Goal: Task Accomplishment & Management: Manage account settings

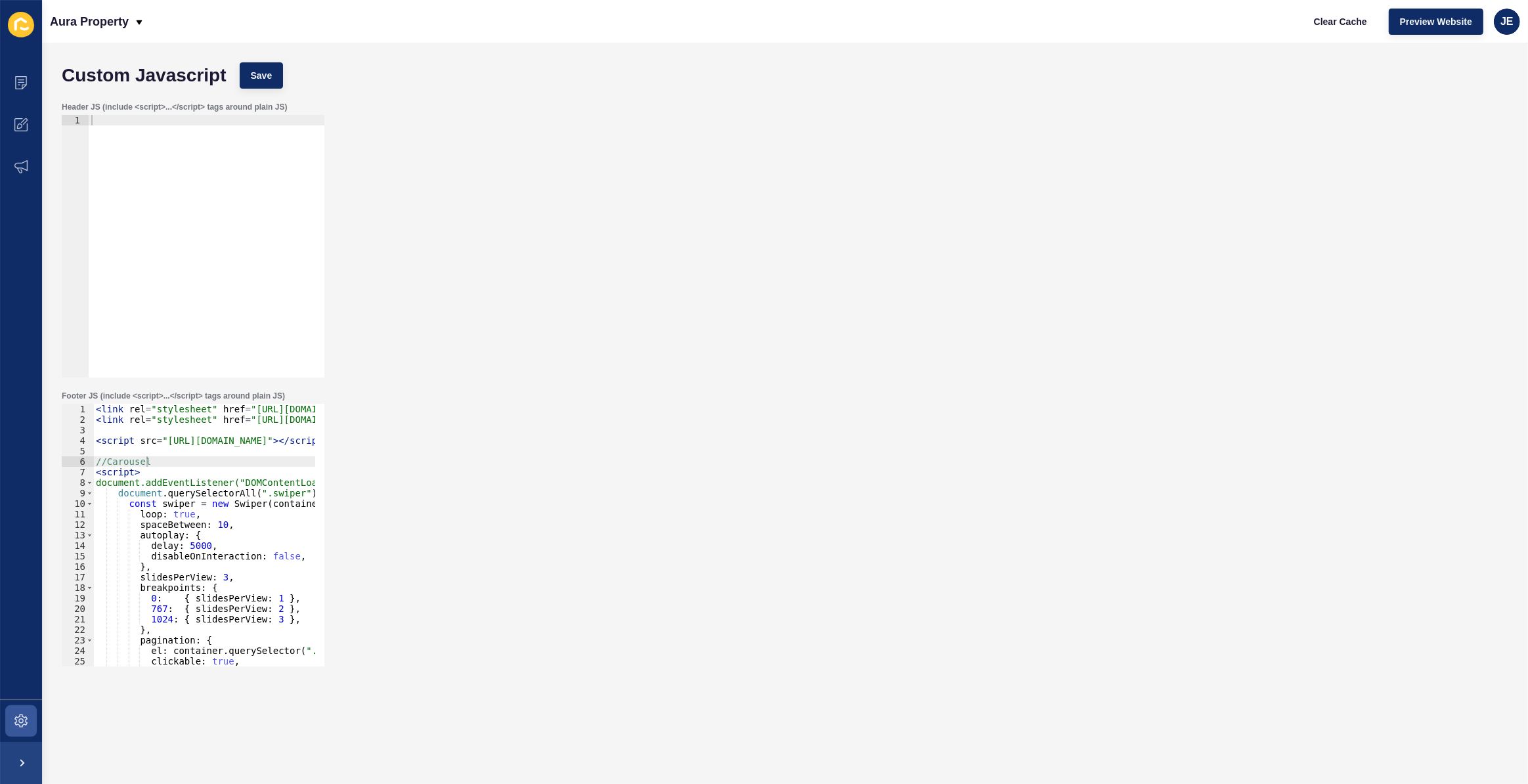
scroll to position [0, 3]
click at [11, 89] on span at bounding box center [21, 82] width 42 height 42
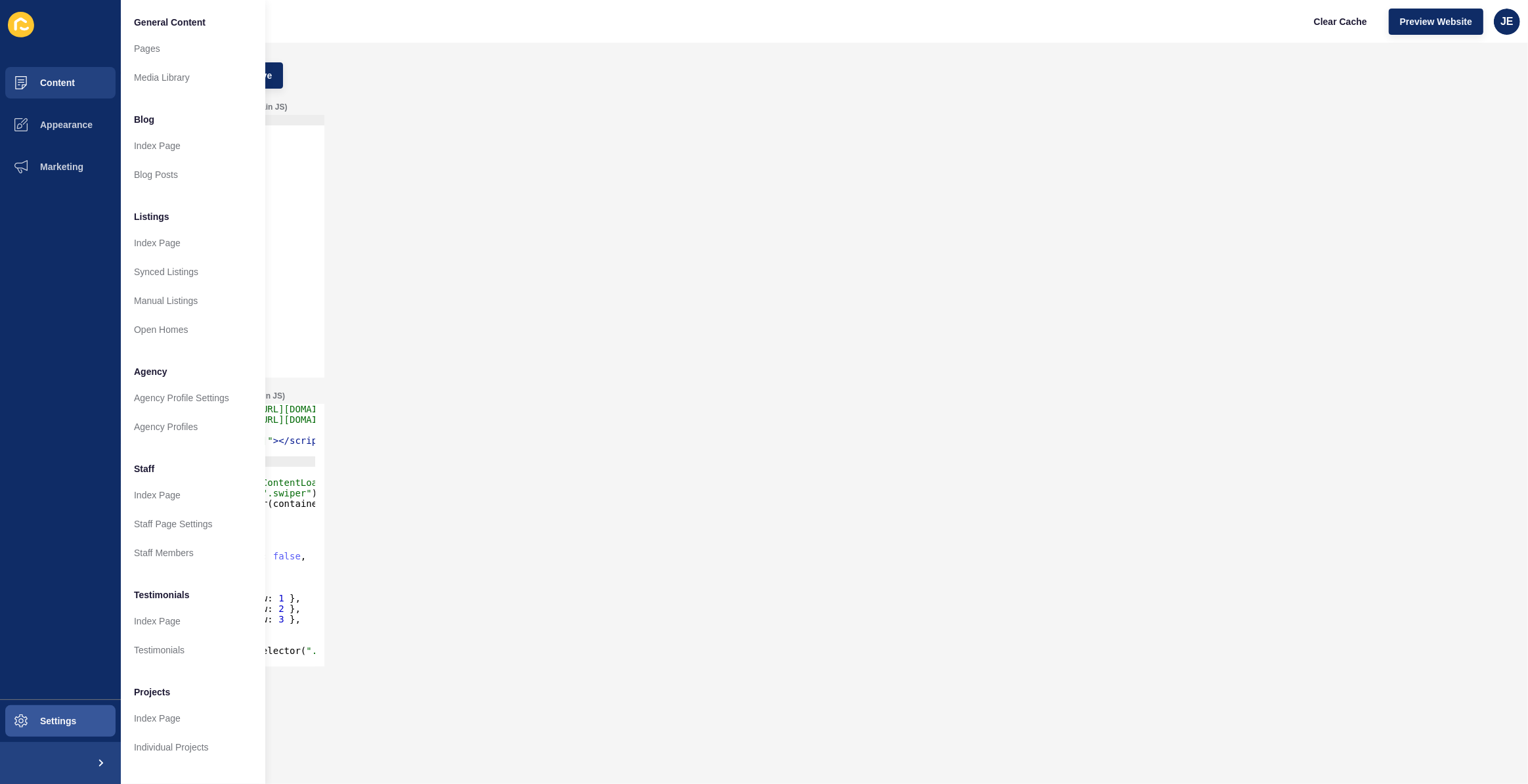
click at [477, 199] on div "Header JS (include <script>...</script> tags around plain JS) 1 ההההההההההההההה…" at bounding box center [785, 240] width 1460 height 289
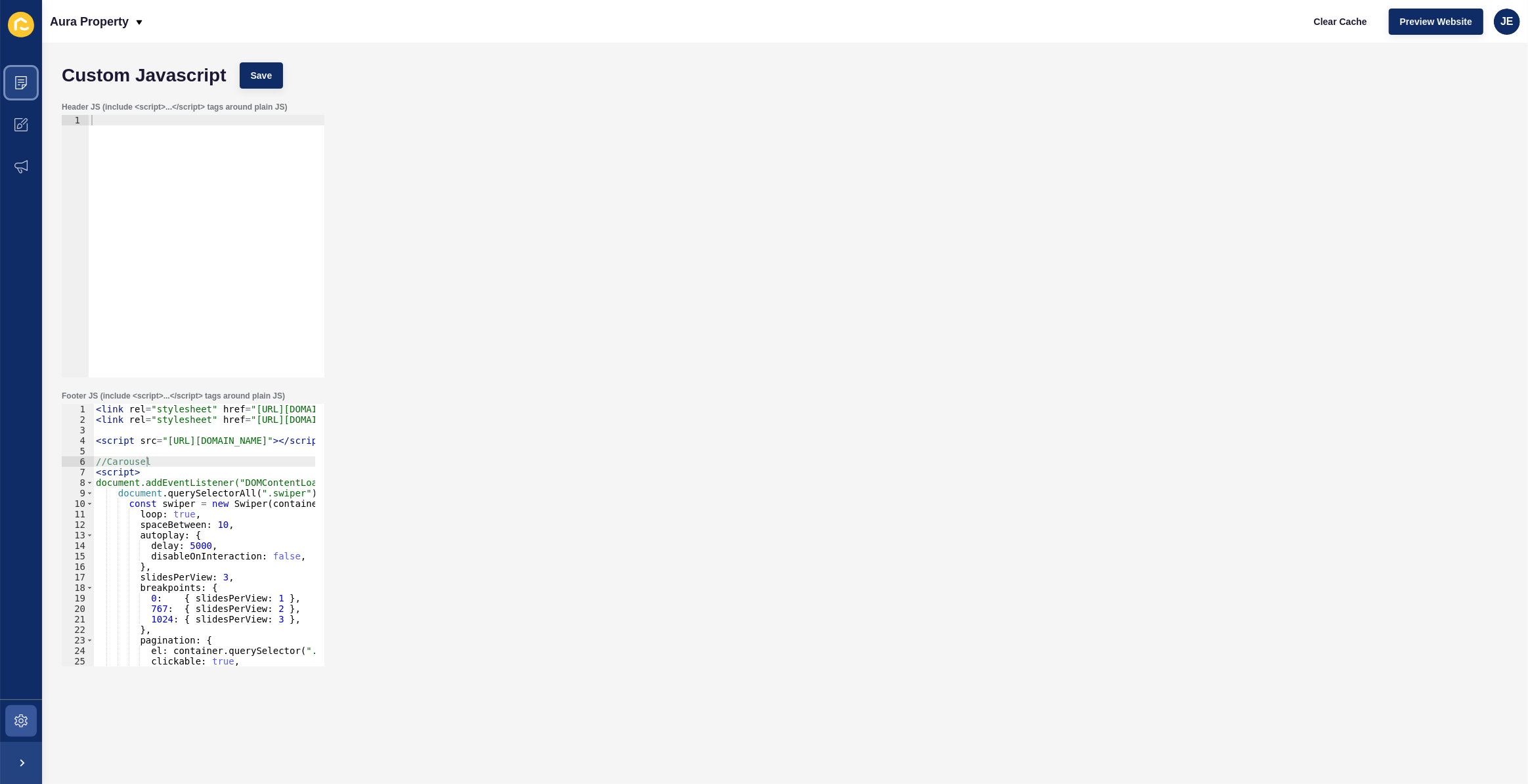
click at [21, 83] on icon at bounding box center [21, 83] width 13 height 13
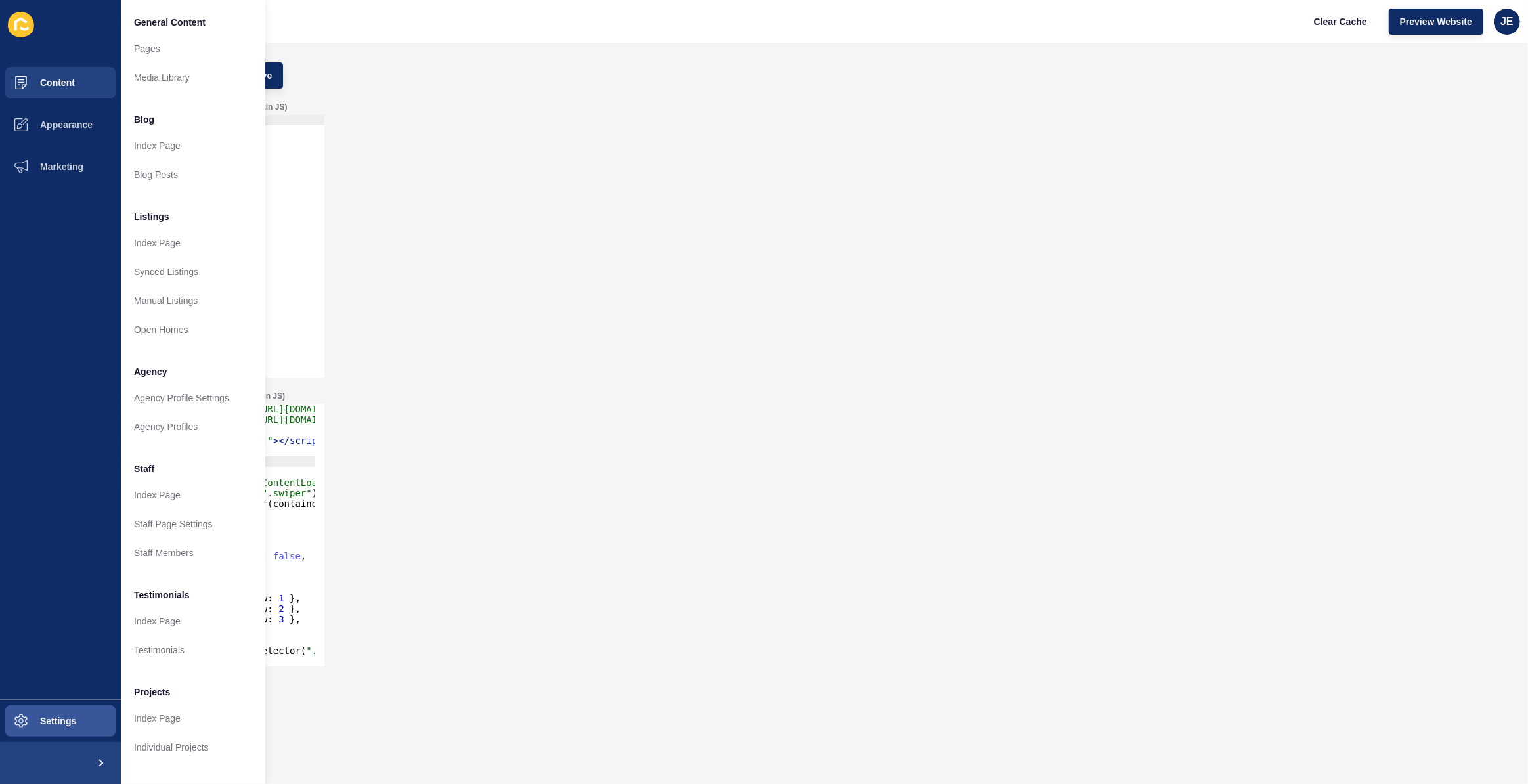
click at [486, 182] on div "Header JS (include <script>...</script> tags around plain JS) 1 ההההההההההההההה…" at bounding box center [785, 240] width 1460 height 289
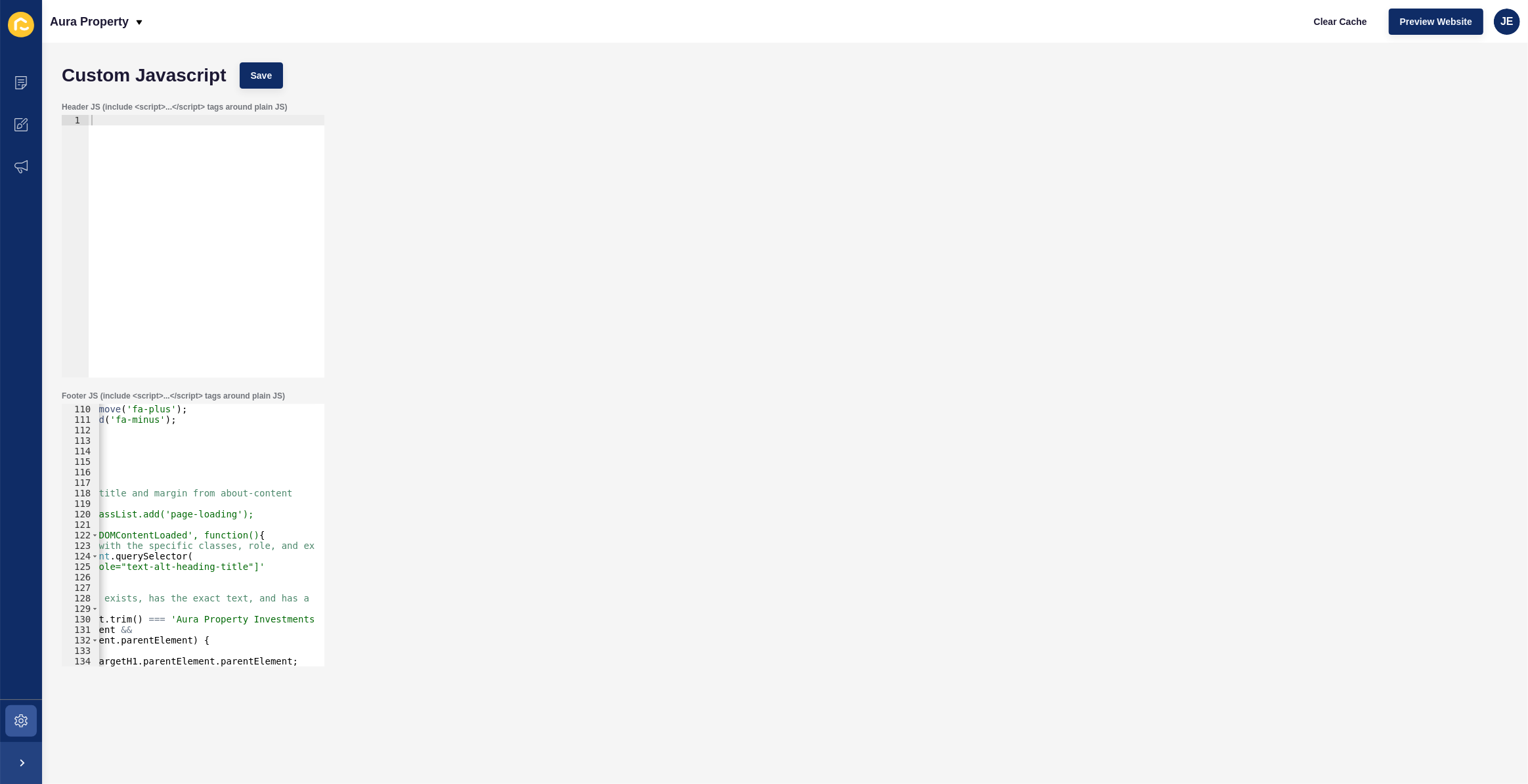
scroll to position [0, 171]
click at [269, 616] on div "icon . classList . remove ( 'fa-plus' ) ; icon . classList . add ( 'fa-minus' )…" at bounding box center [331, 541] width 809 height 274
paste textarea "Aura Property Management'"
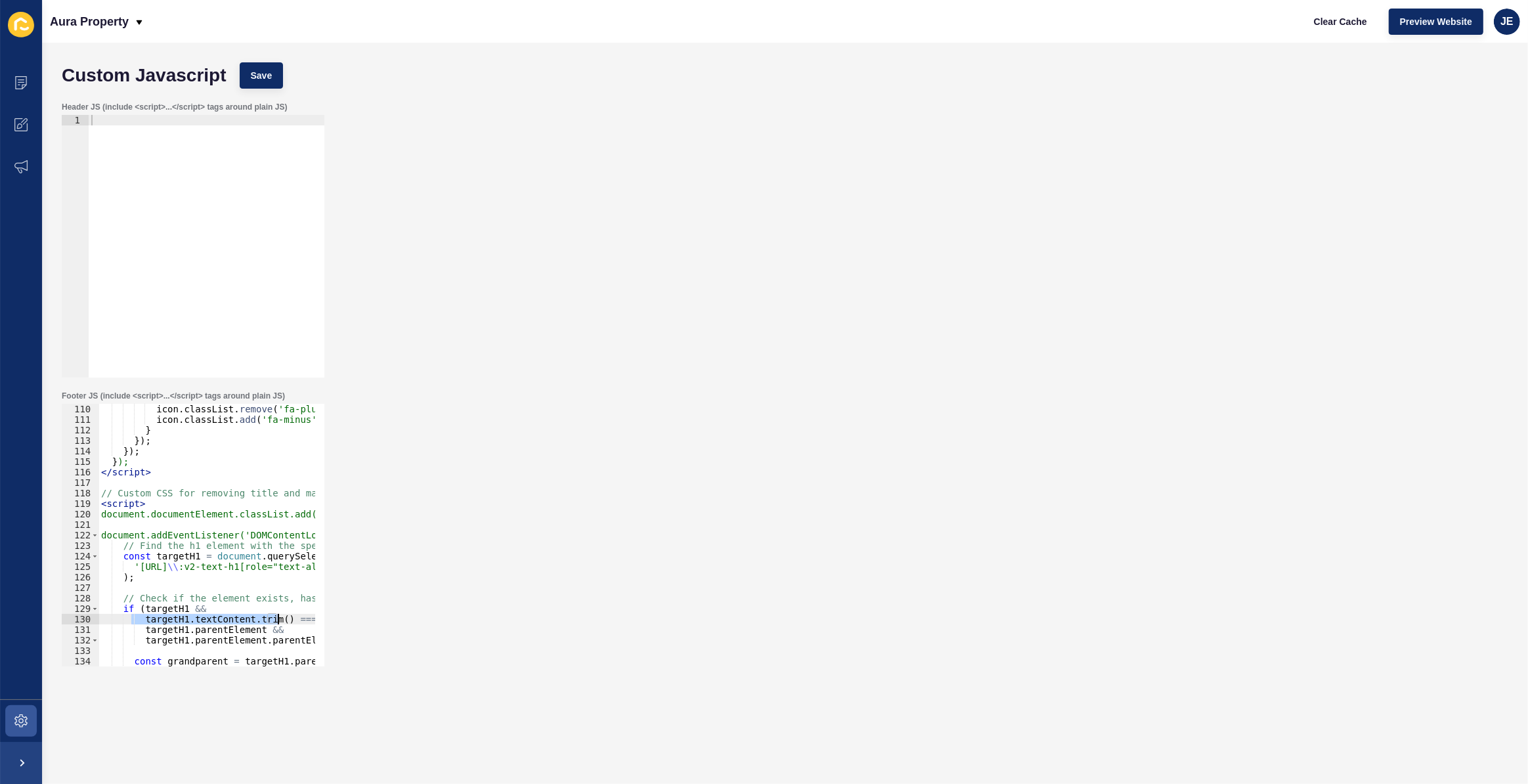
drag, startPoint x: 135, startPoint y: 620, endPoint x: 277, endPoint y: 615, distance: 142.1
click at [277, 615] on div "icon . classList . remove ( 'fa-plus' ) ; icon . classList . add ( 'fa-minus' )…" at bounding box center [503, 541] width 809 height 274
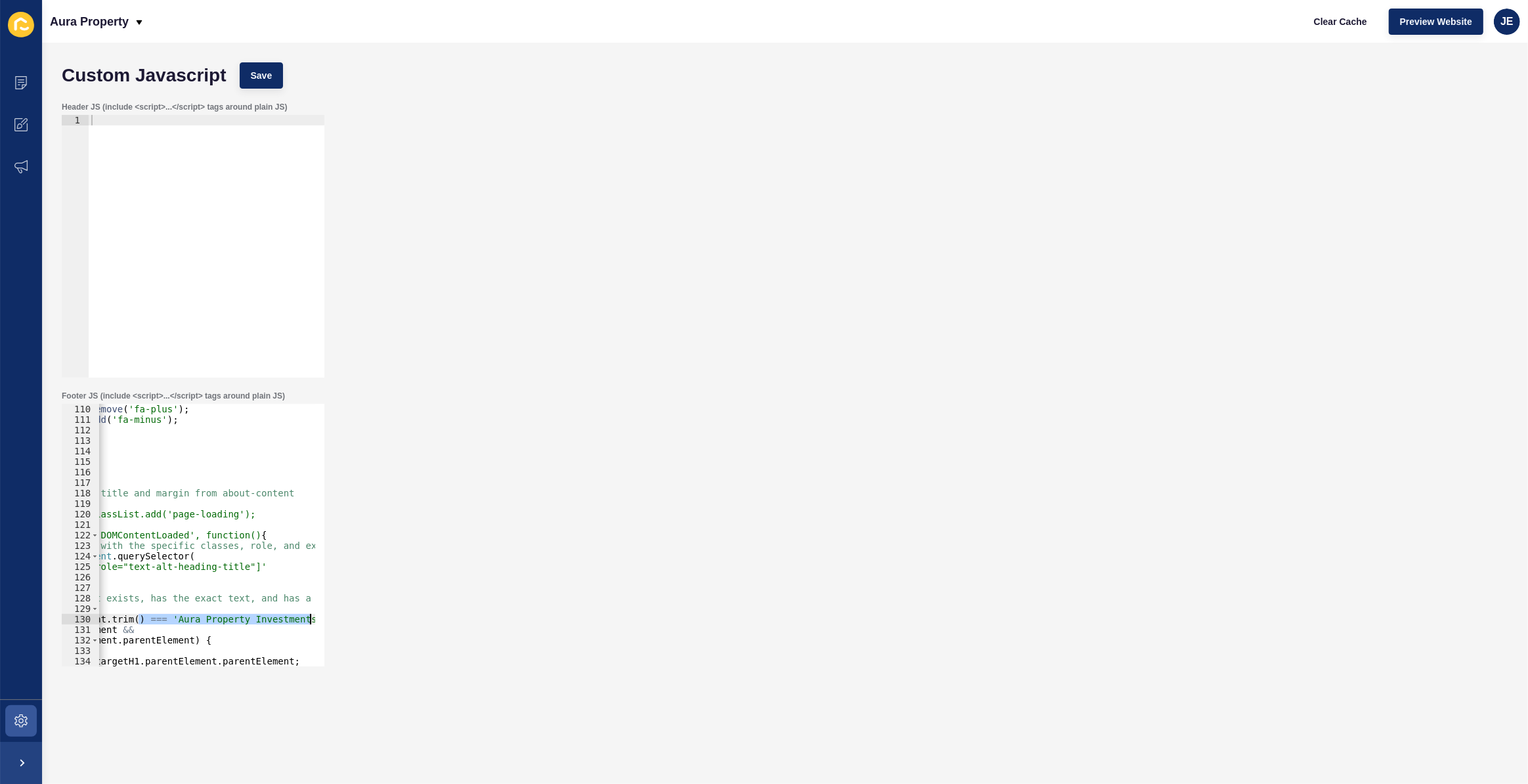
drag, startPoint x: 290, startPoint y: 622, endPoint x: 324, endPoint y: 619, distance: 34.1
click at [324, 619] on div "Footer JS (include <script>...</script> tags around plain JS) targetH1.textCont…" at bounding box center [193, 529] width 265 height 278
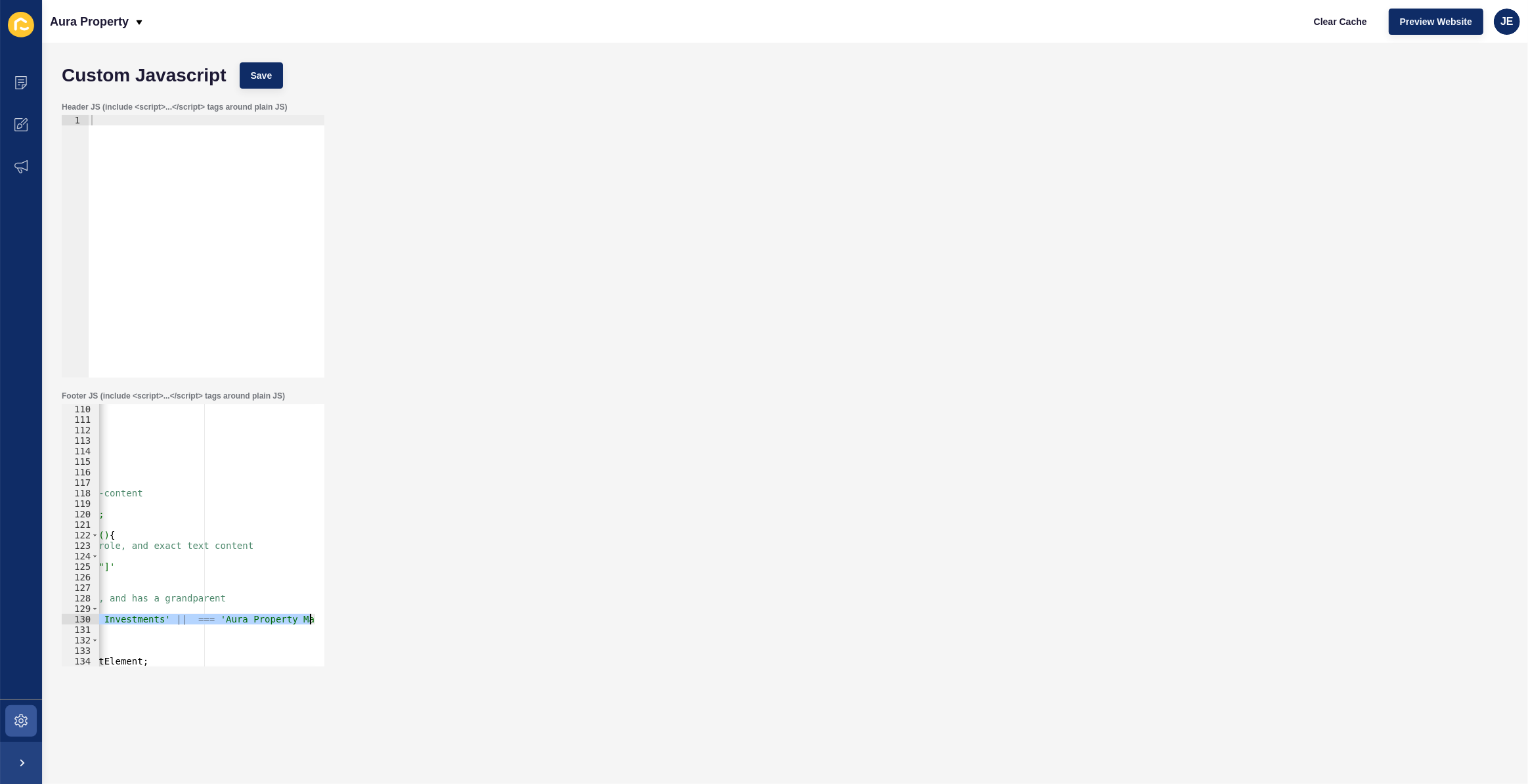
scroll to position [0, 302]
click at [170, 616] on div "icon . classList . remove ( 'fa-plus' ) ; icon . classList . add ( 'fa-minus' )…" at bounding box center [207, 535] width 217 height 262
click at [156, 622] on div "icon . classList . remove ( 'fa-plus' ) ; icon . classList . add ( 'fa-minus' )…" at bounding box center [202, 541] width 809 height 274
paste textarea "targetH1.textContent.trim()"
type textarea "targetH1.textContent.trim() === 'Aura Property Investments' || targetH1.textCon…"
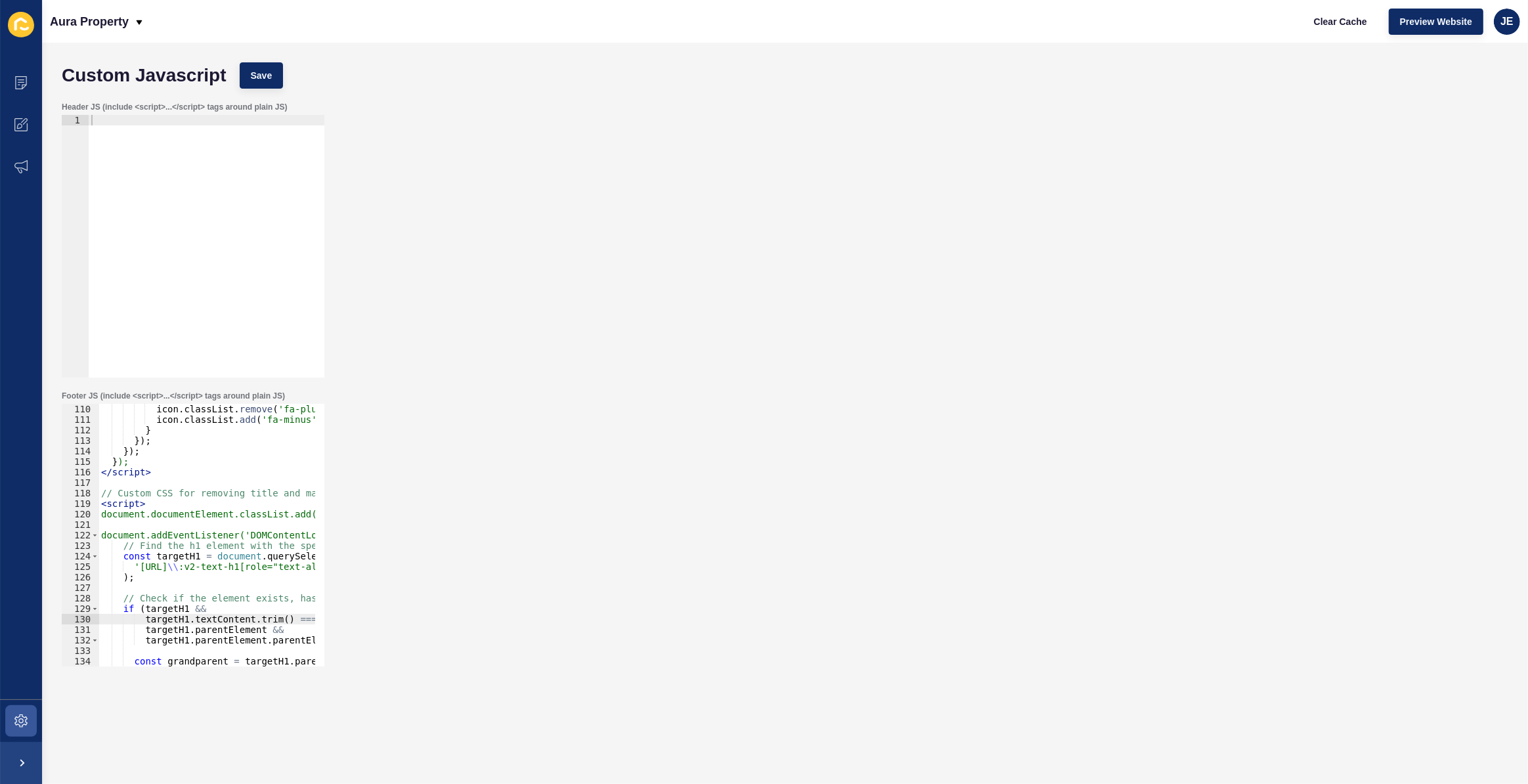
scroll to position [0, 0]
click at [249, 84] on button "Save" at bounding box center [262, 76] width 44 height 27
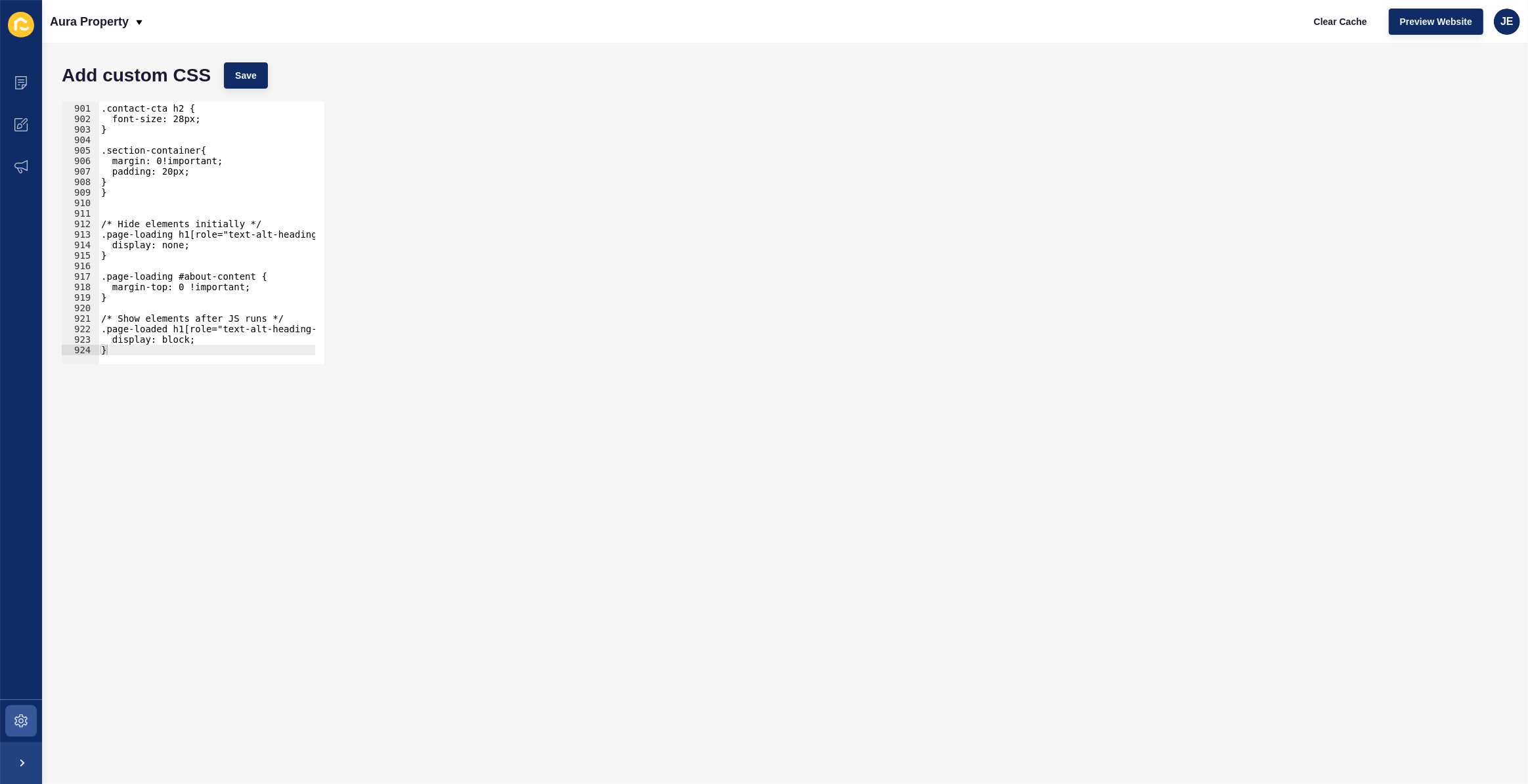
scroll to position [9453, 0]
click at [211, 355] on div at bounding box center [251, 358] width 304 height 13
click at [213, 350] on div ".contact-cta h2 { font-size: 28px; } .section-container{ margin: 0!important; p…" at bounding box center [251, 230] width 304 height 274
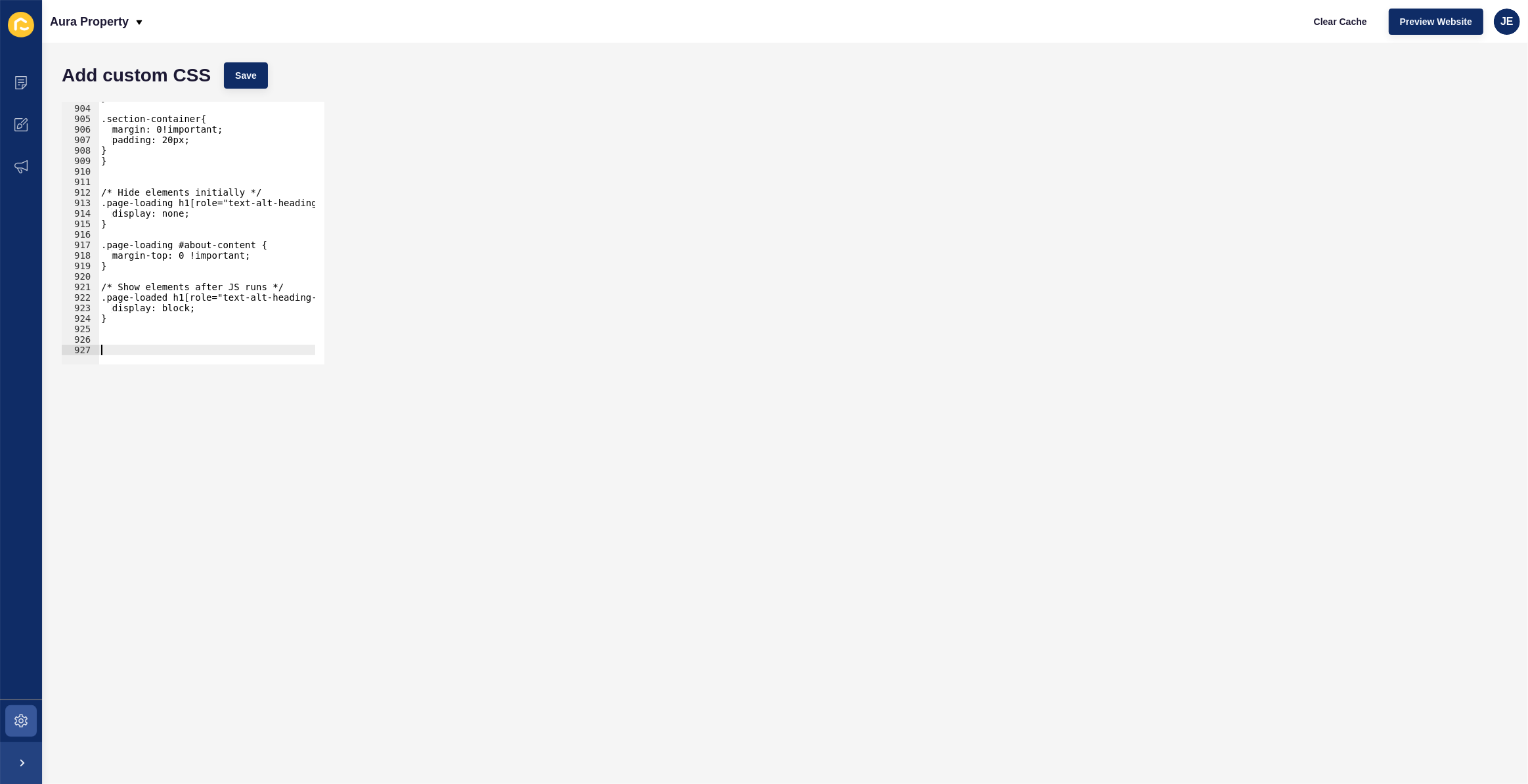
paste textarea "}"
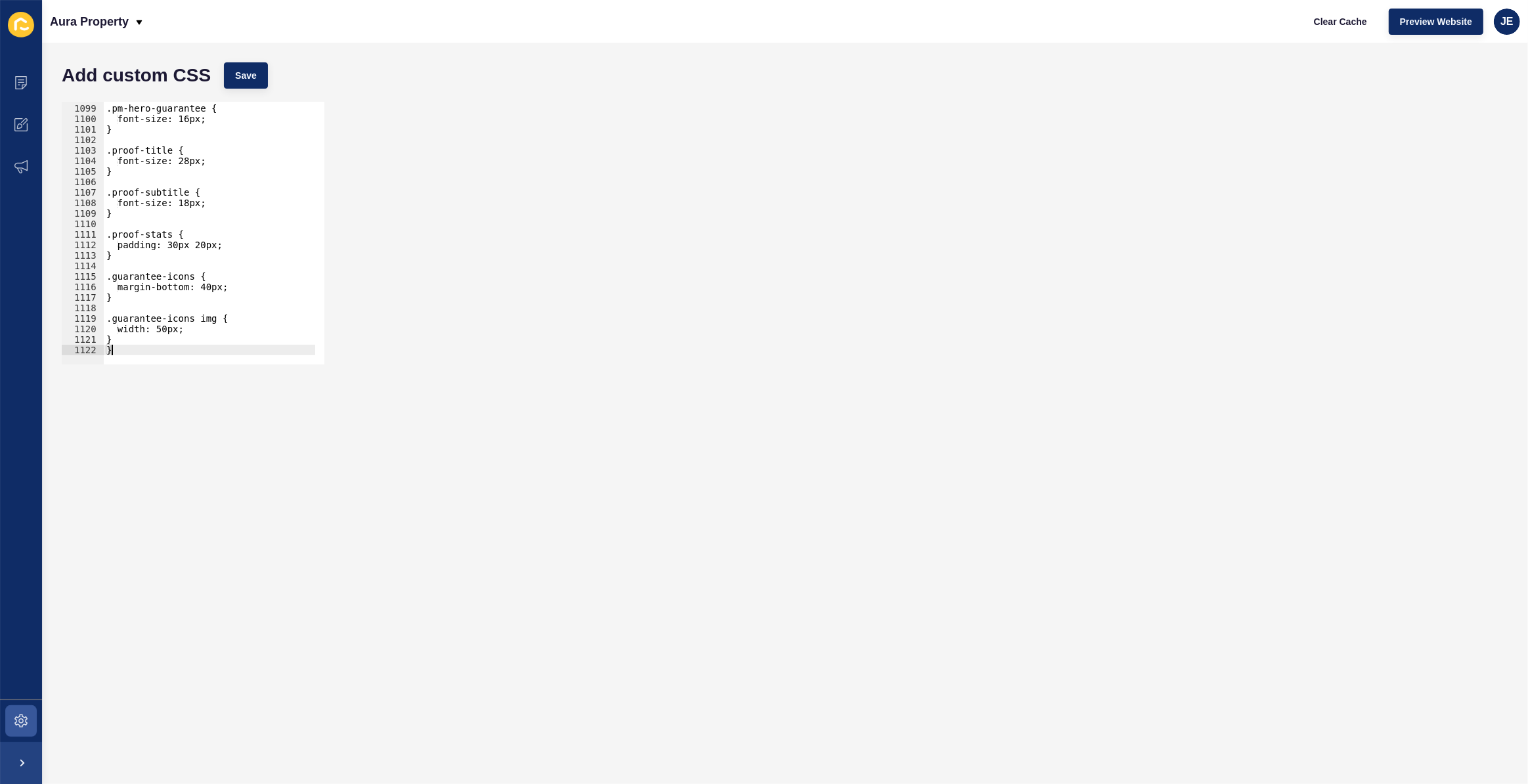
scroll to position [11533, 0]
click at [247, 78] on span "Save" at bounding box center [246, 76] width 22 height 13
click at [143, 245] on div ".pm-hero-guarantee { font-size: 16px; } .proof-title { font-size: 28px; } .proo…" at bounding box center [256, 230] width 304 height 274
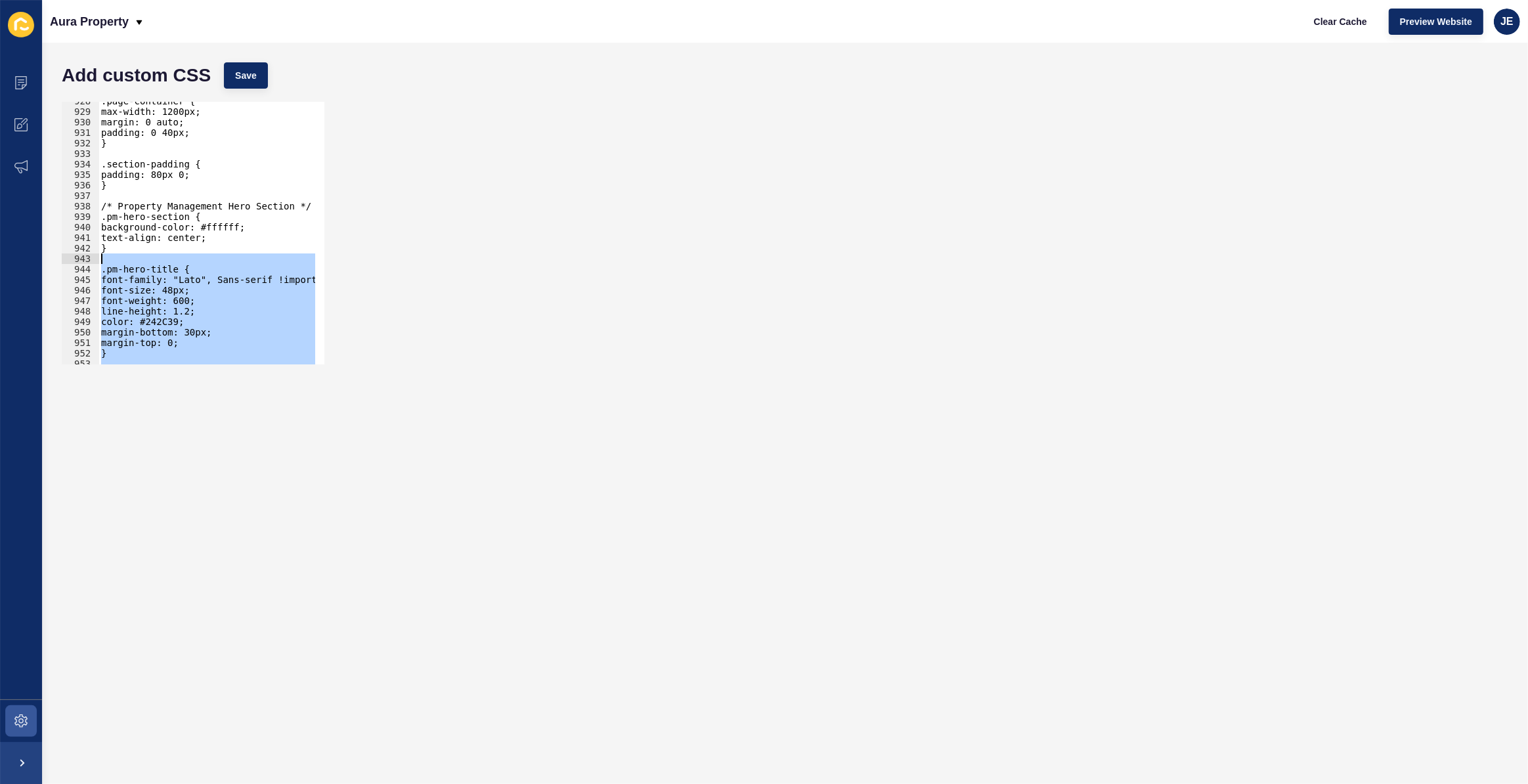
scroll to position [9672, 0]
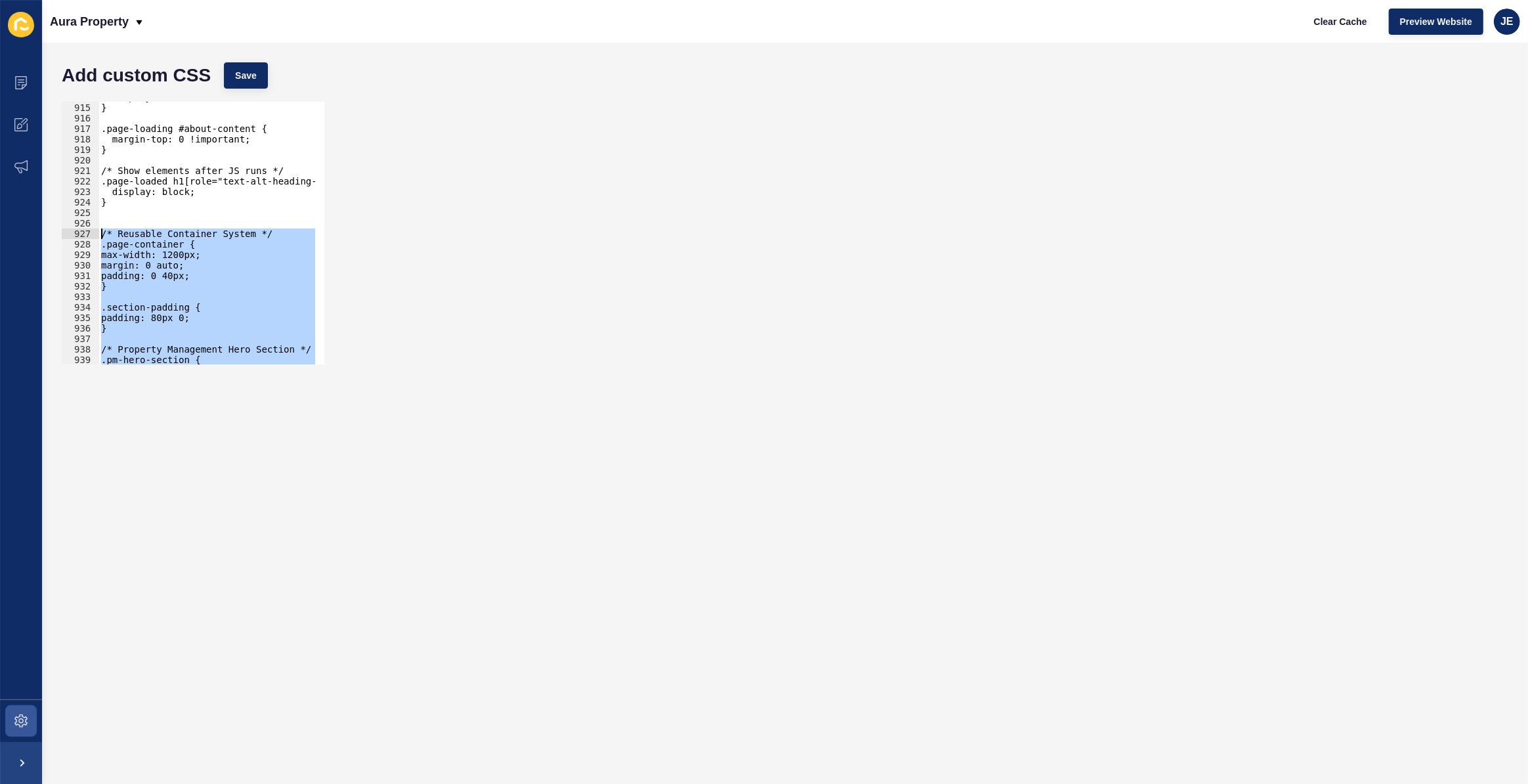
drag, startPoint x: 124, startPoint y: 348, endPoint x: 101, endPoint y: 237, distance: 113.4
click at [101, 237] on div "display: none; } .page-loading #about-content { margin-top: 0 !important; } /* …" at bounding box center [251, 229] width 304 height 274
type textarea "/* Reusable Container System */ .page-container {"
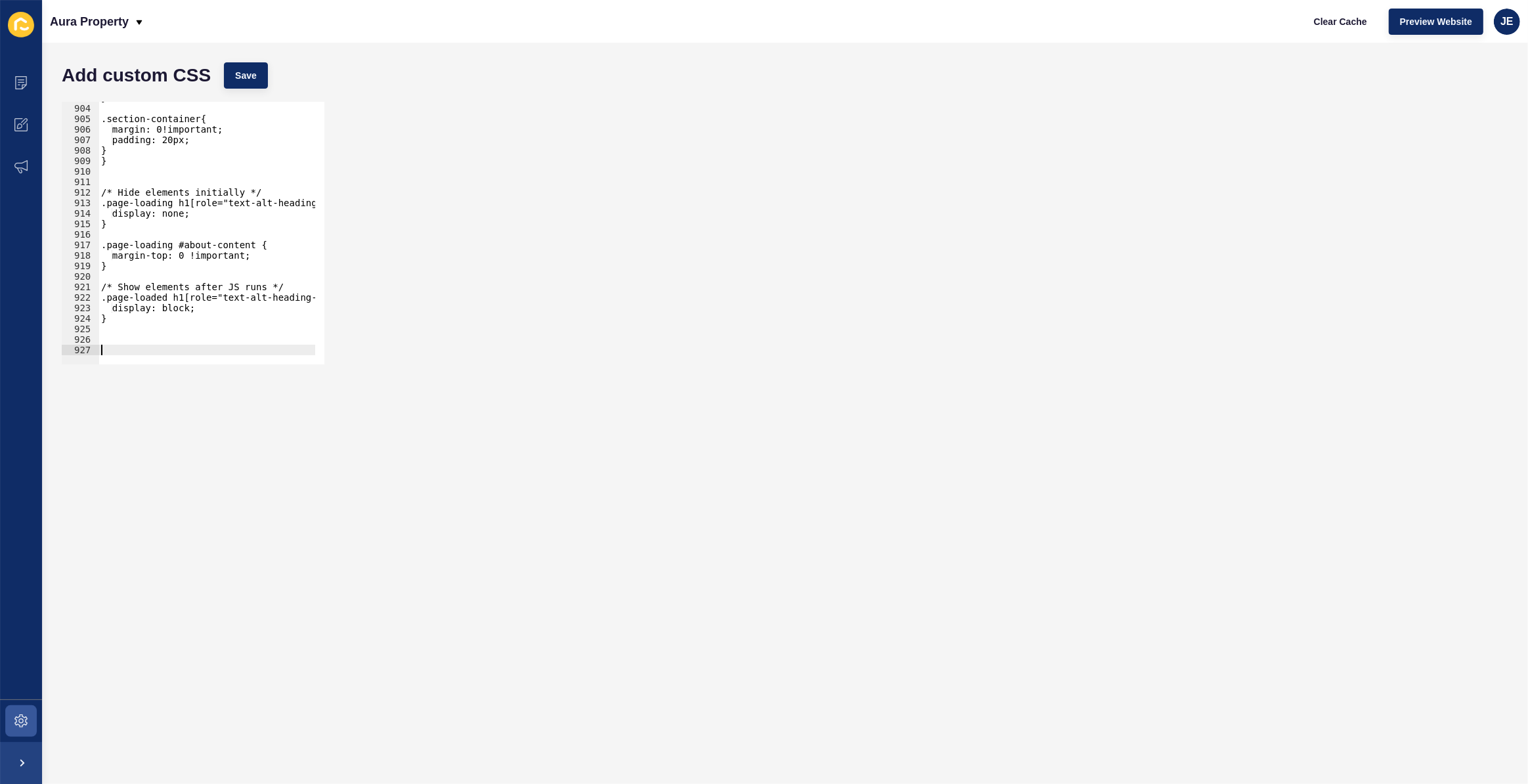
scroll to position [9474, 0]
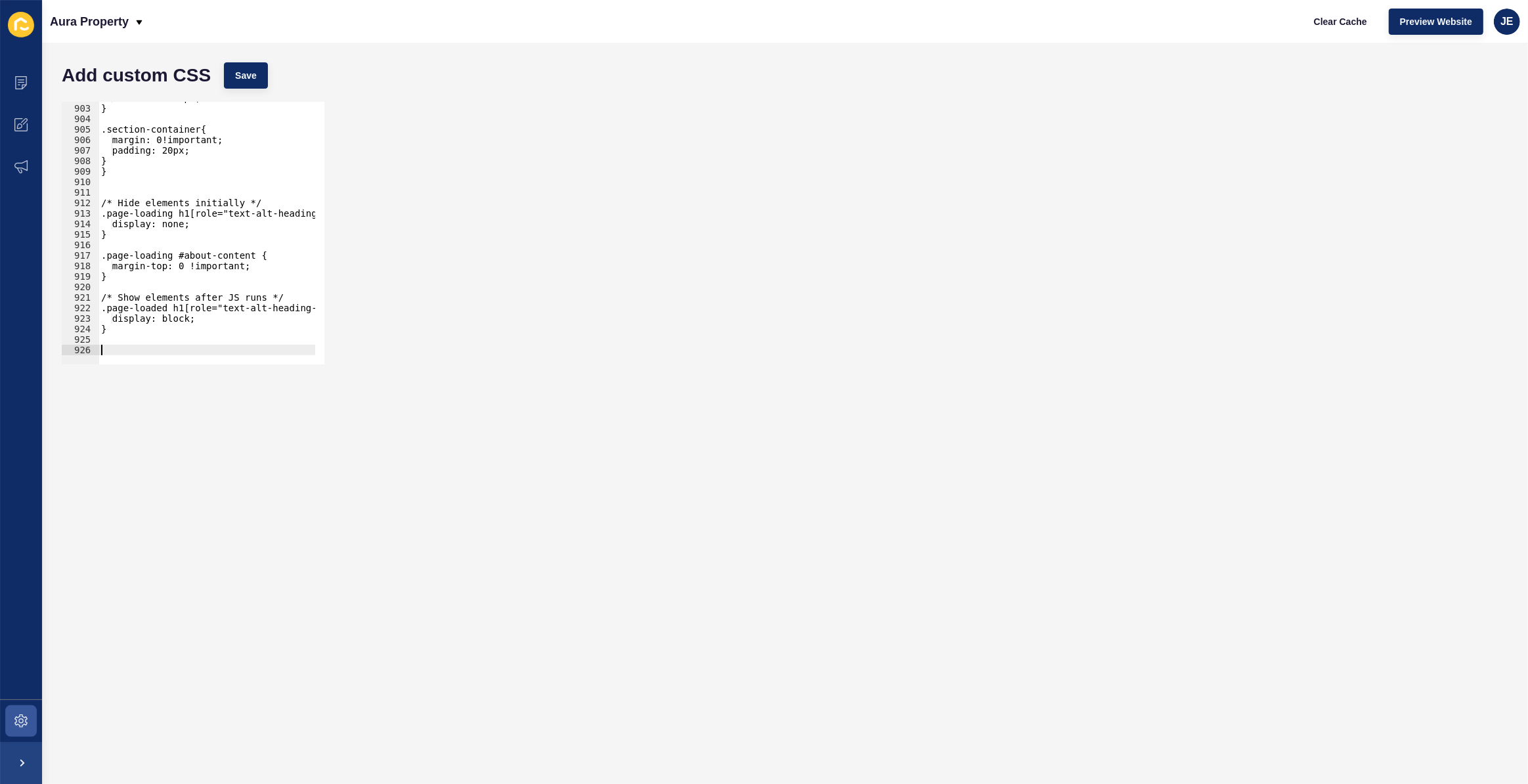
click at [135, 329] on div "font-size: 28px; } .section-container{ margin: 0!important; padding: 20px; } } …" at bounding box center [251, 230] width 304 height 274
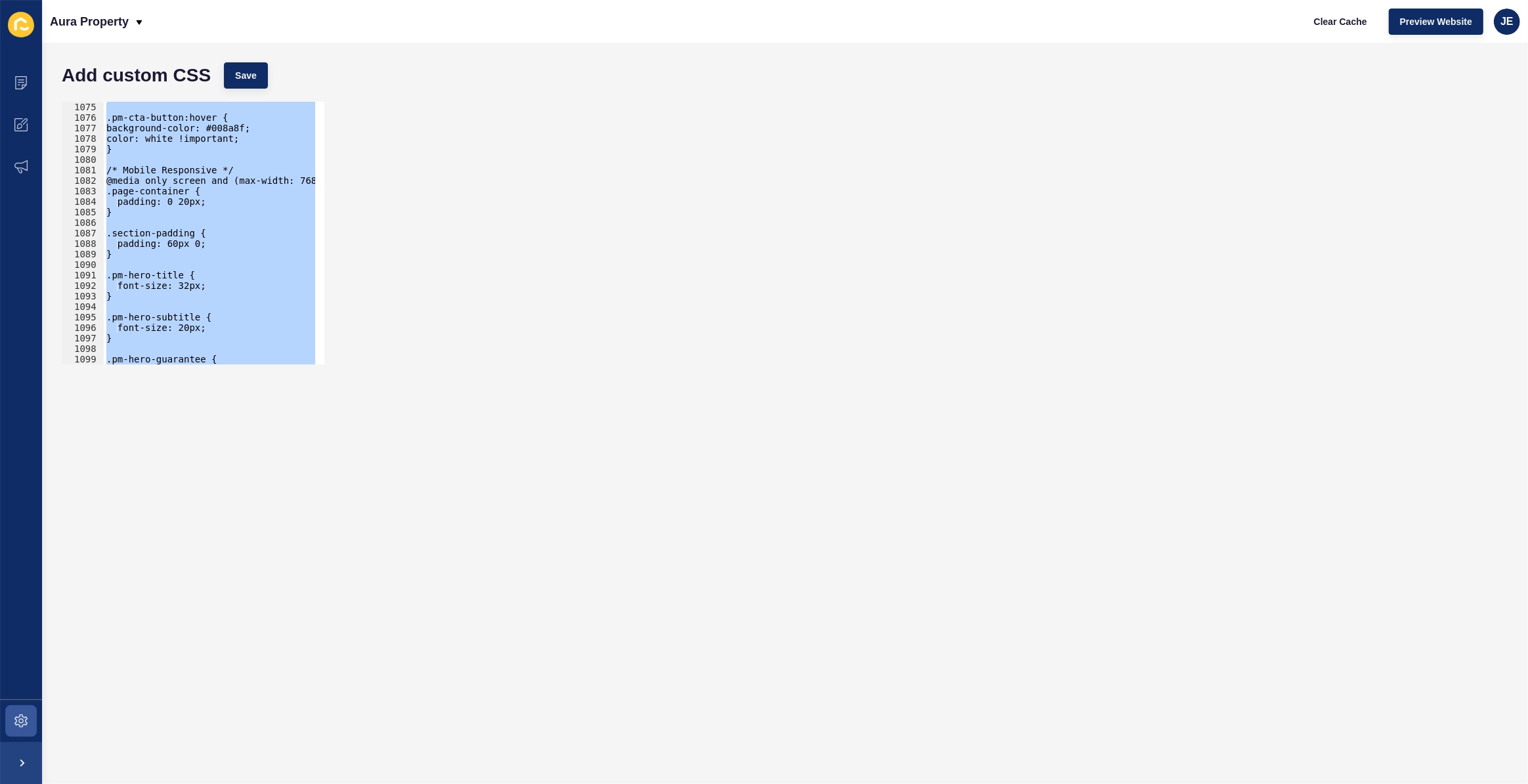
scroll to position [11211, 0]
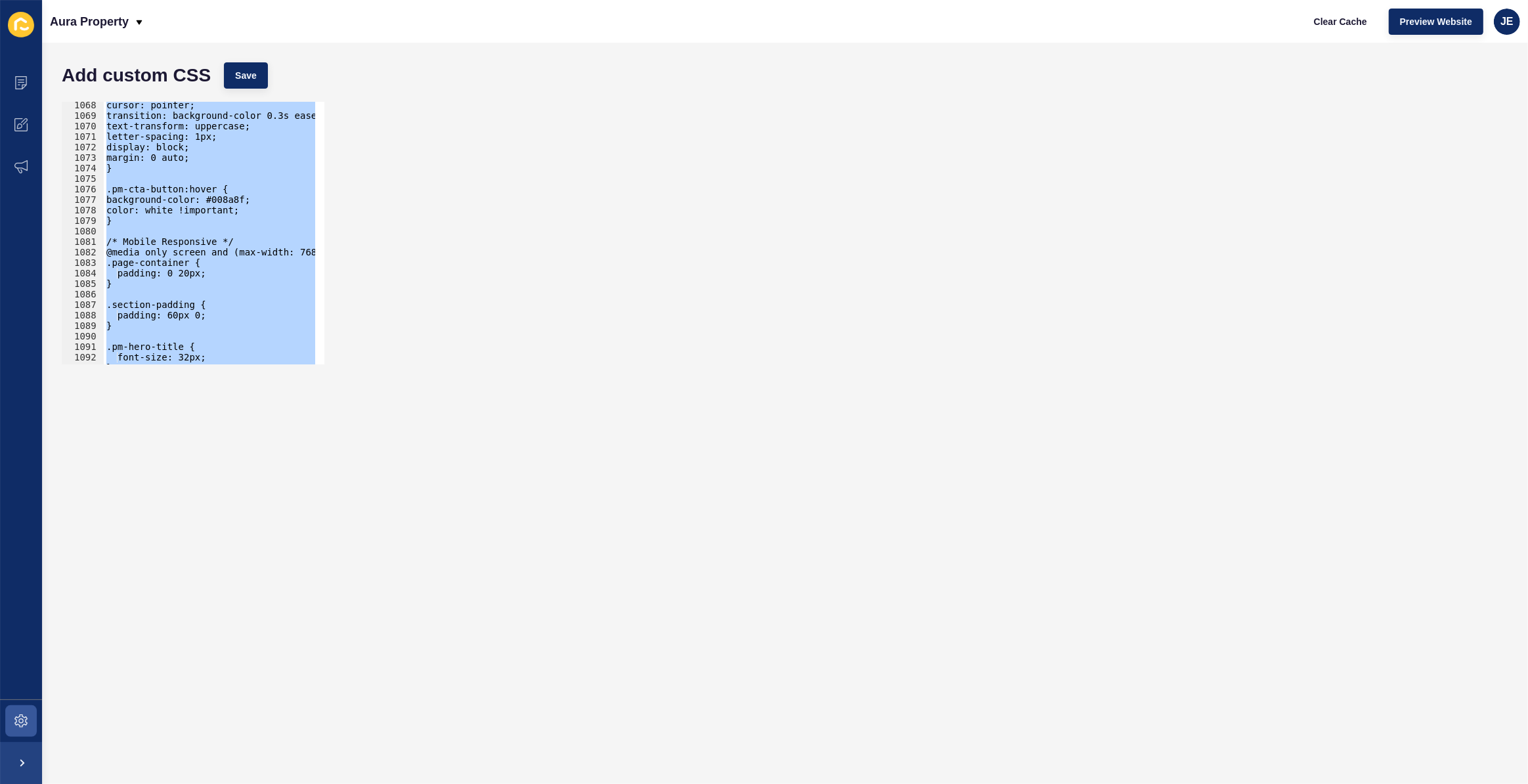
click at [147, 280] on div "cursor: pointer; transition: background-color 0.3s ease; text-transform: upperc…" at bounding box center [209, 233] width 211 height 262
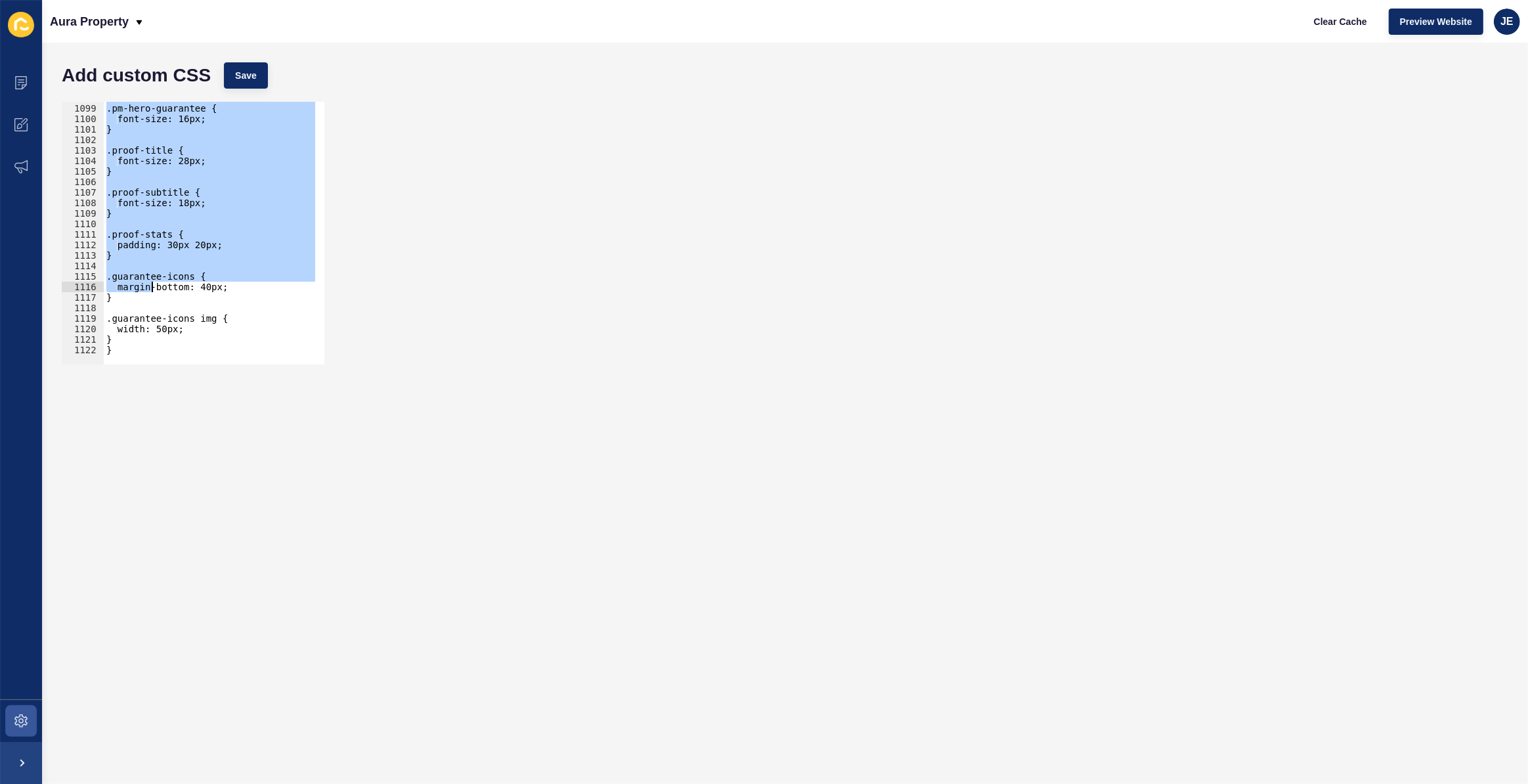
scroll to position [11533, 0]
drag, startPoint x: 113, startPoint y: 261, endPoint x: 155, endPoint y: 343, distance: 92.1
click at [154, 341] on div ".pm-hero-guarantee { font-size: 16px; } .proof-title { font-size: 28px; } .proo…" at bounding box center [256, 230] width 304 height 274
paste textarea
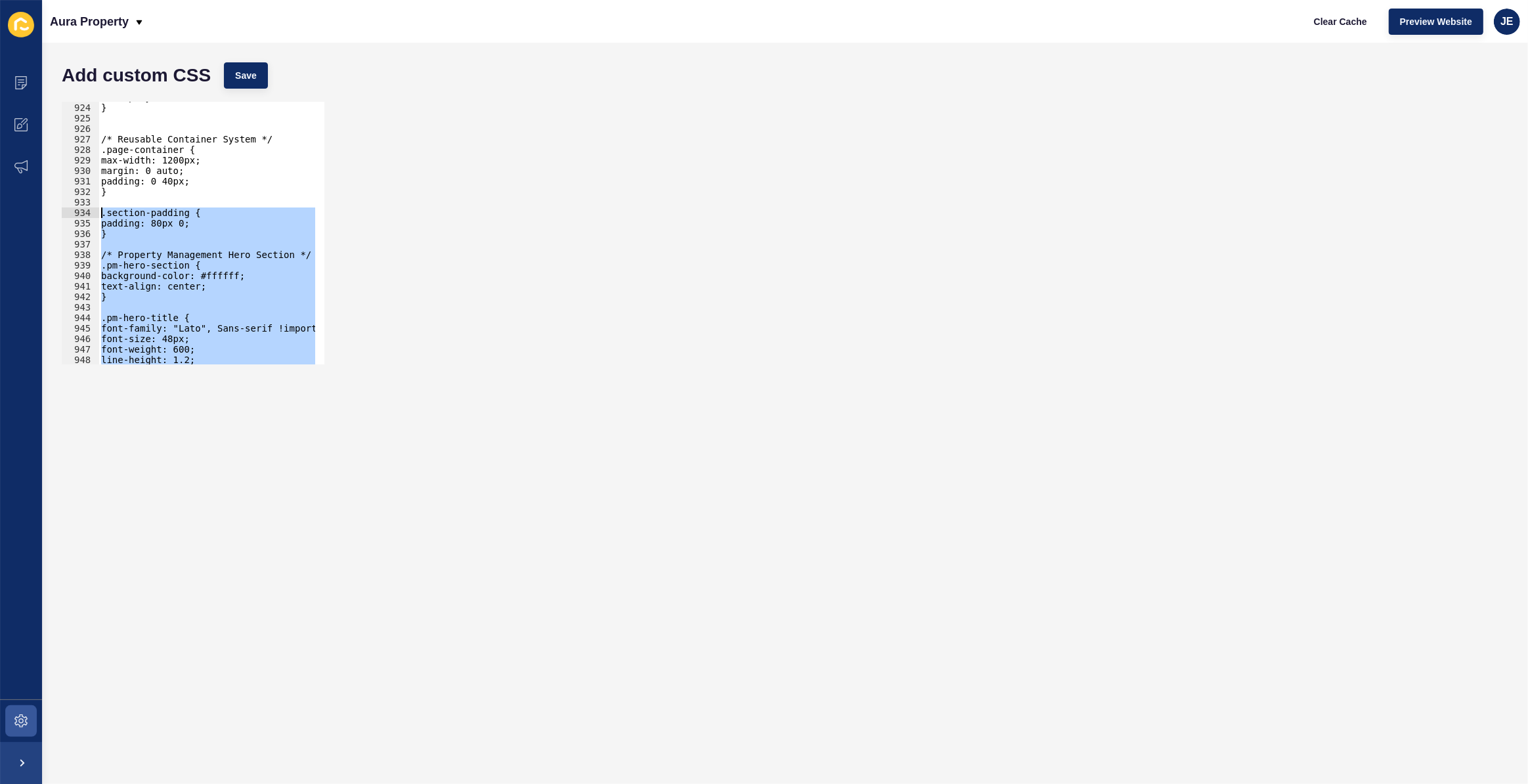
scroll to position [9696, 0]
drag, startPoint x: 129, startPoint y: 311, endPoint x: 77, endPoint y: 213, distance: 110.9
click at [77, 213] on div "} 923 924 925 926 927 928 929 930 931 932 933 934 935 936 937 938 939 940 941 9…" at bounding box center [193, 233] width 263 height 262
type textarea ".section-padding { padding: 80px 0;"
paste textarea
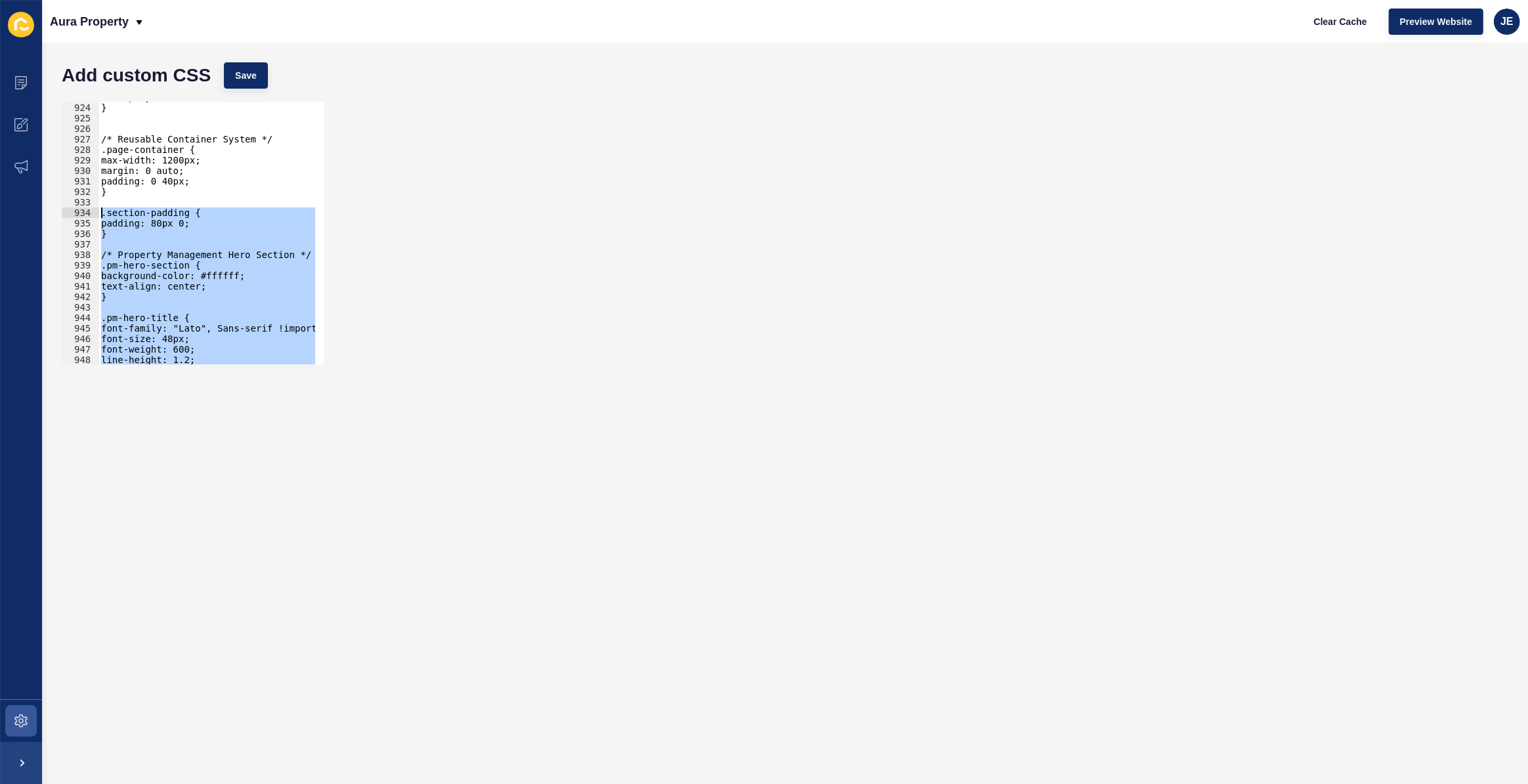
scroll to position [10368, 0]
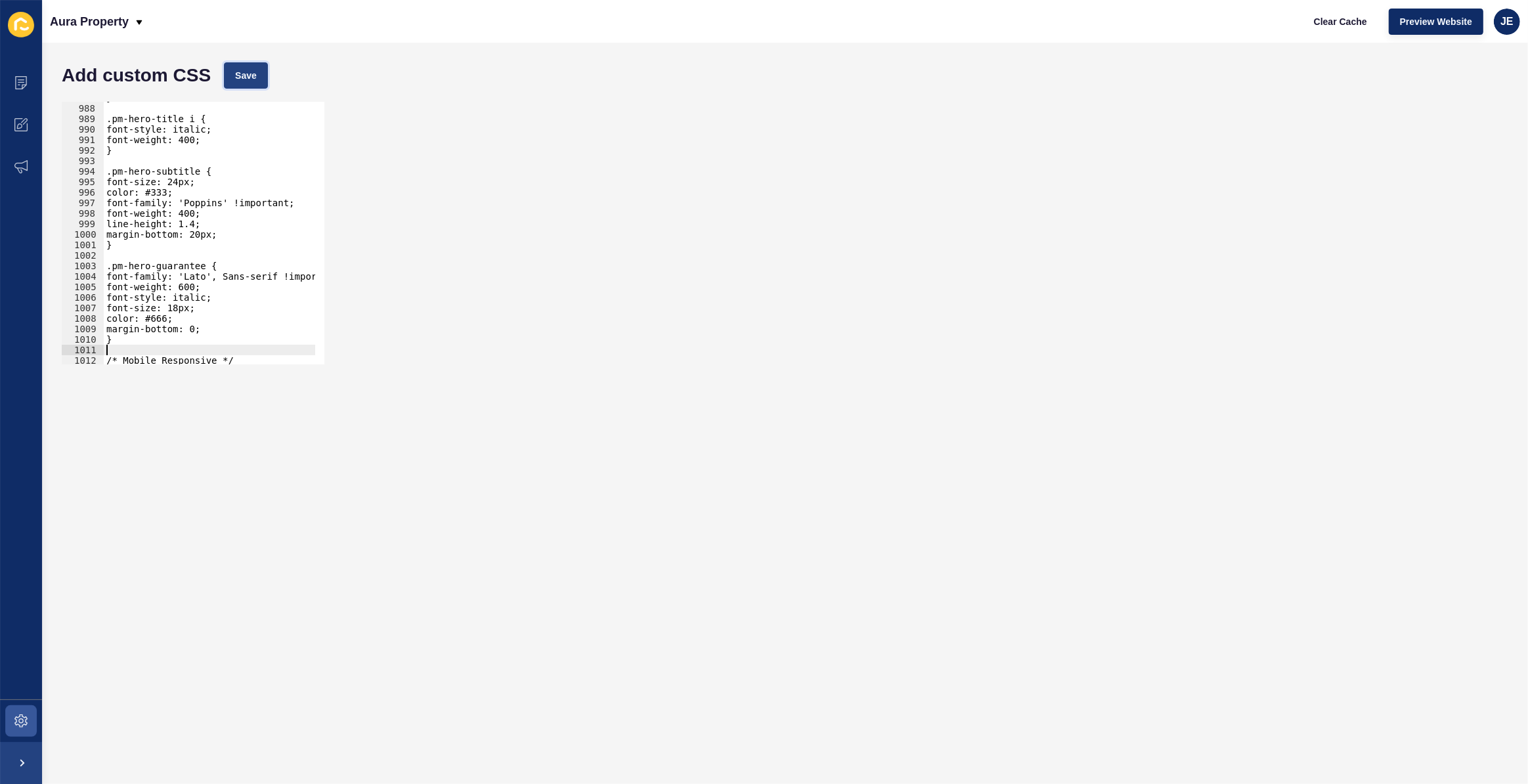
click at [249, 80] on span "Save" at bounding box center [246, 76] width 22 height 13
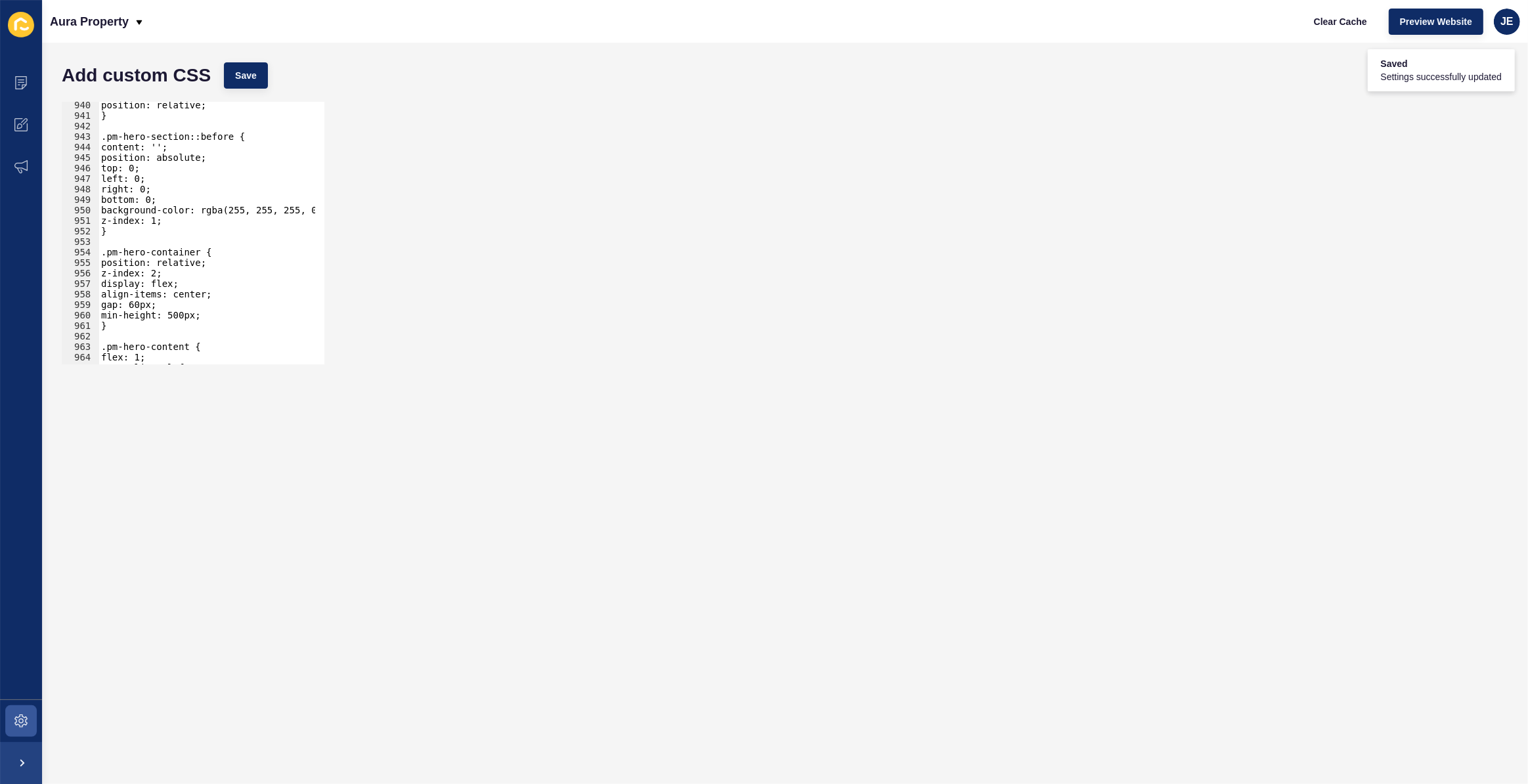
scroll to position [9830, 0]
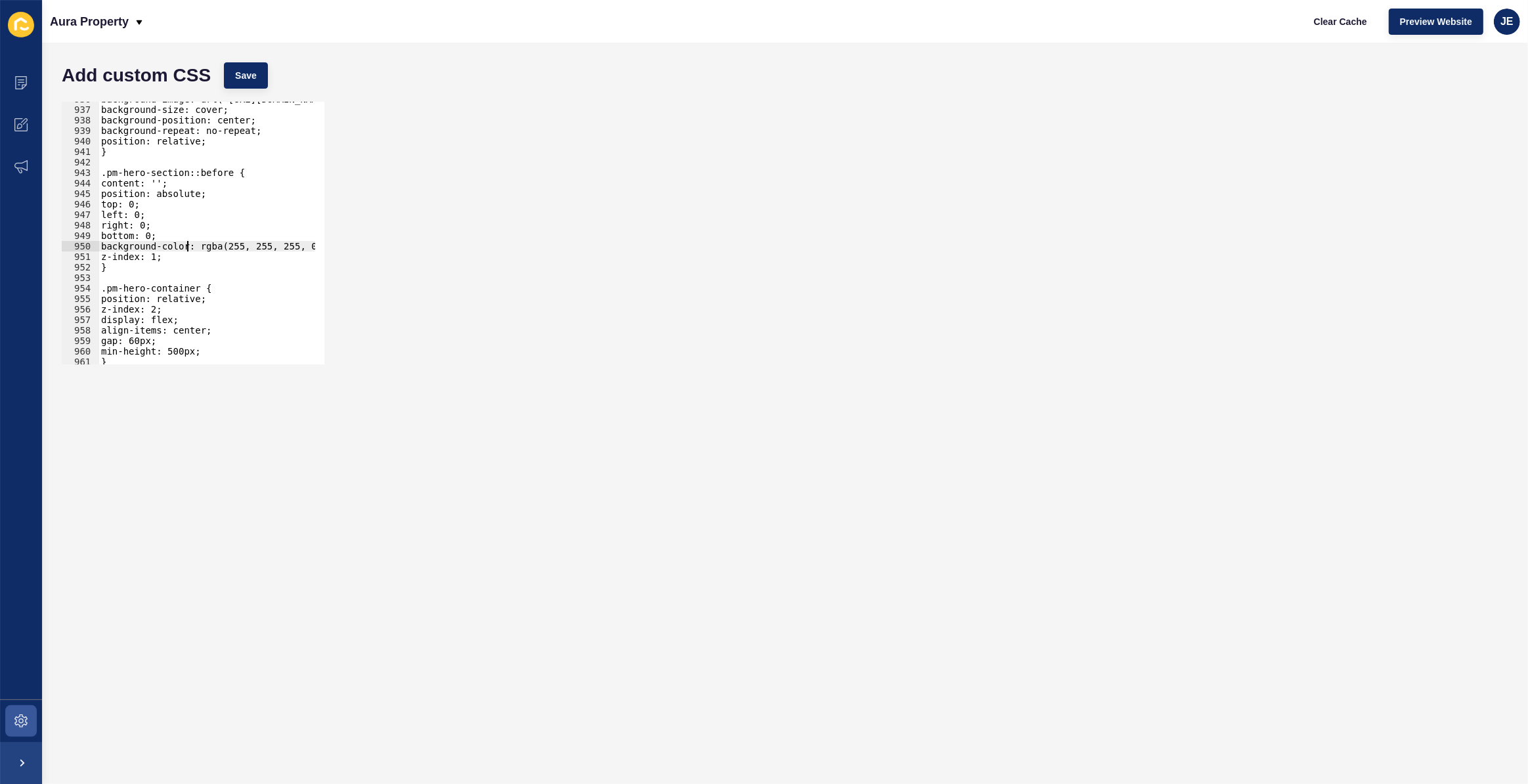
click at [185, 248] on div "background-image: url("https://aurapropertysc.com.au/wp-content/uploads/2025/07…" at bounding box center [346, 231] width 495 height 274
click at [248, 82] on span "Save" at bounding box center [246, 76] width 22 height 13
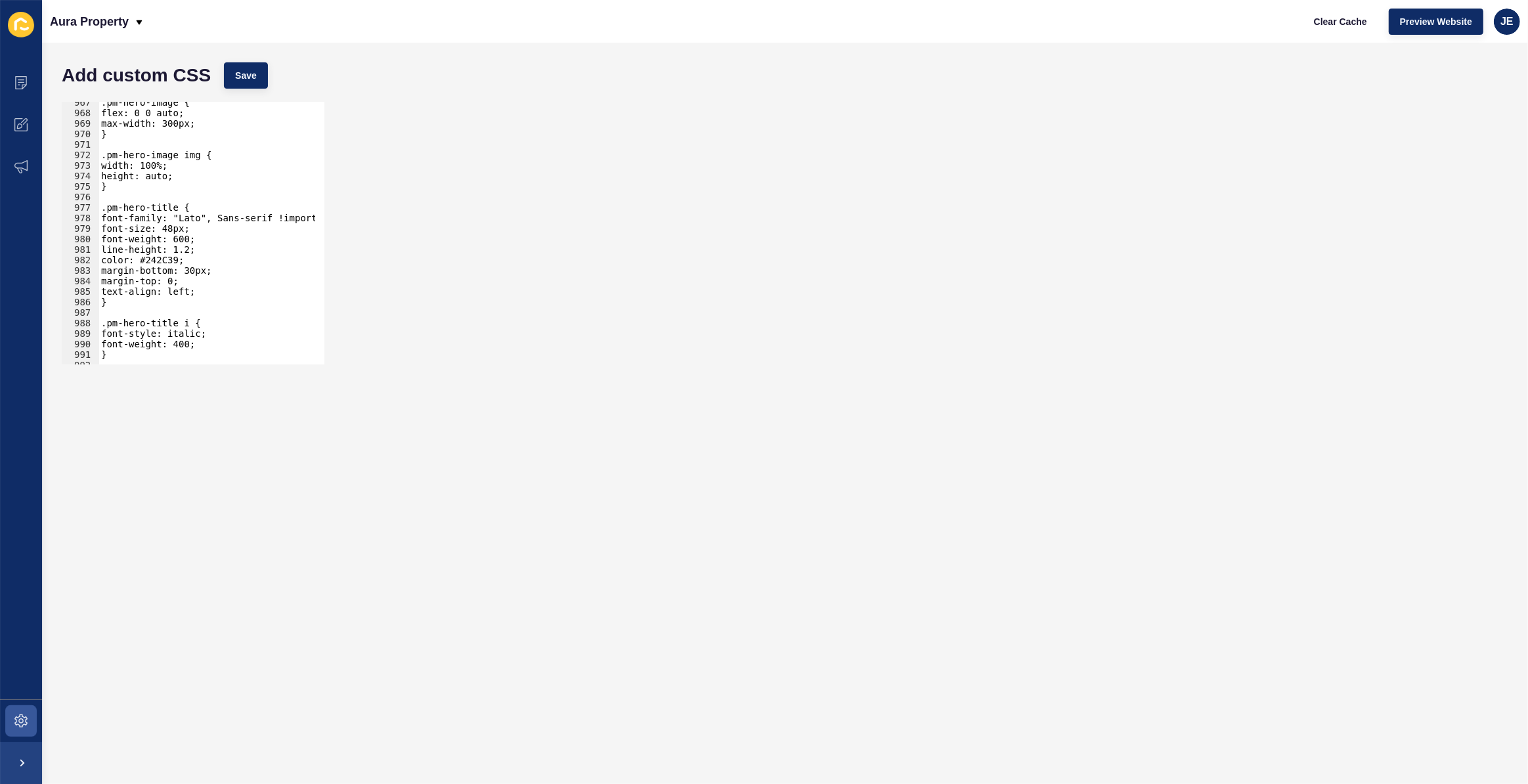
scroll to position [10152, 0]
click at [192, 217] on div ".pm-hero-image { flex: 0 0 auto; max-width: 300px; } .pm-hero-image img { width…" at bounding box center [346, 235] width 495 height 274
click at [237, 72] on span "Save" at bounding box center [246, 76] width 22 height 13
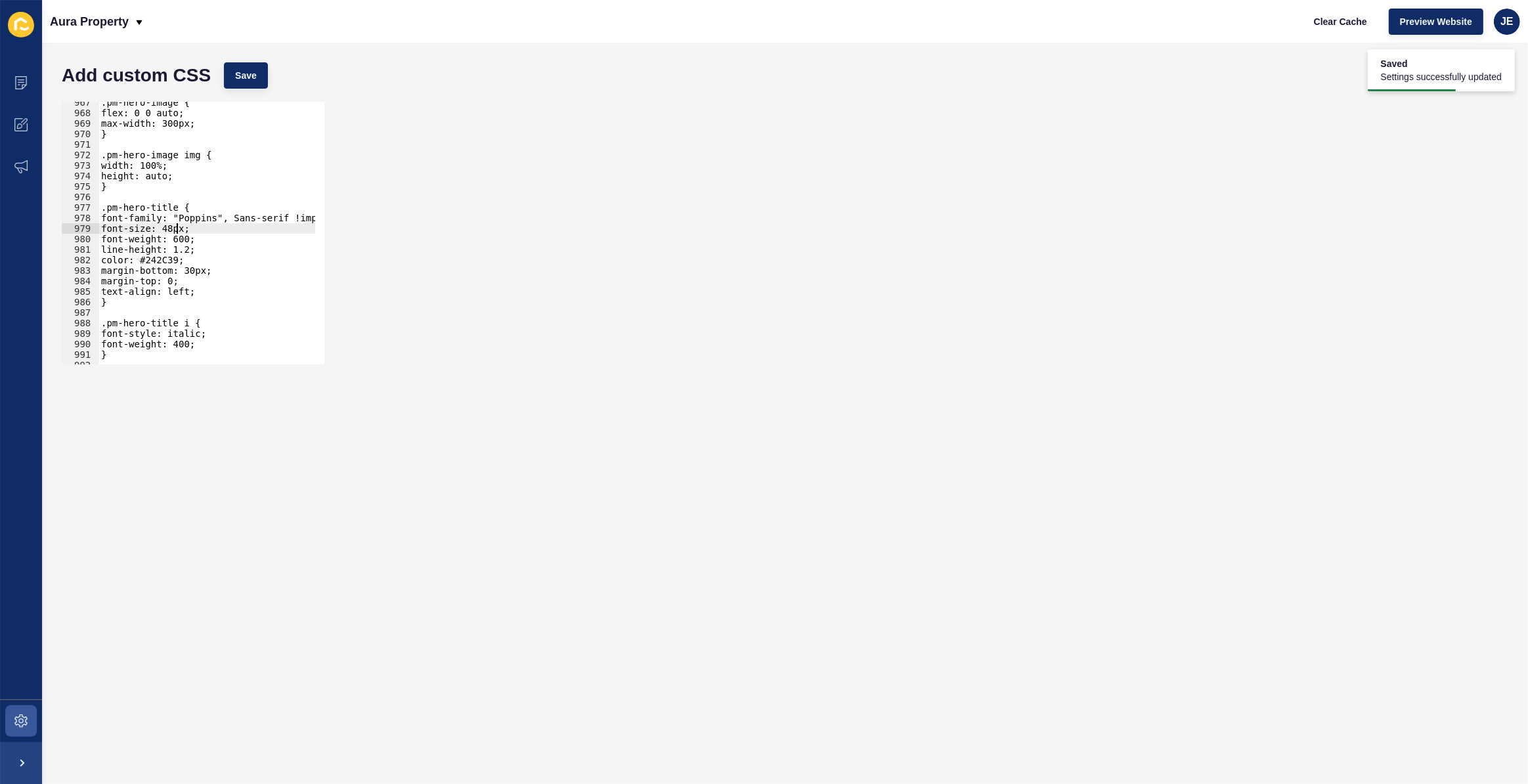
scroll to position [0, 6]
drag, startPoint x: 176, startPoint y: 225, endPoint x: 166, endPoint y: 225, distance: 10.0
click at [166, 225] on div ".pm-hero-image { flex: 0 0 auto; max-width: 300px; } .pm-hero-image img { width…" at bounding box center [346, 235] width 495 height 274
click at [248, 74] on span "Save" at bounding box center [246, 76] width 22 height 13
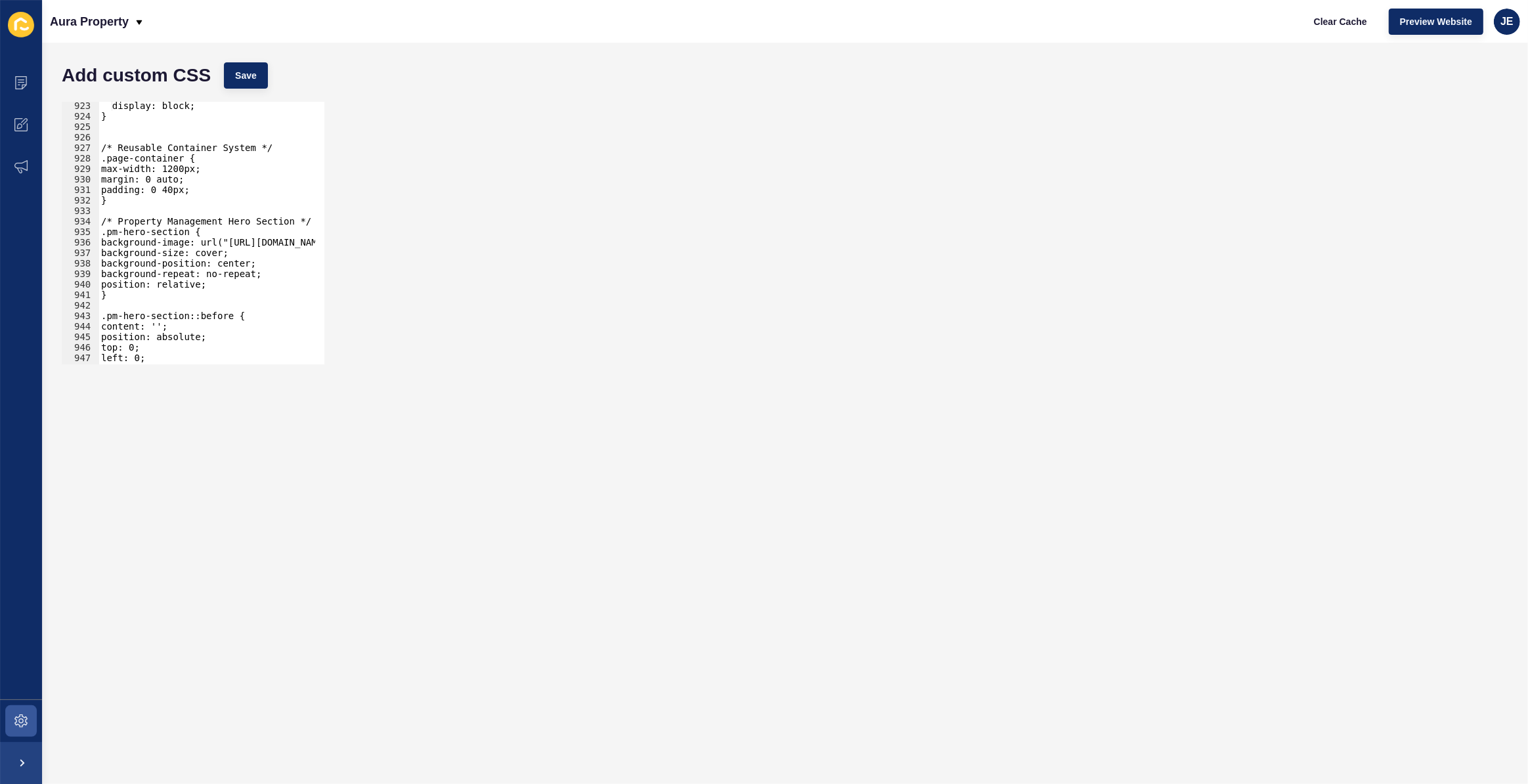
scroll to position [0, 7]
click at [176, 170] on div "display: block; } /* Reusable Container System */ .page-container { max-width: …" at bounding box center [346, 238] width 495 height 274
click at [250, 80] on span "Save" at bounding box center [246, 76] width 22 height 13
click at [180, 168] on div "display: block; } /* Reusable Container System */ .page-container { max-width: …" at bounding box center [346, 238] width 495 height 274
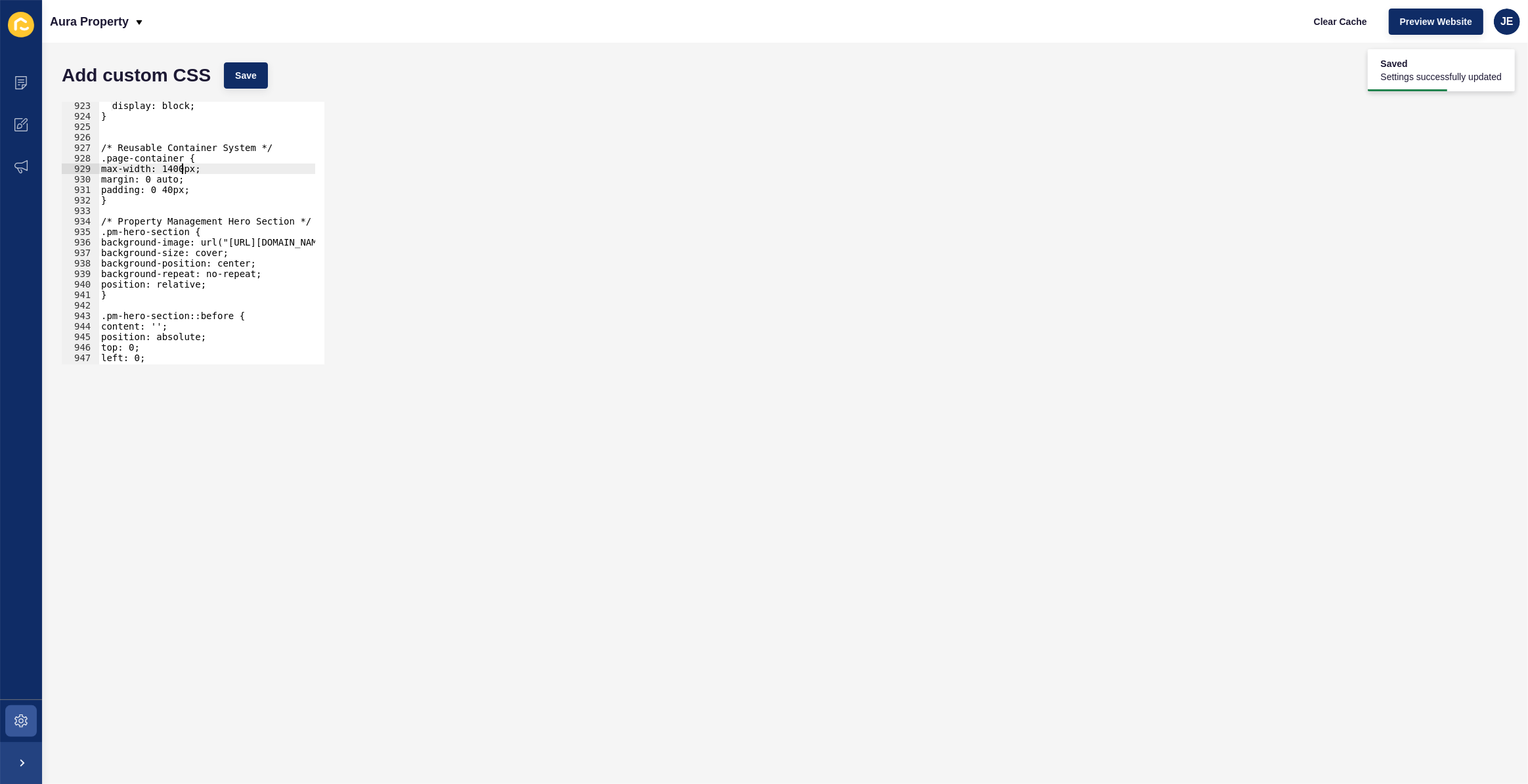
click at [180, 168] on div "display: block; } /* Reusable Container System */ .page-container { max-width: …" at bounding box center [346, 238] width 495 height 274
drag, startPoint x: 124, startPoint y: 203, endPoint x: 93, endPoint y: 158, distance: 54.6
click at [93, 158] on div "max-width: 1400px; 923 924 925 926 927 928 929 930 931 932 933 934 935 936 937 …" at bounding box center [193, 233] width 263 height 262
type textarea ".page-container { max-width: 1400px;"
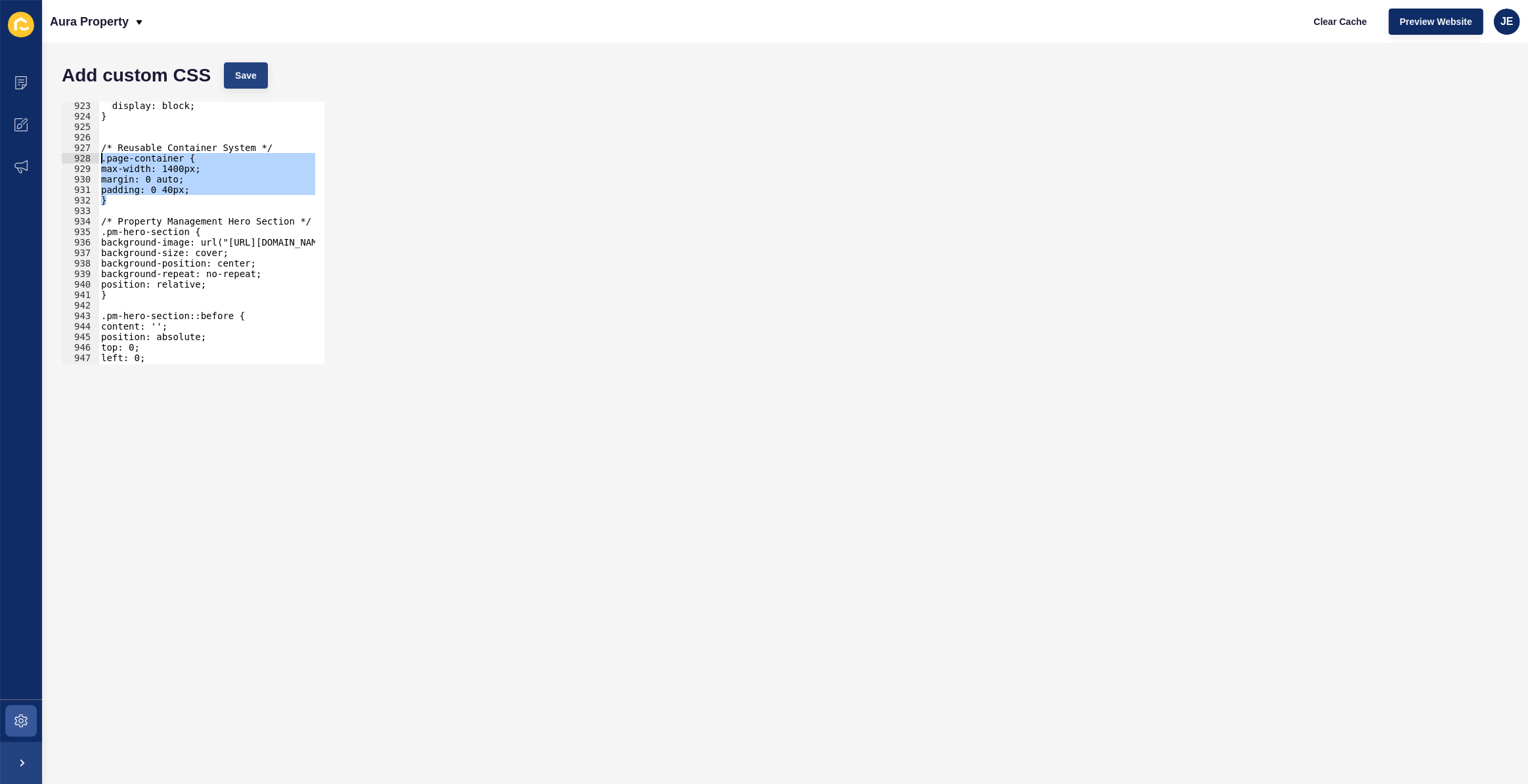
scroll to position [0, 0]
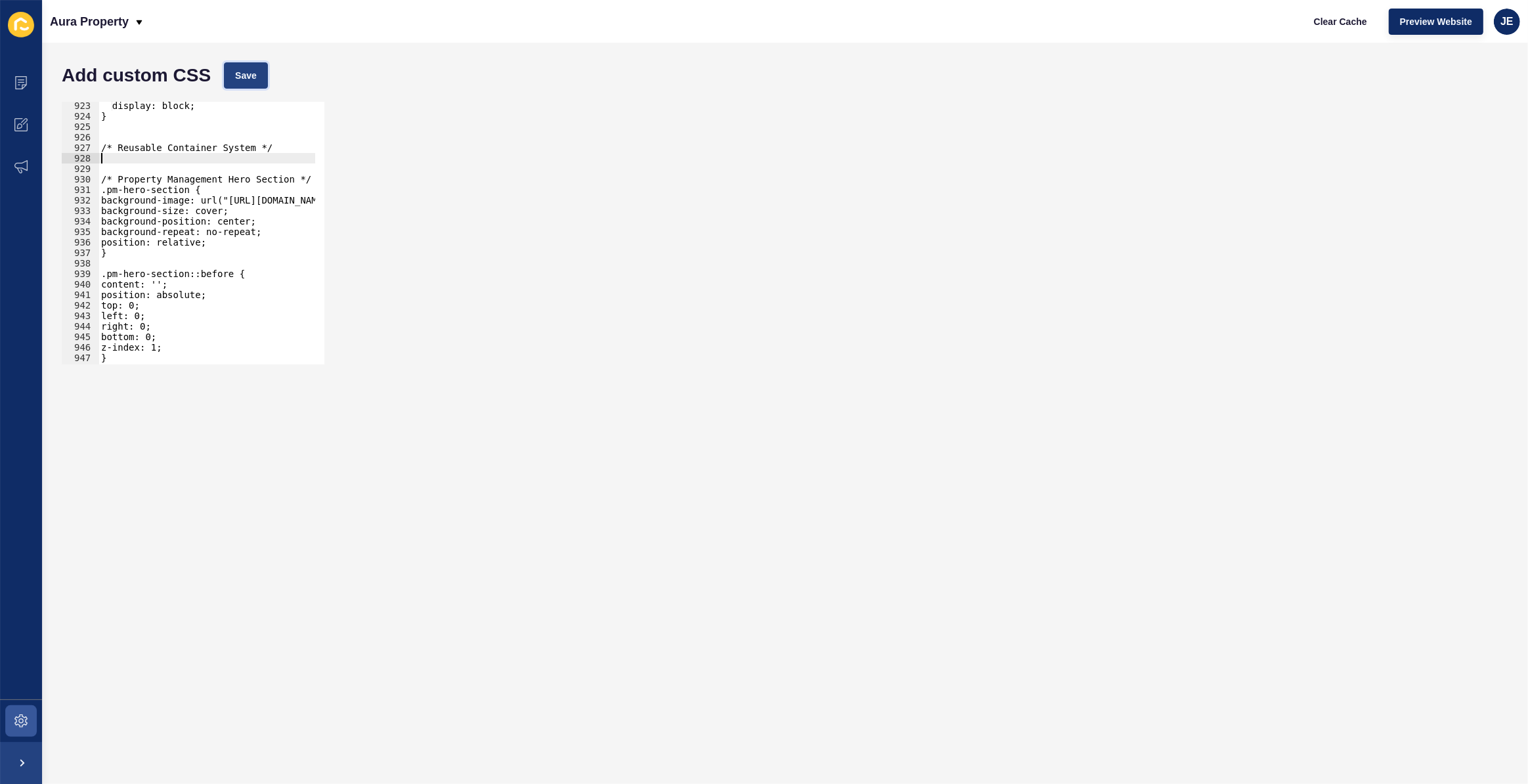
click at [242, 76] on span "Save" at bounding box center [246, 76] width 22 height 13
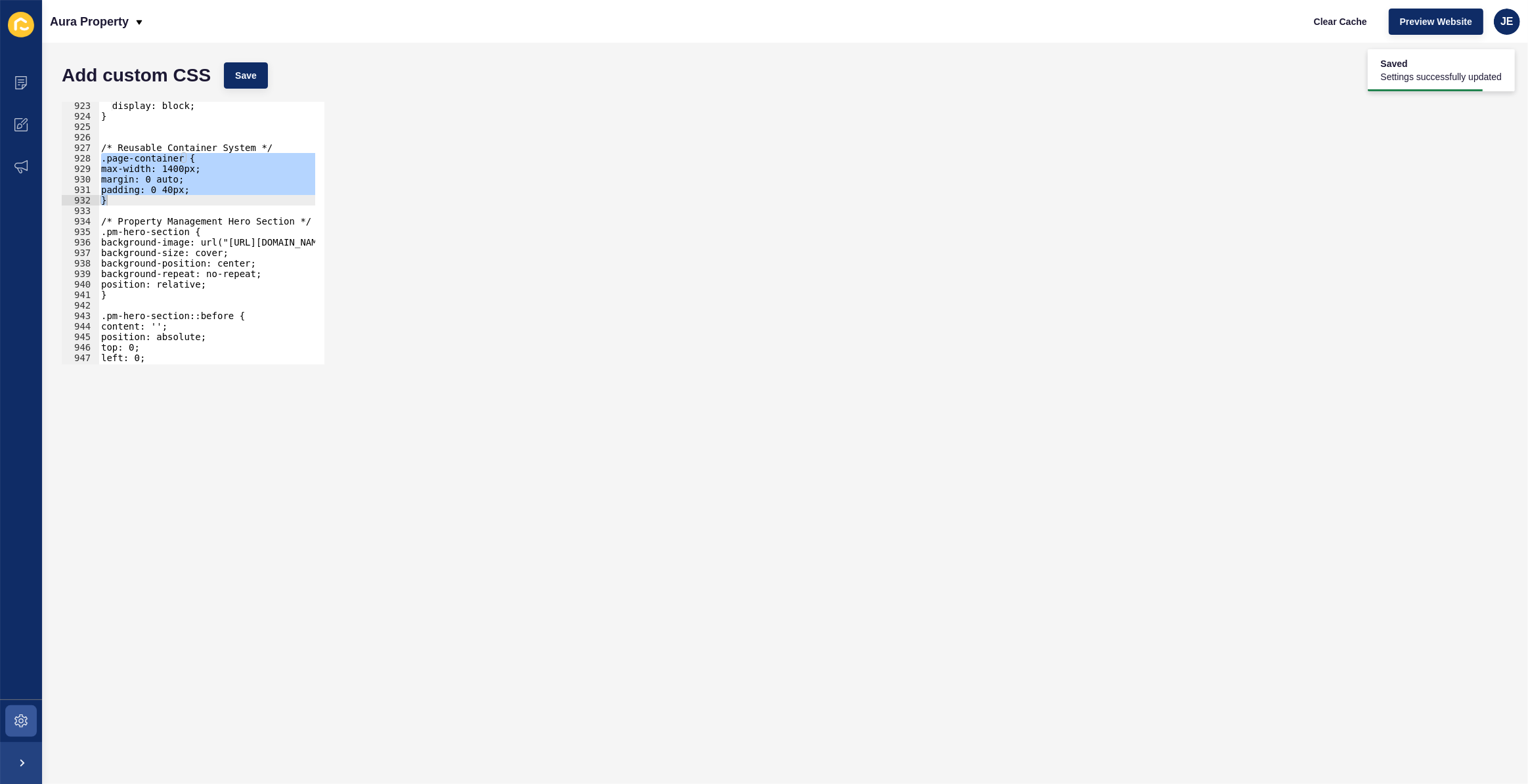
click at [131, 189] on div "display: block; } /* Reusable Container System */ .page-container { max-width: …" at bounding box center [207, 233] width 217 height 262
click at [166, 167] on div "display: block; } /* Reusable Container System */ .page-container { max-width: …" at bounding box center [346, 238] width 495 height 274
click at [166, 168] on div "display: block; } /* Reusable Container System */ .page-container { max-width: …" at bounding box center [346, 238] width 495 height 274
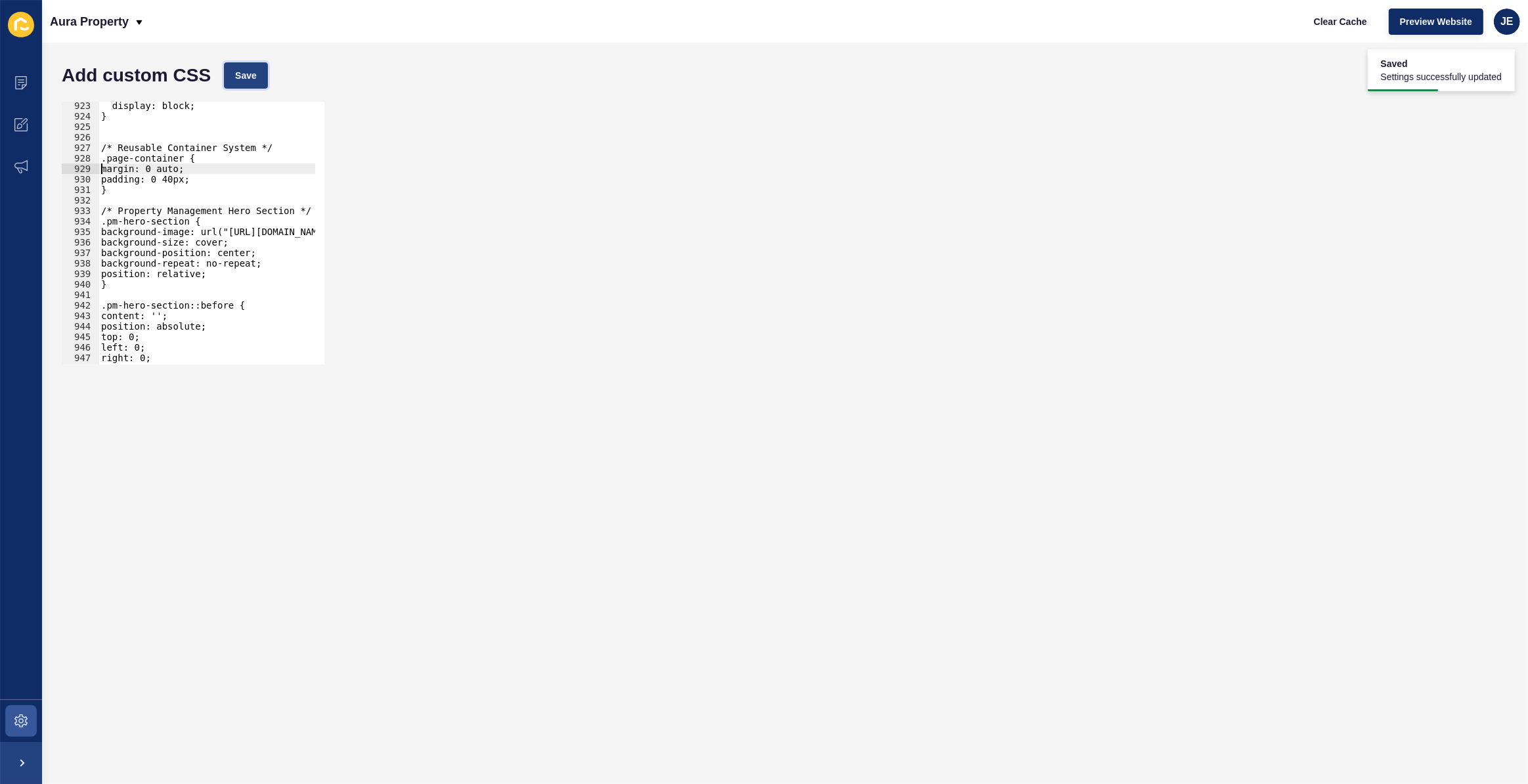
click at [256, 78] on span "Save" at bounding box center [246, 76] width 22 height 13
type textarea ".pm-hero-section {"
click at [207, 221] on div "display: block; } /* Reusable Container System */ .page-container { margin: 0 a…" at bounding box center [346, 238] width 495 height 274
click at [246, 72] on span "Save" at bounding box center [246, 76] width 22 height 13
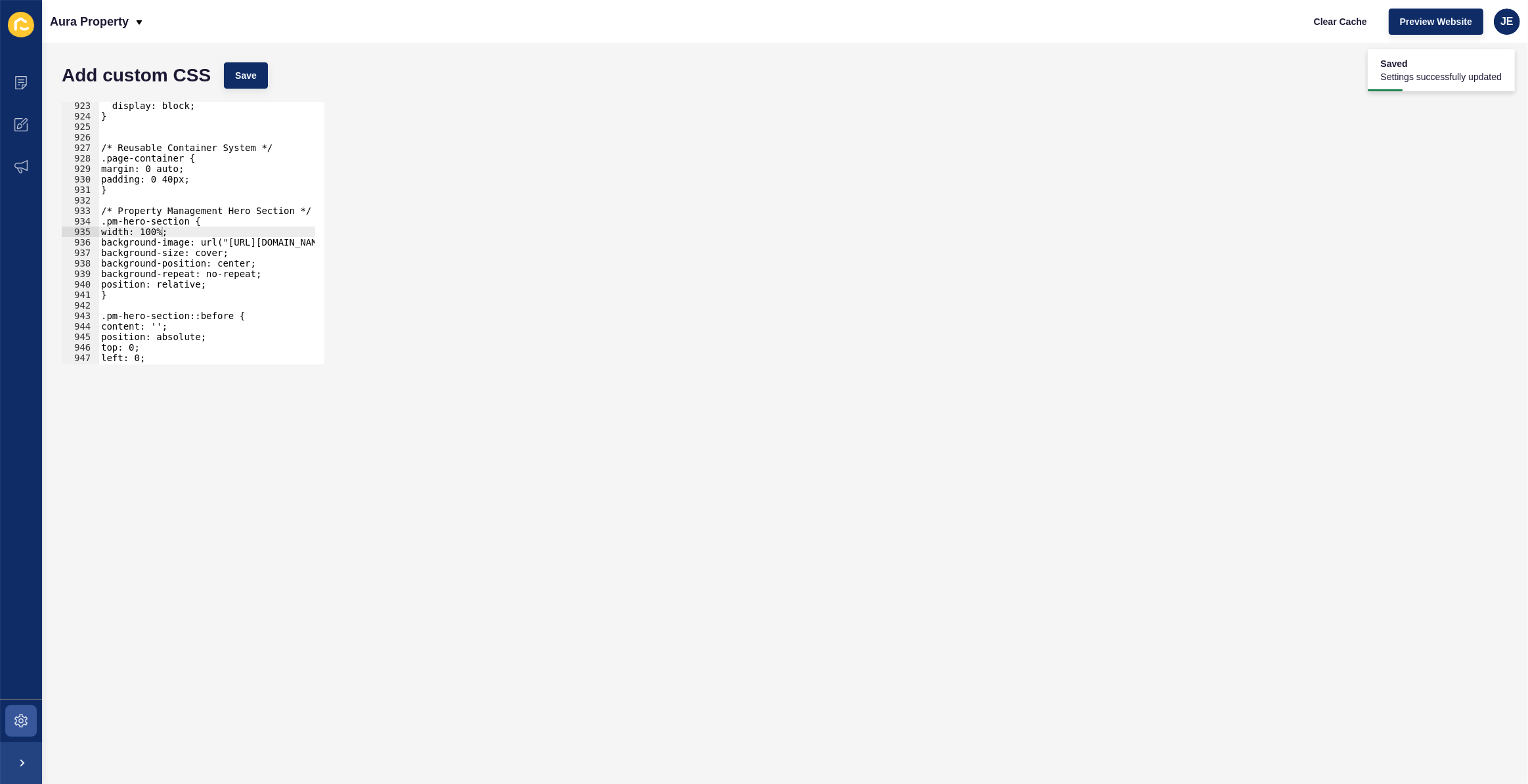
click at [97, 234] on div "935" at bounding box center [80, 232] width 37 height 11
click at [101, 233] on div "display: block; } /* Reusable Container System */ .page-container { margin: 0 a…" at bounding box center [346, 238] width 495 height 274
type textarea "width: 100%;"
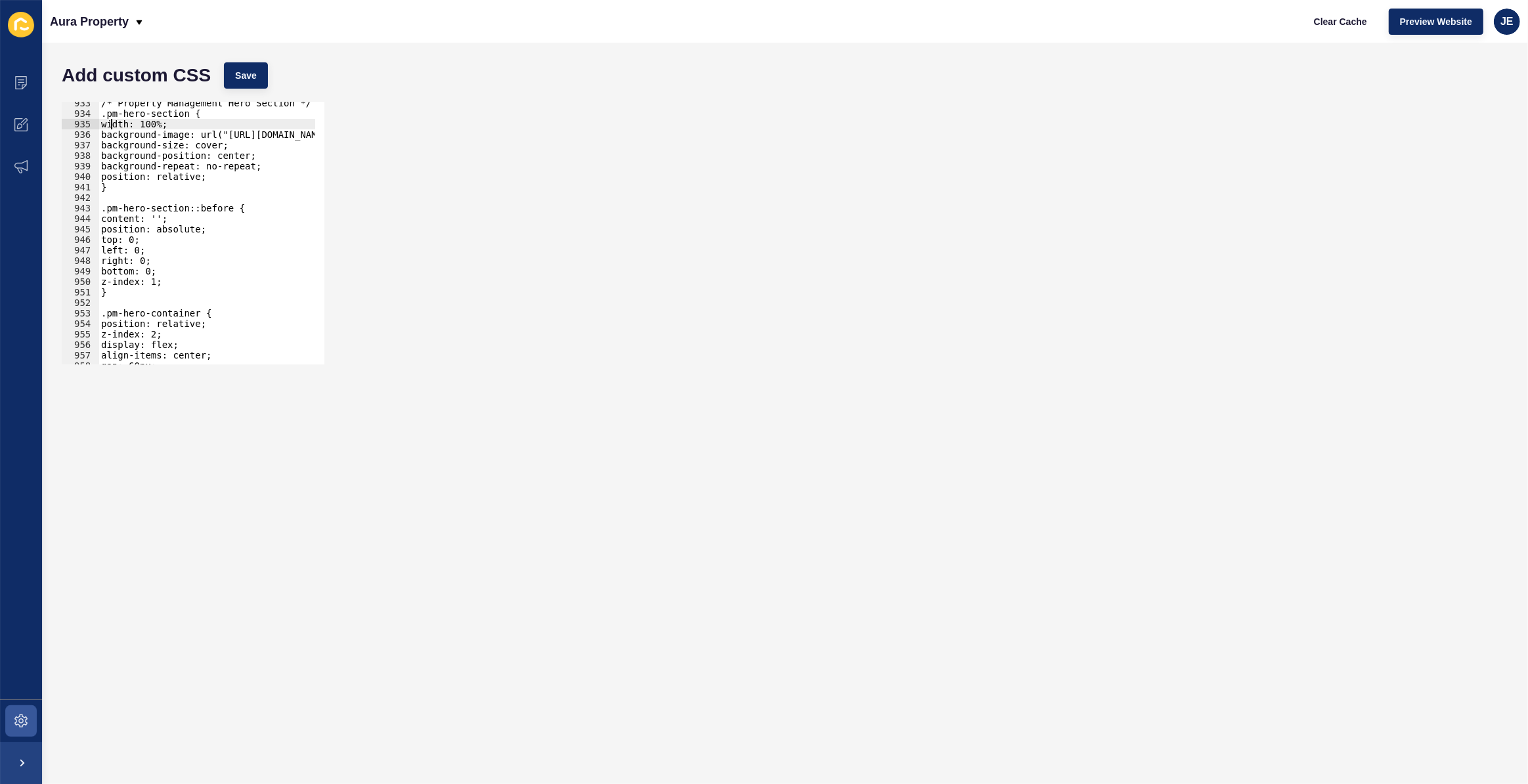
scroll to position [9867, 0]
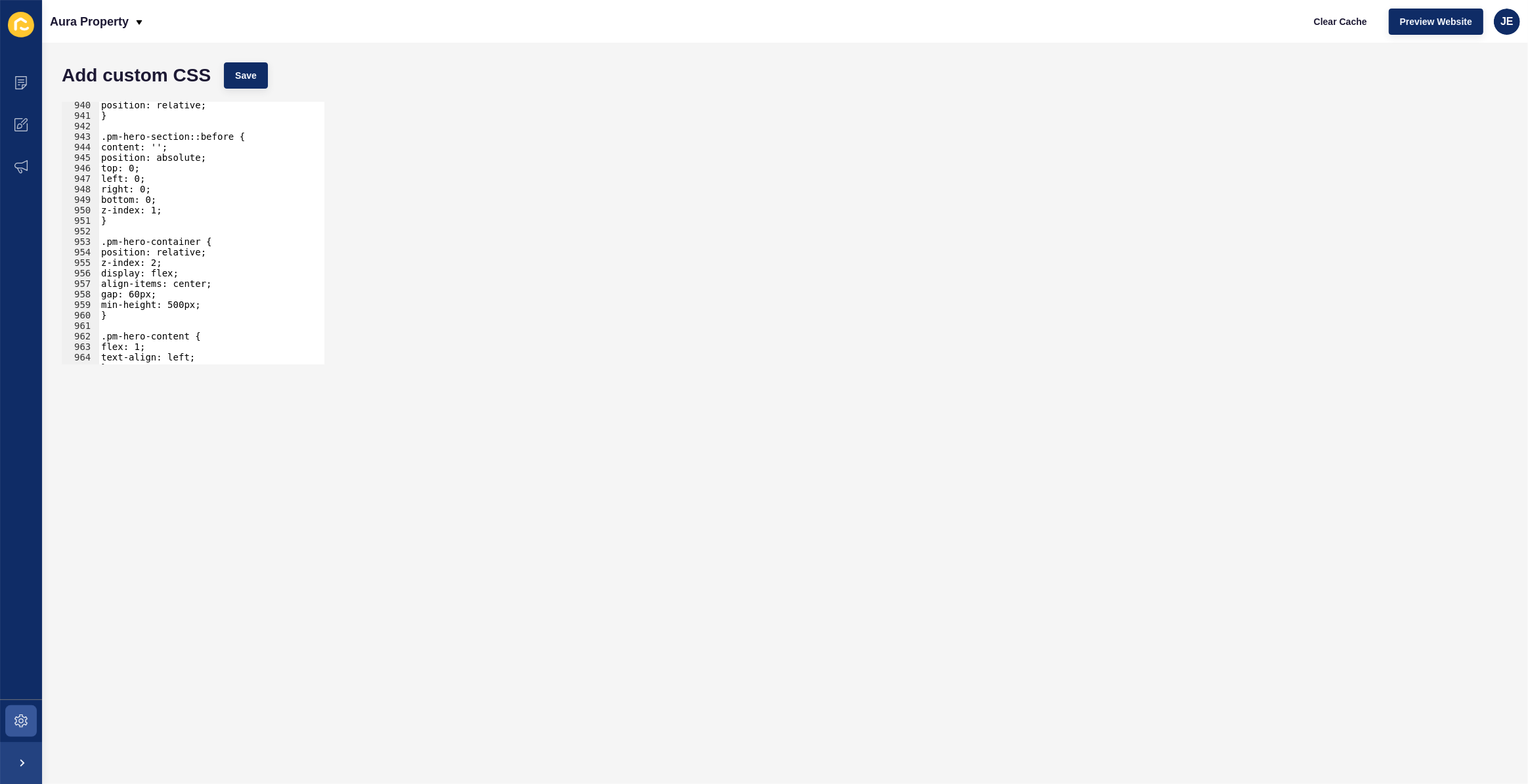
click at [213, 236] on div "position: relative; } .pm-hero-section::before { content: ''; position: absolut…" at bounding box center [346, 237] width 495 height 274
click at [232, 235] on div "position: relative; } .pm-hero-section::before { content: ''; position: absolut…" at bounding box center [346, 237] width 495 height 274
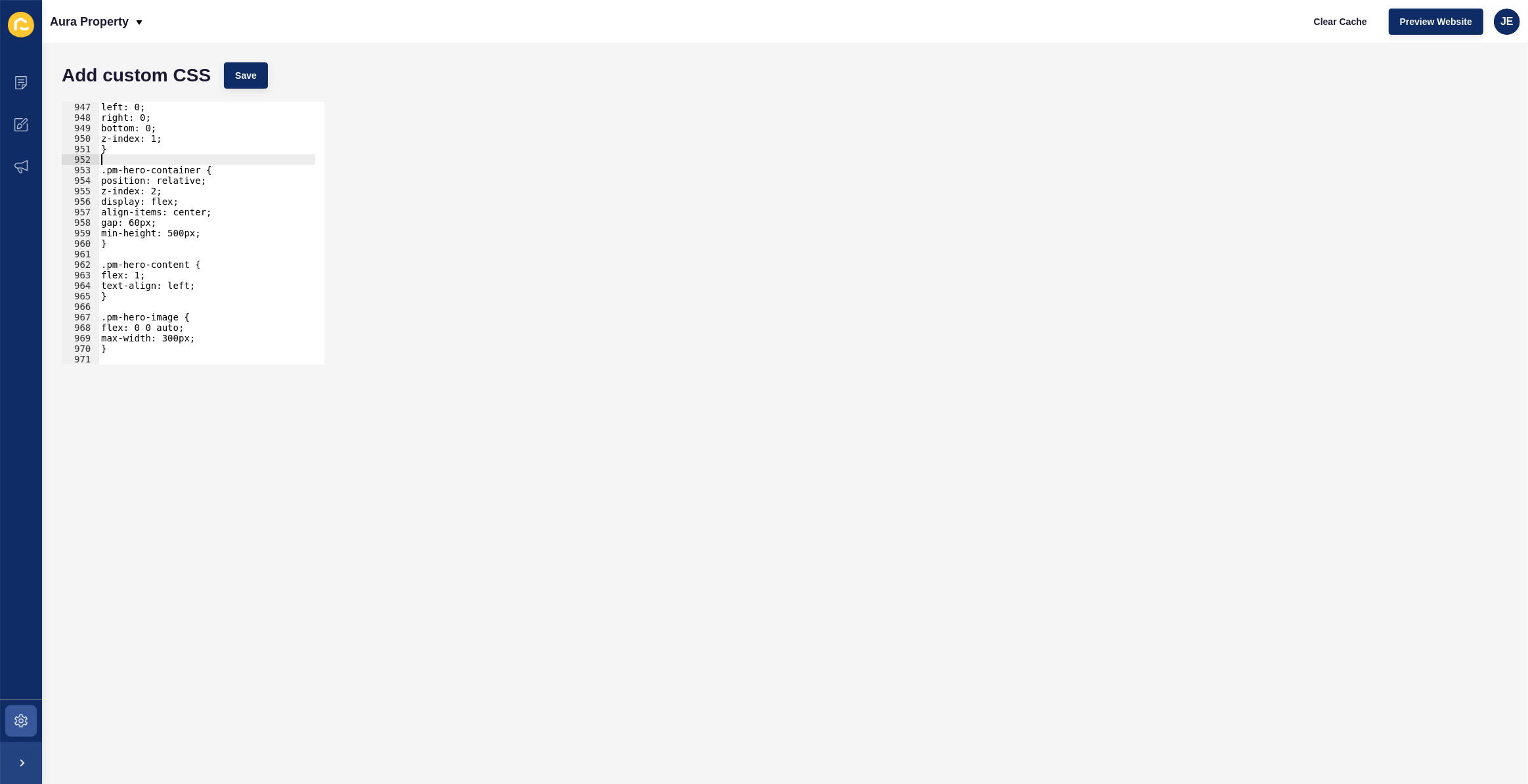
scroll to position [9973, 0]
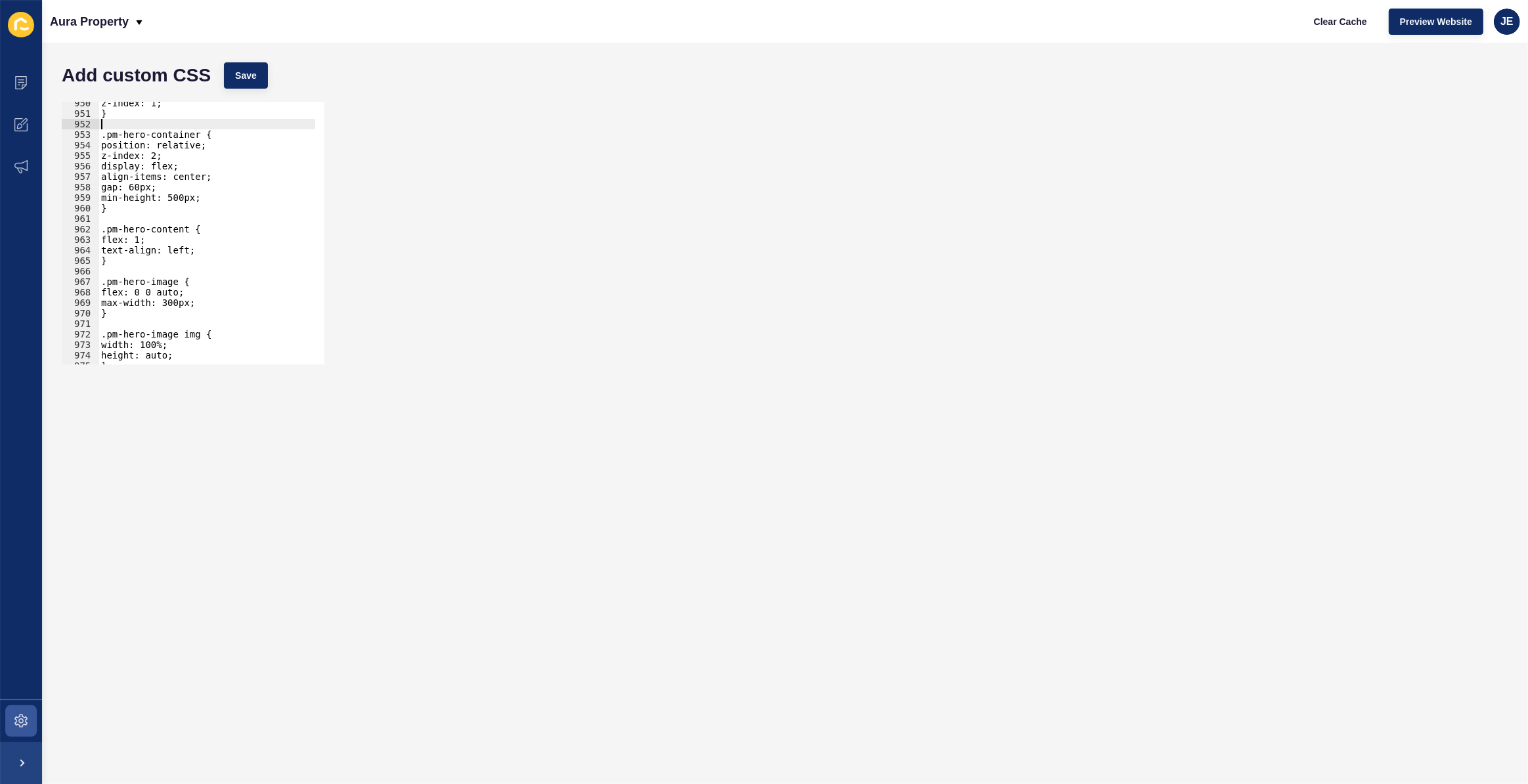
click at [208, 227] on div "z-index: 1; } .pm-hero-container { position: relative; z-index: 2; display: fle…" at bounding box center [346, 235] width 495 height 274
type textarea ".pm-hero-content {"
click at [262, 71] on button "Save" at bounding box center [246, 76] width 44 height 27
type textarea "flex: 1;"
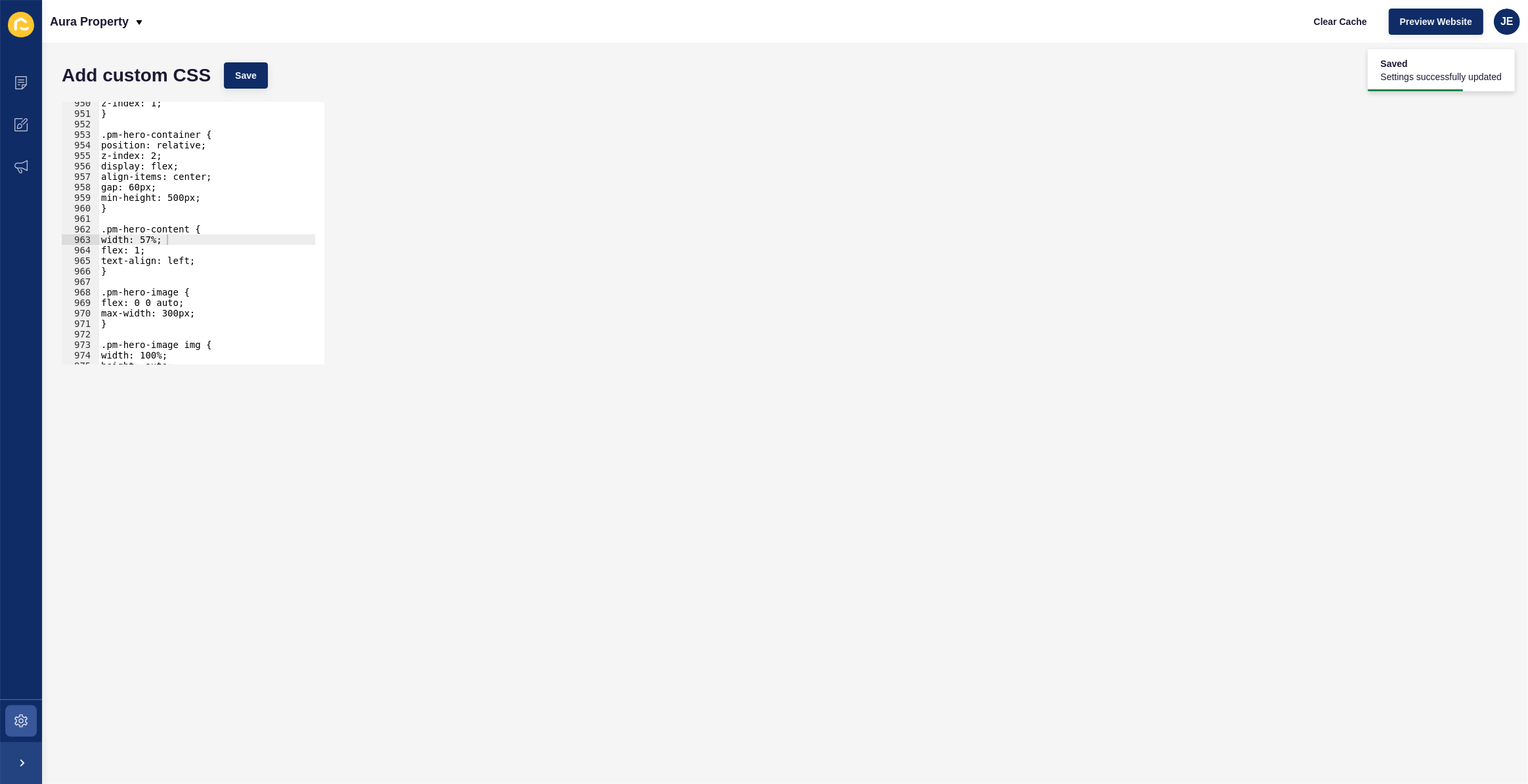
scroll to position [0, 3]
drag, startPoint x: 159, startPoint y: 251, endPoint x: 67, endPoint y: 247, distance: 92.1
click at [67, 247] on div "flex: 1; 950 951 952 953 954 955 956 957 958 959 960 961 962 963 964 965 966 96…" at bounding box center [193, 233] width 263 height 262
click at [245, 77] on span "Save" at bounding box center [246, 76] width 22 height 13
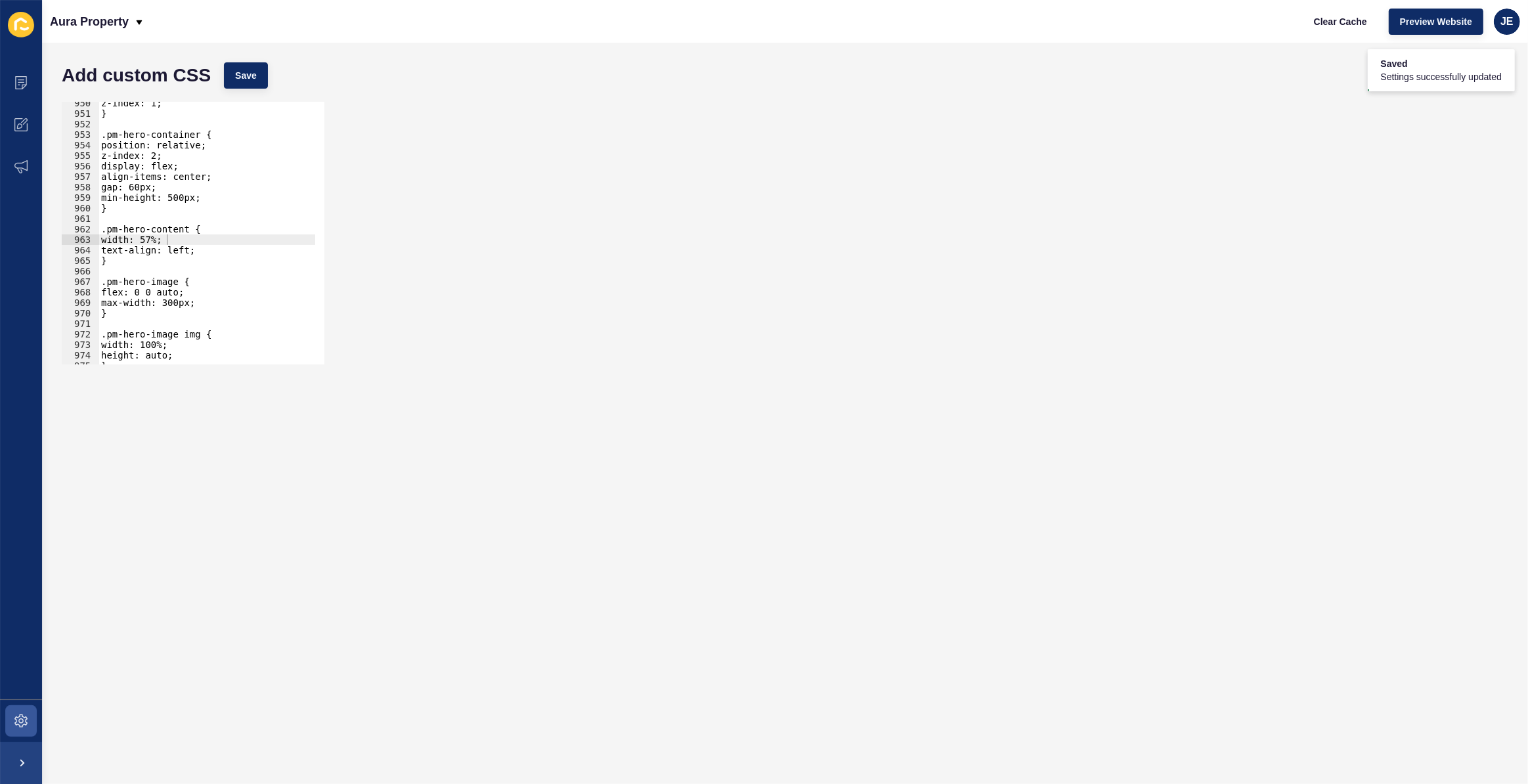
type textarea "max-width: 300px;"
drag, startPoint x: 200, startPoint y: 302, endPoint x: 52, endPoint y: 304, distance: 148.0
click at [52, 304] on div "Add custom CSS Save max-width: 300px; 950 951 952 953 954 955 956 957 958 959 9…" at bounding box center [785, 413] width 1486 height 742
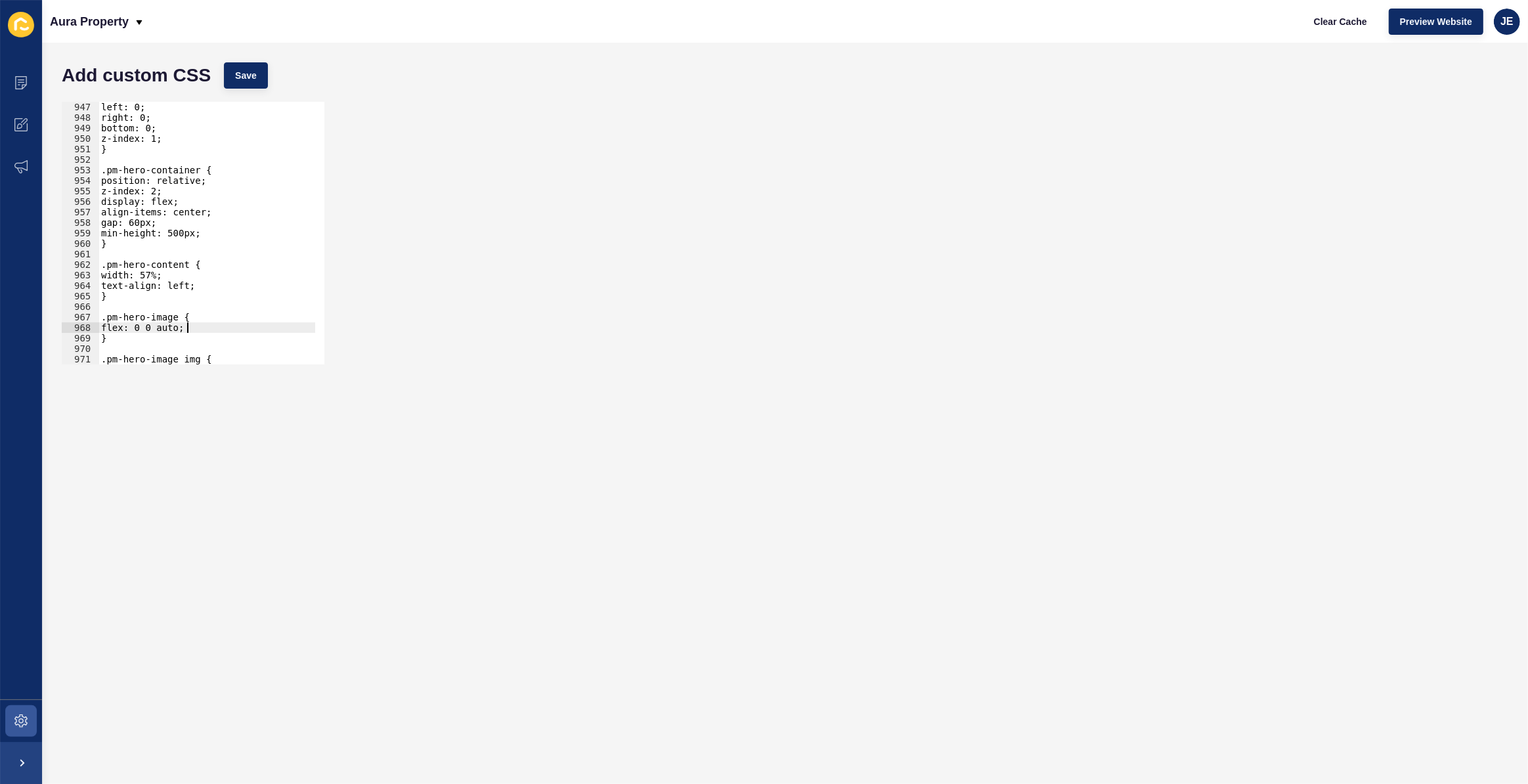
scroll to position [9938, 0]
click at [217, 217] on div "left: 0; right: 0; bottom: 0; z-index: 1; } .pm-hero-container { position: rela…" at bounding box center [346, 239] width 495 height 274
type textarea "align-items: center;"
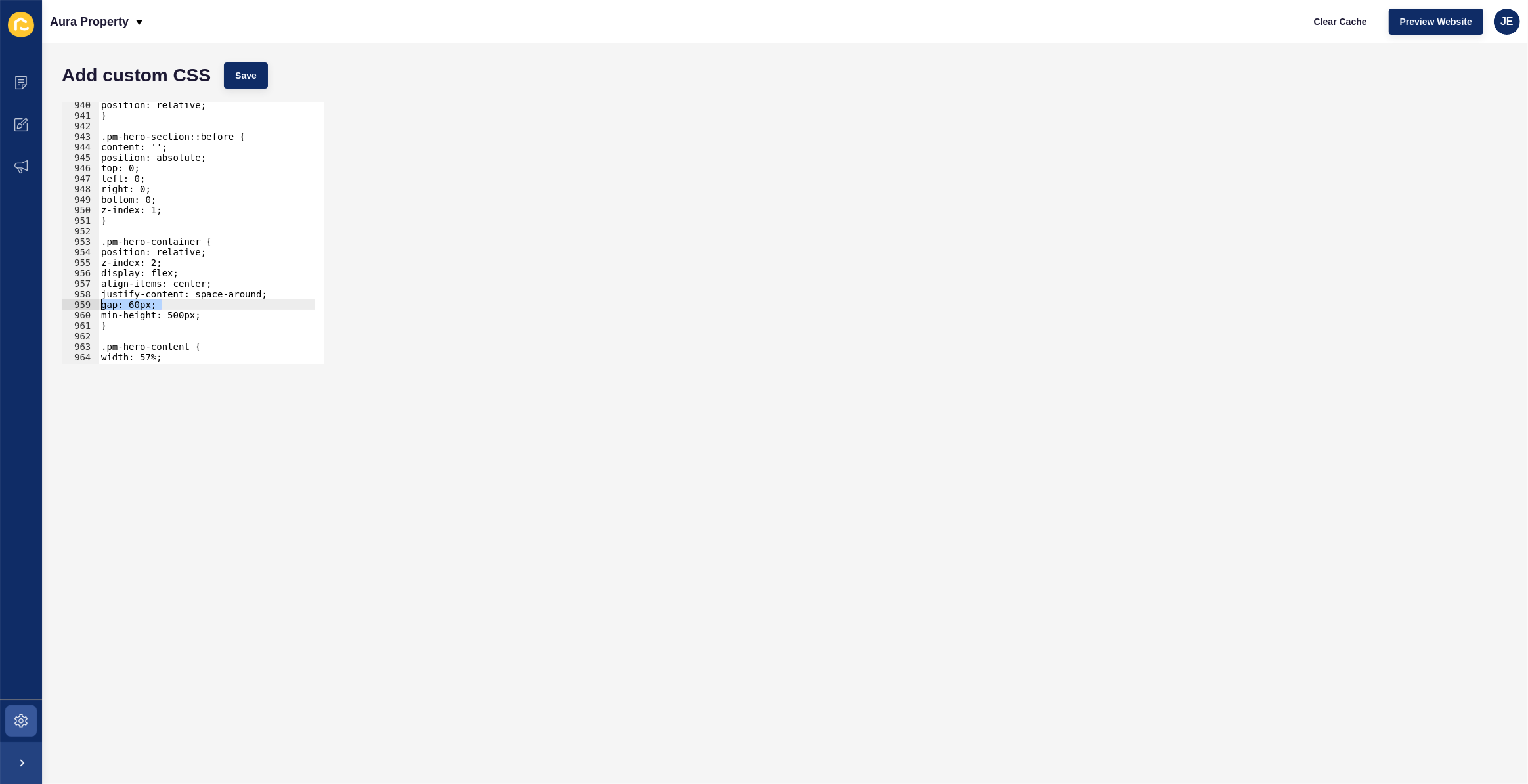
drag, startPoint x: 162, startPoint y: 302, endPoint x: 98, endPoint y: 306, distance: 64.1
click at [97, 306] on div "justify-content: space-around; 940 941 942 943 944 945 946 947 948 949 950 951 …" at bounding box center [193, 233] width 263 height 262
type textarea "gap: 60px;"
drag, startPoint x: 178, startPoint y: 304, endPoint x: 171, endPoint y: 306, distance: 7.3
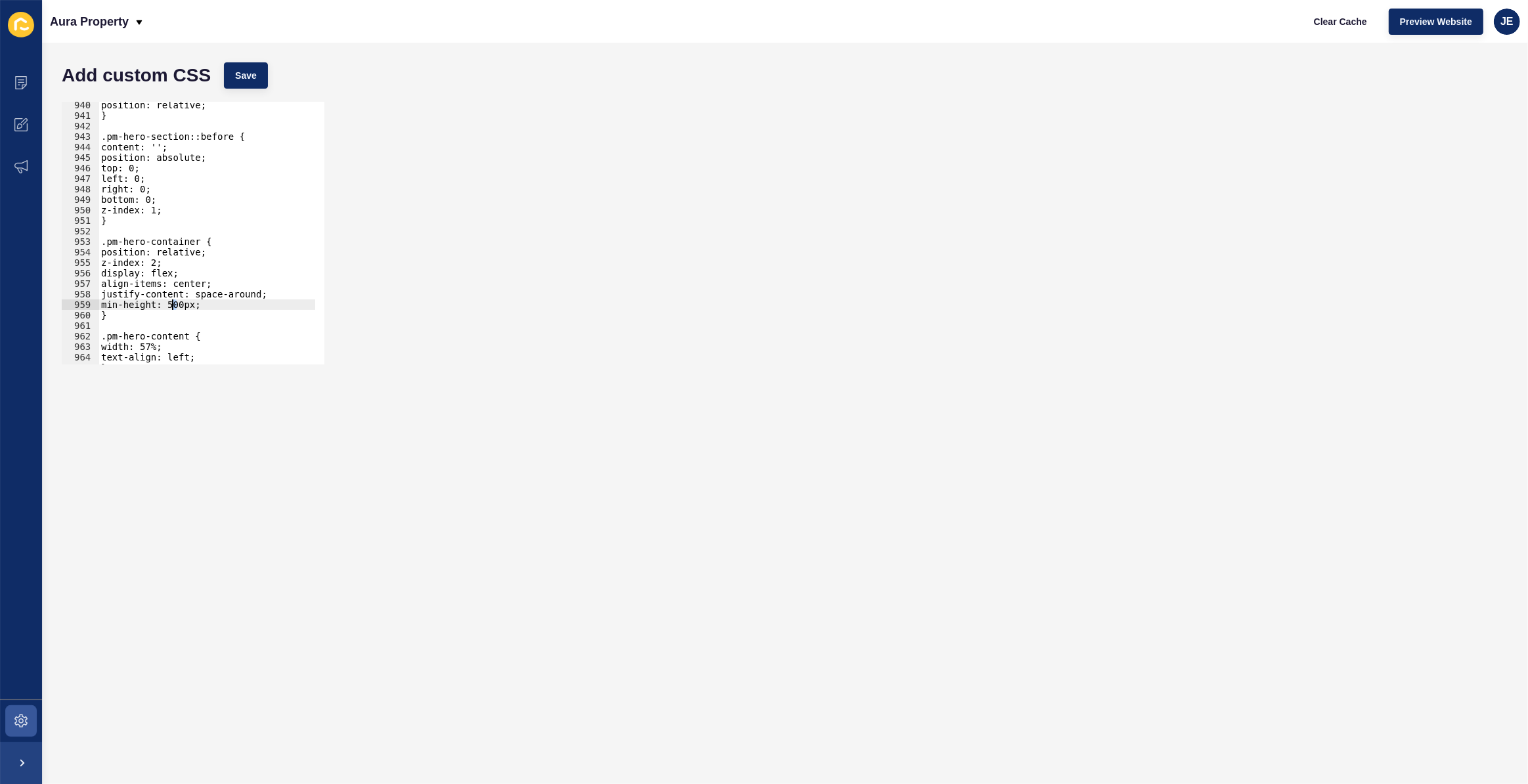
click at [171, 306] on div "position: relative; } .pm-hero-section::before { content: ''; position: absolut…" at bounding box center [346, 237] width 495 height 274
type textarea "min-height: 700px;"
click at [250, 76] on span "Save" at bounding box center [246, 76] width 22 height 13
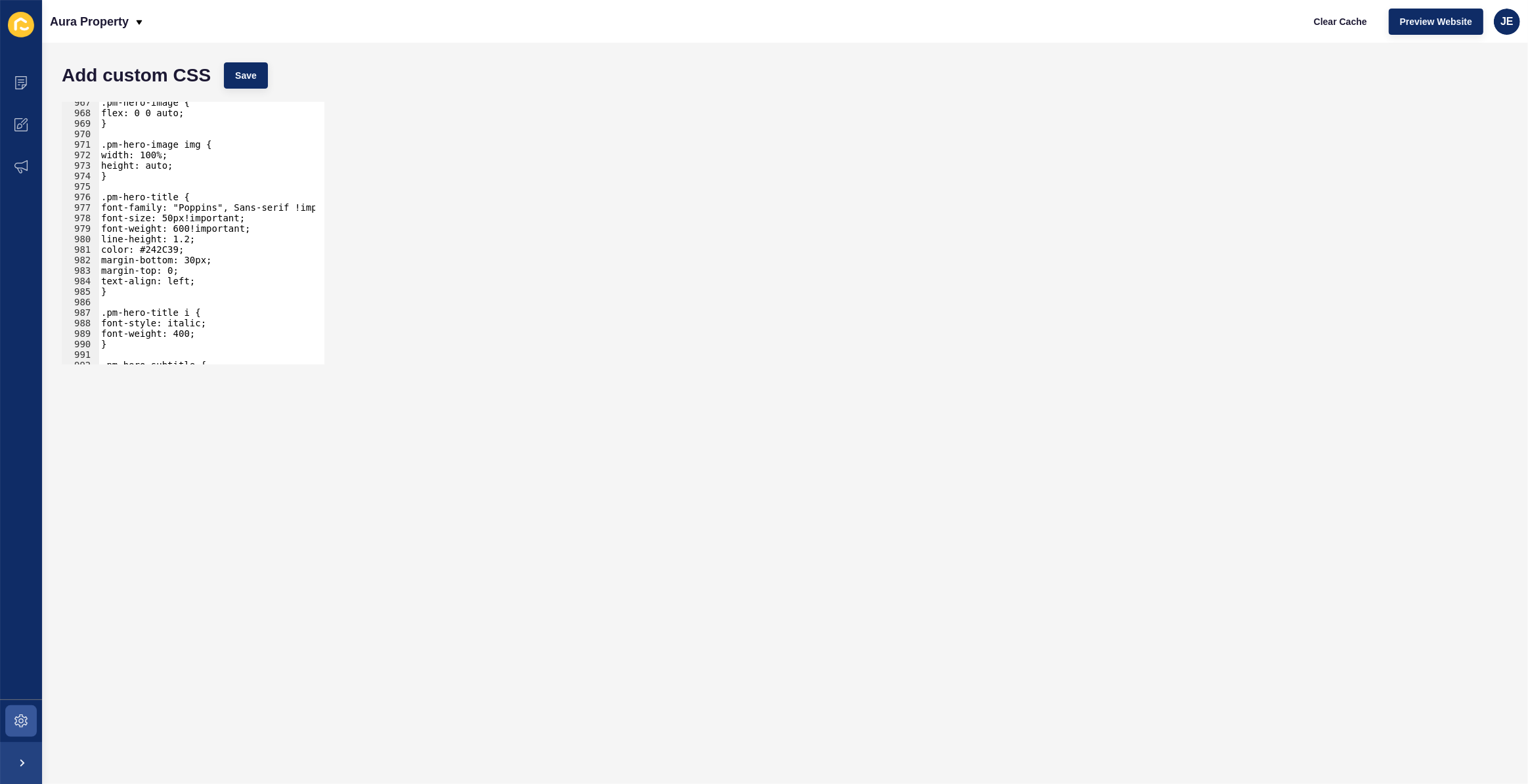
scroll to position [0, 0]
drag, startPoint x: 135, startPoint y: 299, endPoint x: 129, endPoint y: 283, distance: 17.1
click at [129, 283] on div ".pm-hero-image { flex: 0 0 auto; } .pm-hero-image img { width: 100%; height: au…" at bounding box center [346, 235] width 495 height 274
type textarea "text-align: left; }"
click at [178, 306] on div ".pm-hero-image { flex: 0 0 auto; } .pm-hero-image img { width: 100%; height: au…" at bounding box center [207, 233] width 217 height 262
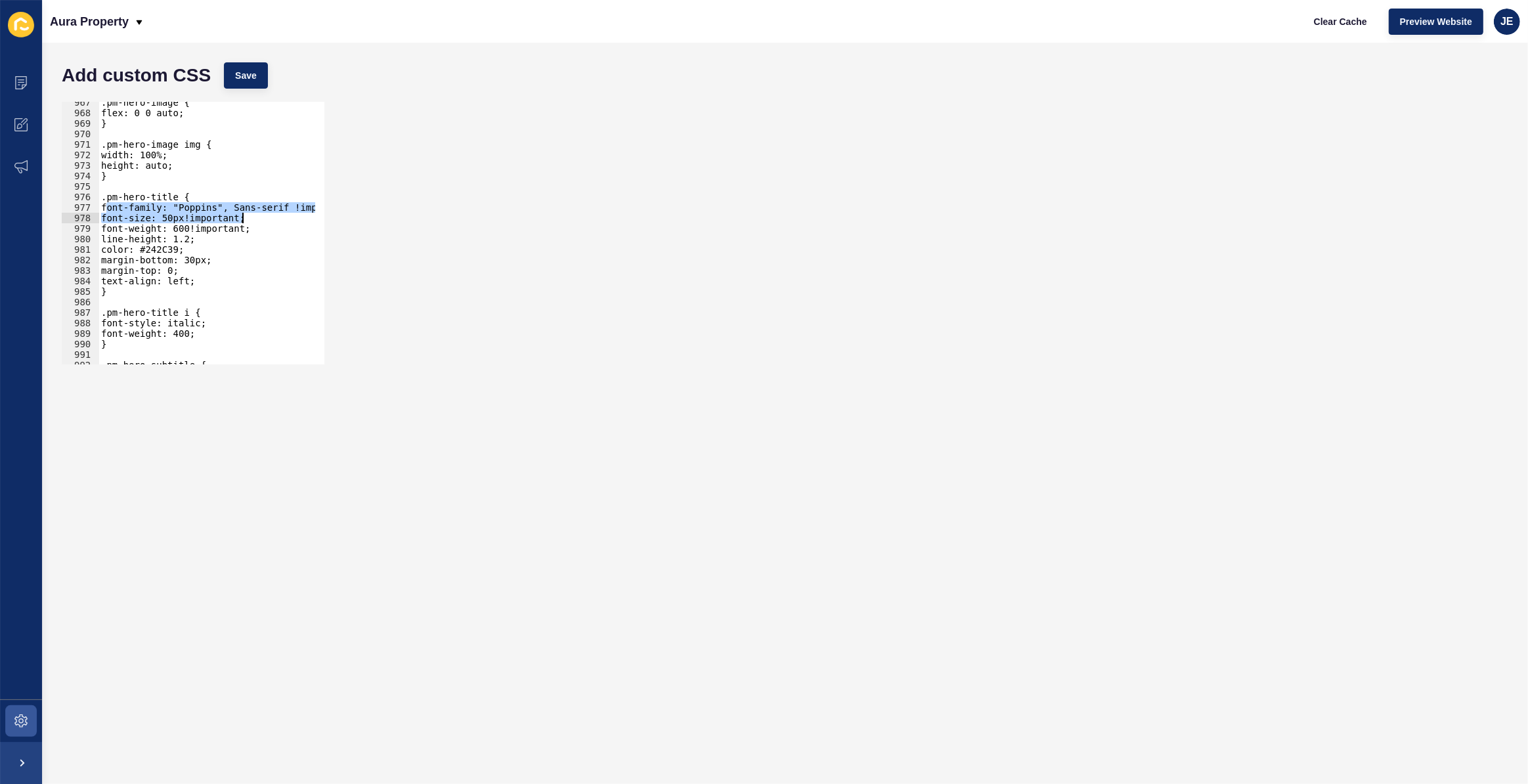
drag, startPoint x: 107, startPoint y: 209, endPoint x: 284, endPoint y: 217, distance: 177.2
click at [284, 217] on div ".pm-hero-image { flex: 0 0 auto; } .pm-hero-image img { width: 100%; height: au…" at bounding box center [346, 235] width 495 height 274
click at [198, 313] on div ".pm-hero-image { flex: 0 0 auto; } .pm-hero-image img { width: 100%; height: au…" at bounding box center [346, 235] width 495 height 274
type textarea ".pm-hero-title i {"
paste textarea "font-size: 50px!important;"
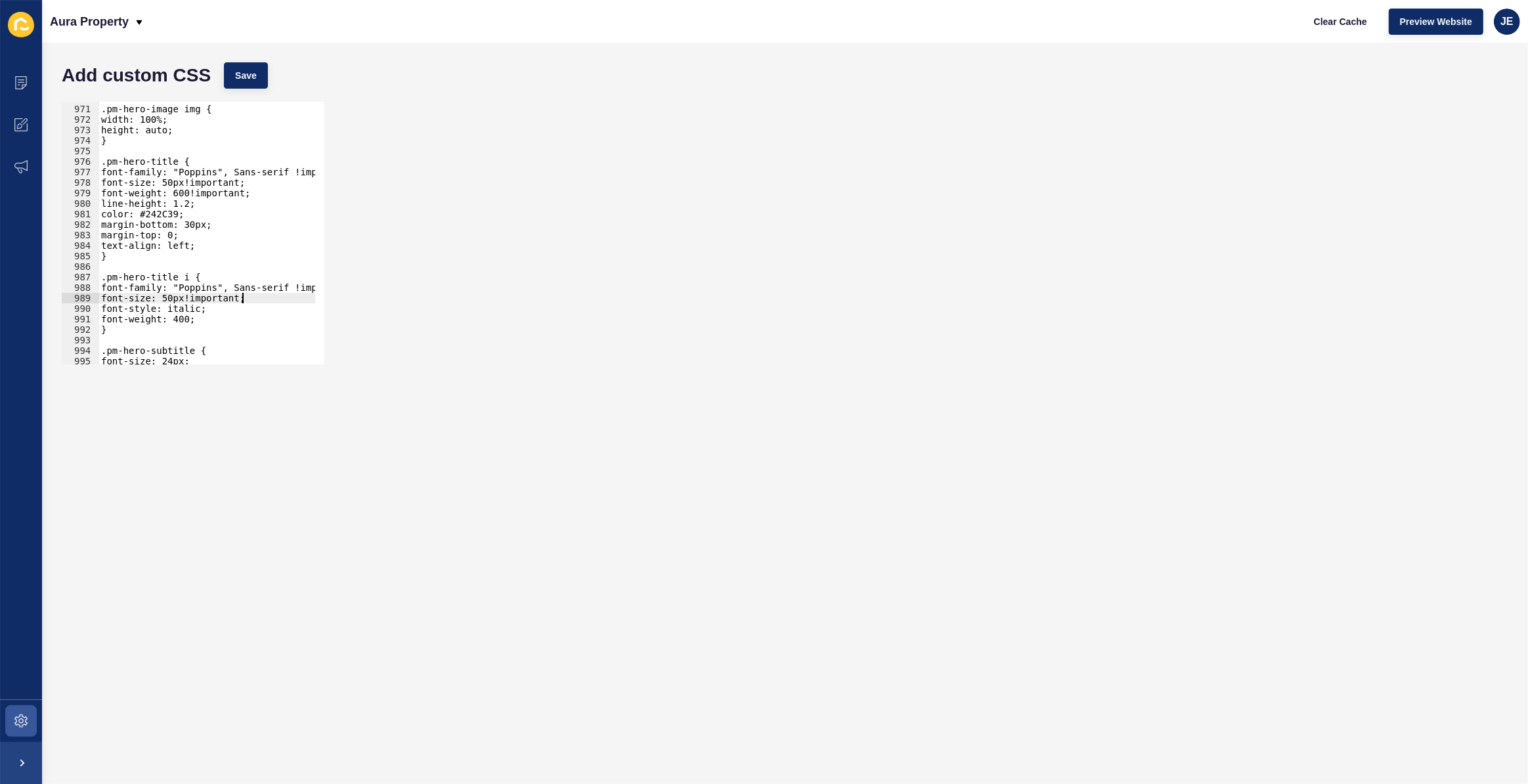
scroll to position [10188, 0]
click at [192, 321] on div ".pm-hero-image img { width: 100%; height: auto; } .pm-hero-title { font-family:…" at bounding box center [346, 231] width 495 height 274
drag, startPoint x: 255, startPoint y: 190, endPoint x: 106, endPoint y: 192, distance: 149.0
click at [106, 192] on div ".pm-hero-image img { width: 100%; height: auto; } .pm-hero-title { font-family:…" at bounding box center [346, 231] width 495 height 274
drag, startPoint x: 217, startPoint y: 321, endPoint x: 97, endPoint y: 319, distance: 120.0
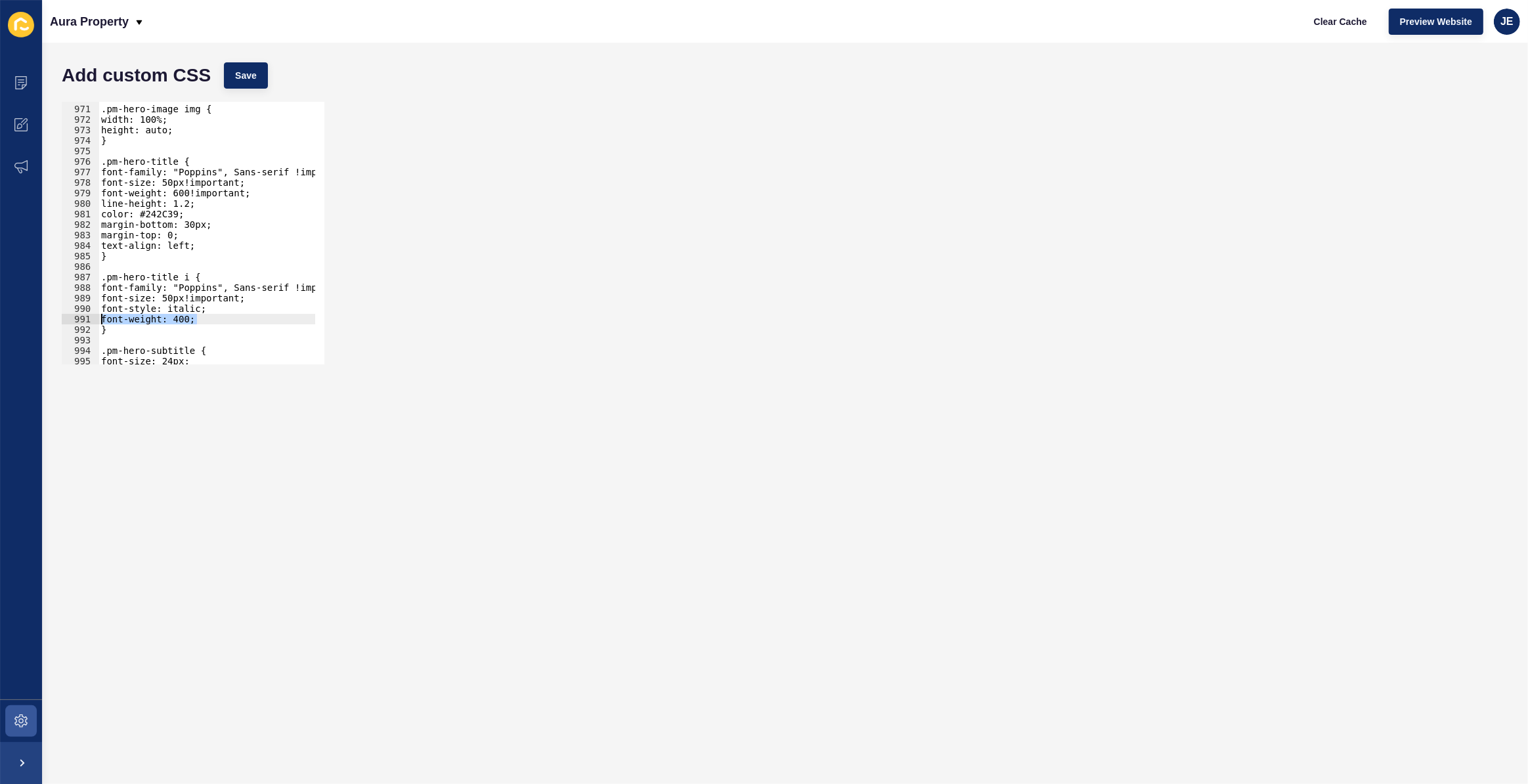
click at [97, 319] on div "font-weight: 600!important; 970 971 972 973 974 975 976 977 978 979 980 981 982…" at bounding box center [193, 233] width 263 height 262
paste textarea "font-weight: 600!important"
click at [259, 78] on button "Save" at bounding box center [246, 76] width 44 height 27
click at [112, 311] on div ".pm-hero-image img { width: 100%; height: auto; } .pm-hero-title { font-family:…" at bounding box center [346, 231] width 495 height 274
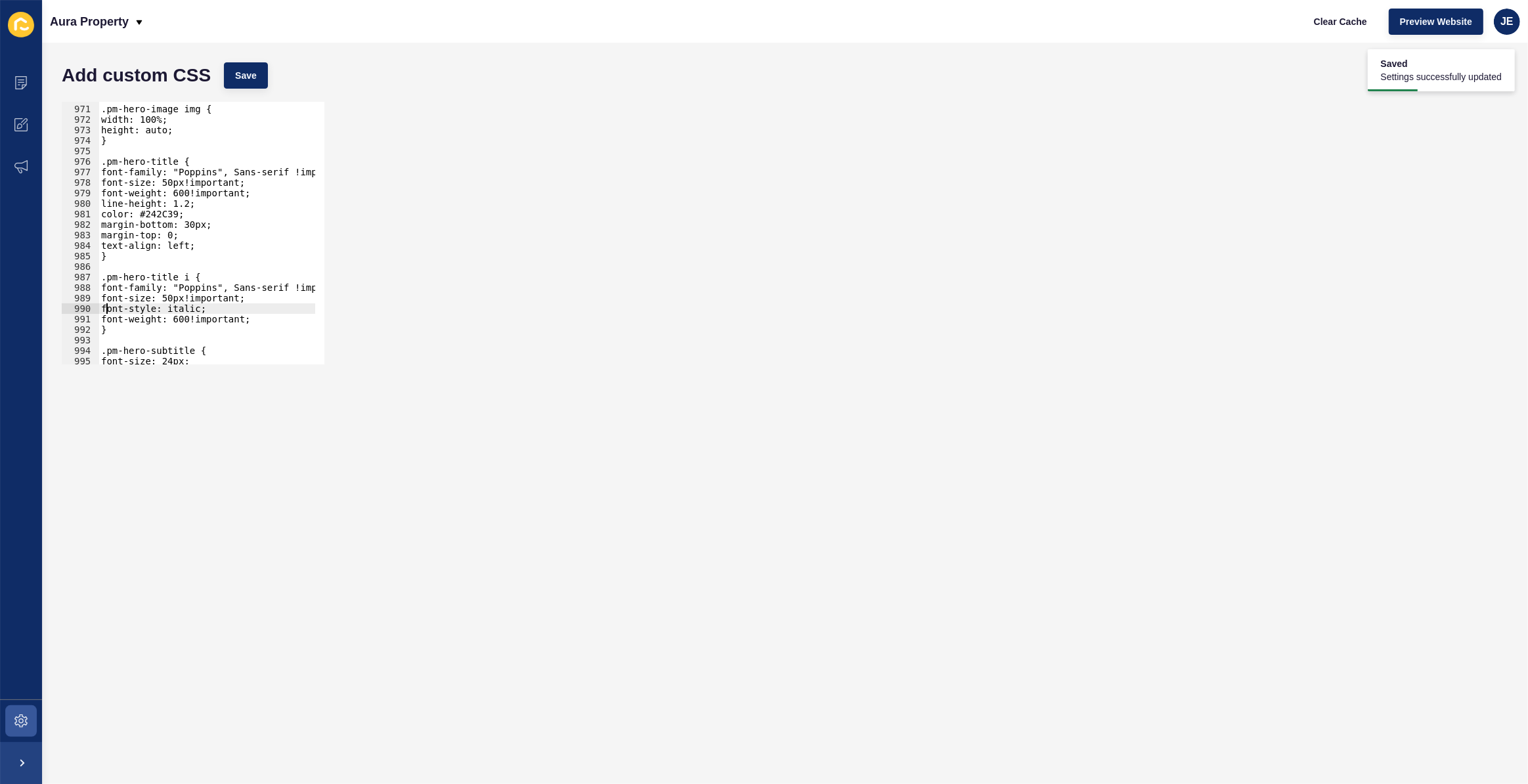
click at [107, 303] on div ".pm-hero-image img { width: 100%; height: auto; } .pm-hero-title { font-family:…" at bounding box center [346, 231] width 495 height 274
click at [110, 302] on div ".pm-hero-image img { width: 100%; height: auto; } .pm-hero-title { font-family:…" at bounding box center [346, 231] width 495 height 274
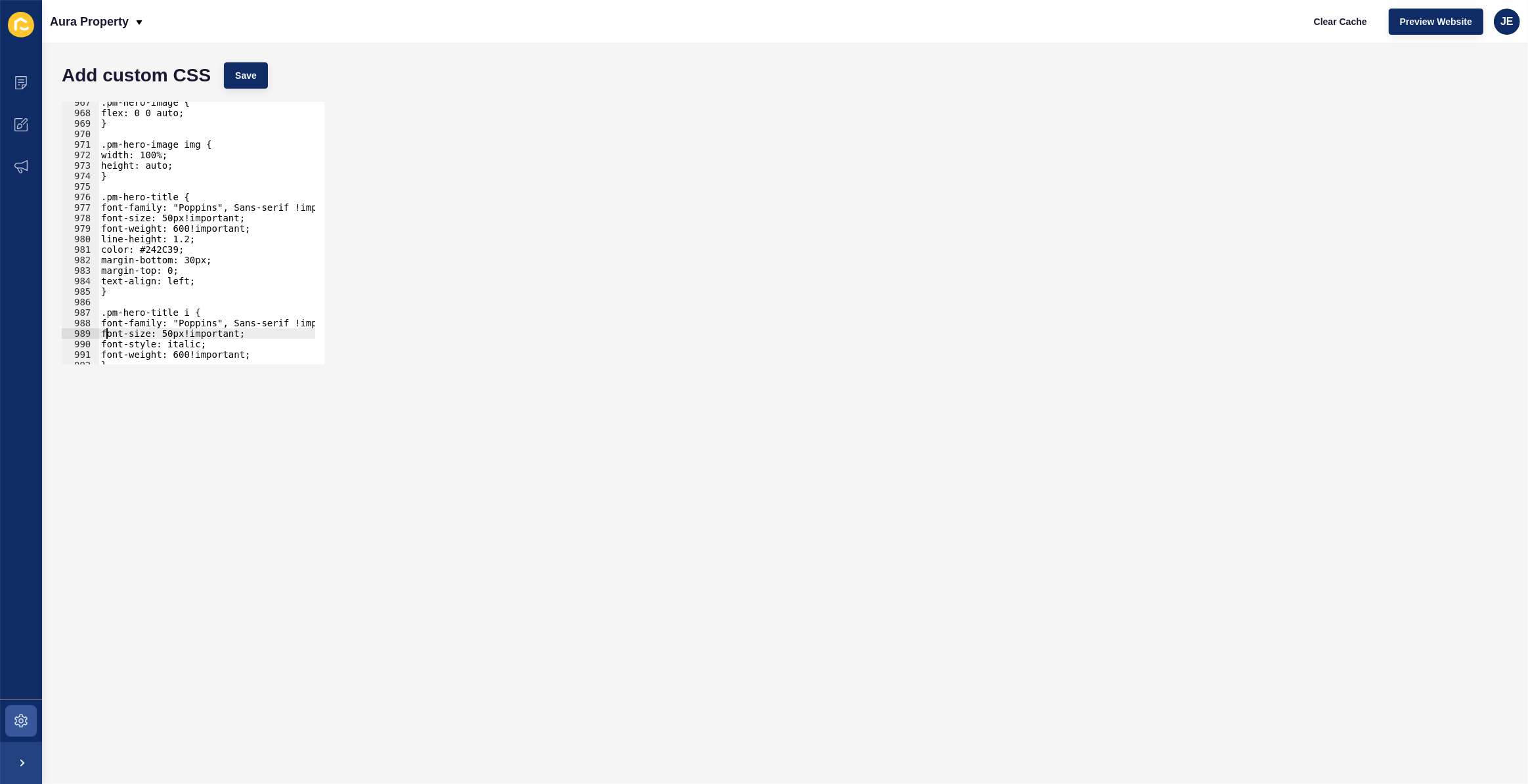
scroll to position [10045, 0]
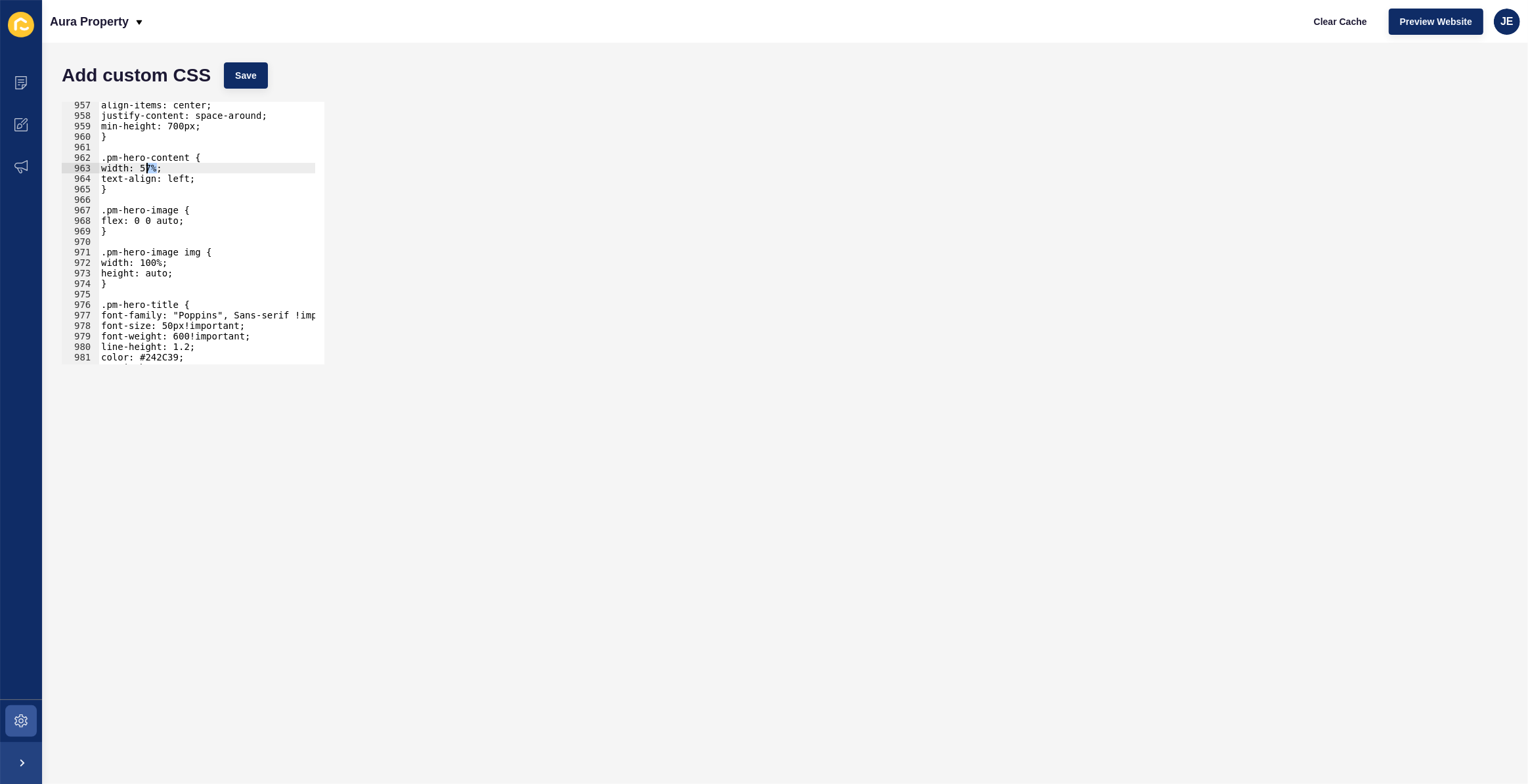
drag, startPoint x: 156, startPoint y: 171, endPoint x: 148, endPoint y: 170, distance: 8.1
click at [148, 170] on div "align-items: center; justify-content: space-around; min-height: 700px; } .pm-he…" at bounding box center [346, 237] width 495 height 274
click at [252, 60] on div "Add custom CSS Save" at bounding box center [785, 75] width 1460 height 39
click at [251, 76] on span "Save" at bounding box center [246, 76] width 22 height 13
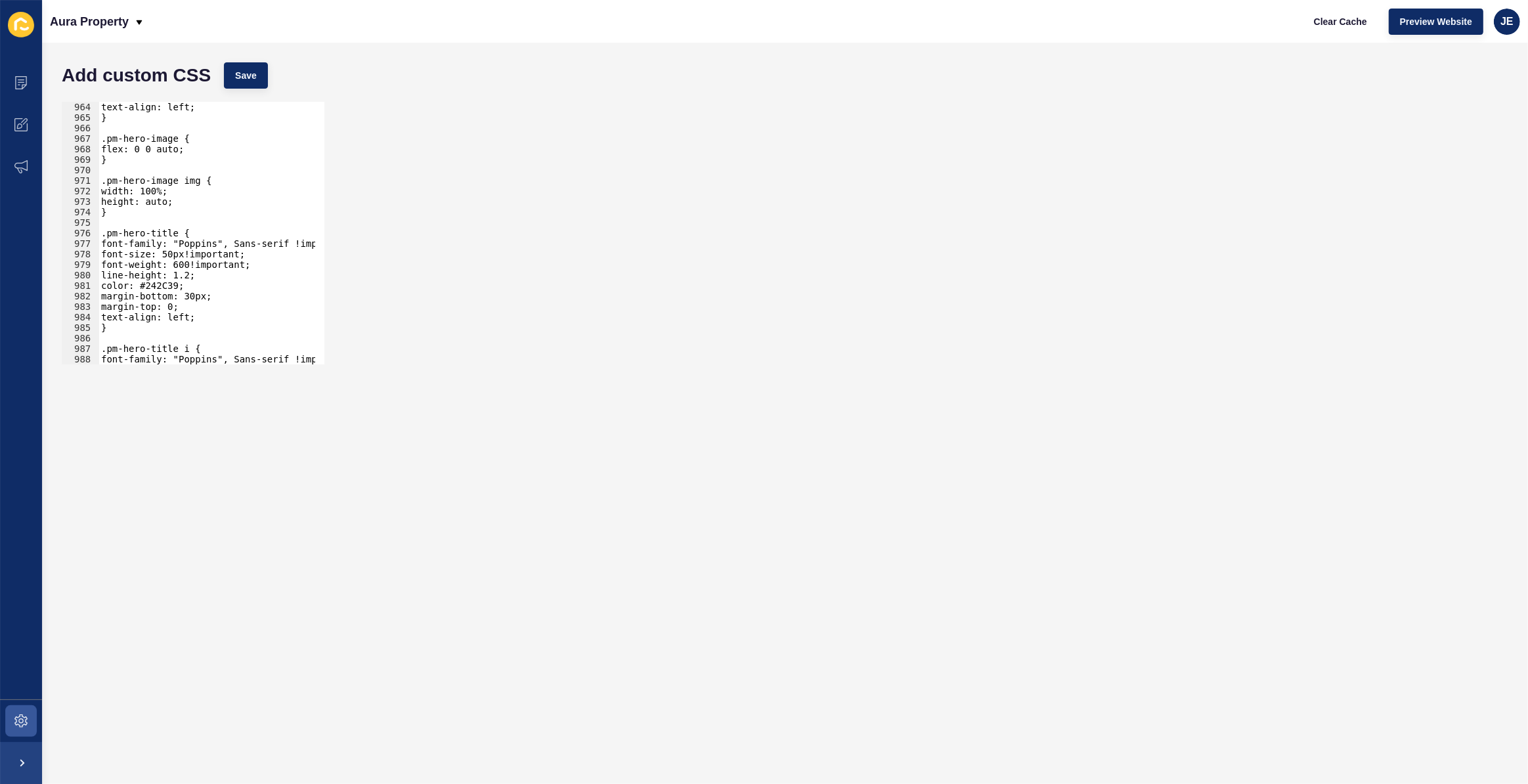
scroll to position [10152, 0]
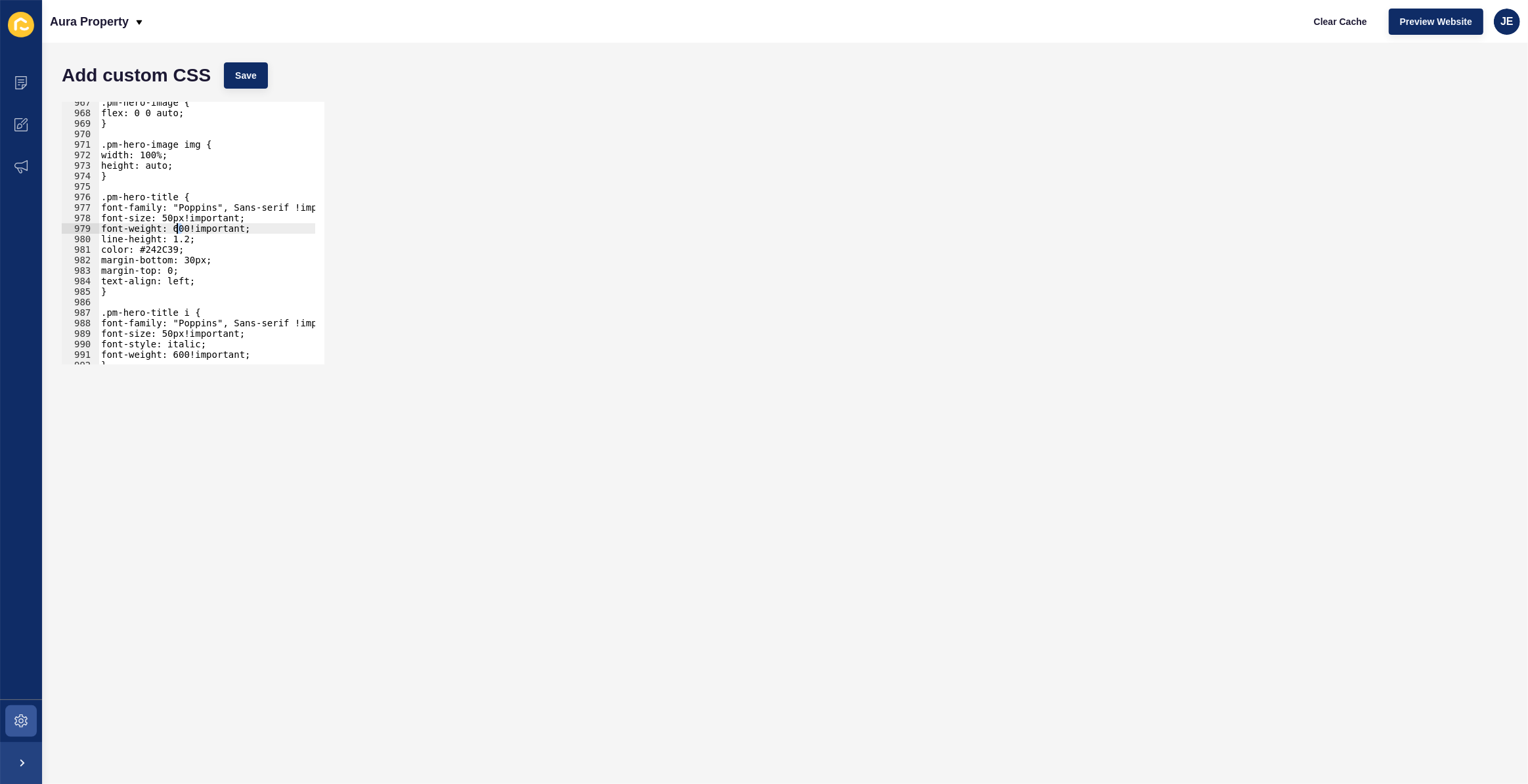
click at [177, 227] on div ".pm-hero-image { flex: 0 0 auto; } .pm-hero-image img { width: 100%; height: au…" at bounding box center [346, 235] width 495 height 274
click at [251, 72] on span "Save" at bounding box center [246, 76] width 22 height 13
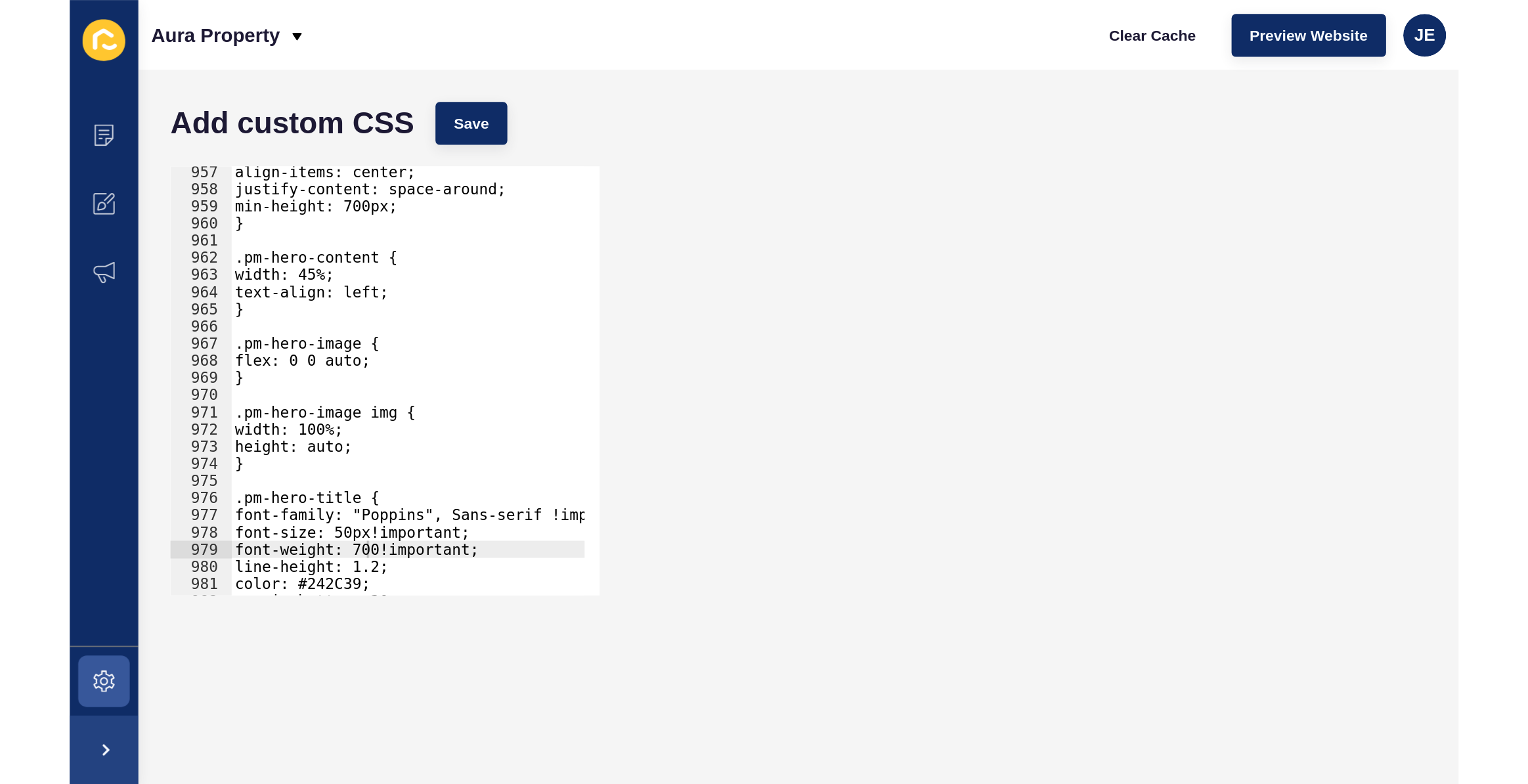
scroll to position [0, 4]
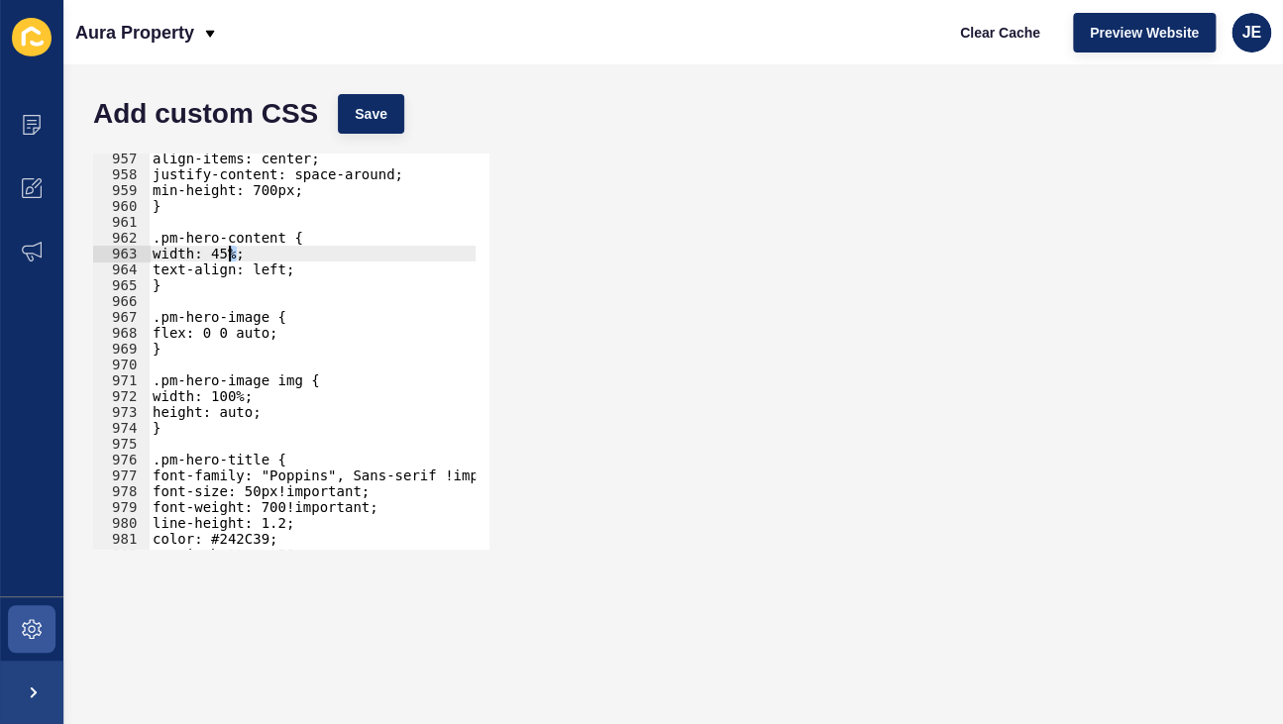
click at [228, 259] on div "align-items: center; justify-content: space-around; min-height: 700px; } .pm-he…" at bounding box center [522, 358] width 747 height 414
click at [380, 117] on span "Save" at bounding box center [371, 114] width 33 height 20
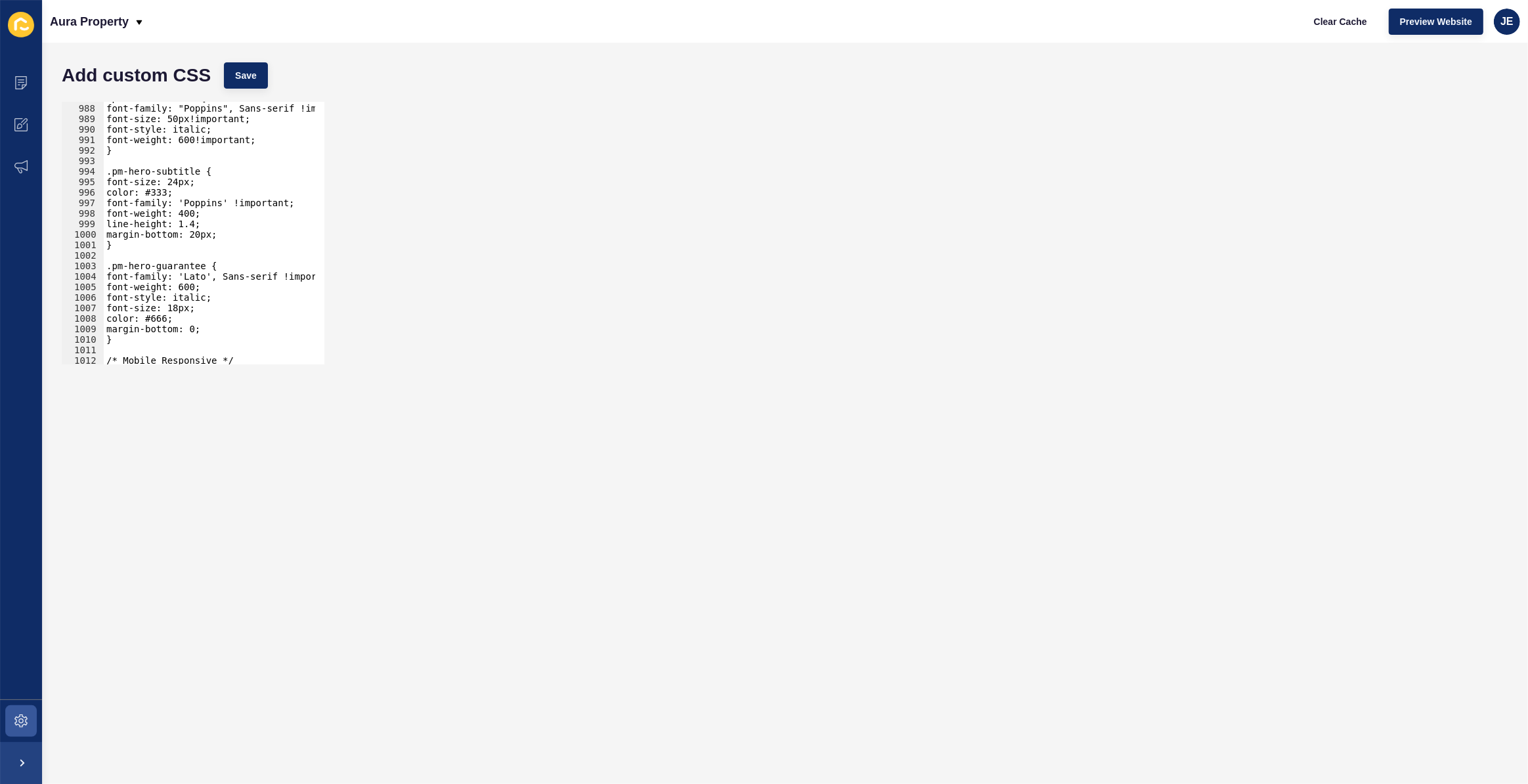
scroll to position [10403, 0]
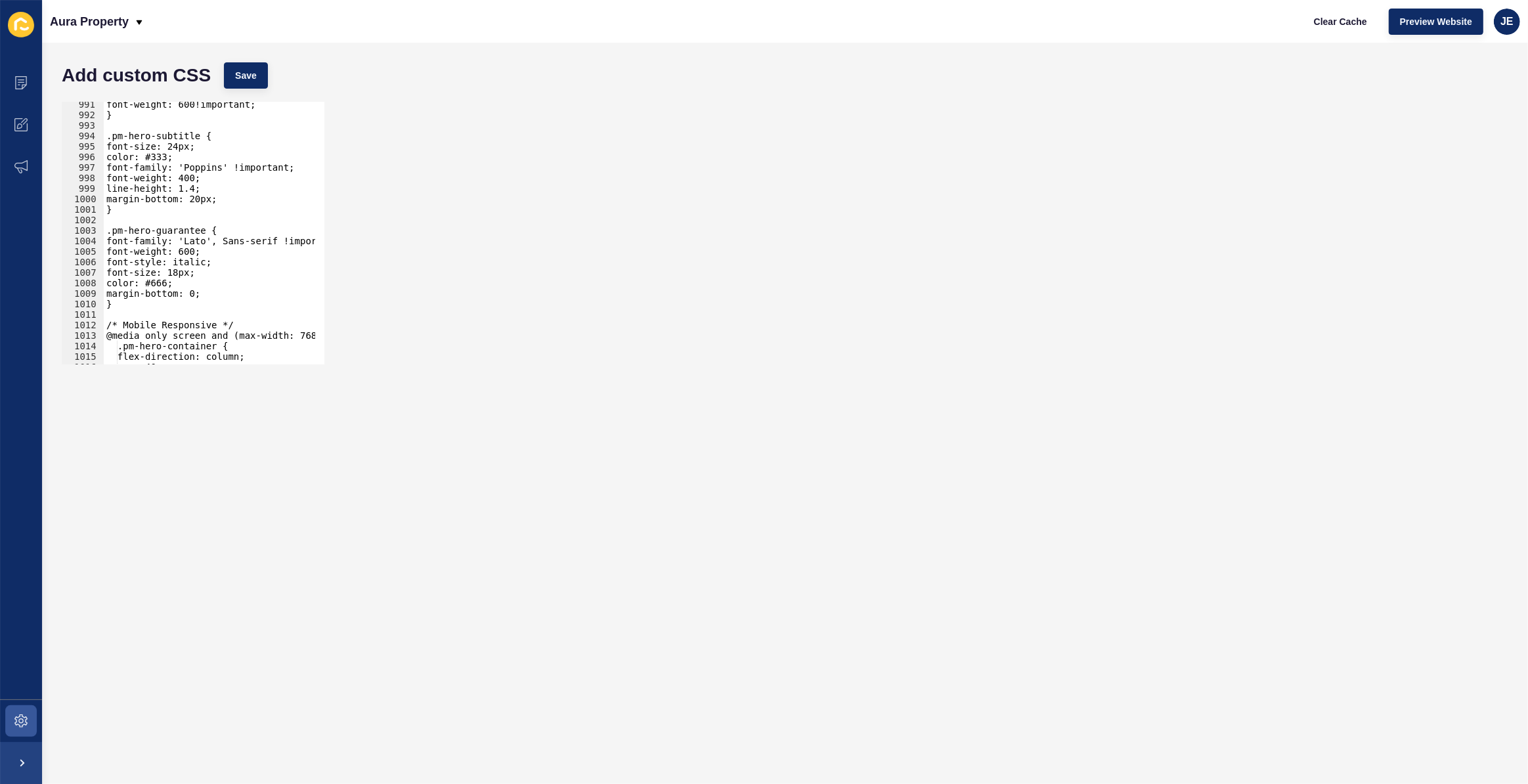
type textarea "margin-bottom: 0;"
click at [206, 290] on div "font-weight: 600!important; } .pm-hero-subtitle { font-size: 24px; color: #333;…" at bounding box center [351, 237] width 495 height 274
type textarea "j"
click at [241, 75] on span "Save" at bounding box center [246, 76] width 22 height 13
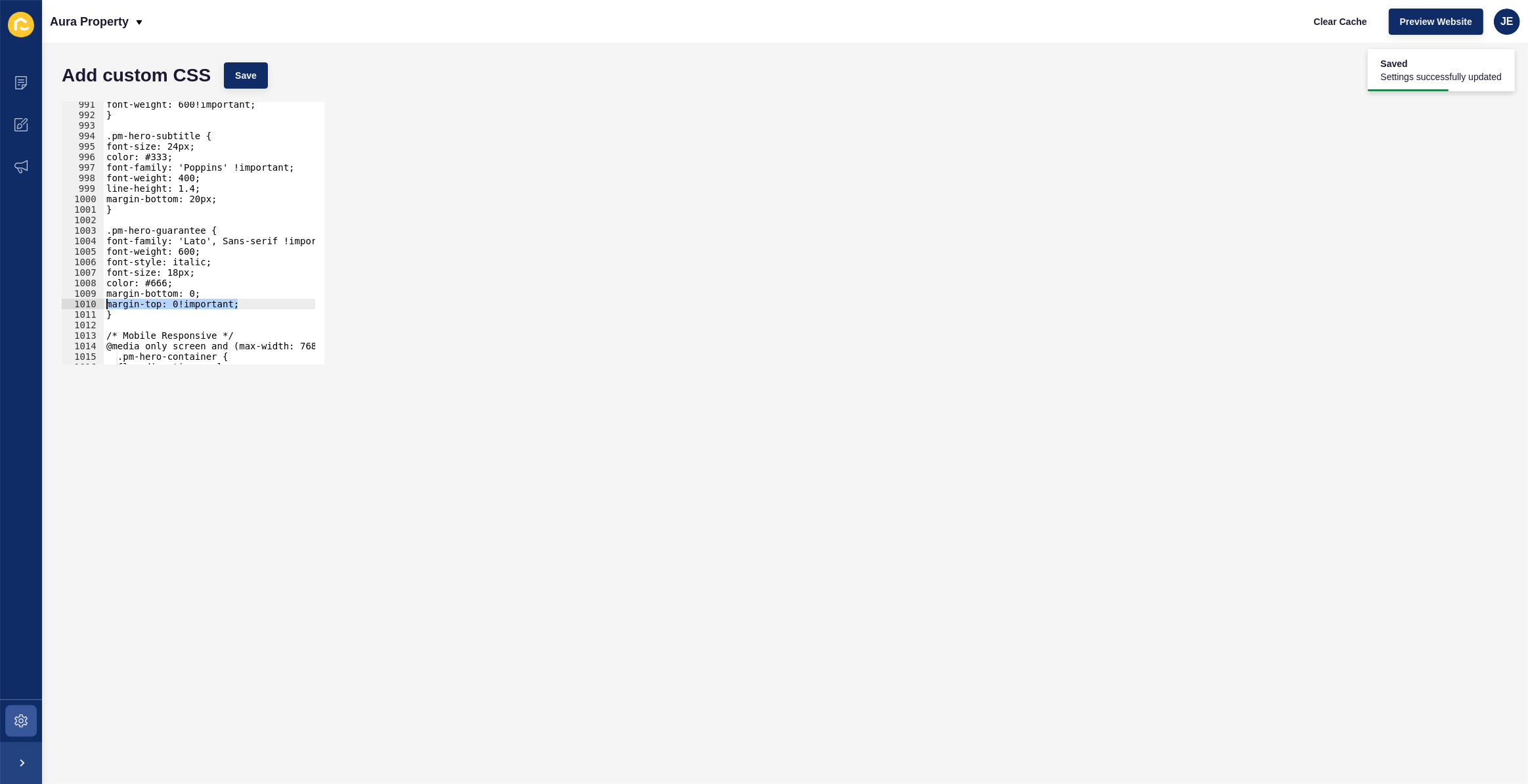
drag, startPoint x: 247, startPoint y: 304, endPoint x: 99, endPoint y: 304, distance: 148.0
click at [99, 304] on div "margin-top: 0!important; 991 992 993 994 995 996 997 998 999 1000 1001 1002 100…" at bounding box center [193, 233] width 263 height 262
click at [132, 290] on div "font-weight: 600!important; } .pm-hero-subtitle { font-size: 24px; color: #333;…" at bounding box center [351, 237] width 495 height 274
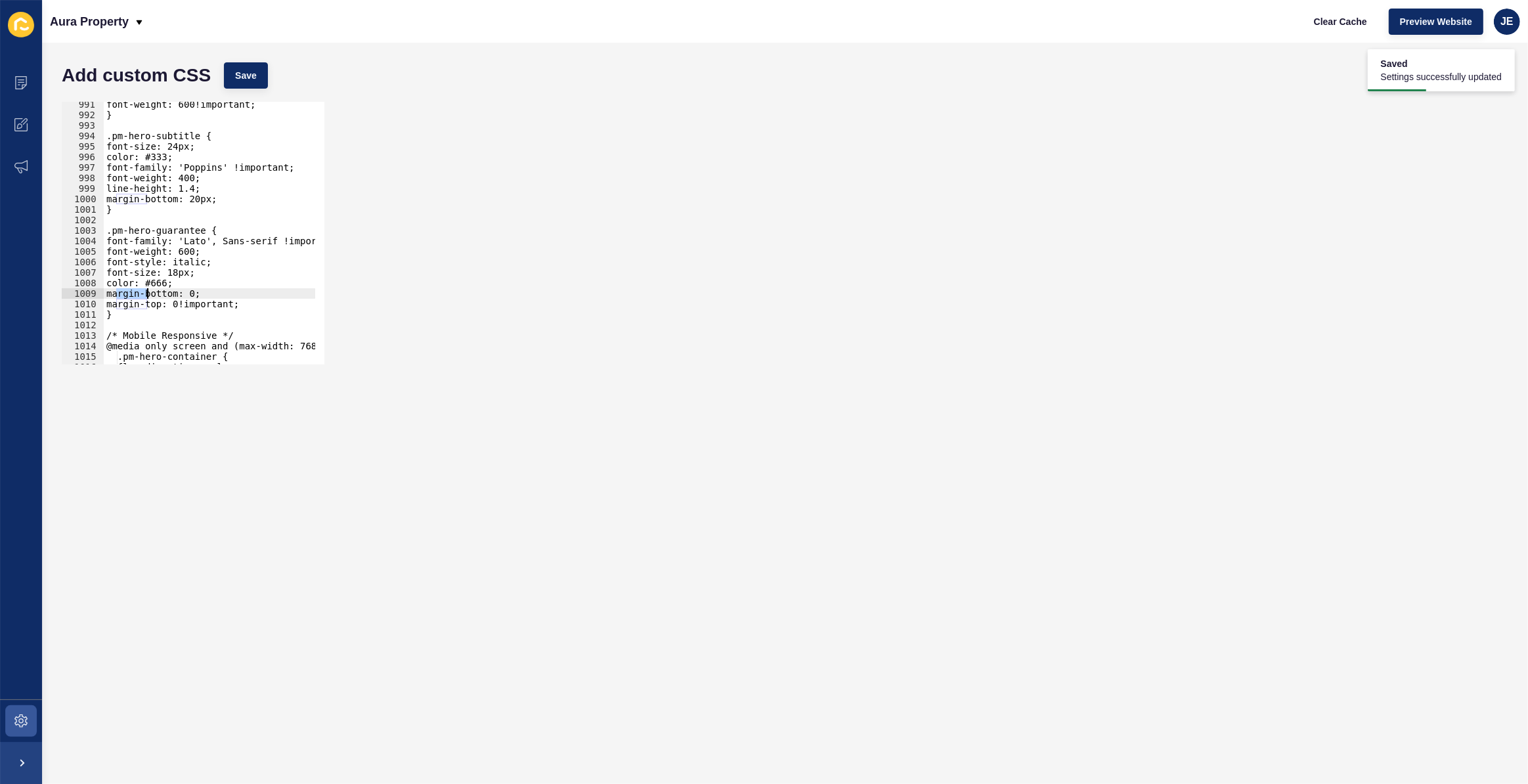
click at [132, 290] on div "font-weight: 600!important; } .pm-hero-subtitle { font-size: 24px; color: #333;…" at bounding box center [351, 237] width 495 height 274
click at [221, 199] on div "font-weight: 600!important; } .pm-hero-subtitle { font-size: 24px; color: #333;…" at bounding box center [351, 237] width 495 height 274
type textarea "margin-bottom: 20px;"
paste textarea "margin-top: 0!important;"
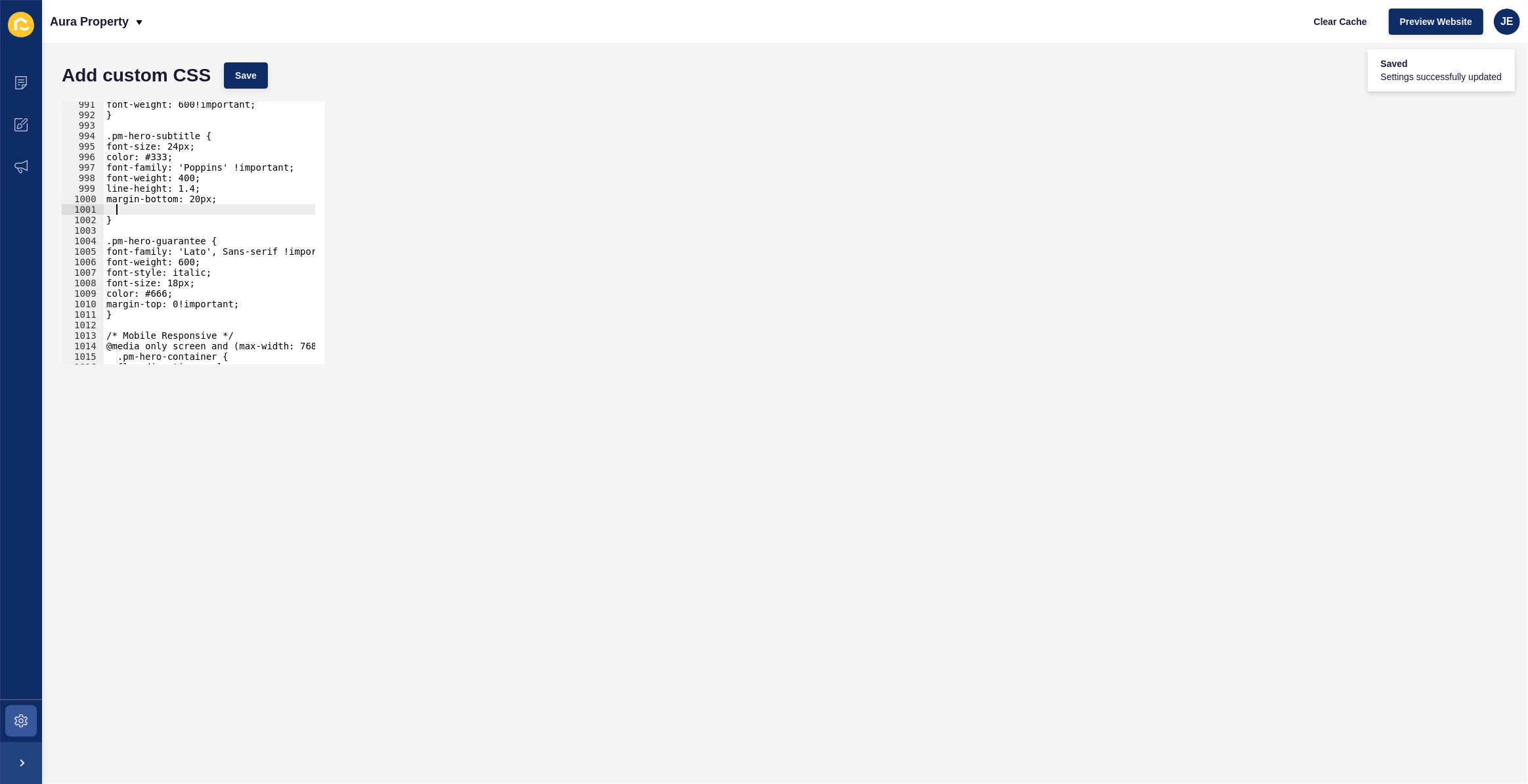
type textarea "margin-top: 0!important;"
paste textarea "margin-top: 0!important;"
click at [256, 78] on button "Save" at bounding box center [246, 76] width 44 height 27
click at [125, 208] on div "font-weight: 600!important; } .pm-hero-subtitle { font-size: 24px; color: #333;…" at bounding box center [351, 237] width 495 height 274
click at [166, 211] on div "font-weight: 600!important; } .pm-hero-subtitle { font-size: 24px; color: #333;…" at bounding box center [351, 237] width 495 height 274
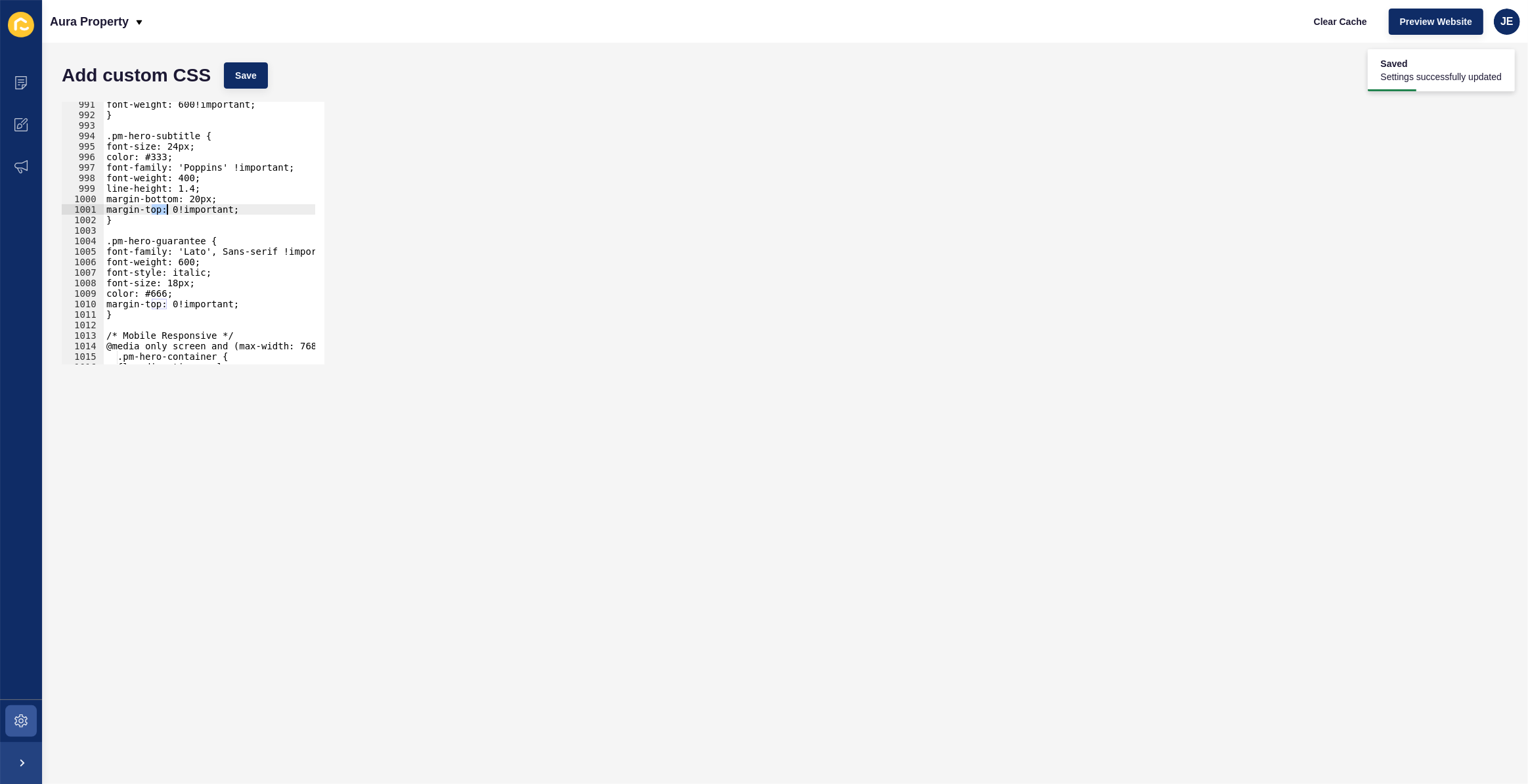
click at [166, 211] on div "font-weight: 600!important; } .pm-hero-subtitle { font-size: 24px; color: #333;…" at bounding box center [351, 237] width 495 height 274
click at [257, 66] on button "Save" at bounding box center [246, 76] width 44 height 27
click at [157, 210] on div "font-weight: 600!important; } .pm-hero-subtitle { font-size: 24px; color: #333;…" at bounding box center [351, 237] width 495 height 274
click at [157, 209] on div "font-weight: 600!important; } .pm-hero-subtitle { font-size: 24px; color: #333;…" at bounding box center [351, 237] width 495 height 274
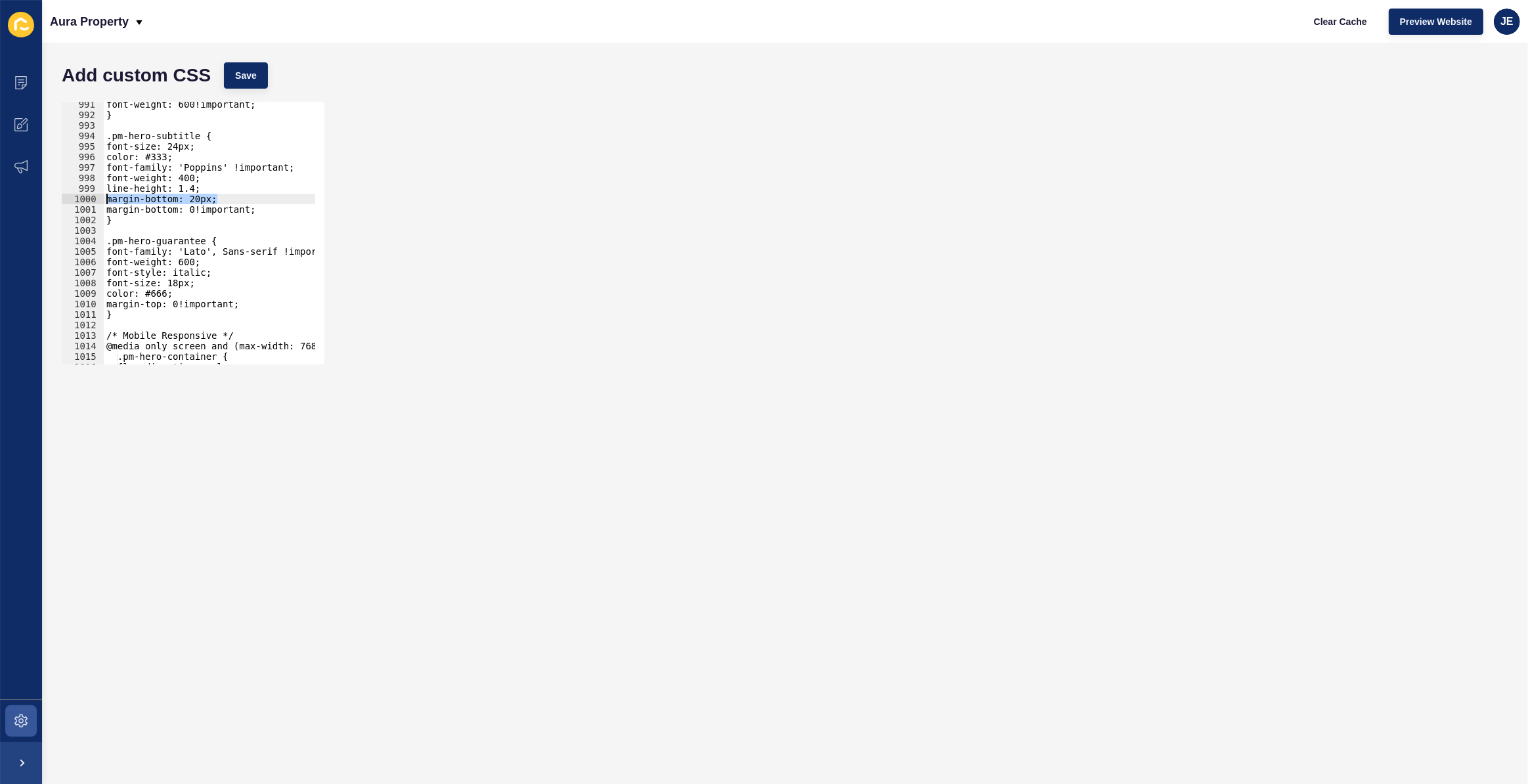
drag, startPoint x: 233, startPoint y: 199, endPoint x: 52, endPoint y: 193, distance: 181.1
click at [52, 193] on div "Add custom CSS Save margin-bottom: 0!important; 991 992 993 994 995 996 997 998…" at bounding box center [785, 413] width 1486 height 742
click at [52, 193] on div "Add custom CSS Save line-height: 1.4; margin-bottom: 20px; 991 992 993 994 995 …" at bounding box center [785, 413] width 1486 height 742
click at [139, 195] on div "font-weight: 600!important; } .pm-hero-subtitle { font-size: 24px; color: #333;…" at bounding box center [209, 233] width 211 height 262
click at [139, 195] on div "font-weight: 600!important; } .pm-hero-subtitle { font-size: 24px; color: #333;…" at bounding box center [351, 237] width 495 height 274
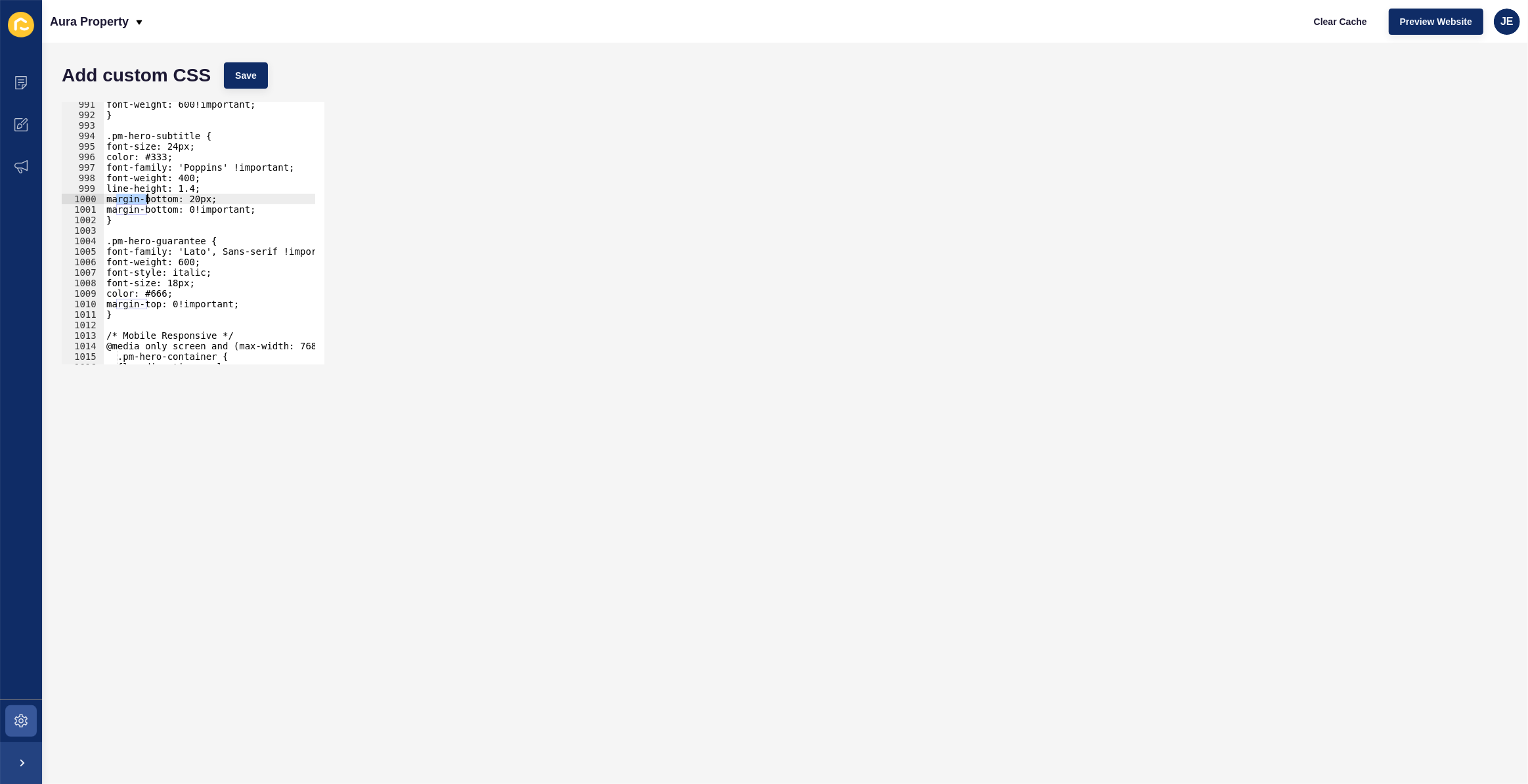
click at [139, 195] on div "font-weight: 600!important; } .pm-hero-subtitle { font-size: 24px; color: #333;…" at bounding box center [351, 237] width 495 height 274
click at [246, 72] on span "Save" at bounding box center [246, 76] width 22 height 13
click at [195, 211] on div "font-weight: 600!important; } .pm-hero-subtitle { font-size: 24px; color: #333;…" at bounding box center [351, 237] width 495 height 274
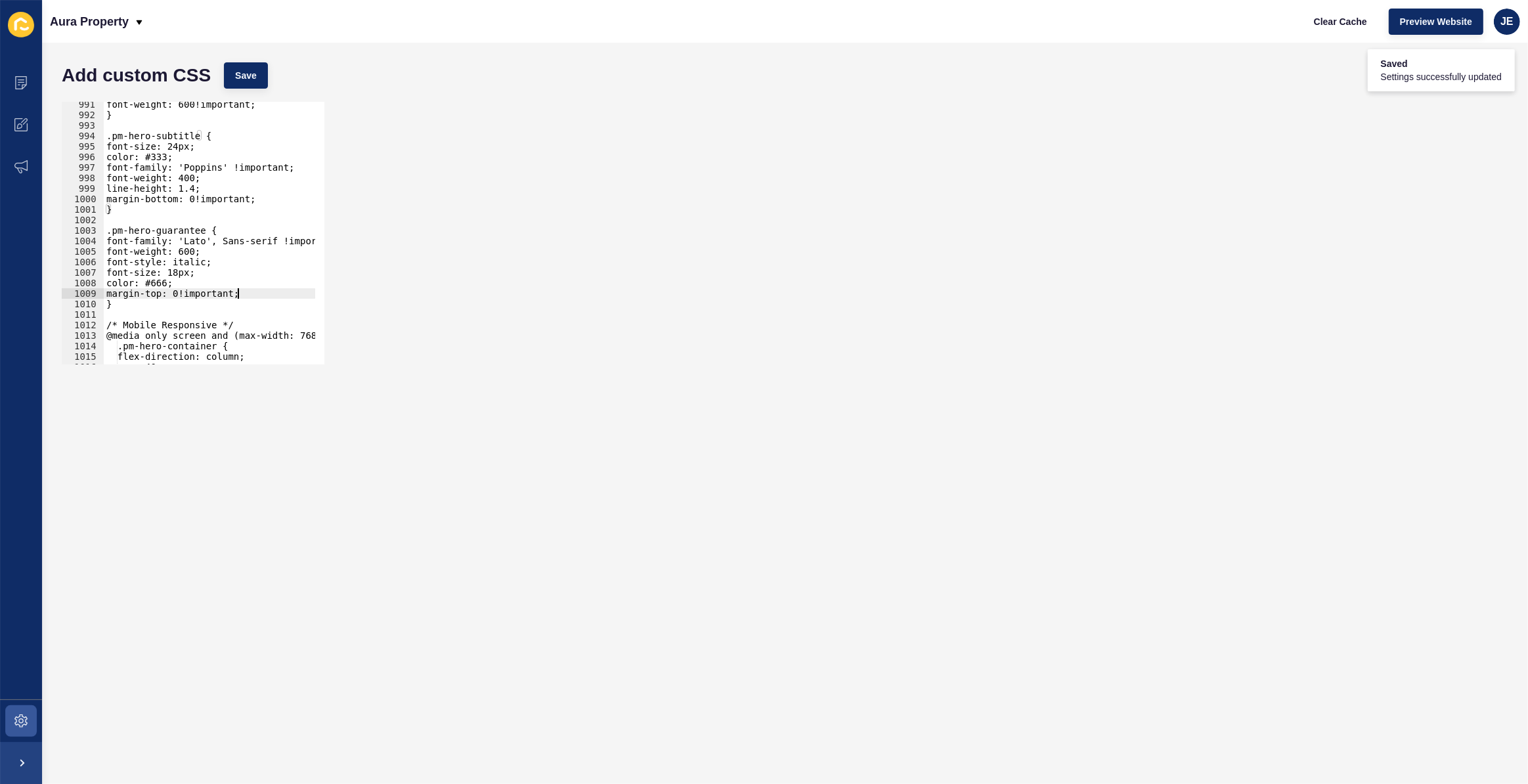
click at [243, 297] on div "font-weight: 600!important; } .pm-hero-subtitle { font-size: 24px; color: #333;…" at bounding box center [351, 237] width 495 height 274
drag, startPoint x: 181, startPoint y: 275, endPoint x: 172, endPoint y: 275, distance: 9.0
click at [172, 275] on div "font-weight: 600!important; } .pm-hero-subtitle { font-size: 24px; color: #333;…" at bounding box center [351, 237] width 495 height 274
click at [190, 266] on div "font-weight: 600!important; } .pm-hero-subtitle { font-size: 24px; color: #333;…" at bounding box center [351, 237] width 495 height 274
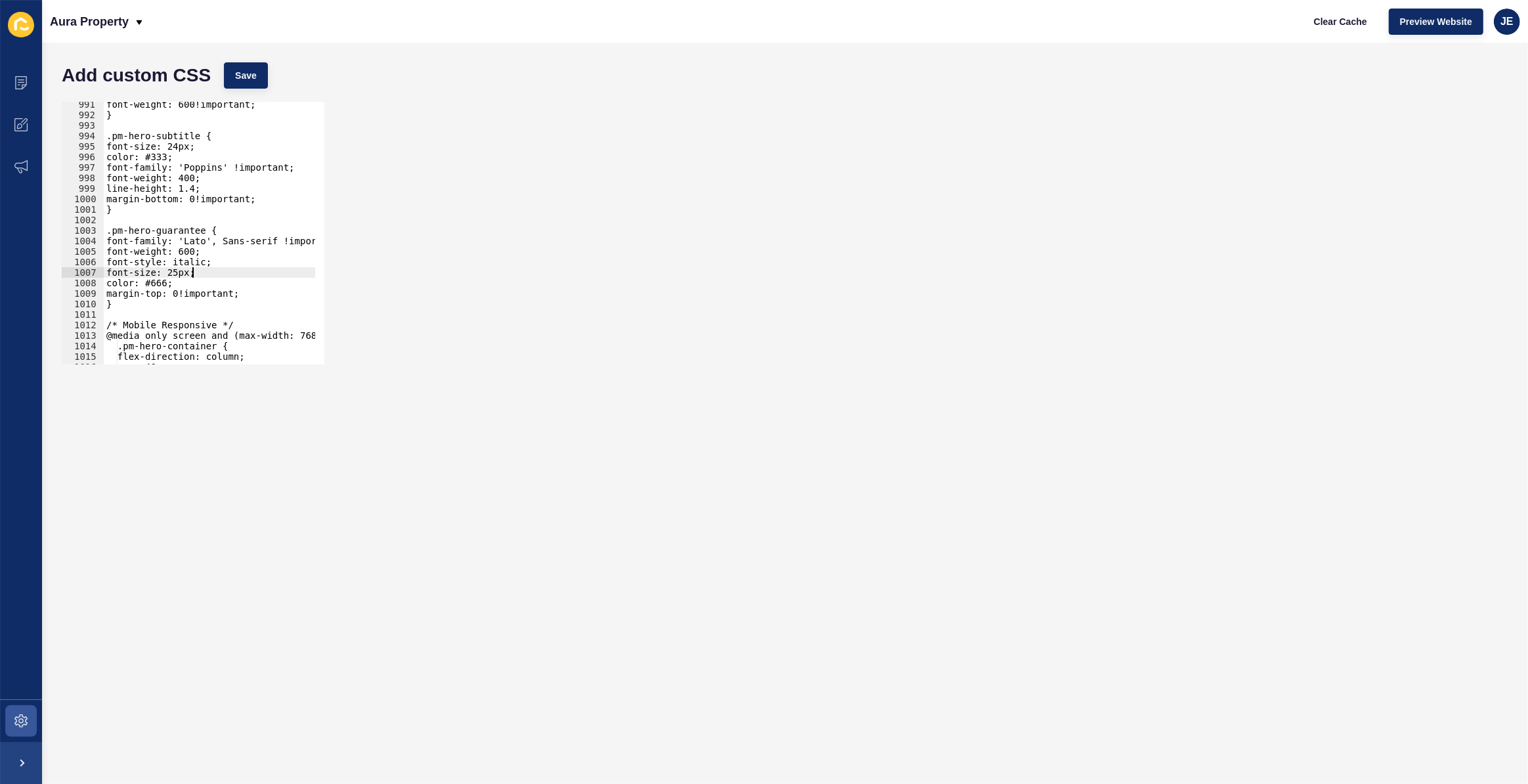
click at [190, 276] on div "font-weight: 600!important; } .pm-hero-subtitle { font-size: 24px; color: #333;…" at bounding box center [351, 237] width 495 height 274
click at [251, 76] on span "Save" at bounding box center [246, 76] width 22 height 13
click at [166, 282] on div "font-weight: 600!important; } .pm-hero-subtitle { font-size: 24px; color: #333;…" at bounding box center [351, 237] width 495 height 274
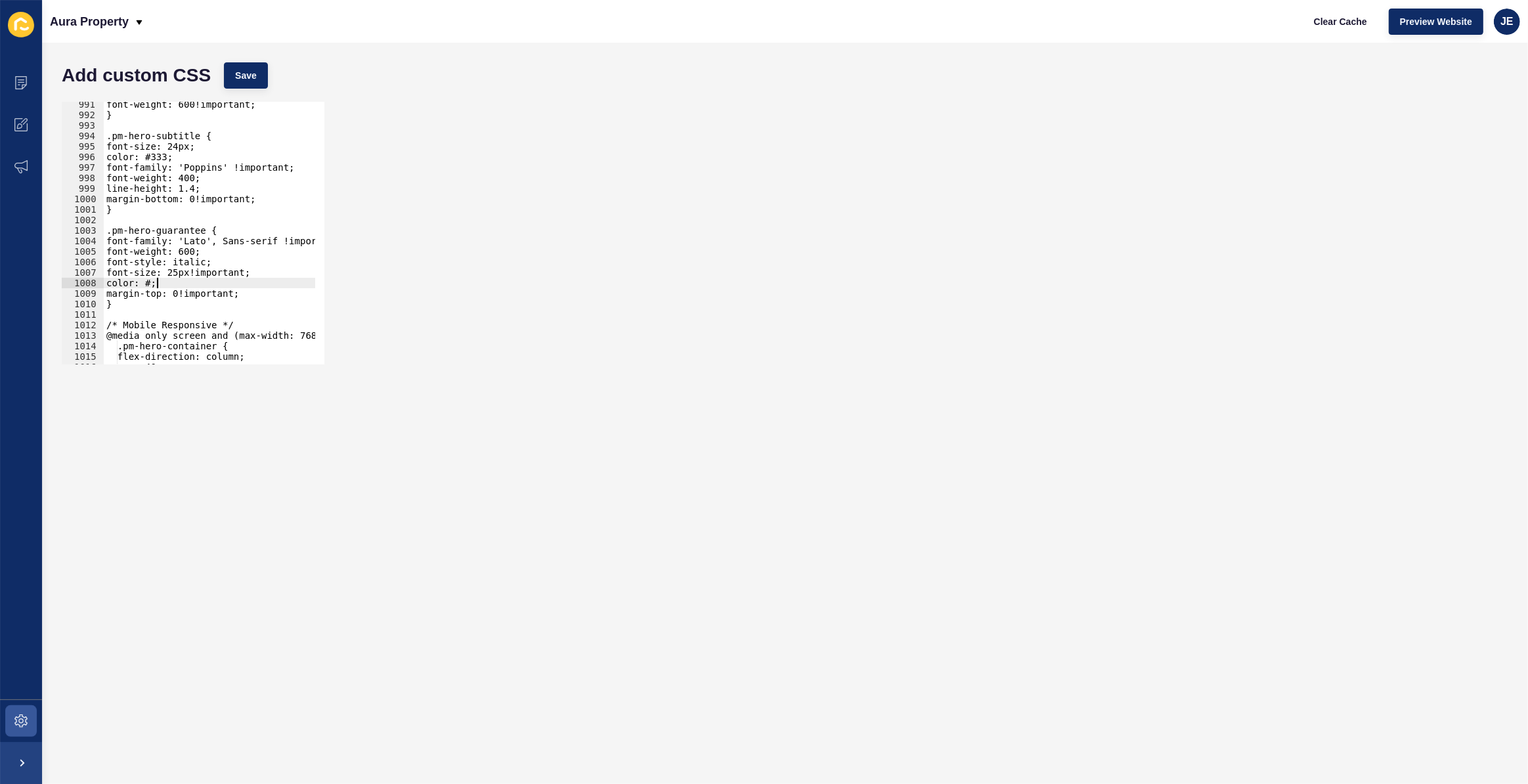
scroll to position [0, 3]
paste textarea "rgb(51, 51, 51)"
type textarea "color: rgb(51, 51, 51);"
click at [237, 70] on span "Save" at bounding box center [246, 76] width 22 height 13
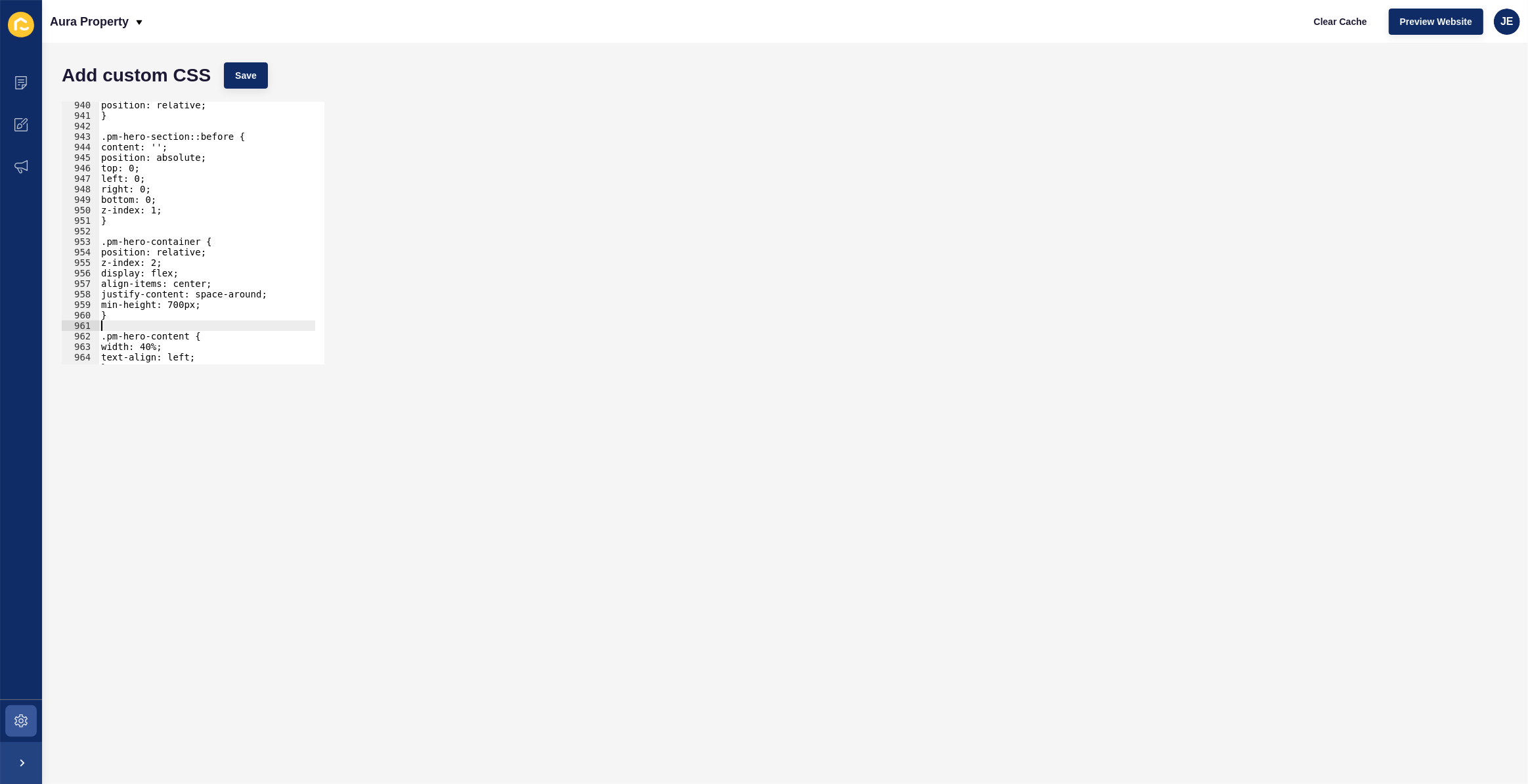
scroll to position [0, 0]
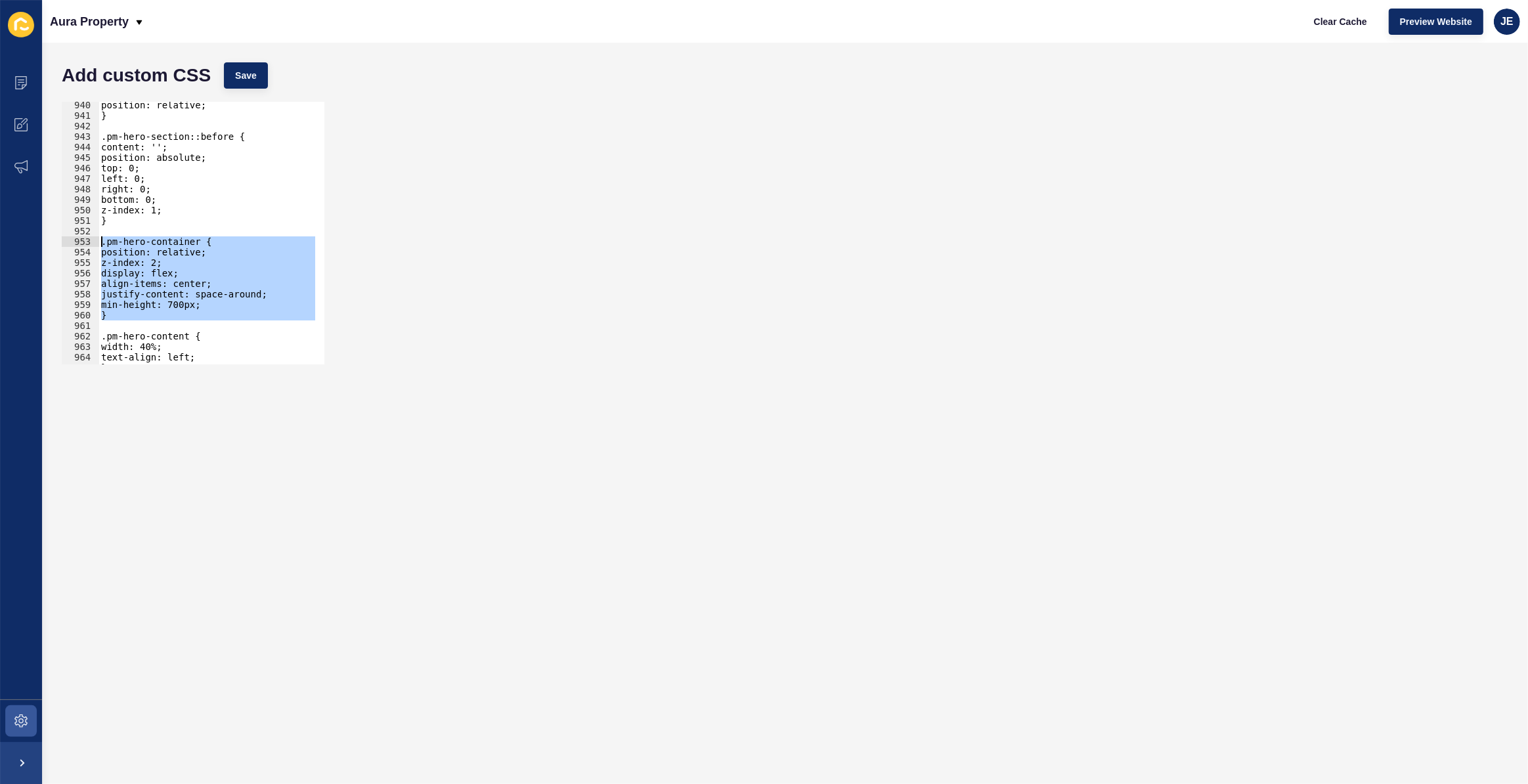
drag, startPoint x: 124, startPoint y: 315, endPoint x: 78, endPoint y: 243, distance: 85.4
click at [78, 243] on div "940 941 942 943 944 945 946 947 948 949 950 951 952 953 954 955 956 957 958 959…" at bounding box center [193, 233] width 263 height 262
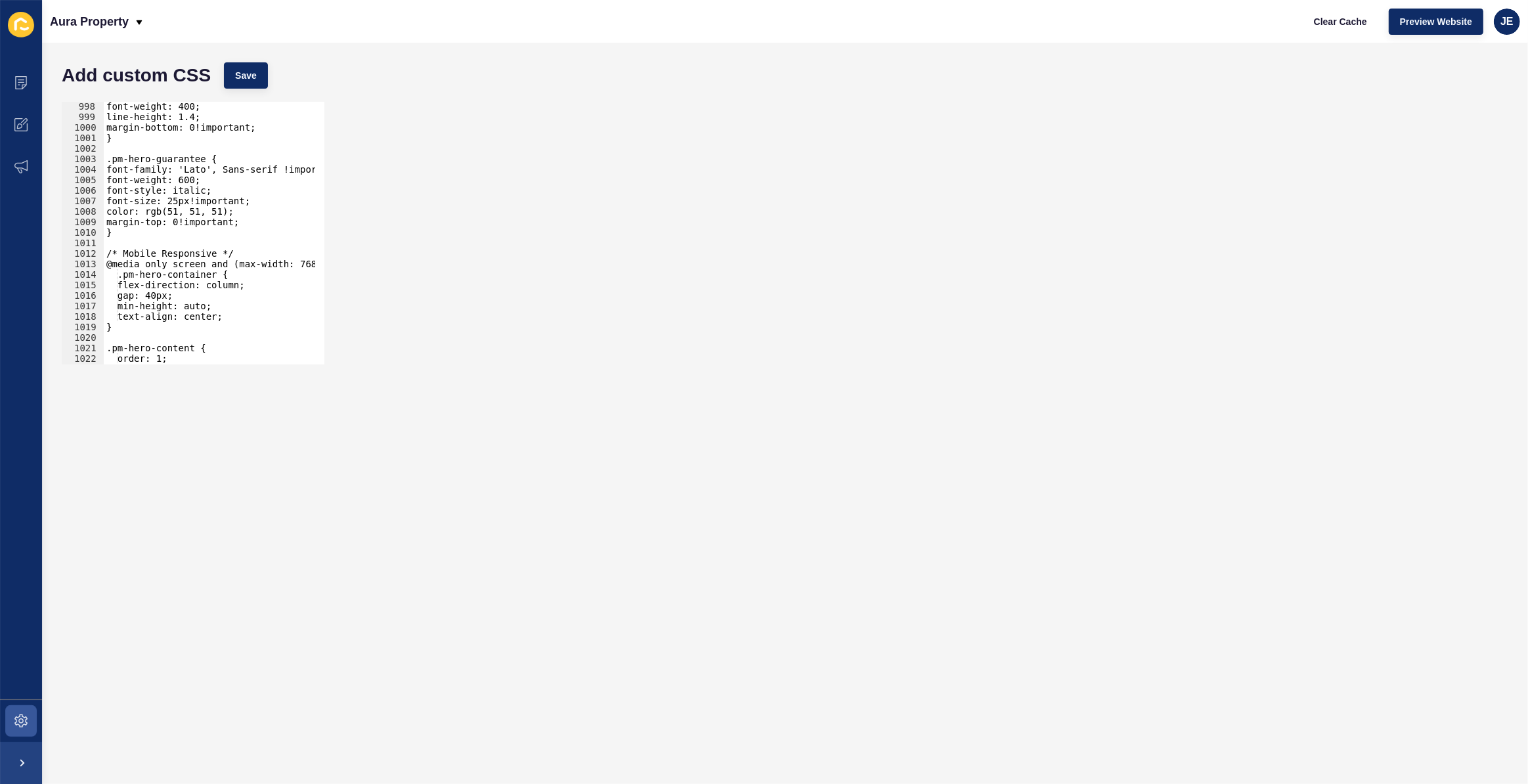
scroll to position [10546, 0]
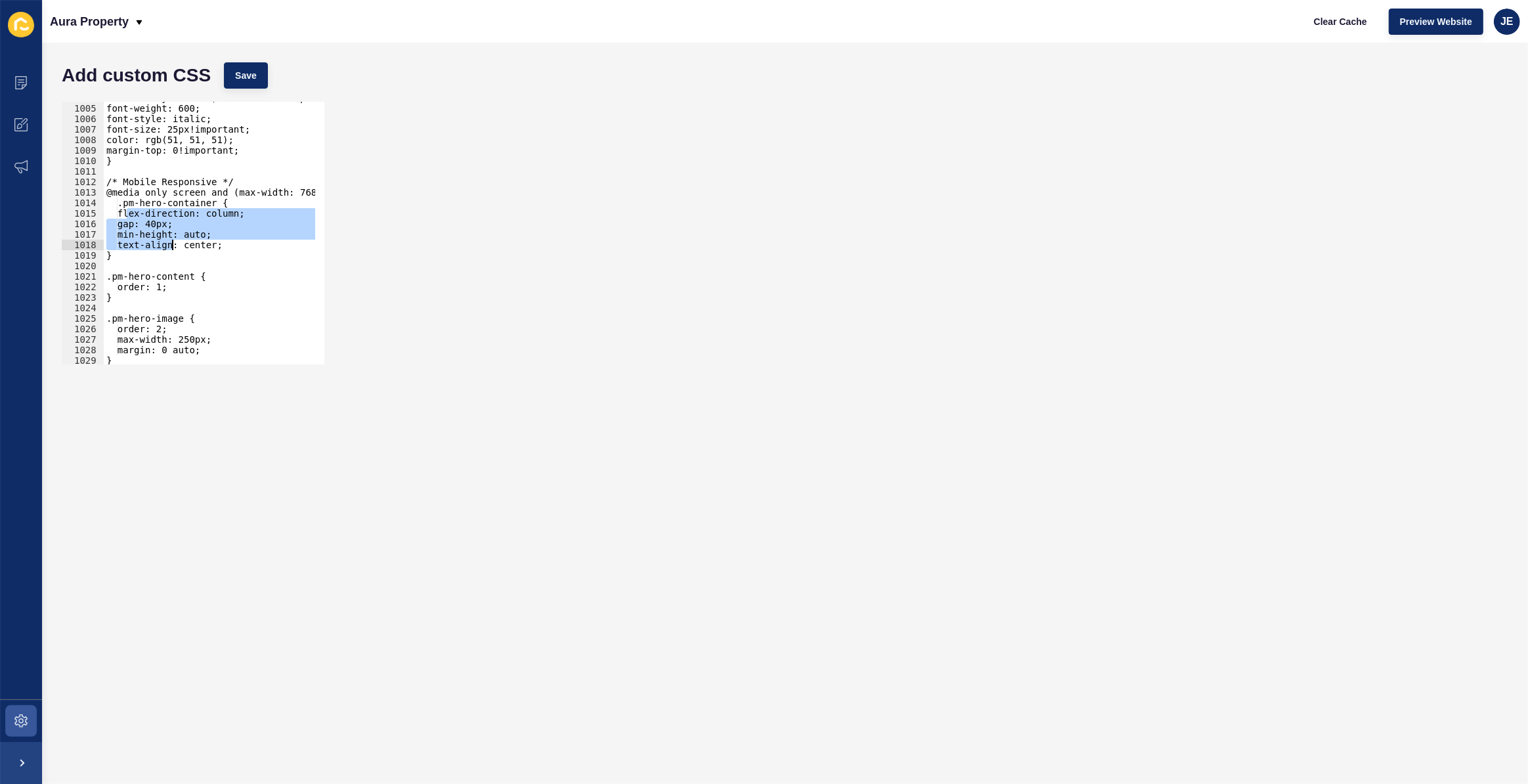
drag, startPoint x: 125, startPoint y: 215, endPoint x: 173, endPoint y: 244, distance: 56.1
click at [173, 244] on div "font-family: 'Lato', Sans-serif !important; font-weight: 600; font-style: itali…" at bounding box center [351, 230] width 495 height 274
click at [197, 237] on div "font-family: 'Lato', Sans-serif !important; font-weight: 600; font-style: itali…" at bounding box center [209, 233] width 211 height 262
click at [197, 237] on div "font-family: 'Lato', Sans-serif !important; font-weight: 600; font-style: itali…" at bounding box center [351, 230] width 495 height 274
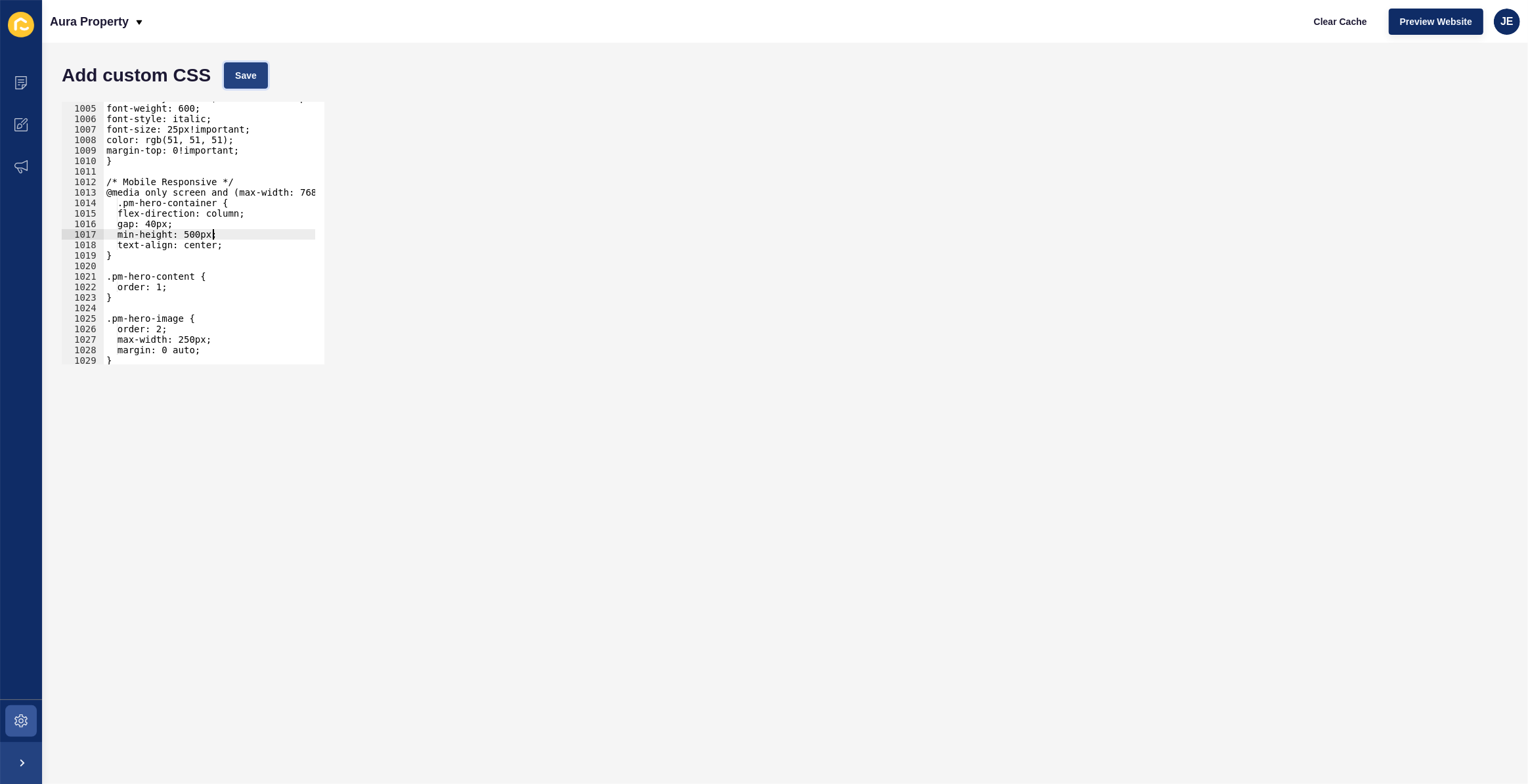
click at [247, 79] on span "Save" at bounding box center [246, 76] width 22 height 13
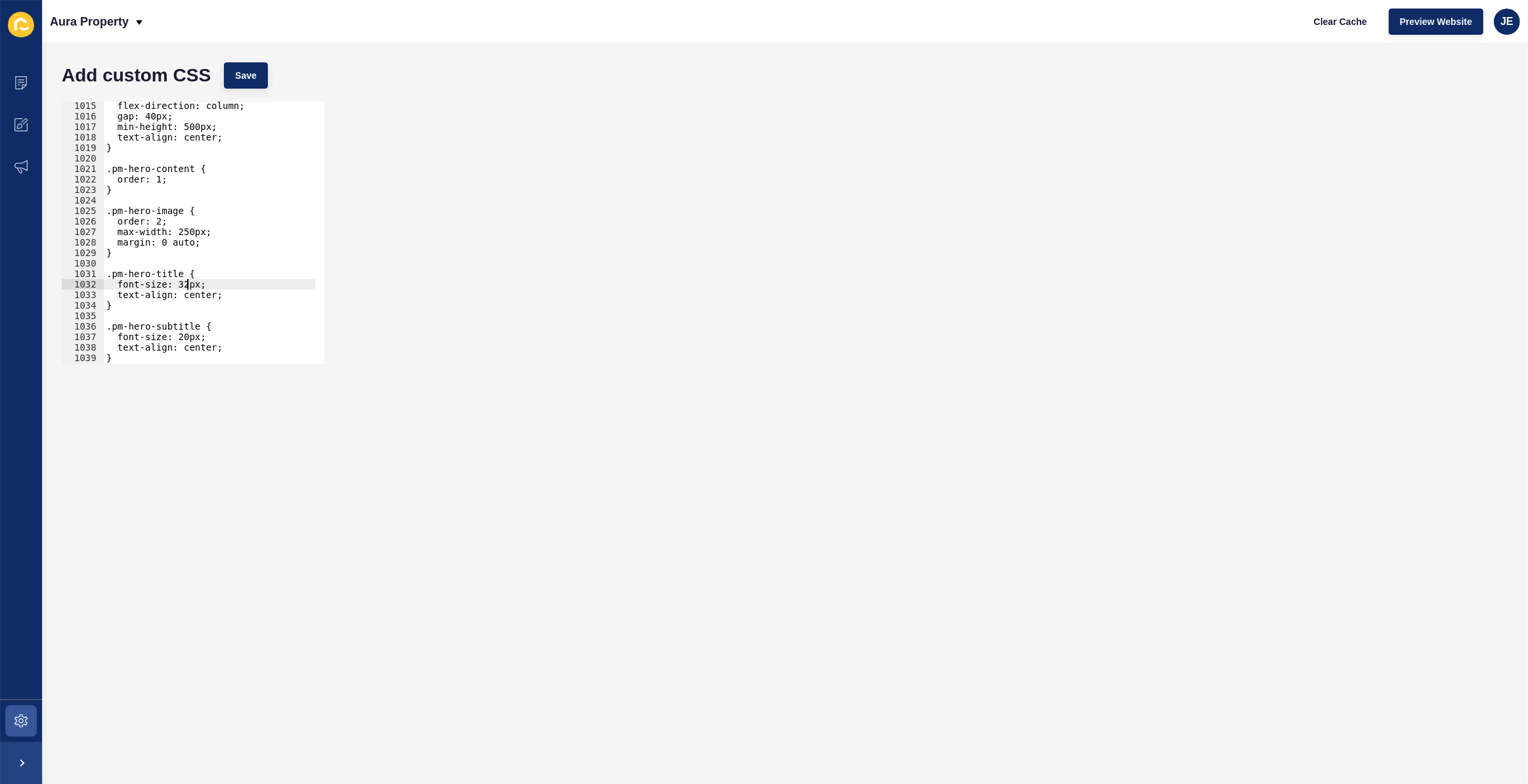
click at [190, 283] on div "flex-direction: column; gap: 40px; min-height: 500px; text-align: center; } .pm…" at bounding box center [351, 238] width 495 height 274
click at [190, 285] on div "flex-direction: column; gap: 40px; min-height: 500px; text-align: center; } .pm…" at bounding box center [209, 233] width 211 height 262
drag, startPoint x: 191, startPoint y: 284, endPoint x: 184, endPoint y: 282, distance: 7.3
click at [184, 282] on div "flex-direction: column; gap: 40px; min-height: 500px; text-align: center; } .pm…" at bounding box center [351, 238] width 495 height 274
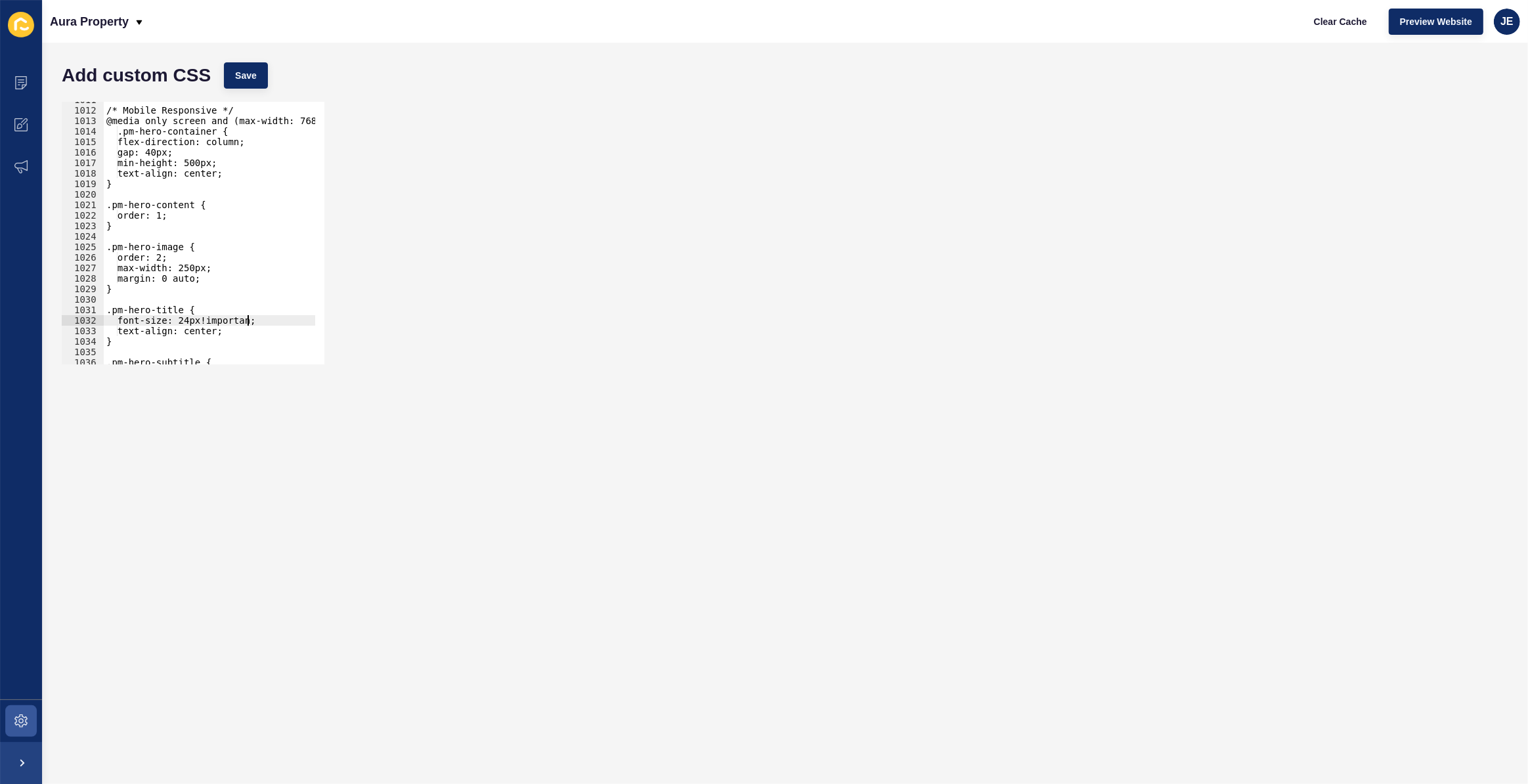
scroll to position [0, 10]
click at [247, 96] on div "font-size: 24px!important; 1011 1012 1013 1014 1015 1016 1017 1018 1019 1020 10…" at bounding box center [785, 233] width 1460 height 276
click at [257, 80] on button "Save" at bounding box center [246, 76] width 44 height 27
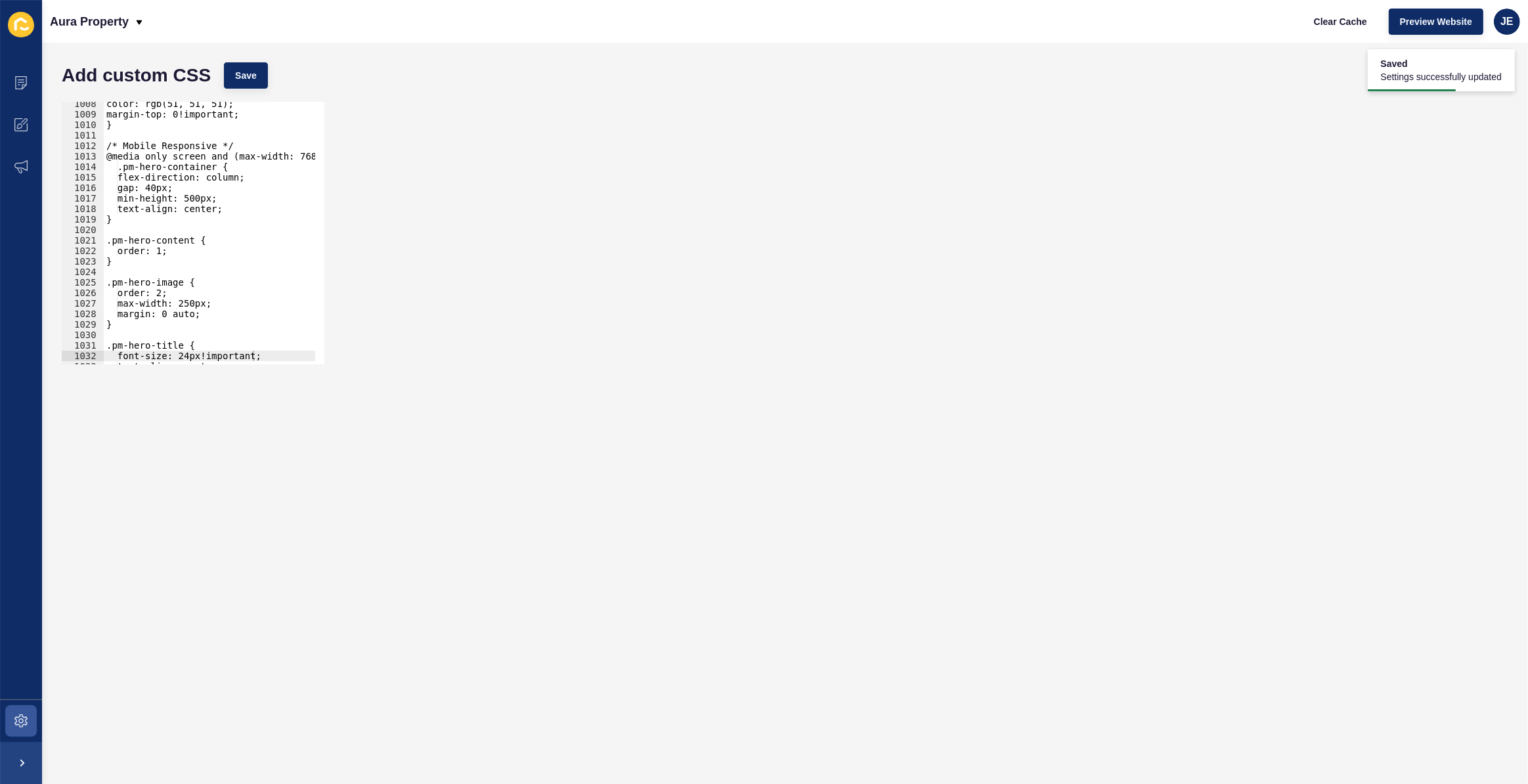
scroll to position [10582, 0]
click at [230, 203] on div "color: rgb(51, 51, 51); margin-top: 0!important; } /* Mobile Responsive */ @med…" at bounding box center [351, 236] width 495 height 274
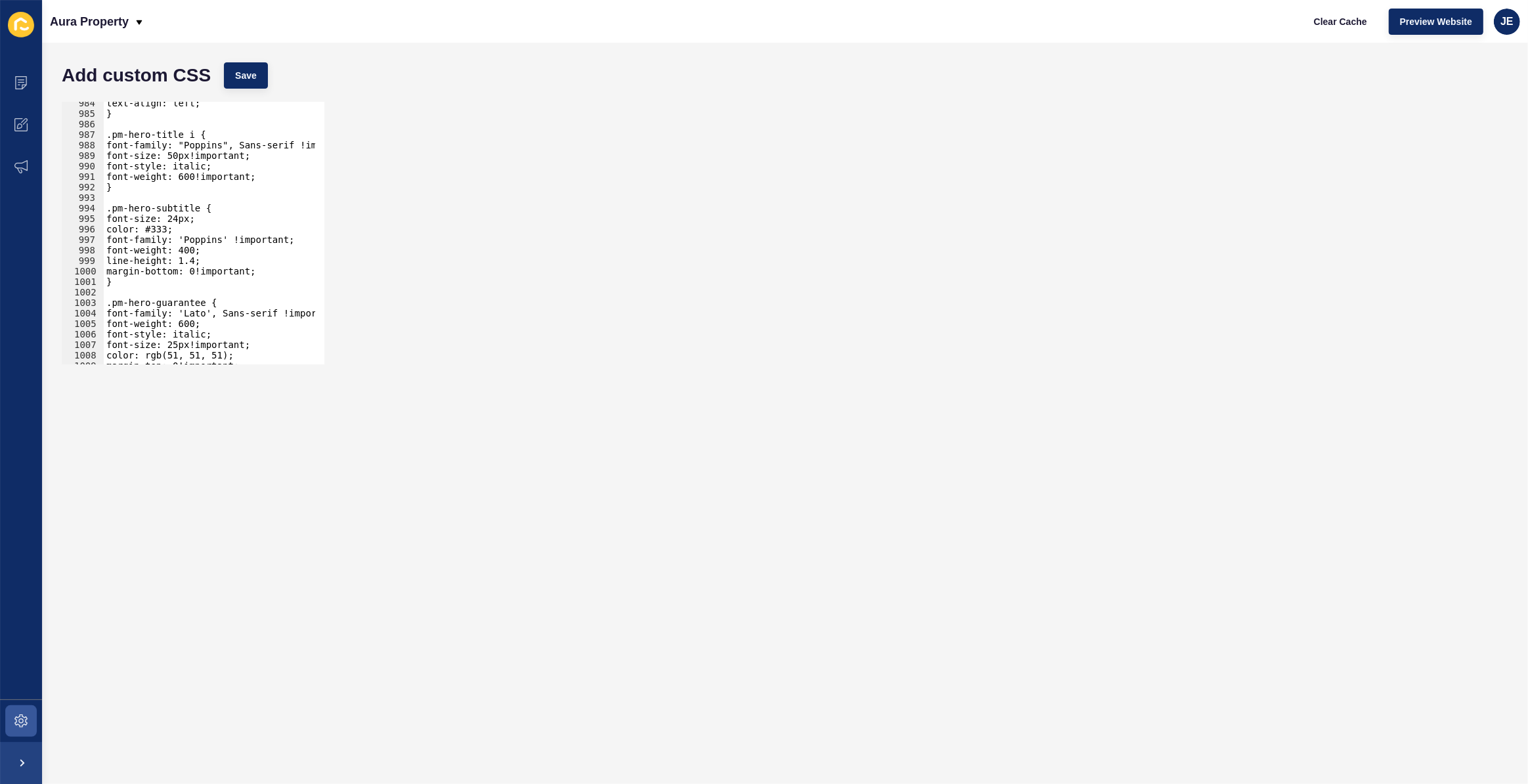
scroll to position [10331, 0]
drag, startPoint x: 119, startPoint y: 188, endPoint x: 89, endPoint y: 139, distance: 57.5
click at [89, 139] on div "text-align: center; 984 985 986 987 988 989 990 991 992 993 994 995 996 997 998…" at bounding box center [193, 233] width 263 height 262
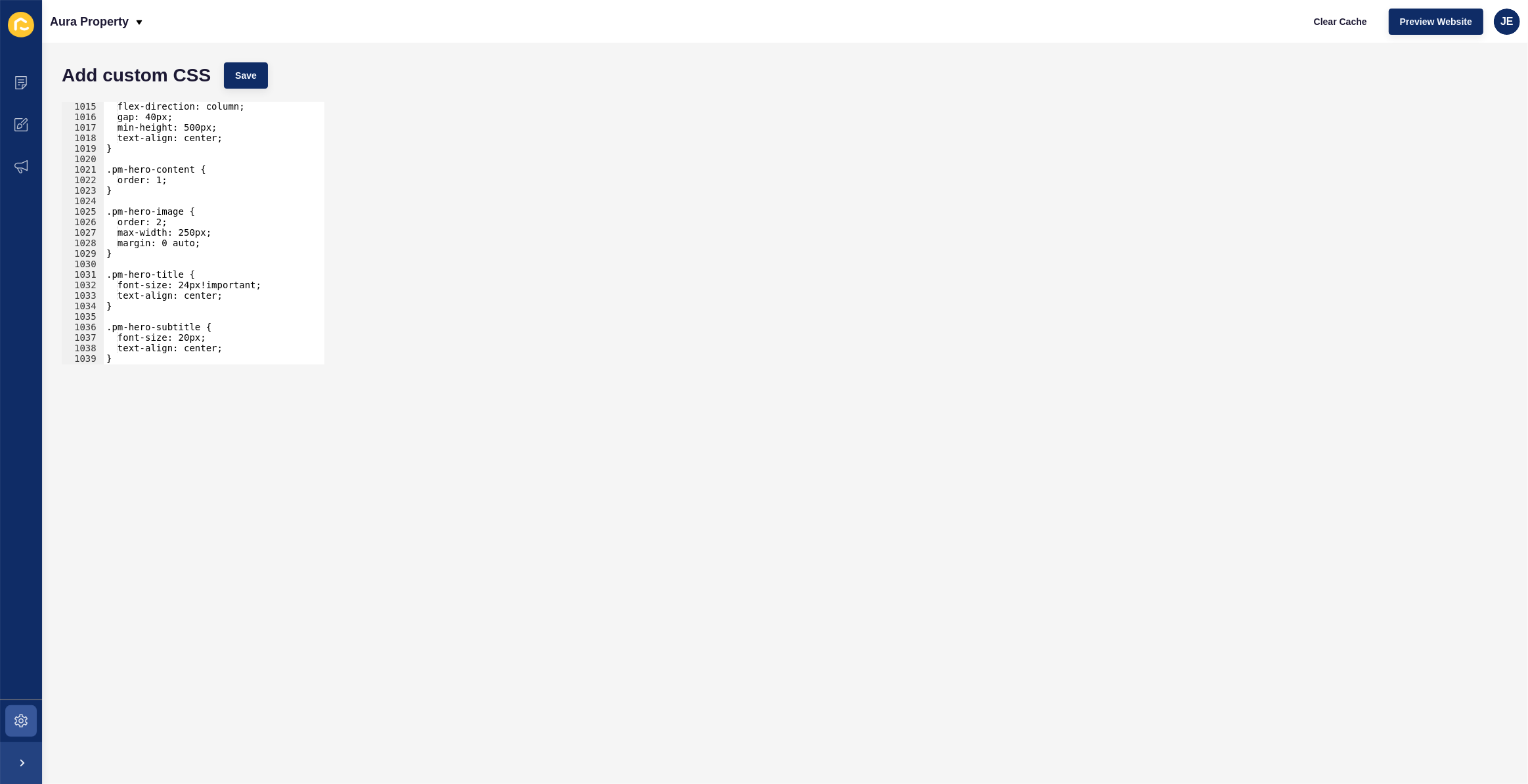
scroll to position [10688, 0]
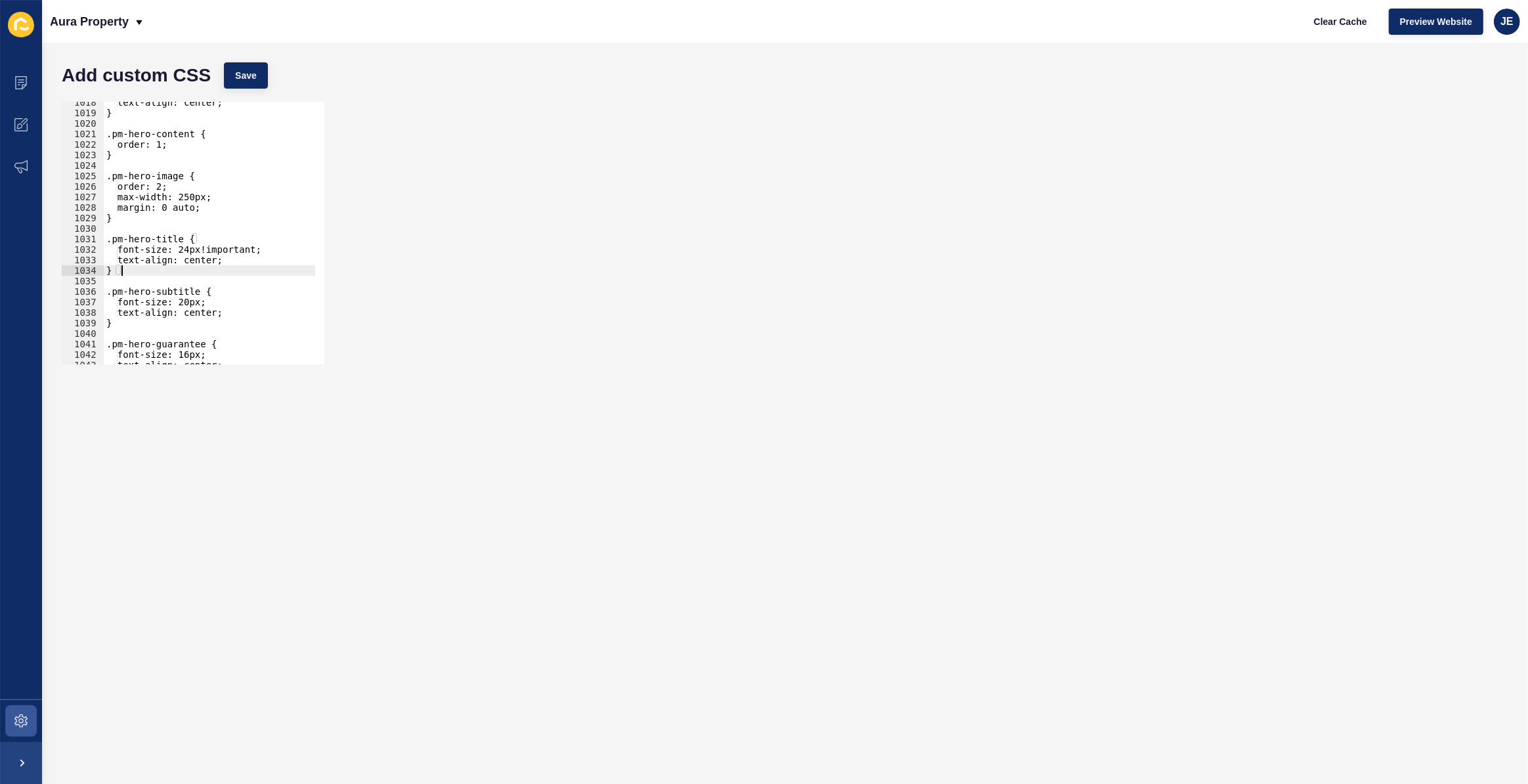
click at [128, 267] on div "text-align: center; } .pm-hero-content { order: 1; } .pm-hero-image { order: 2;…" at bounding box center [351, 235] width 495 height 274
click at [186, 237] on div "text-align: center; } .pm-hero-content { order: 1; } .pm-hero-image { order: 2;…" at bounding box center [351, 235] width 495 height 274
drag, startPoint x: 229, startPoint y: 258, endPoint x: 121, endPoint y: 260, distance: 108.0
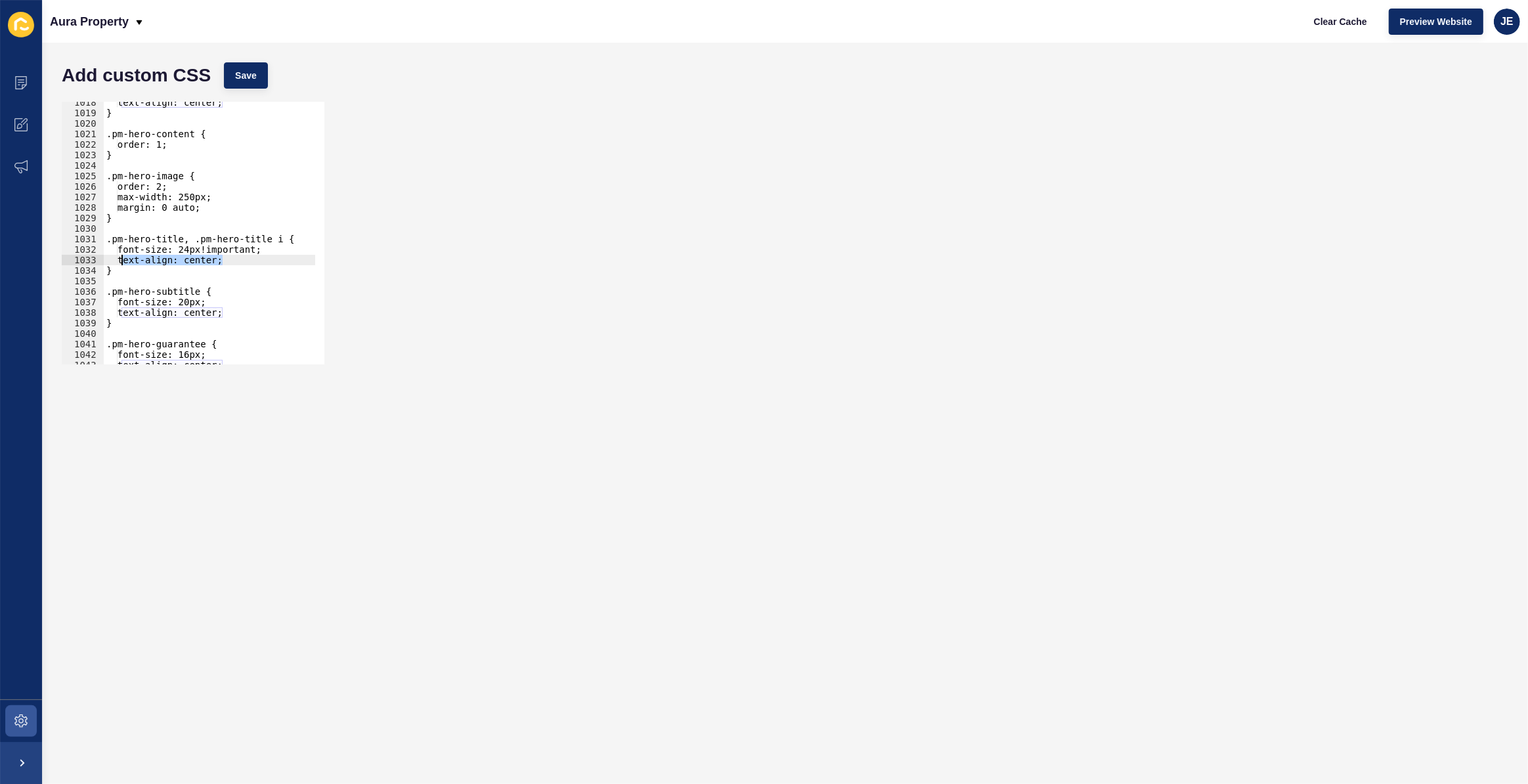
click at [121, 260] on div "text-align: center; } .pm-hero-content { order: 1; } .pm-hero-image { order: 2;…" at bounding box center [351, 235] width 495 height 274
type textarea "text-align: center;"
click at [263, 59] on div "Add custom CSS Save" at bounding box center [785, 75] width 1460 height 39
click at [254, 82] on button "Save" at bounding box center [246, 76] width 44 height 27
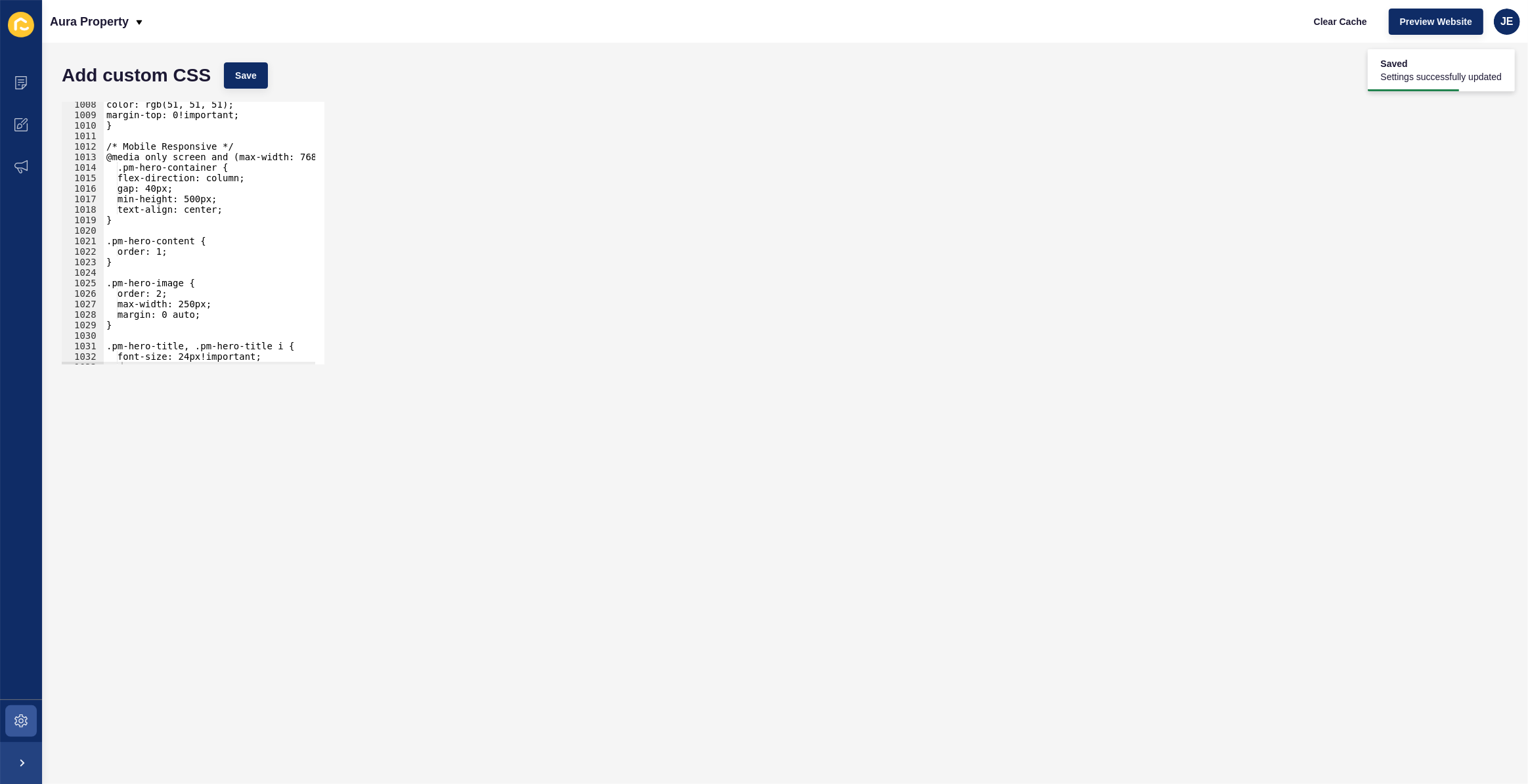
scroll to position [10582, 0]
type textarea "order: 1;"
click at [184, 249] on div "color: rgb(51, 51, 51); margin-top: 0!important; } /* Mobile Responsive */ @med…" at bounding box center [351, 237] width 495 height 274
click at [243, 78] on span "Save" at bounding box center [246, 76] width 22 height 13
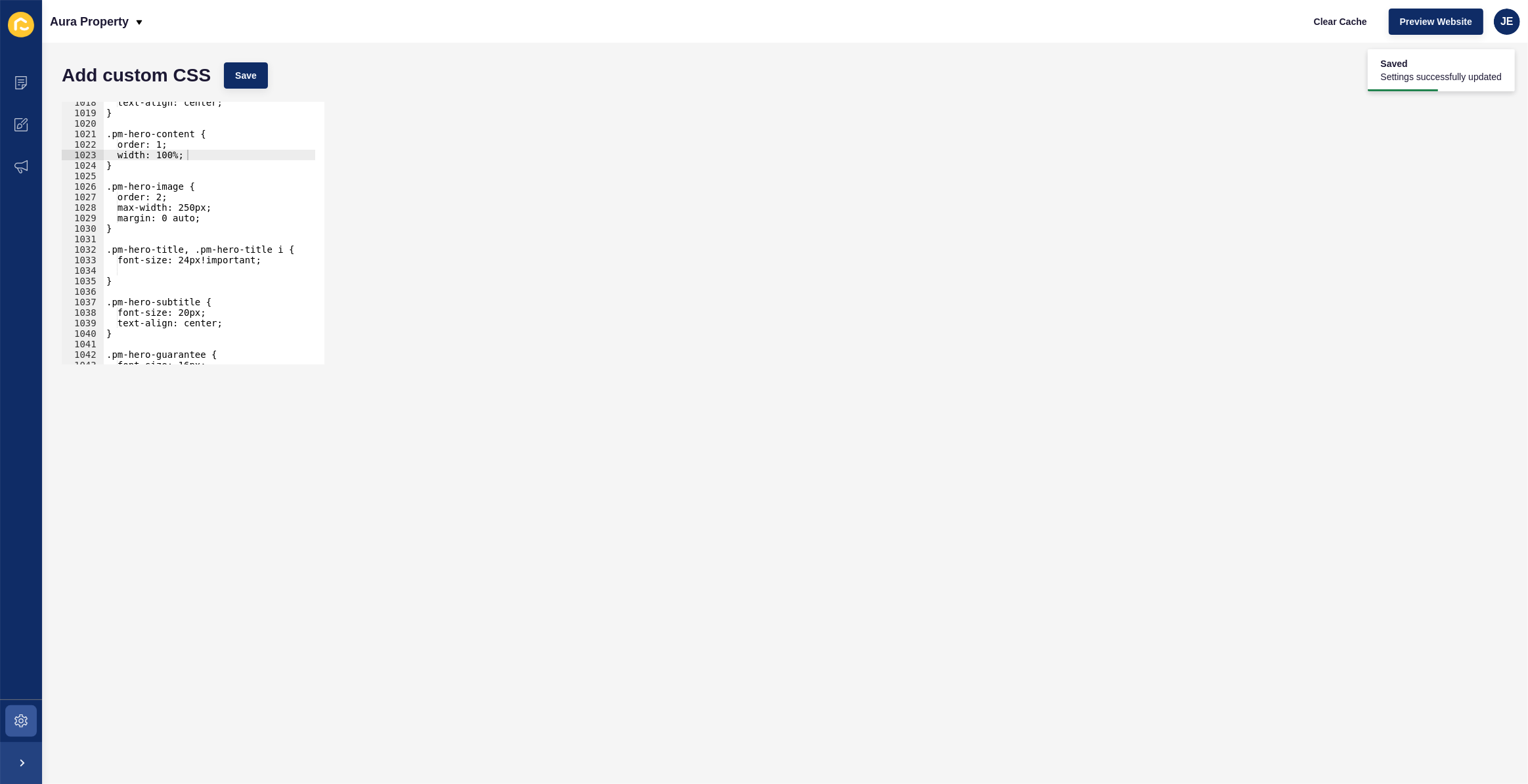
scroll to position [10688, 0]
click at [204, 319] on div "text-align: center; } .pm-hero-content { order: 1; width: 100%; } .pm-hero-imag…" at bounding box center [351, 235] width 495 height 274
click at [206, 327] on div "text-align: center; } .pm-hero-content { order: 1; width: 100%; } .pm-hero-imag…" at bounding box center [351, 235] width 495 height 274
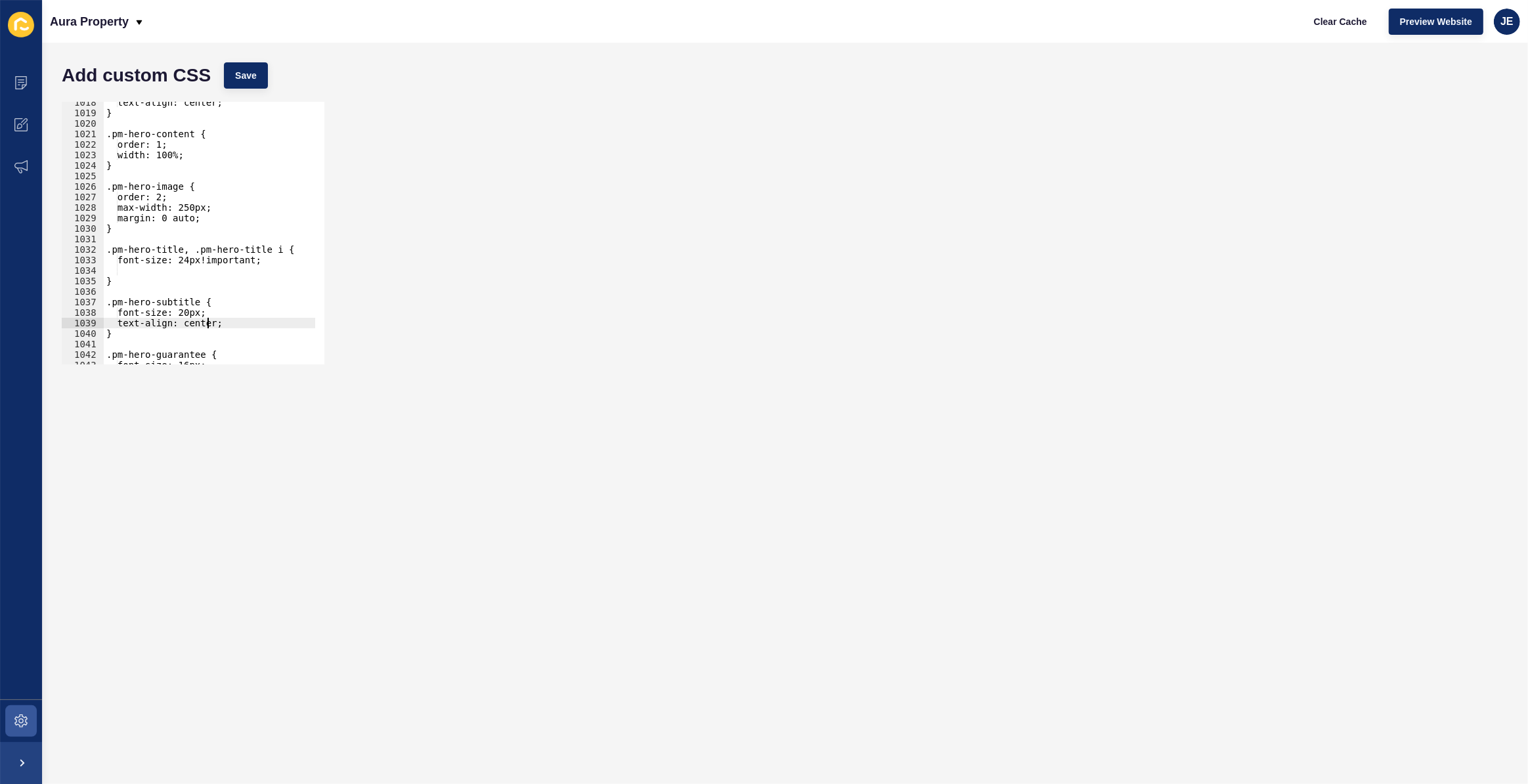
click at [206, 327] on div "text-align: center; } .pm-hero-content { order: 1; width: 100%; } .pm-hero-imag…" at bounding box center [351, 235] width 495 height 274
click at [237, 80] on span "Save" at bounding box center [246, 76] width 22 height 13
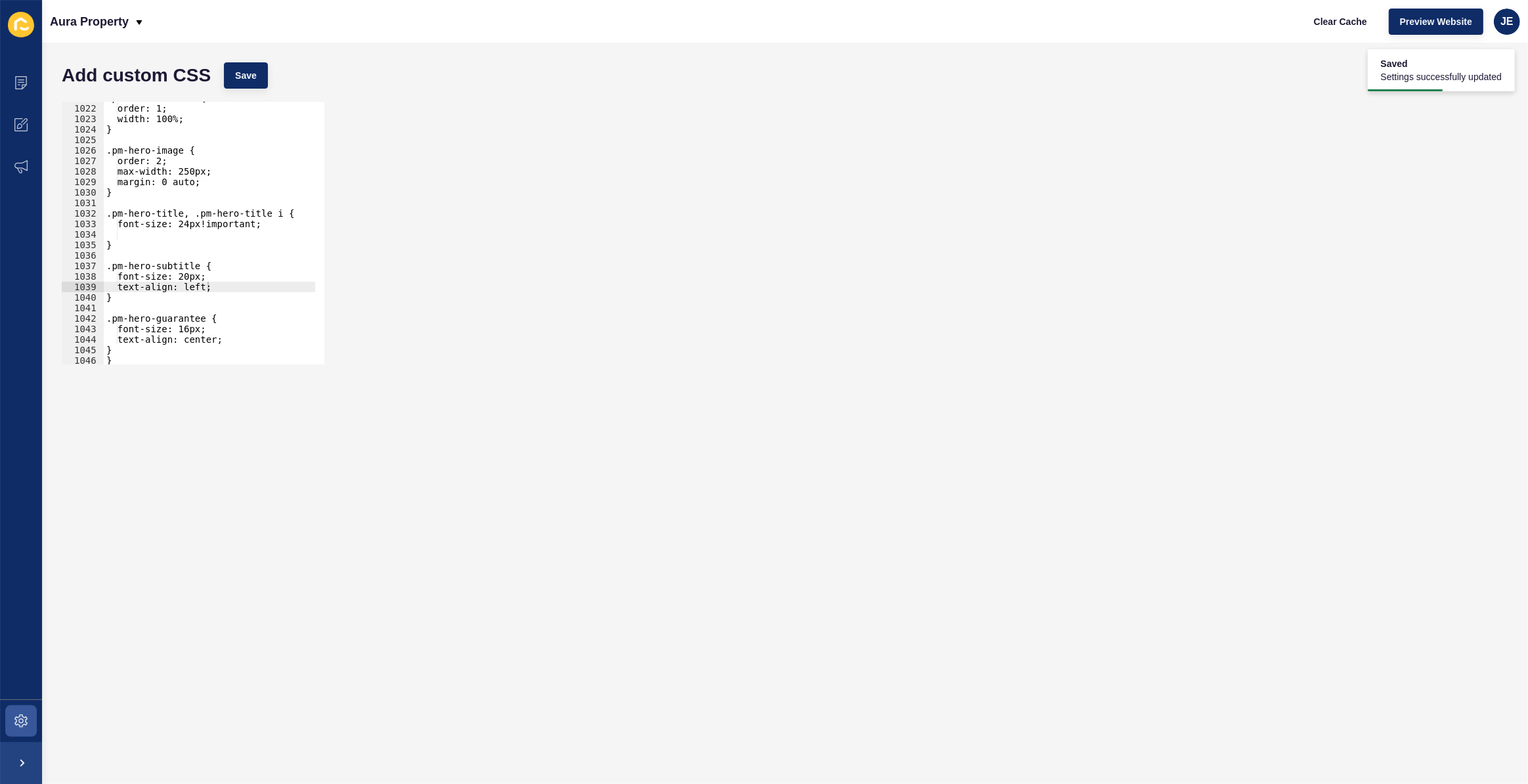
click at [210, 341] on div ".pm-hero-content { order: 1; width: 100%; } .pm-hero-image { order: 2; max-widt…" at bounding box center [351, 230] width 495 height 274
click at [188, 276] on div ".pm-hero-content { order: 1; width: 100%; } .pm-hero-image { order: 2; max-widt…" at bounding box center [351, 230] width 495 height 274
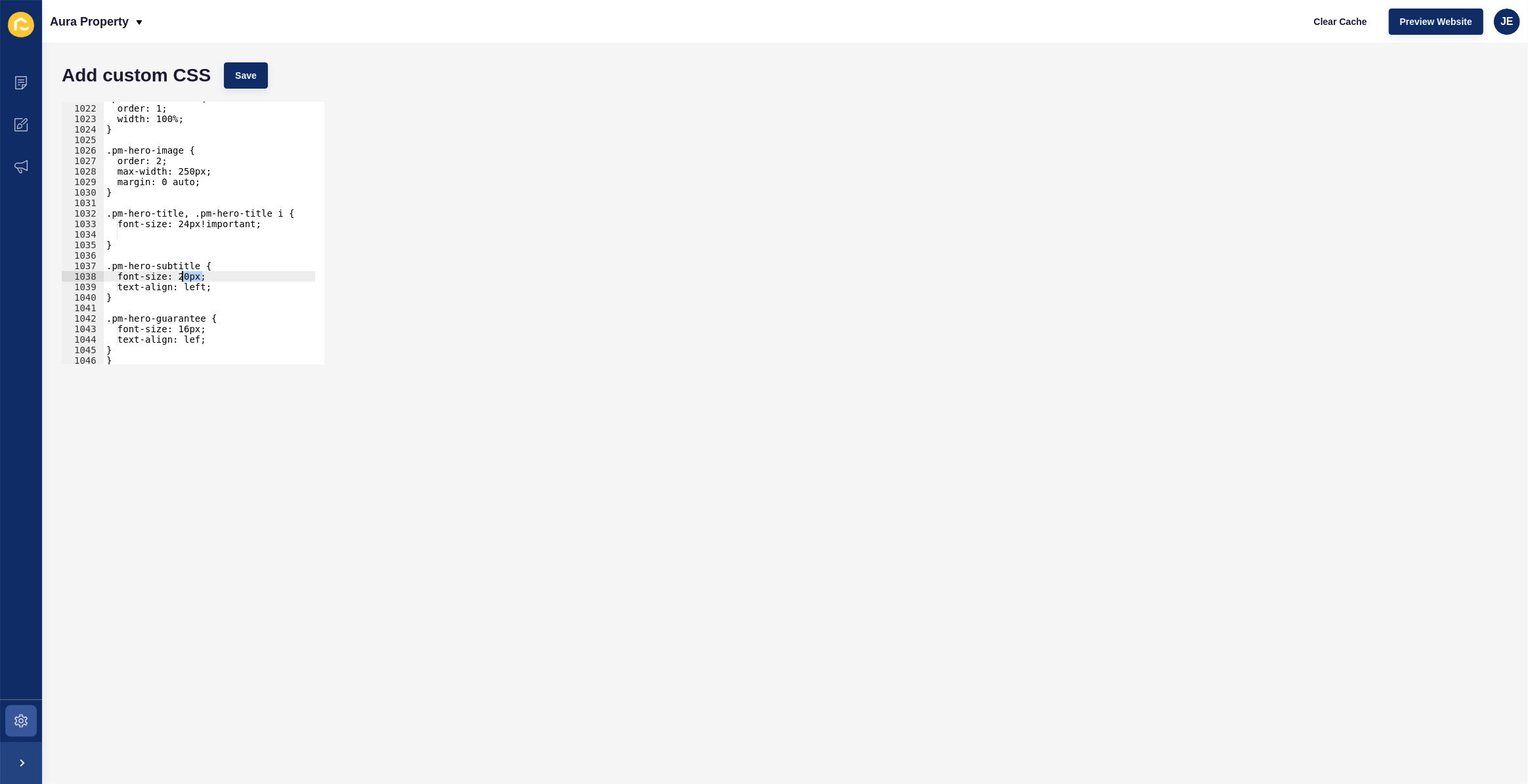
click at [194, 327] on div ".pm-hero-content { order: 1; width: 100%; } .pm-hero-image { order: 2; max-widt…" at bounding box center [351, 230] width 495 height 274
paste textarea "20"
click at [200, 339] on div ".pm-hero-content { order: 1; width: 100%; } .pm-hero-image { order: 2; max-widt…" at bounding box center [351, 230] width 495 height 274
click at [257, 82] on button "Save" at bounding box center [246, 76] width 44 height 27
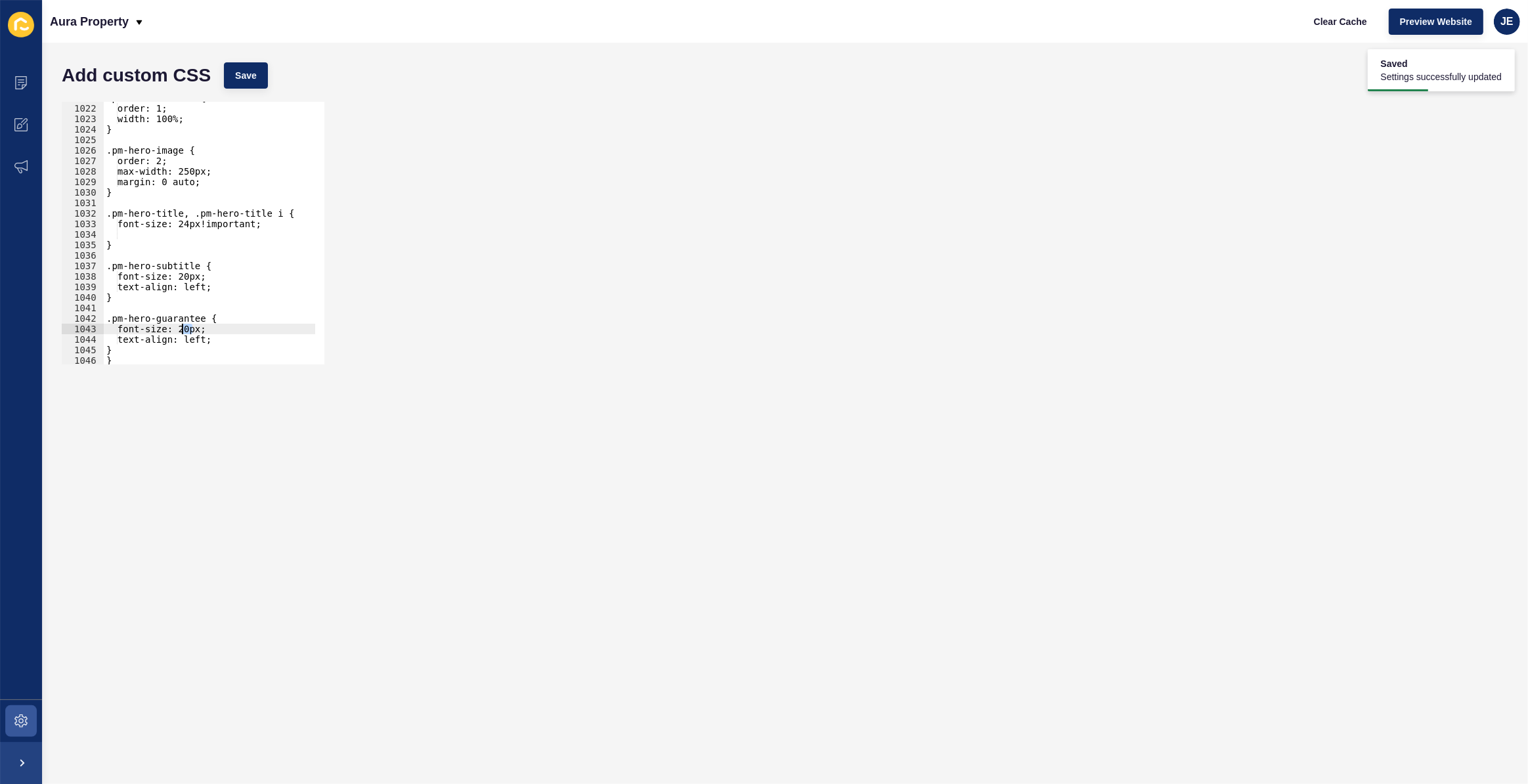
drag, startPoint x: 191, startPoint y: 329, endPoint x: 184, endPoint y: 327, distance: 7.3
click at [184, 327] on div ".pm-hero-content { order: 1; width: 100%; } .pm-hero-image { order: 2; max-widt…" at bounding box center [351, 230] width 495 height 274
click at [258, 79] on button "Save" at bounding box center [246, 76] width 44 height 27
click at [208, 317] on div ".pm-hero-content { order: 1; width: 100%; } .pm-hero-image { order: 2; max-widt…" at bounding box center [351, 230] width 495 height 274
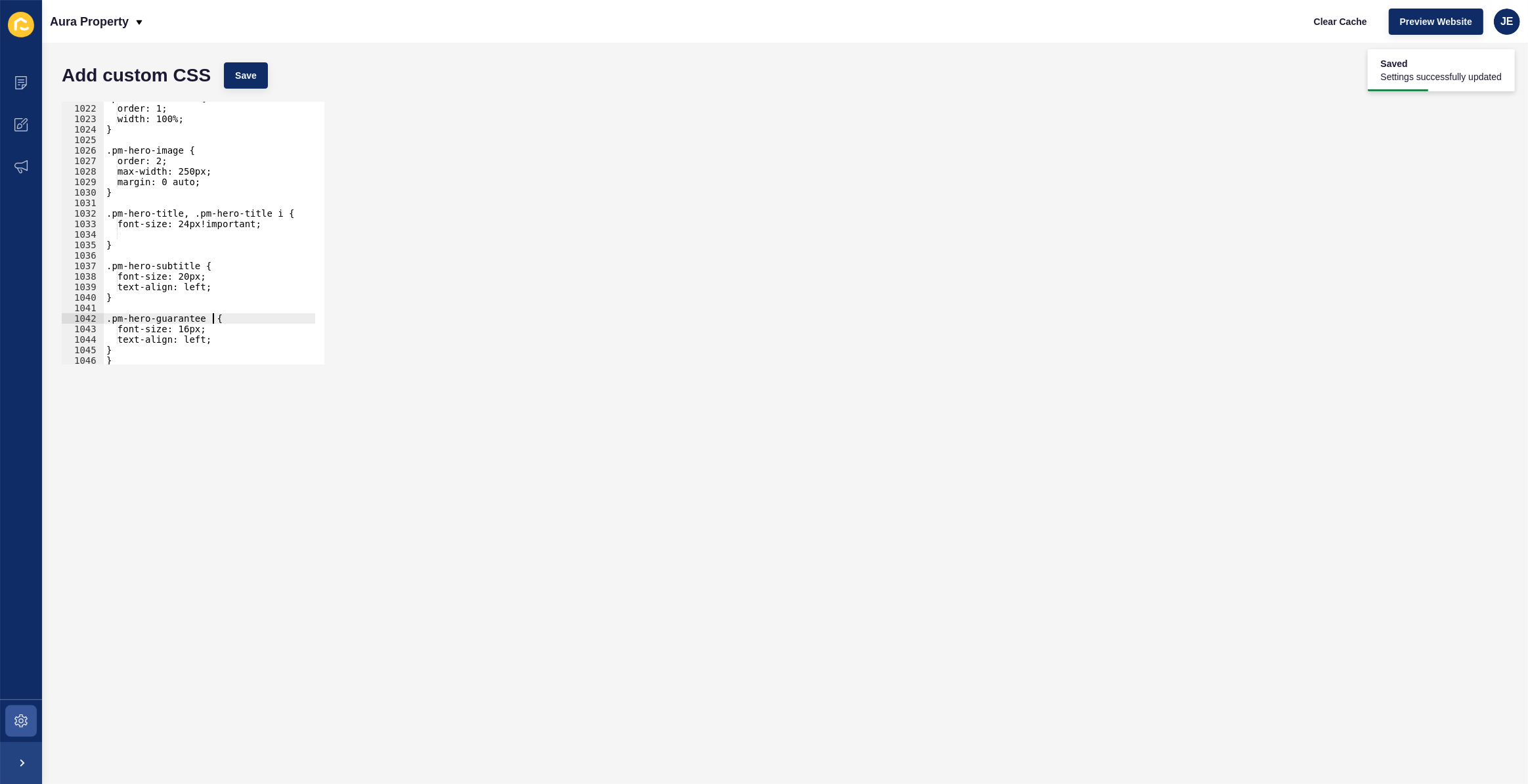
scroll to position [0, 8]
click at [241, 74] on span "Save" at bounding box center [246, 76] width 22 height 13
click at [215, 322] on div ".pm-hero-content { order: 1; width: 100%; } .pm-hero-image { order: 2; max-widt…" at bounding box center [351, 230] width 495 height 274
click at [253, 73] on span "Save" at bounding box center [246, 76] width 22 height 13
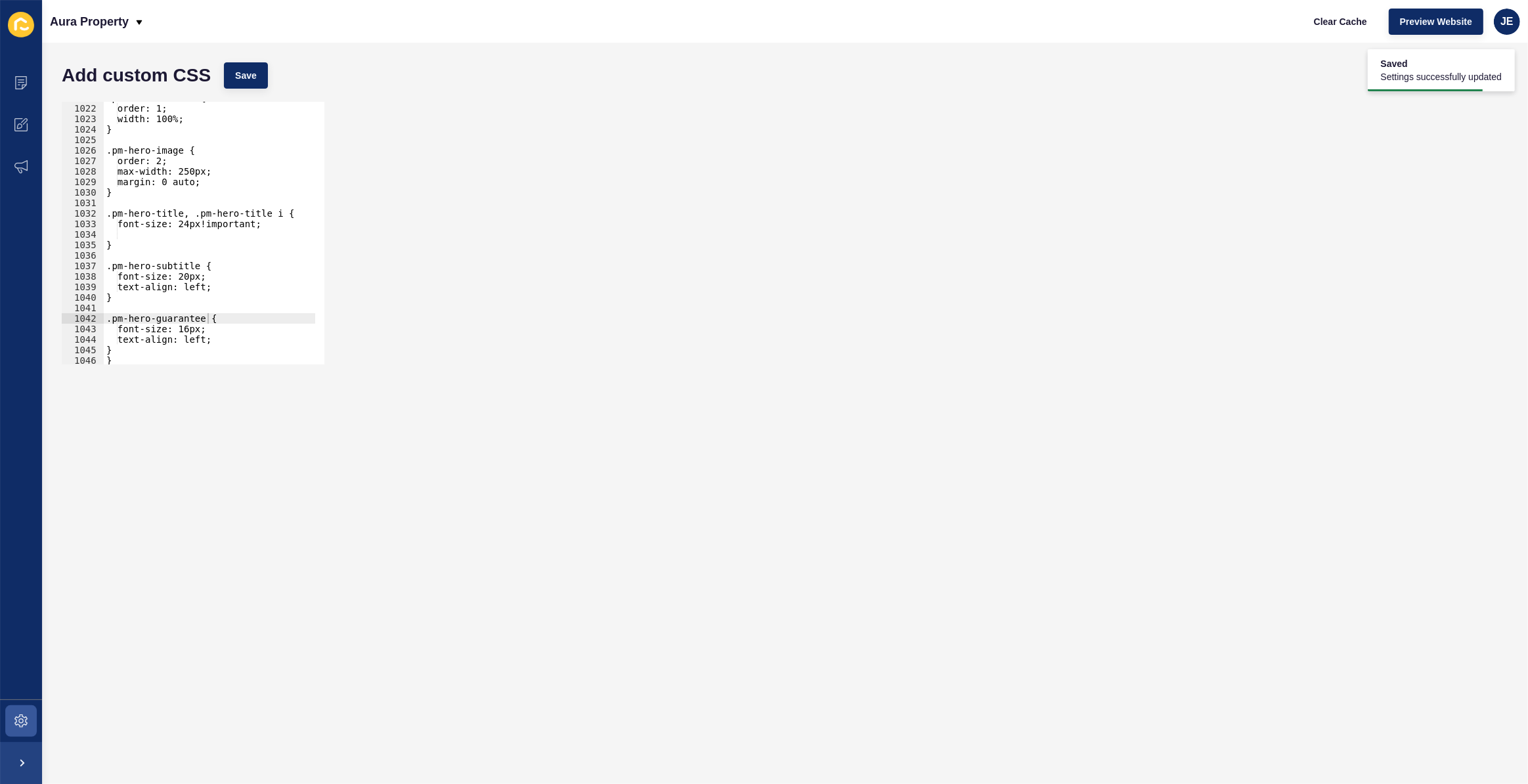
click at [200, 329] on div ".pm-hero-content { order: 1; width: 100%; } .pm-hero-image { order: 2; max-widt…" at bounding box center [351, 230] width 495 height 274
click at [251, 71] on span "Save" at bounding box center [246, 76] width 22 height 13
drag, startPoint x: 192, startPoint y: 329, endPoint x: 184, endPoint y: 331, distance: 8.2
click at [184, 331] on div ".pm-hero-content { order: 1; width: 100%; } .pm-hero-image { order: 2; max-widt…" at bounding box center [351, 230] width 495 height 274
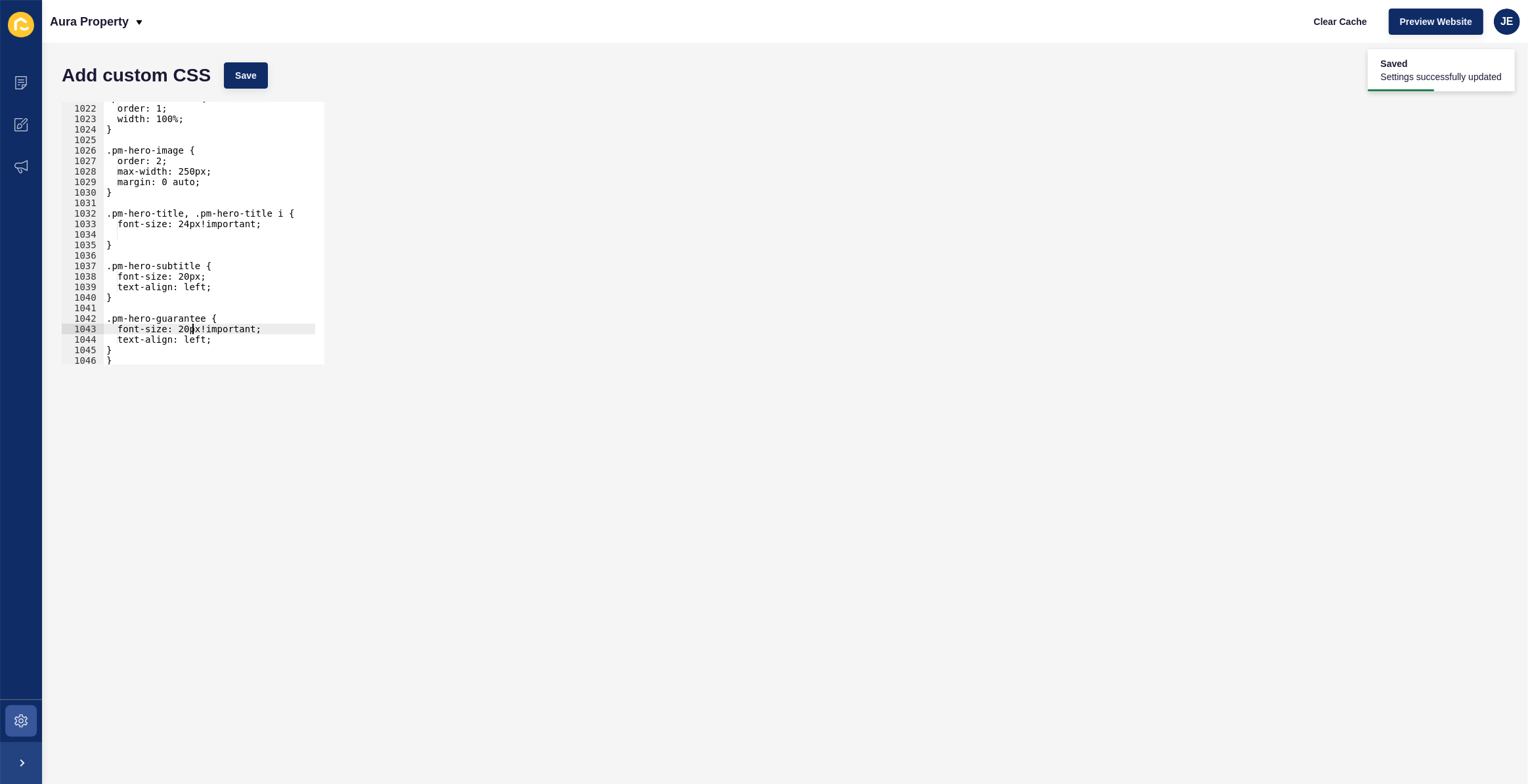
scroll to position [0, 6]
type textarea "font-size: 20px!important;"
click at [240, 74] on span "Save" at bounding box center [246, 76] width 22 height 13
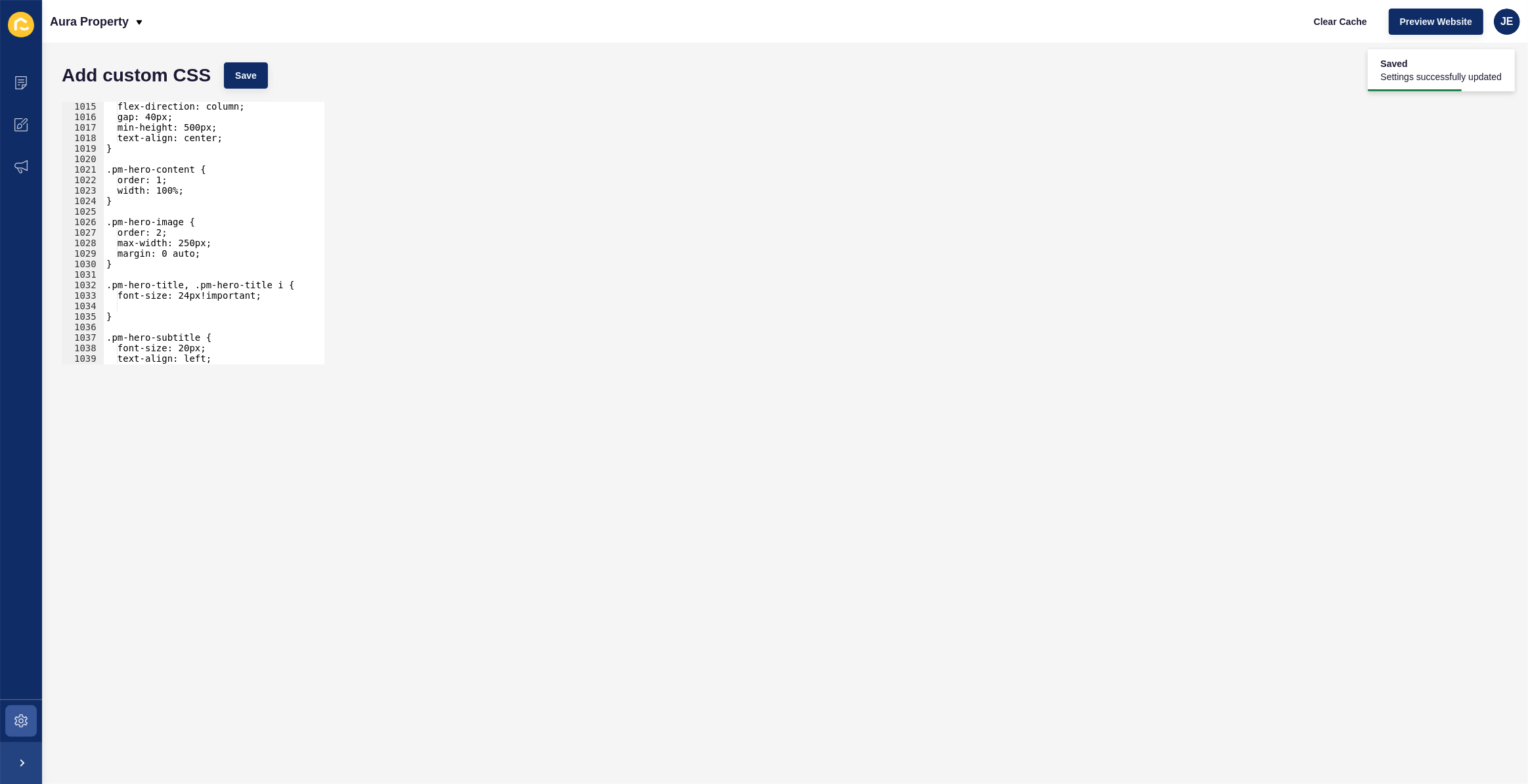
scroll to position [10653, 0]
click at [142, 304] on div "flex-direction: column; gap: 40px; min-height: 500px; text-align: center; } .pm…" at bounding box center [351, 239] width 495 height 274
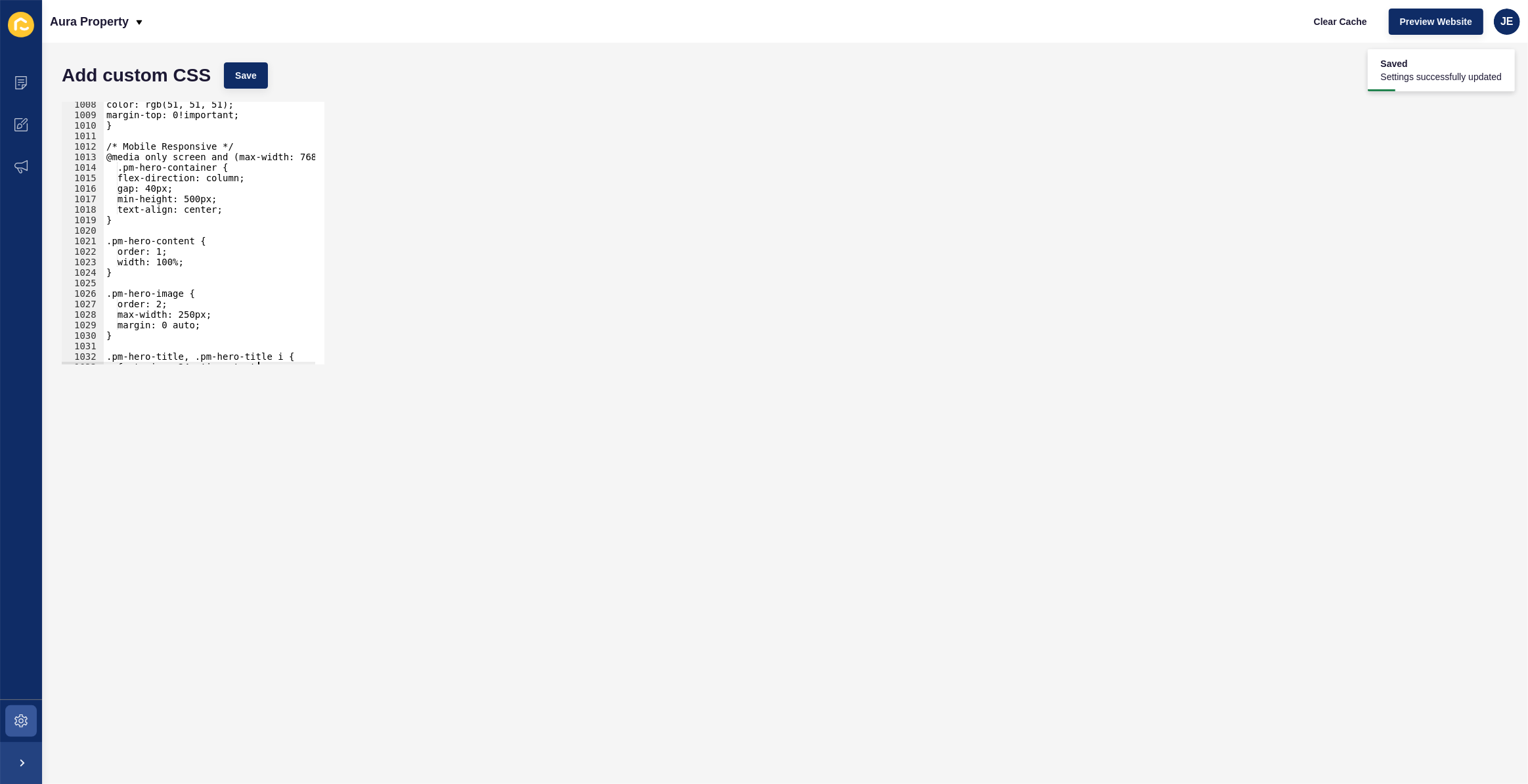
scroll to position [10582, 0]
click at [152, 192] on div "color: rgb(51, 51, 51); margin-top: 0!important; } /* Mobile Responsive */ @med…" at bounding box center [351, 237] width 495 height 274
click at [245, 83] on button "Save" at bounding box center [246, 76] width 44 height 27
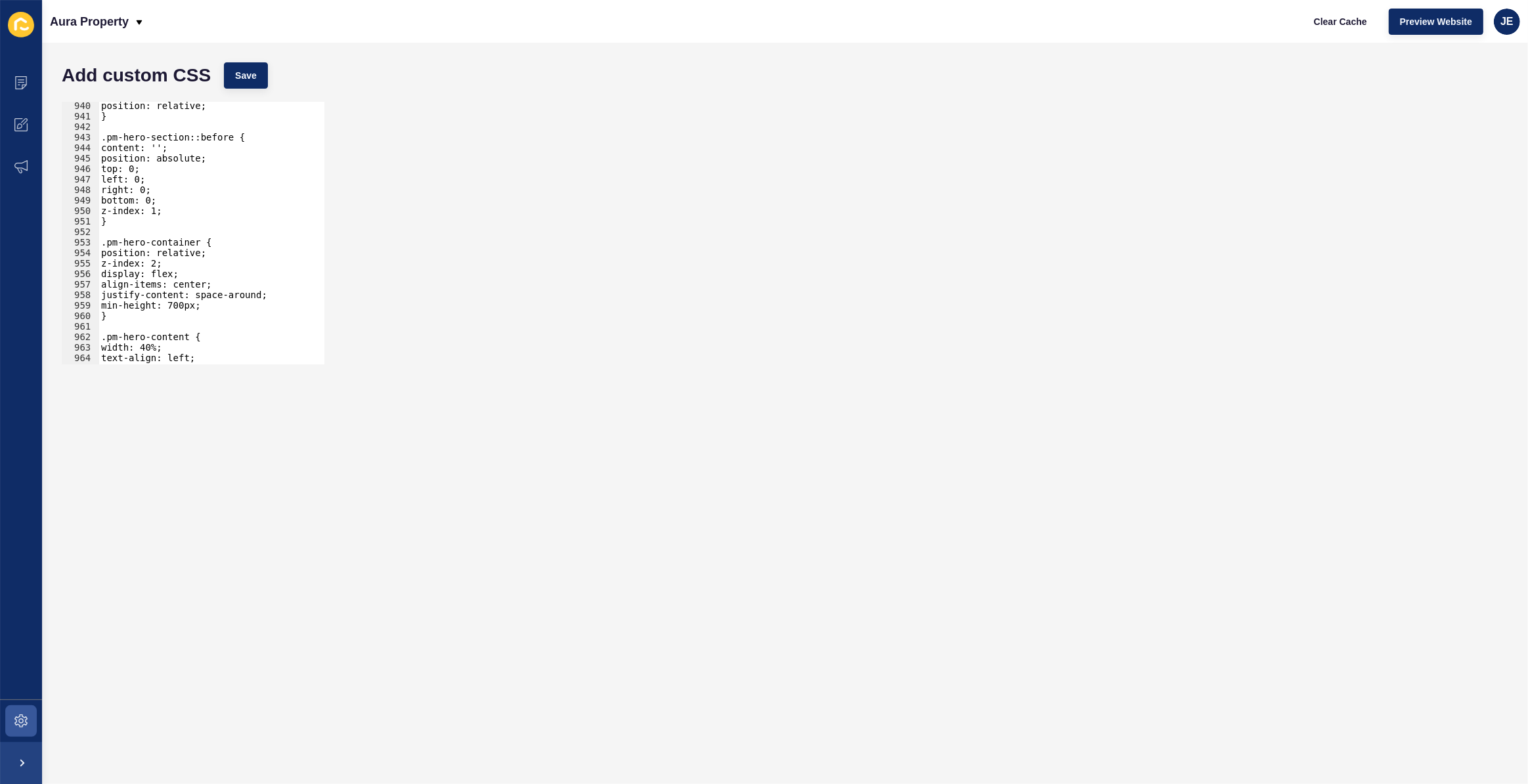
scroll to position [9938, 0]
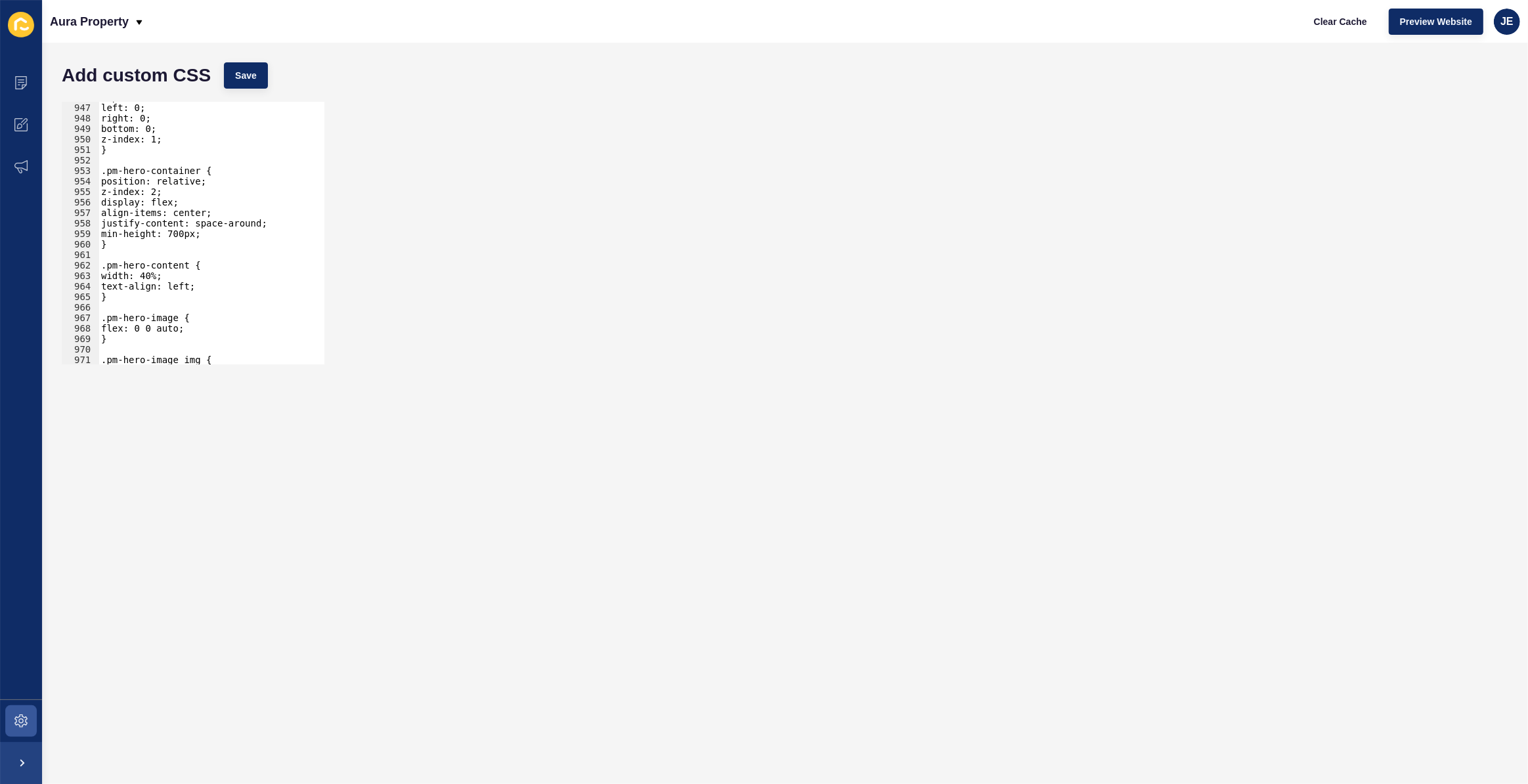
click at [109, 276] on div "top: 0; left: 0; right: 0; bottom: 0; z-index: 1; } .pm-hero-container { positi…" at bounding box center [346, 229] width 495 height 274
click at [247, 83] on button "Save" at bounding box center [246, 76] width 44 height 27
click at [166, 276] on div "top: 0; left: 0; right: 0; bottom: 0; z-index: 1; } .pm-hero-container { positi…" at bounding box center [346, 229] width 495 height 274
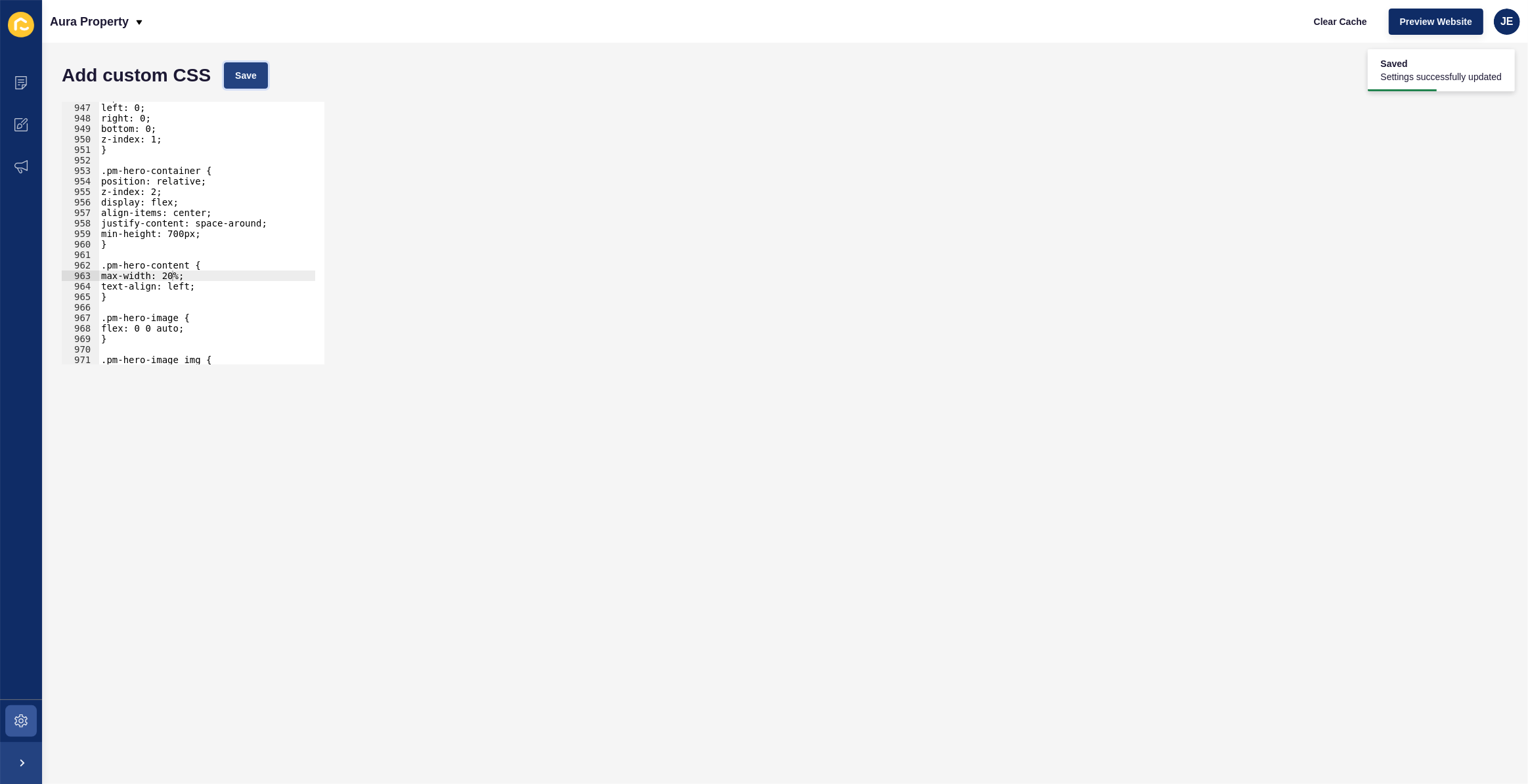
click at [240, 80] on span "Save" at bounding box center [246, 76] width 22 height 13
click at [200, 270] on div "top: 0; left: 0; right: 0; bottom: 0; z-index: 1; } .pm-hero-container { positi…" at bounding box center [346, 229] width 495 height 274
click at [171, 275] on div "top: 0; left: 0; right: 0; bottom: 0; z-index: 1; } .pm-hero-container { positi…" at bounding box center [346, 229] width 495 height 274
click at [168, 276] on div "top: 0; left: 0; right: 0; bottom: 0; z-index: 1; } .pm-hero-container { positi…" at bounding box center [346, 229] width 495 height 274
click at [253, 88] on button "Save" at bounding box center [246, 76] width 44 height 27
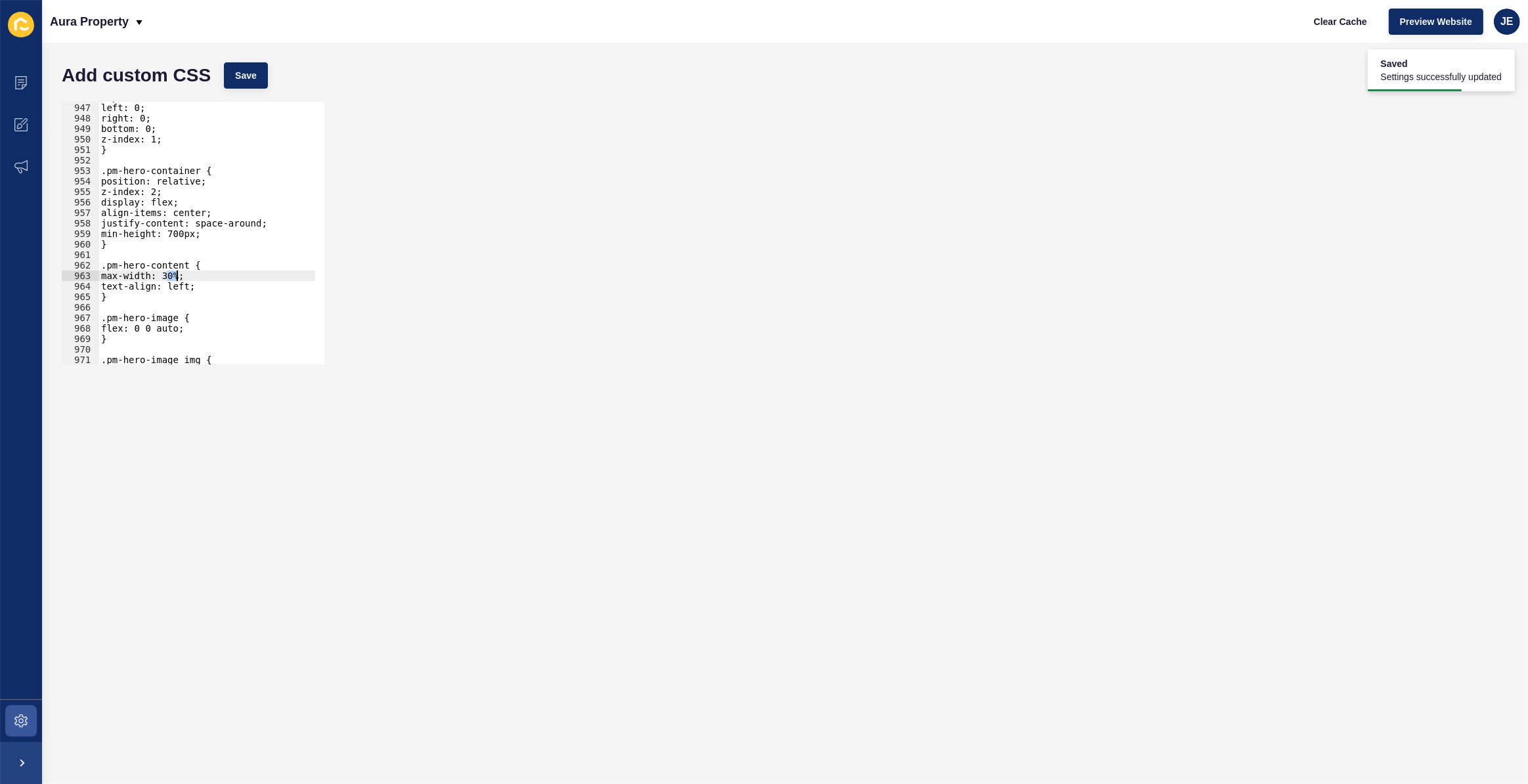
drag, startPoint x: 166, startPoint y: 276, endPoint x: 176, endPoint y: 274, distance: 10.2
click at [176, 274] on div "top: 0; left: 0; right: 0; bottom: 0; z-index: 1; } .pm-hero-container { positi…" at bounding box center [346, 229] width 495 height 274
click at [261, 80] on button "Save" at bounding box center [246, 76] width 44 height 27
drag, startPoint x: 174, startPoint y: 272, endPoint x: 166, endPoint y: 272, distance: 8.0
click at [166, 272] on div "top: 0; left: 0; right: 0; bottom: 0; z-index: 1; } .pm-hero-container { positi…" at bounding box center [346, 229] width 495 height 274
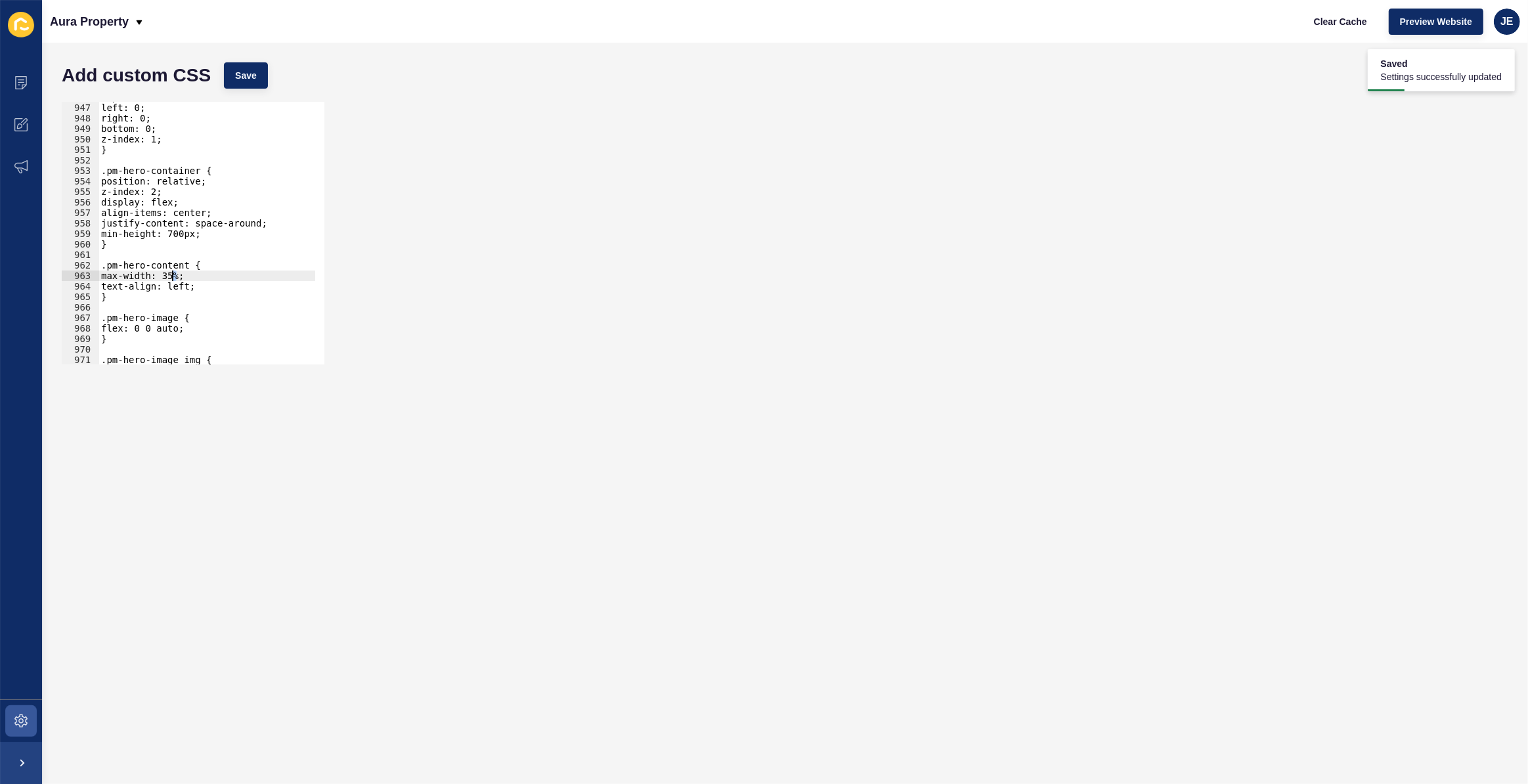
click at [171, 276] on div "top: 0; left: 0; right: 0; bottom: 0; z-index: 1; } .pm-hero-container { positi…" at bounding box center [346, 229] width 495 height 274
click at [245, 76] on span "Save" at bounding box center [246, 76] width 22 height 13
drag, startPoint x: 204, startPoint y: 275, endPoint x: 107, endPoint y: 273, distance: 97.0
click at [107, 273] on div "top: 0; left: 0; right: 0; bottom: 0; z-index: 1; } .pm-hero-container { positi…" at bounding box center [346, 229] width 495 height 274
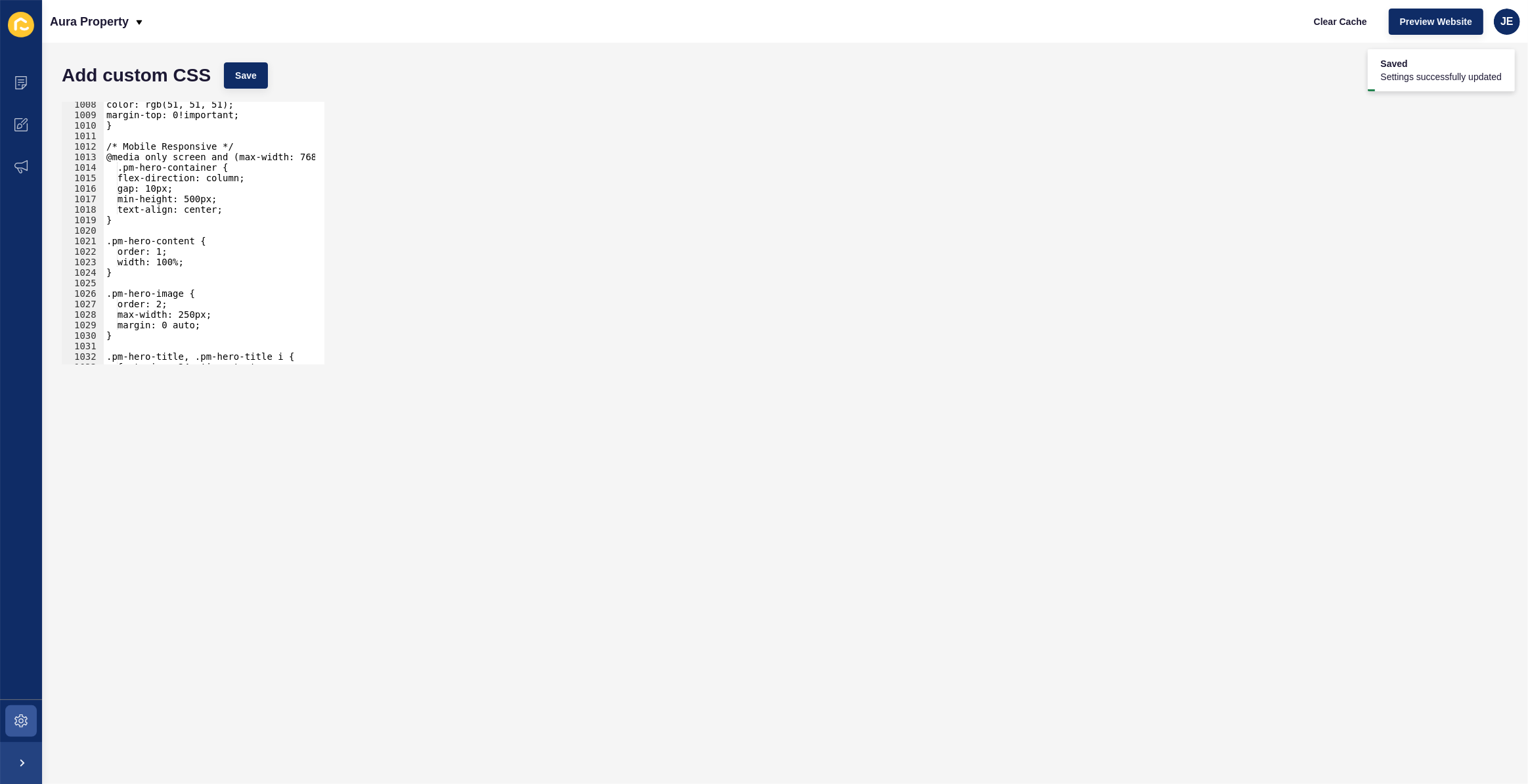
scroll to position [10617, 0]
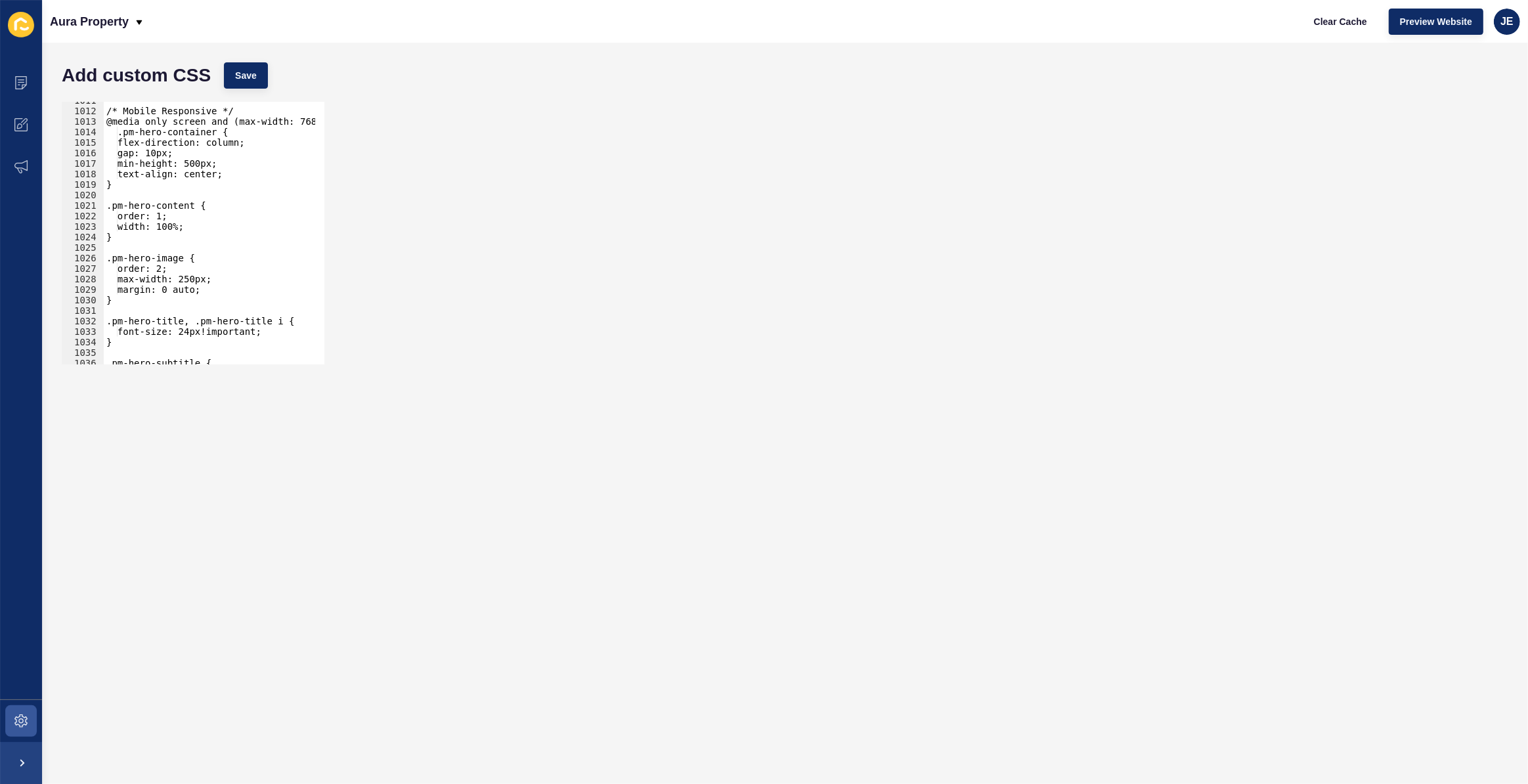
click at [126, 229] on div "/* Mobile Responsive */ @media only screen and (max-width: 768px) { .pm-hero-co…" at bounding box center [351, 233] width 495 height 274
click at [245, 76] on span "Save" at bounding box center [246, 76] width 22 height 13
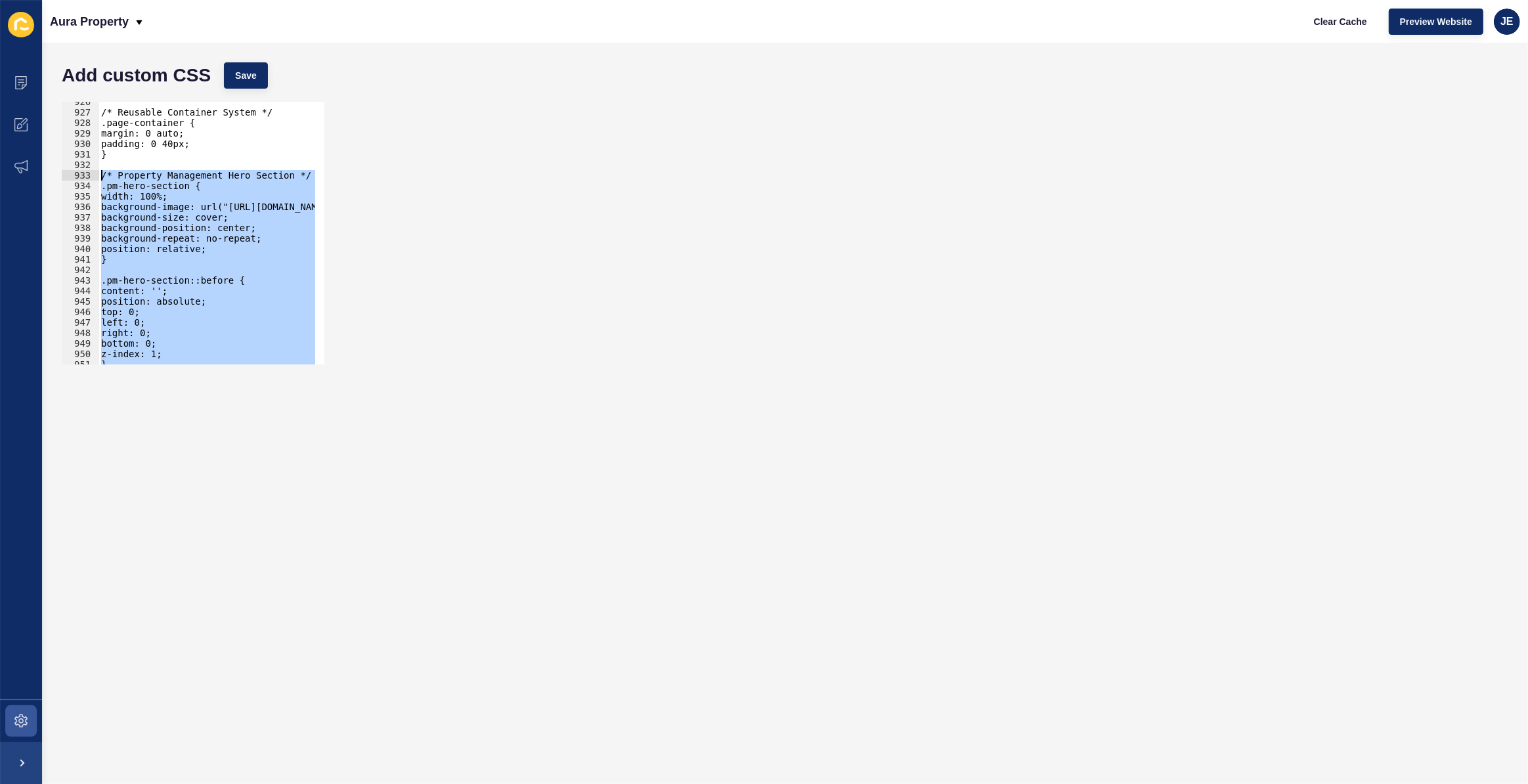
scroll to position [9686, 0]
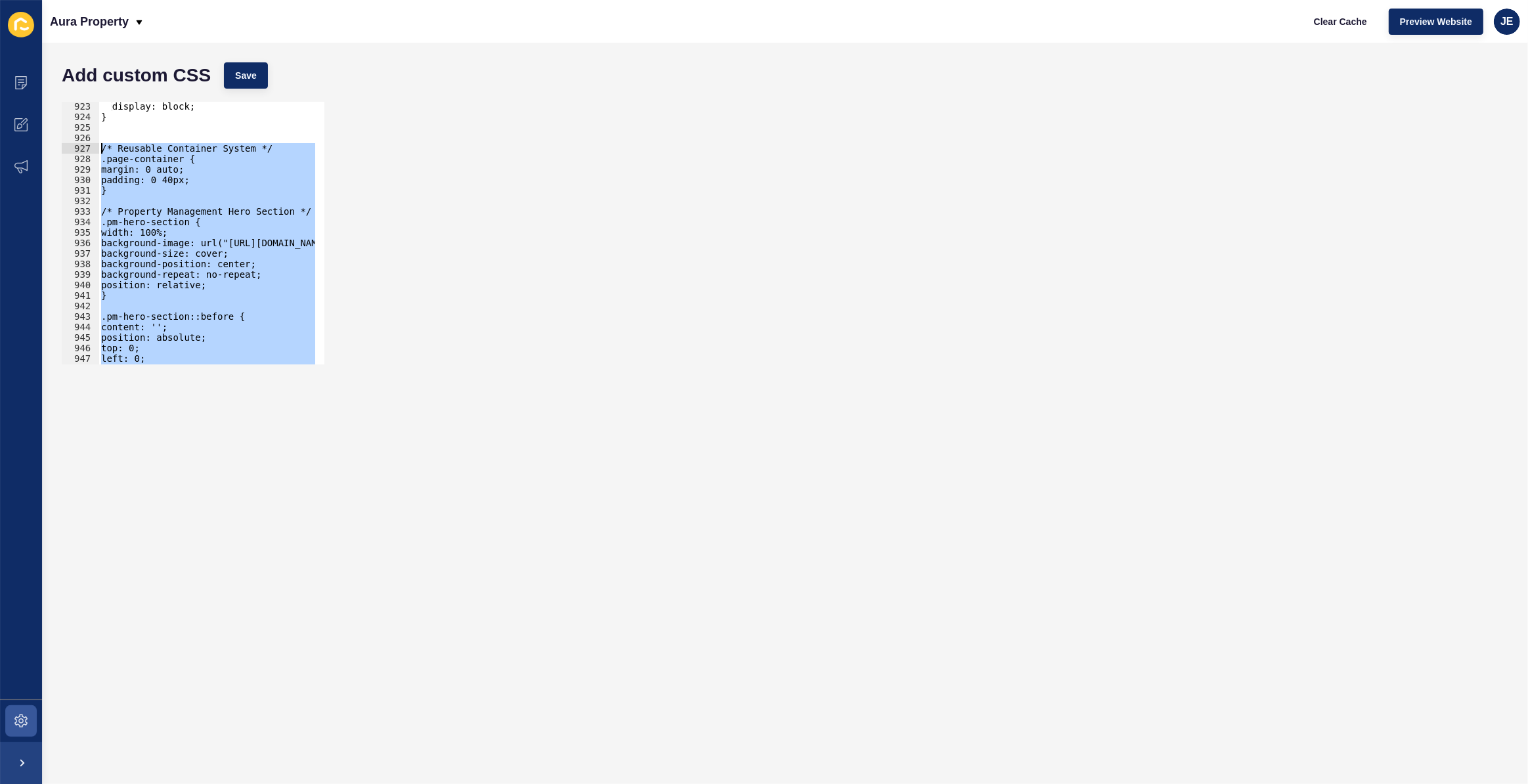
drag, startPoint x: 125, startPoint y: 345, endPoint x: 83, endPoint y: 147, distance: 202.4
click at [83, 147] on div "} 923 924 925 926 927 928 929 930 931 932 933 934 935 936 937 938 939 940 941 9…" at bounding box center [193, 233] width 263 height 262
click at [196, 259] on div "display: block; } /* Reusable Container System */ .page-container { margin: 0 a…" at bounding box center [207, 233] width 217 height 262
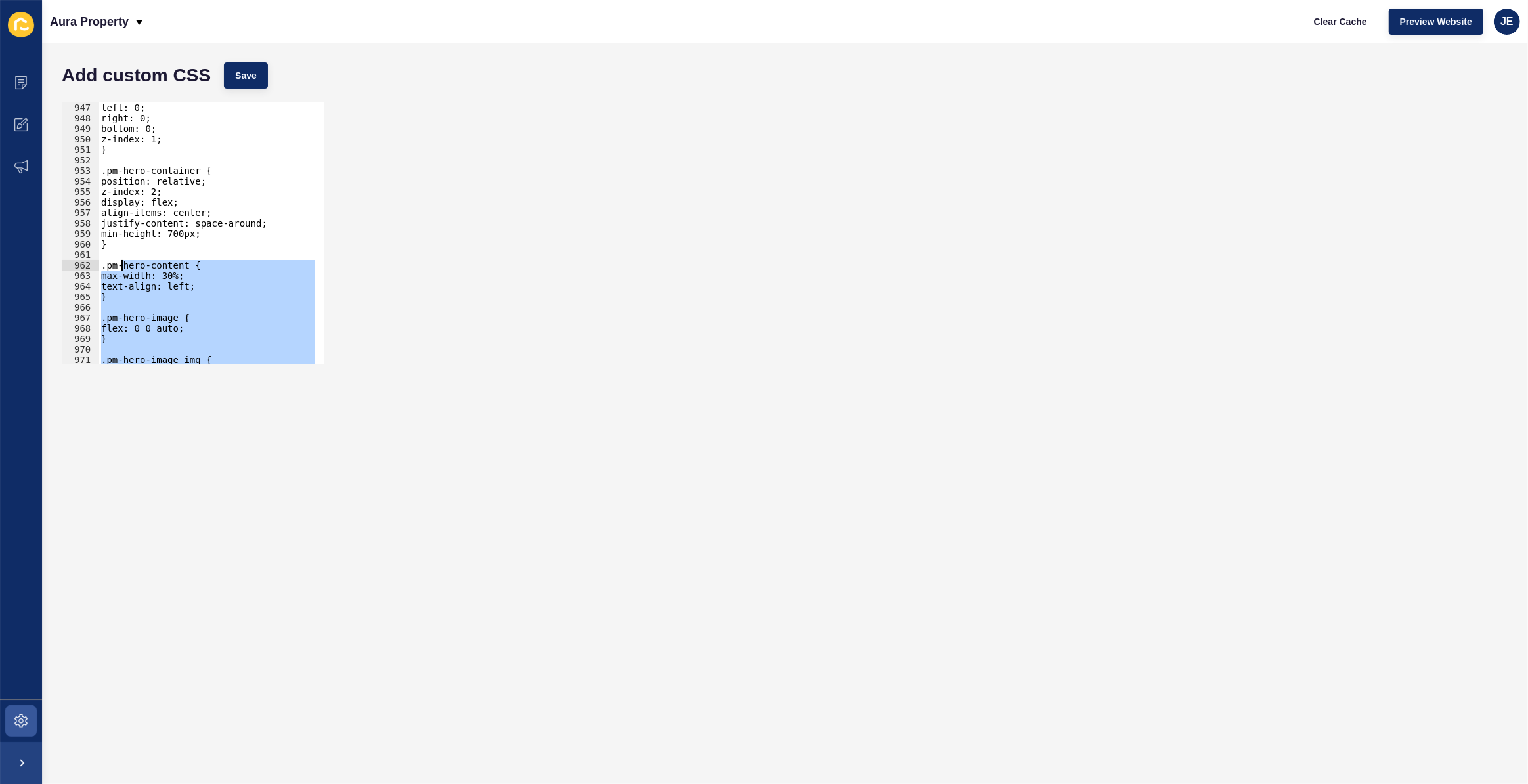
scroll to position [9901, 0]
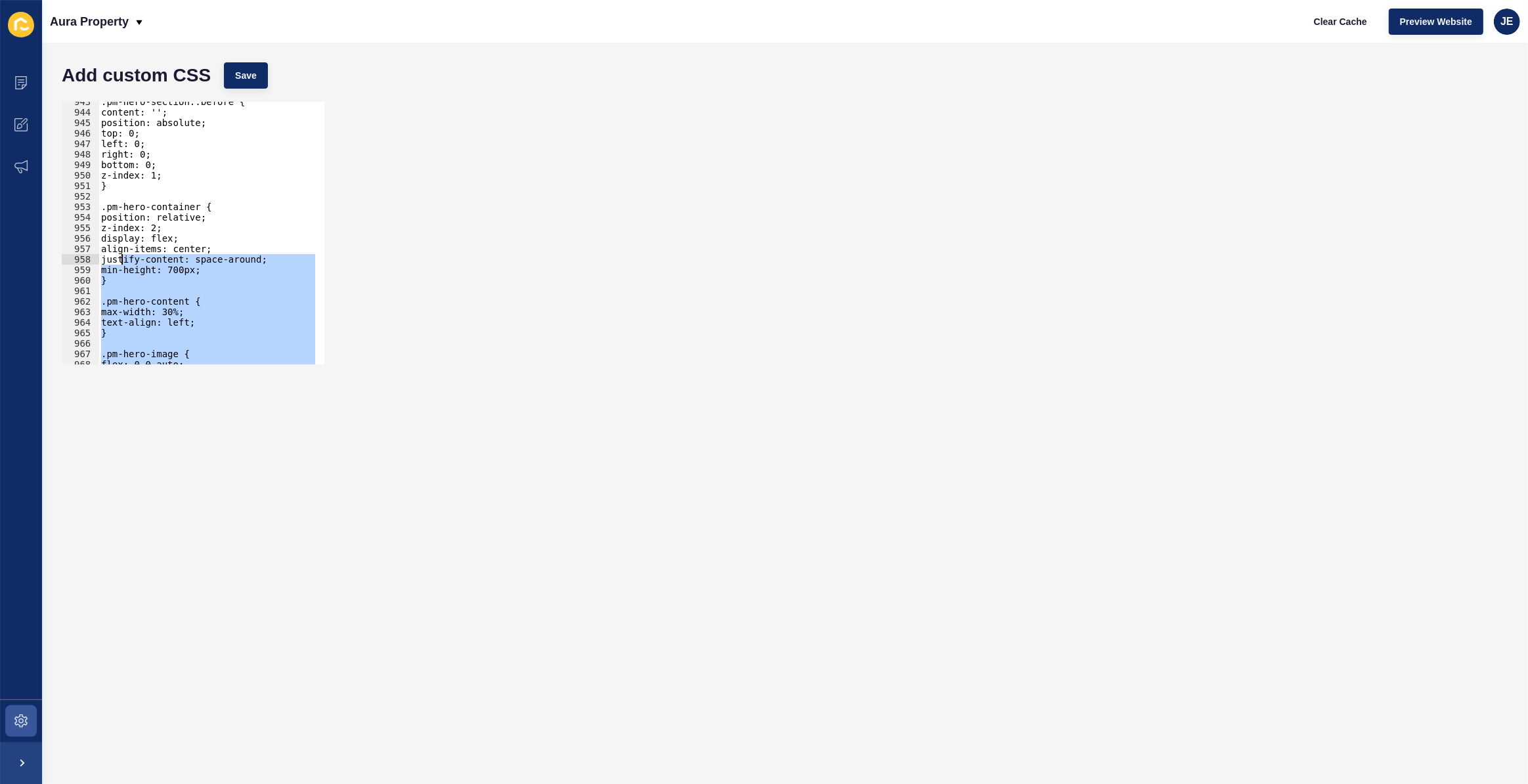
drag, startPoint x: 150, startPoint y: 348, endPoint x: 123, endPoint y: 260, distance: 92.0
click at [123, 260] on div ".pm-hero-section::before { content: ''; position: absolute; top: 0; left: 0; ri…" at bounding box center [346, 234] width 495 height 274
click at [123, 260] on div ".pm-hero-section::before { content: ''; position: absolute; top: 0; left: 0; ri…" at bounding box center [207, 233] width 217 height 262
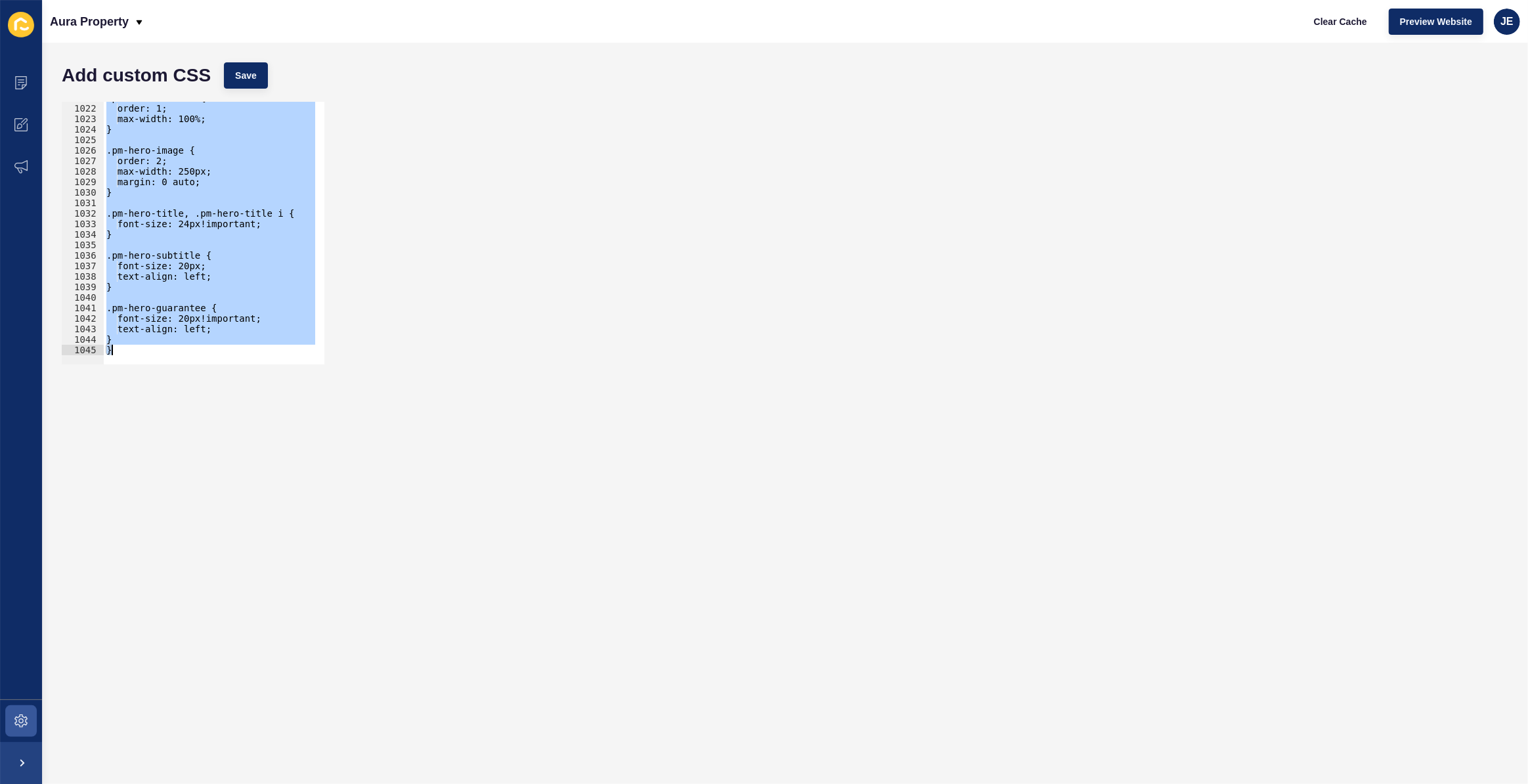
scroll to position [10724, 0]
drag, startPoint x: 102, startPoint y: 184, endPoint x: 228, endPoint y: 516, distance: 355.1
click at [228, 516] on form "Add custom CSS Save justify-content: space-around; 1021 1022 1023 1024 1025 102…" at bounding box center [785, 413] width 1460 height 715
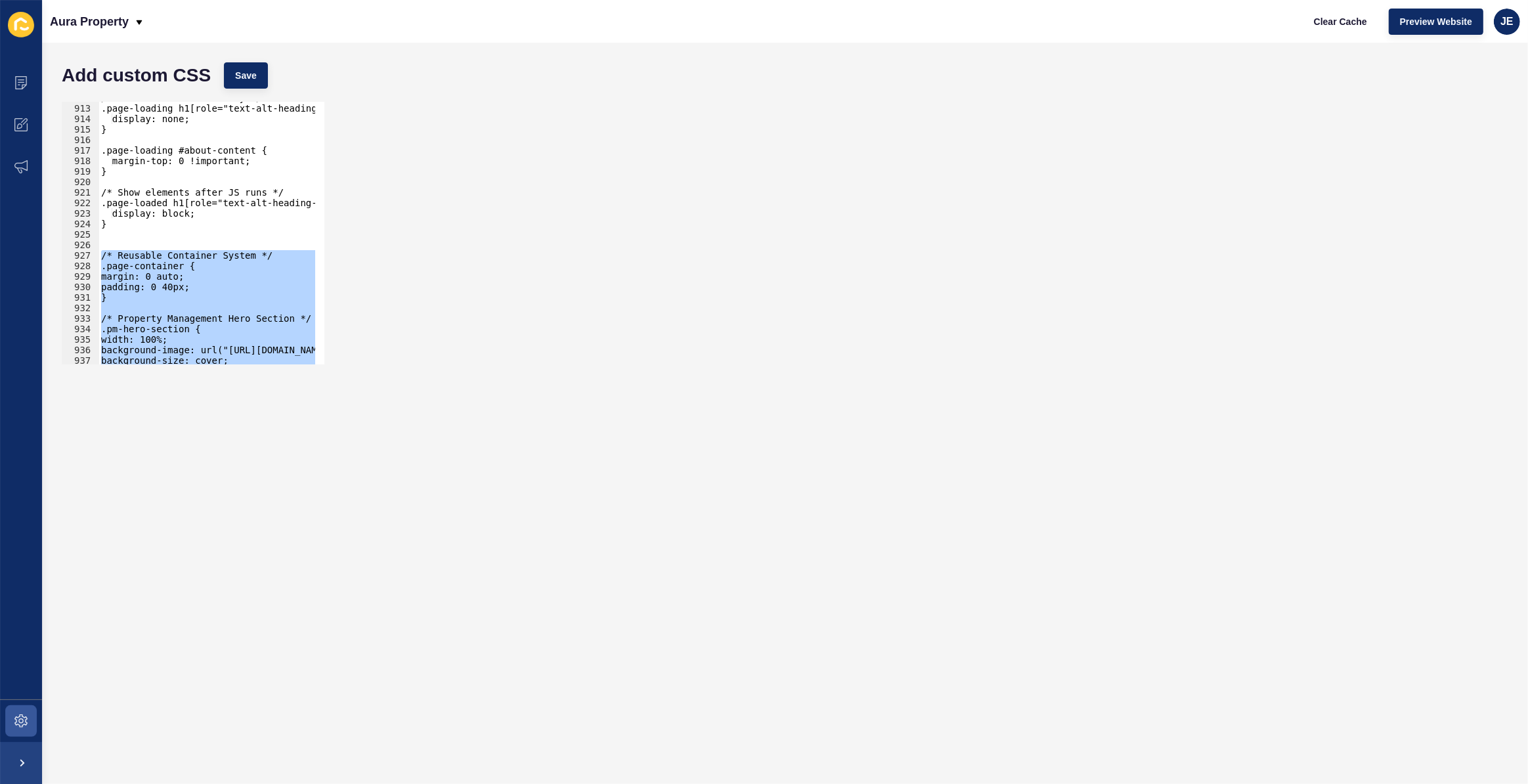
paste textarea
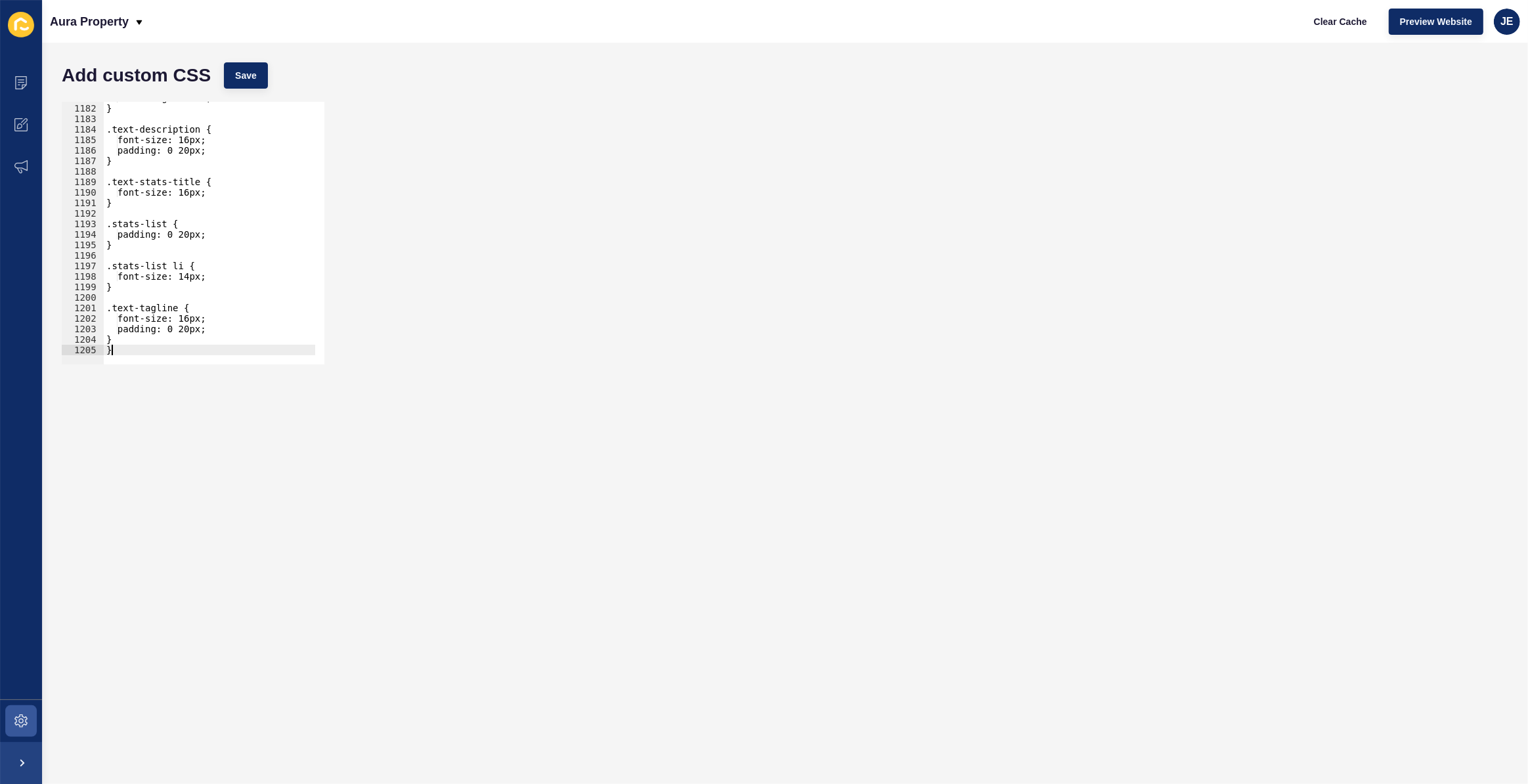
scroll to position [12405, 0]
click at [258, 64] on button "Save" at bounding box center [246, 76] width 44 height 27
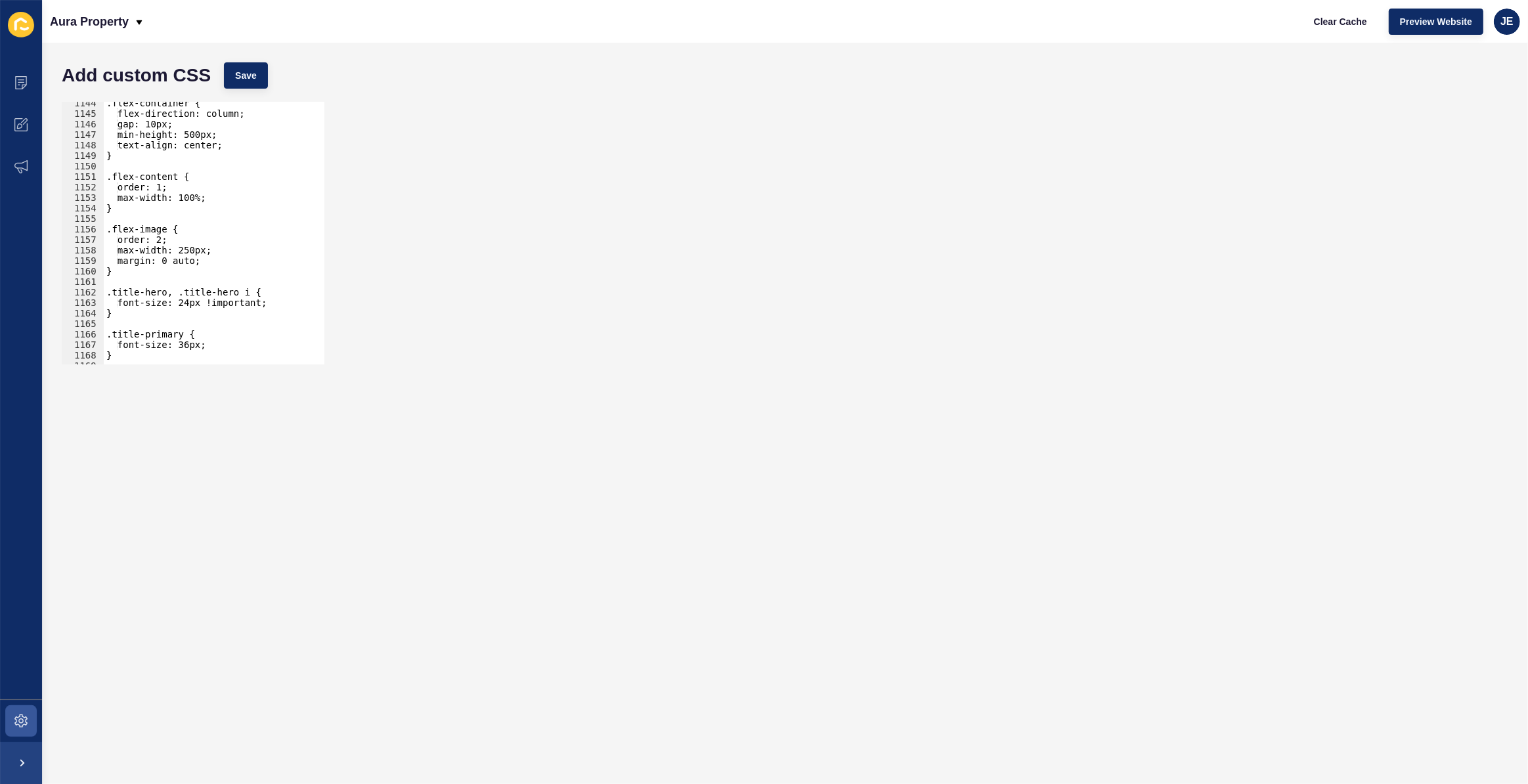
scroll to position [12012, 0]
click at [151, 180] on div ".flex-container { flex-direction: column; gap: 10px; min-height: 500px; text-al…" at bounding box center [351, 235] width 495 height 274
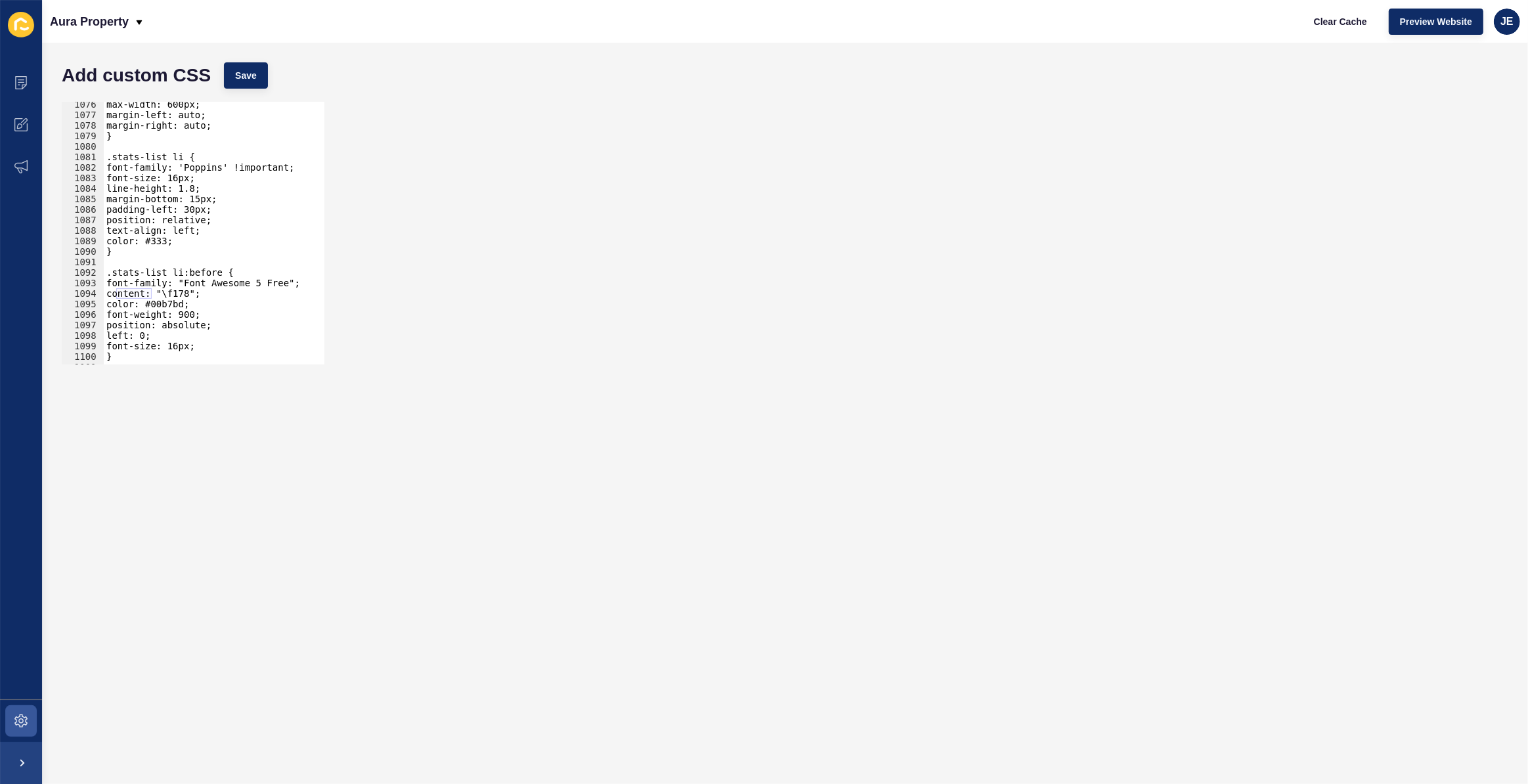
scroll to position [11260, 0]
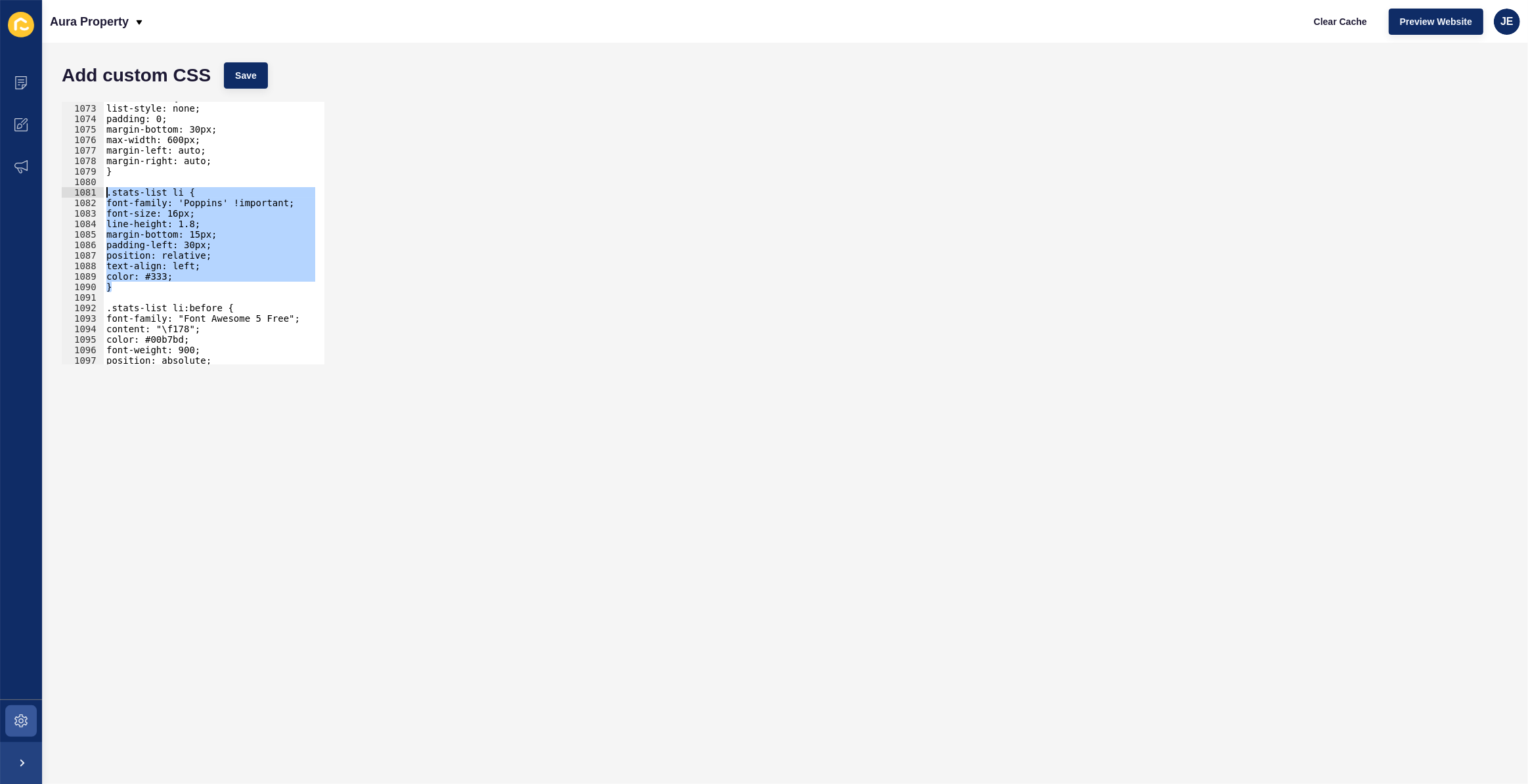
drag, startPoint x: 116, startPoint y: 274, endPoint x: 58, endPoint y: 194, distance: 98.8
click at [58, 194] on div ".flex-content { 1072 1073 1074 1075 1076 1077 1078 1079 1080 1081 1082 1083 108…" at bounding box center [785, 233] width 1460 height 276
paste textarea "}"
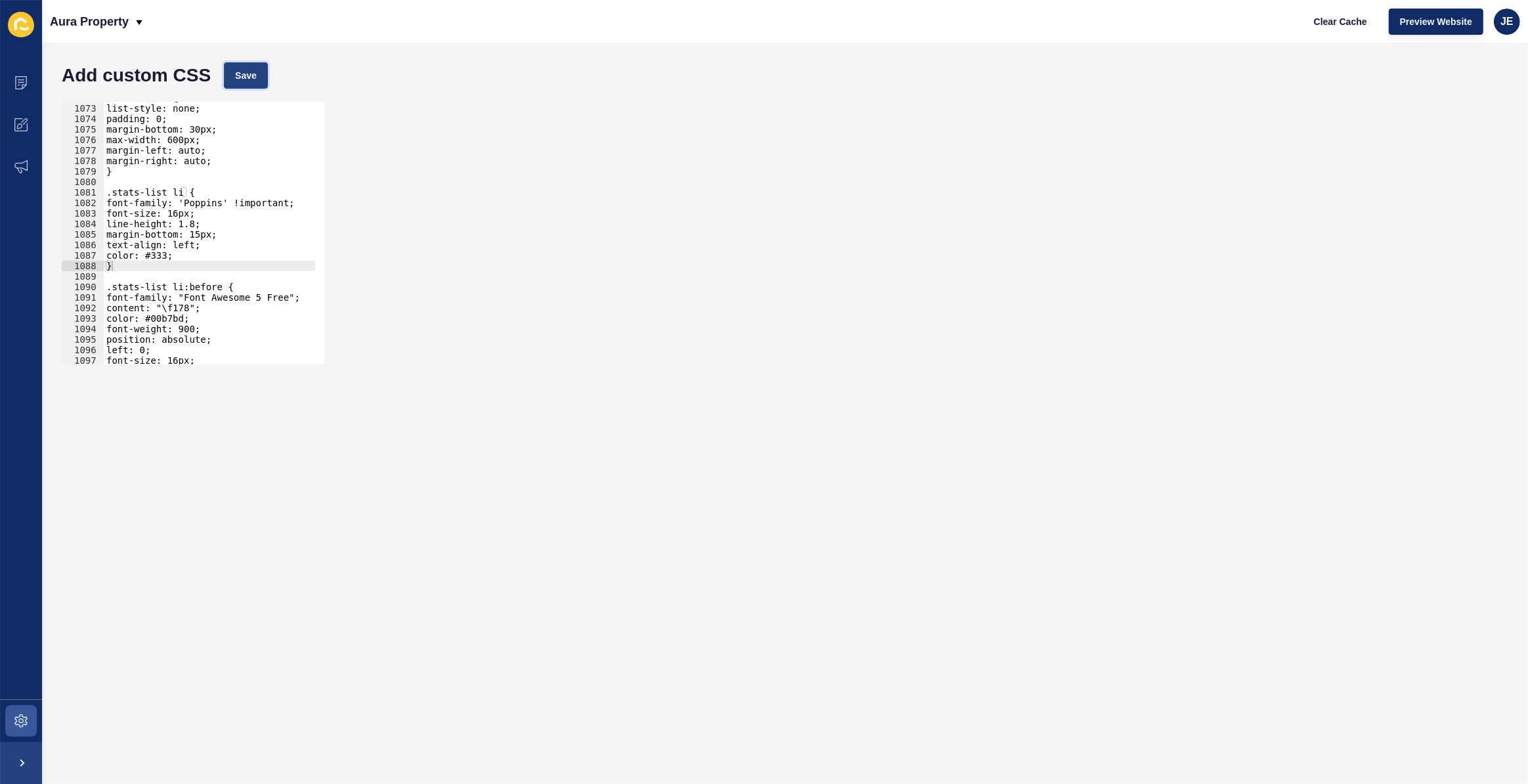
click at [239, 74] on span "Save" at bounding box center [246, 76] width 22 height 13
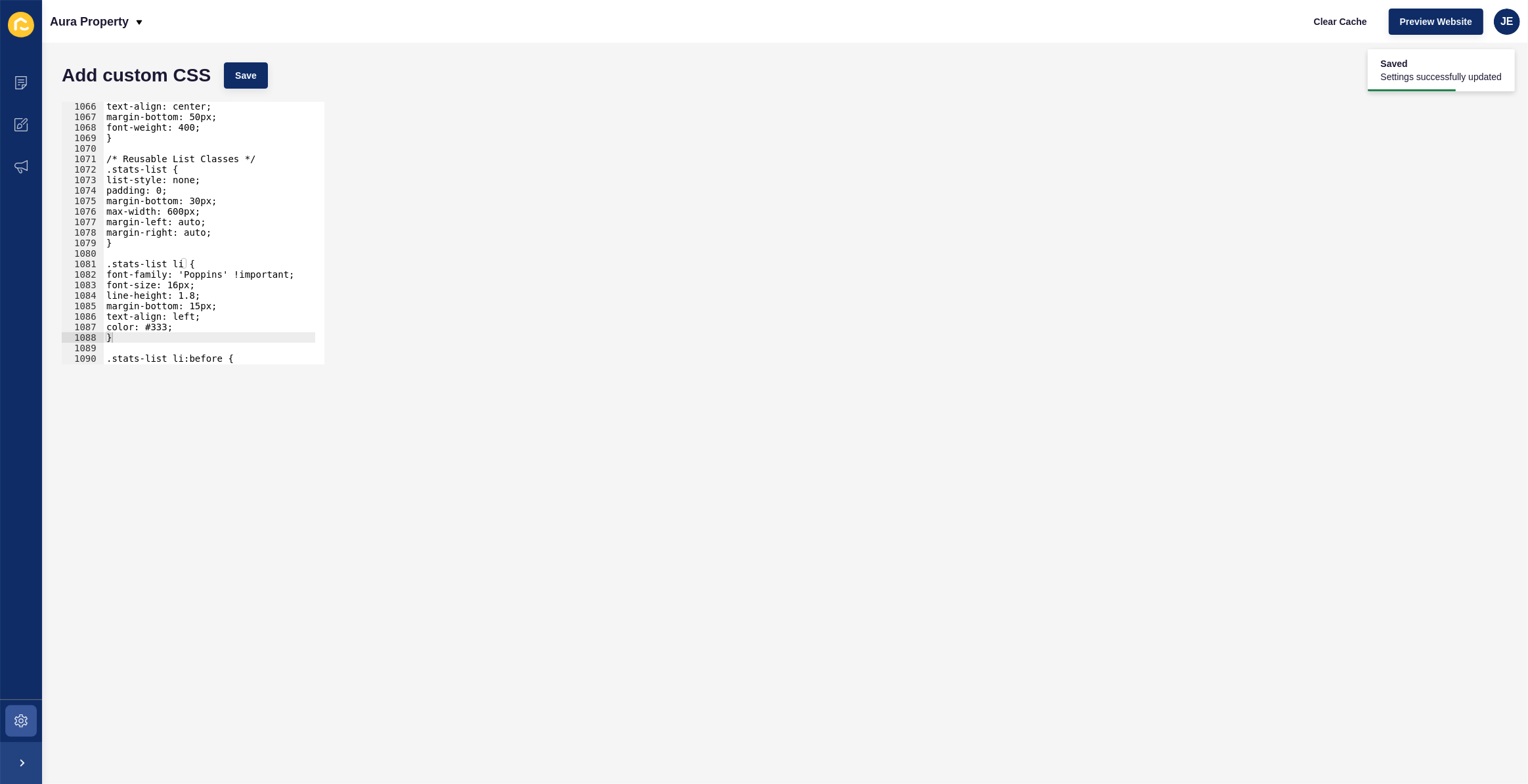
scroll to position [11296, 0]
drag, startPoint x: 168, startPoint y: 272, endPoint x: 190, endPoint y: 272, distance: 22.0
click at [190, 272] on div "max-width: 600px; margin-left: auto; margin-right: auto; } .stats-list li { fon…" at bounding box center [351, 237] width 495 height 274
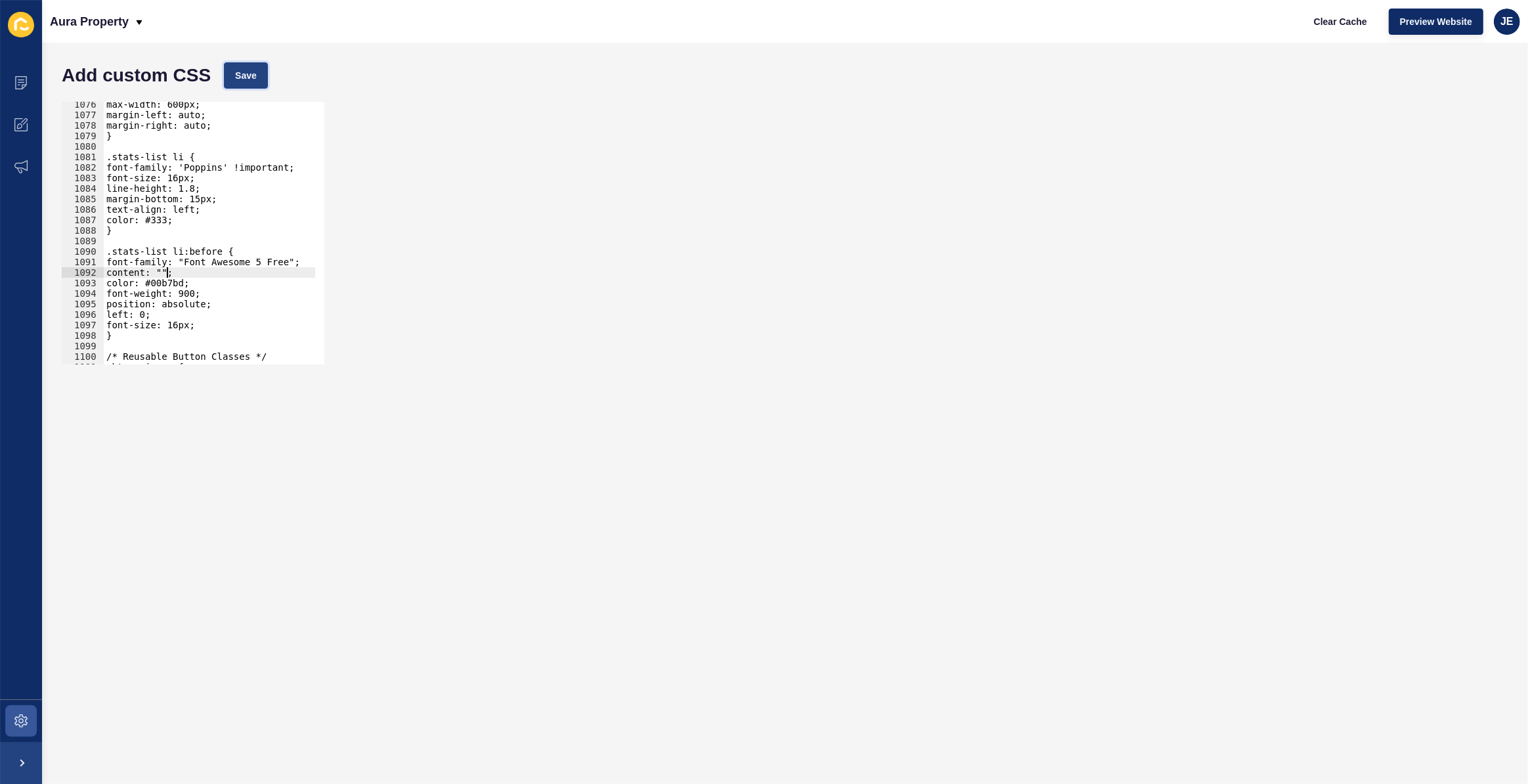
click at [247, 72] on span "Save" at bounding box center [246, 76] width 22 height 13
click at [212, 264] on div "max-width: 600px; margin-left: auto; margin-right: auto; } .stats-list li { fon…" at bounding box center [351, 237] width 495 height 274
click at [233, 249] on div "max-width: 600px; margin-left: auto; margin-right: auto; } .stats-list li { fon…" at bounding box center [351, 237] width 495 height 274
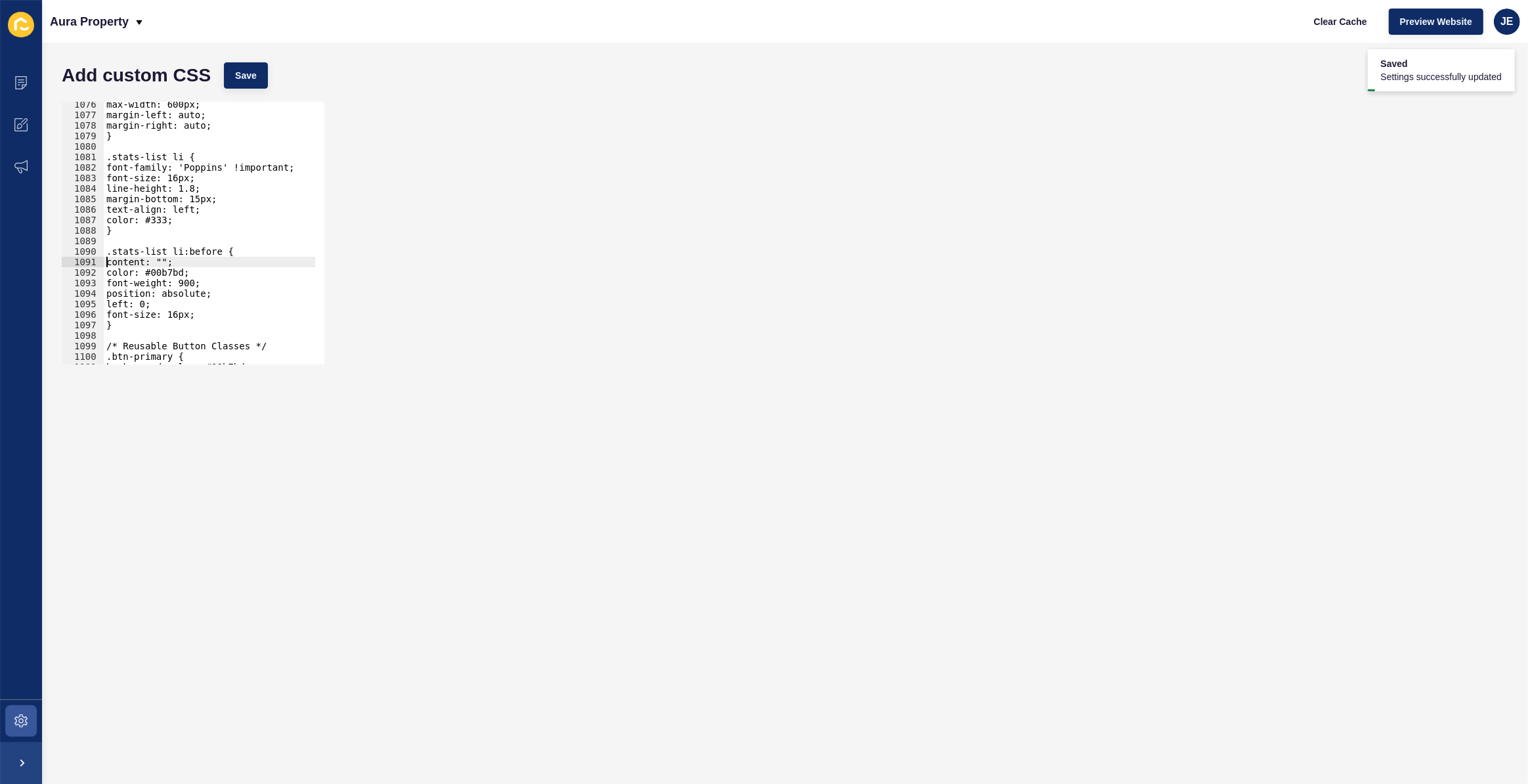
type textarea ".stats-list li:before {"
click at [259, 73] on button "Save" at bounding box center [246, 76] width 44 height 27
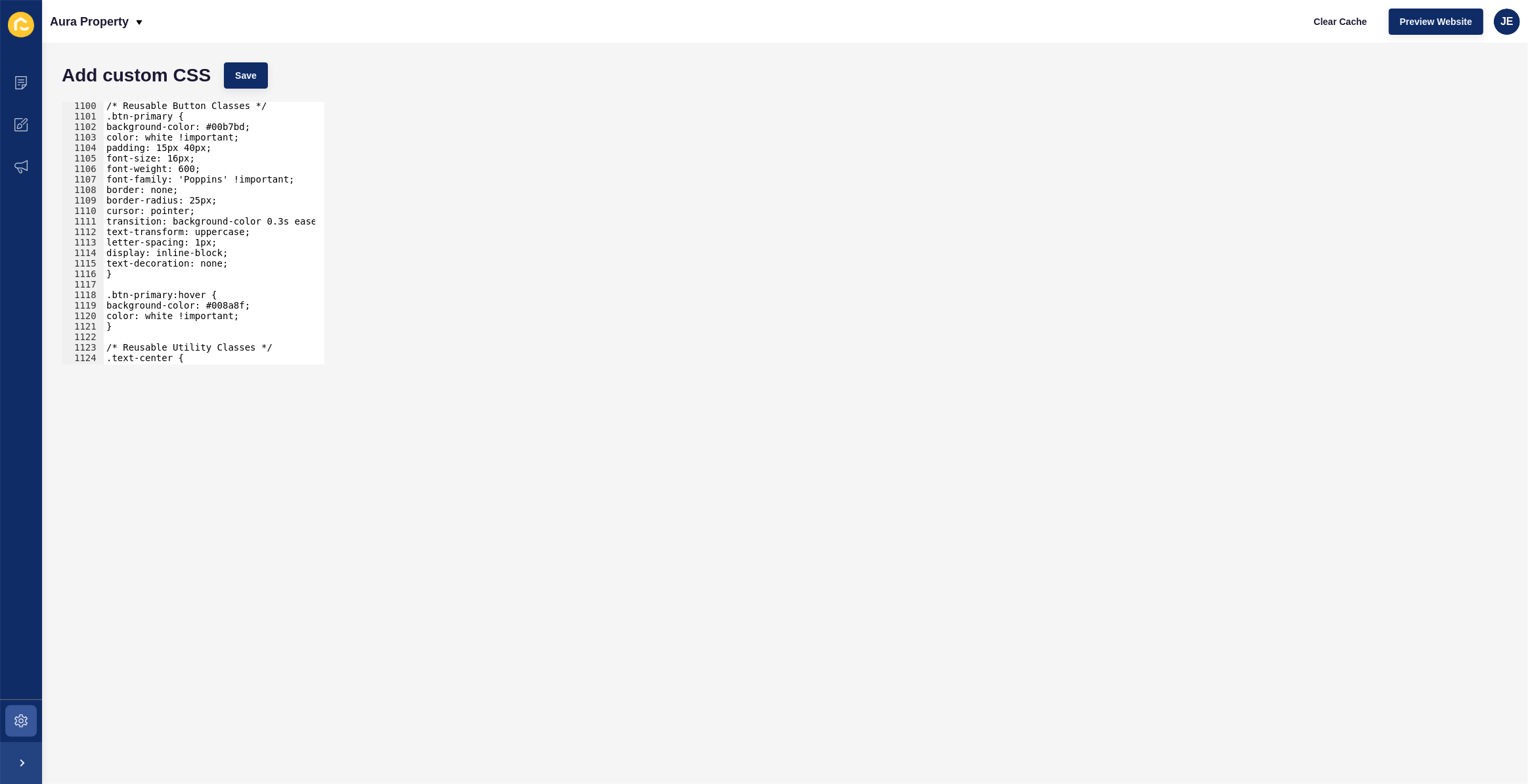
scroll to position [11582, 0]
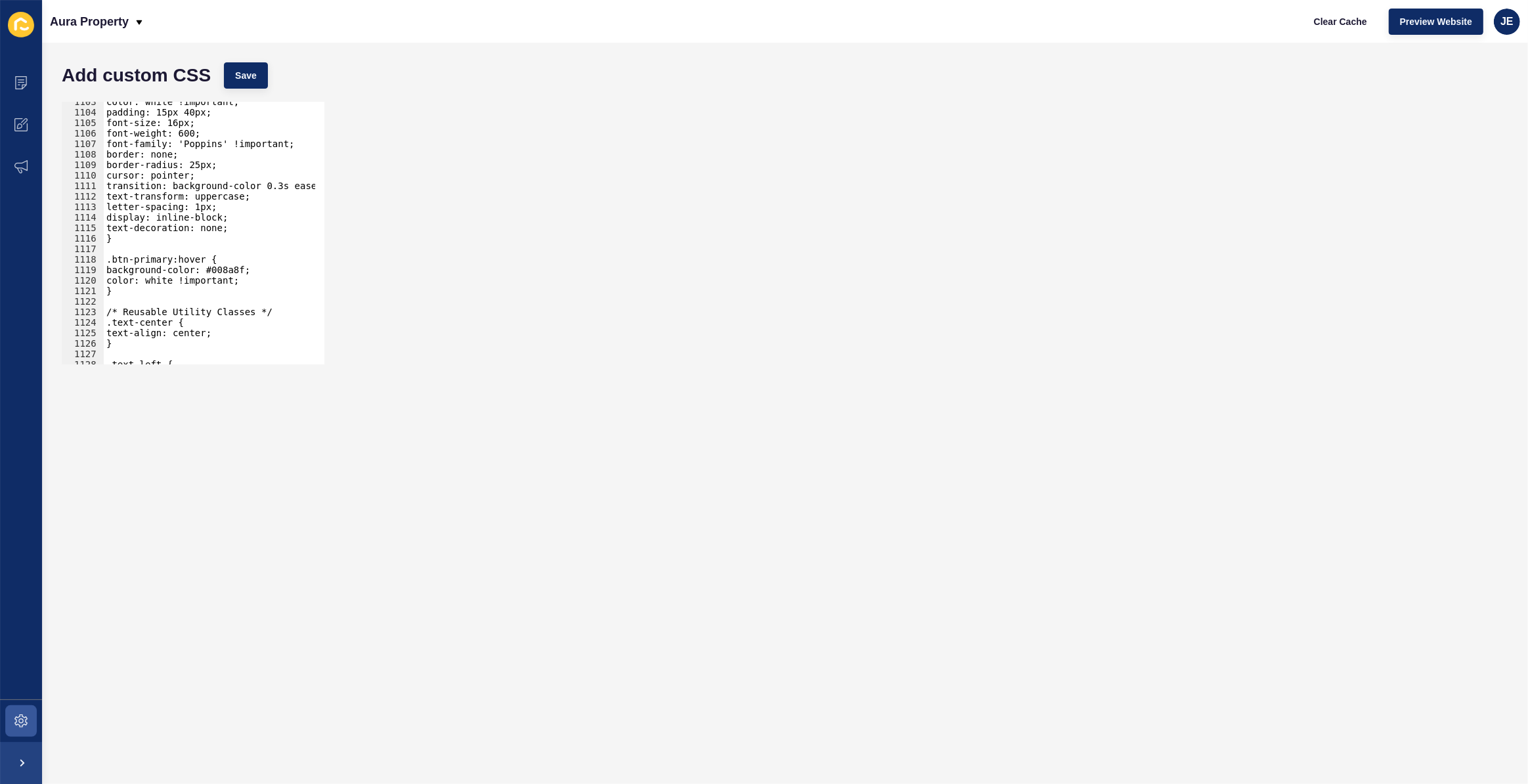
click at [230, 270] on div "color: white !important; padding: 15px 40px; font-size: 16px; font-weight: 600;…" at bounding box center [351, 234] width 495 height 274
click at [223, 61] on div "Add custom CSS Save" at bounding box center [785, 75] width 1460 height 39
click at [238, 67] on button "Save" at bounding box center [246, 76] width 44 height 27
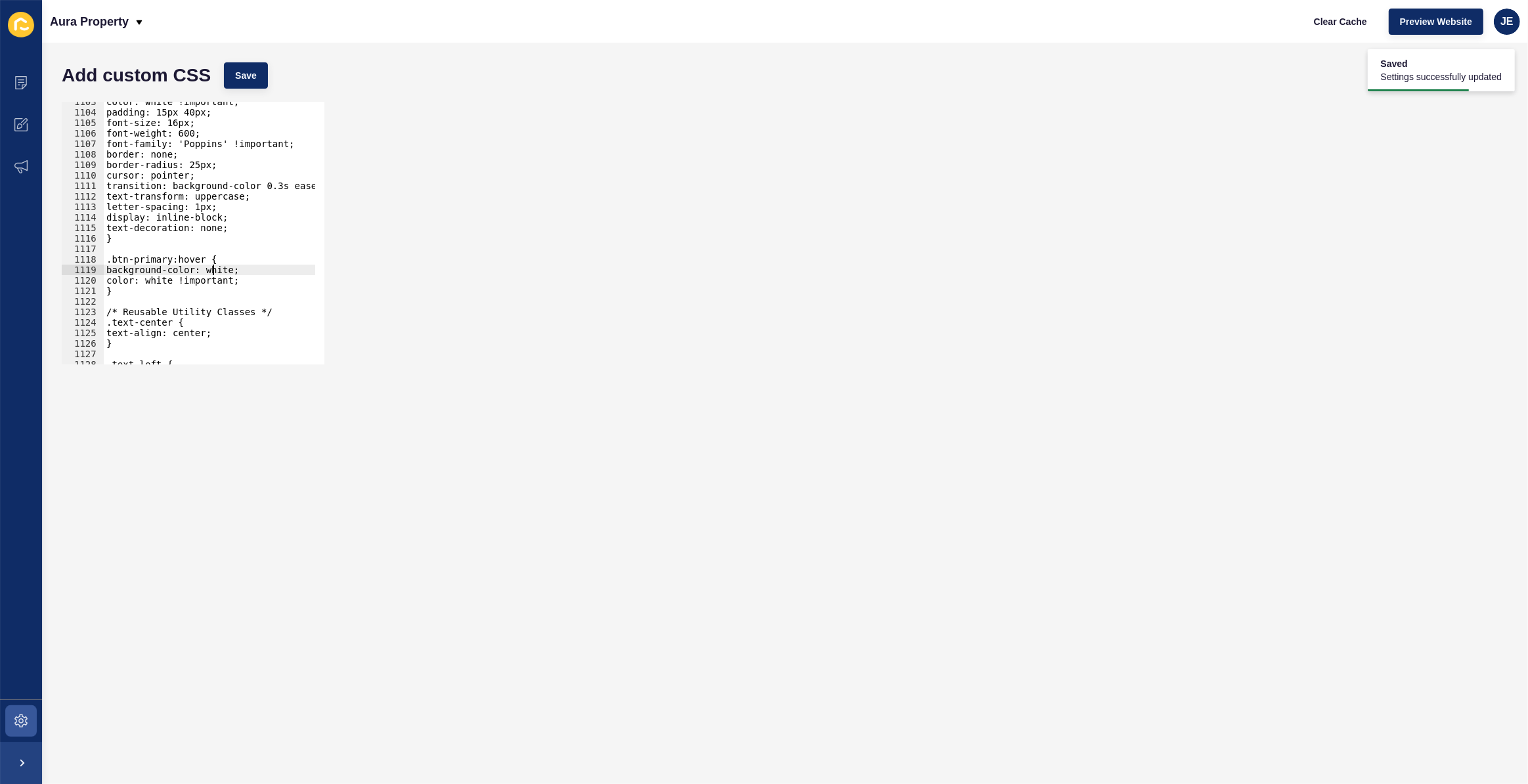
click at [213, 270] on div "color: white !important; padding: 15px 40px; font-size: 16px; font-weight: 600;…" at bounding box center [351, 234] width 495 height 274
click at [246, 74] on span "Save" at bounding box center [246, 76] width 22 height 13
click at [221, 270] on div "color: white !important; padding: 15px 40px; font-size: 16px; font-weight: 600;…" at bounding box center [351, 234] width 495 height 274
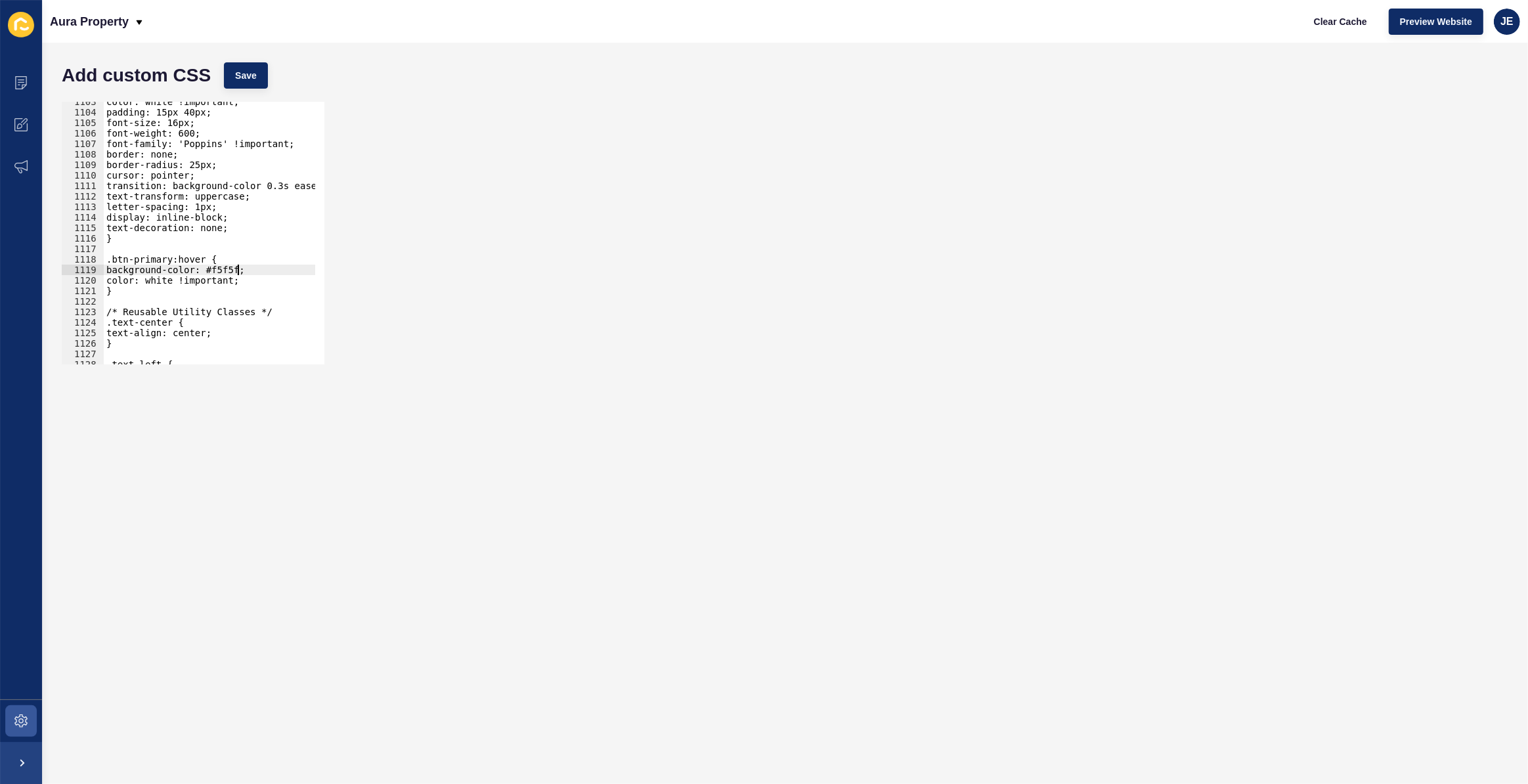
scroll to position [0, 9]
click at [258, 76] on button "Save" at bounding box center [246, 76] width 44 height 27
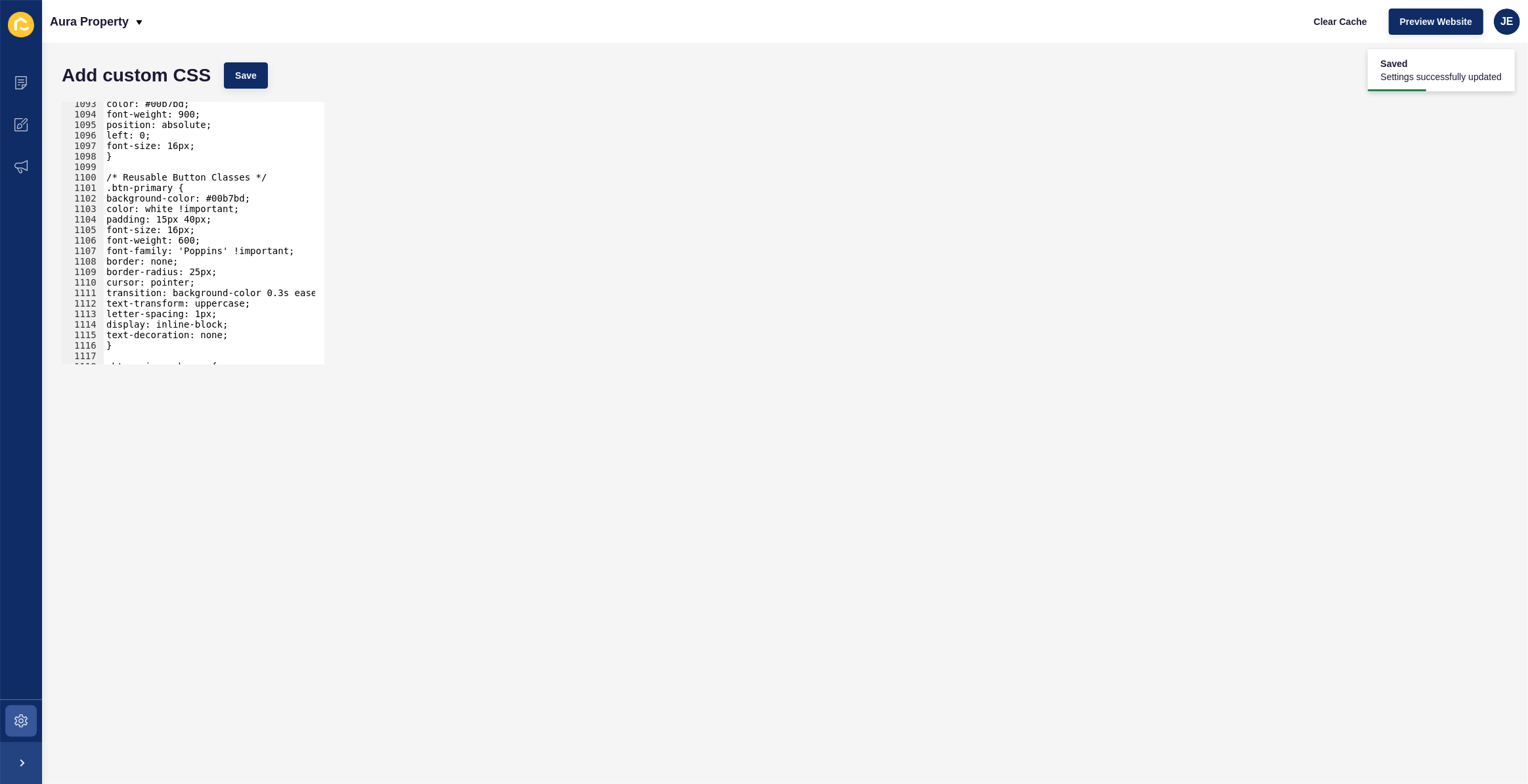
scroll to position [11439, 0]
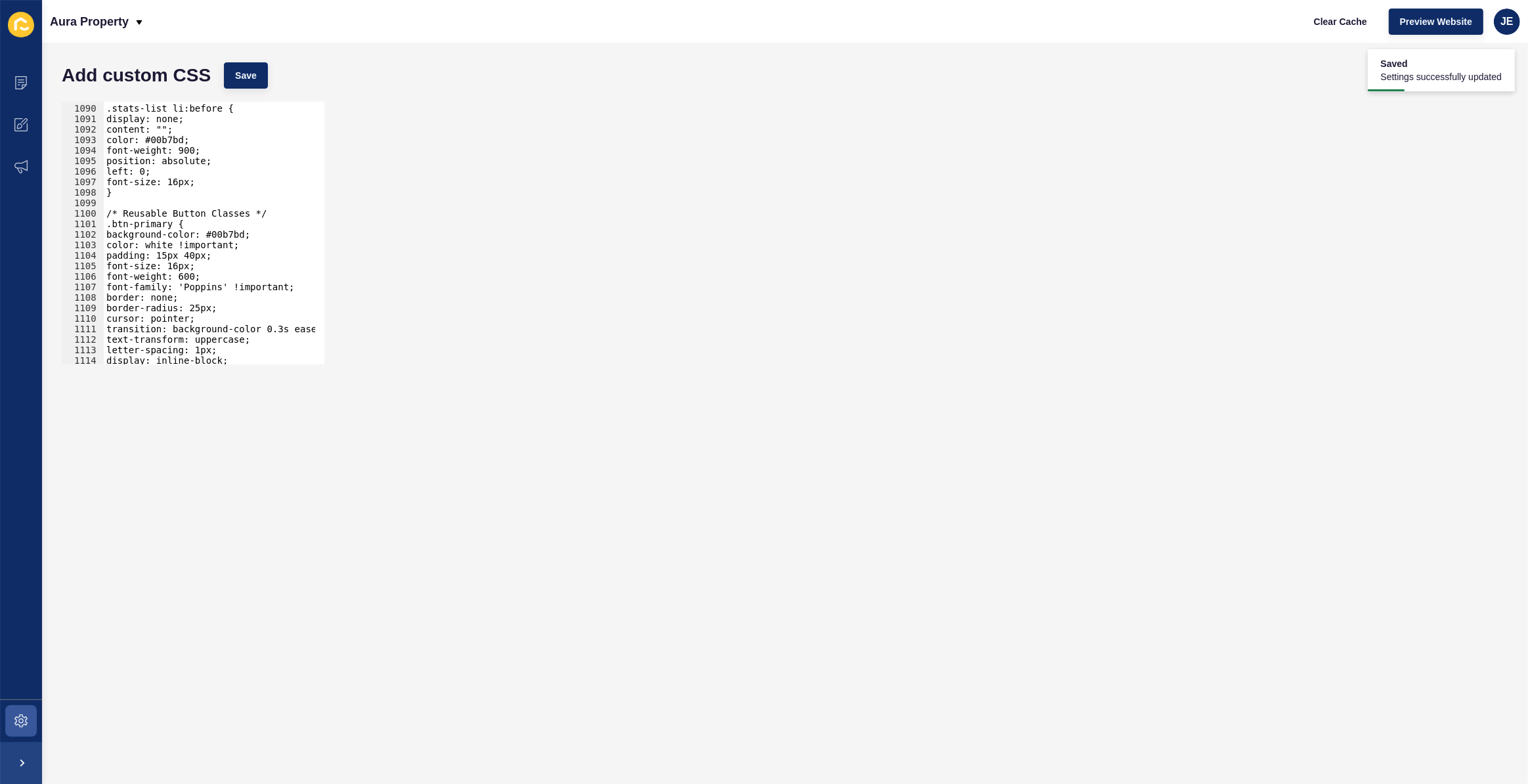
click at [202, 209] on div ".stats-list li:before { display: none; content: ""; color: #00b7bd; font-weight…" at bounding box center [351, 230] width 495 height 274
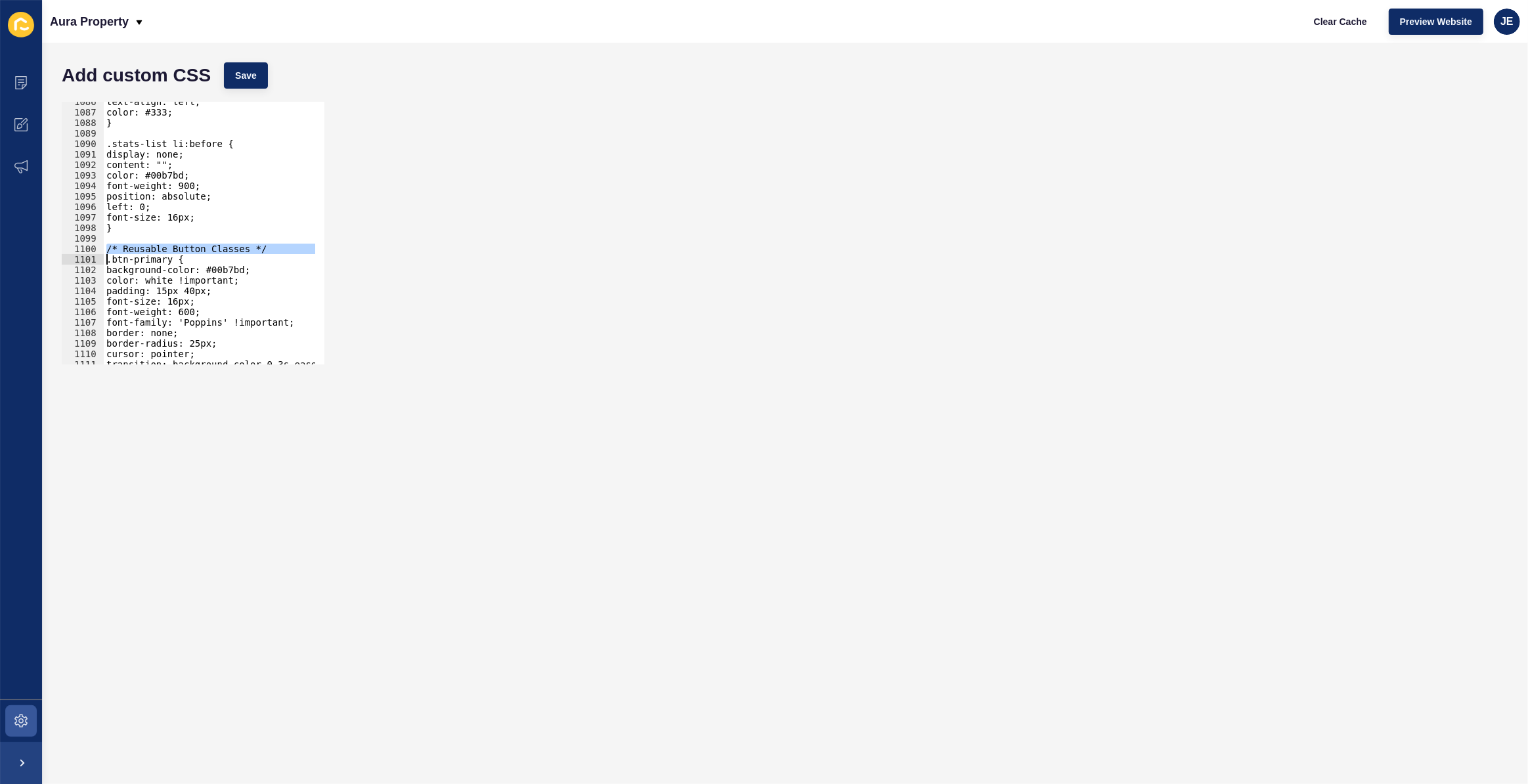
scroll to position [11368, 0]
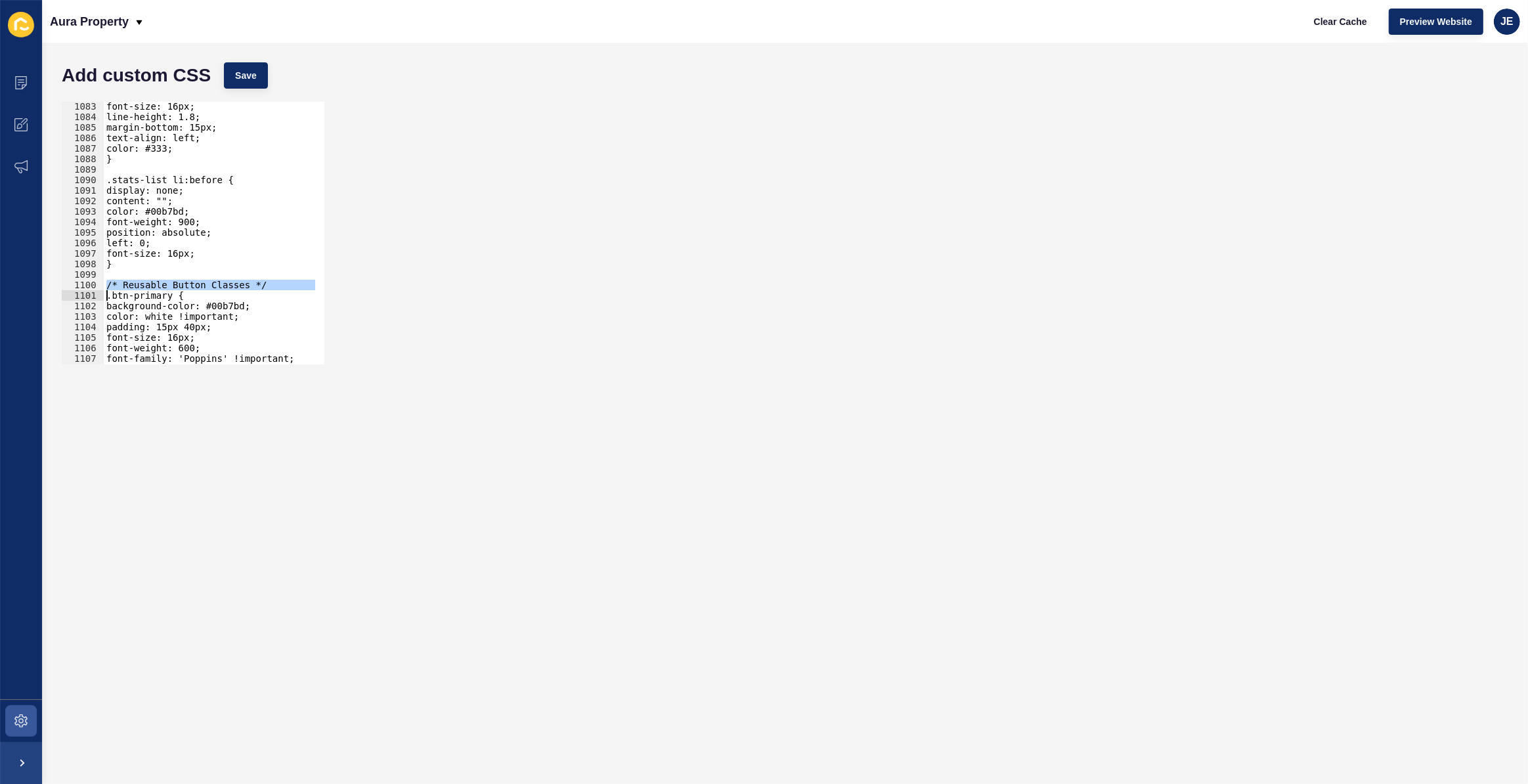
click at [246, 262] on div "font-size: 16px; line-height: 1.8; margin-bottom: 15px; text-align: left; color…" at bounding box center [351, 239] width 495 height 274
click at [217, 261] on div "font-size: 16px; line-height: 1.8; margin-bottom: 15px; text-align: left; color…" at bounding box center [351, 239] width 495 height 274
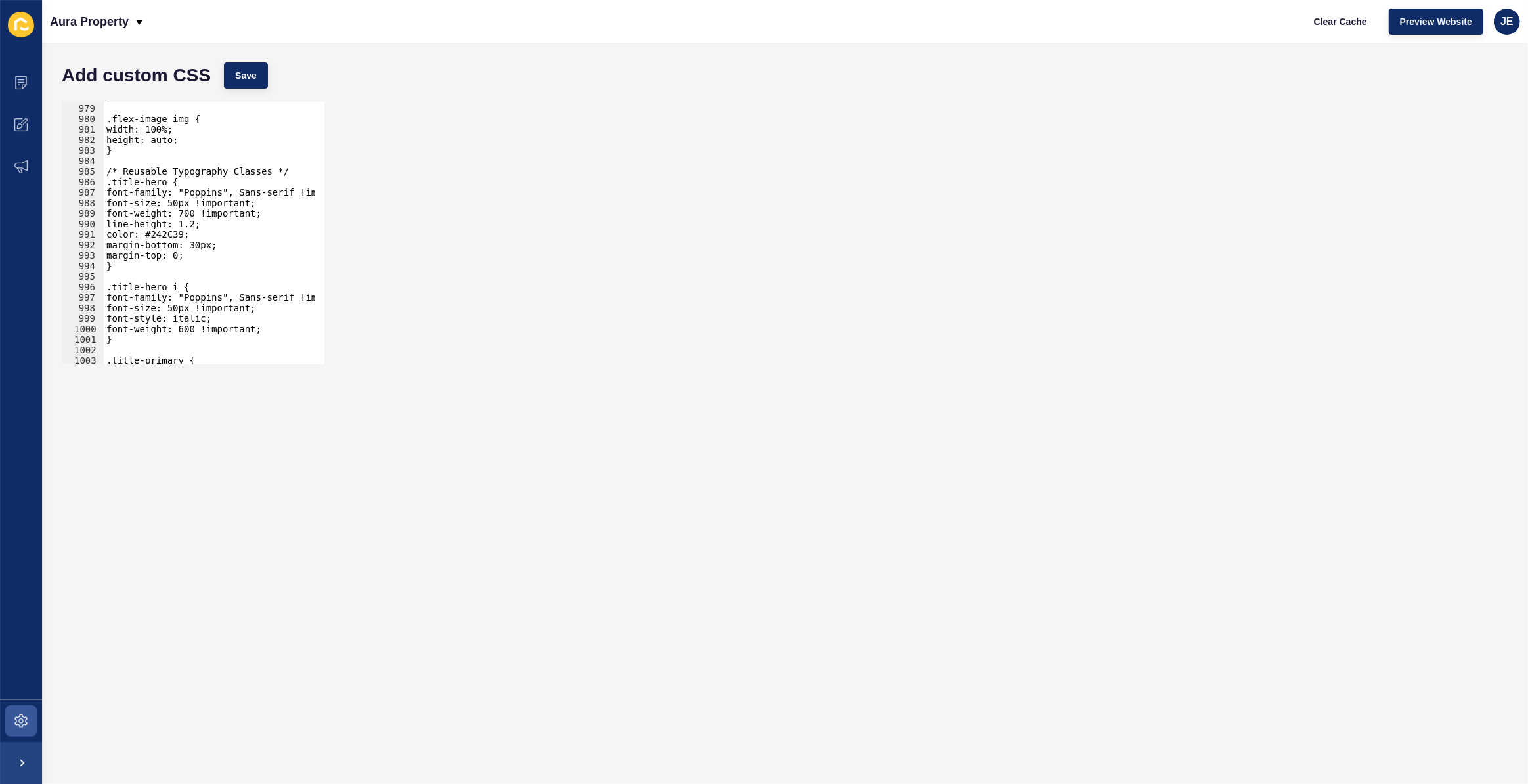
scroll to position [10273, 0]
click at [239, 259] on div "} .flex-image img { width: 100%; height: auto; } /* Reusable Typography Classes…" at bounding box center [351, 230] width 495 height 274
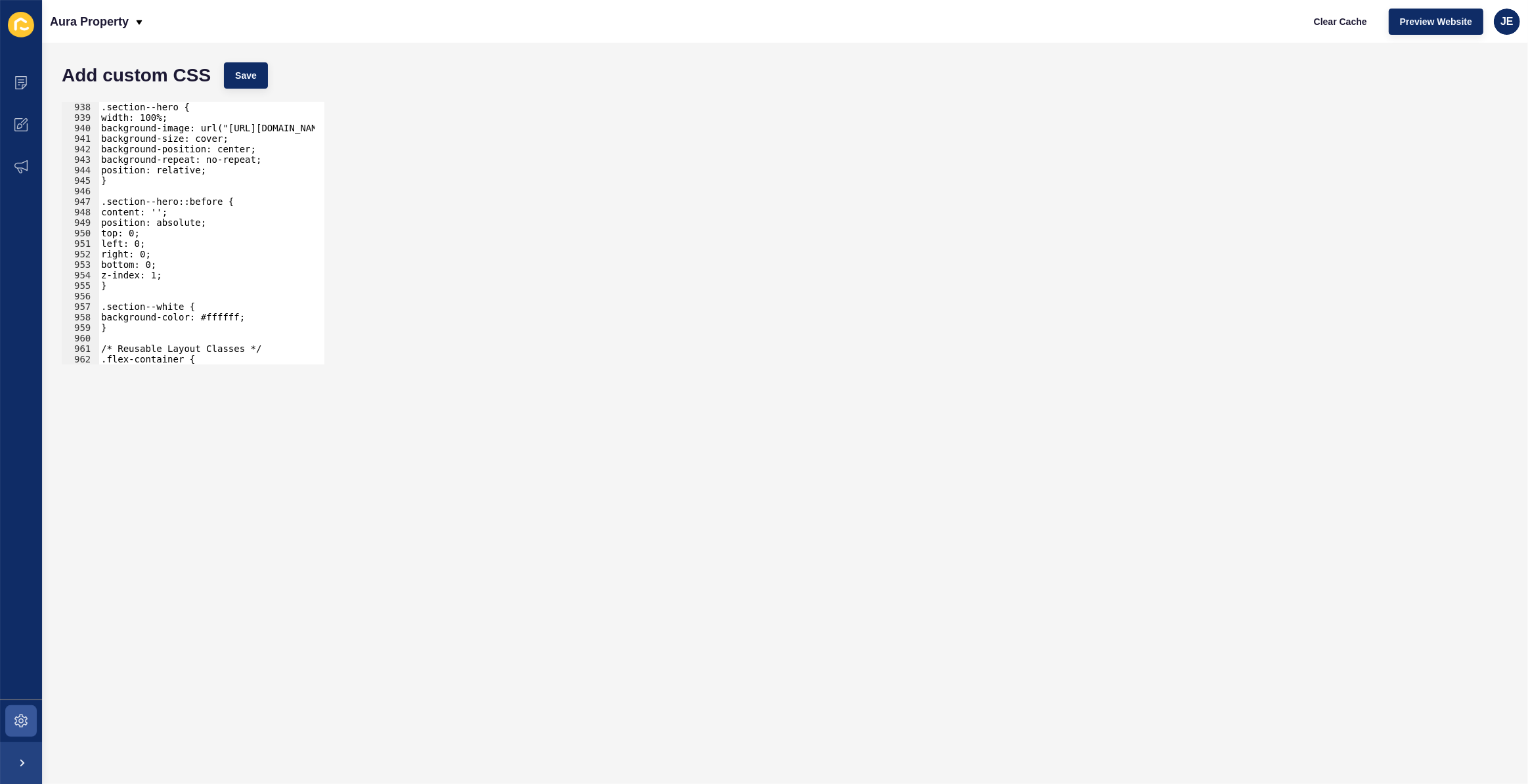
scroll to position [9843, 0]
click at [168, 302] on div ".section--hero { width: 100%; background-image: url("https://aurapropertysc.com…" at bounding box center [346, 239] width 495 height 274
click at [243, 83] on button "Save" at bounding box center [246, 76] width 44 height 27
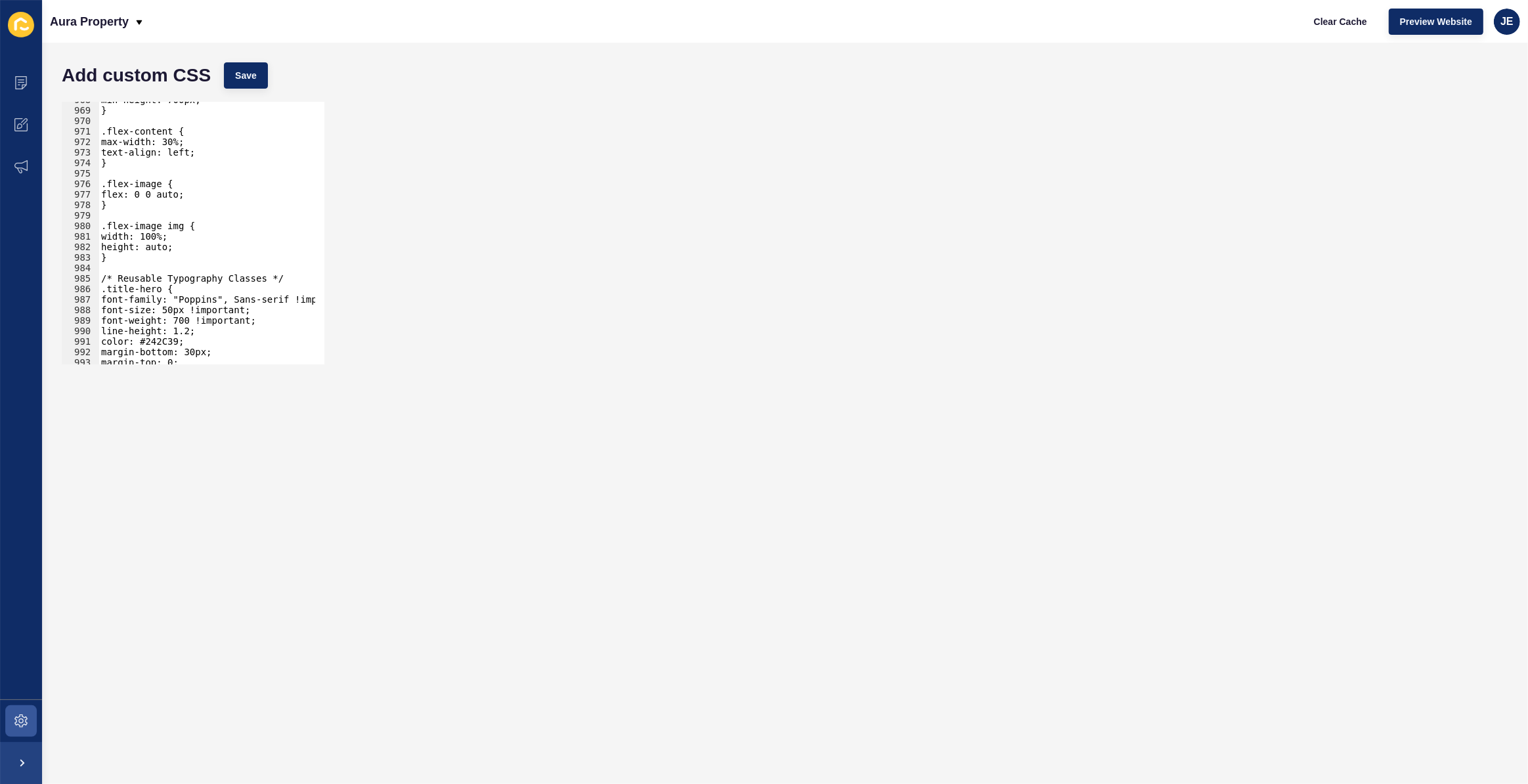
scroll to position [10273, 0]
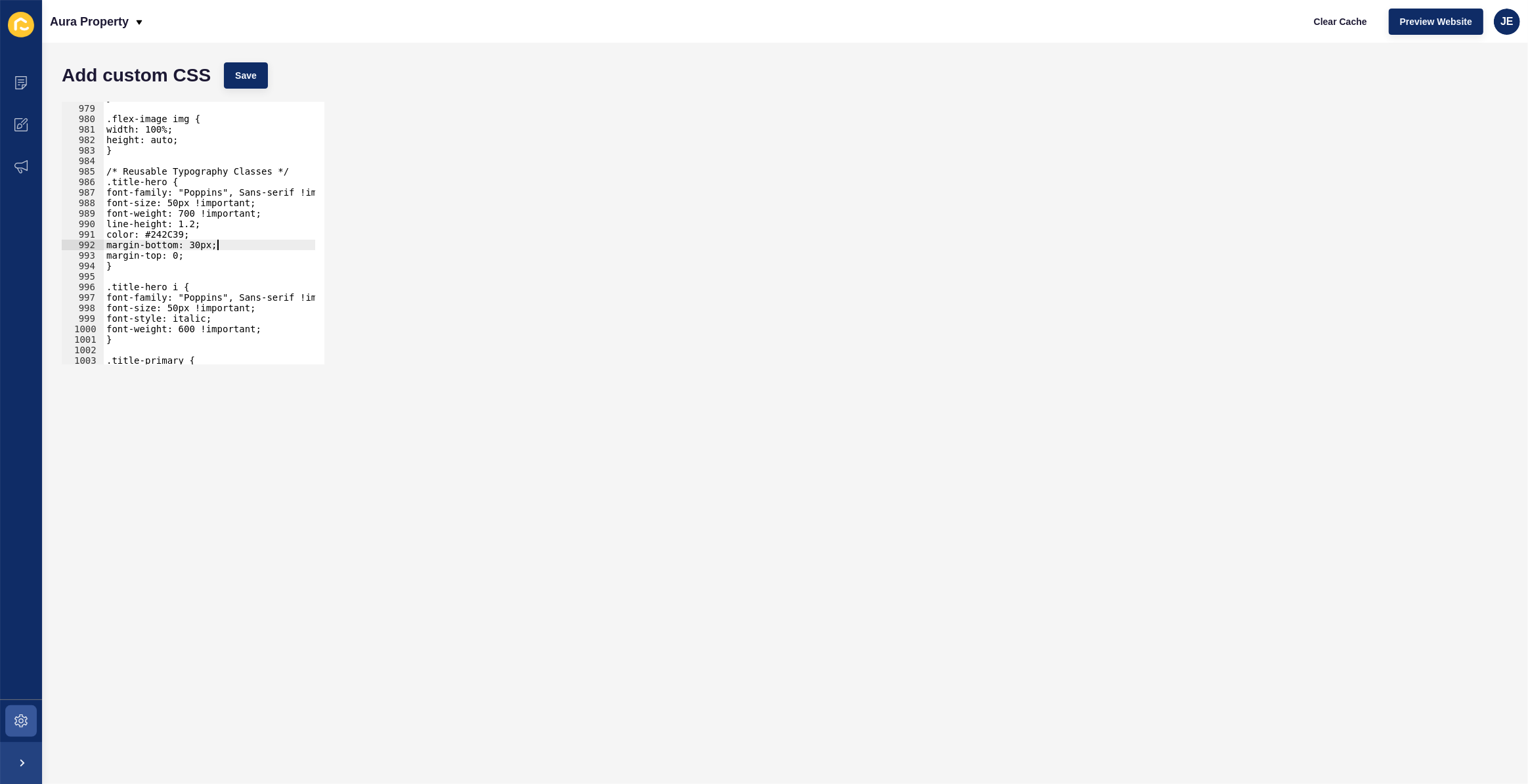
click at [243, 243] on div "} .flex-image img { width: 100%; height: auto; } /* Reusable Typography Classes…" at bounding box center [351, 230] width 495 height 274
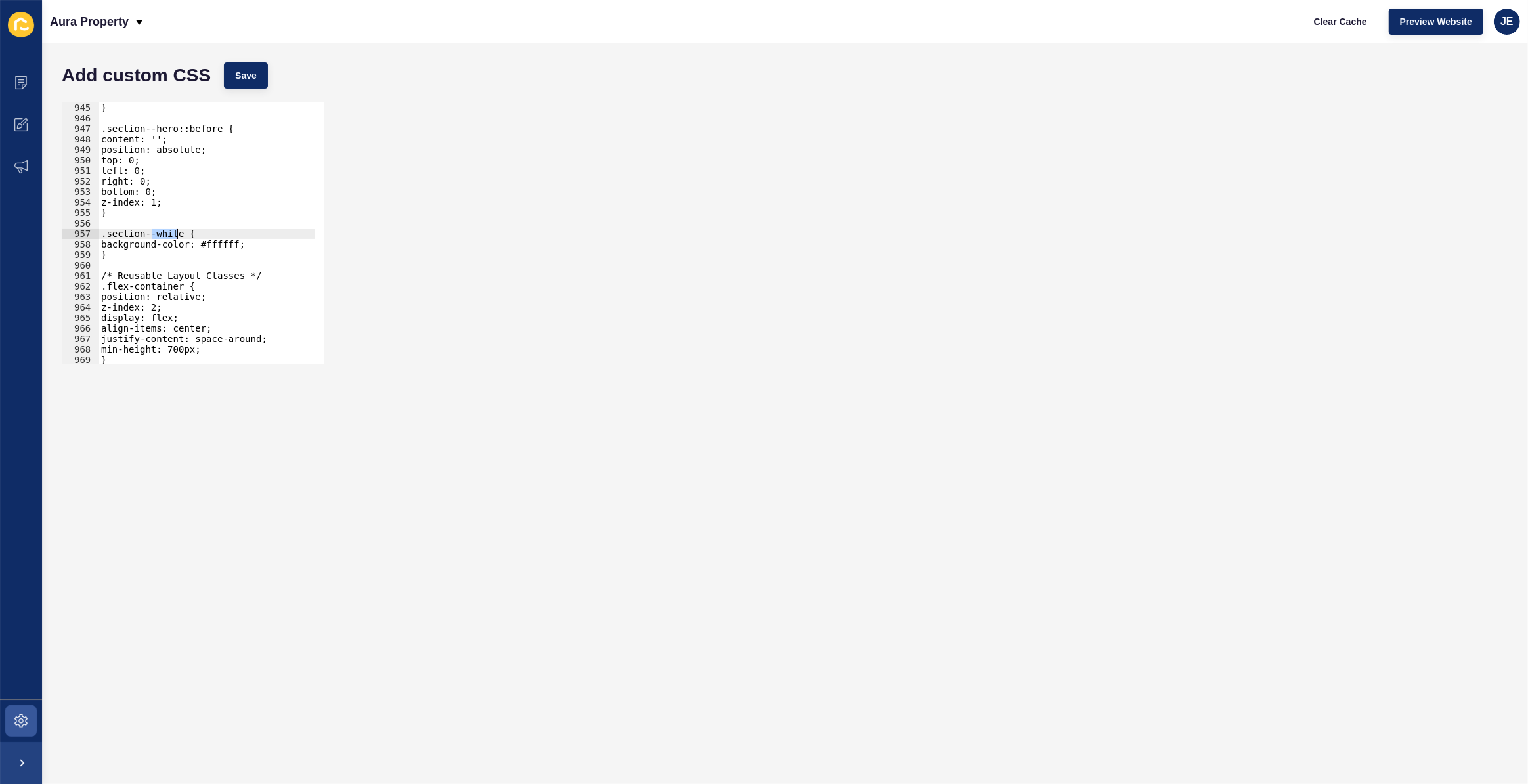
scroll to position [11628, 0]
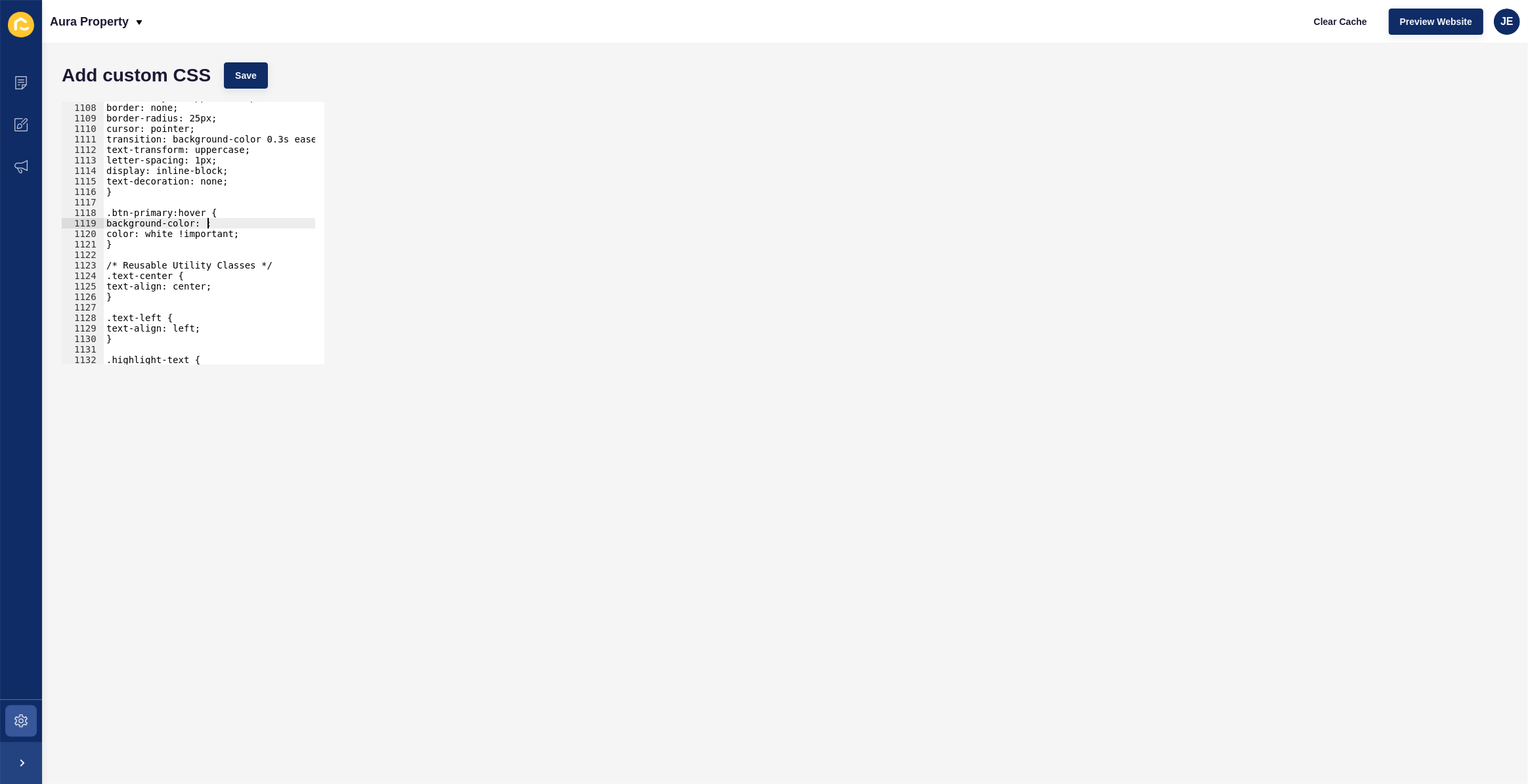
type textarea "display:"
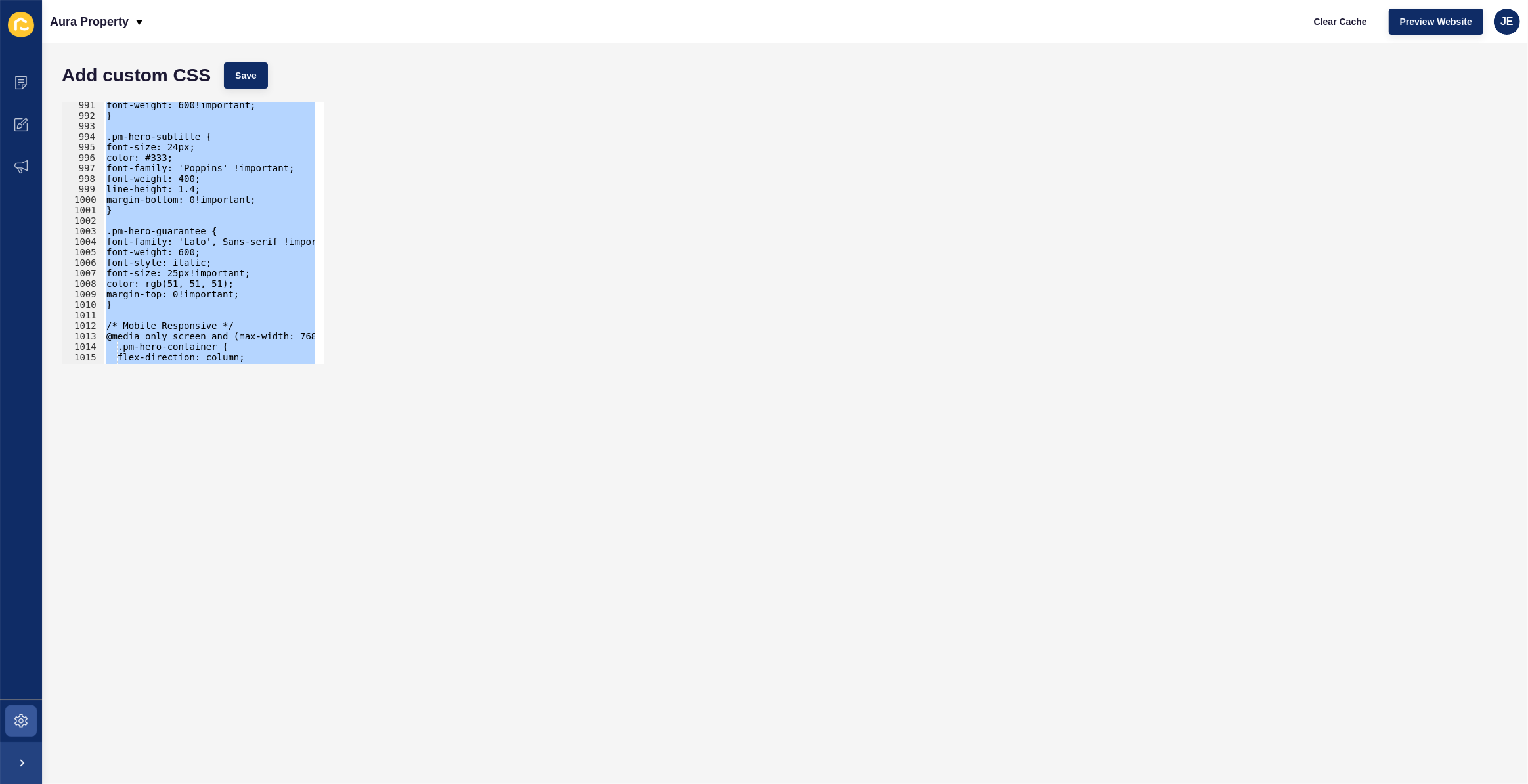
scroll to position [10510, 0]
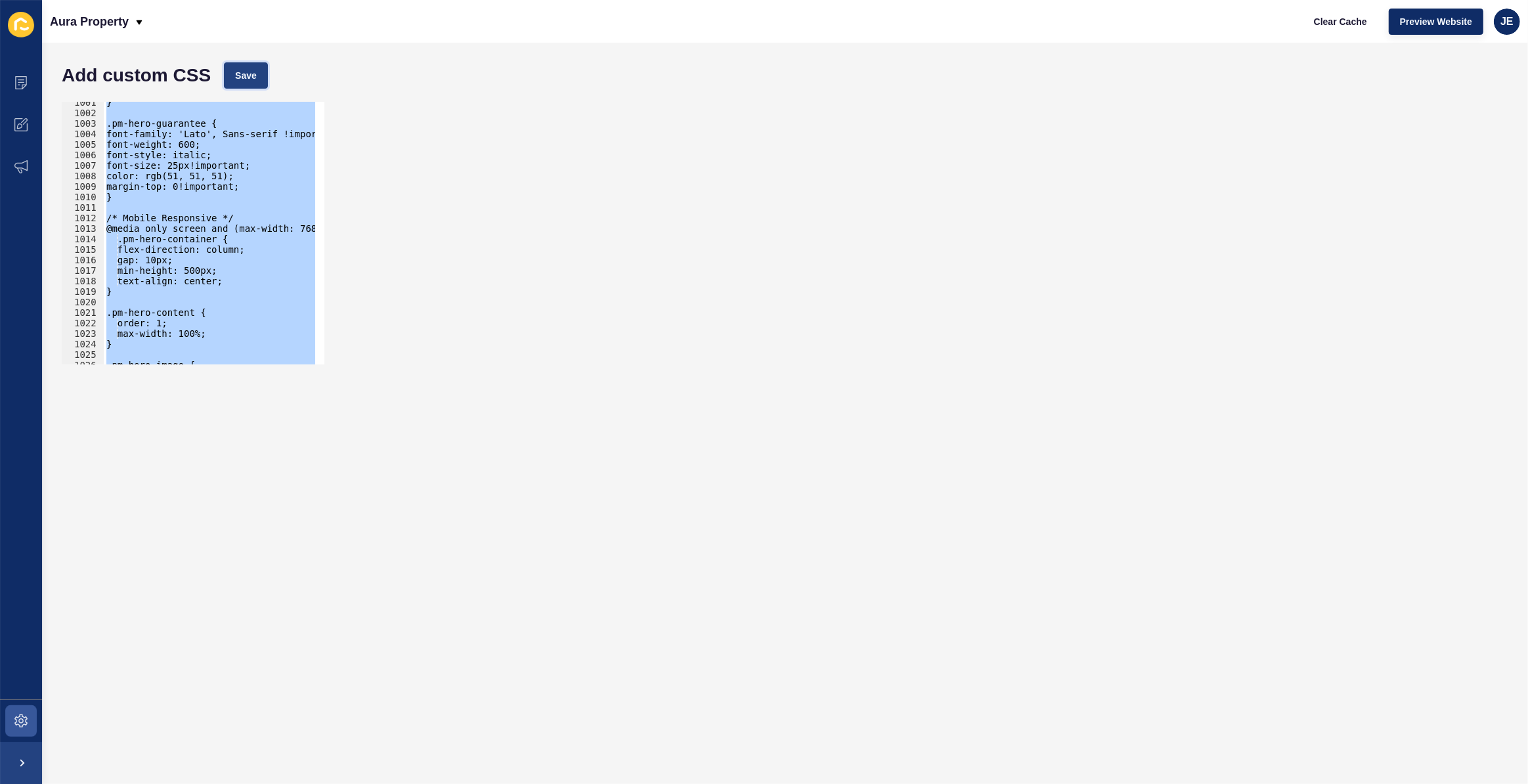
click at [260, 74] on button "Save" at bounding box center [246, 76] width 44 height 27
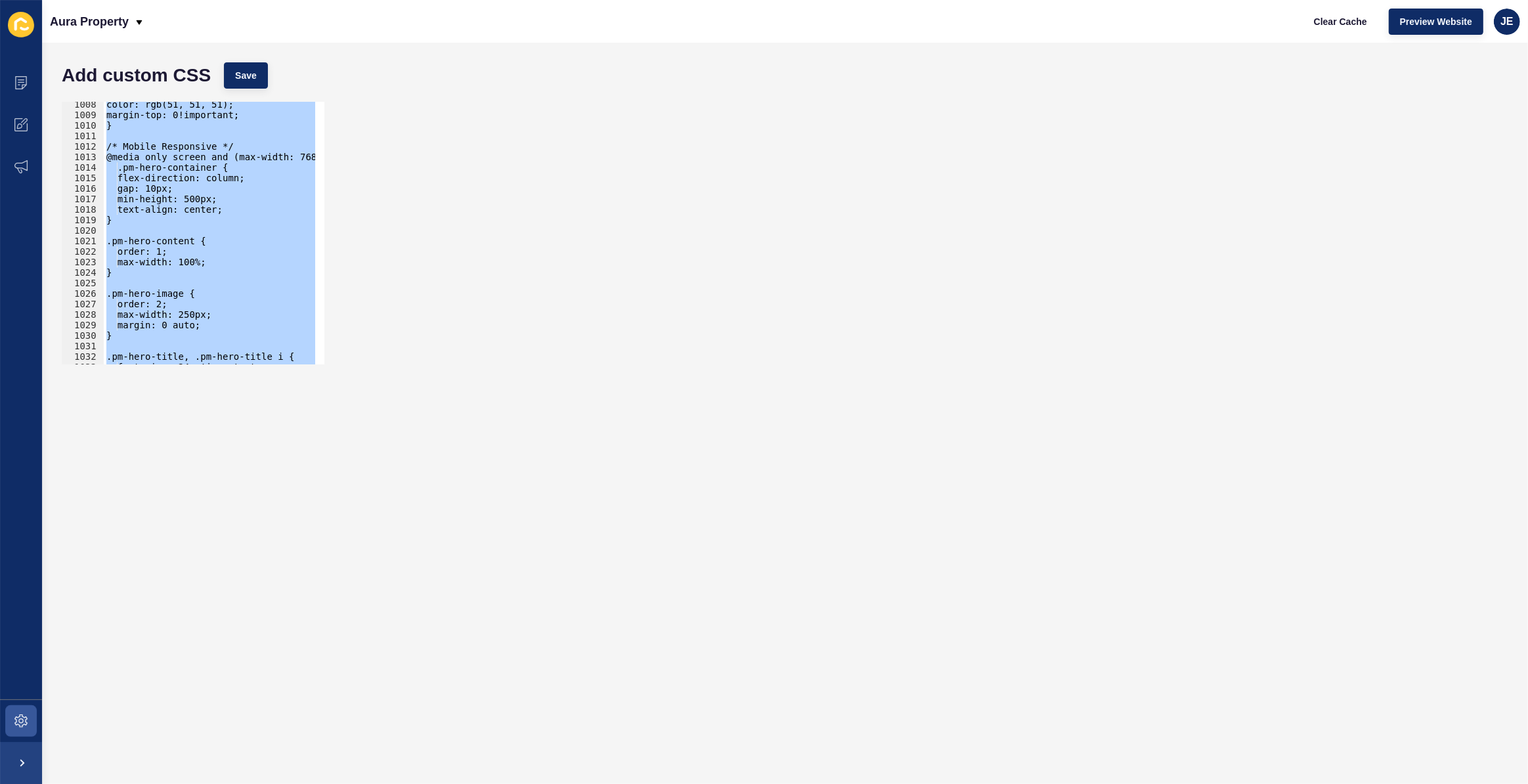
scroll to position [10617, 0]
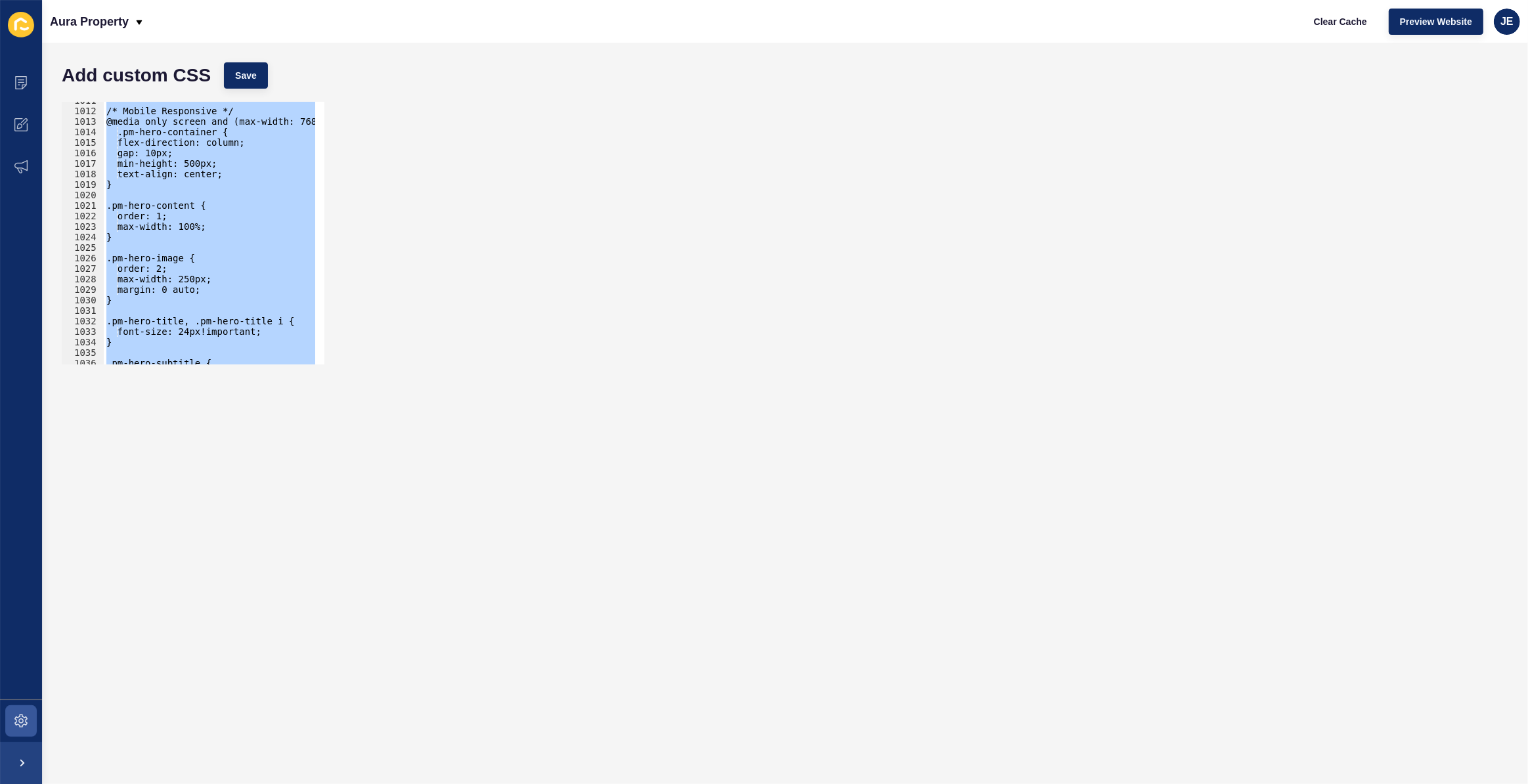
click at [164, 292] on div "/* Mobile Responsive */ @media only screen and (max-width: 768px) { .pm-hero-co…" at bounding box center [209, 233] width 211 height 262
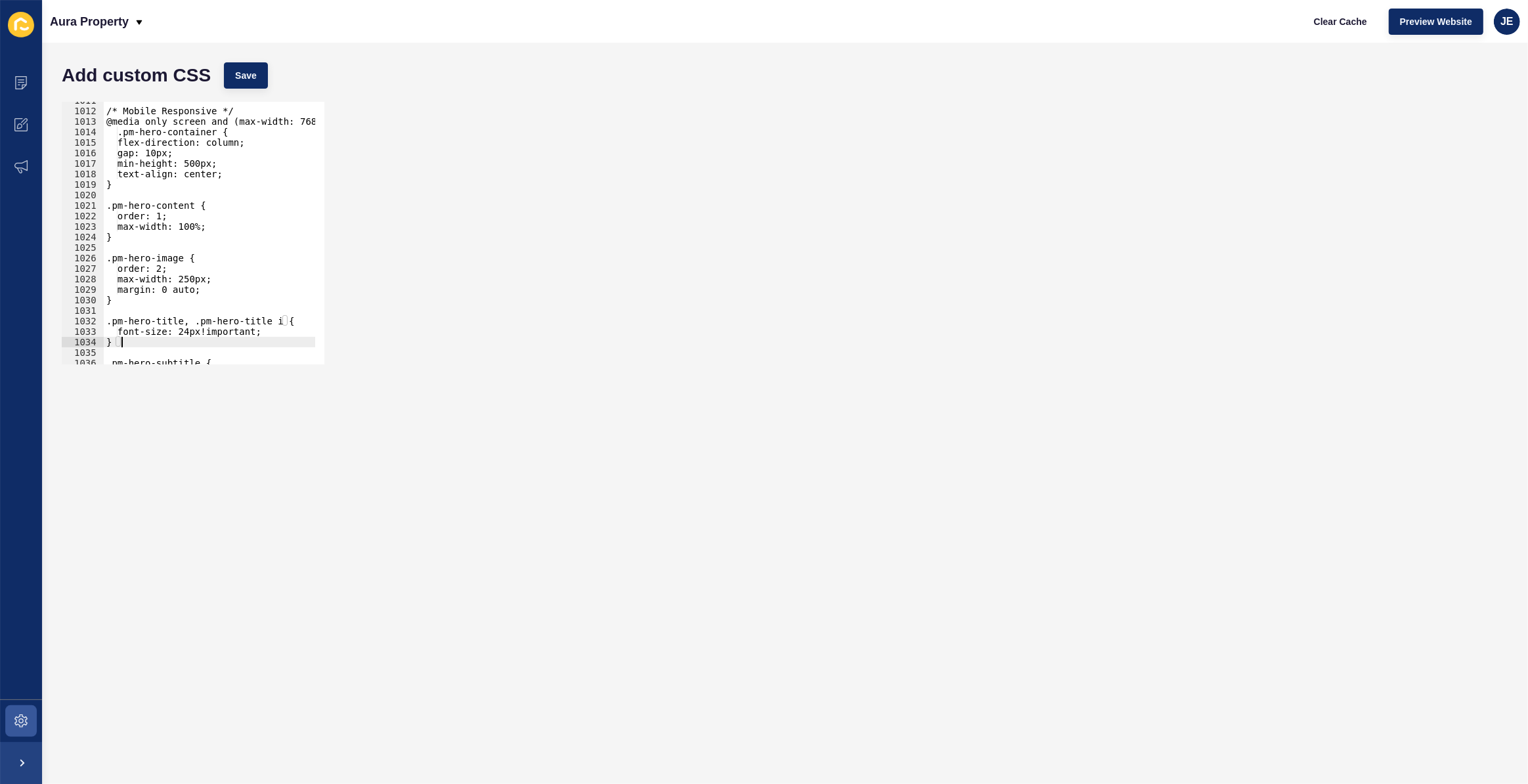
click at [136, 343] on div "/* Mobile Responsive */ @media only screen and (max-width: 768px) { .pm-hero-co…" at bounding box center [351, 233] width 495 height 274
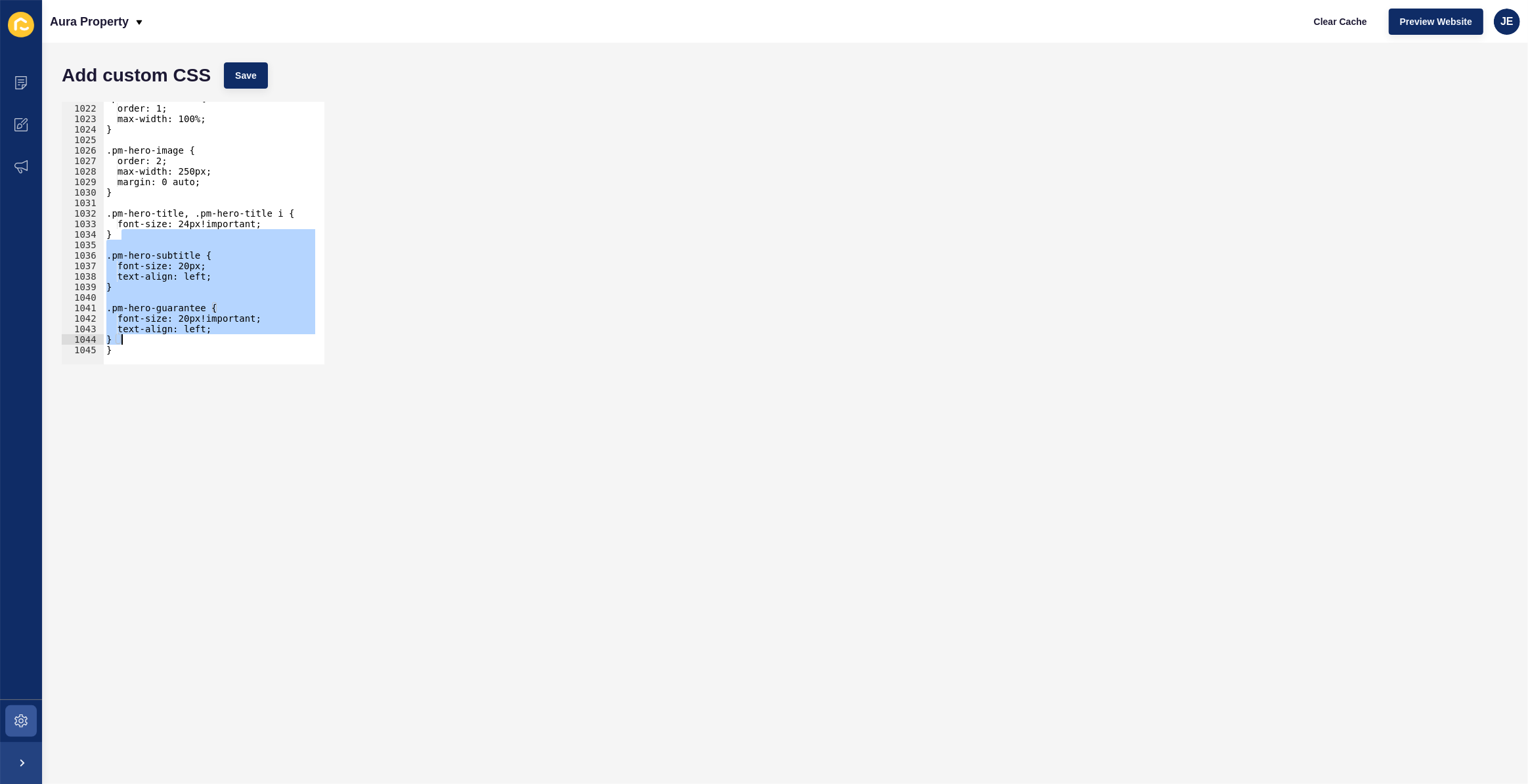
click at [137, 348] on div ".pm-hero-content { order: 1; max-width: 100%; } .pm-hero-image { order: 2; max-…" at bounding box center [351, 230] width 495 height 274
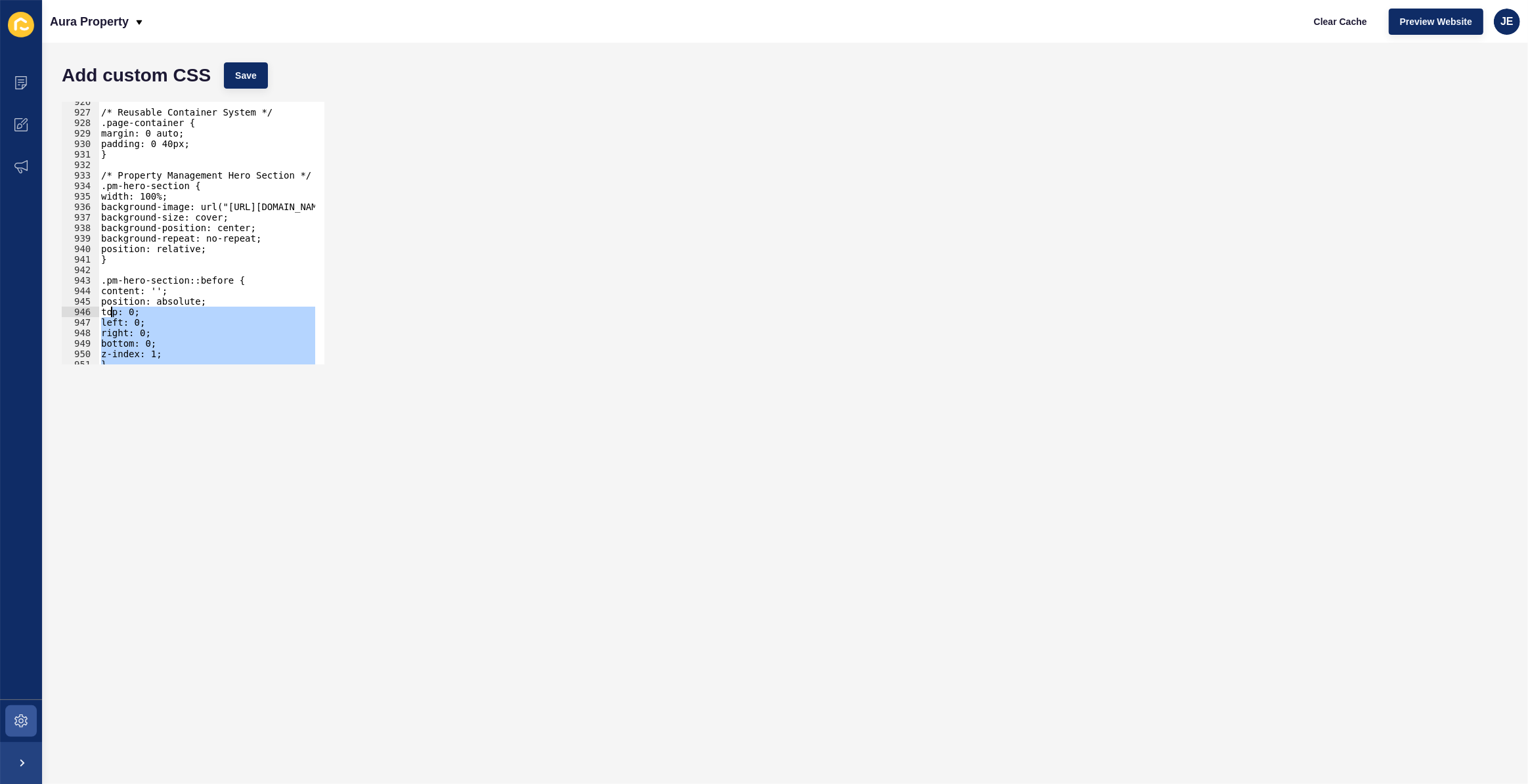
scroll to position [9686, 0]
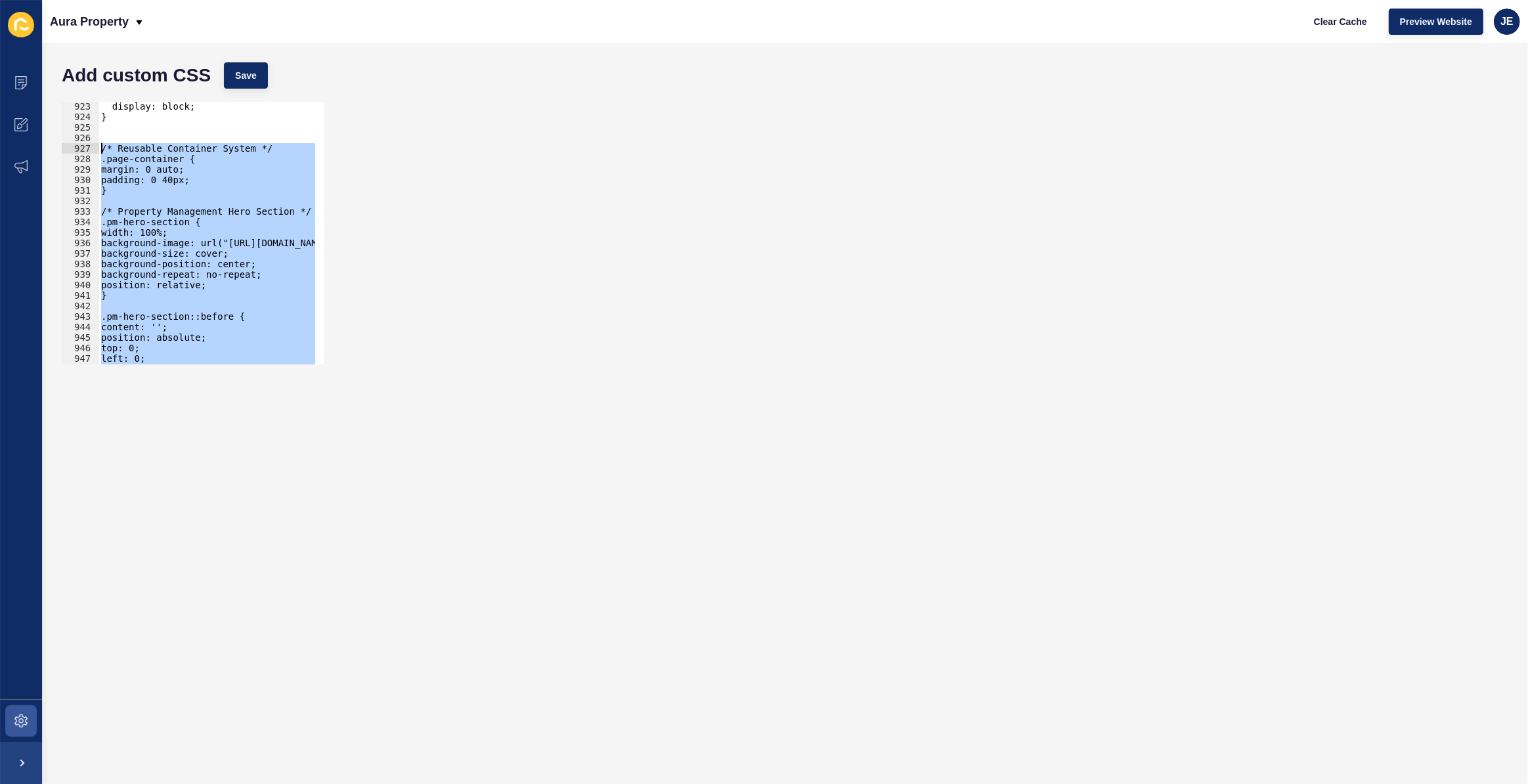
drag, startPoint x: 147, startPoint y: 351, endPoint x: 91, endPoint y: 146, distance: 212.5
click at [91, 146] on div "} 923 924 925 926 927 928 929 930 931 932 933 934 935 936 937 938 939 940 941 9…" at bounding box center [193, 233] width 263 height 262
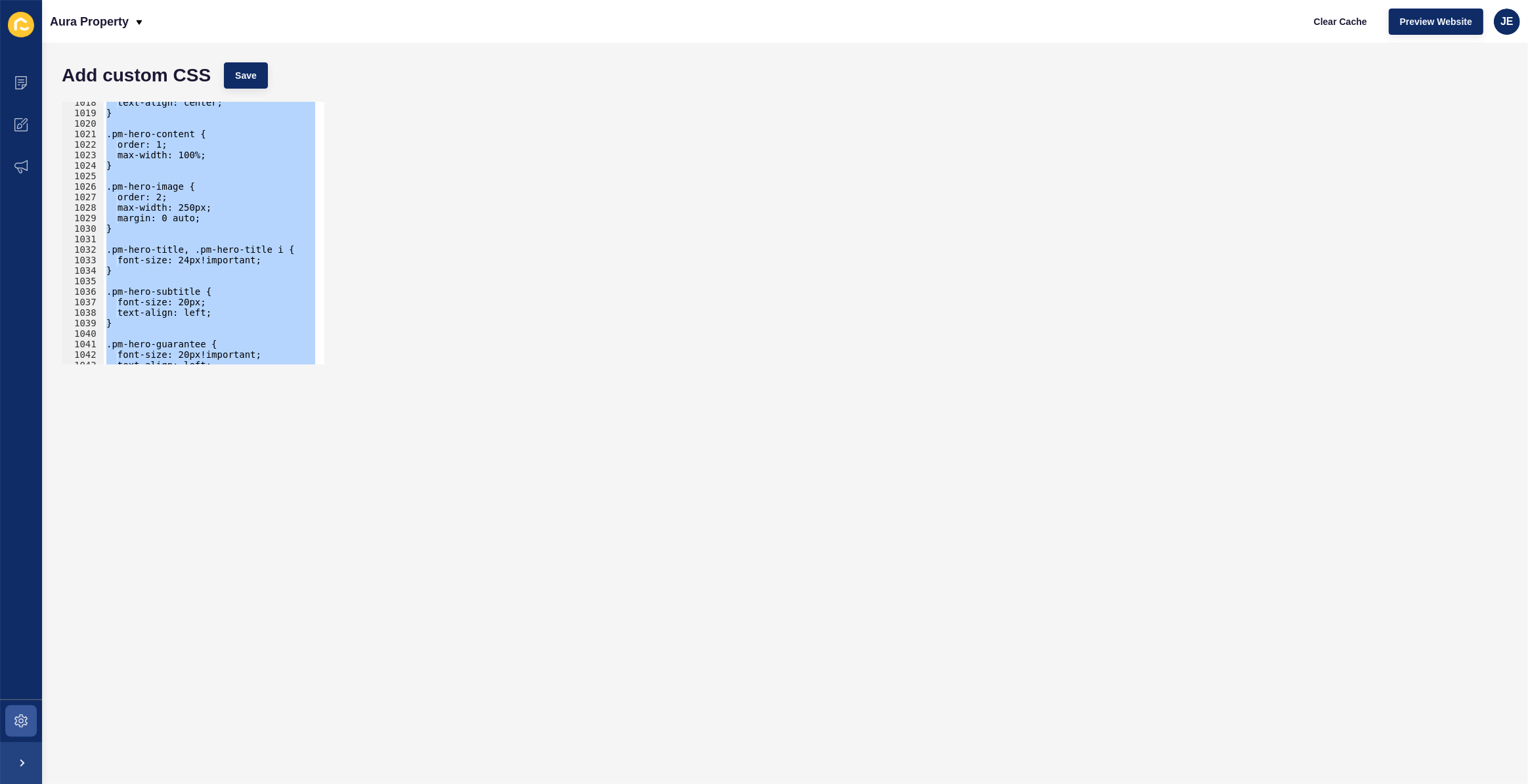
scroll to position [10724, 0]
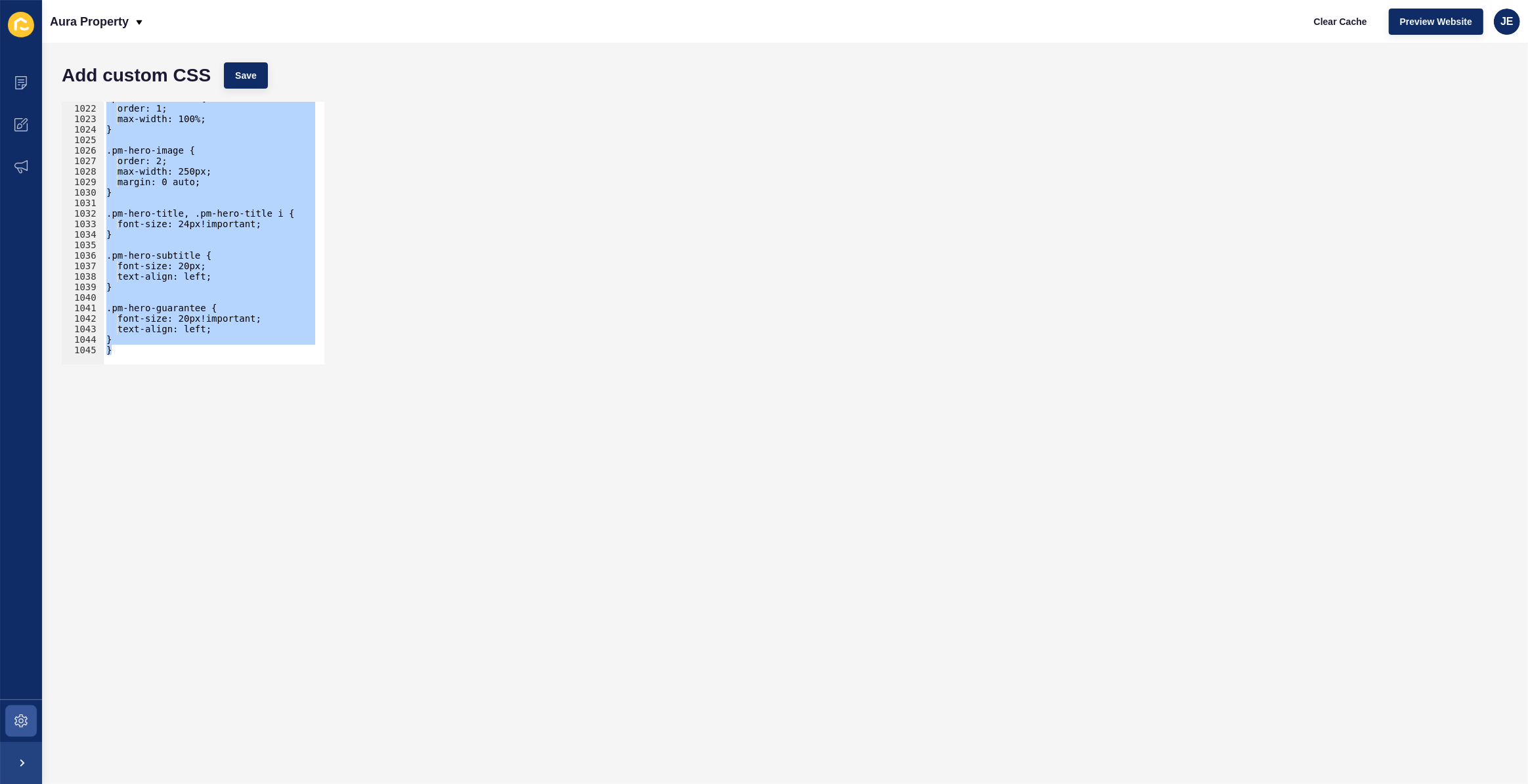
click at [618, 410] on form "Add custom CSS Save /* Reusable Container System */ .page-container { 1021 1022…" at bounding box center [785, 413] width 1460 height 715
click at [143, 343] on div ".pm-hero-content { order: 1; max-width: 100%; } .pm-hero-image { order: 2; max-…" at bounding box center [209, 233] width 211 height 262
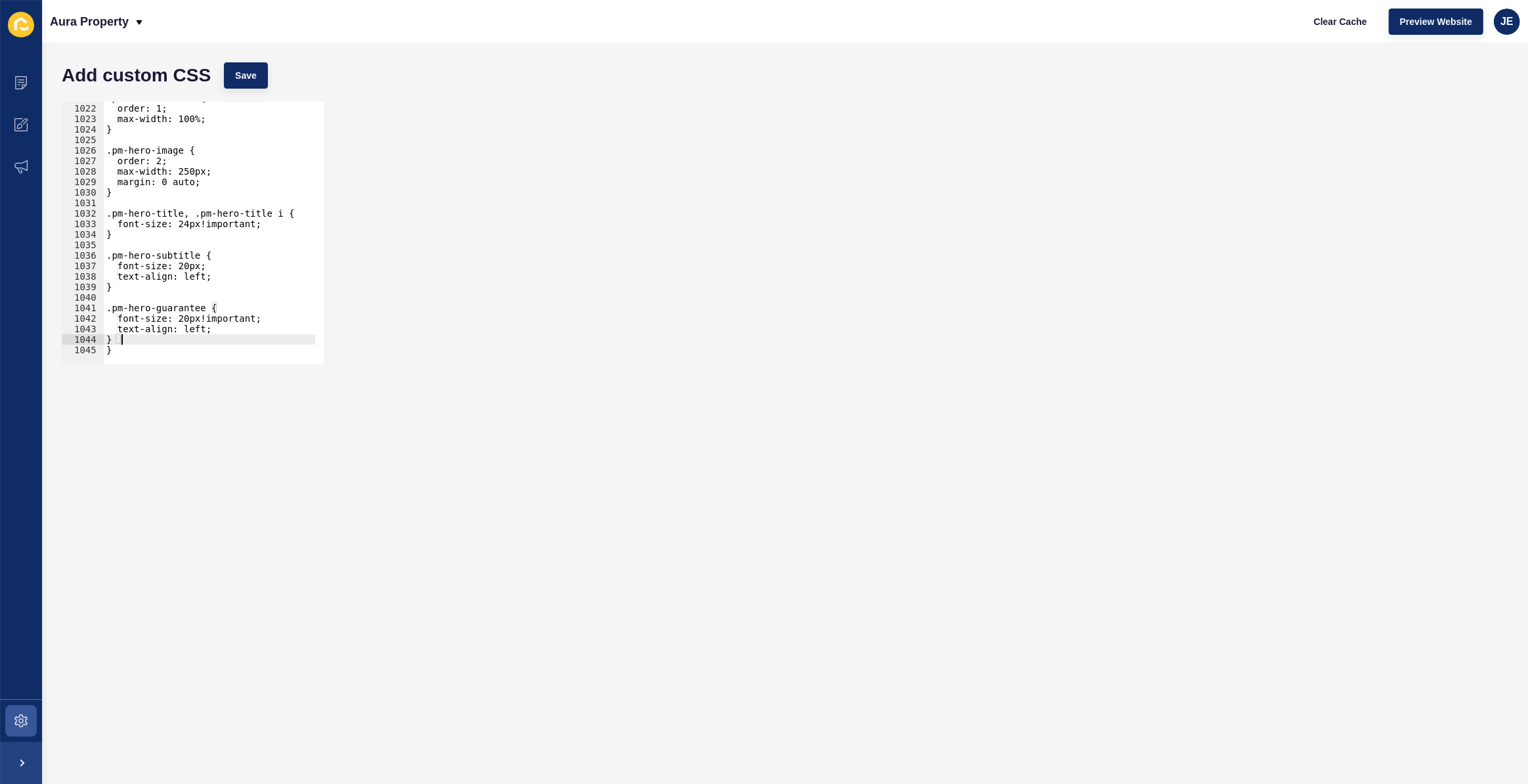
click at [131, 347] on div ".pm-hero-content { order: 1; max-width: 100%; } .pm-hero-image { order: 2; max-…" at bounding box center [351, 230] width 495 height 274
type textarea "}"
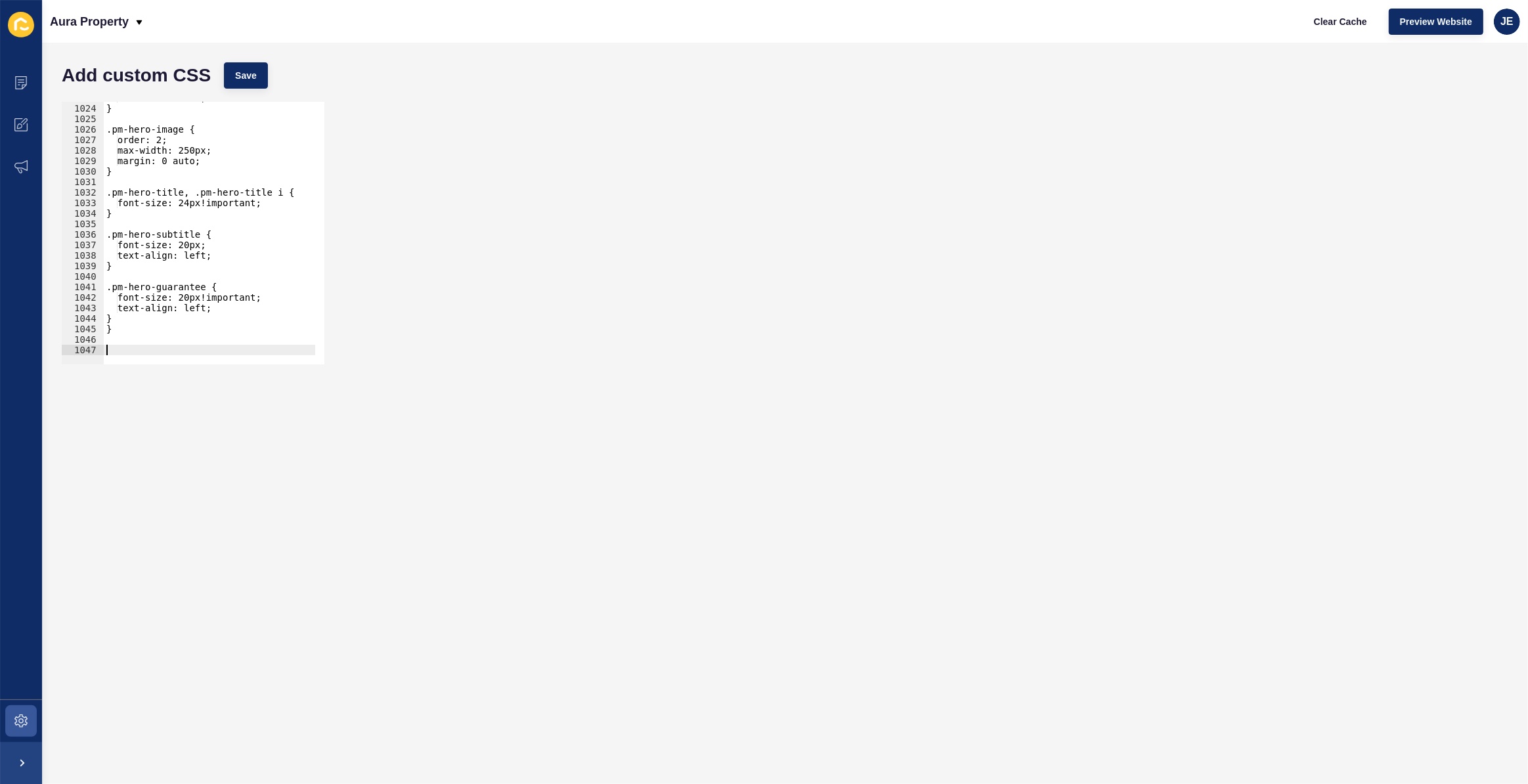
paste textarea "}"
click at [239, 69] on span "Save" at bounding box center [246, 76] width 22 height 13
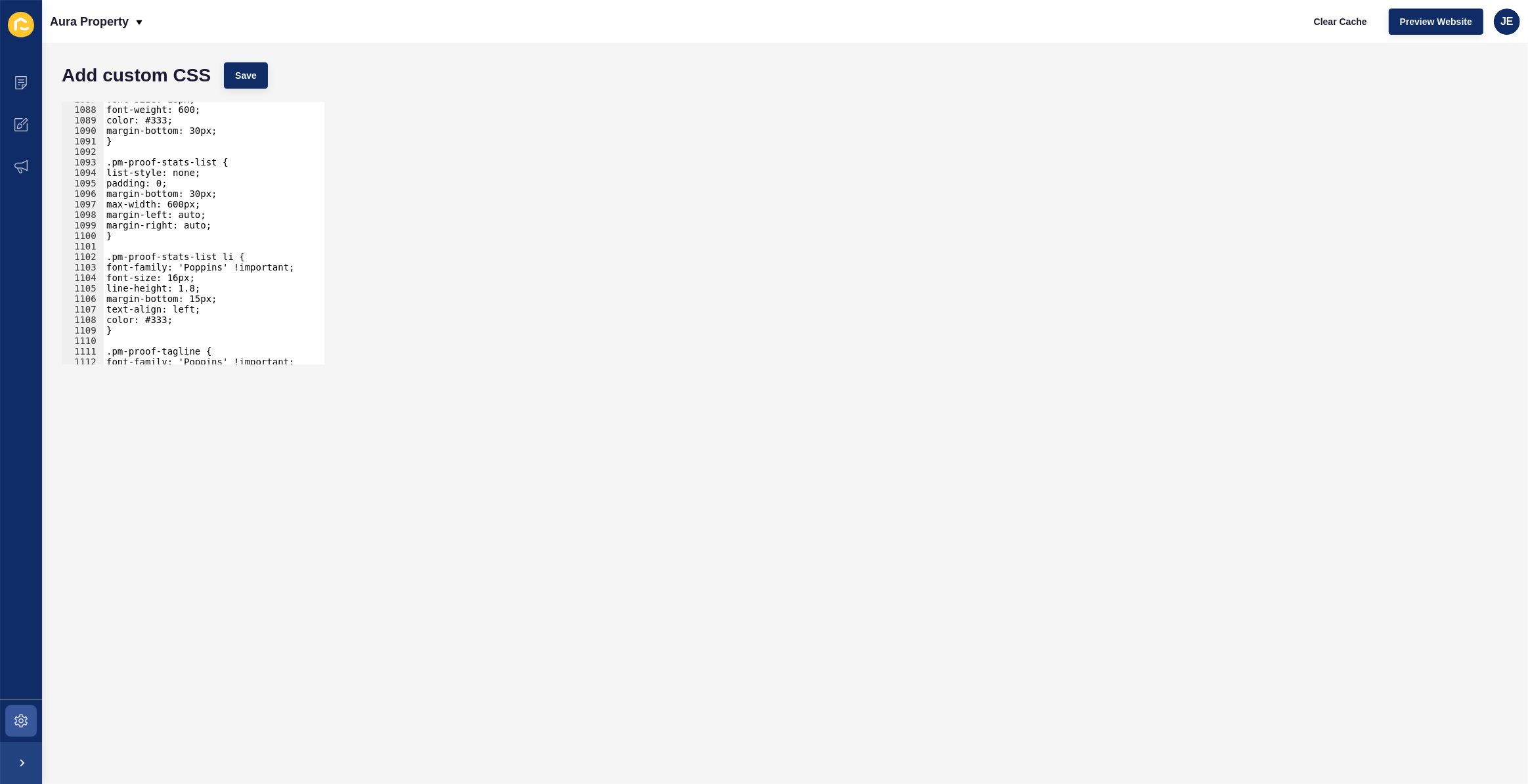
scroll to position [11452, 0]
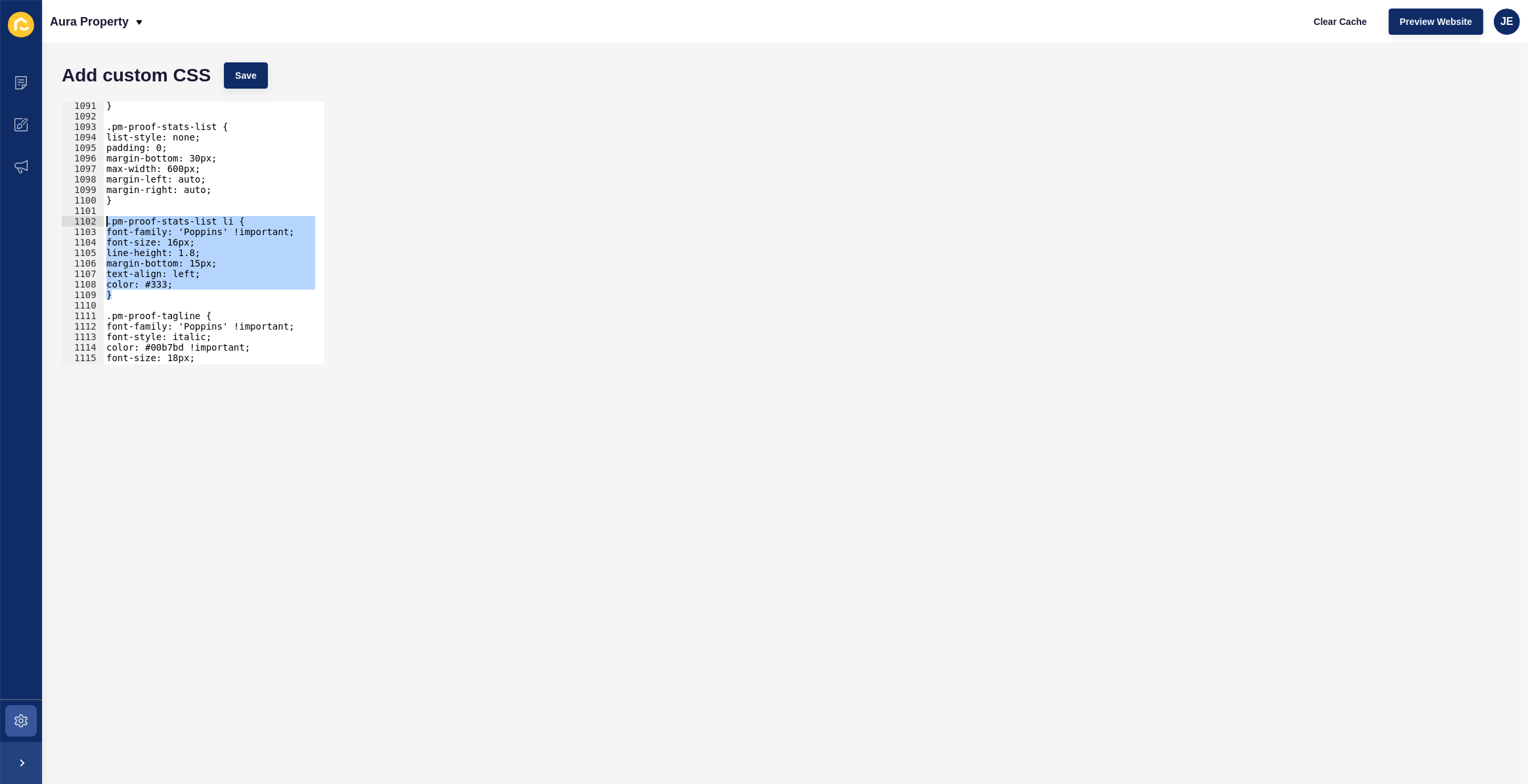
drag, startPoint x: 114, startPoint y: 292, endPoint x: 92, endPoint y: 222, distance: 73.4
click at [92, 222] on div "} 1091 1092 1093 1094 1095 1096 1097 1098 1099 1100 1101 1102 1103 1104 1105 11…" at bounding box center [193, 233] width 263 height 262
click at [127, 296] on div "} .pm-proof-stats-list { list-style: none; padding: 0; margin-bottom: 30px; max…" at bounding box center [209, 233] width 211 height 262
type textarea "}"
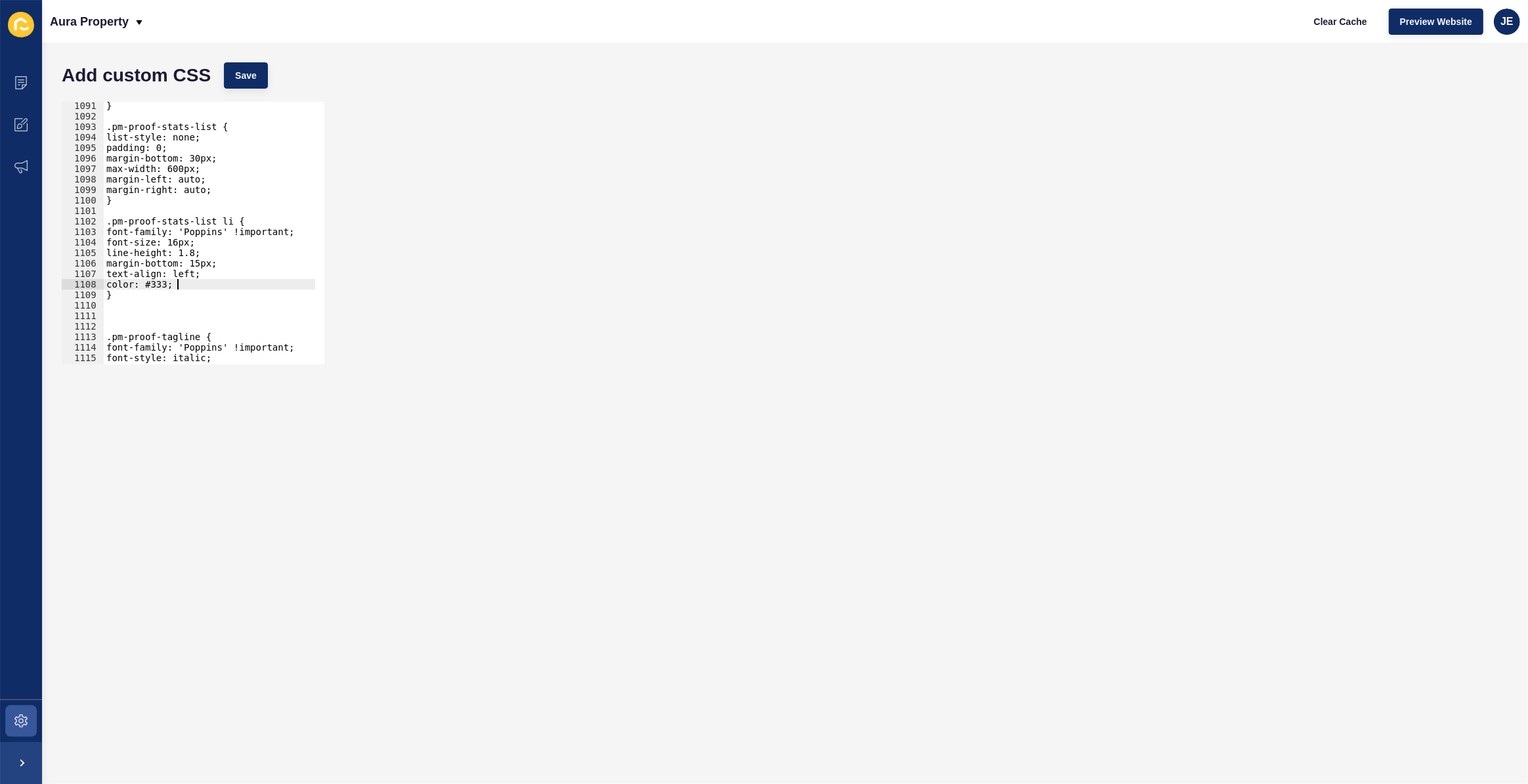
click at [210, 286] on div "} .pm-proof-stats-list { list-style: none; padding: 0; margin-bottom: 30px; max…" at bounding box center [351, 238] width 495 height 274
type textarea "color: #333;"
type textarea "T"
click at [265, 73] on div "Add custom CSS Save" at bounding box center [785, 75] width 1460 height 39
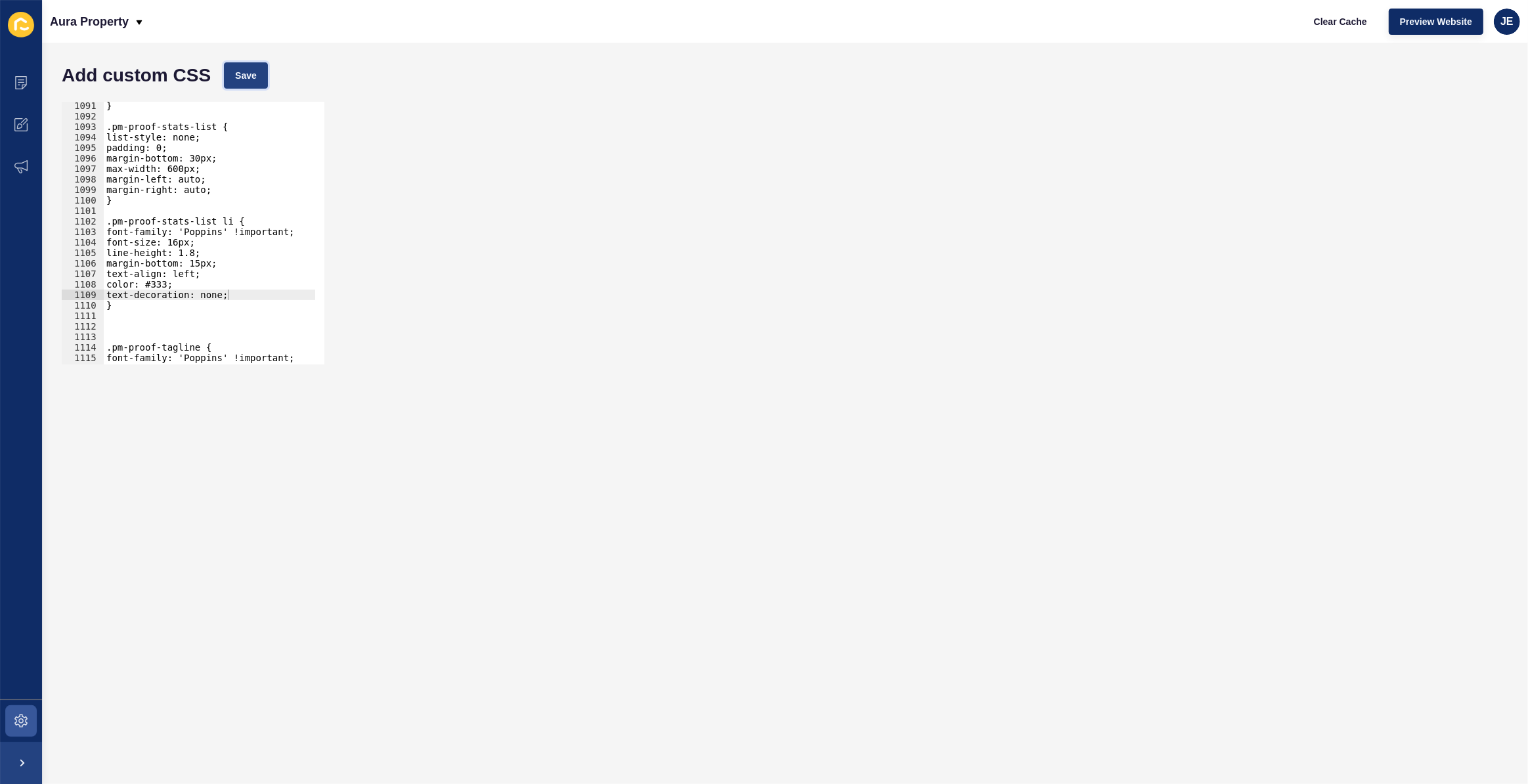
click at [258, 76] on button "Save" at bounding box center [246, 76] width 44 height 27
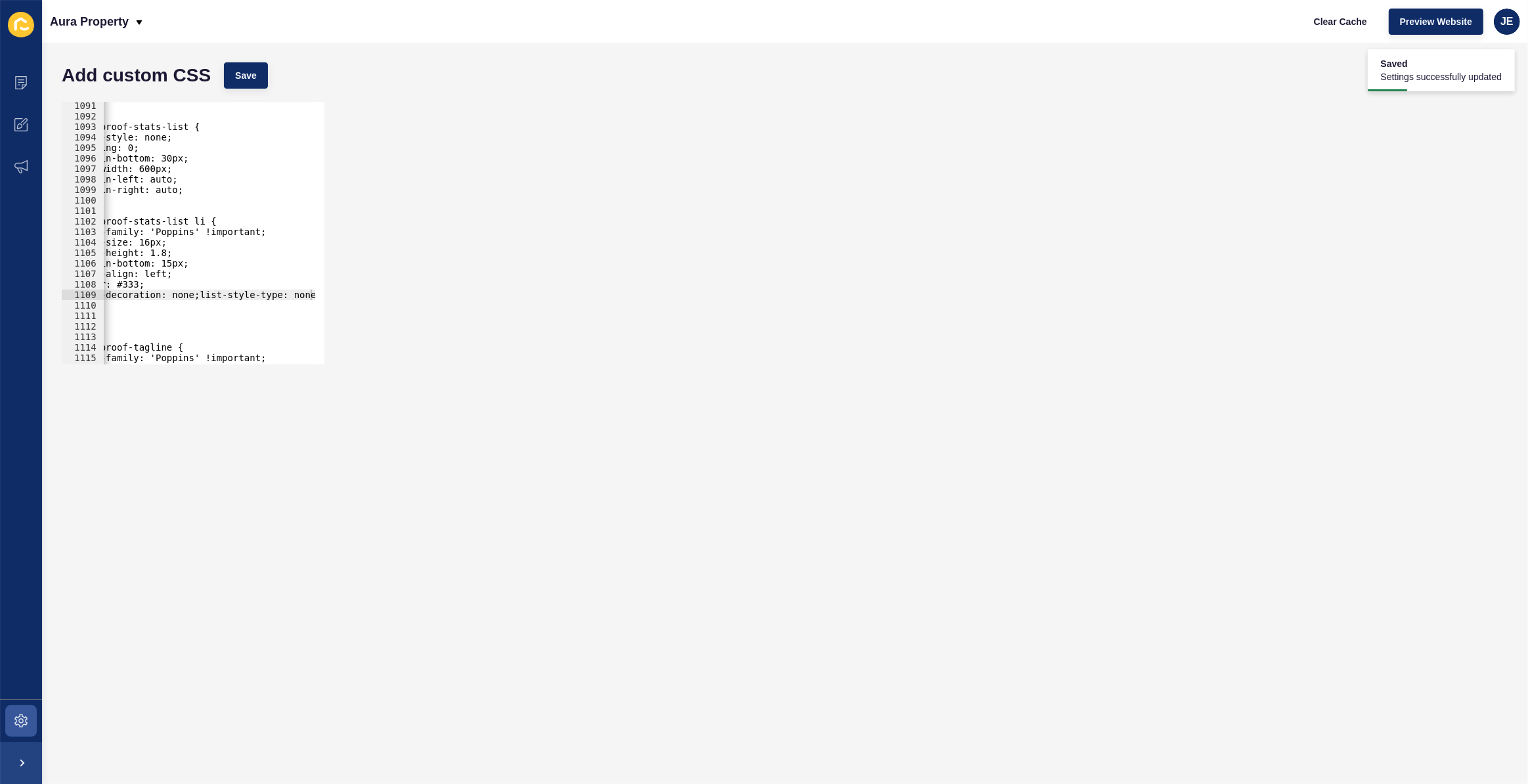
scroll to position [0, 28]
click at [248, 72] on span "Save" at bounding box center [246, 76] width 22 height 13
drag, startPoint x: 175, startPoint y: 295, endPoint x: 322, endPoint y: 295, distance: 147.0
click at [322, 295] on div "text-decoration: none;list-style-type: none; 1091 1092 1093 1094 1095 1096 1097…" at bounding box center [193, 233] width 263 height 262
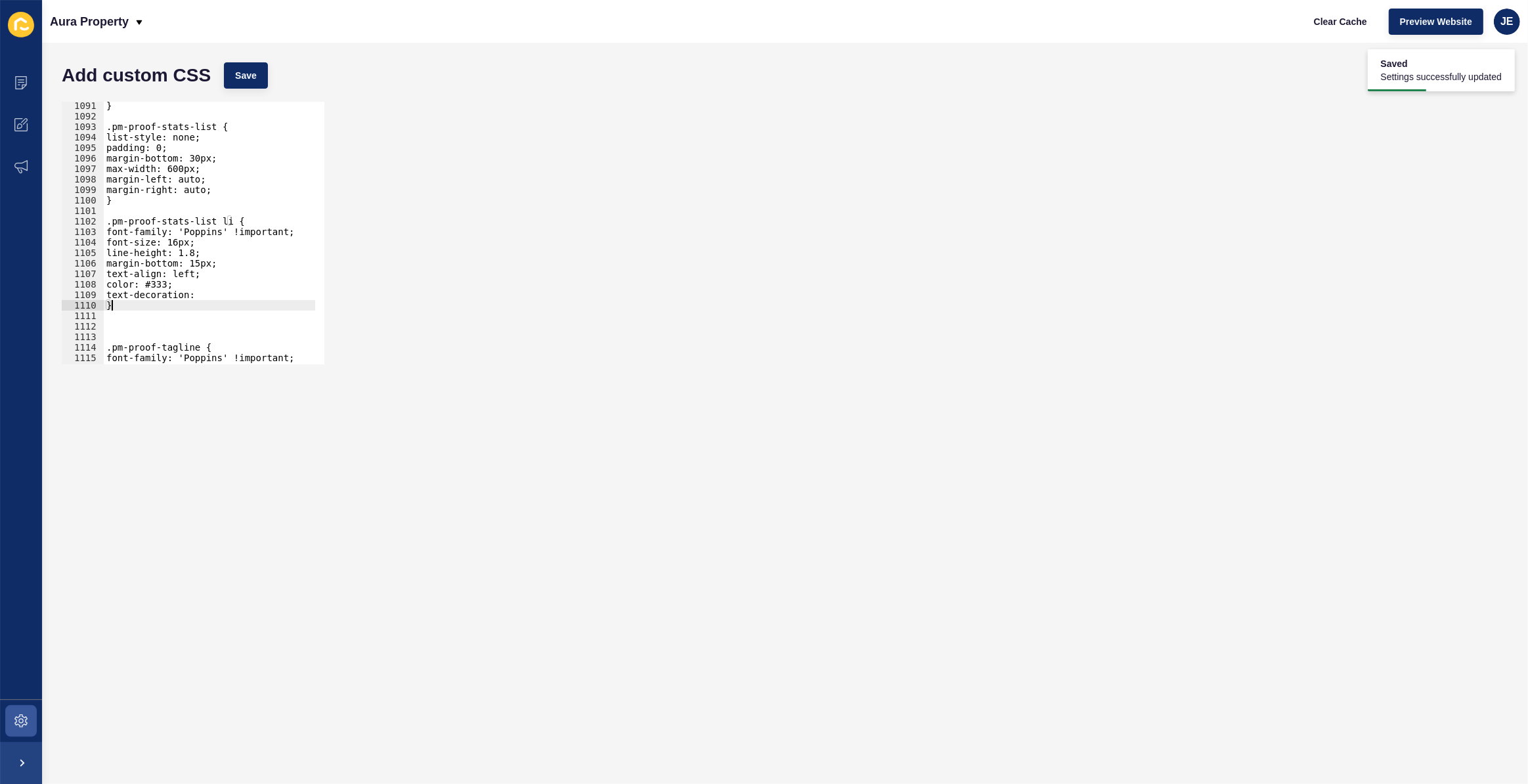
drag, startPoint x: 186, startPoint y: 306, endPoint x: 59, endPoint y: 303, distance: 127.0
click at [59, 303] on div "text-decoration: 1091 1092 1093 1094 1095 1096 1097 1098 1099 1100 1101 1102 11…" at bounding box center [785, 233] width 1460 height 276
type textarea "}"
paste textarea "none;list-style-type: none;"
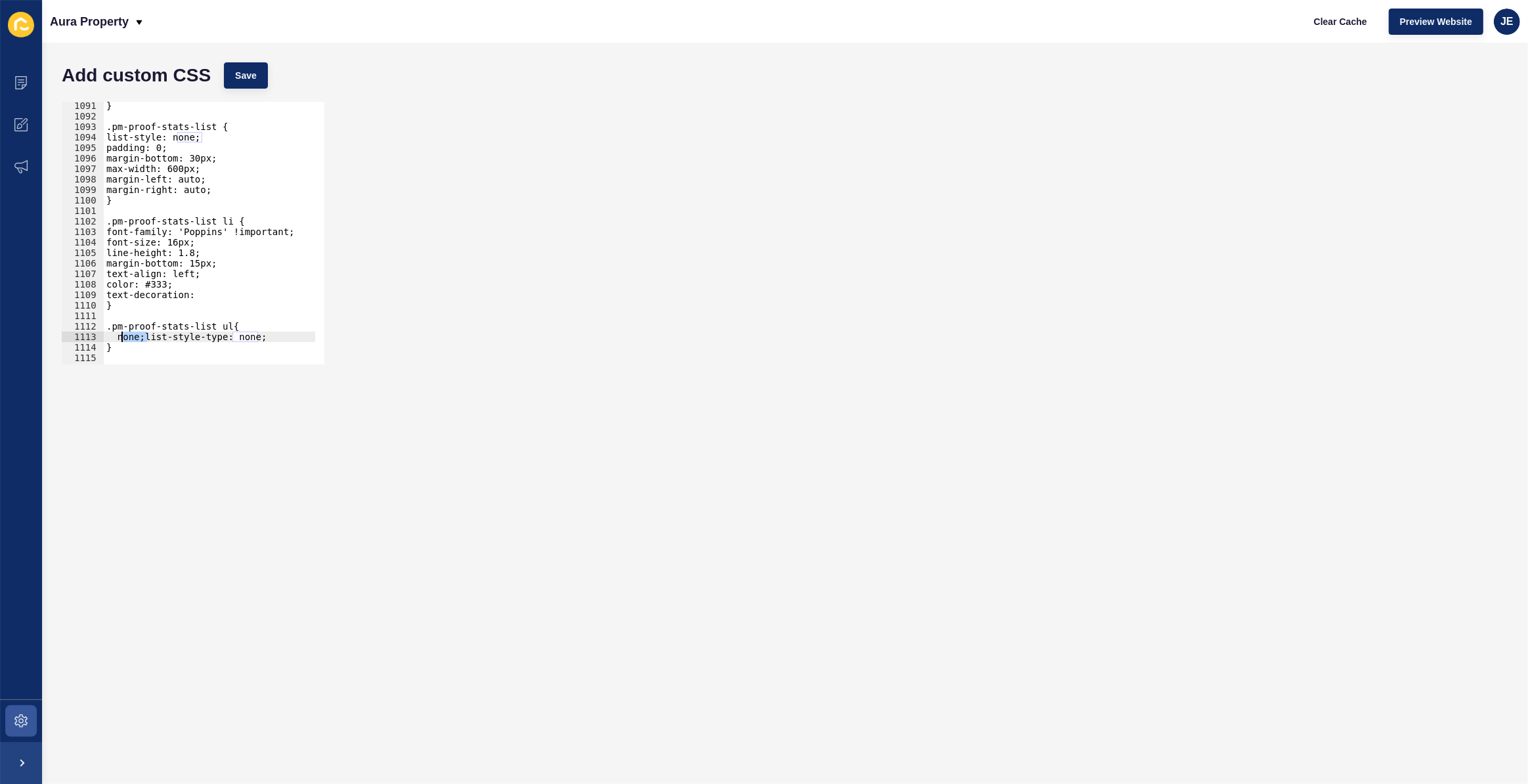
drag, startPoint x: 141, startPoint y: 334, endPoint x: 120, endPoint y: 330, distance: 21.4
click at [120, 330] on div "} .pm-proof-stats-list { list-style: none; padding: 0; margin-bottom: 30px; max…" at bounding box center [351, 238] width 495 height 274
click at [128, 341] on div "} .pm-proof-stats-list { list-style: none; padding: 0; margin-bottom: 30px; max…" at bounding box center [209, 233] width 211 height 262
drag, startPoint x: 121, startPoint y: 337, endPoint x: 145, endPoint y: 338, distance: 24.0
click at [145, 338] on div "} .pm-proof-stats-list { list-style: none; padding: 0; margin-bottom: 30px; max…" at bounding box center [351, 238] width 495 height 274
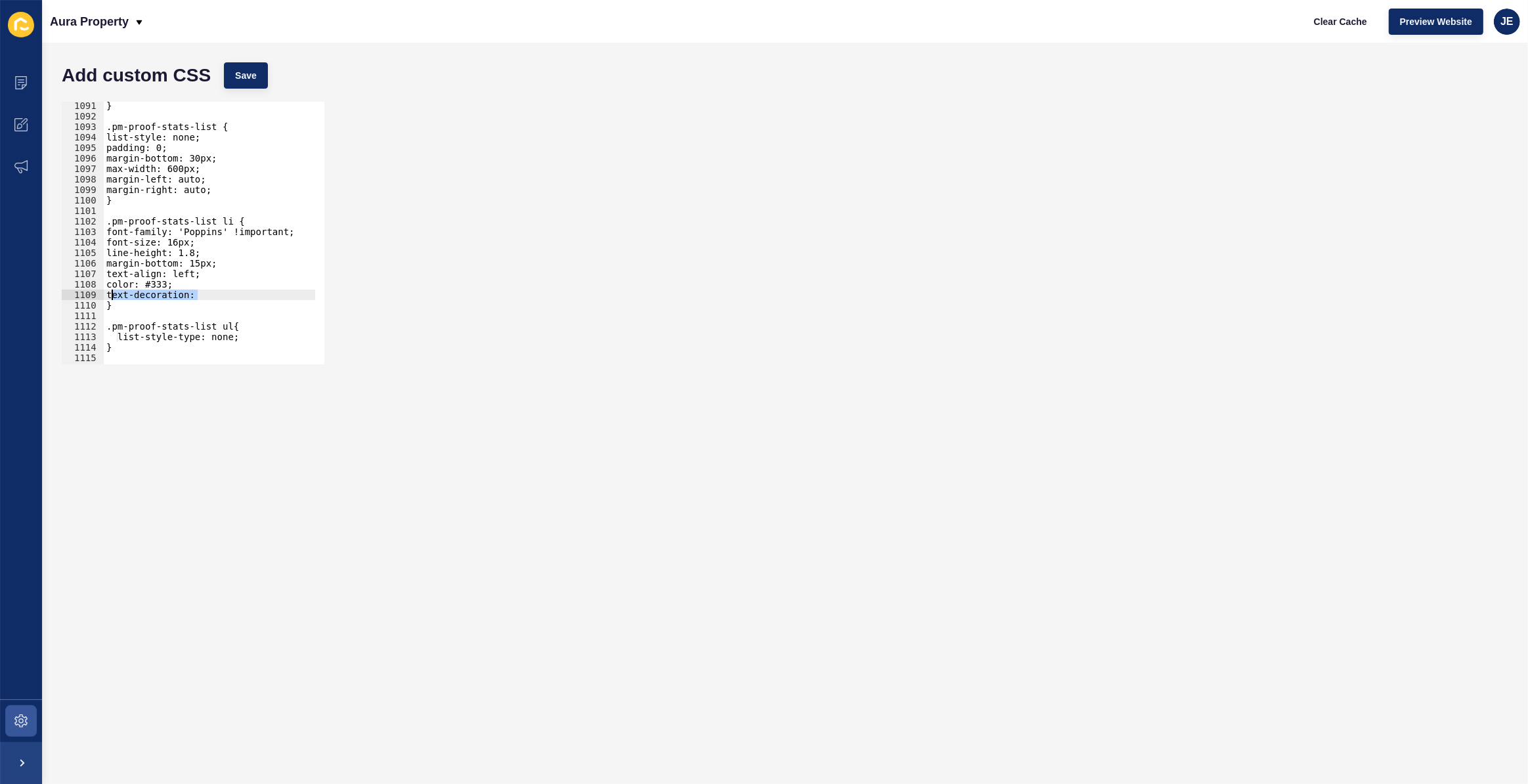
drag, startPoint x: 203, startPoint y: 296, endPoint x: 101, endPoint y: 293, distance: 102.0
click at [101, 292] on div "list-style-type: none; 1091 1092 1093 1094 1095 1096 1097 1098 1099 1100 1101 1…" at bounding box center [193, 233] width 263 height 262
type textarea "text-decoration:"
click at [248, 83] on button "Save" at bounding box center [246, 76] width 44 height 27
click at [211, 325] on div "} .pm-proof-stats-list { list-style: none; padding: 0; margin-bottom: 30px; max…" at bounding box center [351, 238] width 495 height 274
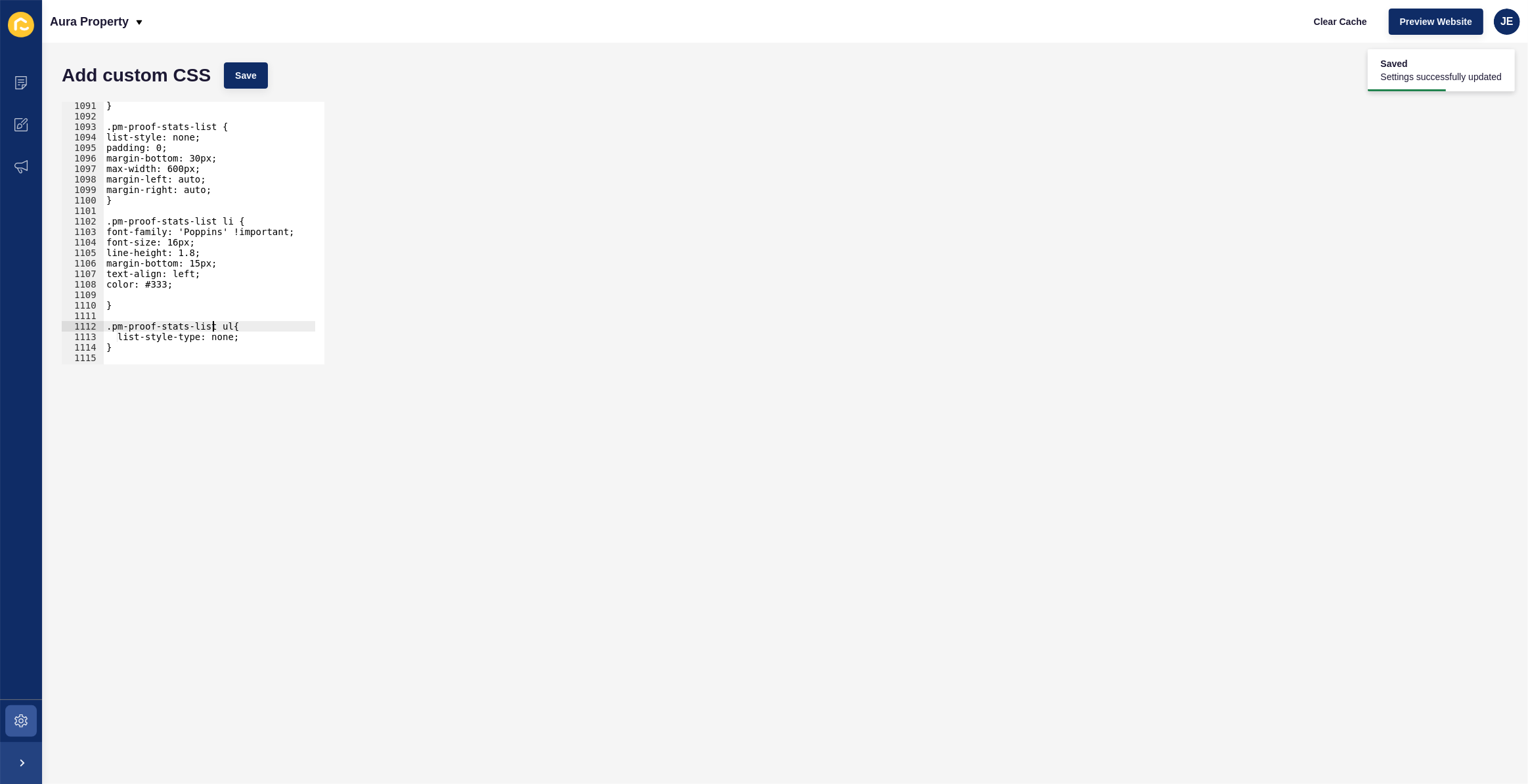
click at [211, 325] on div "} .pm-proof-stats-list { list-style: none; padding: 0; margin-bottom: 30px; max…" at bounding box center [351, 238] width 495 height 274
type textarea "l"
type textarea "content: '';"
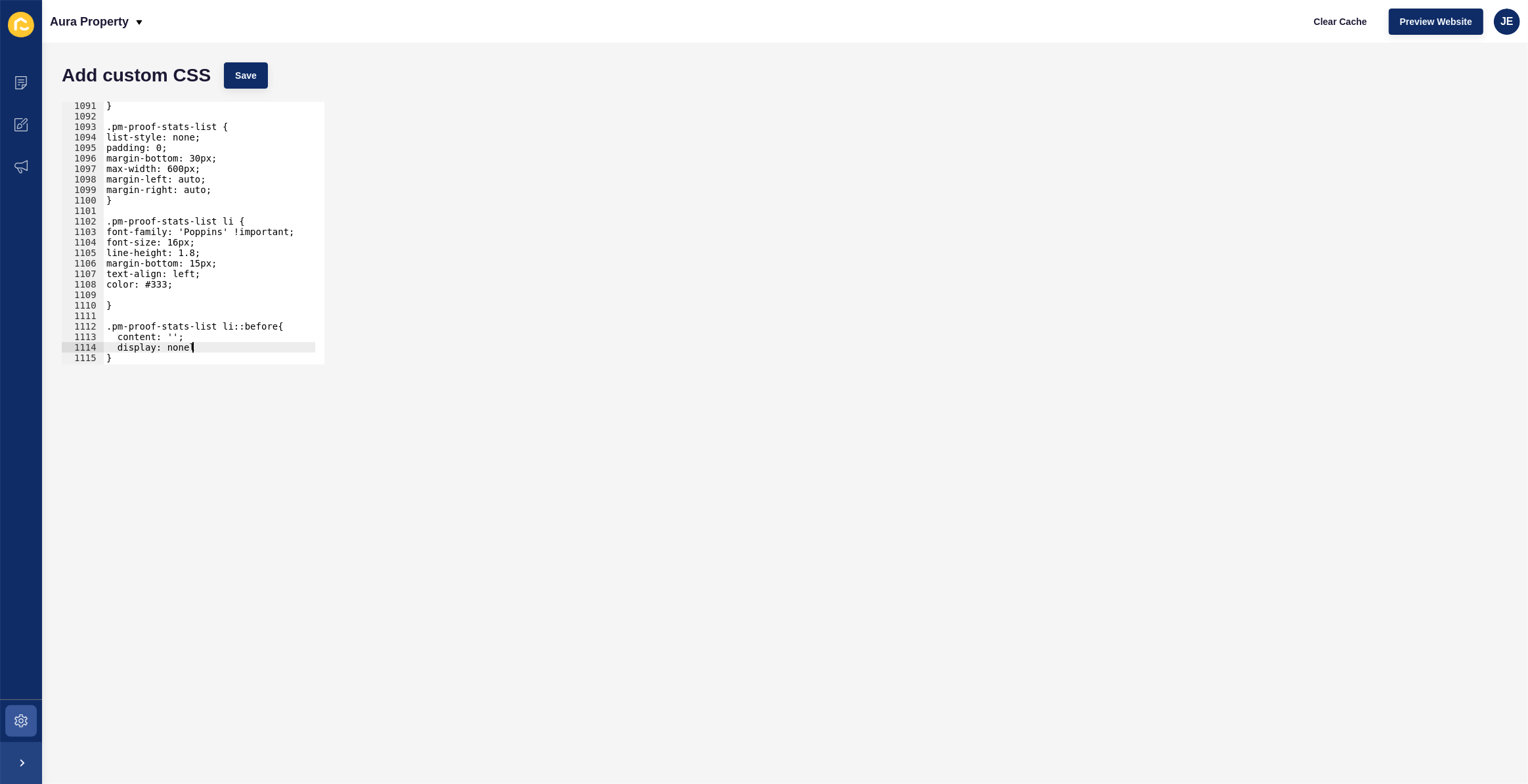
scroll to position [0, 5]
click at [243, 82] on button "Save" at bounding box center [246, 76] width 44 height 27
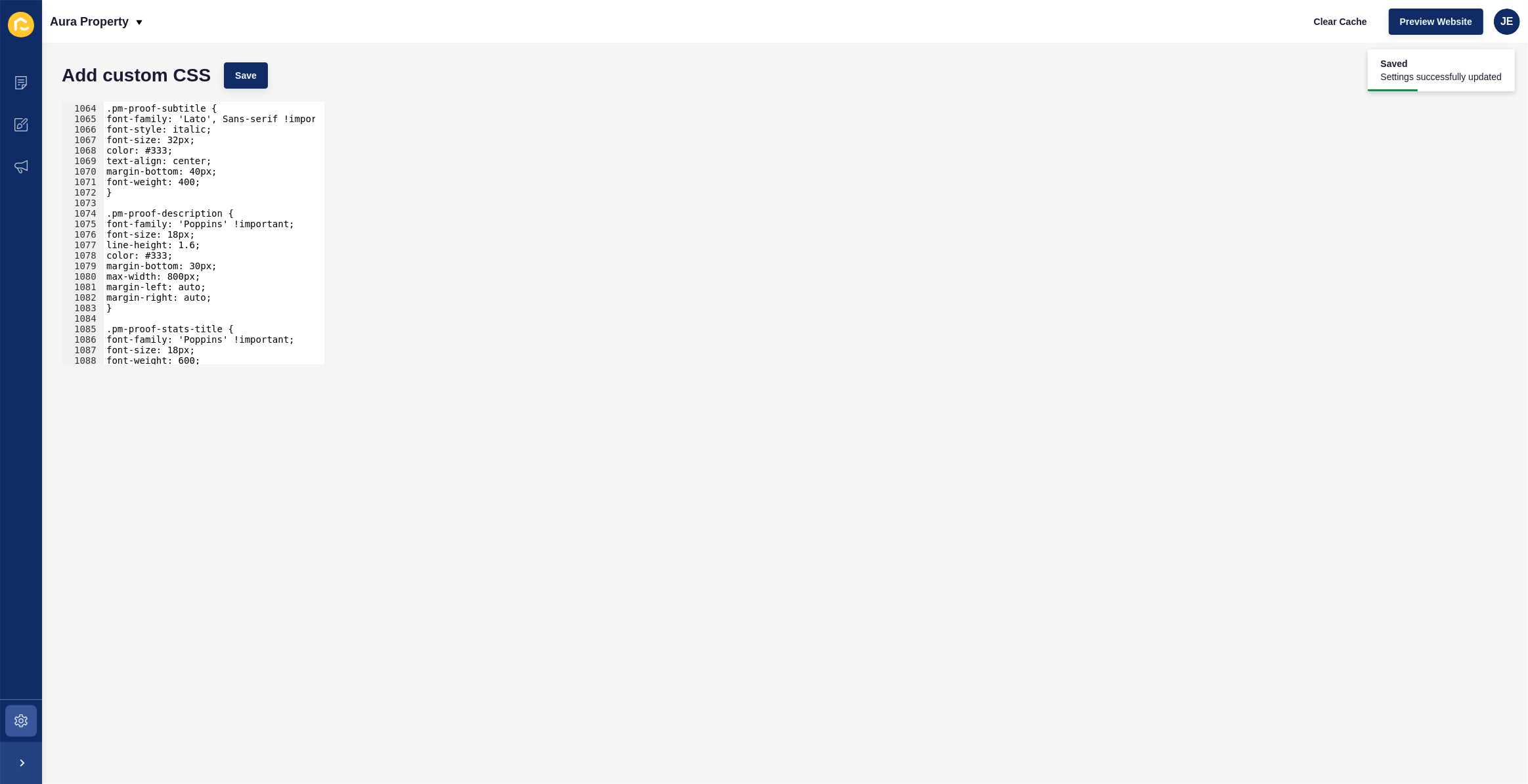
scroll to position [11274, 0]
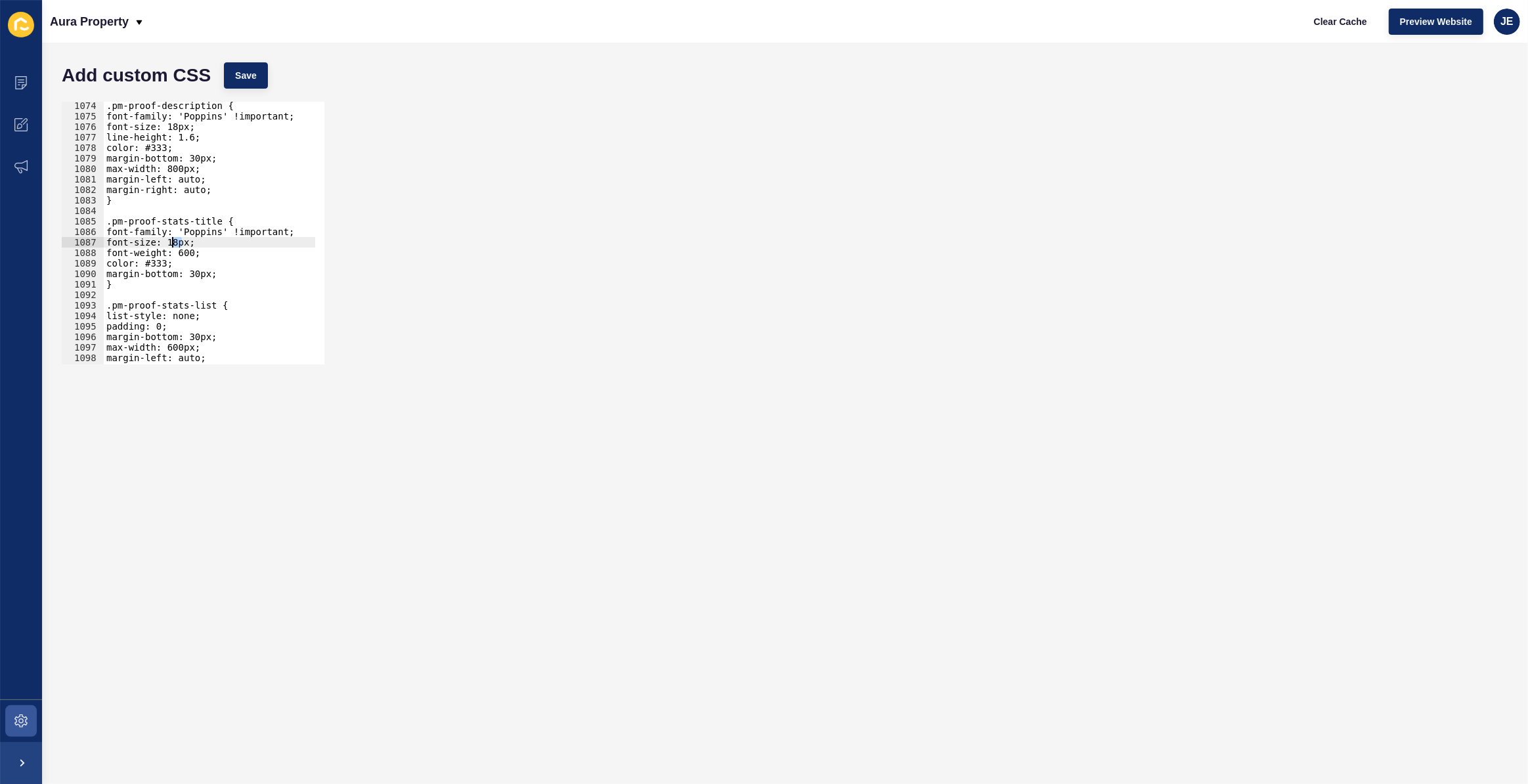
drag, startPoint x: 181, startPoint y: 242, endPoint x: 172, endPoint y: 241, distance: 9.1
click at [172, 241] on div ".pm-proof-description { font-family: 'Poppins' !important; font-size: 18px; lin…" at bounding box center [351, 238] width 495 height 274
click at [194, 248] on div ".pm-proof-description { font-family: 'Poppins' !important; font-size: 18px; lin…" at bounding box center [351, 238] width 495 height 274
click at [193, 244] on div ".pm-proof-description { font-family: 'Poppins' !important; font-size: 18px; lin…" at bounding box center [351, 238] width 495 height 274
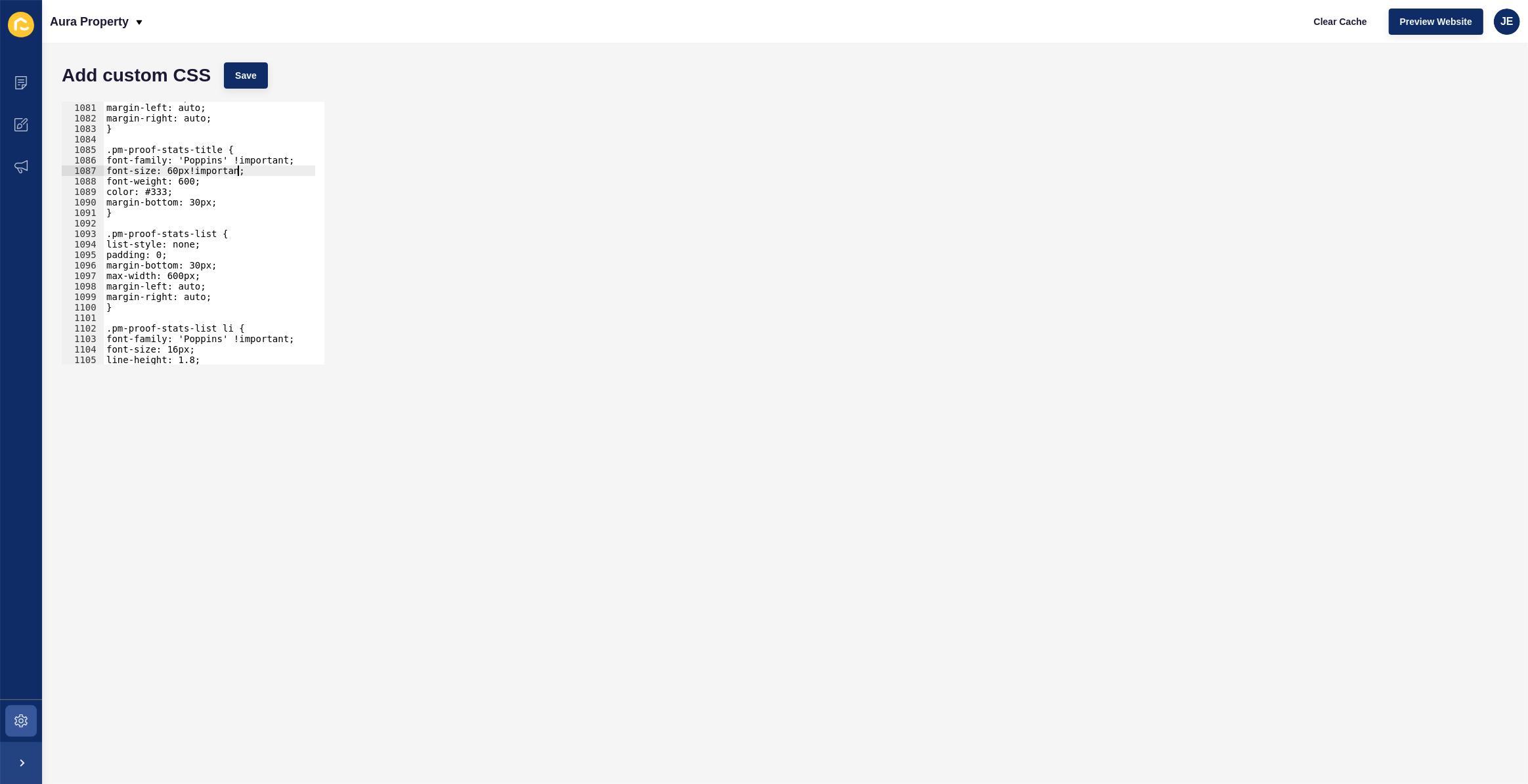
scroll to position [0, 9]
click at [231, 60] on div "Add custom CSS Save" at bounding box center [785, 75] width 1460 height 39
click at [238, 74] on span "Save" at bounding box center [246, 76] width 22 height 13
click at [209, 182] on div "max-width: 800px; margin-left: auto; margin-right: auto; } .pm-proof-stats-titl…" at bounding box center [351, 229] width 495 height 274
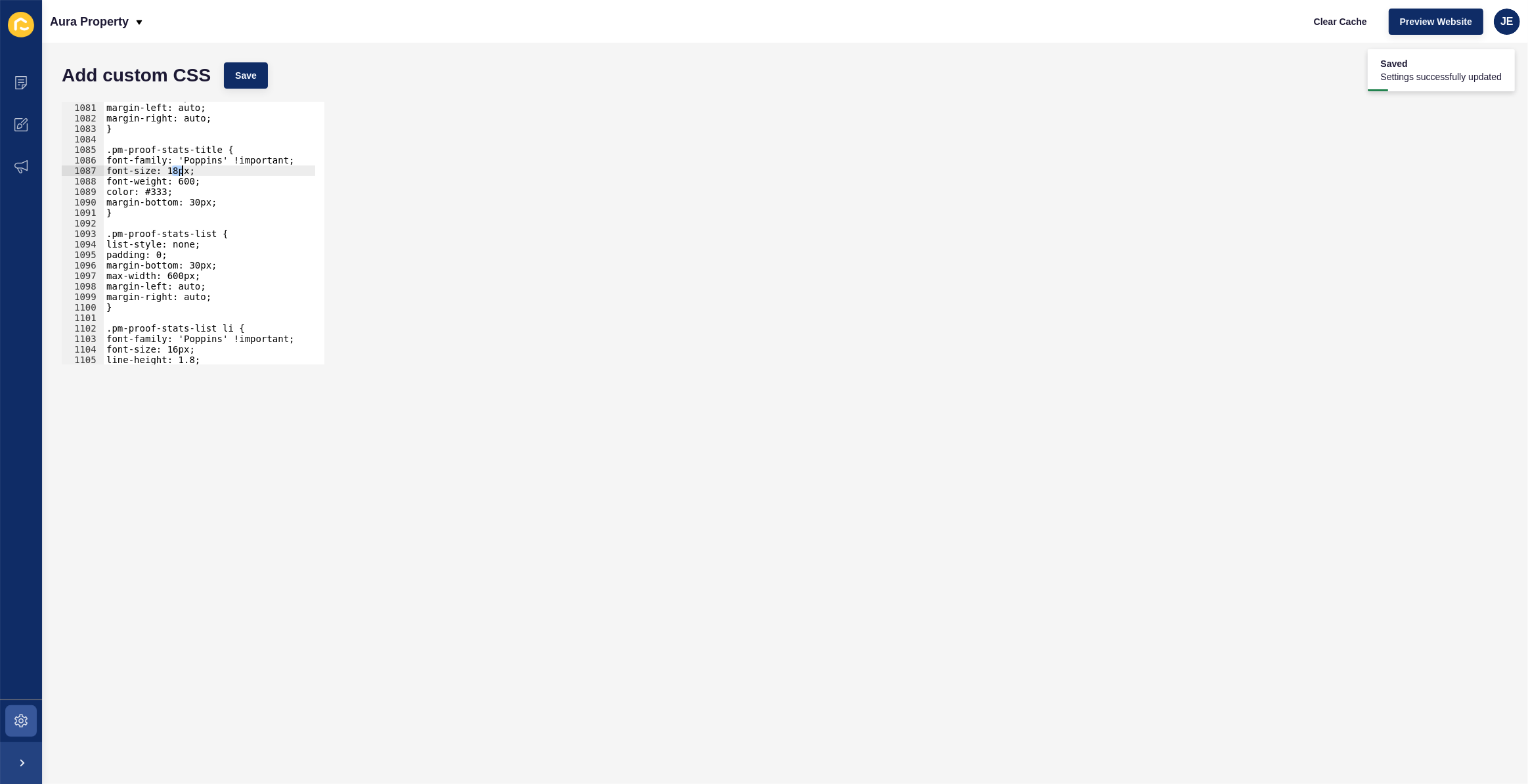
click at [192, 169] on div "max-width: 800px; margin-left: auto; margin-right: auto; } .pm-proof-stats-titl…" at bounding box center [351, 229] width 495 height 274
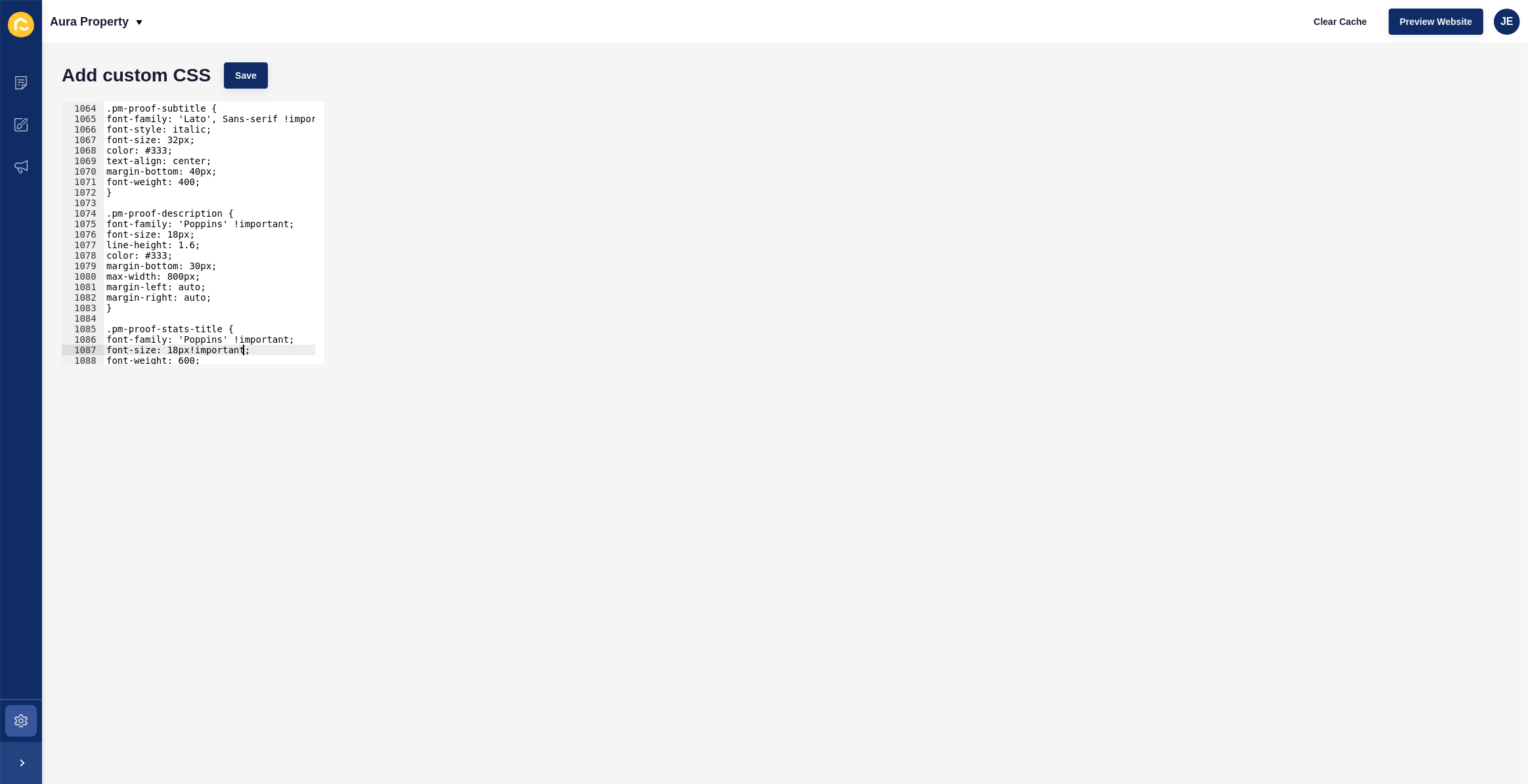
scroll to position [11130, 0]
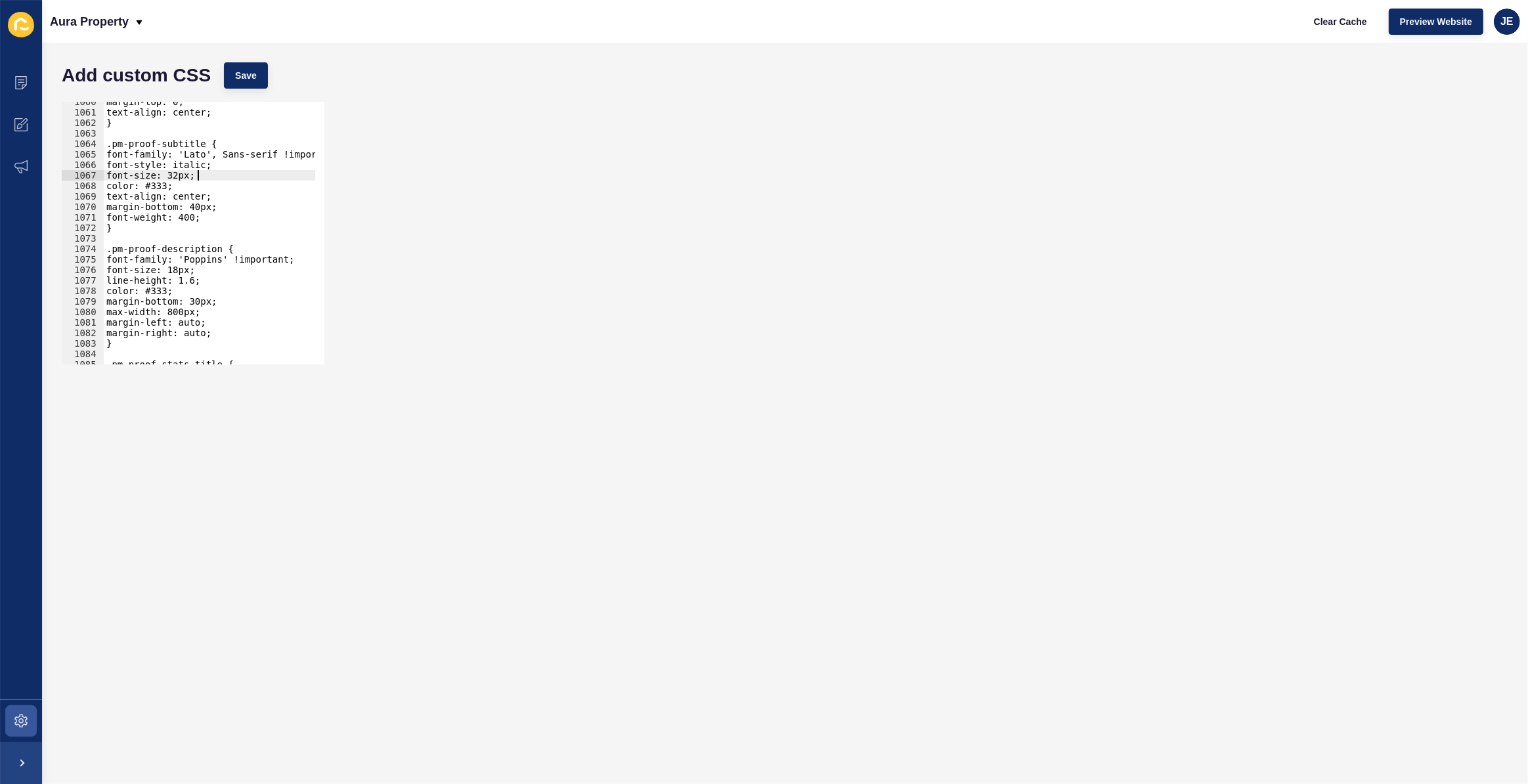
click at [195, 174] on div "margin-top: 0; text-align: center; } .pm-proof-subtitle { font-family: 'Lato', …" at bounding box center [351, 234] width 495 height 274
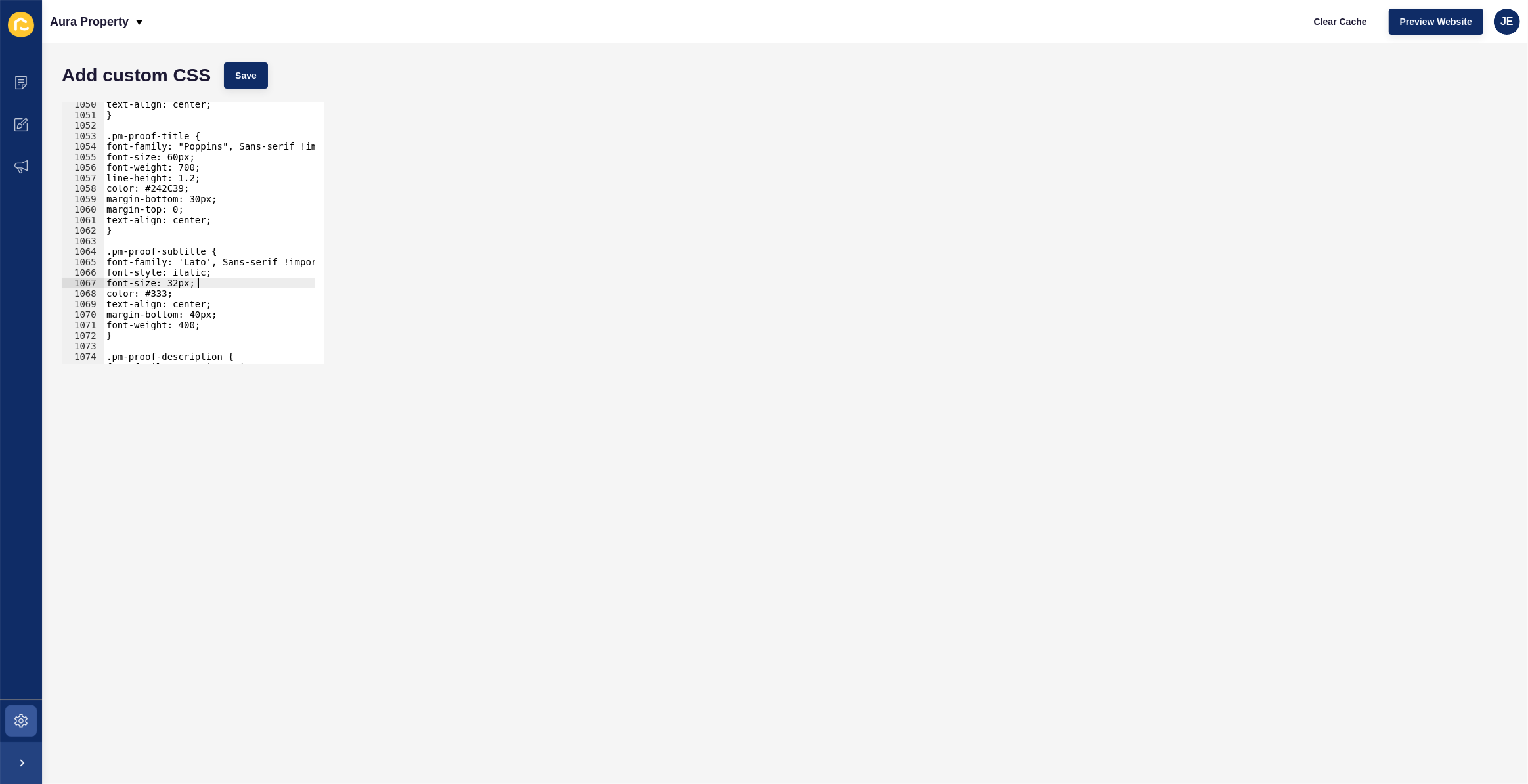
scroll to position [11023, 0]
click at [192, 157] on div "text-align: center; } .pm-proof-title { font-family: "Poppins", Sans-serif !imp…" at bounding box center [351, 237] width 495 height 274
drag, startPoint x: 198, startPoint y: 156, endPoint x: 249, endPoint y: 154, distance: 51.0
click at [249, 154] on div "text-align: center; } .pm-proof-title { font-family: "Poppins", Sans-serif !imp…" at bounding box center [351, 237] width 495 height 274
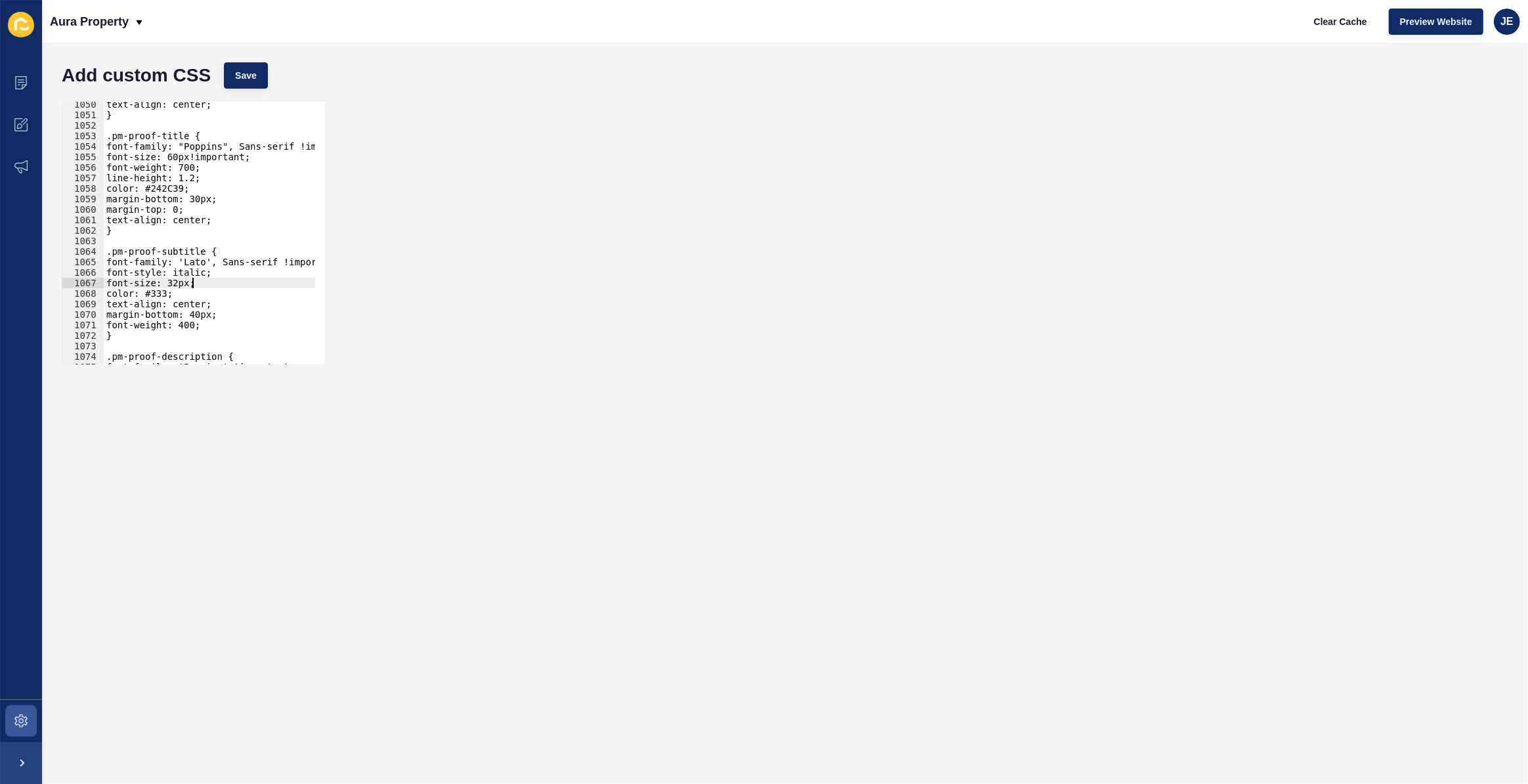
click at [196, 286] on div "text-align: center; } .pm-proof-title { font-family: "Poppins", Sans-serif !imp…" at bounding box center [351, 237] width 495 height 274
paste textarea "!important"
click at [244, 75] on span "Save" at bounding box center [246, 76] width 22 height 13
click at [196, 172] on div "text-align: center; } .pm-proof-title { font-family: "Poppins", Sans-serif !imp…" at bounding box center [351, 237] width 495 height 274
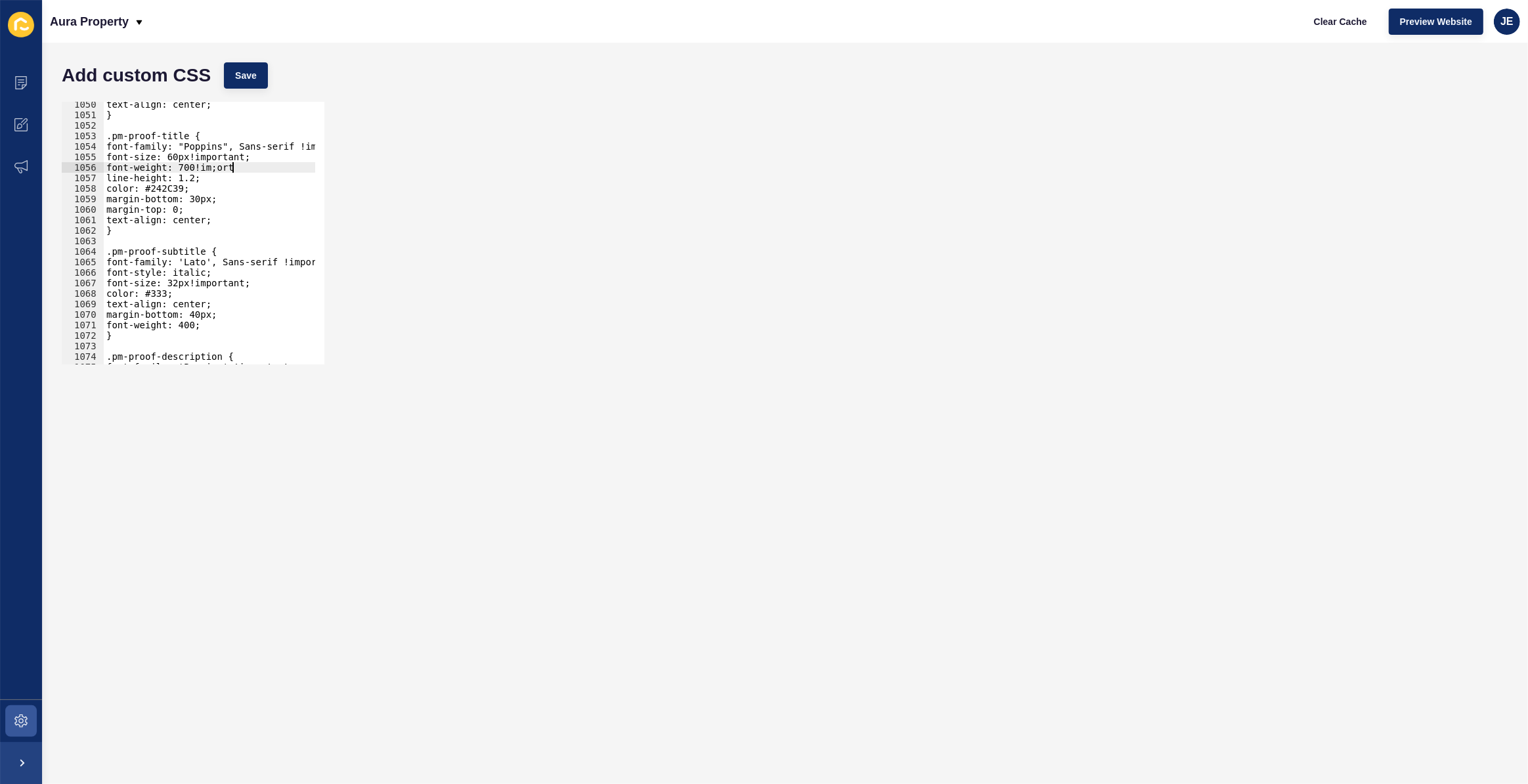
scroll to position [0, 9]
click at [213, 170] on div "text-align: center; } .pm-proof-title { font-family: "Poppins", Sans-serif !imp…" at bounding box center [351, 237] width 495 height 274
click at [216, 170] on div "text-align: center; } .pm-proof-title { font-family: "Poppins", Sans-serif !imp…" at bounding box center [351, 237] width 495 height 274
click at [273, 170] on div "text-align: center; } .pm-proof-title { font-family: "Poppins", Sans-serif !imp…" at bounding box center [351, 237] width 495 height 274
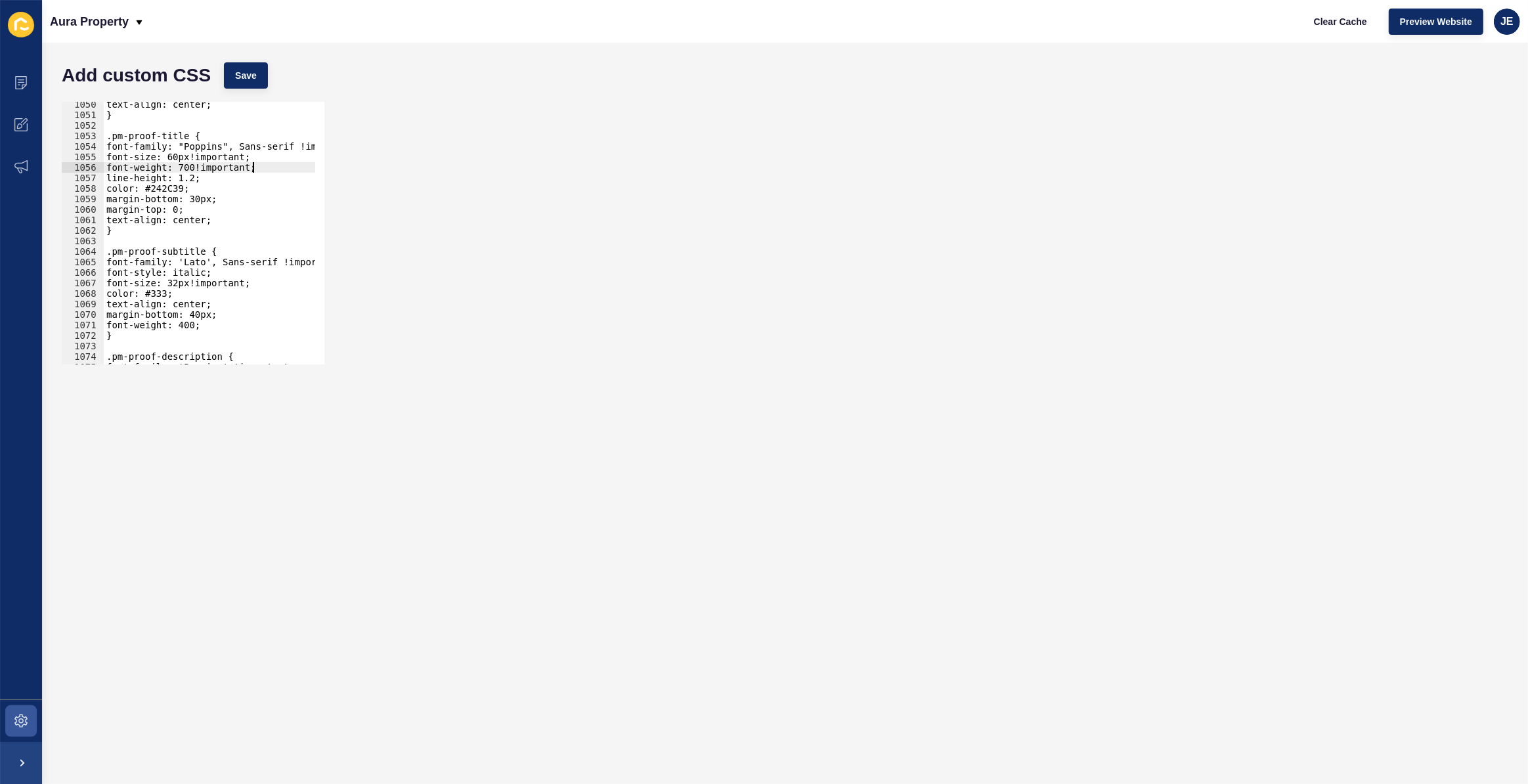
scroll to position [0, 9]
click at [249, 76] on span "Save" at bounding box center [246, 76] width 22 height 13
click at [178, 152] on div "text-align: center; } .pm-proof-title { font-family: "Poppins", Sans-serif !imp…" at bounding box center [351, 237] width 495 height 274
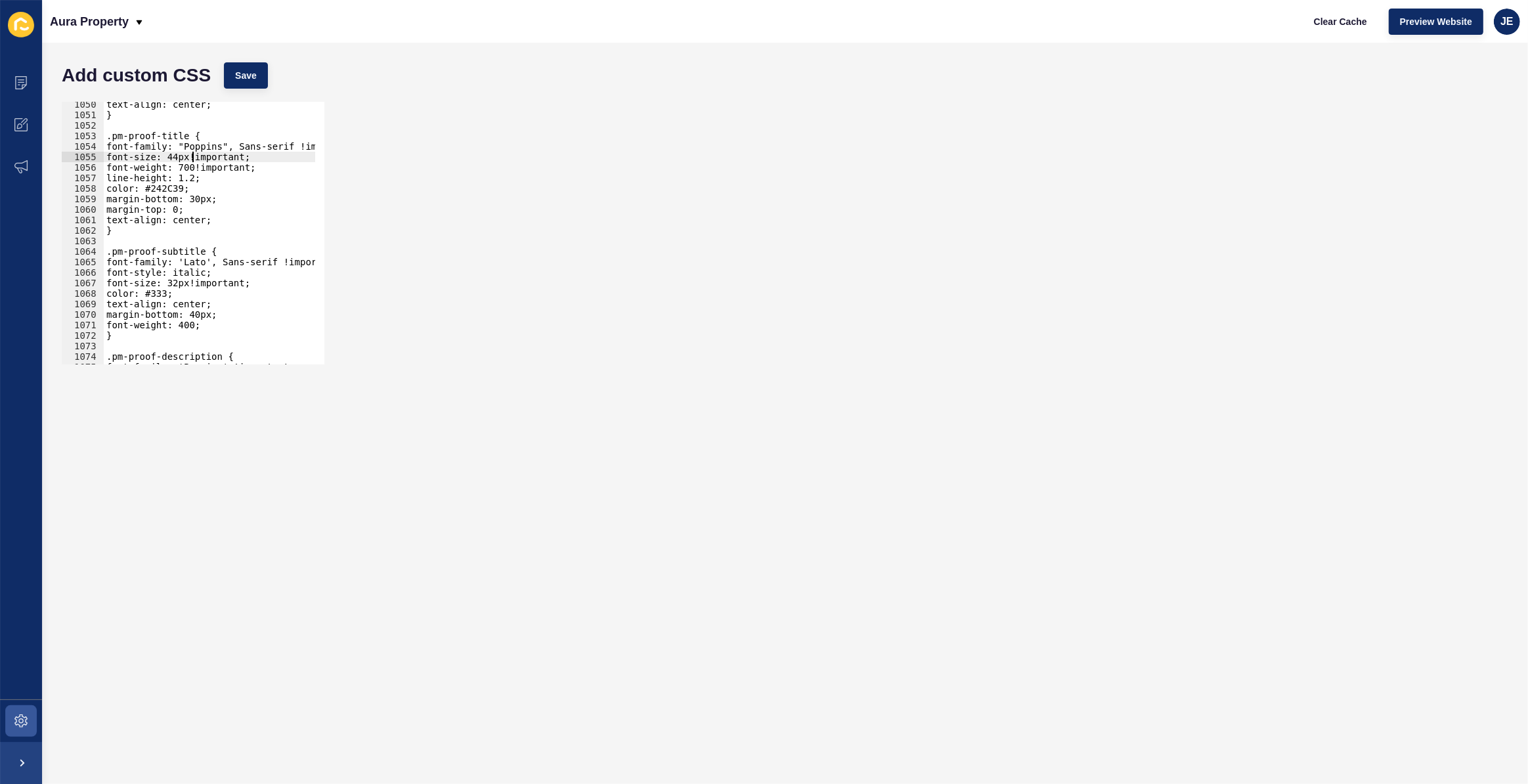
click at [196, 180] on div "text-align: center; } .pm-proof-title { font-family: "Poppins", Sans-serif !imp…" at bounding box center [351, 237] width 495 height 274
drag, startPoint x: 215, startPoint y: 210, endPoint x: 88, endPoint y: 196, distance: 127.8
click at [88, 196] on div "line-height: 1.2em; 1050 1051 1052 1053 1054 1055 1056 1057 1058 1059 1060 1061…" at bounding box center [193, 233] width 263 height 262
click at [204, 197] on div "text-align: center; } .pm-proof-title { font-family: "Poppins", Sans-serif !imp…" at bounding box center [209, 233] width 211 height 262
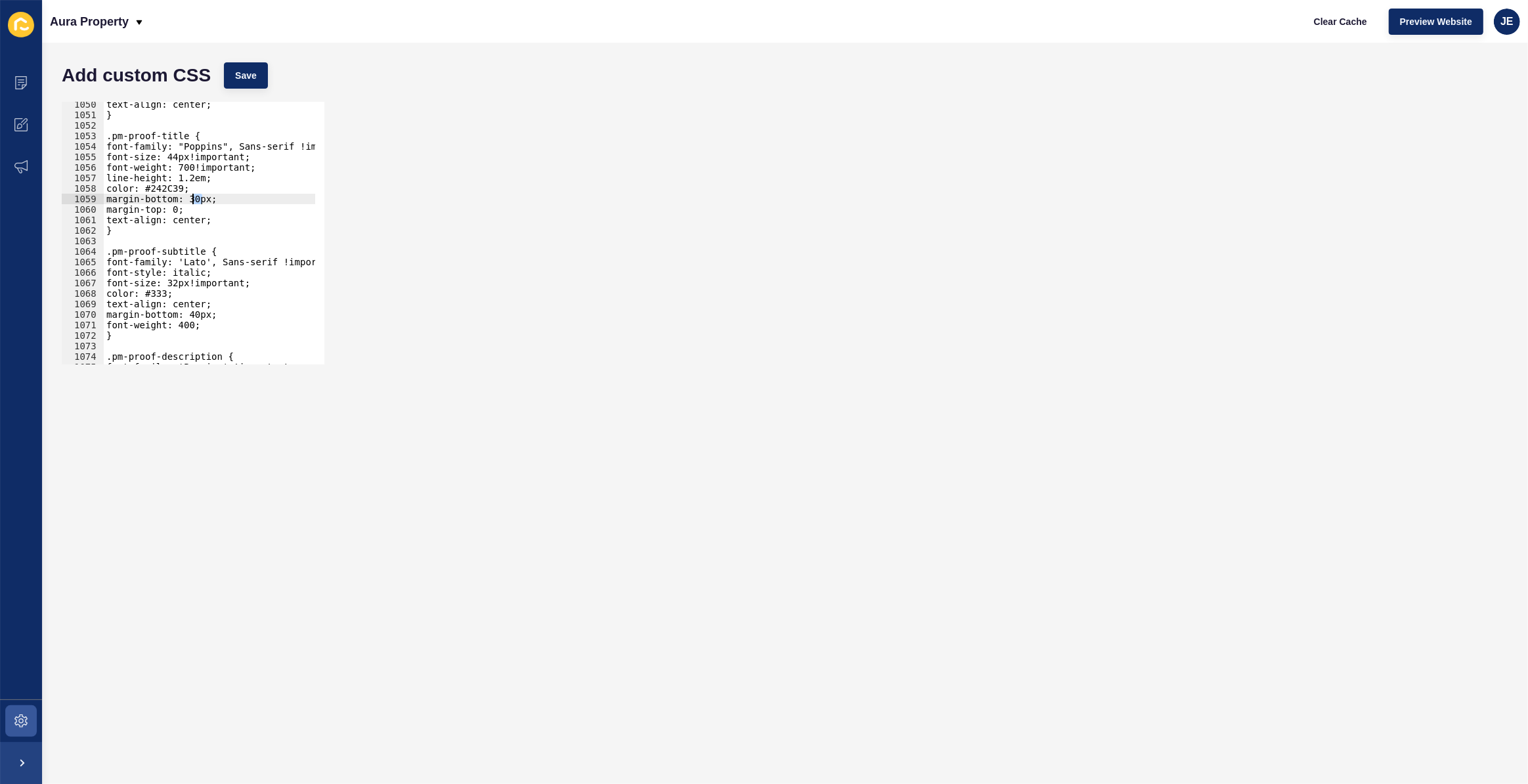
drag, startPoint x: 204, startPoint y: 198, endPoint x: 192, endPoint y: 197, distance: 12.0
click at [192, 197] on div "text-align: center; } .pm-proof-title { font-family: "Poppins", Sans-serif !imp…" at bounding box center [351, 237] width 495 height 274
click at [183, 210] on div "text-align: center; } .pm-proof-title { font-family: "Poppins", Sans-serif !imp…" at bounding box center [351, 237] width 495 height 274
click at [251, 76] on span "Save" at bounding box center [246, 76] width 22 height 13
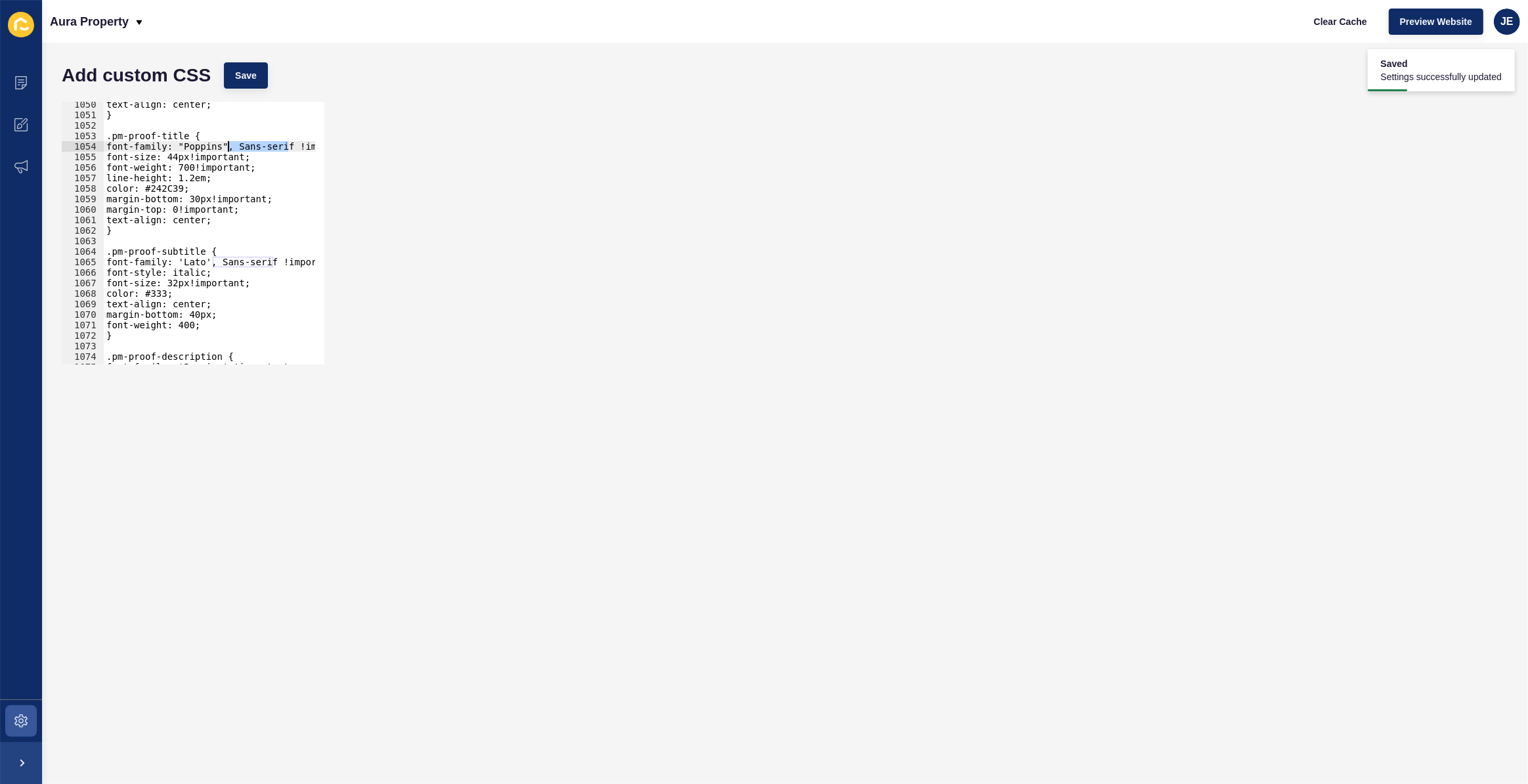
drag, startPoint x: 289, startPoint y: 146, endPoint x: 229, endPoint y: 147, distance: 60.0
click at [229, 147] on div "text-align: center; } .pm-proof-title { font-family: "Poppins", Sans-serif !imp…" at bounding box center [351, 237] width 495 height 274
click at [246, 83] on button "Save" at bounding box center [246, 76] width 44 height 27
click at [225, 146] on div "text-align: center; } .pm-proof-title { font-family: "Poppins" !important; font…" at bounding box center [351, 237] width 495 height 274
click at [187, 144] on div "text-align: center; } .pm-proof-title { font-family: "Poppins !important; font-…" at bounding box center [351, 237] width 495 height 274
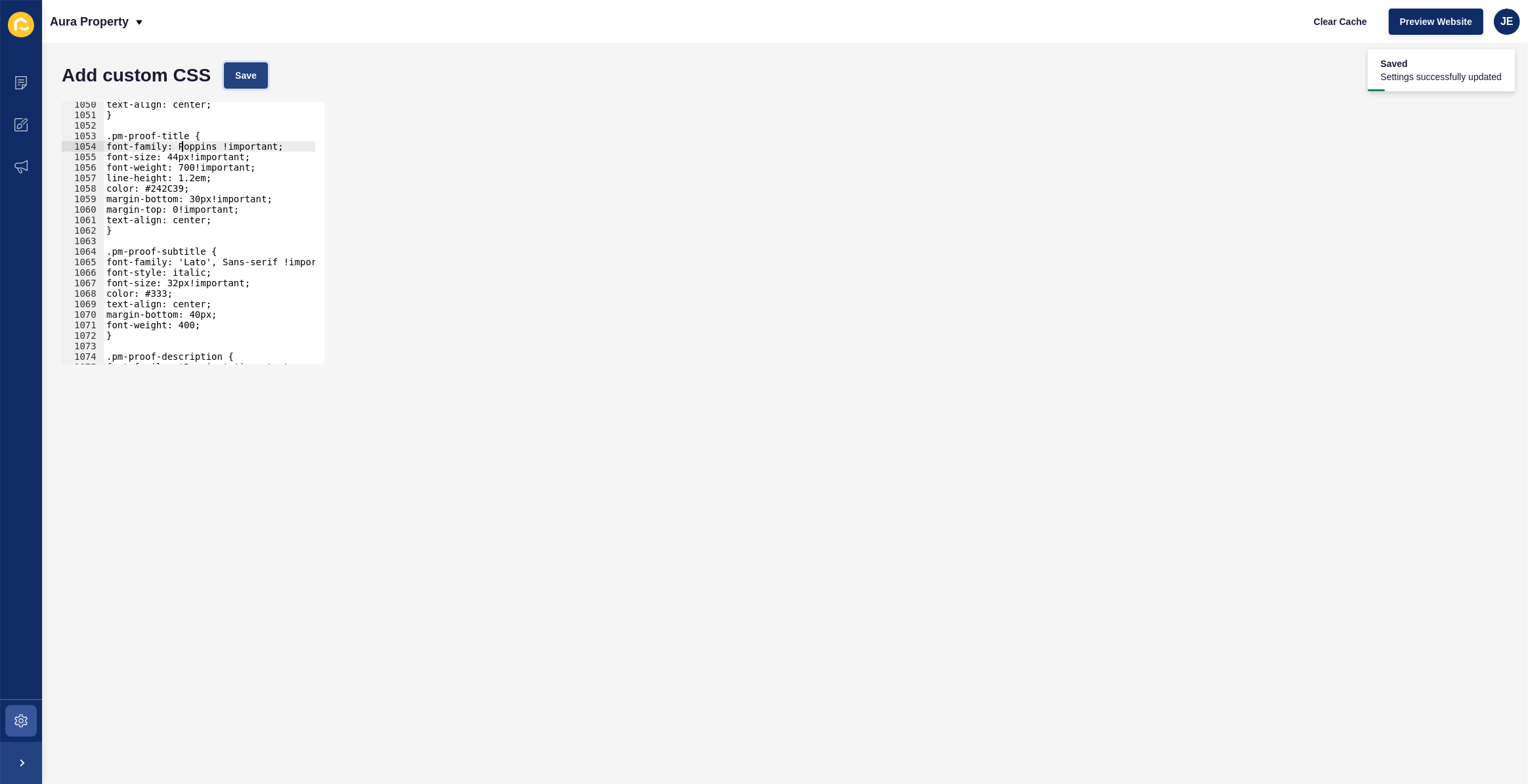
click at [254, 79] on span "Save" at bounding box center [246, 76] width 22 height 13
drag, startPoint x: 265, startPoint y: 164, endPoint x: 108, endPoint y: 169, distance: 157.1
click at [108, 169] on div "text-align: center; } .pm-proof-title { font-family: Poppins !important; font-s…" at bounding box center [351, 237] width 495 height 274
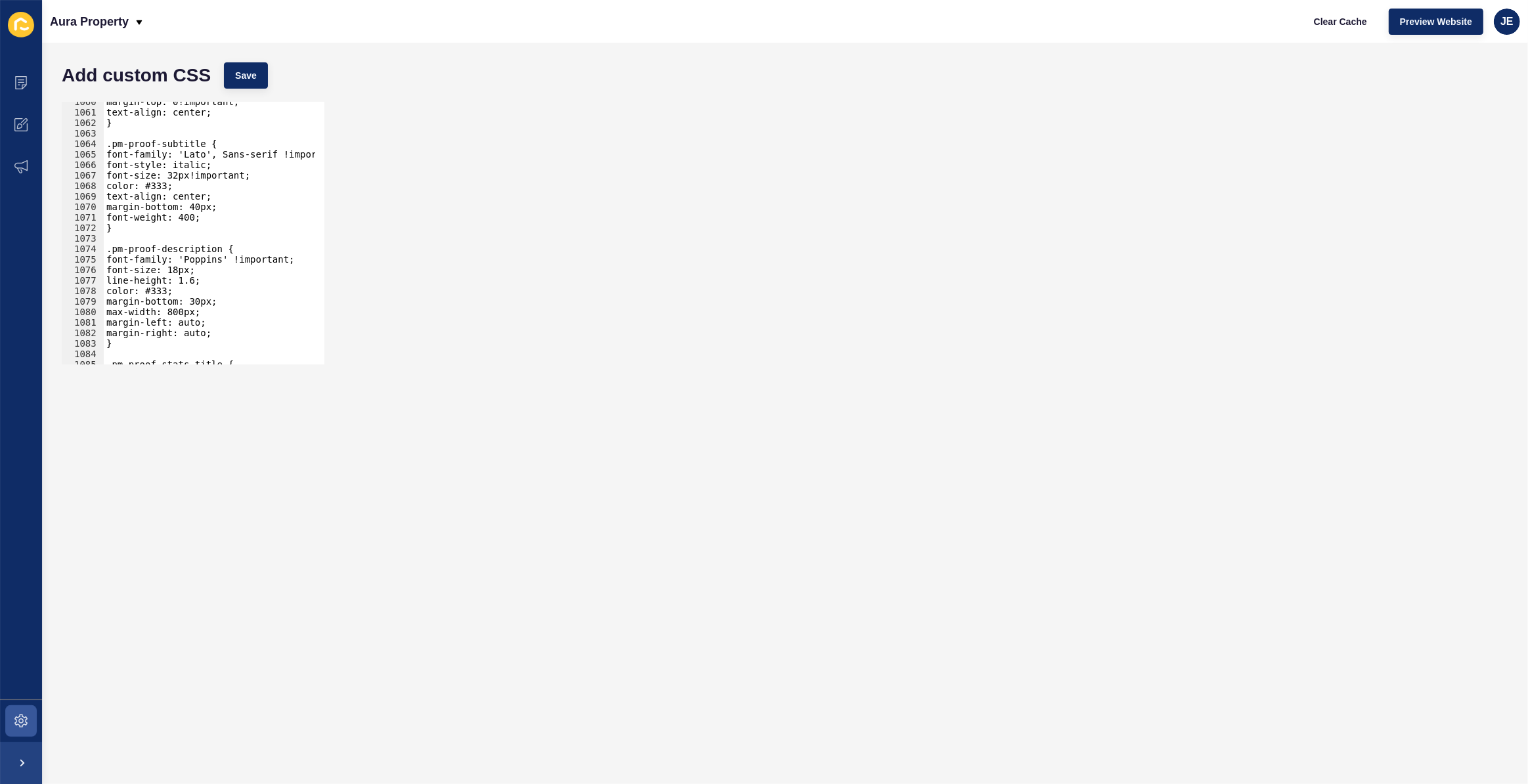
scroll to position [11130, 0]
click at [218, 330] on div "margin-top: 0!important; text-align: center; } .pm-proof-subtitle { font-family…" at bounding box center [351, 234] width 495 height 274
type textarea "margin-right: auto;"
paste textarea "font-weight: 700!important;"
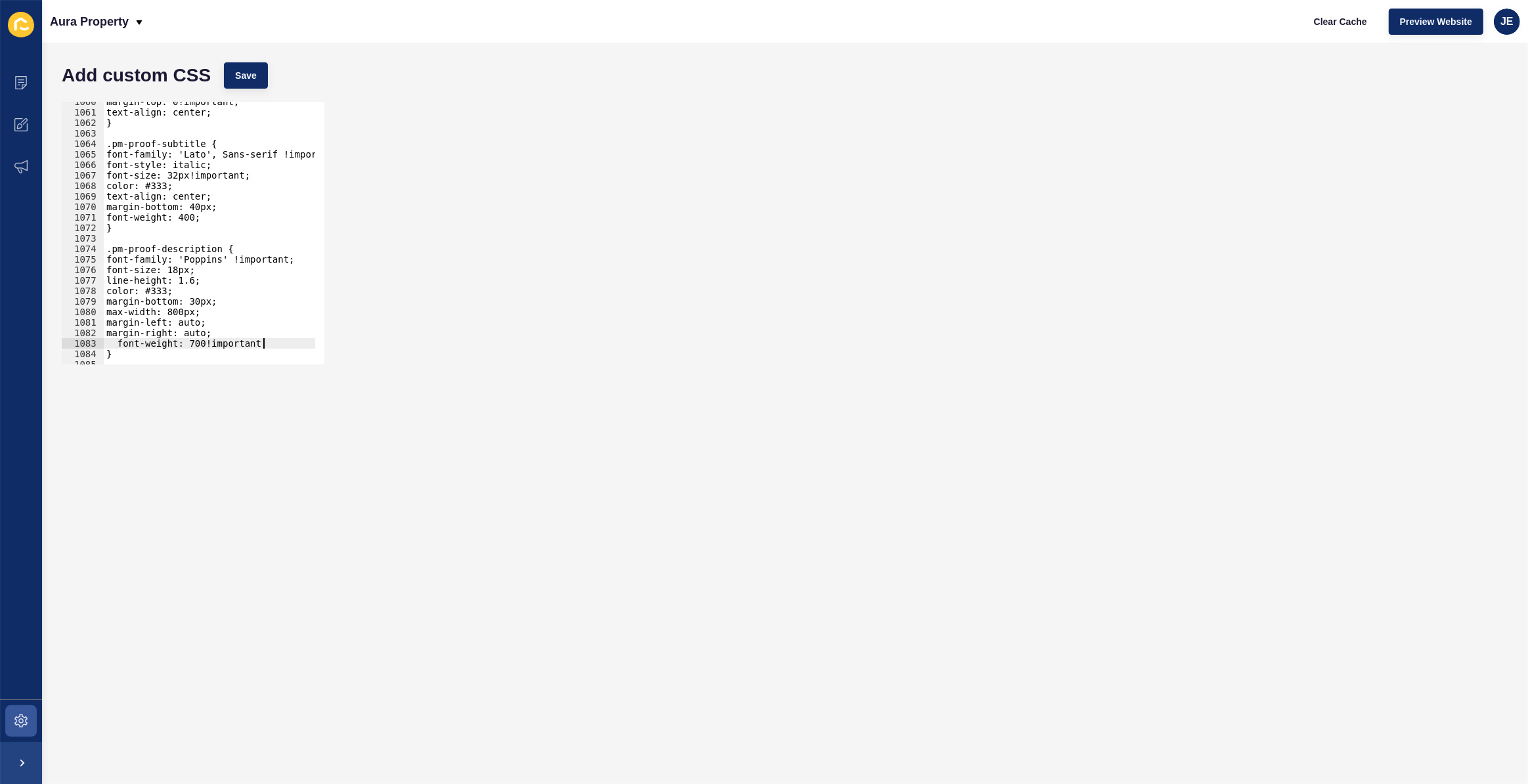
click at [219, 346] on div "margin-top: 0!important; text-align: center; } .pm-proof-subtitle { font-family…" at bounding box center [351, 234] width 495 height 274
click at [239, 78] on span "Save" at bounding box center [246, 76] width 22 height 13
click at [126, 341] on div "margin-top: 0!important; text-align: center; } .pm-proof-subtitle { font-family…" at bounding box center [351, 234] width 495 height 274
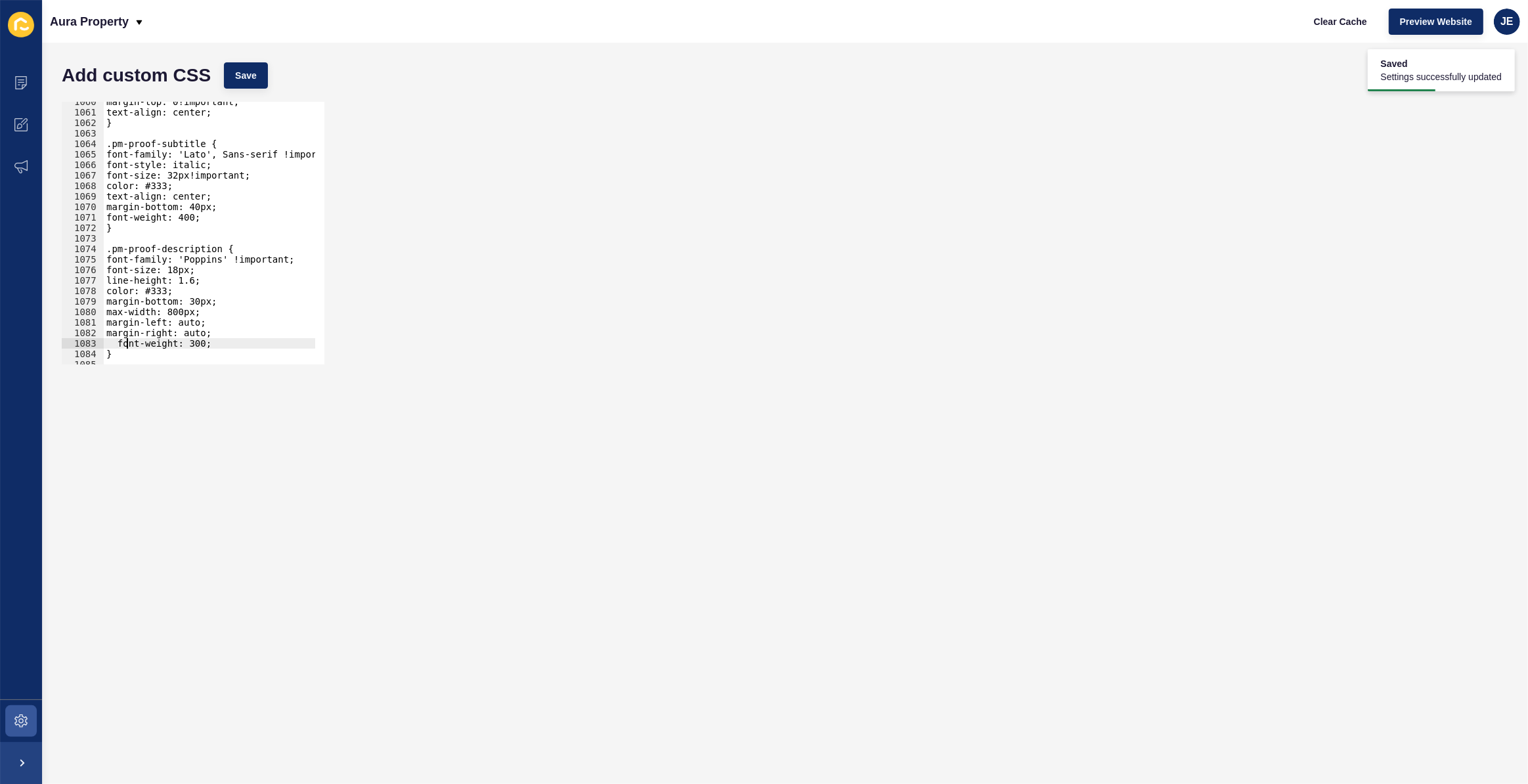
type textarea "font-weight: 300;"
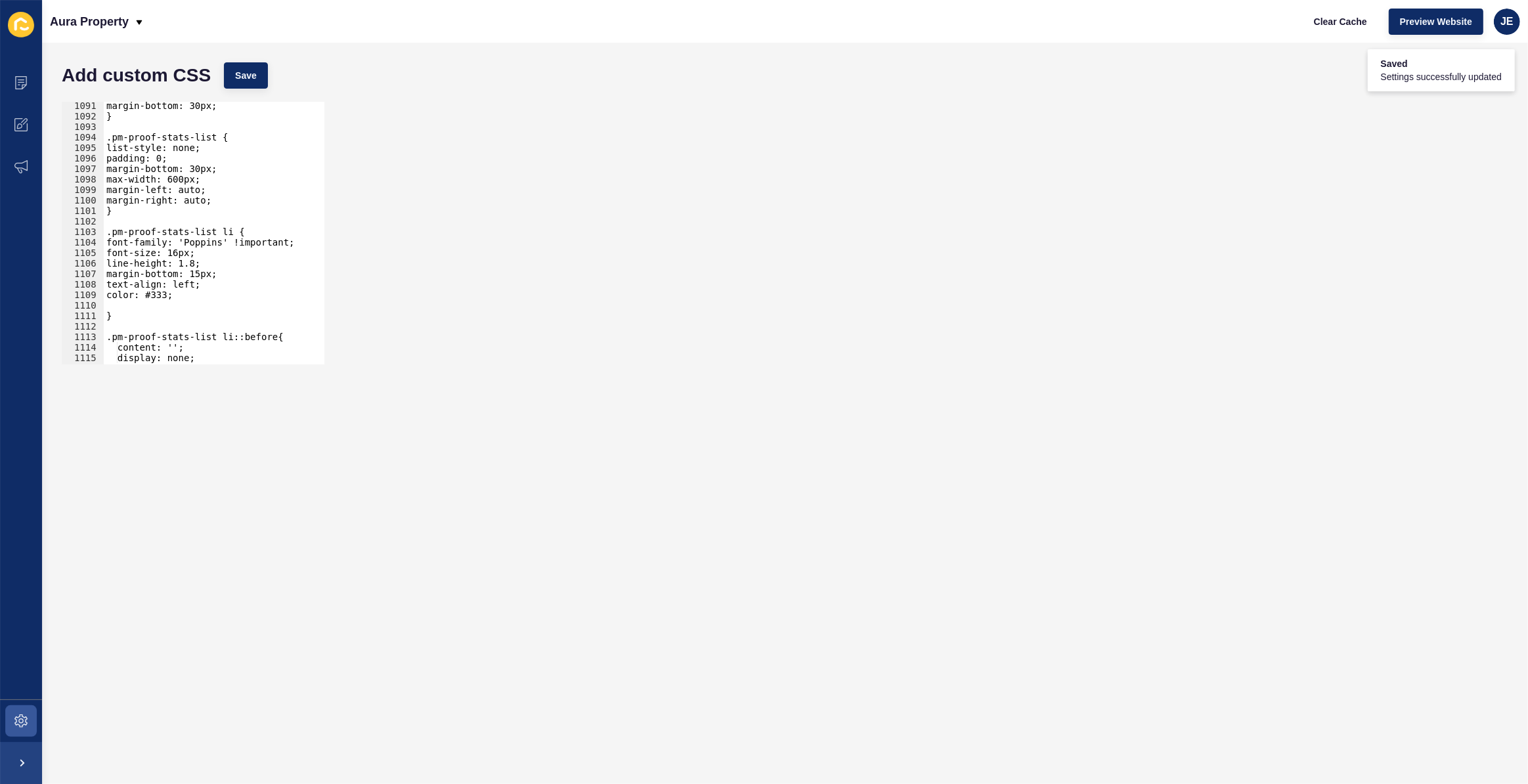
scroll to position [11488, 0]
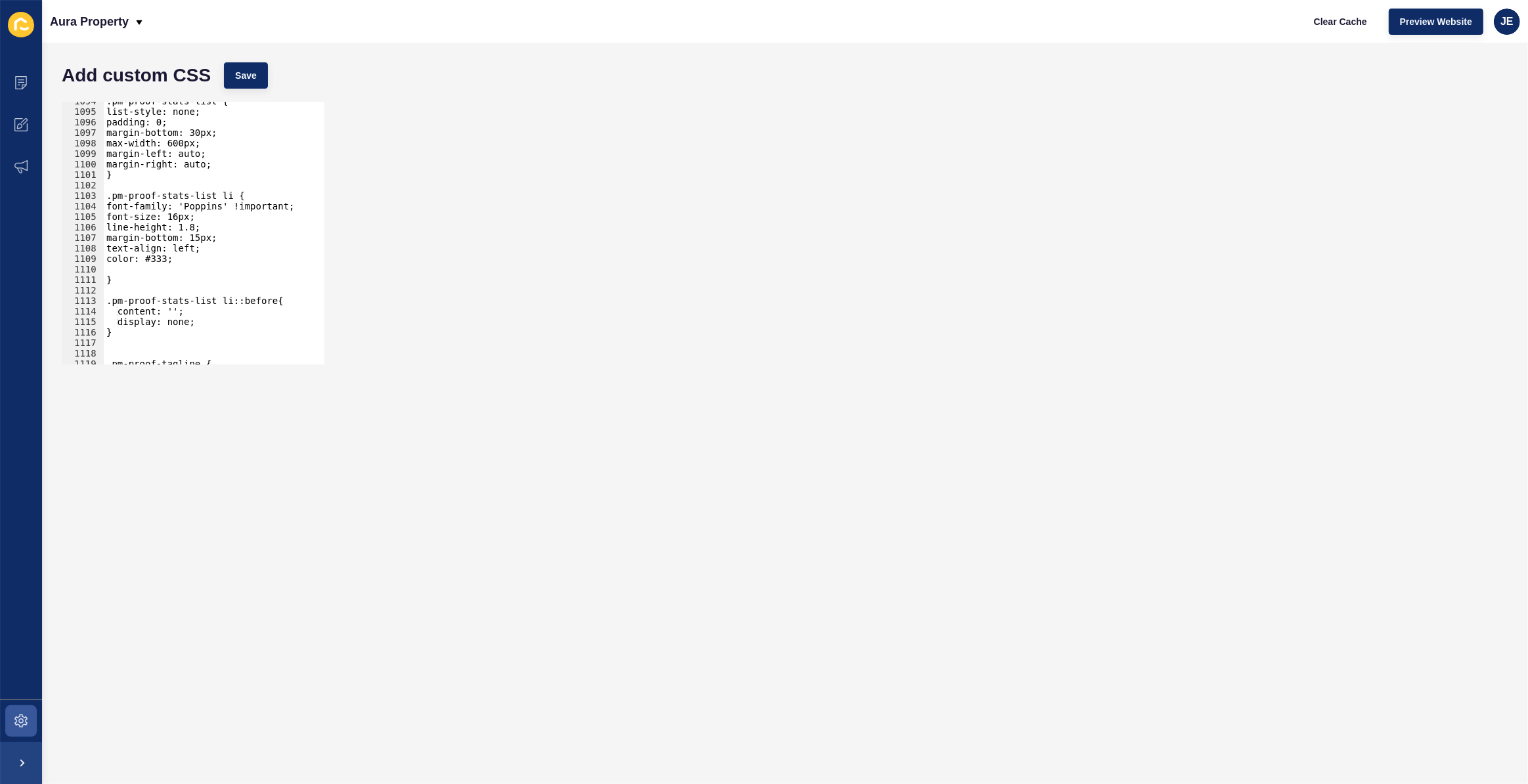
click at [197, 287] on div ".pm-proof-stats-list { list-style: none; padding: 0; margin-bottom: 30px; max-w…" at bounding box center [351, 233] width 495 height 274
click at [173, 270] on div ".pm-proof-stats-list { list-style: none; padding: 0; margin-bottom: 30px; max-w…" at bounding box center [351, 233] width 495 height 274
type textarea "color: #333;"
click at [129, 331] on div ".pm-proof-stats-list { list-style: none; padding: 0; margin-bottom: 30px; max-w…" at bounding box center [351, 233] width 495 height 274
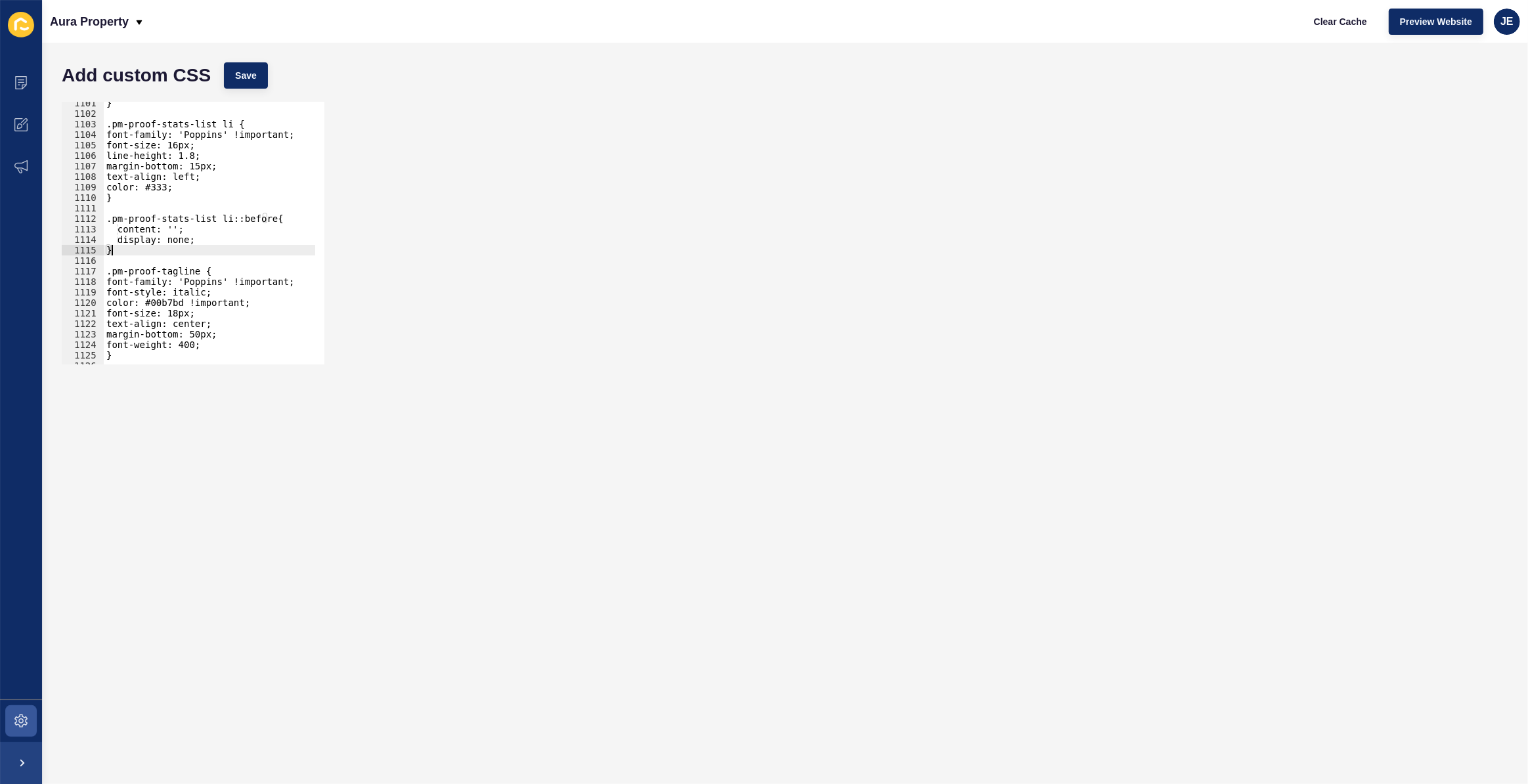
scroll to position [11560, 0]
click at [211, 335] on div "} .pm-proof-stats-list li { font-family: 'Poppins' !important; font-size: 16px;…" at bounding box center [351, 235] width 495 height 274
click at [256, 58] on div "Add custom CSS Save" at bounding box center [785, 75] width 1460 height 39
click at [248, 78] on span "Save" at bounding box center [246, 76] width 22 height 13
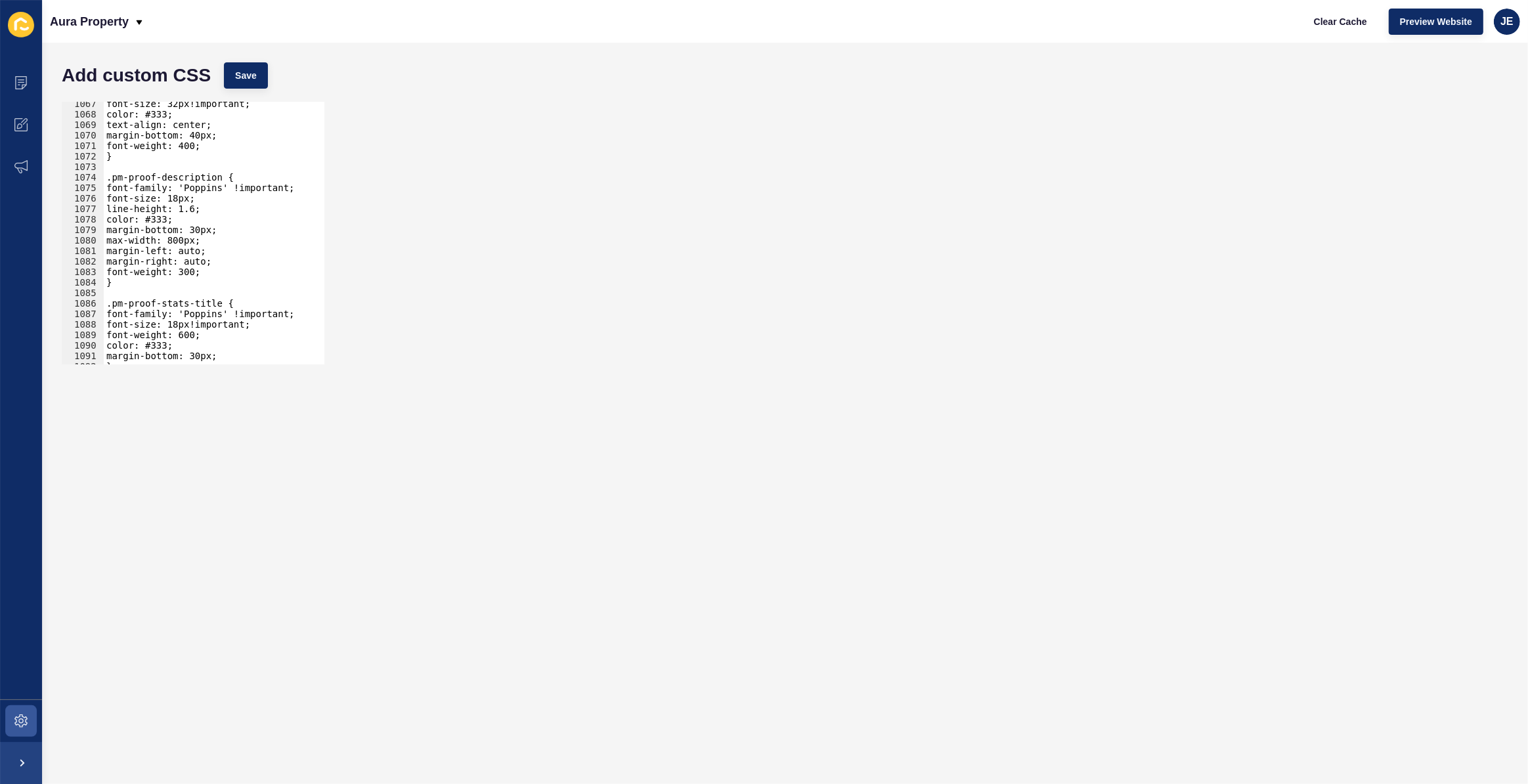
scroll to position [11095, 0]
type textarea "font-weight: 400;"
click at [224, 250] on div "line-height: 1.2em; color: #242C39; margin-bottom: 30px!important; margin-top: …" at bounding box center [351, 239] width 495 height 274
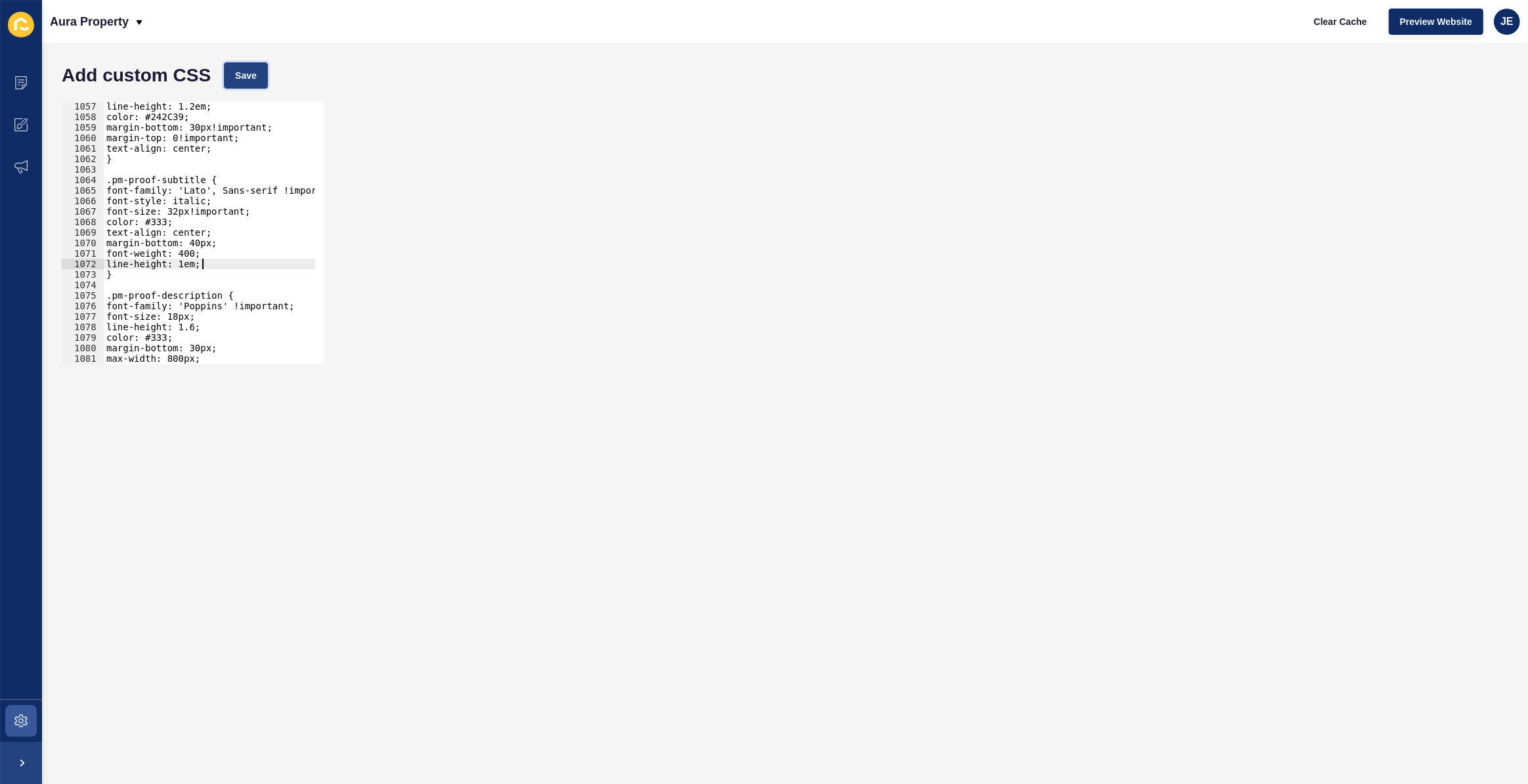
click at [248, 74] on span "Save" at bounding box center [246, 76] width 22 height 13
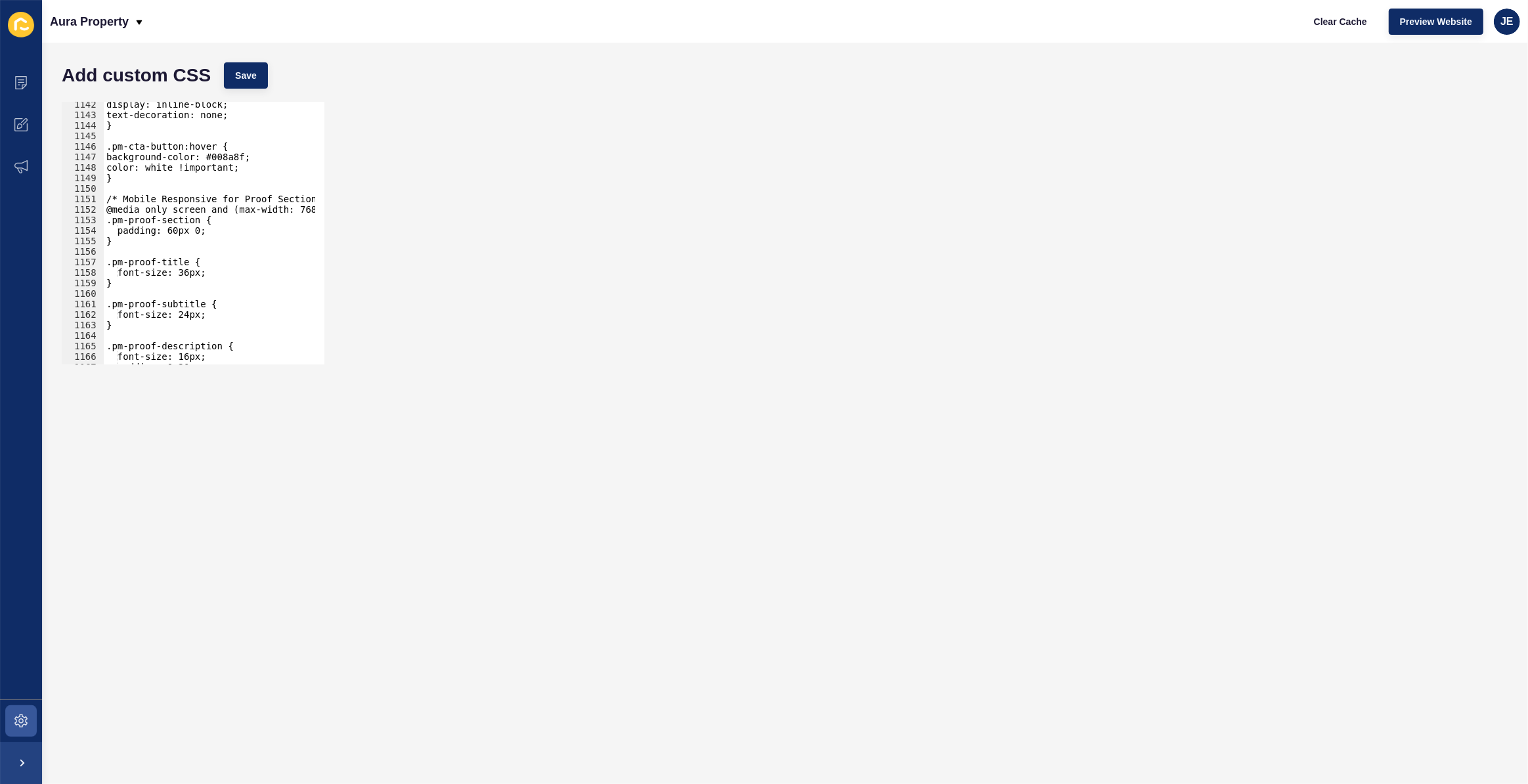
scroll to position [11989, 0]
click at [186, 270] on div "display: inline-block; text-decoration: none; } .pm-cta-button:hover { backgrou…" at bounding box center [351, 237] width 495 height 274
click at [240, 78] on span "Save" at bounding box center [246, 76] width 22 height 13
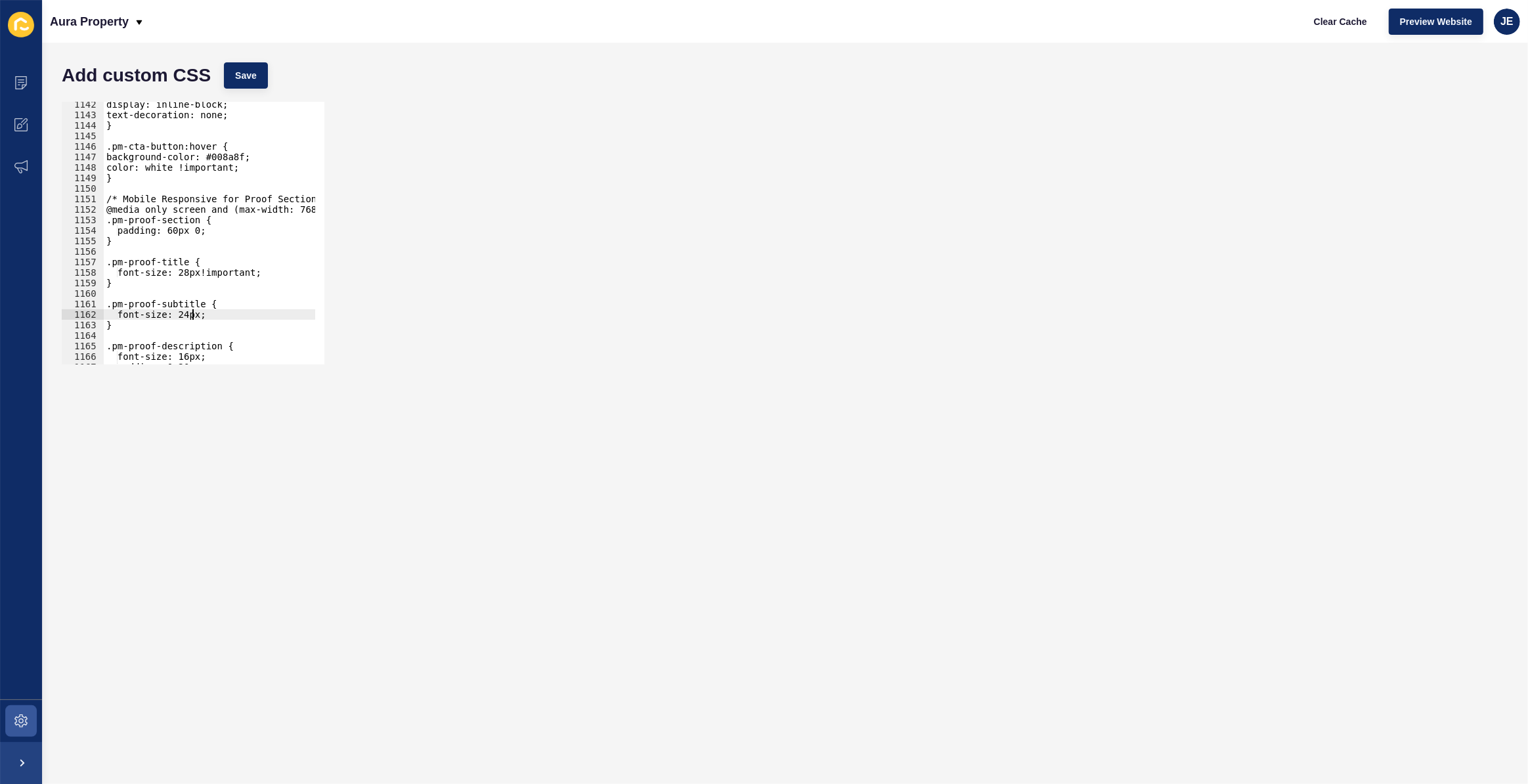
scroll to position [0, 7]
click at [189, 316] on div "display: inline-block; text-decoration: none; } .pm-cta-button:hover { backgrou…" at bounding box center [351, 237] width 495 height 274
click at [213, 272] on div "display: inline-block; text-decoration: none; } .pm-cta-button:hover { backgrou…" at bounding box center [351, 237] width 495 height 274
click at [200, 315] on div "display: inline-block; text-decoration: none; } .pm-cta-button:hover { backgrou…" at bounding box center [351, 237] width 495 height 274
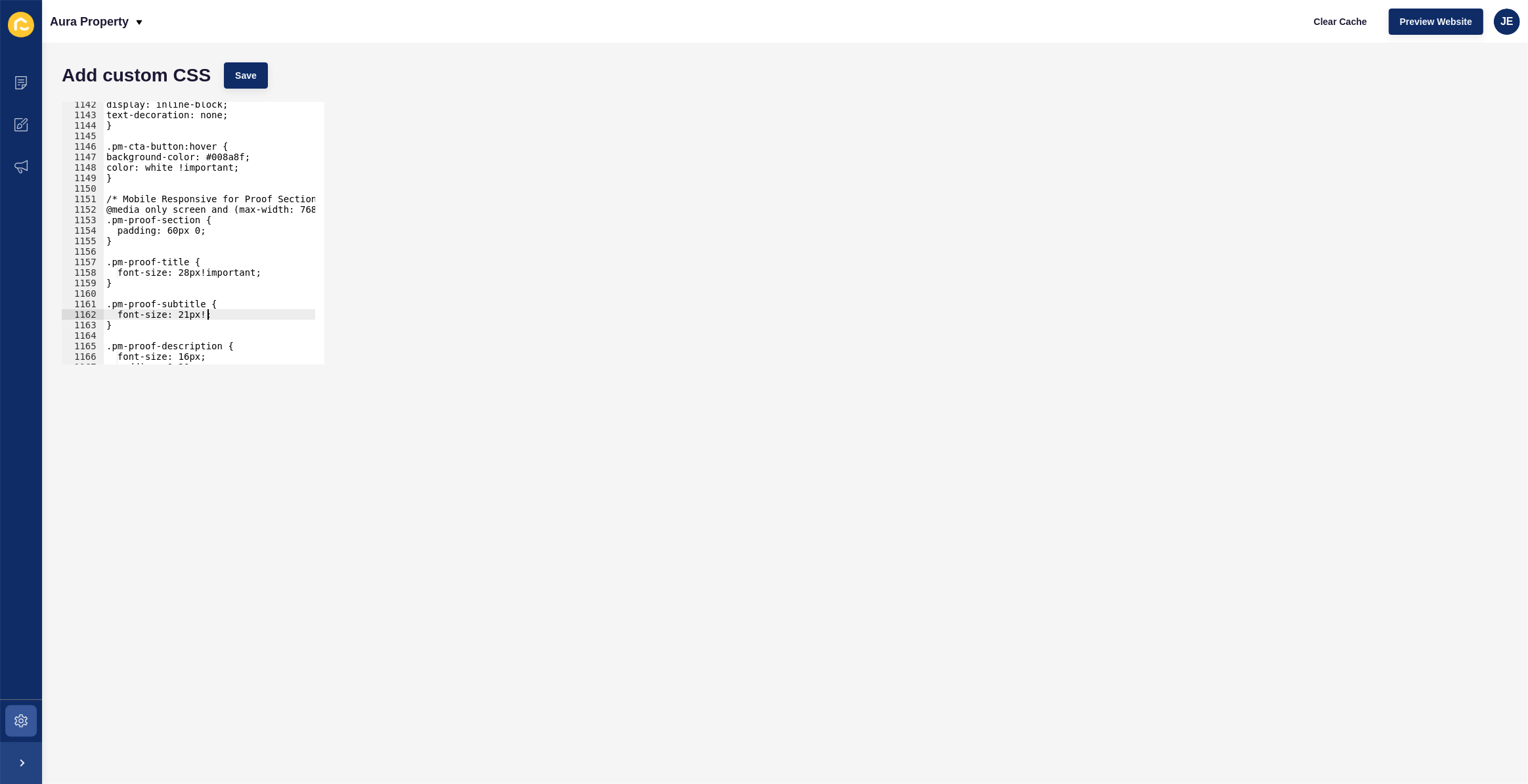
paste textarea "important"
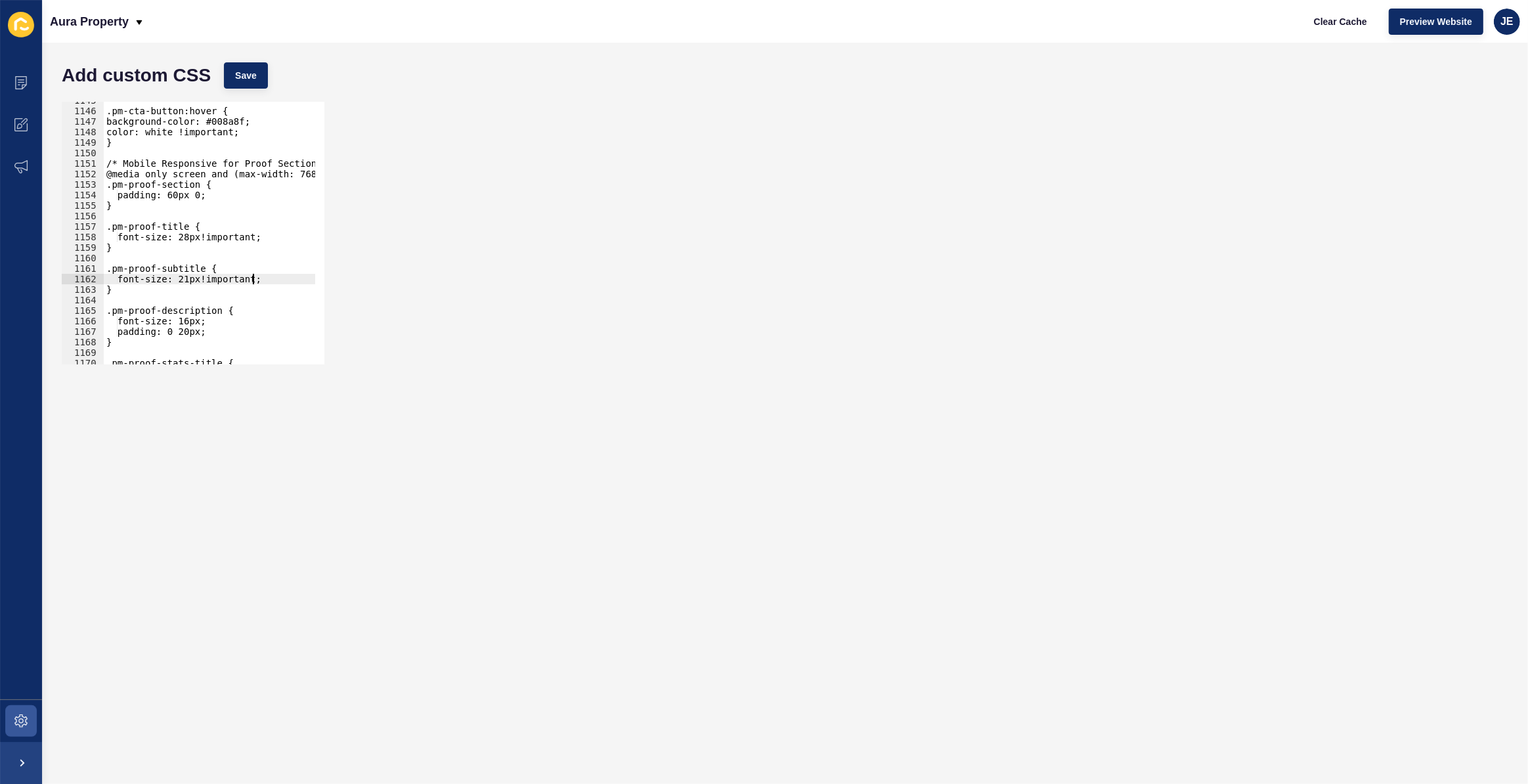
scroll to position [12024, 0]
click at [202, 318] on div ".pm-cta-button:hover { background-color: #008a8f; color: white !important; } /*…" at bounding box center [351, 233] width 495 height 274
paste textarea "important"
click at [243, 68] on button "Save" at bounding box center [246, 76] width 44 height 27
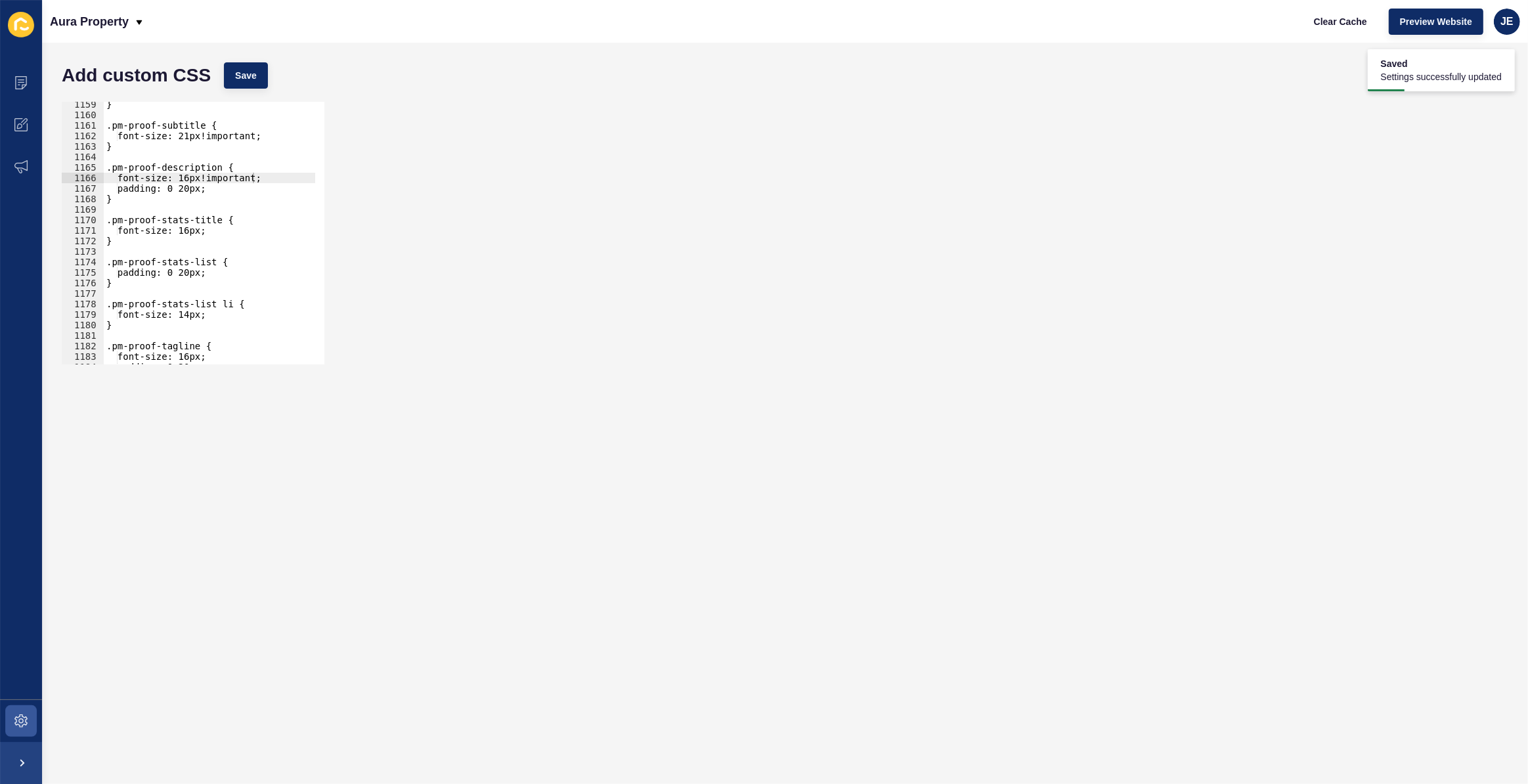
scroll to position [12206, 0]
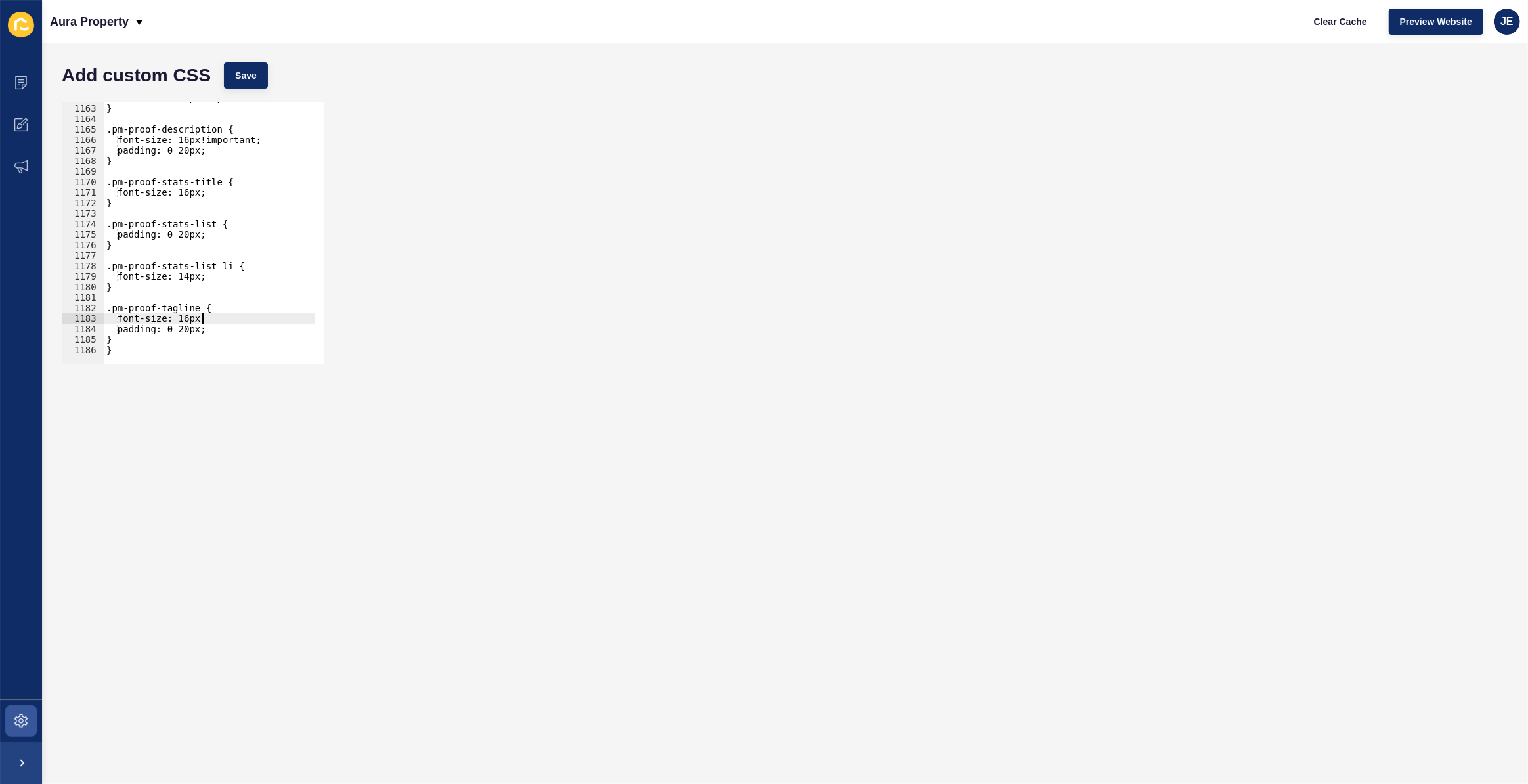
click at [202, 321] on div "font-size: 21px!important; } .pm-proof-description { font-size: 16px!important;…" at bounding box center [351, 230] width 495 height 274
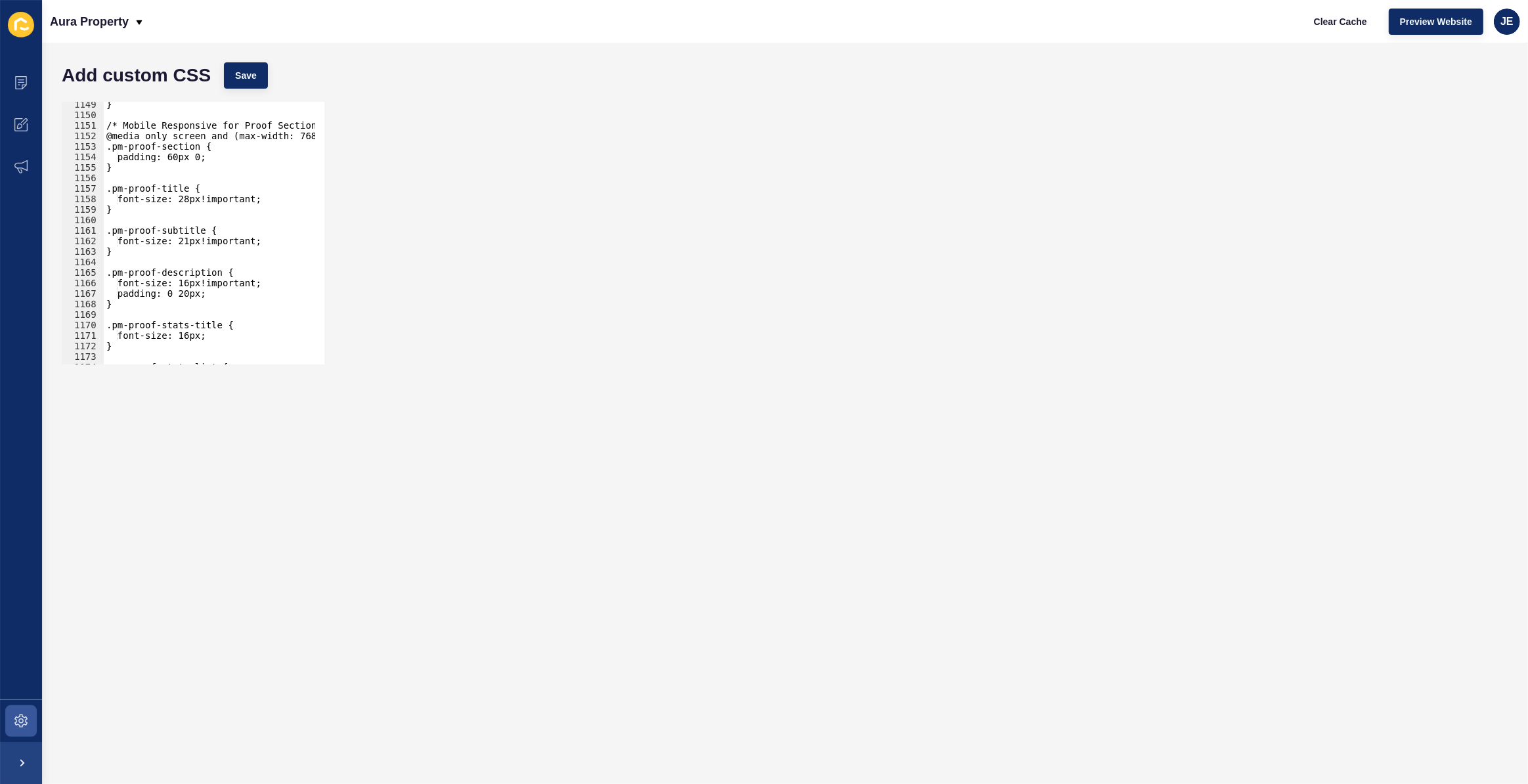
drag, startPoint x: 209, startPoint y: 158, endPoint x: 113, endPoint y: 159, distance: 96.0
click at [94, 160] on div "@media only screen and (max-width: 768px) { 1149 1150 1151 1152 1153 1154 1155 …" at bounding box center [193, 233] width 263 height 262
click at [104, 144] on div "} /* Mobile Responsive for Proof Section */ @media only screen and (max-width: …" at bounding box center [351, 237] width 495 height 274
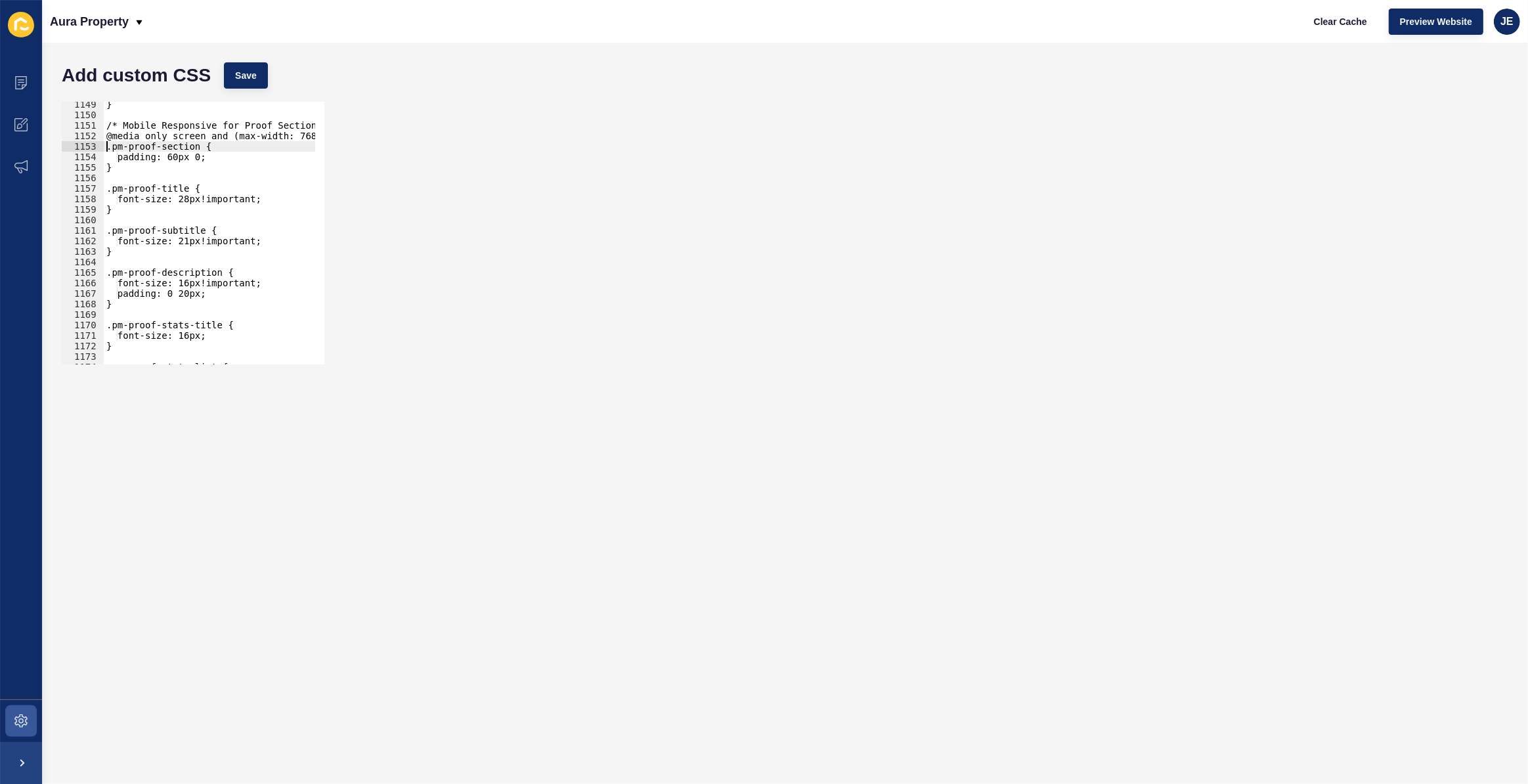
click at [113, 150] on div "} /* Mobile Responsive for Proof Section */ @media only screen and (max-width: …" at bounding box center [351, 237] width 495 height 274
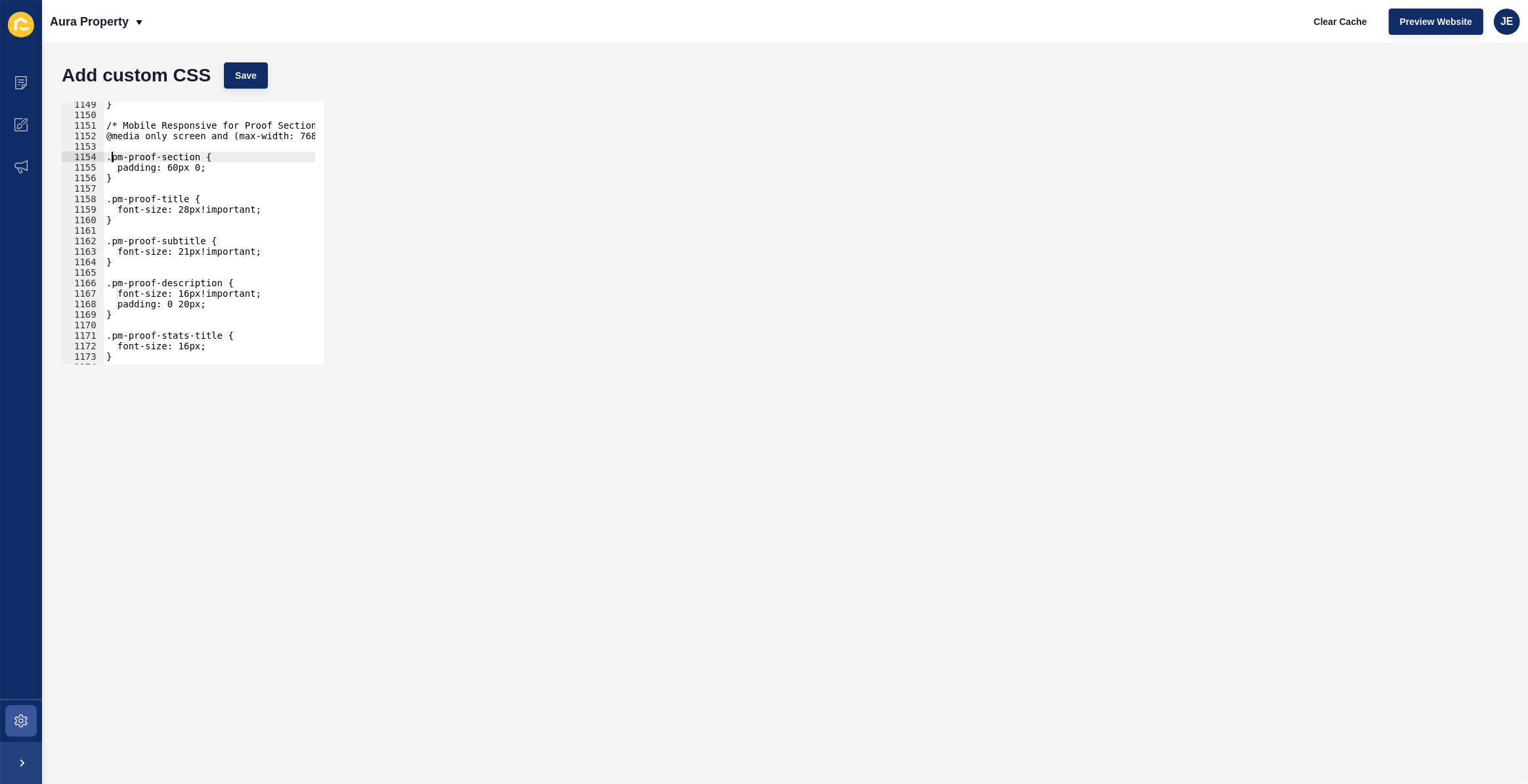
type textarea ".pm-proof-section {"
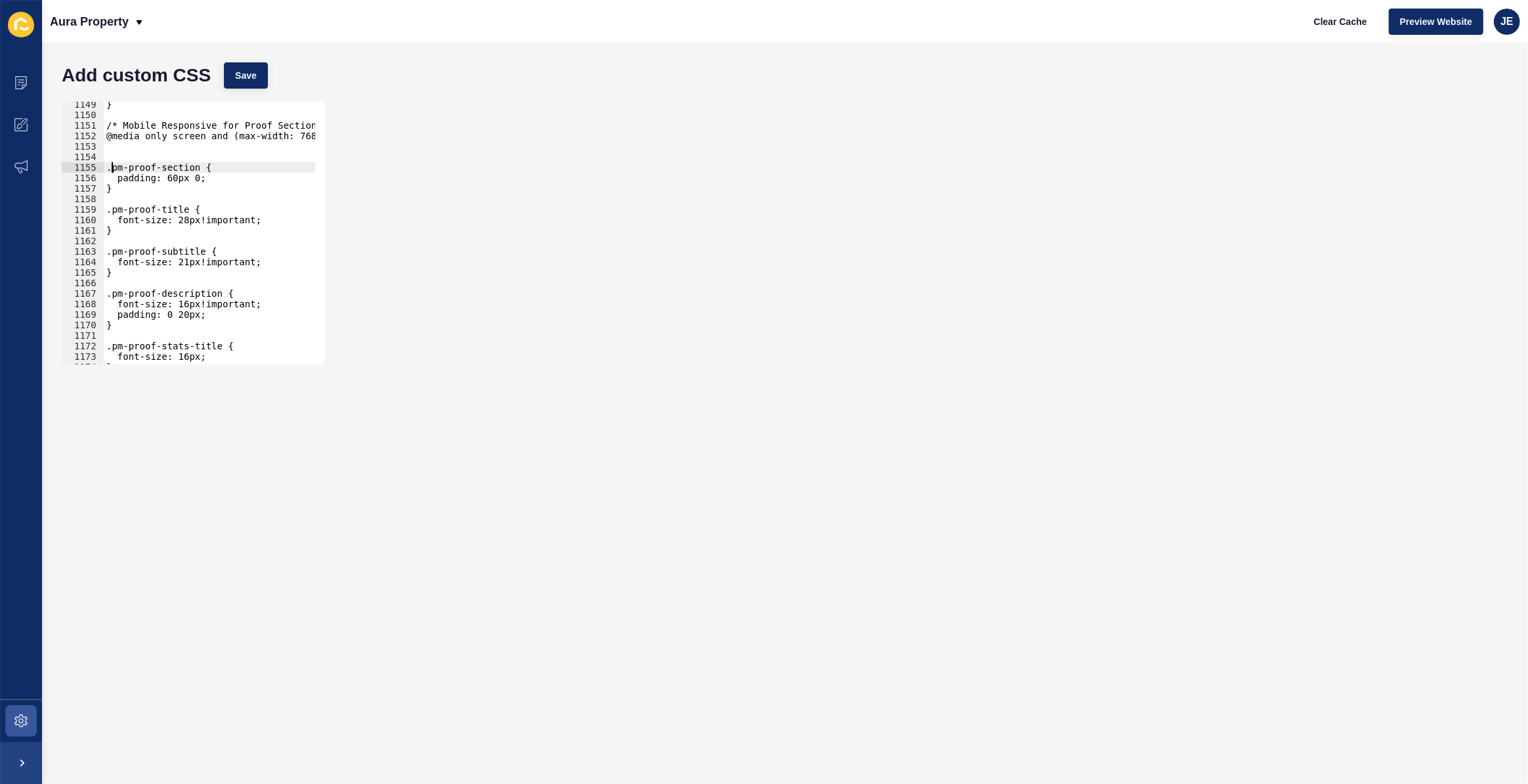
click at [125, 150] on div "} /* Mobile Responsive for Proof Section */ @media only screen and (max-width: …" at bounding box center [351, 237] width 495 height 274
drag, startPoint x: 111, startPoint y: 169, endPoint x: 122, endPoint y: 187, distance: 21.1
click at [122, 187] on div "} /* Mobile Responsive for Proof Section */ @media only screen and (max-width: …" at bounding box center [351, 237] width 495 height 274
type textarea "padding: 60px 0; }"
click at [126, 144] on div "} /* Mobile Responsive for Proof Section */ @media only screen and (max-width: …" at bounding box center [351, 237] width 495 height 274
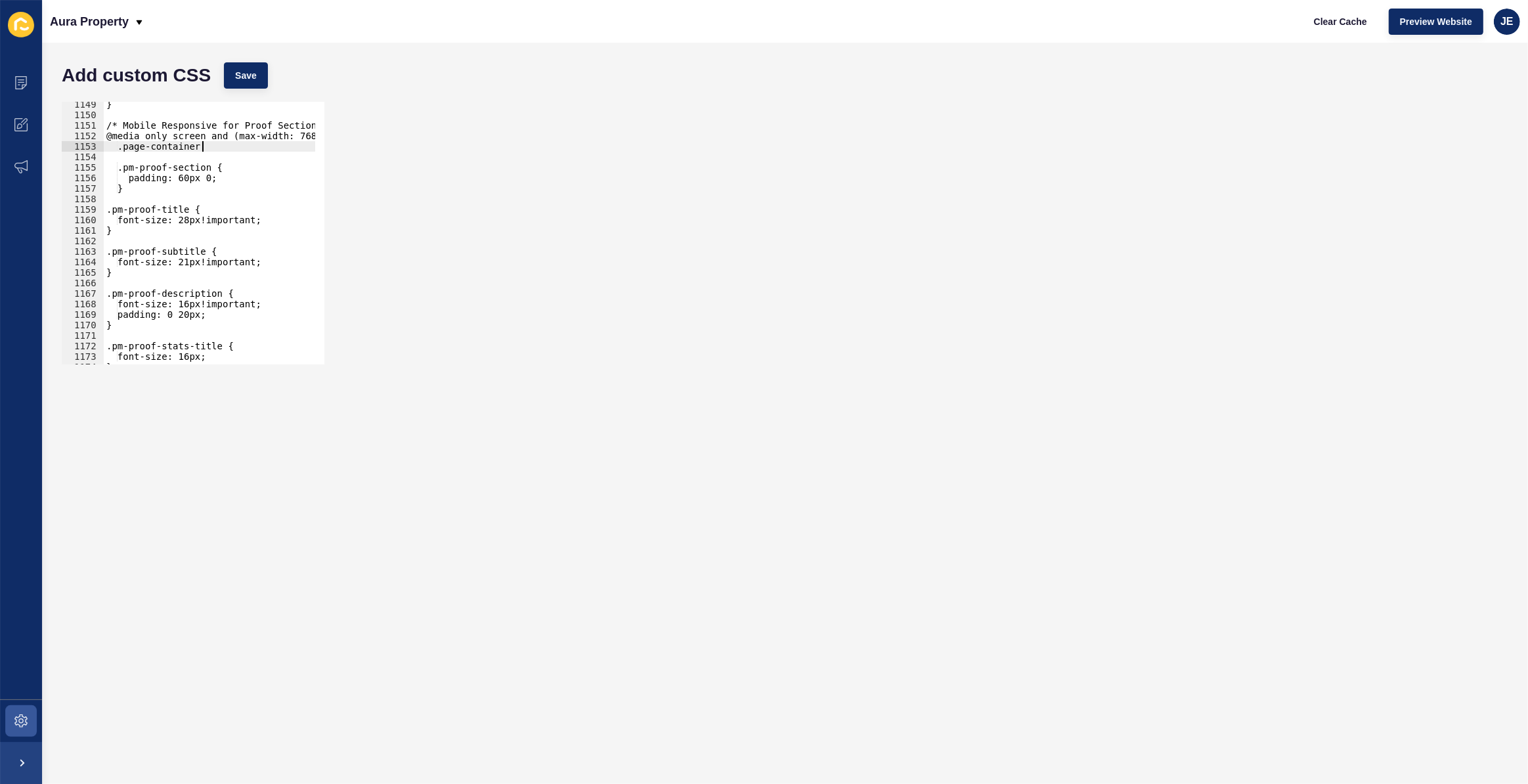
type textarea ".page-container{"
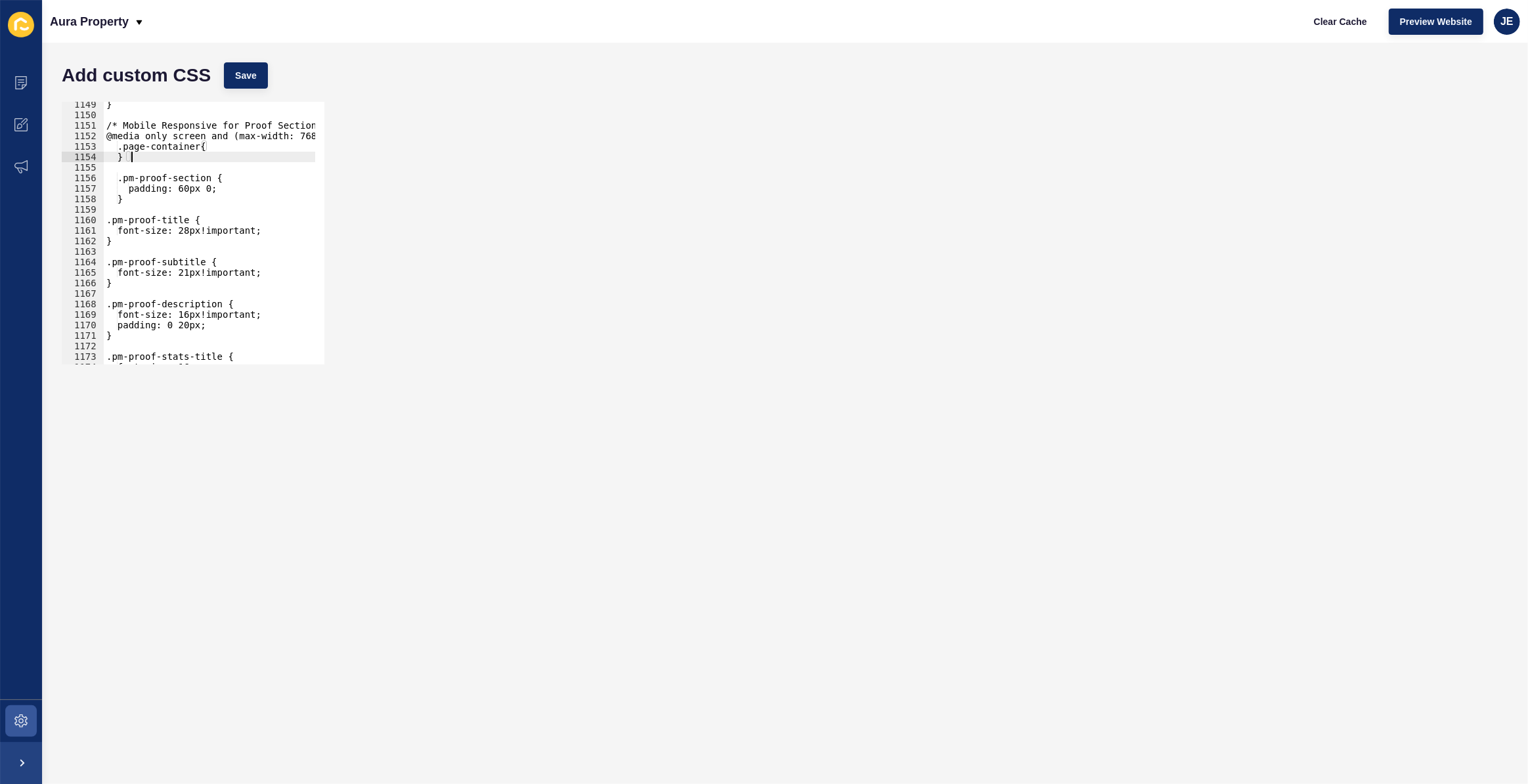
type textarea "}"
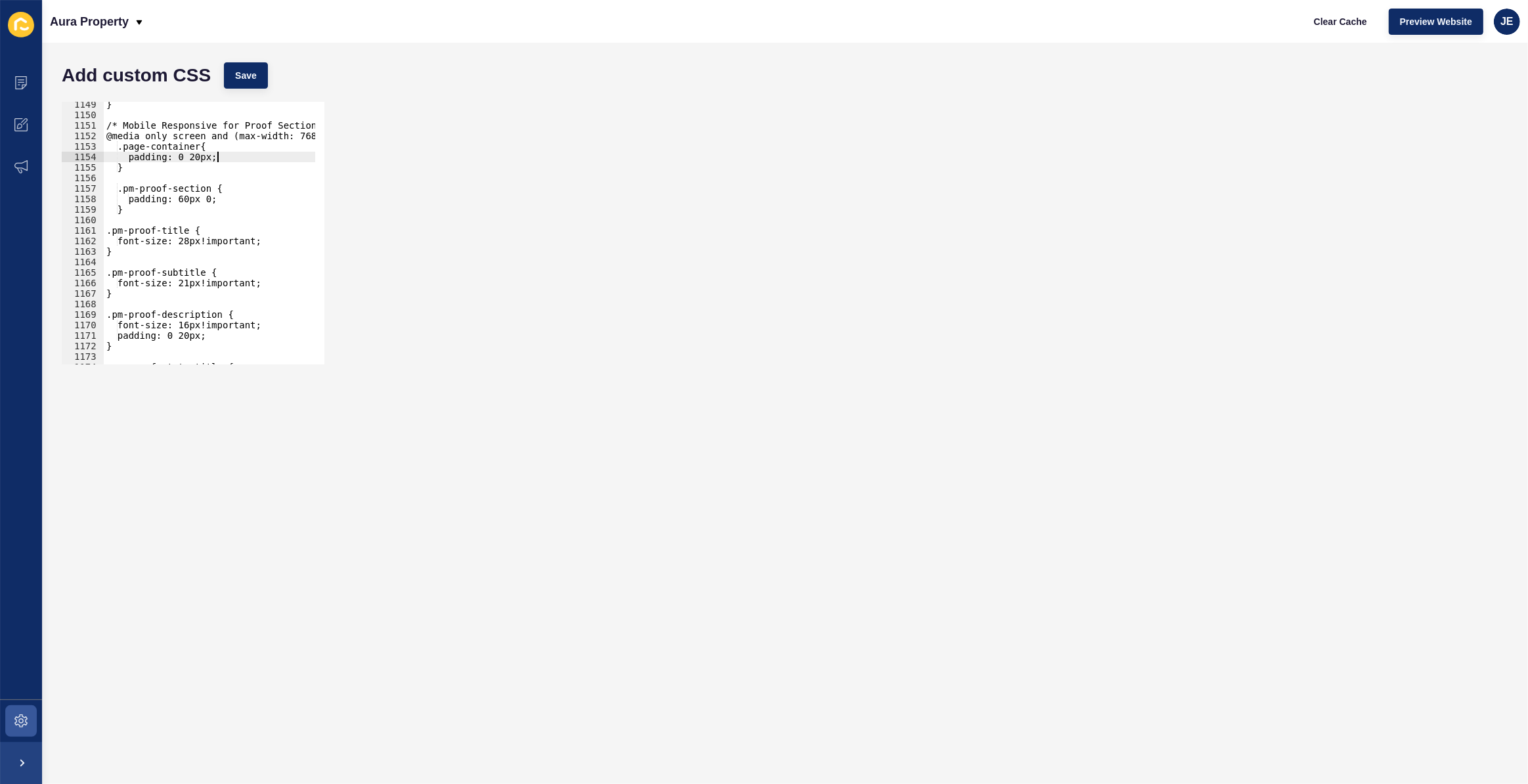
scroll to position [0, 7]
click at [241, 77] on span "Save" at bounding box center [246, 76] width 22 height 13
type textarea "padding: 0 20px;"
drag, startPoint x: 207, startPoint y: 333, endPoint x: 111, endPoint y: 330, distance: 96.0
click at [109, 331] on div "} /* Mobile Responsive for Proof Section */ @media only screen and (max-width: …" at bounding box center [351, 237] width 495 height 274
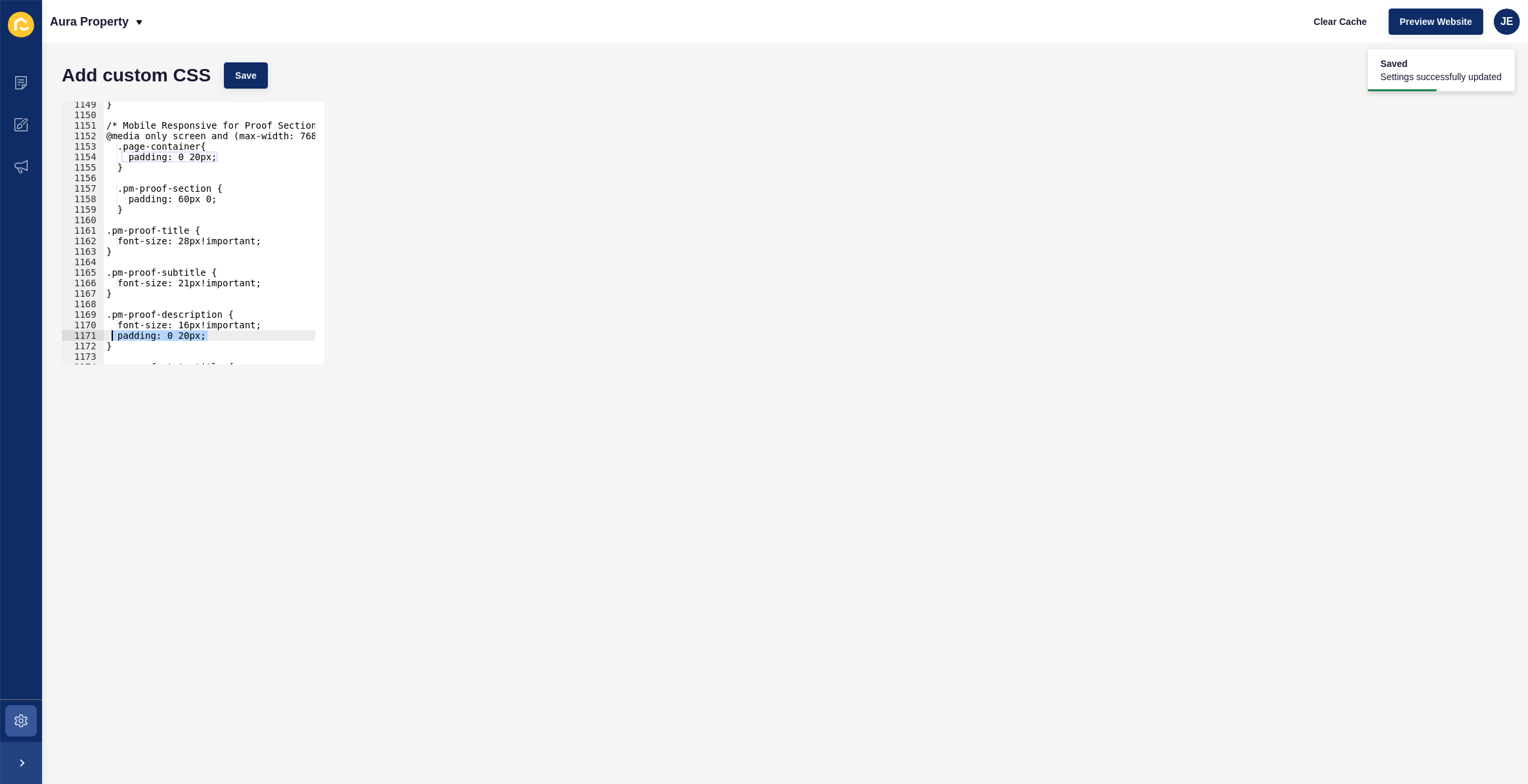
scroll to position [0, 0]
click at [253, 78] on span "Save" at bounding box center [246, 76] width 22 height 13
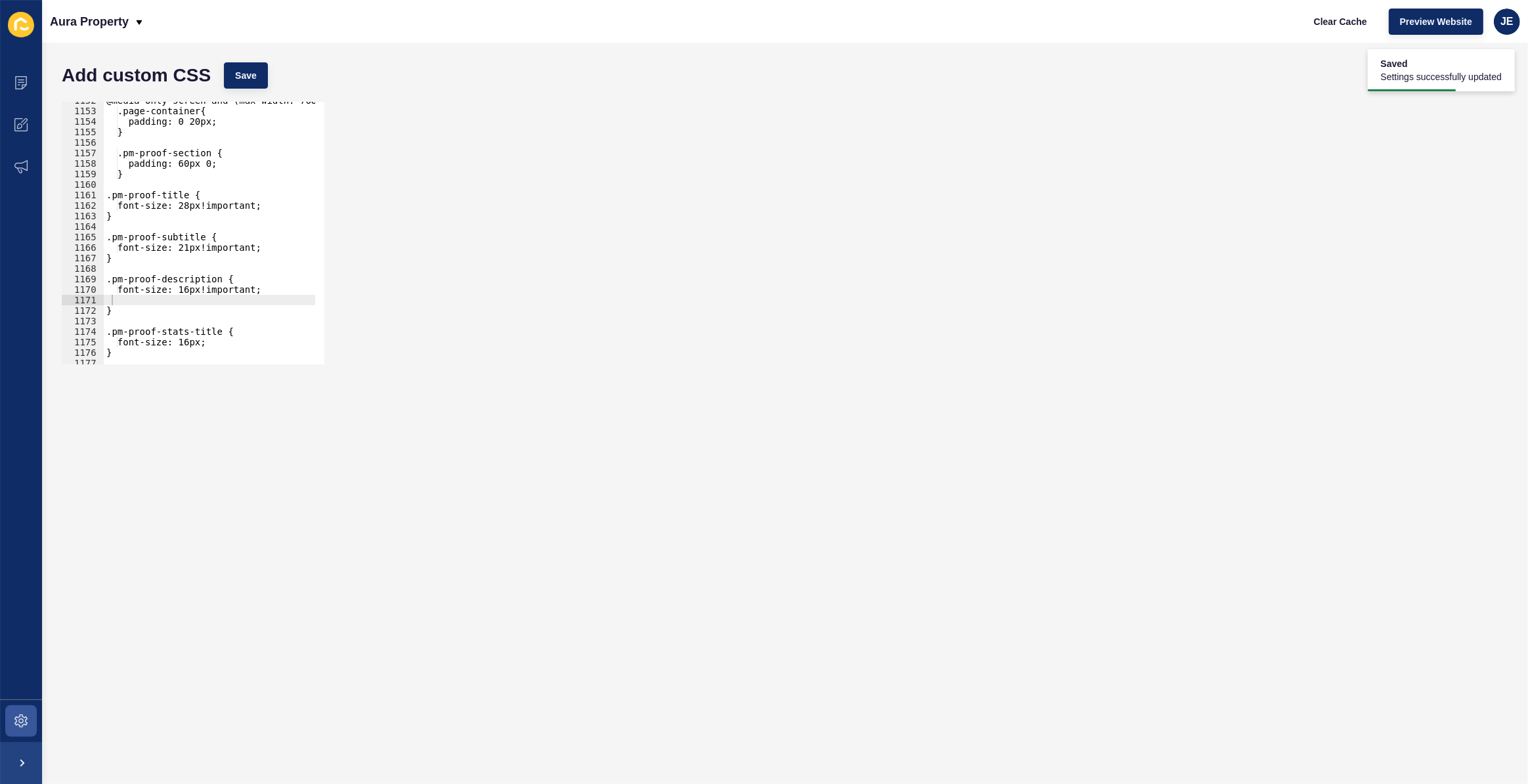
click at [176, 304] on div "@media only screen and (max-width: 768px) { .page-container{ padding: 0 20px; }…" at bounding box center [351, 233] width 495 height 274
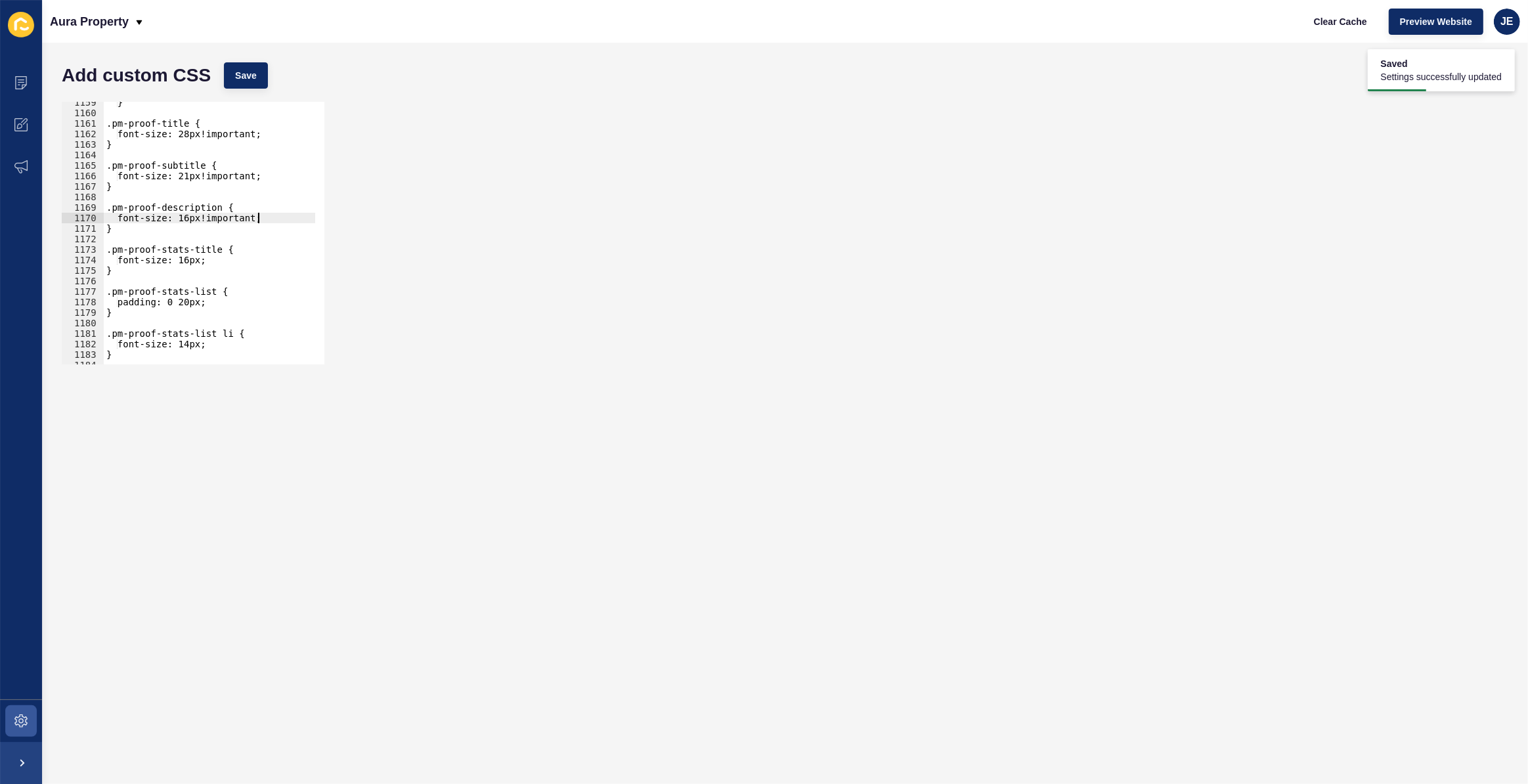
scroll to position [12170, 0]
drag, startPoint x: 139, startPoint y: 312, endPoint x: 98, endPoint y: 287, distance: 48.0
click at [98, 287] on div "font-size: 16px!important; 1159 1160 1161 1162 1163 1164 1165 1166 1167 1168 11…" at bounding box center [193, 233] width 263 height 262
type textarea ".pm-proof-stats-list { padding: 0 20px;"
type textarea "}"
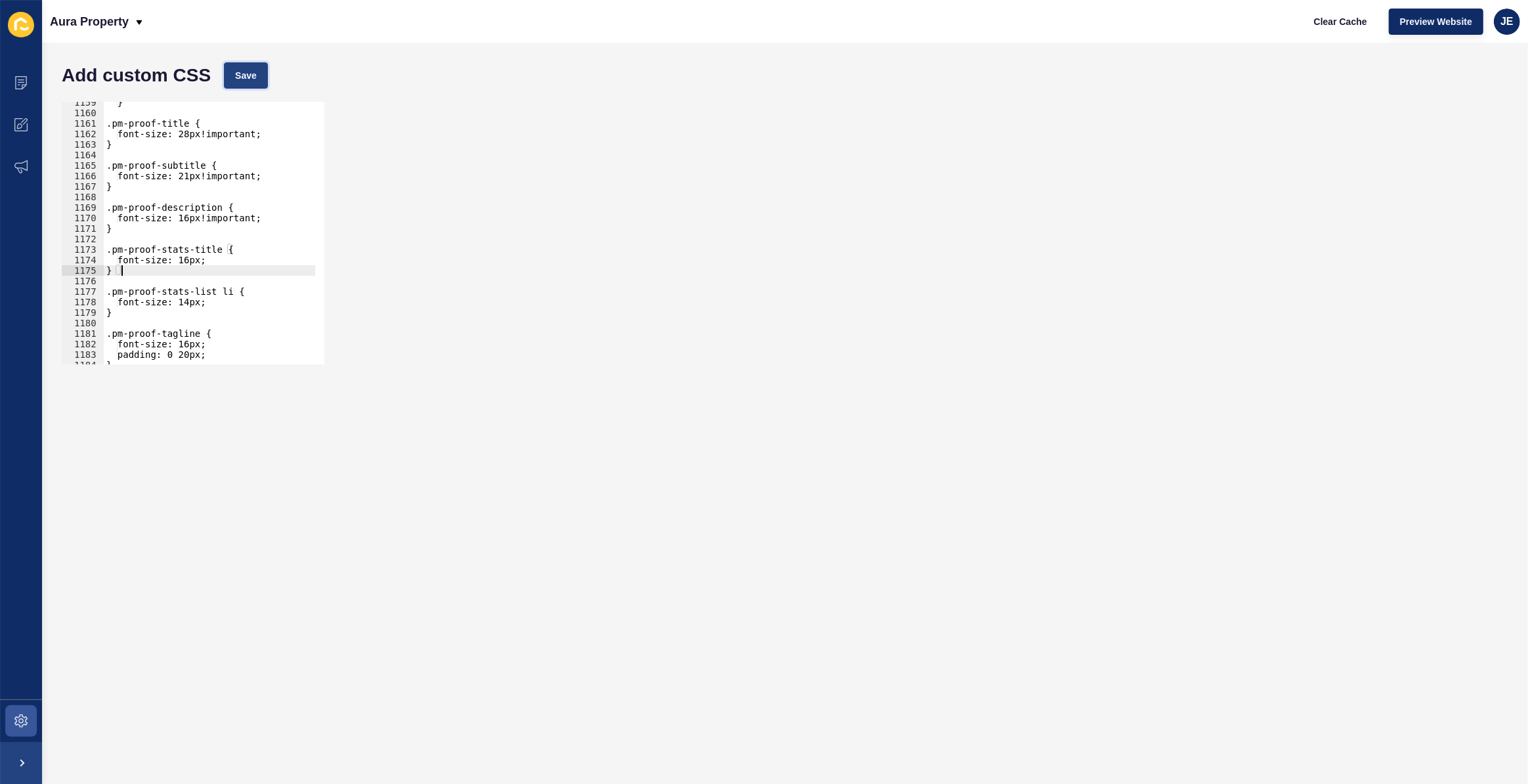
click at [246, 78] on span "Save" at bounding box center [246, 76] width 22 height 13
click at [202, 239] on div "} .pm-proof-title { font-size: 28px!important; } .pm-proof-subtitle { font-size…" at bounding box center [351, 235] width 495 height 274
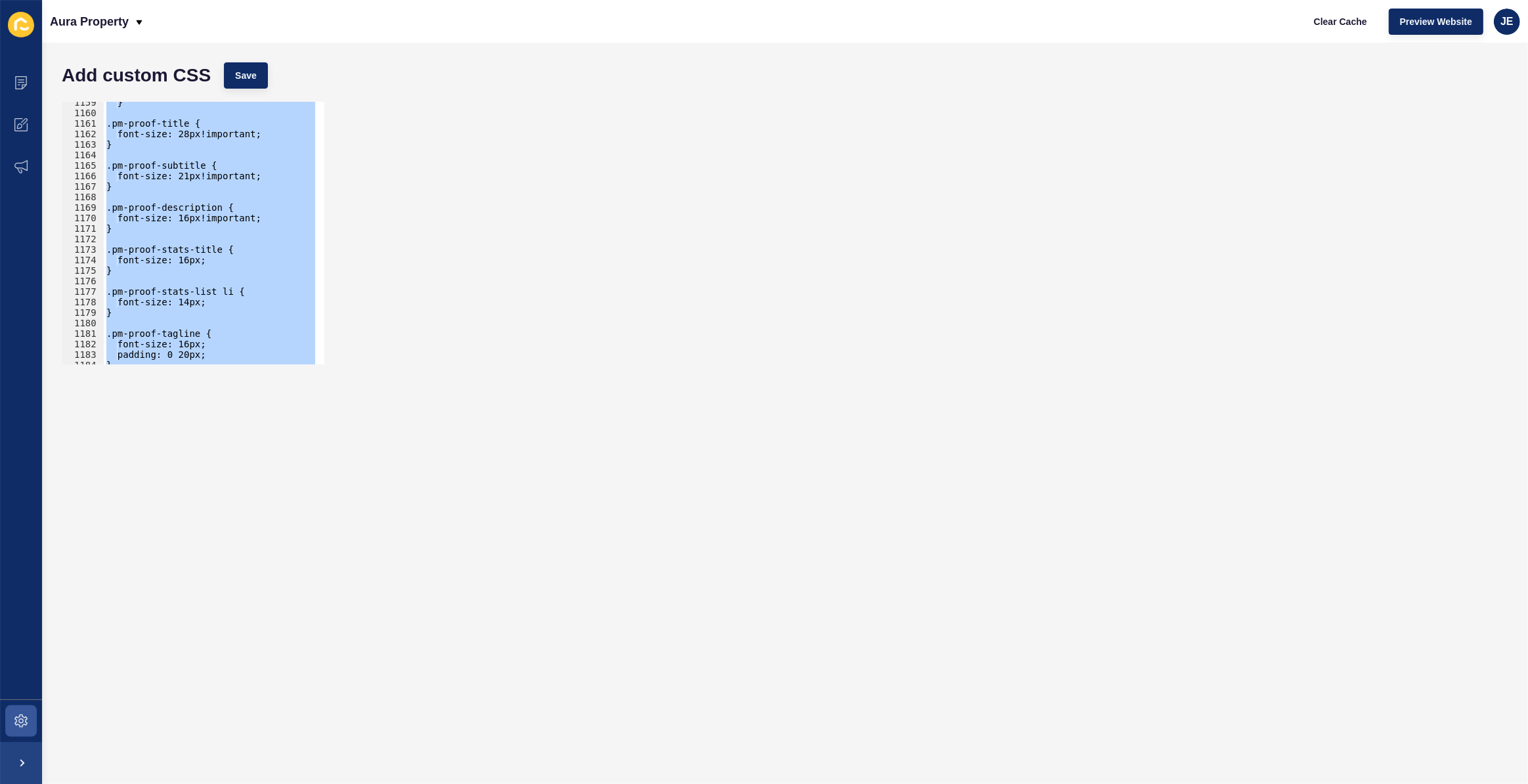
click at [559, 176] on div "} } 1159 1160 1161 1162 1163 1164 1165 1166 1167 1168 1169 1170 1171 1172 1173 …" at bounding box center [785, 233] width 1460 height 276
click at [191, 188] on div "} .pm-proof-title { font-size: 28px!important; } .pm-proof-subtitle { font-size…" at bounding box center [209, 233] width 211 height 262
type textarea "}"
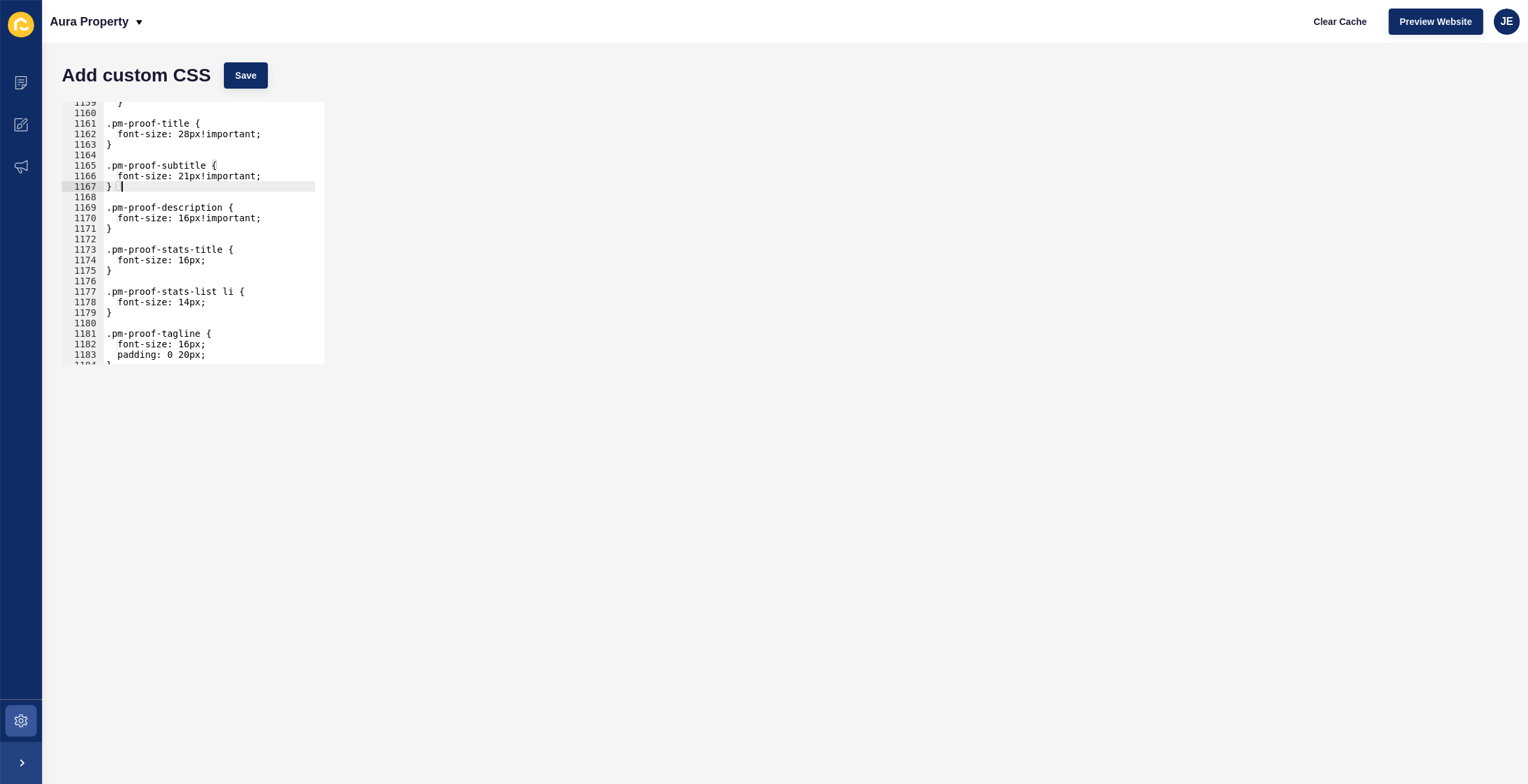
click at [227, 237] on div "} .pm-proof-title { font-size: 28px!important; } .pm-proof-subtitle { font-size…" at bounding box center [351, 235] width 495 height 274
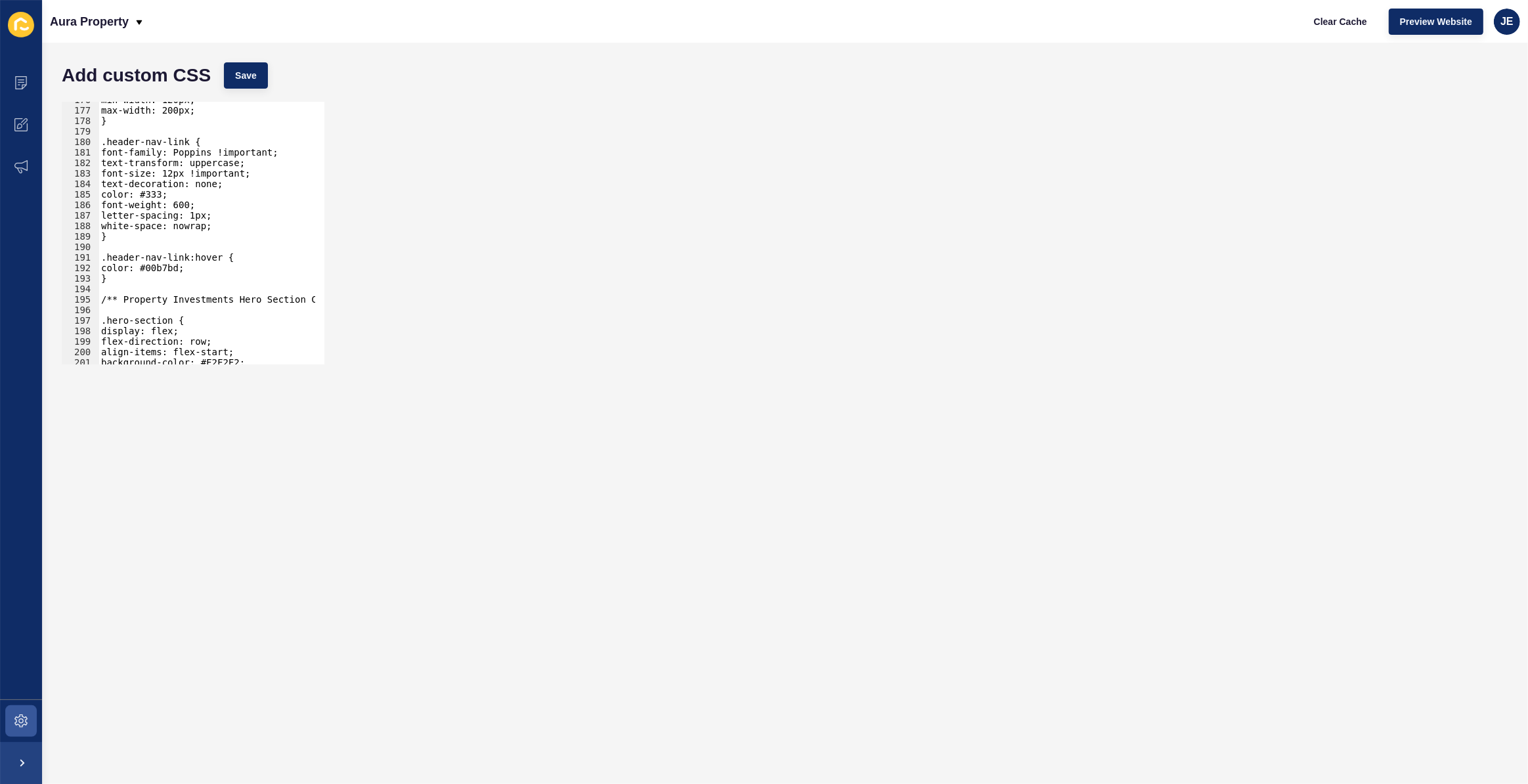
scroll to position [1917, 0]
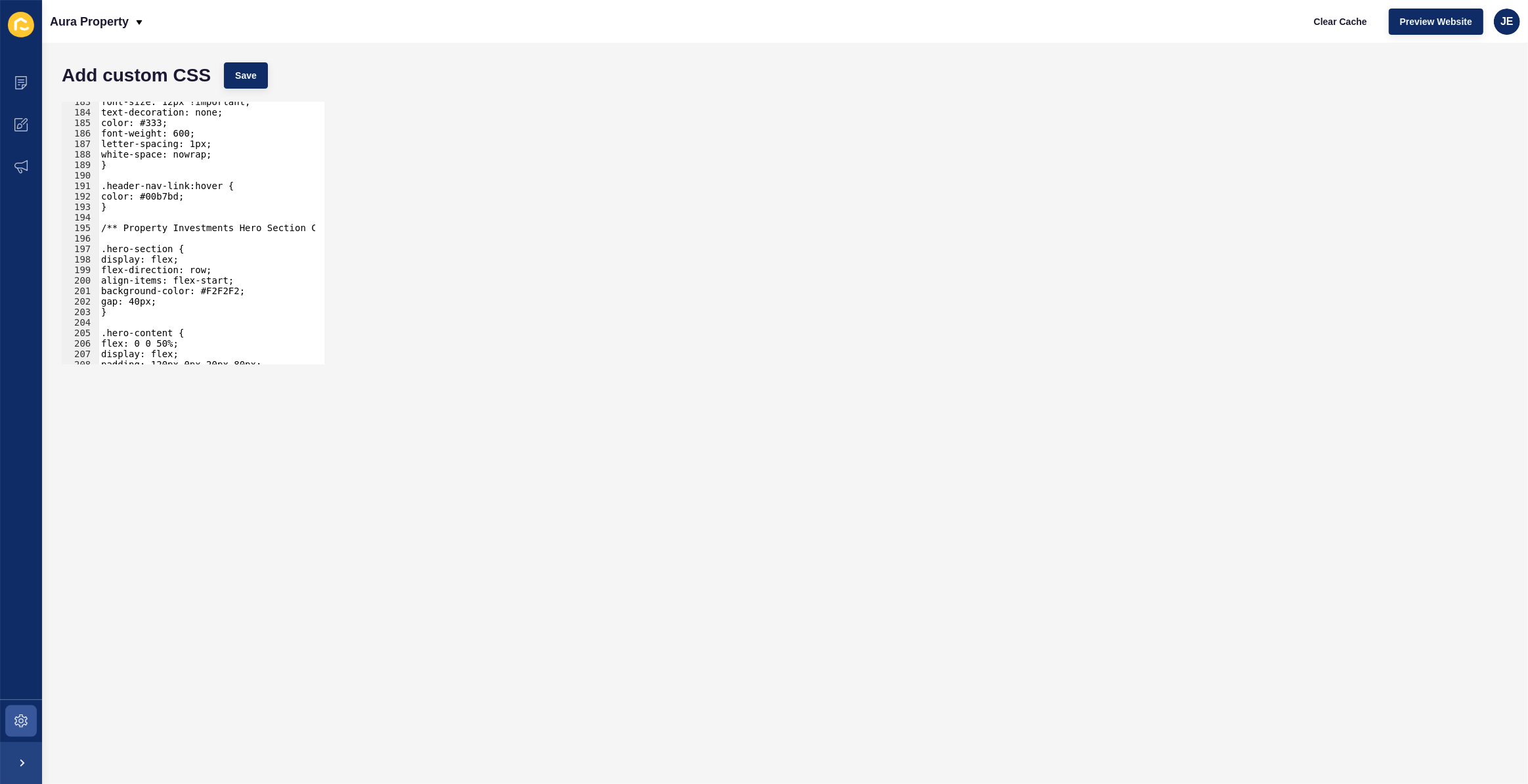
click at [179, 240] on div "font-size: 12px !important; text-decoration: none; color: #333; font-weight: 60…" at bounding box center [346, 234] width 495 height 274
click at [106, 249] on div "font-size: 12px !important; text-decoration: none; color: #333; font-weight: 60…" at bounding box center [346, 234] width 495 height 274
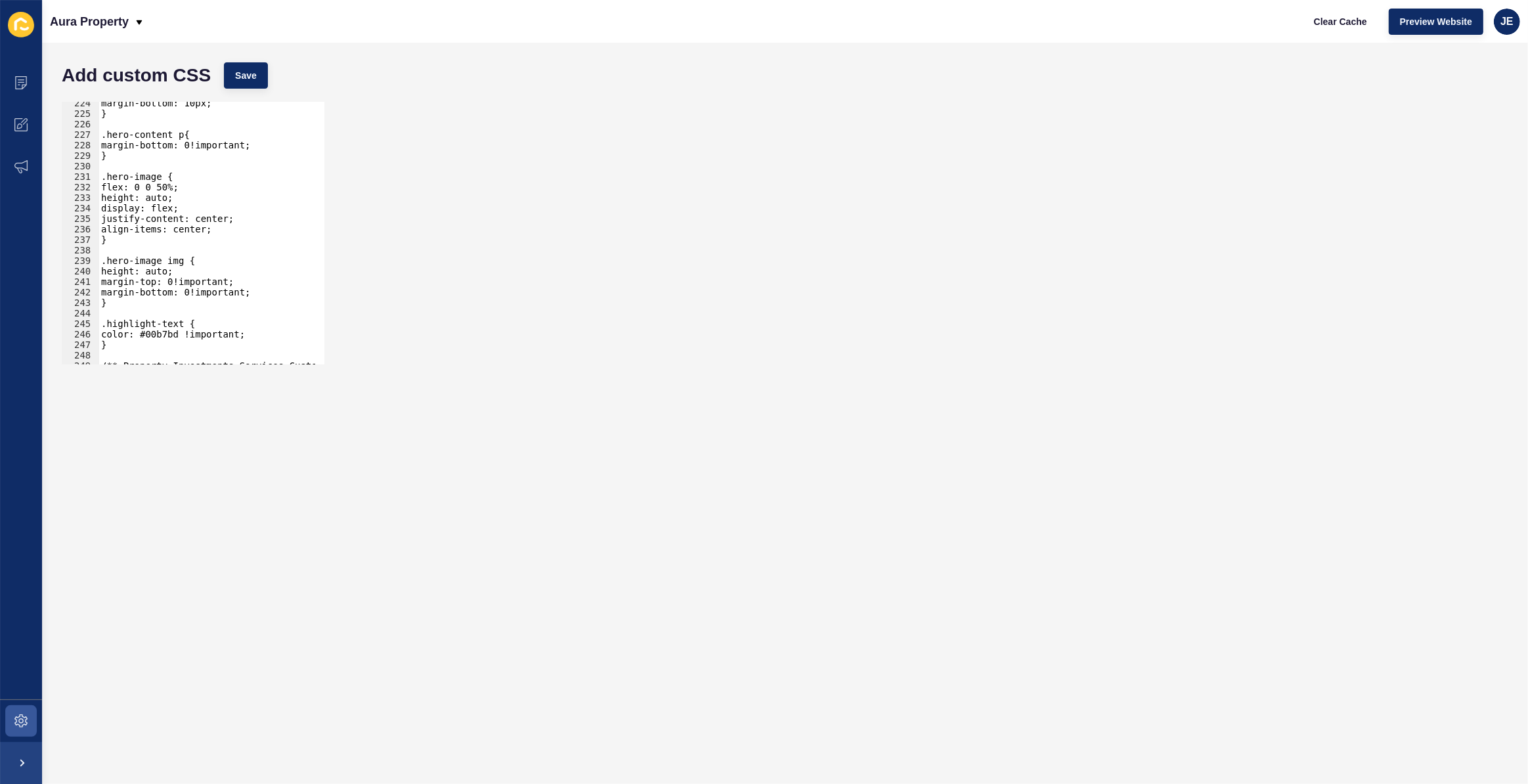
scroll to position [2453, 0]
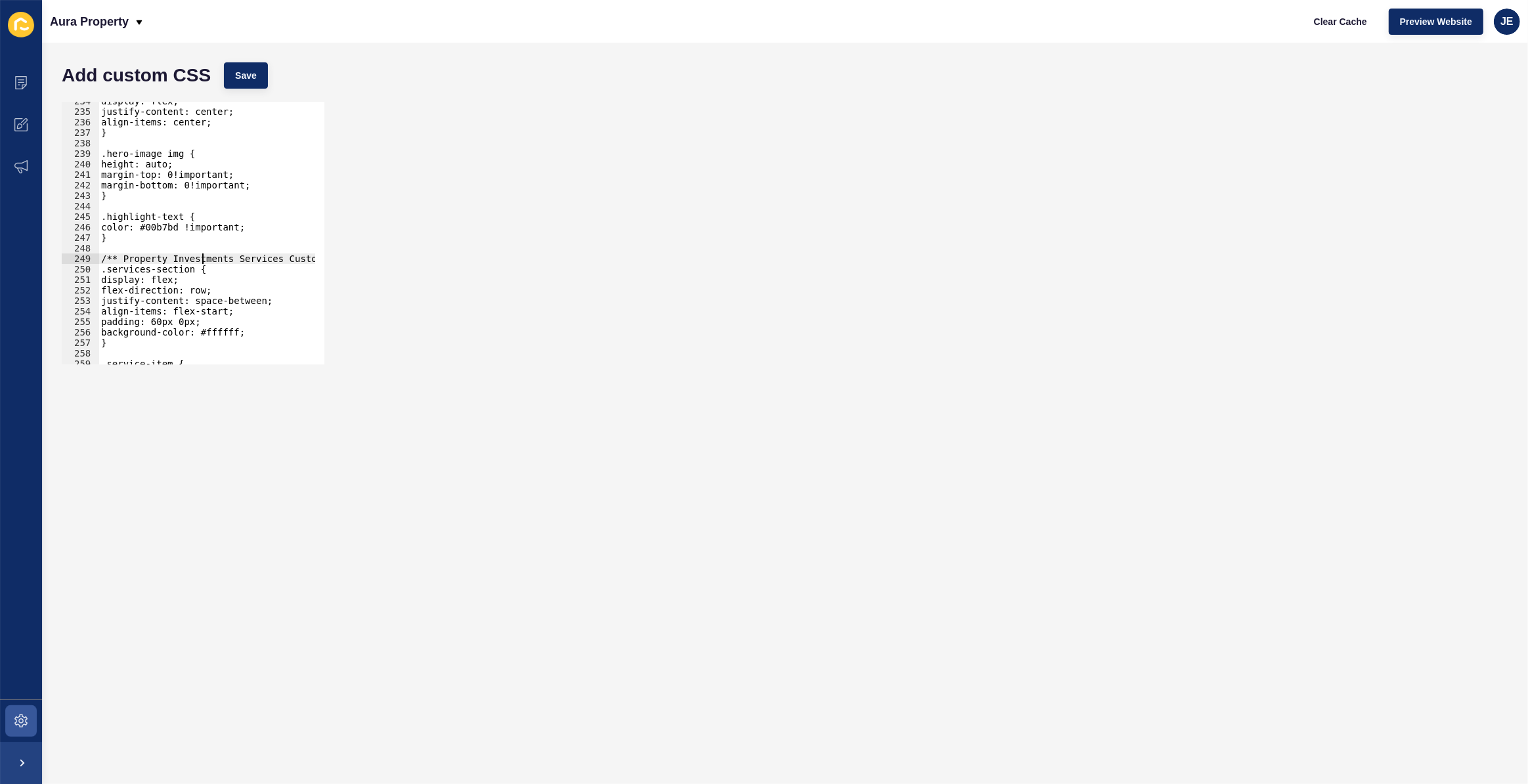
click at [202, 262] on div "display: flex; justify-content: center; align-items: center; } .hero-image img …" at bounding box center [346, 233] width 495 height 274
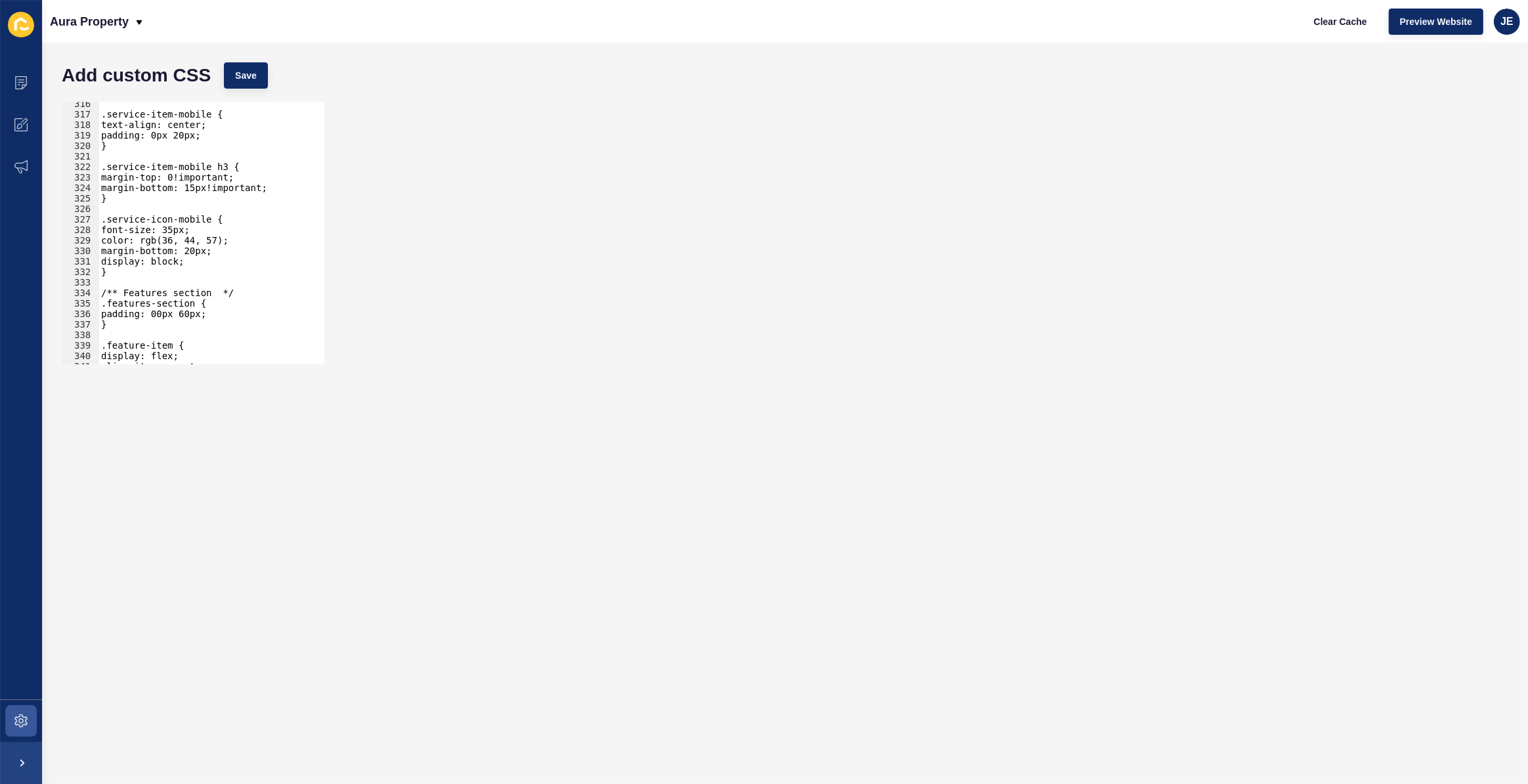
scroll to position [3420, 0]
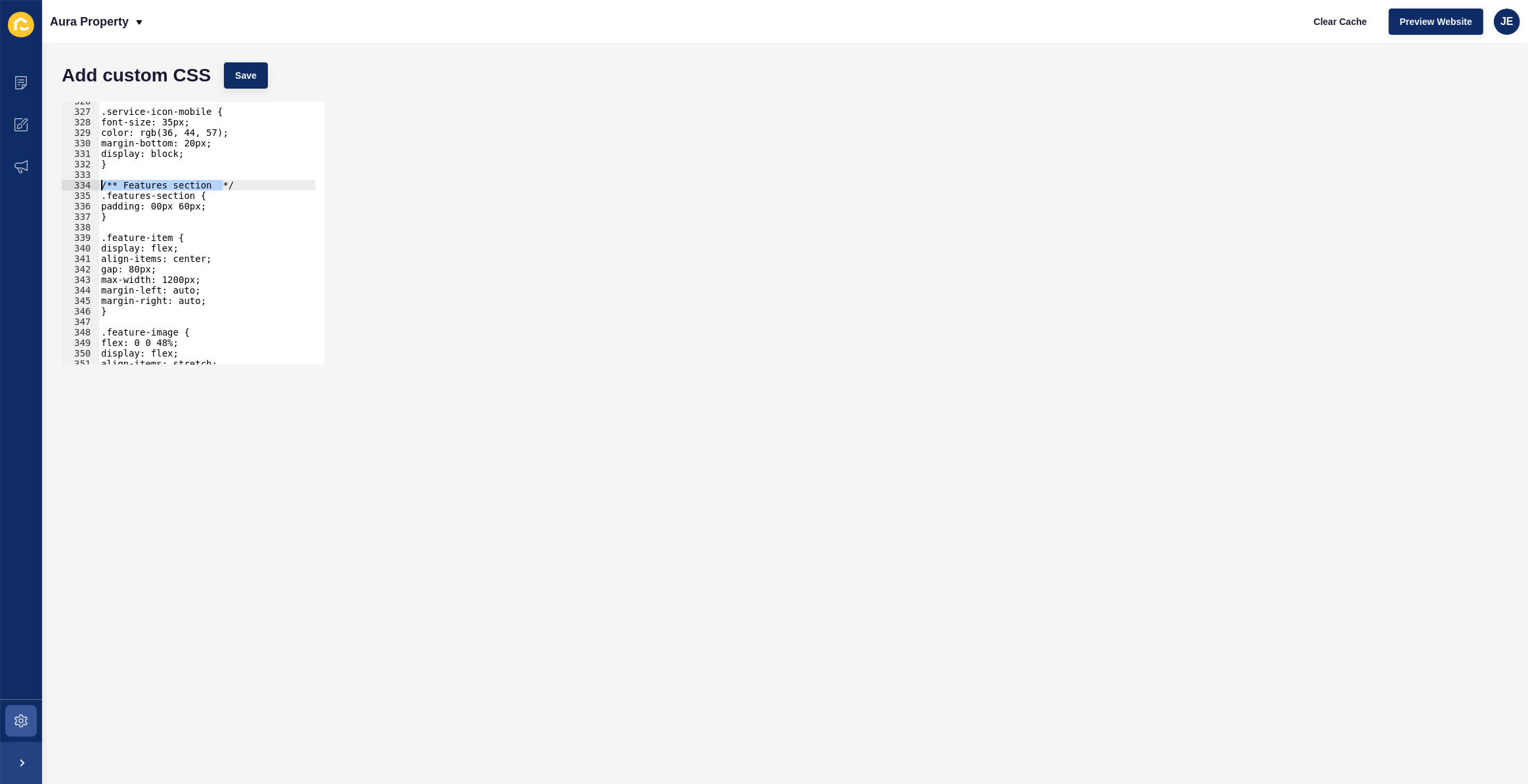
drag, startPoint x: 227, startPoint y: 184, endPoint x: 80, endPoint y: 184, distance: 147.0
click at [80, 184] on div "/** Property Investments Services Custom CSS */ .services-section { 326 327 328…" at bounding box center [193, 233] width 263 height 262
type textarea "/** Features section */"
paste textarea
click at [247, 187] on div ".service-icon-mobile { font-size: 35px; color: rgb(36, 44, 57); margin-bottom: …" at bounding box center [346, 233] width 495 height 274
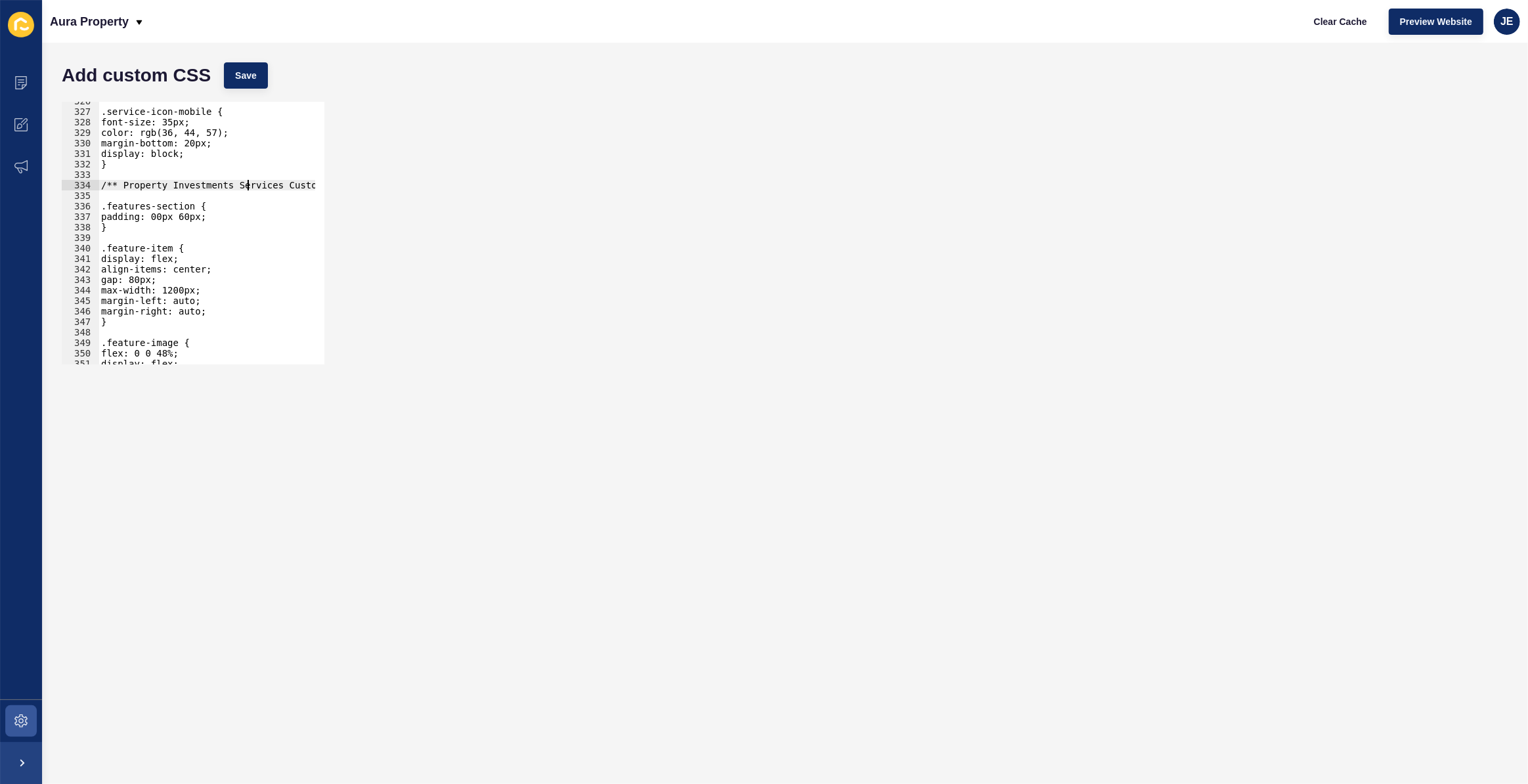
click at [247, 187] on div ".service-icon-mobile { font-size: 35px; color: rgb(36, 44, 57); margin-bottom: …" at bounding box center [346, 233] width 495 height 274
type textarea "/** Property Investments Features Custom CSS */"
click at [249, 197] on div ".service-icon-mobile { font-size: 35px; color: rgb(36, 44, 57); margin-bottom: …" at bounding box center [346, 233] width 495 height 274
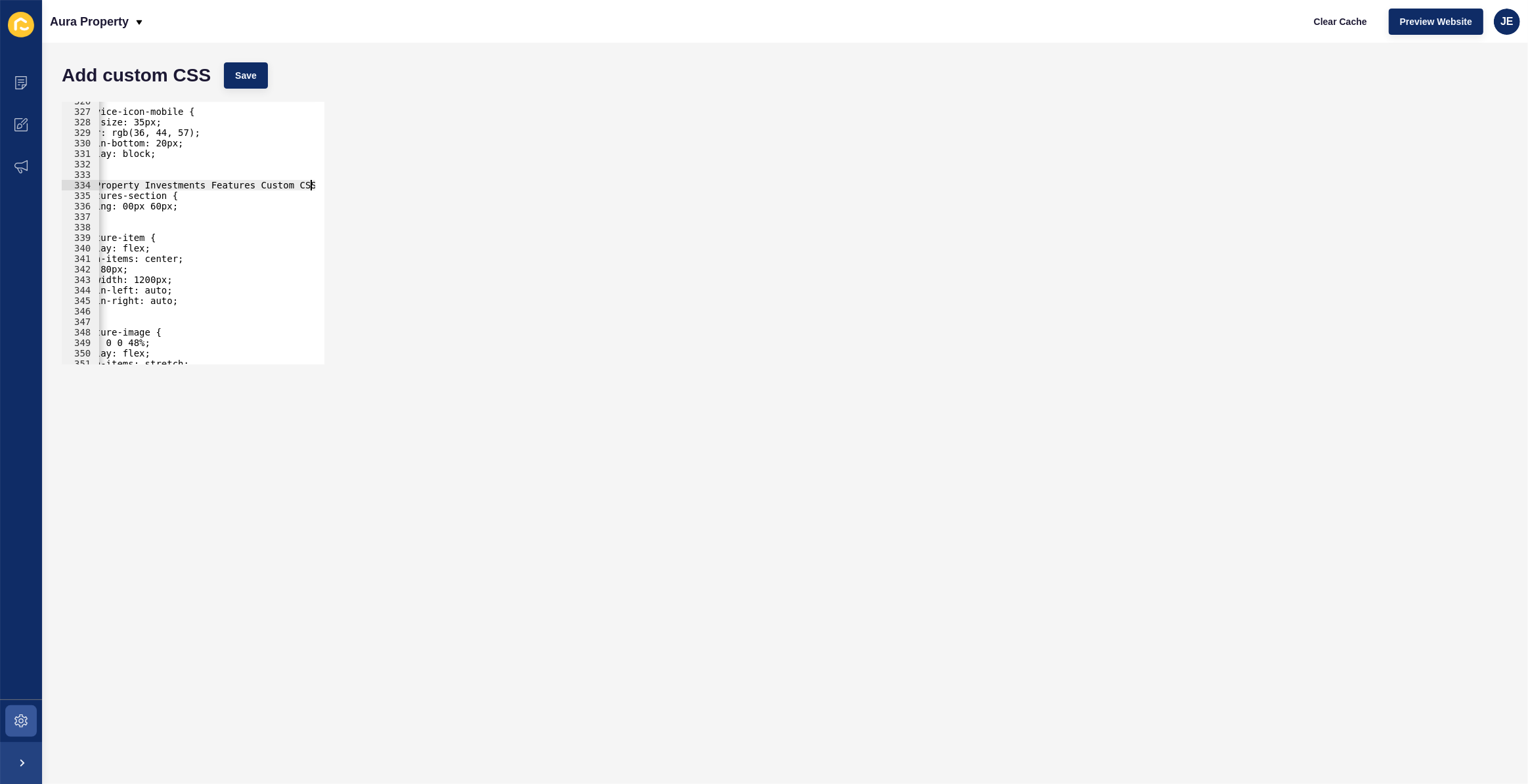
scroll to position [0, 28]
click at [149, 182] on div ".service-icon-mobile { font-size: 35px; color: rgb(36, 44, 57); margin-bottom: …" at bounding box center [318, 233] width 495 height 274
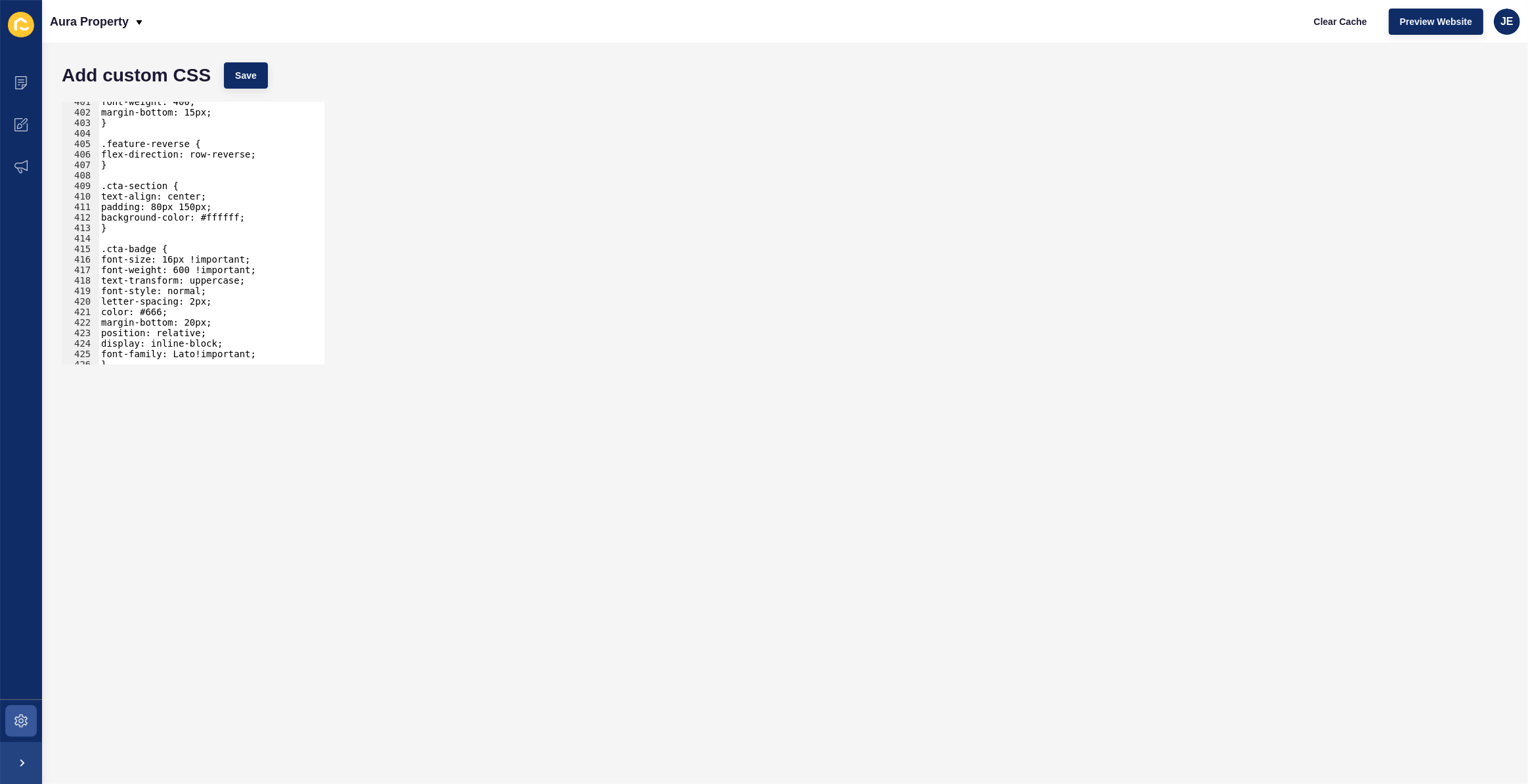
scroll to position [4136, 0]
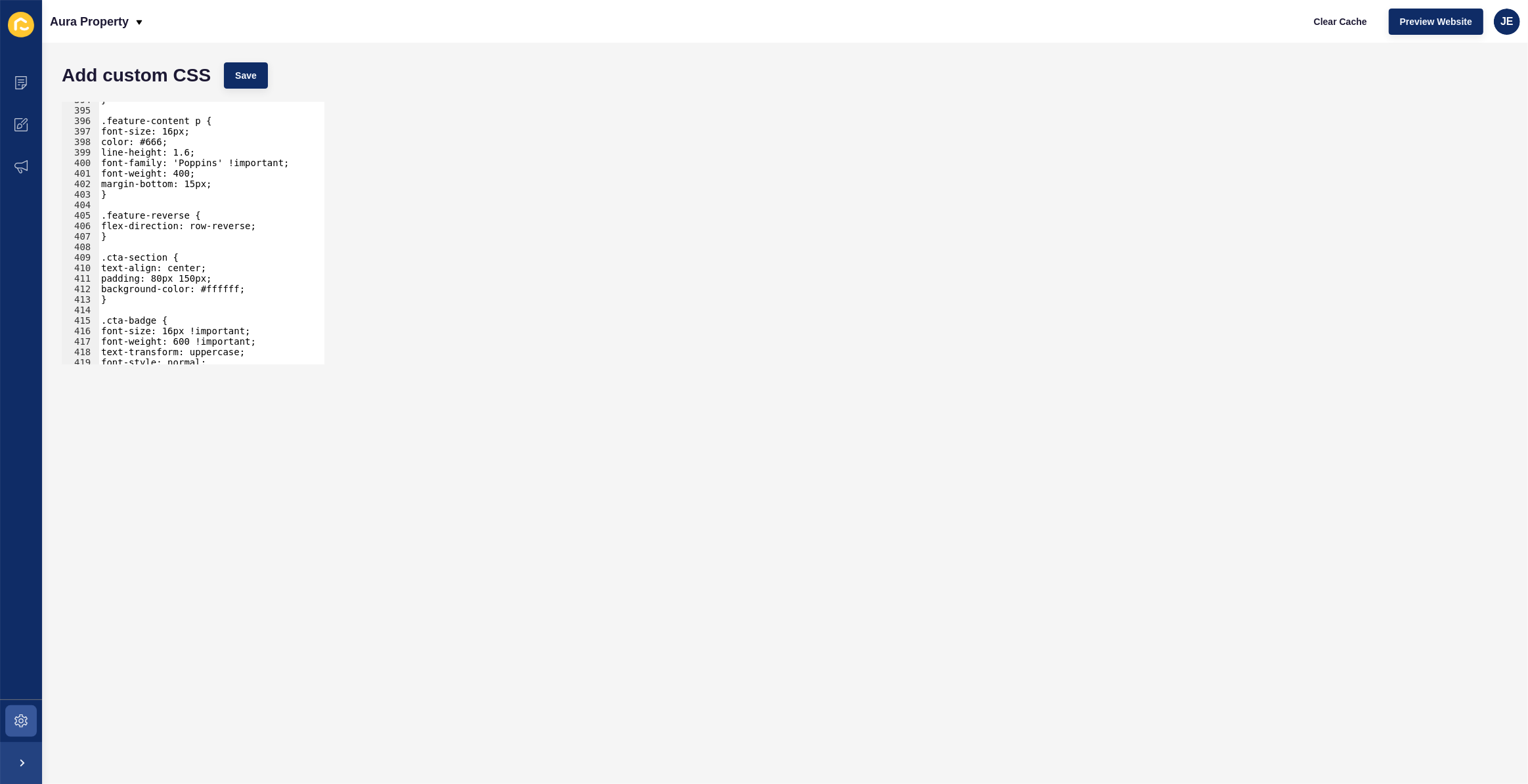
click at [177, 229] on div "} .feature-content p { font-size: 16px; color: #666; line-height: 1.6; font-fam…" at bounding box center [346, 232] width 495 height 274
type textarea "flex-direction: row-reverse;"
click at [164, 245] on div "} .feature-content p { font-size: 16px; color: #666; line-height: 1.6; font-fam…" at bounding box center [346, 232] width 495 height 274
paste textarea
click at [231, 256] on div "} .feature-content p { font-size: 16px; color: #666; line-height: 1.6; font-fam…" at bounding box center [346, 232] width 495 height 274
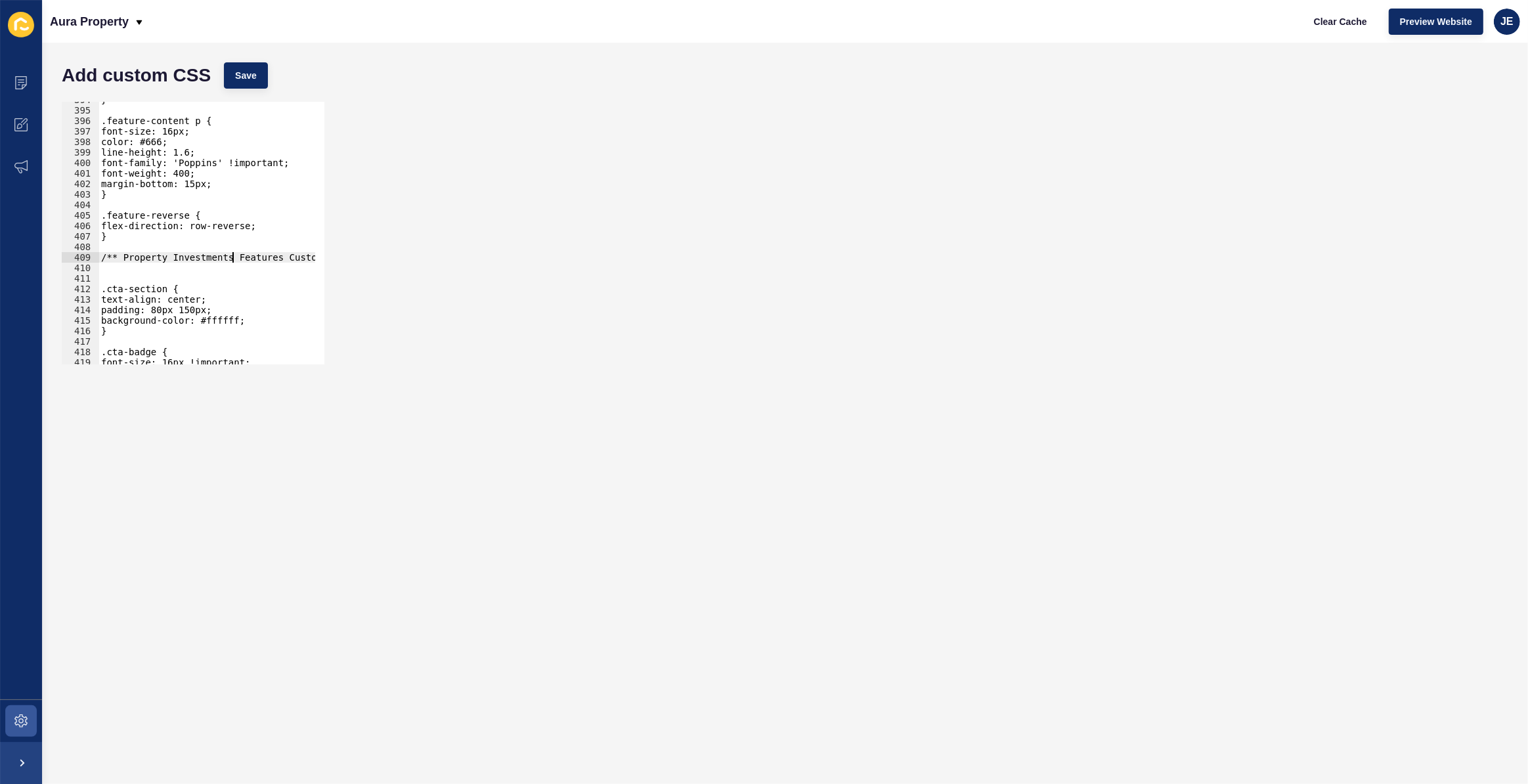
click at [231, 256] on div "} .feature-content p { font-size: 16px; color: #666; line-height: 1.6; font-fam…" at bounding box center [346, 232] width 495 height 274
type textarea "/** Property Investments CTA Custom CSS */"
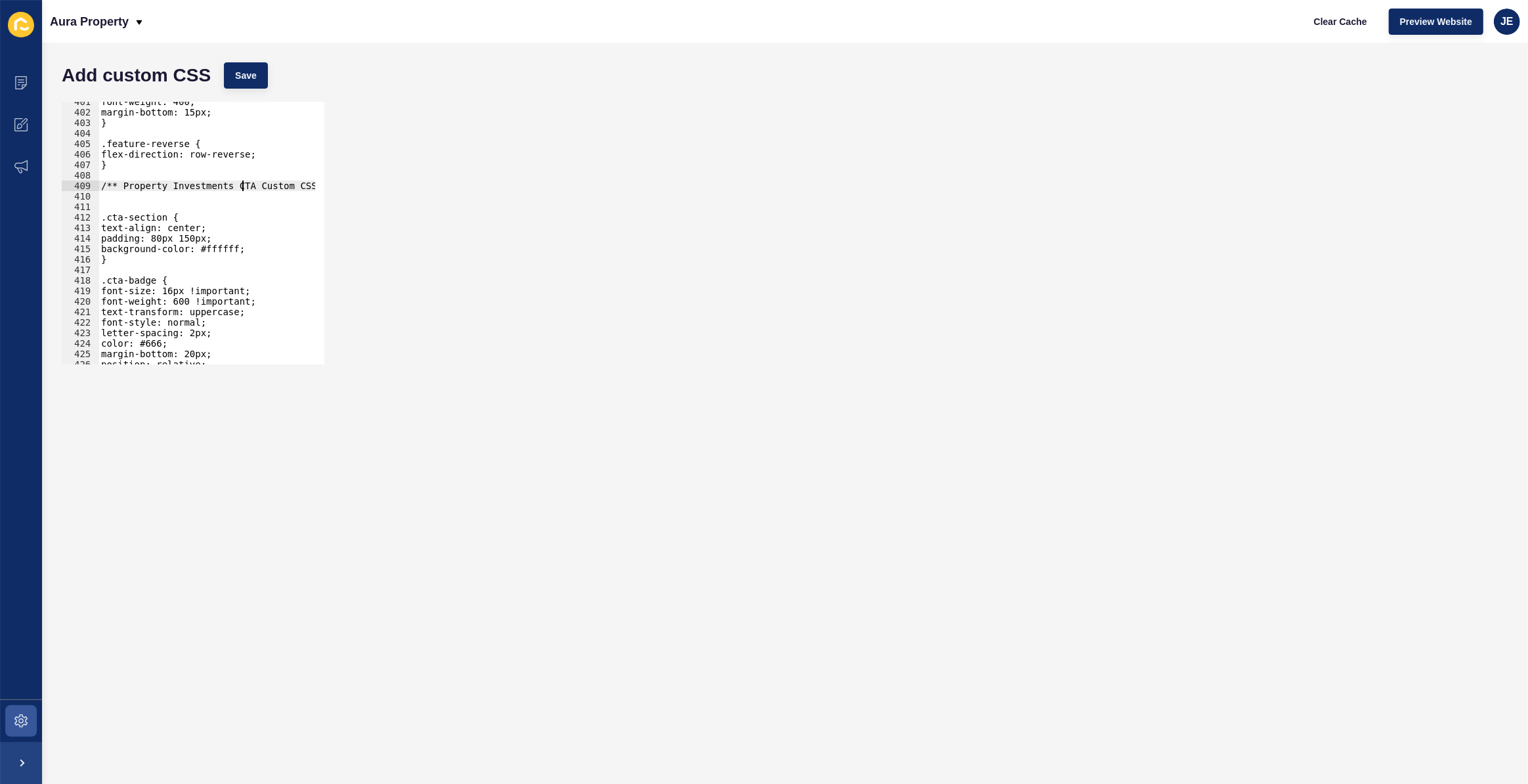
scroll to position [4242, 0]
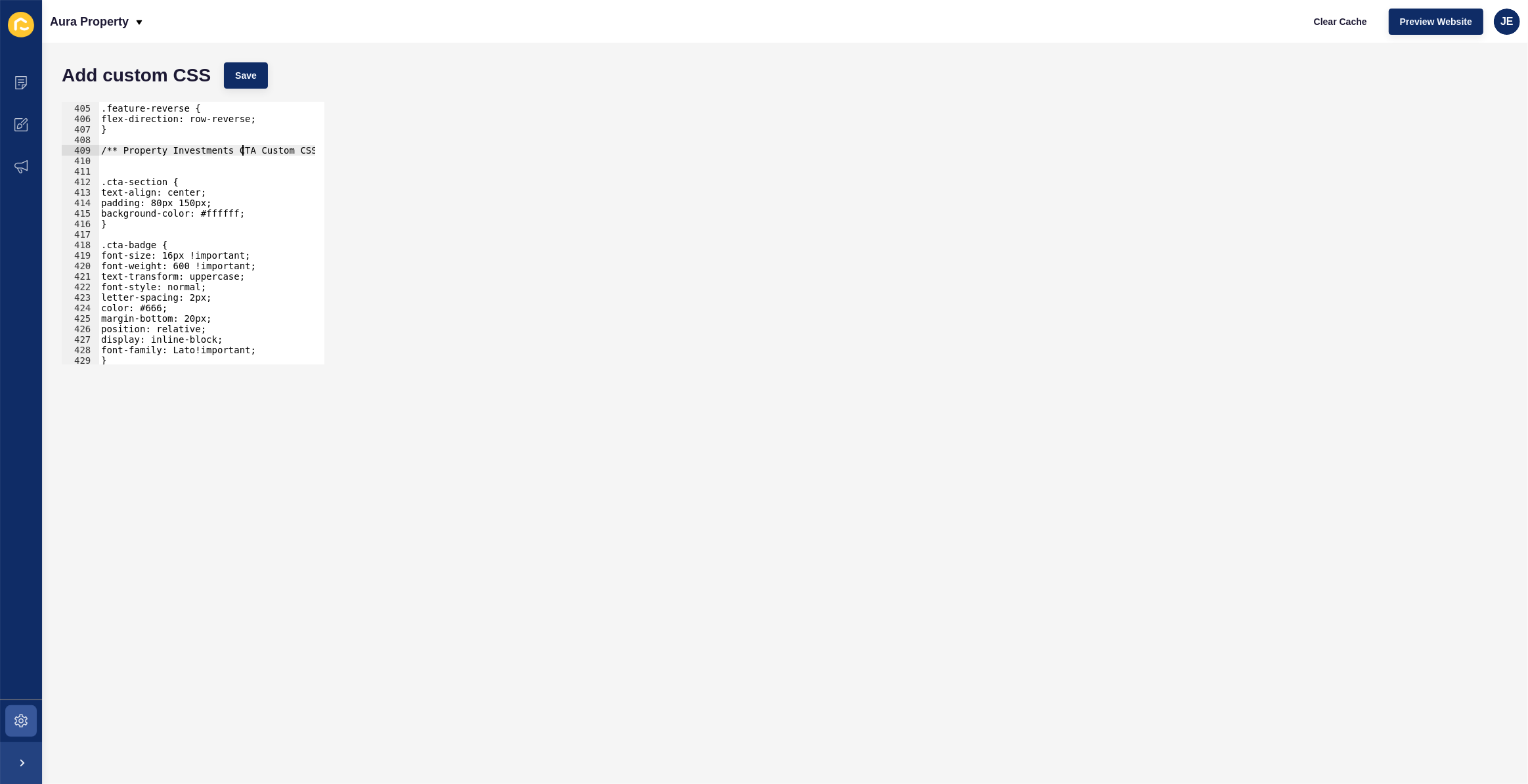
click at [131, 170] on div ".feature-reverse { flex-direction: row-reverse; } /** Property Investments CTA …" at bounding box center [346, 230] width 495 height 274
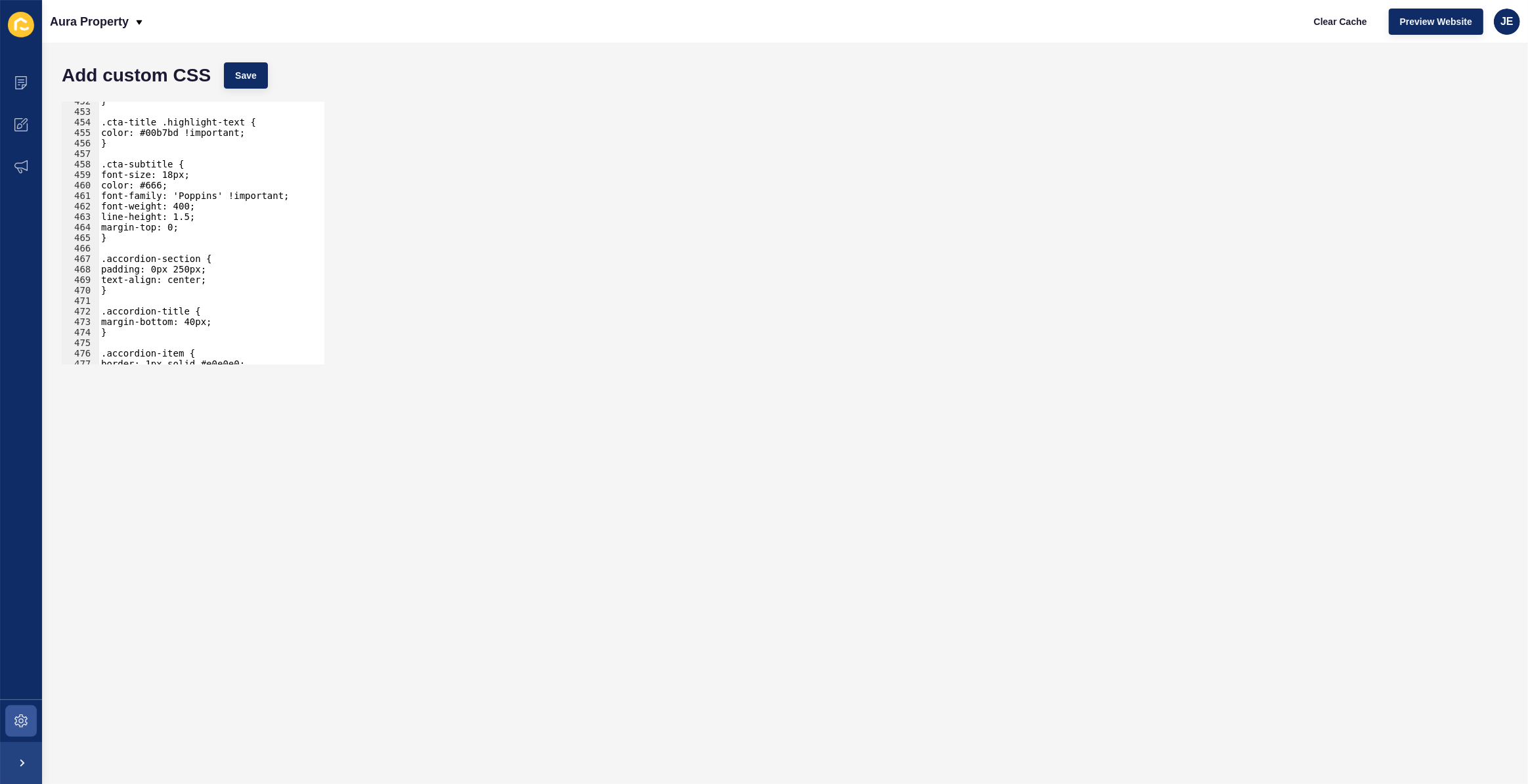
scroll to position [4780, 0]
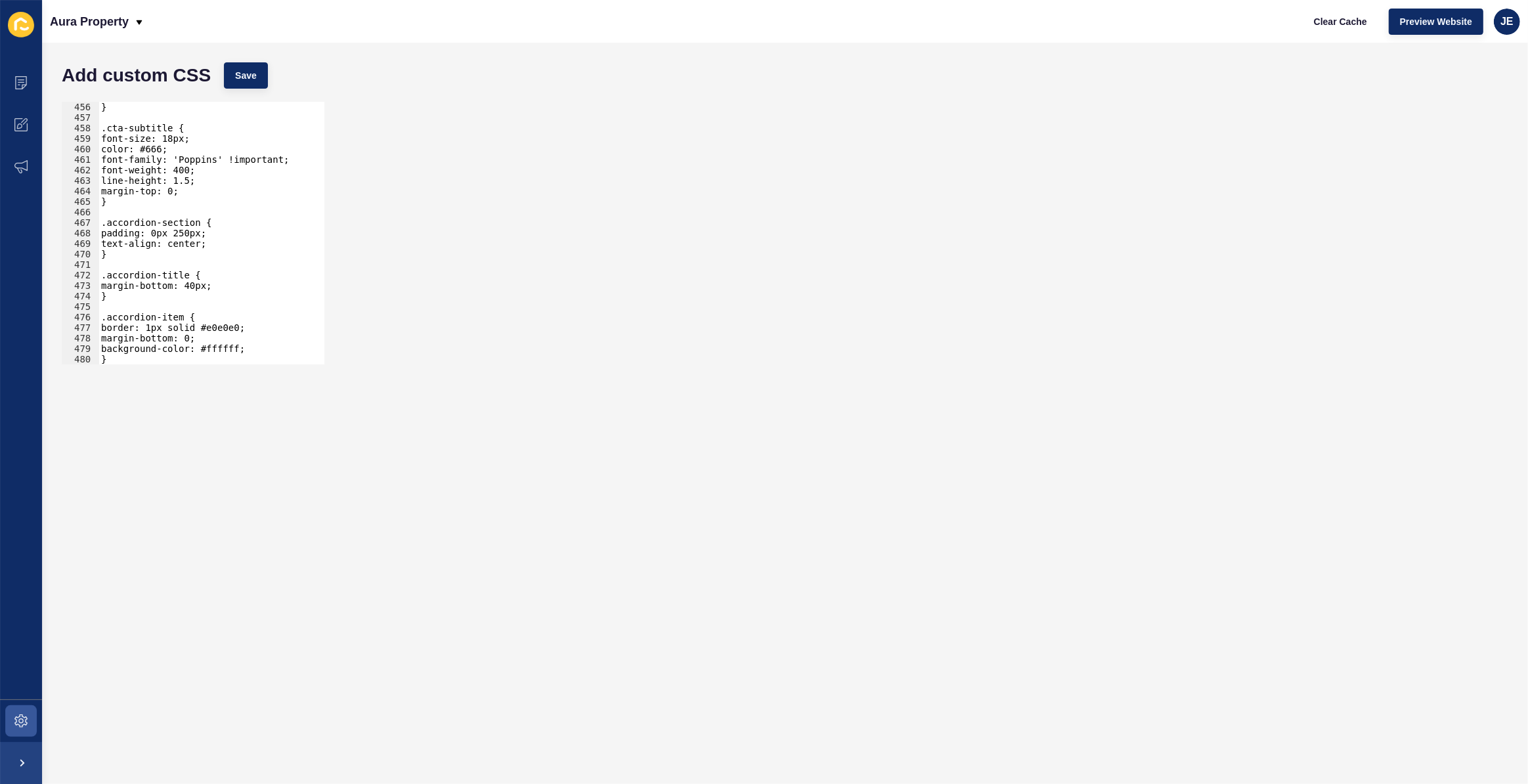
click at [127, 215] on div "color: #00b7bd !important; } .cta-subtitle { font-size: 18px; color: #666; font…" at bounding box center [346, 229] width 495 height 274
paste textarea
click at [226, 218] on div "color: #00b7bd !important; } .cta-subtitle { font-size: 18px; color: #666; font…" at bounding box center [346, 229] width 495 height 274
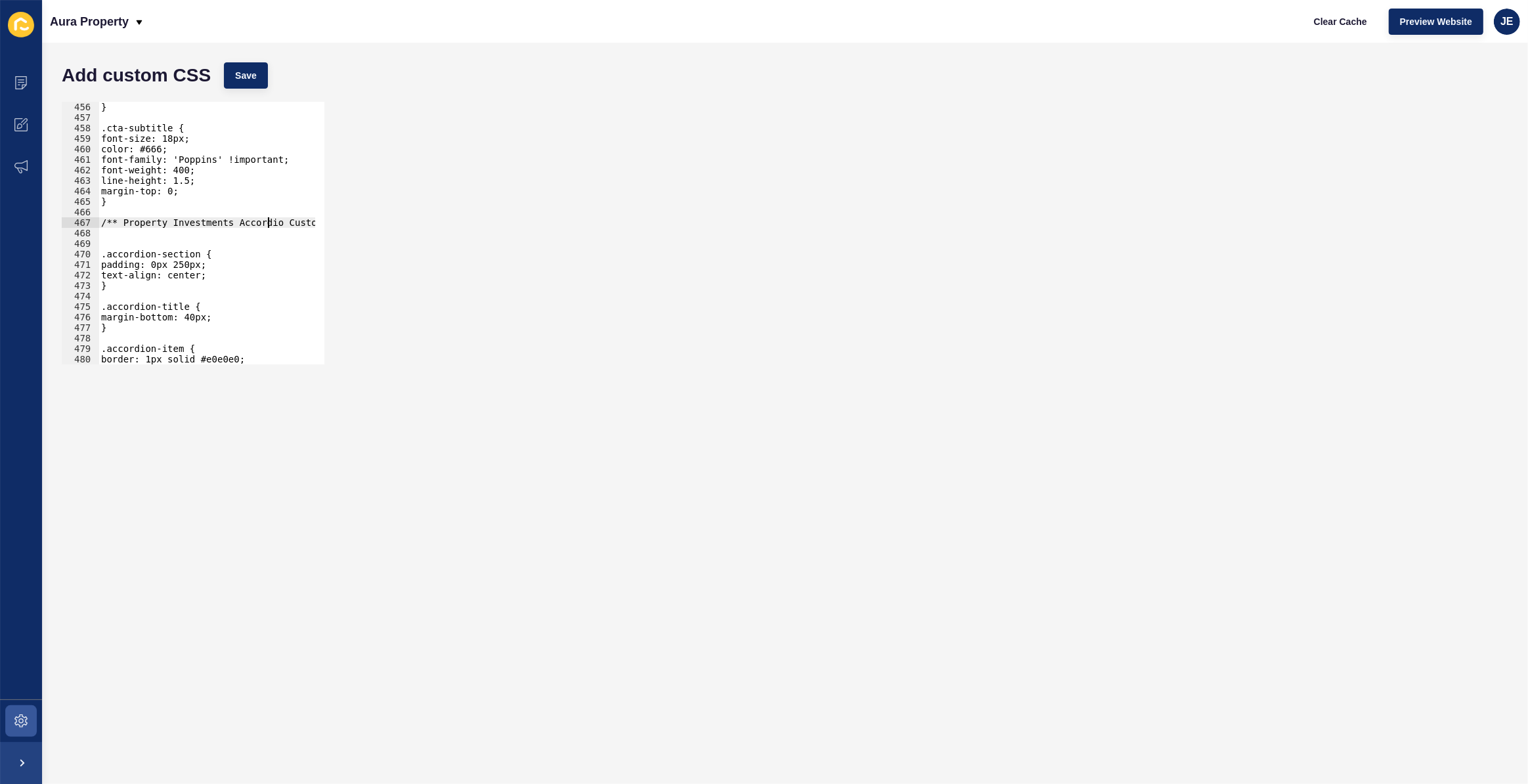
type textarea "/** Property Investments Accordion Custom CSS */"
click at [207, 232] on div "color: #00b7bd !important; } .cta-subtitle { font-size: 18px; color: #666; font…" at bounding box center [346, 229] width 495 height 274
click at [198, 240] on div "color: #00b7bd !important; } .cta-subtitle { font-size: 18px; color: #666; font…" at bounding box center [346, 229] width 495 height 274
click at [223, 229] on div "color: #00b7bd !important; } .cta-subtitle { font-size: 18px; color: #666; font…" at bounding box center [346, 229] width 495 height 274
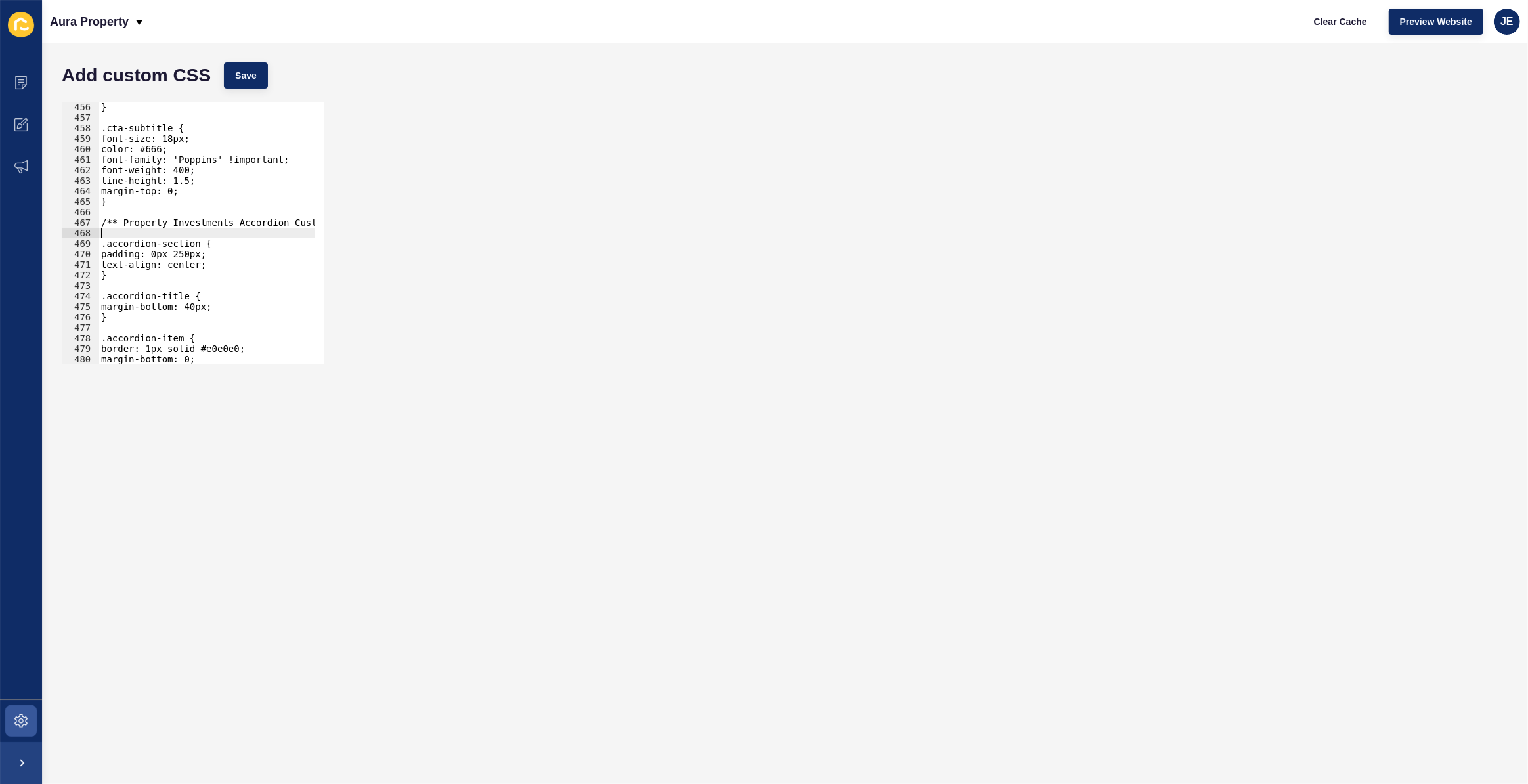
click at [223, 229] on div "color: #00b7bd !important; } .cta-subtitle { font-size: 18px; color: #666; font…" at bounding box center [346, 229] width 495 height 274
click at [226, 227] on div "color: #00b7bd !important; } .cta-subtitle { font-size: 18px; color: #666; font…" at bounding box center [346, 229] width 495 height 274
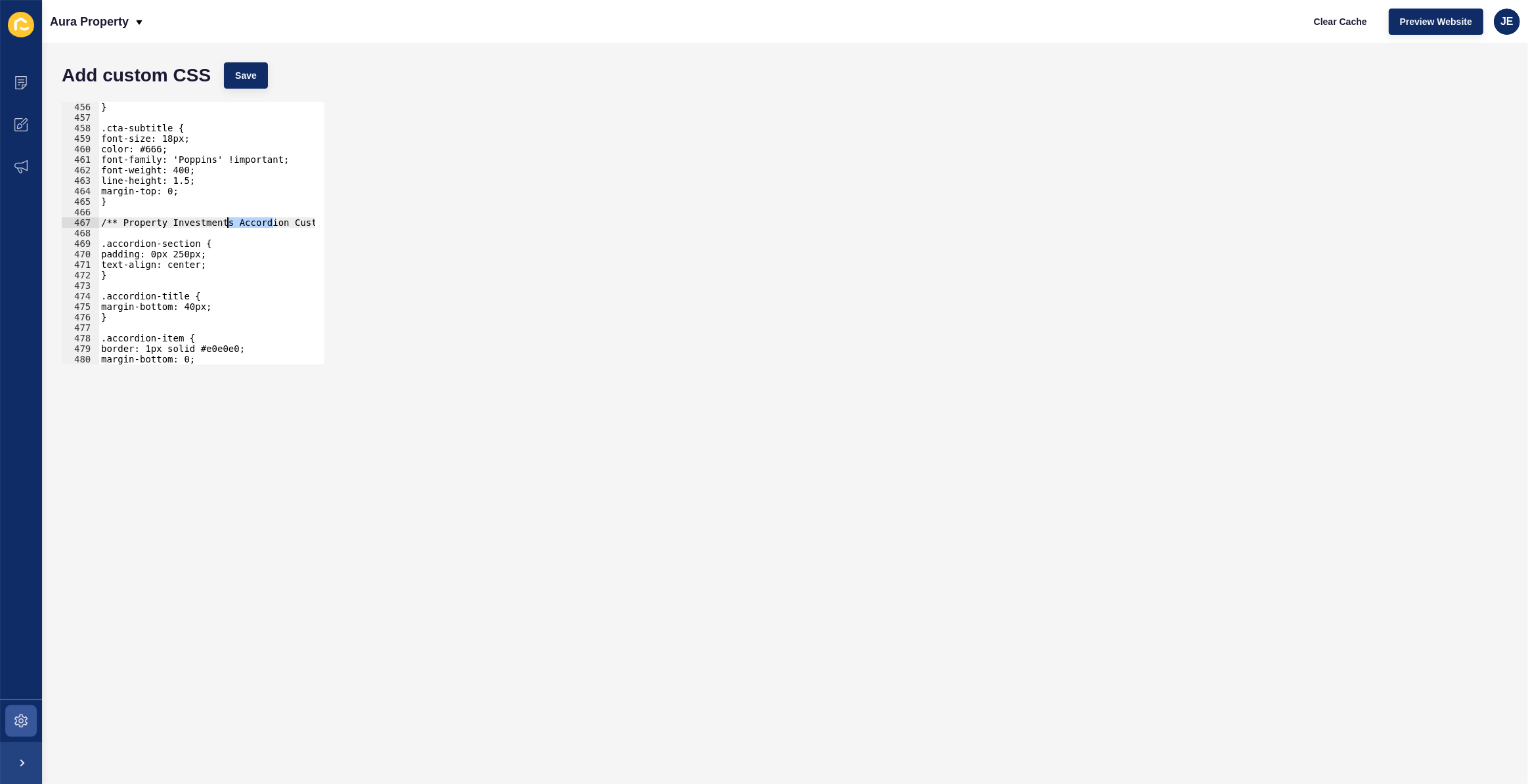
type textarea "/** Property Investments Accordion Custom CSS */"
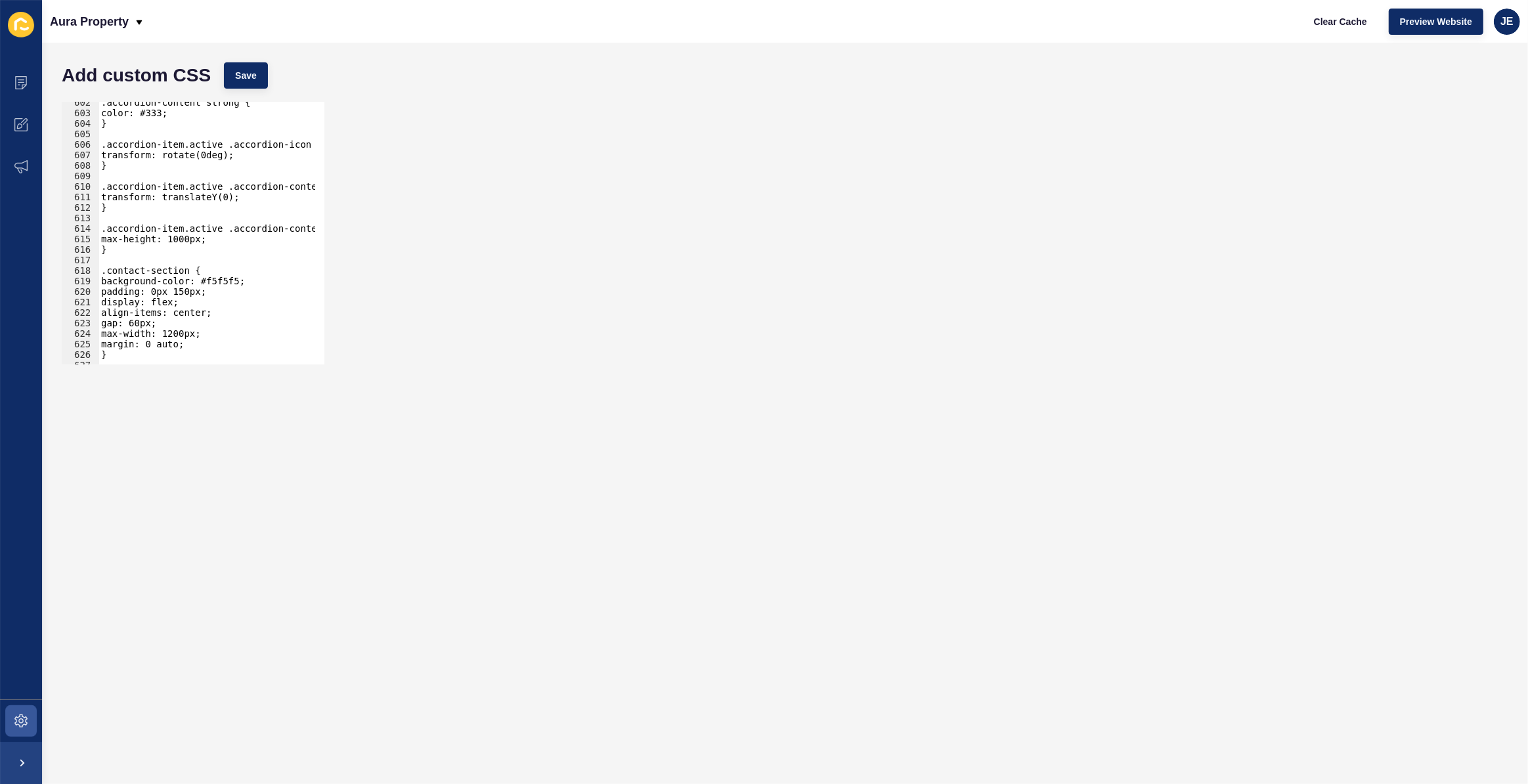
scroll to position [6389, 0]
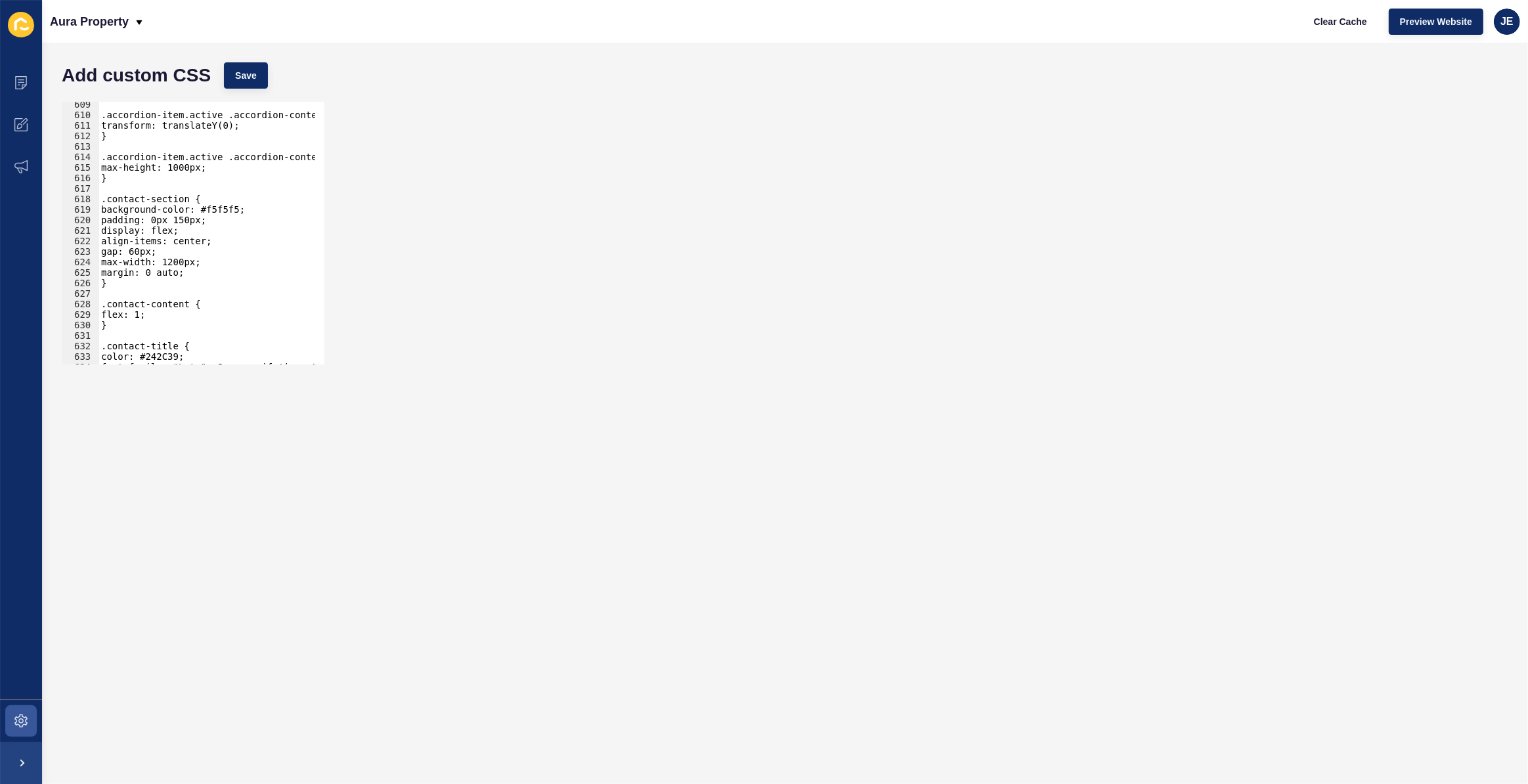
click at [150, 183] on div ".accordion-item.active .accordion-content-inner { transform: translateY(0); } .…" at bounding box center [346, 237] width 495 height 274
paste textarea
click at [227, 198] on div ".accordion-item.active .accordion-content-inner { transform: translateY(0); } .…" at bounding box center [346, 237] width 495 height 274
type textarea "/** Property Investments Contact Custom CSS */"
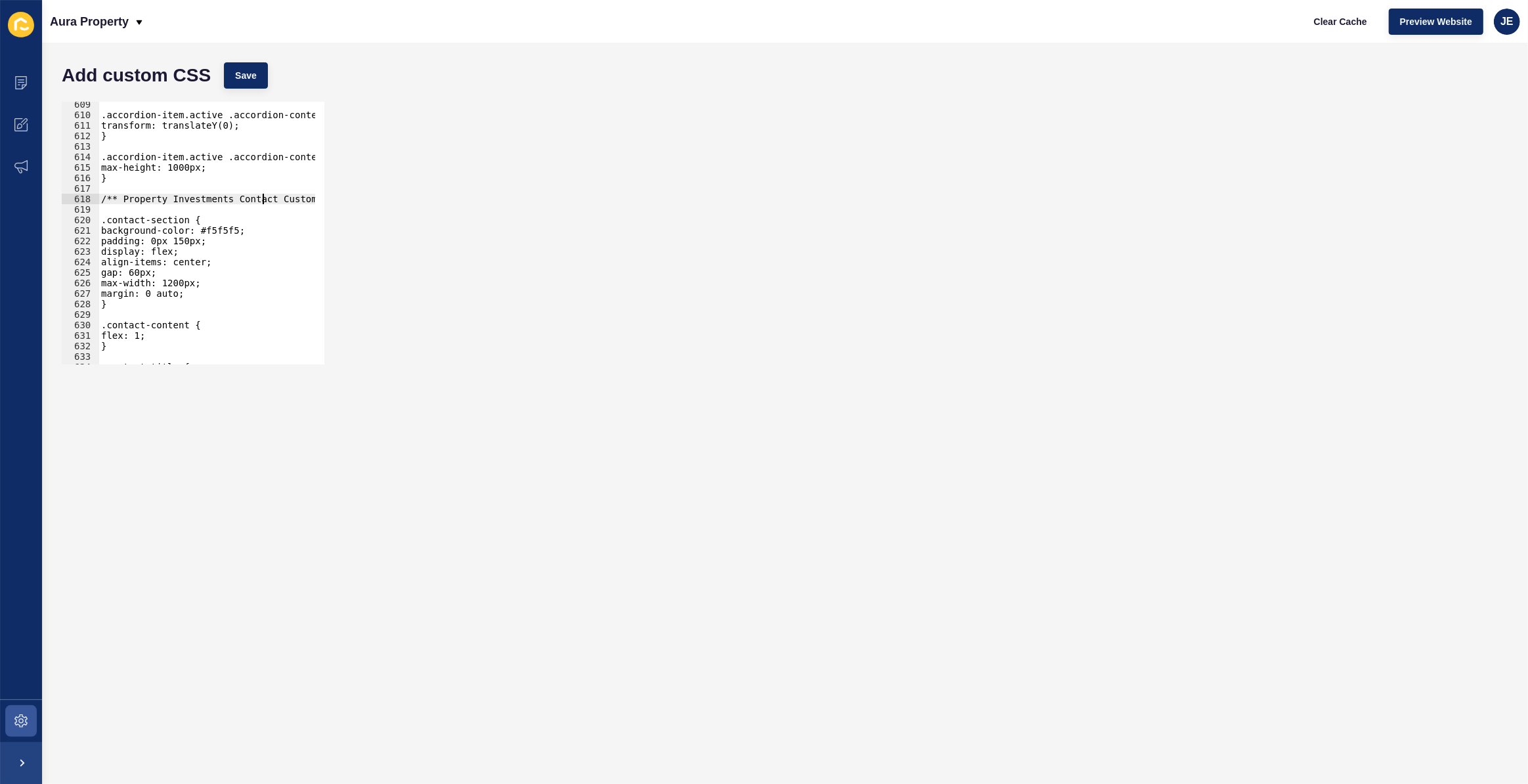
scroll to position [0, 12]
click at [197, 192] on div ".accordion-item.active .accordion-content-inner { transform: translateY(0); } .…" at bounding box center [346, 237] width 495 height 274
click at [194, 197] on div ".accordion-item.active .accordion-content-inner { transform: translateY(0); } .…" at bounding box center [346, 237] width 495 height 274
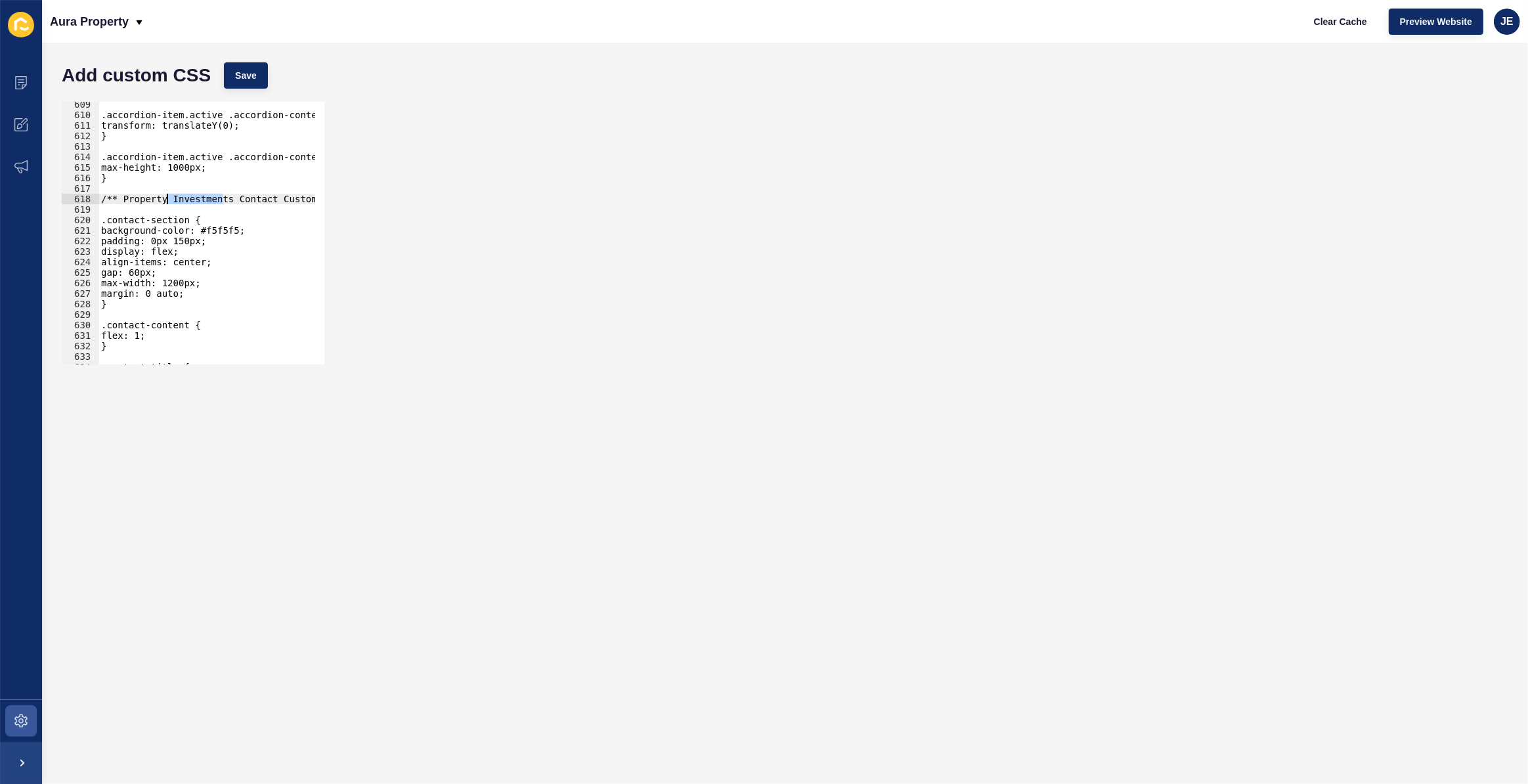
click at [194, 197] on div ".accordion-item.active .accordion-content-inner { transform: translateY(0); } .…" at bounding box center [346, 237] width 495 height 274
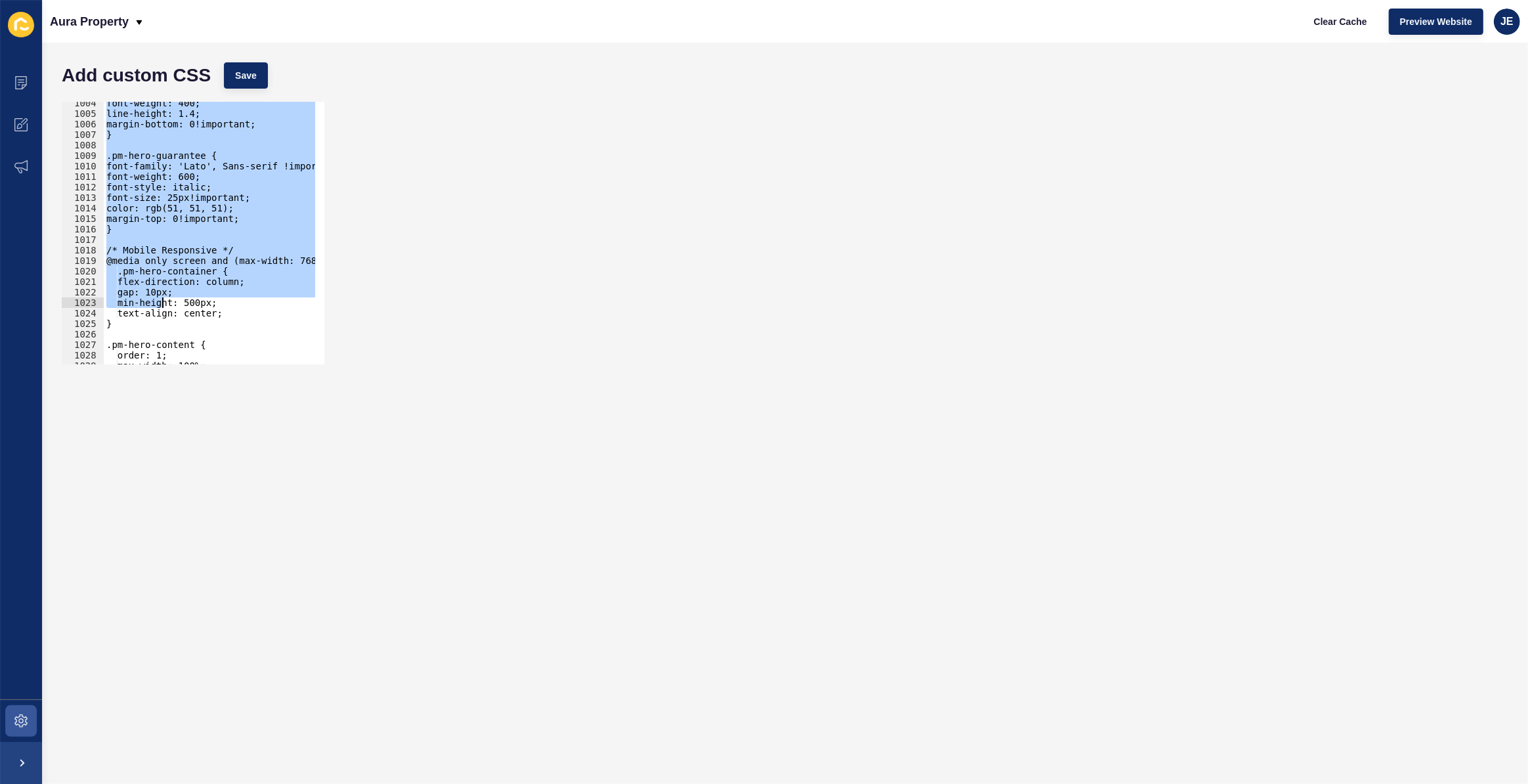
scroll to position [10577, 0]
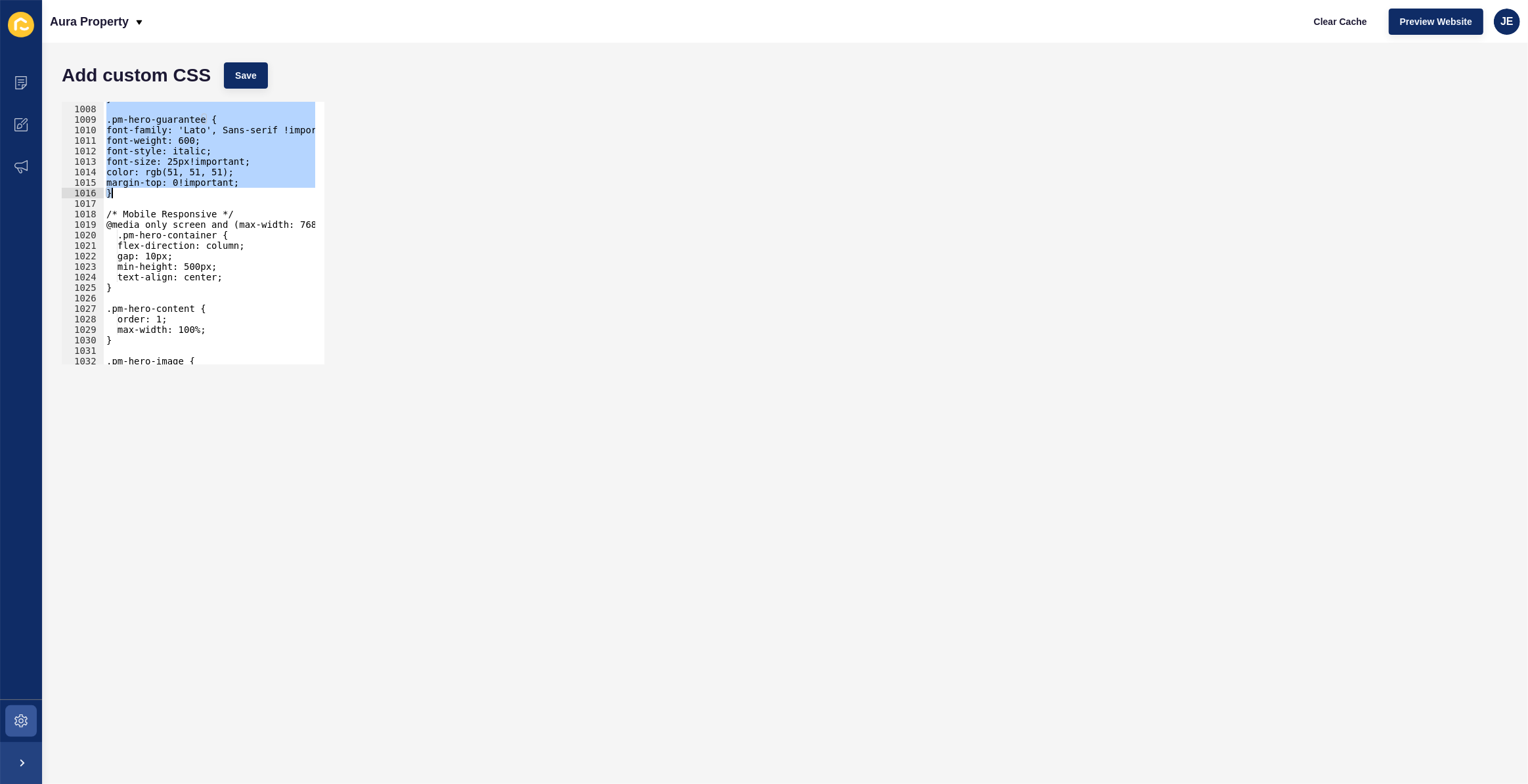
drag, startPoint x: 101, startPoint y: 282, endPoint x: 177, endPoint y: 195, distance: 115.5
click at [177, 195] on div "} .pm-hero-guarantee { font-family: 'Lato', Sans-serif !important; font-weight:…" at bounding box center [351, 231] width 495 height 274
type textarea "margin-top: 0!important; }"
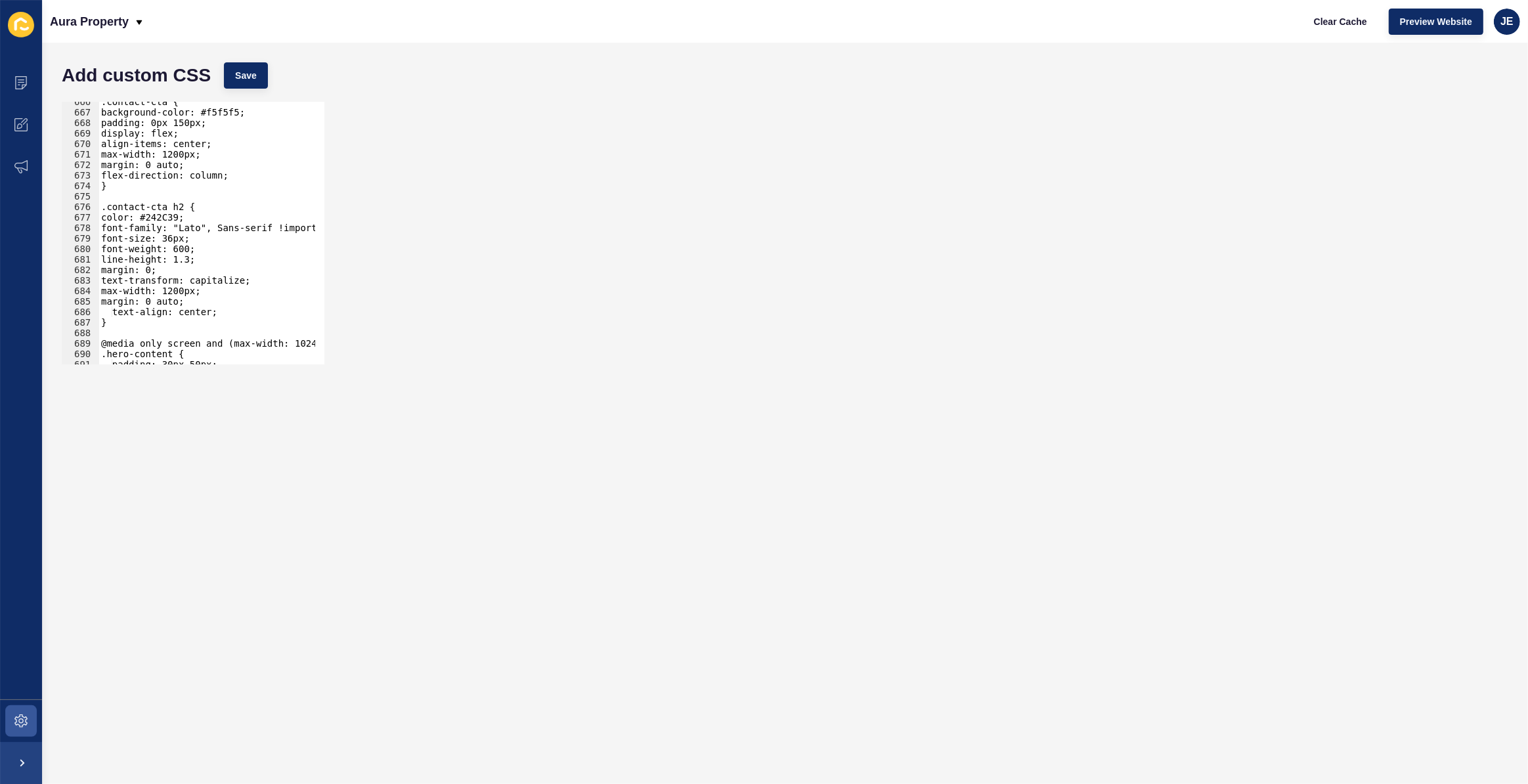
scroll to position [6991, 0]
click at [115, 321] on div ".contact-cta { background-color: #f5f5f5; padding: 0px 150px; display: flex; al…" at bounding box center [251, 234] width 304 height 274
type textarea "}"
paste textarea "}"
type textarea "}"
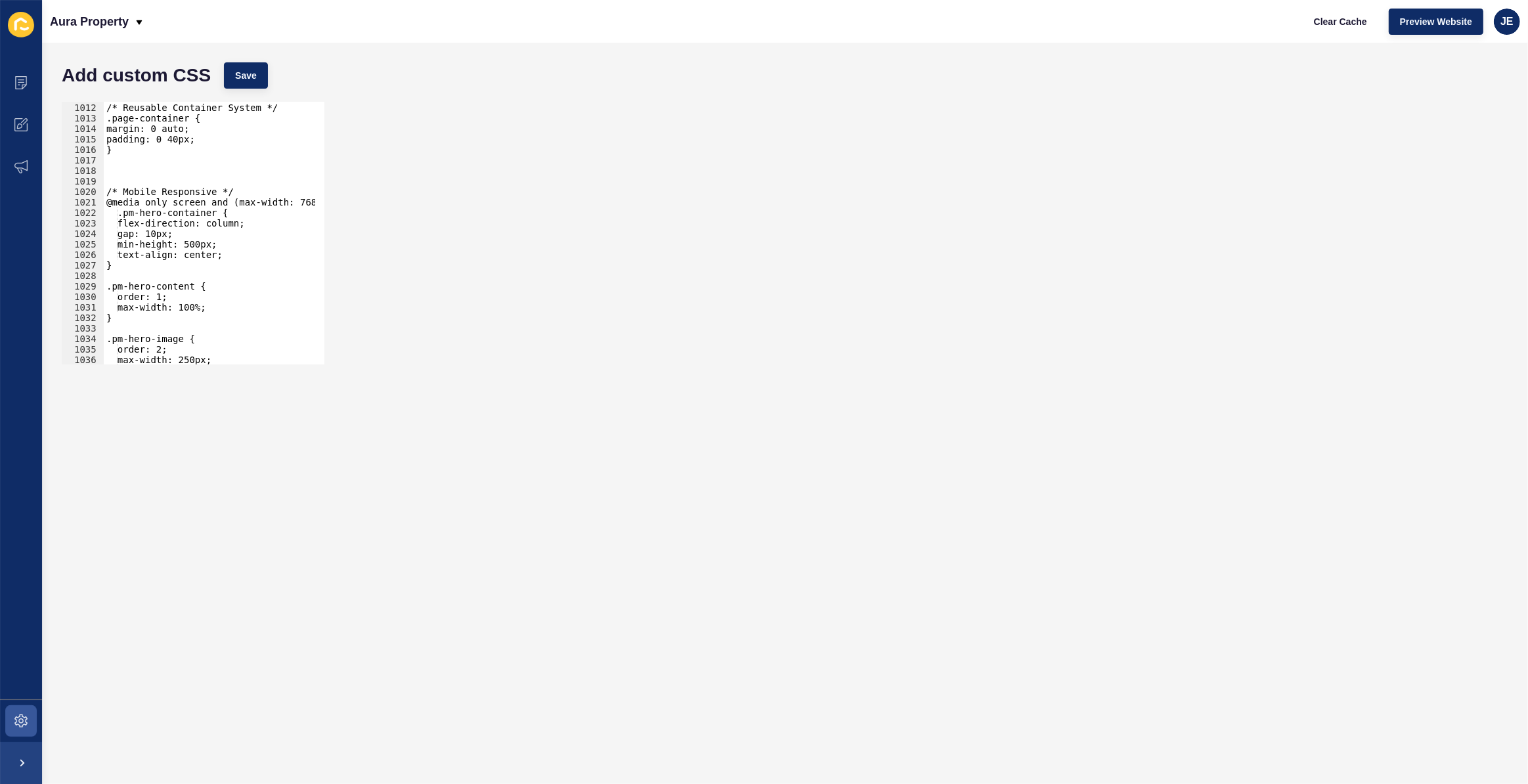
scroll to position [10549, 0]
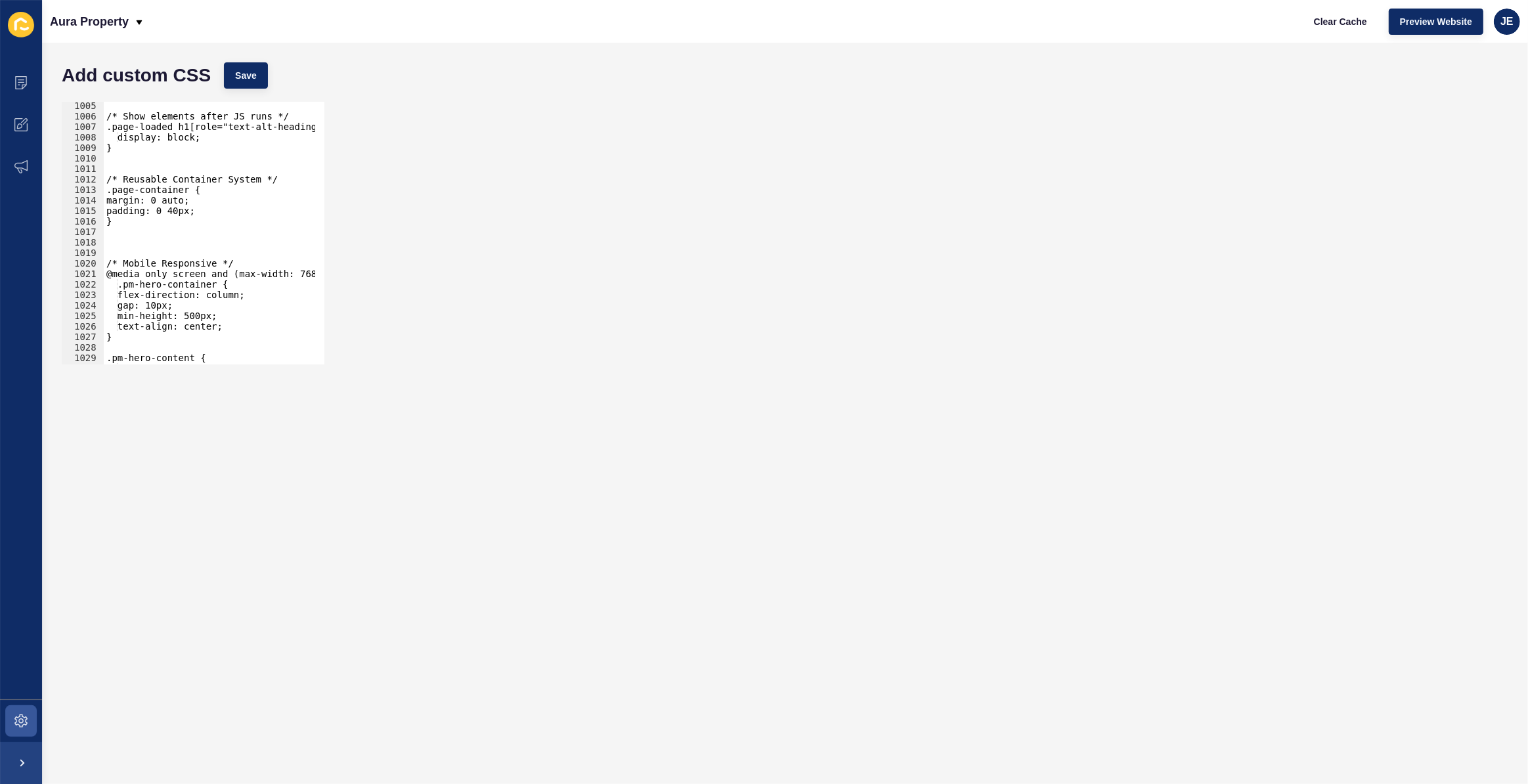
click at [145, 246] on div "/* Show elements after JS runs */ .page-loaded h1[role="text-alt-heading-title"…" at bounding box center [351, 238] width 495 height 274
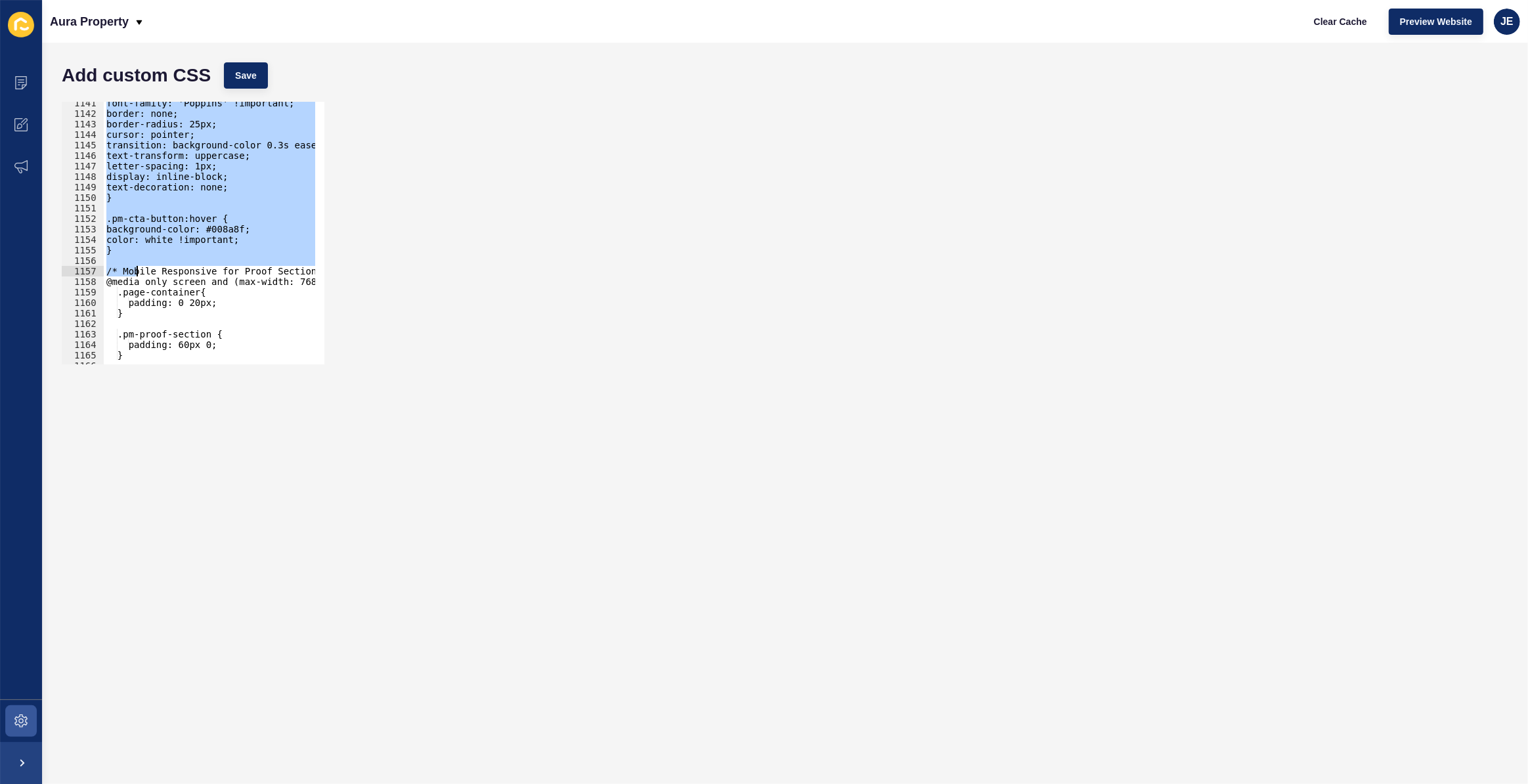
scroll to position [12016, 0]
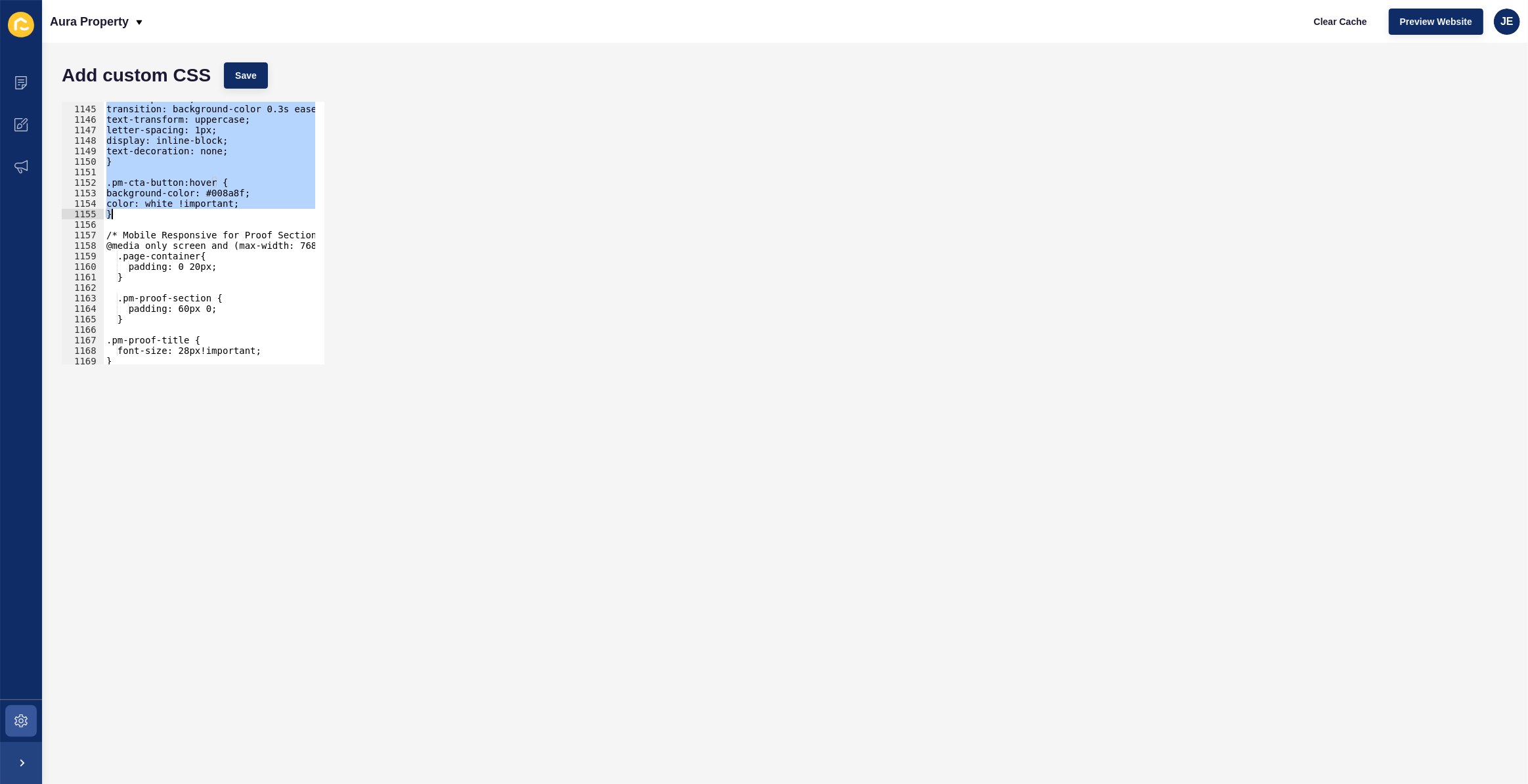
drag, startPoint x: 105, startPoint y: 220, endPoint x: 138, endPoint y: 217, distance: 33.1
click at [138, 217] on div "cursor: pointer; transition: background-color 0.3s ease; text-transform: upperc…" at bounding box center [351, 231] width 495 height 274
type textarea "color: white !important; }"
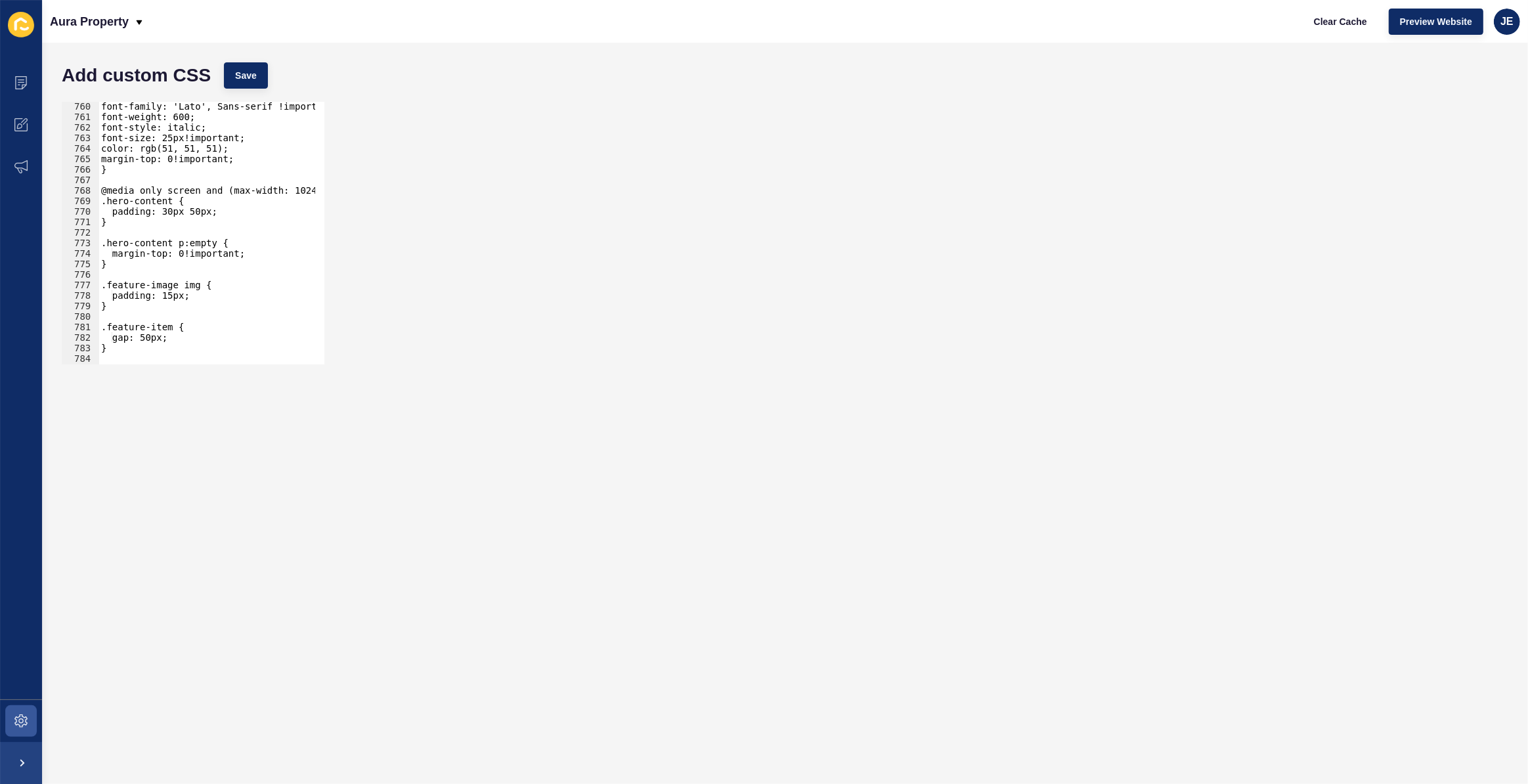
scroll to position [7938, 0]
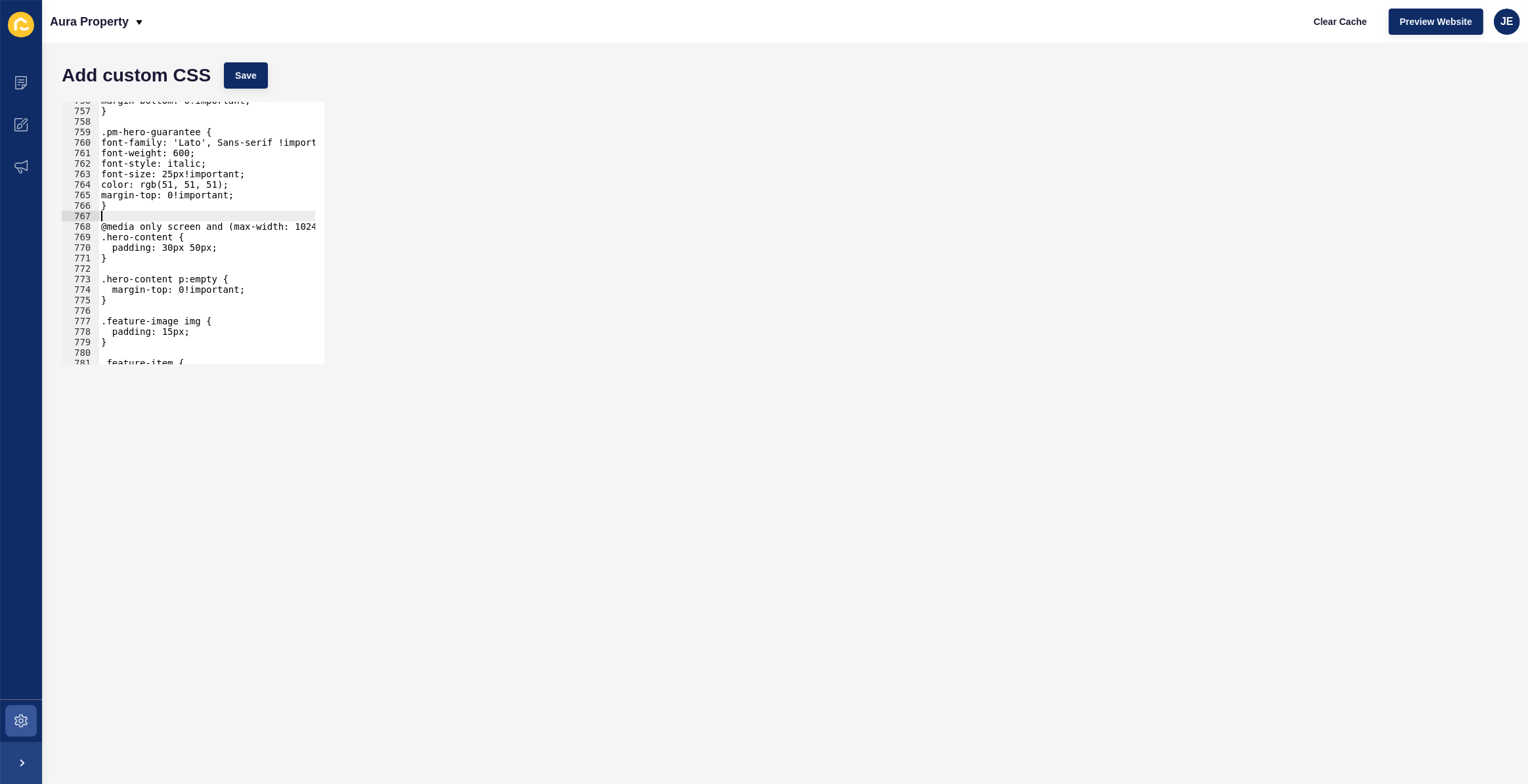
click at [141, 215] on div "margin-bottom: 0!important; } .pm-hero-guarantee { font-family: 'Lato', Sans-se…" at bounding box center [346, 233] width 495 height 274
click at [148, 207] on div "margin-bottom: 0!important; } .pm-hero-guarantee { font-family: 'Lato', Sans-se…" at bounding box center [346, 233] width 495 height 274
type textarea "}"
paste textarea "}"
type textarea "}"
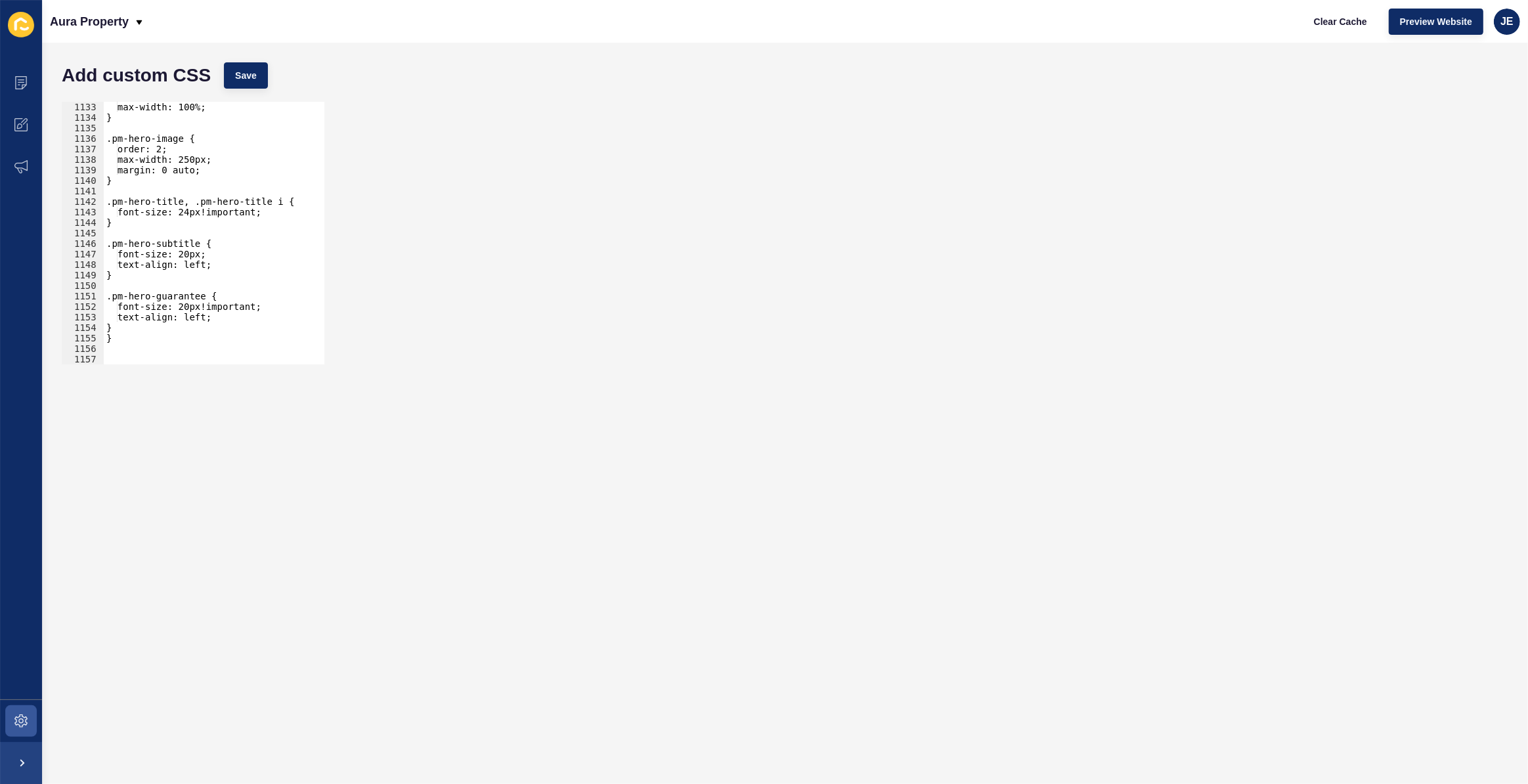
scroll to position [12035, 0]
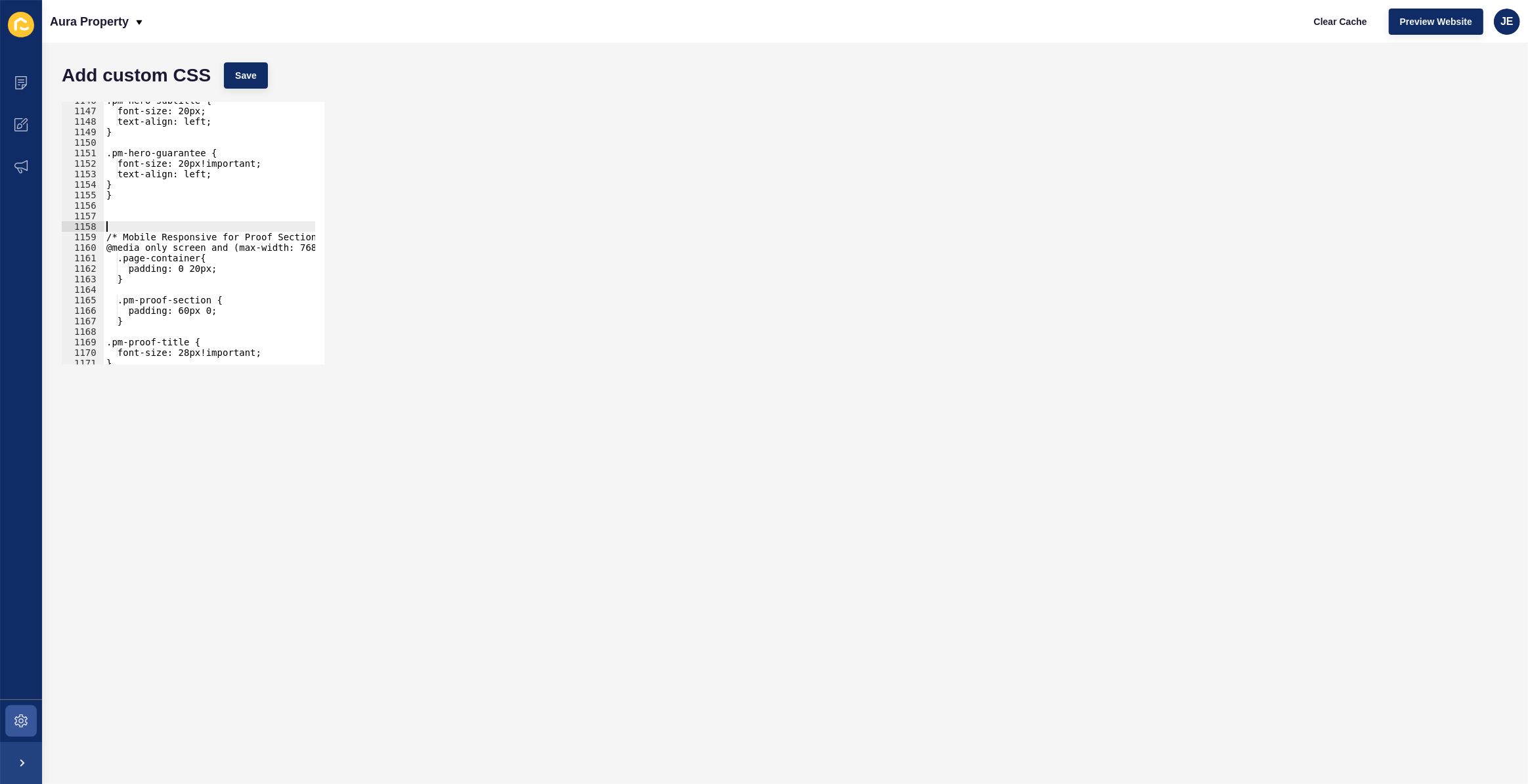
click at [141, 229] on div ".pm-hero-subtitle { font-size: 20px; text-align: left; } .pm-hero-guarantee { f…" at bounding box center [351, 233] width 495 height 274
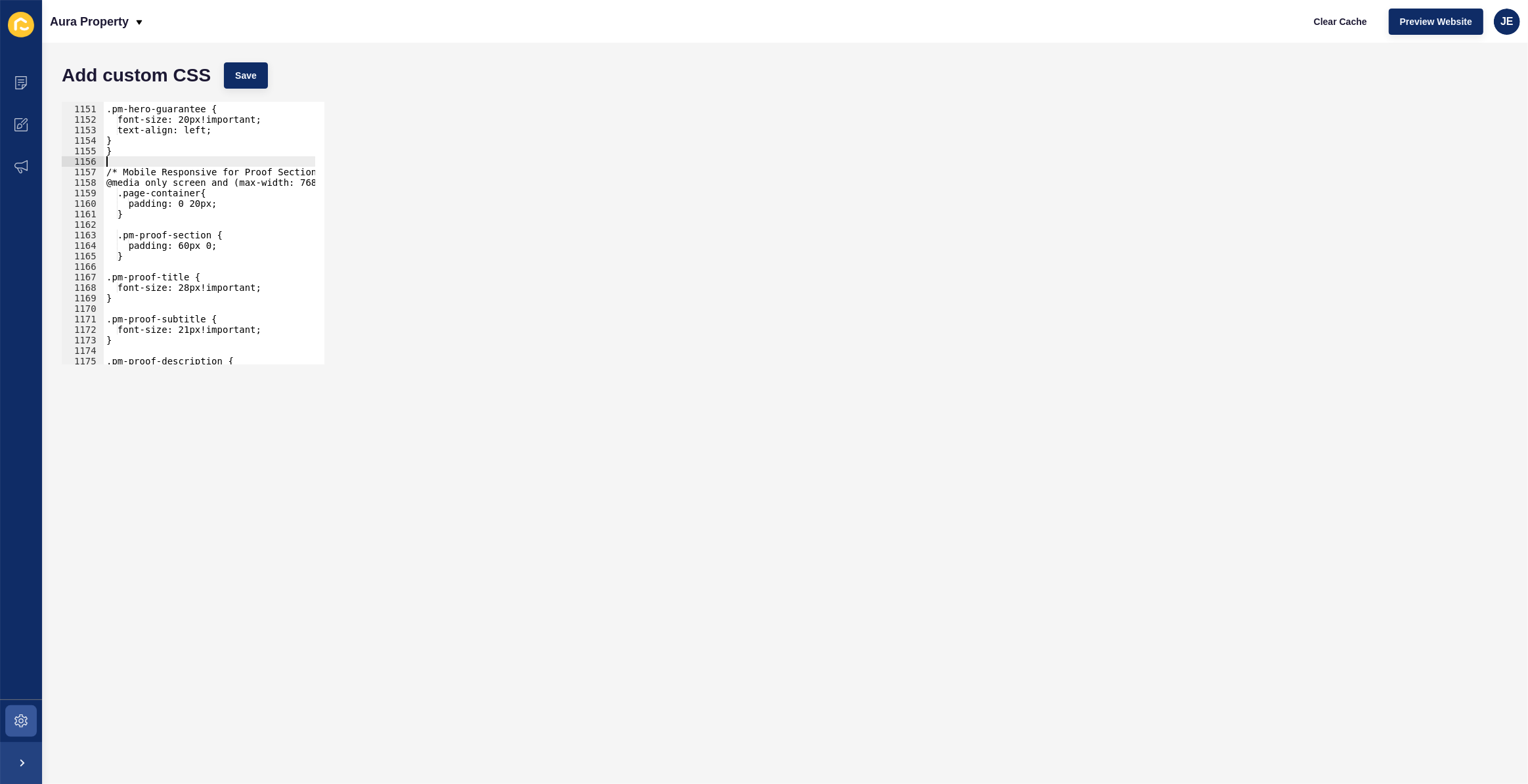
scroll to position [12008, 0]
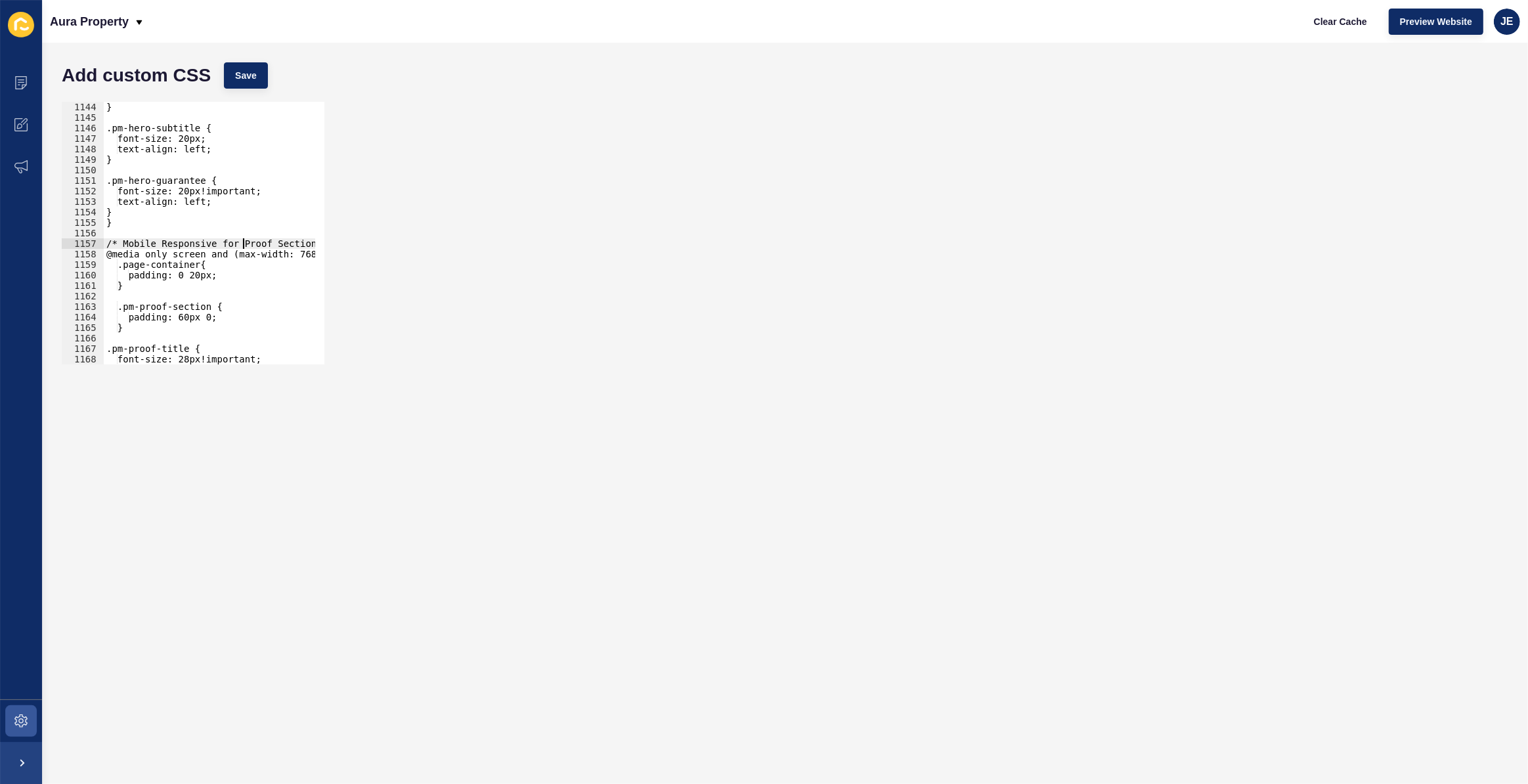
click at [243, 245] on div "} .pm-hero-subtitle { font-size: 20px; text-align: left; } .pm-hero-guarantee {…" at bounding box center [351, 239] width 495 height 274
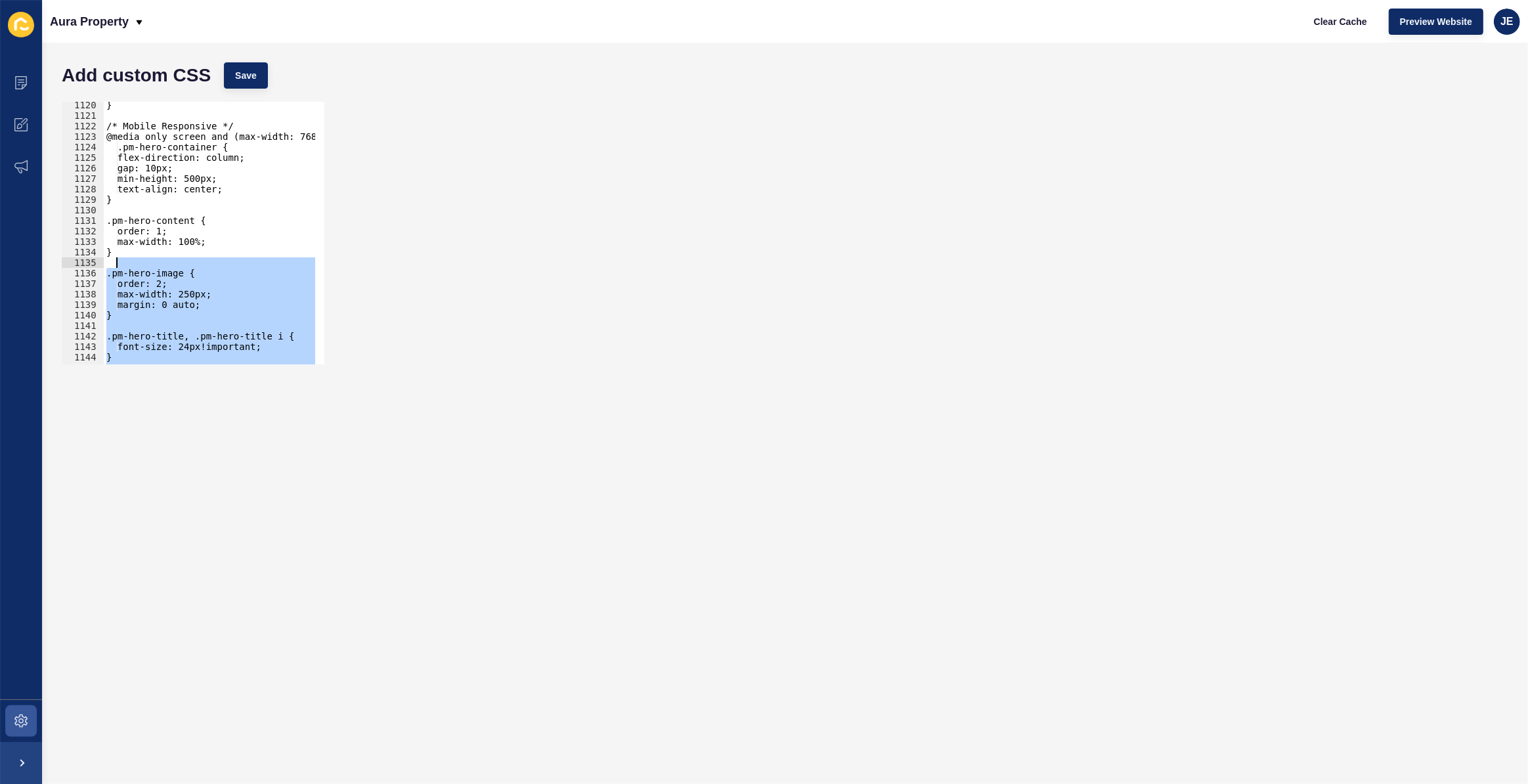
scroll to position [11722, 0]
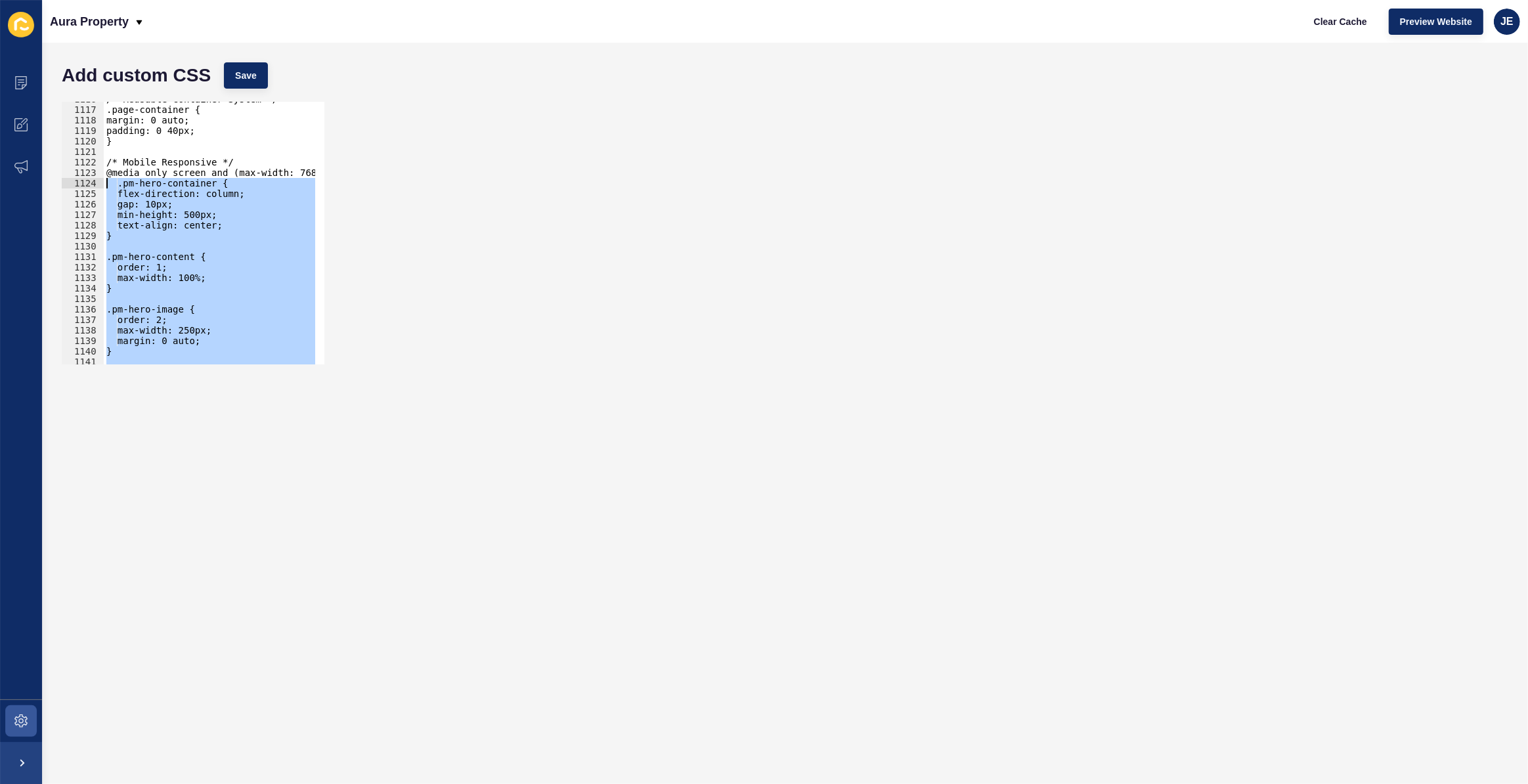
drag, startPoint x: 132, startPoint y: 282, endPoint x: 105, endPoint y: 182, distance: 103.6
click at [105, 182] on div "/* Reusable Container System */ .page-container { margin: 0 auto; padding: 0 40…" at bounding box center [351, 231] width 495 height 274
type textarea ".pm-hero-container { flex-direction: column;"
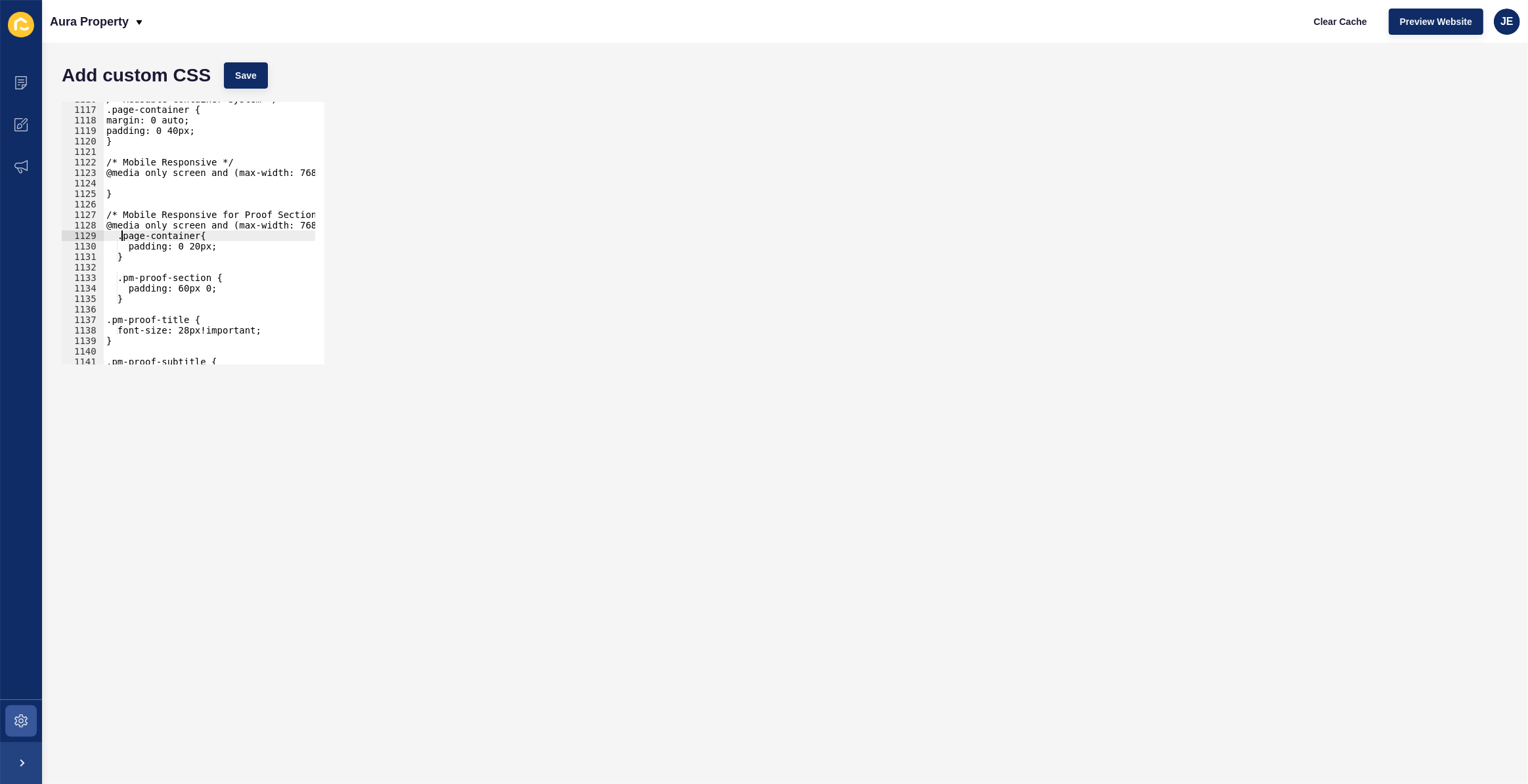
click at [121, 234] on div "/* Reusable Container System */ .page-container { margin: 0 auto; padding: 0 40…" at bounding box center [351, 231] width 495 height 274
type textarea ".page-container{"
type textarea "@media only screen and (max-width: 768px) {"
paste textarea "}"
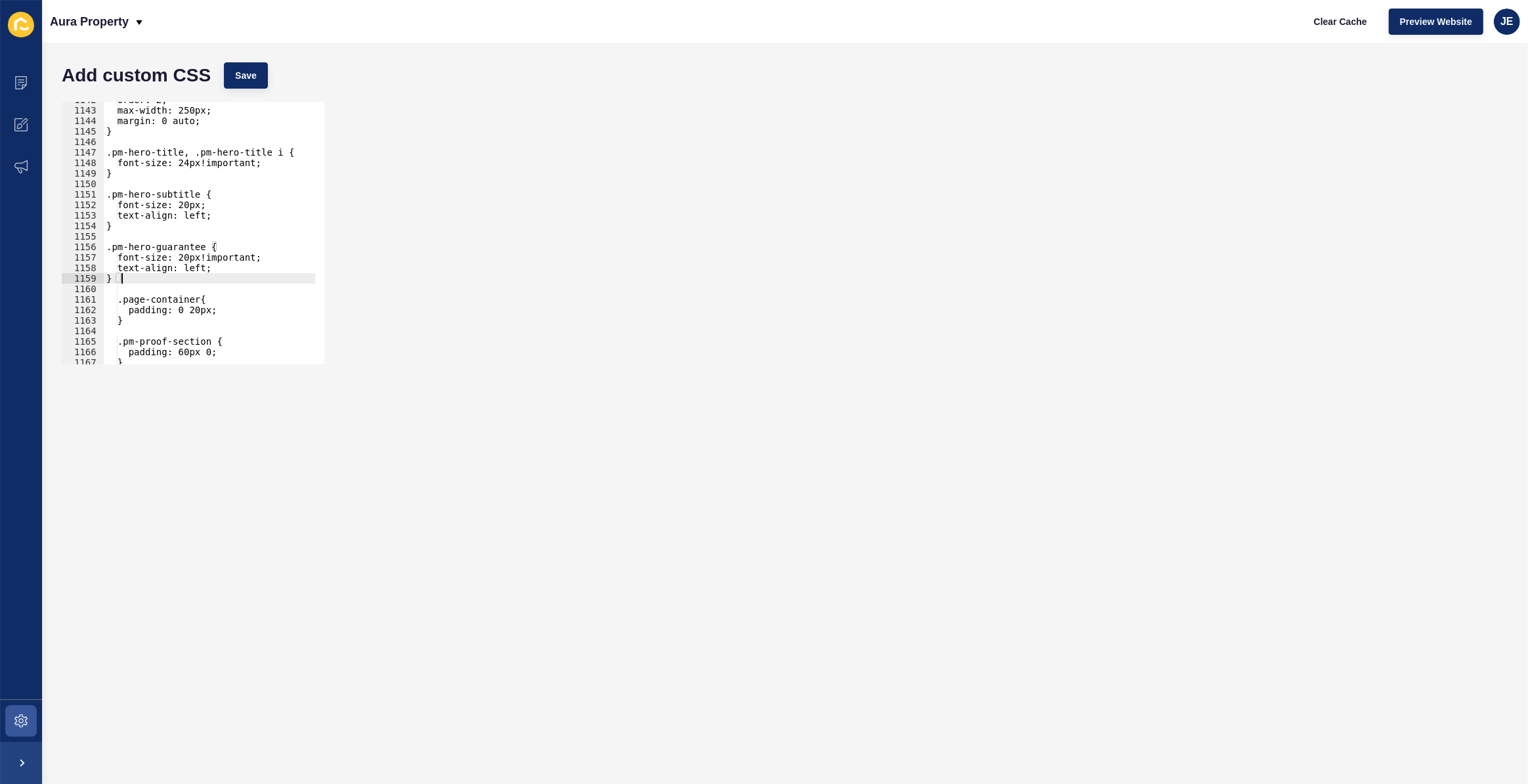
scroll to position [12066, 0]
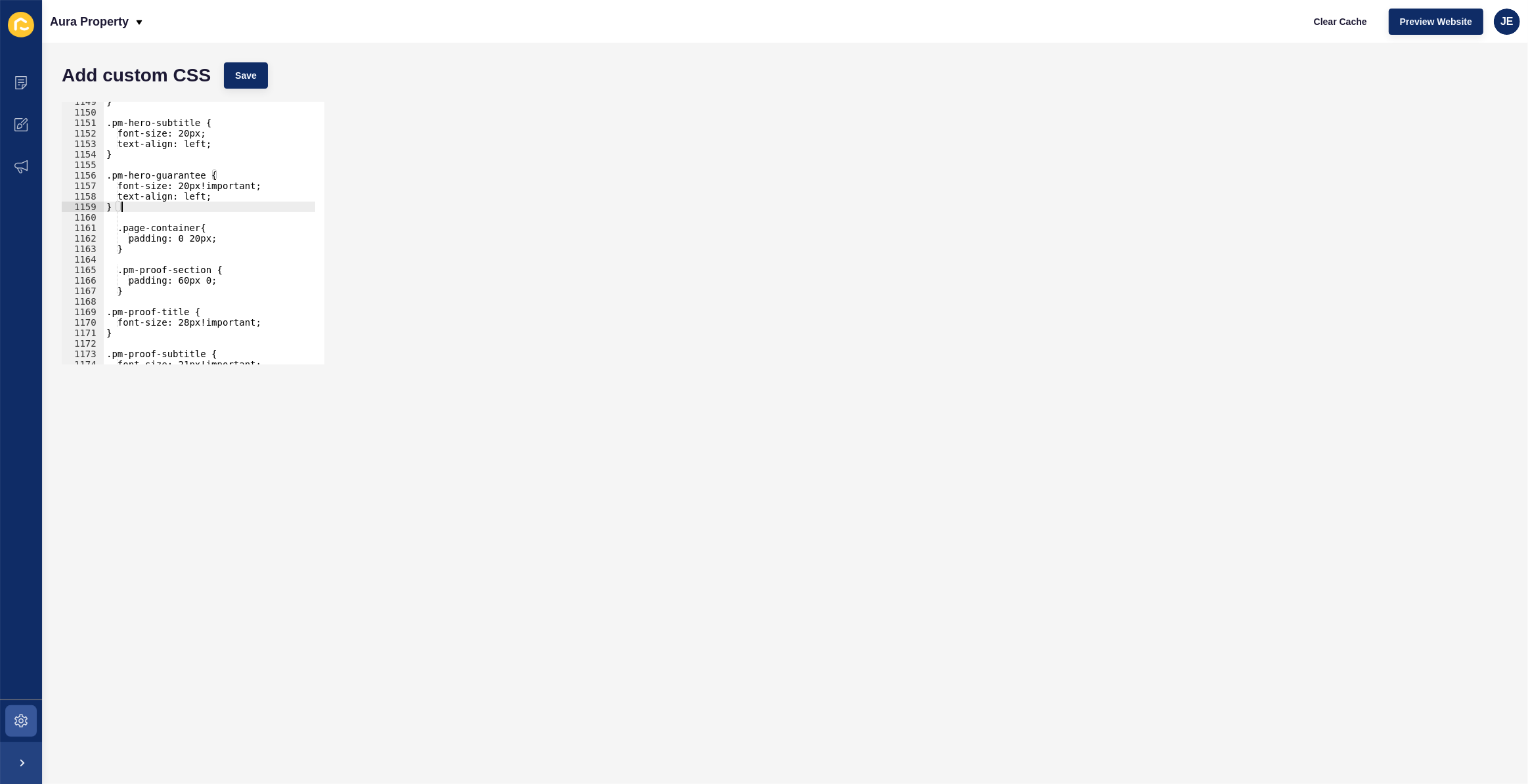
click at [128, 229] on div "} .pm-hero-subtitle { font-size: 20px; text-align: left; } .pm-hero-guarantee {…" at bounding box center [351, 234] width 495 height 274
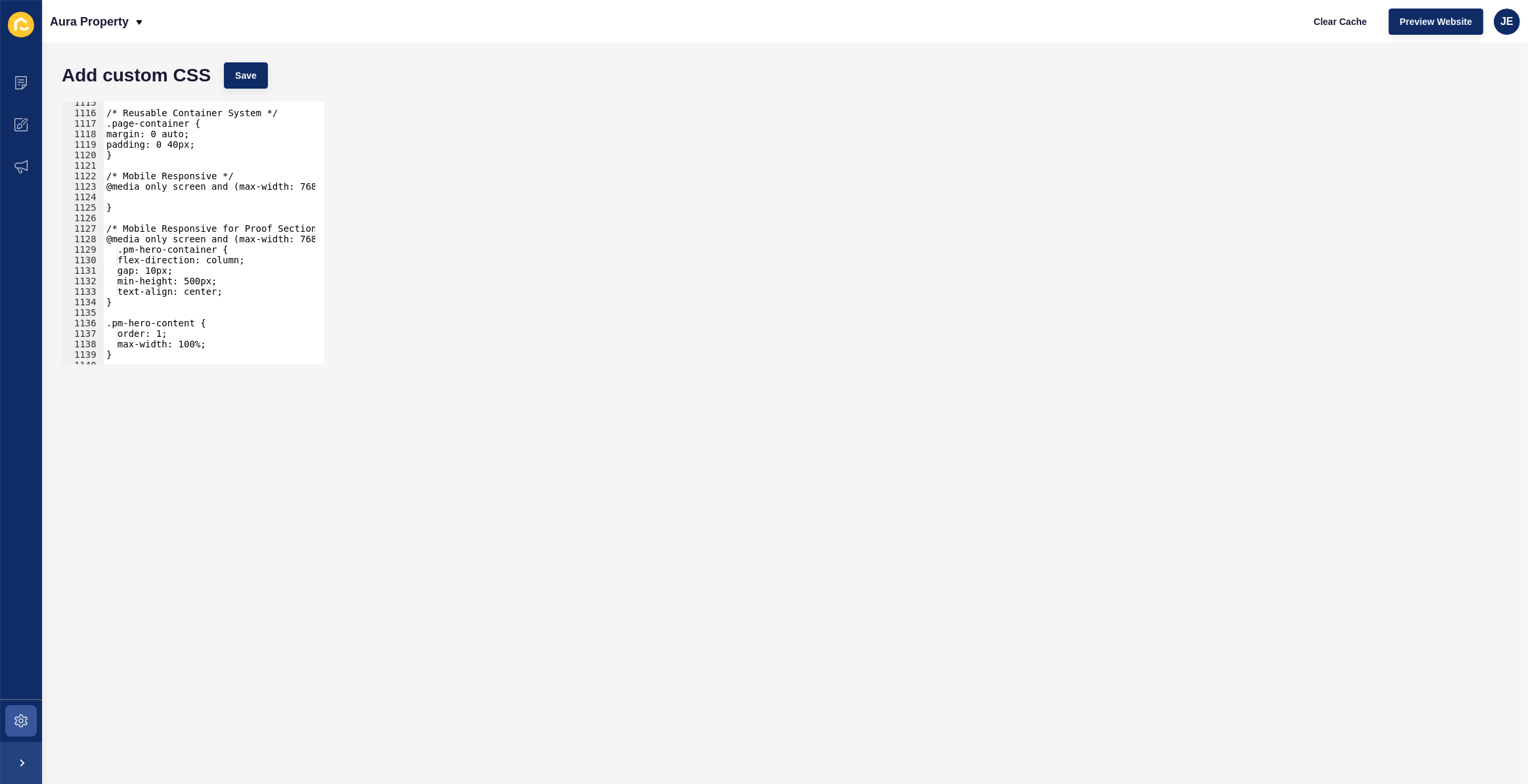
scroll to position [11671, 0]
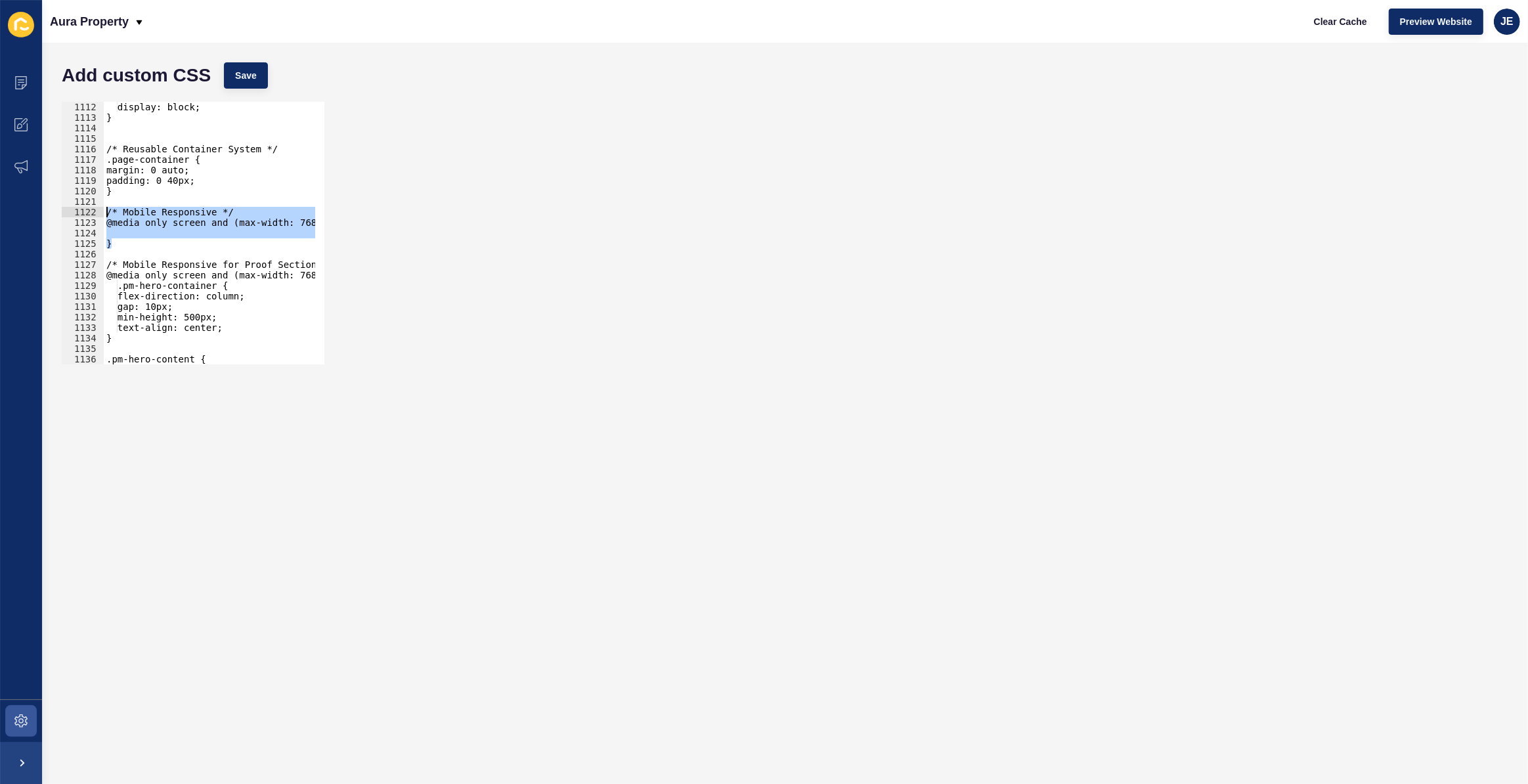
drag, startPoint x: 131, startPoint y: 247, endPoint x: 95, endPoint y: 208, distance: 53.1
click at [95, 208] on div ".page-container{ 1112 1113 1114 1115 1116 1117 1118 1119 1120 1121 1122 1123 11…" at bounding box center [193, 233] width 263 height 262
type textarea "/* Mobile Responsive */ @media only screen and (max-width: 768px) {"
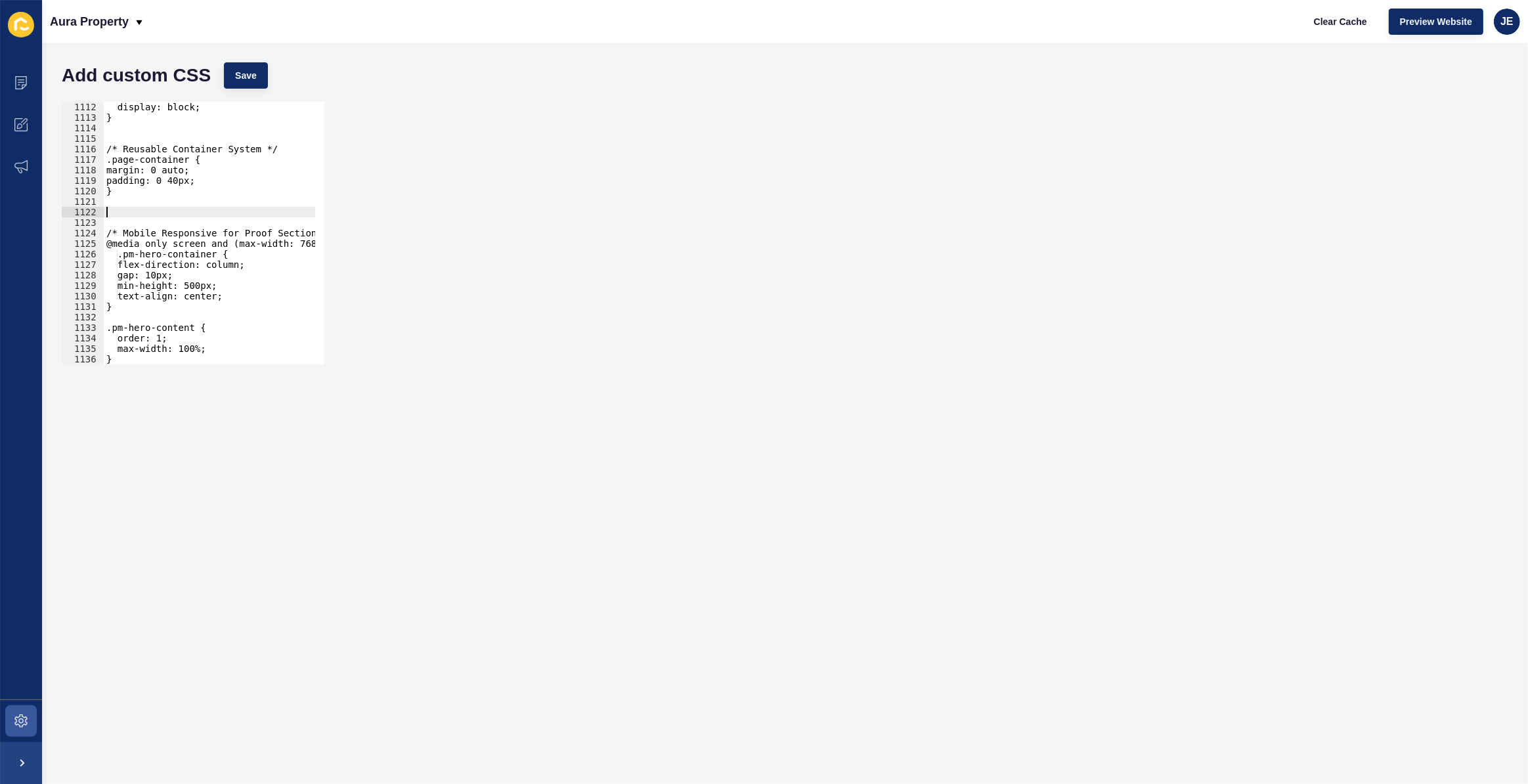
click at [251, 235] on div "display: block; } /* Reusable Container System */ .page-container { margin: 0 a…" at bounding box center [351, 239] width 495 height 274
click at [269, 237] on div "display: block; } /* Reusable Container System */ .page-container { margin: 0 a…" at bounding box center [351, 239] width 495 height 274
drag, startPoint x: 236, startPoint y: 277, endPoint x: 59, endPoint y: 283, distance: 177.1
click at [59, 283] on div "/* Mobile Responsive for Property Investments */ 1112 1113 1114 1115 1116 1117 …" at bounding box center [785, 233] width 1460 height 276
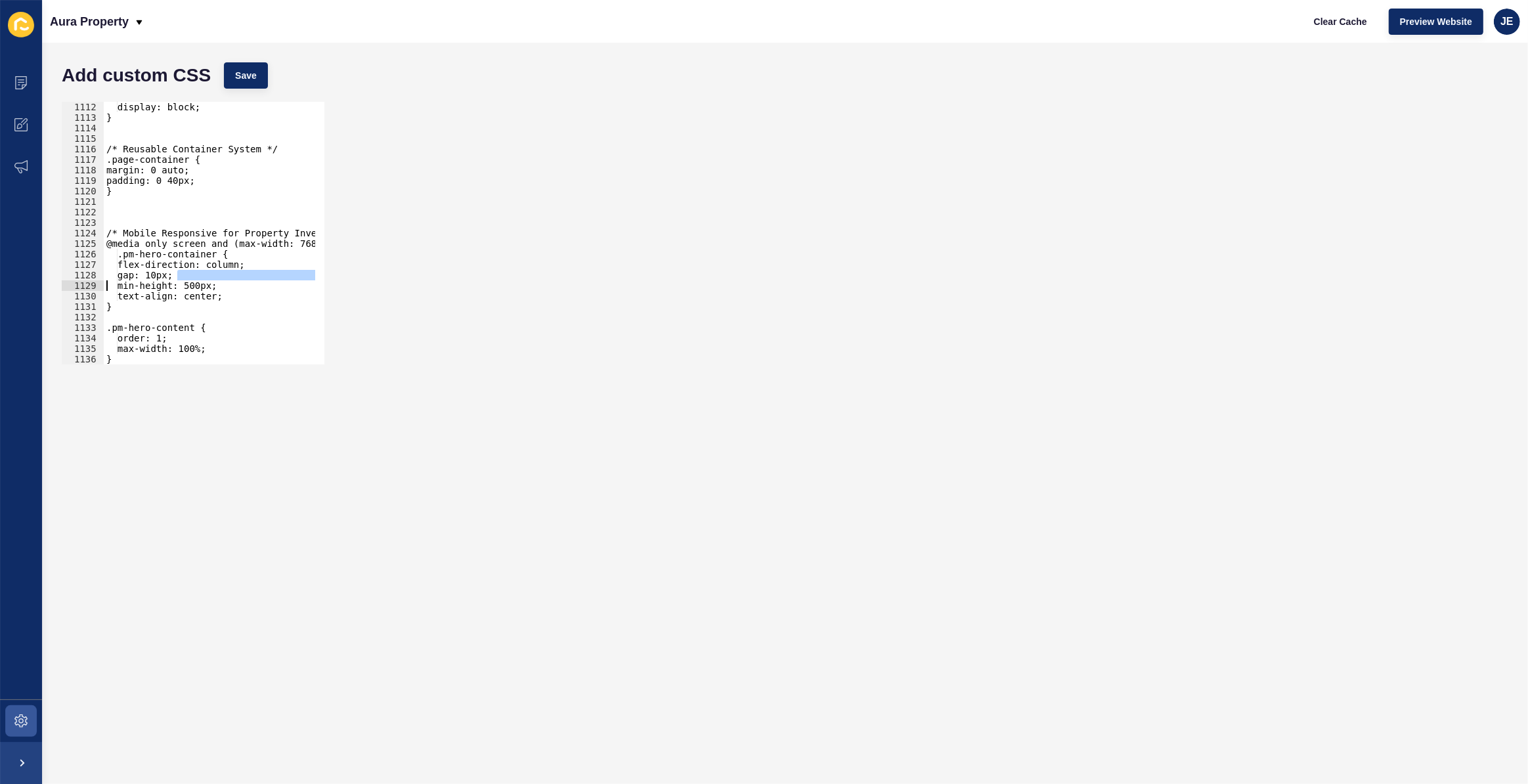
type textarea "gap: 10px; min-height: 500px;"
click at [184, 203] on div "display: block; } /* Reusable Container System */ .page-container { margin: 0 a…" at bounding box center [351, 239] width 495 height 274
click at [163, 219] on div "display: block; } /* Reusable Container System */ .page-container { margin: 0 a…" at bounding box center [351, 239] width 495 height 274
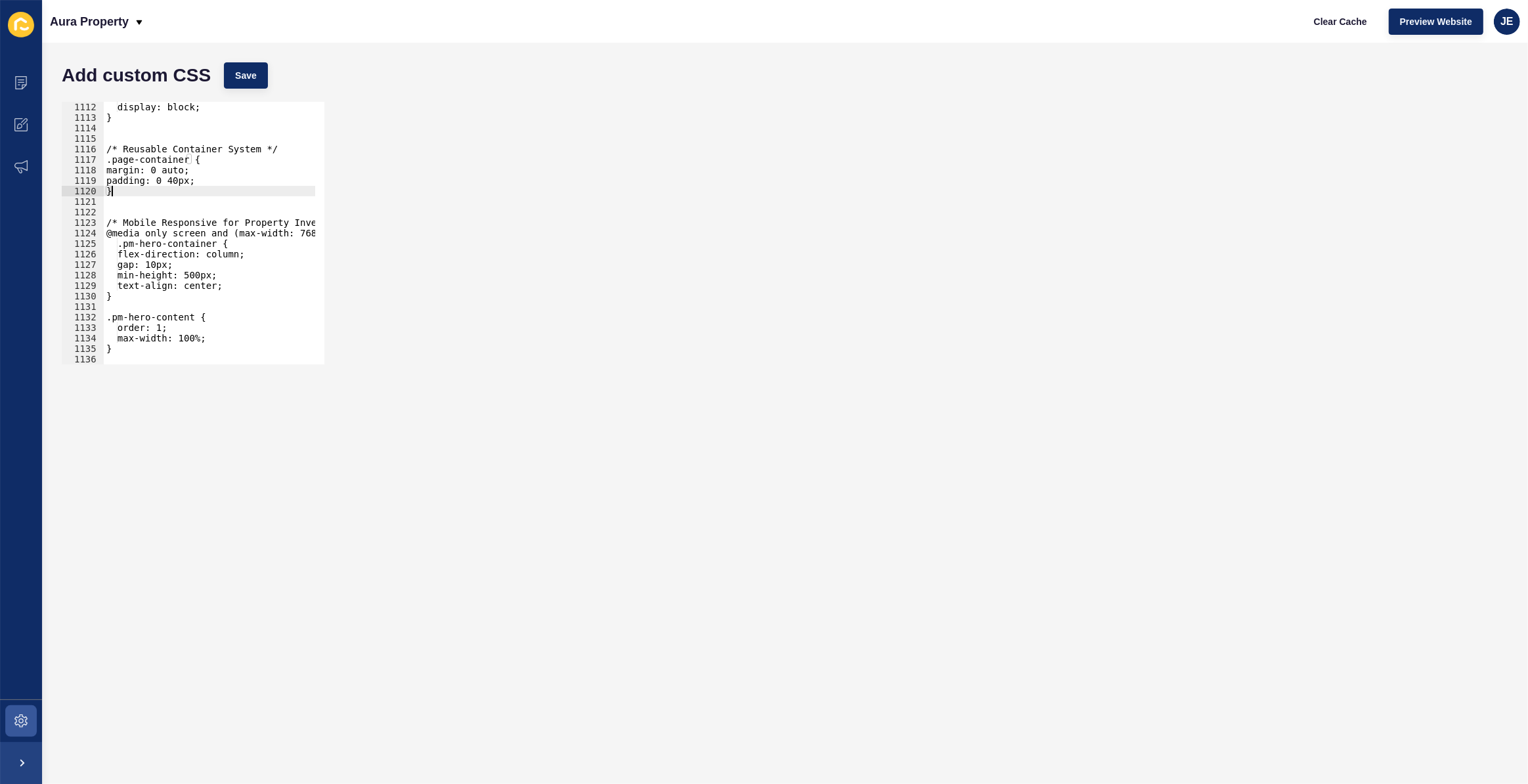
click at [161, 190] on div "display: block; } /* Reusable Container System */ .page-container { margin: 0 a…" at bounding box center [351, 239] width 495 height 274
type textarea "}"
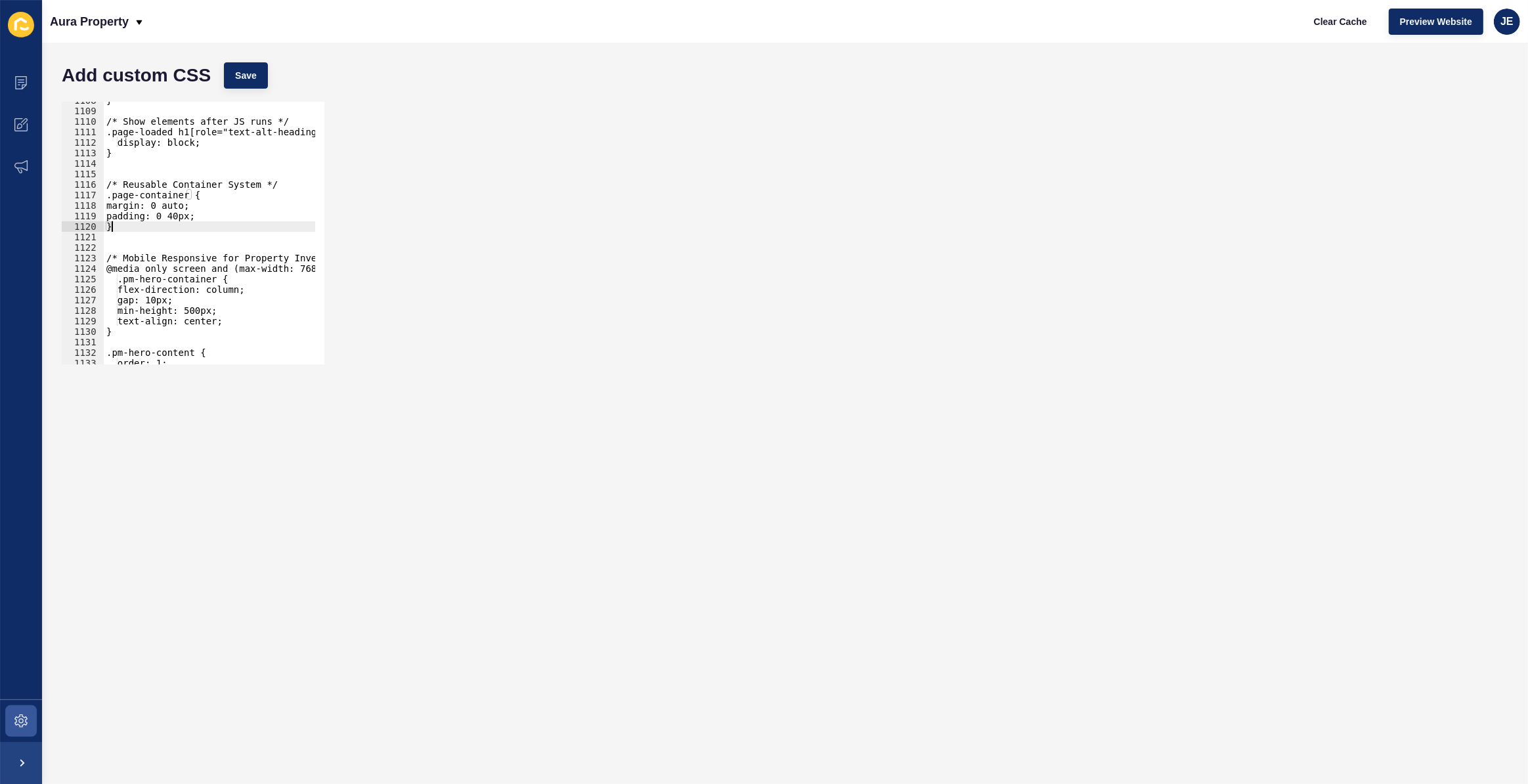
scroll to position [11528, 0]
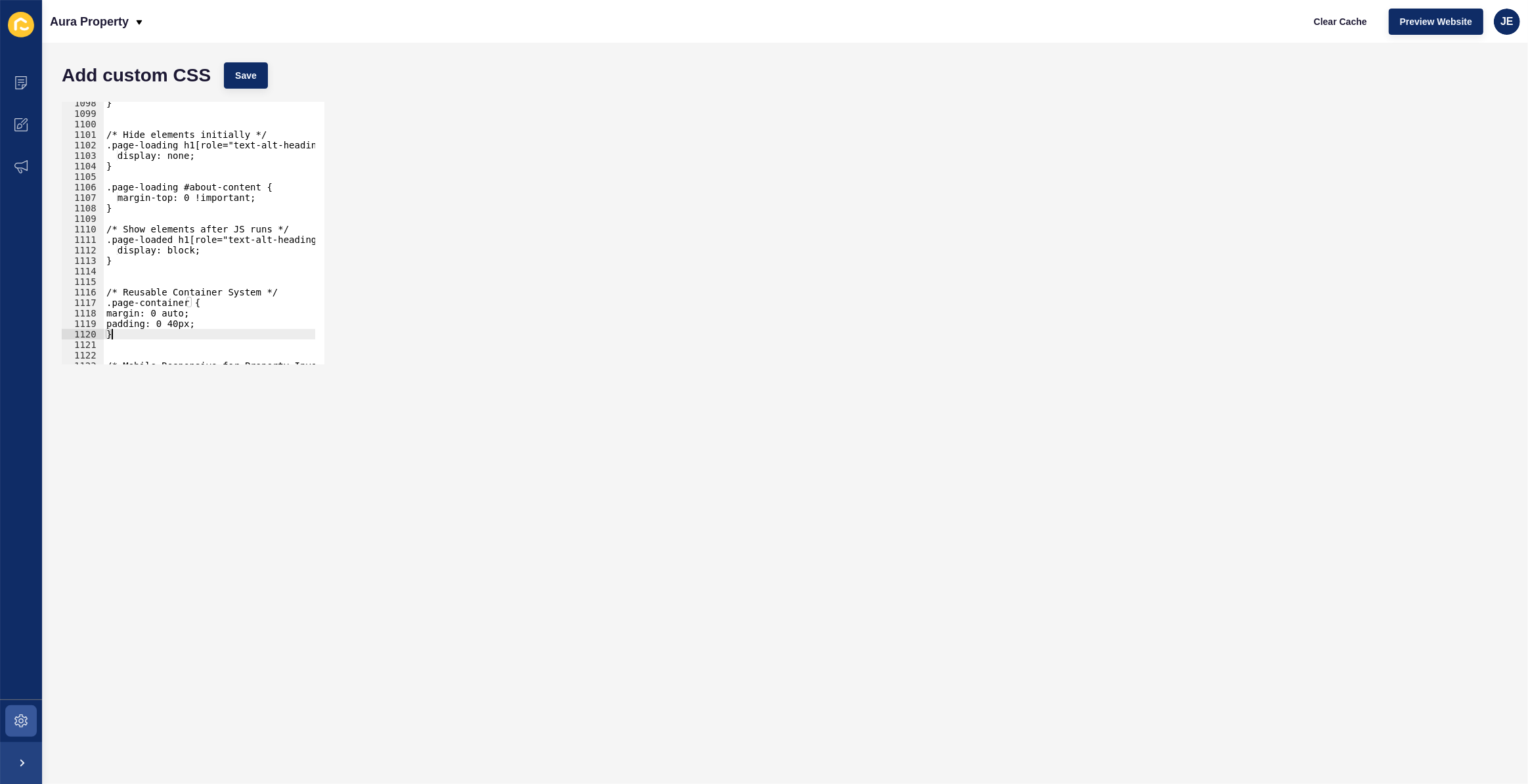
click at [166, 280] on div "} /* Hide elements initially */ .page-loading h1[role="text-alt-heading-title"]…" at bounding box center [351, 235] width 495 height 274
click at [150, 211] on div "} /* Hide elements initially */ .page-loading h1[role="text-alt-heading-title"]…" at bounding box center [351, 235] width 495 height 274
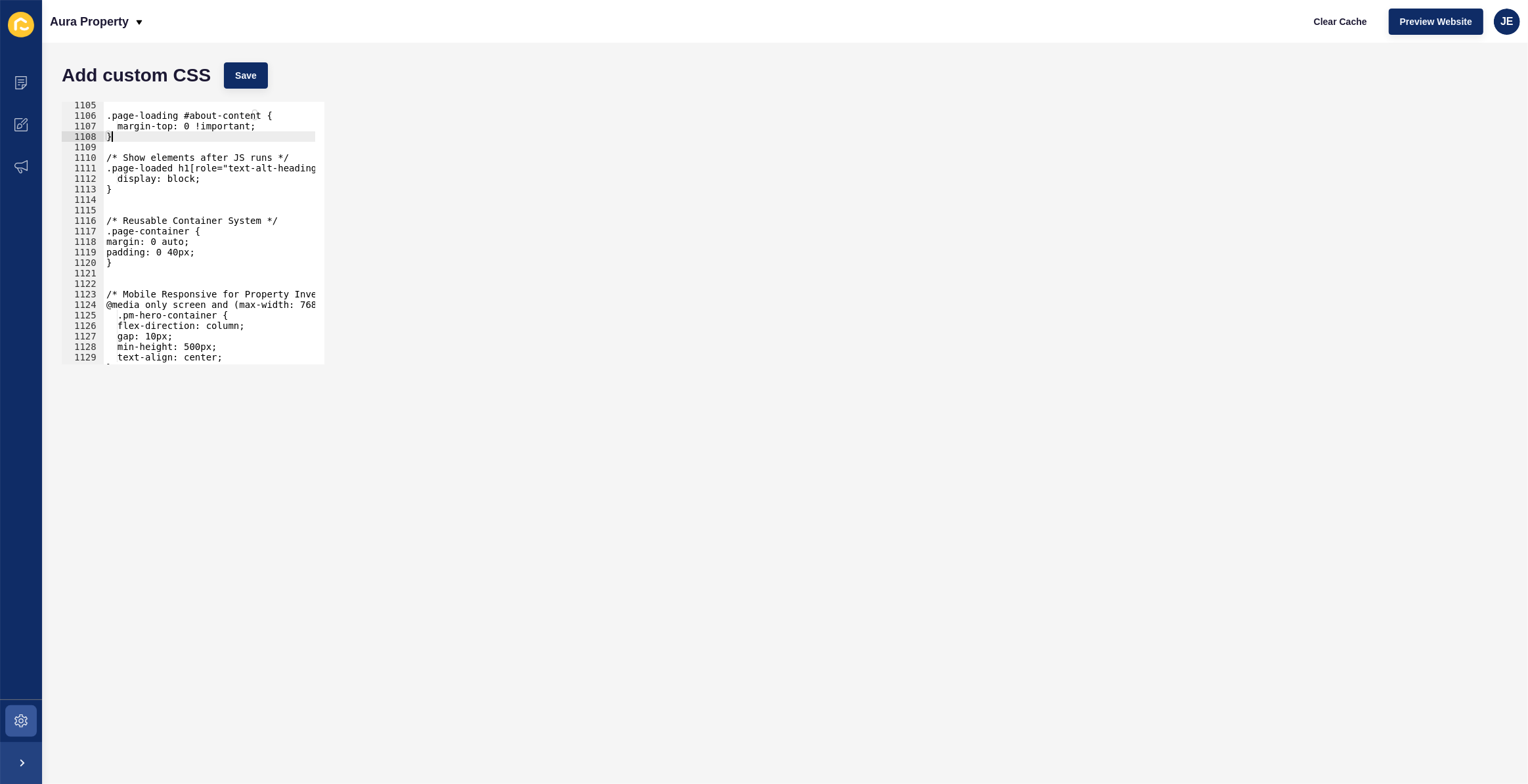
scroll to position [11600, 0]
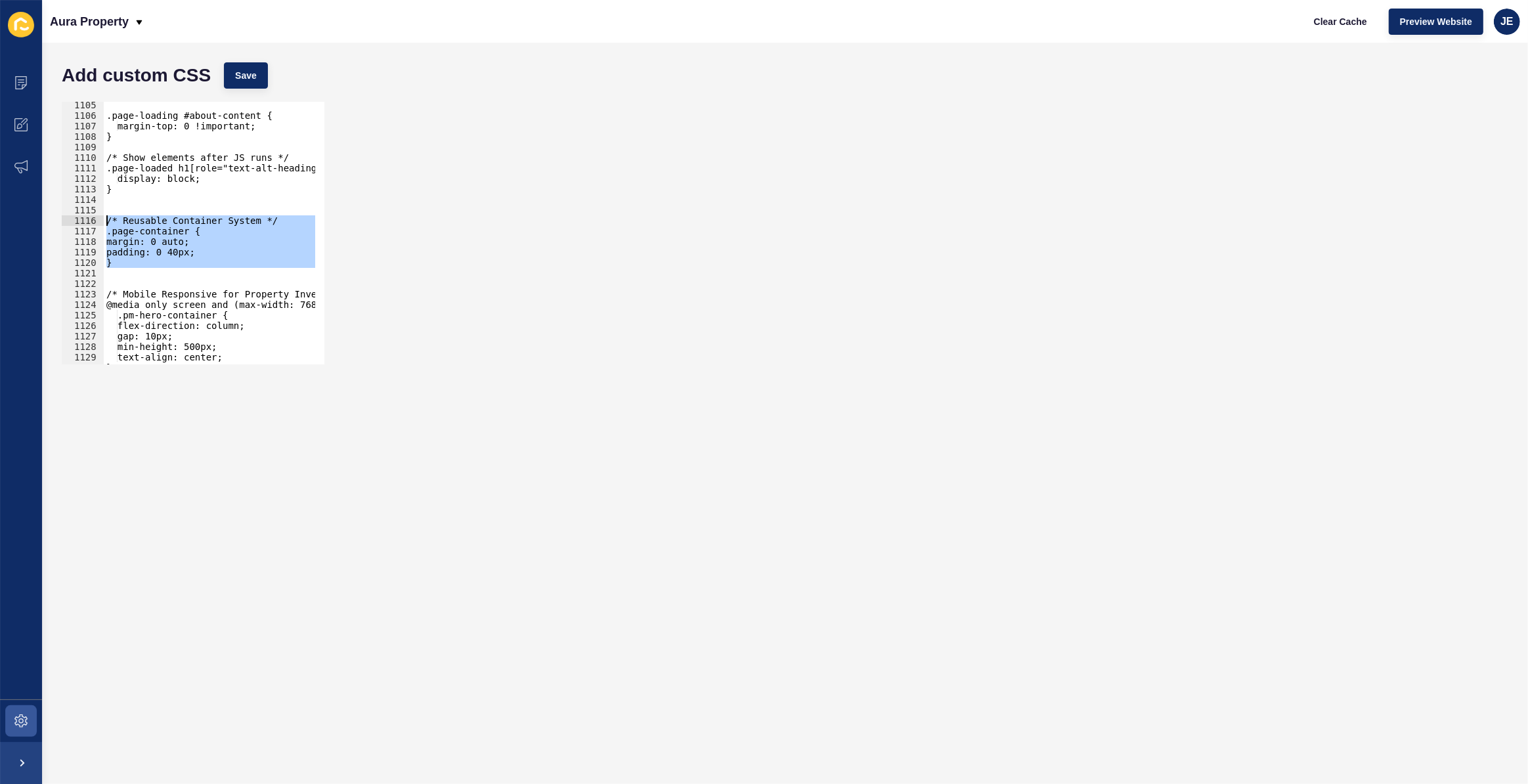
drag, startPoint x: 164, startPoint y: 270, endPoint x: 79, endPoint y: 217, distance: 100.2
click at [79, 217] on div "} 1105 1106 1107 1108 1109 1110 1111 1112 1113 1114 1115 1116 1117 1118 1119 11…" at bounding box center [193, 233] width 263 height 262
type textarea "/* Reusable Container System */ .page-container {"
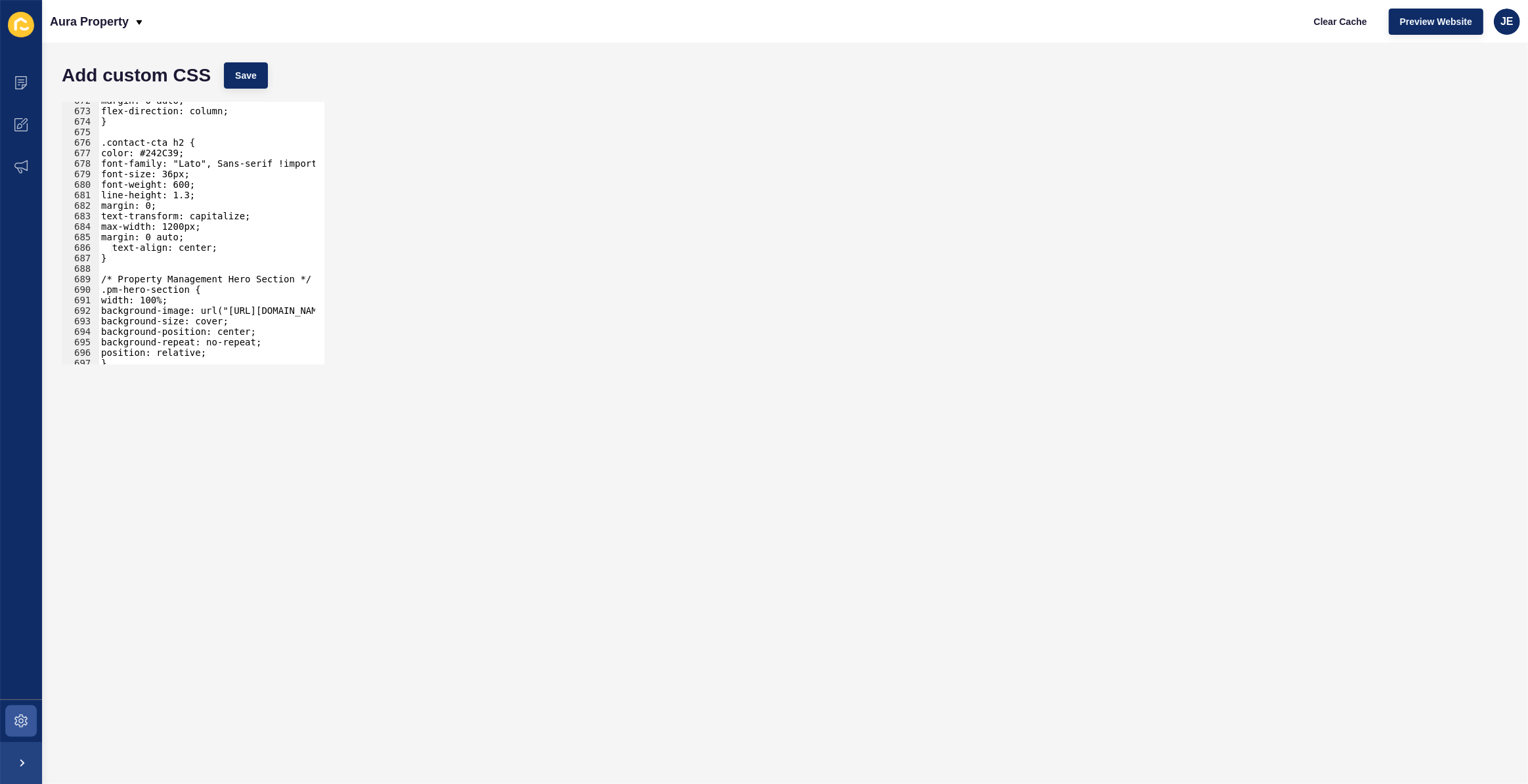
scroll to position [7055, 0]
click at [307, 274] on div "margin: 0 auto; flex-direction: column; } .contact-cta h2 { color: #242C39; fon…" at bounding box center [346, 233] width 495 height 274
type textarea "/* Property Management Hero Section */"
click at [207, 264] on div "margin: 0 auto; flex-direction: column; } .contact-cta h2 { color: #242C39; fon…" at bounding box center [346, 233] width 495 height 274
paste textarea
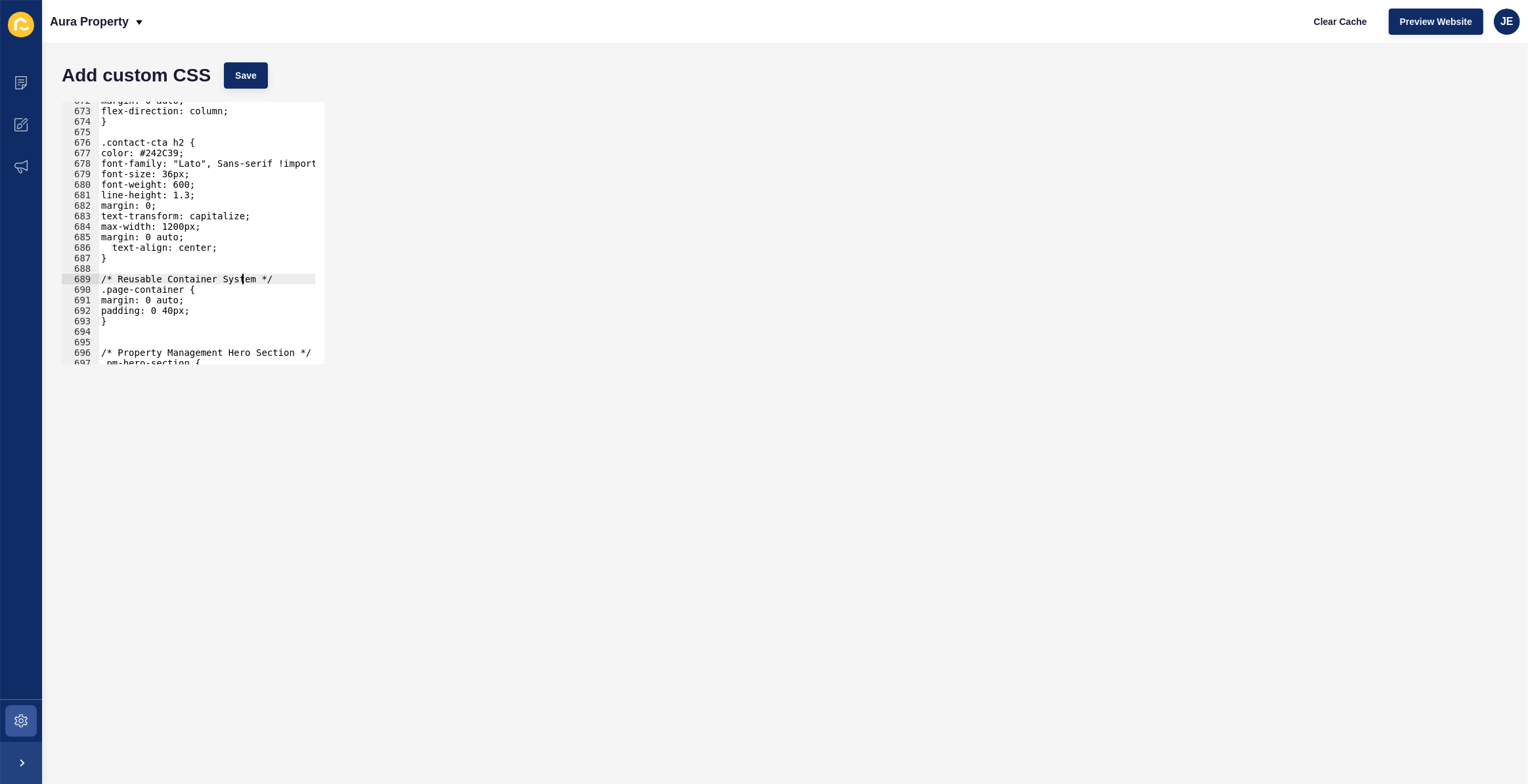
click at [241, 283] on div "margin: 0 auto; flex-direction: column; } .contact-cta h2 { color: #242C39; fon…" at bounding box center [346, 233] width 495 height 274
drag, startPoint x: 132, startPoint y: 323, endPoint x: 96, endPoint y: 325, distance: 36.1
click at [96, 325] on div "/* Reusable Container System for Property Investments */ 672 673 674 675 676 67…" at bounding box center [193, 233] width 263 height 262
click at [155, 311] on div "margin: 0 auto; flex-direction: column; } .contact-cta h2 { color: #242C39; fon…" at bounding box center [346, 233] width 495 height 274
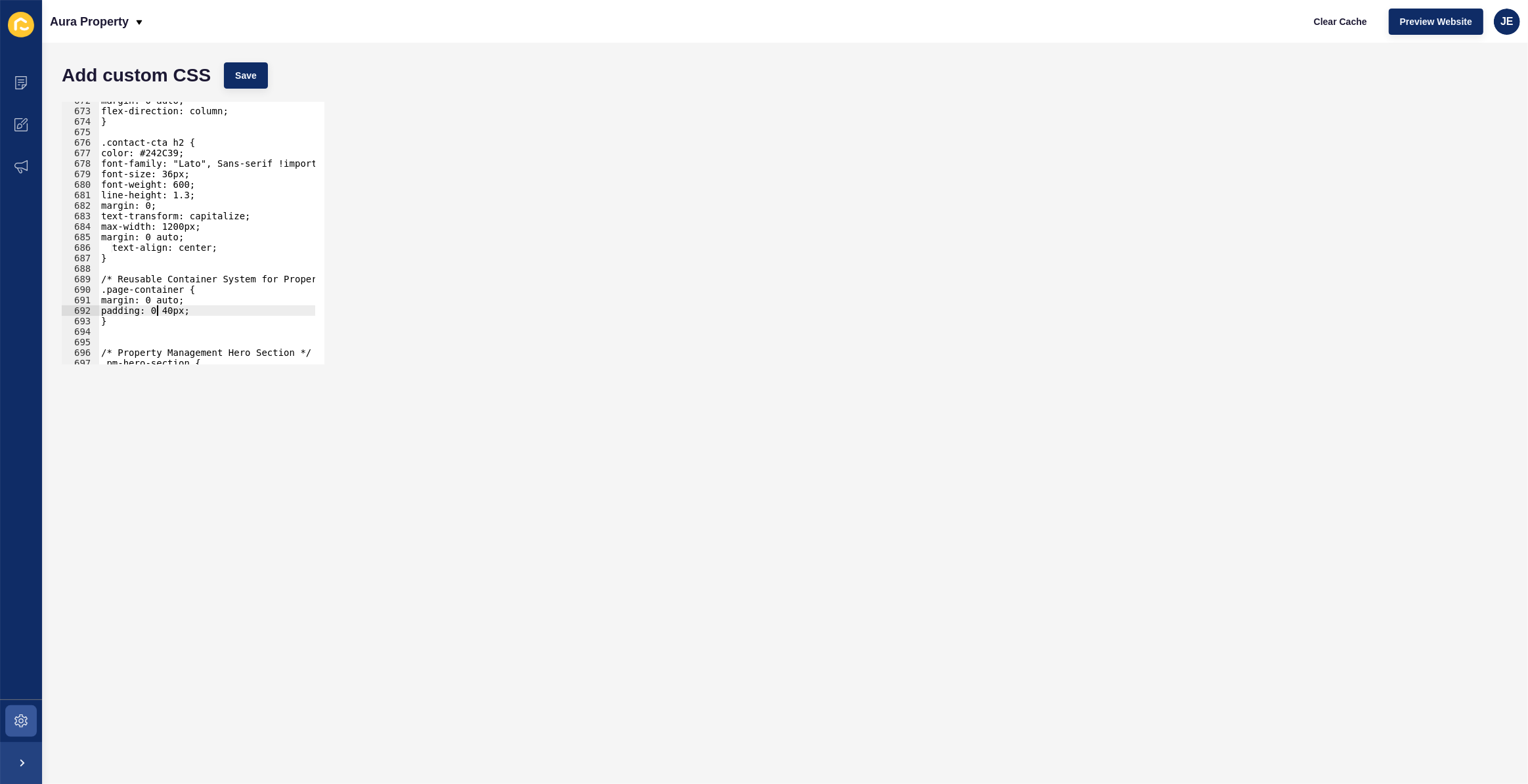
click at [244, 61] on div "Add custom CSS Save" at bounding box center [785, 75] width 1460 height 39
click at [245, 62] on button "Save" at bounding box center [246, 76] width 44 height 27
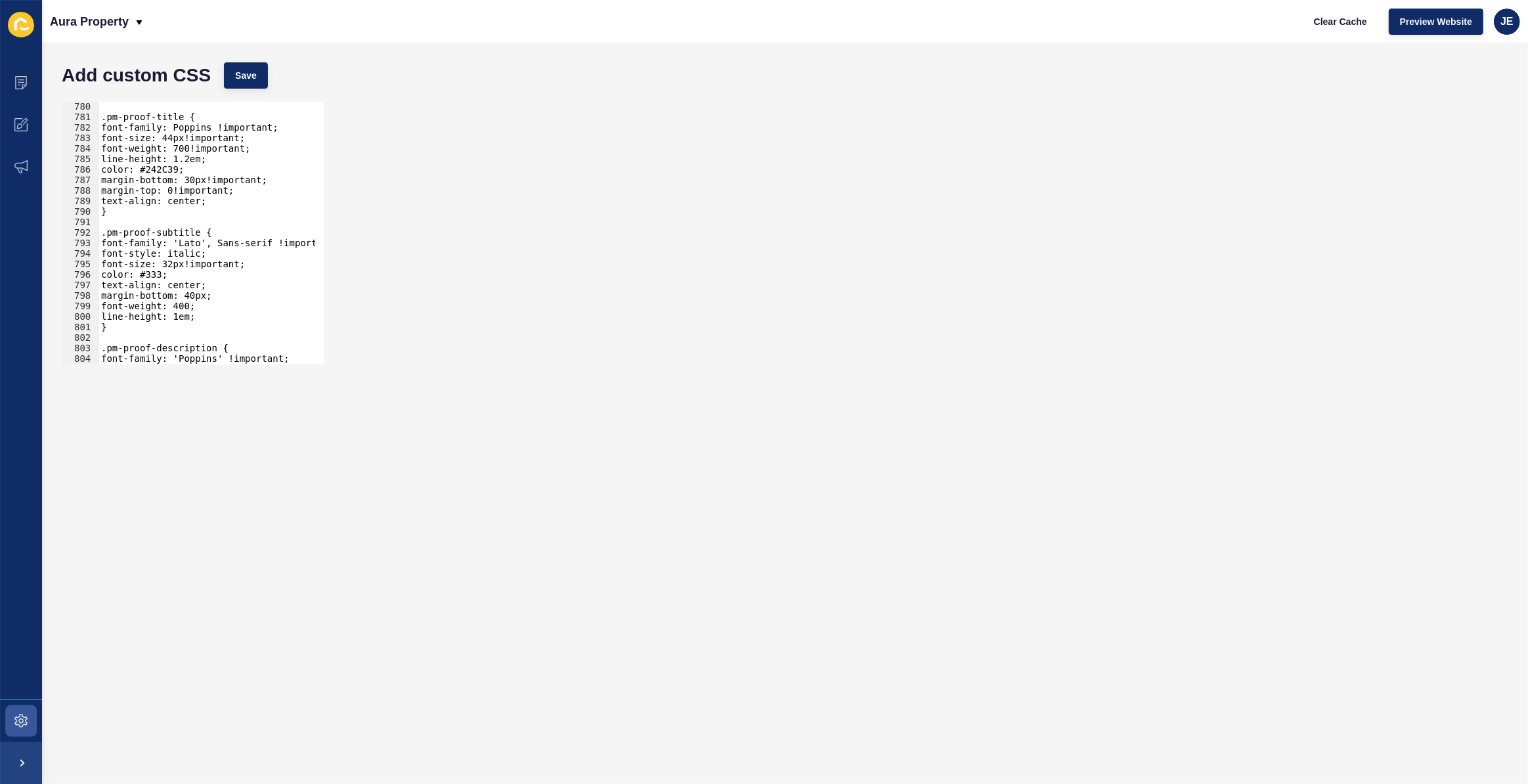
scroll to position [12227, 0]
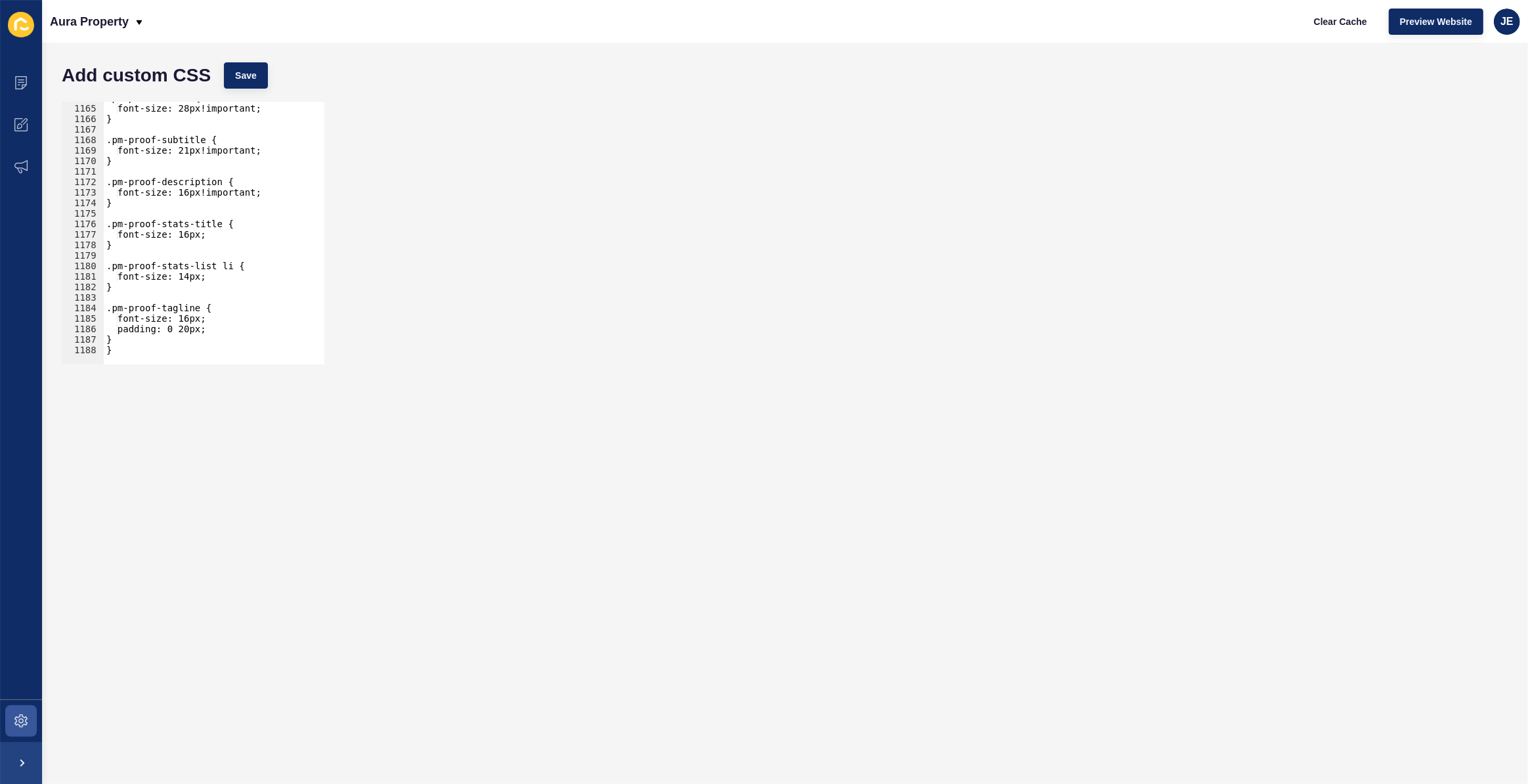
type textarea "}"
click at [172, 347] on div ".pm-proof-title { font-size: 28px!important; } .pm-proof-subtitle { font-size: …" at bounding box center [351, 230] width 495 height 274
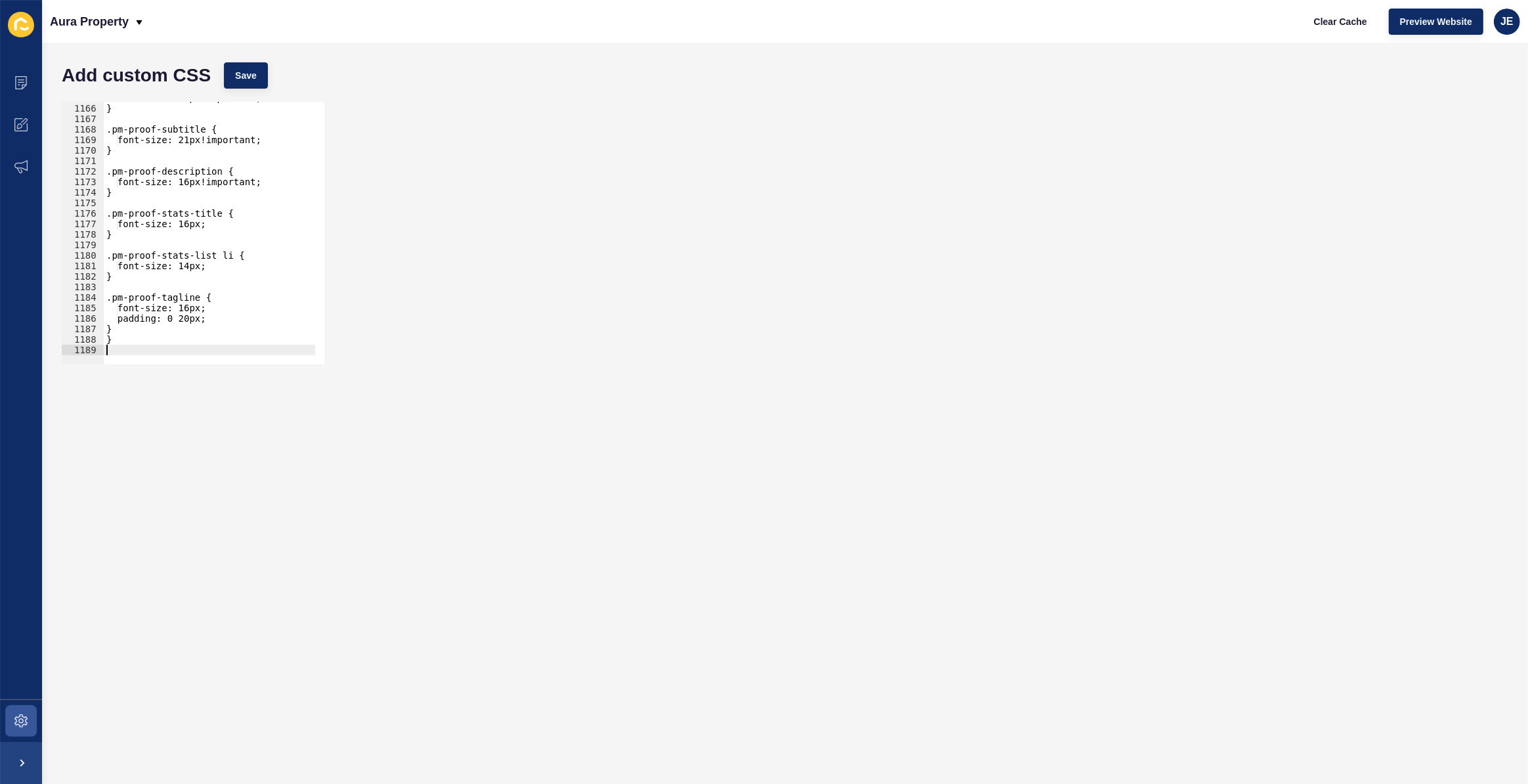
paste textarea "}"
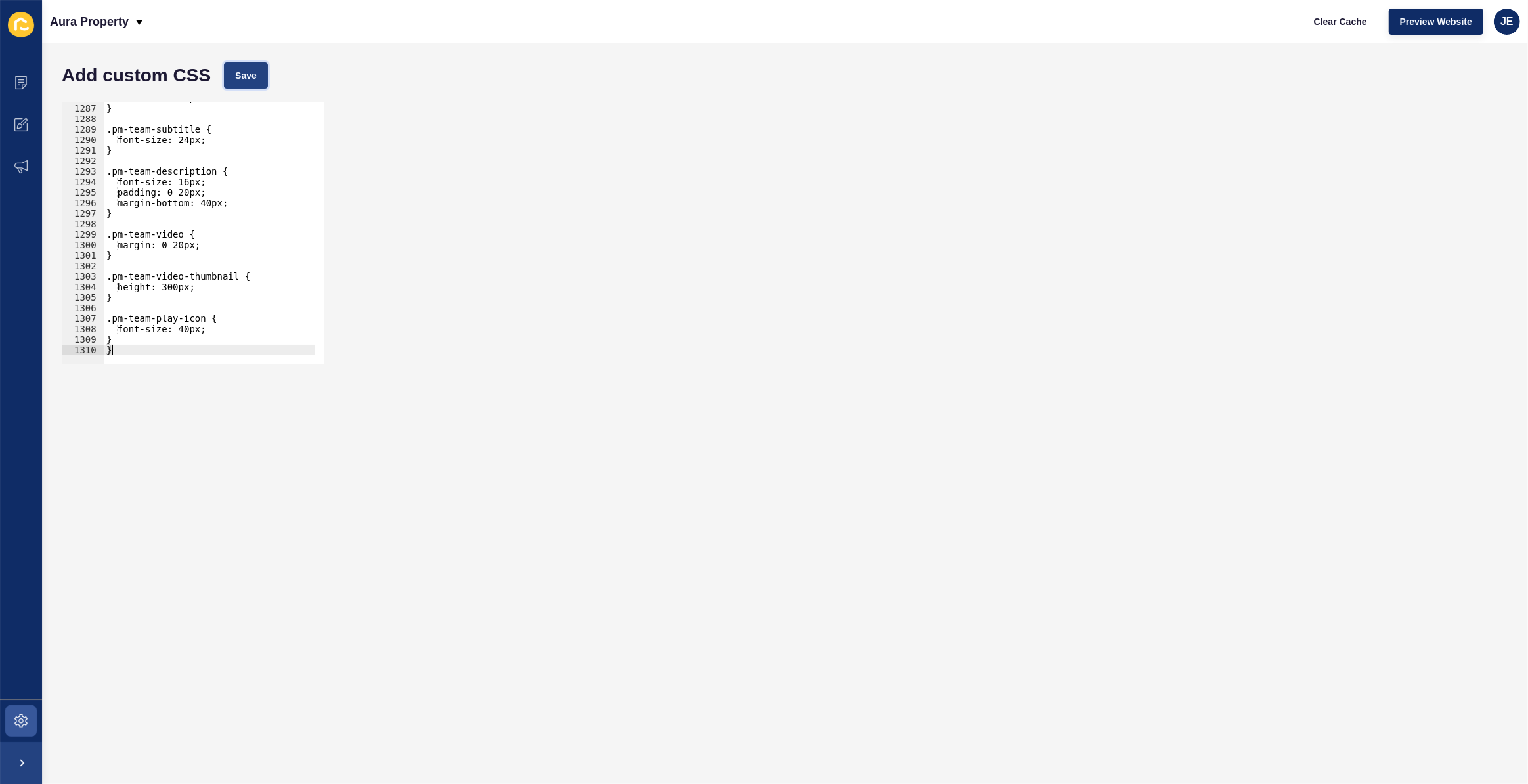
click at [224, 85] on button "Save" at bounding box center [246, 76] width 44 height 27
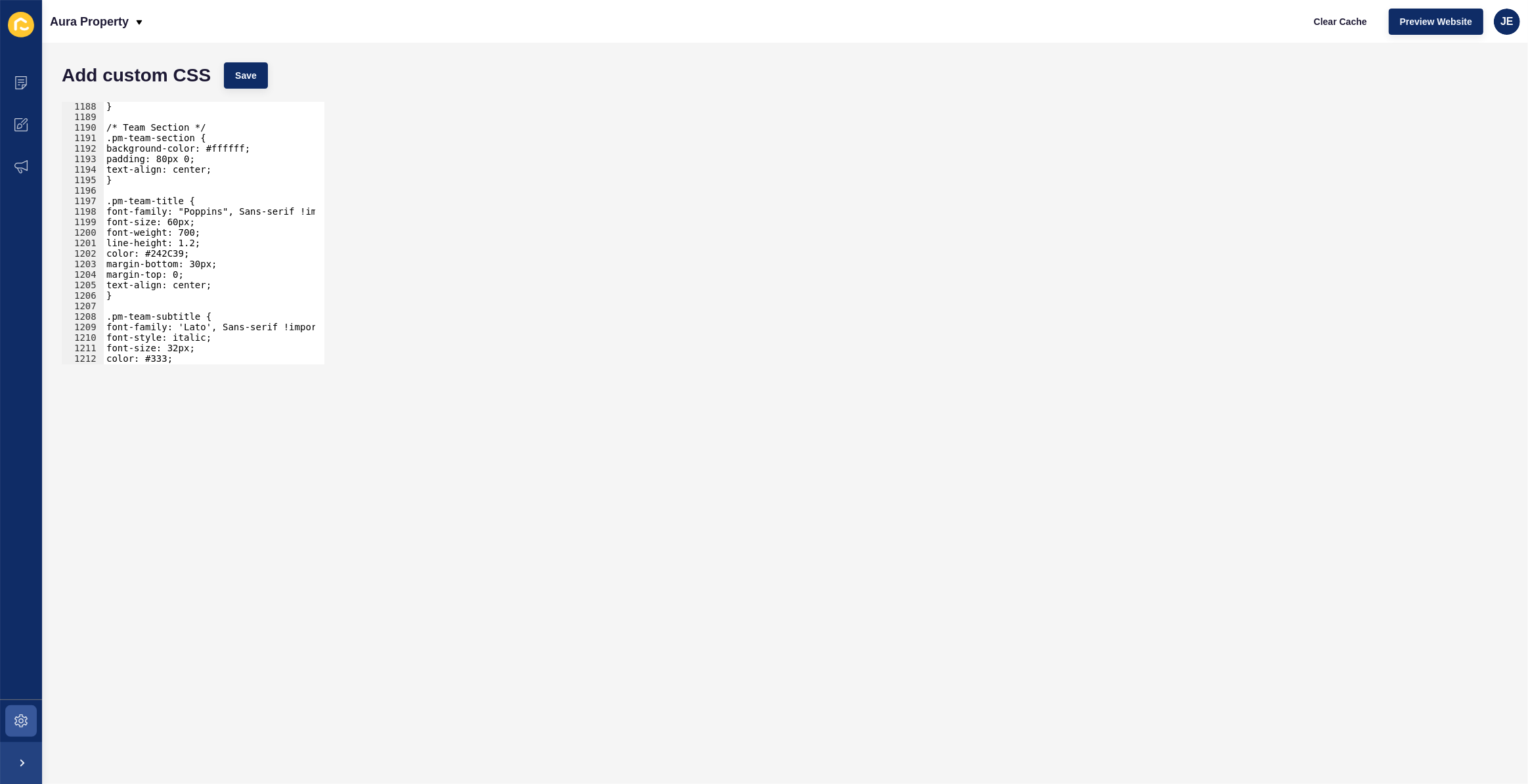
scroll to position [12435, 0]
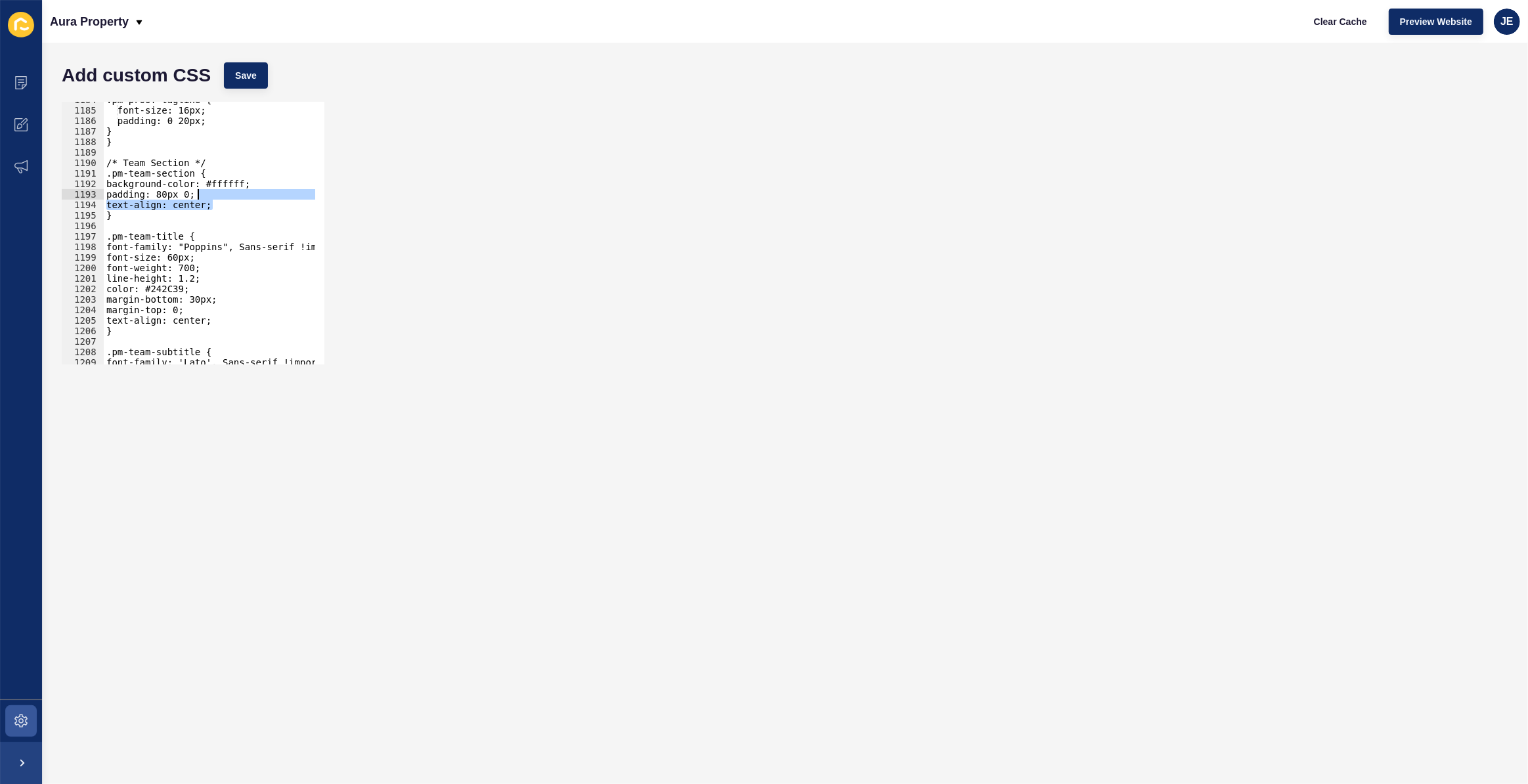
click at [222, 199] on div ".pm-proof-tagline { font-size: 16px; padding: 0 20px; } } /* Team Section */ .p…" at bounding box center [359, 232] width 511 height 274
click at [229, 182] on div ".pm-proof-tagline { font-size: 16px; padding: 0 20px; } } /* Team Section */ .p…" at bounding box center [359, 232] width 511 height 274
paste textarea "#E3EDED"
click at [217, 178] on div ".pm-proof-tagline { font-size: 16px; padding: 0 20px; } } /* Team Section */ .p…" at bounding box center [359, 232] width 511 height 274
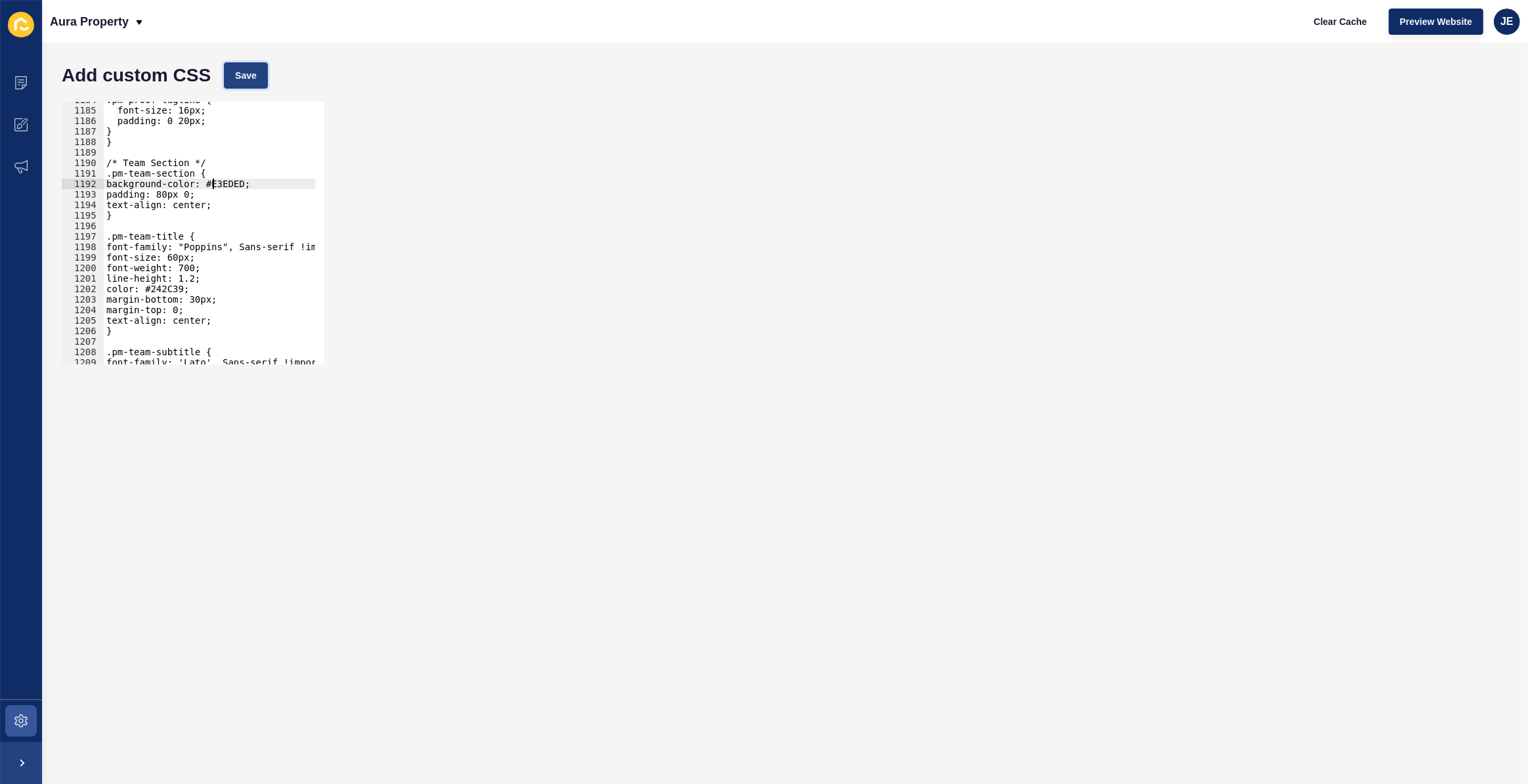
click at [252, 78] on span "Save" at bounding box center [246, 76] width 22 height 13
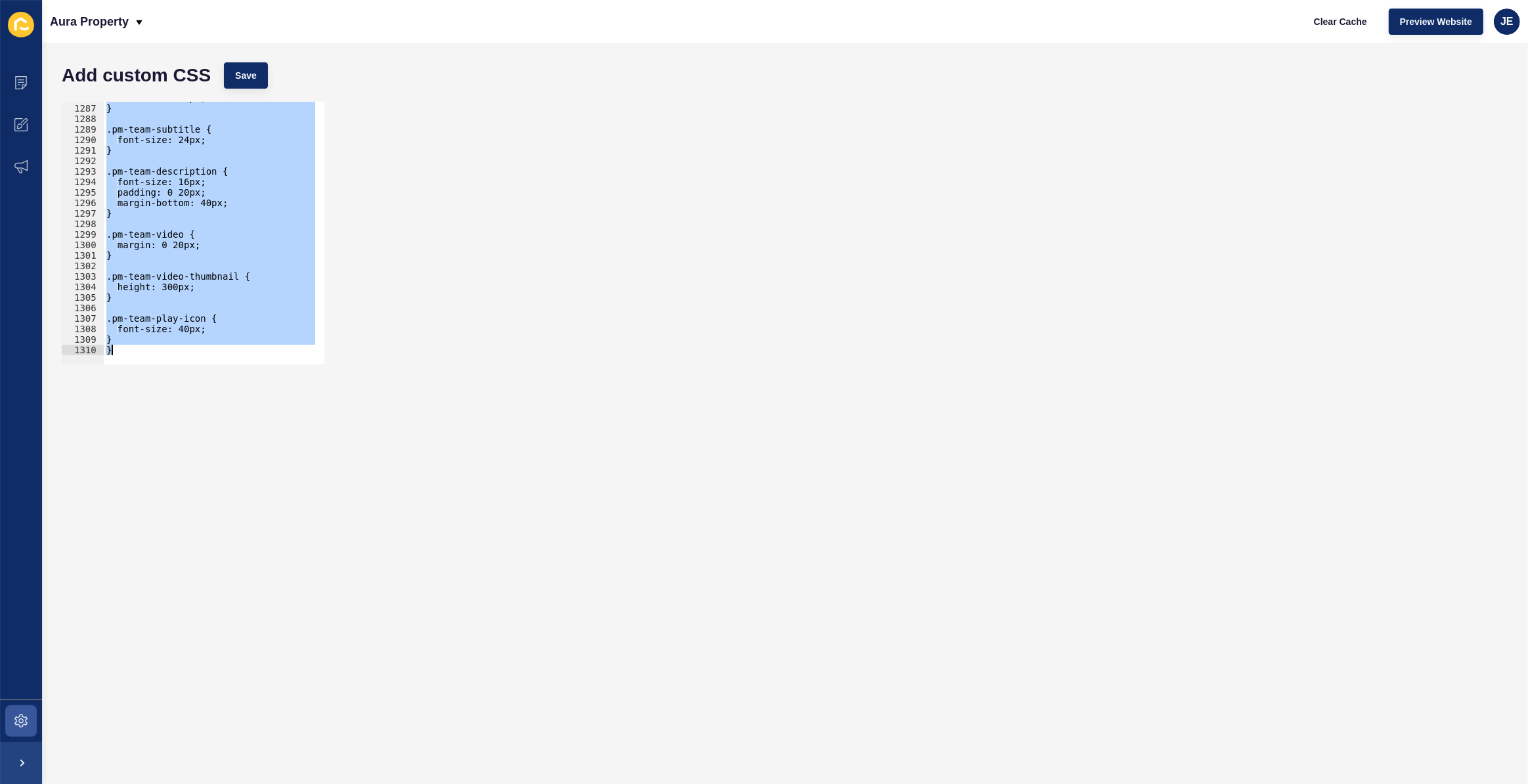
drag, startPoint x: 106, startPoint y: 166, endPoint x: 259, endPoint y: 515, distance: 381.1
click at [259, 515] on form "Add custom CSS Save /* Team Section */ 1286 1287 1288 1289 1290 1291 1292 1293 …" at bounding box center [785, 413] width 1460 height 715
paste textarea
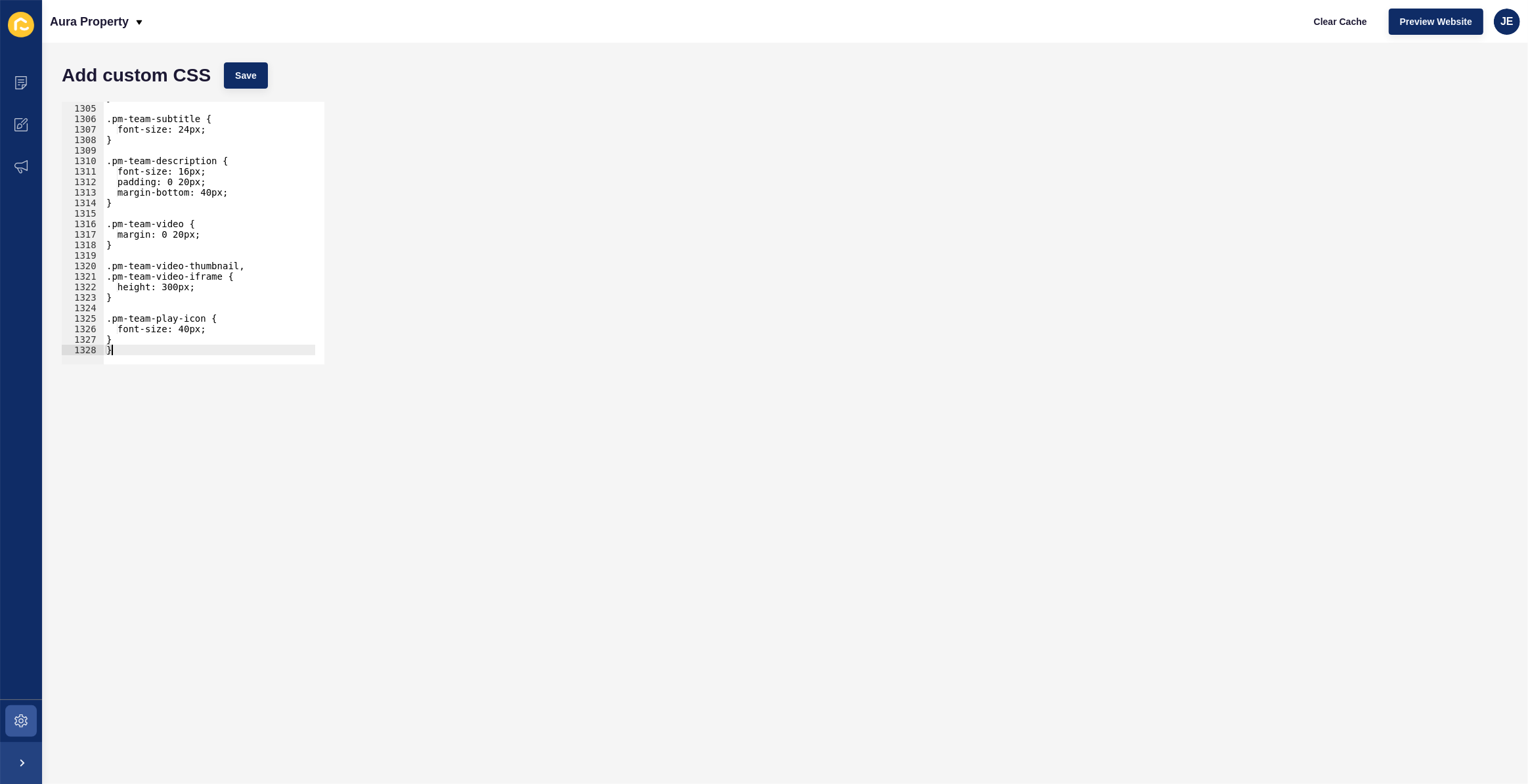
scroll to position [13697, 0]
click at [250, 79] on span "Save" at bounding box center [246, 76] width 22 height 13
click at [210, 233] on div "} .pm-team-subtitle { font-size: 24px; } .pm-team-description { font-size: 16px…" at bounding box center [359, 230] width 511 height 274
type textarea "} }"
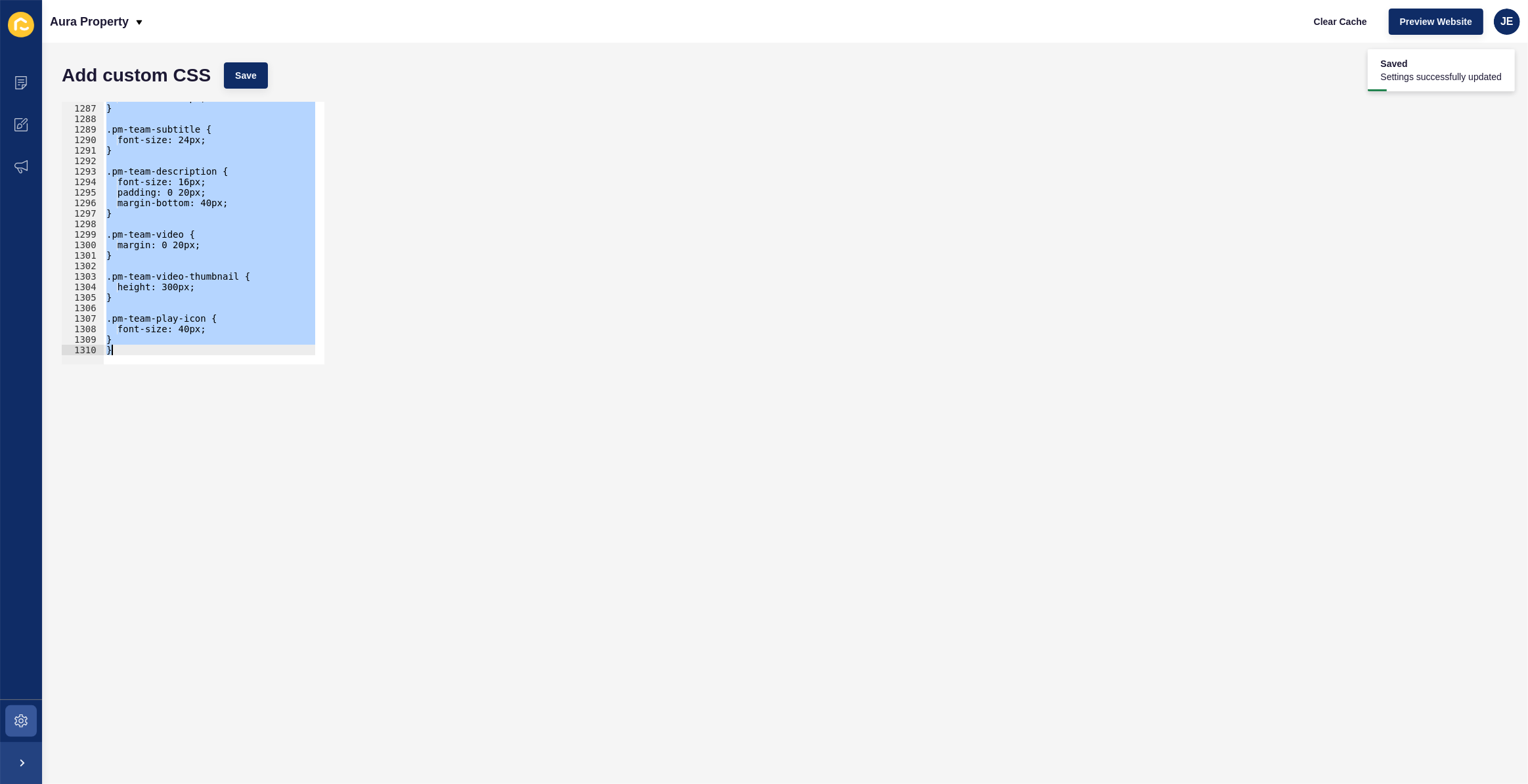
scroll to position [13508, 0]
click at [262, 72] on button "Save" at bounding box center [246, 76] width 44 height 27
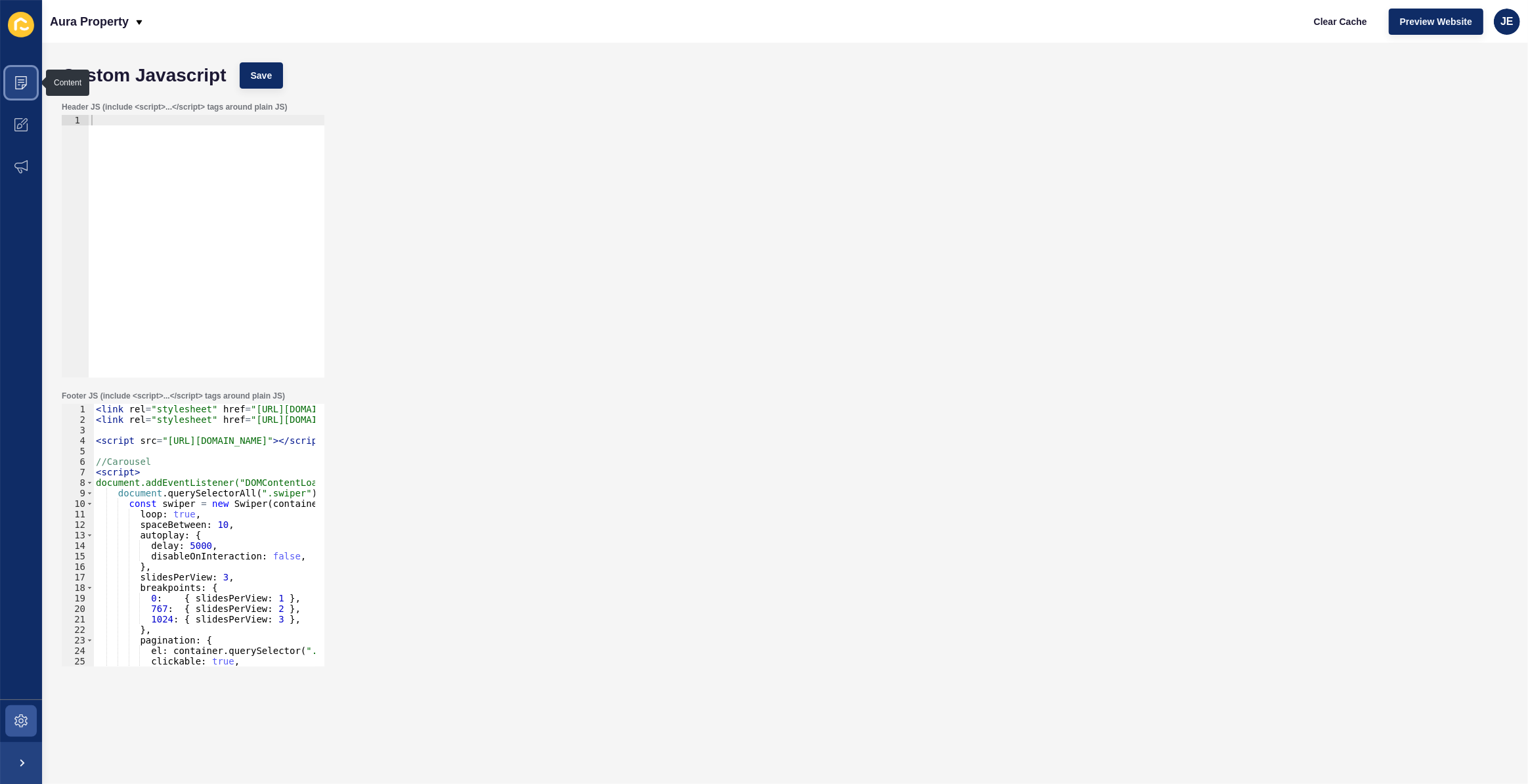
click at [29, 69] on span at bounding box center [21, 82] width 42 height 42
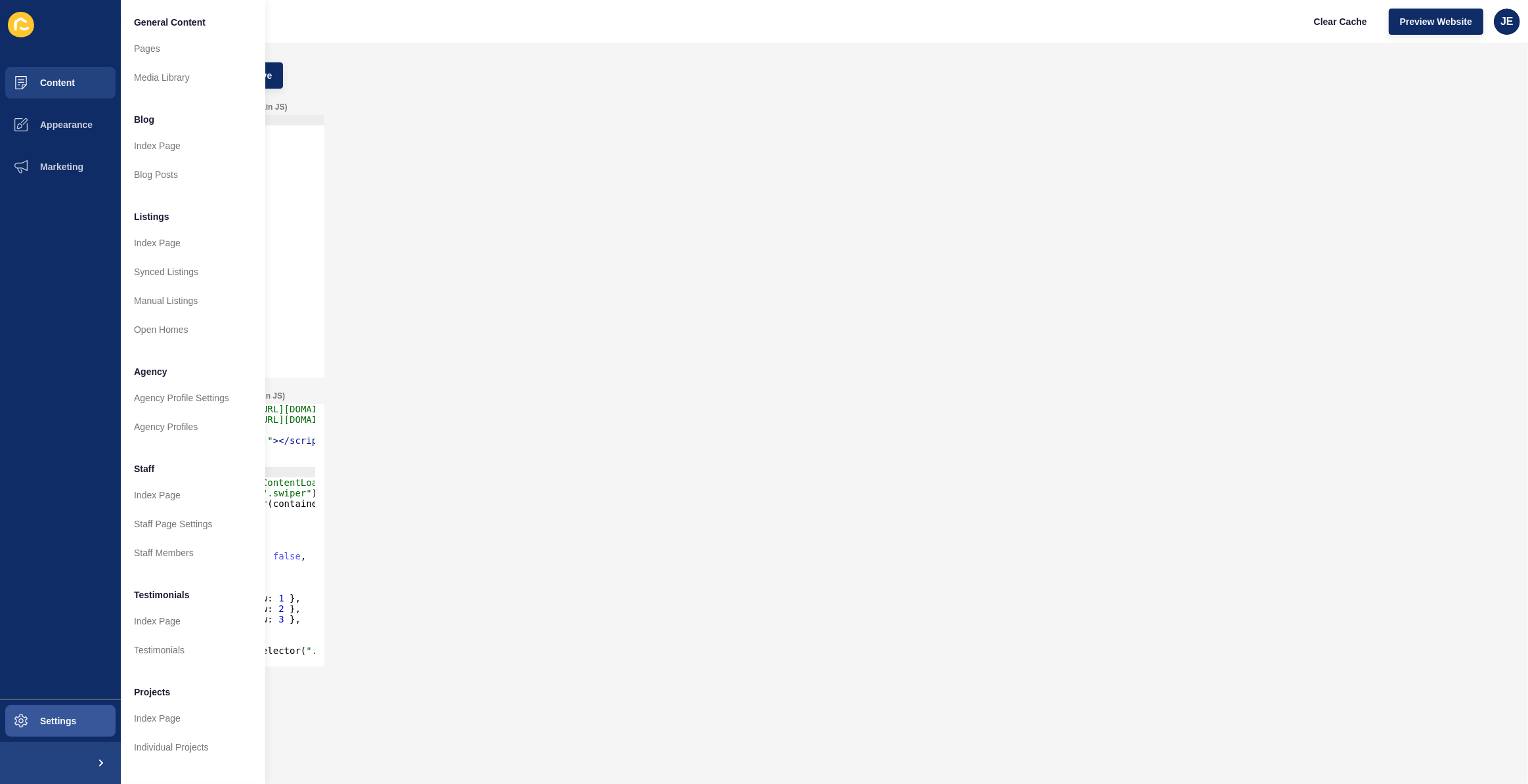
drag, startPoint x: 306, startPoint y: 468, endPoint x: 213, endPoint y: 469, distance: 93.0
click at [208, 469] on div "Content Appearance Marketing Settings General Content Pages Media Library Blog …" at bounding box center [764, 392] width 1528 height 784
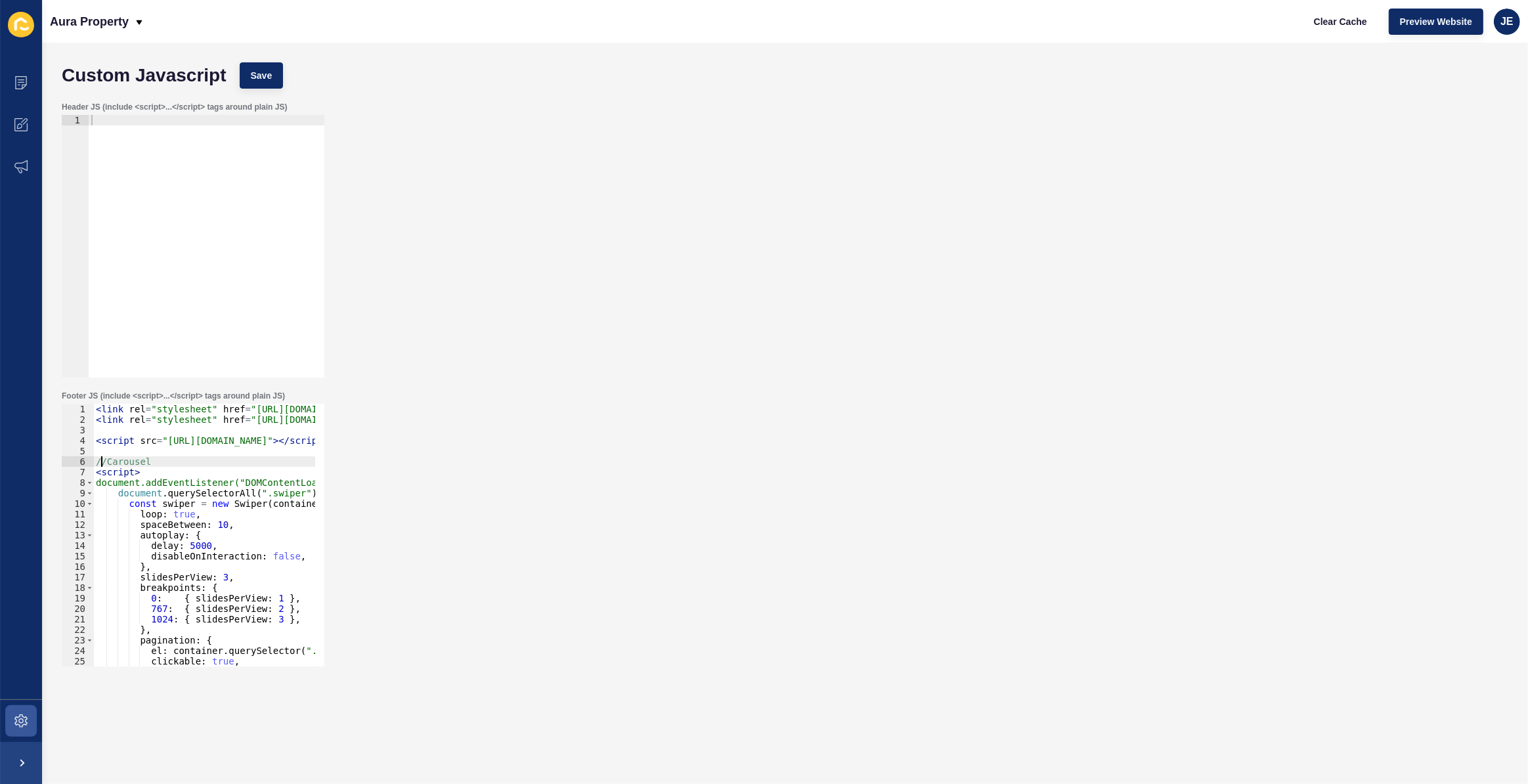
click at [101, 462] on div "< link rel = "stylesheet" href = "https://cdn.jsdelivr.net/npm/swiper@11/swiper…" at bounding box center [498, 541] width 809 height 274
drag, startPoint x: 177, startPoint y: 461, endPoint x: 127, endPoint y: 461, distance: 50.0
click at [127, 461] on div "< link rel = "stylesheet" href = "https://cdn.jsdelivr.net/npm/swiper@11/swiper…" at bounding box center [498, 541] width 809 height 274
click at [111, 461] on div "< link rel = "stylesheet" href = "https://cdn.jsdelivr.net/npm/swiper@11/swiper…" at bounding box center [498, 541] width 809 height 274
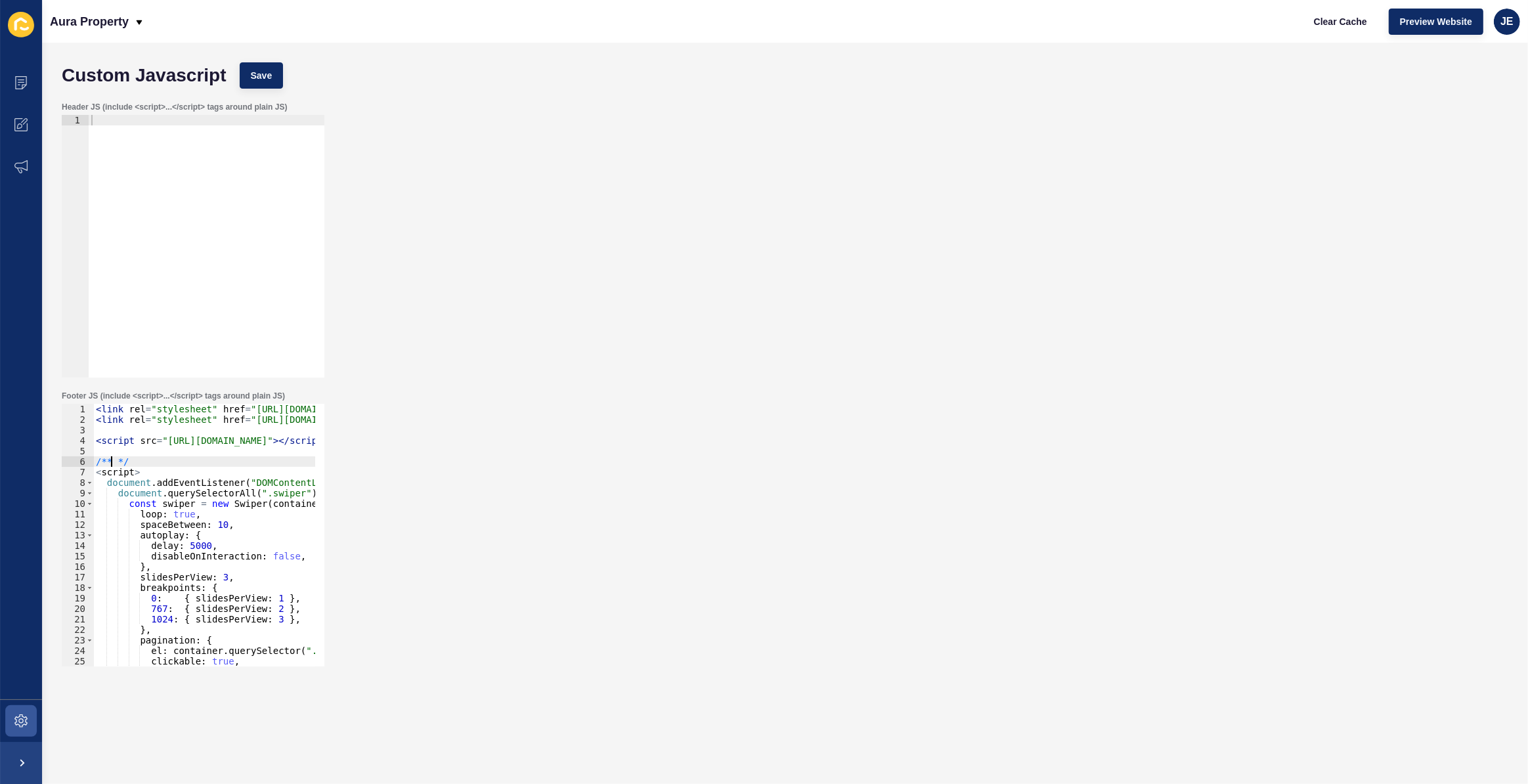
paste textarea "Carousel"
click at [112, 460] on div "< link rel = "stylesheet" href = "https://cdn.jsdelivr.net/npm/swiper@11/swiper…" at bounding box center [498, 541] width 809 height 274
type textarea "/** Carousel */"
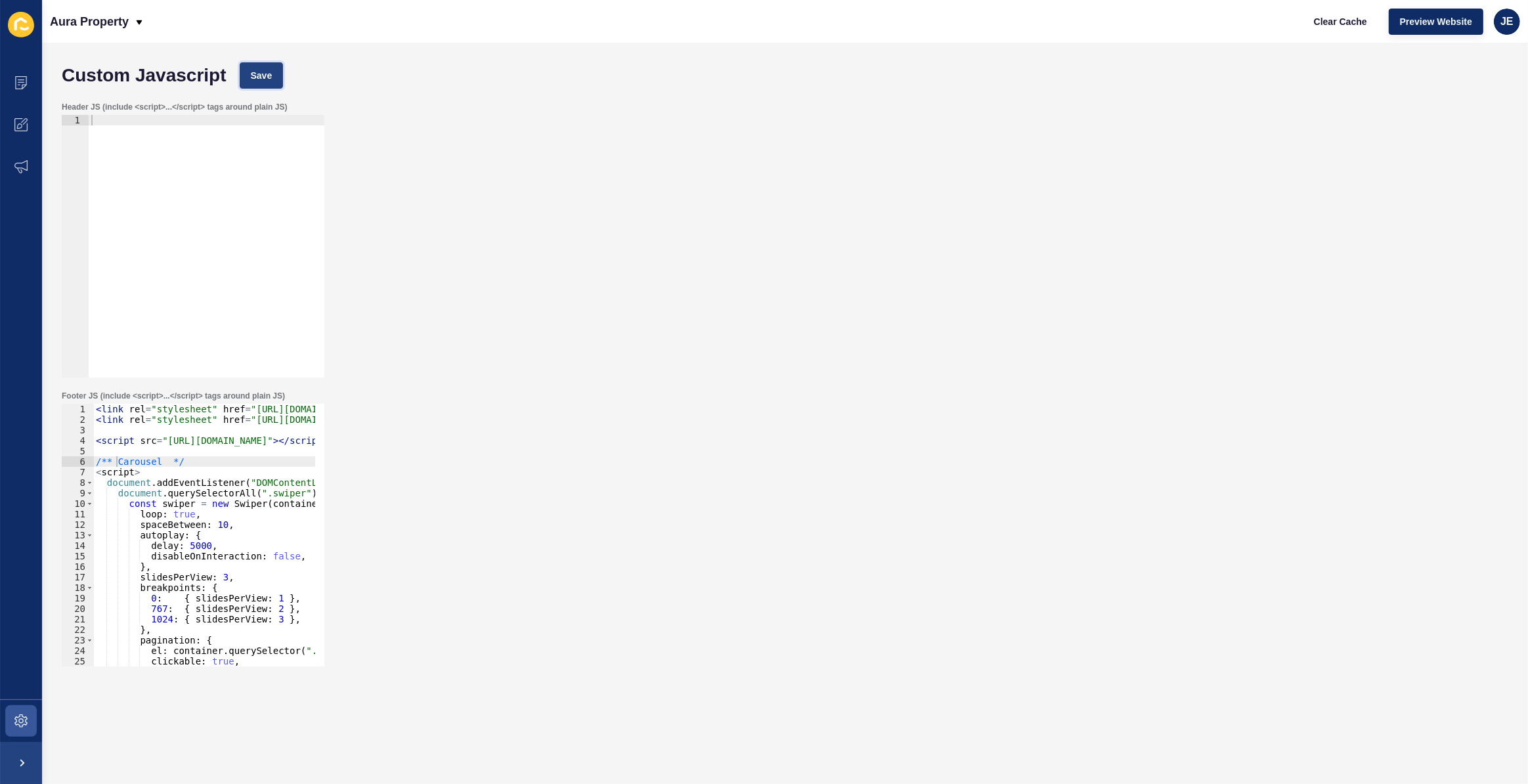
click at [268, 69] on span "Save" at bounding box center [261, 76] width 22 height 13
drag, startPoint x: 182, startPoint y: 461, endPoint x: 88, endPoint y: 465, distance: 94.1
click at [86, 465] on div "1 2 3 4 5 6 7 8 9 10 11 12 13 14 15 16 17 18 19 20 21 22 23 24 25 26 27 < link …" at bounding box center [193, 535] width 263 height 262
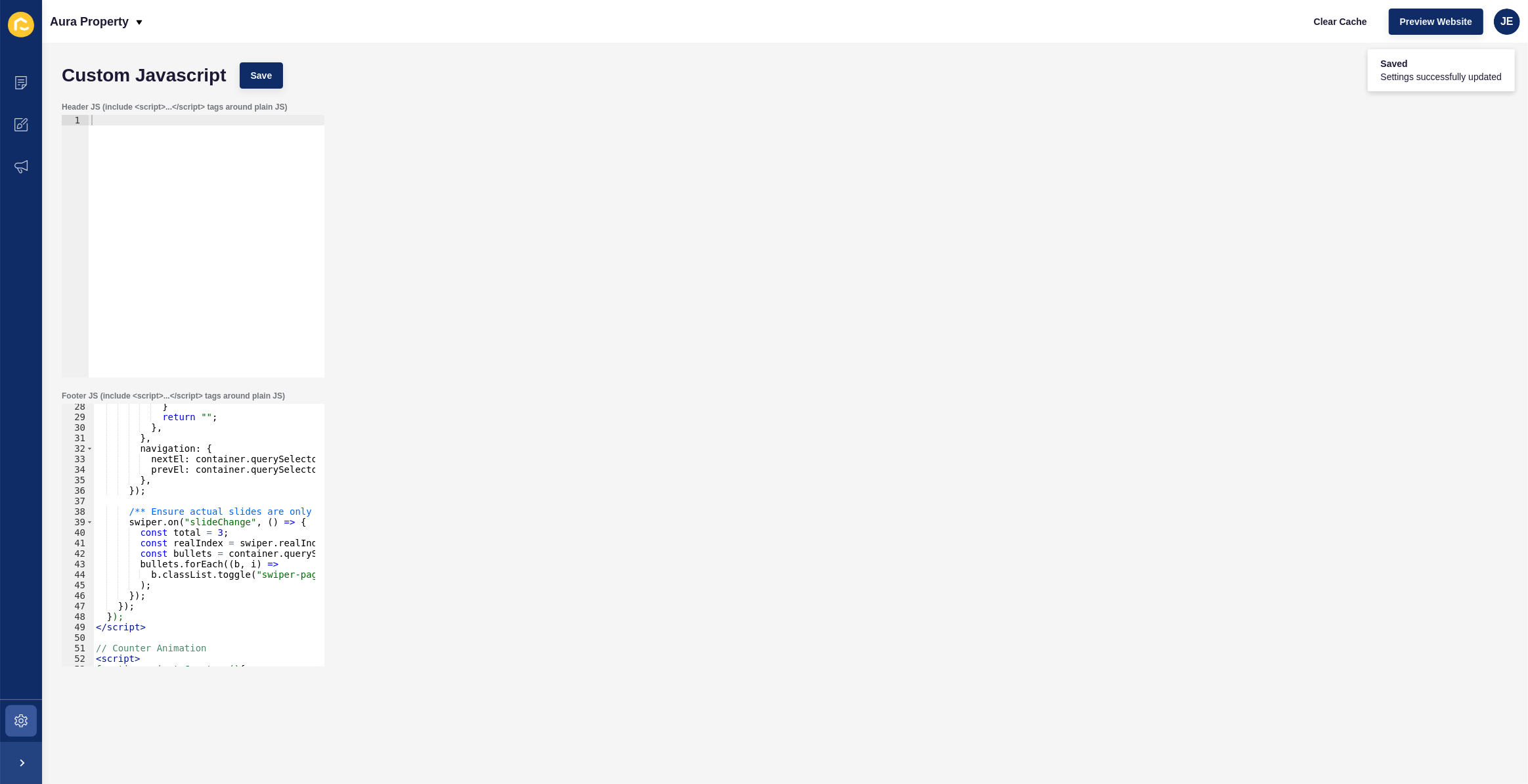
scroll to position [429, 0]
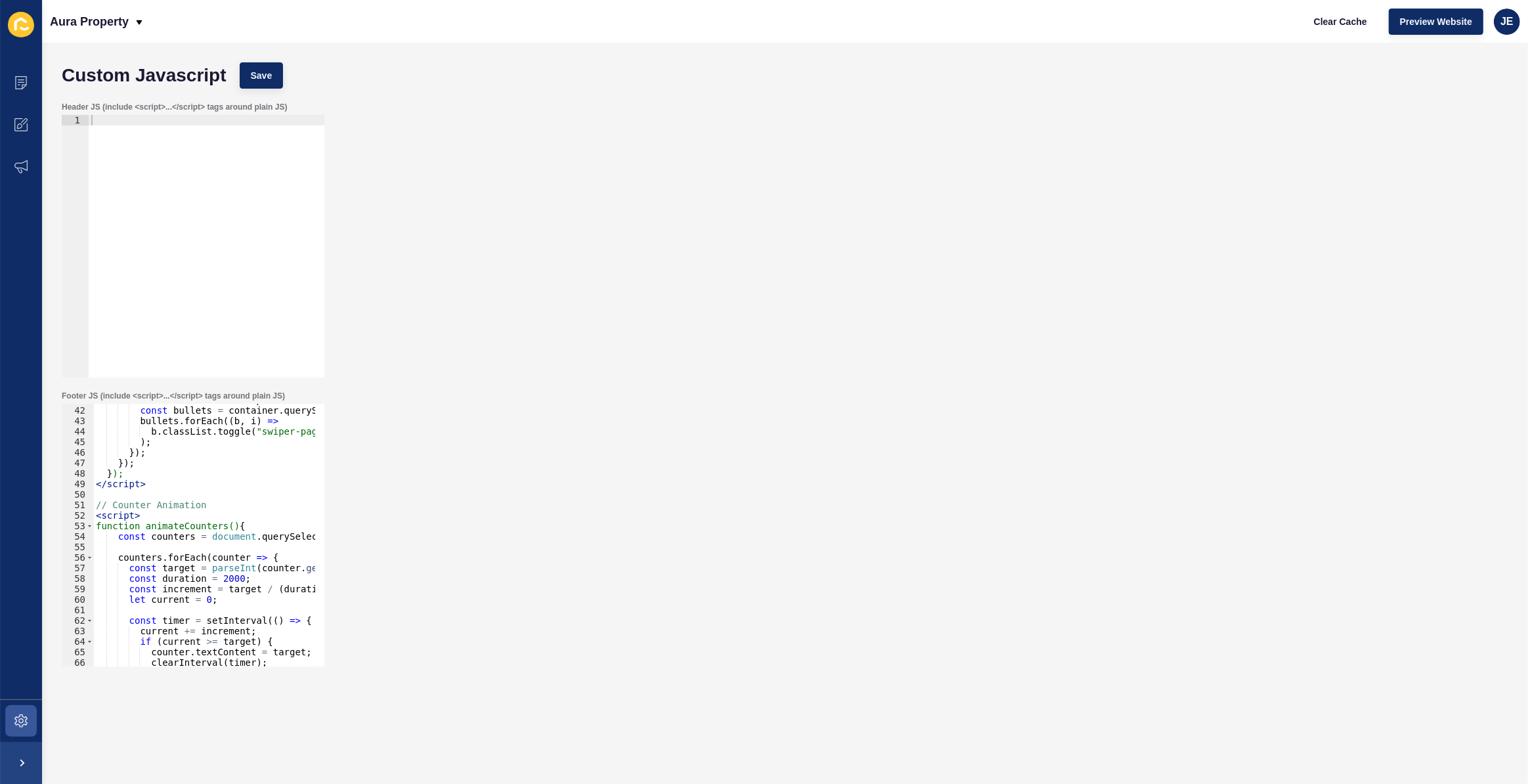
click at [143, 506] on div "const realIndex = swiper . realIndex % total ; const bullets = container . quer…" at bounding box center [498, 532] width 809 height 274
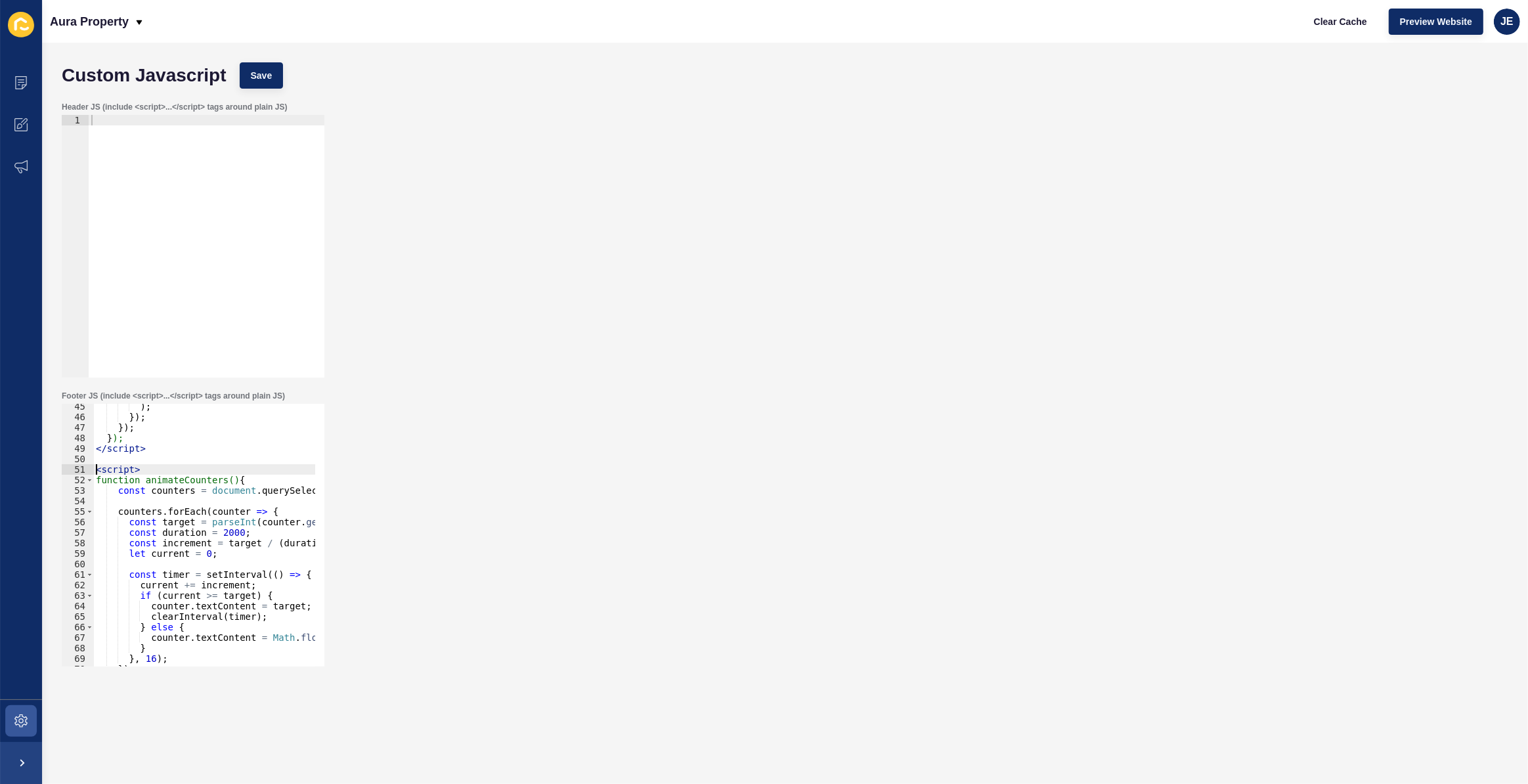
scroll to position [608, 0]
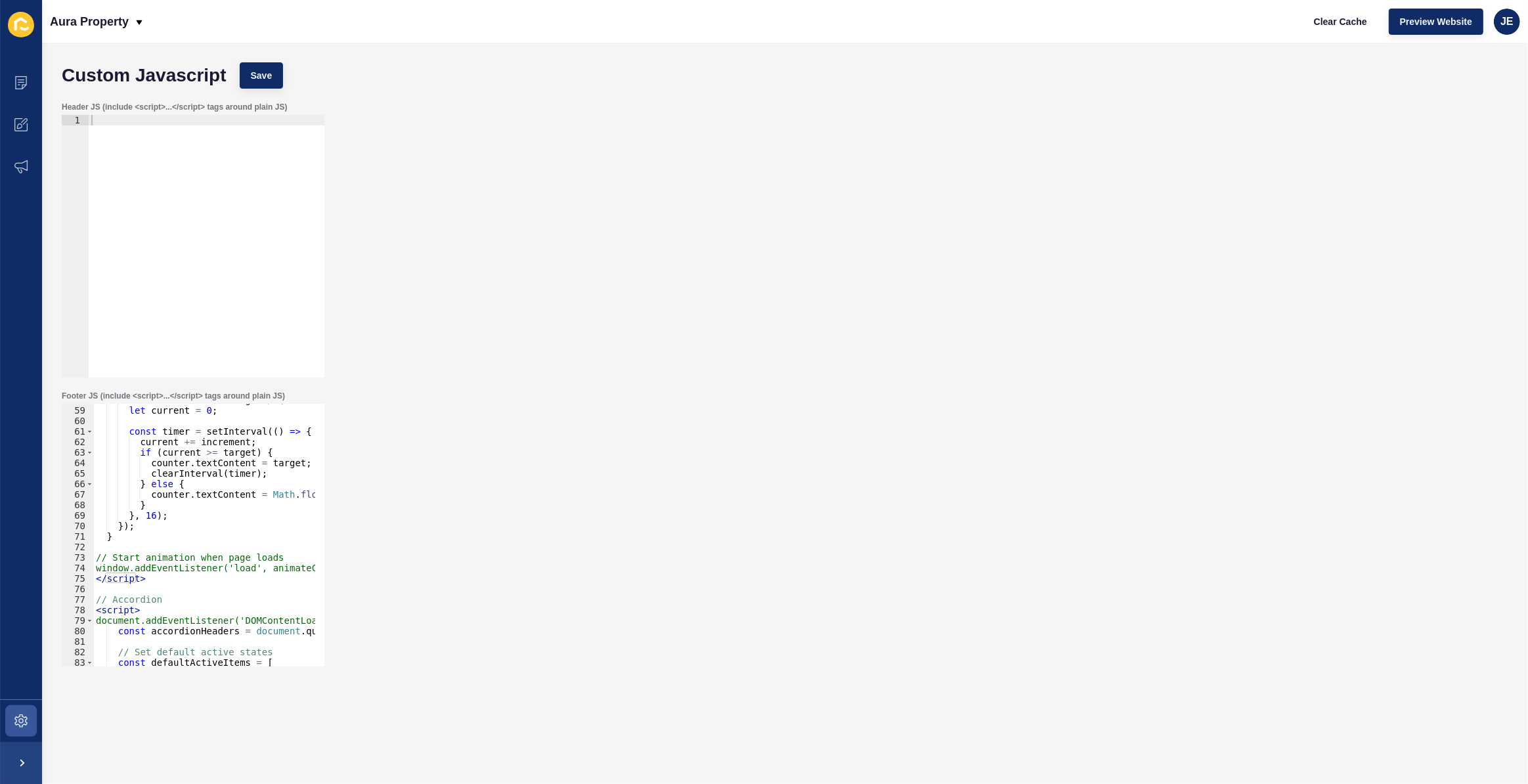
click at [129, 604] on div "const increment = target / ( duration / 16 ) ; let current = 0 ; const timer = …" at bounding box center [498, 532] width 809 height 274
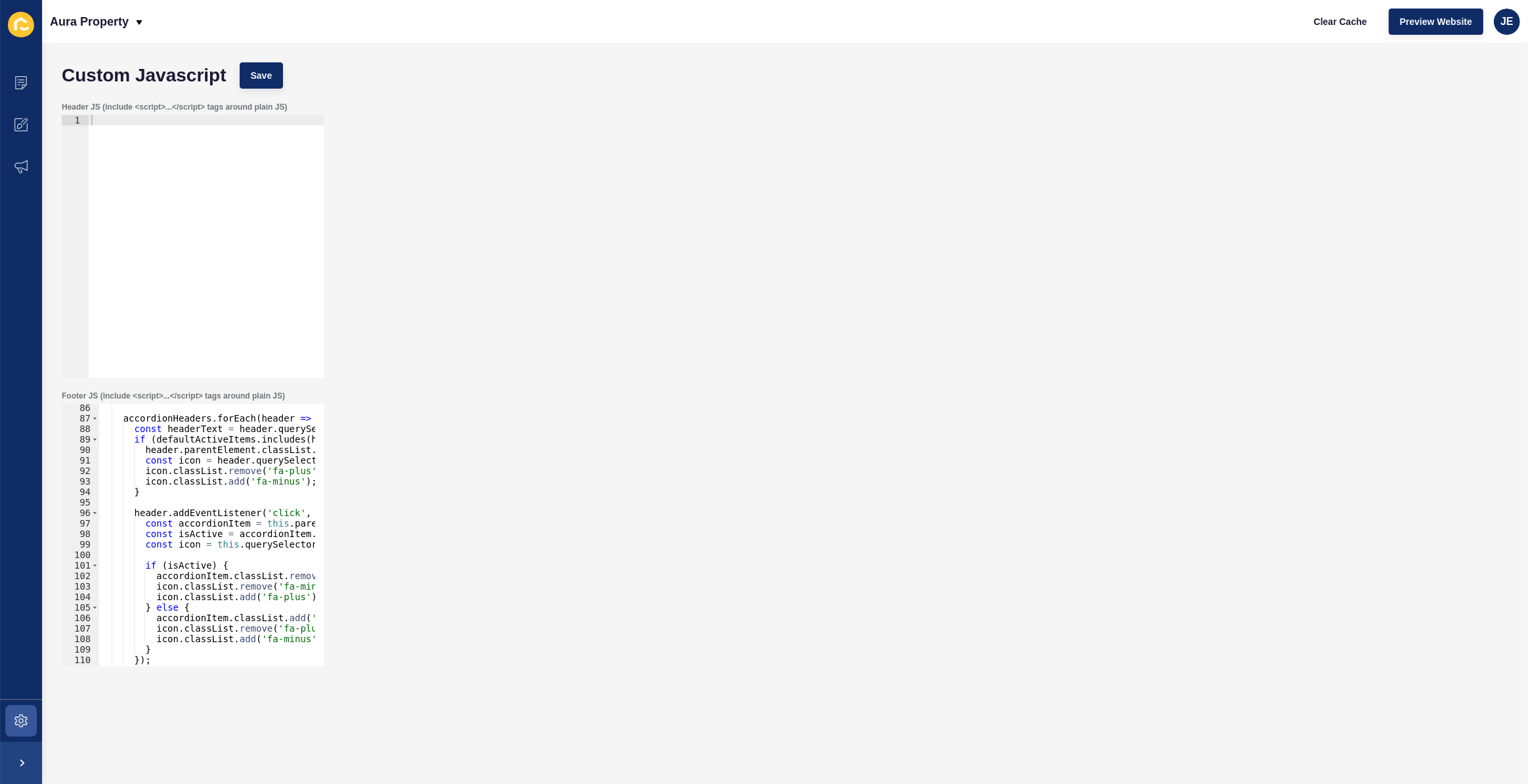
scroll to position [1074, 0]
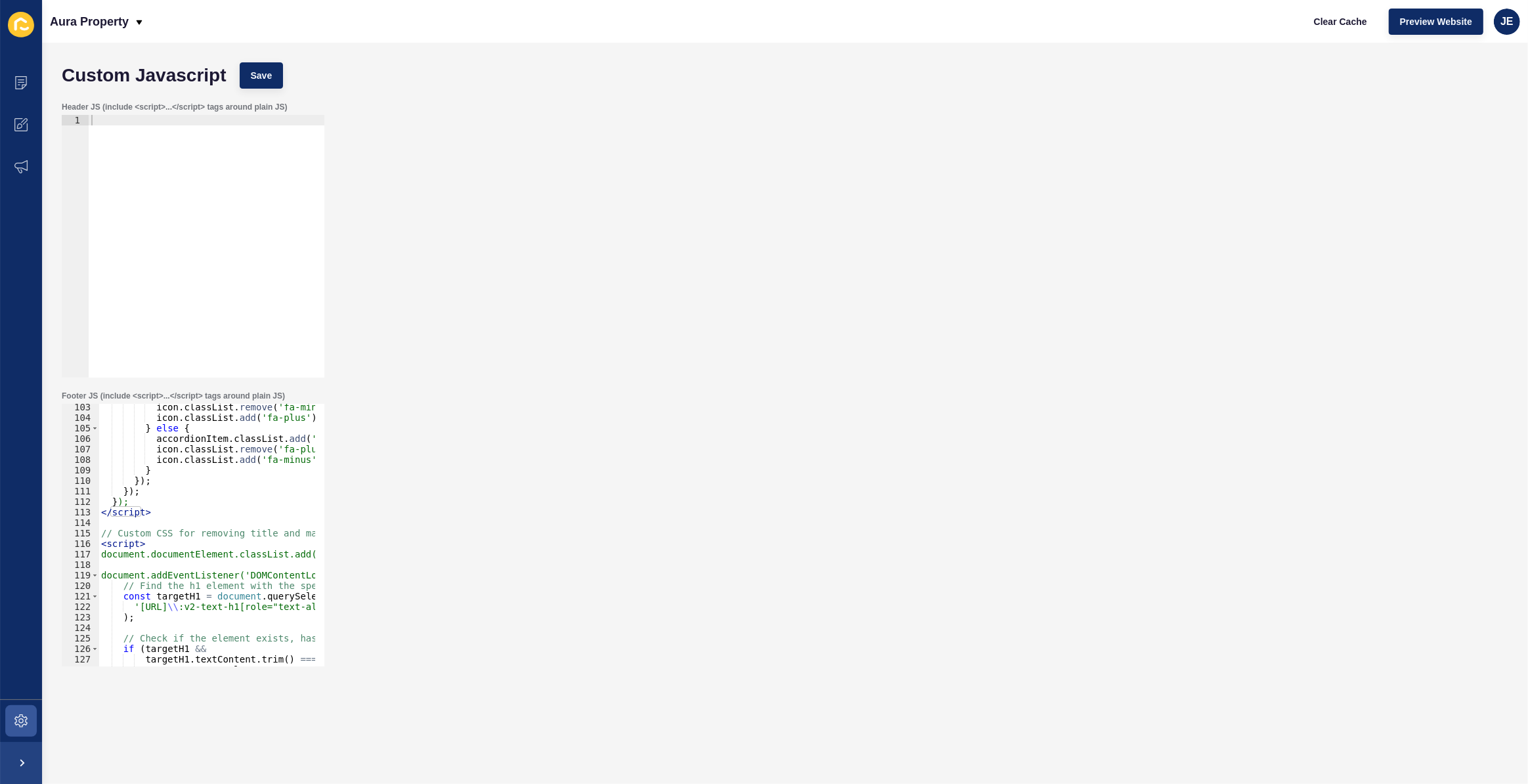
click at [133, 536] on div "icon . classList . remove ( 'fa-minus' ) ; icon . classList . add ( 'fa-plus' )…" at bounding box center [503, 539] width 809 height 274
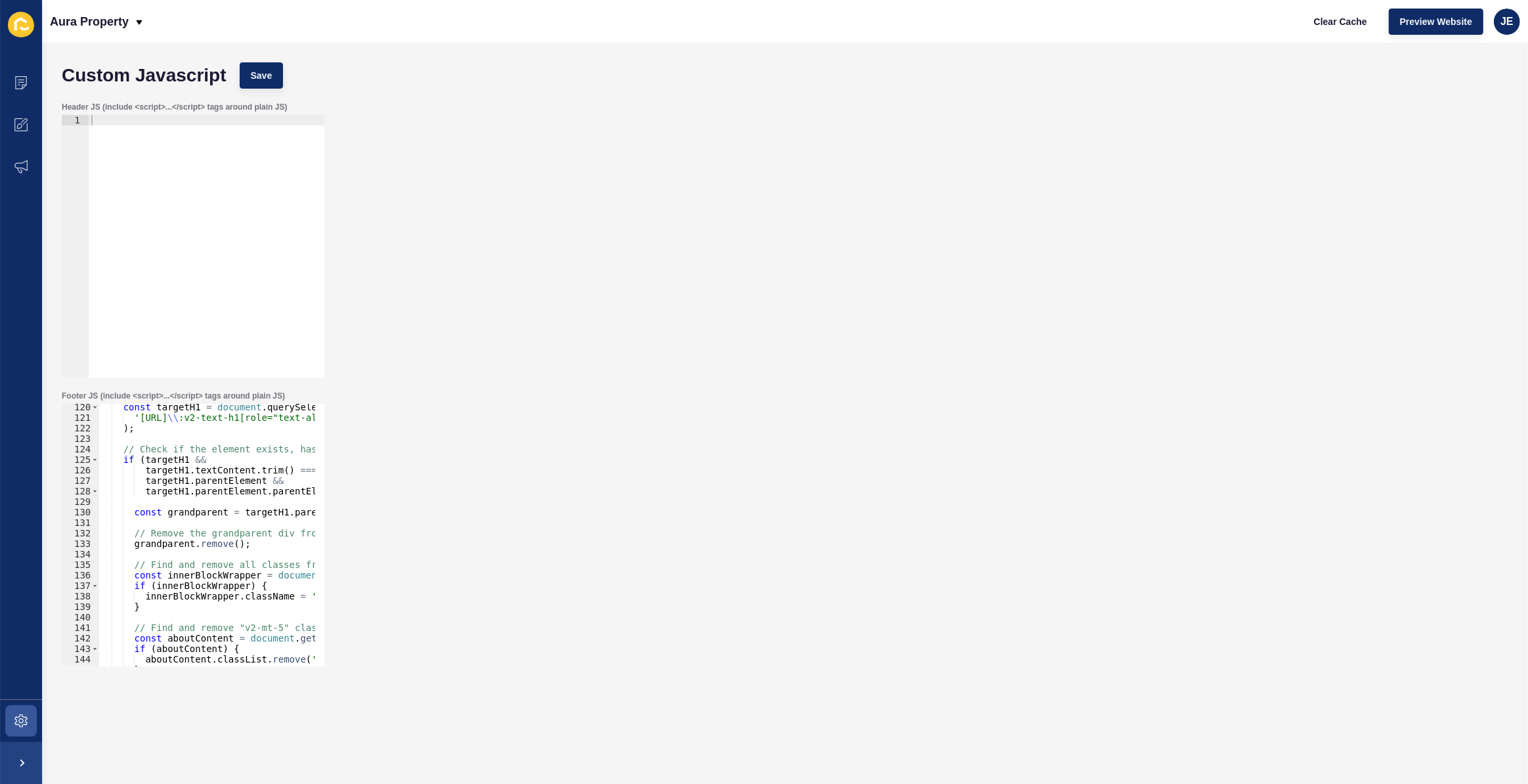
scroll to position [1333, 0]
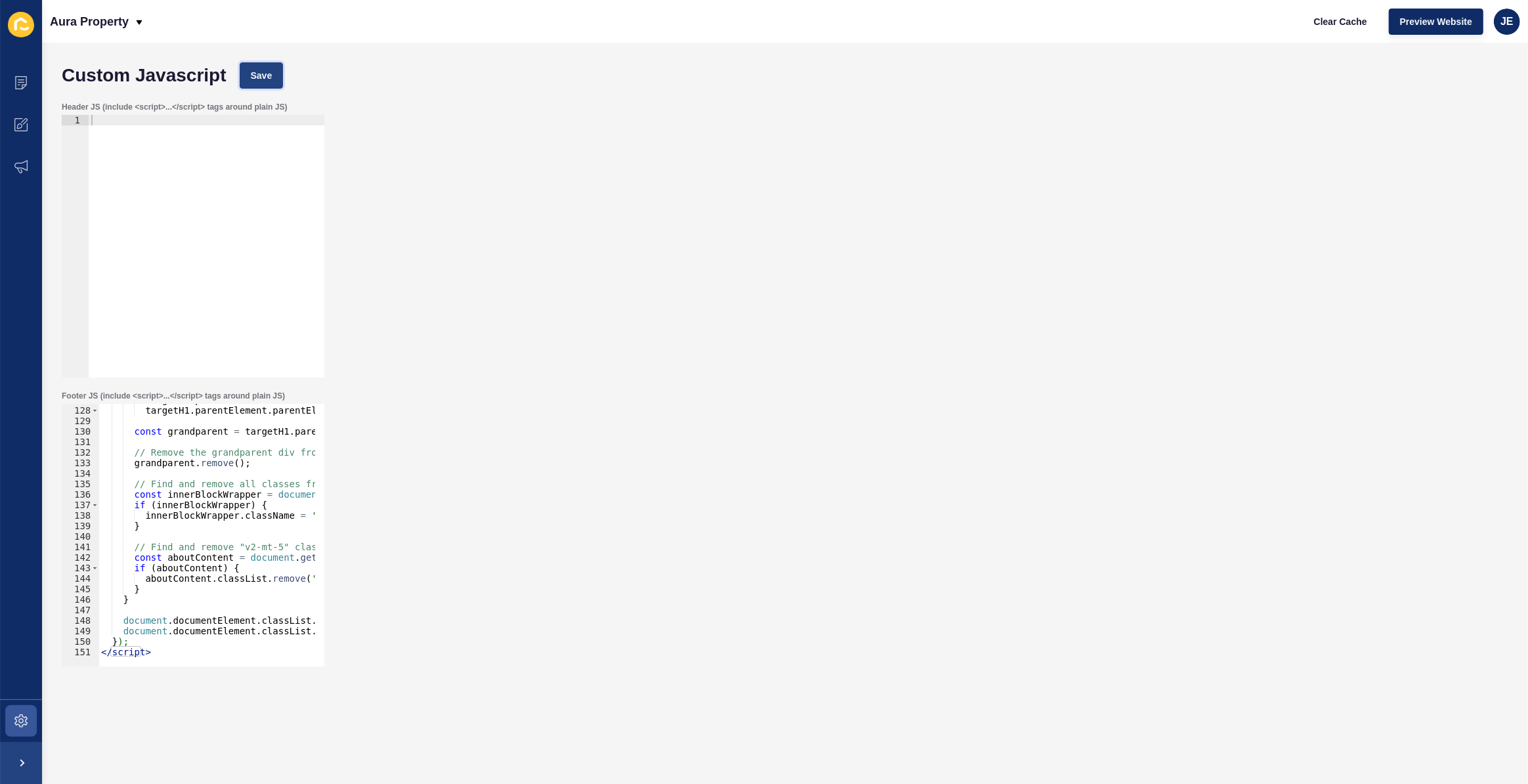
click at [259, 75] on span "Save" at bounding box center [261, 76] width 22 height 13
click at [108, 9] on p "Aura Property" at bounding box center [89, 22] width 79 height 33
drag, startPoint x: 103, startPoint y: 49, endPoint x: 585, endPoint y: 201, distance: 505.4
click at [585, 201] on div "Header JS (include <script>...</script> tags around plain JS) 1 ההההההההההההההה…" at bounding box center [785, 240] width 1460 height 289
click at [175, 547] on div "targetH1 . parentElement && targetH1 . parentElement . parentElement ) { const …" at bounding box center [503, 532] width 809 height 274
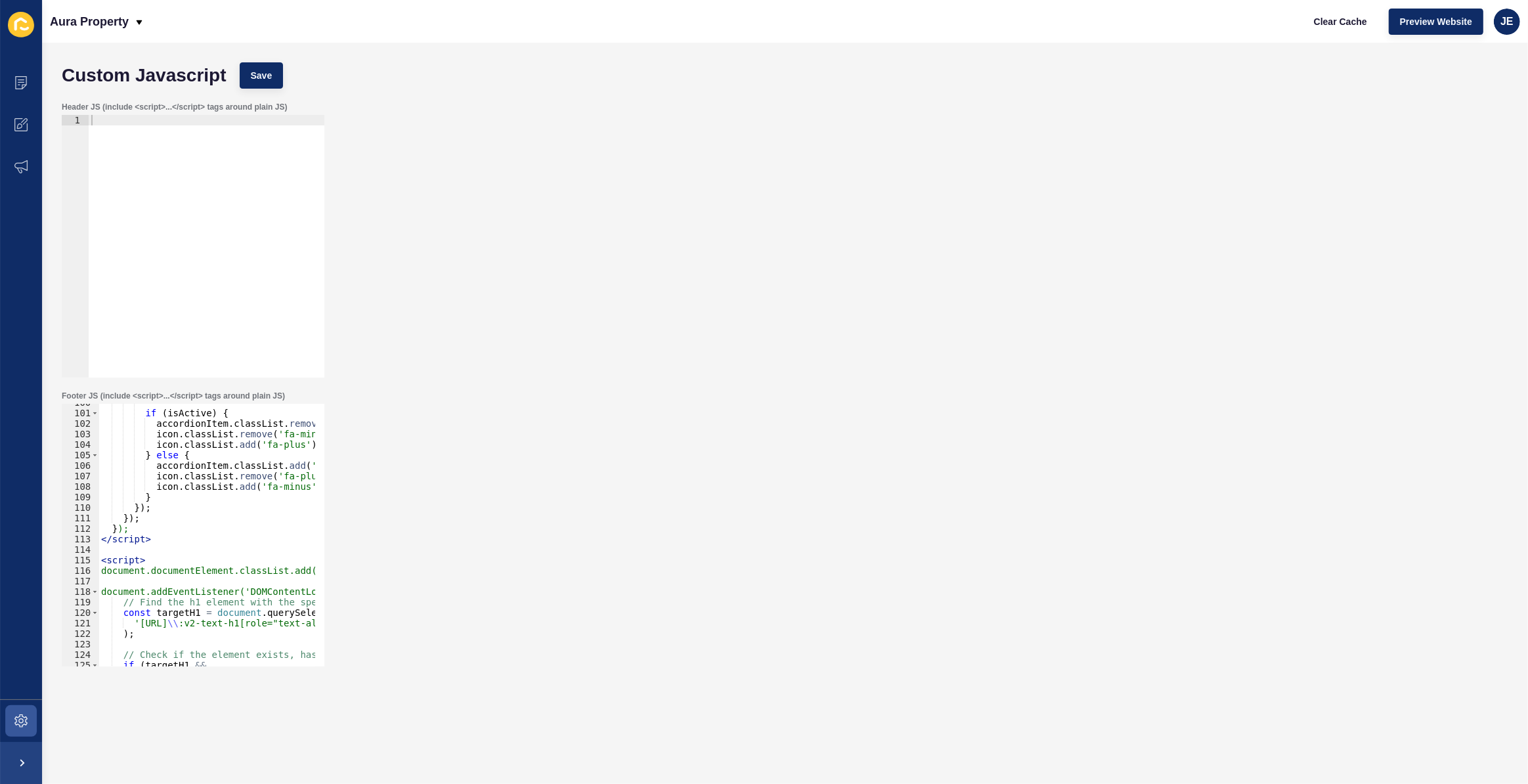
scroll to position [1046, 0]
click at [255, 72] on span "Save" at bounding box center [261, 76] width 22 height 13
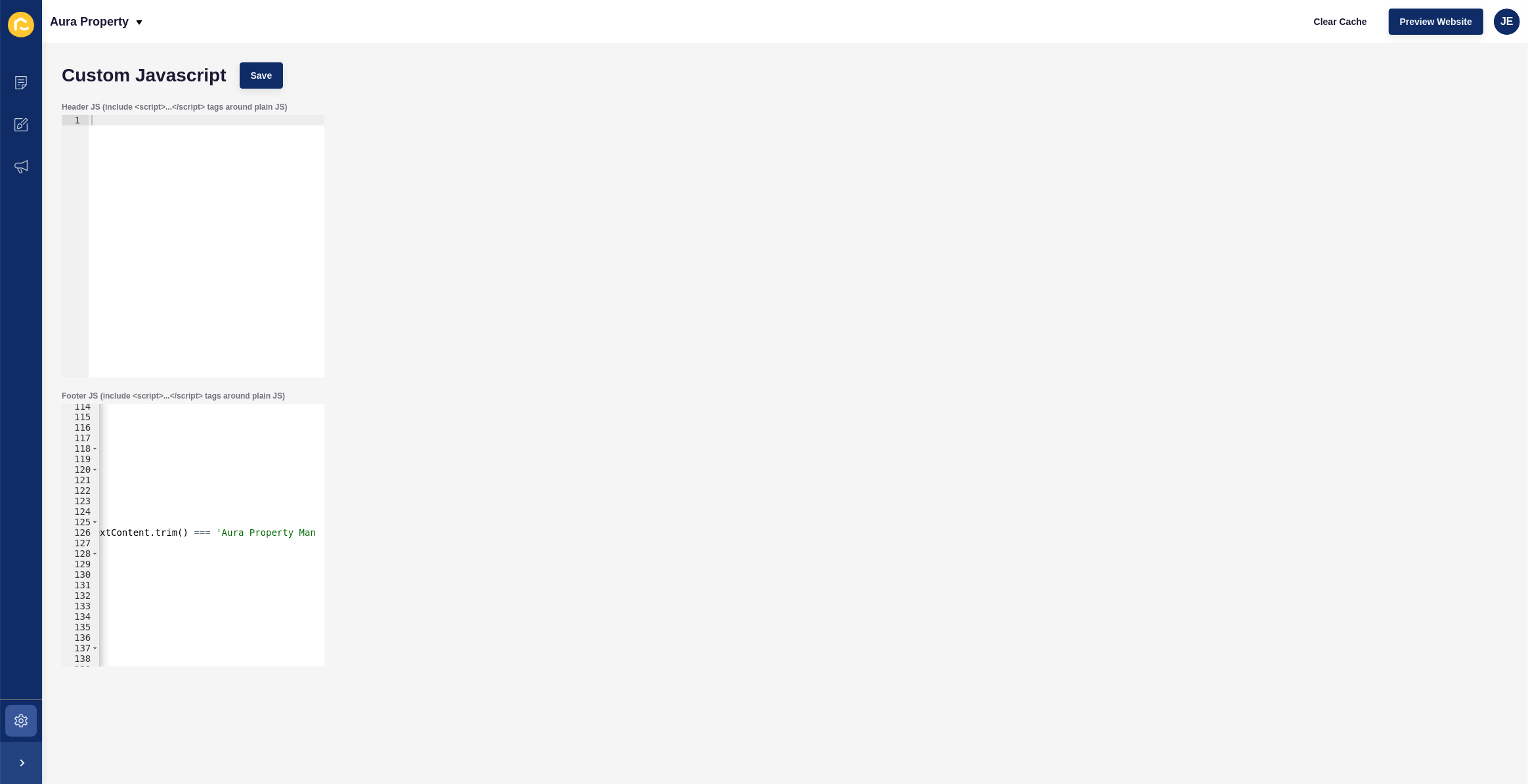
scroll to position [0, 284]
click at [183, 535] on div "< script > document.documentElement.classList.add('page-loading'); document.add…" at bounding box center [218, 538] width 809 height 274
type textarea "targetH1.textContent.trim() === 'Aura Property Investments' || targetH1.textCon…"
click at [251, 78] on span "Save" at bounding box center [261, 76] width 22 height 13
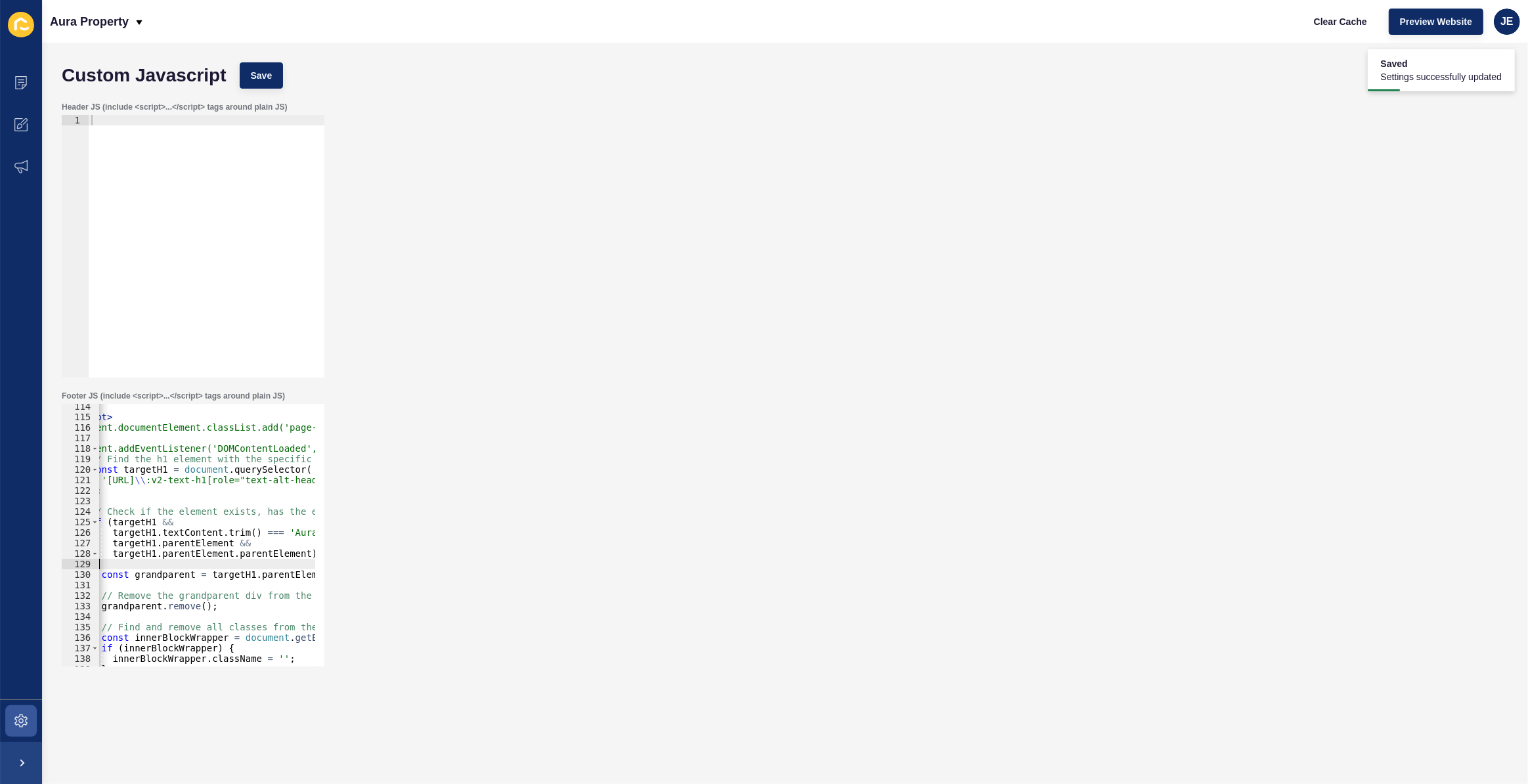
scroll to position [0, 0]
drag, startPoint x: 166, startPoint y: 568, endPoint x: 69, endPoint y: 561, distance: 97.3
click at [69, 561] on div "114 115 116 117 118 119 120 121 122 123 124 125 126 127 128 129 130 131 132 133…" at bounding box center [193, 535] width 263 height 262
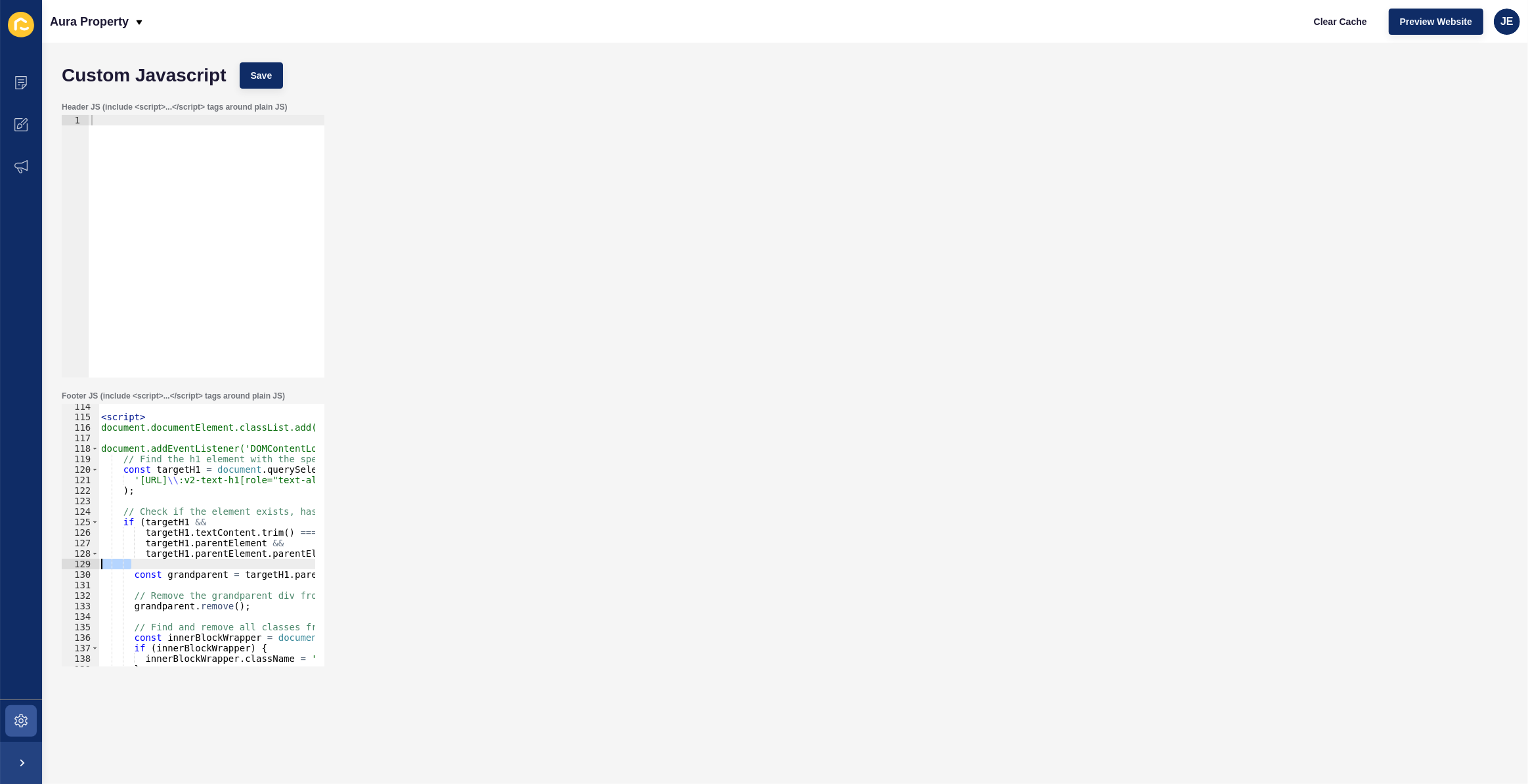
scroll to position [1333, 0]
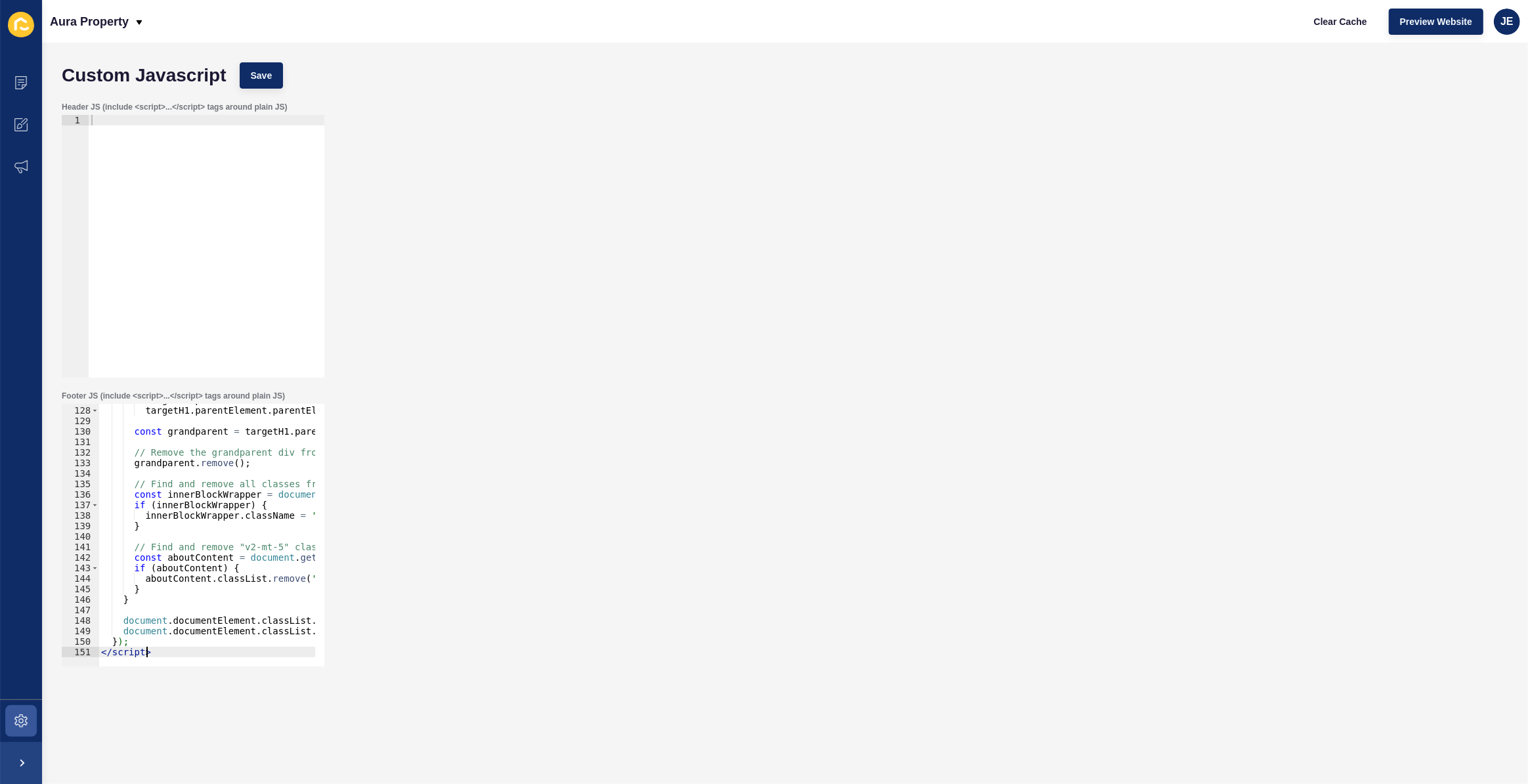
click at [150, 653] on div "targetH1 . parentElement && targetH1 . parentElement . parentElement ) { const …" at bounding box center [503, 532] width 809 height 274
type textarea "</script>"
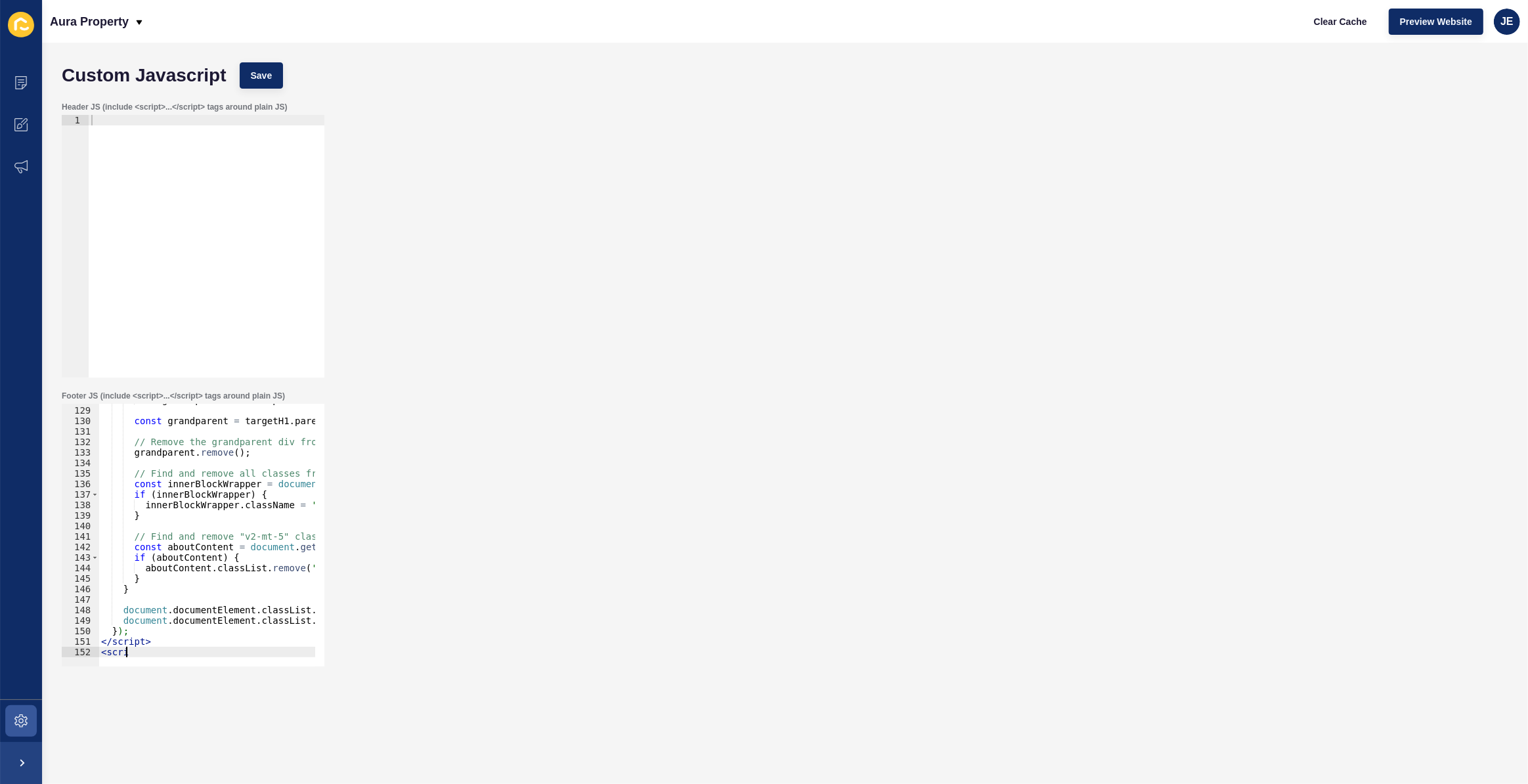
scroll to position [0, 1]
type textarea "<script>"
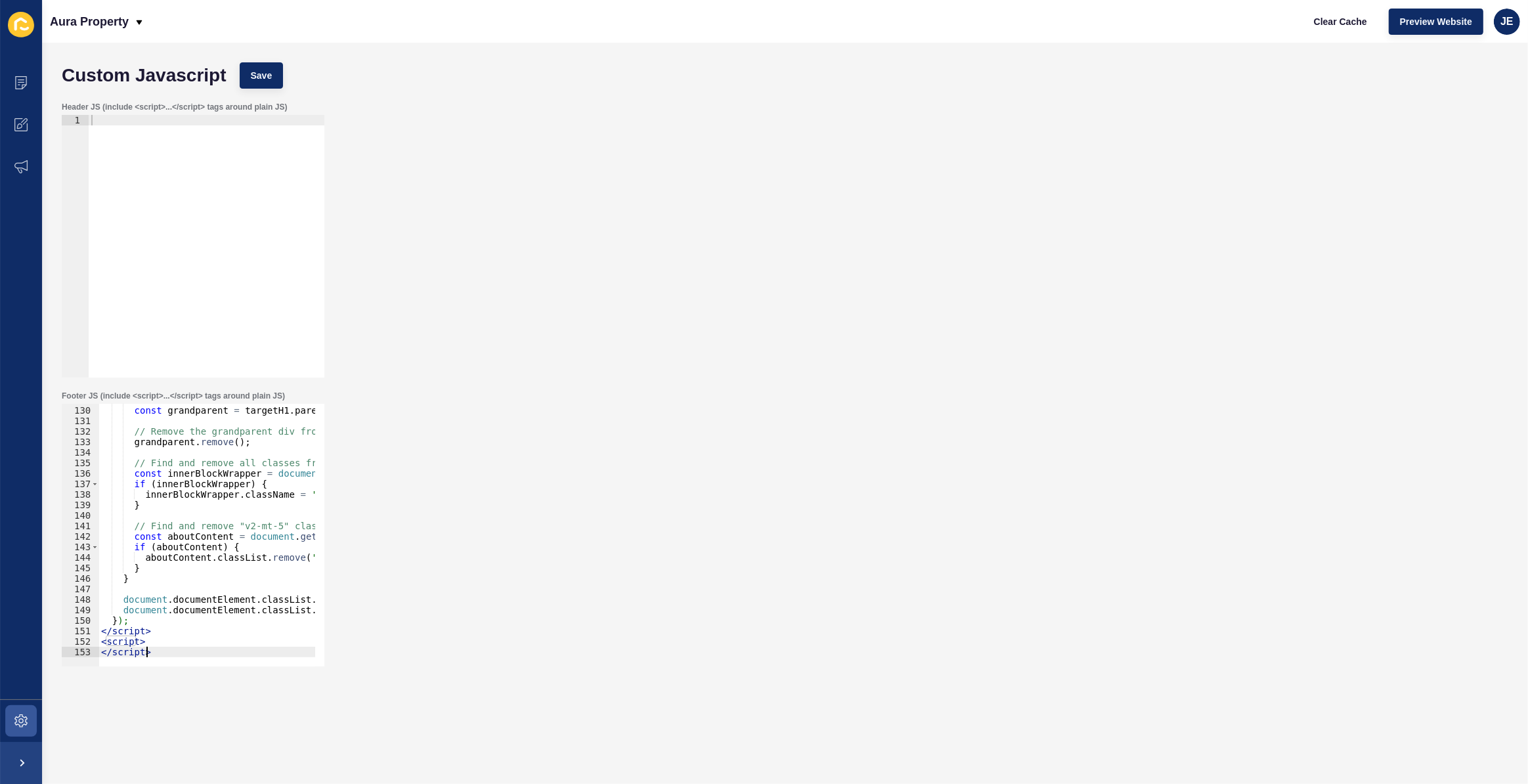
scroll to position [0, 2]
type textarea "<script>"
paste textarea "}"
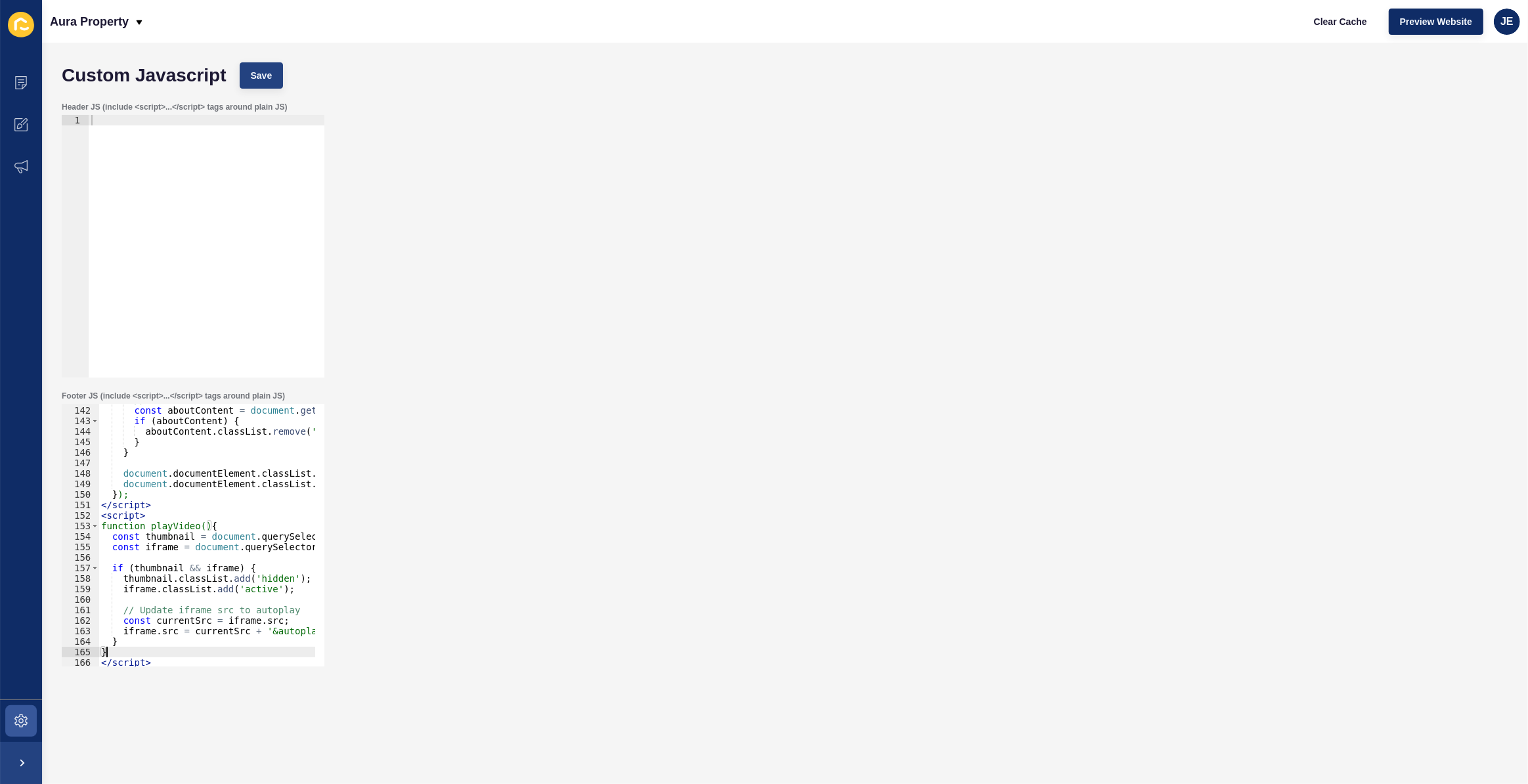
type textarea "}"
click at [249, 82] on button "Save" at bounding box center [262, 76] width 44 height 27
click at [217, 263] on div at bounding box center [207, 256] width 236 height 284
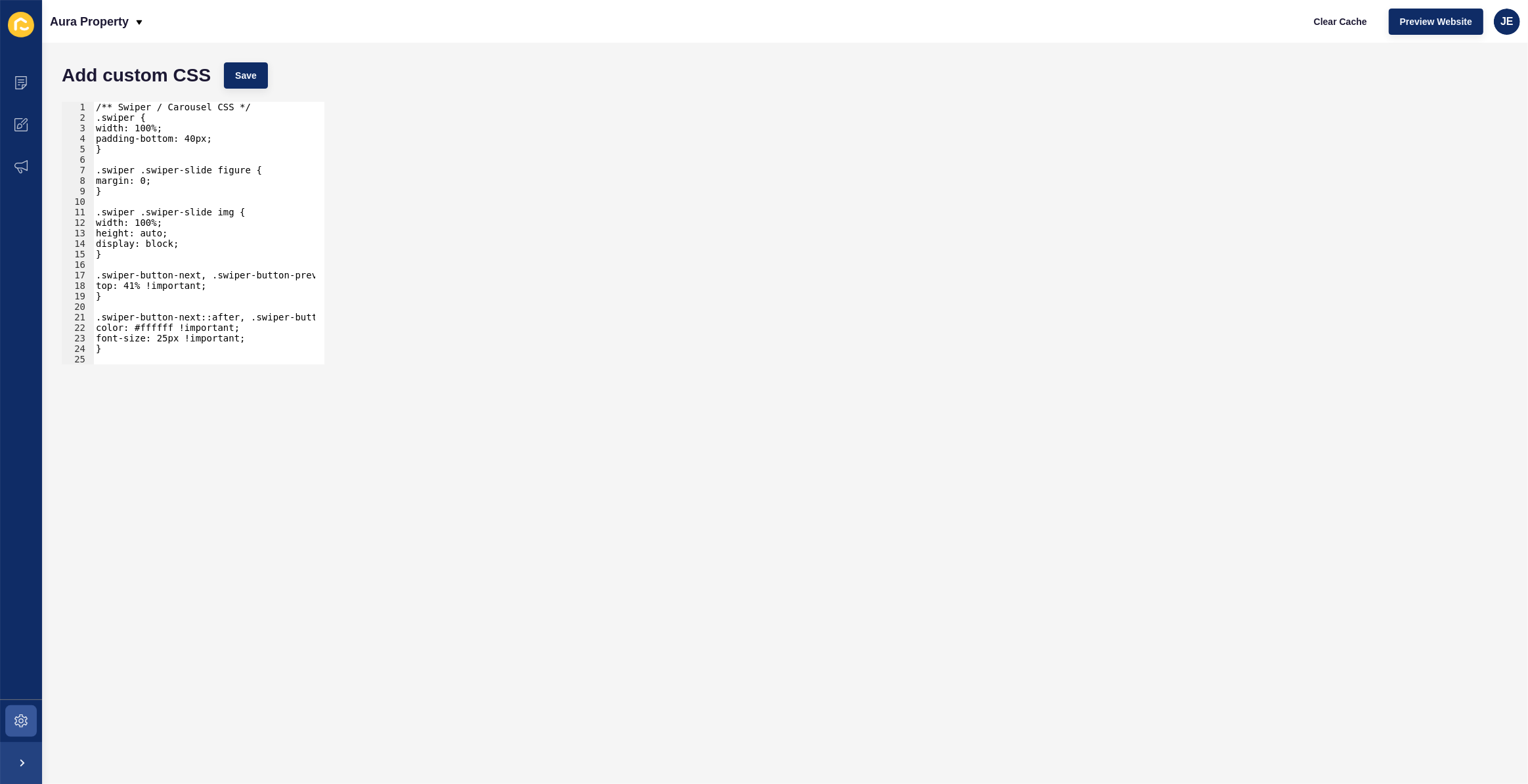
click at [213, 274] on div "/** Swiper / Carousel CSS */ .swiper { width: 100%; padding-bottom: 40px; } .sw…" at bounding box center [349, 239] width 511 height 274
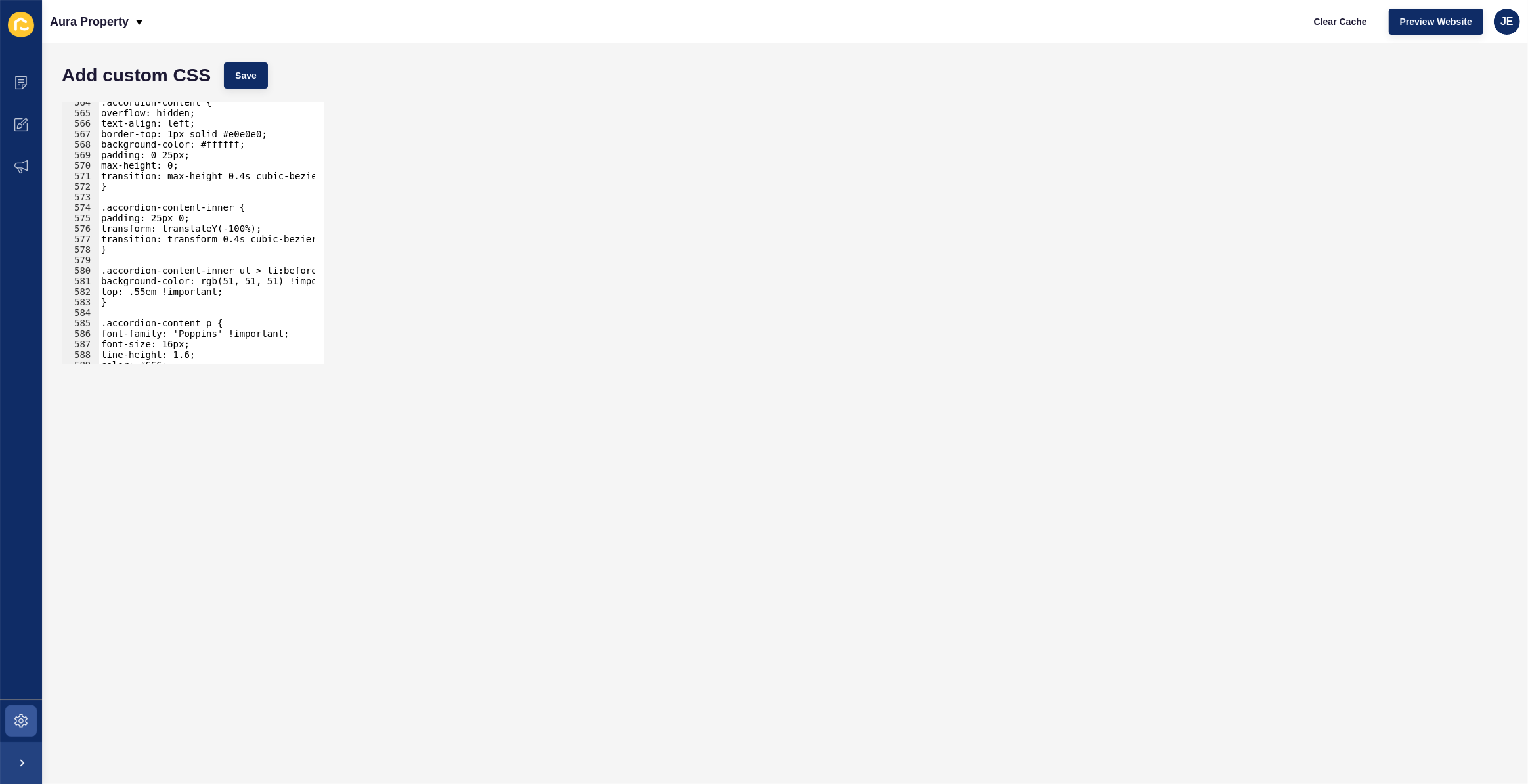
scroll to position [13508, 0]
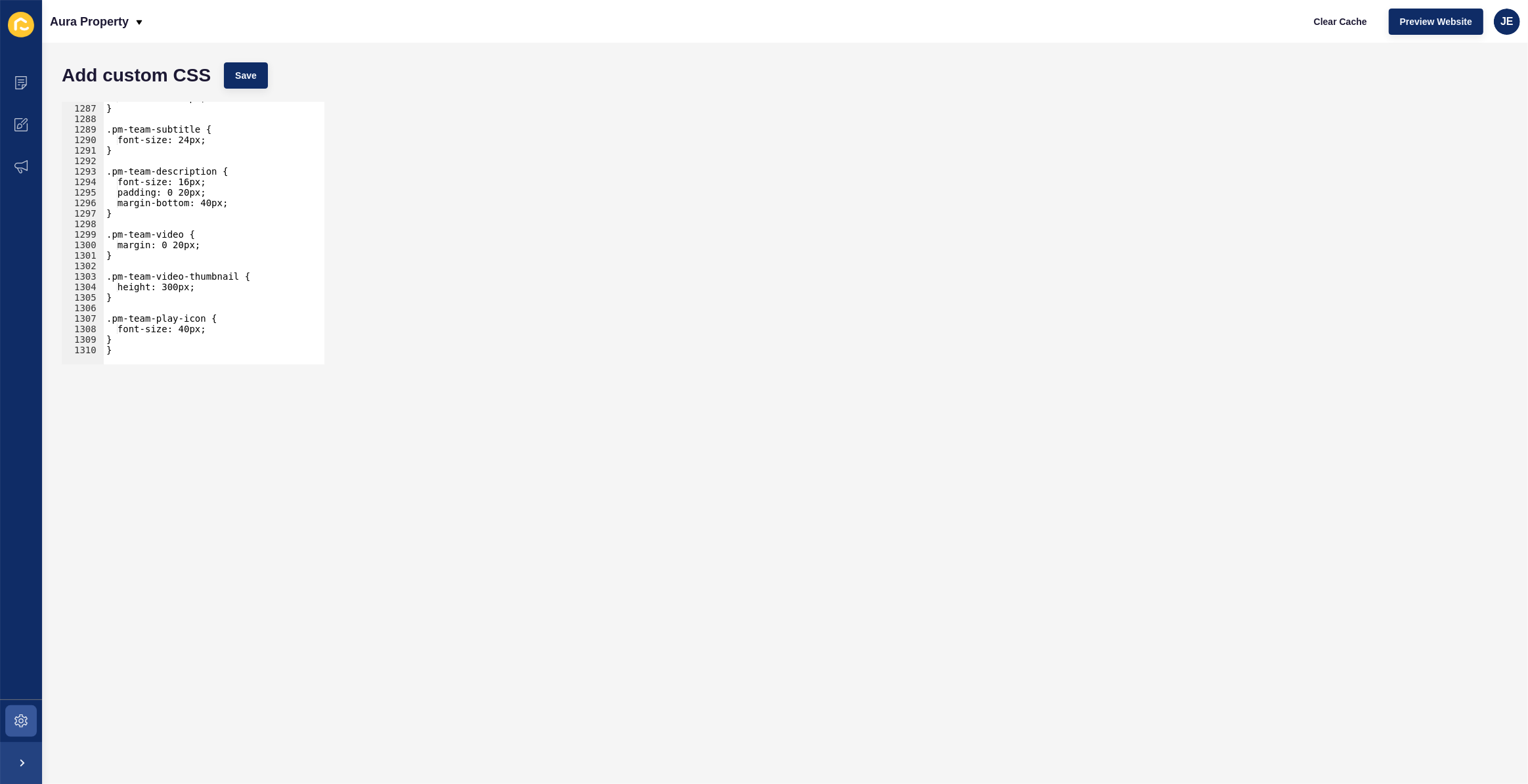
click at [192, 320] on div "font-size: 36px; } .pm-team-subtitle { font-size: 24px; } .pm-team-description …" at bounding box center [359, 230] width 511 height 274
click at [201, 296] on div "font-size: 36px; } .pm-team-subtitle { font-size: 24px; } .pm-team-description …" at bounding box center [359, 230] width 511 height 274
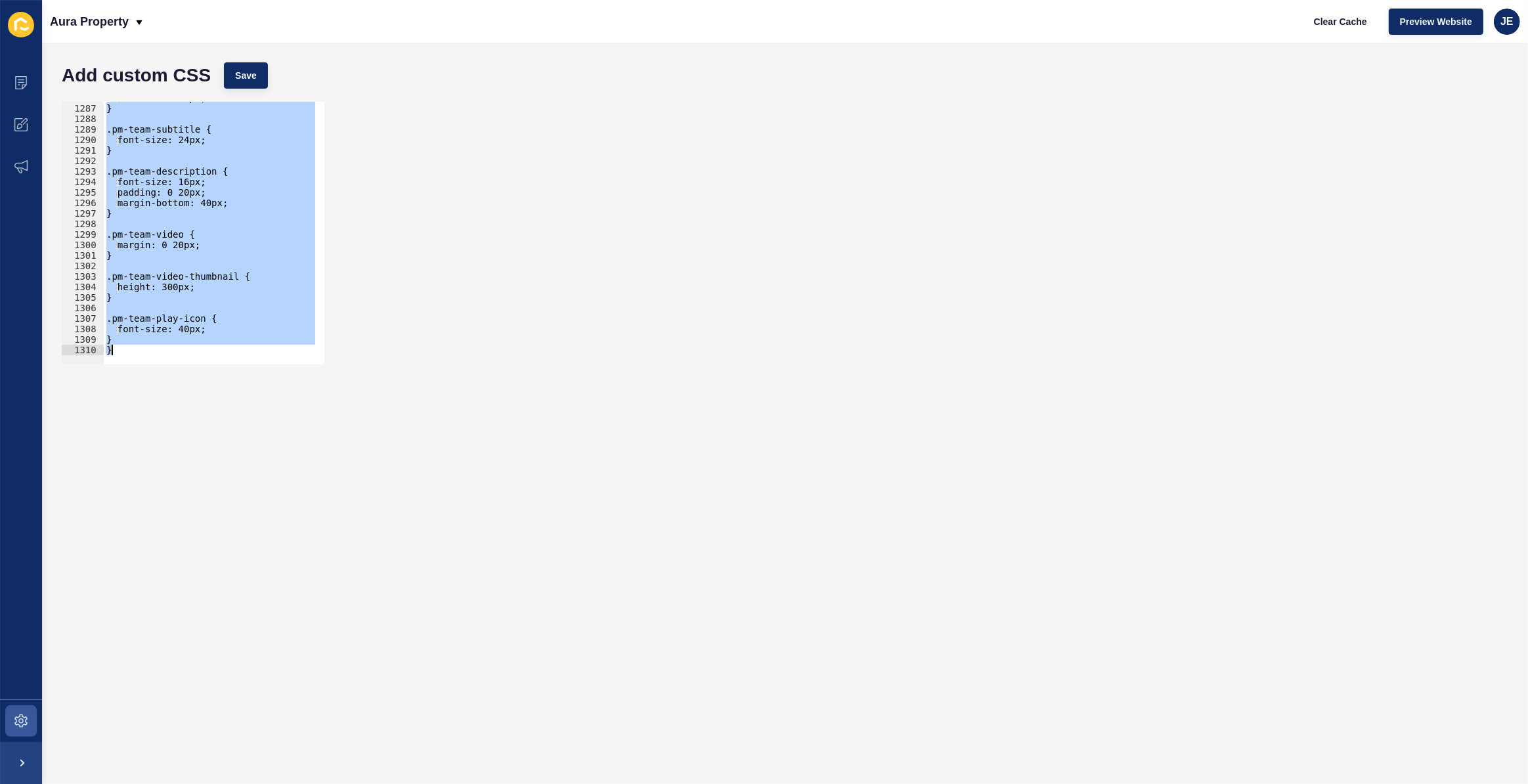
paste textarea
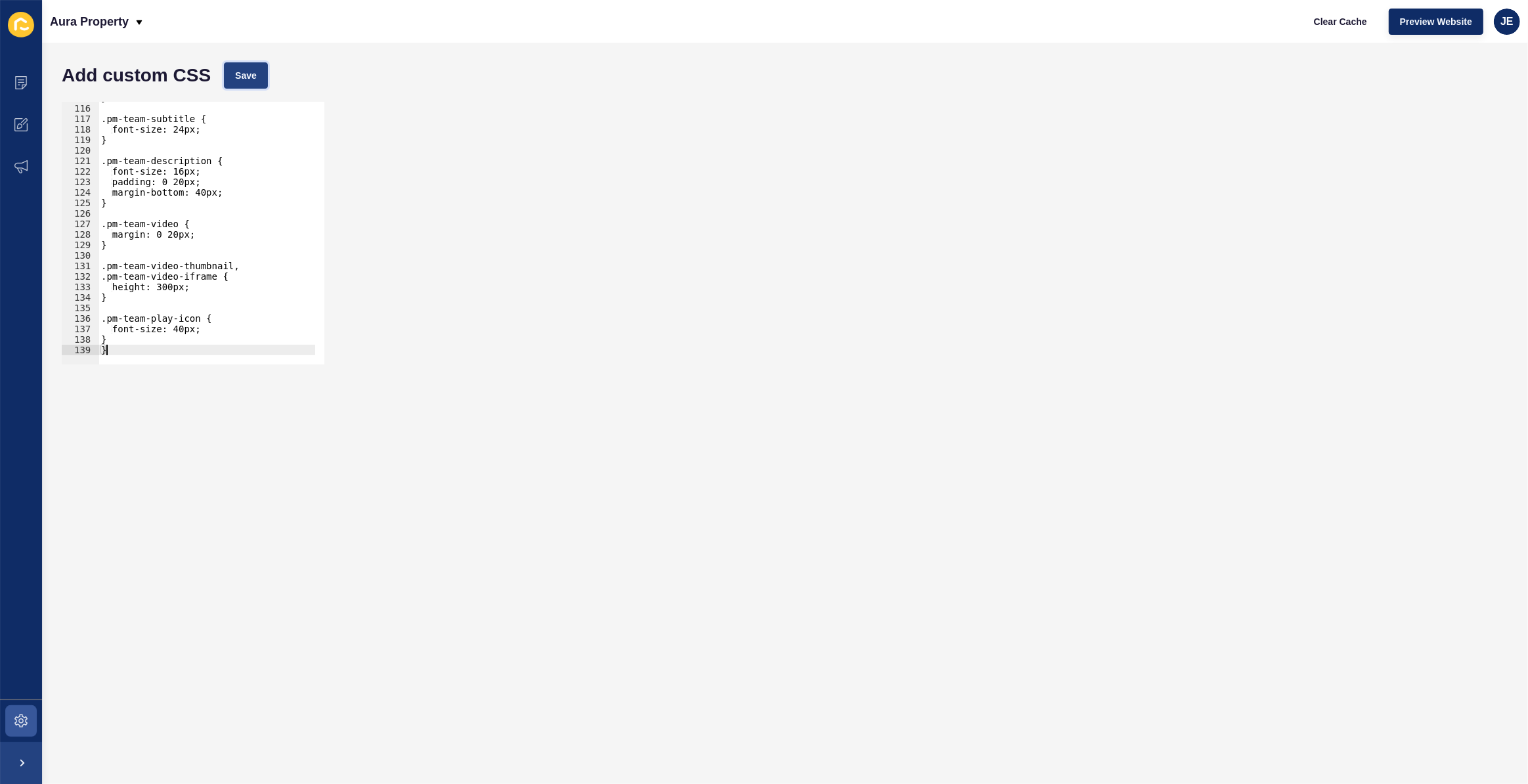
click at [241, 75] on span "Save" at bounding box center [246, 76] width 22 height 13
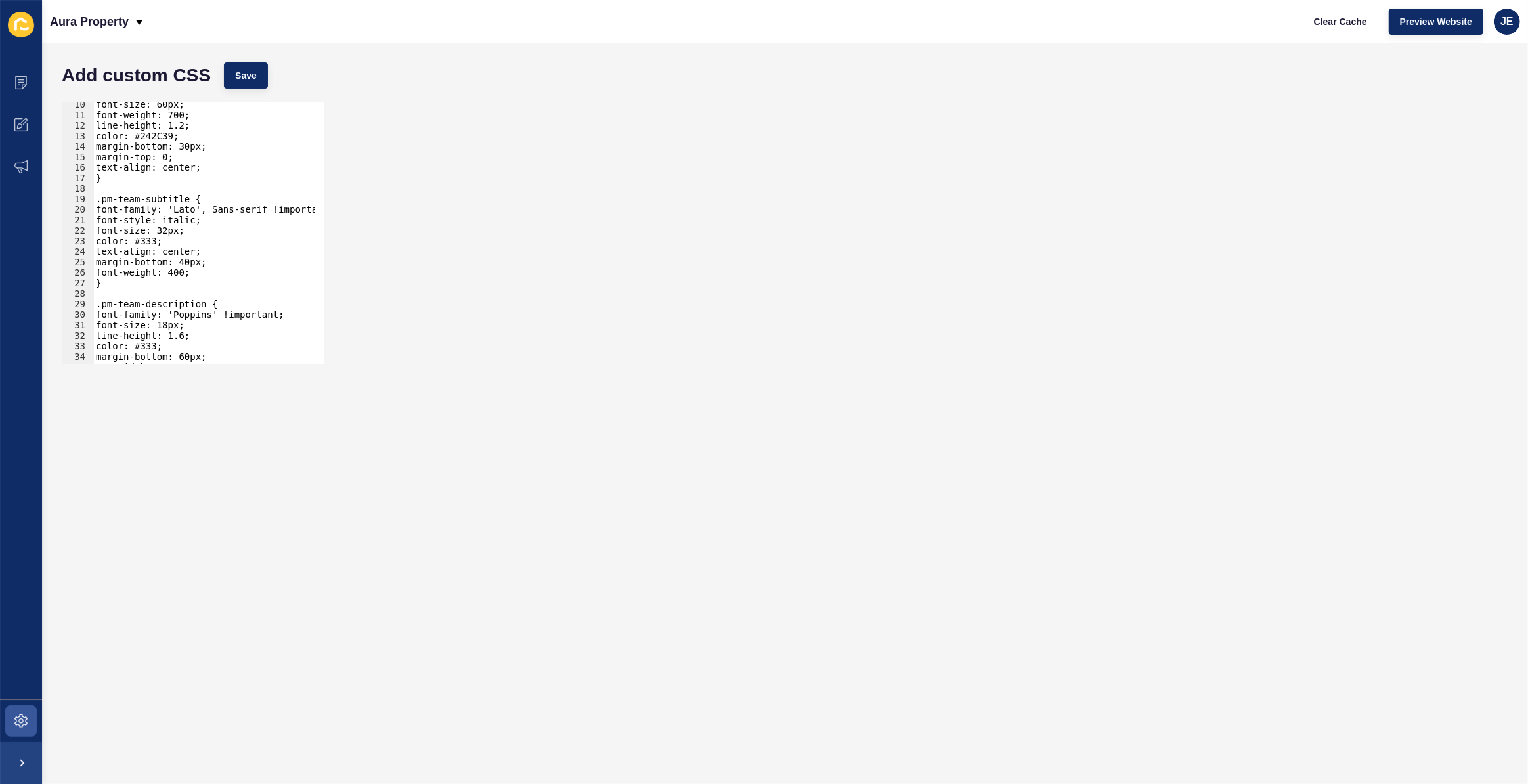
scroll to position [0, 0]
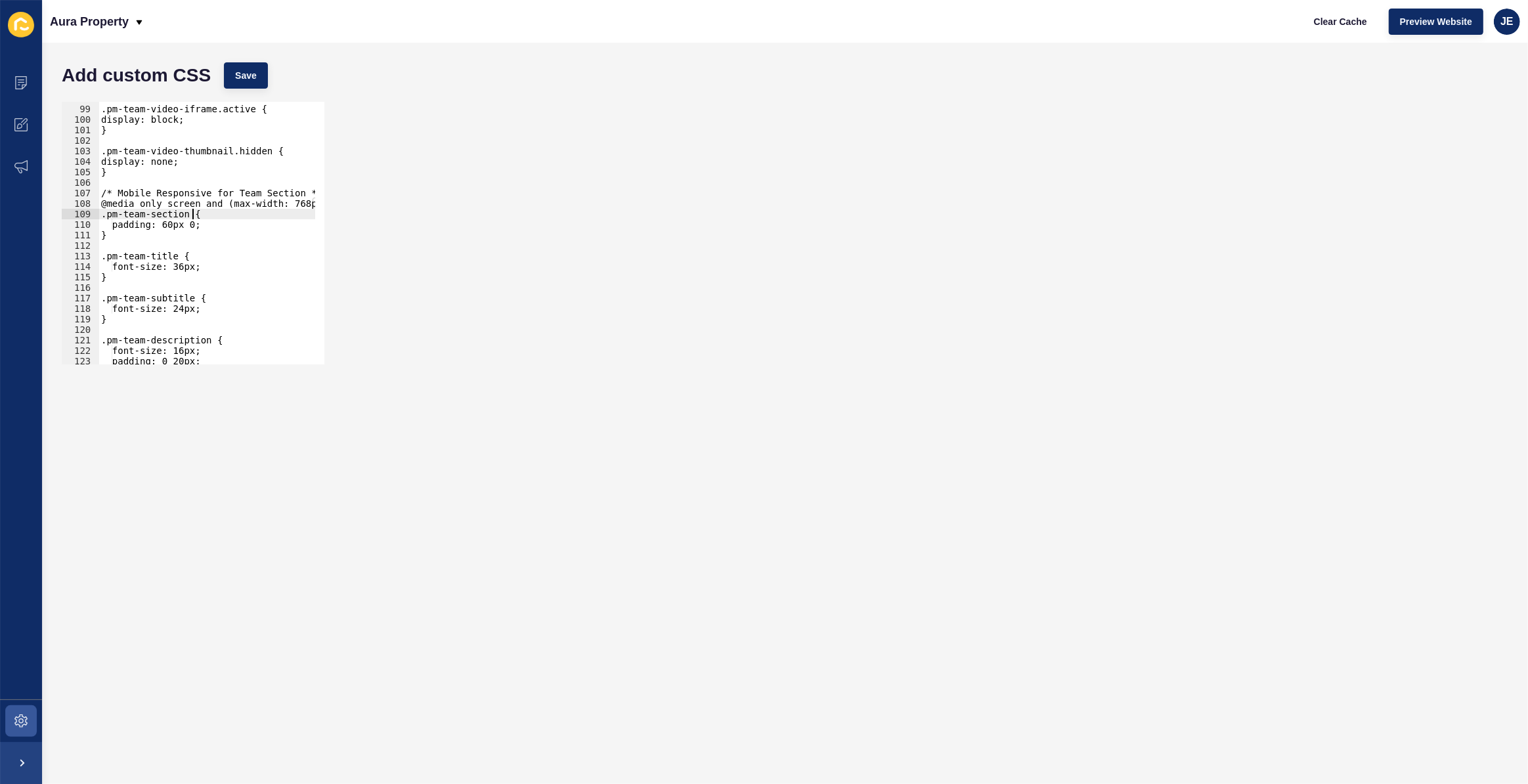
click at [191, 211] on div ".pm-team-video-iframe.active { display: block; } .pm-team-video-thumbnail.hidde…" at bounding box center [354, 231] width 511 height 274
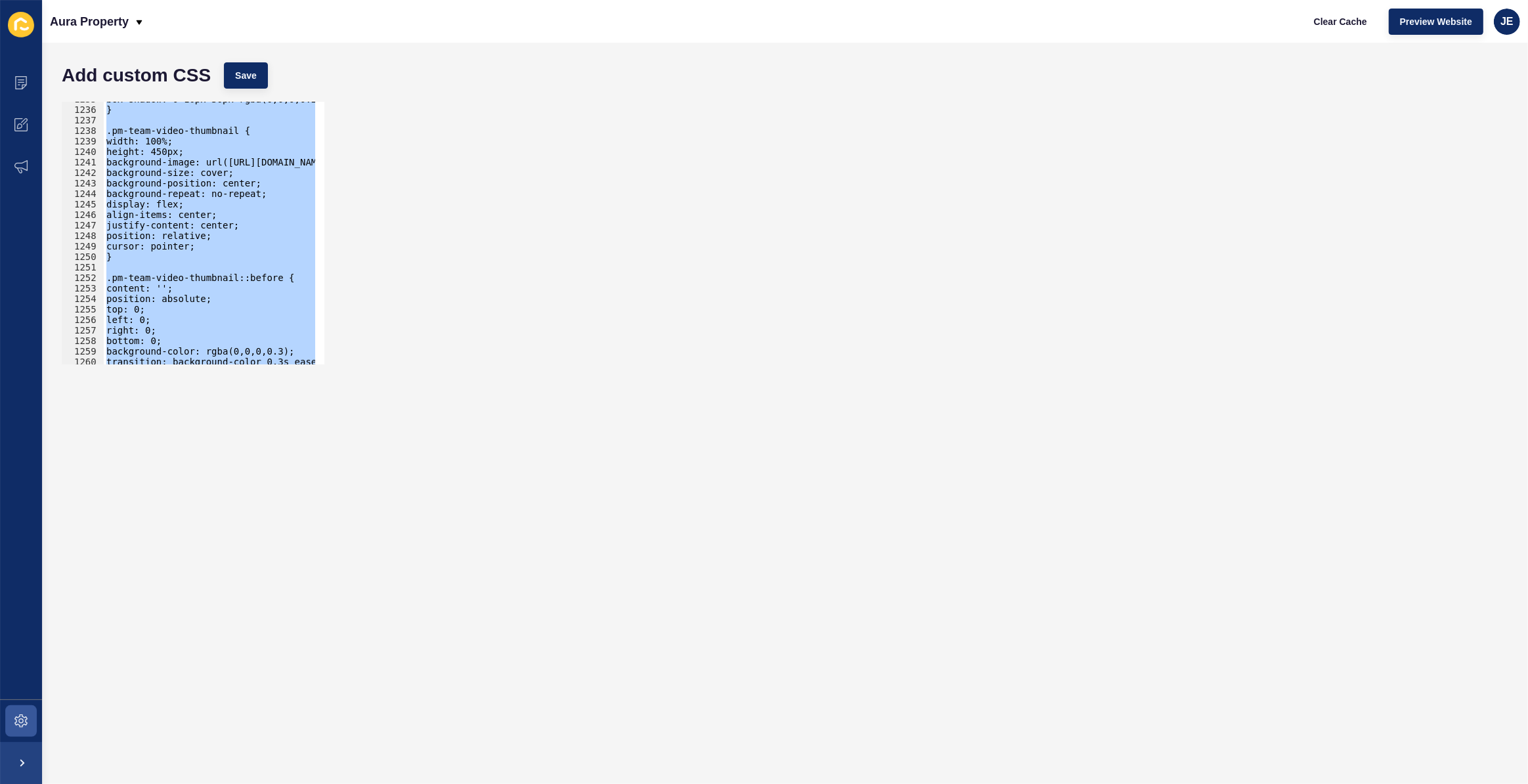
click at [195, 183] on div "box-shadow: 0 10px 30px rgba(0,0,0,0.2); } .pm-team-video-thumbnail { width: 10…" at bounding box center [209, 233] width 211 height 262
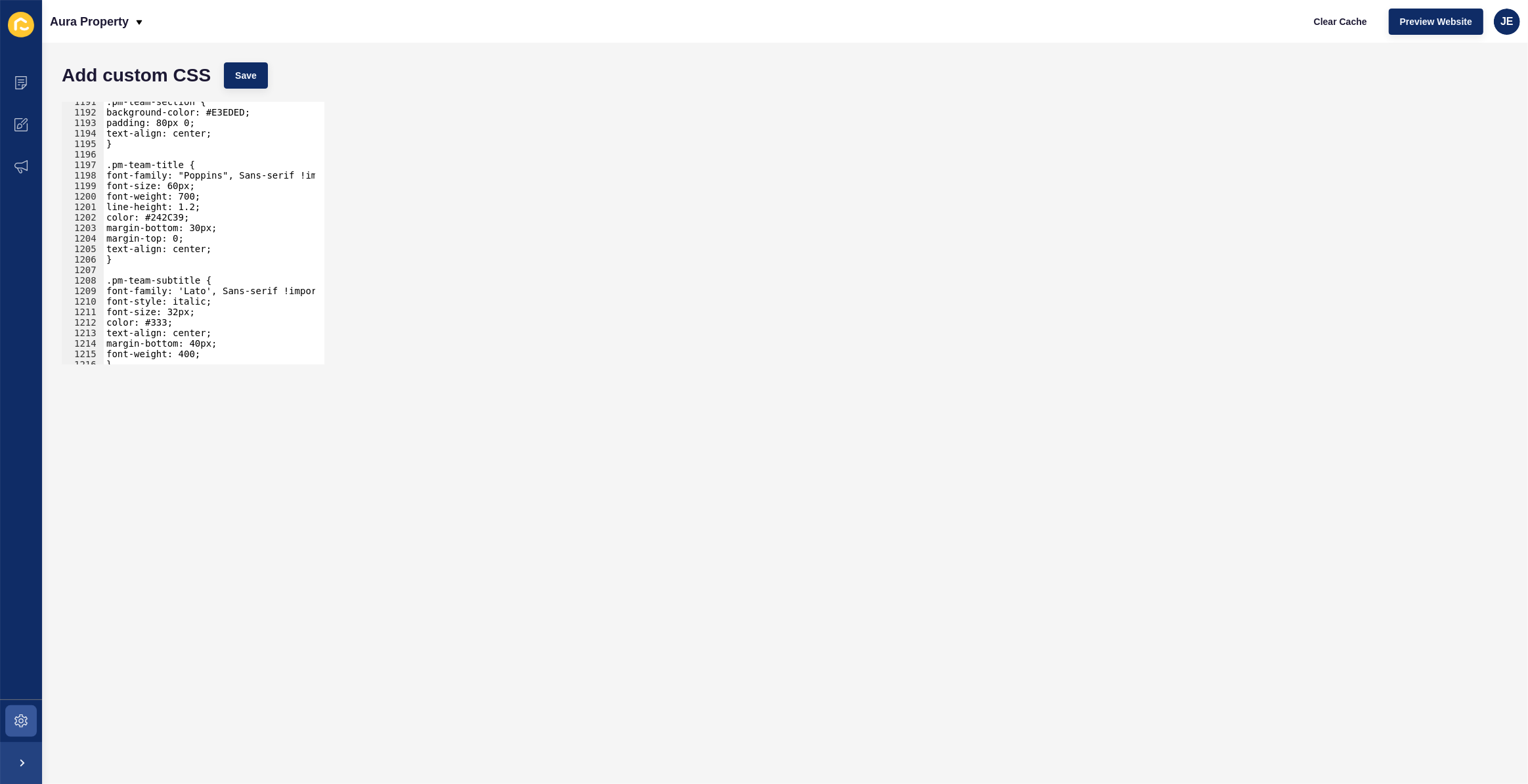
scroll to position [12399, 0]
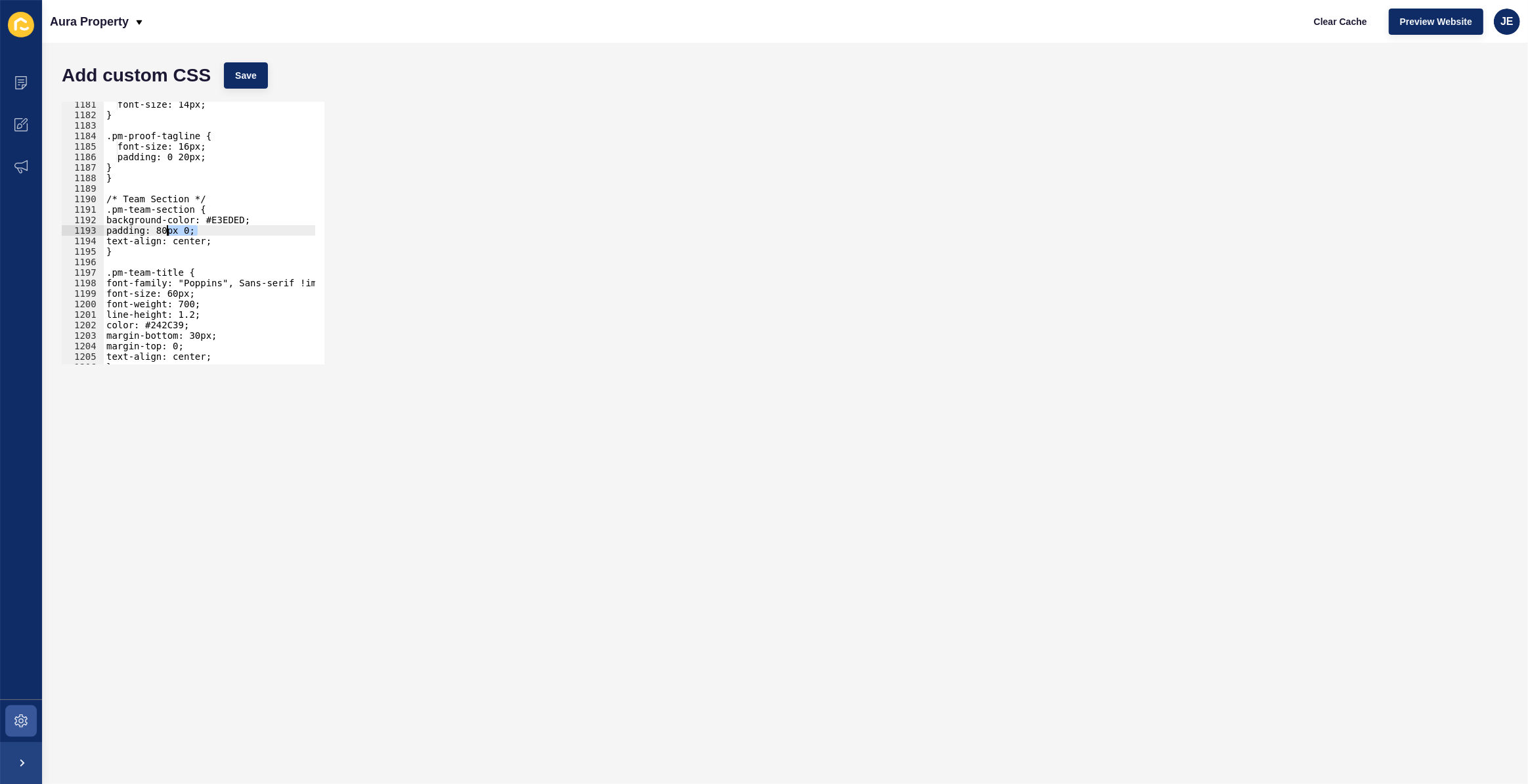
drag, startPoint x: 207, startPoint y: 228, endPoint x: 160, endPoint y: 227, distance: 47.0
click at [160, 227] on div "font-size: 14px; } .pm-proof-tagline { font-size: 16px; padding: 0 20px; } } /*…" at bounding box center [359, 237] width 511 height 274
paste textarea "50px 150px 100px 150px"
click at [260, 76] on button "Save" at bounding box center [246, 76] width 44 height 27
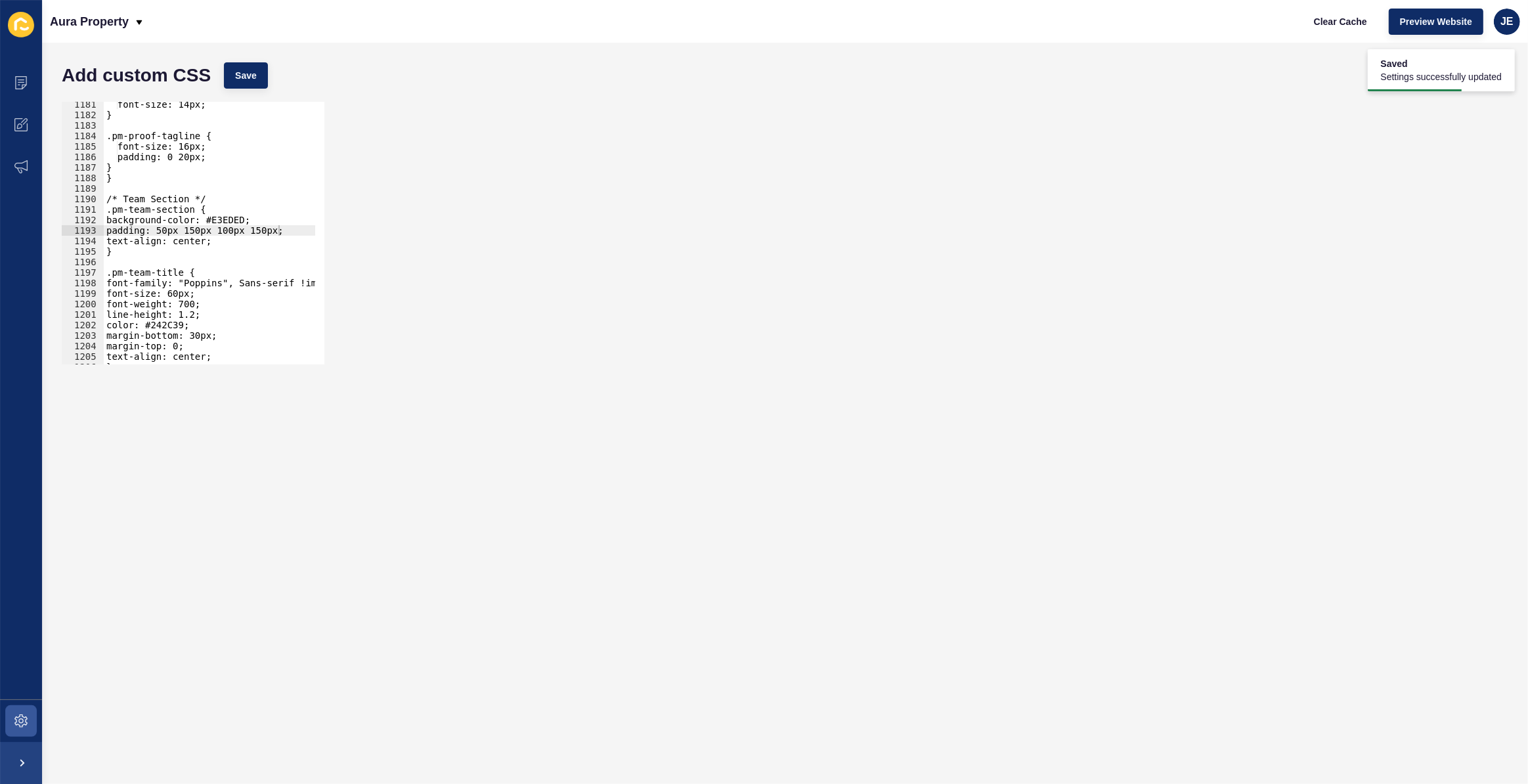
click at [226, 249] on div "font-size: 14px; } .pm-proof-tagline { font-size: 16px; padding: 0 20px; } } /*…" at bounding box center [359, 237] width 511 height 274
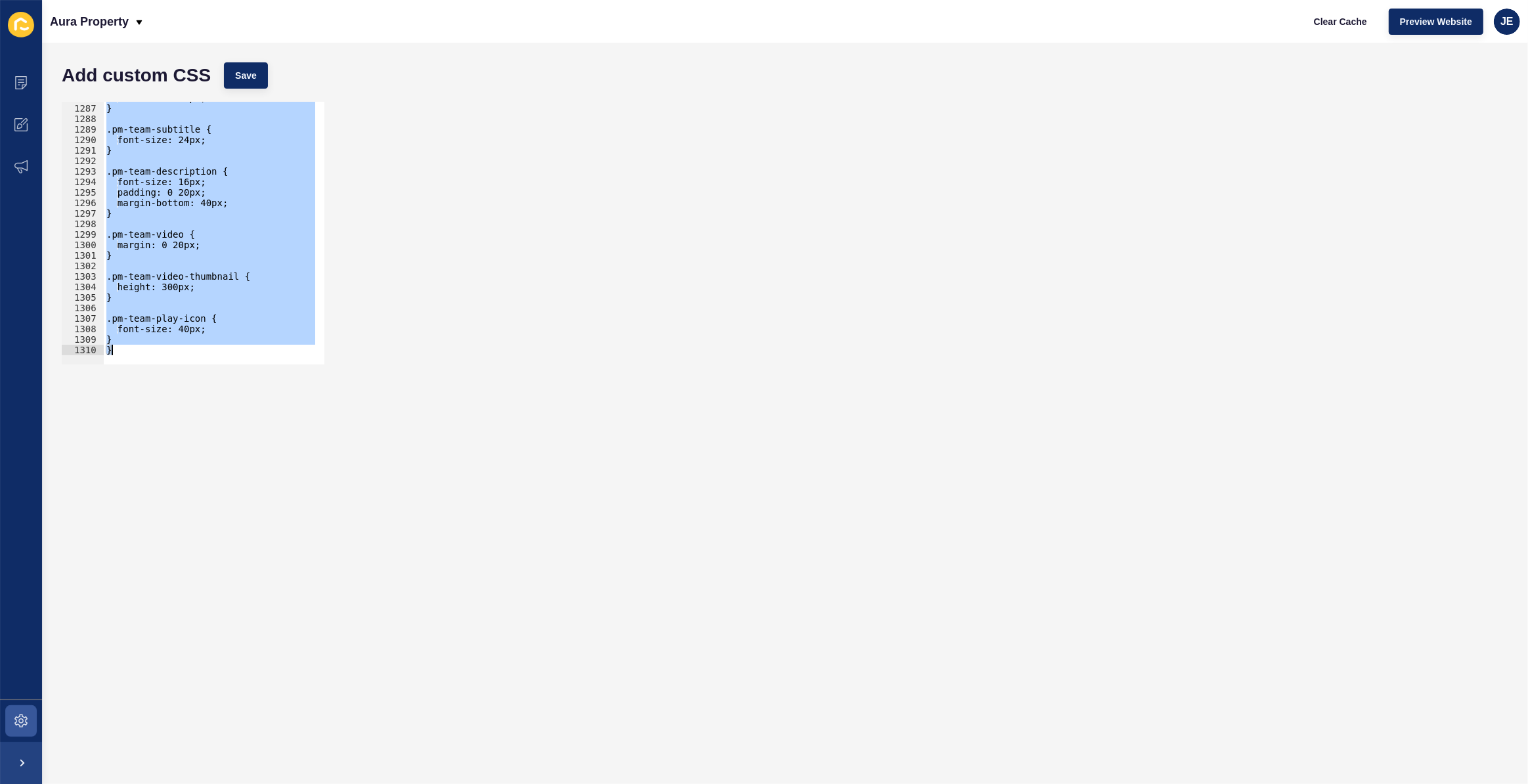
drag, startPoint x: 105, startPoint y: 197, endPoint x: 311, endPoint y: 476, distance: 346.8
click at [311, 476] on form "Add custom CSS Save } 1286 1287 1288 1289 1290 1291 1292 1293 1294 1295 1296 12…" at bounding box center [785, 413] width 1460 height 715
paste textarea
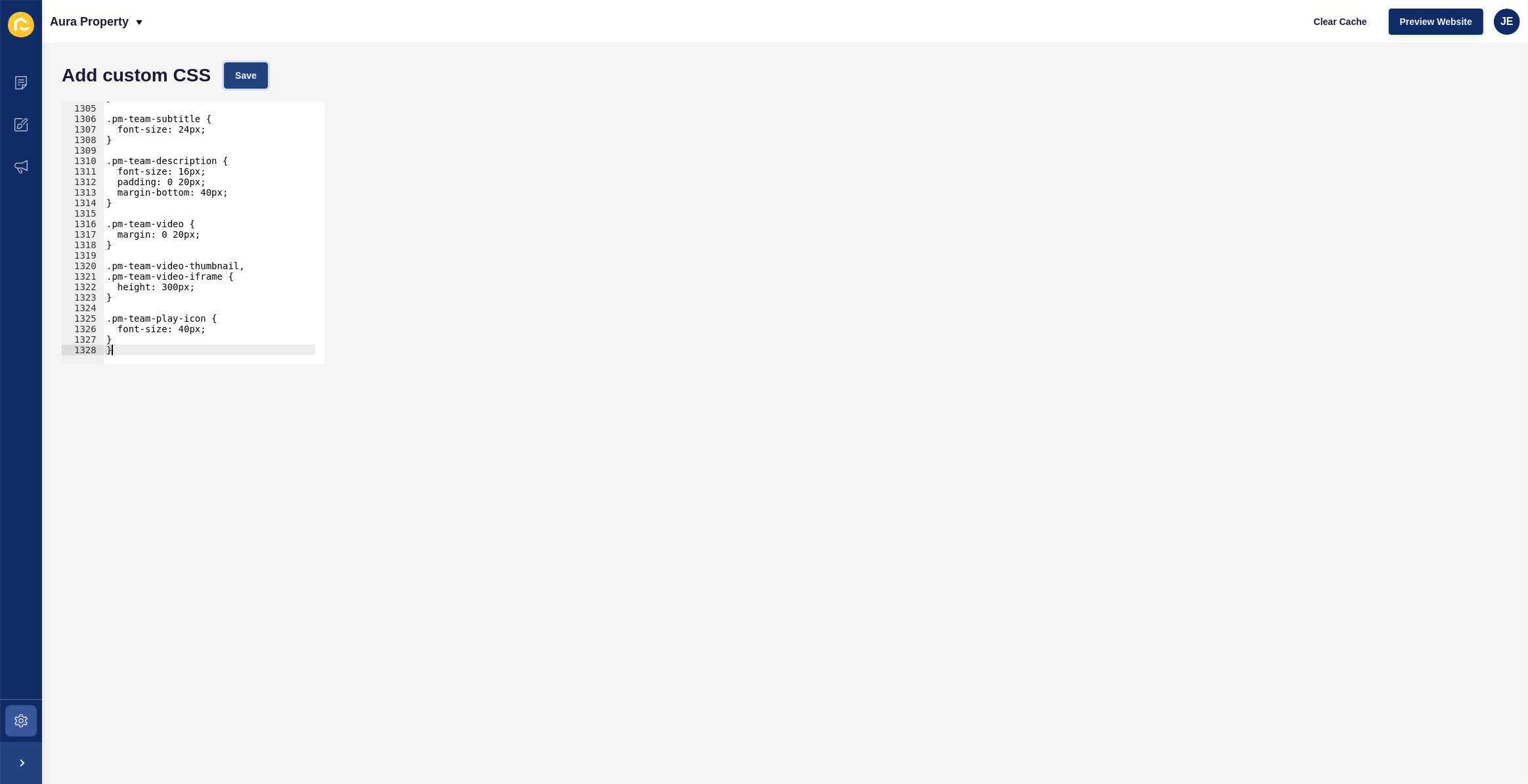
click at [257, 77] on button "Save" at bounding box center [246, 76] width 44 height 27
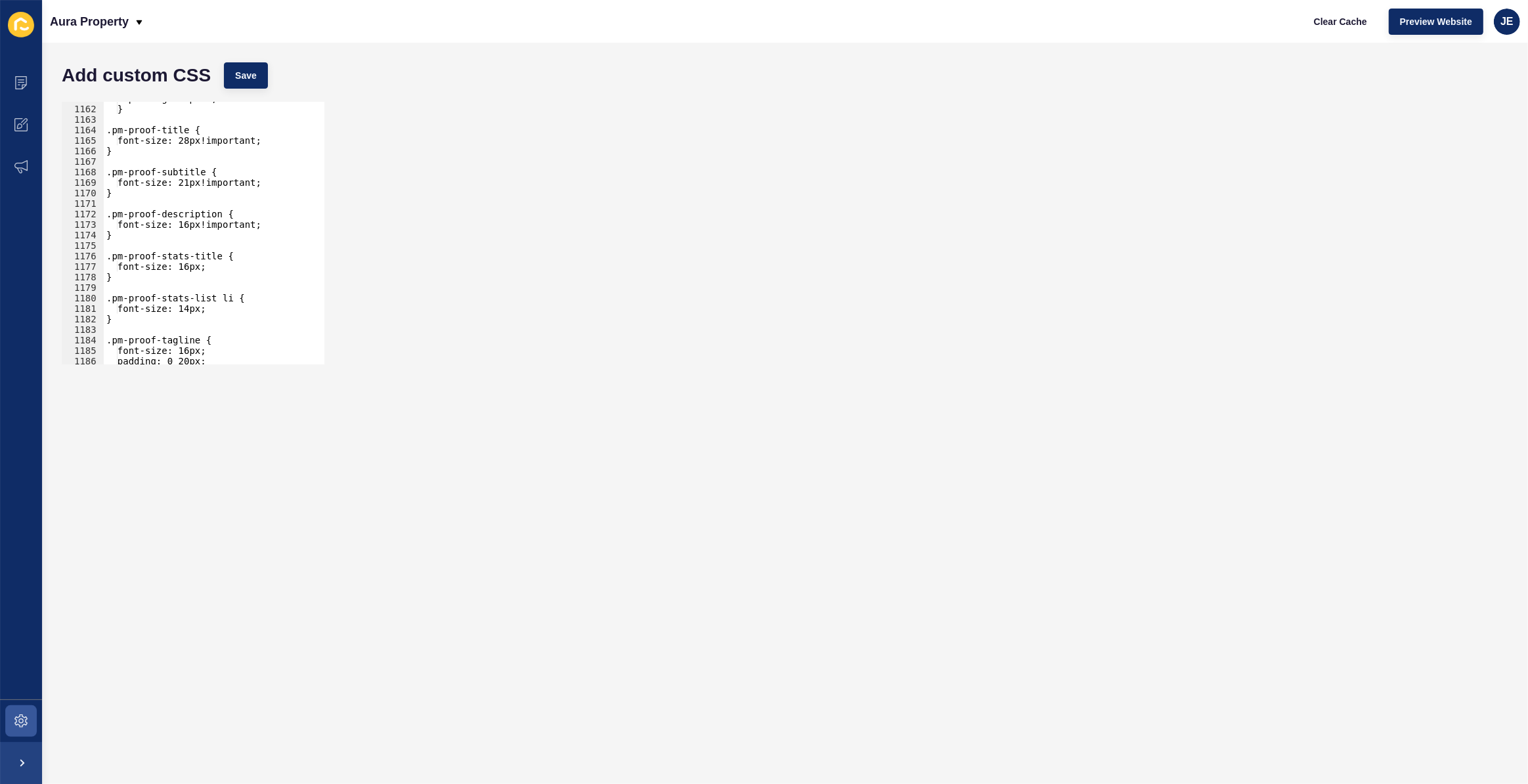
scroll to position [12337, 0]
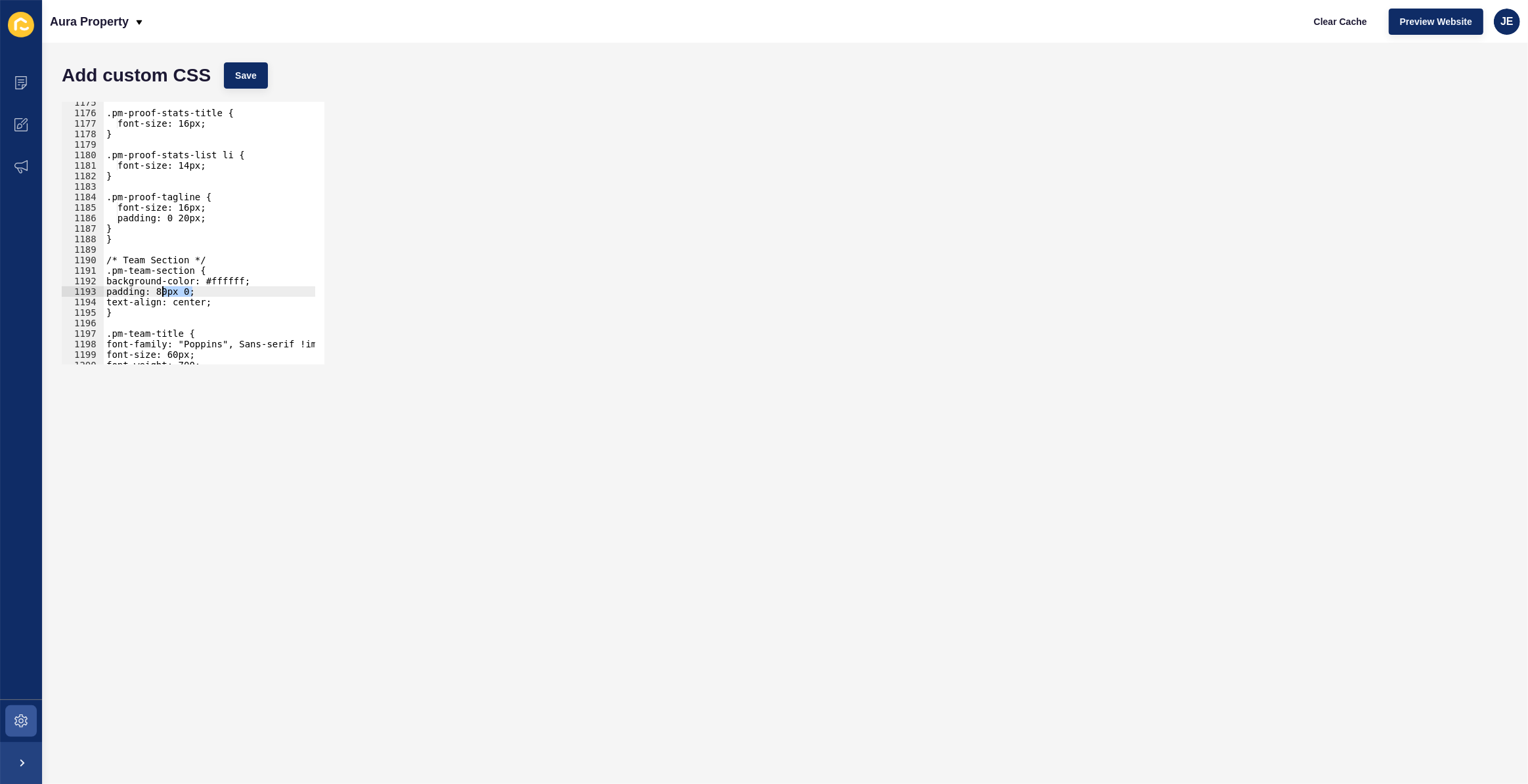
drag, startPoint x: 192, startPoint y: 292, endPoint x: 164, endPoint y: 286, distance: 28.6
click at [164, 286] on div ".pm-proof-stats-title { font-size: 16px; } .pm-proof-stats-list li { font-size:…" at bounding box center [359, 235] width 511 height 274
paste textarea "50px 150px 100px 150px"
click at [256, 79] on span "Save" at bounding box center [246, 76] width 22 height 13
click at [233, 282] on div ".pm-proof-stats-title { font-size: 16px; } .pm-proof-stats-list li { font-size:…" at bounding box center [359, 235] width 511 height 274
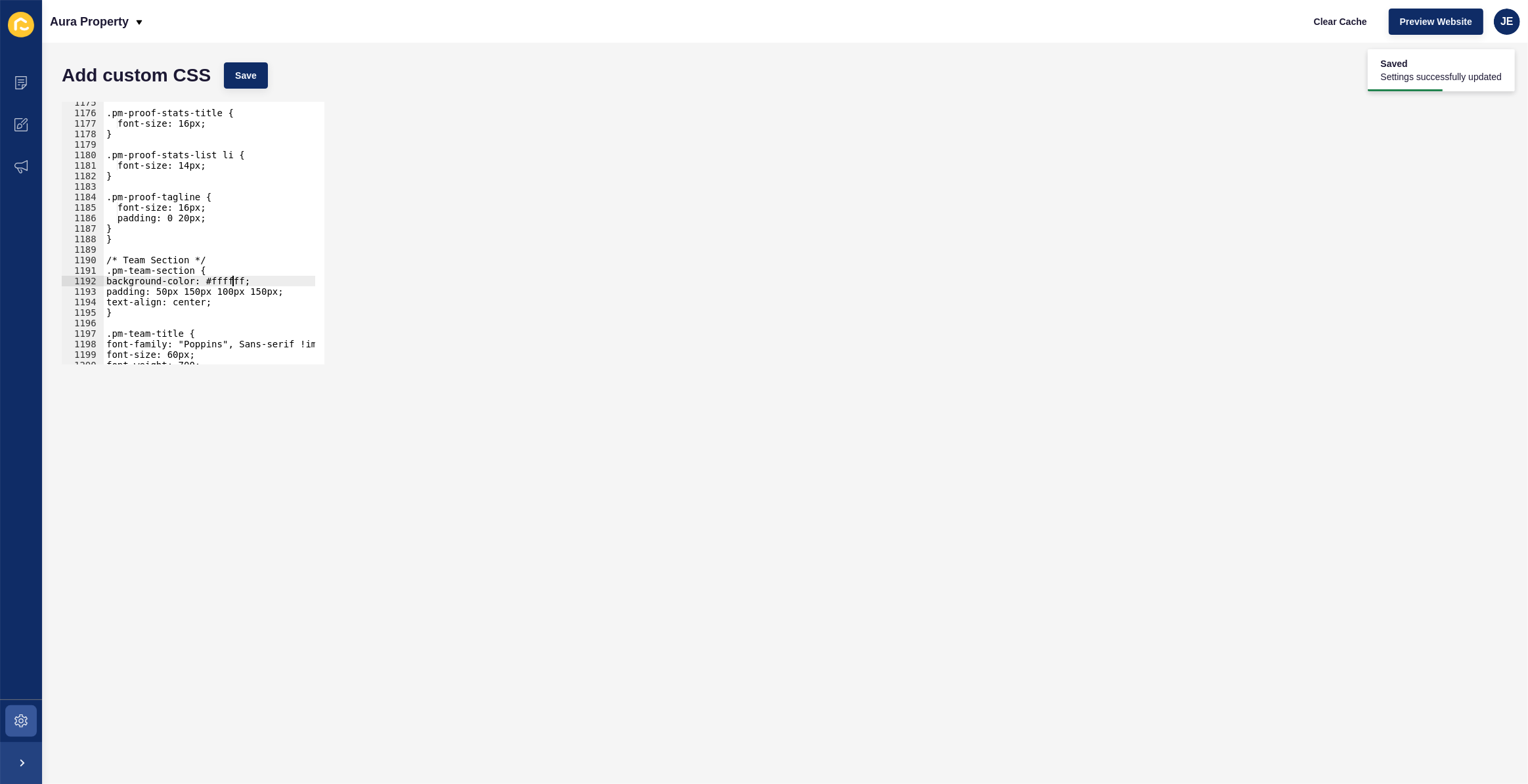
click at [233, 282] on div ".pm-proof-stats-title { font-size: 16px; } .pm-proof-stats-list li { font-size:…" at bounding box center [359, 235] width 511 height 274
paste textarea "#E3EDED"
click at [216, 279] on div ".pm-proof-stats-title { font-size: 16px; } .pm-proof-stats-list li { font-size:…" at bounding box center [359, 235] width 511 height 274
click at [253, 76] on span "Save" at bounding box center [246, 76] width 22 height 13
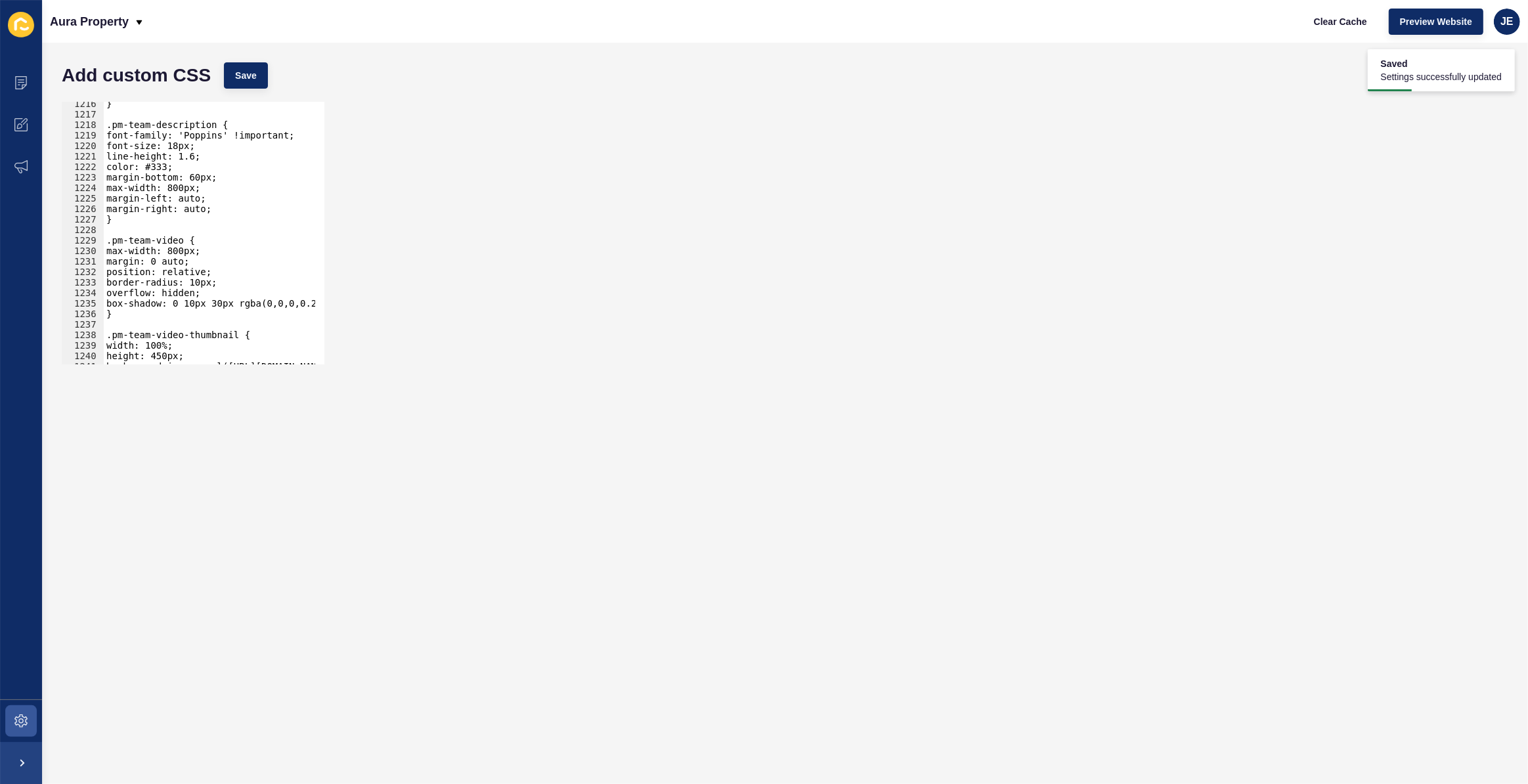
scroll to position [12802, 0]
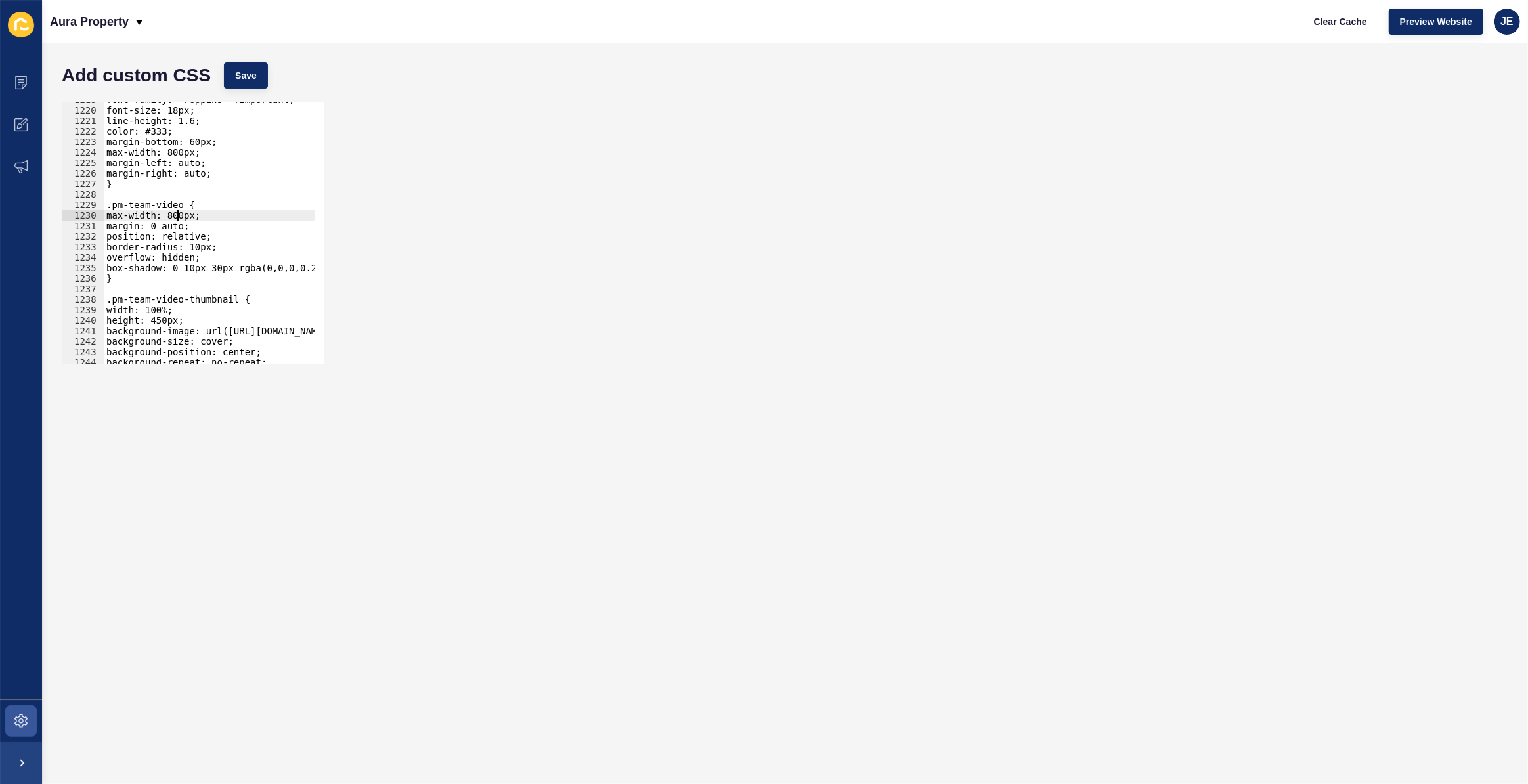
click at [176, 215] on div "font-family: 'Poppins' !important; font-size: 18px; line-height: 1.6; color: #3…" at bounding box center [359, 232] width 511 height 274
type textarea "max-width: 100%;"
click at [256, 78] on span "Save" at bounding box center [246, 76] width 22 height 13
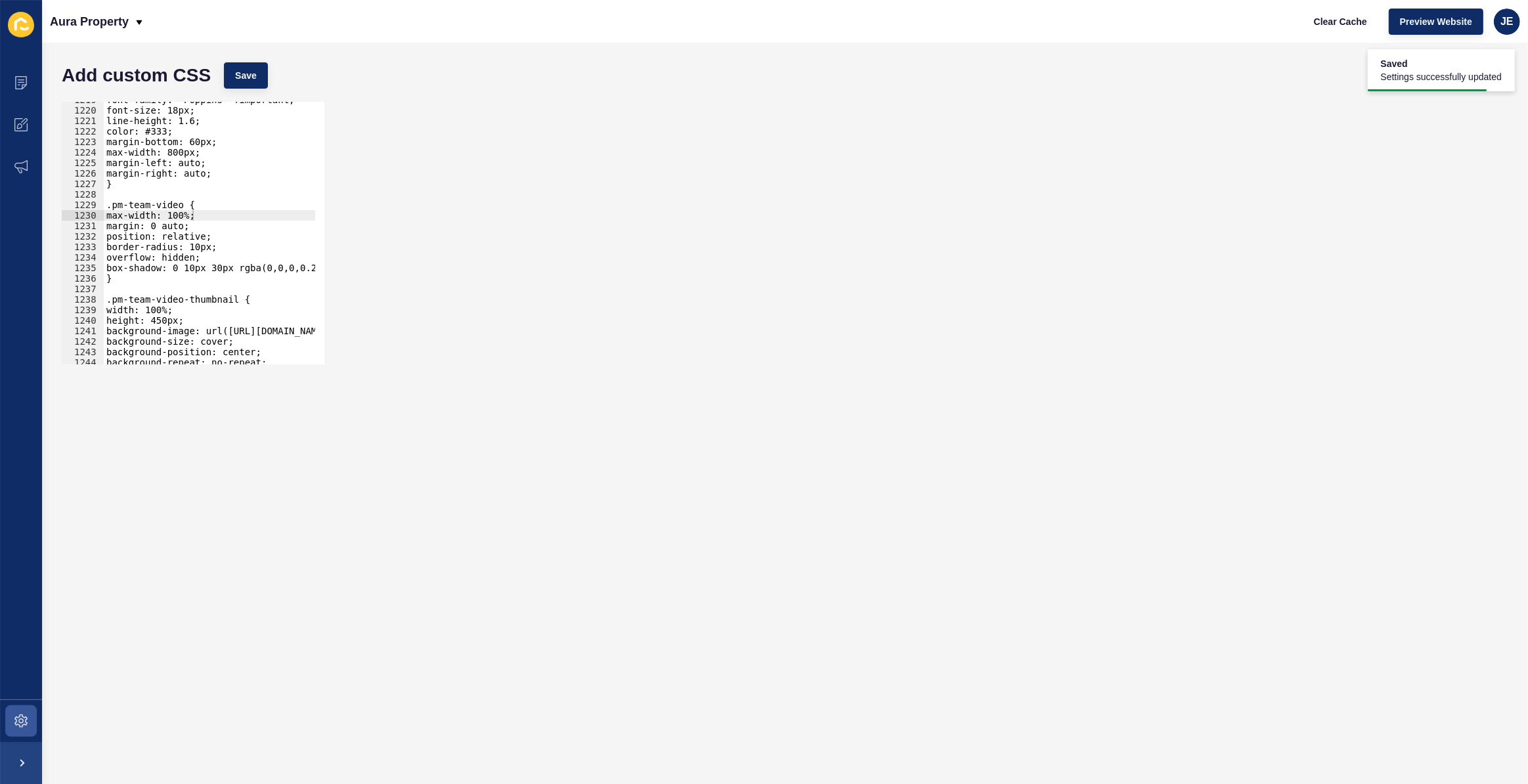
click at [207, 219] on div "font-family: 'Poppins' !important; font-size: 18px; line-height: 1.6; color: #3…" at bounding box center [359, 232] width 511 height 274
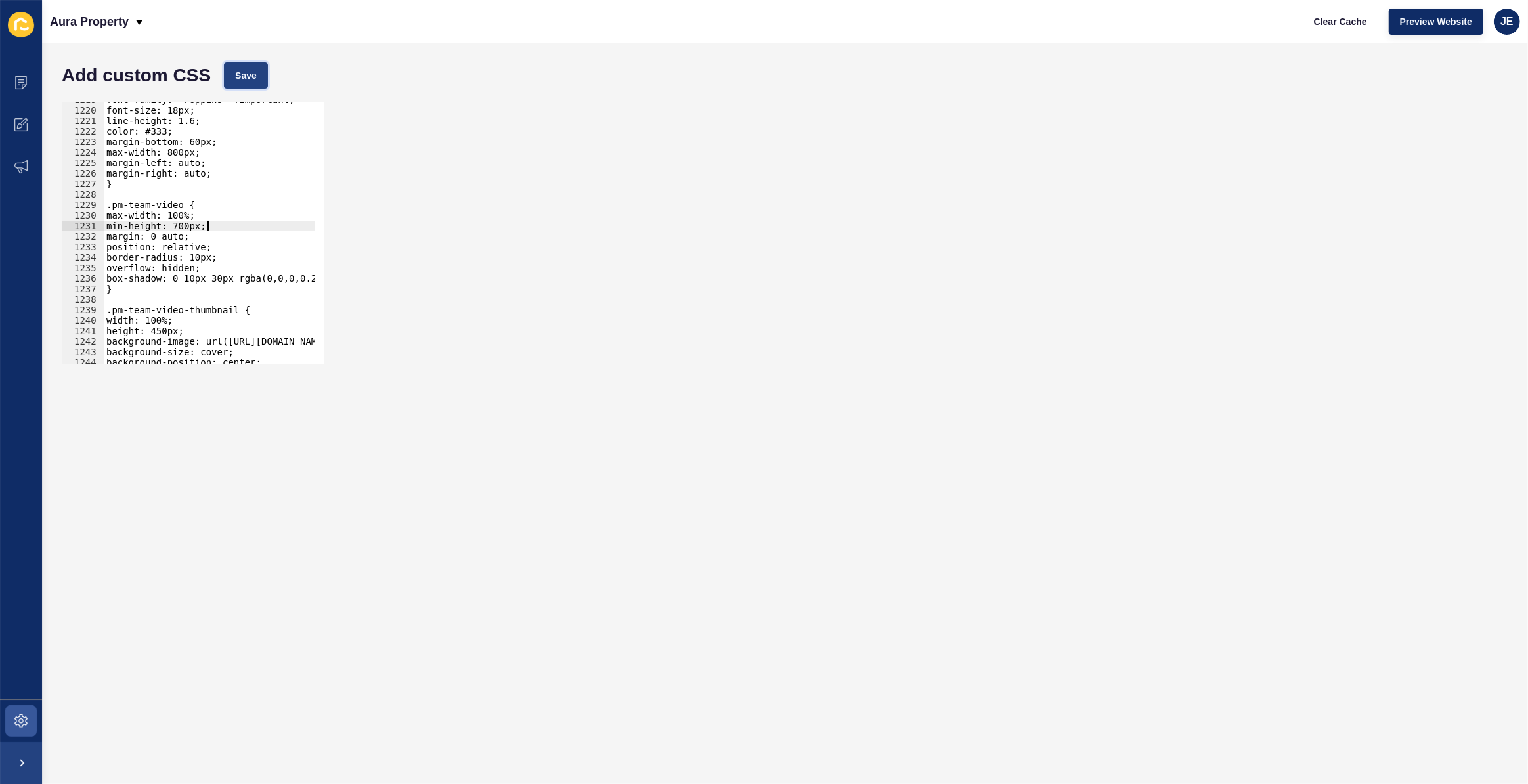
click at [249, 82] on span "Save" at bounding box center [246, 76] width 22 height 13
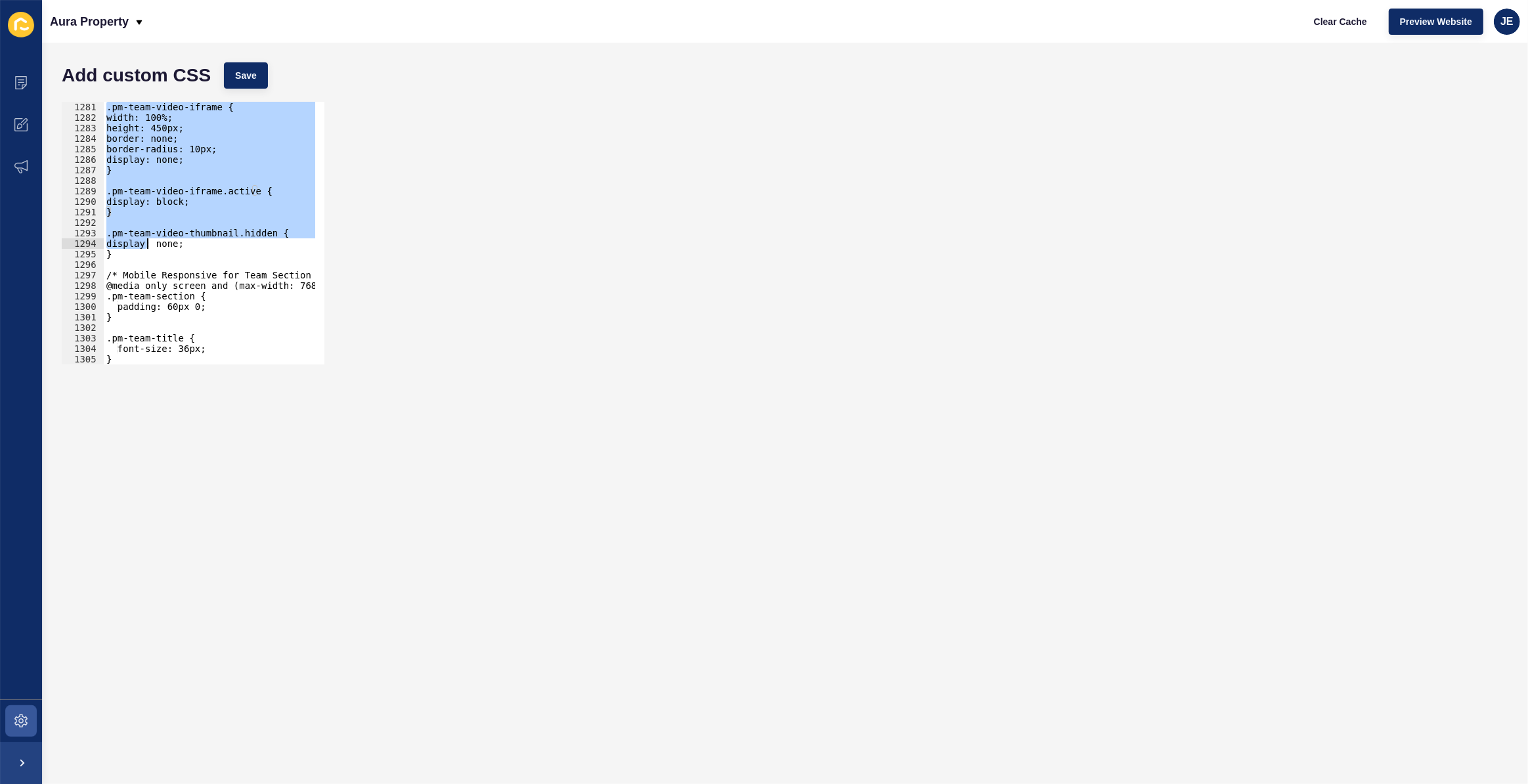
scroll to position [13447, 0]
drag, startPoint x: 107, startPoint y: 274, endPoint x: 139, endPoint y: 261, distance: 34.5
click at [139, 261] on div ".pm-team-video-iframe { width: 100%; height: 450px; border: none; border-radius…" at bounding box center [359, 239] width 511 height 274
type textarea "}"
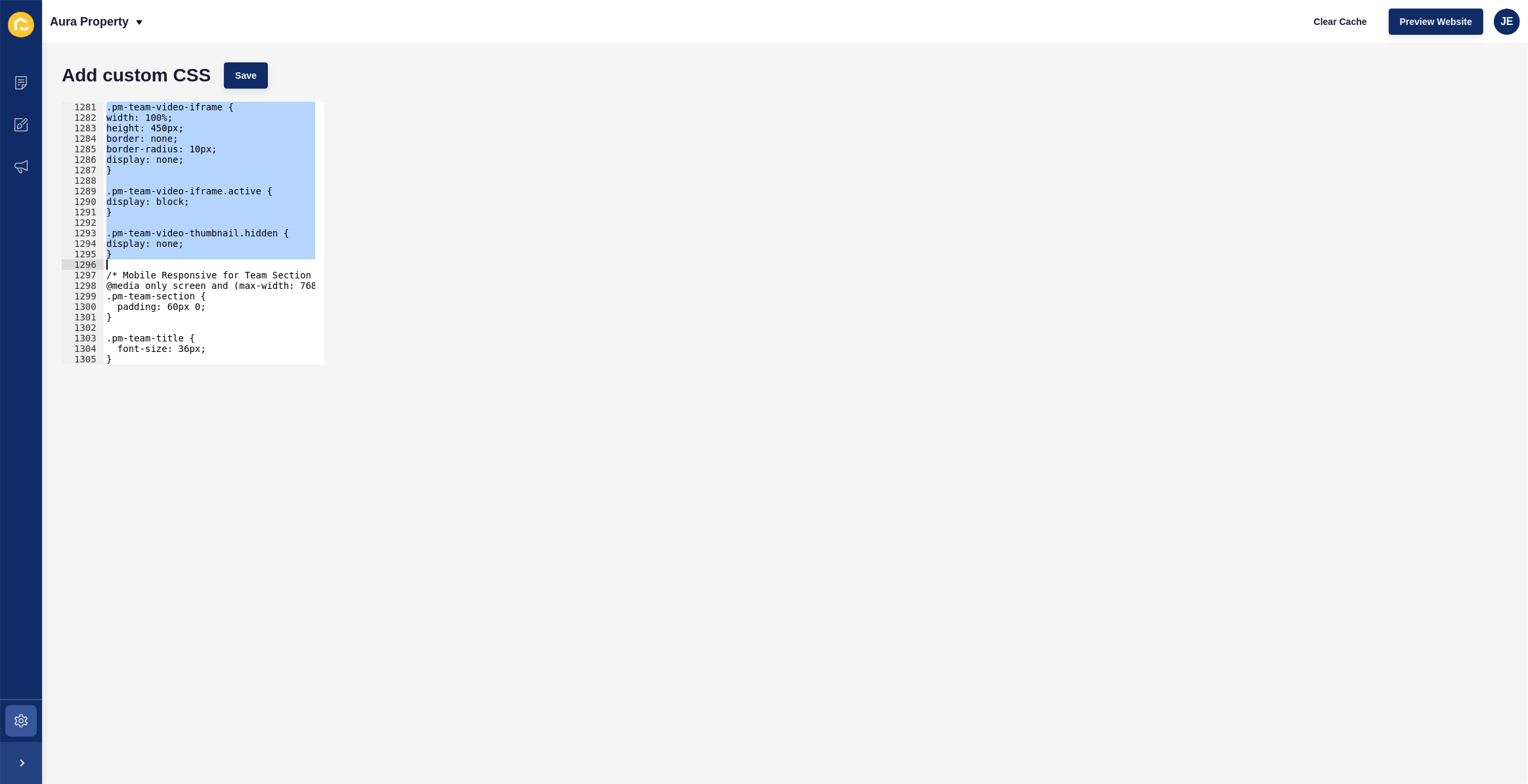
paste textarea
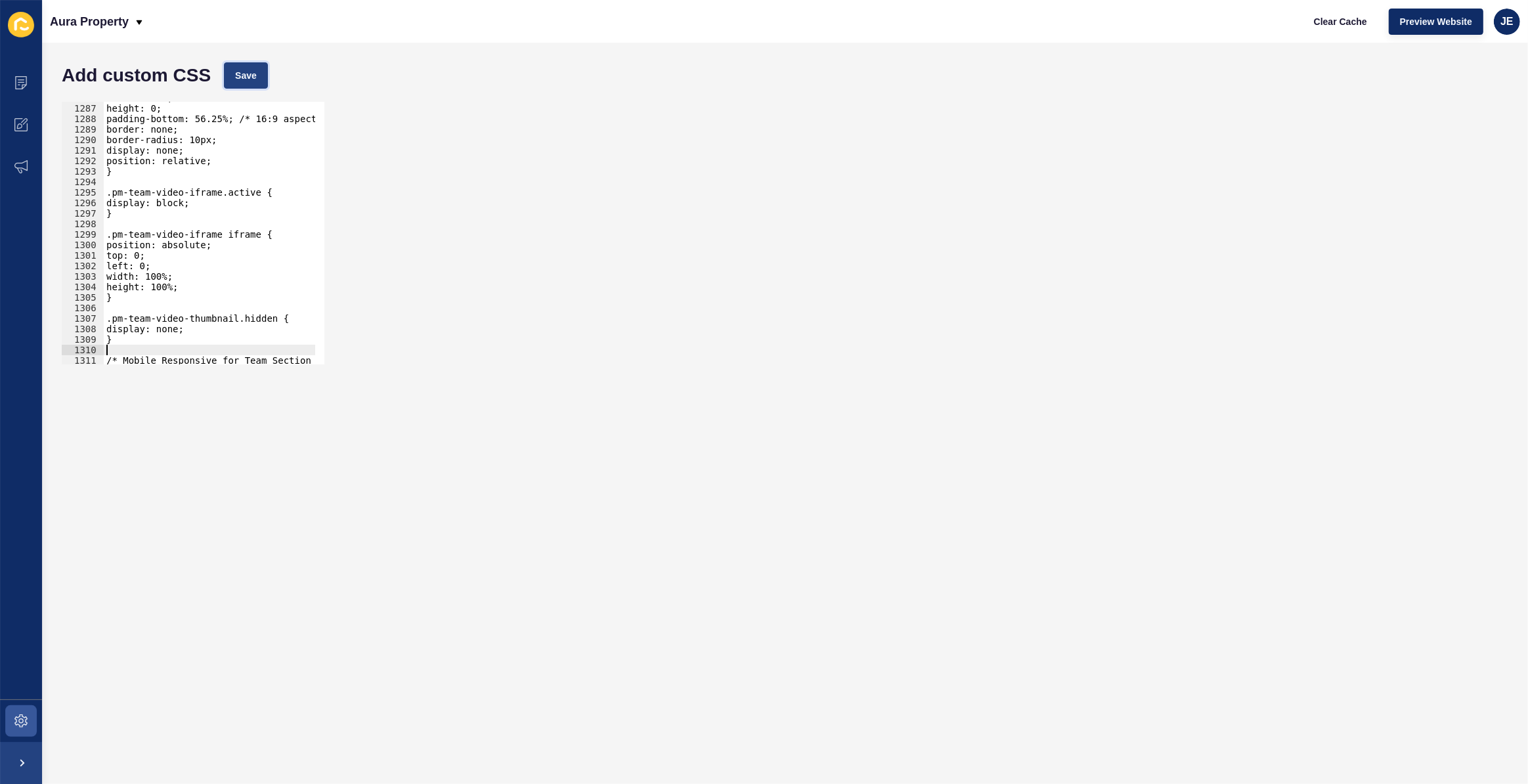
click at [249, 85] on button "Save" at bounding box center [246, 76] width 44 height 27
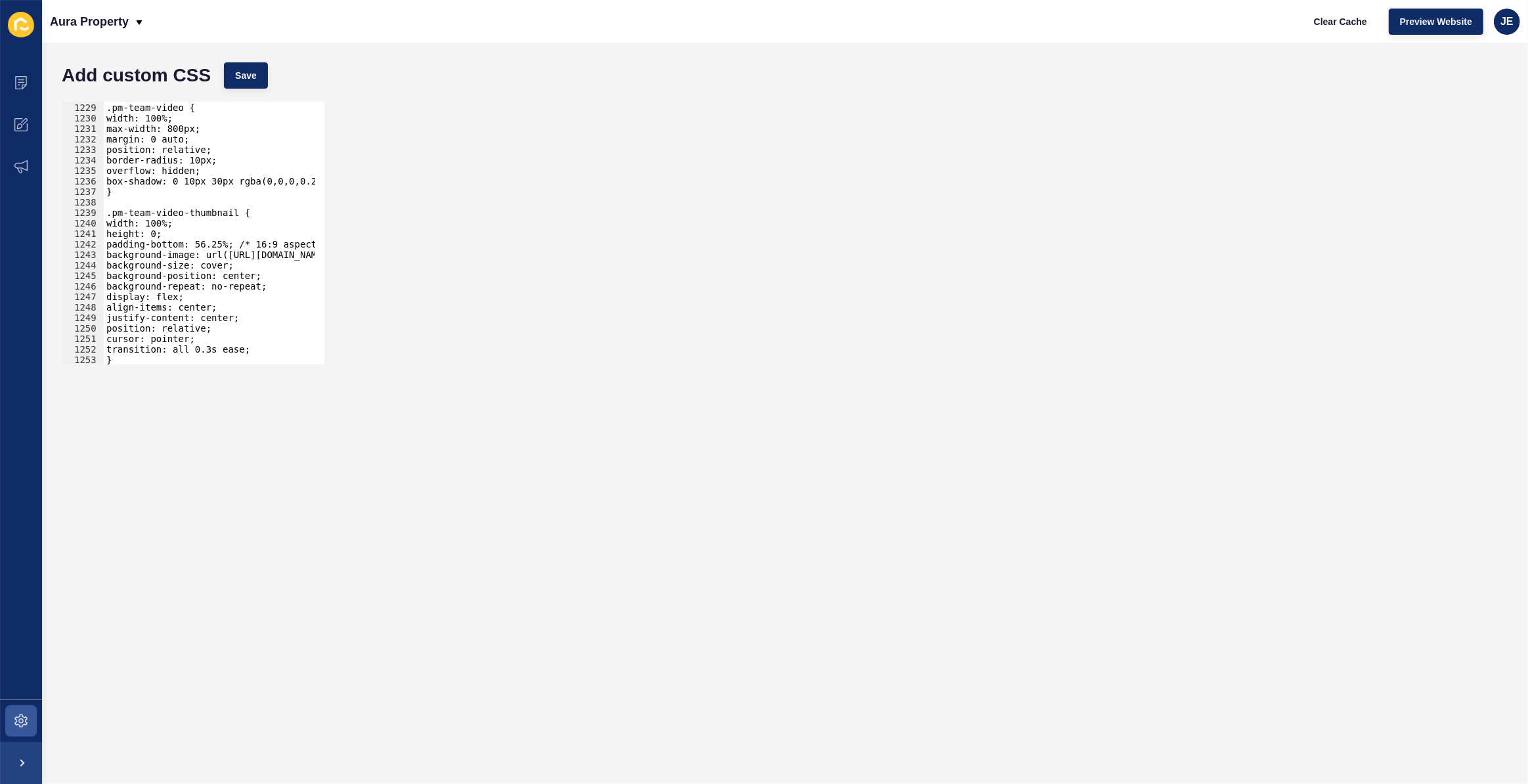
scroll to position [12864, 0]
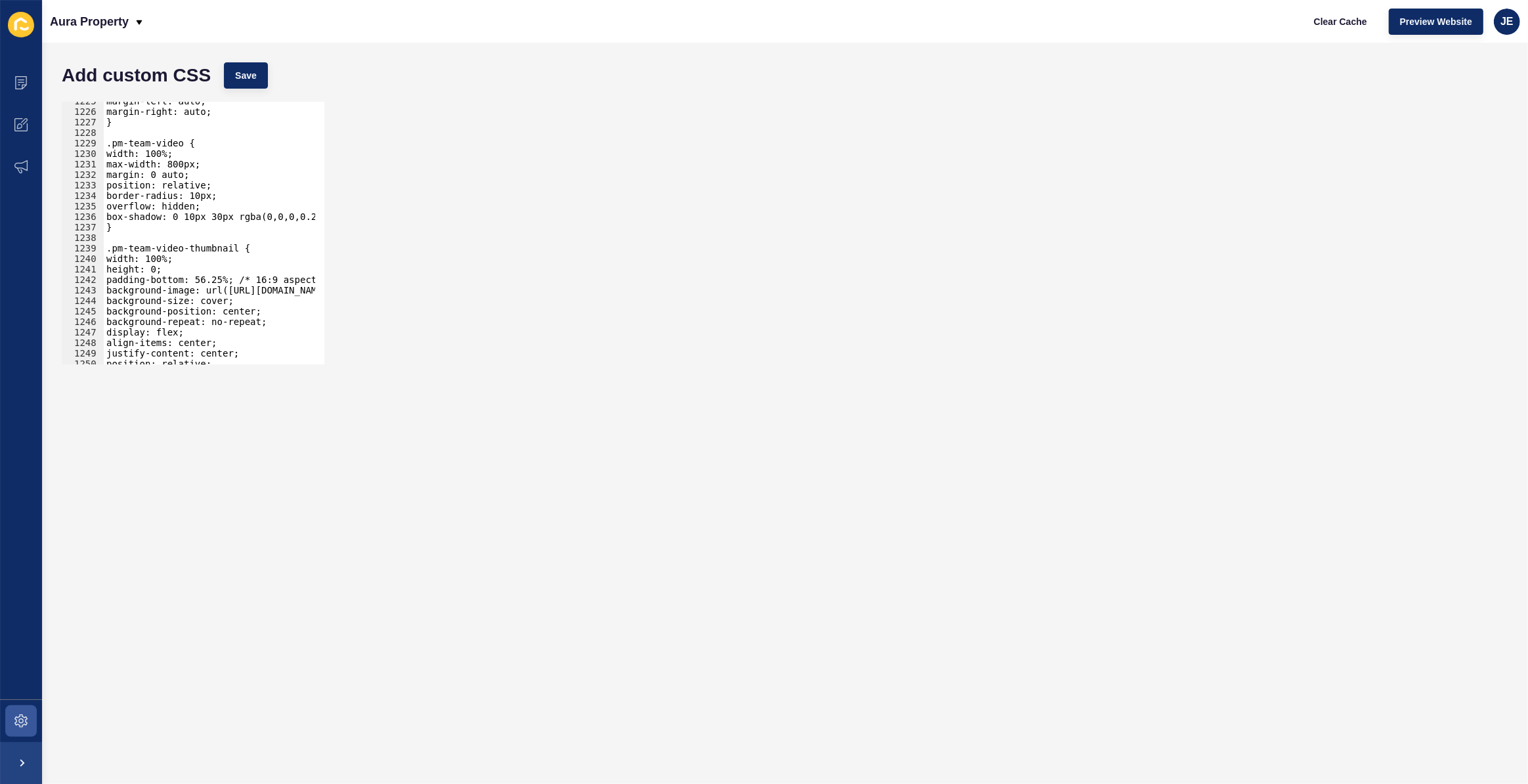
click at [176, 165] on div "margin-left: auto; margin-right: auto; } .pm-team-video { width: 100%; max-widt…" at bounding box center [359, 233] width 511 height 274
click at [243, 67] on button "Save" at bounding box center [246, 76] width 44 height 27
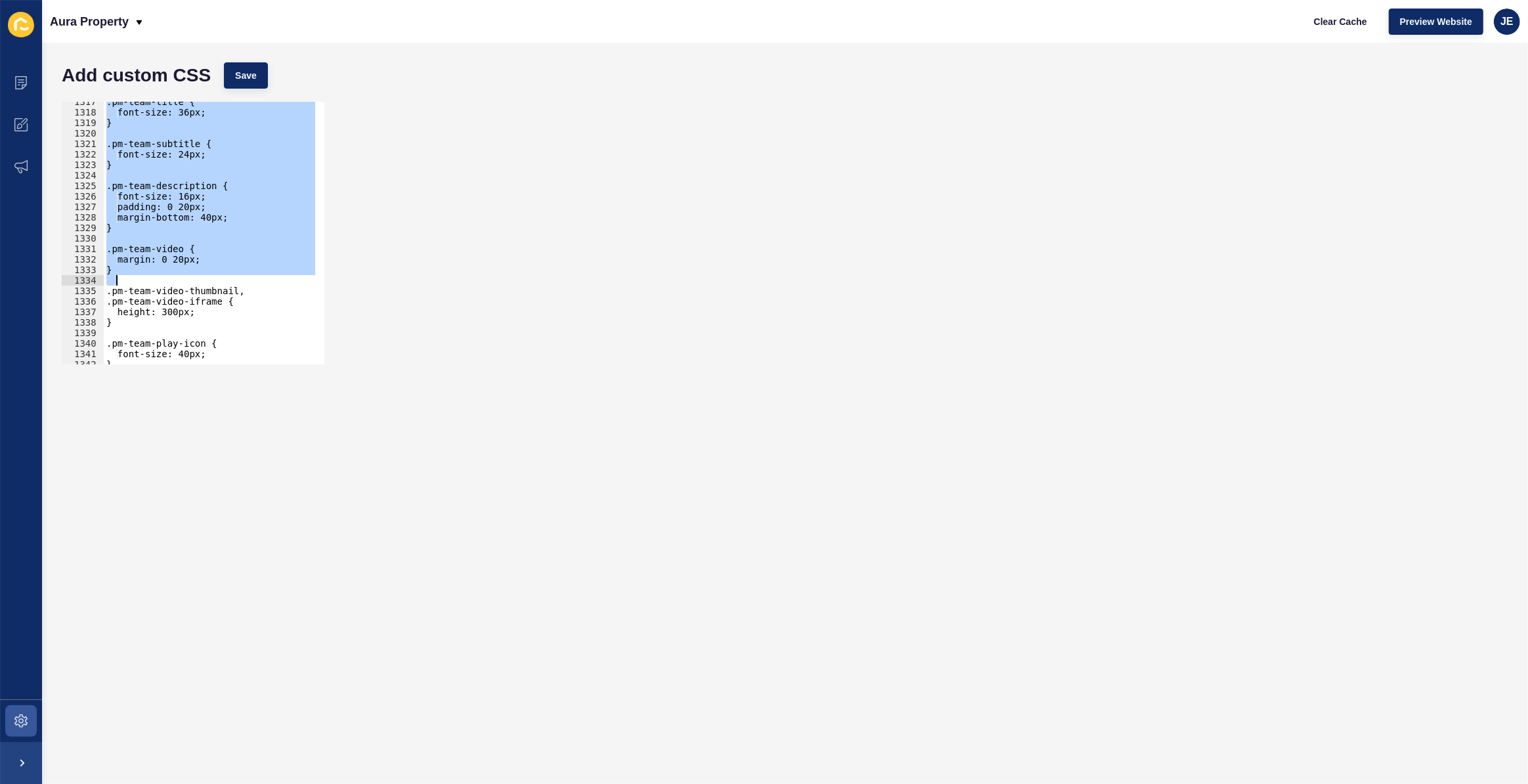
scroll to position [13855, 0]
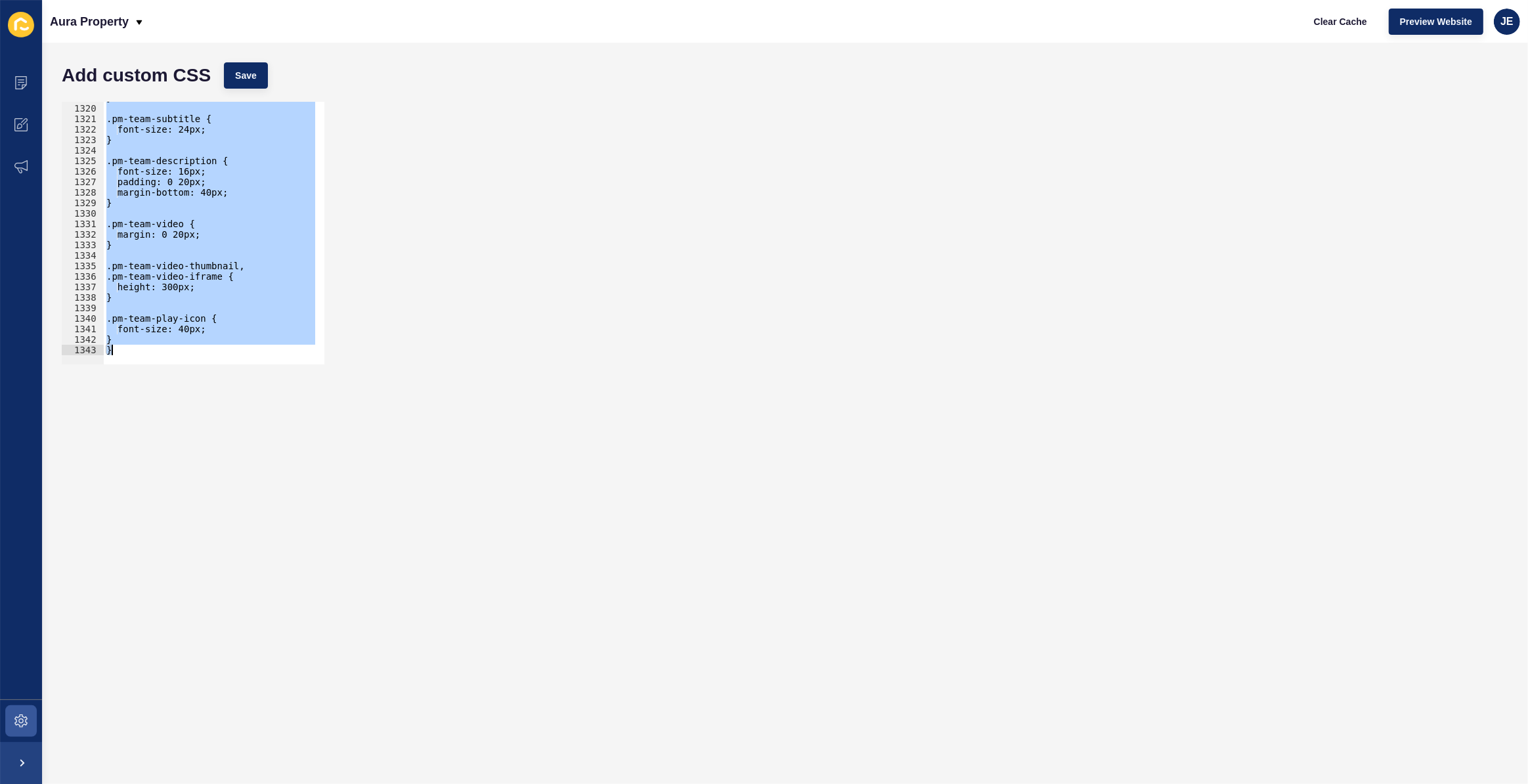
drag, startPoint x: 105, startPoint y: 144, endPoint x: 179, endPoint y: 361, distance: 229.3
click at [179, 361] on div "/* Mobile Responsive for Team Section */ 1319 1320 1321 1322 1323 1324 1325 132…" at bounding box center [193, 233] width 263 height 262
paste textarea
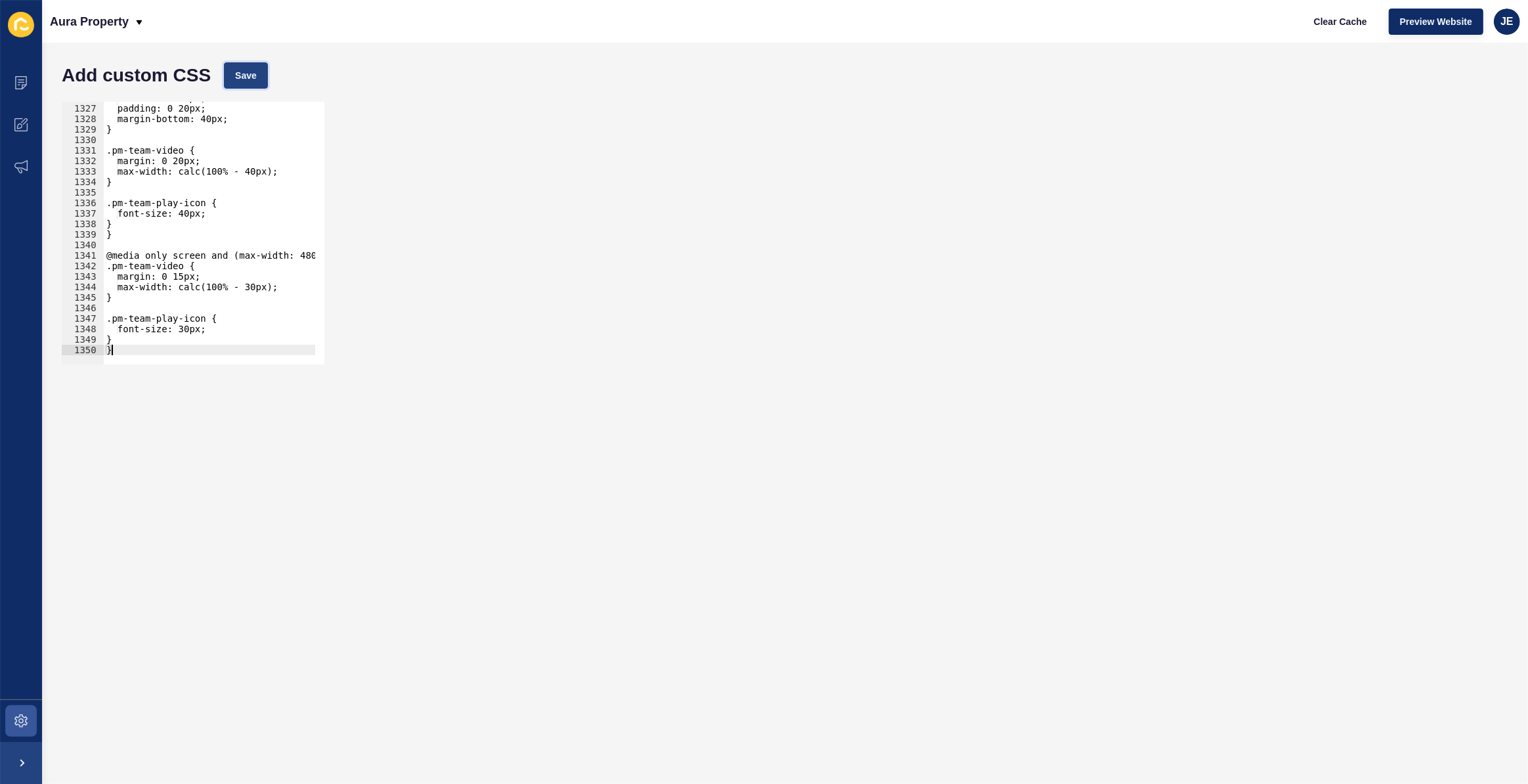
click at [249, 79] on span "Save" at bounding box center [246, 76] width 22 height 13
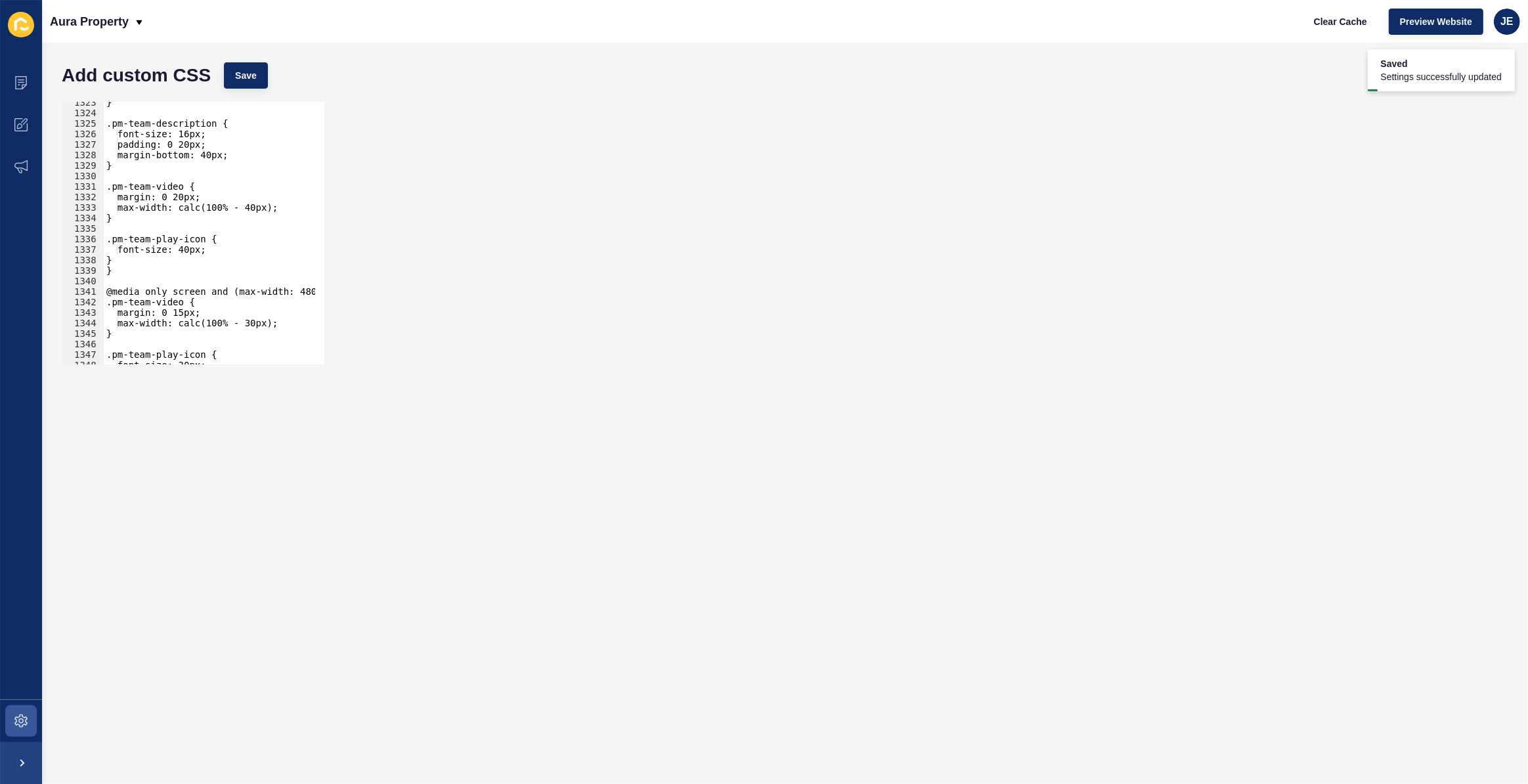
scroll to position [13858, 0]
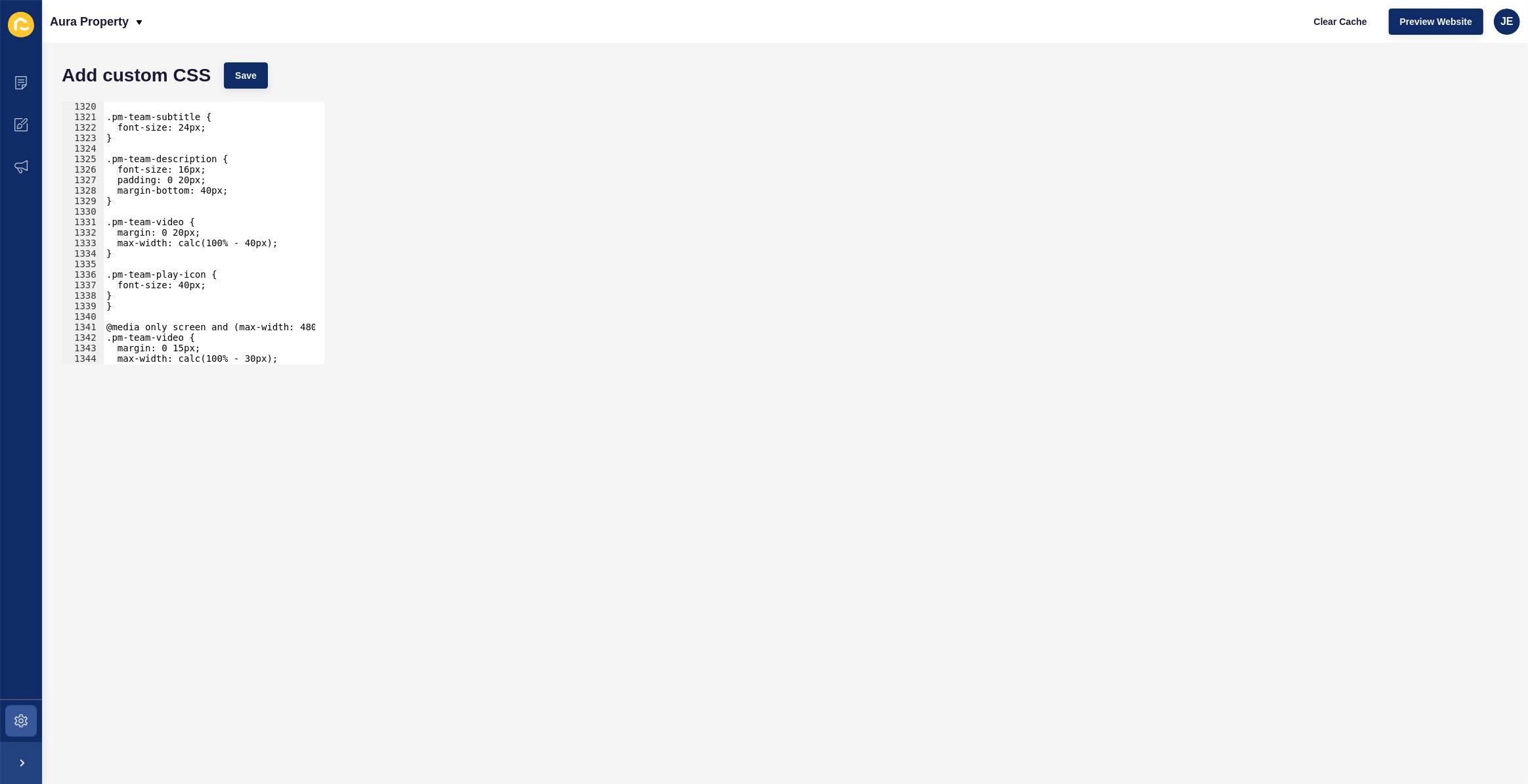
click at [184, 231] on div ".pm-team-subtitle { font-size: 24px; } .pm-team-description { font-size: 16px; …" at bounding box center [359, 239] width 511 height 274
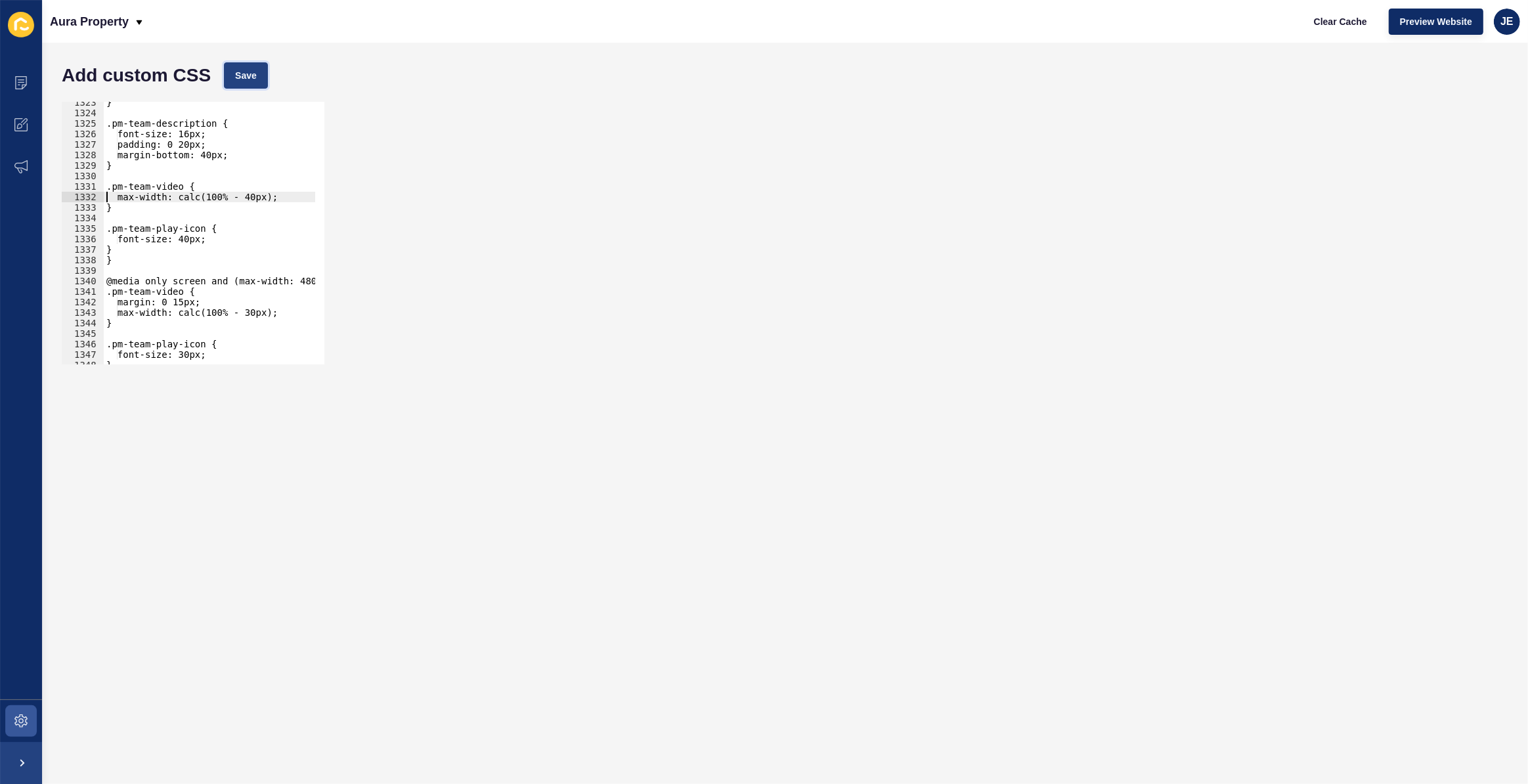
click at [255, 75] on span "Save" at bounding box center [246, 76] width 22 height 13
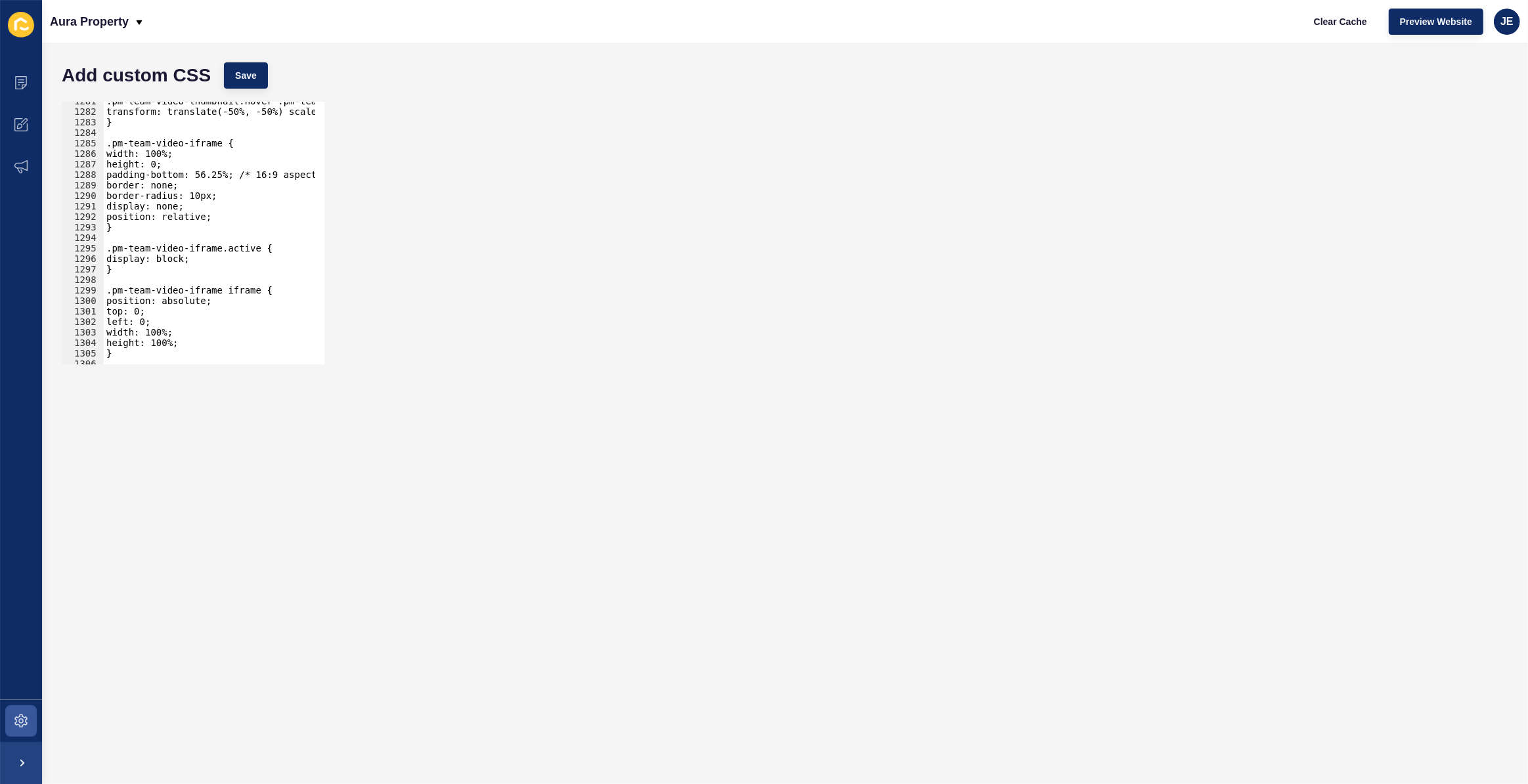
scroll to position [13417, 0]
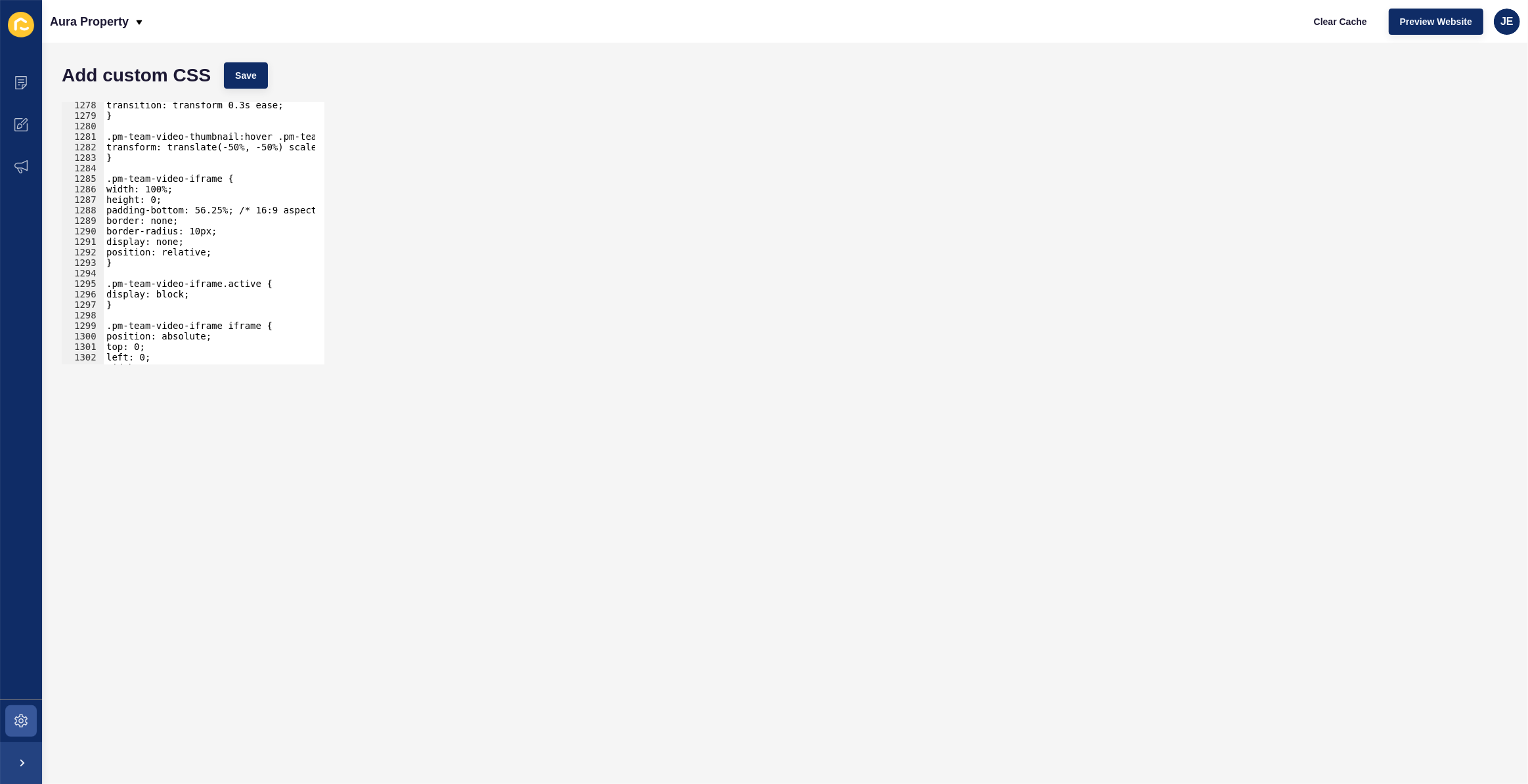
type textarea "border-radius: 10px;"
drag, startPoint x: 227, startPoint y: 230, endPoint x: 36, endPoint y: 229, distance: 191.0
click at [36, 229] on div "Content Appearance Marketing Settings Aura Property Clear Cache Preview Website…" at bounding box center [764, 392] width 1528 height 784
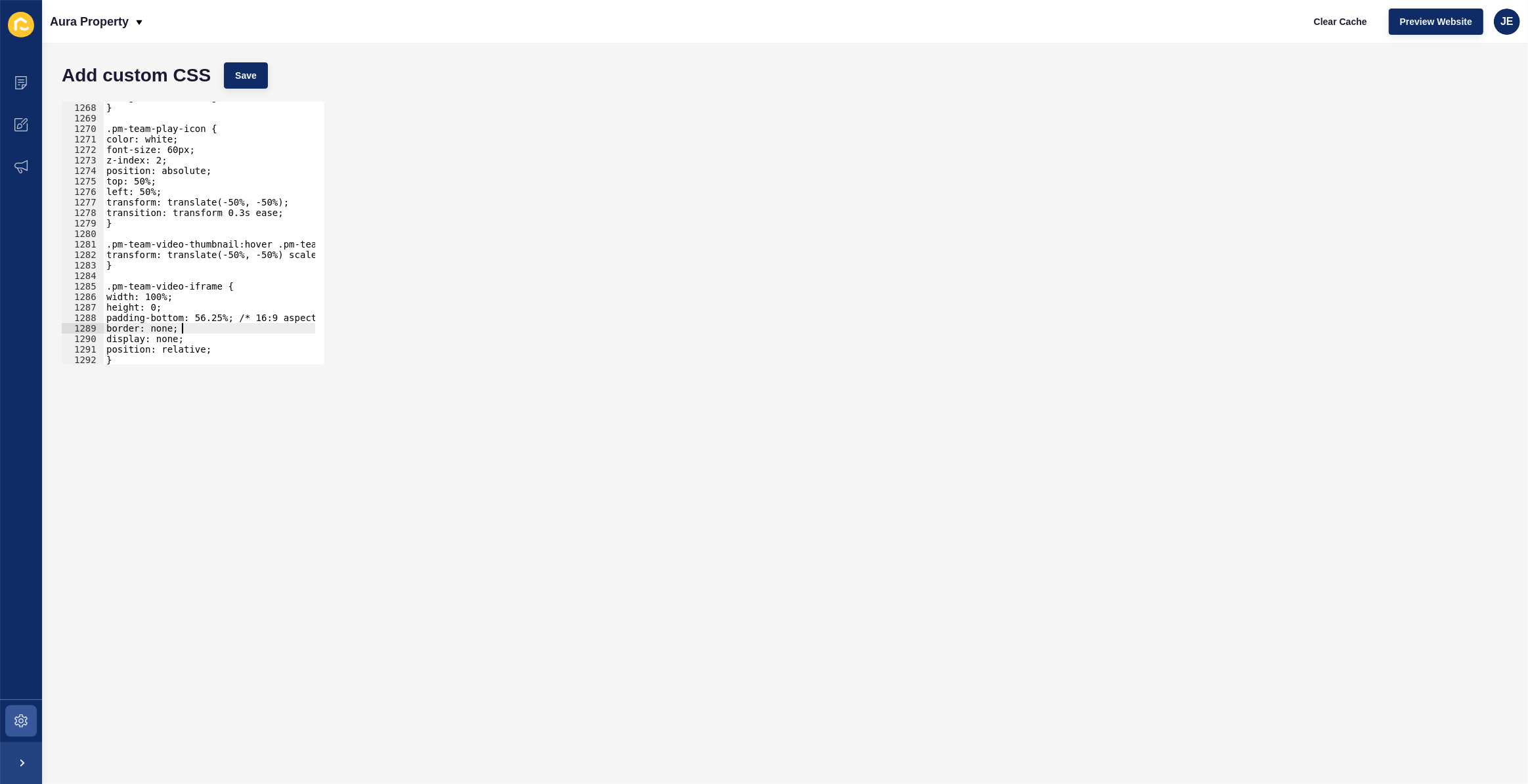
scroll to position [13309, 0]
click at [237, 82] on button "Save" at bounding box center [246, 76] width 44 height 27
click at [152, 270] on div "background-color: rgba(0,0,0,0.5); } .pm-team-play-icon { color: white; font-si…" at bounding box center [359, 229] width 511 height 274
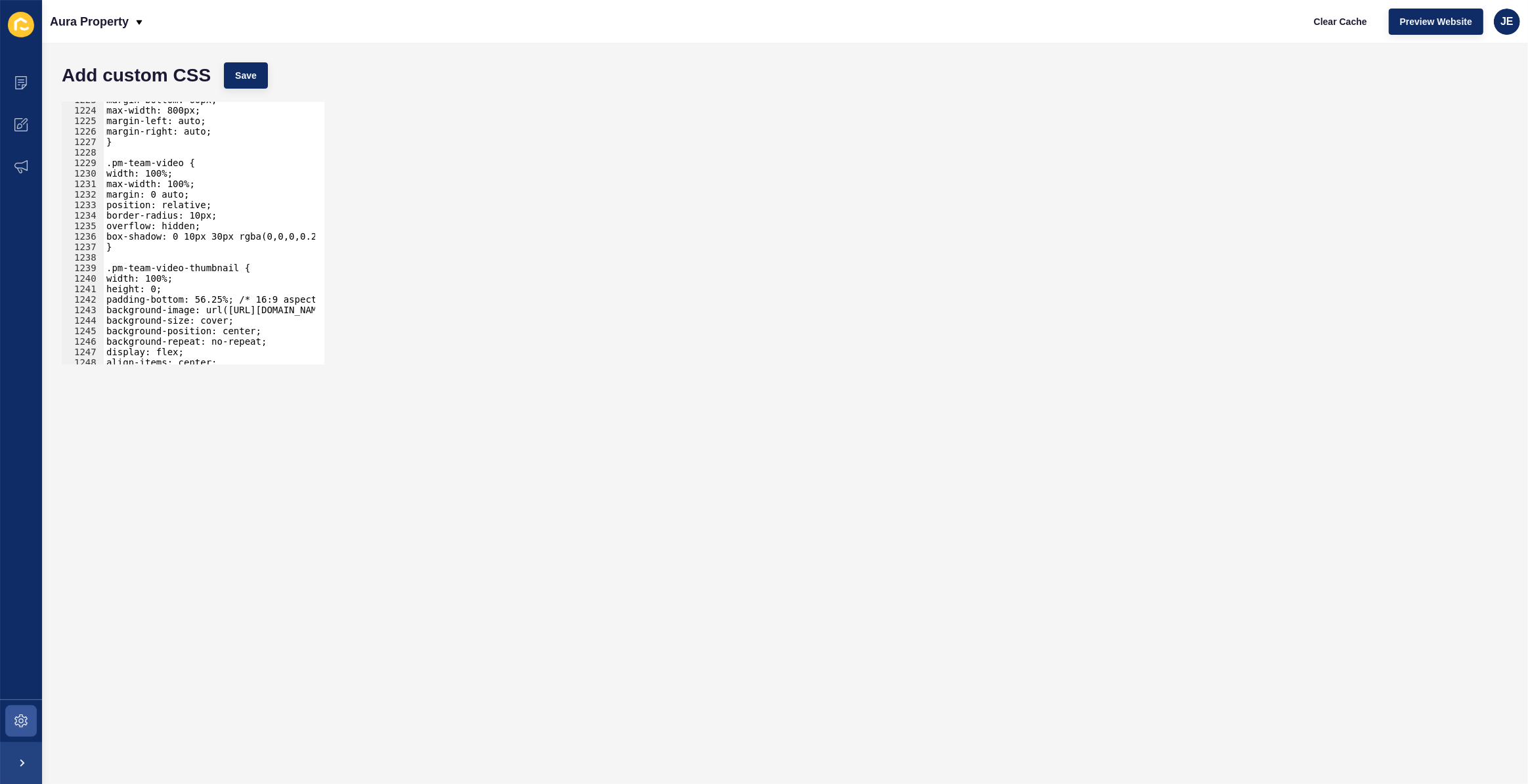
scroll to position [12808, 0]
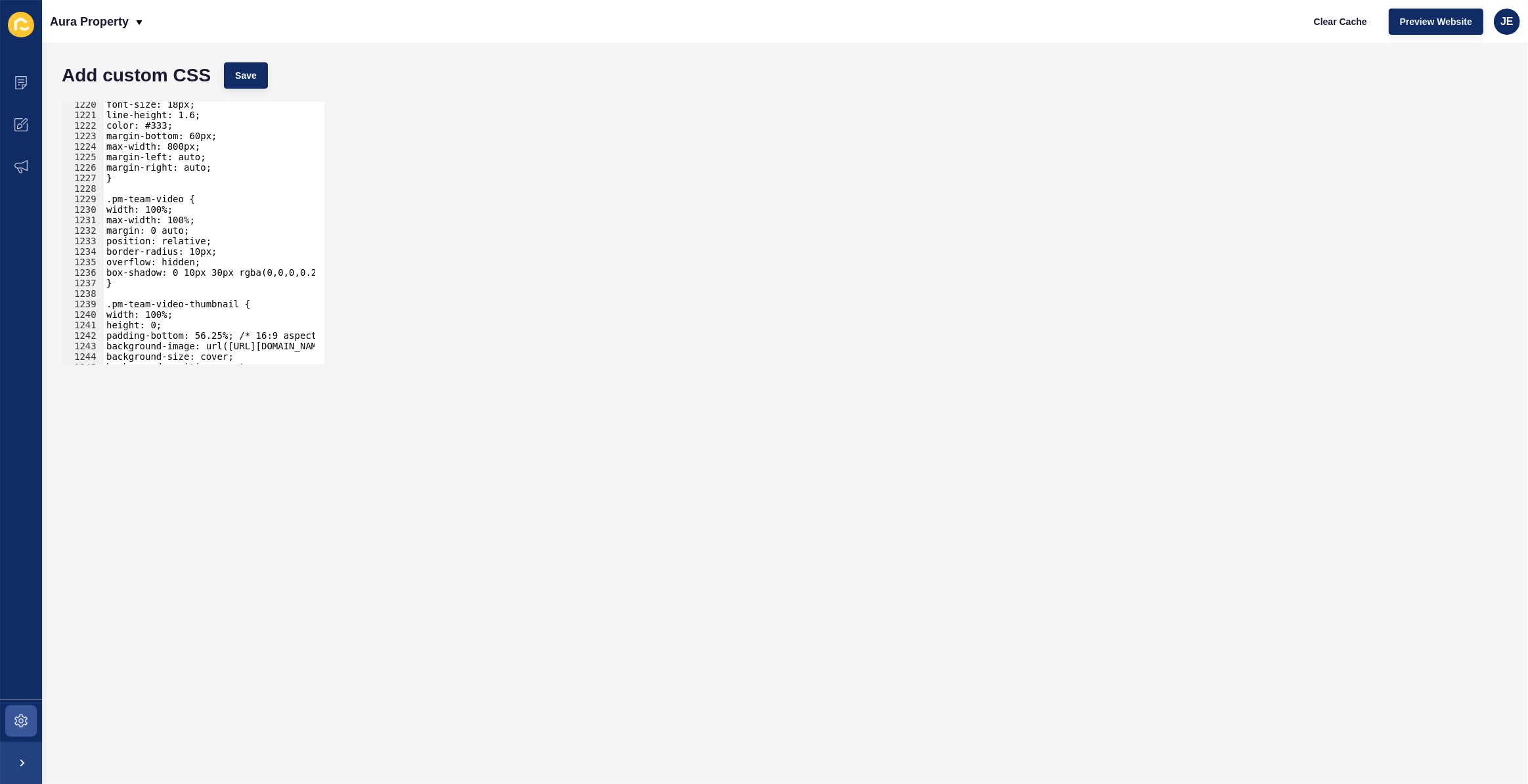
click at [128, 286] on div "font-size: 18px; line-height: 1.6; color: #333; margin-bottom: 60px; max-width:…" at bounding box center [359, 237] width 511 height 274
click at [130, 285] on div "font-size: 18px; line-height: 1.6; color: #333; margin-bottom: 60px; max-width:…" at bounding box center [209, 233] width 211 height 262
type textarea "}"
paste textarea "pm-team-video"
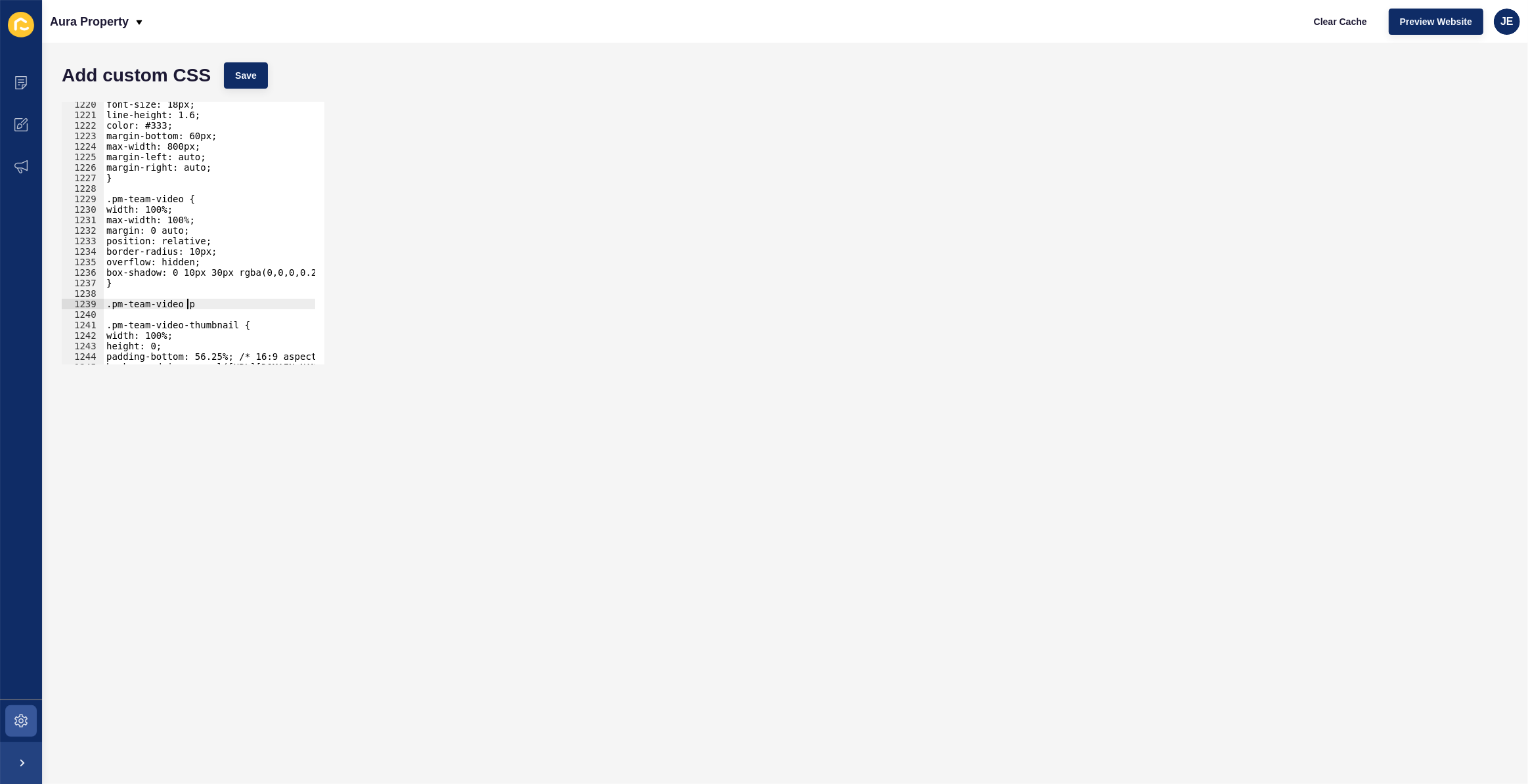
type textarea ".pm-team-video p{"
type textarea "}"
drag, startPoint x: 246, startPoint y: 321, endPoint x: 219, endPoint y: 319, distance: 27.1
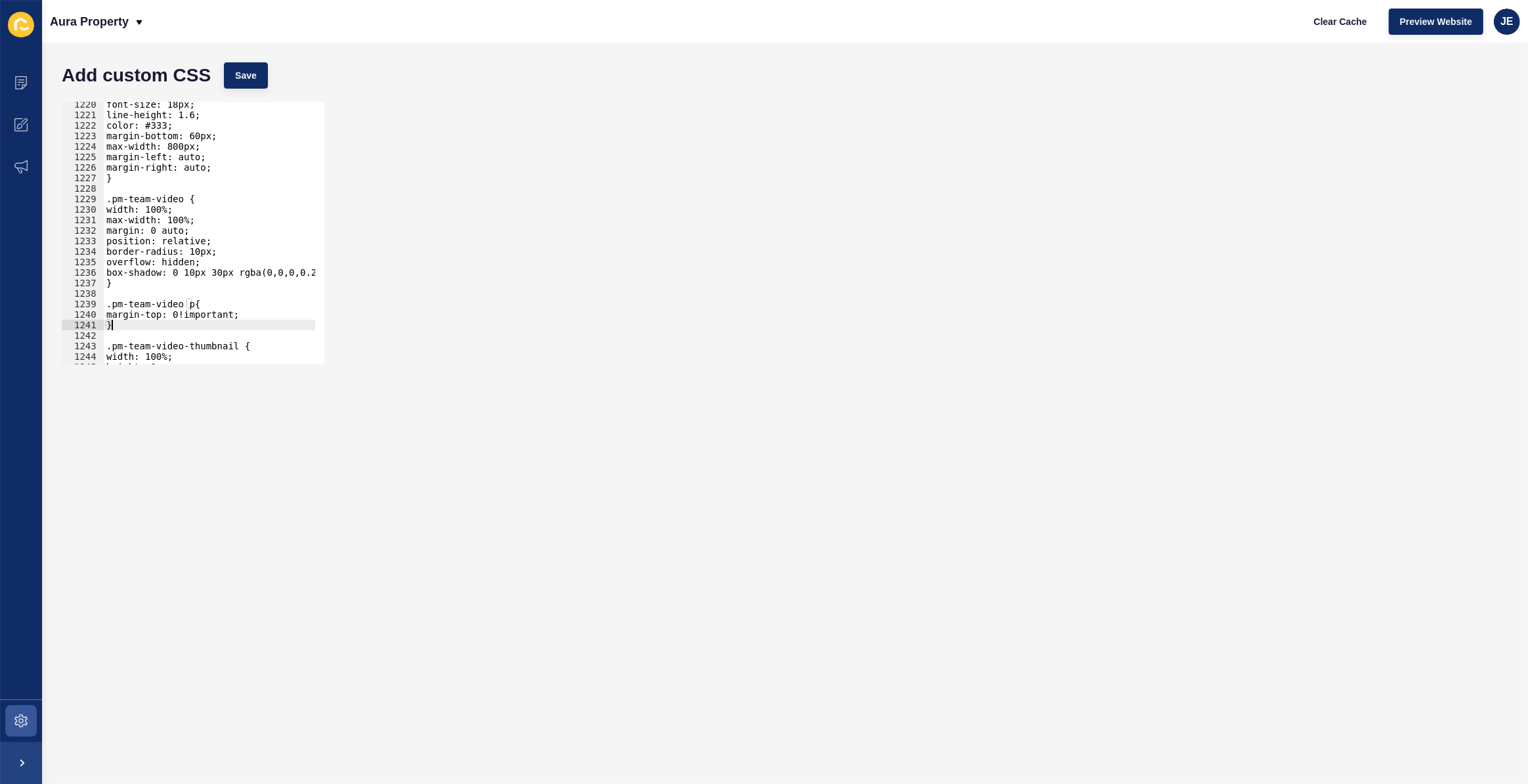
click at [217, 319] on div "font-size: 18px; line-height: 1.6; color: #333; margin-bottom: 60px; max-width:…" at bounding box center [359, 237] width 511 height 274
click at [238, 310] on div "font-size: 18px; line-height: 1.6; color: #333; margin-bottom: 60px; max-width:…" at bounding box center [209, 233] width 211 height 262
type textarea "margin-top: 0!important;"
drag, startPoint x: 242, startPoint y: 315, endPoint x: 115, endPoint y: 316, distance: 127.0
click at [97, 312] on div "margin-top: 0!important; 1220 1221 1222 1223 1224 1225 1226 1227 1228 1229 1230…" at bounding box center [193, 233] width 263 height 262
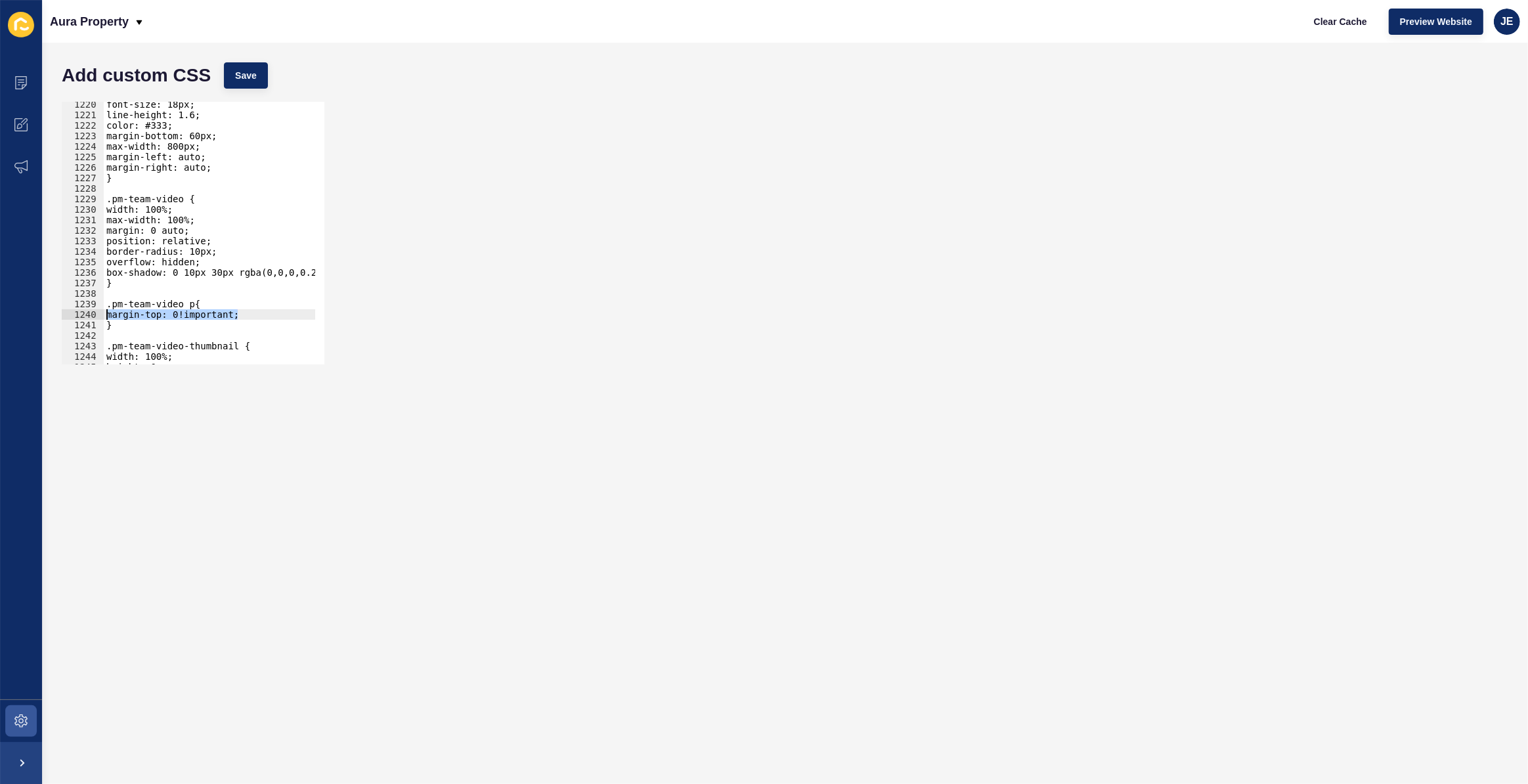
click at [262, 312] on div "font-size: 18px; line-height: 1.6; color: #333; margin-bottom: 60px; max-width:…" at bounding box center [209, 233] width 211 height 262
paste textarea "margin-top: 0!important;"
click at [127, 329] on div "font-size: 18px; line-height: 1.6; color: #333; margin-bottom: 60px; max-width:…" at bounding box center [359, 237] width 511 height 274
click at [157, 323] on div "font-size: 18px; line-height: 1.6; color: #333; margin-bottom: 60px; max-width:…" at bounding box center [359, 237] width 511 height 274
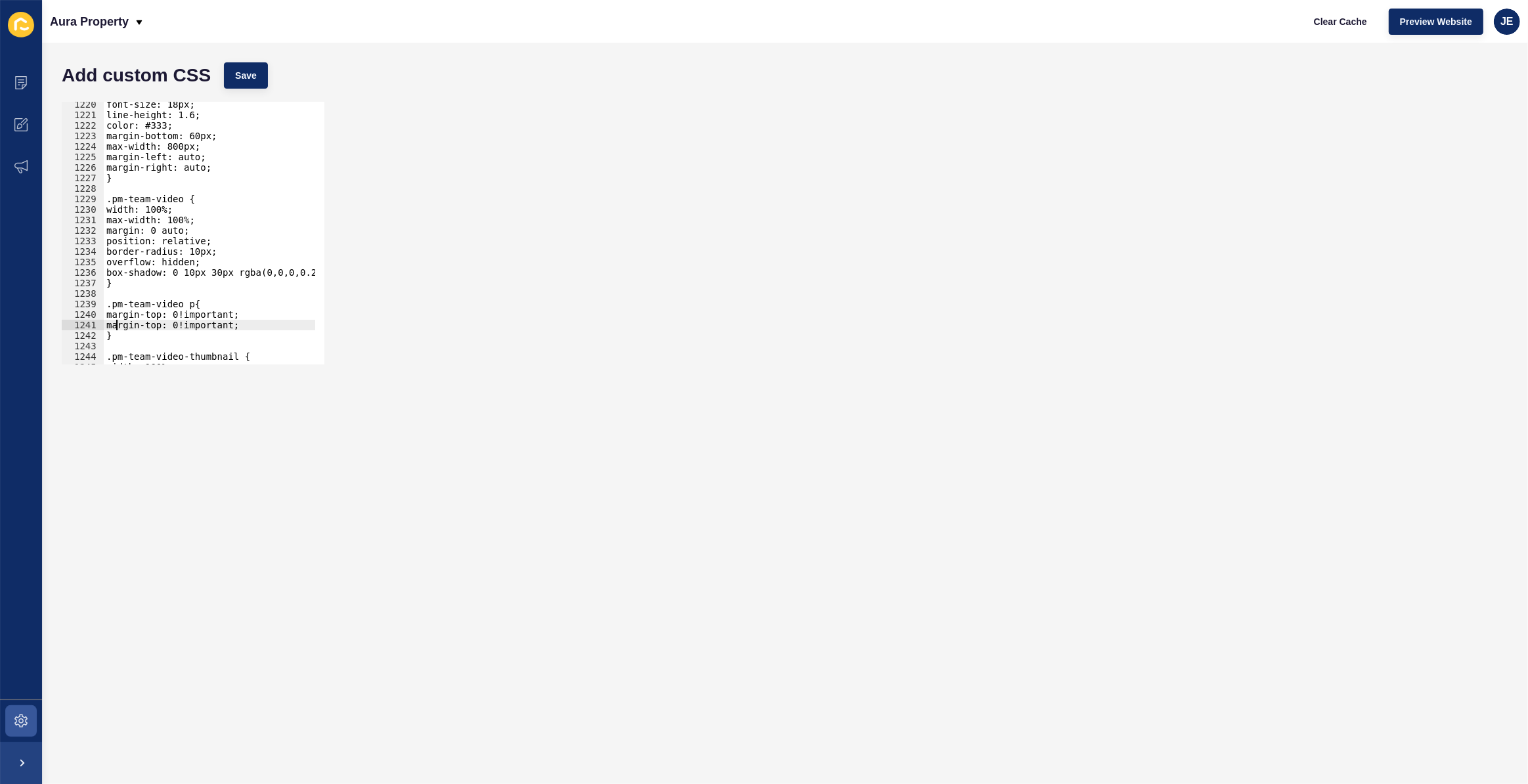
click at [157, 323] on div "font-size: 18px; line-height: 1.6; color: #333; margin-bottom: 60px; max-width:…" at bounding box center [359, 237] width 511 height 274
click at [256, 49] on div "Add custom CSS Save margin-bottom: 0!important; 1220 1221 1222 1223 1224 1225 1…" at bounding box center [785, 413] width 1486 height 742
click at [254, 70] on span "Save" at bounding box center [246, 76] width 22 height 13
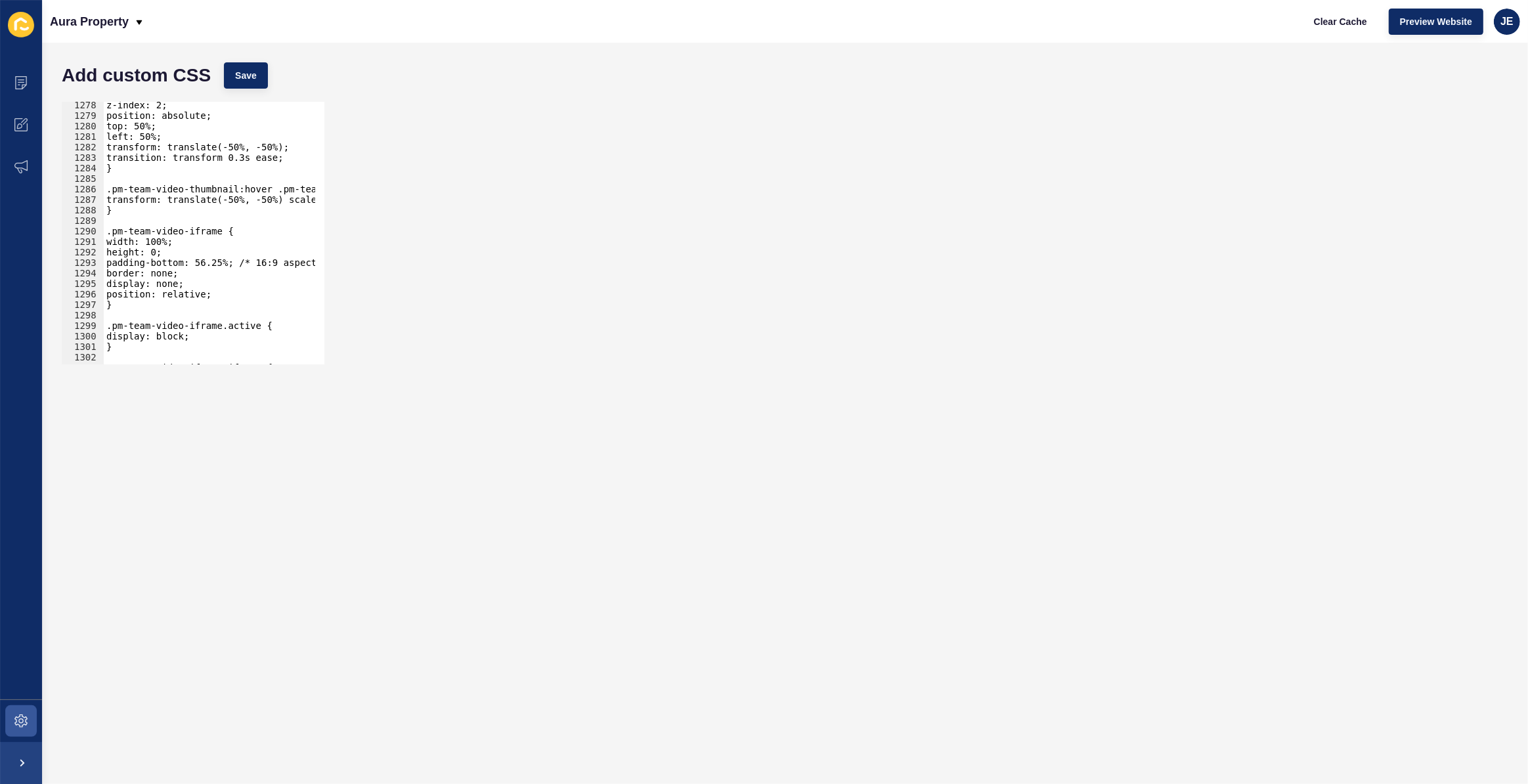
scroll to position [13417, 0]
click at [152, 261] on div "z-index: 2; position: absolute; top: 50%; left: 50%; transform: translate(-50%,…" at bounding box center [359, 237] width 511 height 274
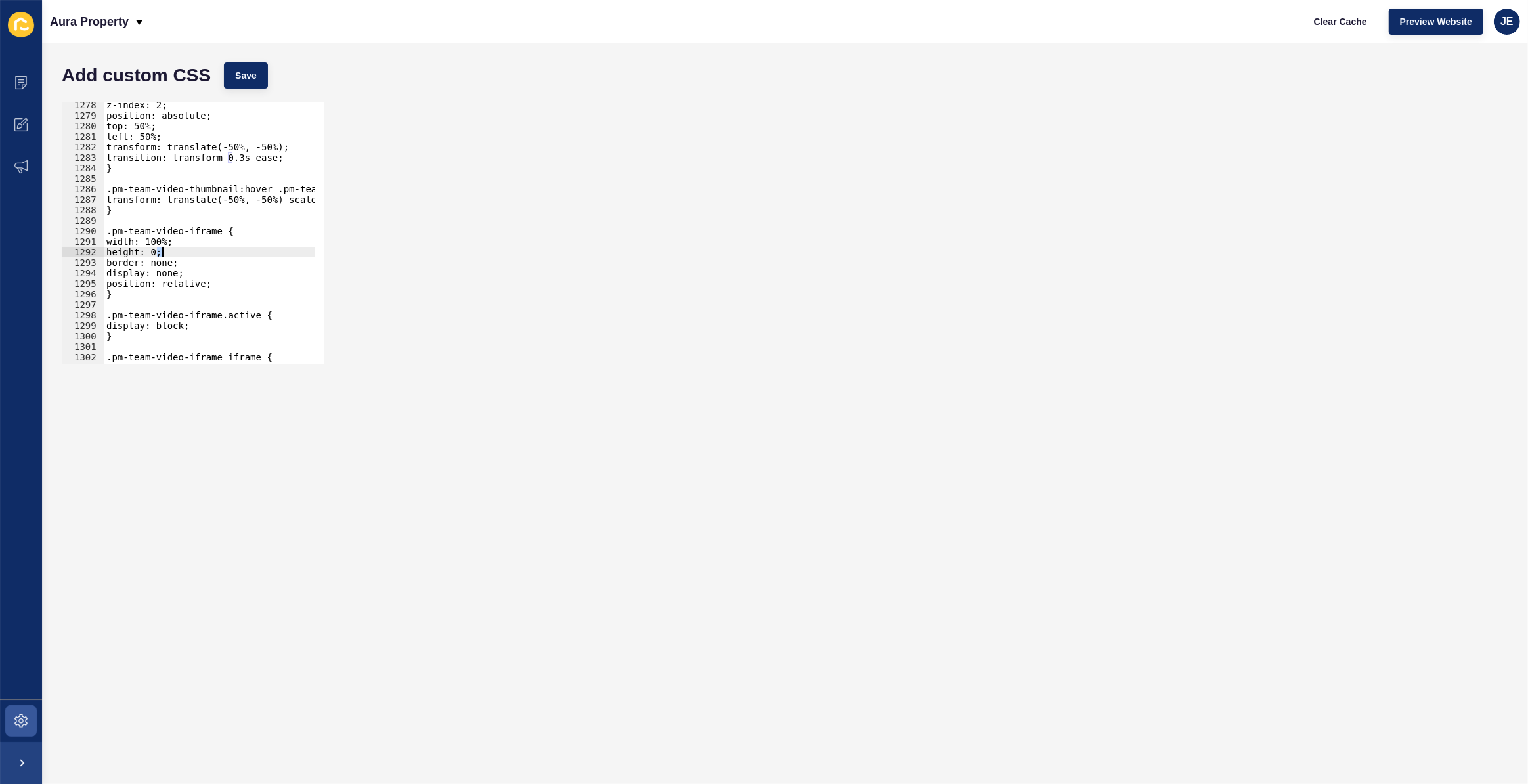
click at [160, 249] on div "z-index: 2; position: absolute; top: 50%; left: 50%; transform: translate(-50%,…" at bounding box center [359, 237] width 511 height 274
click at [255, 81] on span "Save" at bounding box center [246, 76] width 22 height 13
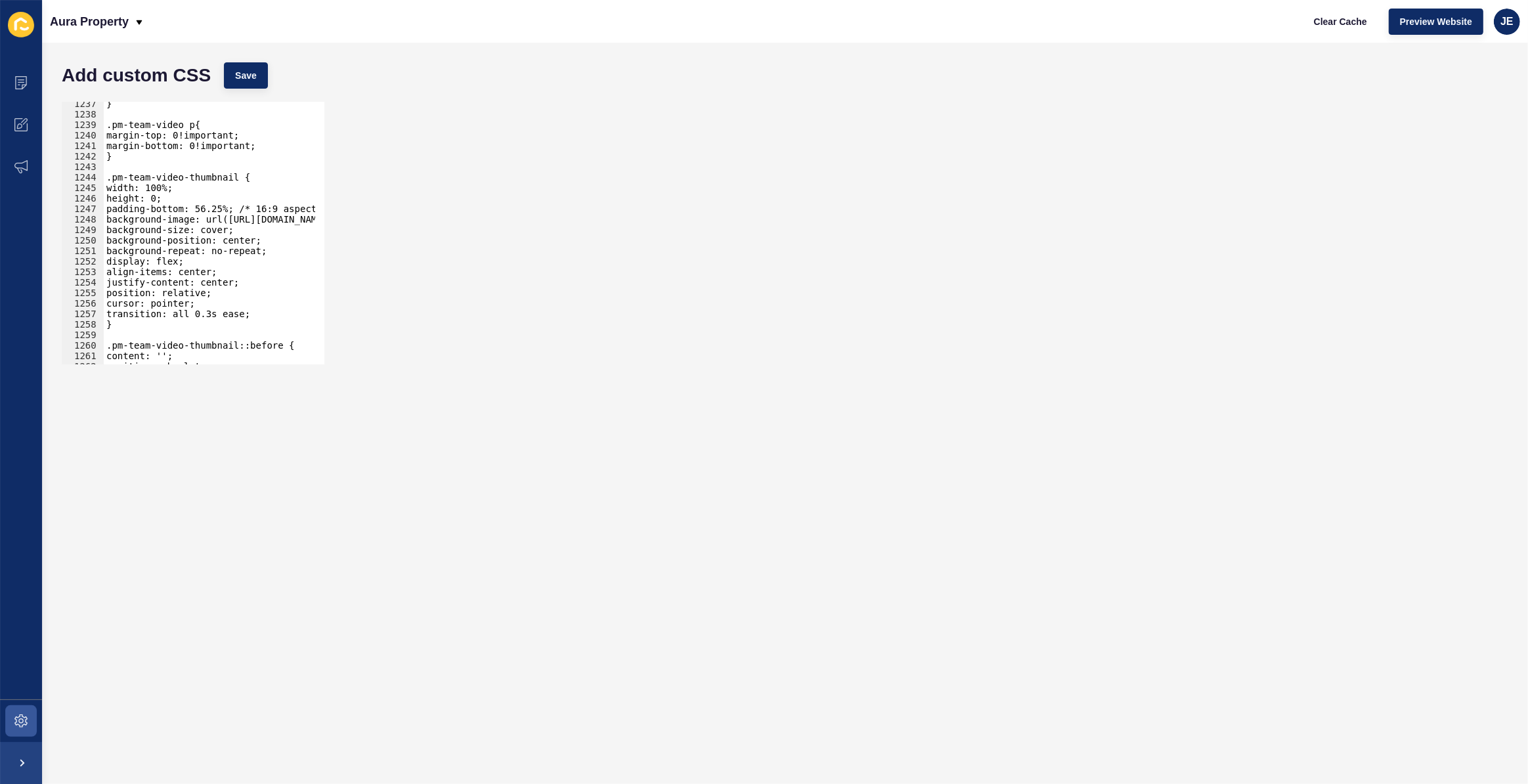
scroll to position [12987, 0]
click at [258, 313] on div "} .pm-team-video p{ margin-top: 0!important; margin-bottom: 0!important; } .pm-…" at bounding box center [359, 236] width 511 height 274
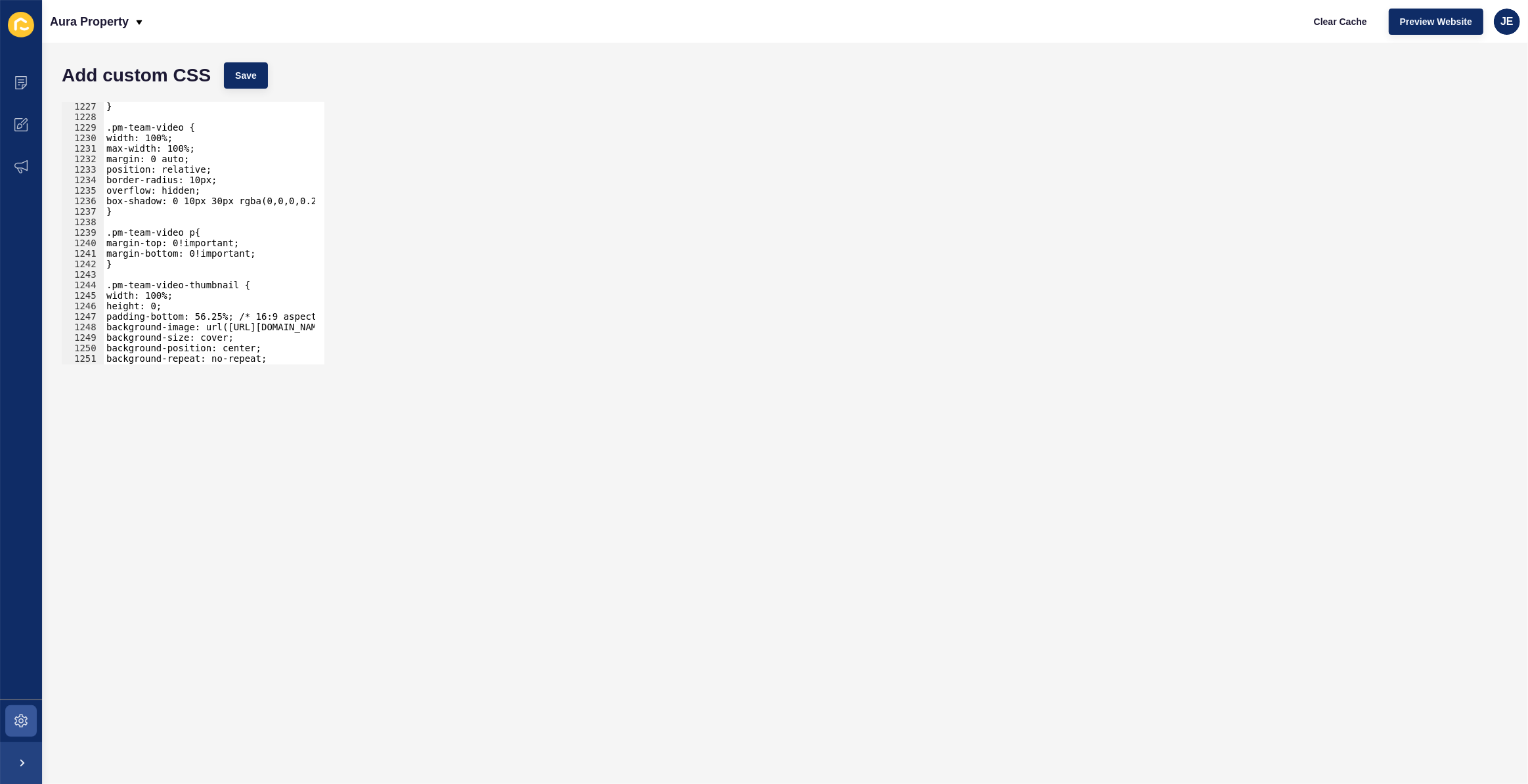
scroll to position [12880, 0]
click at [198, 184] on div "} .pm-team-video { width: 100%; max-width: 100%; margin: 0 auto; position: rela…" at bounding box center [359, 239] width 511 height 274
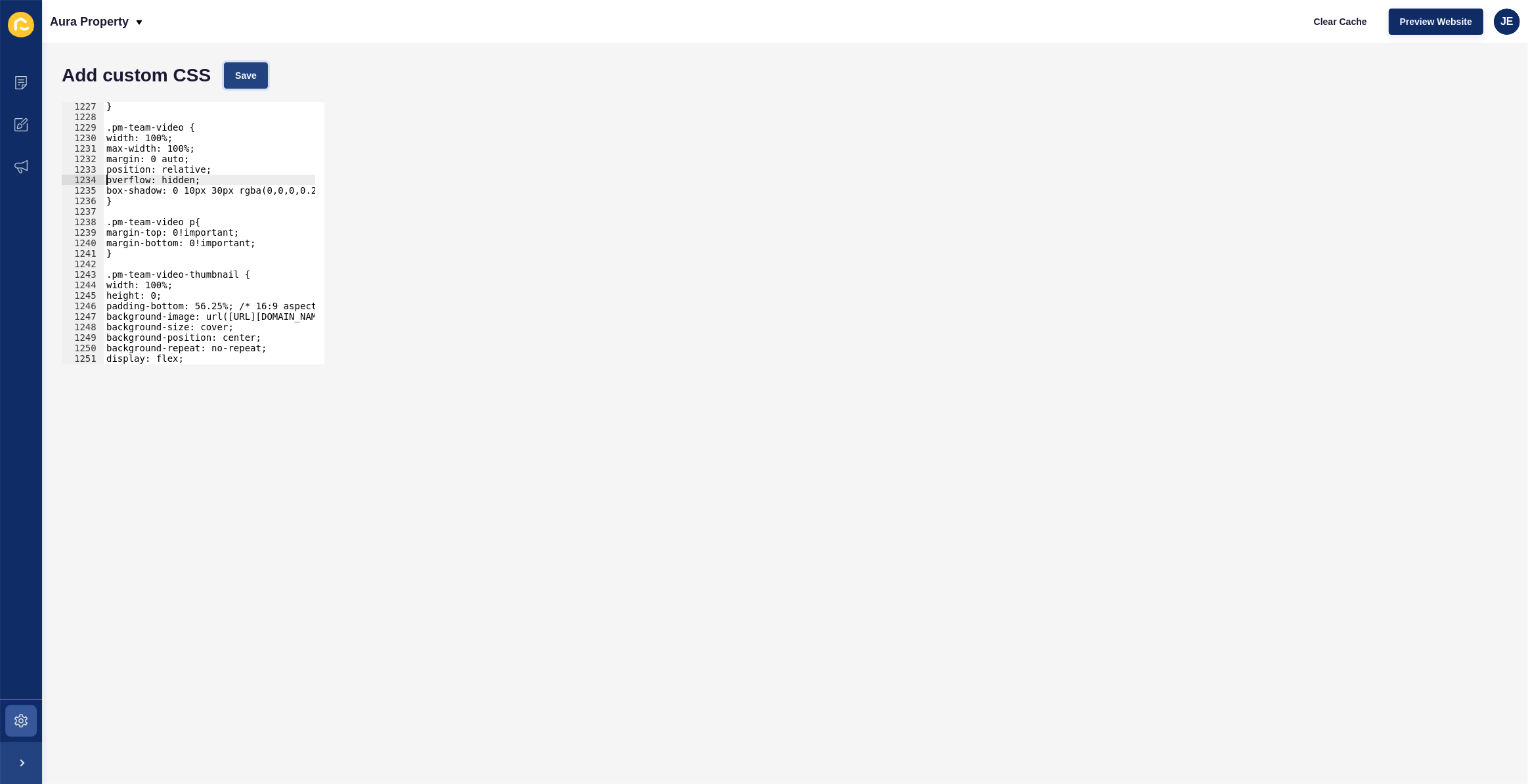
click at [252, 79] on span "Save" at bounding box center [246, 76] width 22 height 13
click at [190, 191] on div "} .pm-team-video { width: 100%; max-width: 100%; margin: 0 auto; position: rela…" at bounding box center [359, 239] width 511 height 274
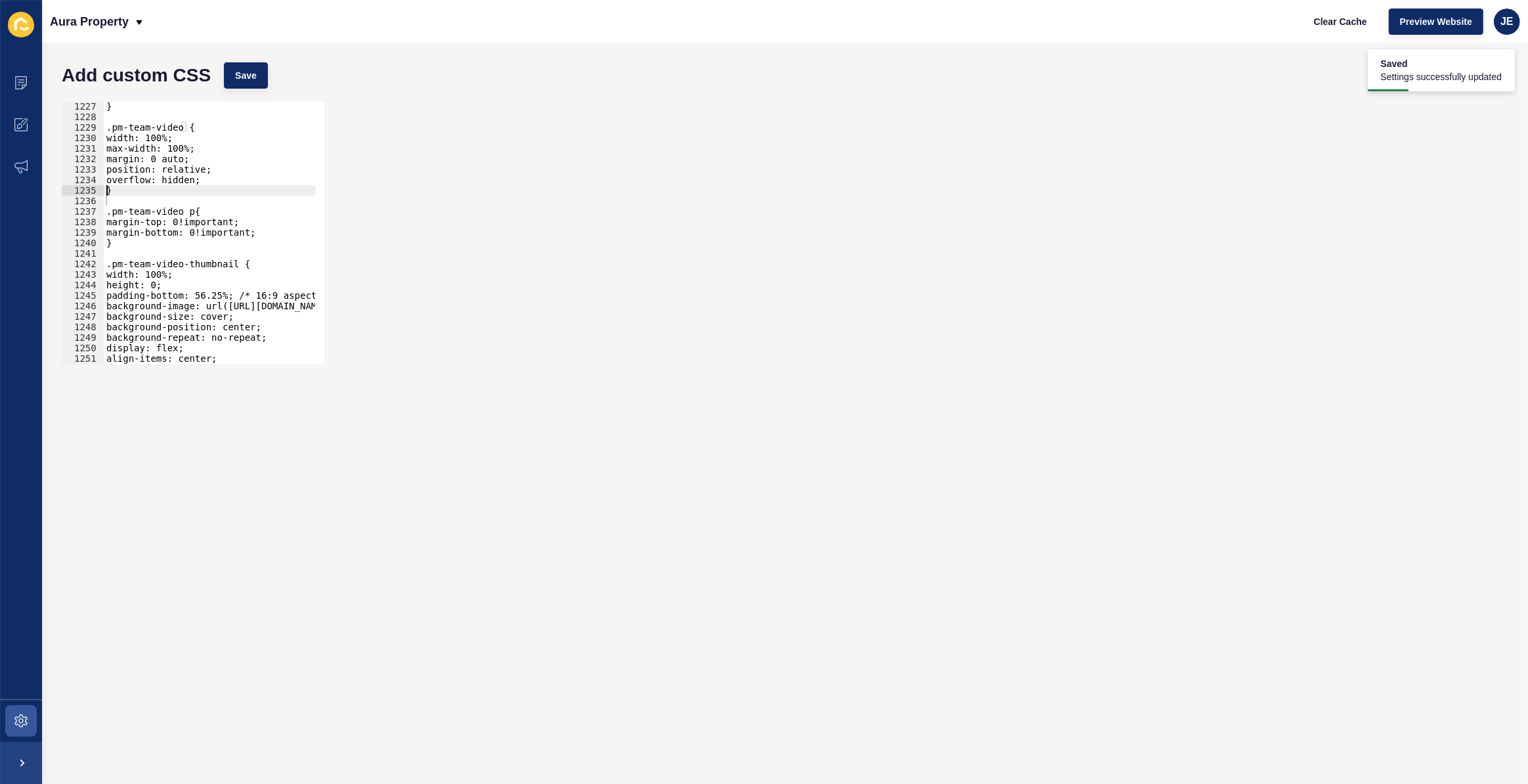
scroll to position [0, 0]
click at [245, 83] on button "Save" at bounding box center [246, 76] width 44 height 27
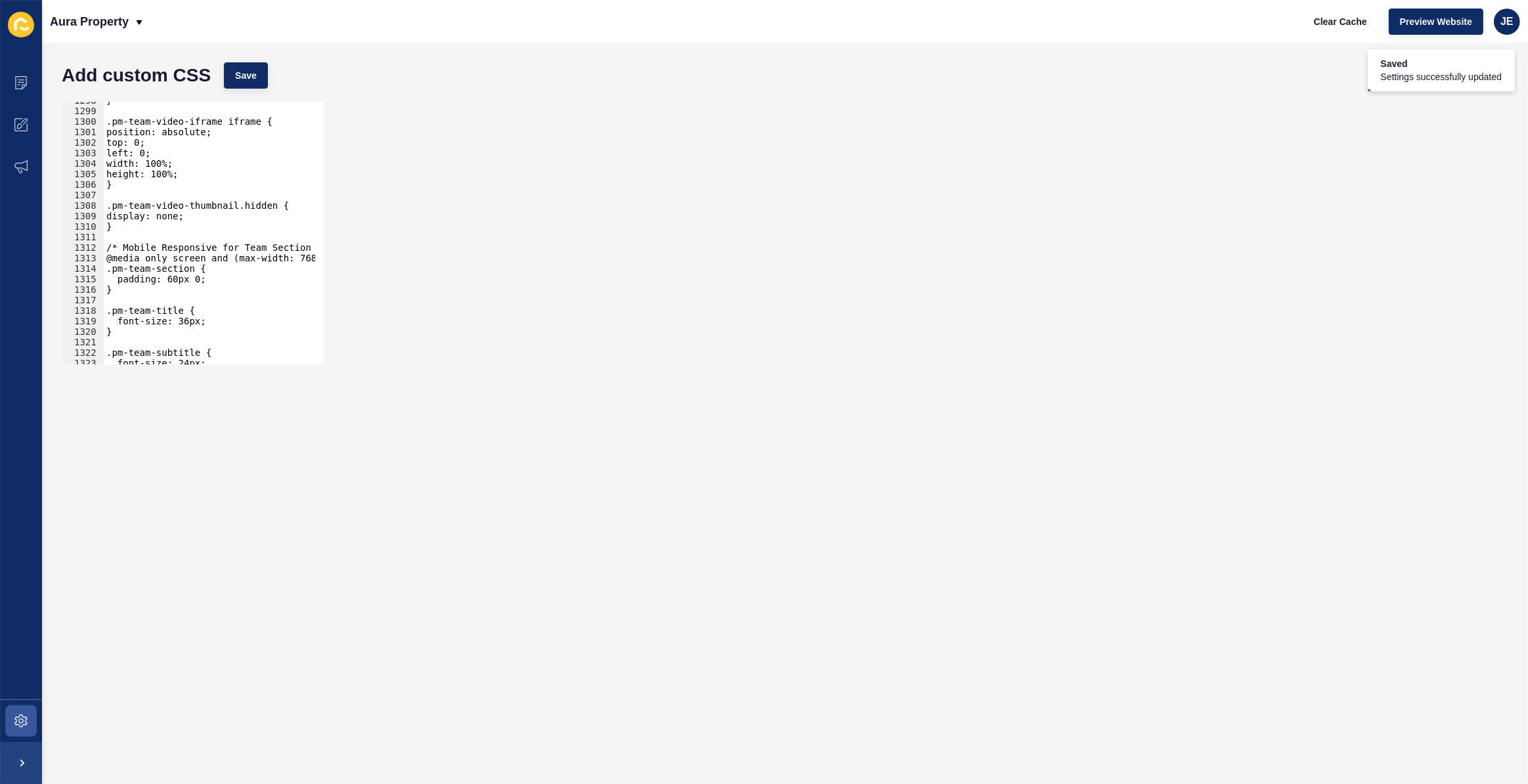
scroll to position [13739, 0]
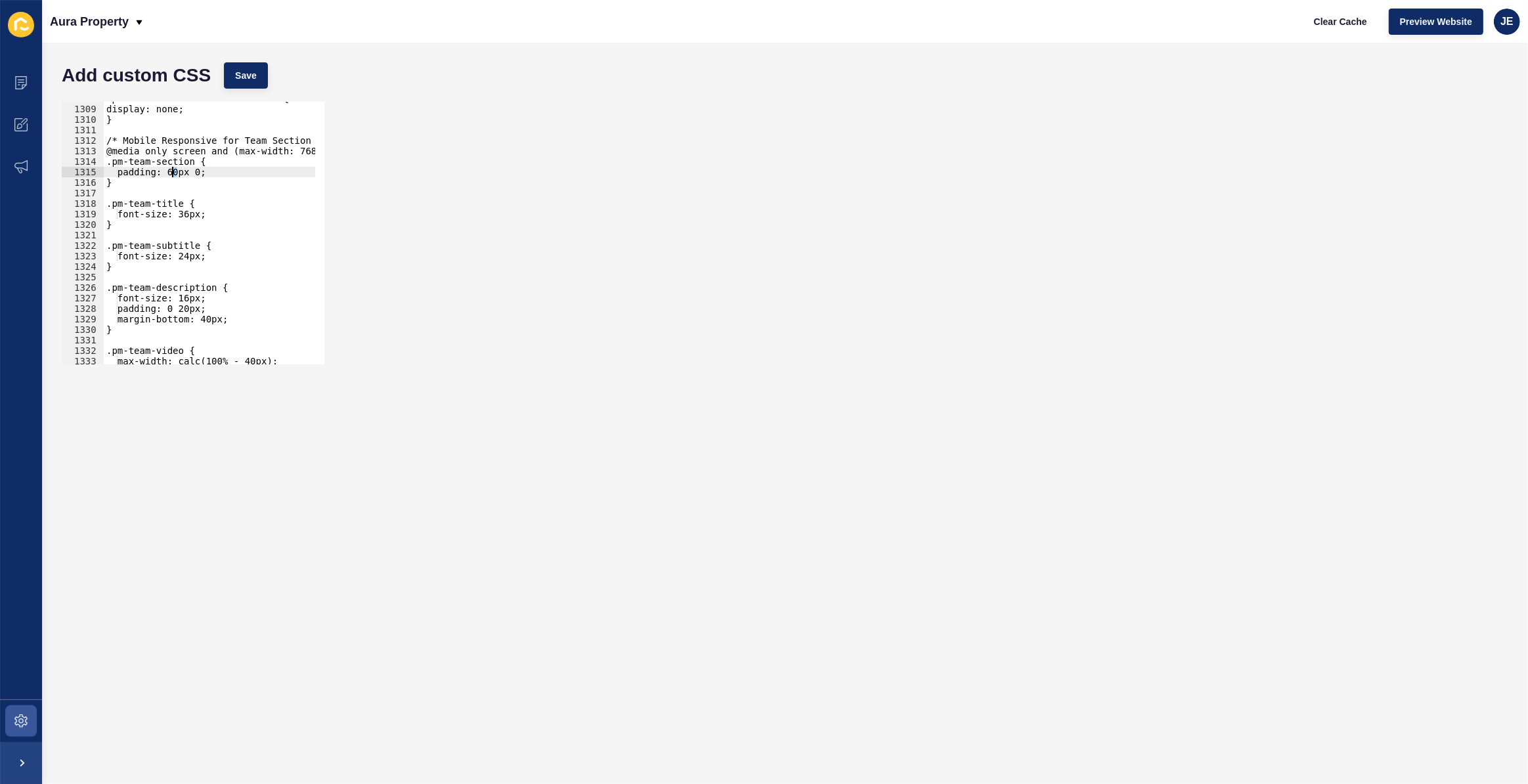
click at [173, 172] on div ".pm-team-video-thumbnail.hidden { display: none; } /* Mobile Responsive for Tea…" at bounding box center [359, 231] width 511 height 274
click at [171, 172] on div ".pm-team-video-thumbnail.hidden { display: none; } /* Mobile Responsive for Tea…" at bounding box center [359, 231] width 511 height 274
click at [259, 77] on button "Save" at bounding box center [246, 76] width 44 height 27
drag, startPoint x: 191, startPoint y: 171, endPoint x: 171, endPoint y: 171, distance: 20.0
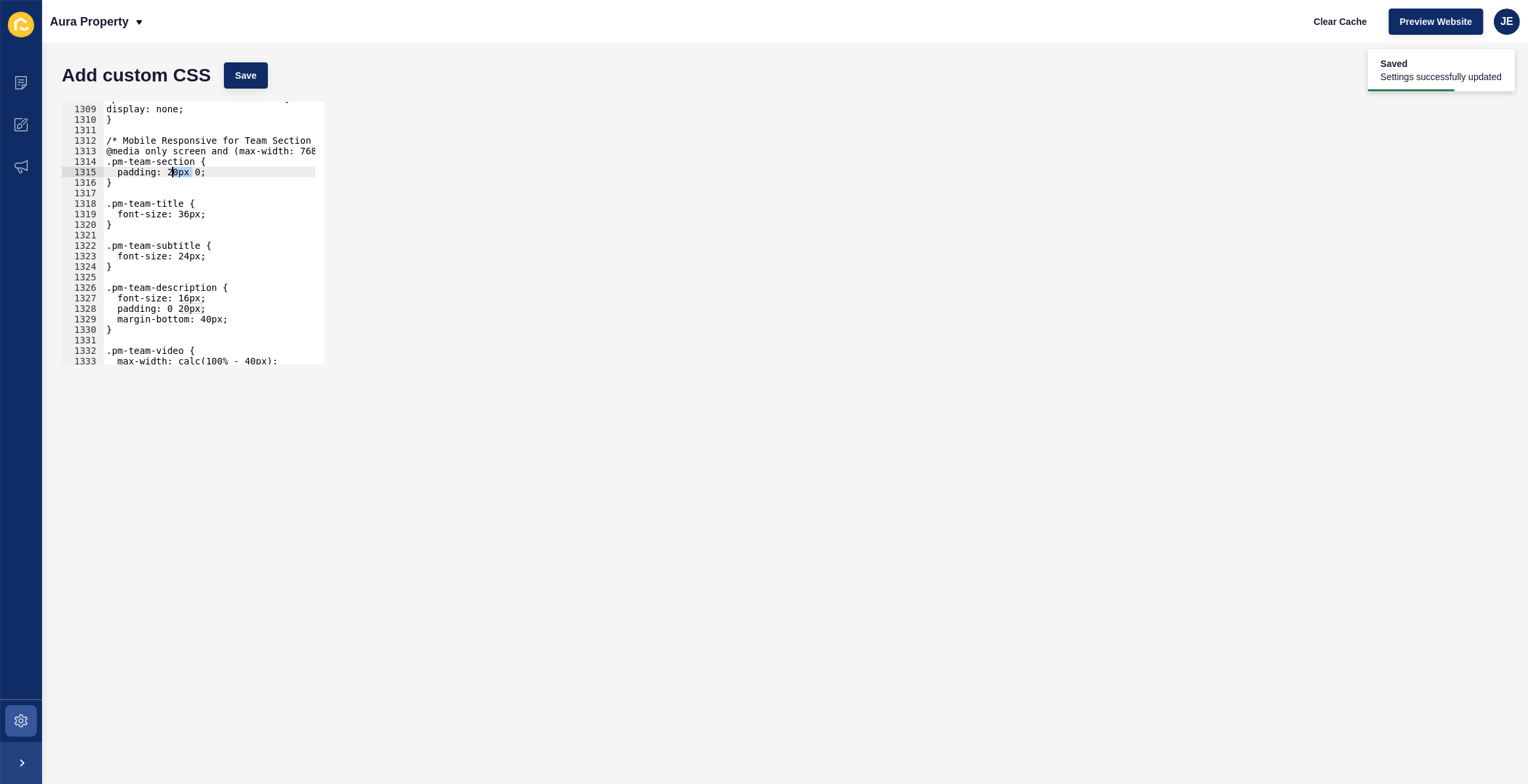
click at [170, 171] on div ".pm-team-video-thumbnail.hidden { display: none; } /* Mobile Responsive for Tea…" at bounding box center [359, 231] width 511 height 274
click at [256, 79] on span "Save" at bounding box center [246, 76] width 22 height 13
click at [180, 170] on div ".pm-team-video-thumbnail.hidden { display: none; } /* Mobile Responsive for Tea…" at bounding box center [359, 231] width 511 height 274
click at [177, 171] on div ".pm-team-video-thumbnail.hidden { display: none; } /* Mobile Responsive for Tea…" at bounding box center [359, 231] width 511 height 274
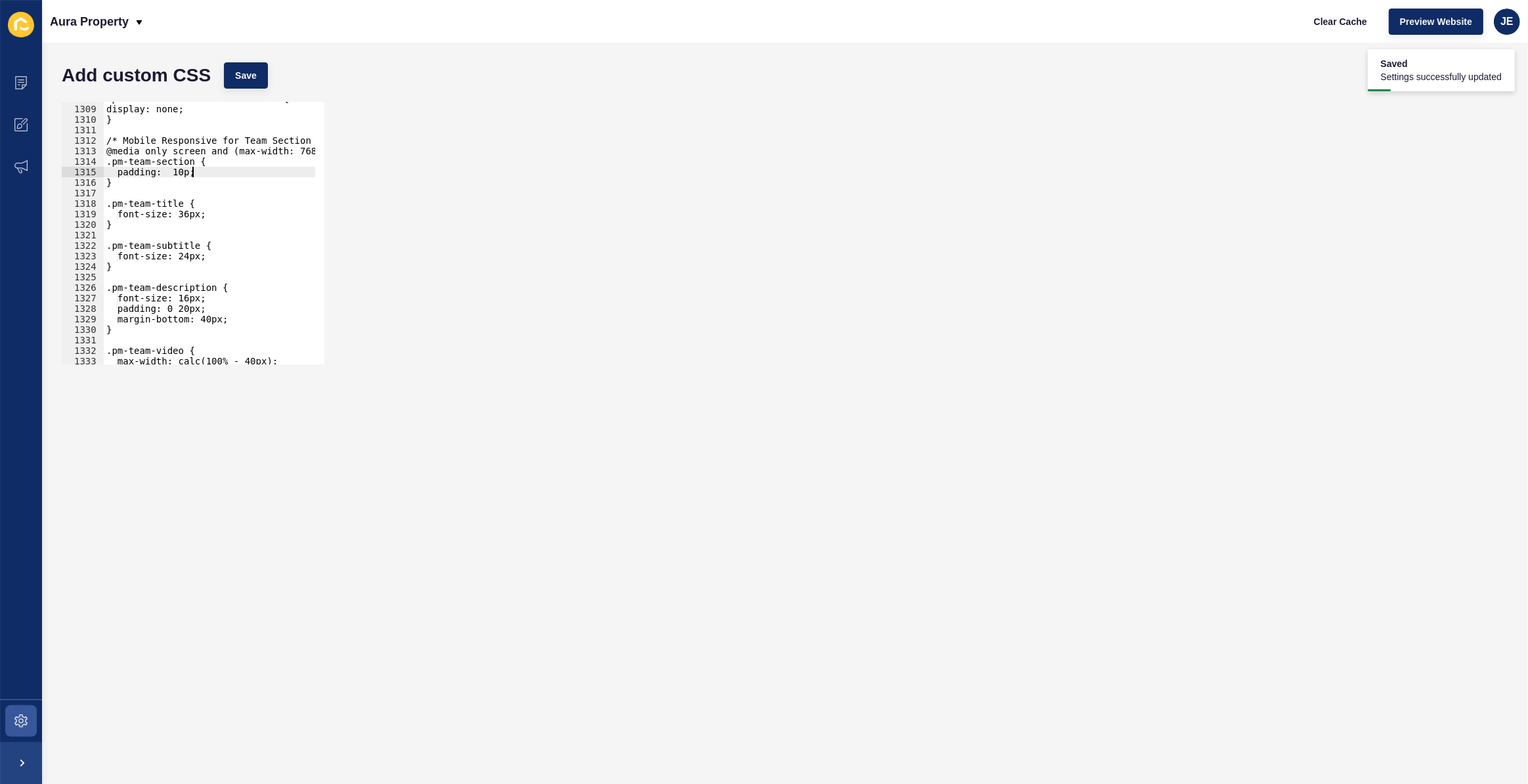
scroll to position [0, 7]
click at [261, 74] on button "Save" at bounding box center [246, 76] width 44 height 27
click at [170, 173] on div ".pm-team-video-thumbnail.hidden { display: none; } /* Mobile Responsive for Tea…" at bounding box center [359, 231] width 511 height 274
drag, startPoint x: 196, startPoint y: 173, endPoint x: 206, endPoint y: 183, distance: 14.1
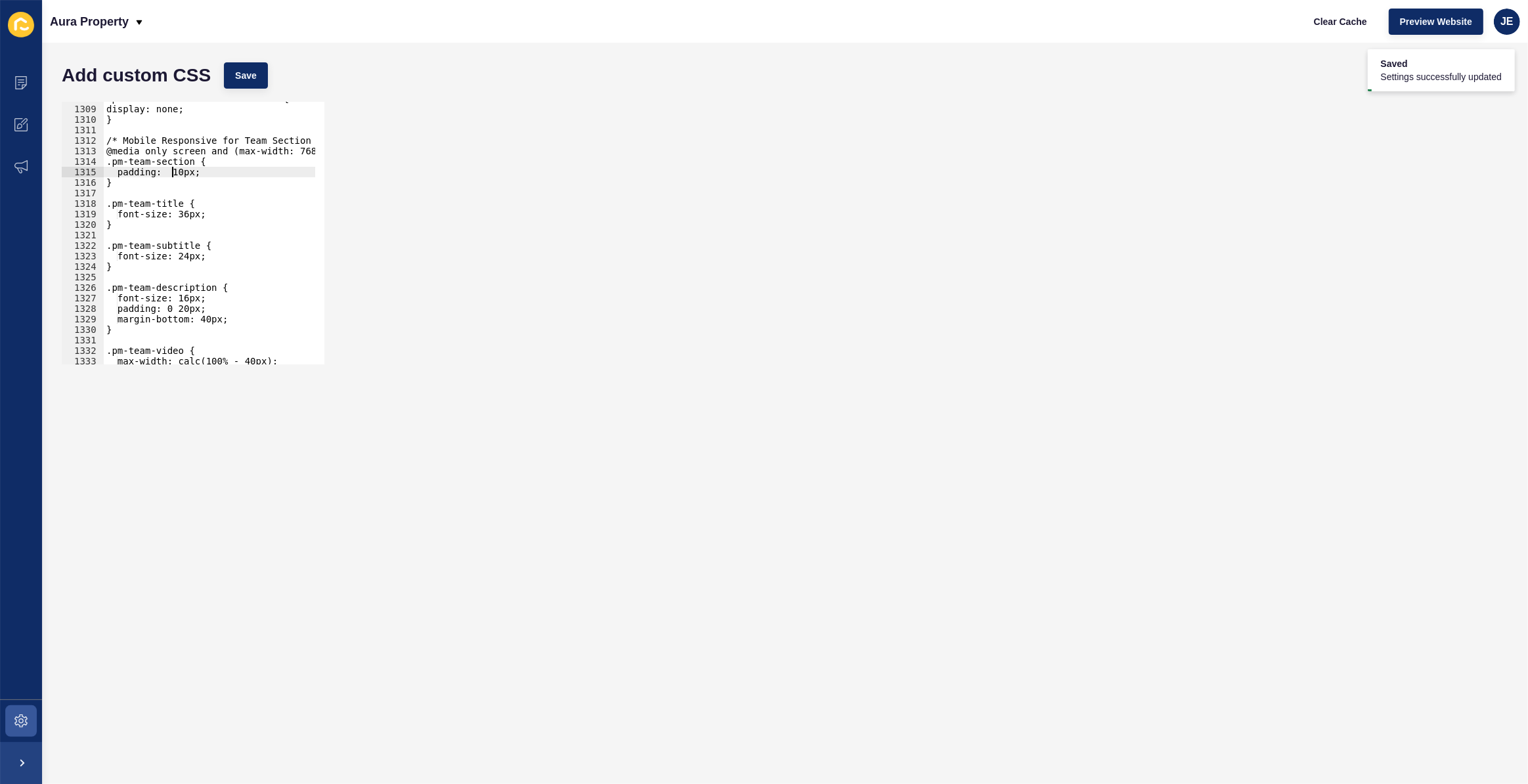
click at [197, 173] on div ".pm-team-video-thumbnail.hidden { display: none; } /* Mobile Responsive for Tea…" at bounding box center [359, 231] width 511 height 274
click at [255, 84] on button "Save" at bounding box center [246, 76] width 44 height 27
click at [202, 213] on div ".pm-team-video-thumbnail.hidden { display: none; } /* Mobile Responsive for Tea…" at bounding box center [359, 231] width 511 height 274
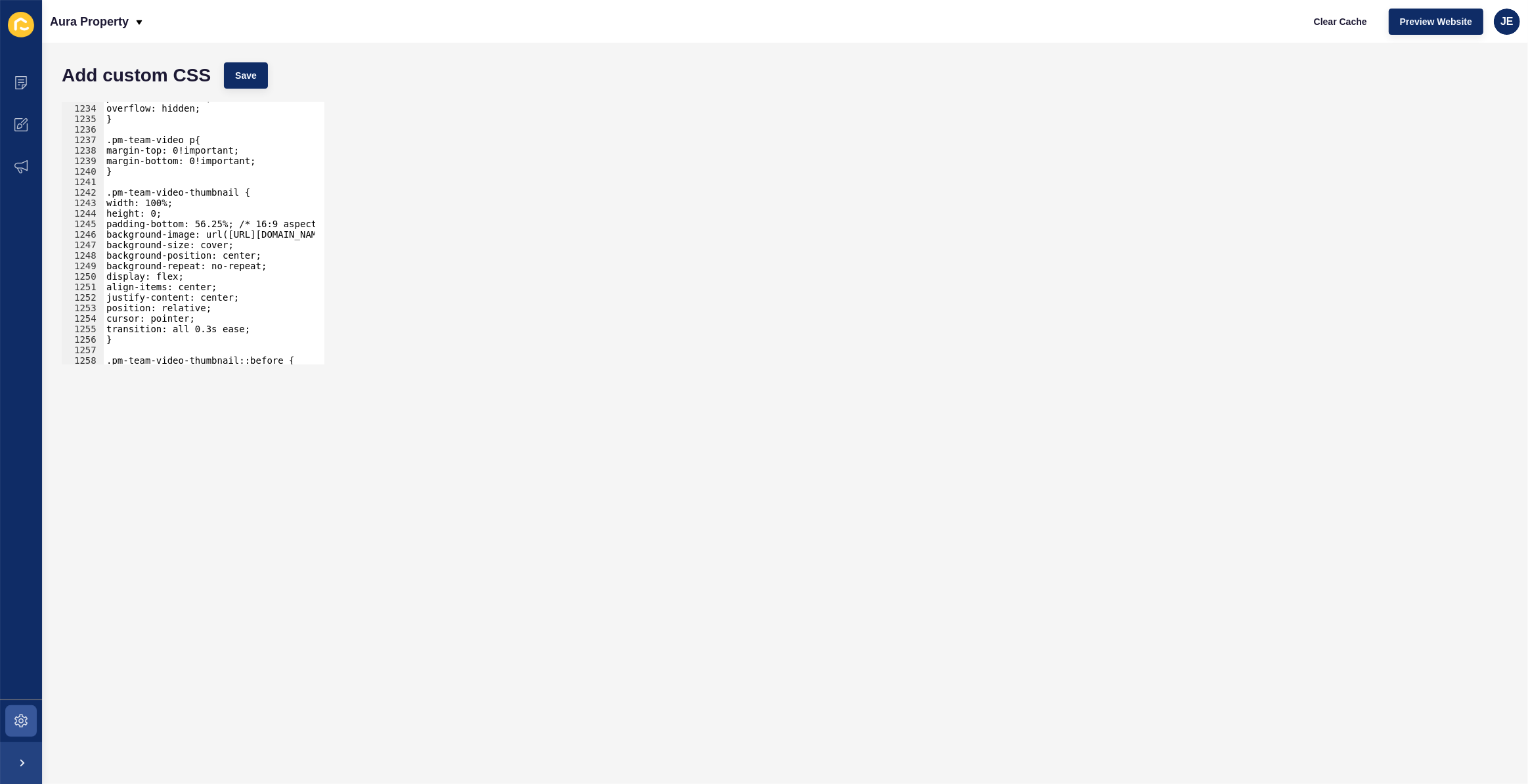
scroll to position [12916, 0]
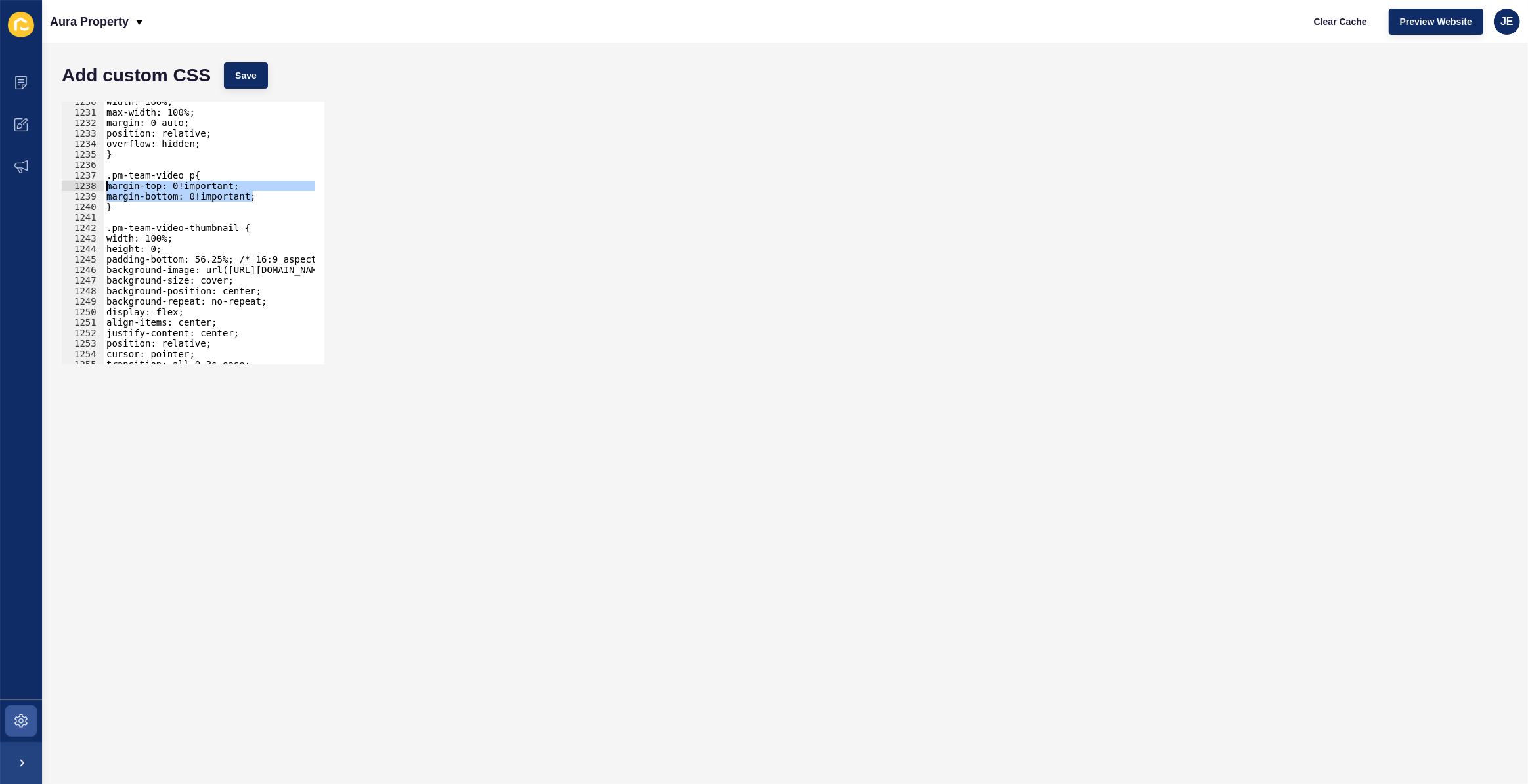
drag, startPoint x: 270, startPoint y: 196, endPoint x: 107, endPoint y: 188, distance: 163.2
click at [107, 188] on div "width: 100%; max-width: 100%; margin: 0 auto; position: relative; overflow: hid…" at bounding box center [359, 234] width 511 height 274
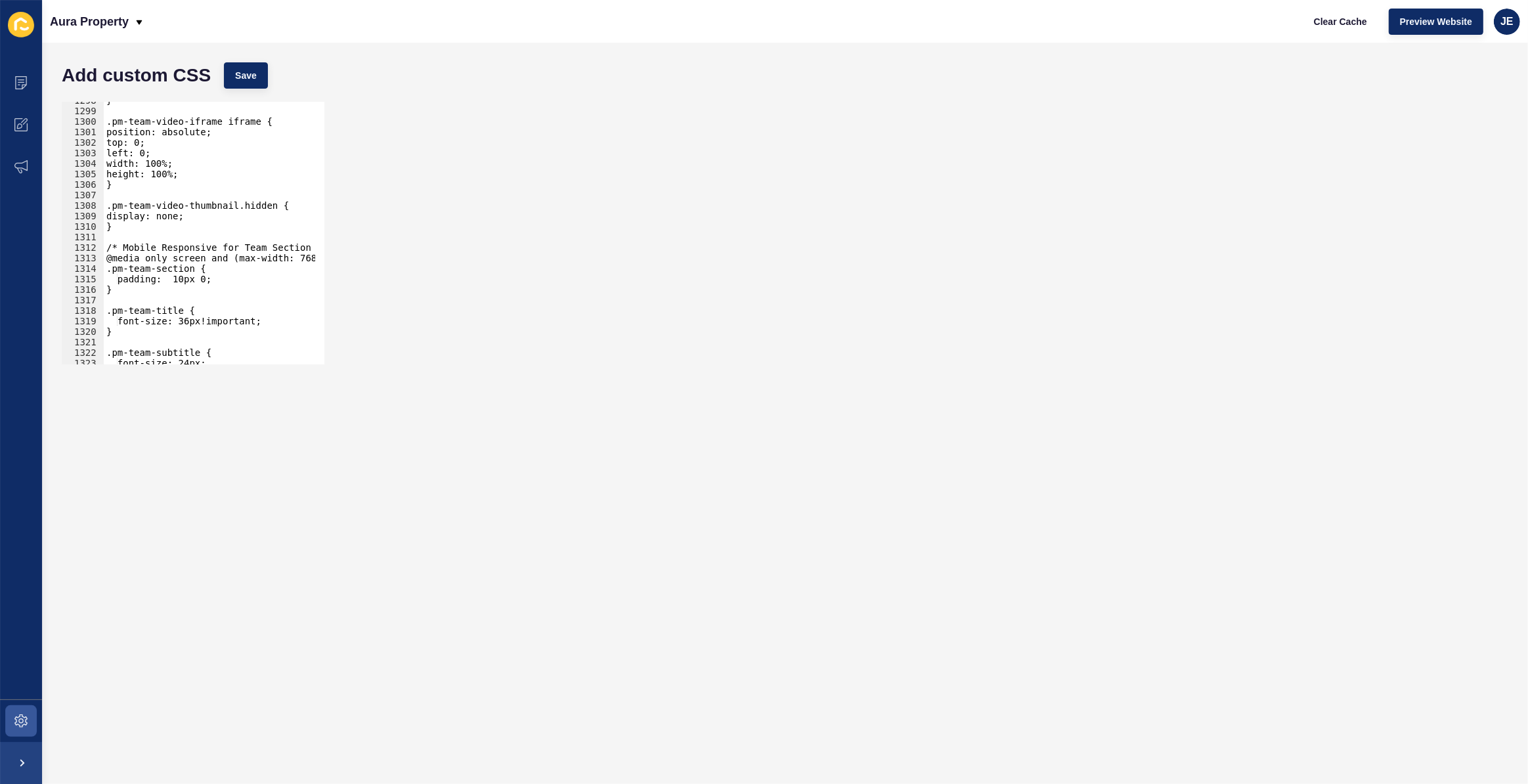
scroll to position [13667, 0]
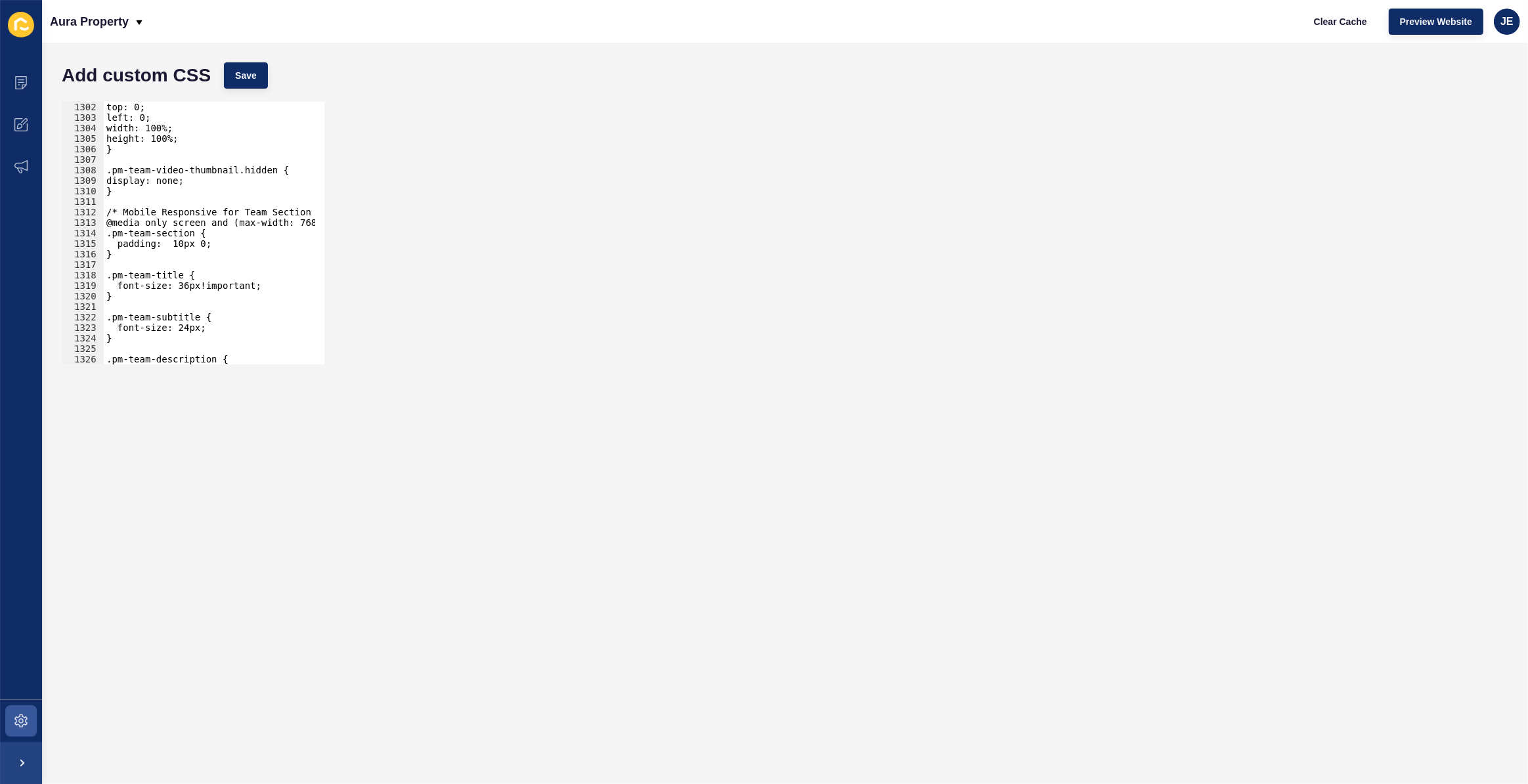
click at [264, 291] on div "top: 0; left: 0; width: 100%; height: 100%; } .pm-team-video-thumbnail.hidden {…" at bounding box center [359, 239] width 511 height 274
click at [270, 284] on div "top: 0; left: 0; width: 100%; height: 100%; } .pm-team-video-thumbnail.hidden {…" at bounding box center [359, 239] width 511 height 274
type textarea "font-size: 36px!important;"
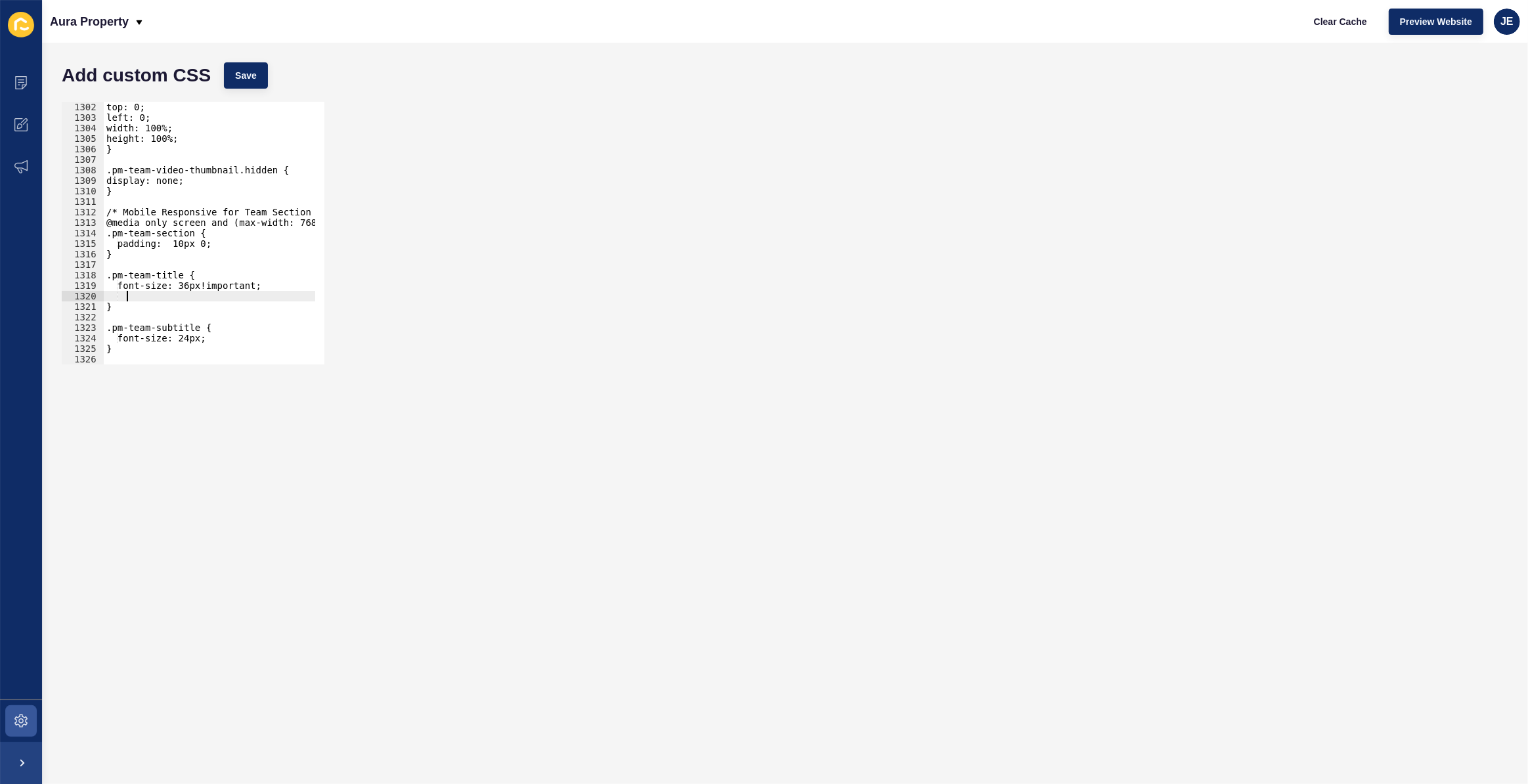
paste textarea "margin-bottom: 0!important;"
click at [114, 307] on div "top: 0; left: 0; width: 100%; height: 100%; } .pm-team-video-thumbnail.hidden {…" at bounding box center [359, 239] width 511 height 274
click at [135, 300] on div "top: 0; left: 0; width: 100%; height: 100%; } .pm-team-video-thumbnail.hidden {…" at bounding box center [359, 239] width 511 height 274
click at [254, 80] on span "Save" at bounding box center [246, 76] width 22 height 13
click at [177, 239] on div "top: 0; left: 0; width: 100%; height: 100%; } .pm-team-video-thumbnail.hidden {…" at bounding box center [359, 239] width 511 height 274
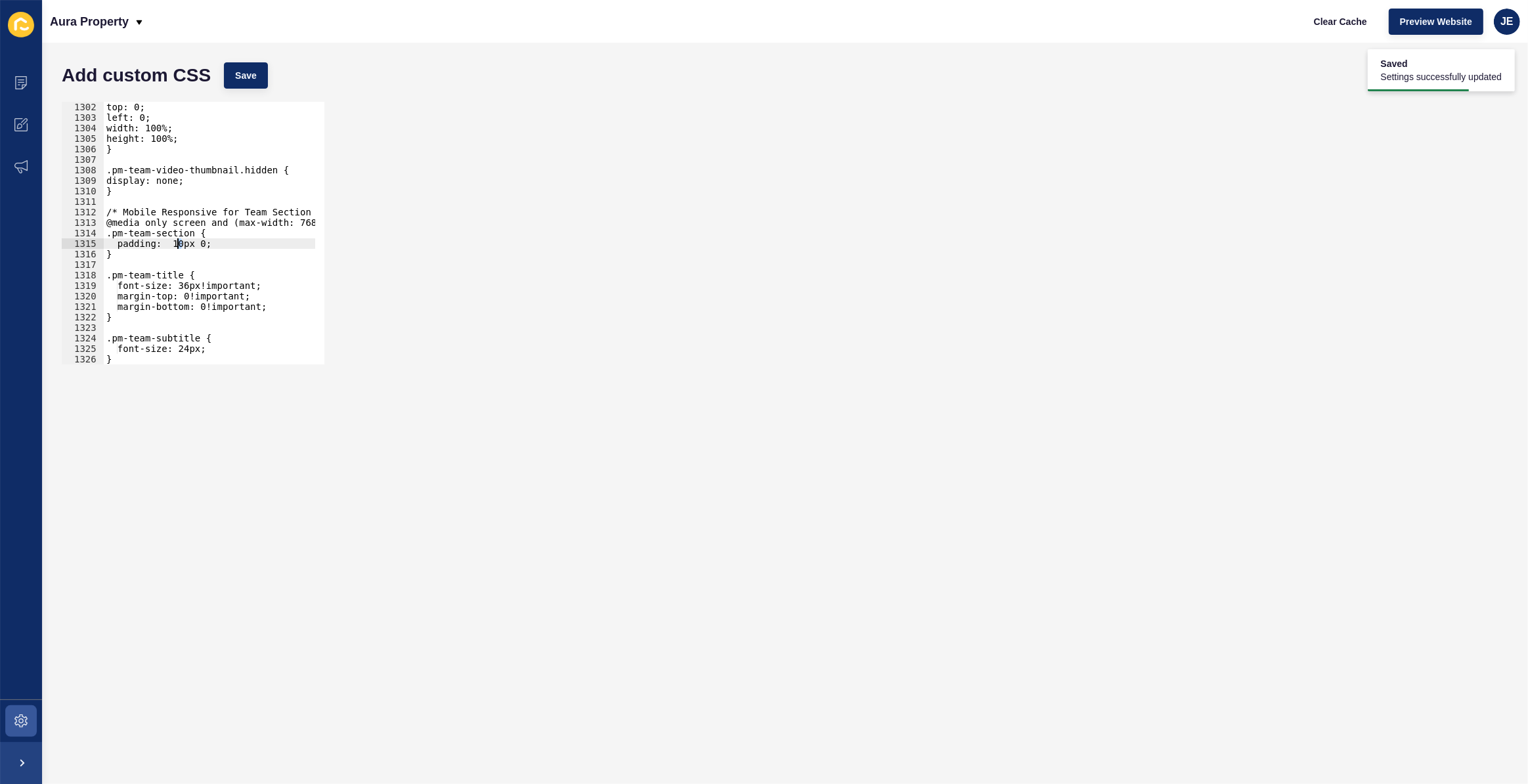
scroll to position [0, 5]
drag, startPoint x: 274, startPoint y: 67, endPoint x: 262, endPoint y: 78, distance: 16.3
click at [272, 67] on div "Add custom CSS Save" at bounding box center [785, 75] width 1460 height 39
click at [260, 79] on button "Save" at bounding box center [246, 76] width 44 height 27
click at [176, 243] on div "top: 0; left: 0; width: 100%; height: 100%; } .pm-team-video-thumbnail.hidden {…" at bounding box center [359, 239] width 511 height 274
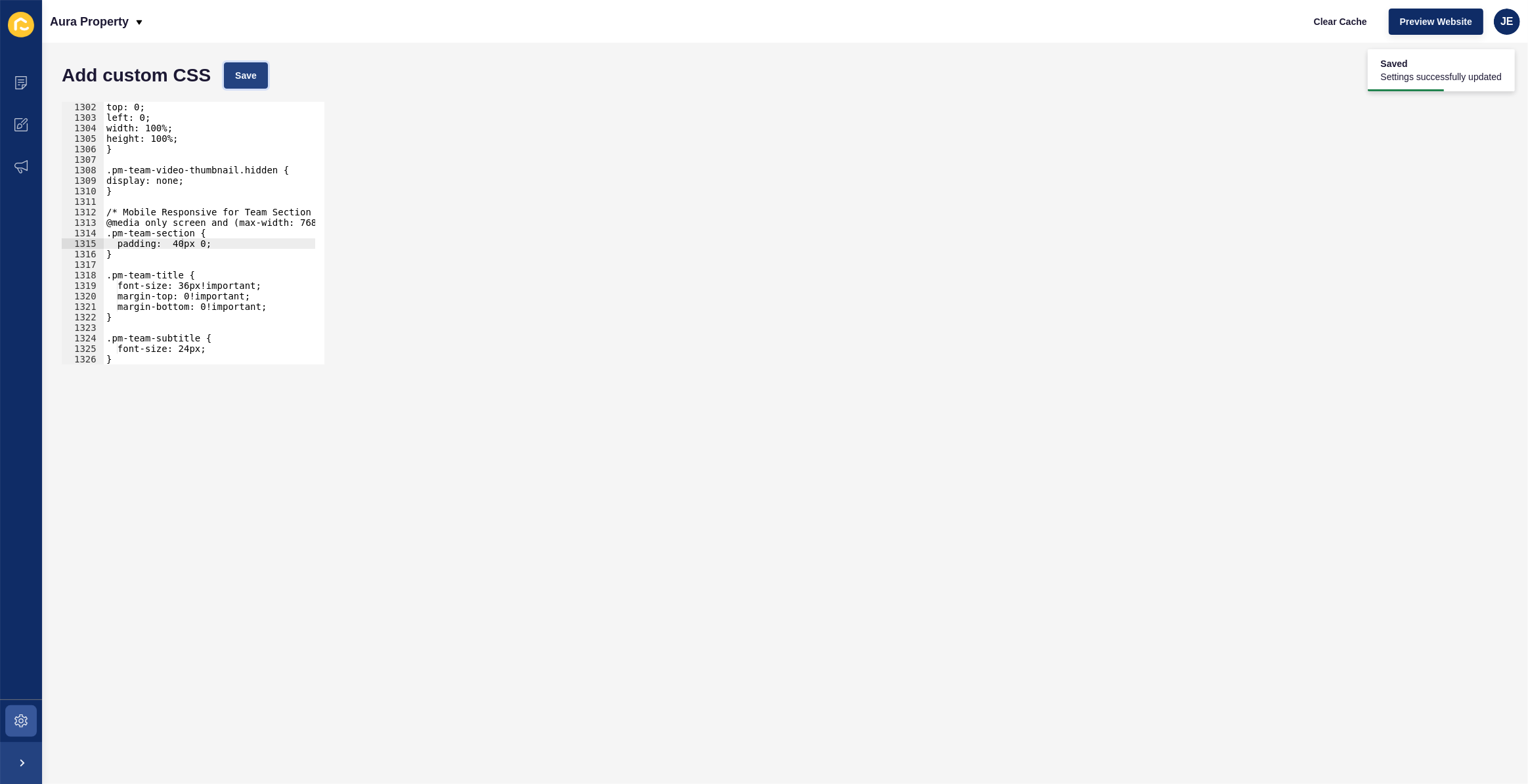
click at [247, 69] on span "Save" at bounding box center [246, 76] width 22 height 13
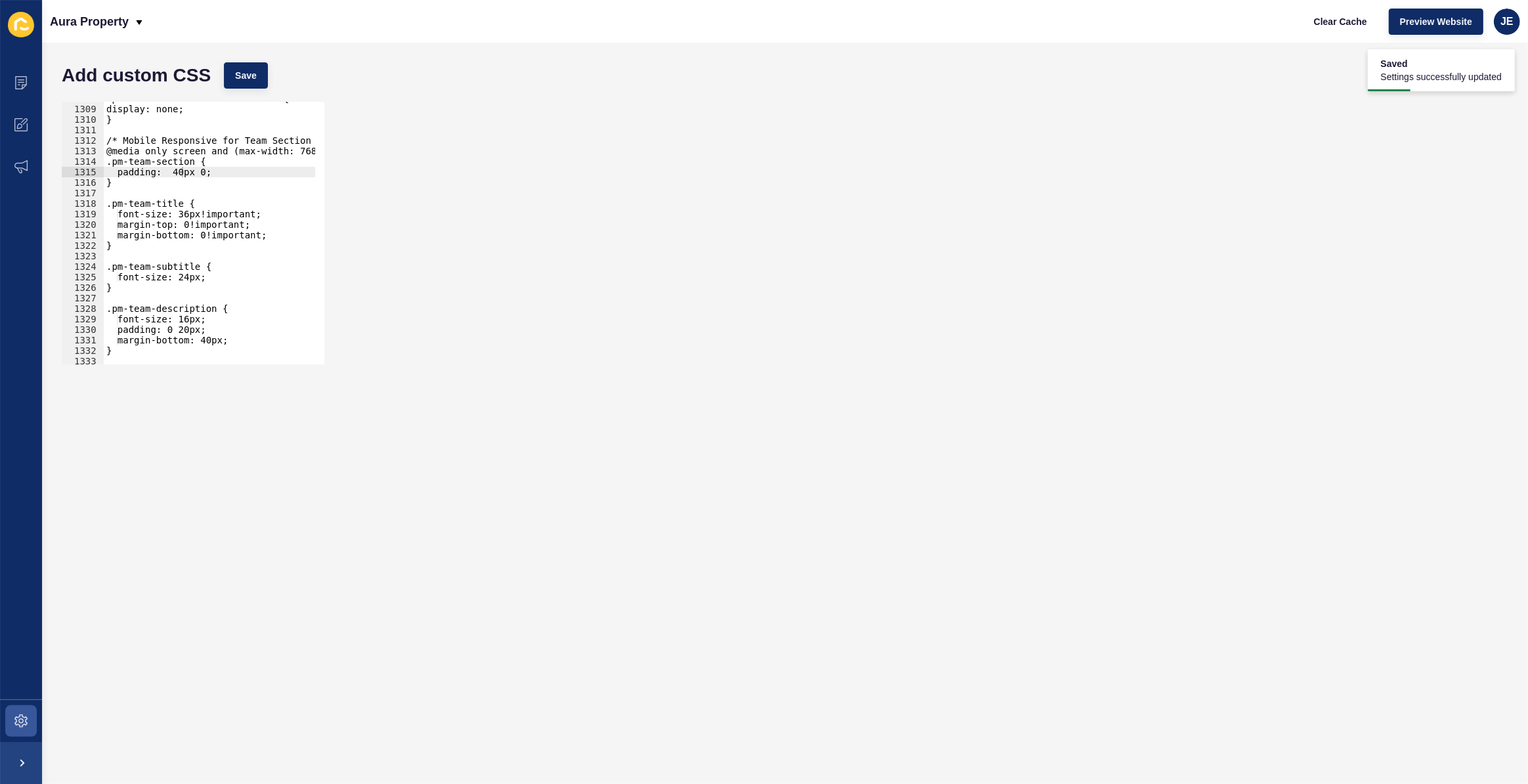
click at [219, 209] on div ".pm-team-video-thumbnail.hidden { display: none; } /* Mobile Responsive for Tea…" at bounding box center [359, 231] width 511 height 274
click at [240, 79] on span "Save" at bounding box center [246, 76] width 22 height 13
click at [189, 269] on div ".pm-team-video-thumbnail.hidden { display: none; } /* Mobile Responsive for Tea…" at bounding box center [359, 231] width 511 height 274
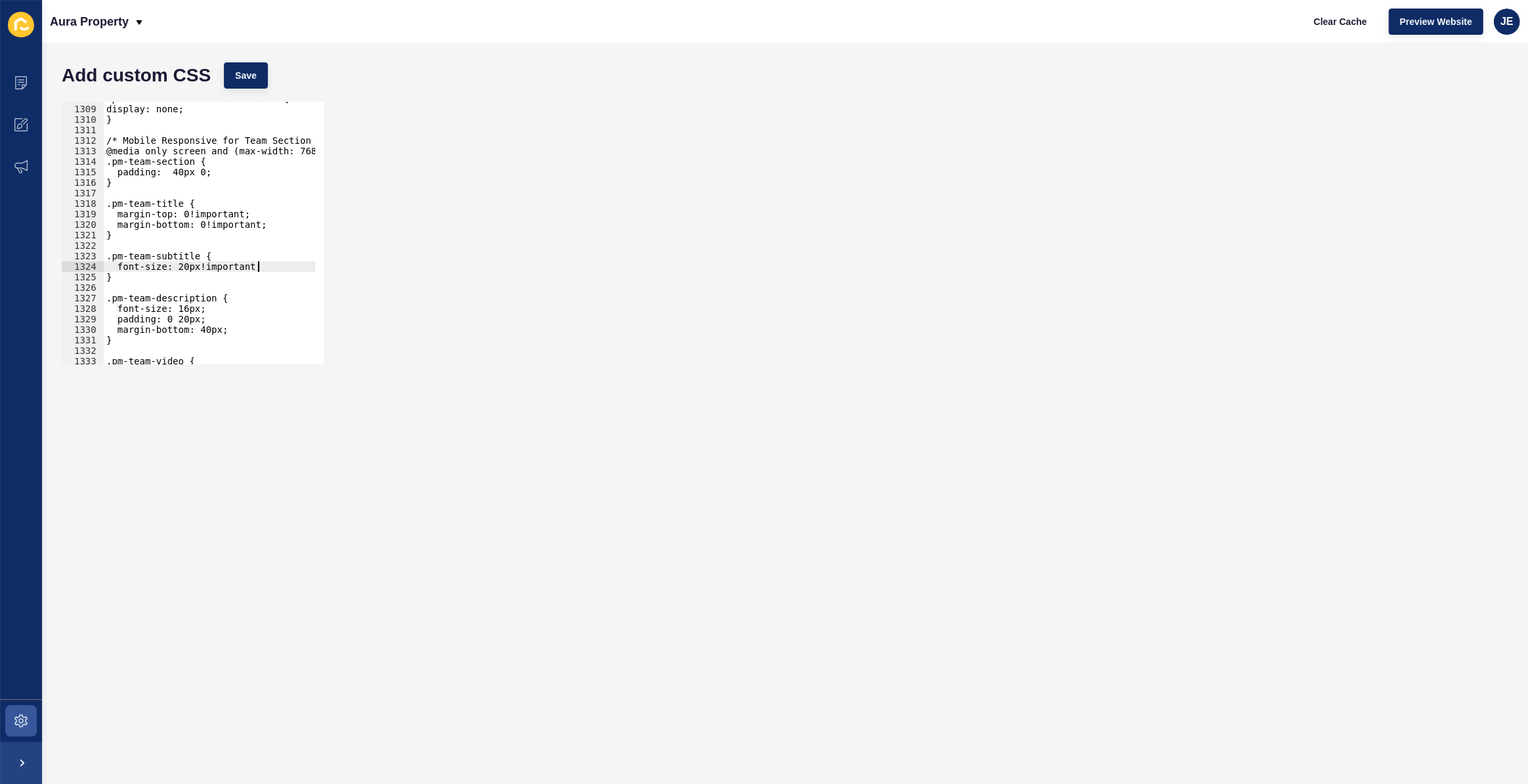
scroll to position [0, 10]
click at [243, 71] on span "Save" at bounding box center [246, 76] width 22 height 13
type textarea ".pm-team-subtitle {"
click at [236, 251] on div ".pm-team-video-thumbnail.hidden { display: none; } /* Mobile Responsive for Tea…" at bounding box center [359, 231] width 511 height 274
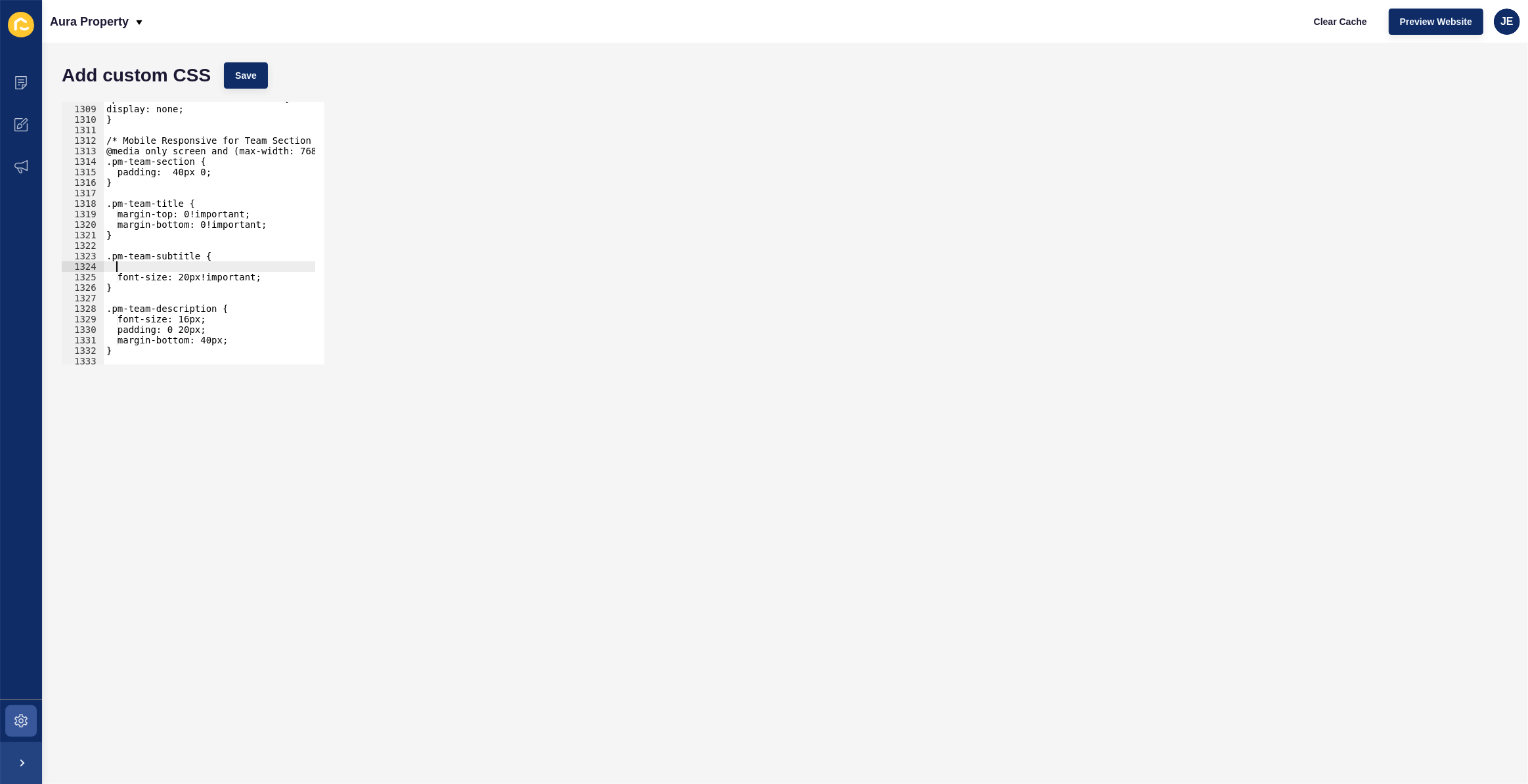
paste textarea "margin-top: 1.25em;"
click at [209, 264] on div ".pm-team-video-thumbnail.hidden { display: none; } /* Mobile Responsive for Tea…" at bounding box center [359, 231] width 511 height 274
click at [256, 75] on button "Save" at bounding box center [246, 76] width 44 height 27
click at [116, 268] on div ".pm-team-video-thumbnail.hidden { display: none; } /* Mobile Responsive for Tea…" at bounding box center [359, 231] width 511 height 274
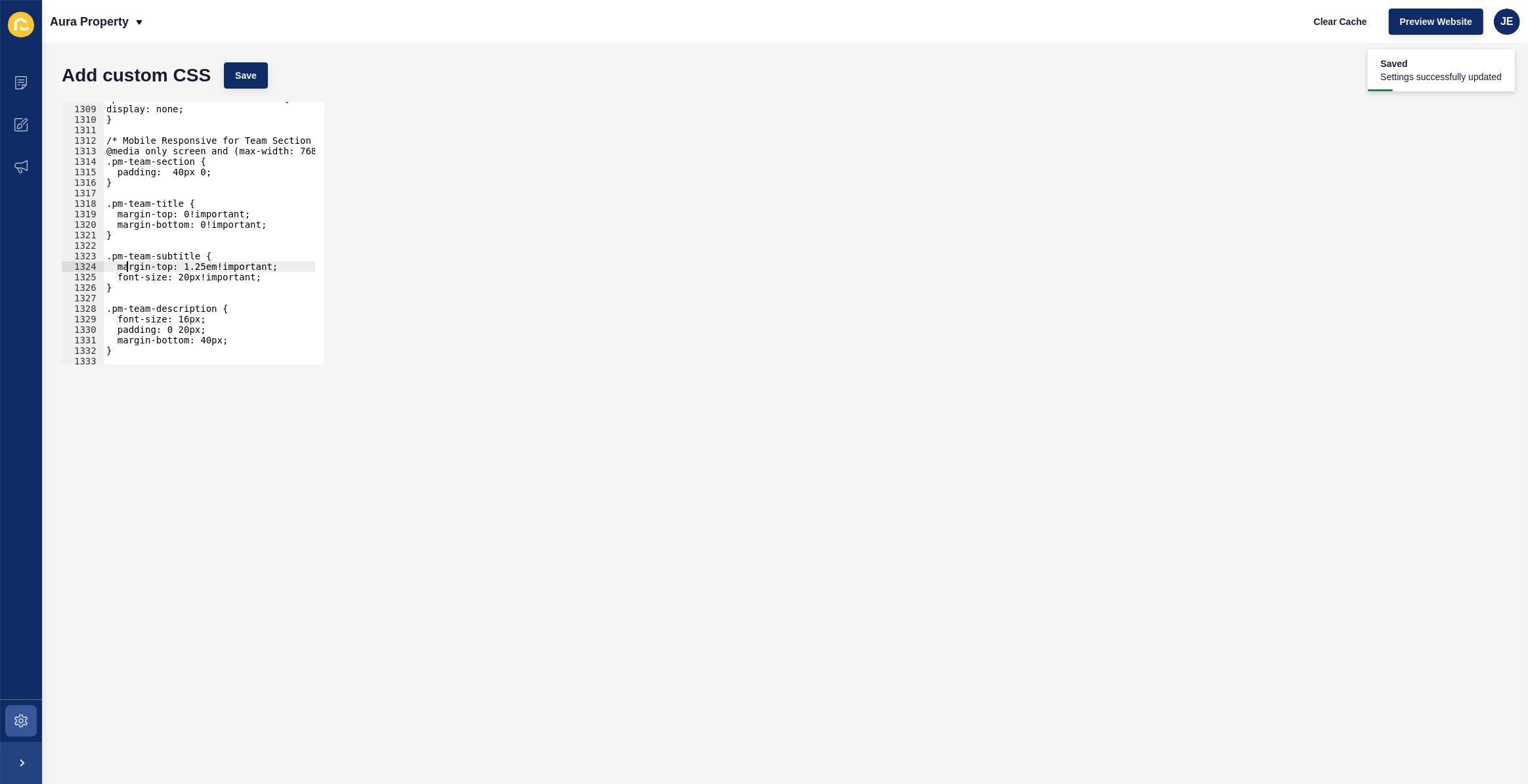
scroll to position [0, 1]
click at [227, 339] on div ".pm-team-video-thumbnail.hidden { display: none; } /* Mobile Responsive for Tea…" at bounding box center [359, 231] width 511 height 274
type textarea "margin-bottom: 40px;"
click at [259, 66] on button "Save" at bounding box center [246, 76] width 44 height 27
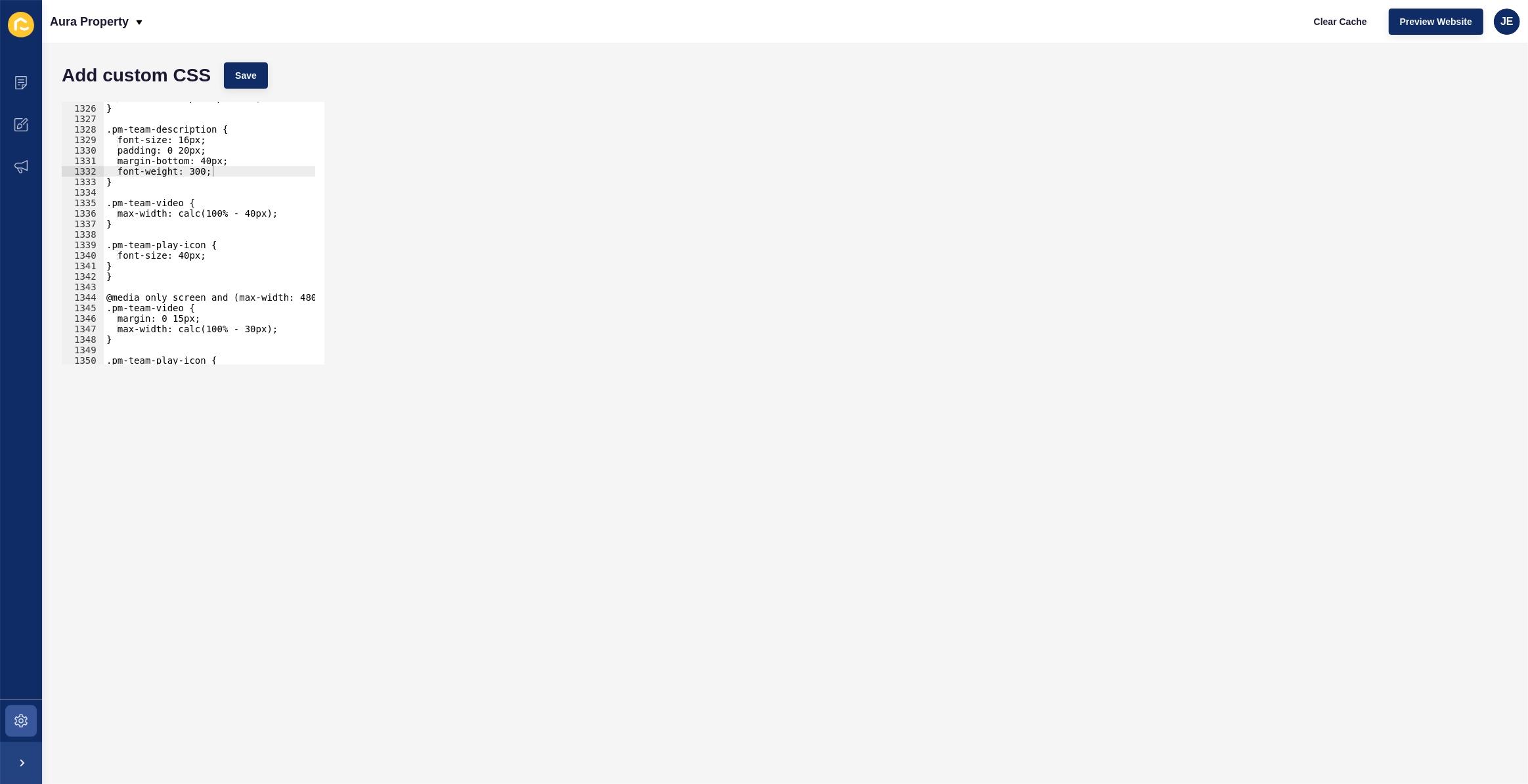
scroll to position [13960, 0]
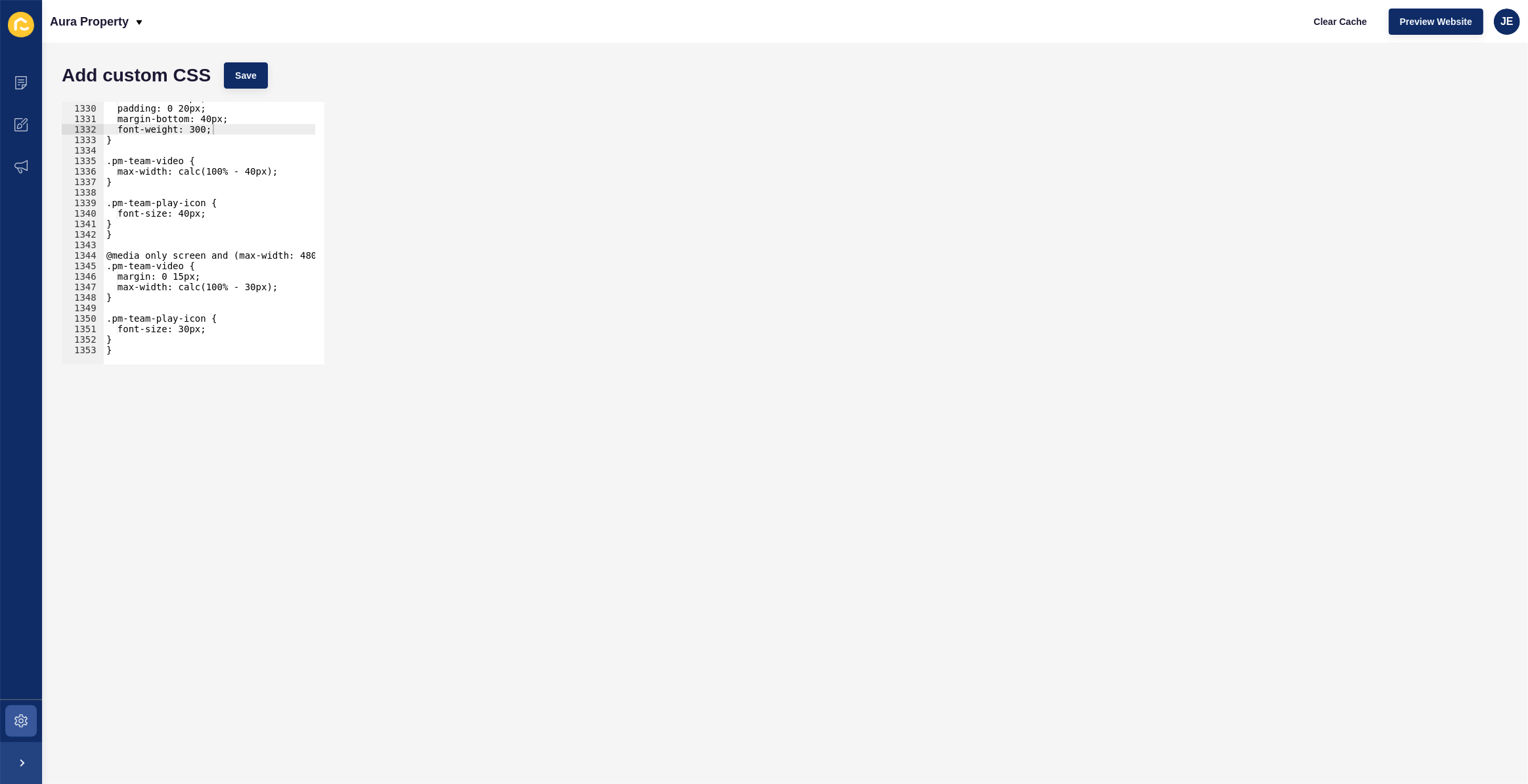
click at [143, 339] on div "font-size: 16px; padding: 0 20px; margin-bottom: 40px; font-weight: 300; } .pm-…" at bounding box center [359, 230] width 511 height 274
click at [138, 353] on div at bounding box center [359, 358] width 511 height 13
type textarea "}"
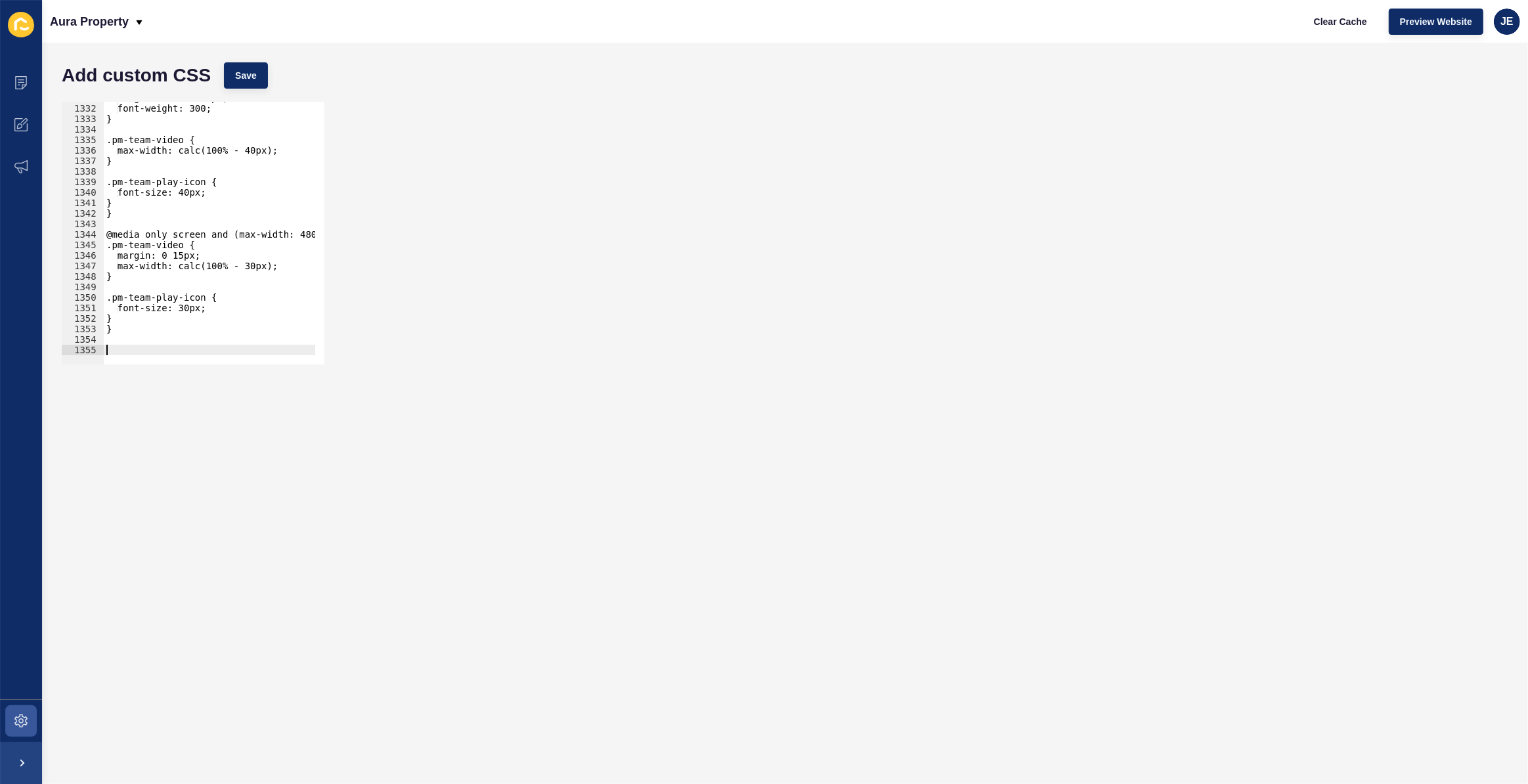
paste textarea "}"
type textarea "}"
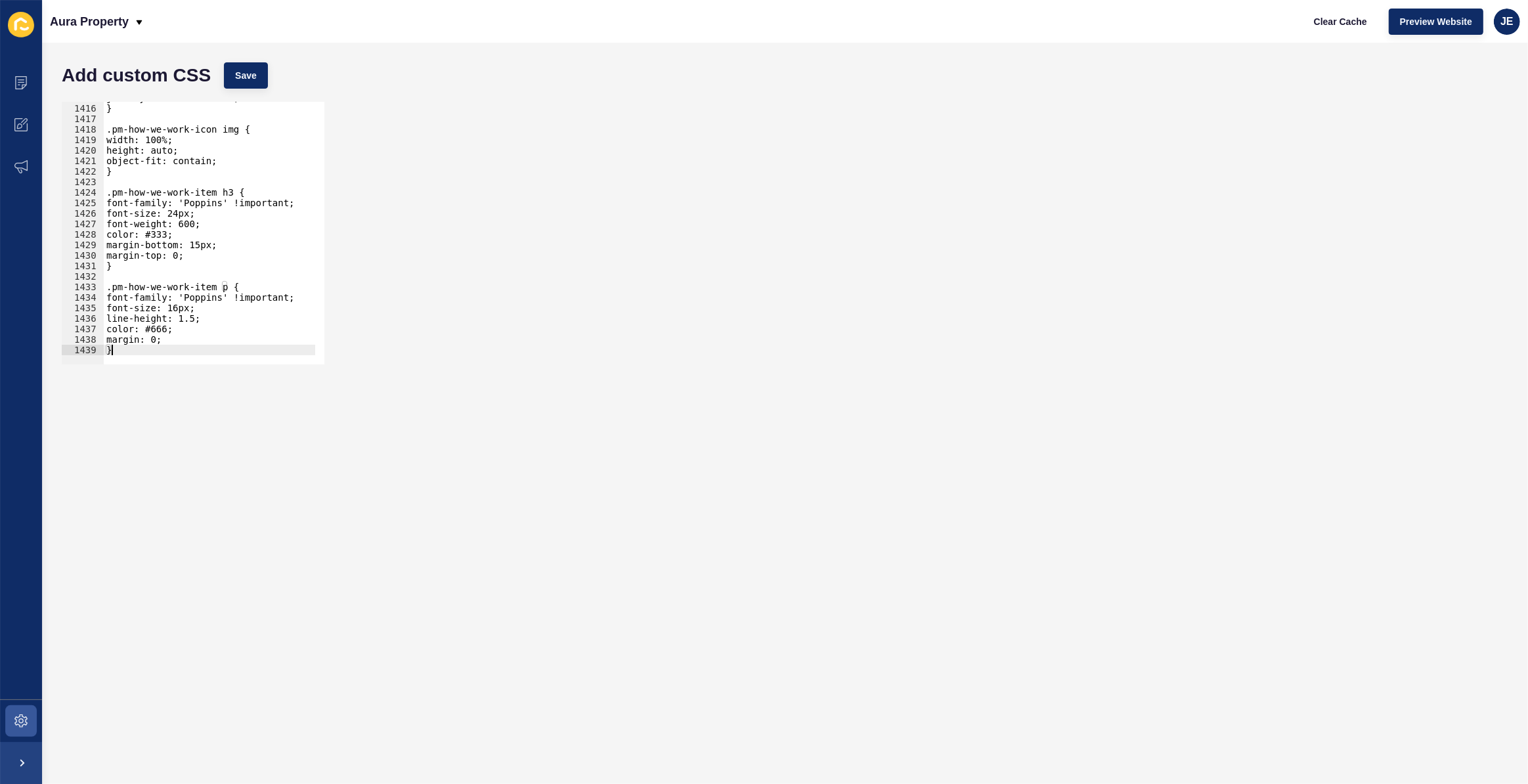
scroll to position [14863, 0]
paste textarea "}"
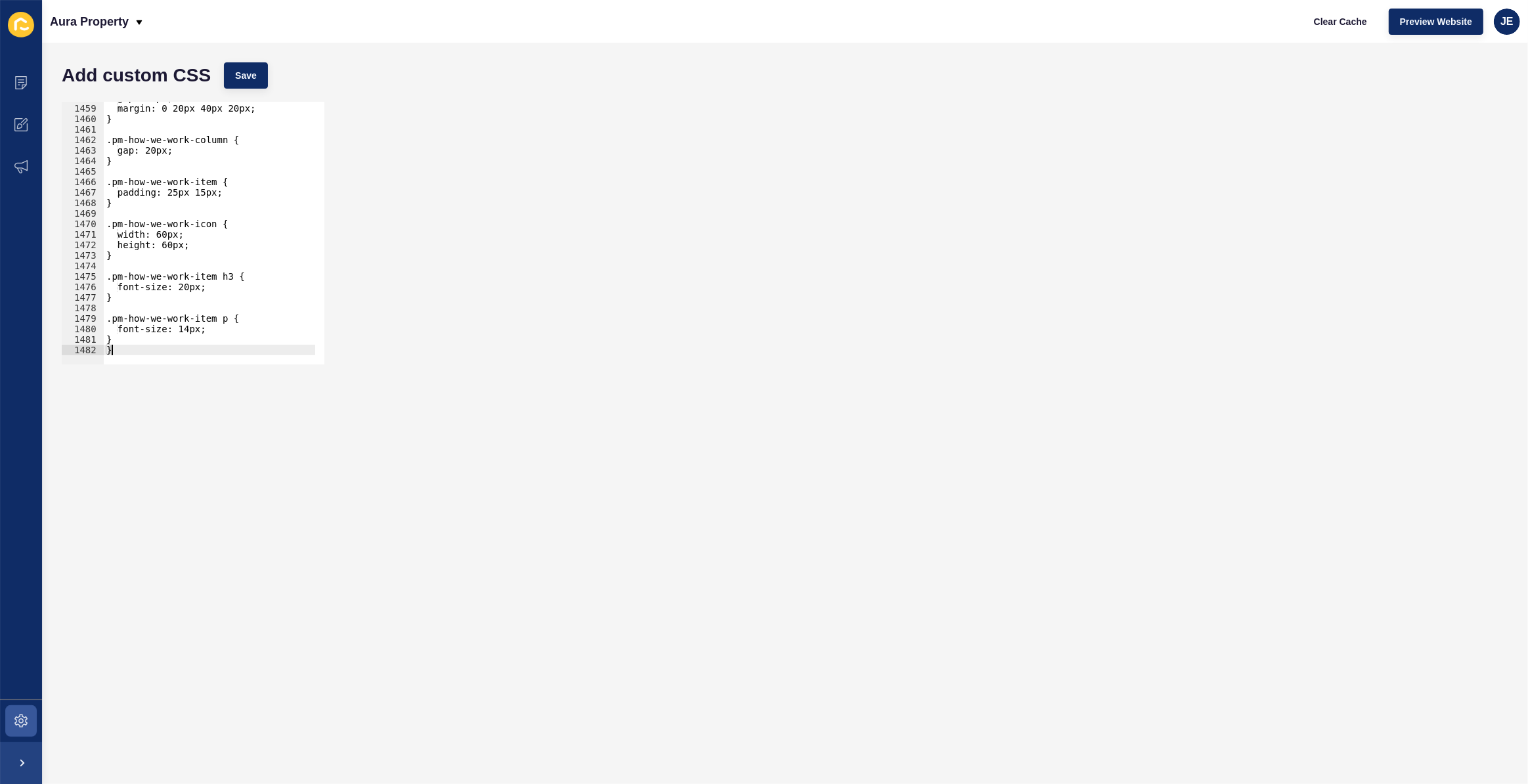
scroll to position [15315, 0]
click at [250, 77] on span "Save" at bounding box center [246, 76] width 22 height 13
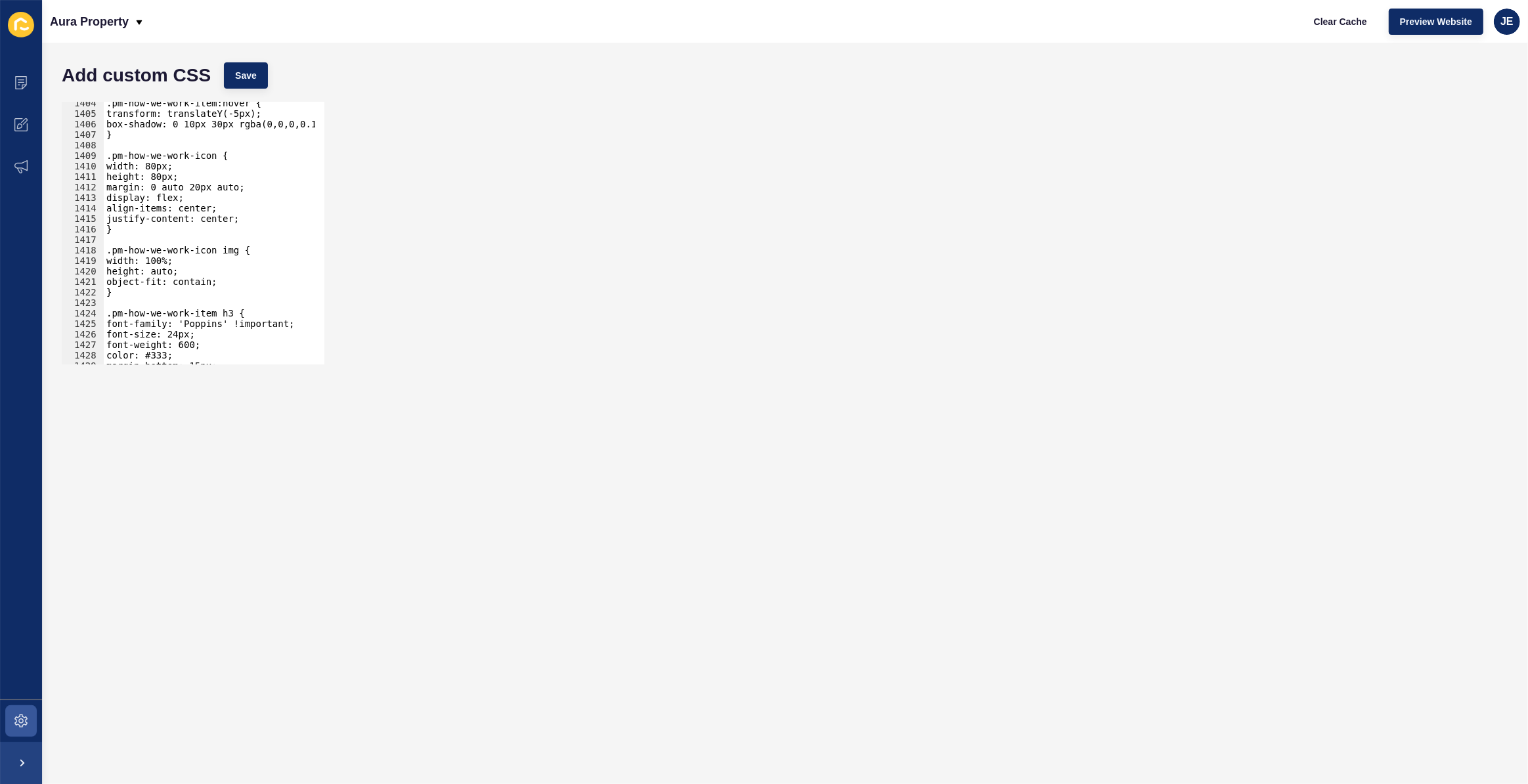
scroll to position [14636, 0]
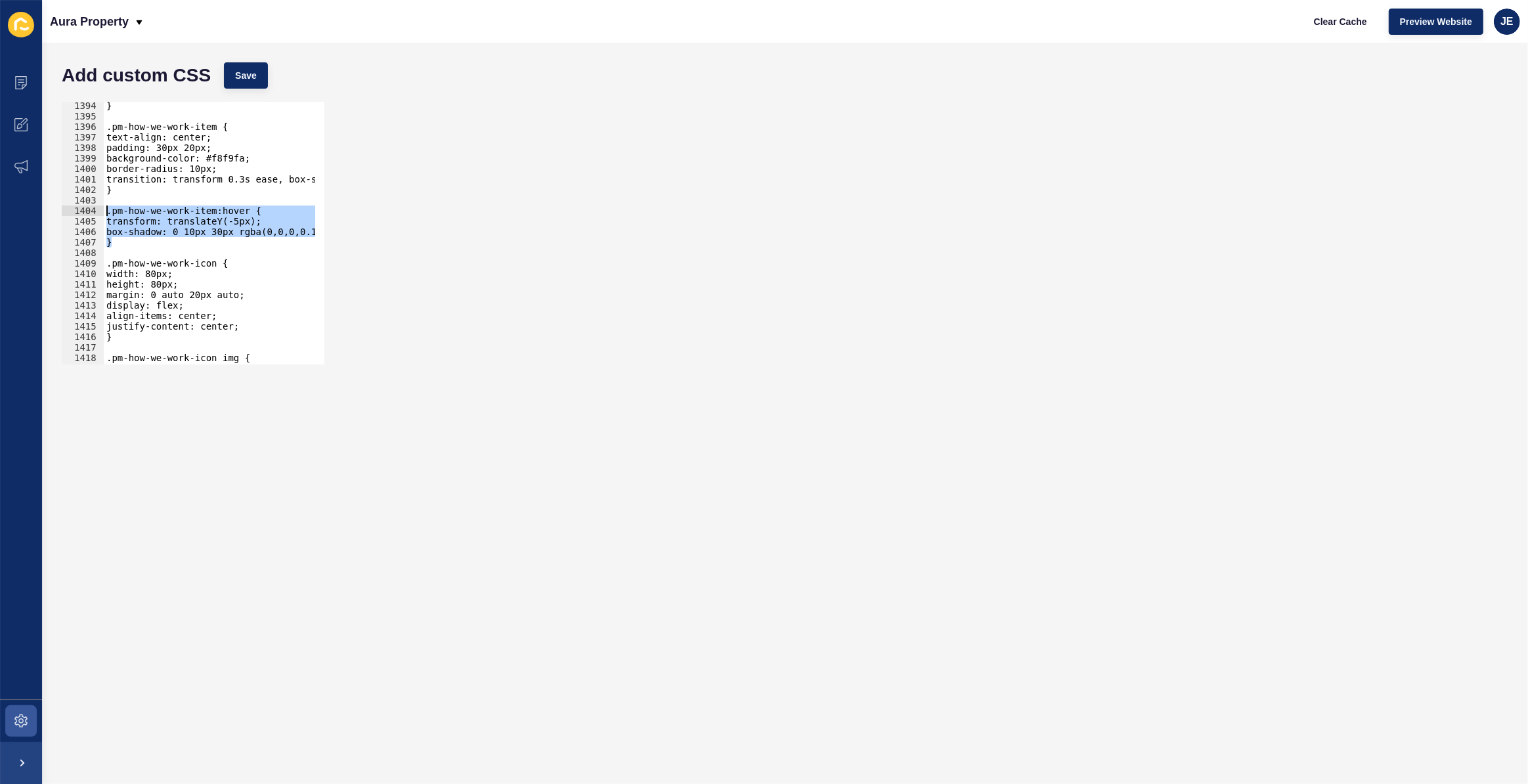
drag, startPoint x: 133, startPoint y: 239, endPoint x: 92, endPoint y: 212, distance: 49.1
click at [92, 212] on div "} 1394 1395 1396 1397 1398 1399 1400 1401 1402 1403 1404 1405 1406 1407 1408 14…" at bounding box center [193, 233] width 263 height 262
type textarea ".pm-how-we-work-item:hover { transform: translateY(-5px);"
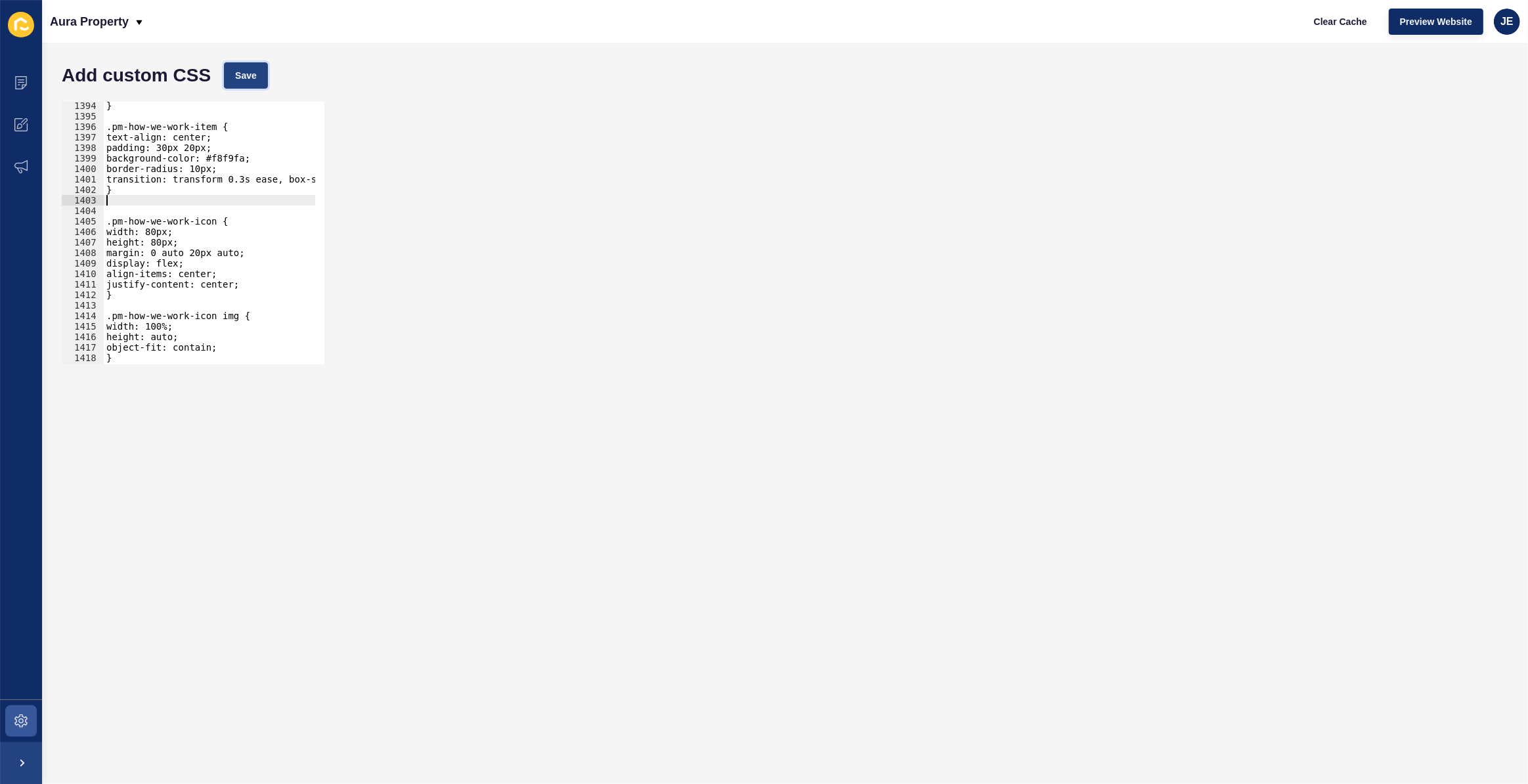
click at [252, 85] on button "Save" at bounding box center [246, 76] width 44 height 27
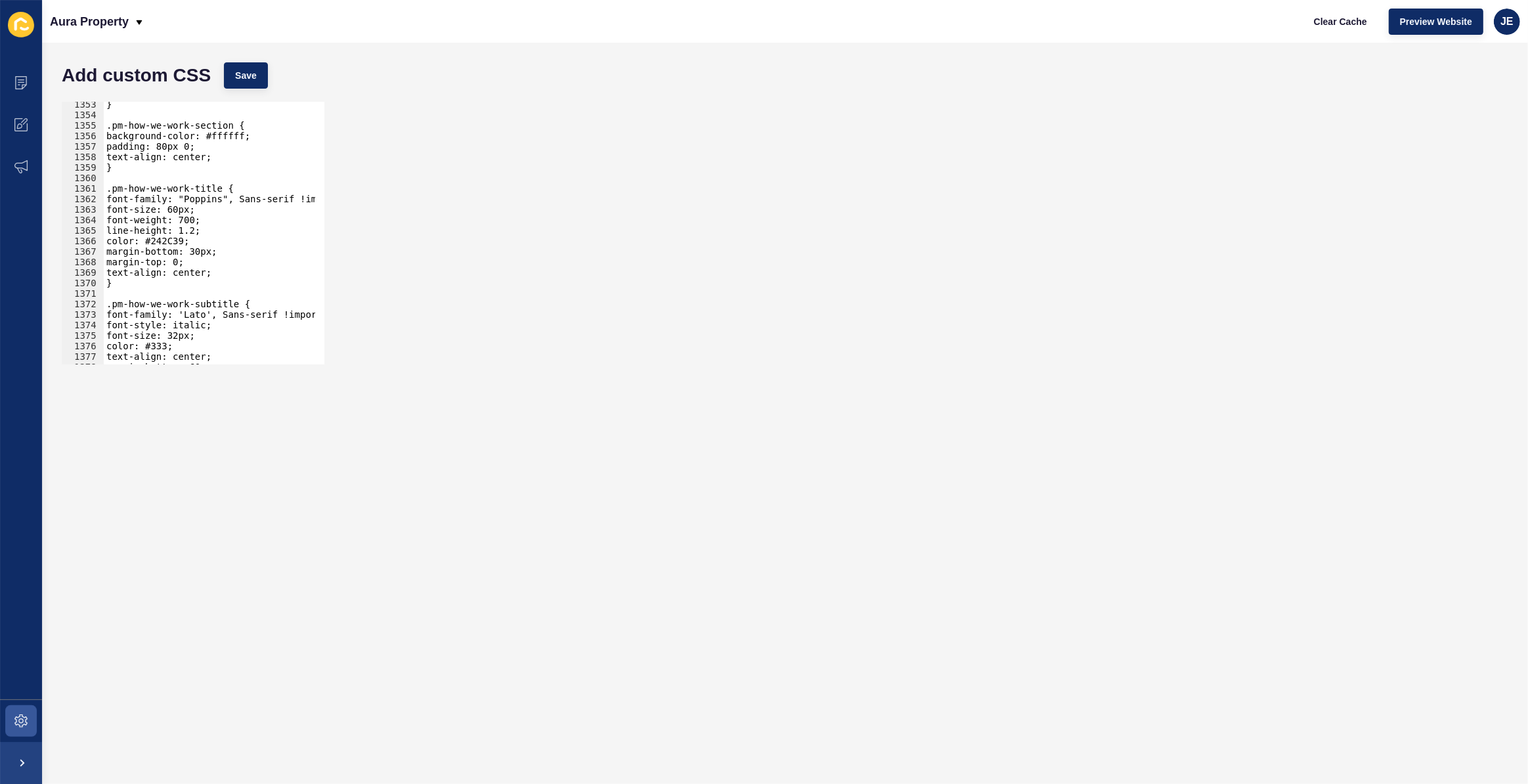
scroll to position [14206, 0]
click at [190, 211] on div "} .pm-how-we-work-section { background-color: #ffffff; padding: 80px 0; text-al…" at bounding box center [359, 237] width 511 height 274
click at [180, 209] on div "} .pm-how-we-work-section { background-color: #ffffff; padding: 80px 0; text-al…" at bounding box center [359, 237] width 511 height 274
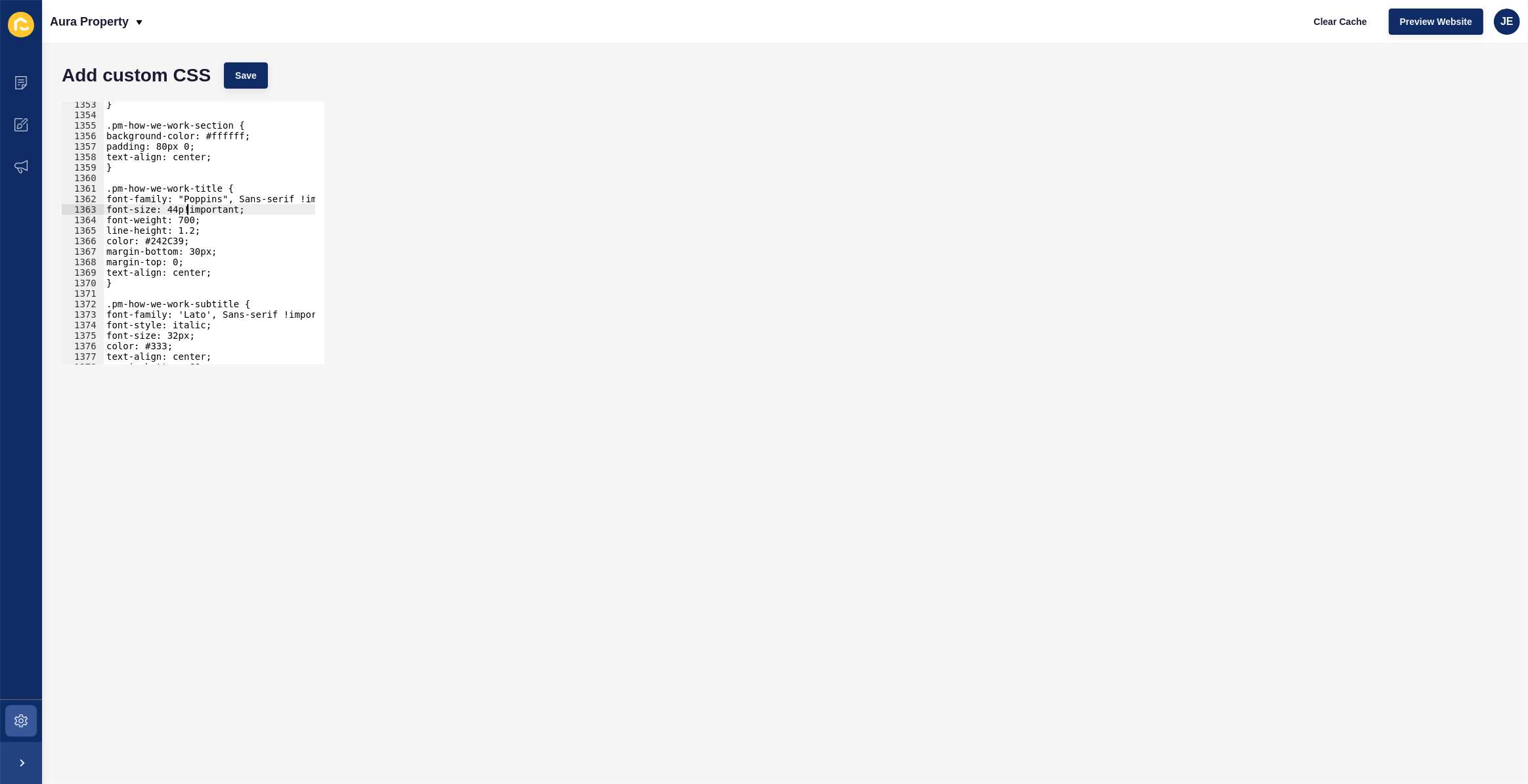
scroll to position [0, 6]
click at [253, 80] on span "Save" at bounding box center [246, 76] width 22 height 13
click at [180, 335] on div "} .pm-how-we-work-section { background-color: #ffffff; padding: 80px 0; text-al…" at bounding box center [359, 237] width 511 height 274
click at [180, 336] on div "} .pm-how-we-work-section { background-color: #ffffff; padding: 80px 0; text-al…" at bounding box center [359, 237] width 511 height 274
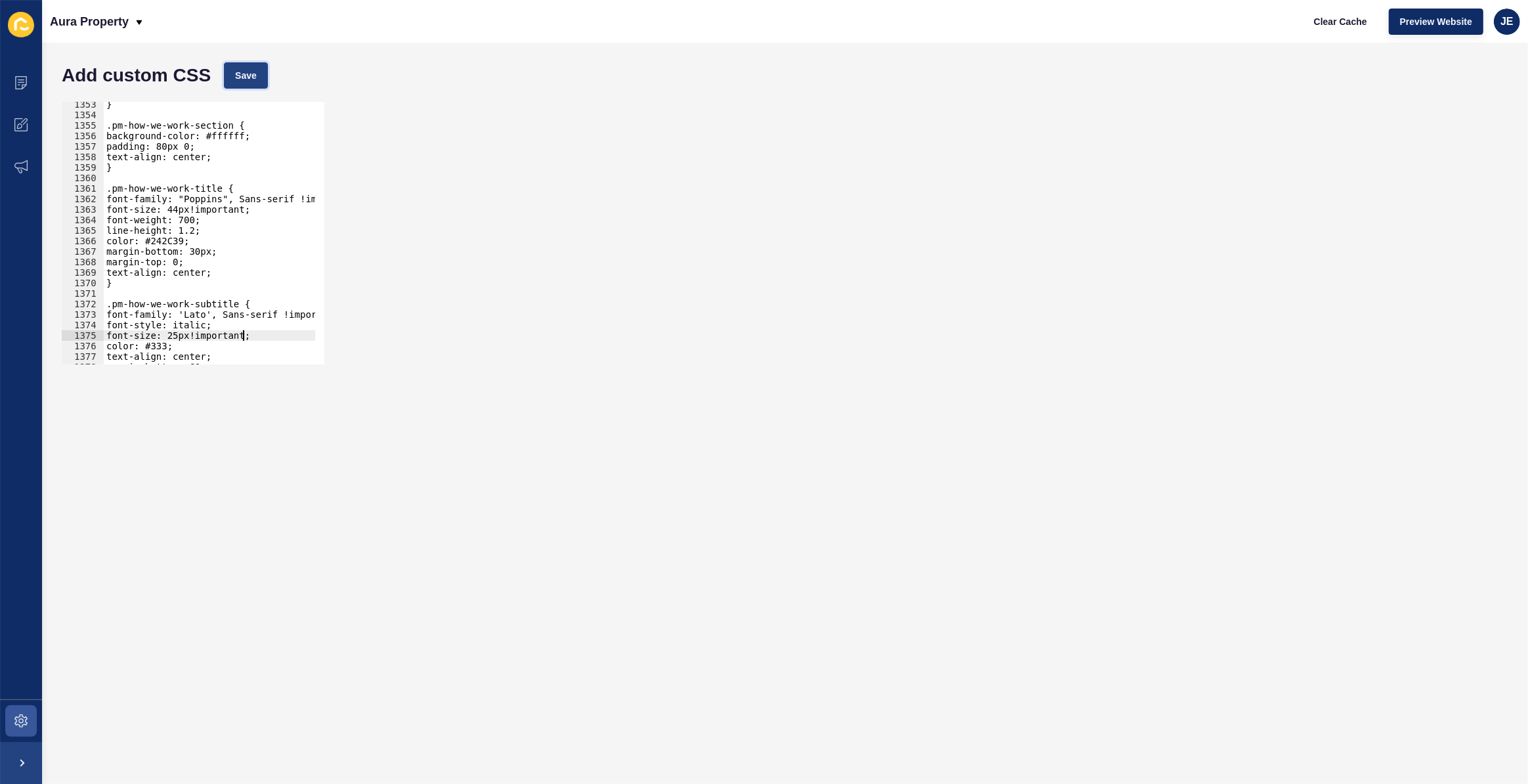
click at [251, 72] on span "Save" at bounding box center [246, 76] width 22 height 13
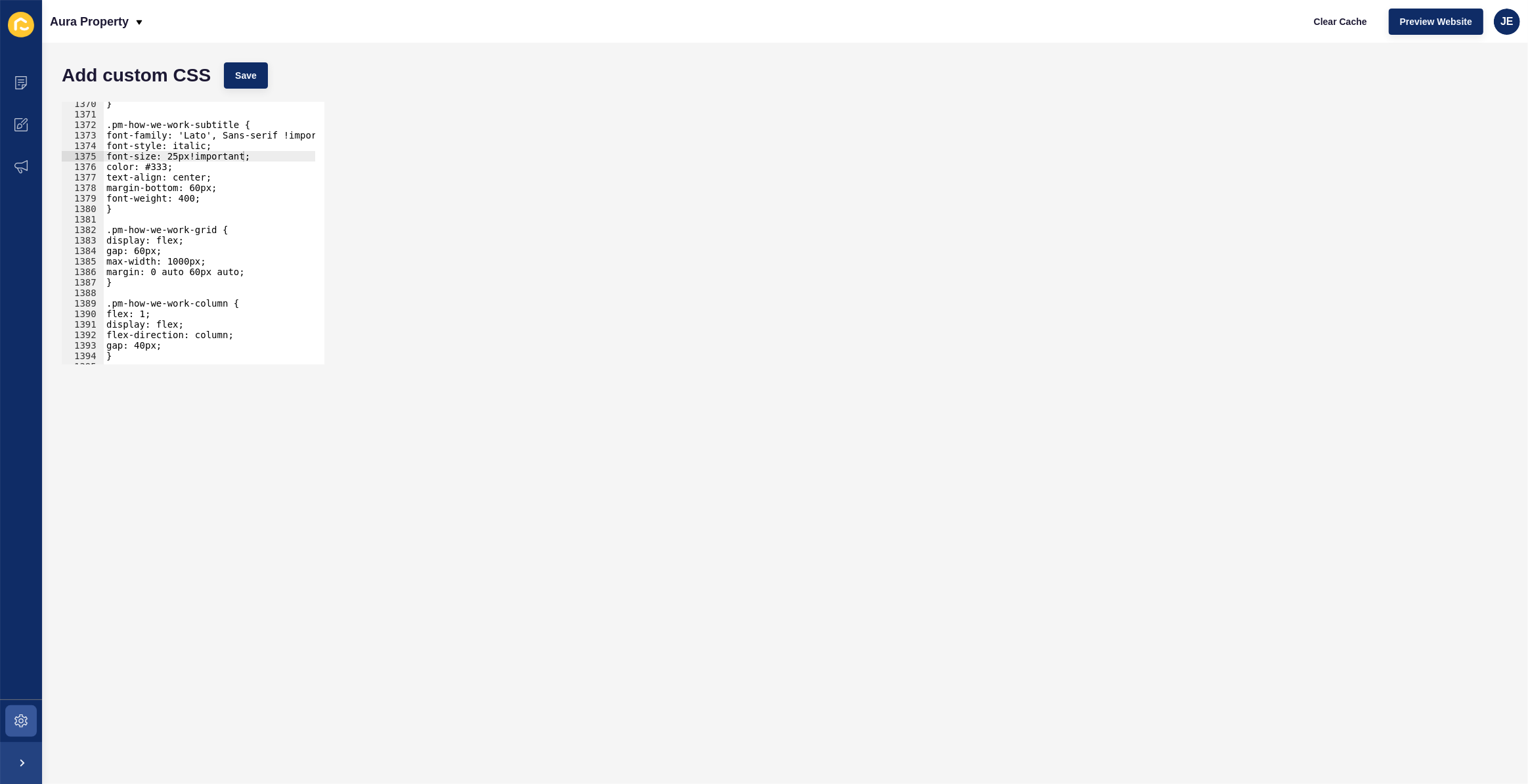
scroll to position [14421, 0]
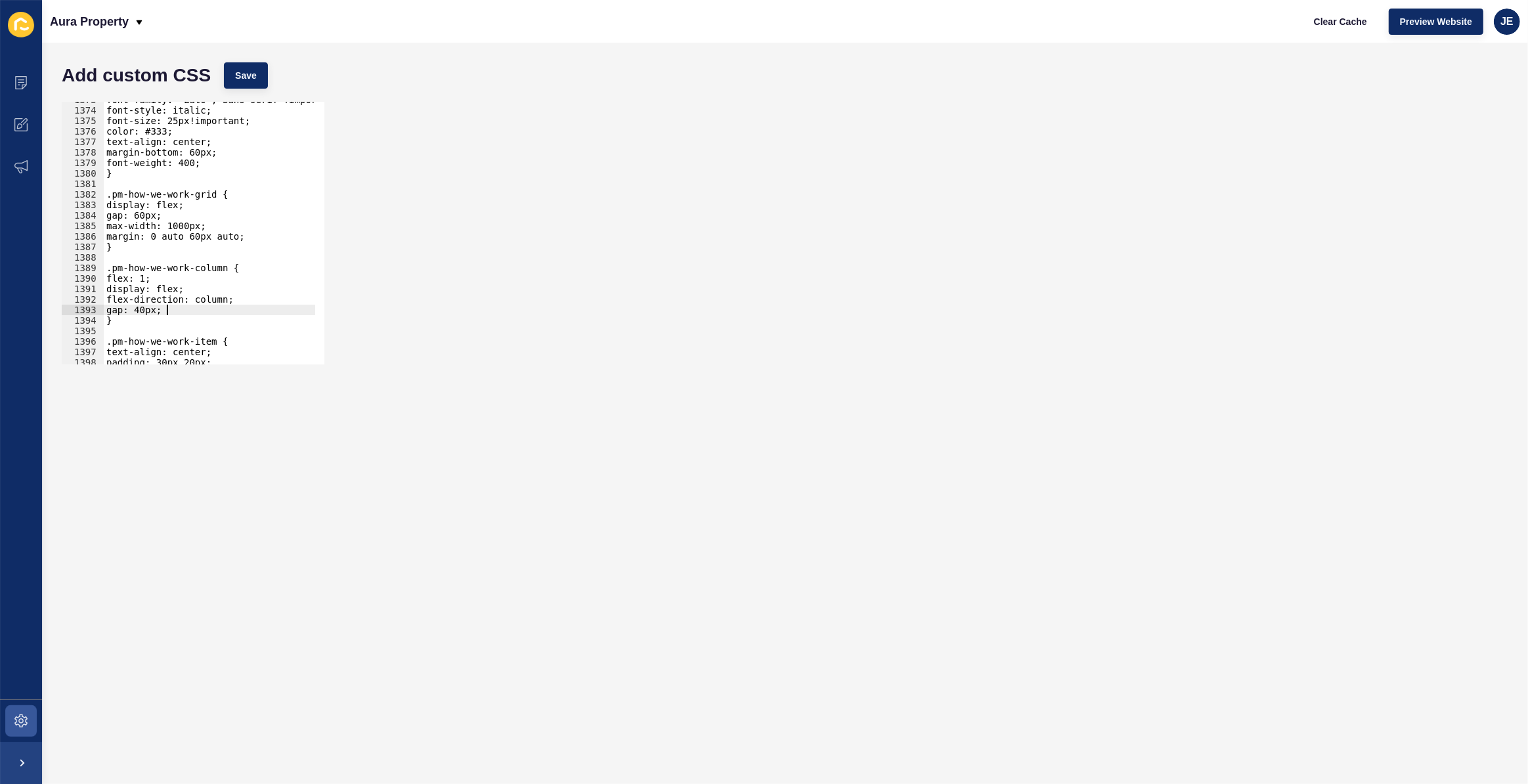
click at [188, 310] on div "font-family: 'Lato', Sans-serif !important; font-style: italic; font-size: 25px…" at bounding box center [359, 232] width 511 height 274
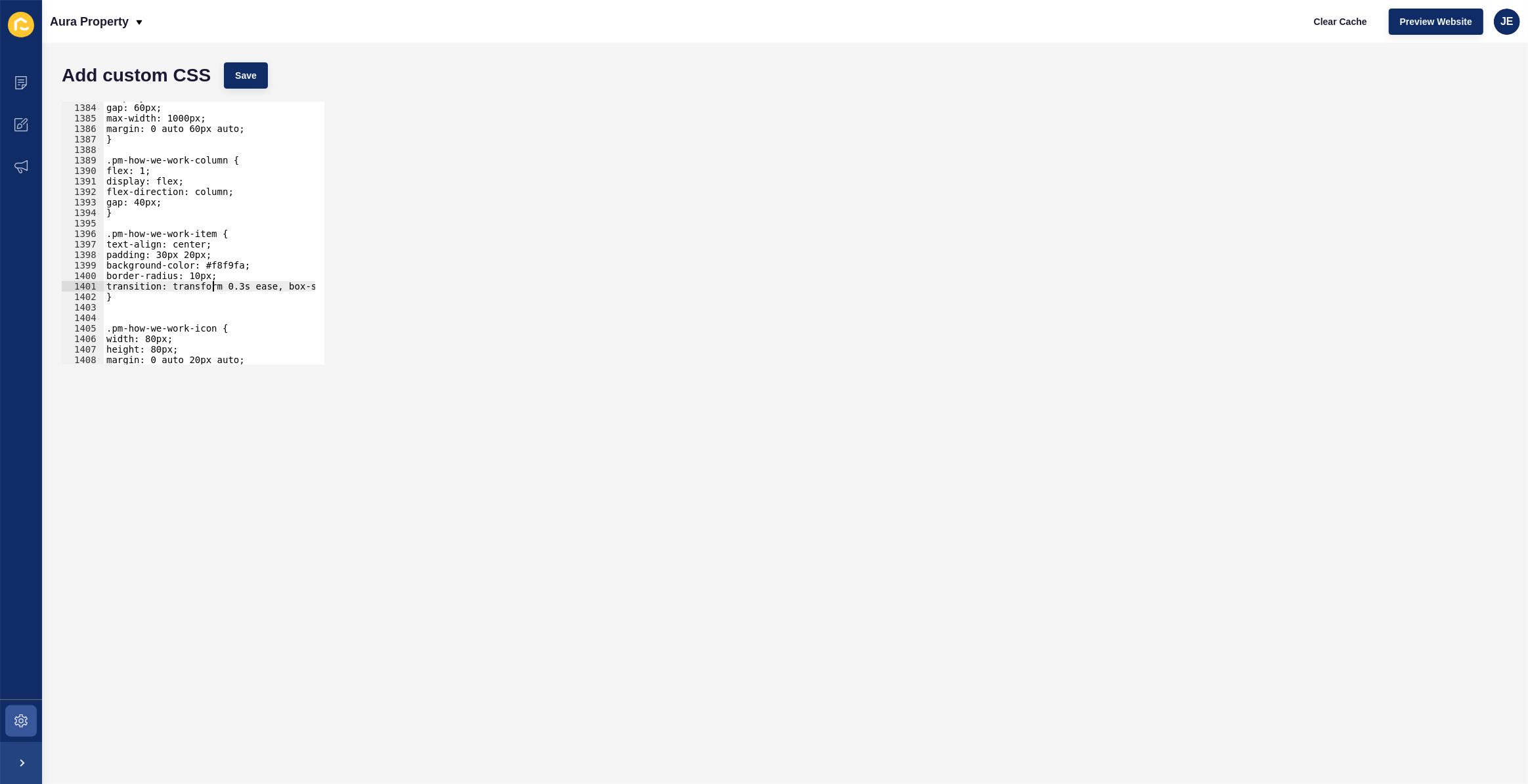
click at [211, 288] on div "display: flex; gap: 60px; max-width: 1000px; margin: 0 auto 60px auto; } .pm-ho…" at bounding box center [359, 229] width 511 height 274
drag, startPoint x: 246, startPoint y: 266, endPoint x: 96, endPoint y: 262, distance: 150.1
click at [96, 262] on div "transition: transform 0.3s ease, box-shadow 0.3s ease; } 1383 1384 1385 1386 13…" at bounding box center [193, 233] width 263 height 262
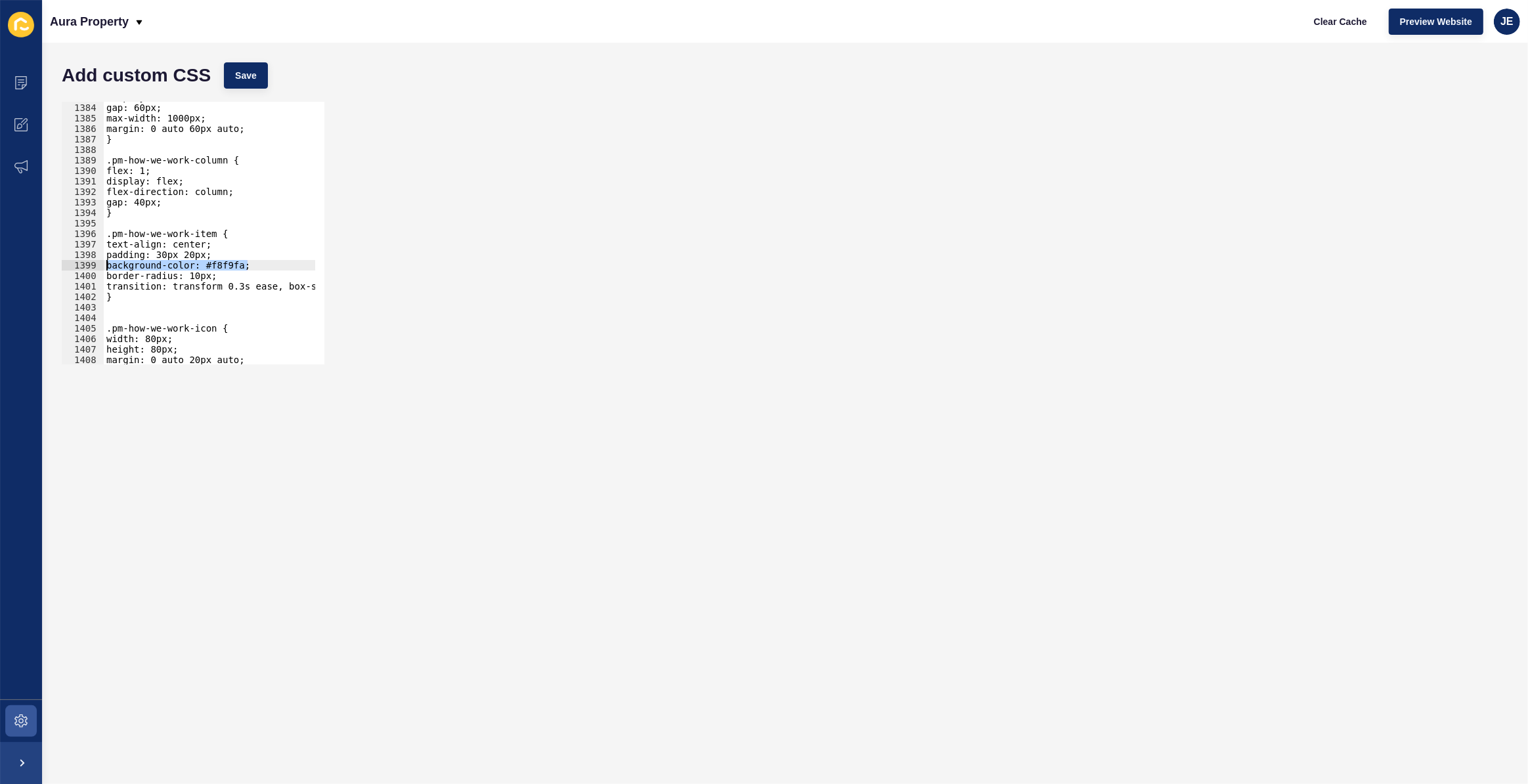
type textarea "background-color: #f8f9fa;"
click at [223, 237] on div "display: flex; gap: 60px; max-width: 1000px; margin: 0 auto 60px auto; } .pm-ho…" at bounding box center [359, 229] width 511 height 274
type textarea ".pm-how-we-work-item {"
type textarea "d"
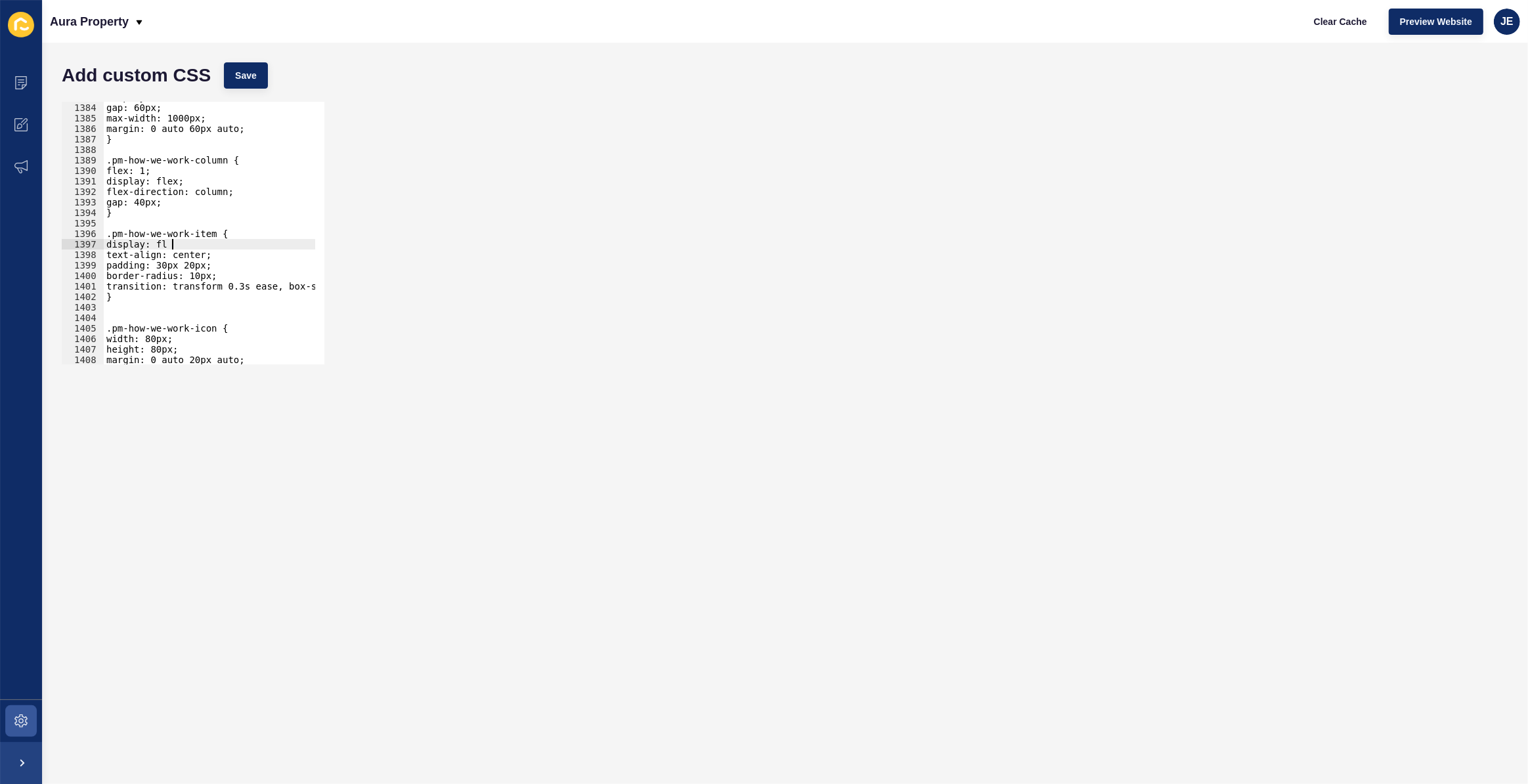
scroll to position [0, 5]
type textarea "display: flex;"
type textarea "flex-direction: row;"
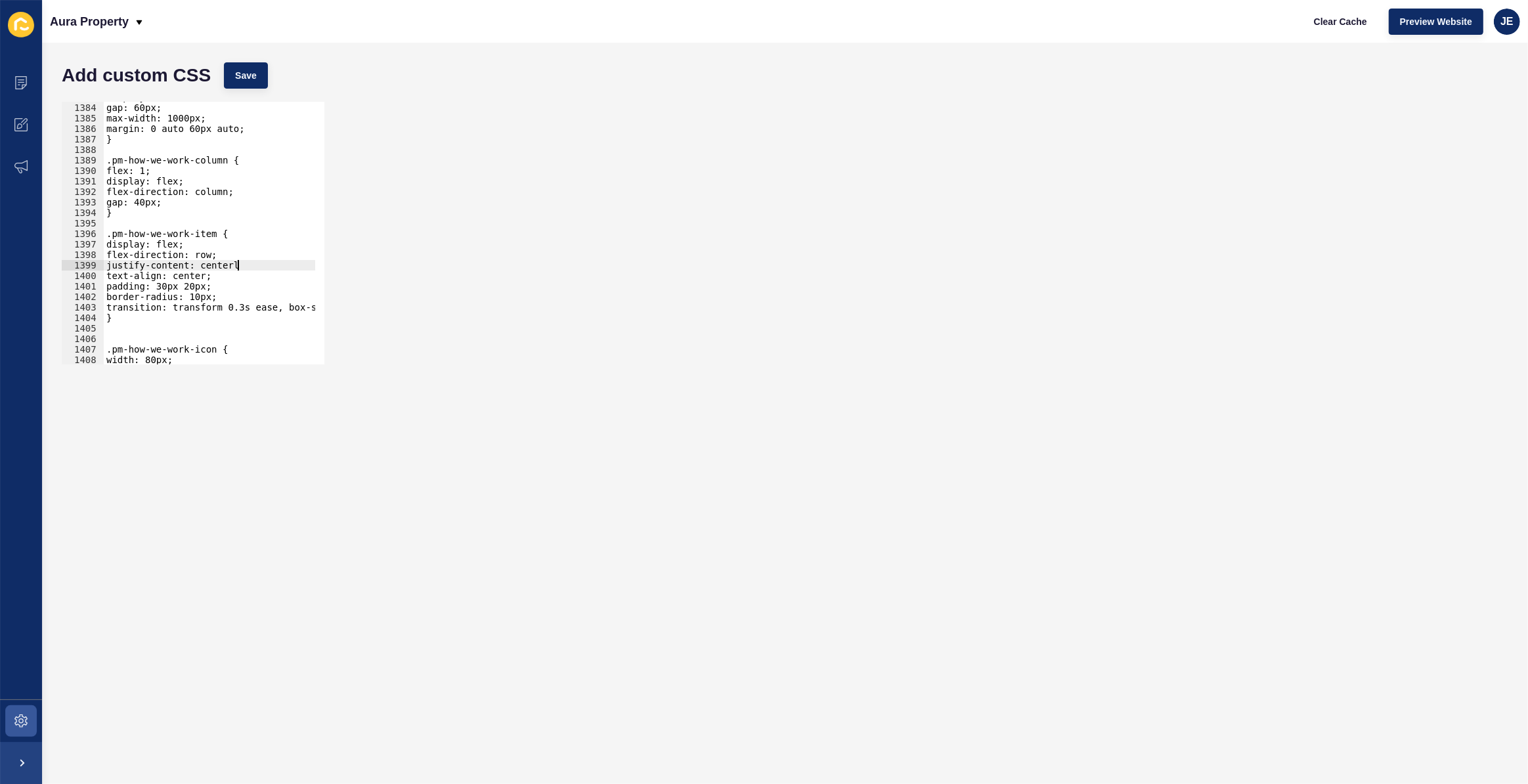
type textarea "justify-content: center;"
click at [261, 71] on button "Save" at bounding box center [246, 76] width 44 height 27
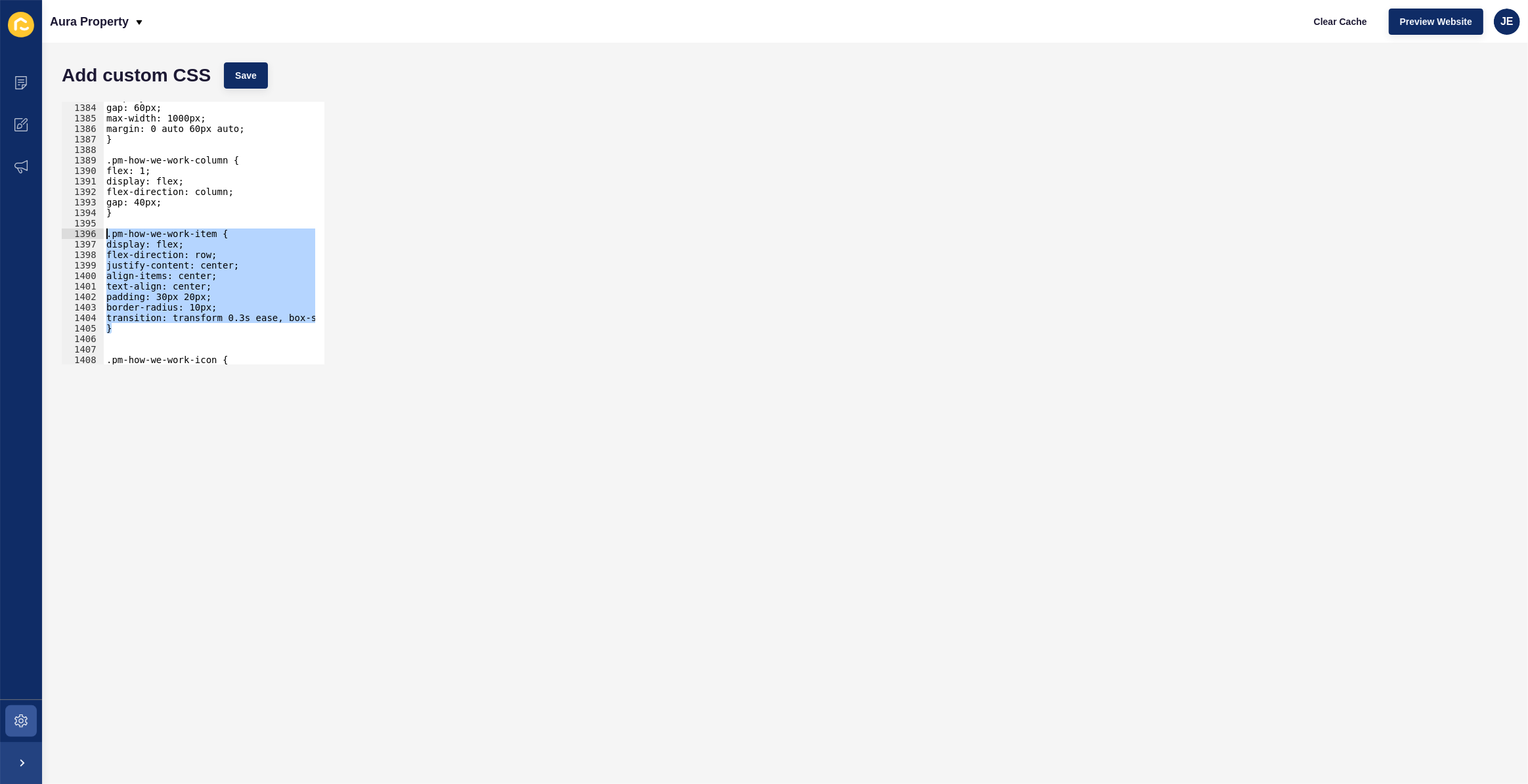
drag, startPoint x: 122, startPoint y: 326, endPoint x: 68, endPoint y: 234, distance: 106.7
click at [68, 234] on div "} 1383 1384 1385 1386 1387 1388 1389 1390 1391 1392 1393 1394 1395 1396 1397 13…" at bounding box center [193, 233] width 263 height 262
type textarea ".pm-how-we-work-item { display: flex;"
paste textarea
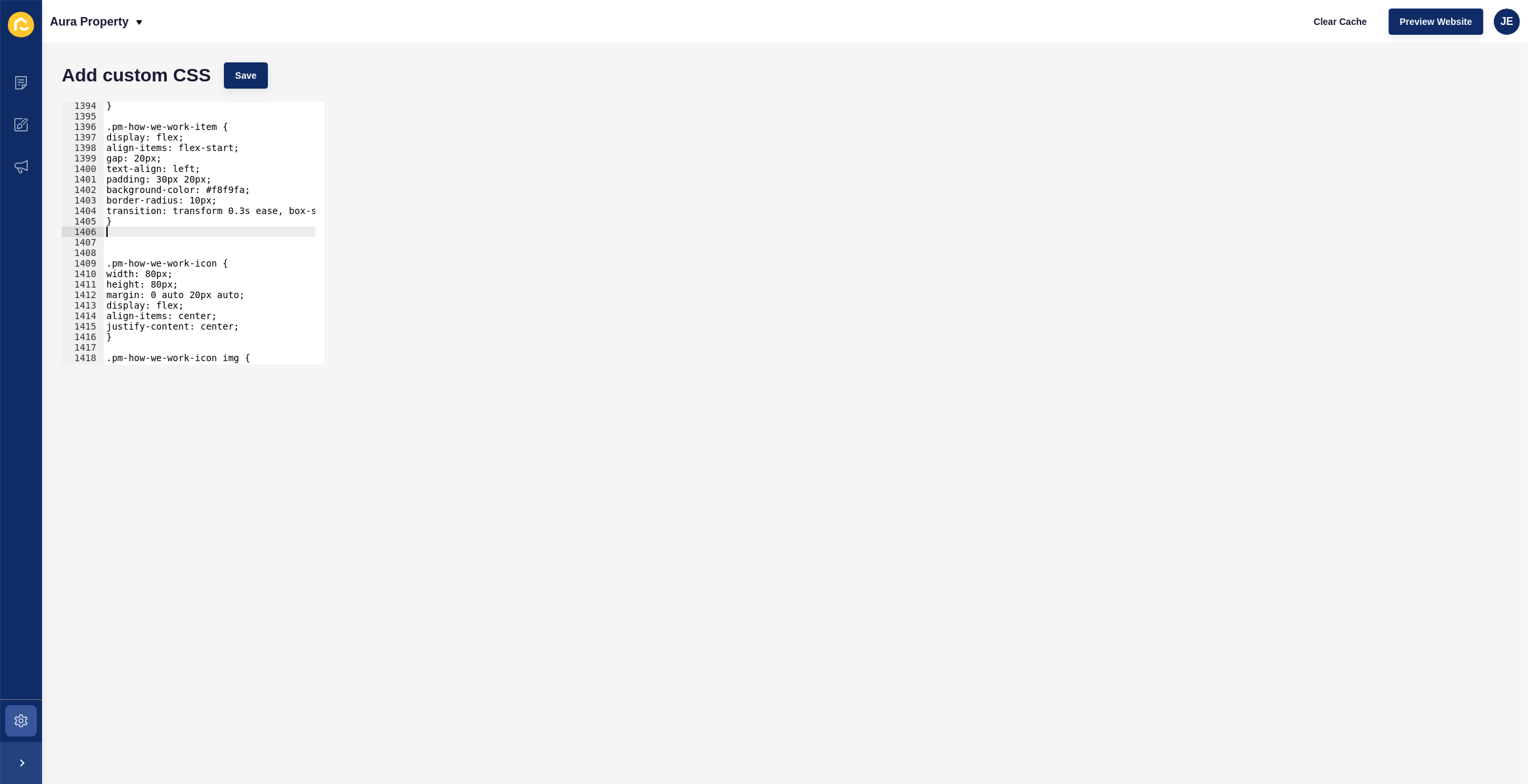
scroll to position [14636, 0]
click at [143, 241] on div "} .pm-how-we-work-item { display: flex; align-items: flex-start; gap: 20px; tex…" at bounding box center [359, 238] width 511 height 274
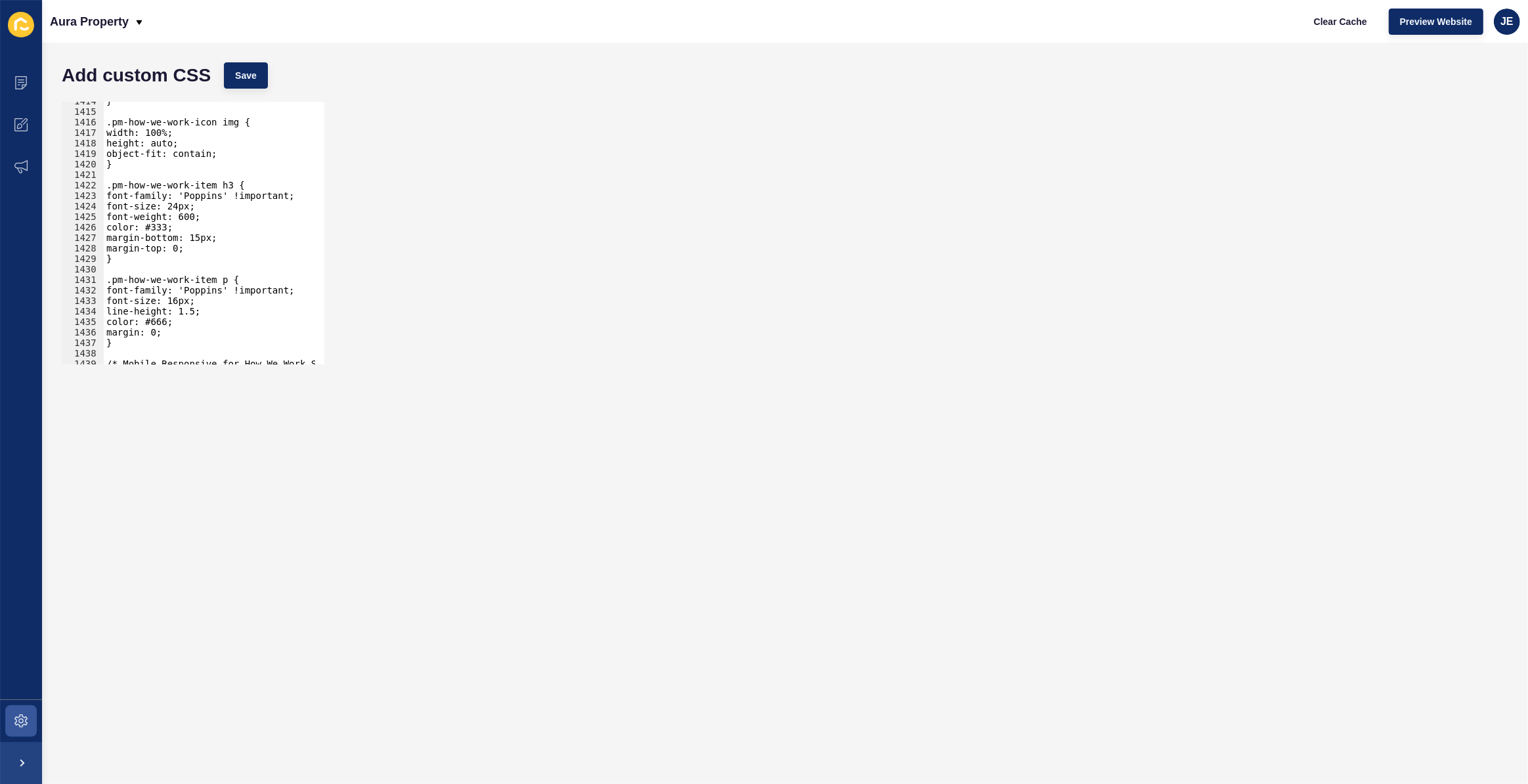
scroll to position [14885, 0]
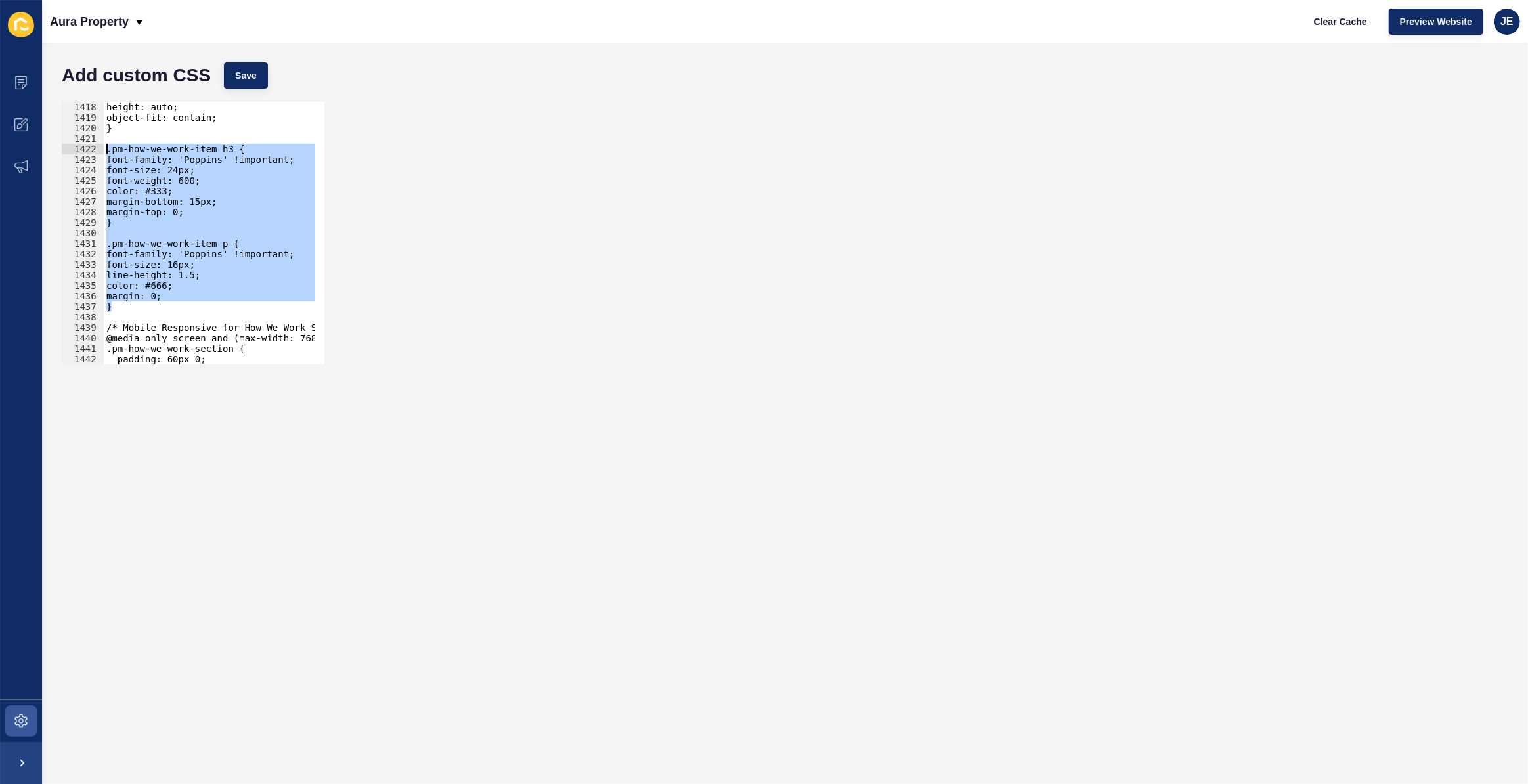
drag, startPoint x: 121, startPoint y: 303, endPoint x: 75, endPoint y: 149, distance: 160.7
click at [75, 149] on div "} 1418 1419 1420 1421 1422 1423 1424 1425 1426 1427 1428 1429 1430 1431 1432 14…" at bounding box center [193, 233] width 263 height 262
paste textarea "}"
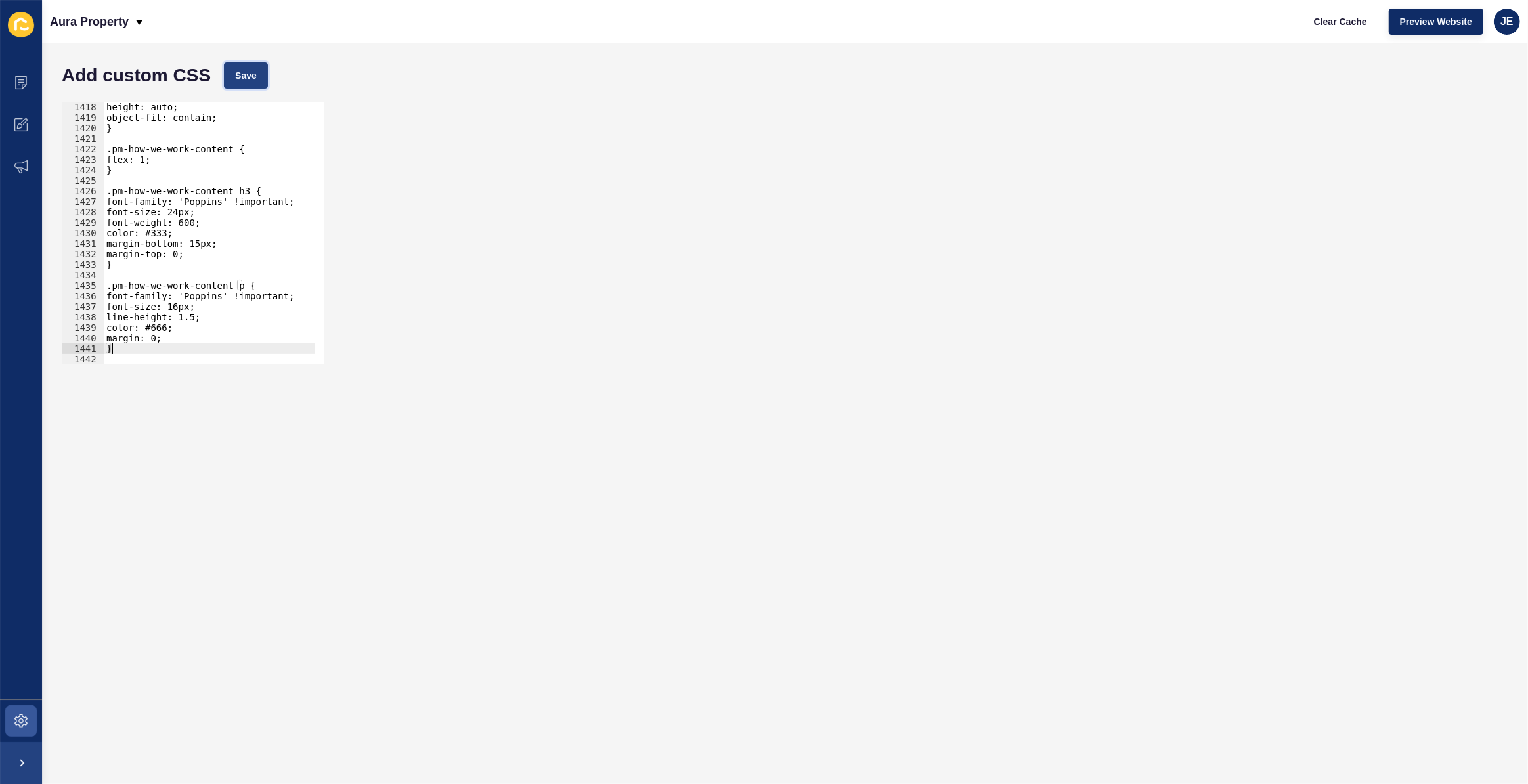
click at [248, 79] on span "Save" at bounding box center [246, 76] width 22 height 13
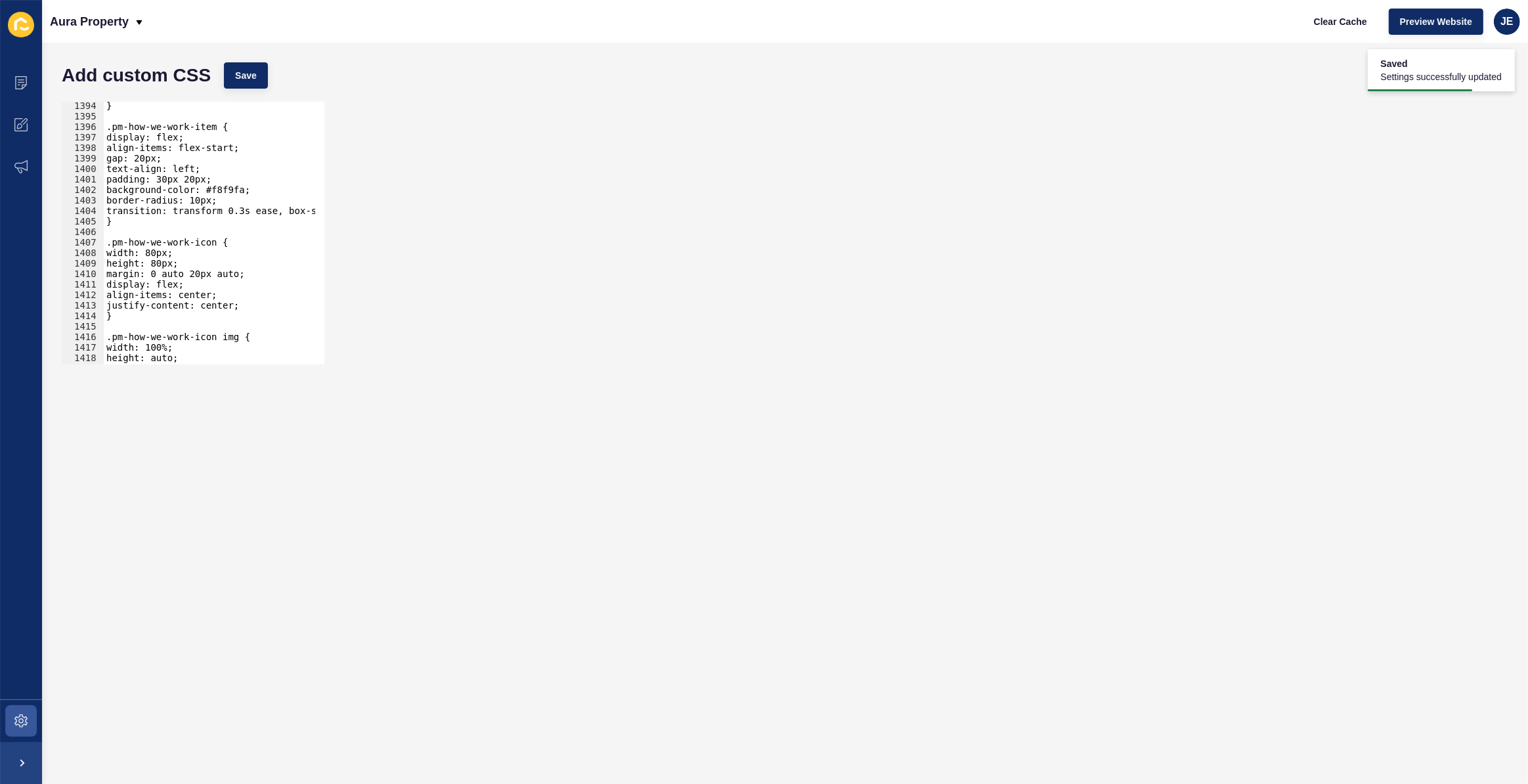
scroll to position [14600, 0]
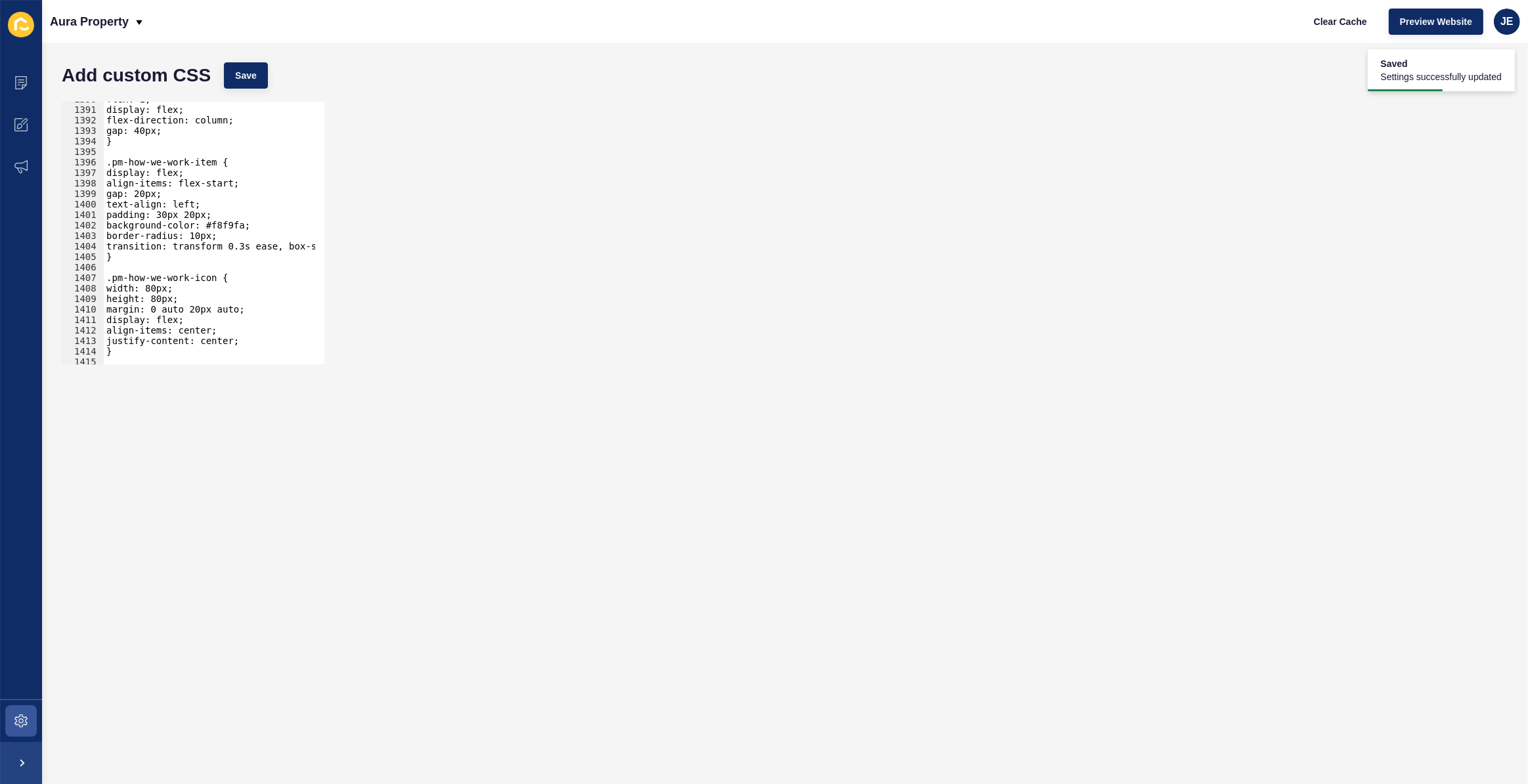
click at [171, 237] on div "flex: 1; display: flex; flex-direction: column; gap: 40px; } .pm-how-we-work-it…" at bounding box center [359, 231] width 511 height 274
click at [173, 230] on div "flex: 1; display: flex; flex-direction: column; gap: 40px; } .pm-how-we-work-it…" at bounding box center [359, 231] width 511 height 274
click at [175, 229] on div "flex: 1; display: flex; flex-direction: column; gap: 40px; } .pm-how-we-work-it…" at bounding box center [359, 231] width 511 height 274
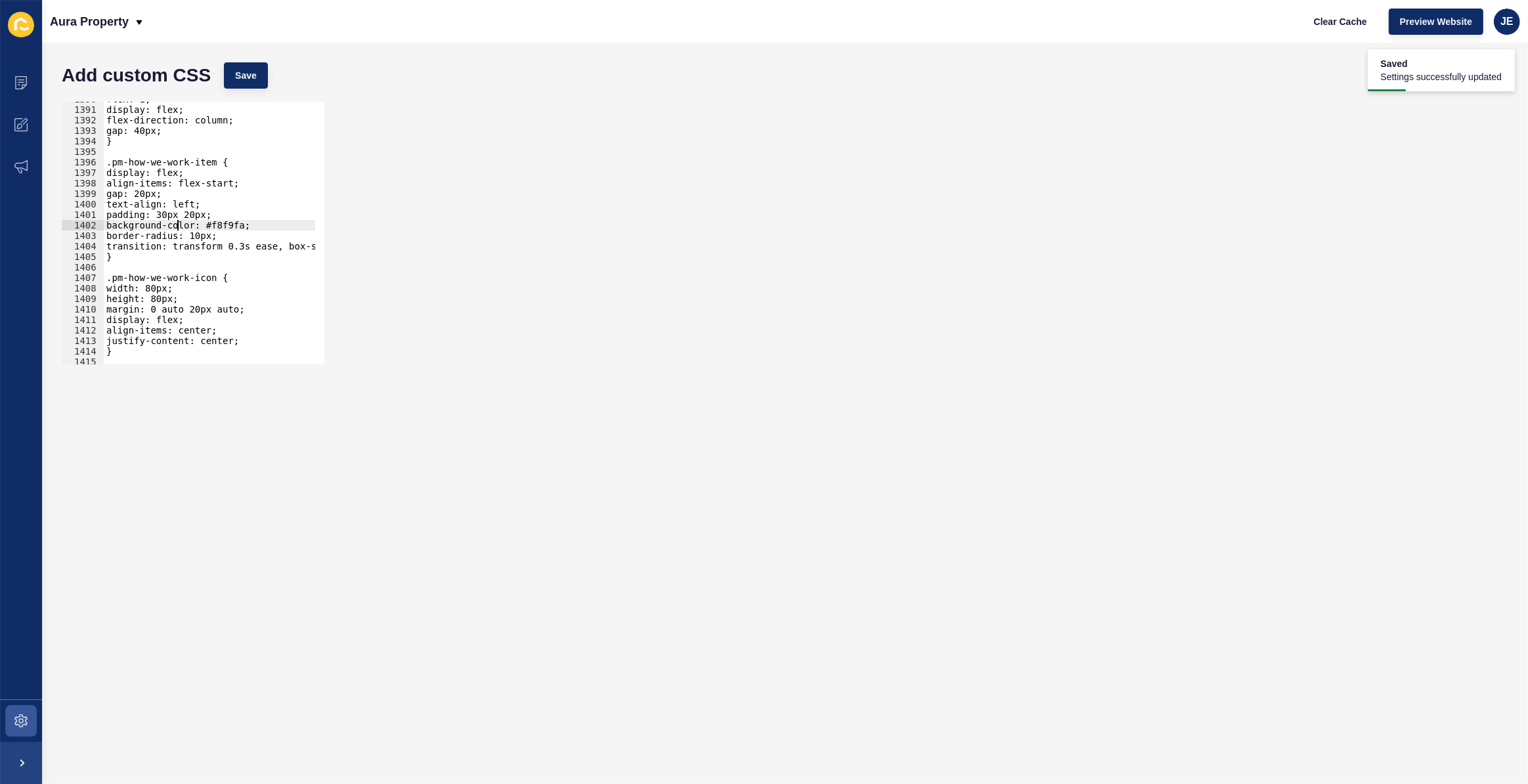
click at [175, 229] on div "flex: 1; display: flex; flex-direction: column; gap: 40px; } .pm-how-we-work-it…" at bounding box center [359, 231] width 511 height 274
click at [174, 229] on div "flex: 1; display: flex; flex-direction: column; gap: 40px; } .pm-how-we-work-it…" at bounding box center [359, 231] width 511 height 274
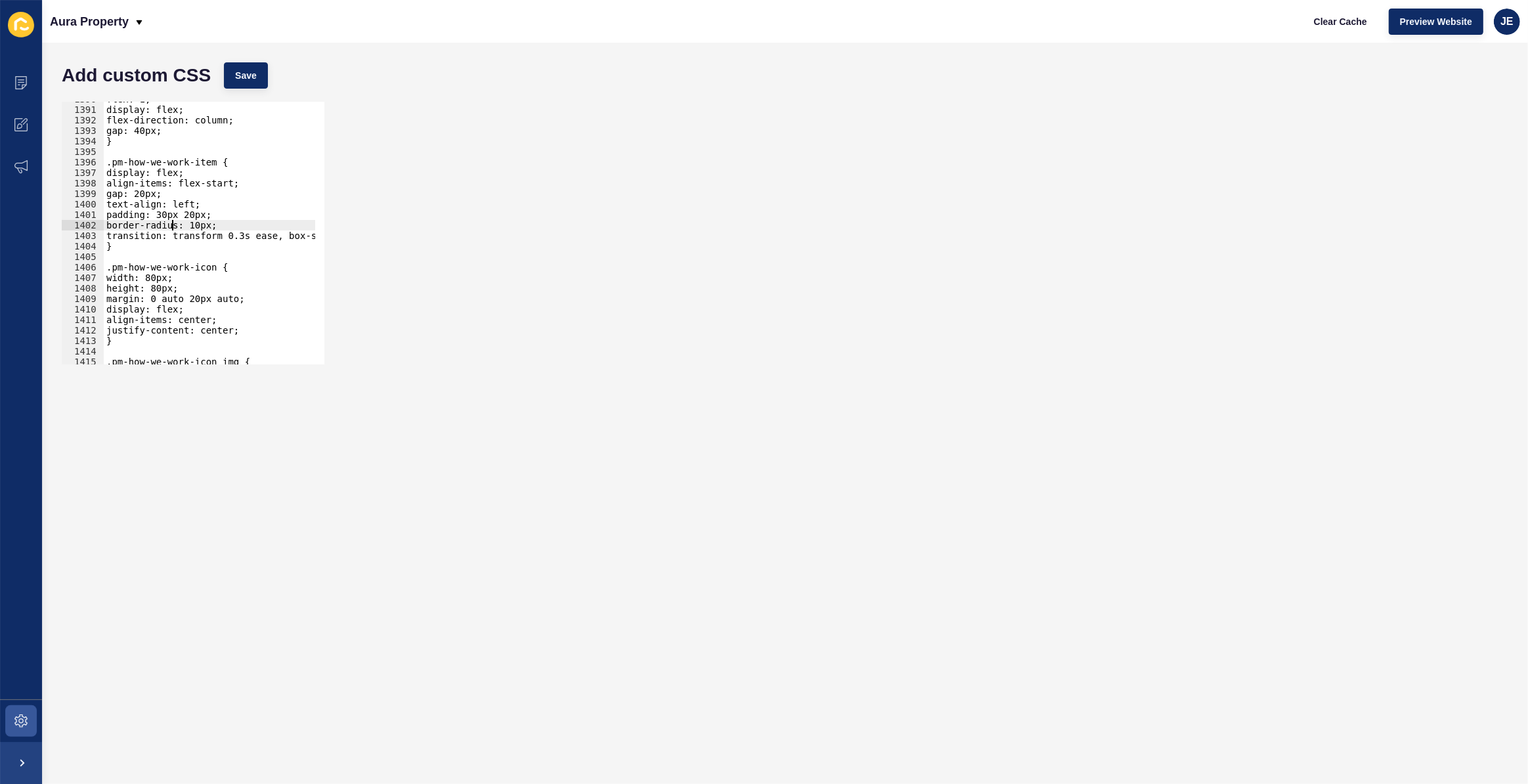
click at [174, 229] on div "flex: 1; display: flex; flex-direction: column; gap: 40px; } .pm-how-we-work-it…" at bounding box center [359, 231] width 511 height 274
click at [217, 227] on div "flex: 1; display: flex; flex-direction: column; gap: 40px; } .pm-how-we-work-it…" at bounding box center [359, 231] width 511 height 274
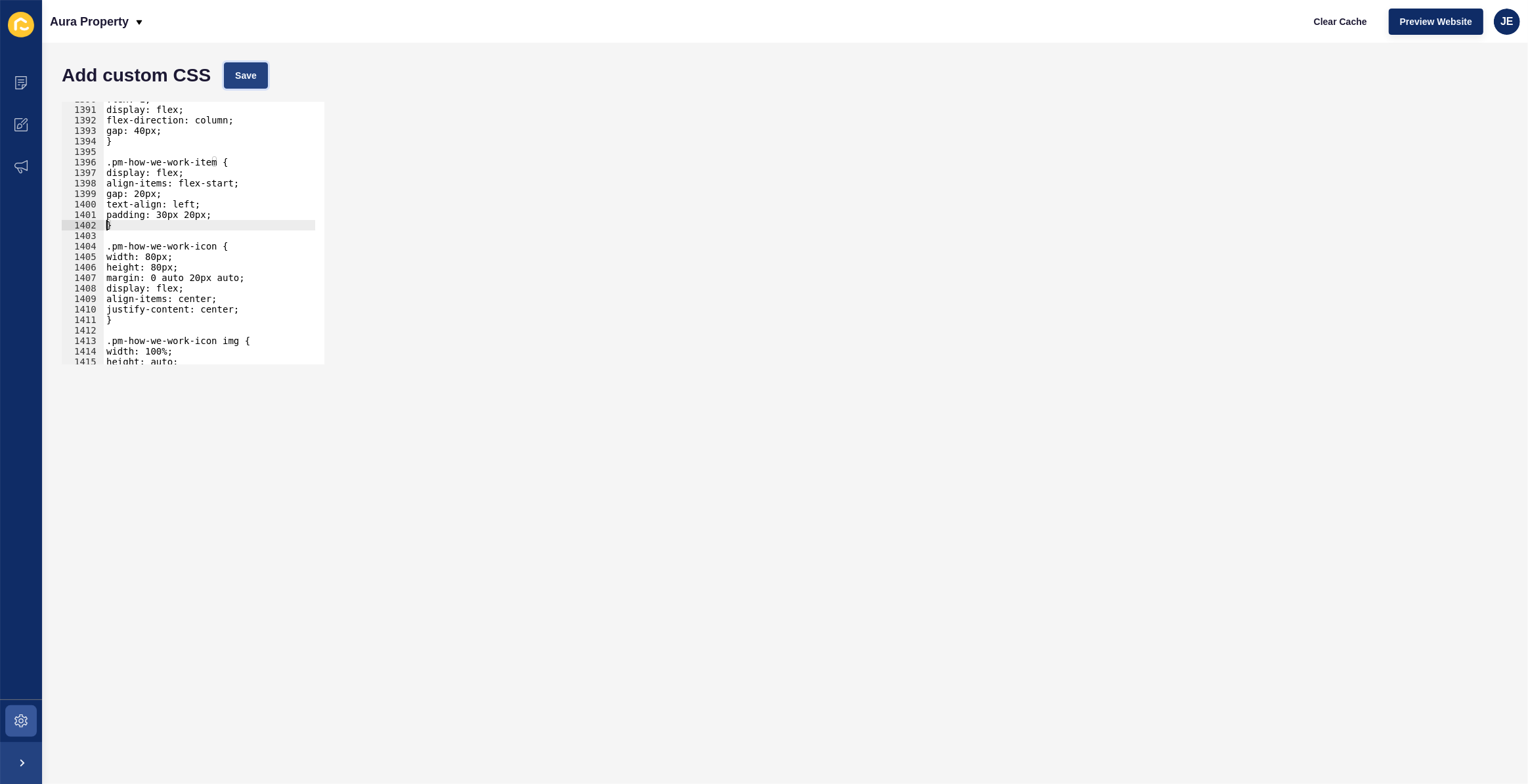
click at [245, 81] on span "Save" at bounding box center [246, 76] width 22 height 13
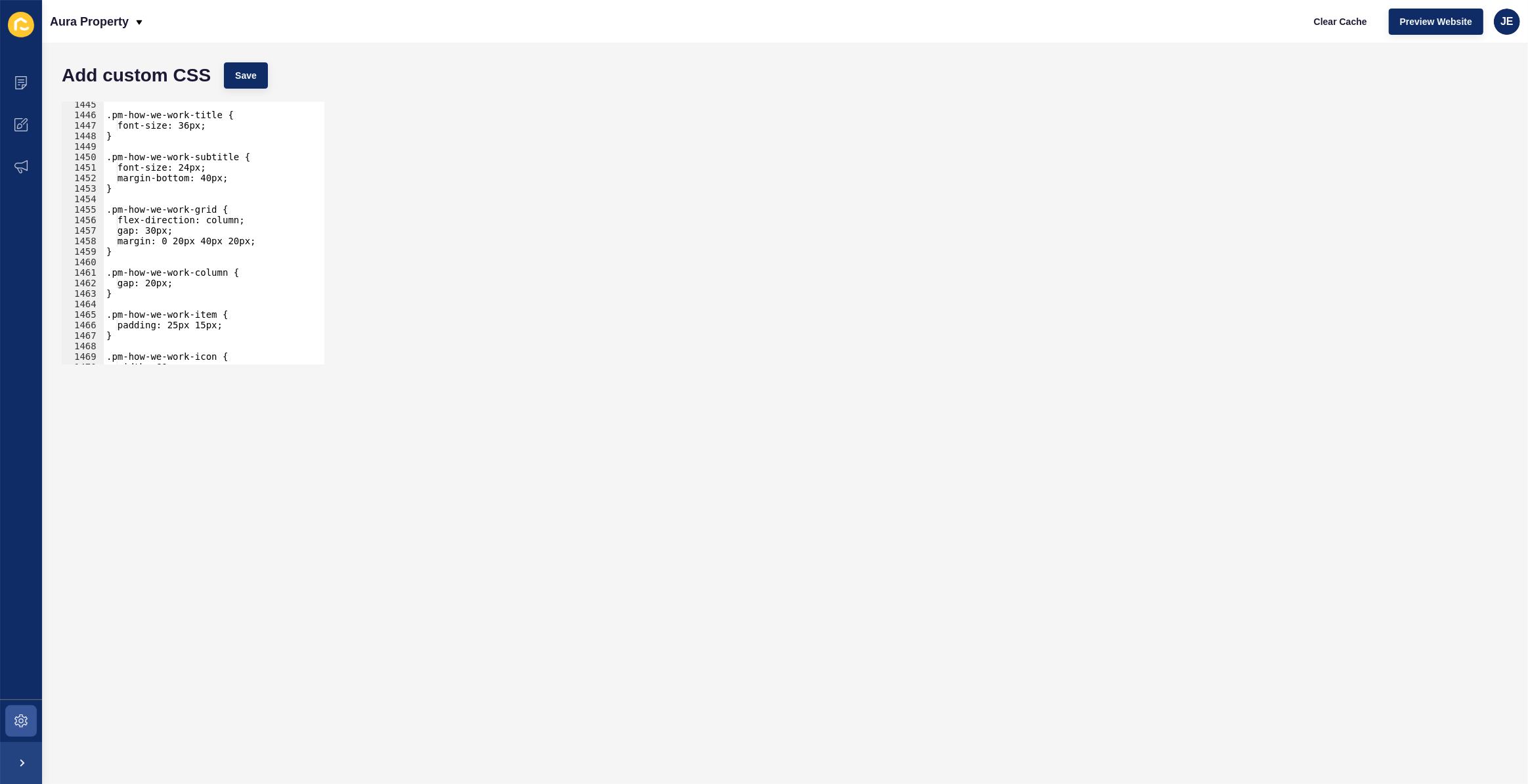
scroll to position [15207, 0]
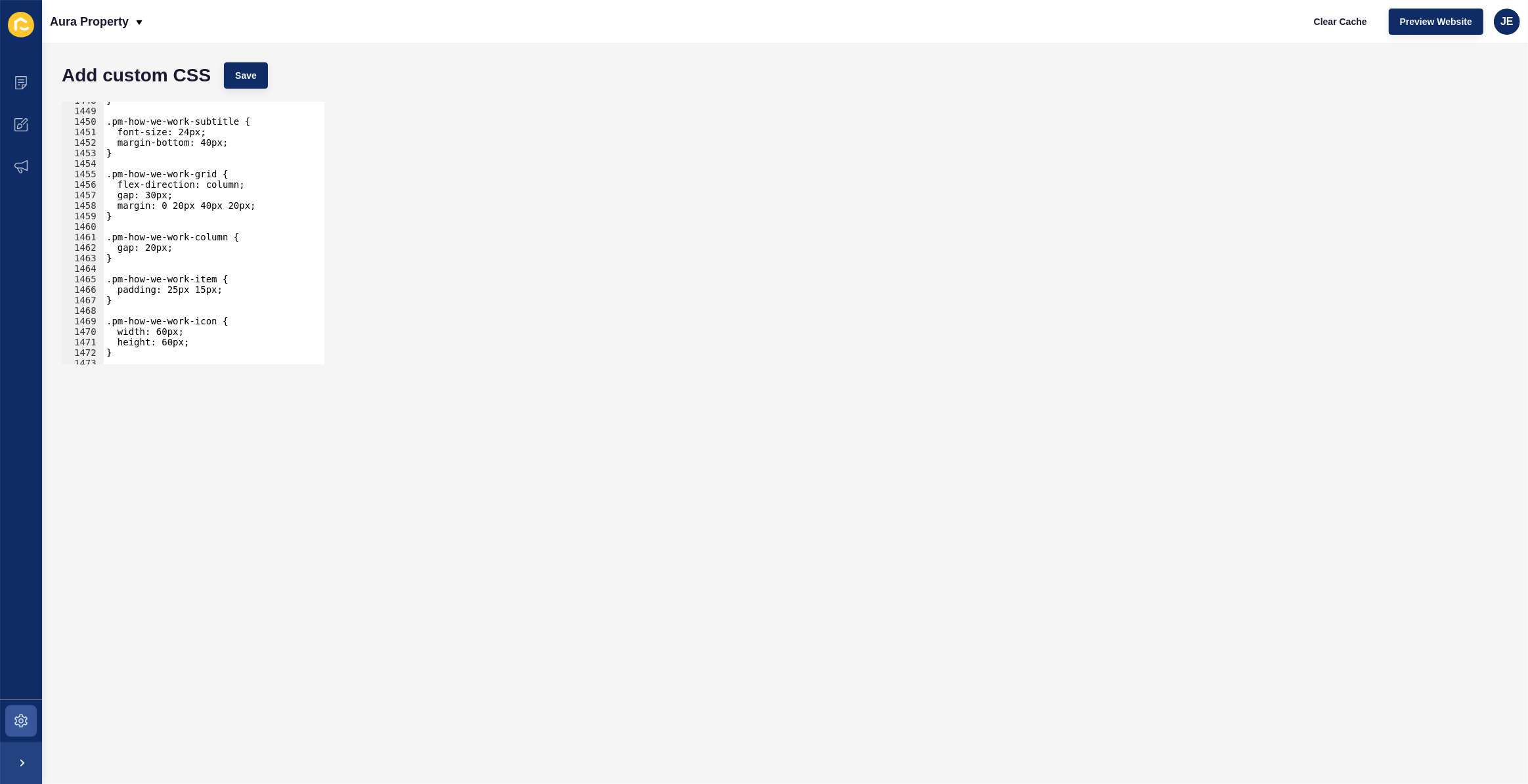
type textarea "padding: 25px 15px;"
click at [230, 288] on div "} .pm-how-we-work-subtitle { font-size: 24px; margin-bottom: 40px; } .pm-how-we…" at bounding box center [359, 233] width 511 height 274
click at [263, 70] on button "Save" at bounding box center [246, 76] width 44 height 27
click at [249, 78] on span "Save" at bounding box center [246, 76] width 22 height 13
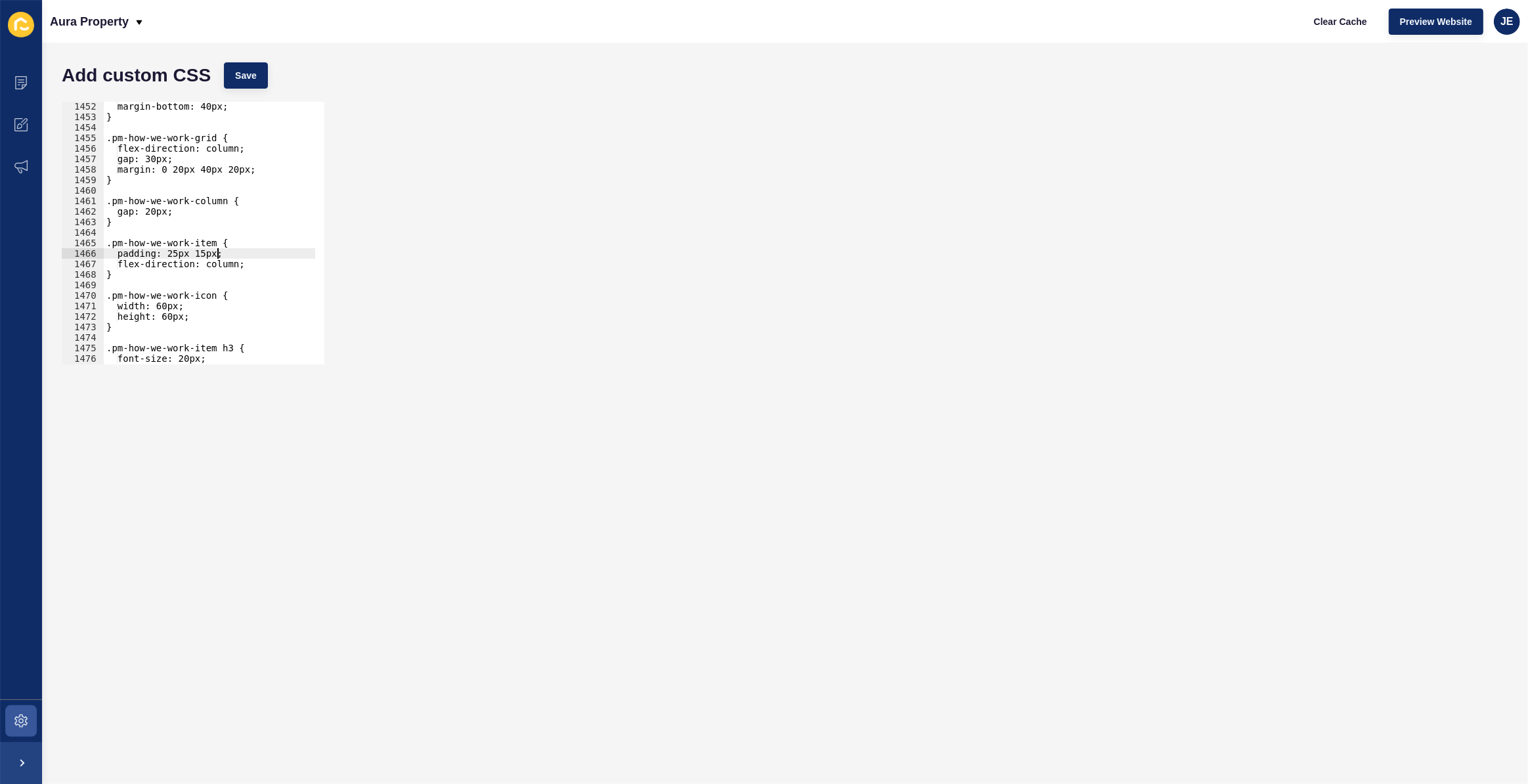
scroll to position [0, 7]
drag, startPoint x: 217, startPoint y: 252, endPoint x: 174, endPoint y: 250, distance: 43.0
click at [174, 250] on div "margin-bottom: 40px; } .pm-how-we-work-grid { flex-direction: column; gap: 30px…" at bounding box center [359, 239] width 511 height 274
type textarea "padding: 0;"
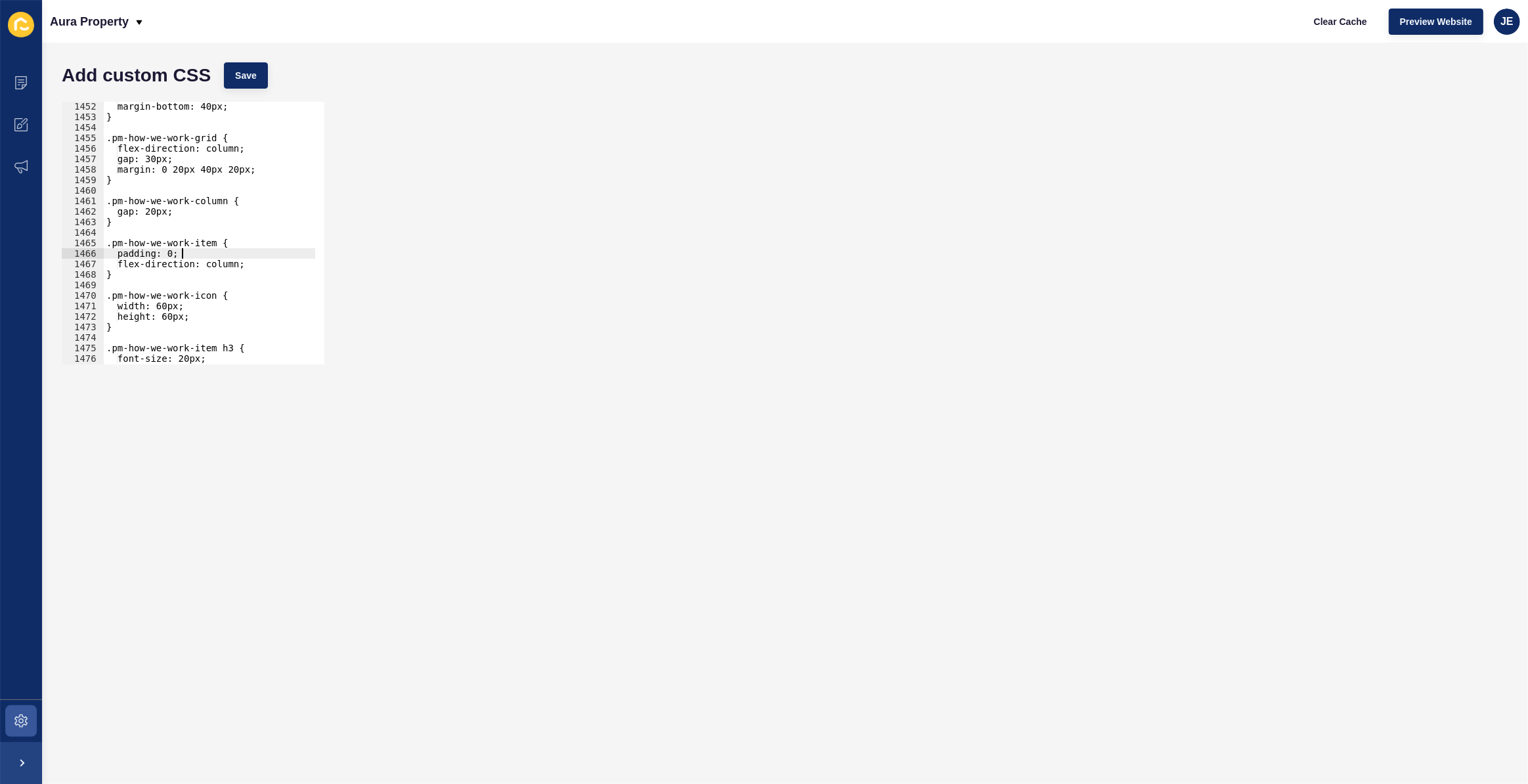
click at [216, 256] on div "margin-bottom: 40px; } .pm-how-we-work-grid { flex-direction: column; gap: 30px…" at bounding box center [359, 239] width 511 height 274
type textarea "gap: 0;"
click at [264, 81] on button "Save" at bounding box center [246, 76] width 44 height 27
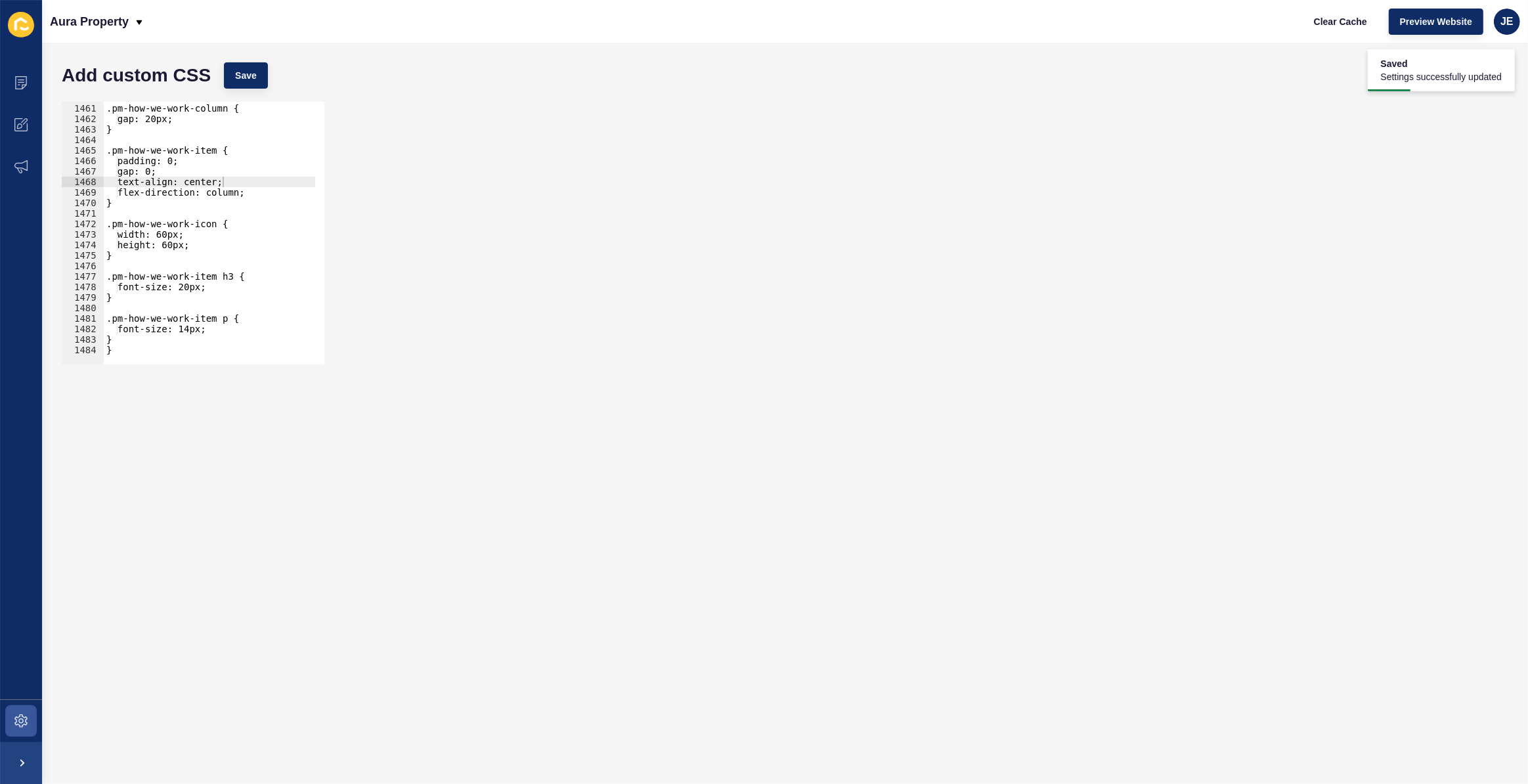
scroll to position [15336, 0]
click at [216, 183] on div ".pm-how-we-work-column { gap: 20px; } .pm-how-we-work-item { padding: 0; gap: 0…" at bounding box center [359, 230] width 511 height 274
click at [235, 74] on span "Save" at bounding box center [246, 76] width 22 height 13
click at [1335, 27] on span "Clear Cache" at bounding box center [1340, 22] width 53 height 13
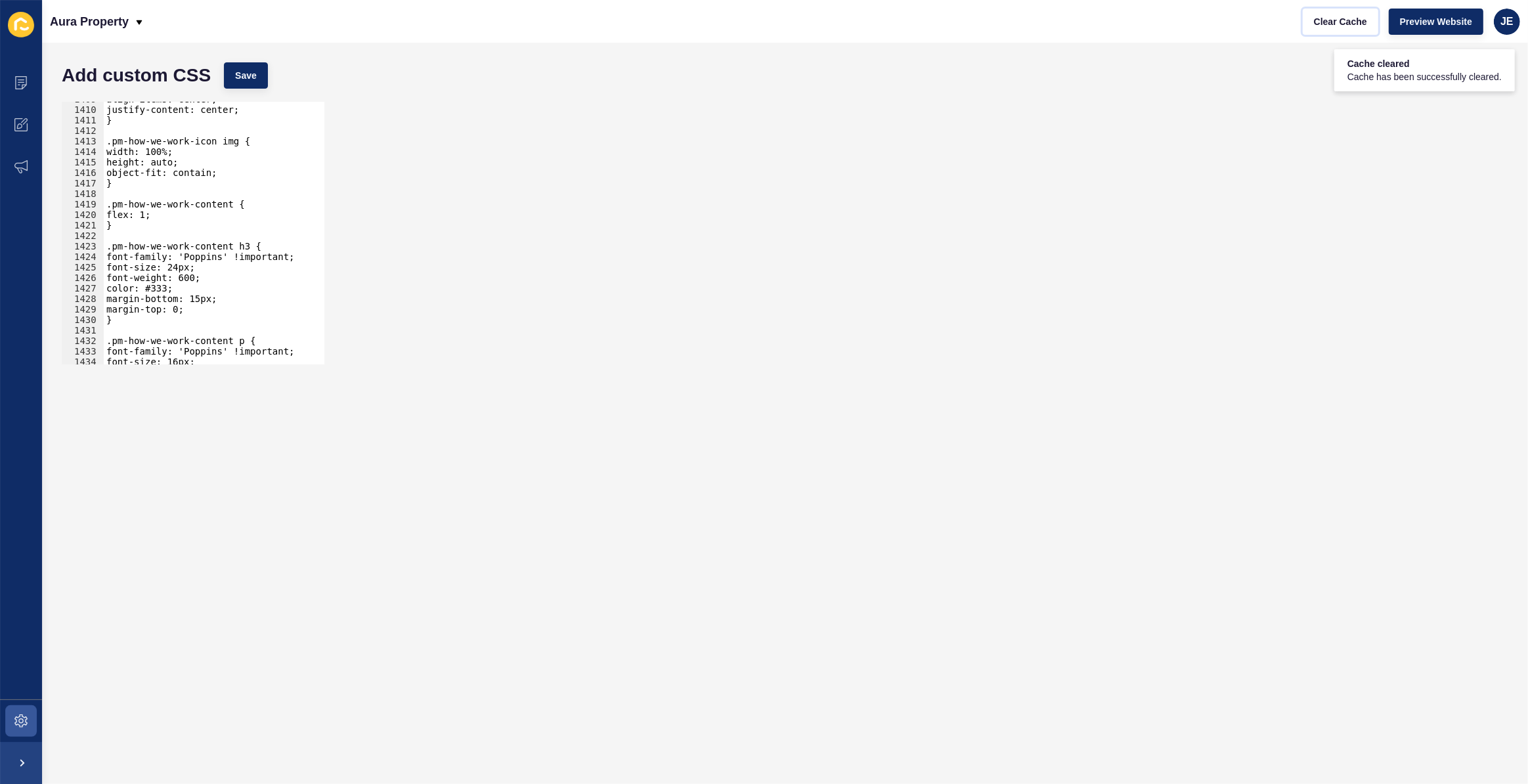
scroll to position [14799, 0]
type textarea "flex: 1;"
click at [178, 217] on div "align-items: center; justify-content: center; } .pm-how-we-work-icon img { widt…" at bounding box center [359, 231] width 511 height 274
click at [254, 66] on button "Save" at bounding box center [246, 76] width 44 height 27
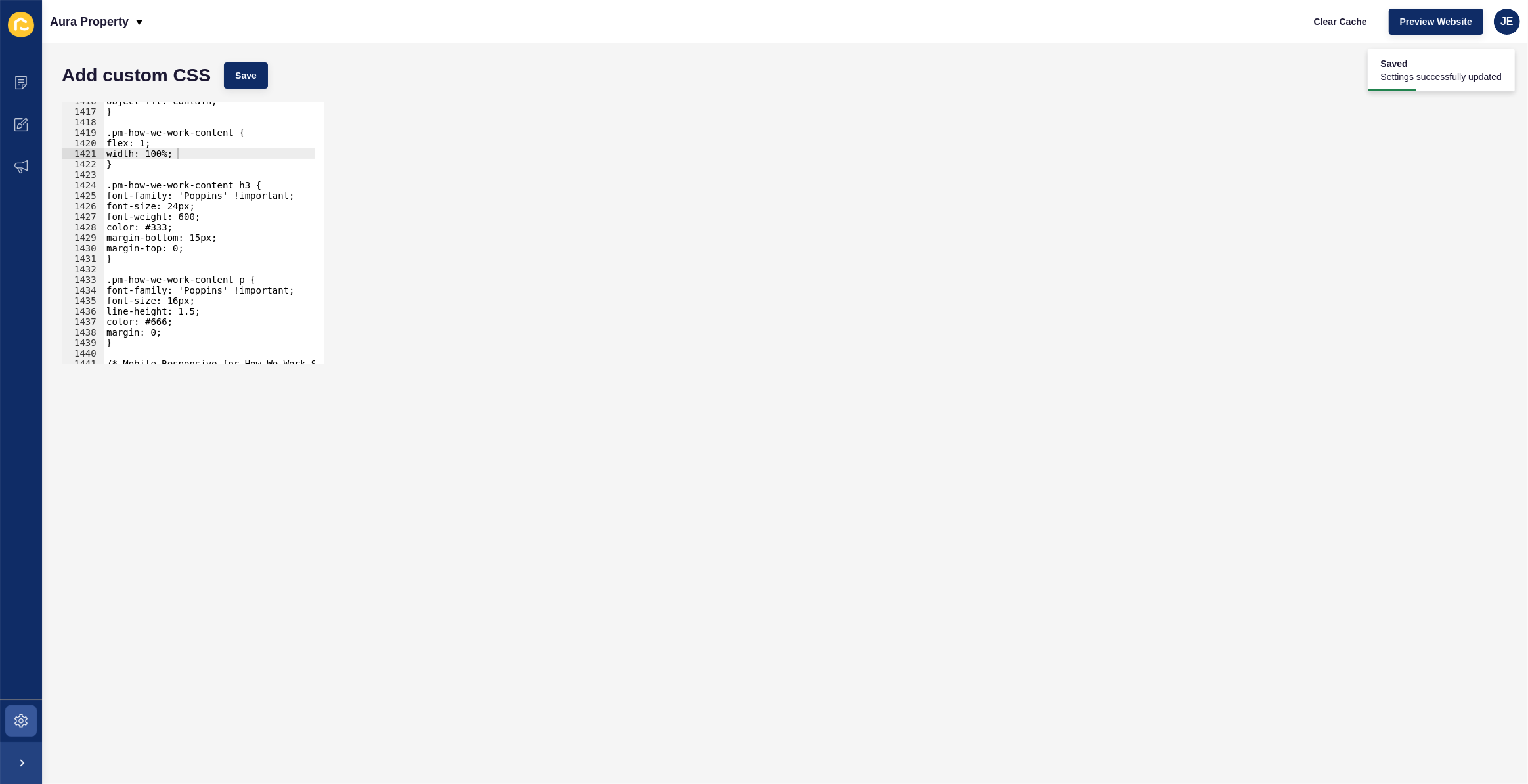
scroll to position [15086, 0]
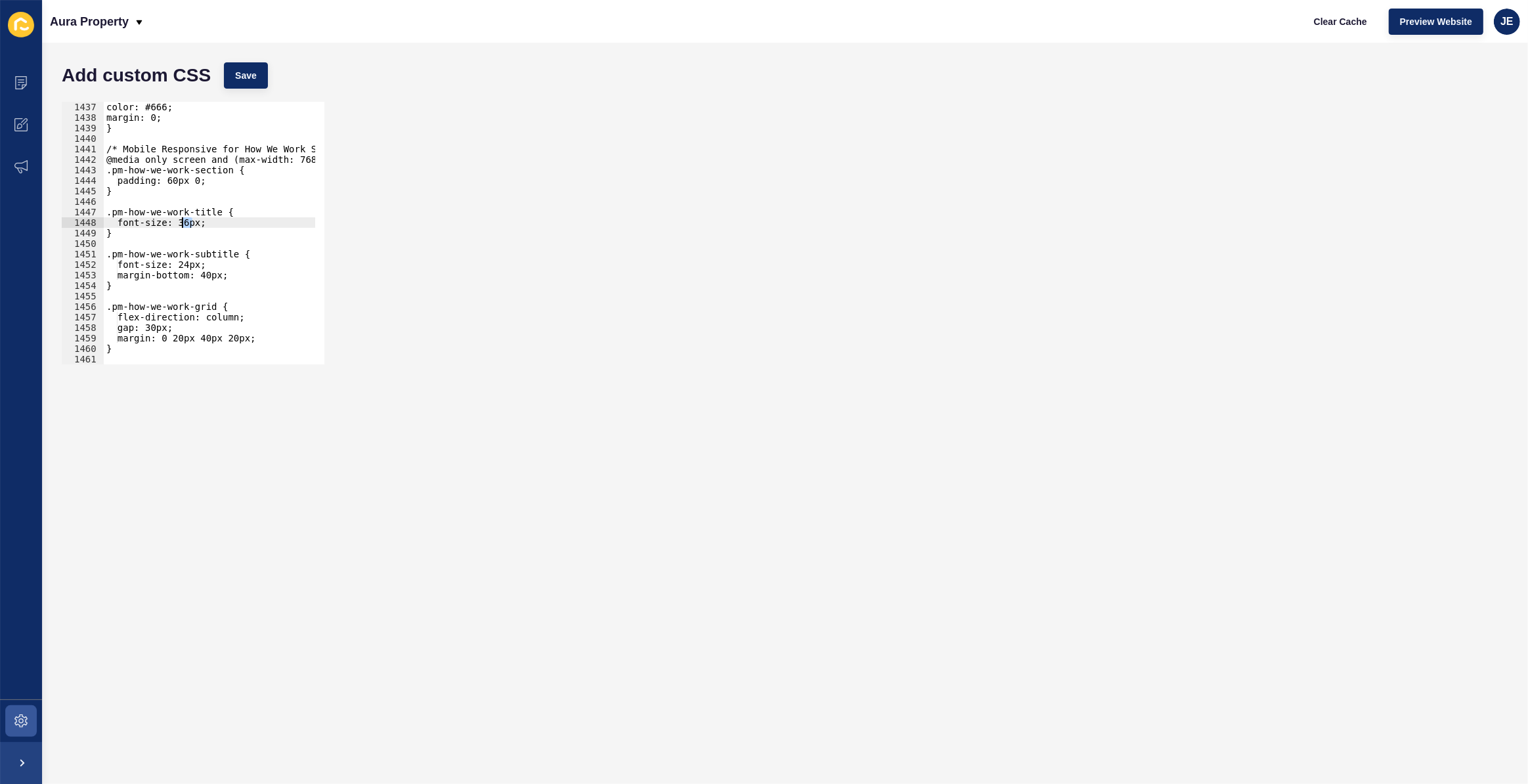
drag, startPoint x: 190, startPoint y: 223, endPoint x: 181, endPoint y: 223, distance: 9.0
click at [181, 223] on div "color: #666; margin: 0; } /* Mobile Responsive for How We Work Section */ @medi…" at bounding box center [359, 239] width 511 height 274
click at [190, 265] on div "color: #666; margin: 0; } /* Mobile Responsive for How We Work Section */ @medi…" at bounding box center [359, 239] width 511 height 274
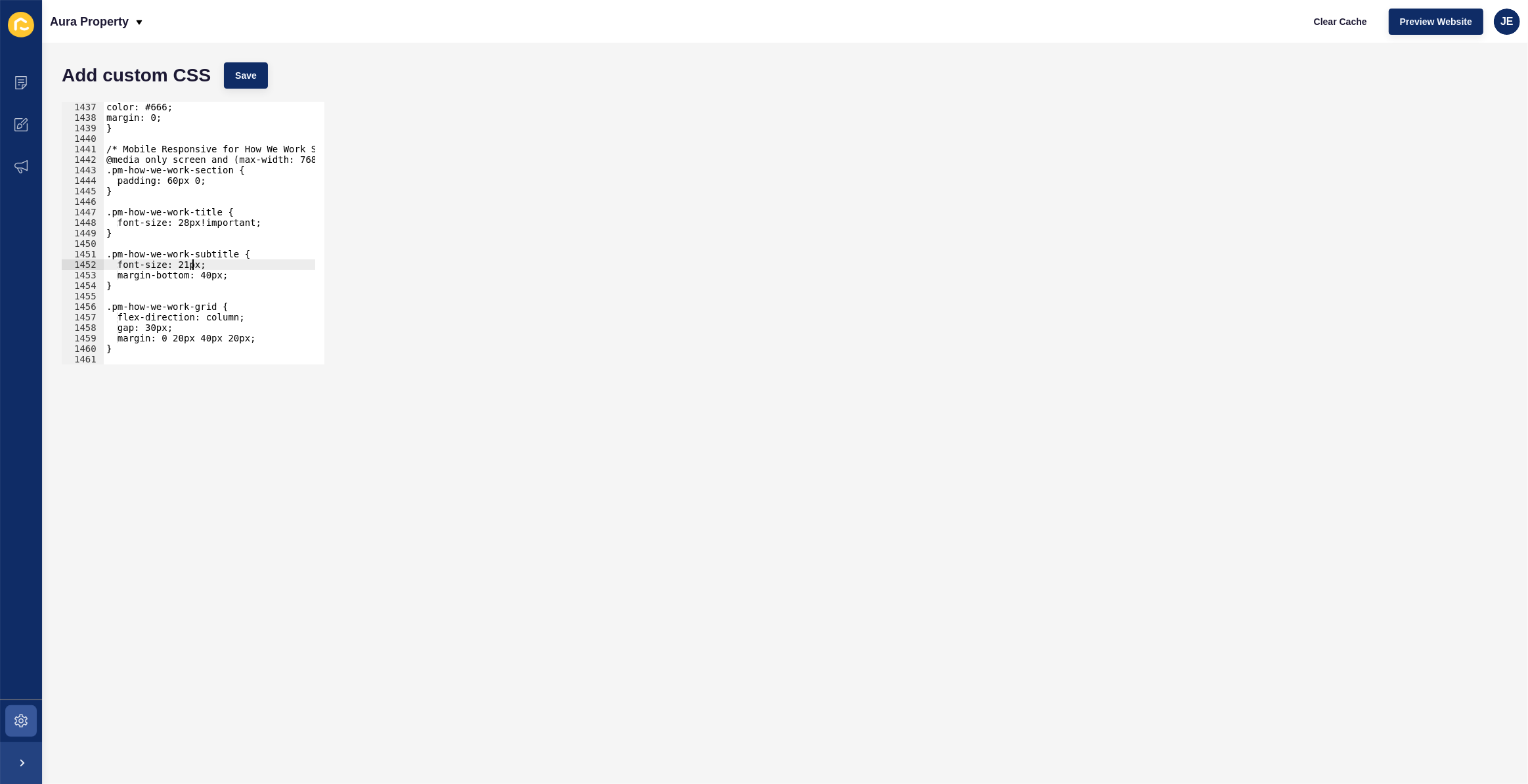
click at [203, 264] on div "color: #666; margin: 0; } /* Mobile Responsive for How We Work Section */ @medi…" at bounding box center [359, 239] width 511 height 274
click at [238, 78] on span "Save" at bounding box center [246, 76] width 22 height 13
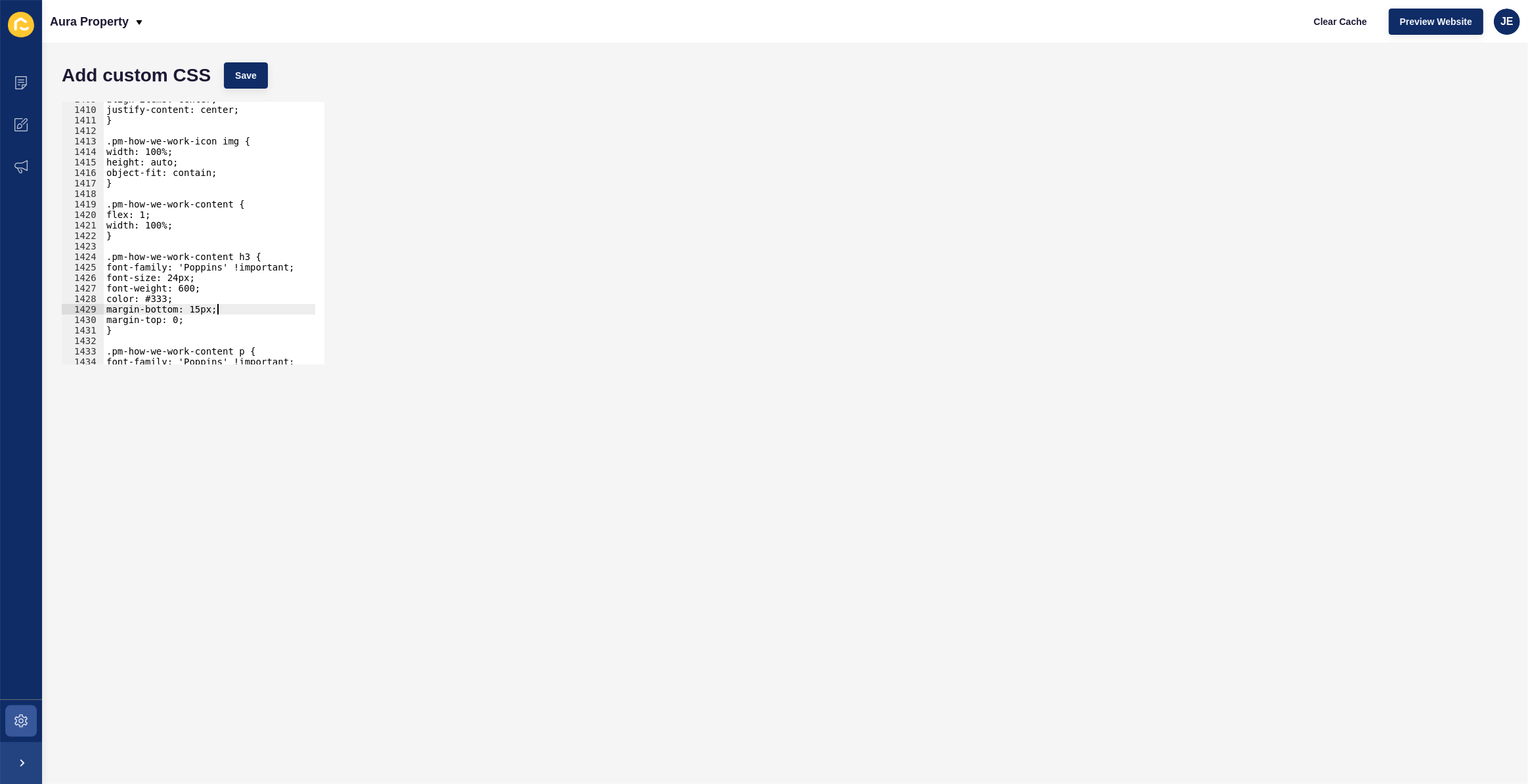
scroll to position [0, 7]
drag, startPoint x: 227, startPoint y: 308, endPoint x: 151, endPoint y: 308, distance: 76.0
click at [151, 308] on div "align-items: center; justify-content: center; } .pm-how-we-work-icon img { widt…" at bounding box center [359, 231] width 511 height 274
click at [254, 82] on button "Save" at bounding box center [246, 76] width 44 height 27
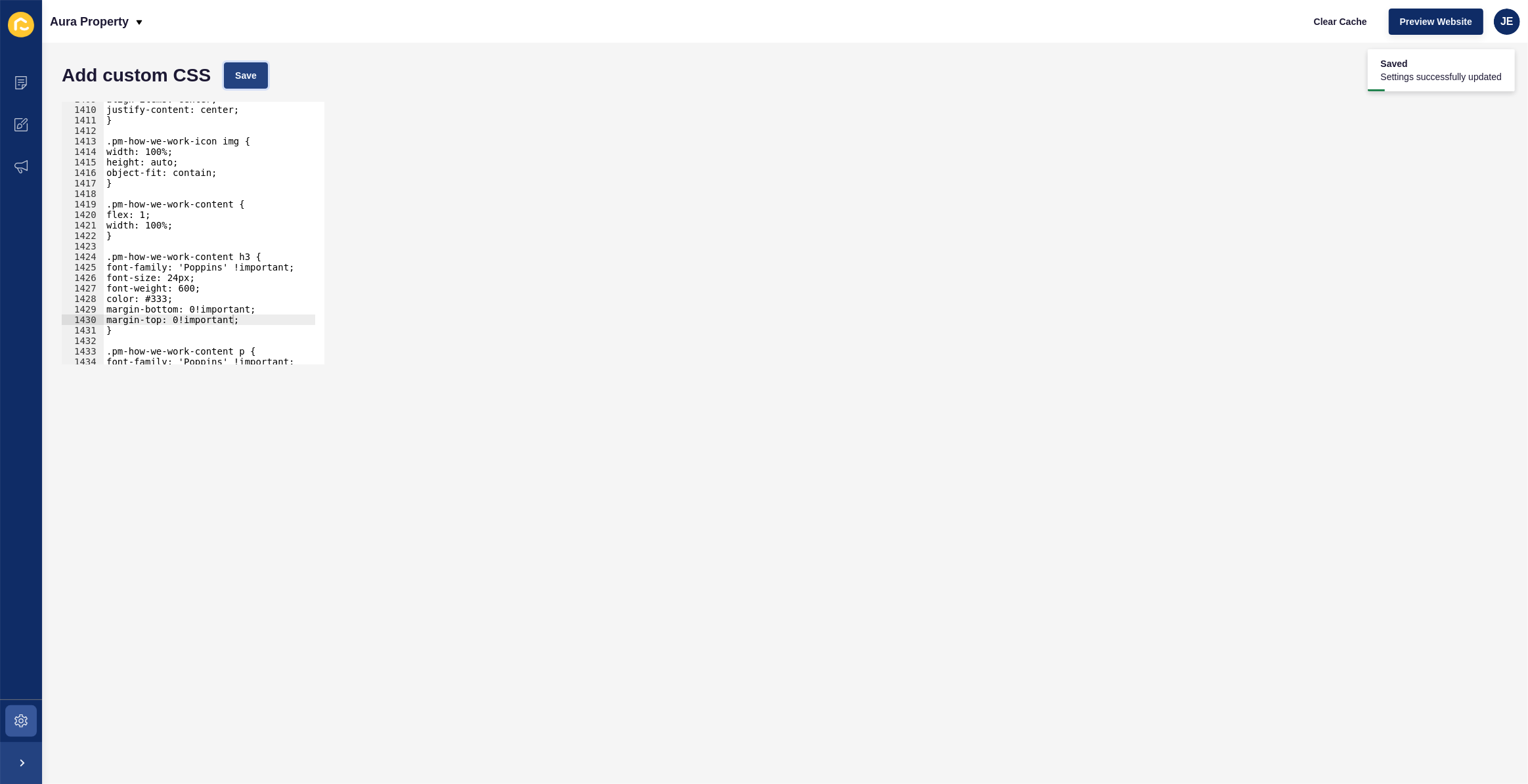
click at [238, 72] on span "Save" at bounding box center [246, 76] width 22 height 13
type textarea "width: 100%;"
click at [191, 224] on div "align-items: center; justify-content: center; } .pm-how-we-work-icon img { widt…" at bounding box center [359, 231] width 511 height 274
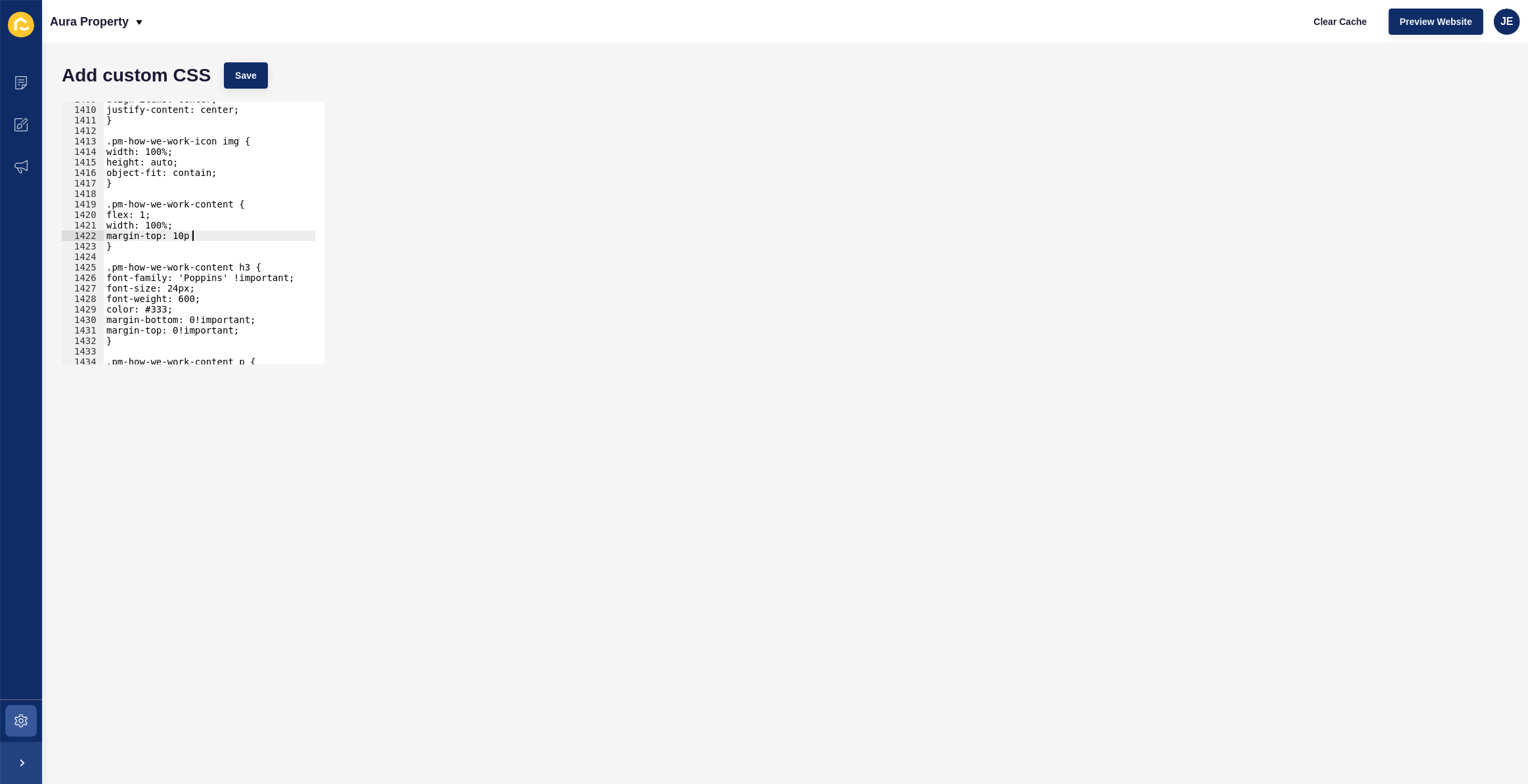
scroll to position [0, 6]
click at [259, 91] on div "Add custom CSS Save" at bounding box center [785, 75] width 1460 height 39
click at [261, 84] on button "Save" at bounding box center [246, 76] width 44 height 27
click at [258, 70] on button "Save" at bounding box center [246, 76] width 44 height 27
click at [189, 236] on div "align-items: center; justify-content: center; } .pm-how-we-work-icon img { widt…" at bounding box center [359, 231] width 511 height 274
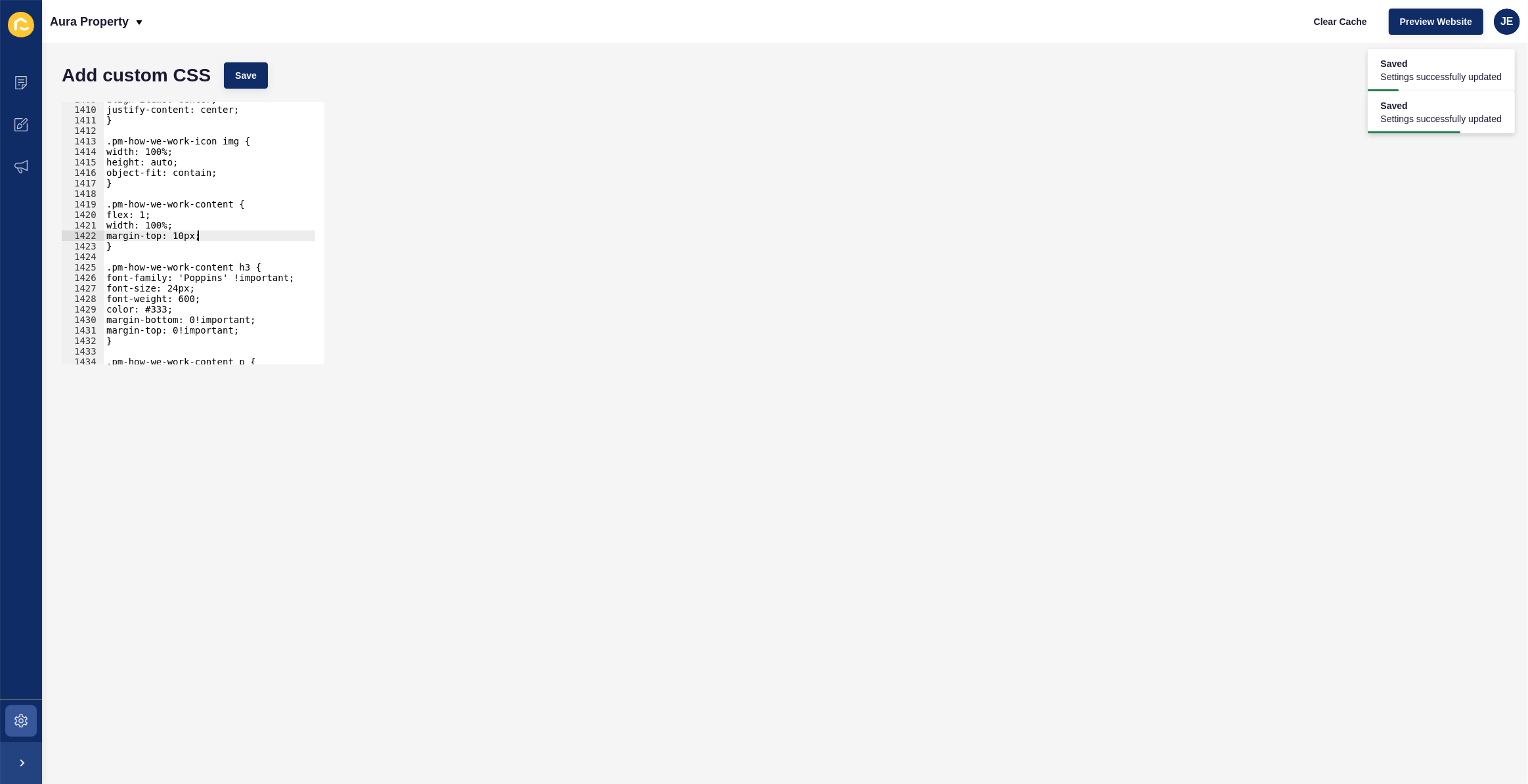
scroll to position [0, 7]
click at [231, 72] on button "Save" at bounding box center [246, 76] width 44 height 27
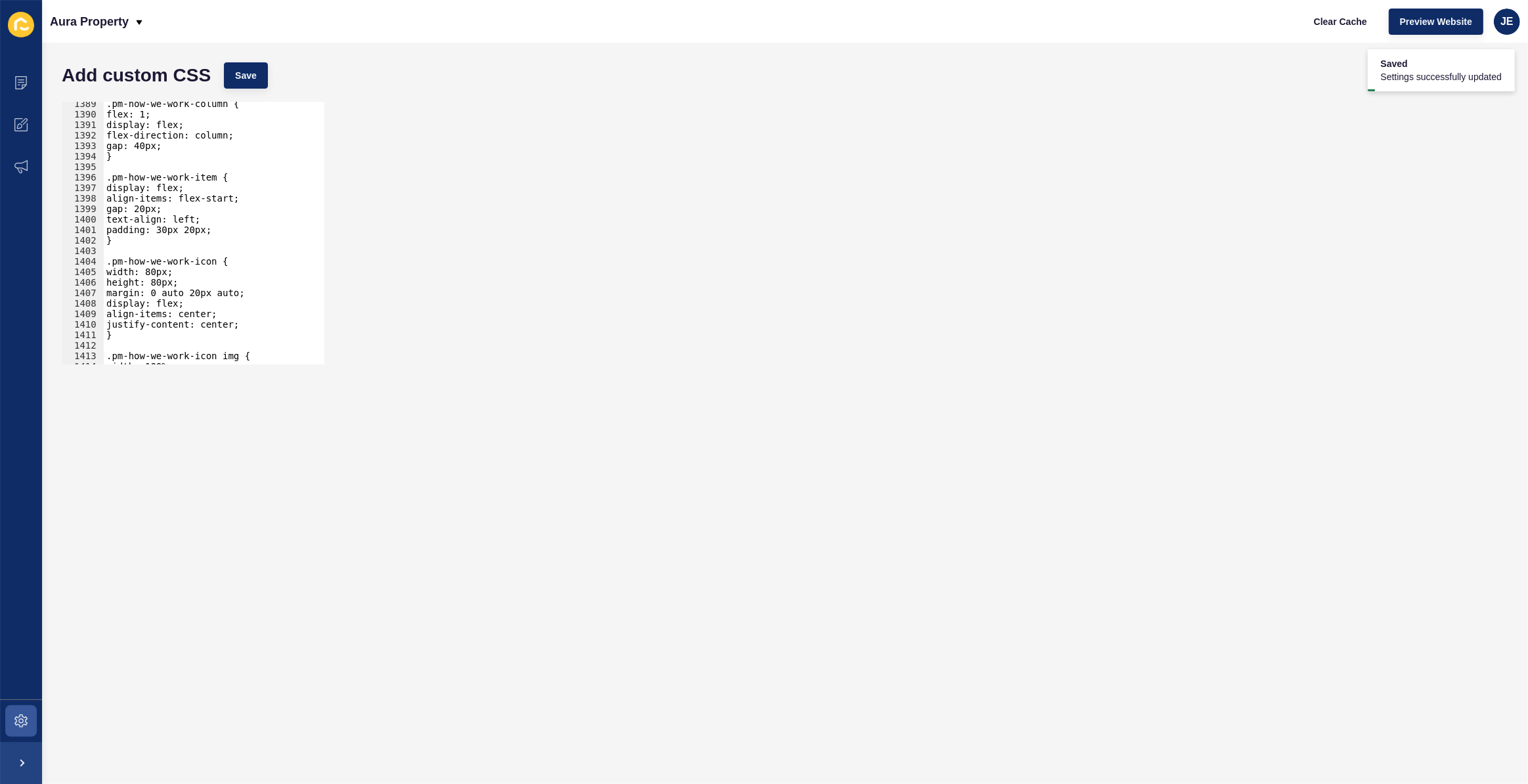
scroll to position [14549, 0]
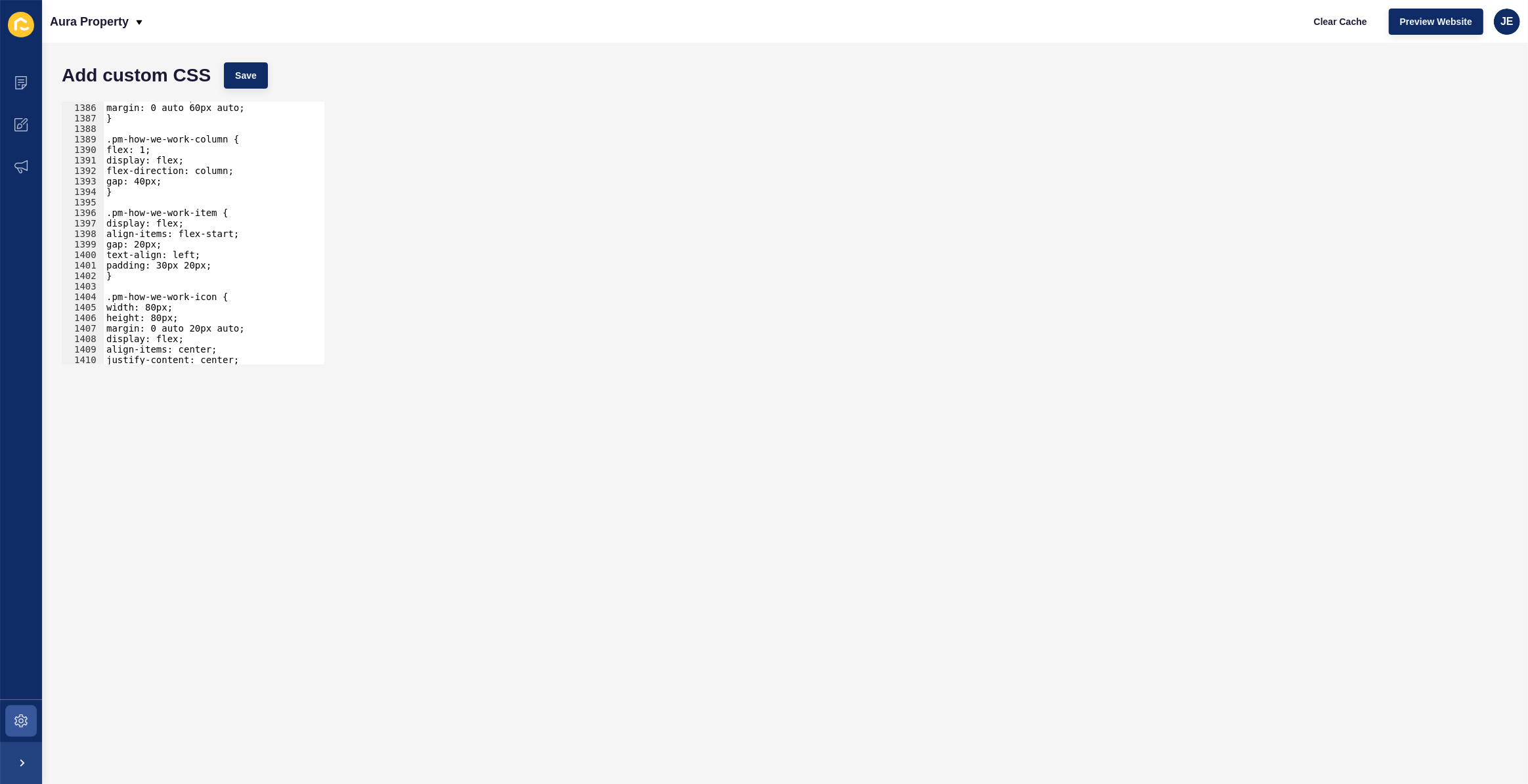
type textarea "gap: 40px;"
drag, startPoint x: 175, startPoint y: 178, endPoint x: 100, endPoint y: 177, distance: 75.0
click at [100, 177] on div "gap: 40px; 1385 1386 1387 1388 1389 1390 1391 1392 1393 1394 1395 1396 1397 139…" at bounding box center [193, 233] width 263 height 262
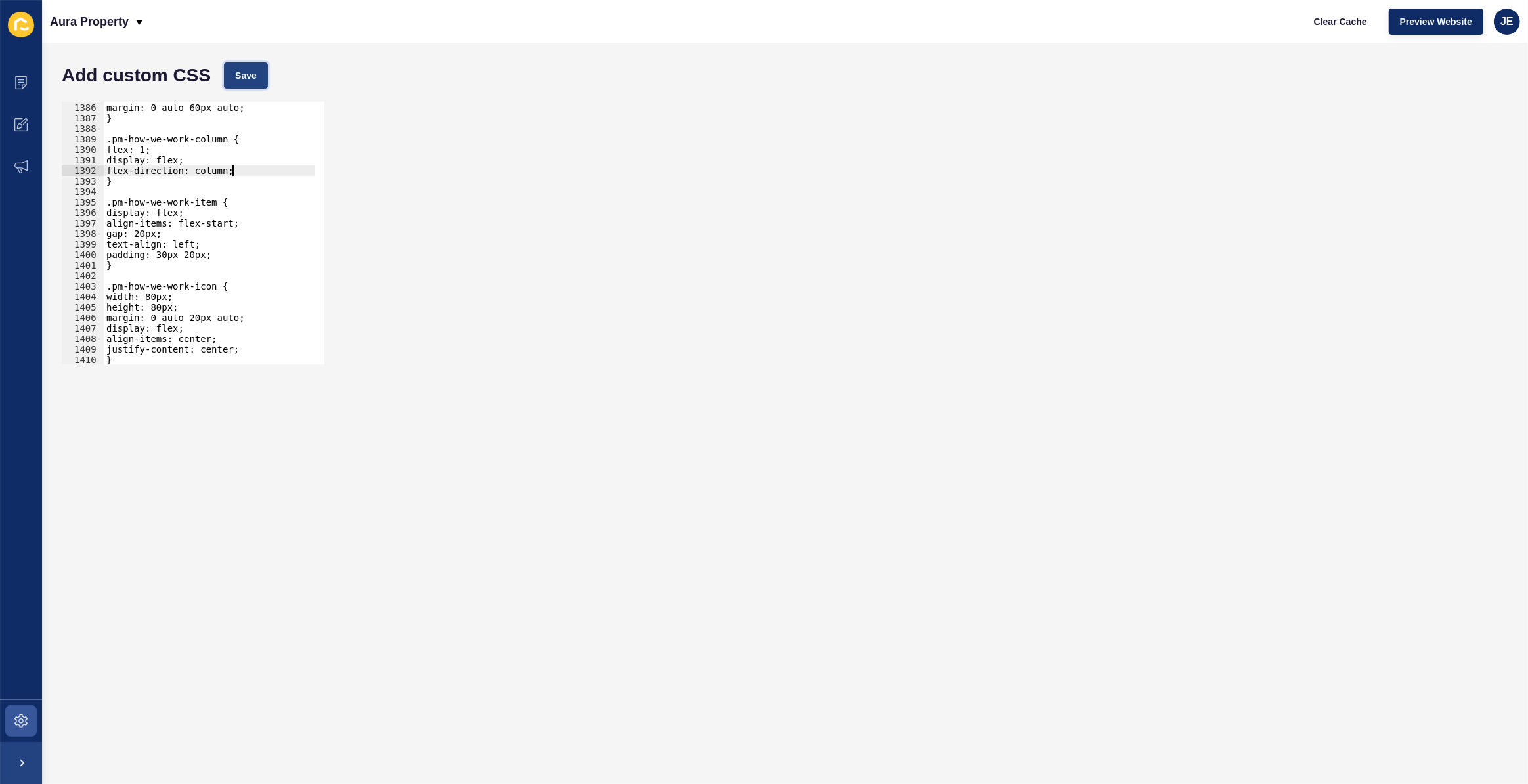
click at [243, 72] on span "Save" at bounding box center [246, 76] width 22 height 13
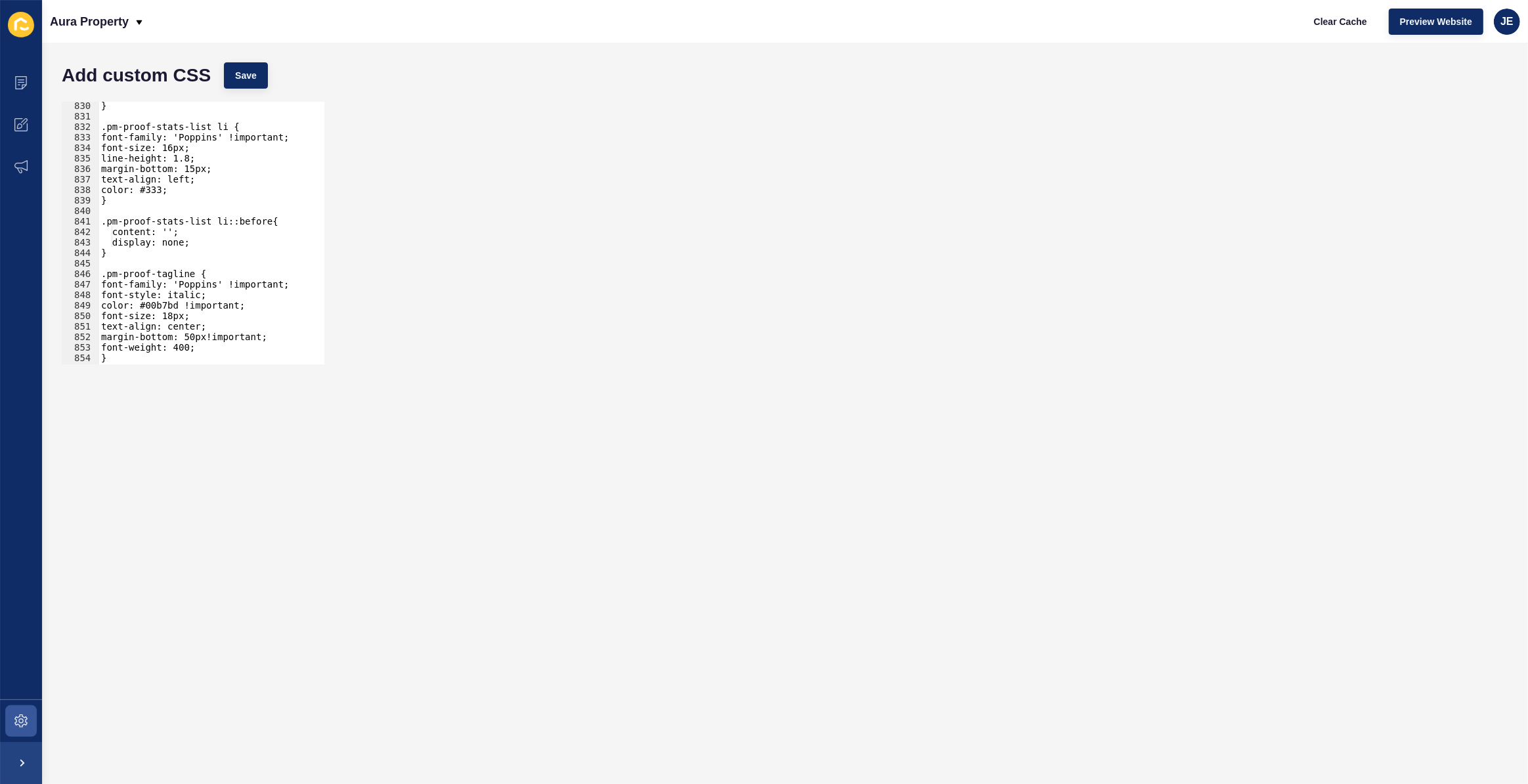
scroll to position [8710, 0]
drag, startPoint x: 159, startPoint y: 256, endPoint x: 96, endPoint y: 223, distance: 71.1
click at [96, 223] on div "} 830 831 832 833 834 835 836 837 838 839 840 841 842 843 844 845 846 847 848 8…" at bounding box center [193, 233] width 263 height 262
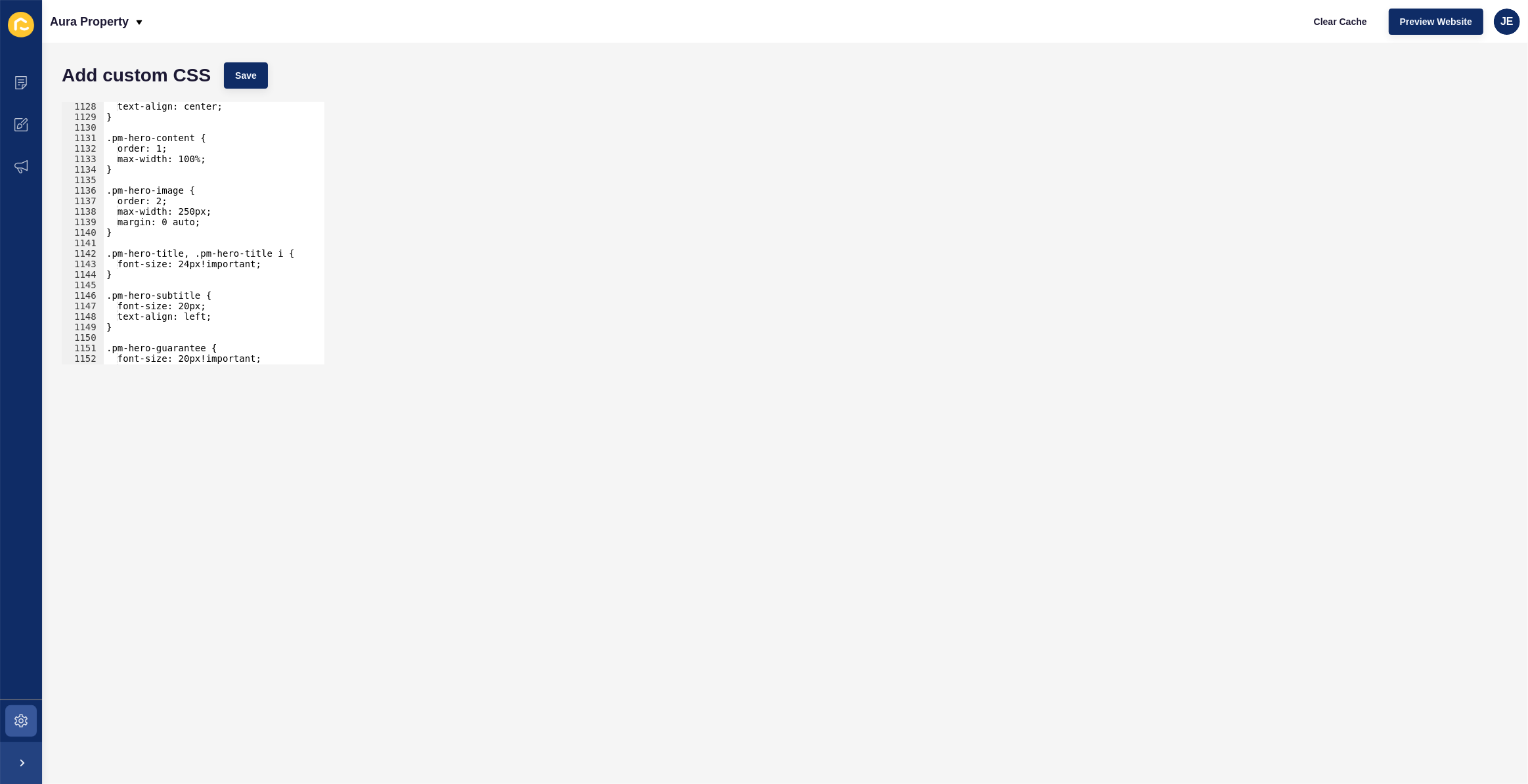
scroll to position [15347, 0]
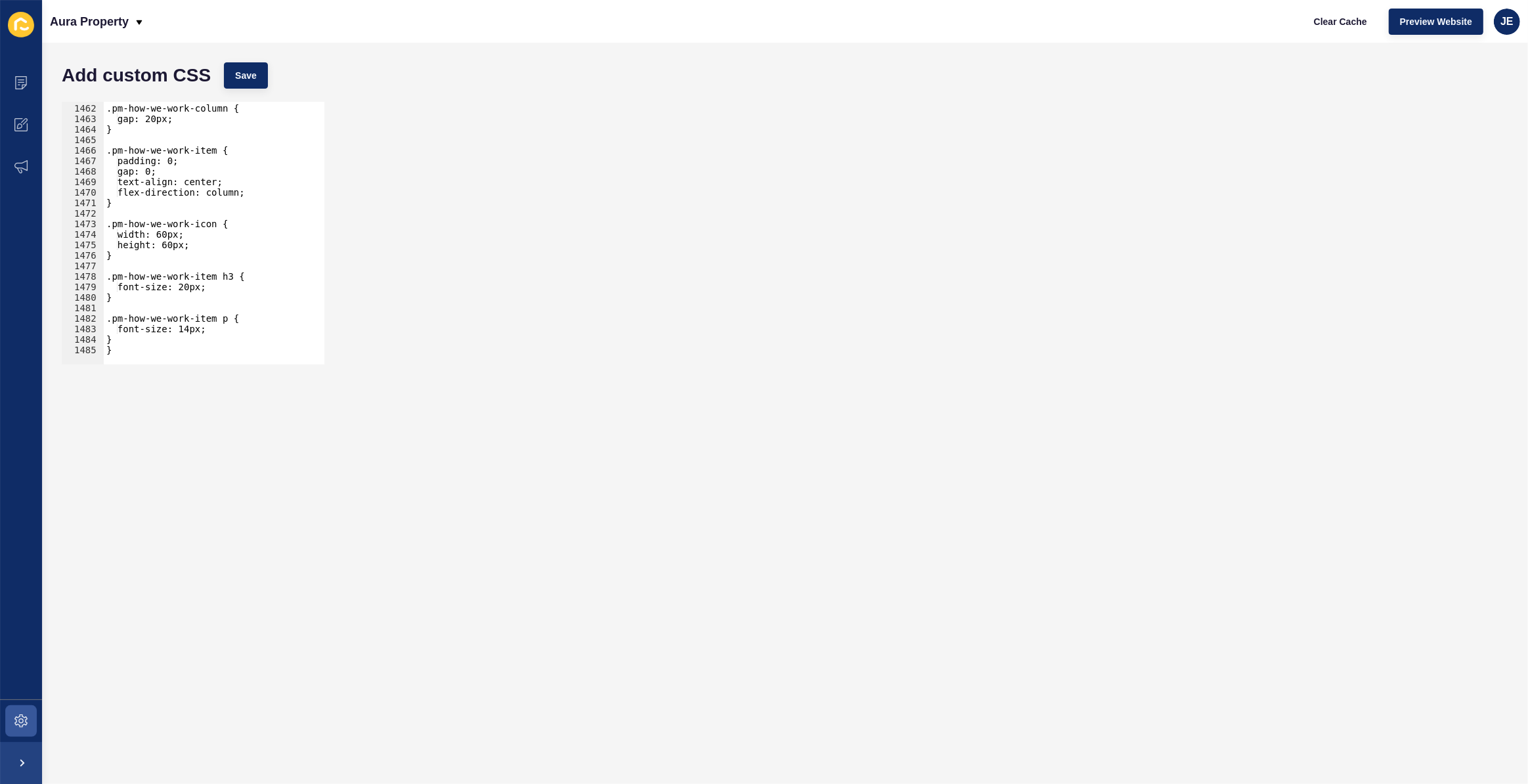
click at [131, 349] on div ".pm-how-we-work-column { gap: 20px; } .pm-how-we-work-item { padding: 0; gap: 0…" at bounding box center [359, 230] width 511 height 274
type textarea "}"
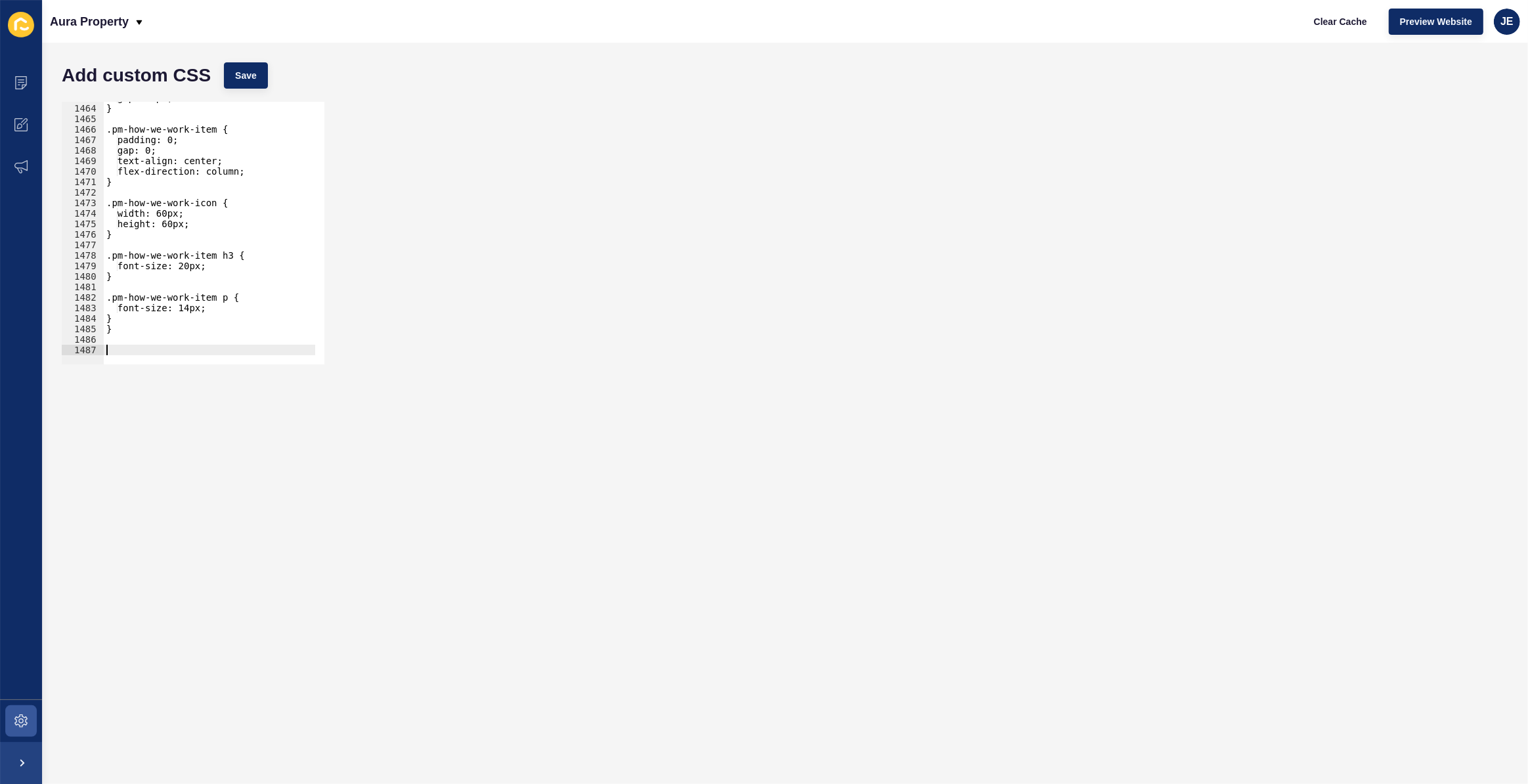
paste textarea "}"
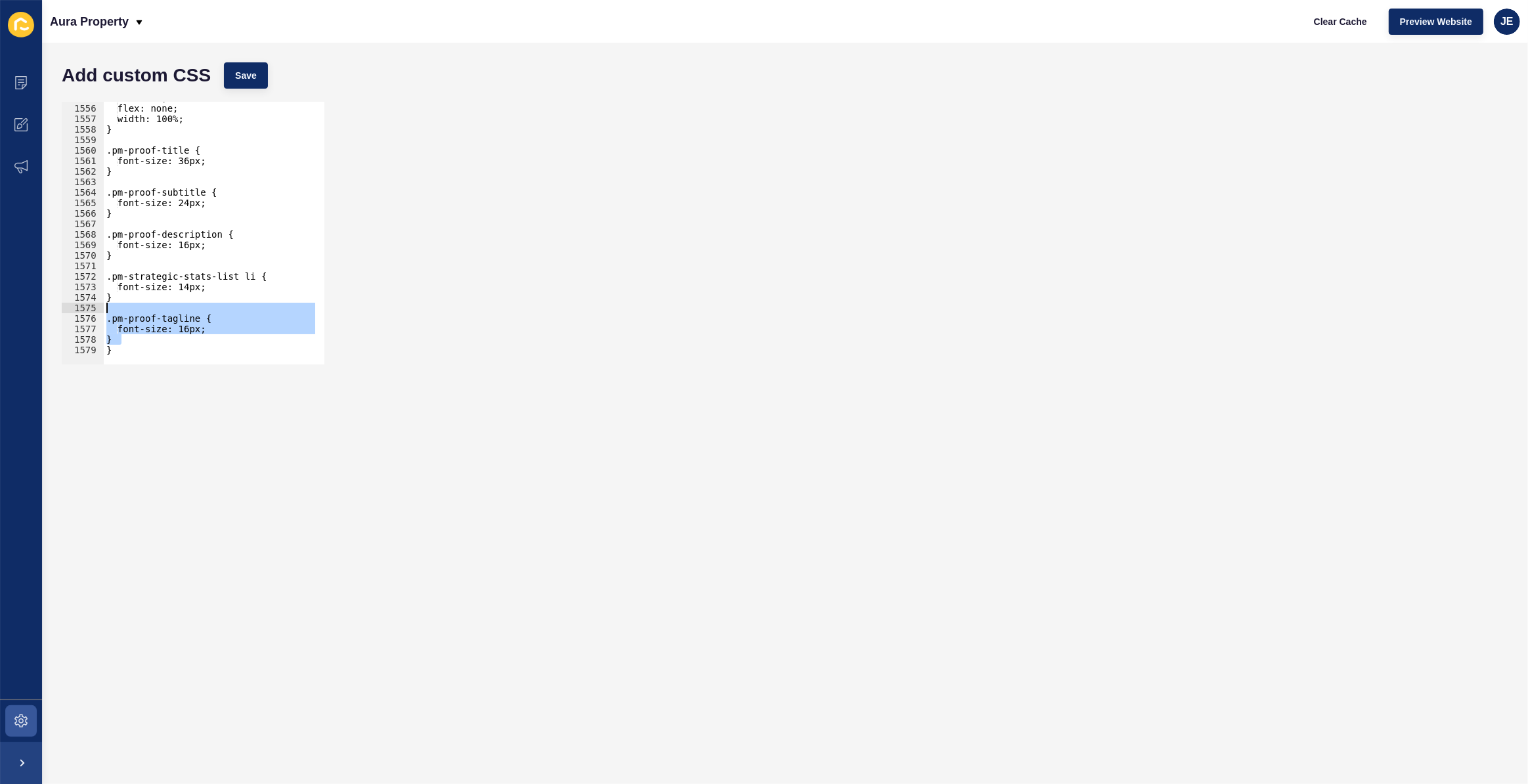
drag, startPoint x: 129, startPoint y: 339, endPoint x: 99, endPoint y: 313, distance: 39.7
click at [99, 313] on div "} 1555 1556 1557 1558 1559 1560 1561 1562 1563 1564 1565 1566 1567 1568 1569 15…" at bounding box center [193, 233] width 263 height 262
type textarea ".pm-proof-tagline {"
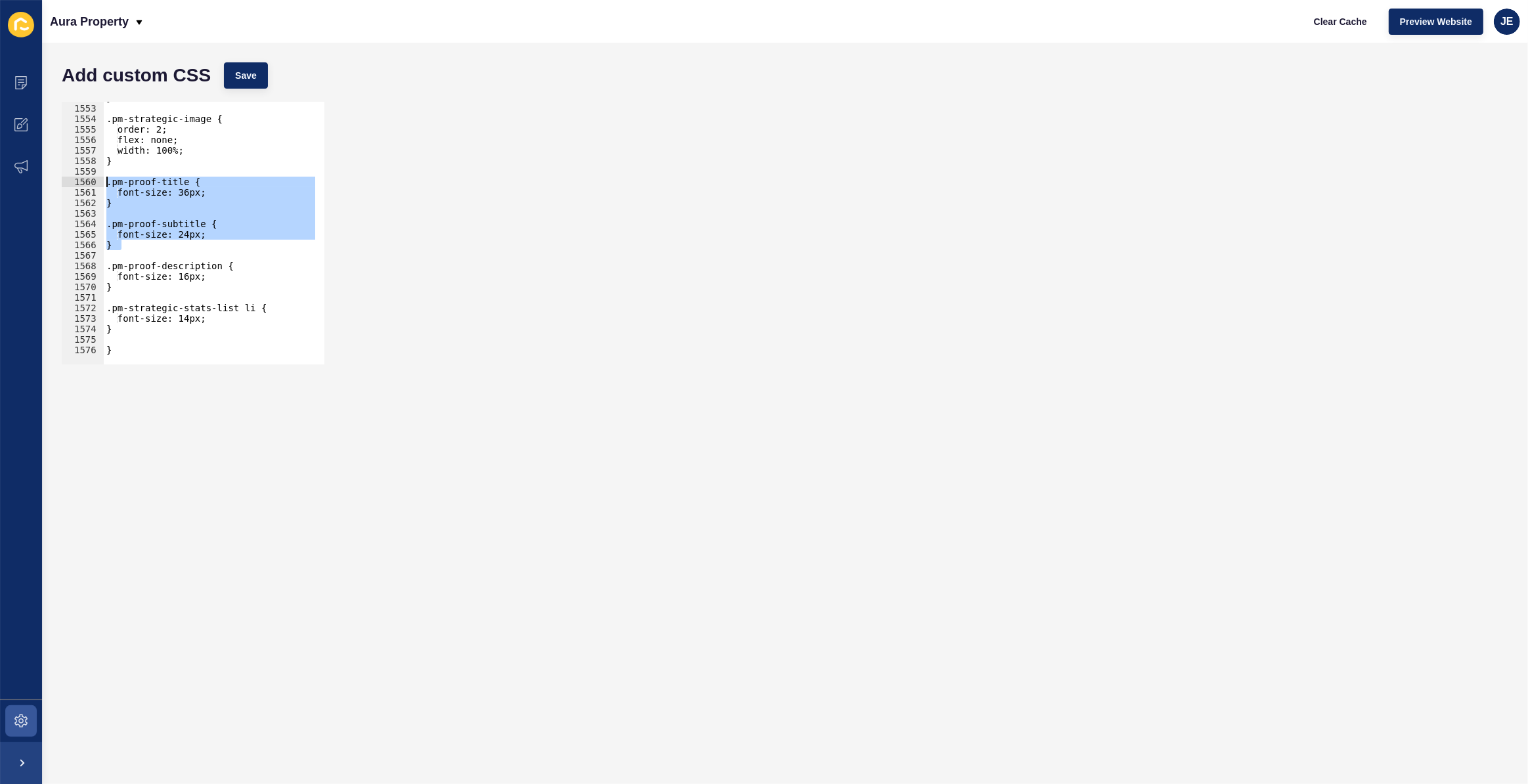
drag, startPoint x: 155, startPoint y: 245, endPoint x: 78, endPoint y: 178, distance: 102.1
click at [78, 178] on div "1552 1553 1554 1555 1556 1557 1558 1559 1560 1561 1562 1563 1564 1565 1566 1567…" at bounding box center [193, 233] width 263 height 262
type textarea ".pm-proof-title { font-size: 36px;"
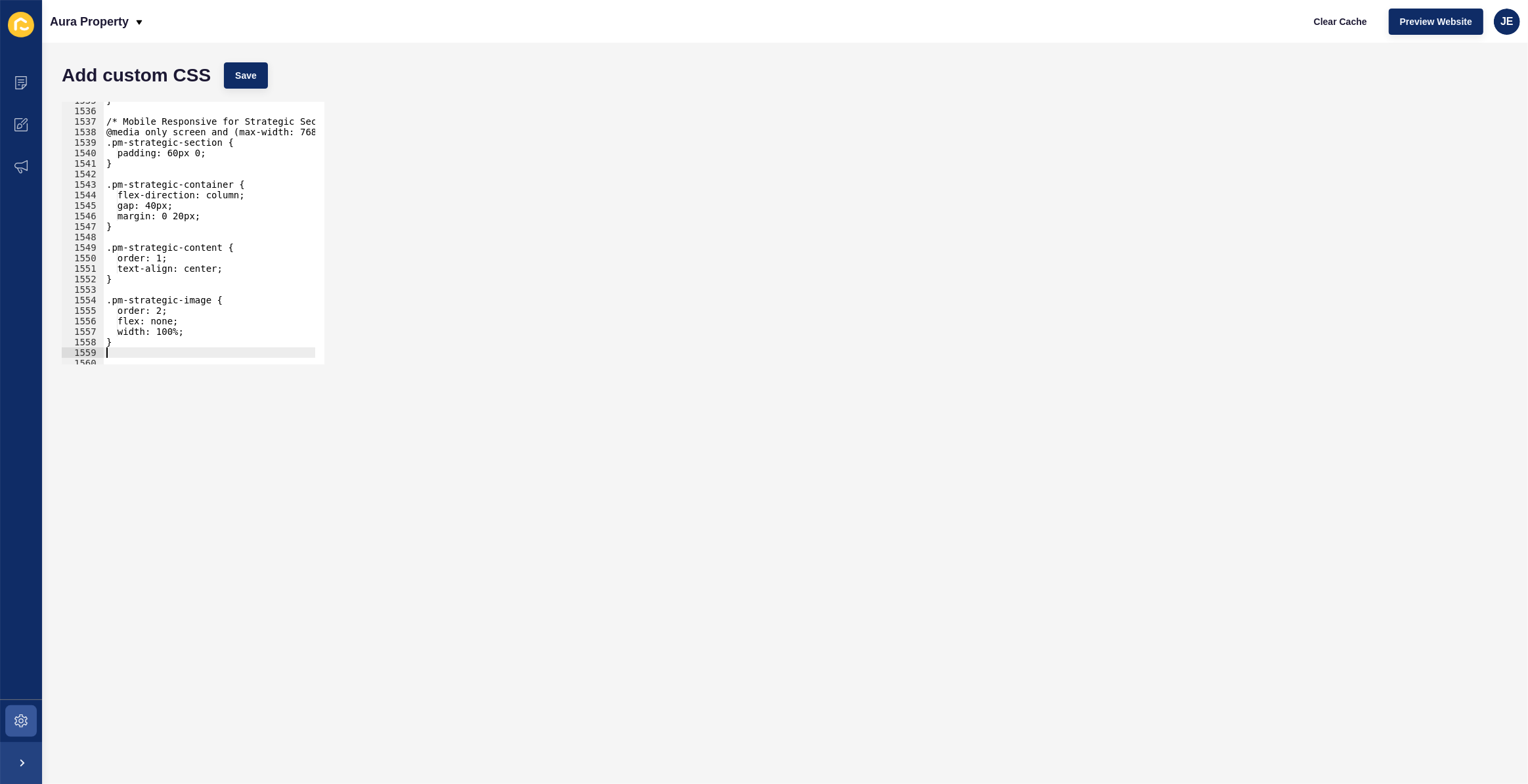
scroll to position [16122, 0]
click at [172, 150] on div "} /* Mobile Responsive for Strategic Section */ @media only screen and (max-wid…" at bounding box center [359, 233] width 511 height 274
click at [251, 85] on button "Save" at bounding box center [246, 76] width 44 height 27
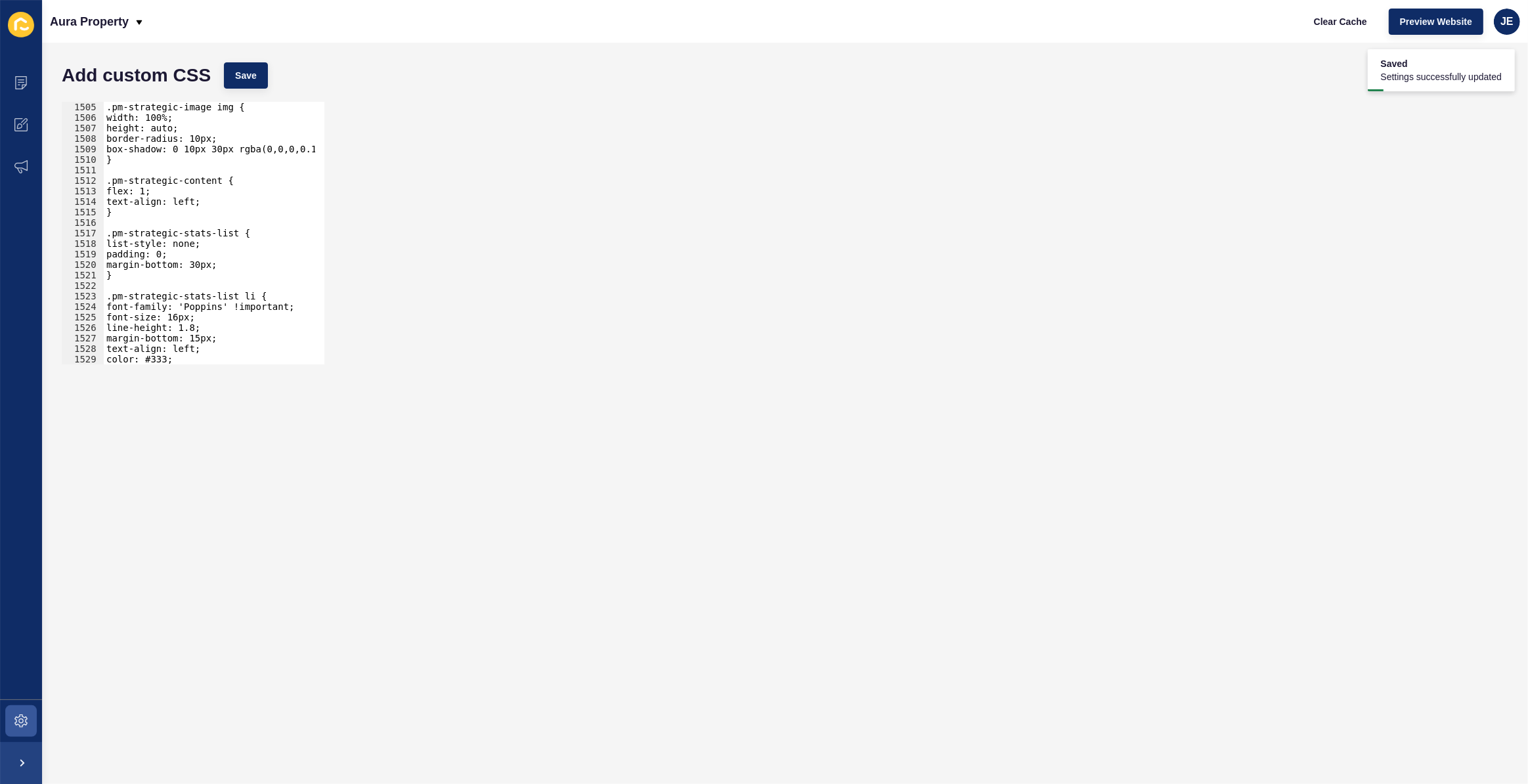
scroll to position [15728, 0]
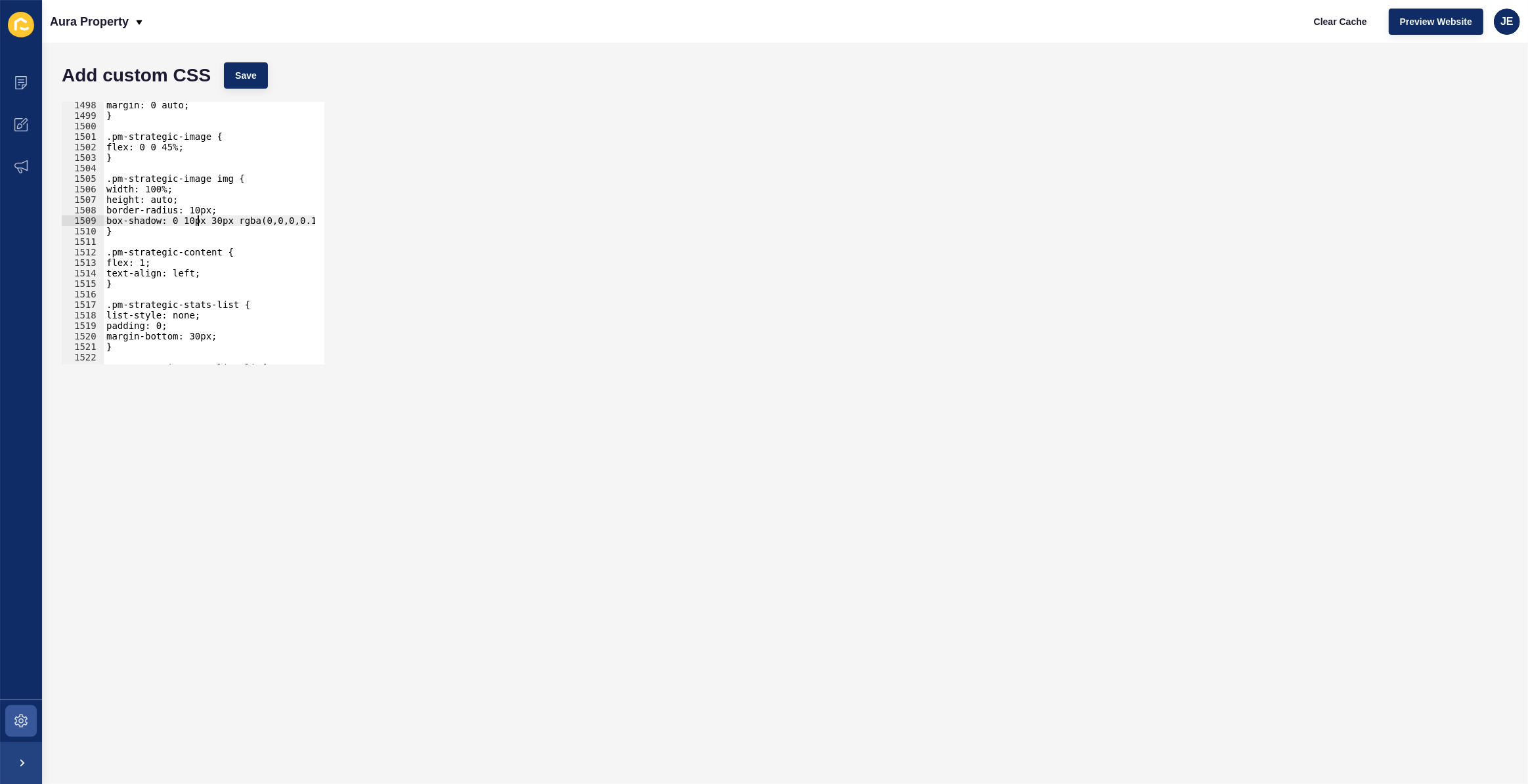
click at [196, 221] on div "margin: 0 auto; } .pm-strategic-image { flex: 0 0 45%; } .pm-strategic-image im…" at bounding box center [359, 237] width 511 height 274
click at [184, 213] on div "margin: 0 auto; } .pm-strategic-image { flex: 0 0 45%; } .pm-strategic-image im…" at bounding box center [359, 237] width 511 height 274
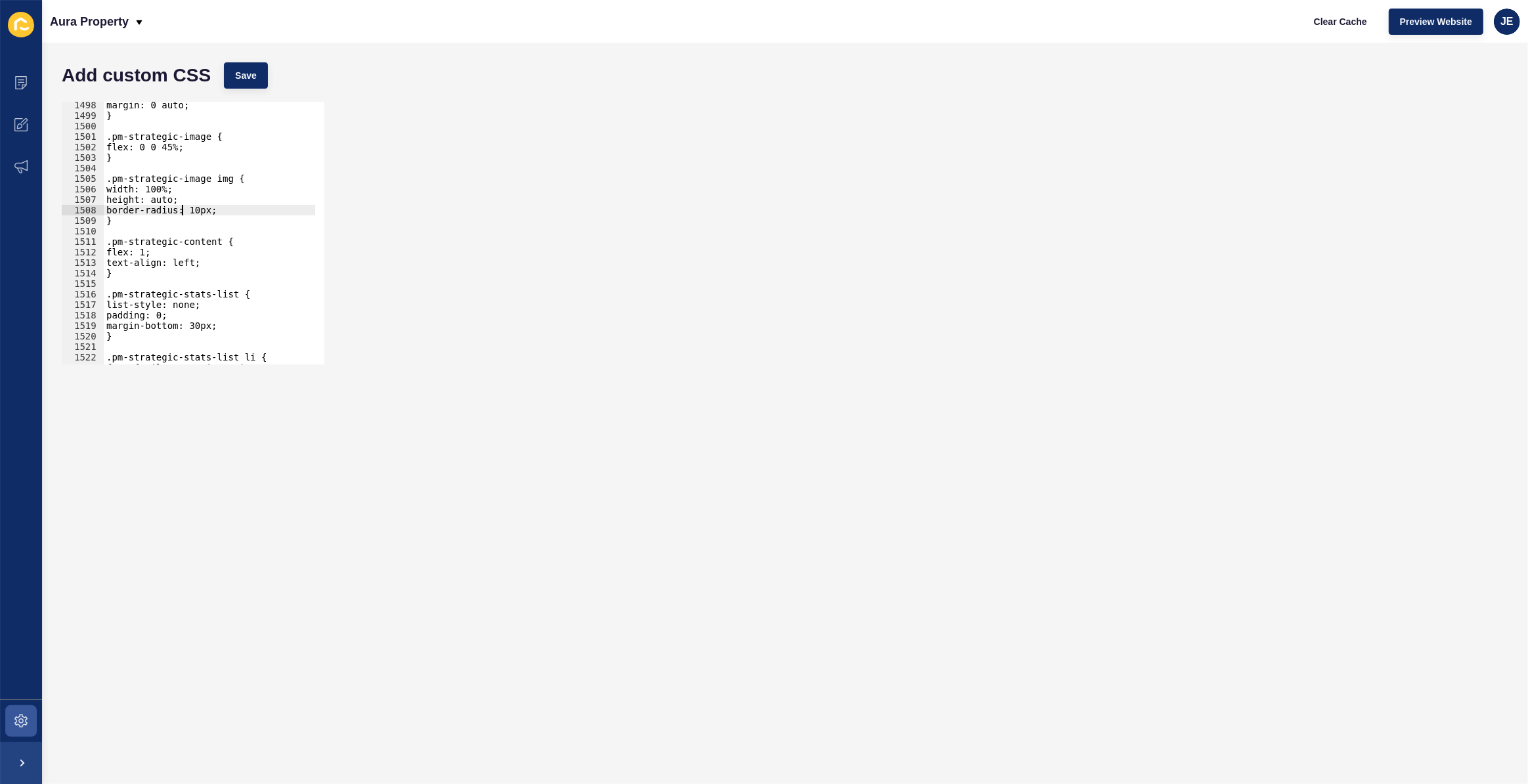
click at [184, 213] on div "margin: 0 auto; } .pm-strategic-image { flex: 0 0 45%; } .pm-strategic-image im…" at bounding box center [359, 237] width 511 height 274
click at [241, 83] on button "Save" at bounding box center [246, 76] width 44 height 27
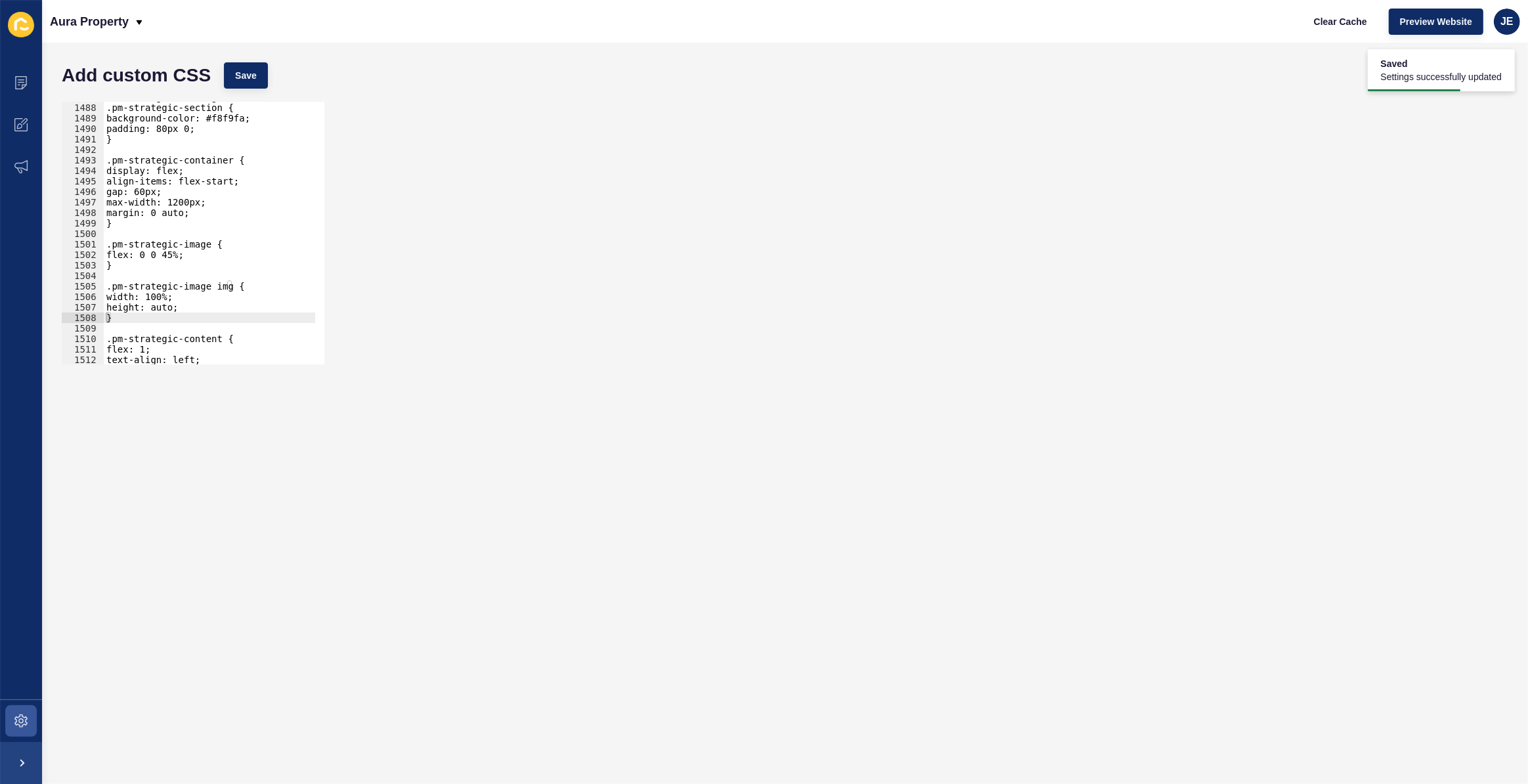
scroll to position [15549, 0]
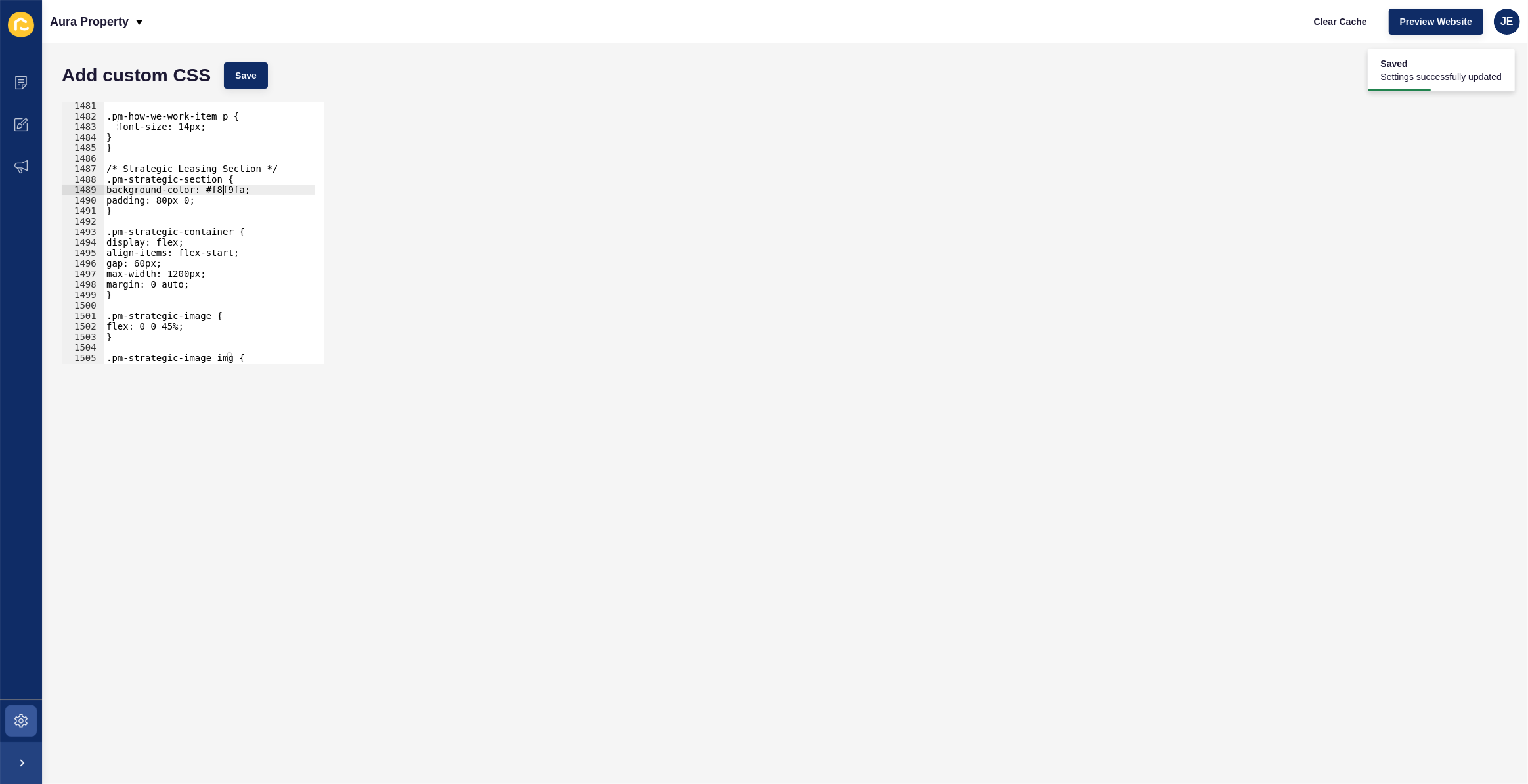
click at [223, 192] on div ".pm-how-we-work-item p { font-size: 14px; } } /* Strategic Leasing Section */ .…" at bounding box center [359, 238] width 511 height 274
click at [257, 78] on button "Save" at bounding box center [246, 76] width 44 height 27
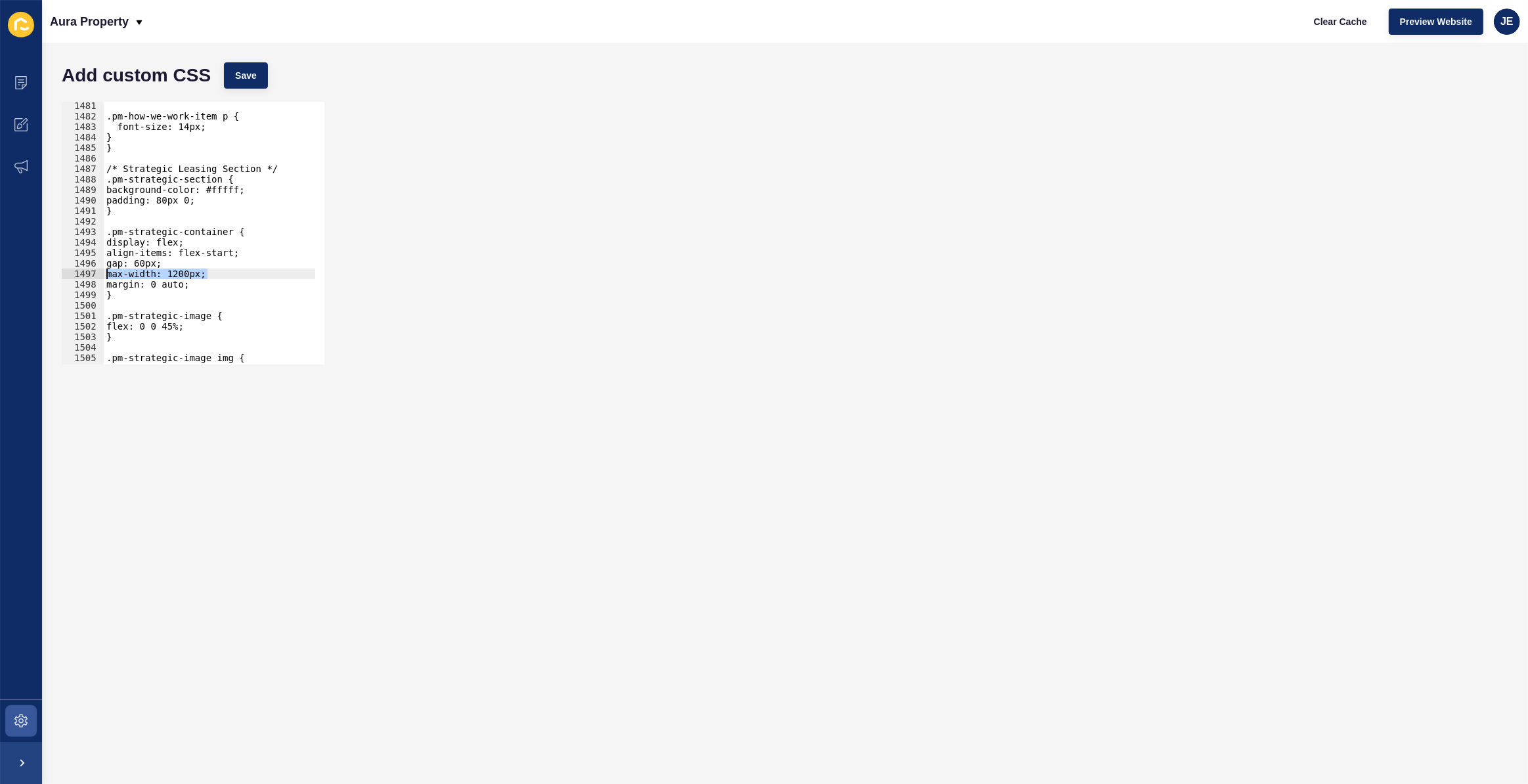
drag, startPoint x: 219, startPoint y: 269, endPoint x: 102, endPoint y: 270, distance: 117.0
click at [102, 270] on div "max-width: 1200px; 1481 1482 1483 1484 1485 1486 1487 1488 1489 1490 1491 1492 …" at bounding box center [193, 233] width 263 height 262
click at [182, 273] on div ".pm-how-we-work-item p { font-size: 14px; } } /* Strategic Leasing Section */ .…" at bounding box center [209, 233] width 211 height 262
click at [182, 273] on div ".pm-how-we-work-item p { font-size: 14px; } } /* Strategic Leasing Section */ .…" at bounding box center [359, 238] width 511 height 274
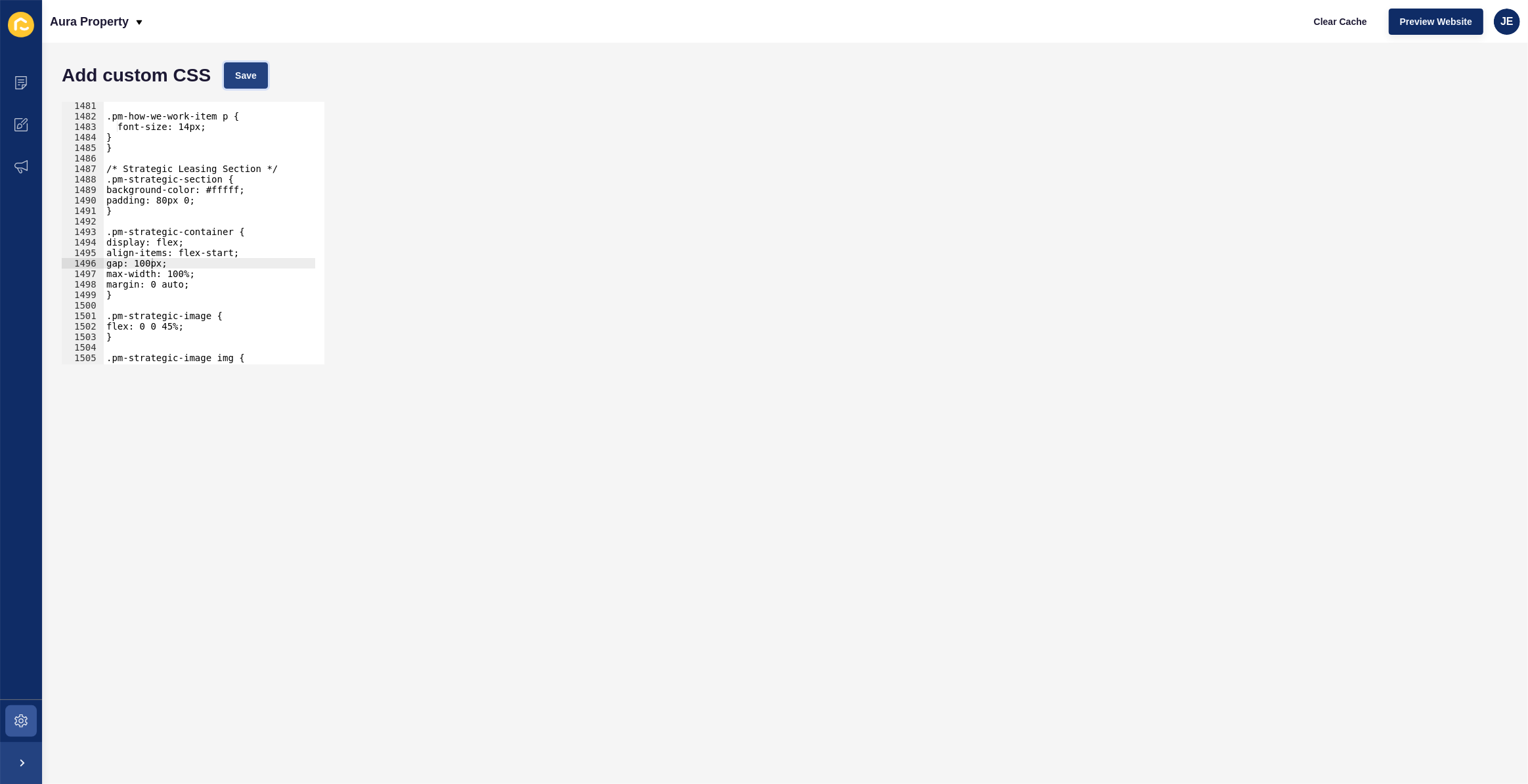
click at [257, 77] on button "Save" at bounding box center [246, 76] width 44 height 27
click at [249, 254] on div ".pm-how-we-work-item p { font-size: 14px; } } /* Strategic Leasing Section */ .…" at bounding box center [359, 238] width 511 height 274
click at [224, 251] on div ".pm-how-we-work-item p { font-size: 14px; } } /* Strategic Leasing Section */ .…" at bounding box center [359, 238] width 511 height 274
click at [223, 251] on div ".pm-how-we-work-item p { font-size: 14px; } } /* Strategic Leasing Section */ .…" at bounding box center [359, 238] width 511 height 274
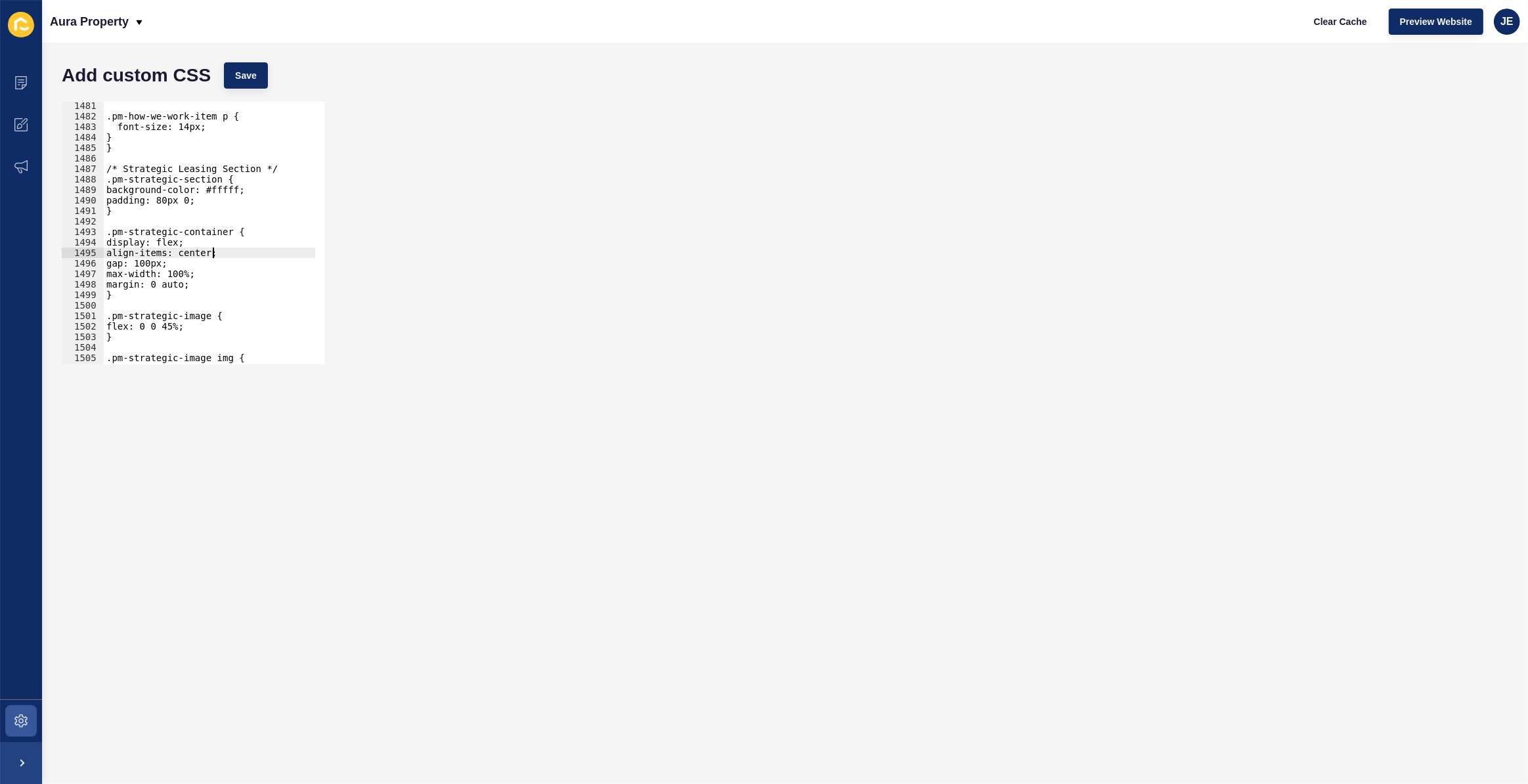
click at [256, 93] on div "Add custom CSS Save" at bounding box center [785, 75] width 1460 height 39
click at [263, 78] on button "Save" at bounding box center [246, 76] width 44 height 27
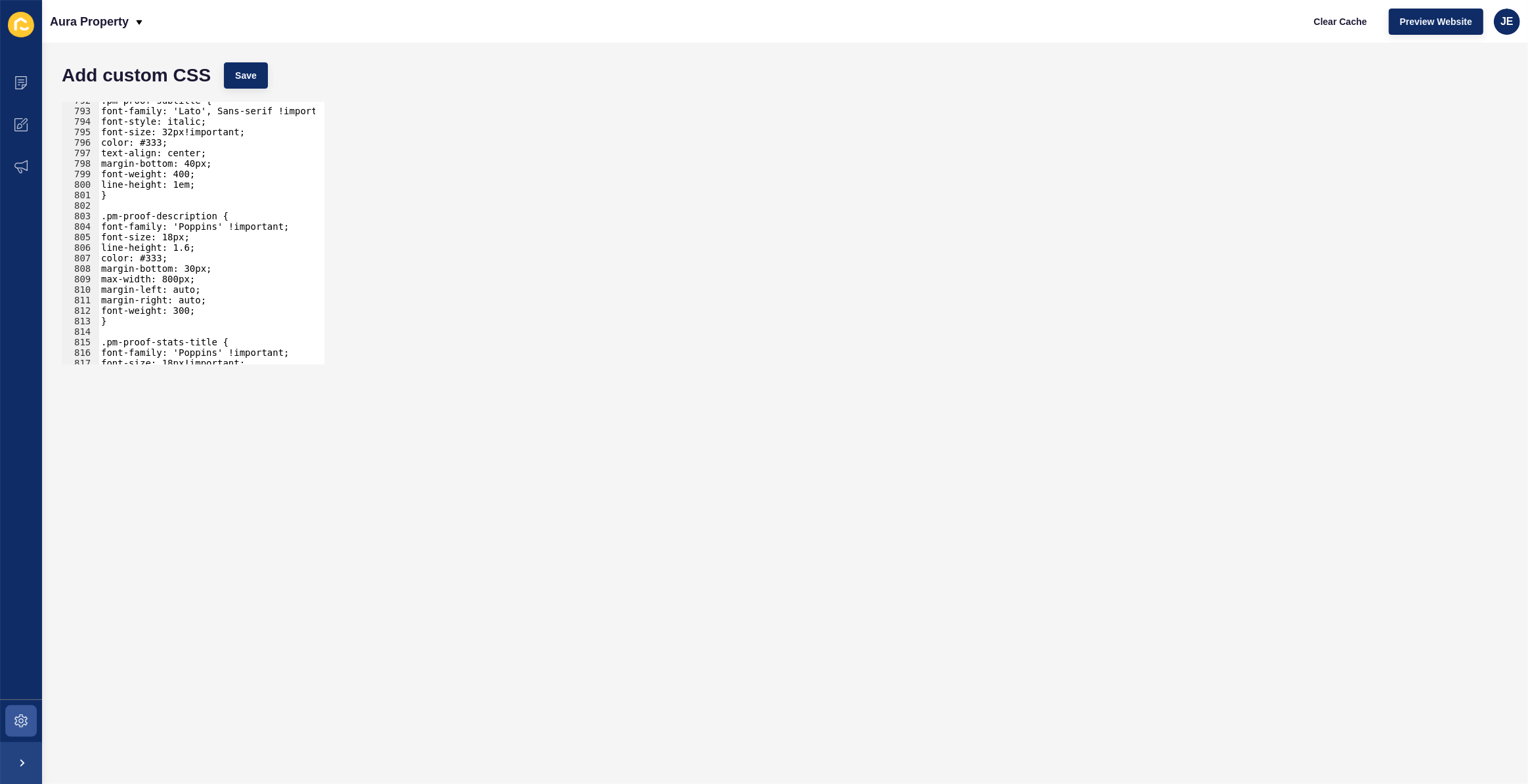
scroll to position [8316, 0]
type textarea "font-weight: 300;"
click at [219, 309] on div ".pm-proof-subtitle { font-family: 'Lato', Sans-serif !important; font-style: it…" at bounding box center [354, 233] width 511 height 274
click at [257, 88] on button "Save" at bounding box center [246, 76] width 44 height 27
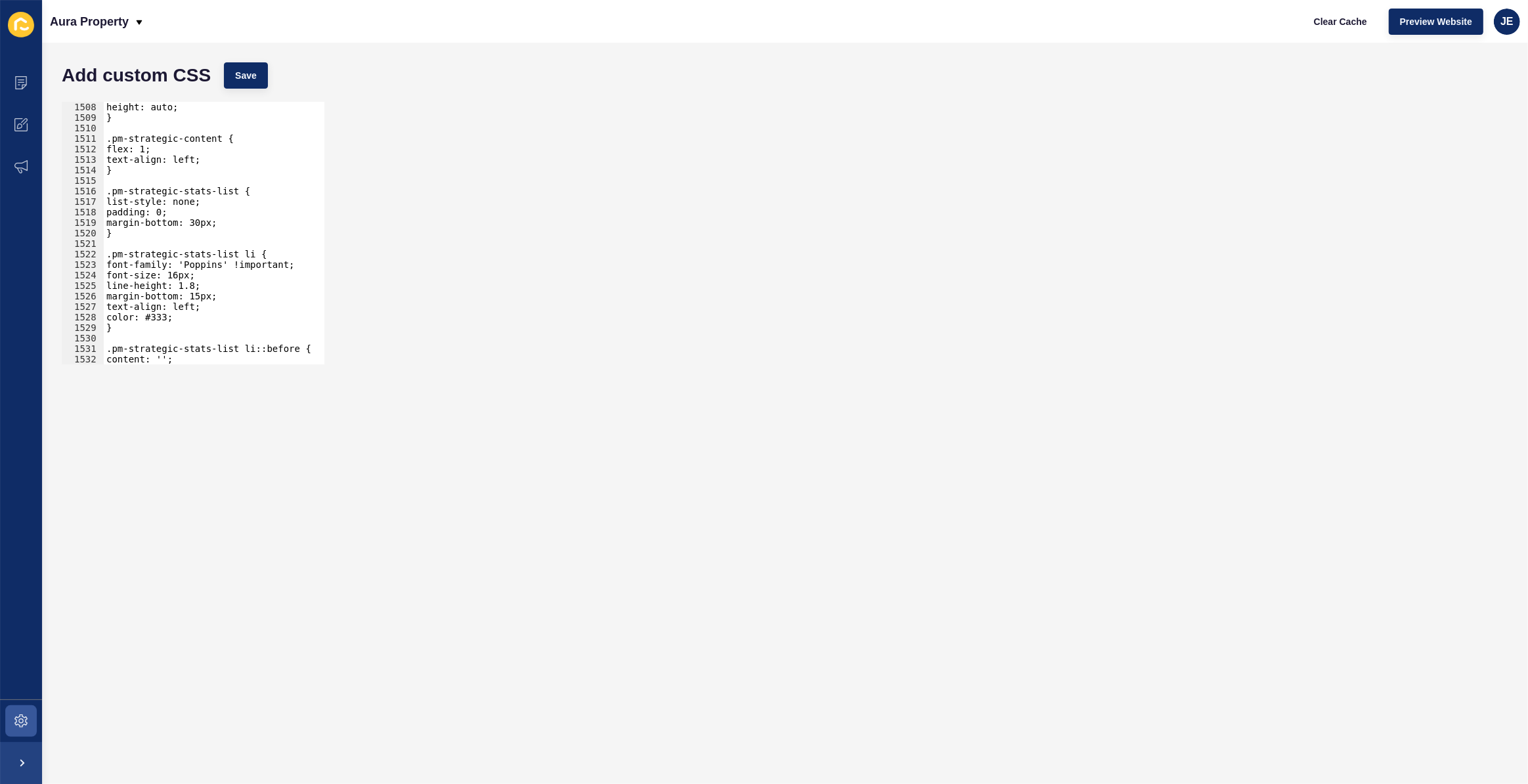
scroll to position [15831, 0]
type textarea "margin-bottom: 30px;"
click at [220, 223] on div "width: 100%; height: auto; } .pm-strategic-content { flex: 1; text-align: left;…" at bounding box center [359, 229] width 511 height 274
click at [246, 67] on button "Save" at bounding box center [246, 76] width 44 height 27
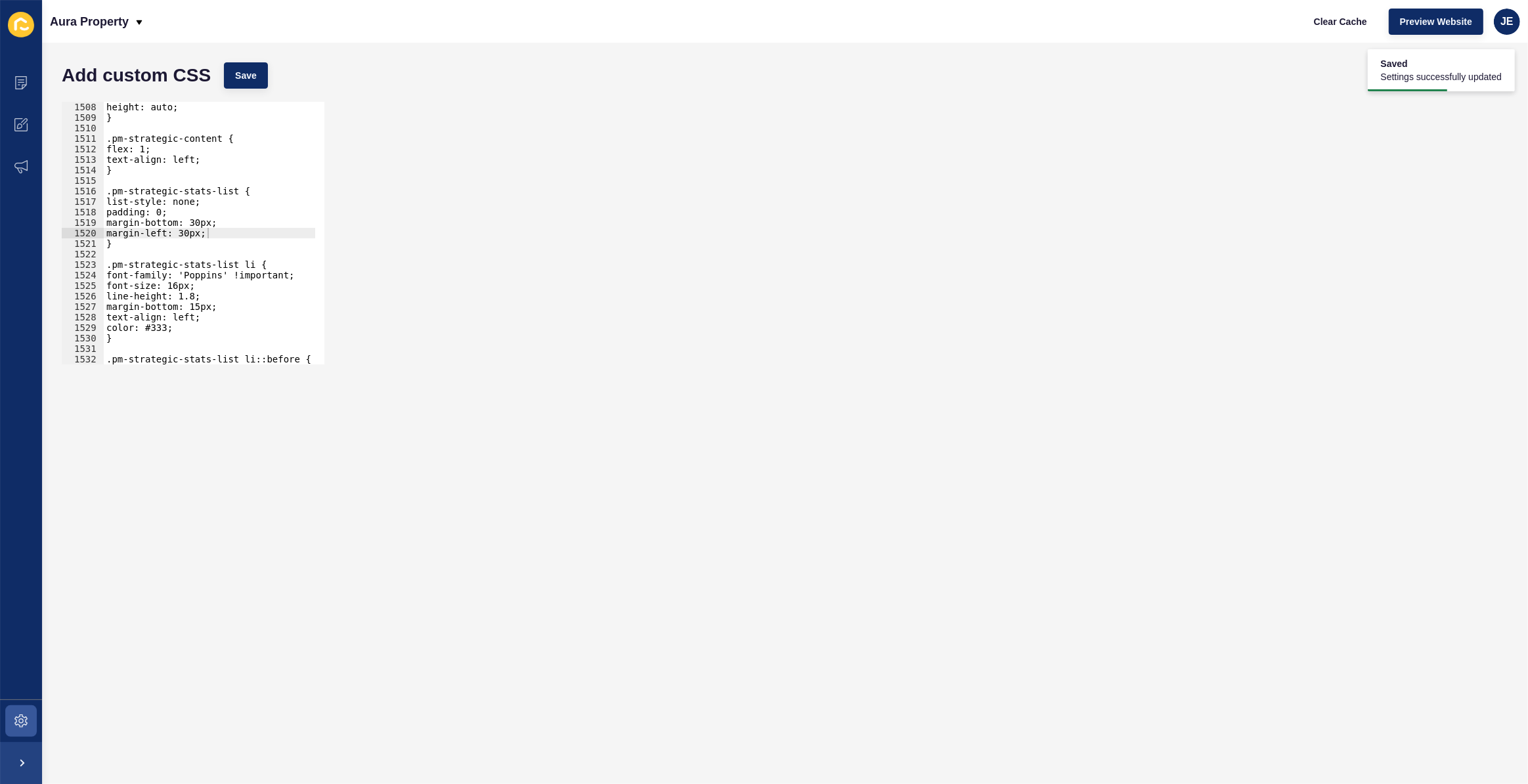
click at [134, 229] on div "width: 100%; height: auto; } .pm-strategic-content { flex: 1; text-align: left;…" at bounding box center [359, 229] width 511 height 274
click at [190, 234] on div "width: 100%; height: auto; } .pm-strategic-content { flex: 1; text-align: left;…" at bounding box center [359, 229] width 511 height 274
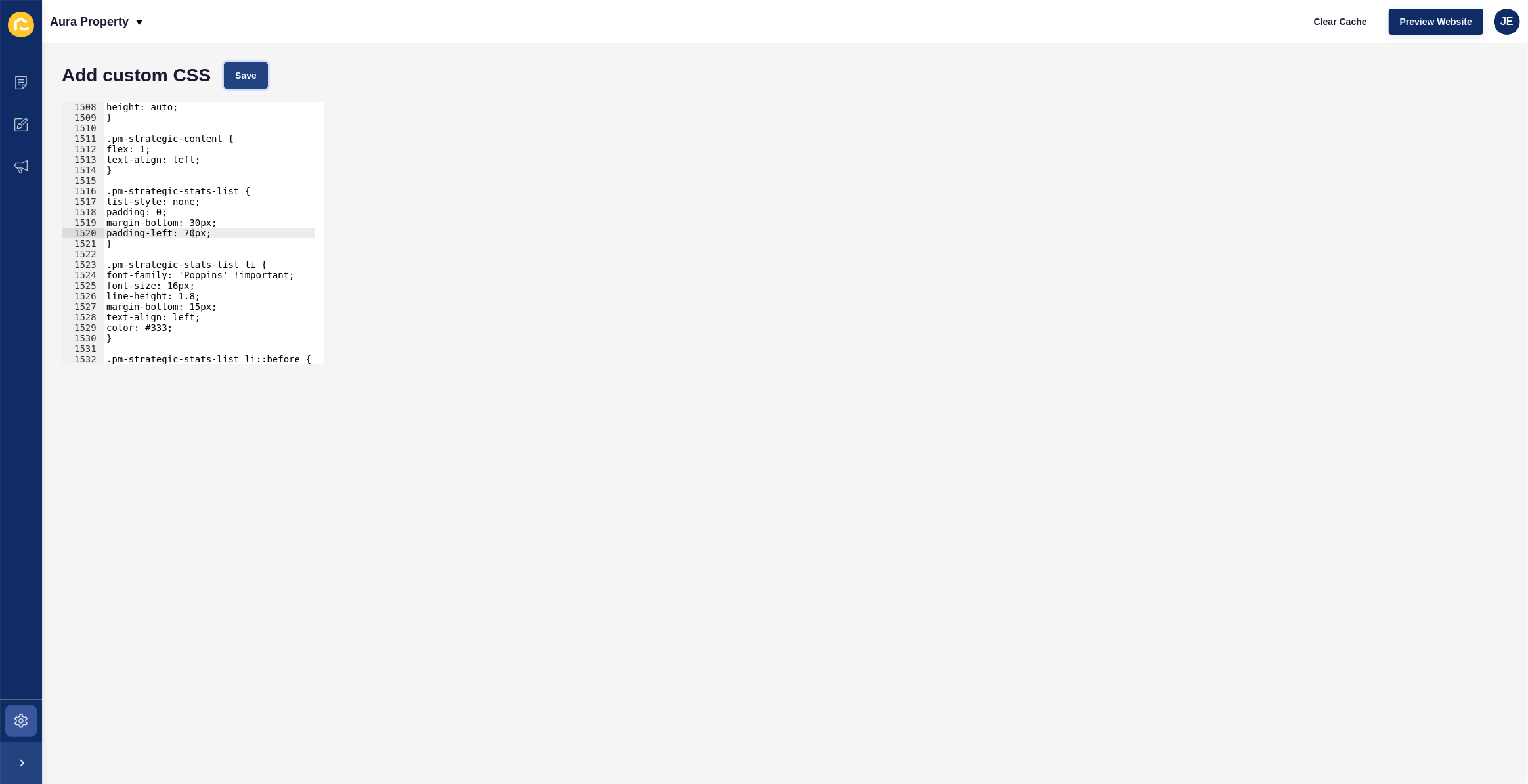
click at [259, 78] on button "Save" at bounding box center [246, 76] width 44 height 27
click at [186, 230] on div "width: 100%; height: auto; } .pm-strategic-content { flex: 1; text-align: left;…" at bounding box center [359, 229] width 511 height 274
click at [244, 72] on span "Save" at bounding box center [246, 76] width 22 height 13
click at [121, 338] on div "width: 100%; height: auto; } .pm-strategic-content { flex: 1; text-align: left;…" at bounding box center [359, 229] width 511 height 274
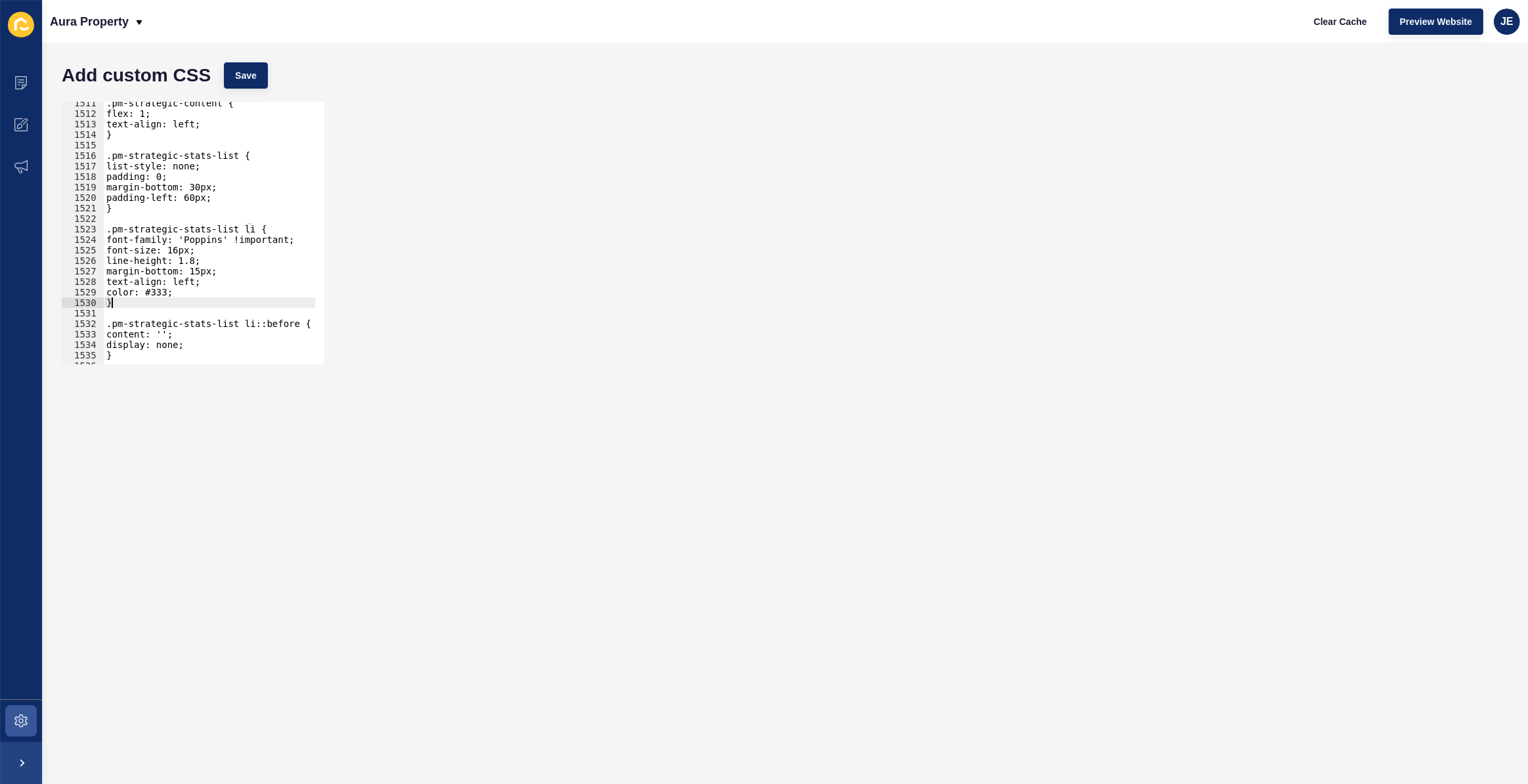
scroll to position [15903, 0]
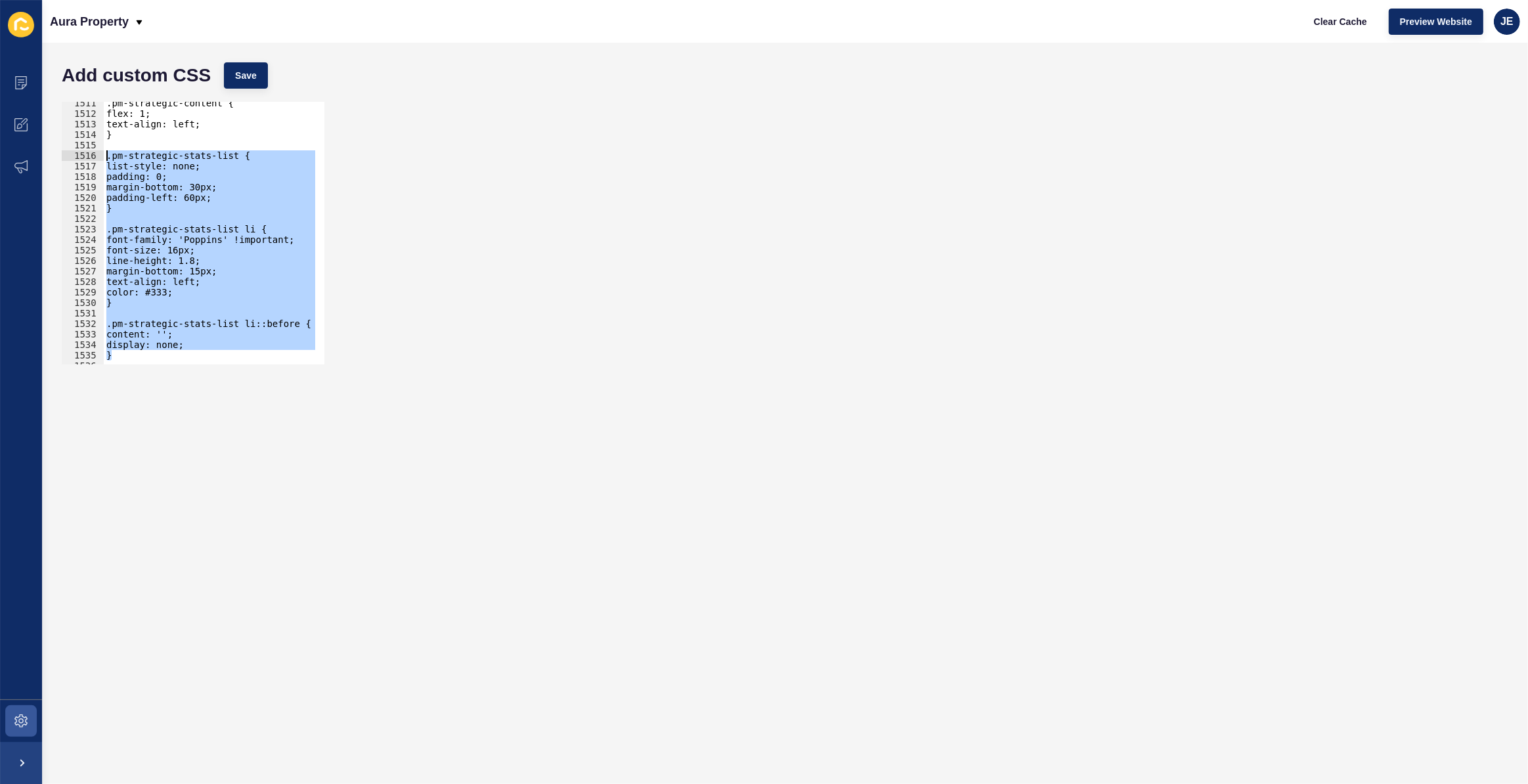
drag, startPoint x: 135, startPoint y: 317, endPoint x: 75, endPoint y: 152, distance: 175.6
click at [75, 152] on div "} 1511 1512 1513 1514 1515 1516 1517 1518 1519 1520 1521 1522 1523 1524 1525 15…" at bounding box center [193, 233] width 263 height 262
paste textarea "}"
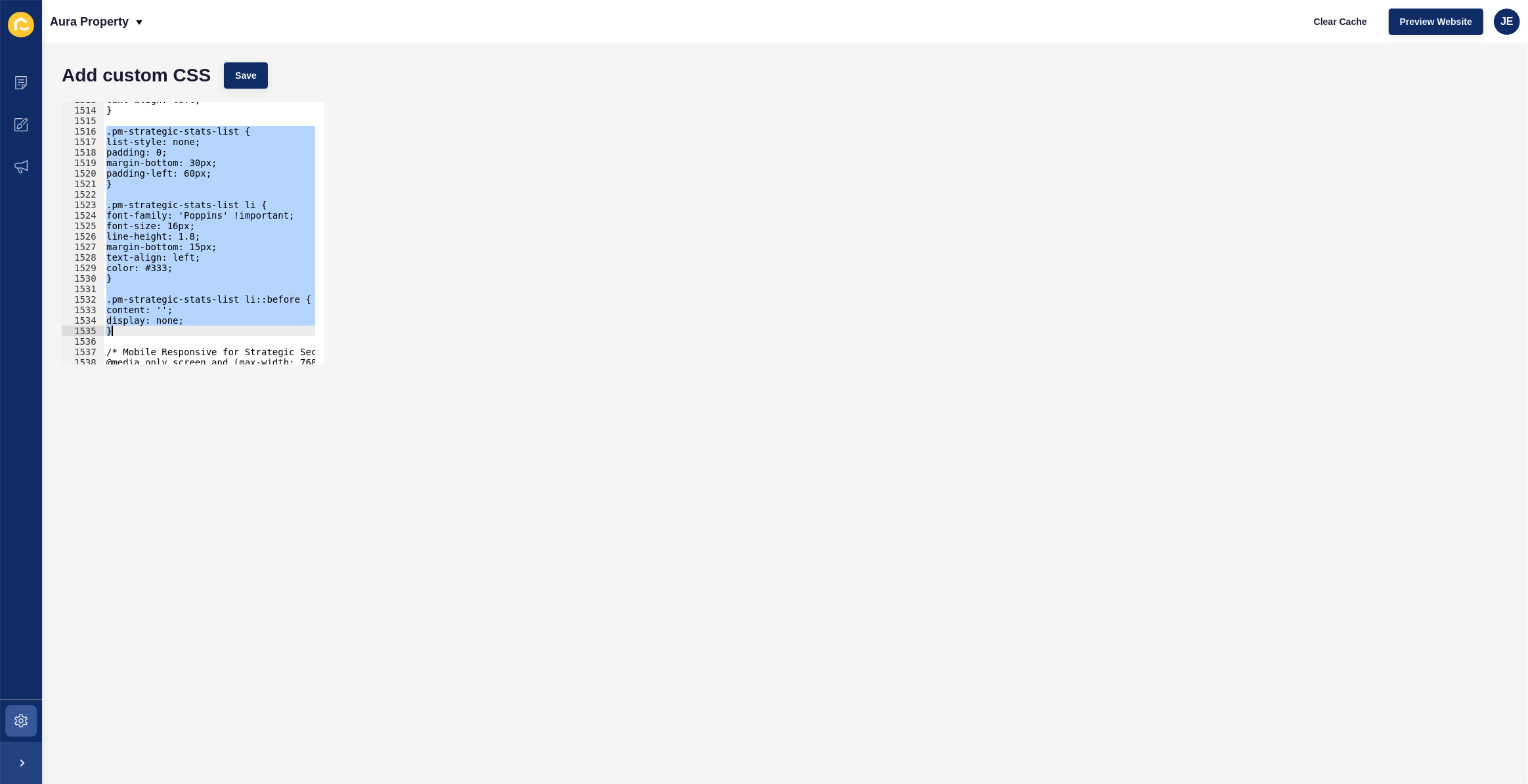
scroll to position [15927, 0]
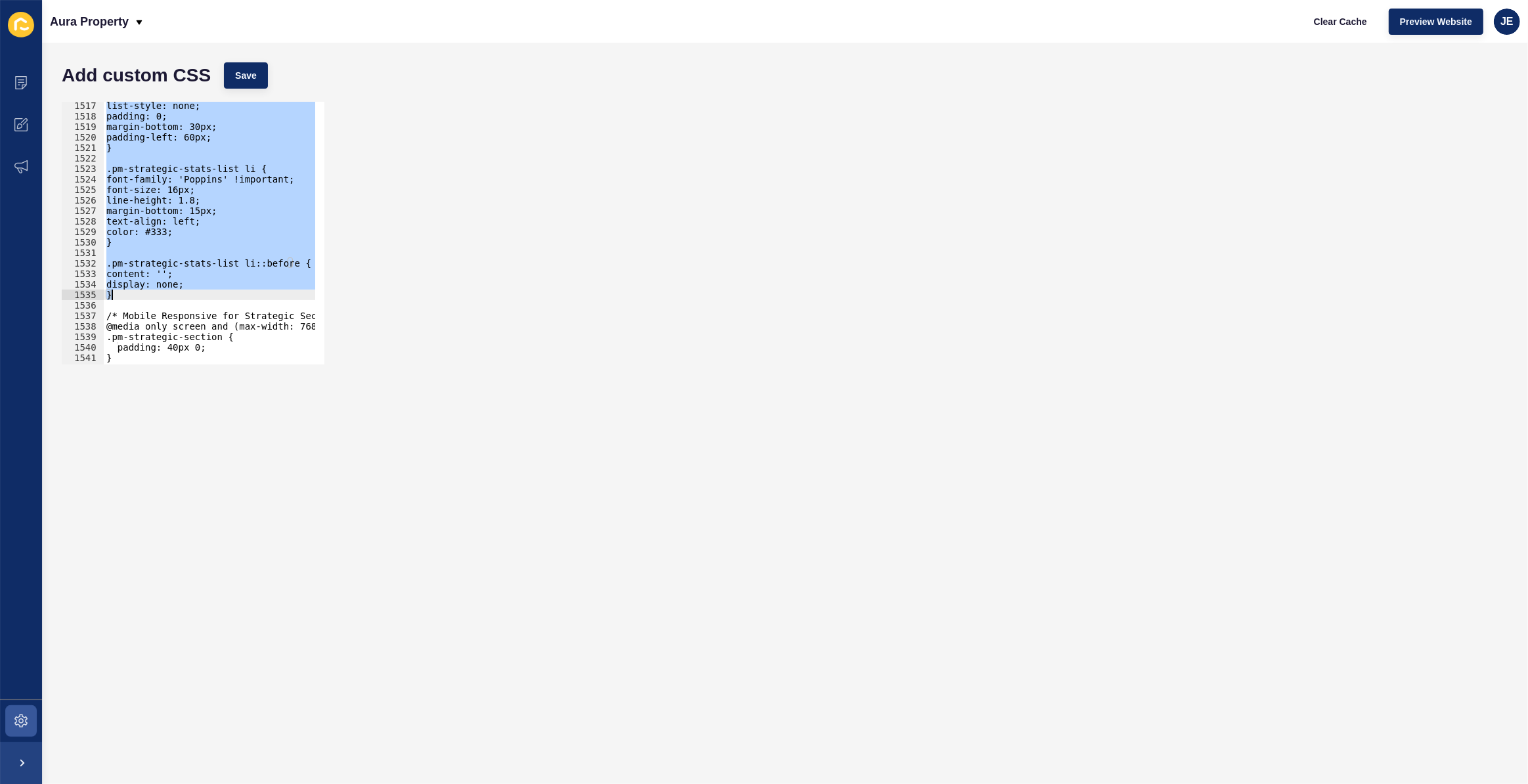
click at [125, 297] on div "list-style: none; padding: 0; margin-bottom: 30px; padding-left: 60px; } .pm-st…" at bounding box center [209, 233] width 211 height 262
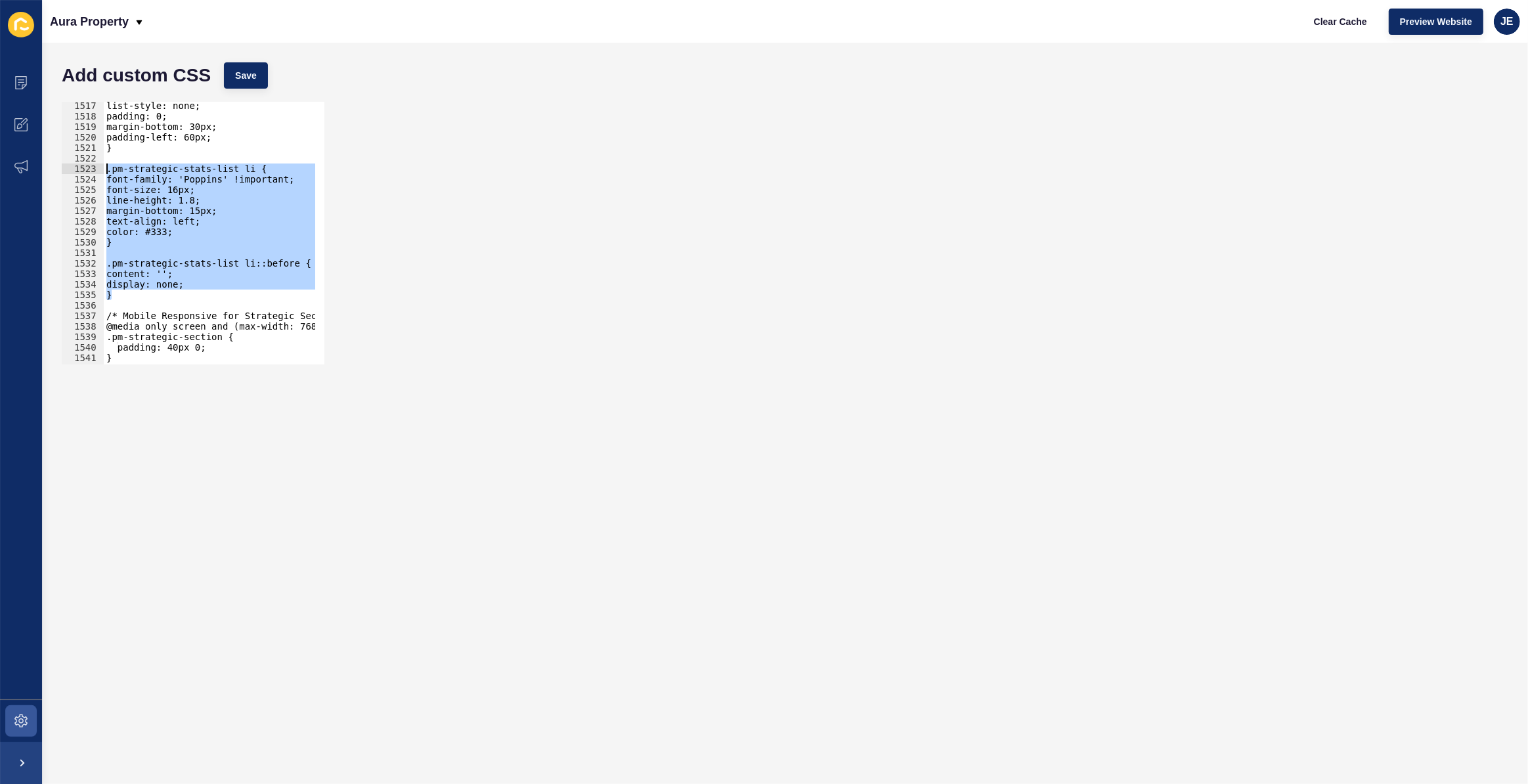
drag, startPoint x: 129, startPoint y: 295, endPoint x: 62, endPoint y: 168, distance: 143.6
click at [62, 168] on div "} 1517 1518 1519 1520 1521 1522 1523 1524 1525 1526 1527 1528 1529 1530 1531 15…" at bounding box center [193, 233] width 263 height 262
paste textarea "}"
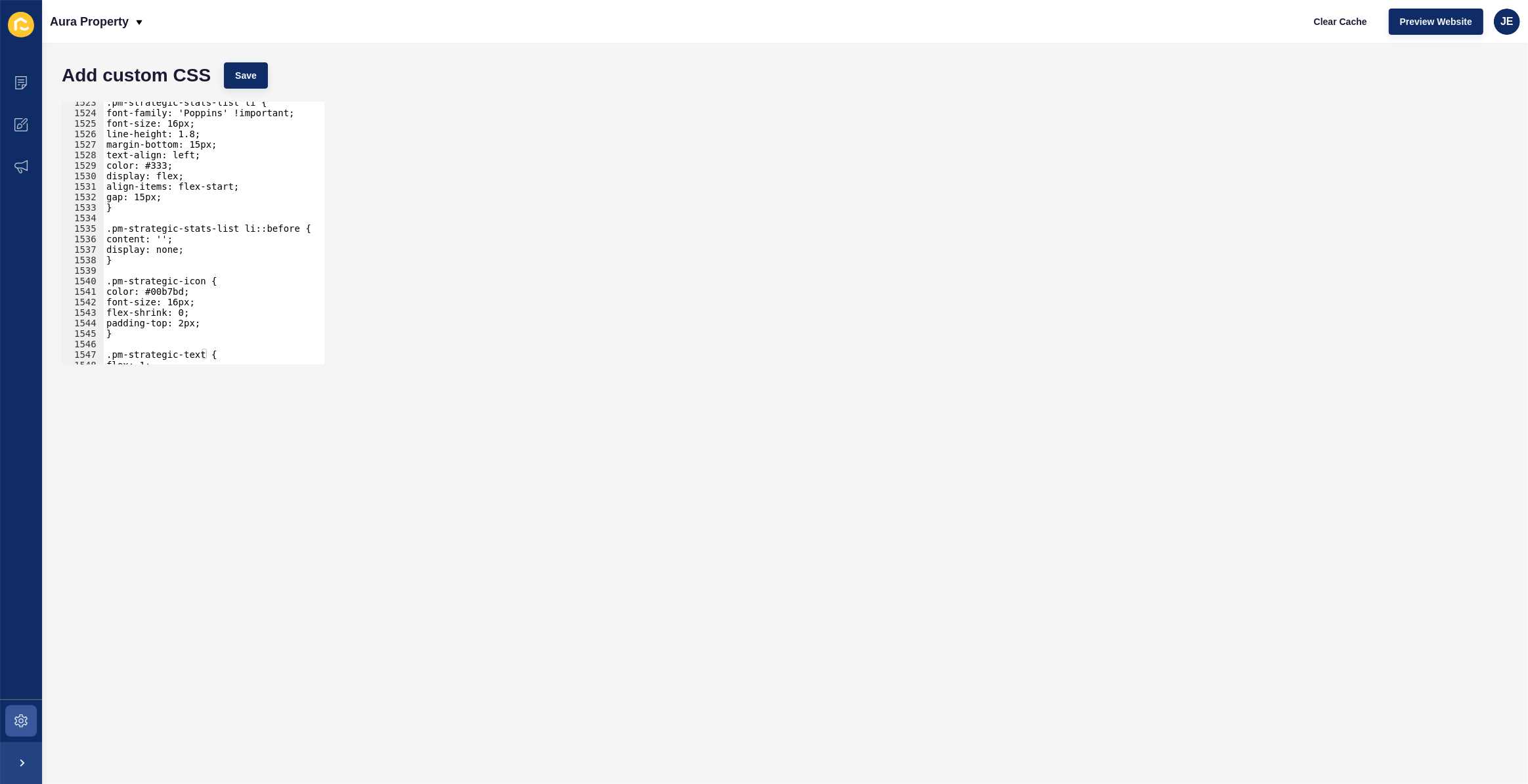
scroll to position [15958, 0]
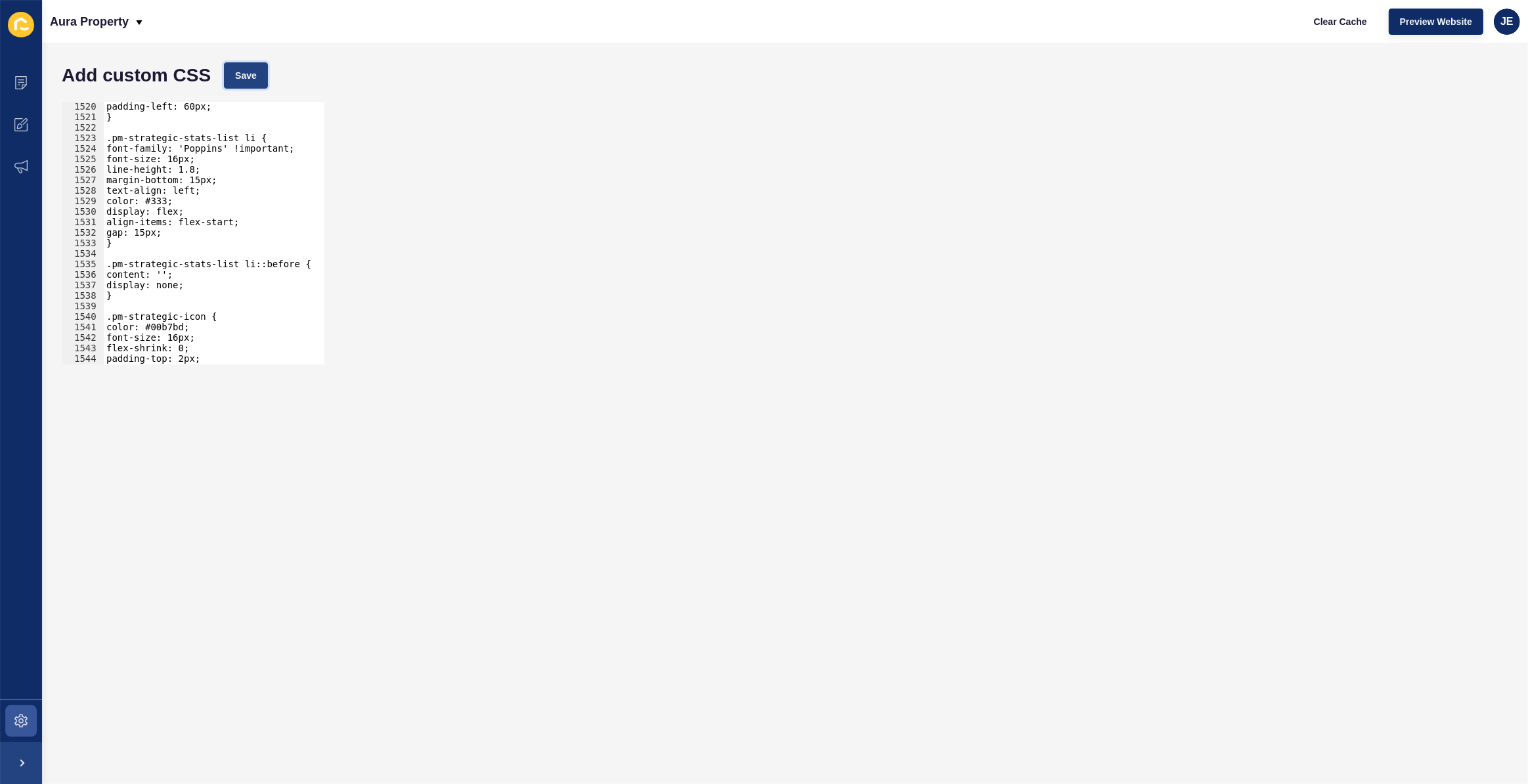
click at [249, 78] on span "Save" at bounding box center [246, 76] width 22 height 13
drag, startPoint x: 178, startPoint y: 233, endPoint x: 131, endPoint y: 231, distance: 47.0
click at [131, 231] on div "padding-left: 60px; } .pm-strategic-stats-list li { font-family: 'Poppins' !imp…" at bounding box center [359, 239] width 511 height 274
click at [148, 230] on div "padding-left: 60px; } .pm-strategic-stats-list li { font-family: 'Poppins' !imp…" at bounding box center [209, 233] width 211 height 262
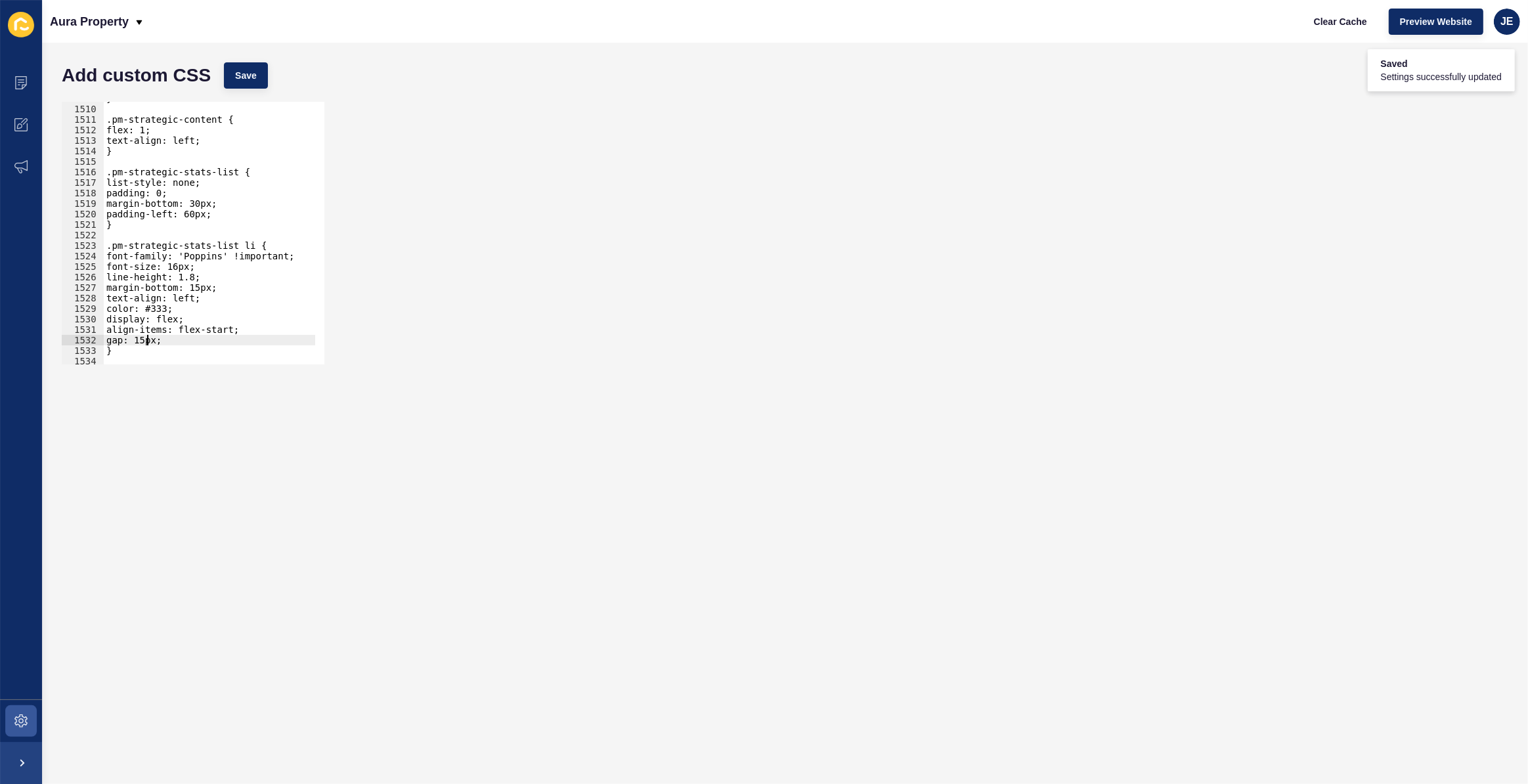
scroll to position [15850, 0]
click at [187, 217] on div "} .pm-strategic-content { flex: 1; text-align: left; } .pm-strategic-stats-list…" at bounding box center [359, 231] width 511 height 274
click at [259, 72] on button "Save" at bounding box center [246, 76] width 44 height 27
click at [187, 211] on div "} .pm-strategic-content { flex: 1; text-align: left; } .pm-strategic-stats-list…" at bounding box center [359, 231] width 511 height 274
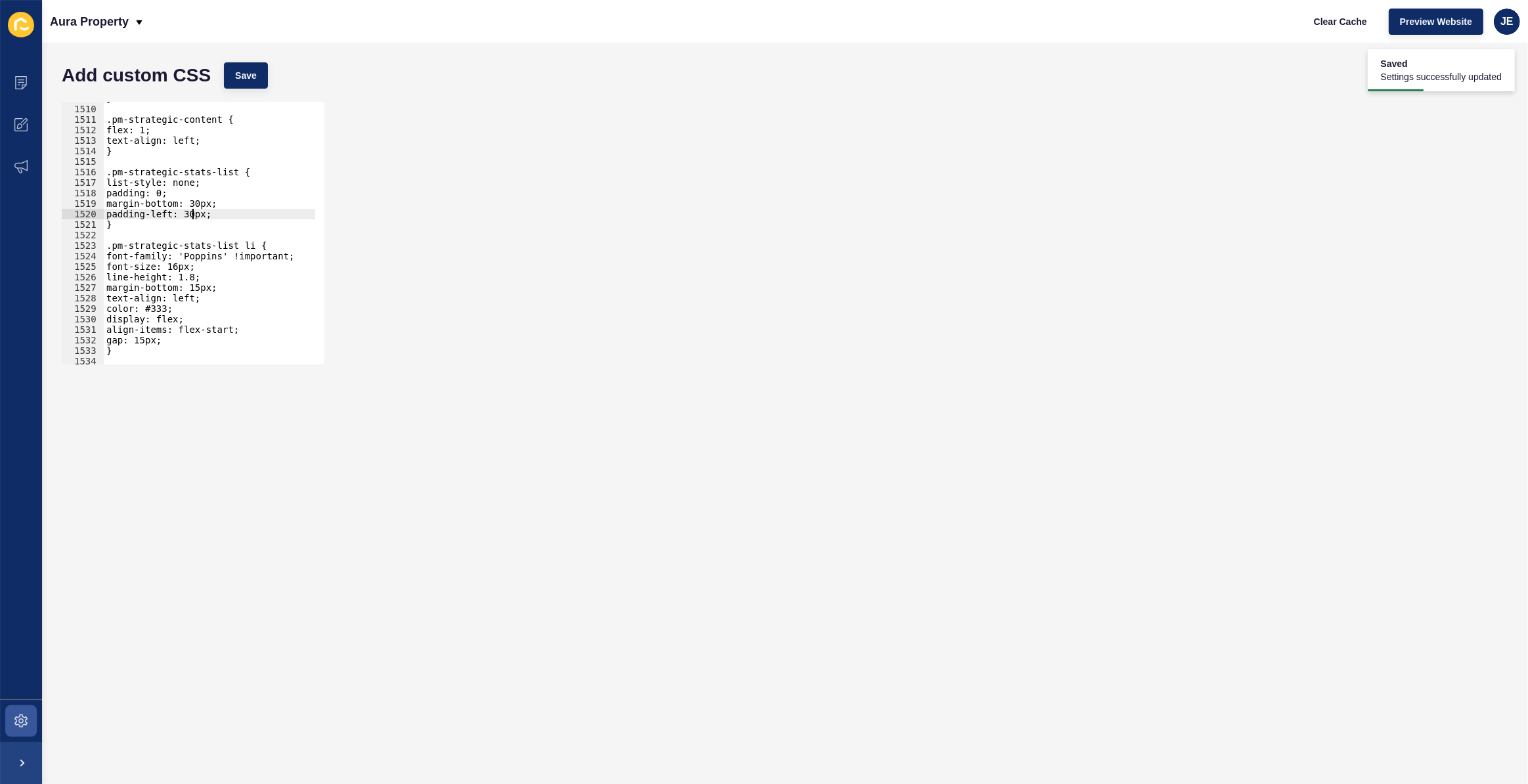
click at [207, 200] on div "} .pm-strategic-content { flex: 1; text-align: left; } .pm-strategic-stats-list…" at bounding box center [359, 231] width 511 height 274
click at [241, 68] on button "Save" at bounding box center [246, 76] width 44 height 27
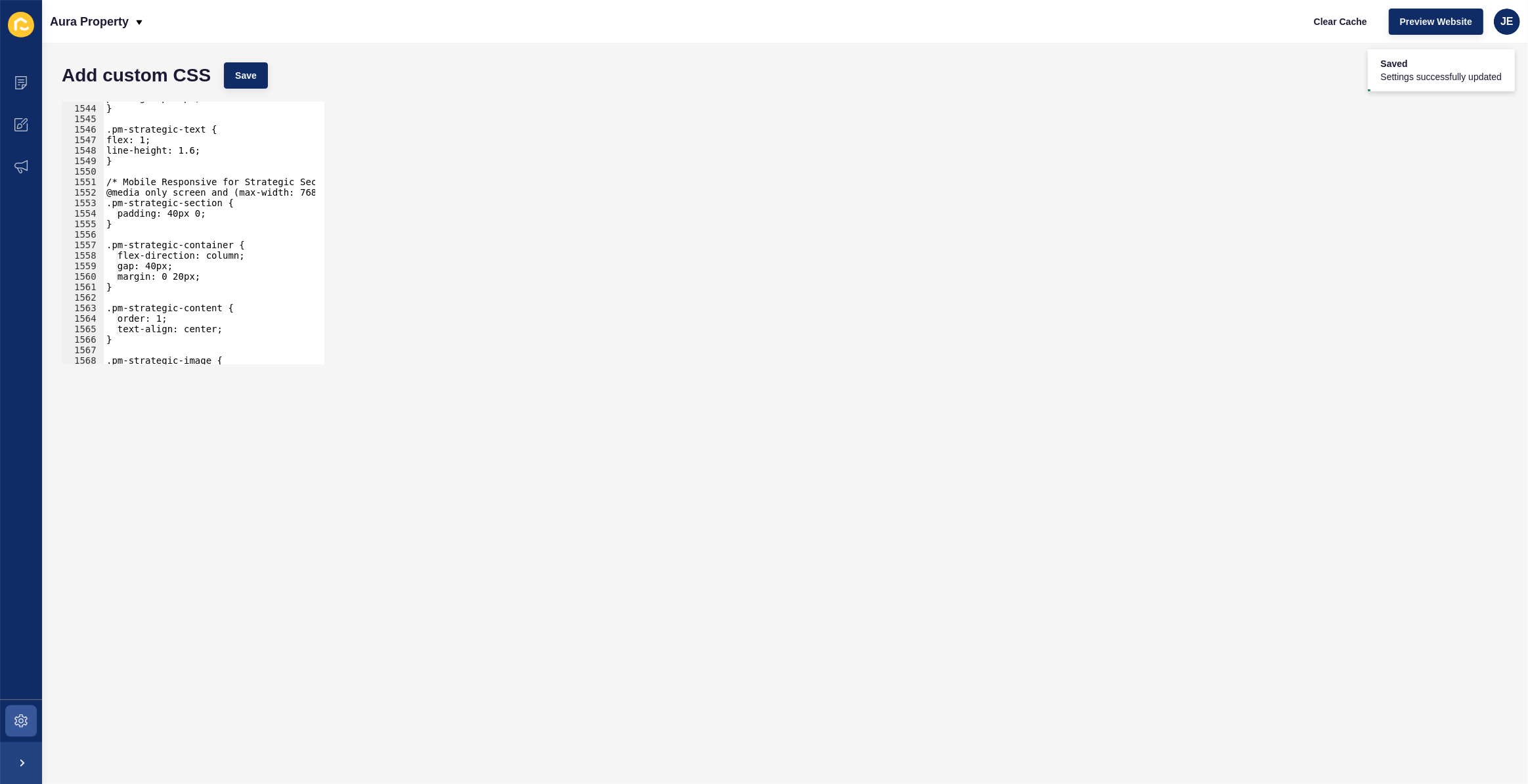
scroll to position [16244, 0]
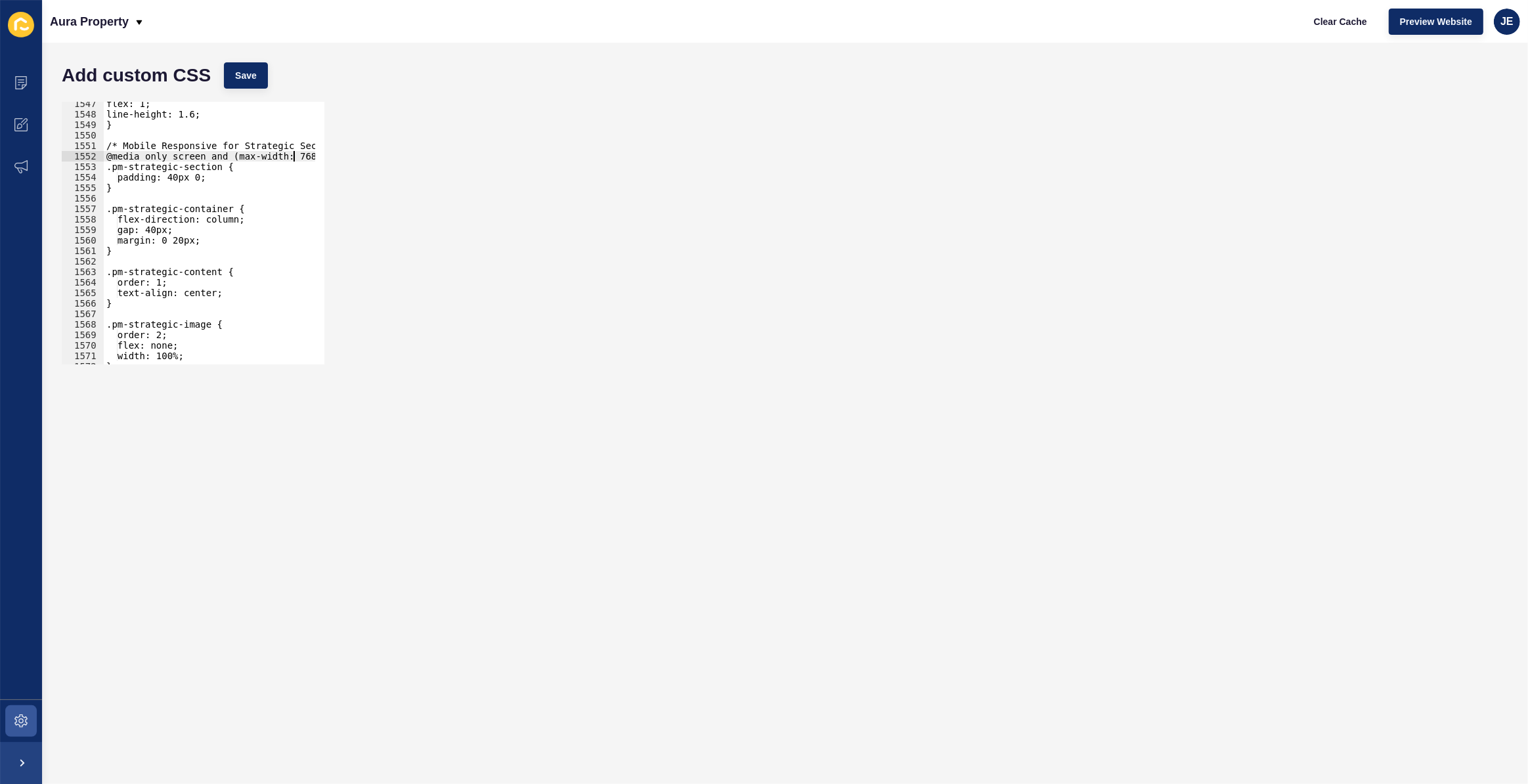
click at [292, 156] on div "flex: 1; line-height: 1.6; } /* Mobile Responsive for Strategic Section */ @med…" at bounding box center [359, 236] width 511 height 274
click at [256, 70] on button "Save" at bounding box center [246, 76] width 44 height 27
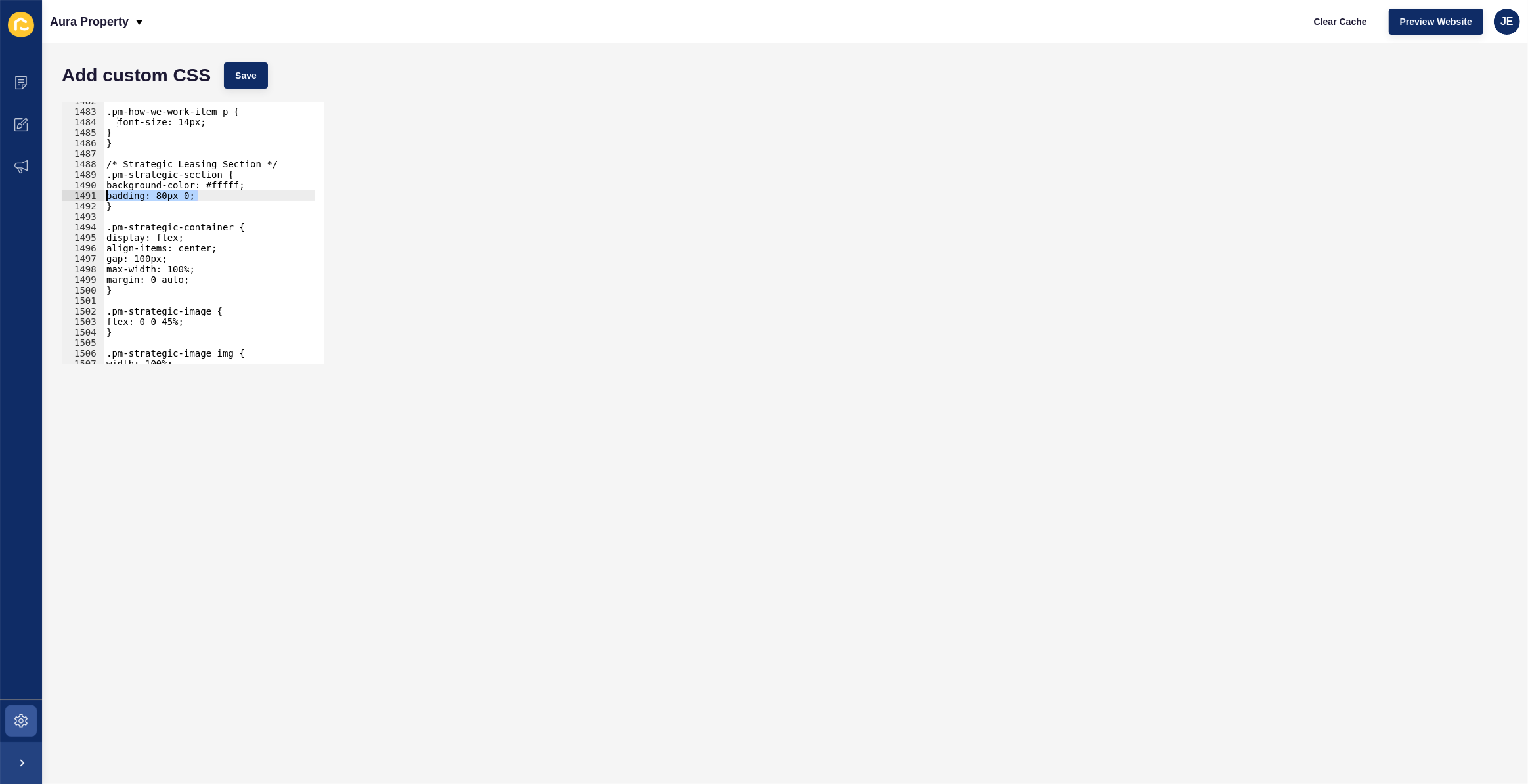
scroll to position [0, 0]
drag, startPoint x: 194, startPoint y: 193, endPoint x: 60, endPoint y: 190, distance: 134.0
click at [60, 190] on div "padding: 80px 0; 1482 1483 1484 1485 1486 1487 1488 1489 1490 1491 1492 1493 14…" at bounding box center [193, 233] width 265 height 265
type textarea "background-color: #fffff; padding: 80px 0;"
click at [176, 203] on div ".pm-how-we-work-item p { font-size: 14px; } } /* Strategic Leasing Section */ .…" at bounding box center [359, 233] width 511 height 274
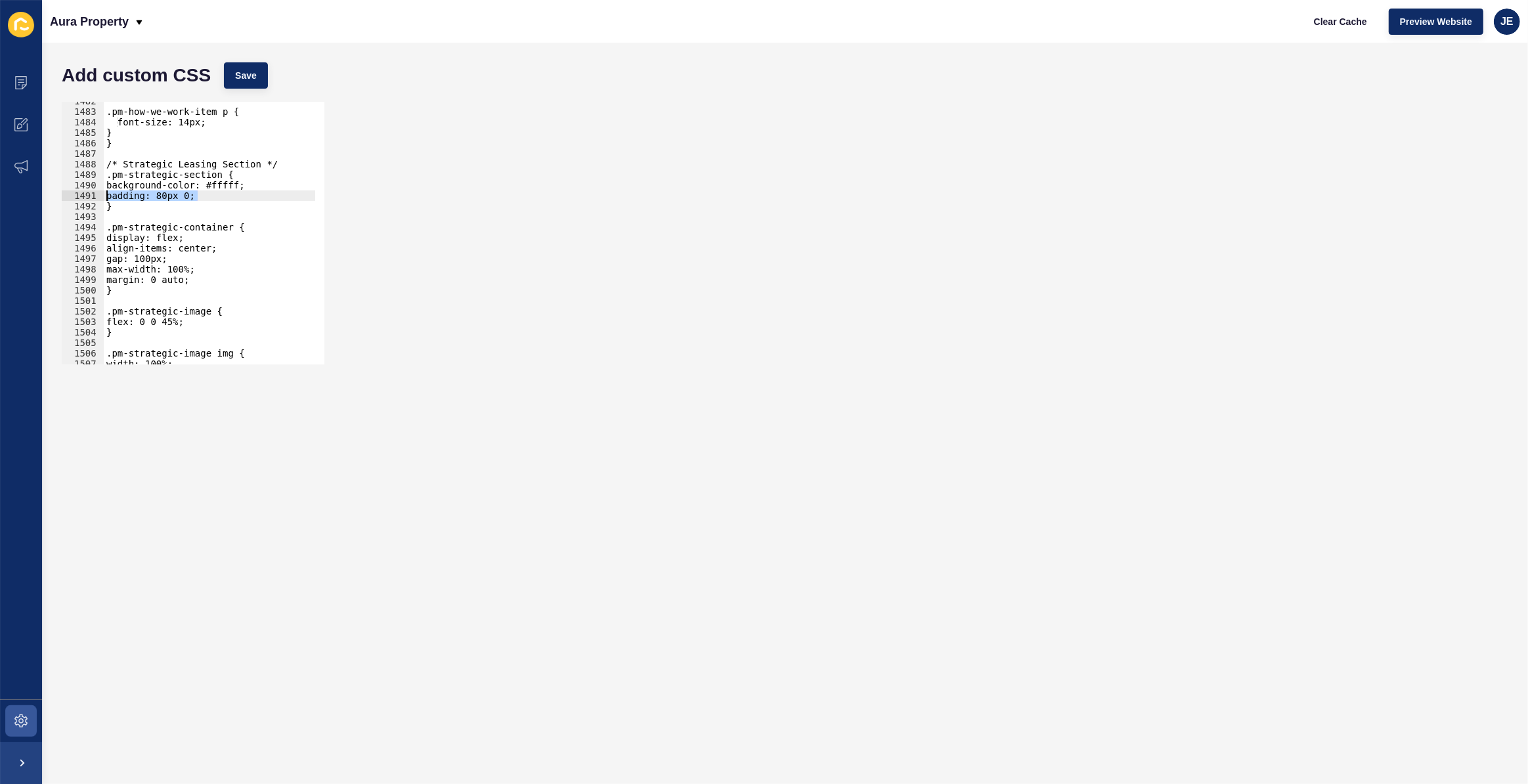
drag, startPoint x: 212, startPoint y: 193, endPoint x: 60, endPoint y: 197, distance: 152.1
click at [60, 197] on div "} 1482 1483 1484 1485 1486 1487 1488 1489 1490 1491 1492 1493 1494 1495 1496 14…" at bounding box center [193, 233] width 265 height 265
type textarea "padding: 80px 0;"
click at [243, 73] on span "Save" at bounding box center [246, 76] width 22 height 13
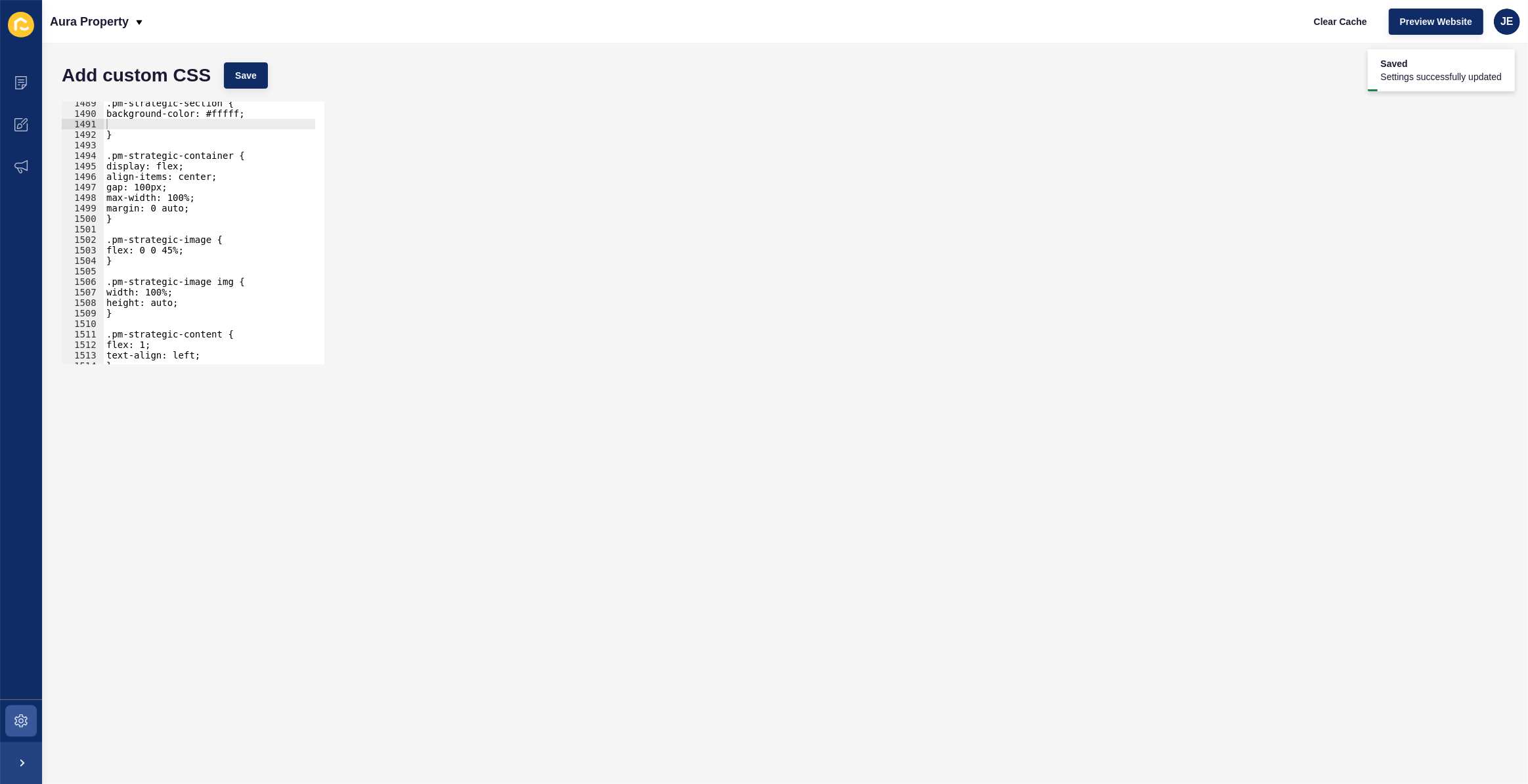
scroll to position [15636, 0]
click at [168, 249] on div ".pm-strategic-section { background-color: #fffff; } .pm-strategic-container { d…" at bounding box center [359, 235] width 511 height 274
click at [247, 76] on span "Save" at bounding box center [246, 76] width 22 height 13
click at [194, 252] on div ".pm-strategic-section { background-color: #fffff; } .pm-strategic-container { d…" at bounding box center [359, 235] width 511 height 274
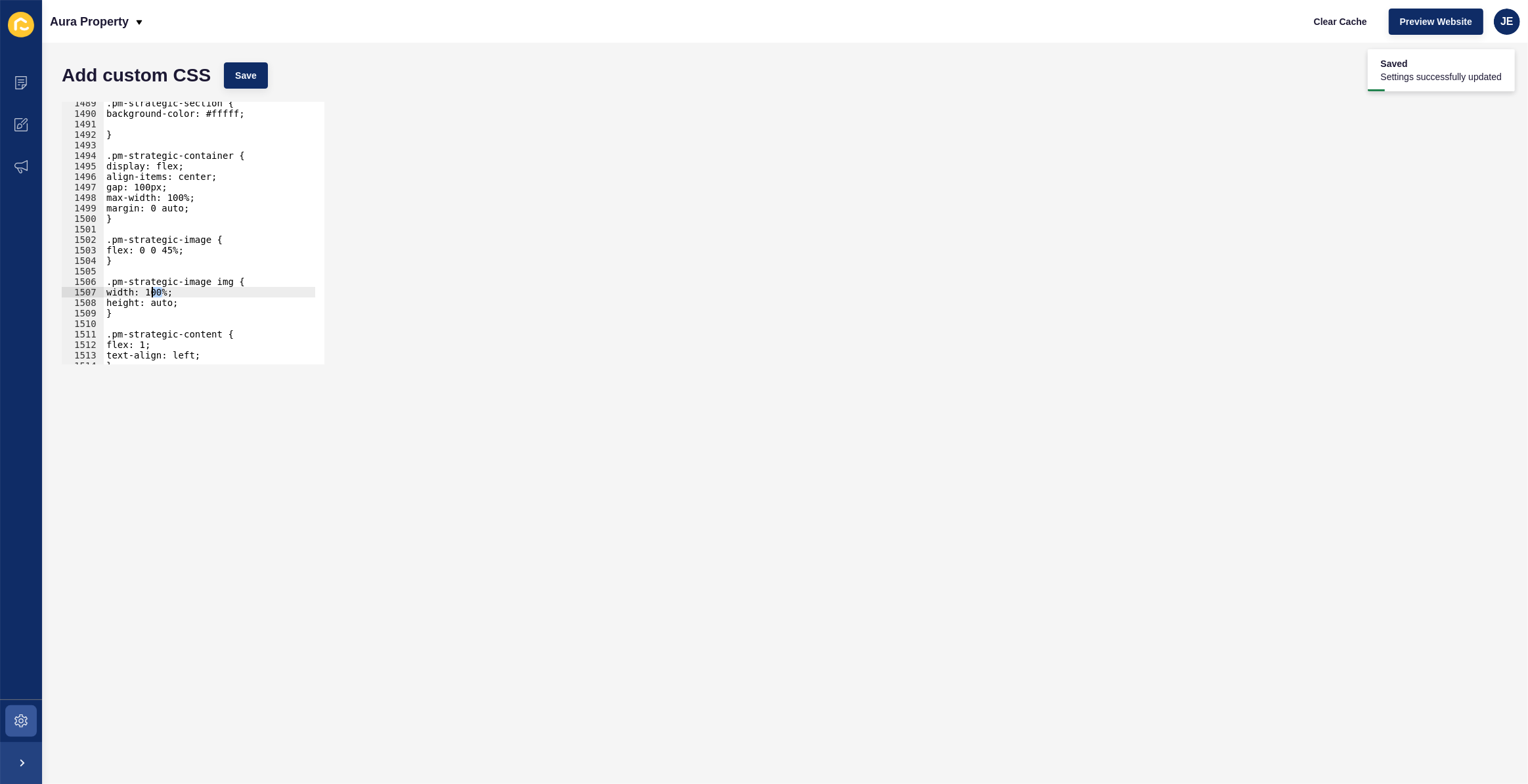
drag, startPoint x: 162, startPoint y: 295, endPoint x: 152, endPoint y: 295, distance: 10.0
click at [152, 295] on div ".pm-strategic-section { background-color: #fffff; } .pm-strategic-container { d…" at bounding box center [359, 235] width 511 height 274
click at [249, 74] on span "Save" at bounding box center [246, 76] width 22 height 13
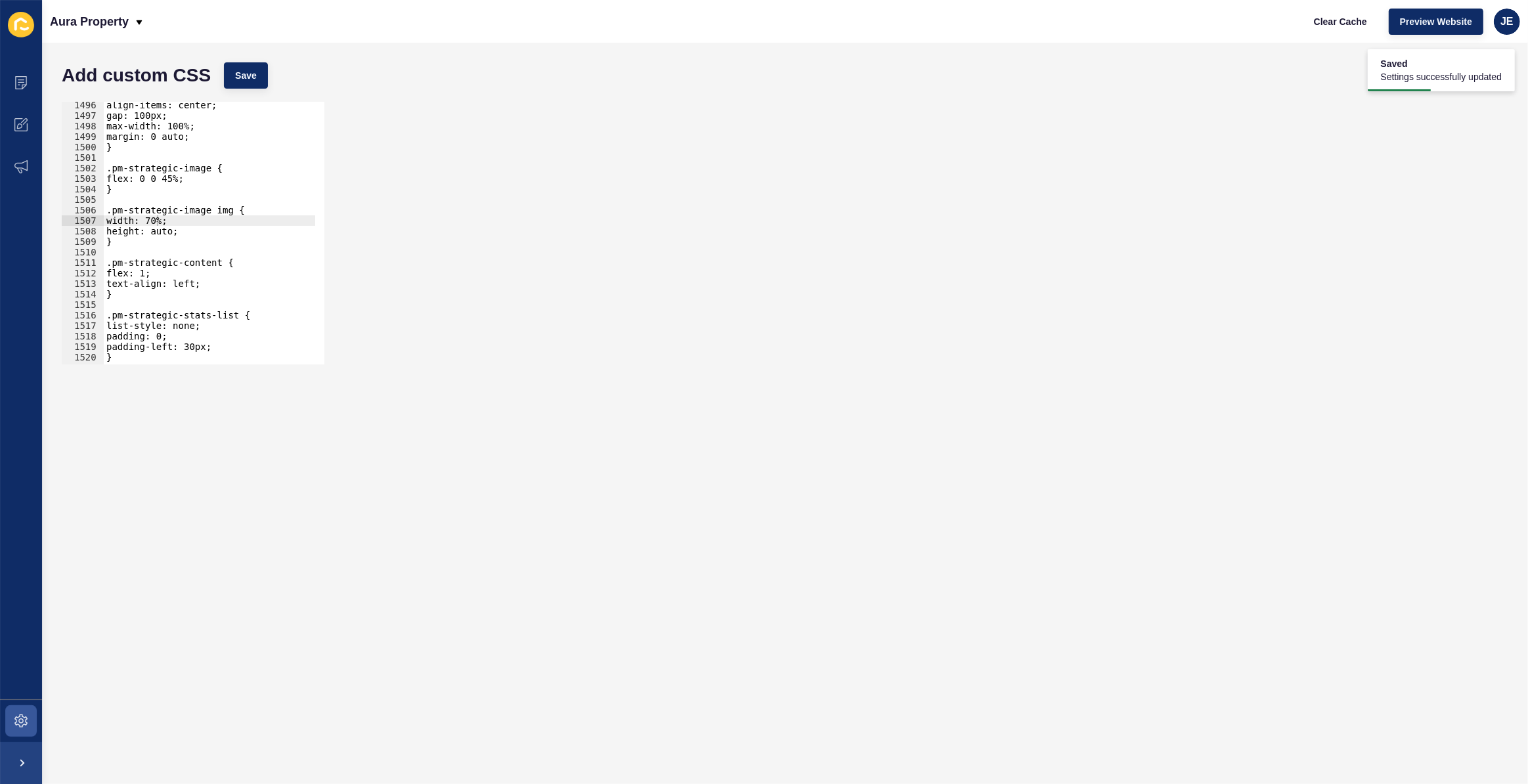
scroll to position [15672, 0]
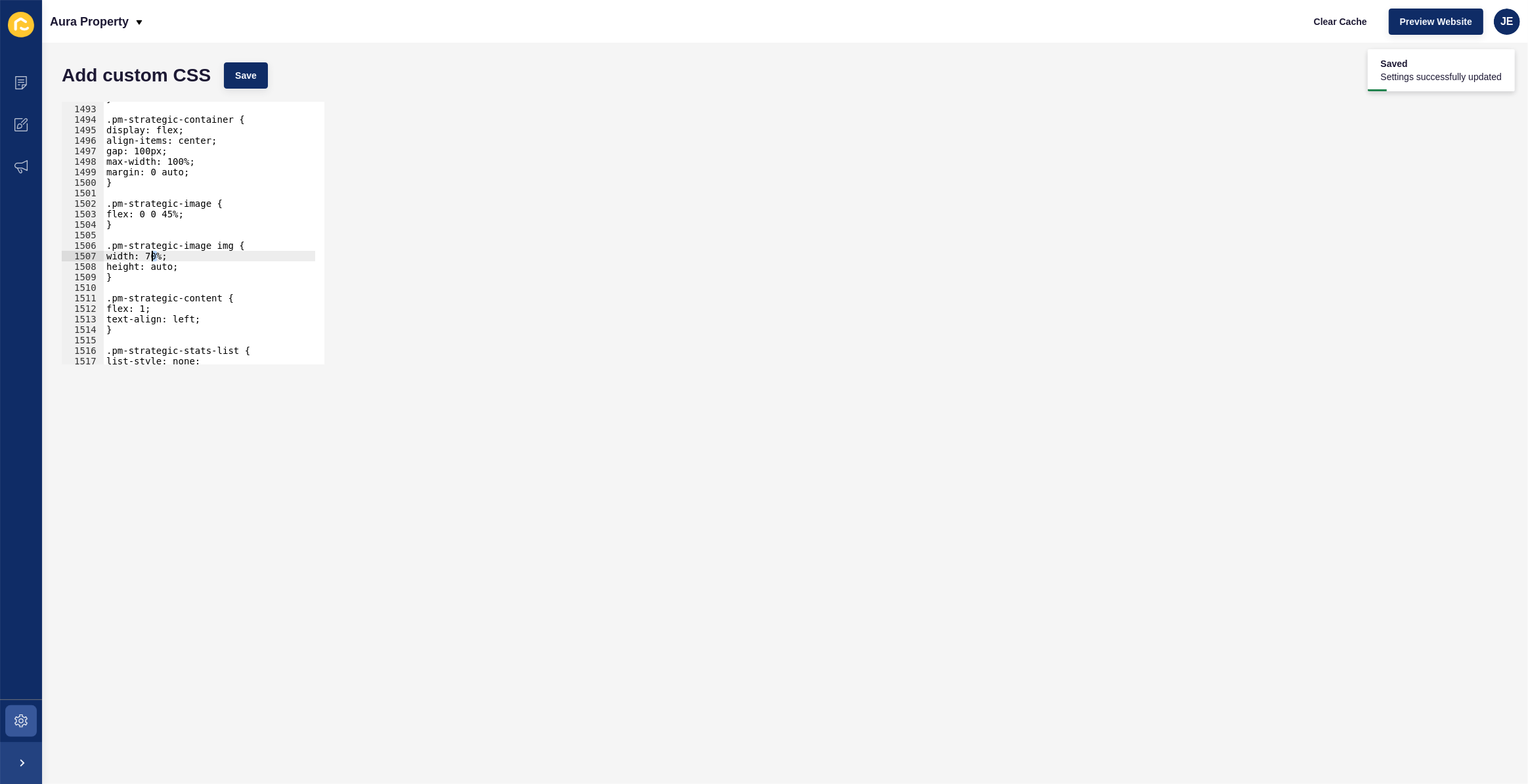
click at [150, 256] on div "} .pm-strategic-container { display: flex; align-items: center; gap: 100px; max…" at bounding box center [359, 231] width 511 height 274
click at [167, 211] on div "} .pm-strategic-container { display: flex; align-items: center; gap: 100px; max…" at bounding box center [359, 231] width 511 height 274
drag, startPoint x: 145, startPoint y: 216, endPoint x: 182, endPoint y: 214, distance: 37.1
click at [182, 214] on div "} .pm-strategic-container { display: flex; align-items: center; gap: 100px; max…" at bounding box center [359, 231] width 511 height 274
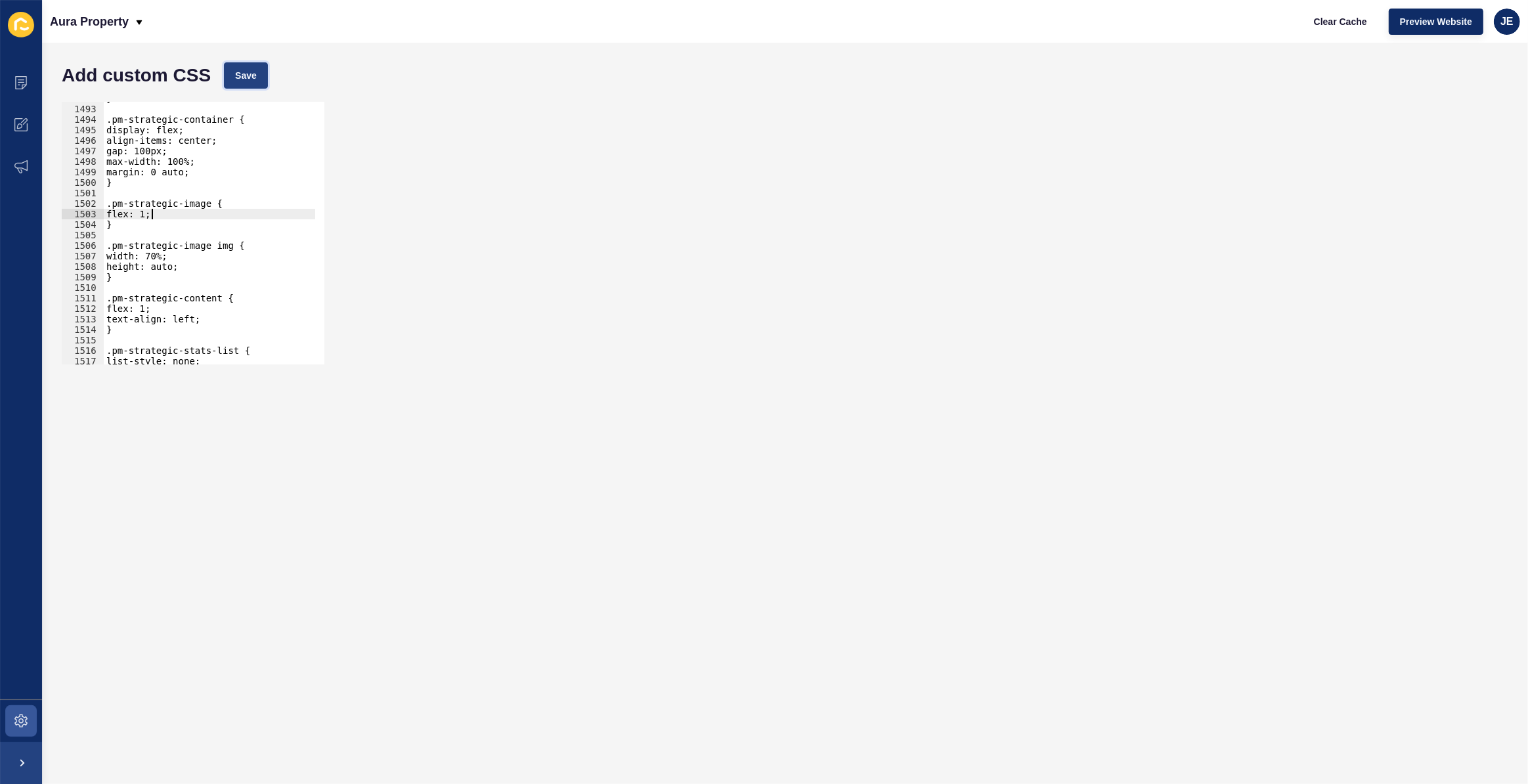
click at [243, 85] on button "Save" at bounding box center [246, 76] width 44 height 27
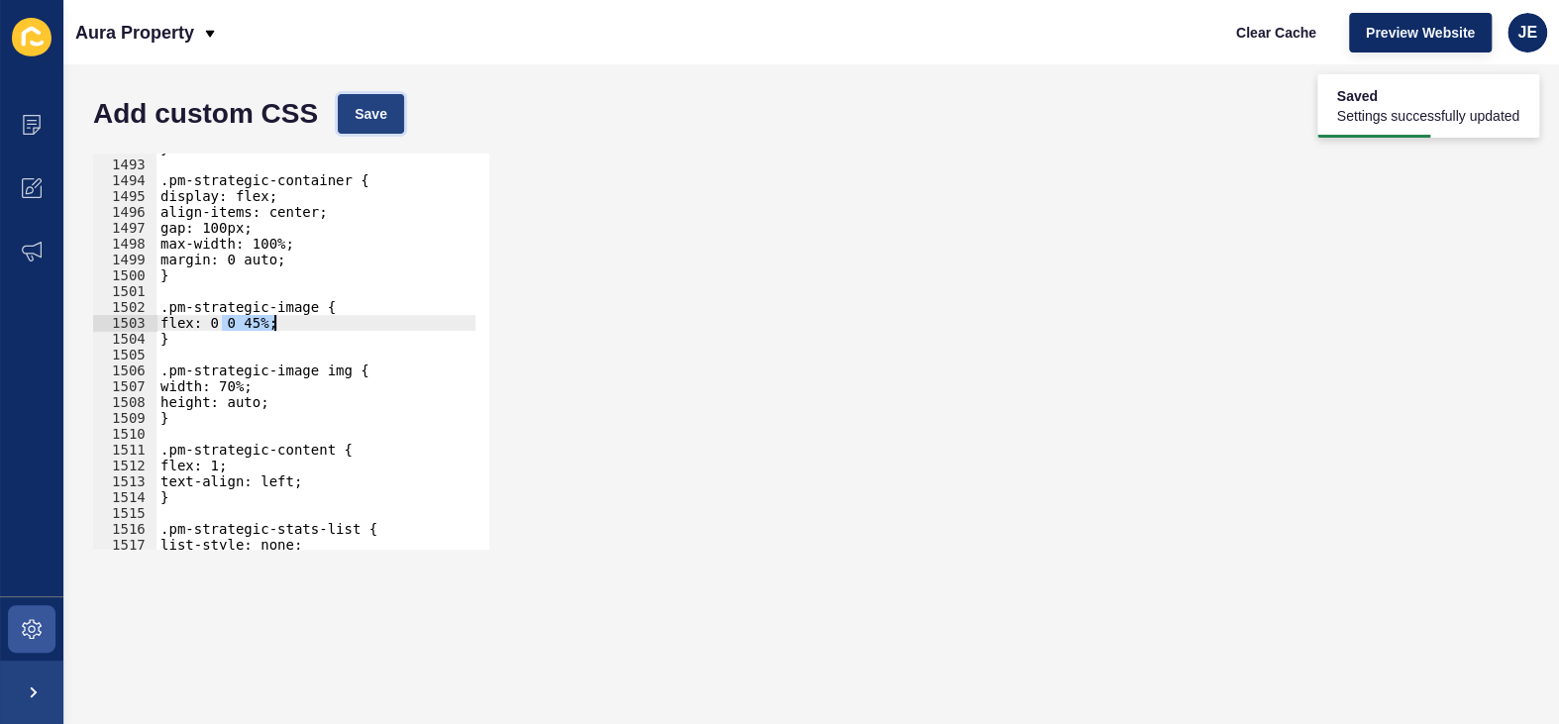
click at [388, 117] on button "Save" at bounding box center [371, 114] width 66 height 40
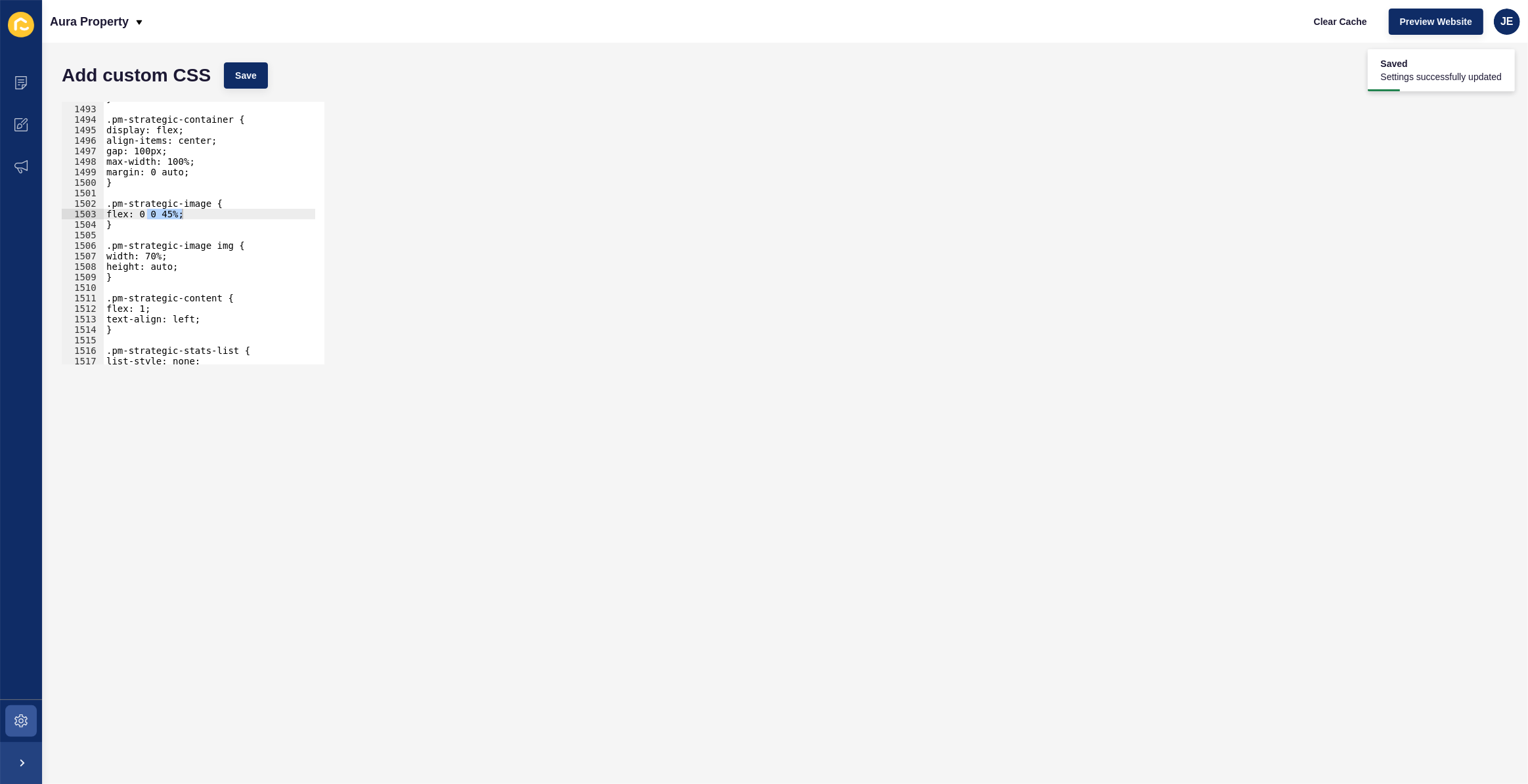
type textarea "height: auto;"
click at [182, 262] on div "} .pm-strategic-container { display: flex; align-items: center; gap: 100px; max…" at bounding box center [359, 231] width 511 height 274
type textarea "margi"
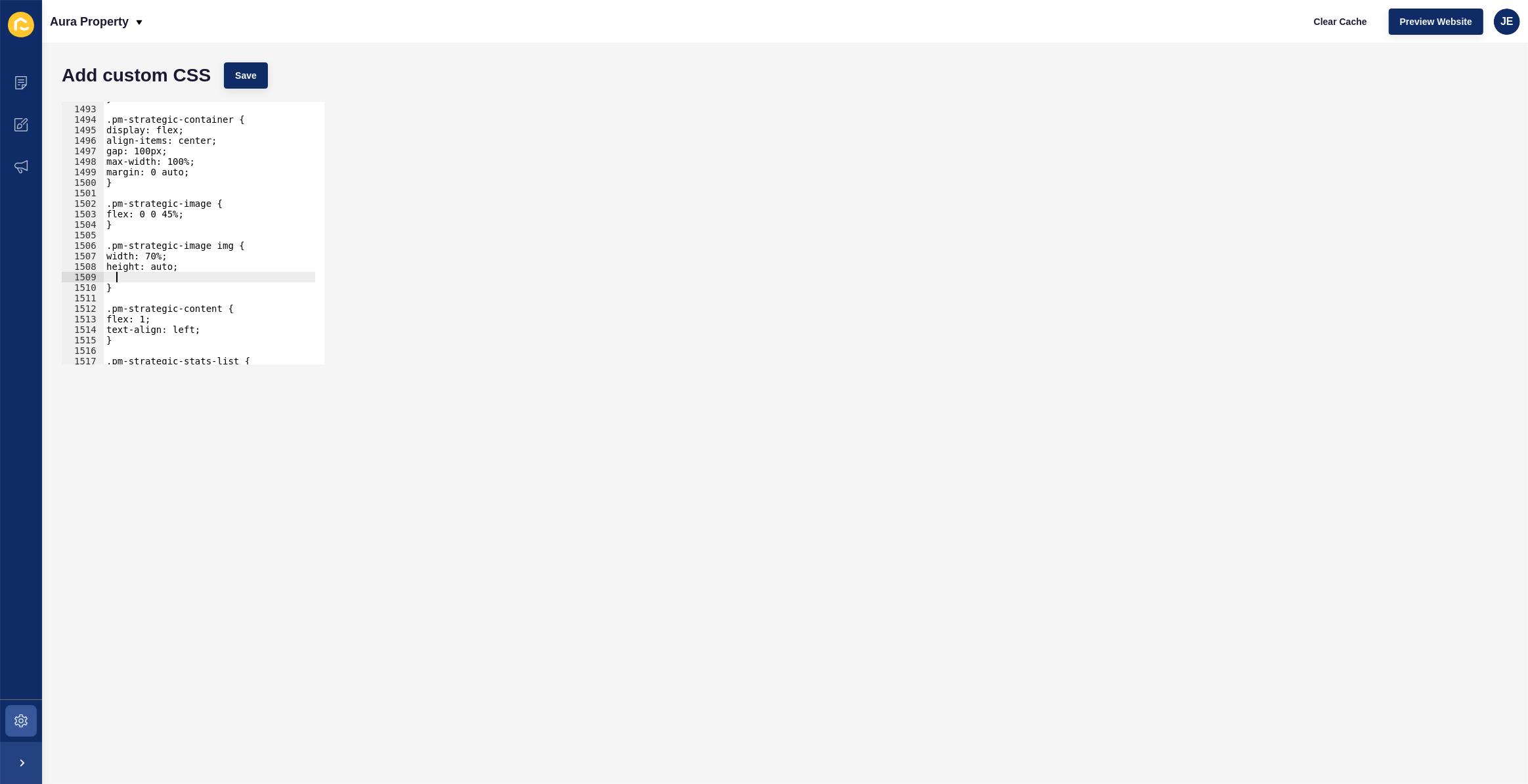
type textarea "n"
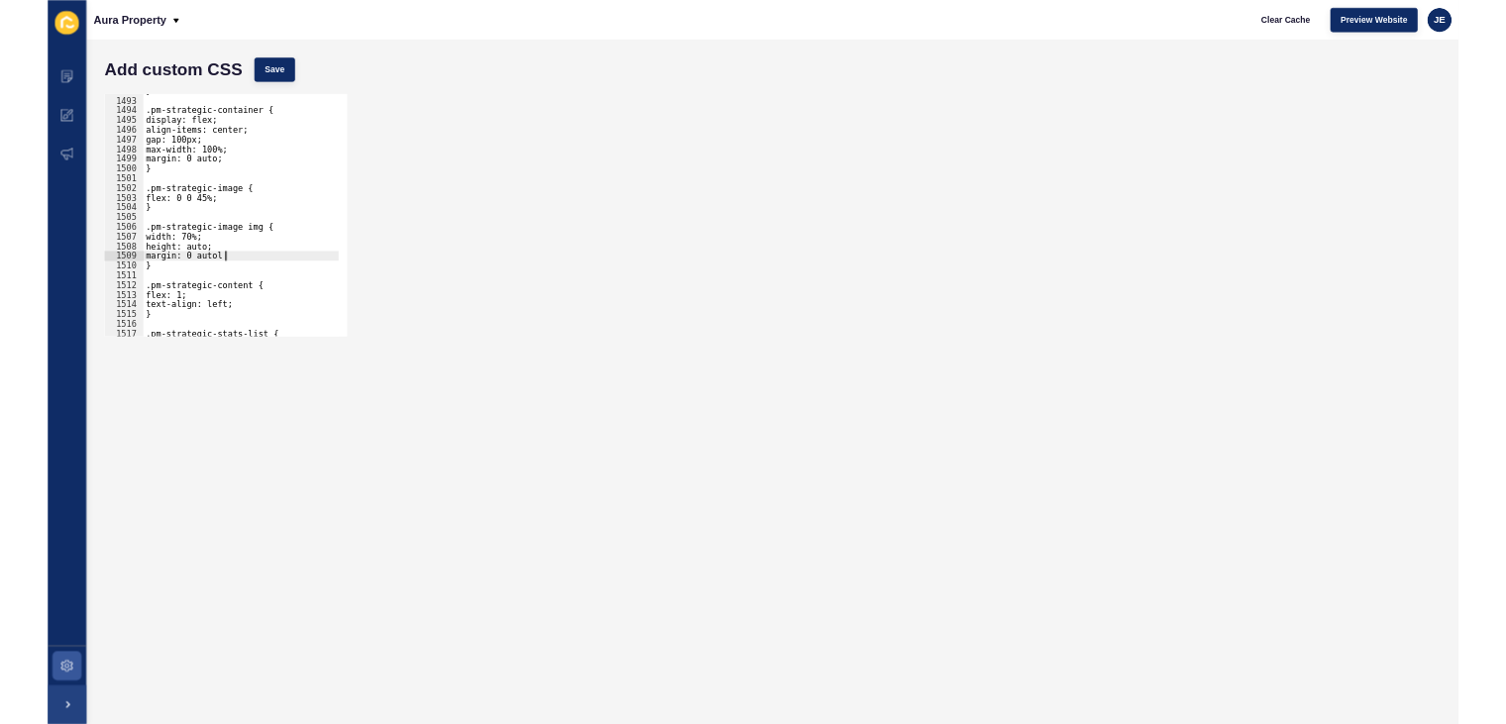
scroll to position [0, 8]
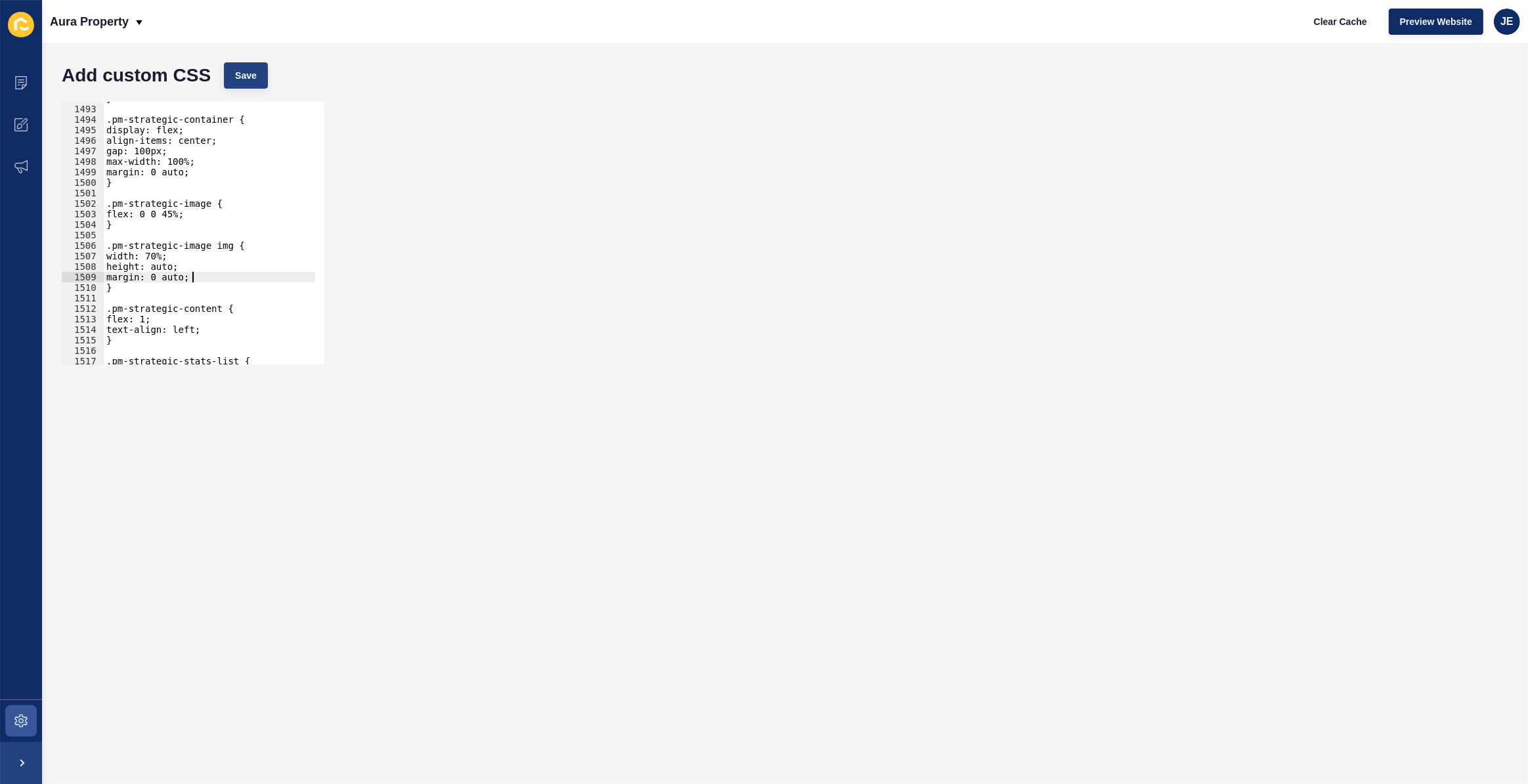
drag, startPoint x: 231, startPoint y: 56, endPoint x: 231, endPoint y: 65, distance: 9.0
click at [231, 63] on div "Add custom CSS Save" at bounding box center [785, 75] width 1460 height 39
click at [231, 65] on button "Save" at bounding box center [246, 76] width 44 height 27
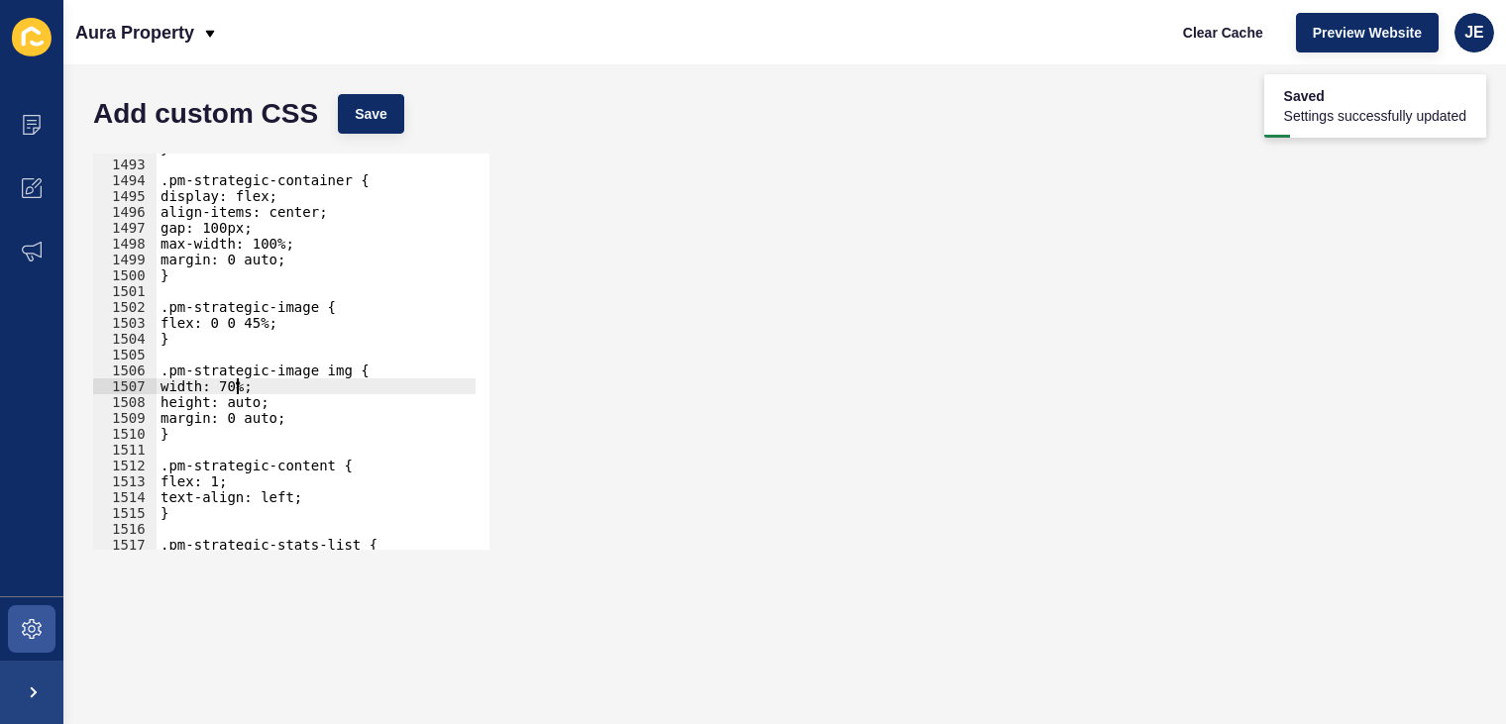
scroll to position [0, 6]
click at [228, 388] on div "} .pm-strategic-container { display: flex; align-items: center; gap: 100px; max…" at bounding box center [542, 348] width 771 height 414
click at [359, 98] on button "Save" at bounding box center [371, 114] width 66 height 40
drag, startPoint x: 243, startPoint y: 384, endPoint x: 227, endPoint y: 385, distance: 15.9
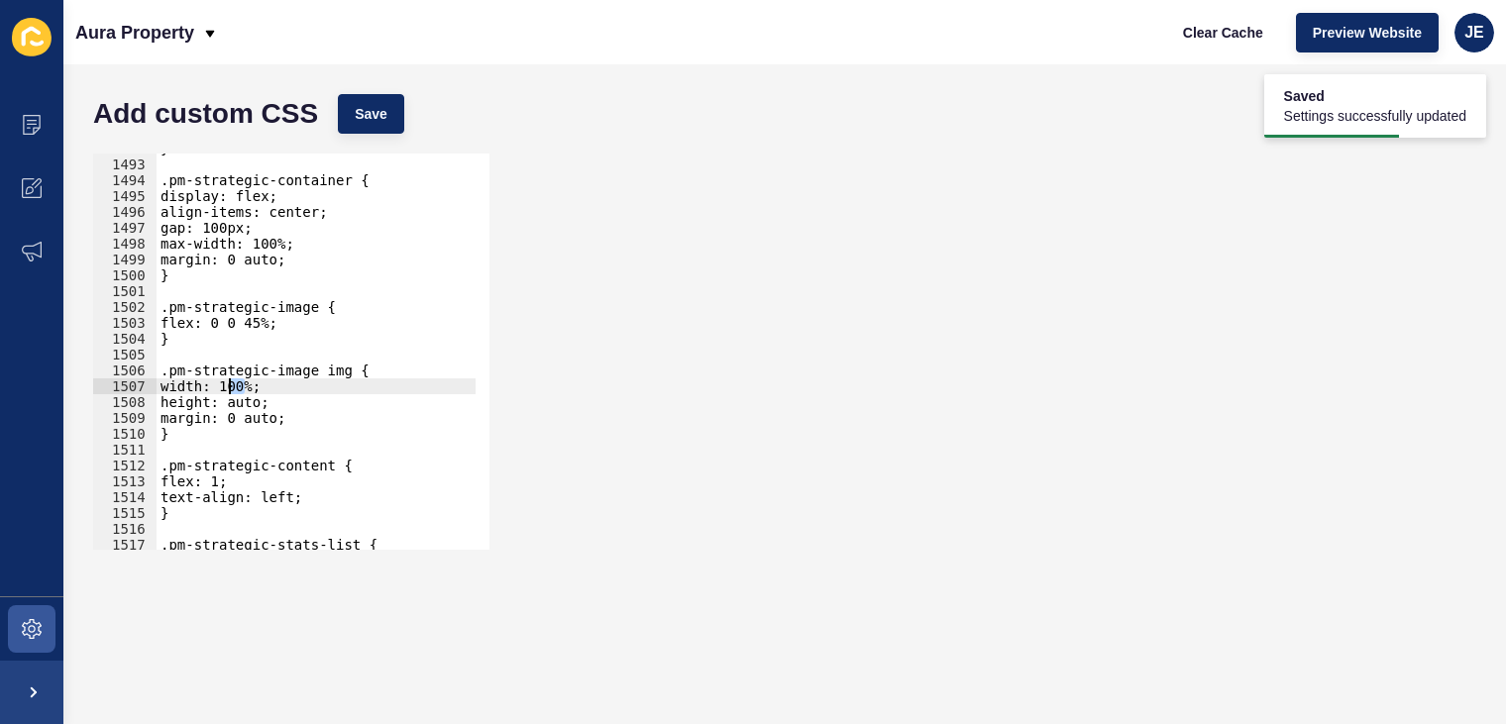
click at [227, 385] on div "} .pm-strategic-container { display: flex; align-items: center; gap: 100px; max…" at bounding box center [542, 348] width 771 height 414
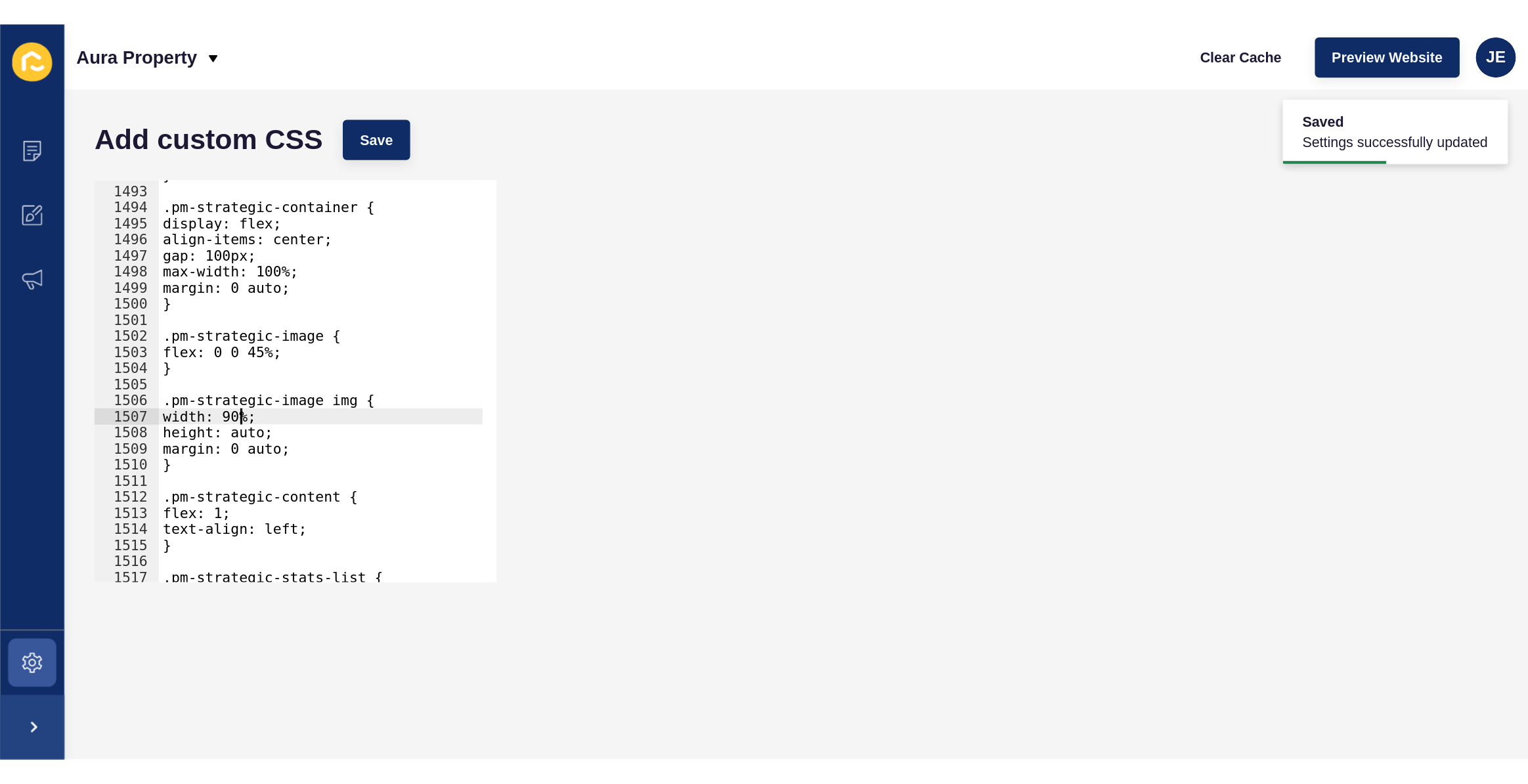
scroll to position [0, 4]
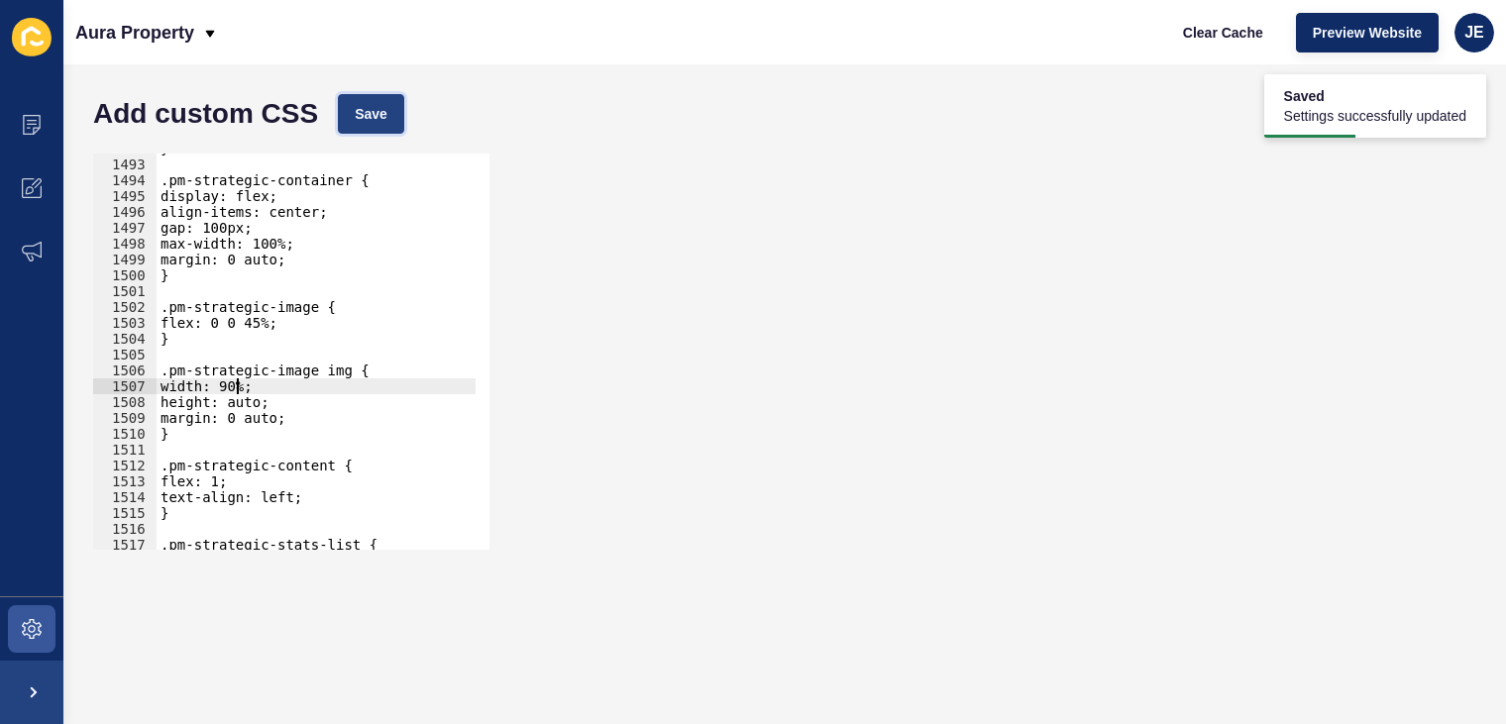
click at [390, 105] on button "Save" at bounding box center [371, 114] width 66 height 40
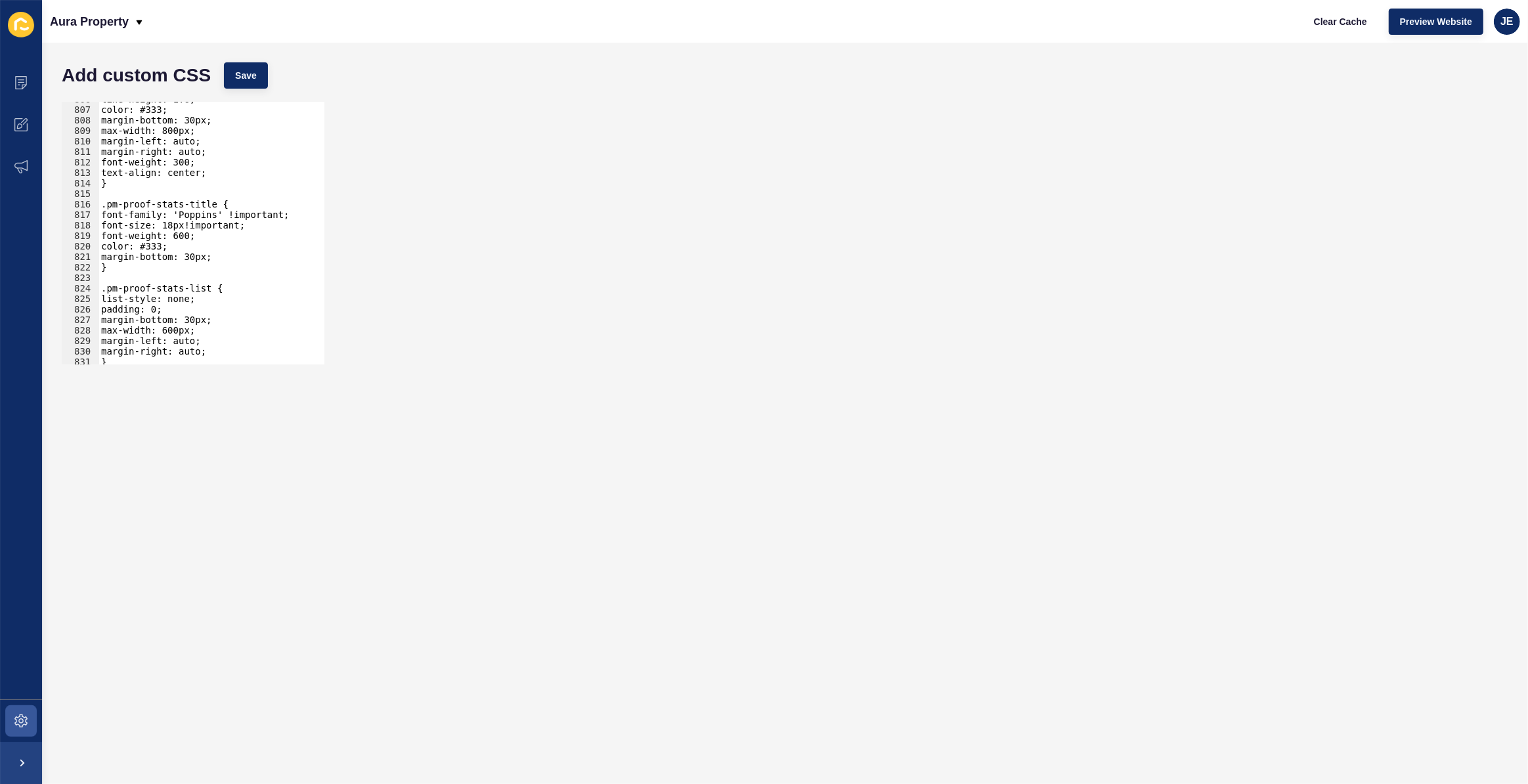
scroll to position [8393, 0]
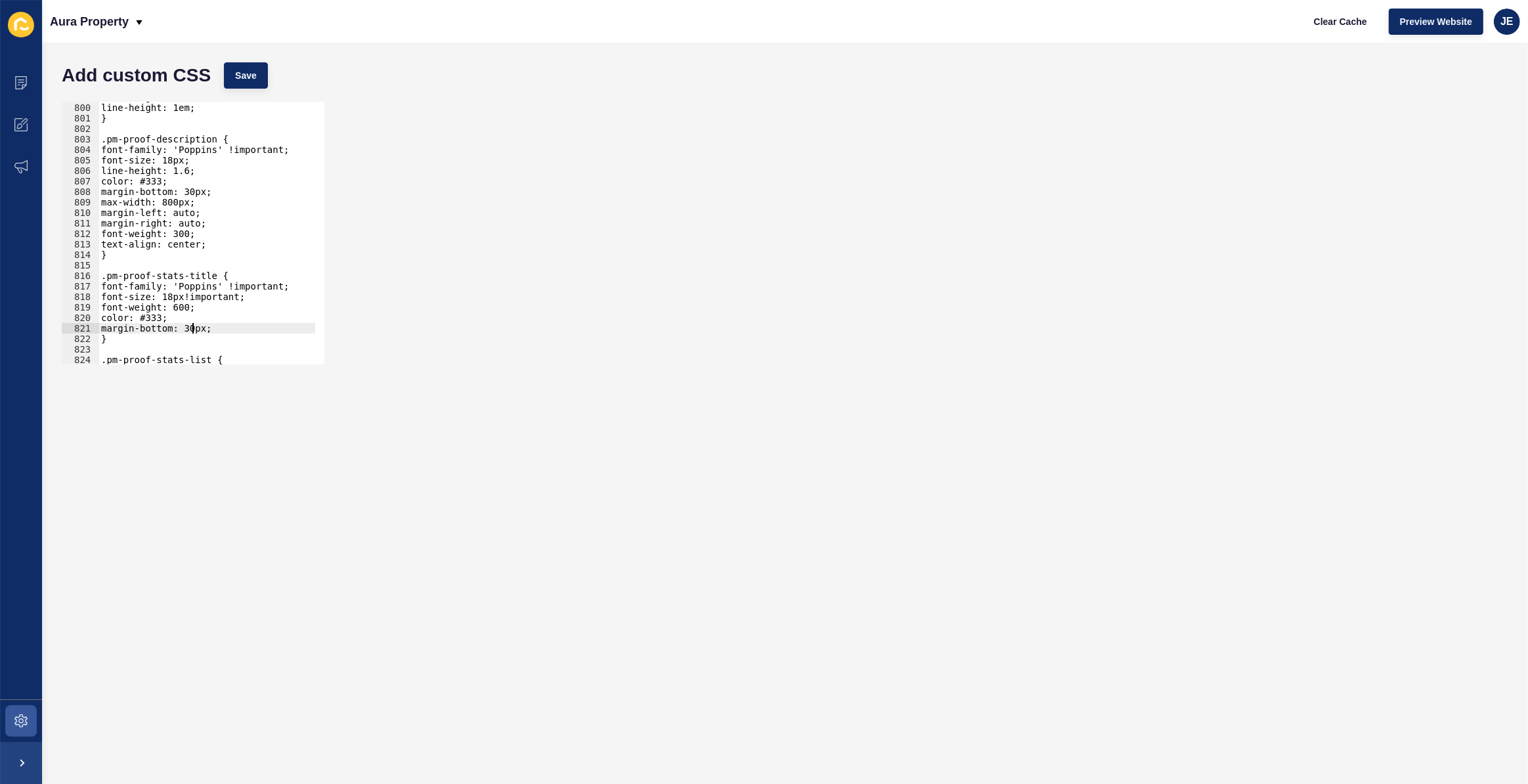
click at [194, 329] on div "font-weight: 400; line-height: 1em; } .pm-proof-description { font-family: 'Pop…" at bounding box center [354, 229] width 511 height 274
click at [215, 328] on div "font-weight: 400; line-height: 1em; } .pm-proof-description { font-family: 'Pop…" at bounding box center [207, 233] width 217 height 262
click at [186, 329] on div "font-weight: 400; line-height: 1em; } .pm-proof-description { font-family: 'Pop…" at bounding box center [354, 229] width 511 height 274
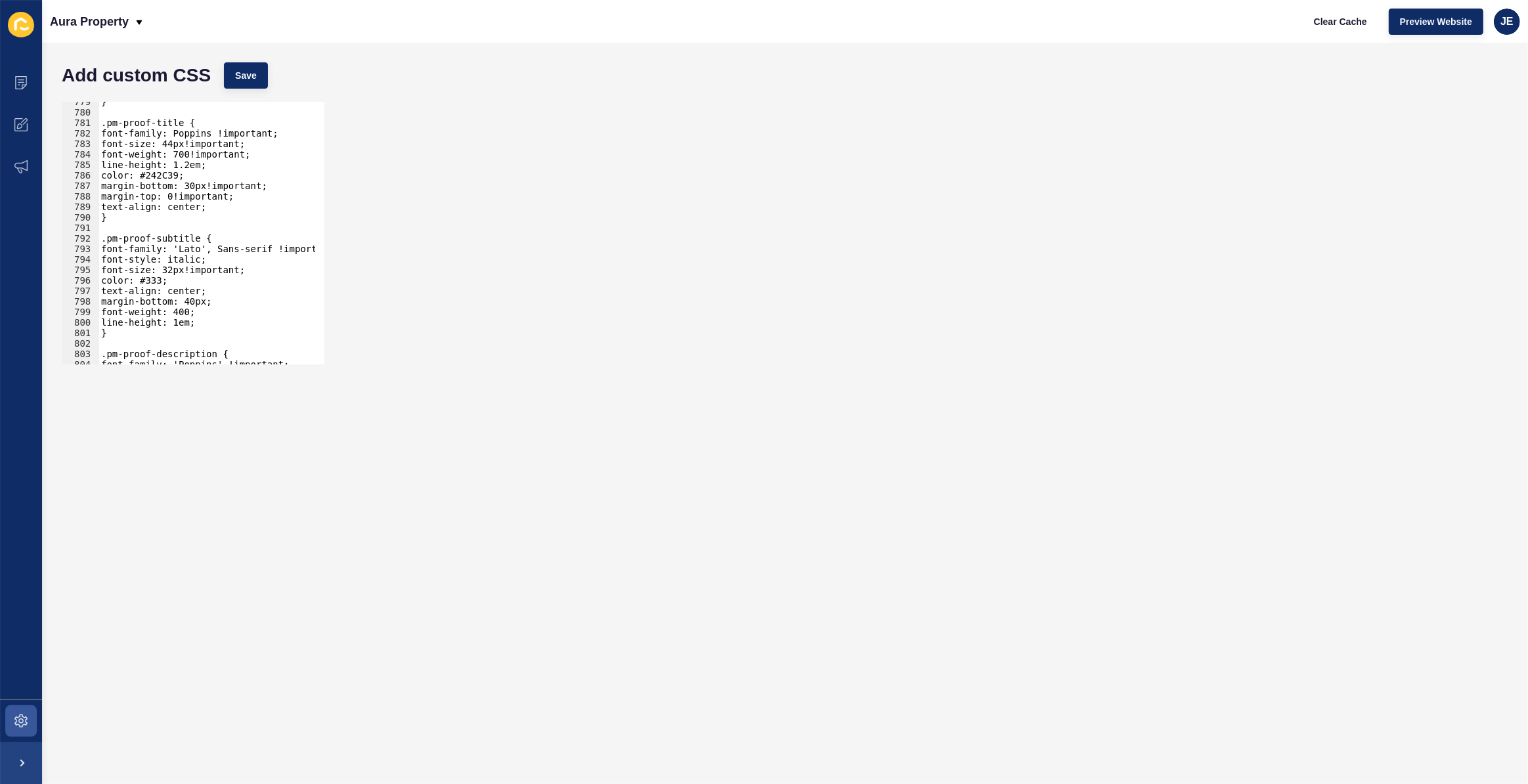
scroll to position [8179, 0]
click at [188, 186] on div "} .pm-proof-title { font-family: Poppins !important; font-size: 44px!important;…" at bounding box center [354, 234] width 511 height 274
click at [249, 87] on button "Save" at bounding box center [246, 76] width 44 height 27
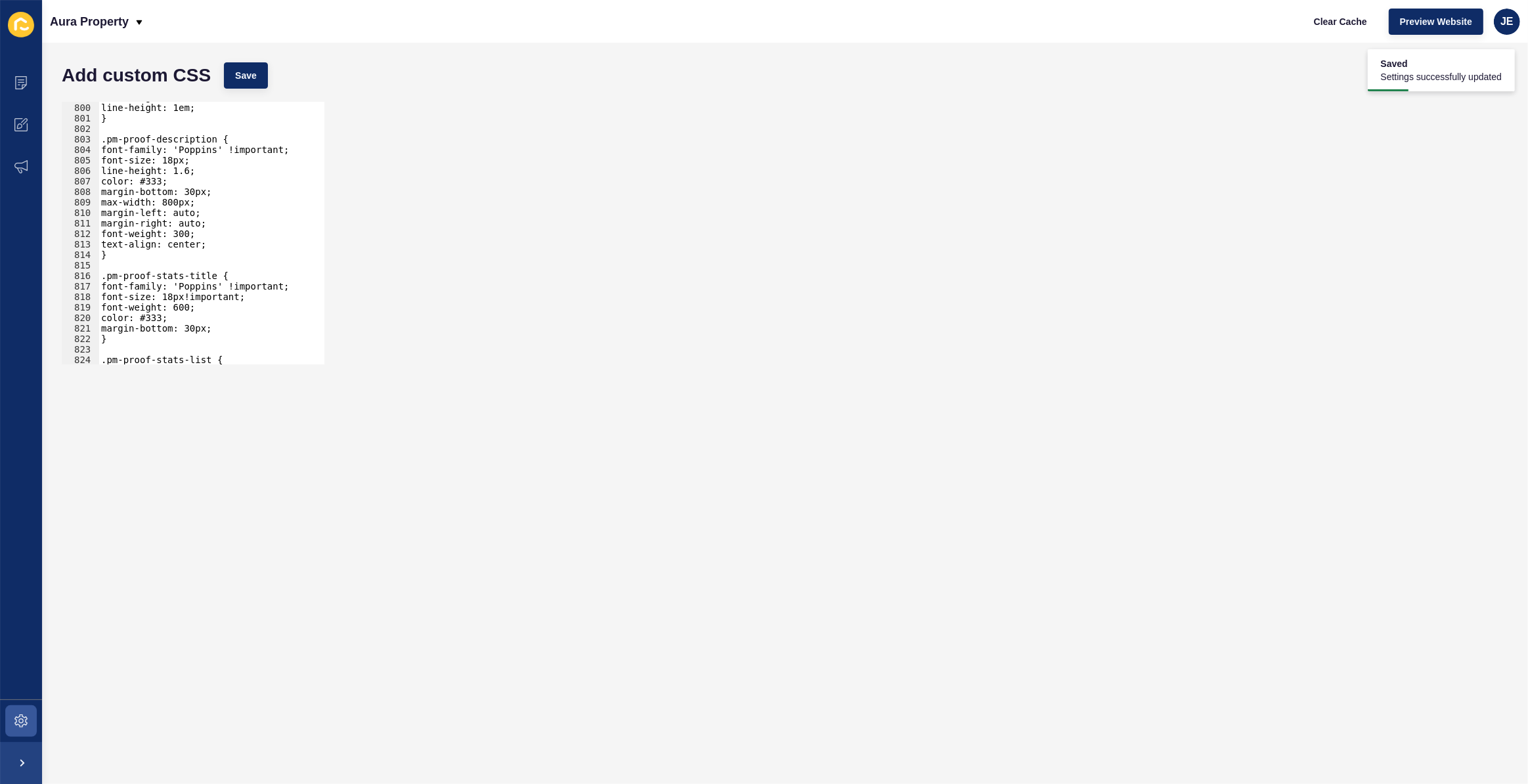
scroll to position [8250, 0]
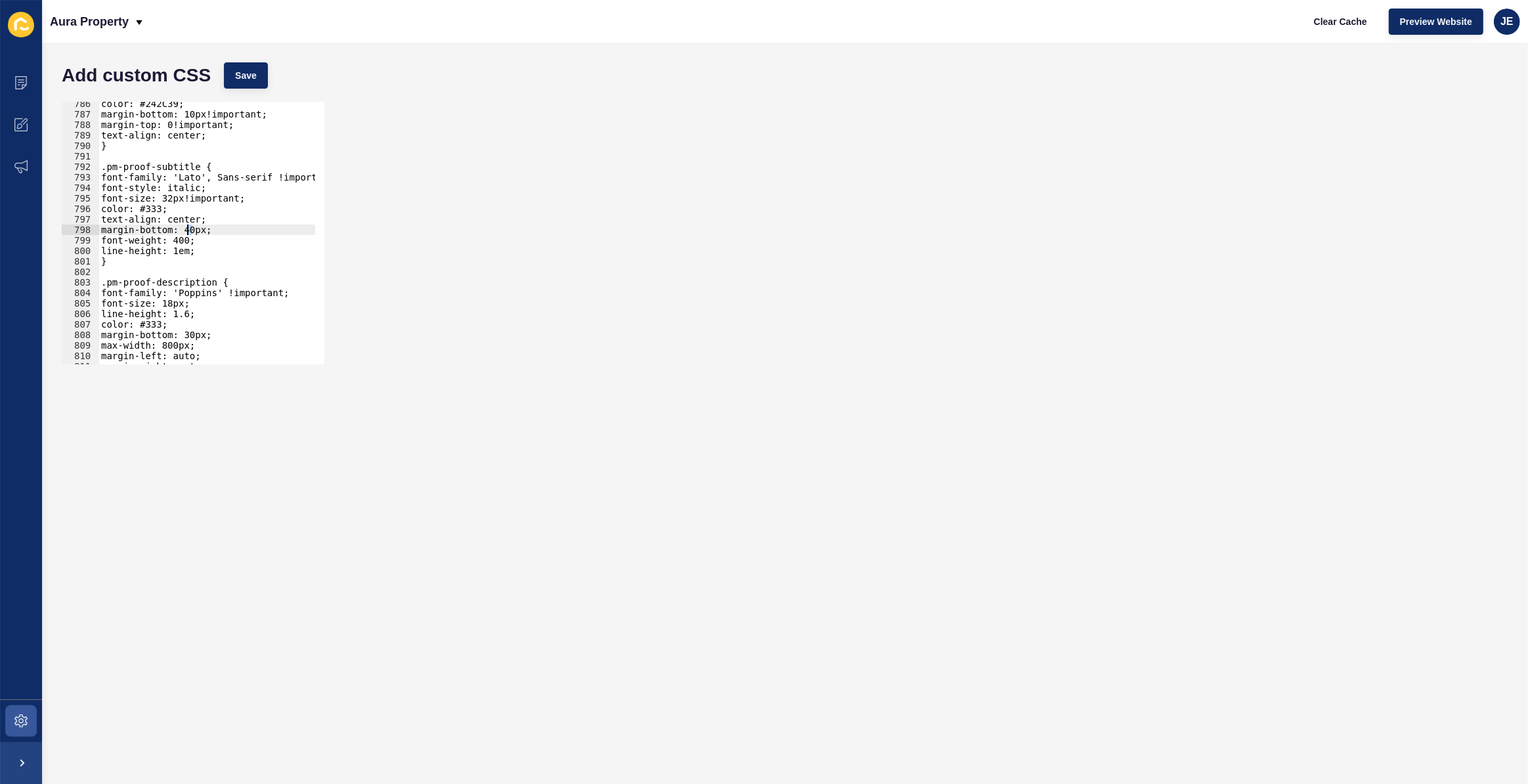
click at [187, 227] on div "color: #242C39; margin-bottom: 10px!important; margin-top: 0!important; text-al…" at bounding box center [354, 236] width 511 height 274
click at [198, 234] on div "color: #242C39; margin-bottom: 10px!important; margin-top: 0!important; text-al…" at bounding box center [354, 236] width 511 height 274
click at [200, 234] on div "color: #242C39; margin-bottom: 10px!important; margin-top: 0!important; text-al…" at bounding box center [354, 236] width 511 height 274
type textarea "margin-bottom: 0px!important;"
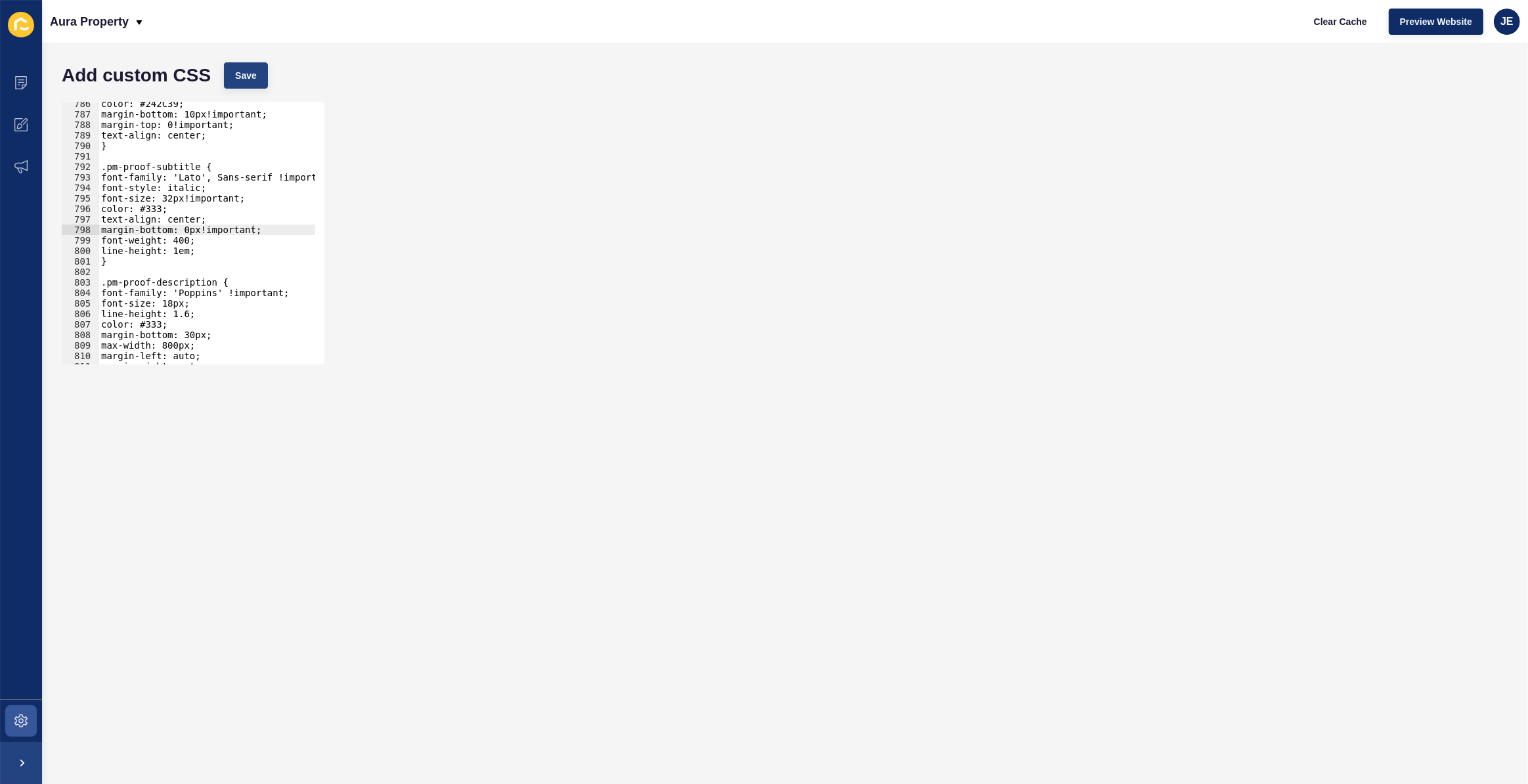
drag, startPoint x: 268, startPoint y: 59, endPoint x: 263, endPoint y: 69, distance: 11.2
click at [266, 64] on div "Add custom CSS Save" at bounding box center [785, 75] width 1460 height 39
click at [263, 69] on button "Save" at bounding box center [246, 76] width 44 height 27
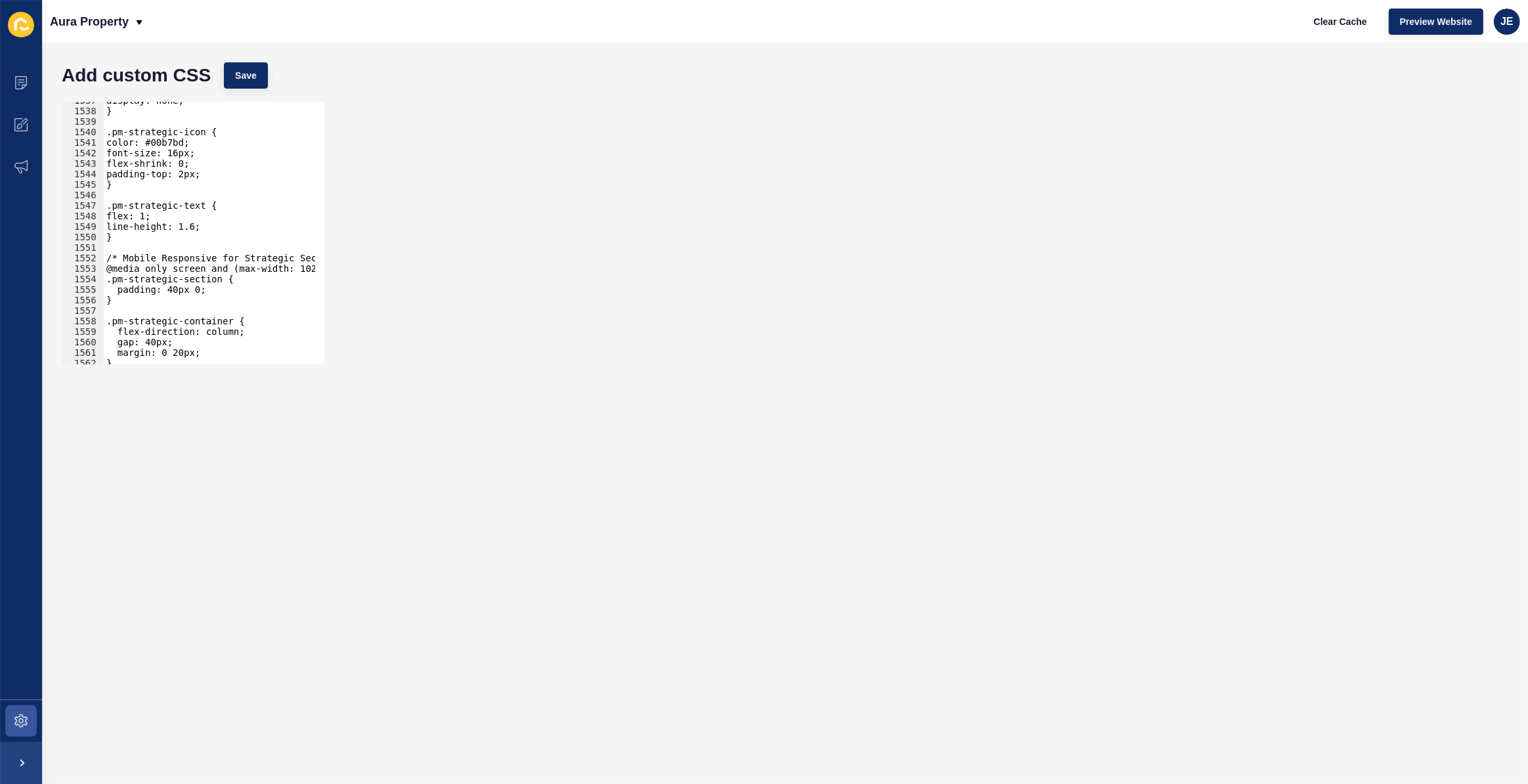
scroll to position [16178, 0]
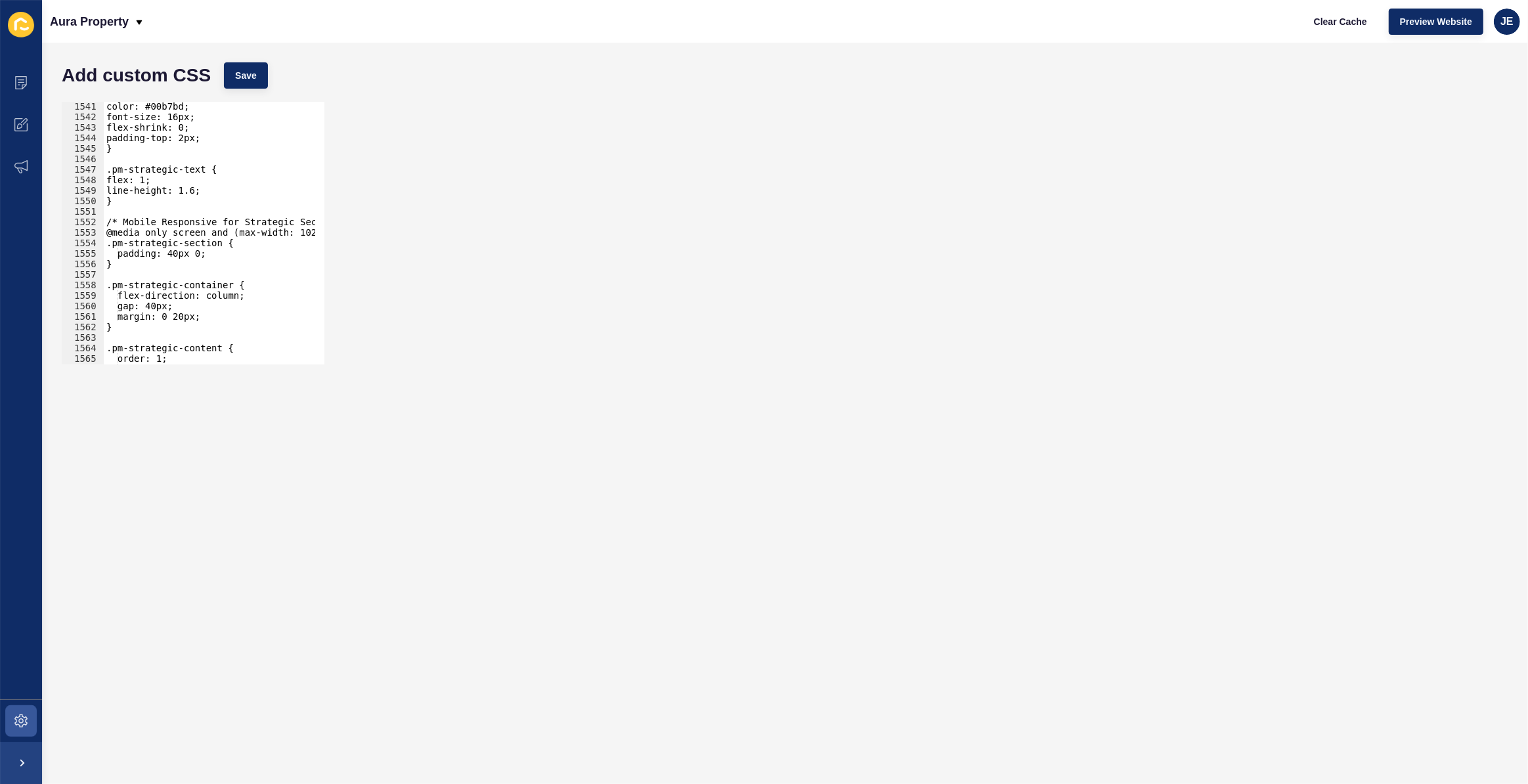
click at [184, 271] on div "color: #00b7bd; font-size: 16px; flex-shrink: 0; padding-top: 2px; } .pm-strate…" at bounding box center [359, 239] width 511 height 274
drag, startPoint x: 290, startPoint y: 234, endPoint x: 318, endPoint y: 235, distance: 28.0
click at [318, 235] on div "1541 1542 1543 1544 1545 1546 1547 1548 1549 1550 1551 1552 1553 1554 1555 1556…" at bounding box center [193, 233] width 263 height 262
click at [243, 78] on span "Save" at bounding box center [246, 76] width 22 height 13
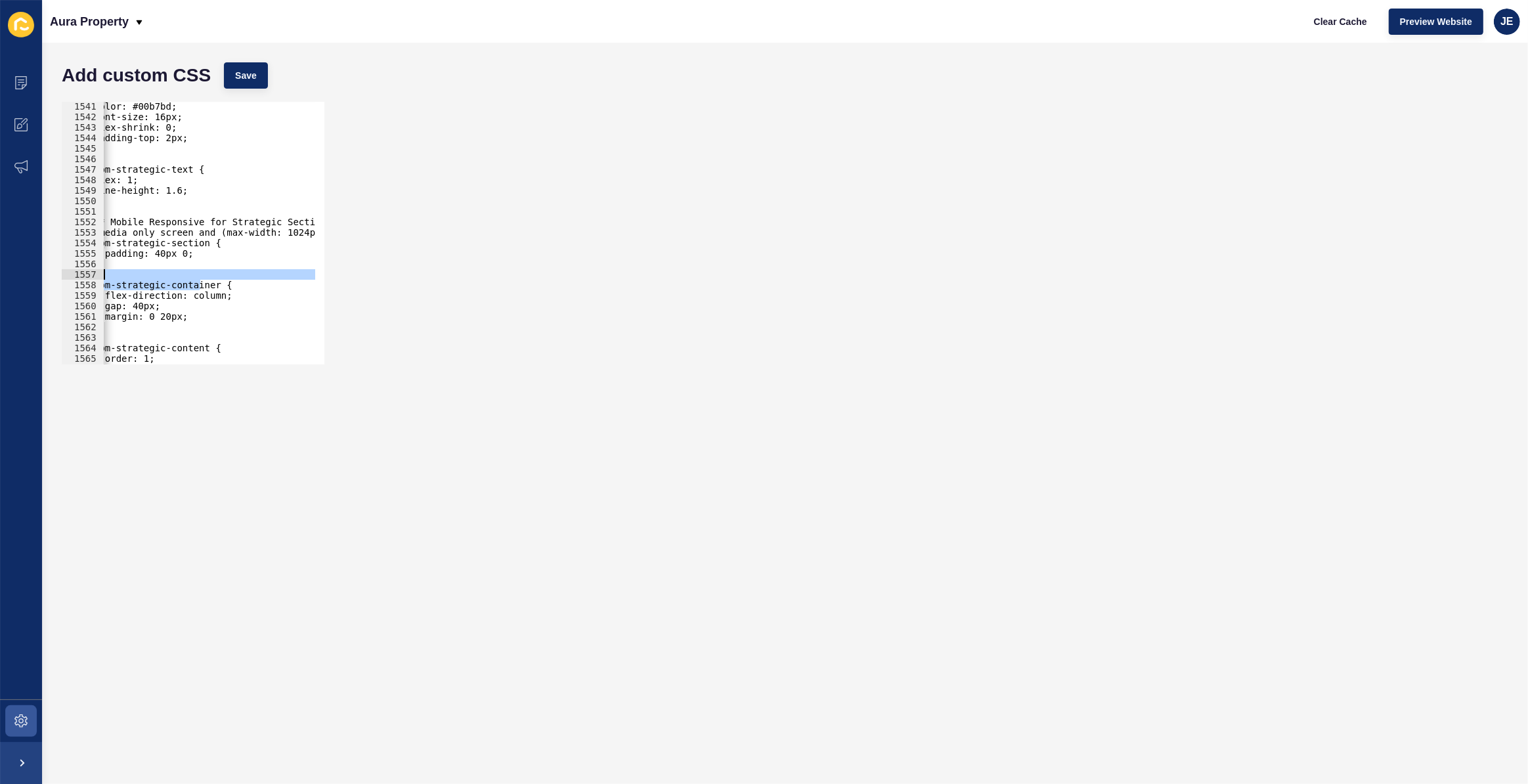
scroll to position [0, 13]
drag, startPoint x: 193, startPoint y: 281, endPoint x: 113, endPoint y: 272, distance: 80.5
click at [113, 272] on div "color: #00b7bd; font-size: 16px; flex-shrink: 0; padding-top: 2px; } .pm-strate…" at bounding box center [347, 239] width 511 height 274
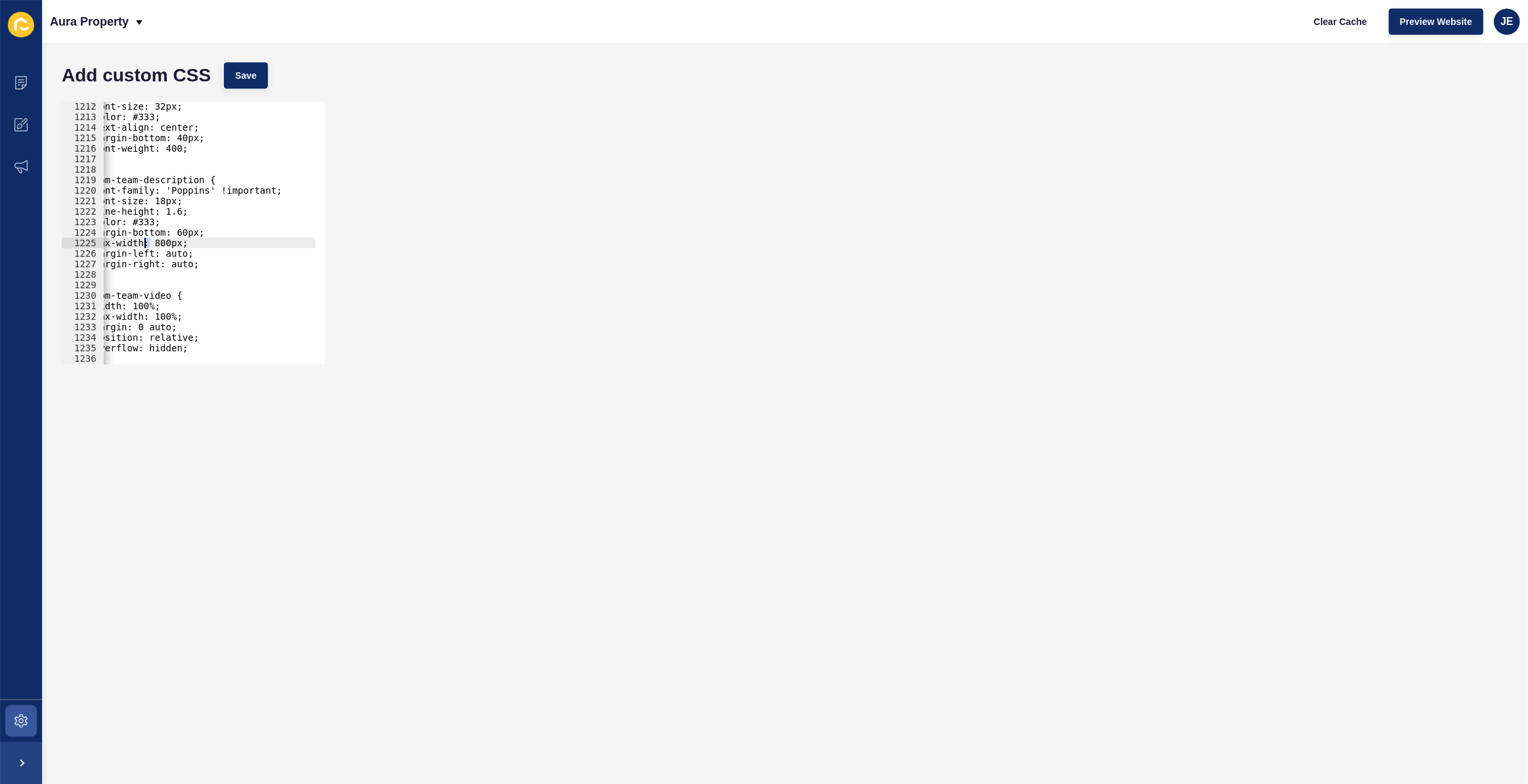
scroll to position [0, 0]
drag, startPoint x: 149, startPoint y: 243, endPoint x: 56, endPoint y: 241, distance: 93.0
click at [56, 241] on div ".pm-strategic-container { 1212 1213 1214 1215 1216 1217 1218 1219 1220 1221 122…" at bounding box center [785, 233] width 1460 height 276
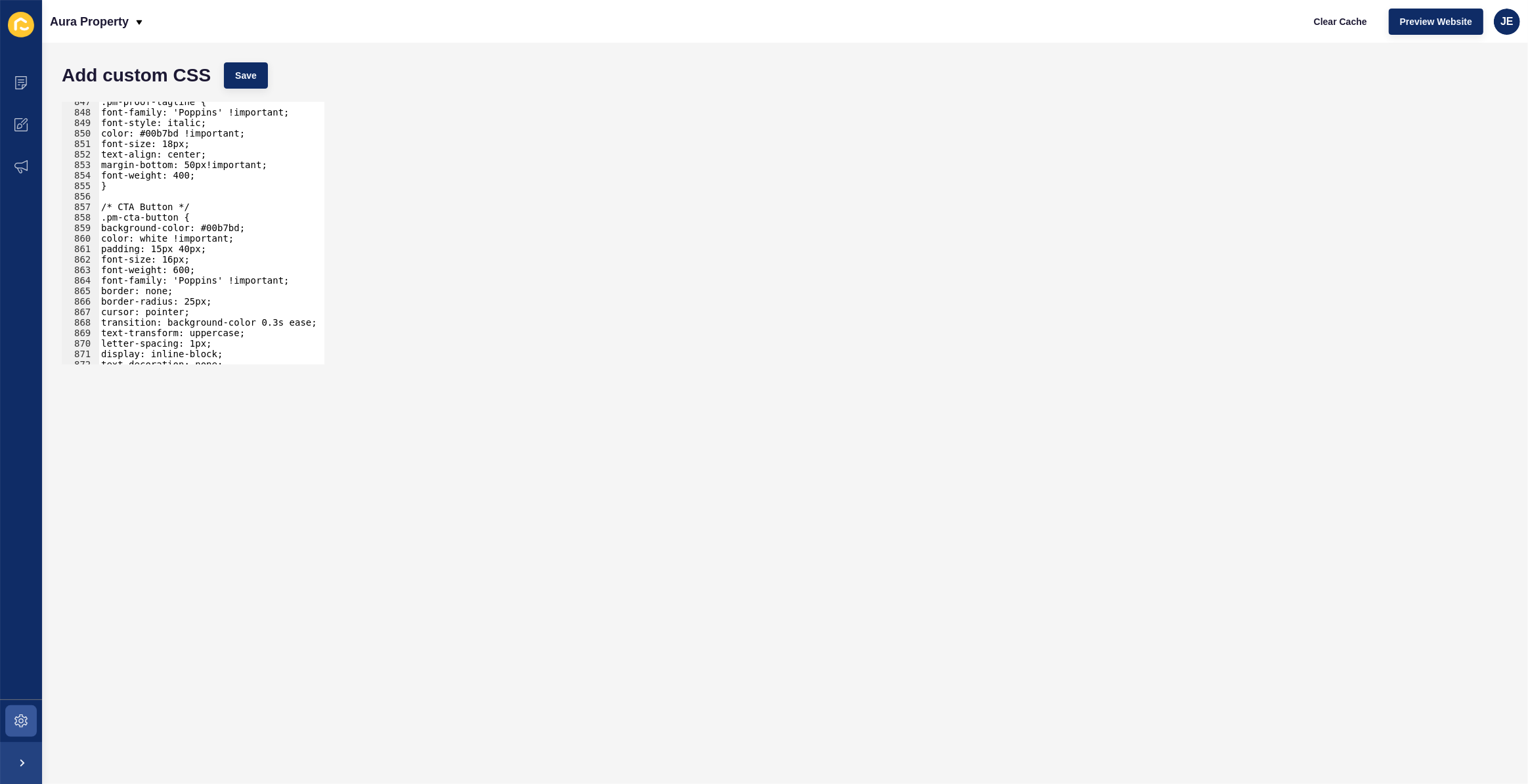
scroll to position [8749, 0]
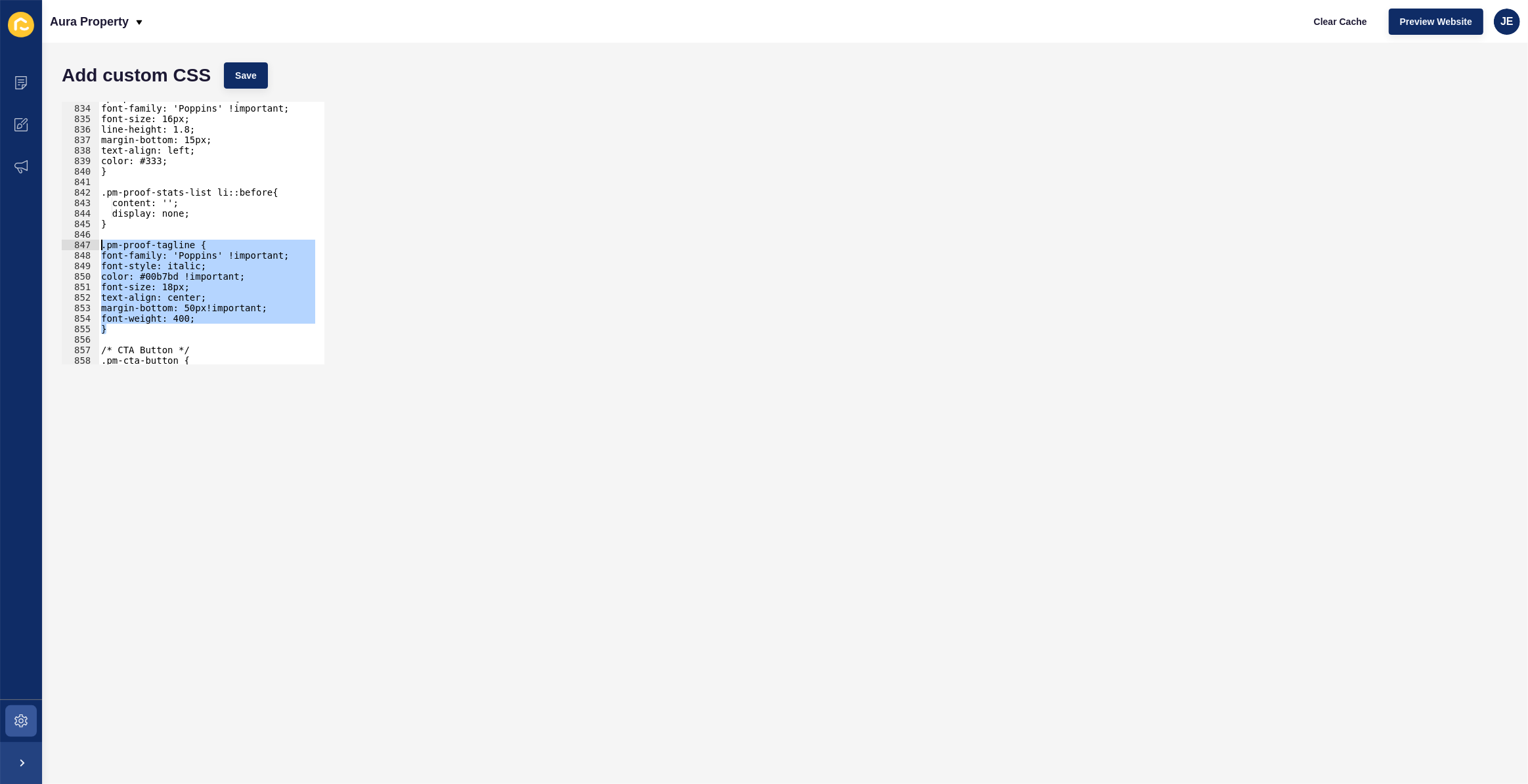
drag, startPoint x: 141, startPoint y: 328, endPoint x: 99, endPoint y: 249, distance: 89.5
click at [99, 249] on div "max-width: 800px; 833 834 835 836 837 838 839 840 841 842 843 844 845 846 847 8…" at bounding box center [193, 233] width 263 height 262
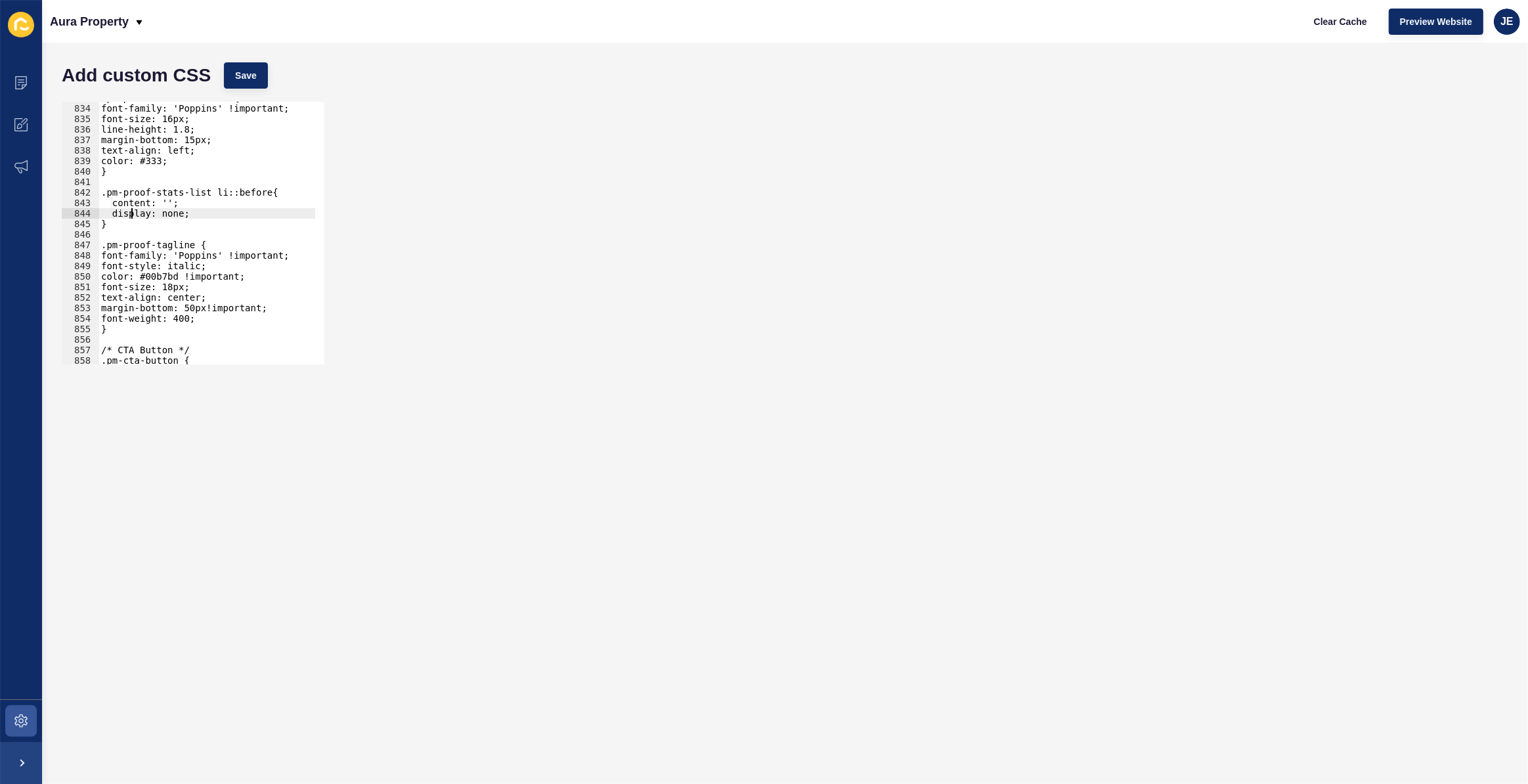
click at [129, 217] on div ".pm-proof-stats-list li { font-family: 'Poppins' !important; font-size: 16px; l…" at bounding box center [354, 230] width 511 height 274
click at [187, 245] on div ".pm-proof-stats-list li { font-family: 'Poppins' !important; font-size: 16px; l…" at bounding box center [354, 230] width 511 height 274
click at [254, 67] on button "Save" at bounding box center [246, 76] width 44 height 27
drag, startPoint x: 287, startPoint y: 247, endPoint x: 197, endPoint y: 245, distance: 90.0
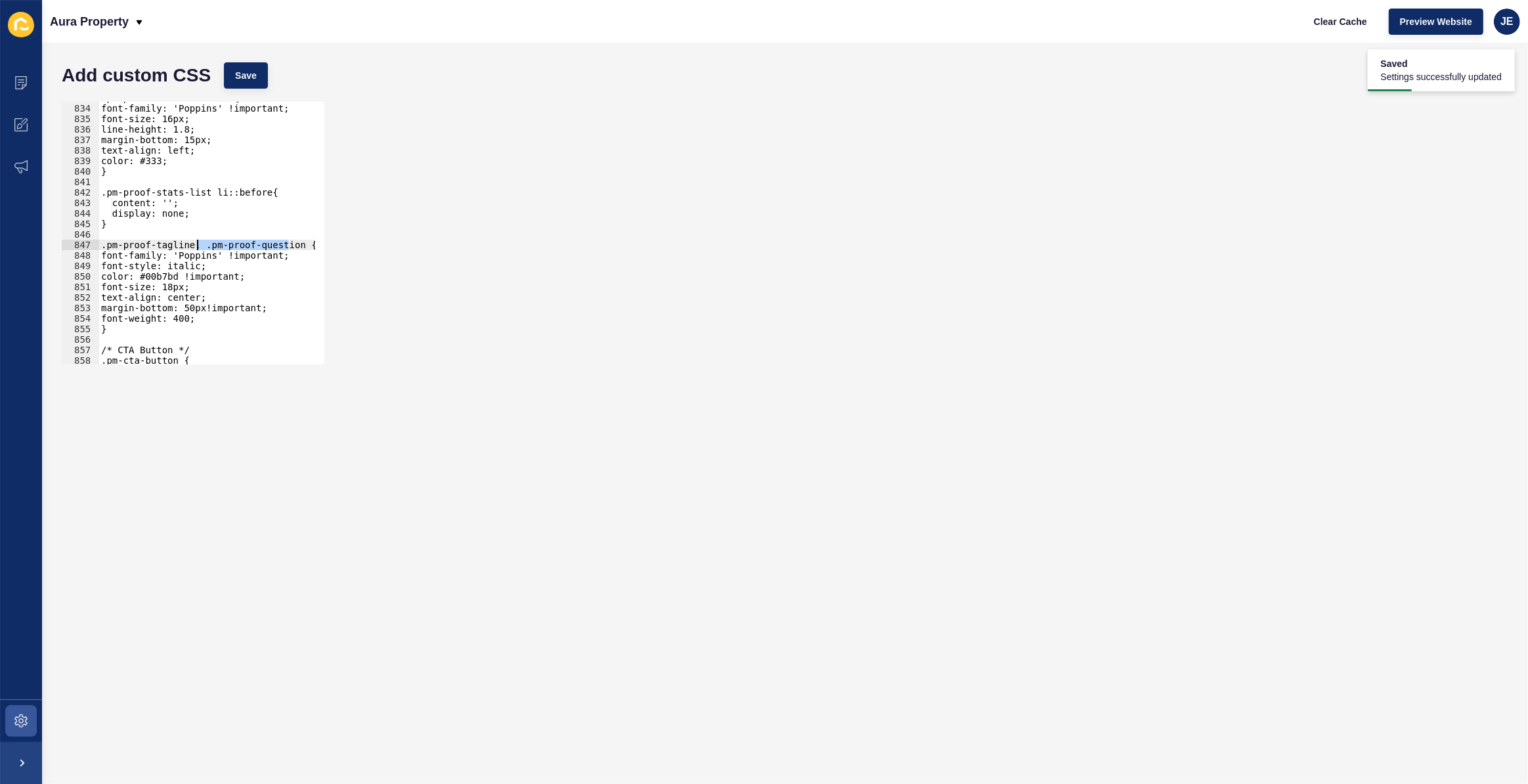
click at [197, 245] on div ".pm-proof-stats-list li { font-family: 'Poppins' !important; font-size: 16px; l…" at bounding box center [354, 230] width 511 height 274
drag, startPoint x: 251, startPoint y: 275, endPoint x: 101, endPoint y: 282, distance: 150.2
click at [101, 282] on div ".pm-proof-stats-list li { font-family: 'Poppins' !important; font-size: 16px; l…" at bounding box center [354, 230] width 511 height 274
type textarea "color: #00b7bd !important;"
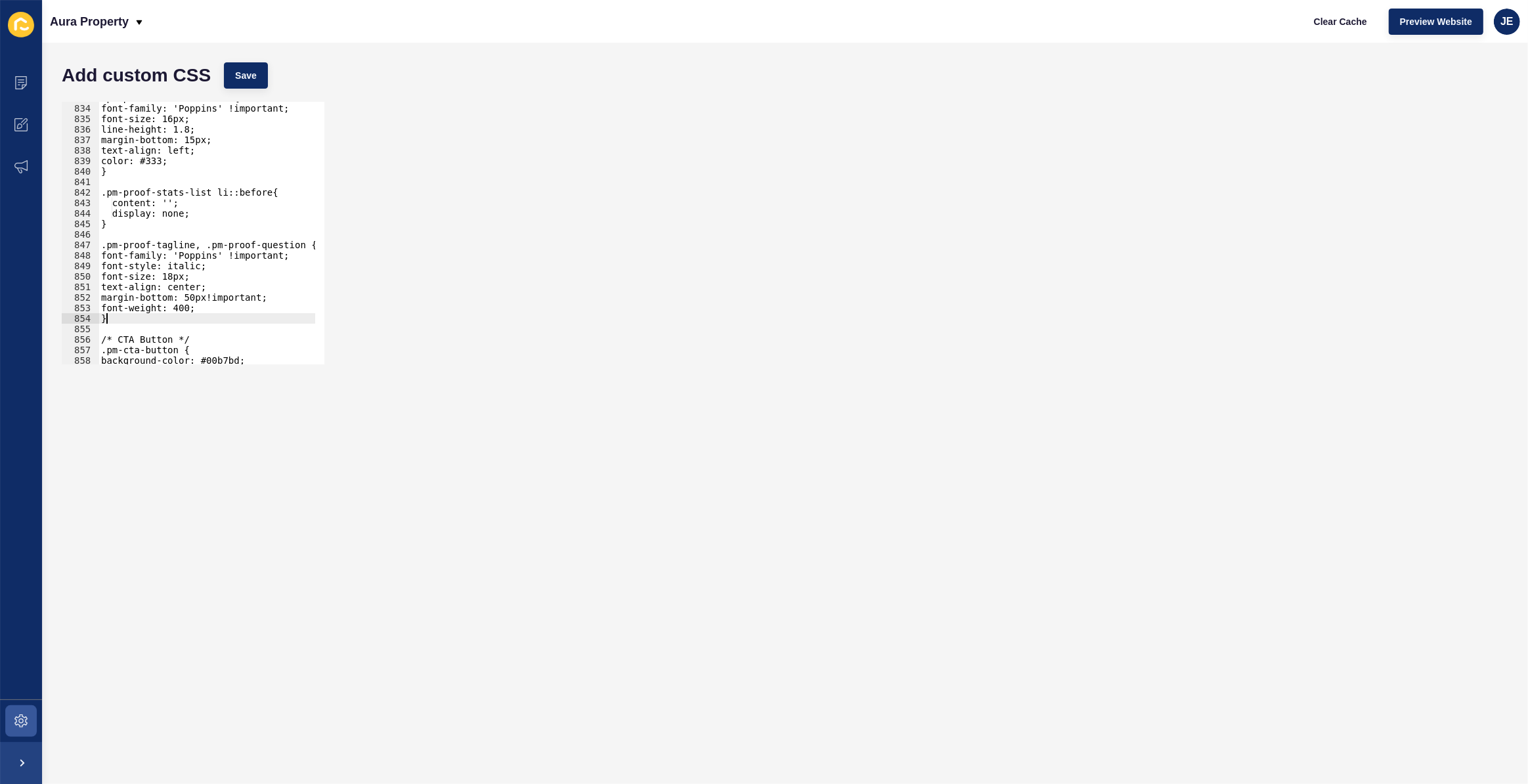
click at [148, 315] on div ".pm-proof-stats-list li { font-family: 'Poppins' !important; font-size: 16px; l…" at bounding box center [354, 230] width 511 height 274
type textarea "}"
type textarea ".pm-proof-tagline{"
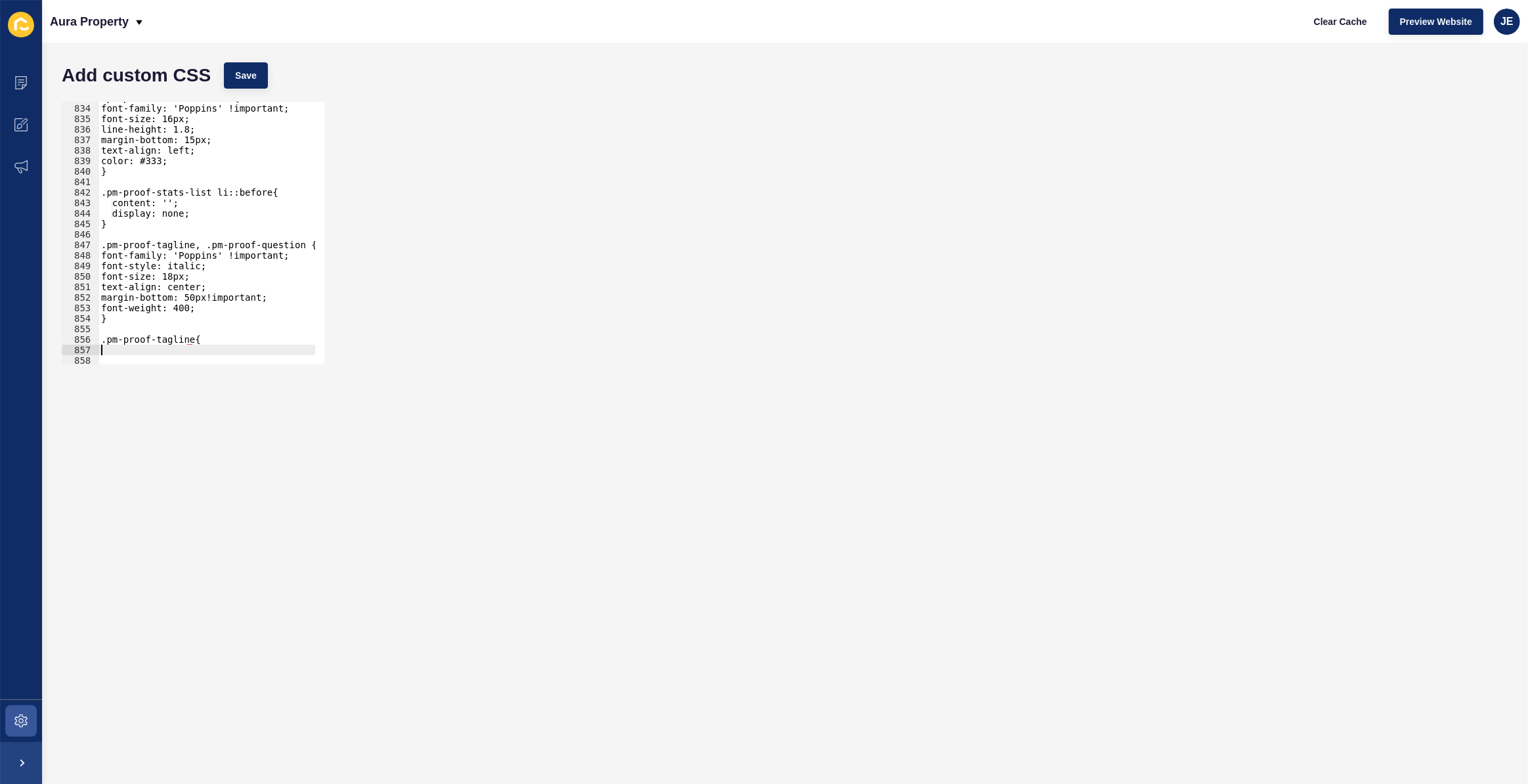
paste textarea "color: #00b7bd !important;"
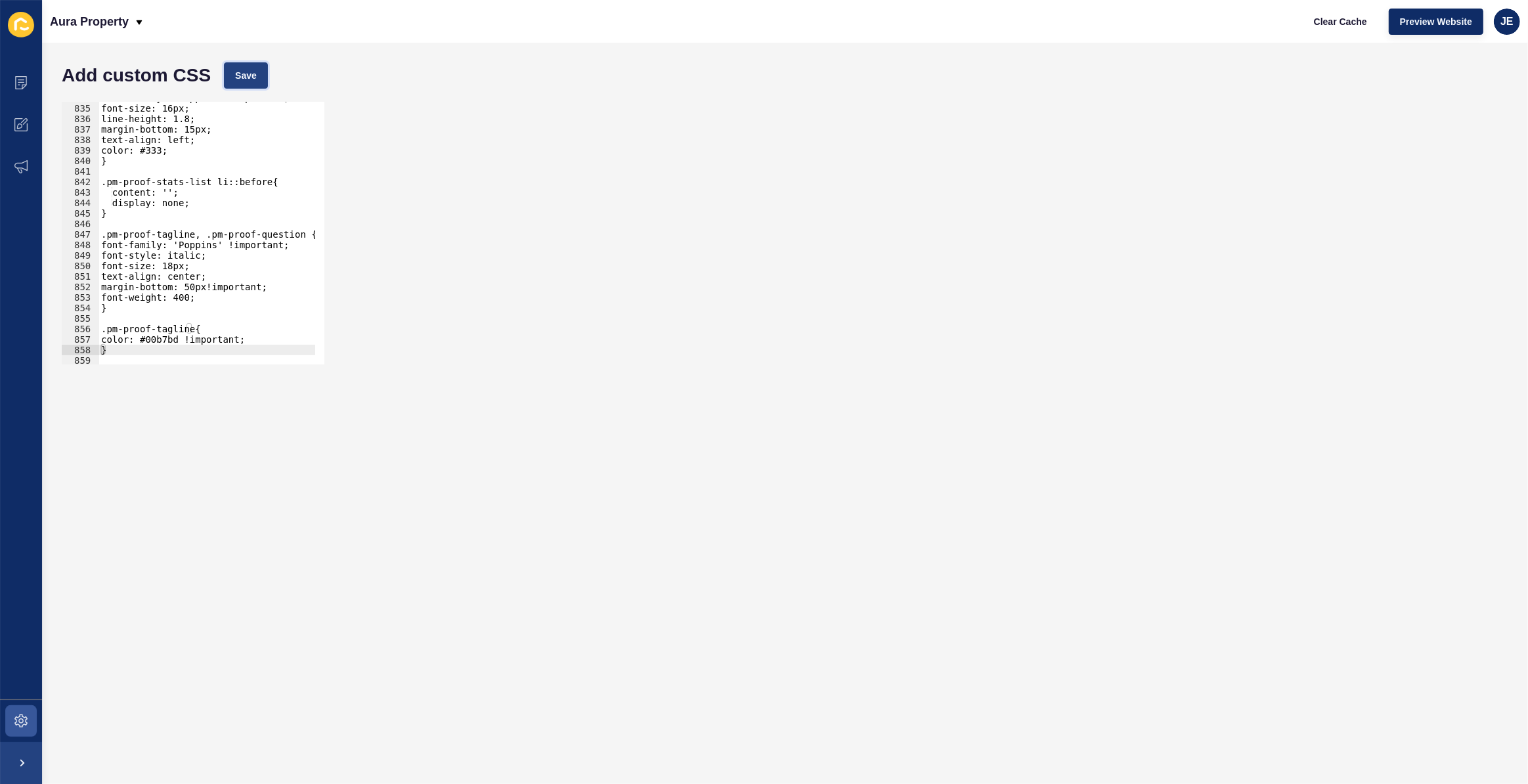
click at [243, 78] on span "Save" at bounding box center [246, 76] width 22 height 13
click at [190, 288] on div "font-family: 'Poppins' !important; font-size: 16px; line-height: 1.8; margin-bo…" at bounding box center [354, 230] width 511 height 274
drag, startPoint x: 199, startPoint y: 235, endPoint x: 289, endPoint y: 231, distance: 90.1
click at [289, 231] on div "font-family: 'Poppins' !important; font-size: 16px; line-height: 1.8; margin-bo…" at bounding box center [354, 230] width 511 height 274
click at [134, 295] on div "font-family: 'Poppins' !important; font-size: 16px; line-height: 1.8; margin-bo…" at bounding box center [354, 230] width 511 height 274
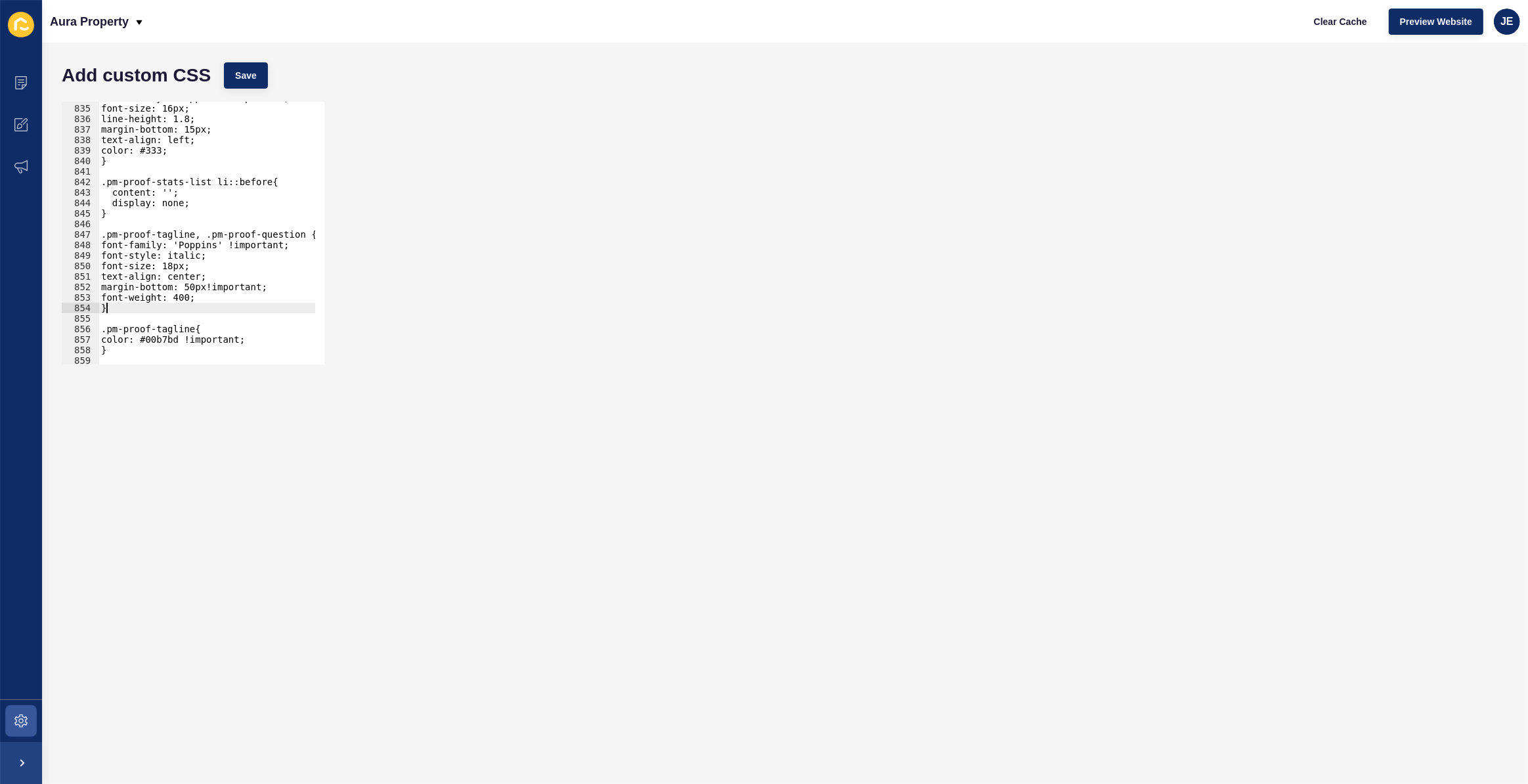
click at [133, 311] on div "font-family: 'Poppins' !important; font-size: 16px; line-height: 1.8; margin-bo…" at bounding box center [354, 230] width 511 height 274
type textarea "}"
paste textarea ".pm-proof-question"
type textarea "."
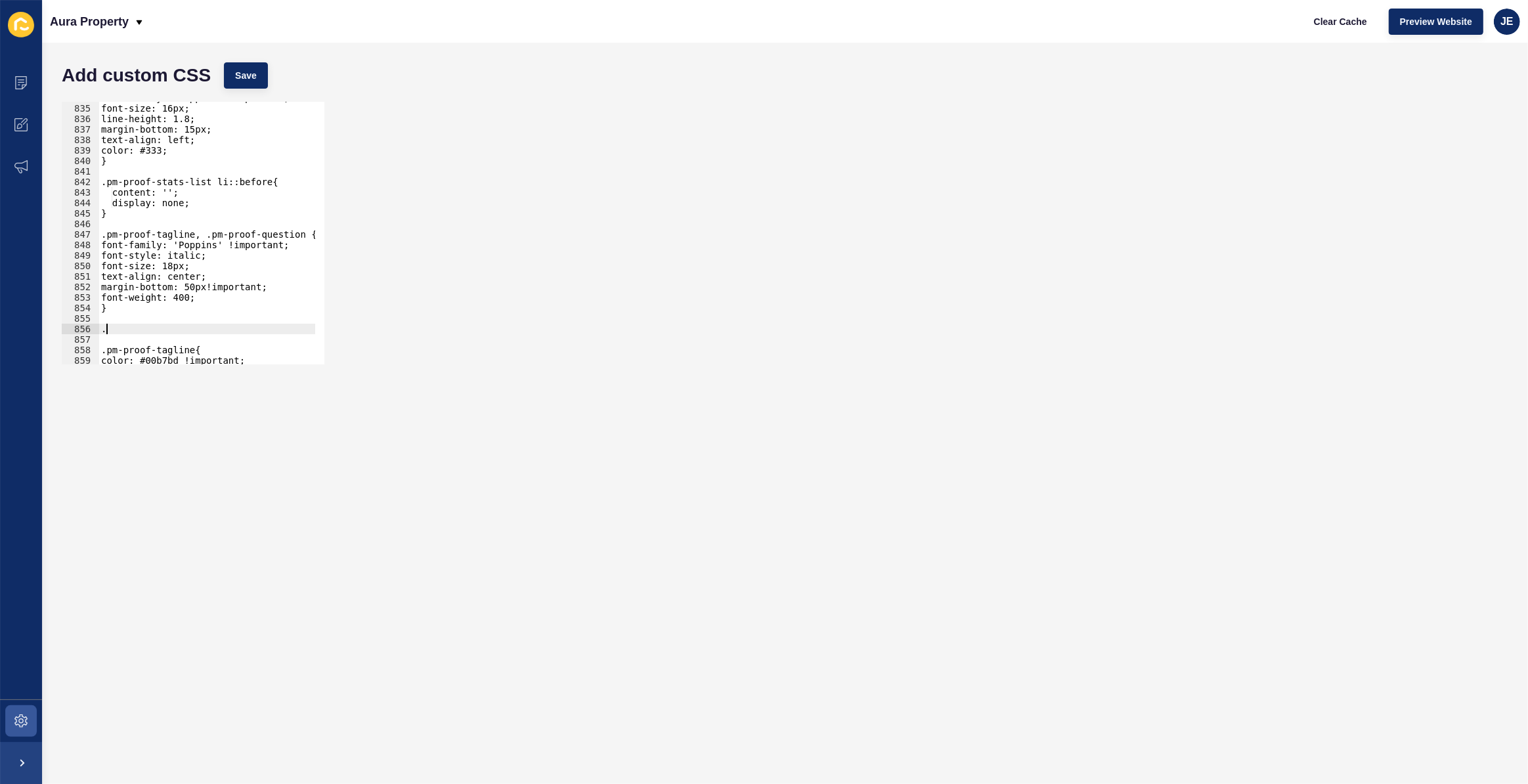
scroll to position [0, 0]
paste textarea ".pm-proof-question"
type textarea ".pm-proof-question{"
type textarea "}"
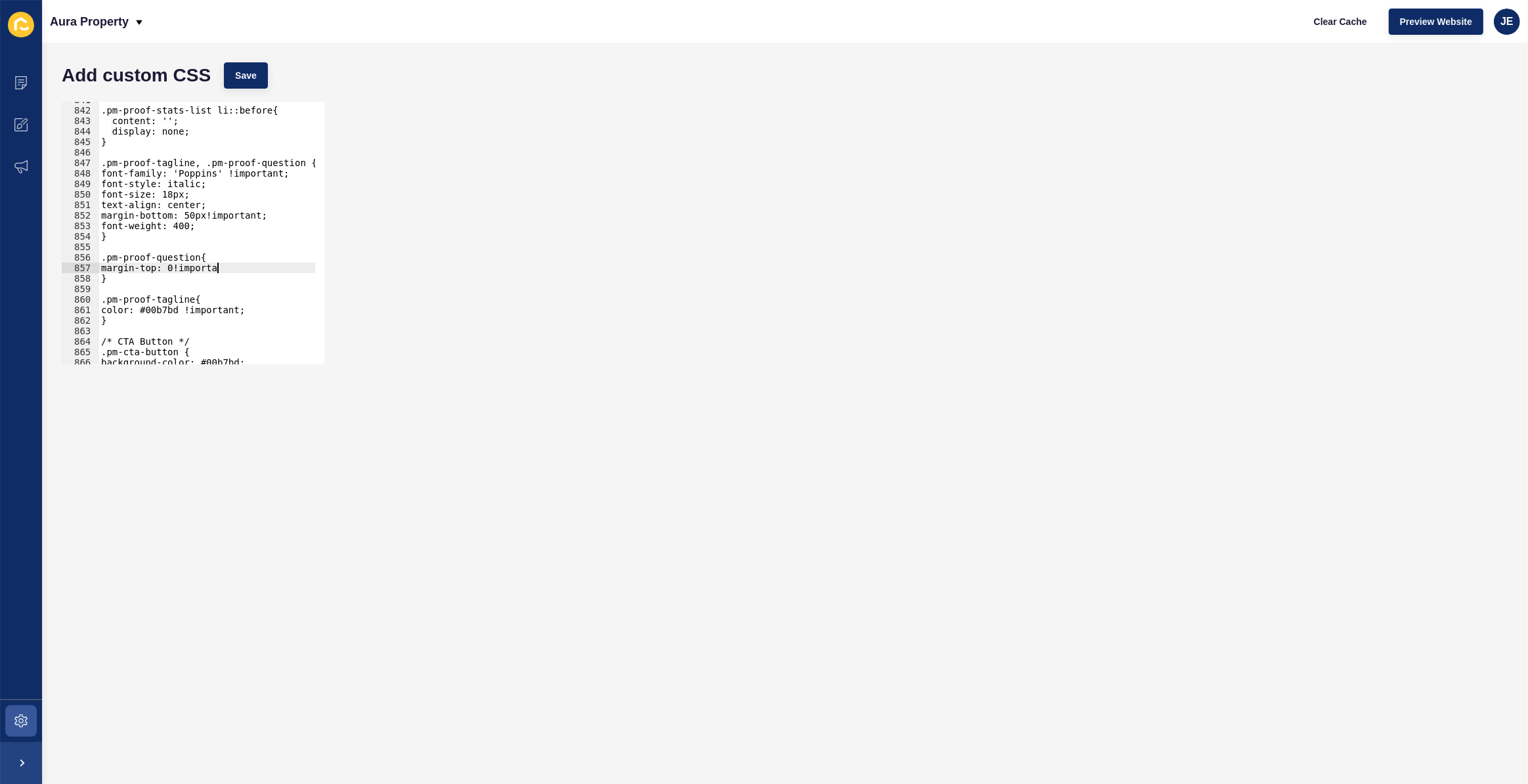
scroll to position [0, 8]
drag, startPoint x: 240, startPoint y: 266, endPoint x: 90, endPoint y: 268, distance: 150.0
click at [90, 268] on div "margin-top: 0!important; 841 842 843 844 845 846 847 848 849 850 851 852 853 85…" at bounding box center [193, 233] width 263 height 262
type textarea "margin-top: 0!important;"
click at [254, 266] on div ".pm-proof-stats-list li::before{ content: ''; display: none; } .pm-proof-taglin…" at bounding box center [207, 233] width 217 height 262
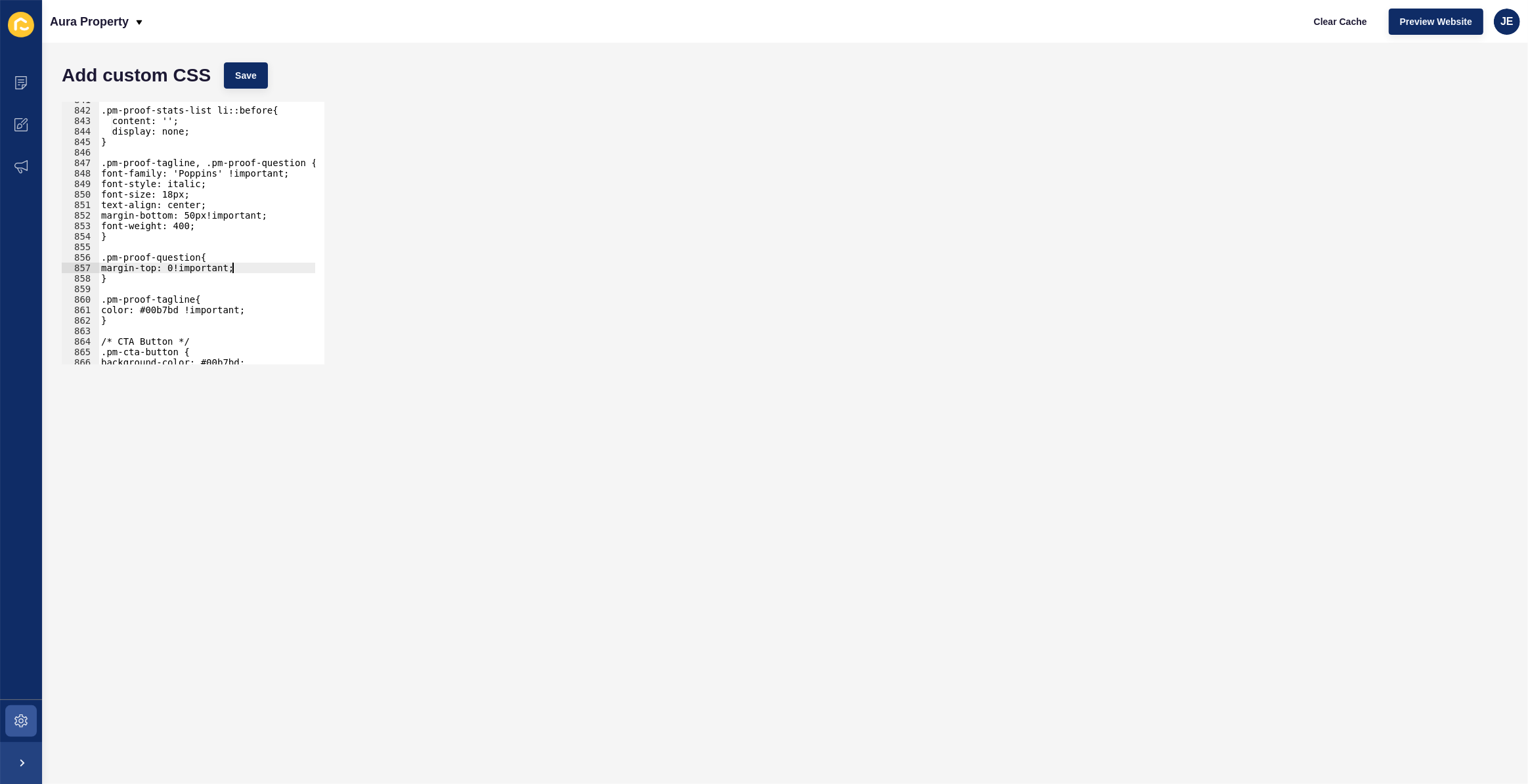
scroll to position [0, 0]
paste textarea "margin-top: 0!important;"
click at [121, 278] on div ".pm-proof-stats-list li::before{ content: ''; display: none; } .pm-proof-taglin…" at bounding box center [354, 232] width 511 height 274
click at [149, 279] on div ".pm-proof-stats-list li::before{ content: ''; display: none; } .pm-proof-taglin…" at bounding box center [354, 232] width 511 height 274
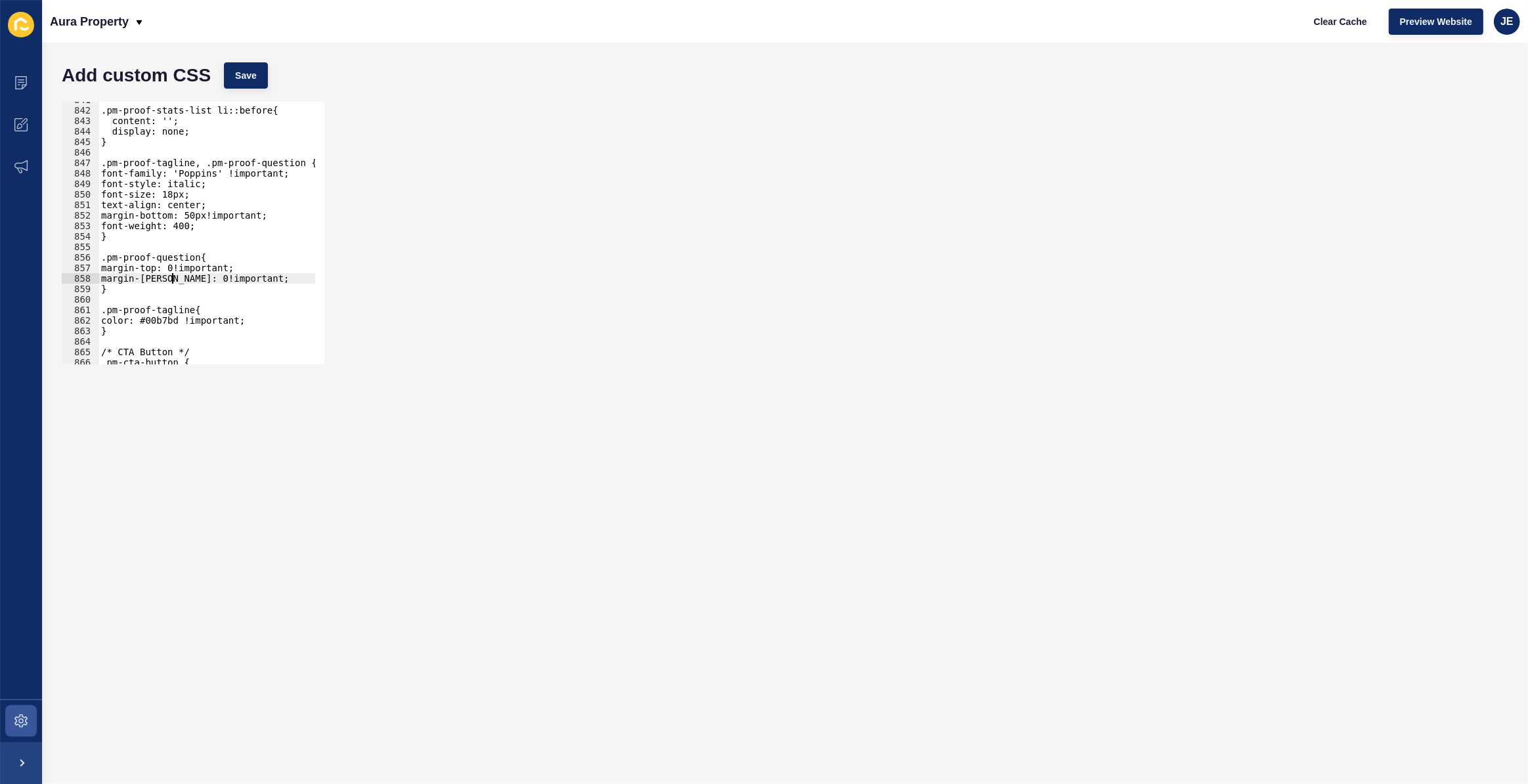
scroll to position [0, 6]
click at [233, 68] on button "Save" at bounding box center [246, 76] width 44 height 27
click at [189, 256] on div ".pm-proof-stats-list li::before{ content: ''; display: none; } .pm-proof-taglin…" at bounding box center [354, 232] width 511 height 274
click at [188, 258] on div ".pm-proof-stats-list li::before{ content: ''; display: none; } .pm-proof-taglin…" at bounding box center [354, 232] width 511 height 274
click at [190, 256] on div ".pm-proof-stats-list li::before{ content: ''; display: none; } .pm-proof-taglin…" at bounding box center [354, 232] width 511 height 274
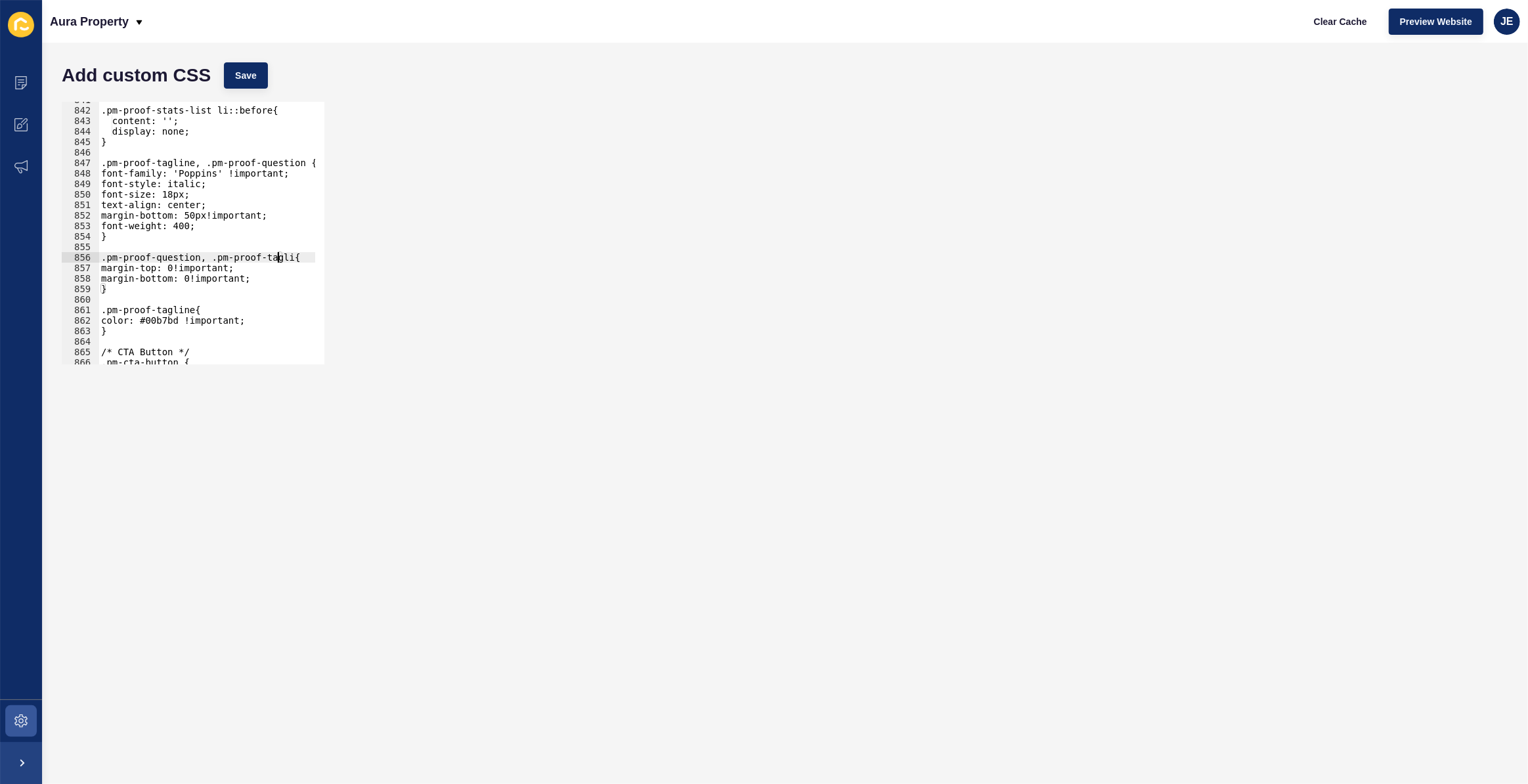
scroll to position [0, 13]
click at [244, 79] on span "Save" at bounding box center [246, 76] width 22 height 13
click at [103, 260] on div ".pm-proof-stats-list li::before{ content: ''; display: none; } .pm-proof-taglin…" at bounding box center [354, 232] width 511 height 274
click at [196, 256] on div ".pm-proof-stats-list li::before{ content: ''; display: none; } .pm-proof-taglin…" at bounding box center [354, 232] width 511 height 274
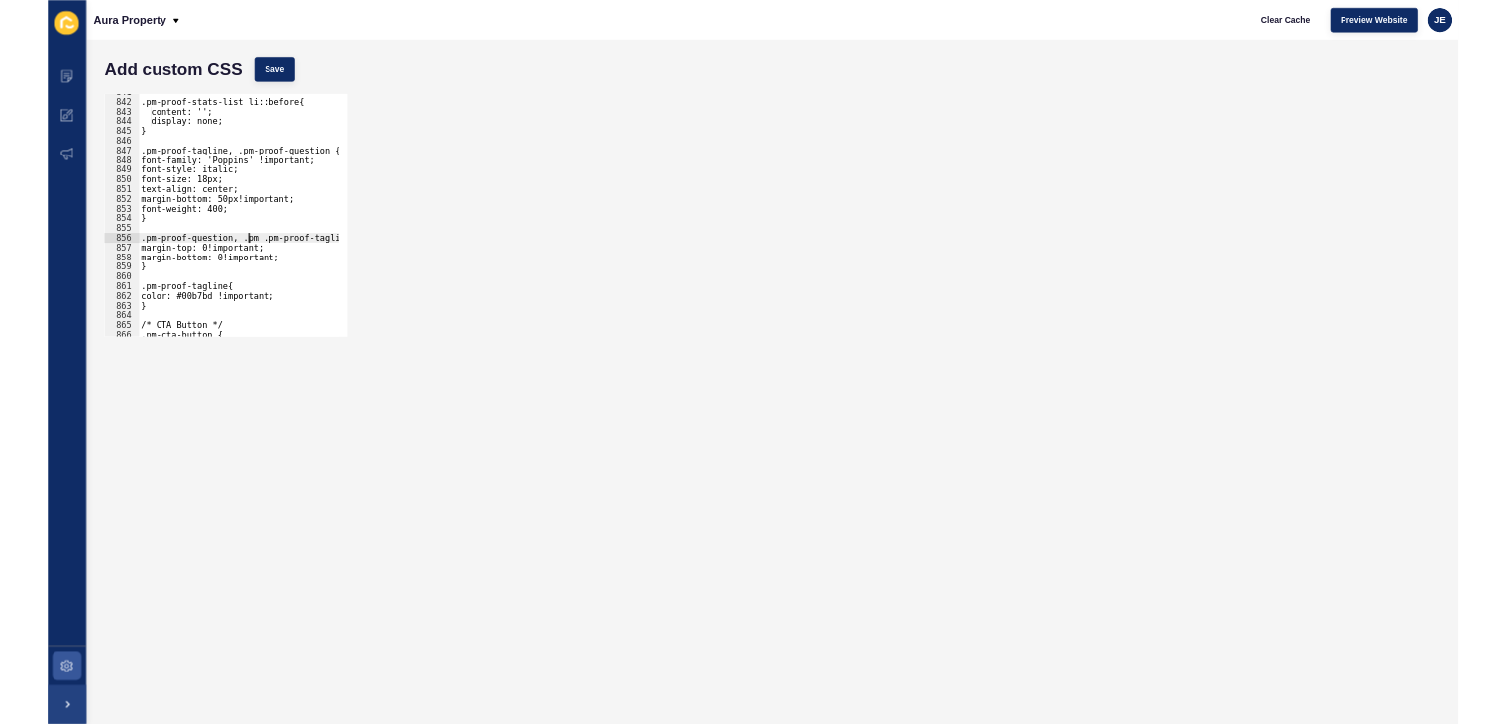
scroll to position [0, 13]
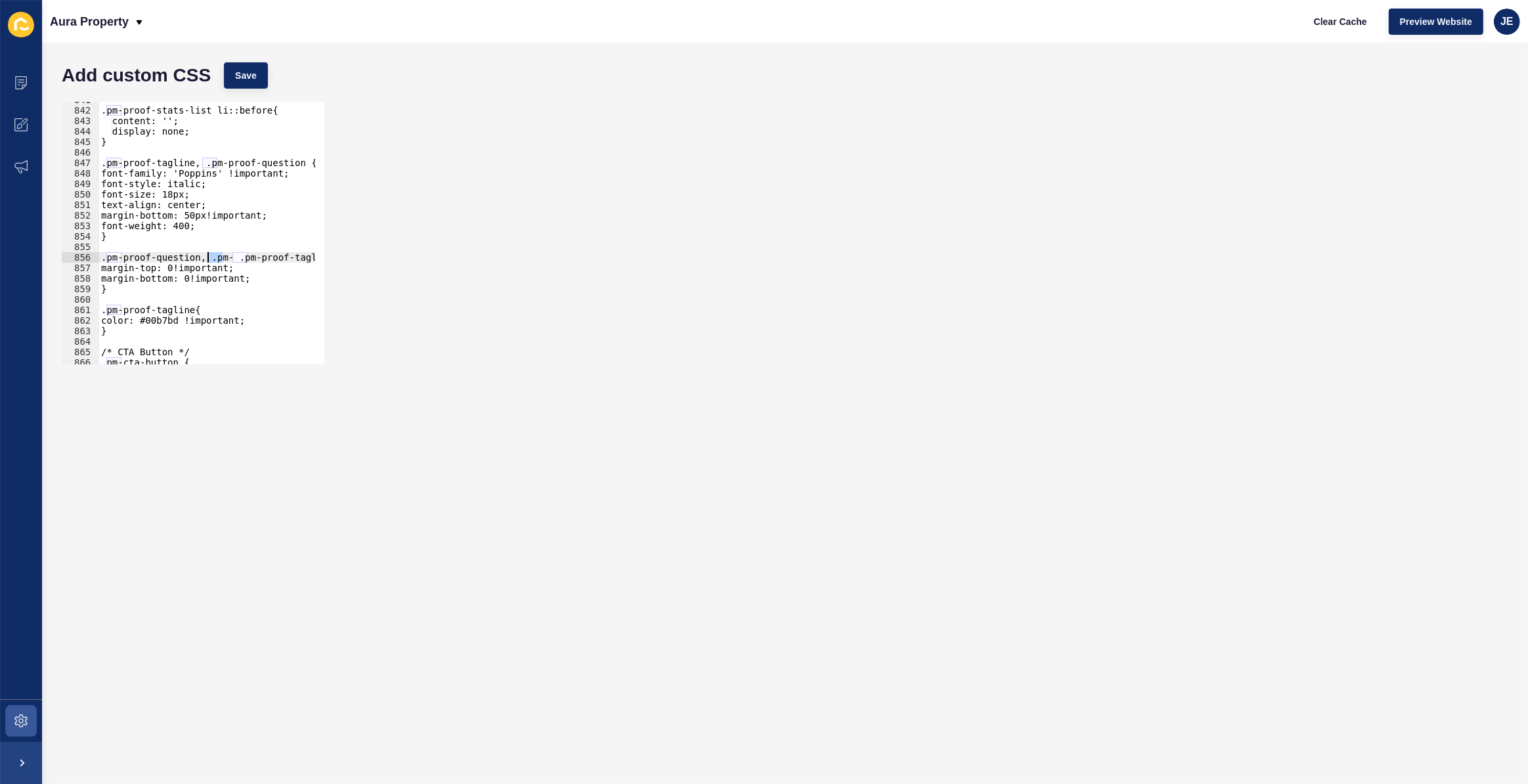
drag, startPoint x: 221, startPoint y: 253, endPoint x: 209, endPoint y: 252, distance: 12.0
click at [209, 252] on div ".pm-proof-stats-list li::before{ content: ''; display: none; } .pm-proof-taglin…" at bounding box center [354, 232] width 511 height 274
paste textarea "strategic-content"
click at [255, 67] on button "Save" at bounding box center [246, 76] width 44 height 27
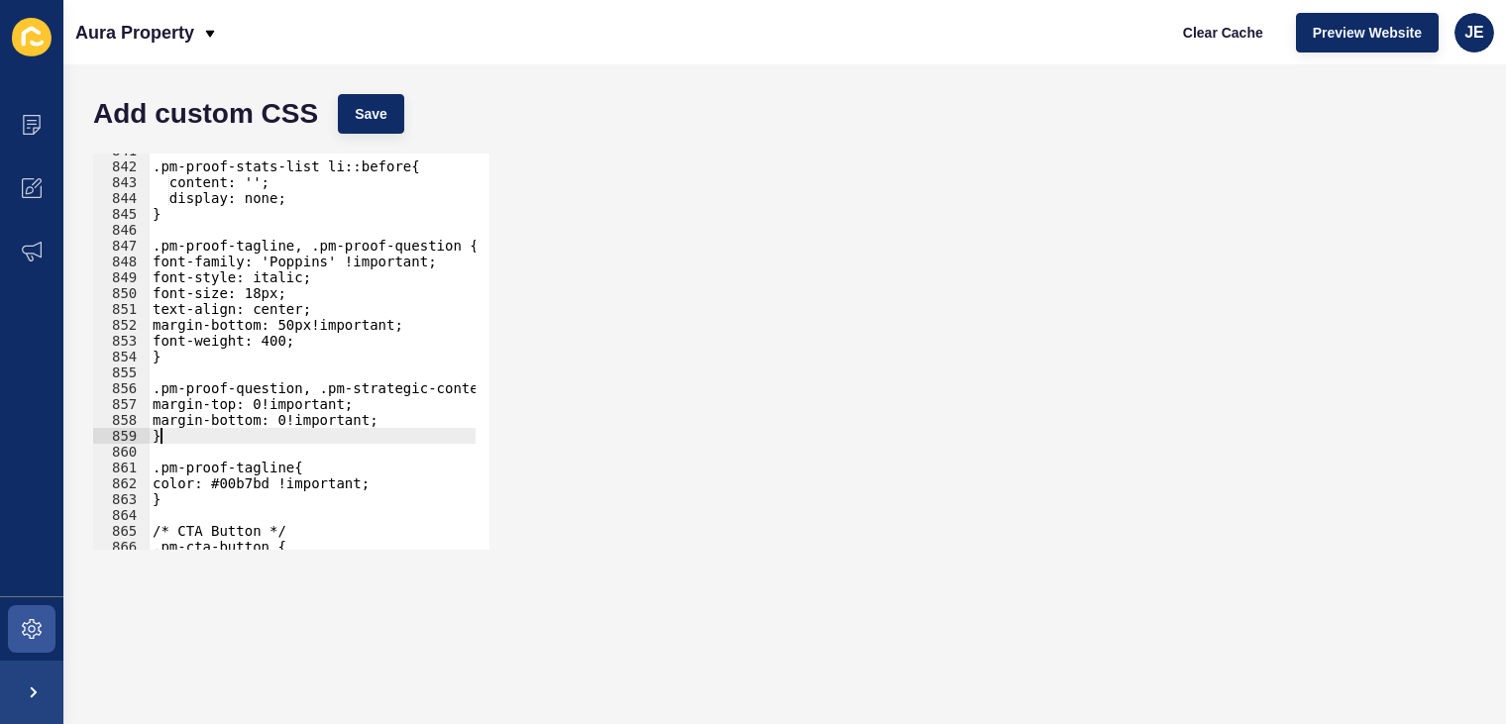
click at [234, 431] on div ".pm-proof-stats-list li::before{ content: ''; display: none; } .pm-proof-taglin…" at bounding box center [534, 350] width 771 height 414
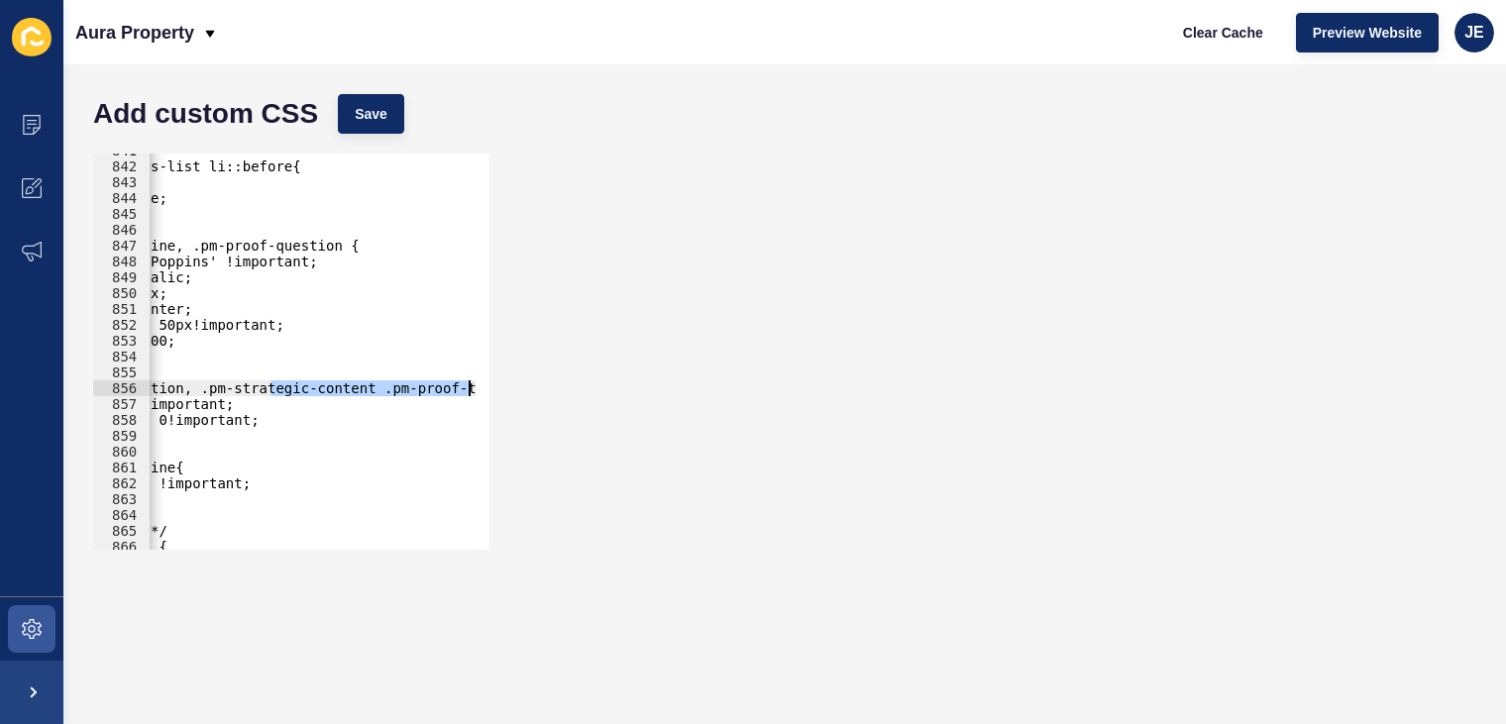
scroll to position [0, 142]
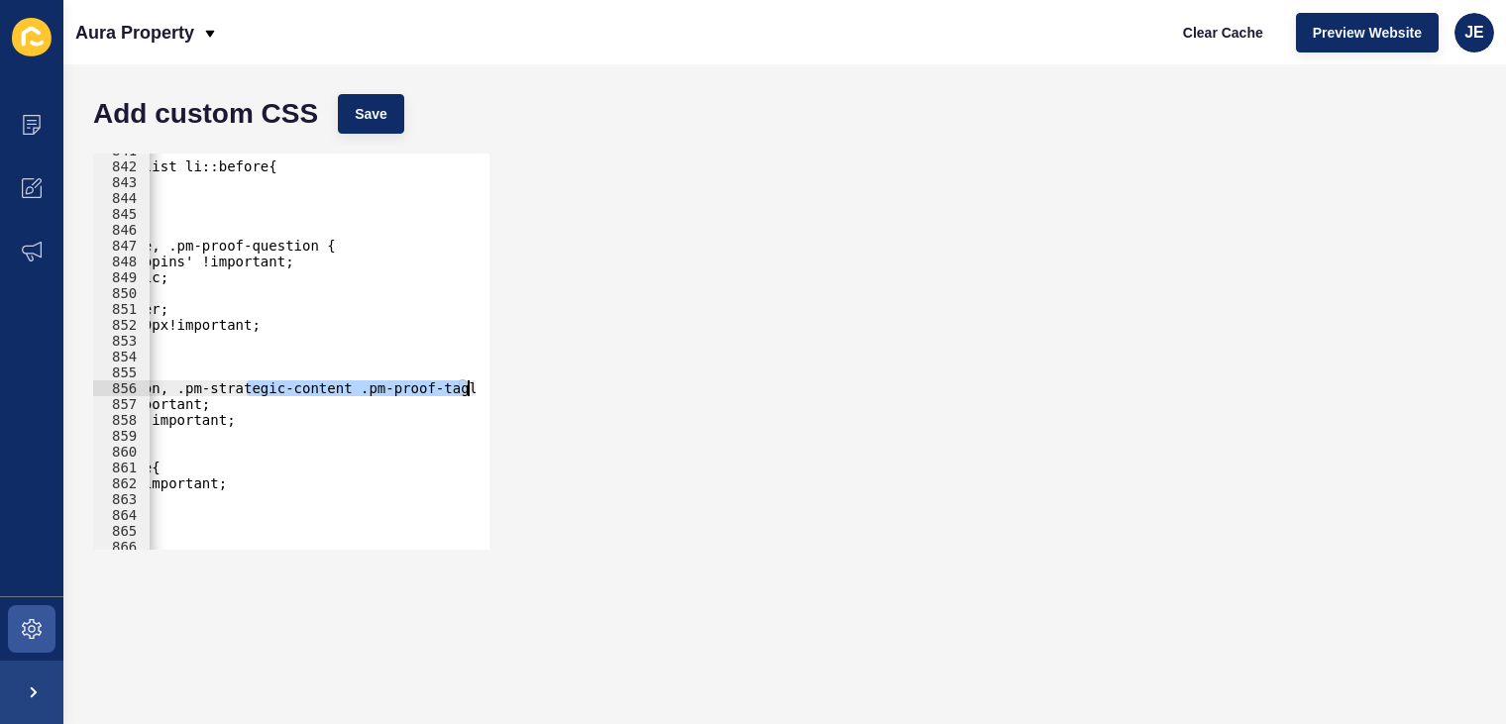
drag, startPoint x: 388, startPoint y: 393, endPoint x: 475, endPoint y: 386, distance: 86.5
click at [475, 386] on div "} 841 842 843 844 845 846 847 848 849 850 851 852 853 854 855 856 857 858 859 8…" at bounding box center [291, 352] width 396 height 396
click at [322, 423] on div ".pm-proof-stats-list li::before{ content: ''; display: none; } .pm-proof-taglin…" at bounding box center [391, 350] width 771 height 414
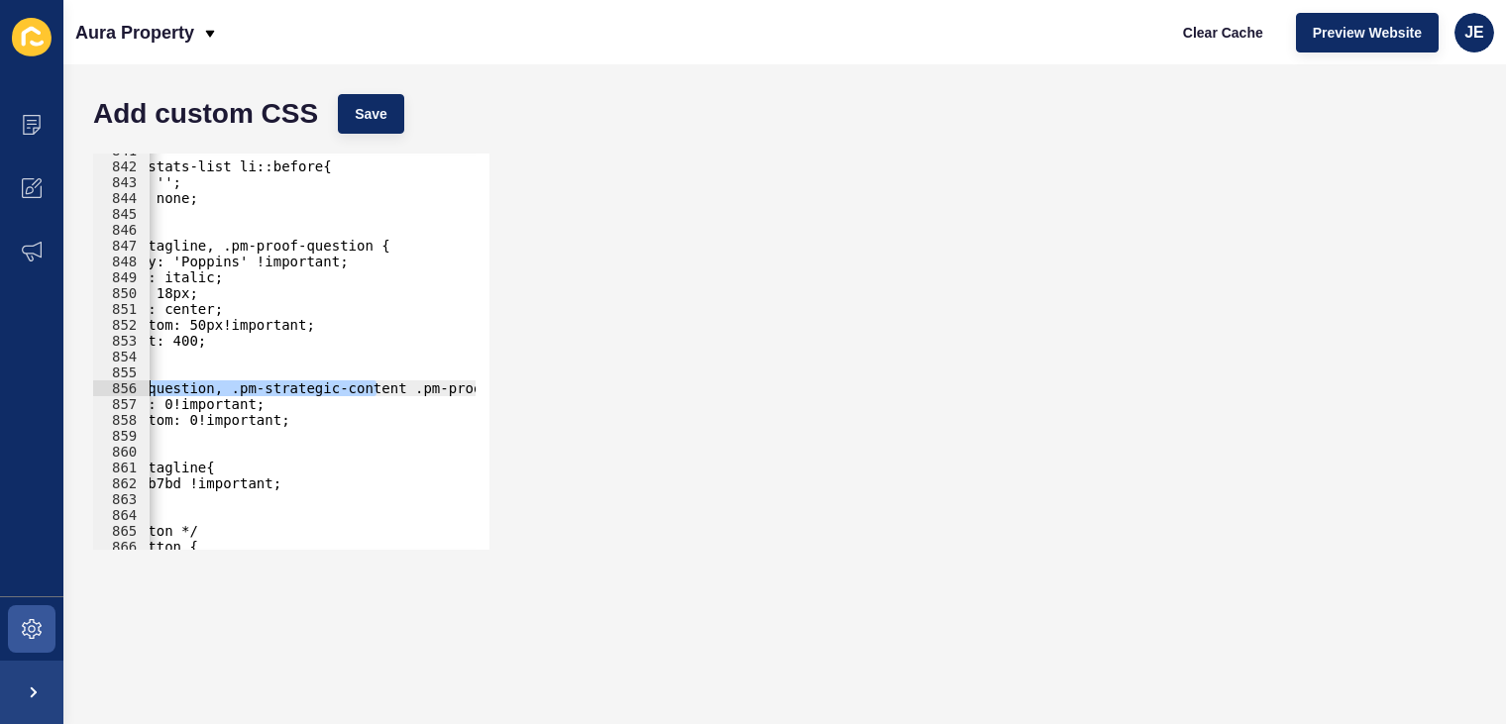
scroll to position [0, 0]
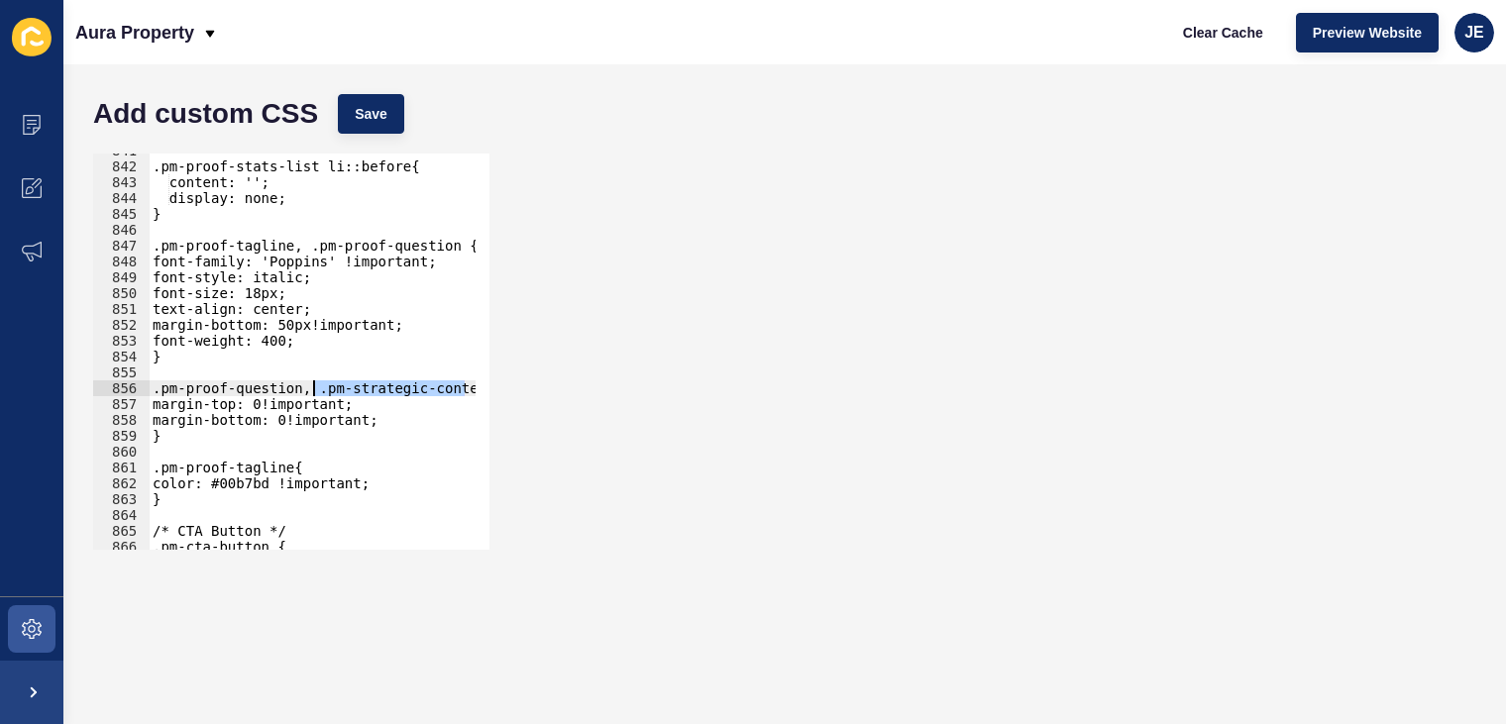
drag, startPoint x: 325, startPoint y: 391, endPoint x: 309, endPoint y: 390, distance: 15.9
click at [309, 390] on div ".pm-proof-stats-list li::before{ content: ''; display: none; } .pm-proof-taglin…" at bounding box center [534, 350] width 771 height 414
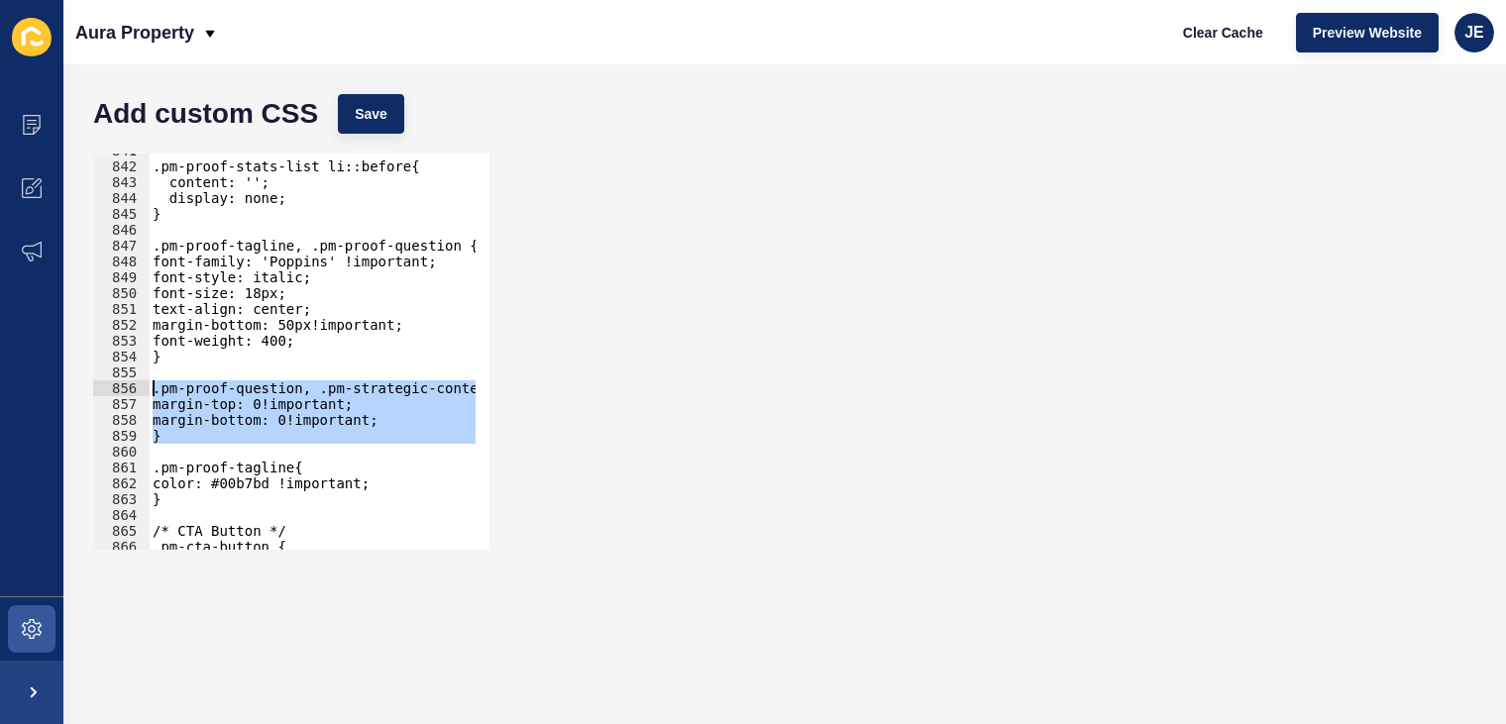
drag, startPoint x: 192, startPoint y: 451, endPoint x: 141, endPoint y: 389, distance: 80.2
click at [141, 389] on div ".pm-proof-question, .pm-strategic-content .pm-proof-tagline{ 841 842 843 844 84…" at bounding box center [291, 352] width 396 height 396
type textarea ".pm-proof-question, .pm-strategic-content .pm-proof-tagline{ margin-top: 0!impo…"
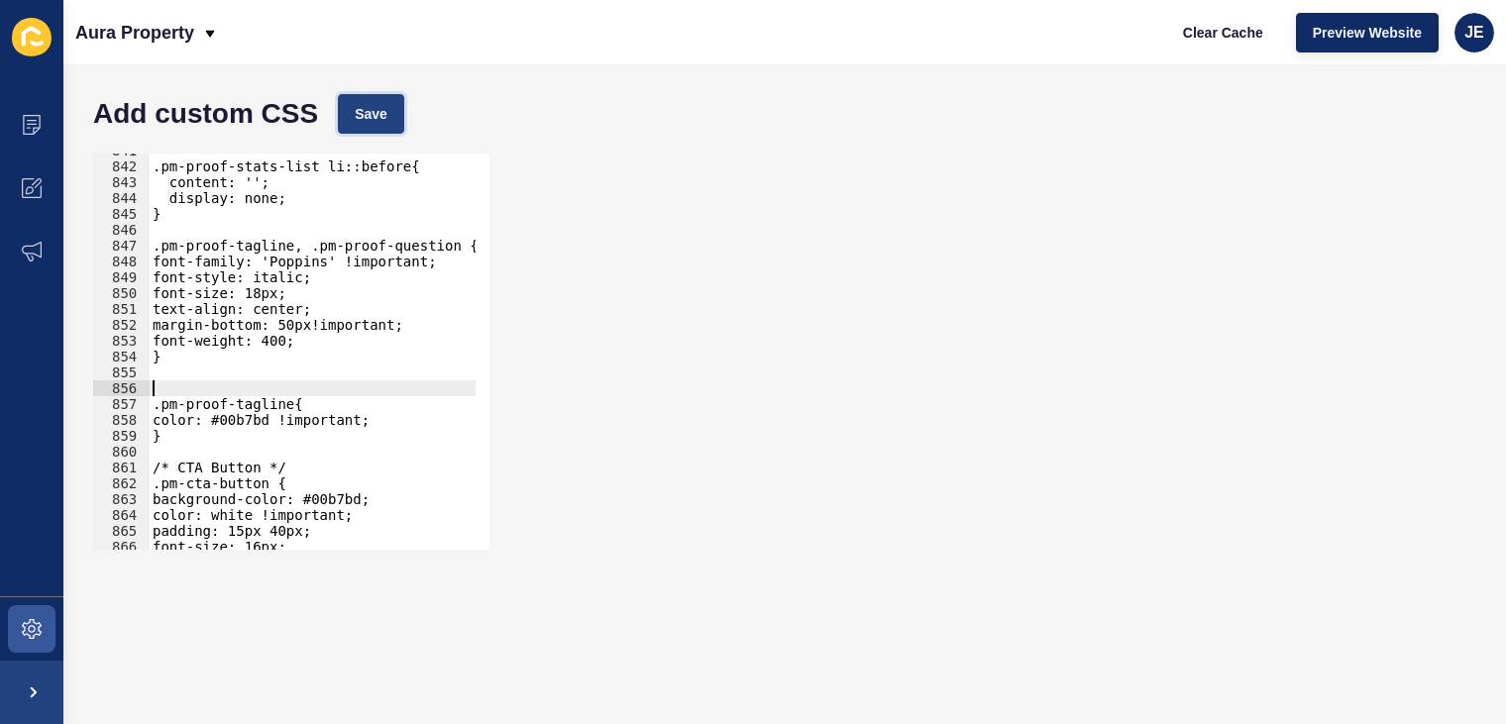
click at [357, 120] on span "Save" at bounding box center [371, 114] width 33 height 20
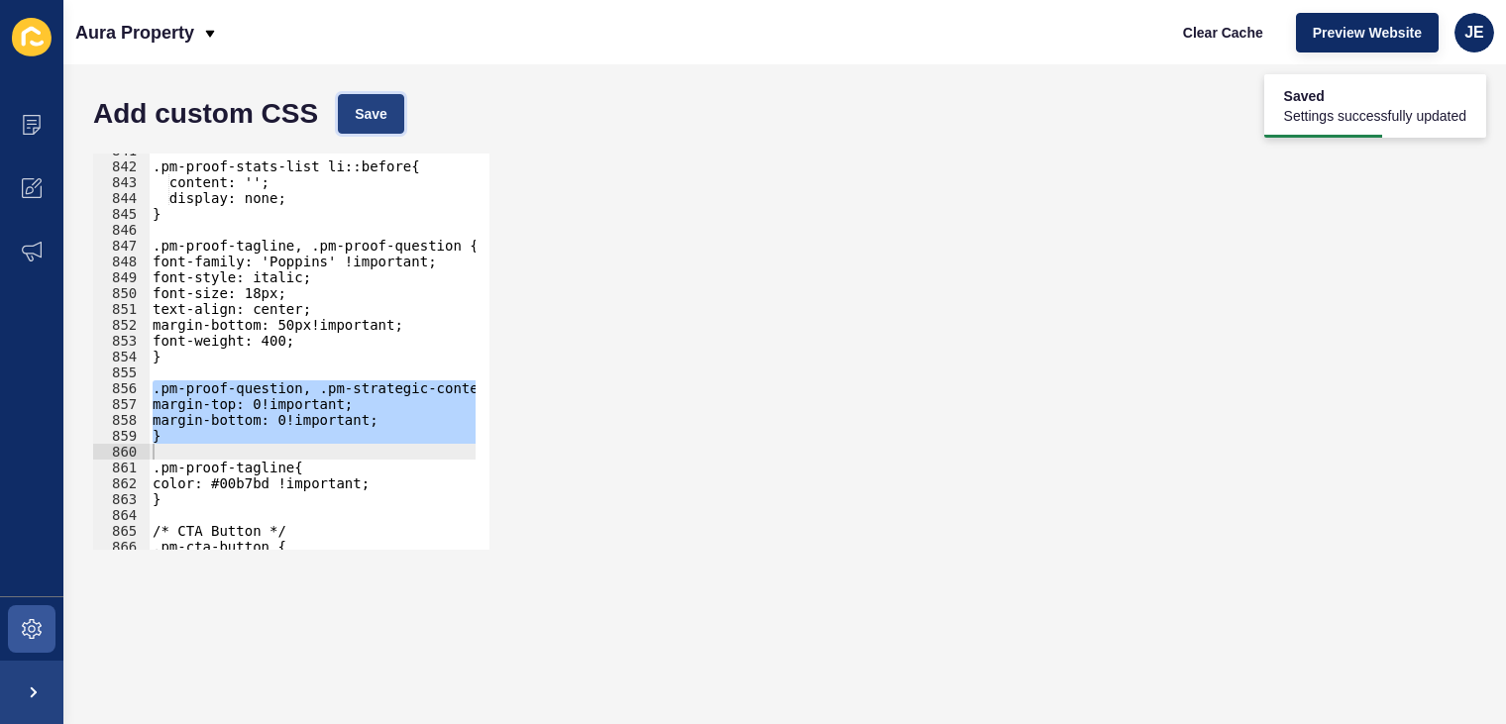
click at [373, 128] on button "Save" at bounding box center [371, 114] width 66 height 40
click at [345, 413] on div ".pm-proof-stats-list li::before{ content: ''; display: none; } .pm-proof-taglin…" at bounding box center [312, 352] width 327 height 396
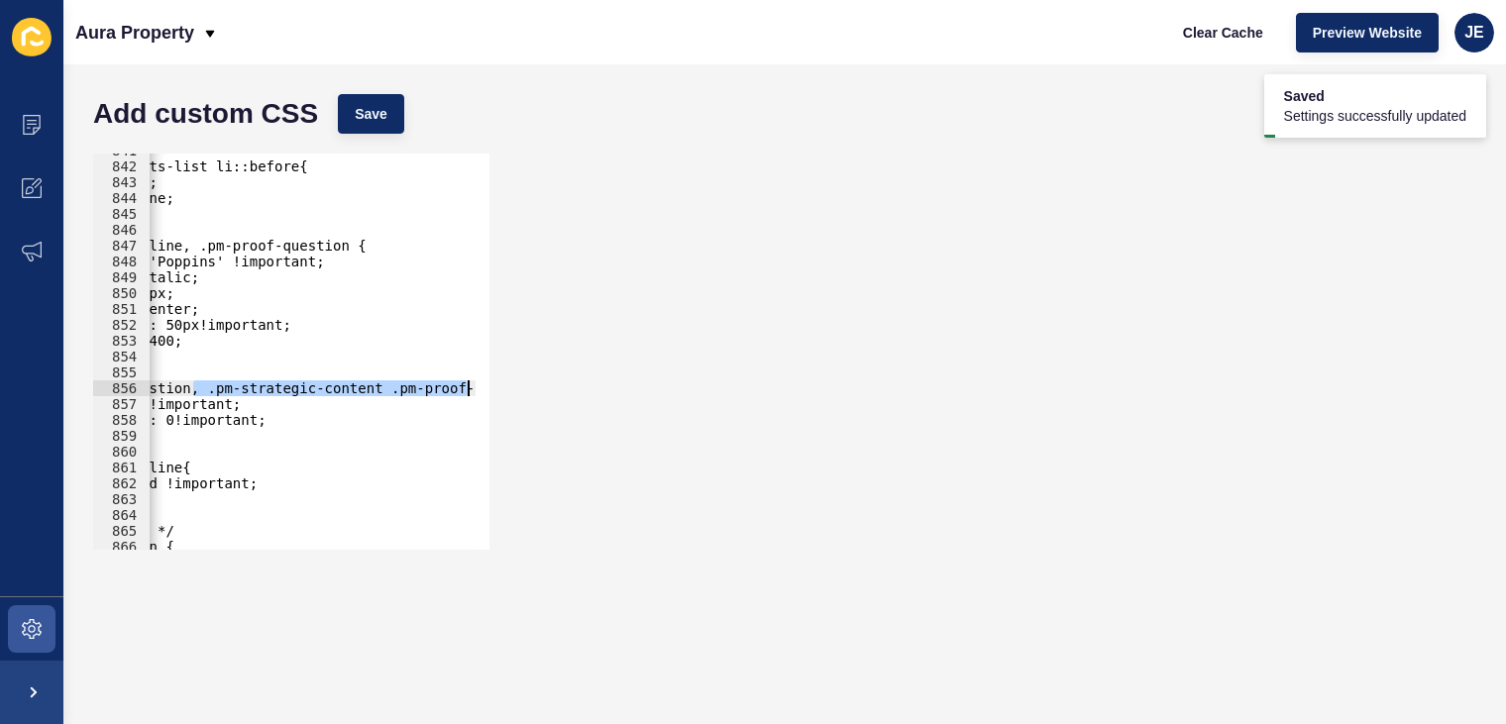
scroll to position [0, 142]
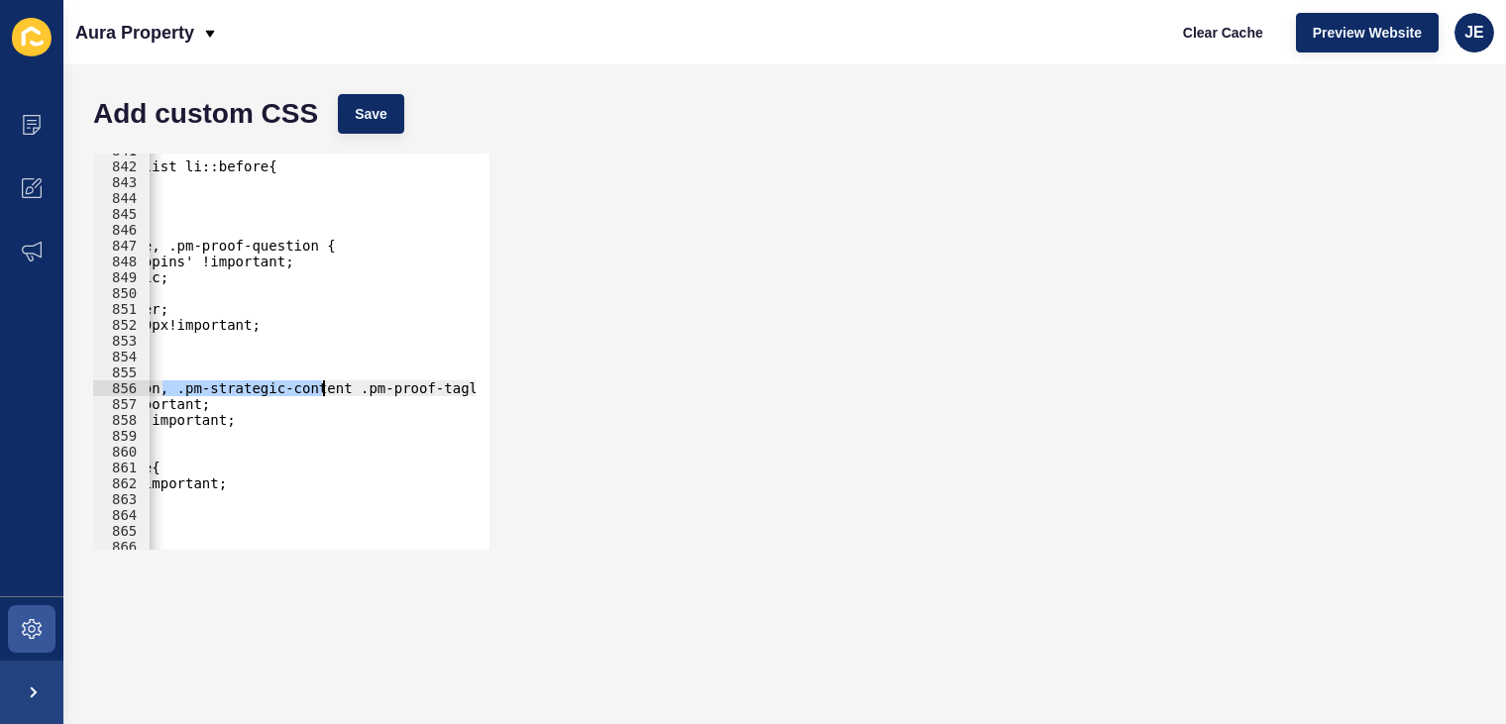
drag, startPoint x: 302, startPoint y: 391, endPoint x: 322, endPoint y: 387, distance: 20.2
click at [322, 387] on div ".pm-proof-stats-list li::before{ content: ''; display: none; } .pm-proof-taglin…" at bounding box center [391, 350] width 771 height 414
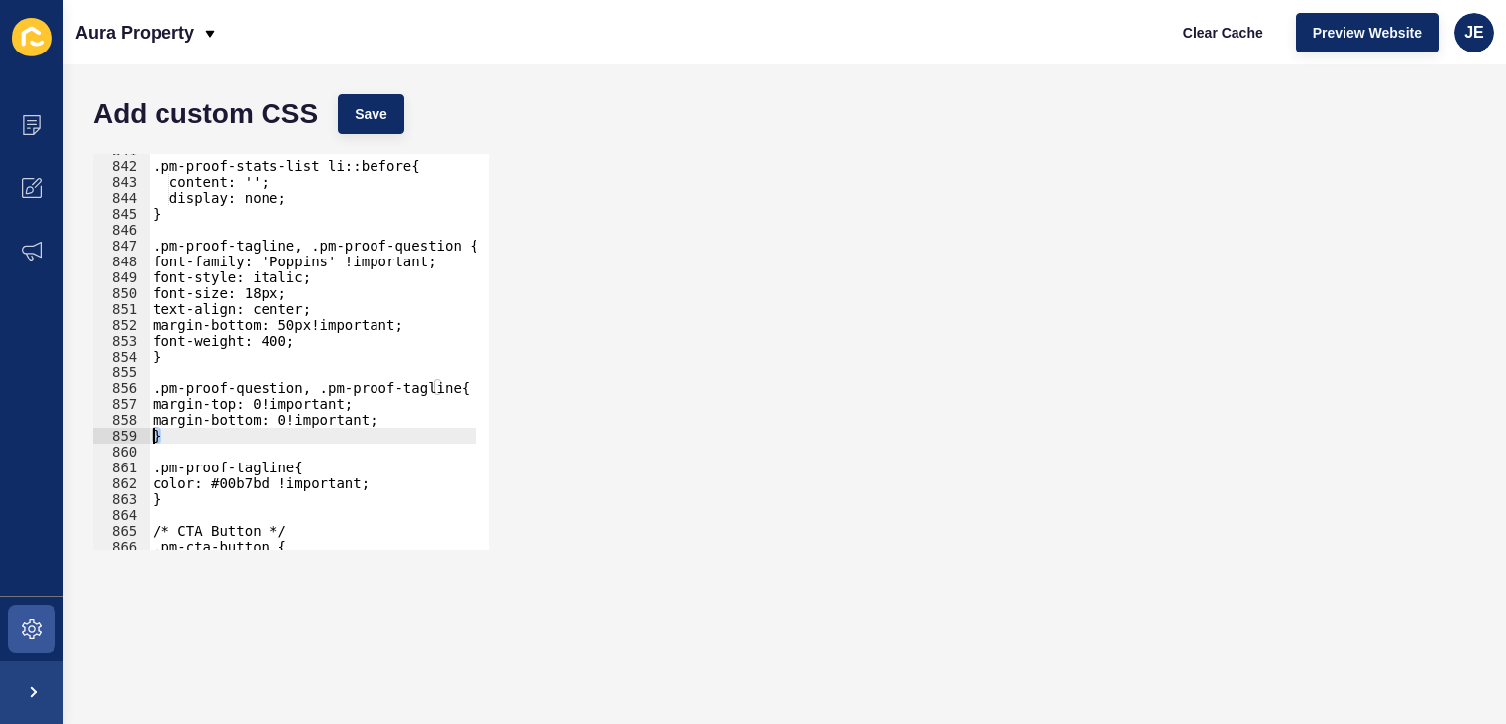
drag, startPoint x: 181, startPoint y: 433, endPoint x: 247, endPoint y: 386, distance: 80.3
click at [65, 431] on div "Add custom CSS Save .pm-proof-question, .pm-proof-tagline{ 841 842 843 844 845 …" at bounding box center [784, 394] width 1443 height 660
click at [371, 121] on span "Save" at bounding box center [371, 114] width 33 height 20
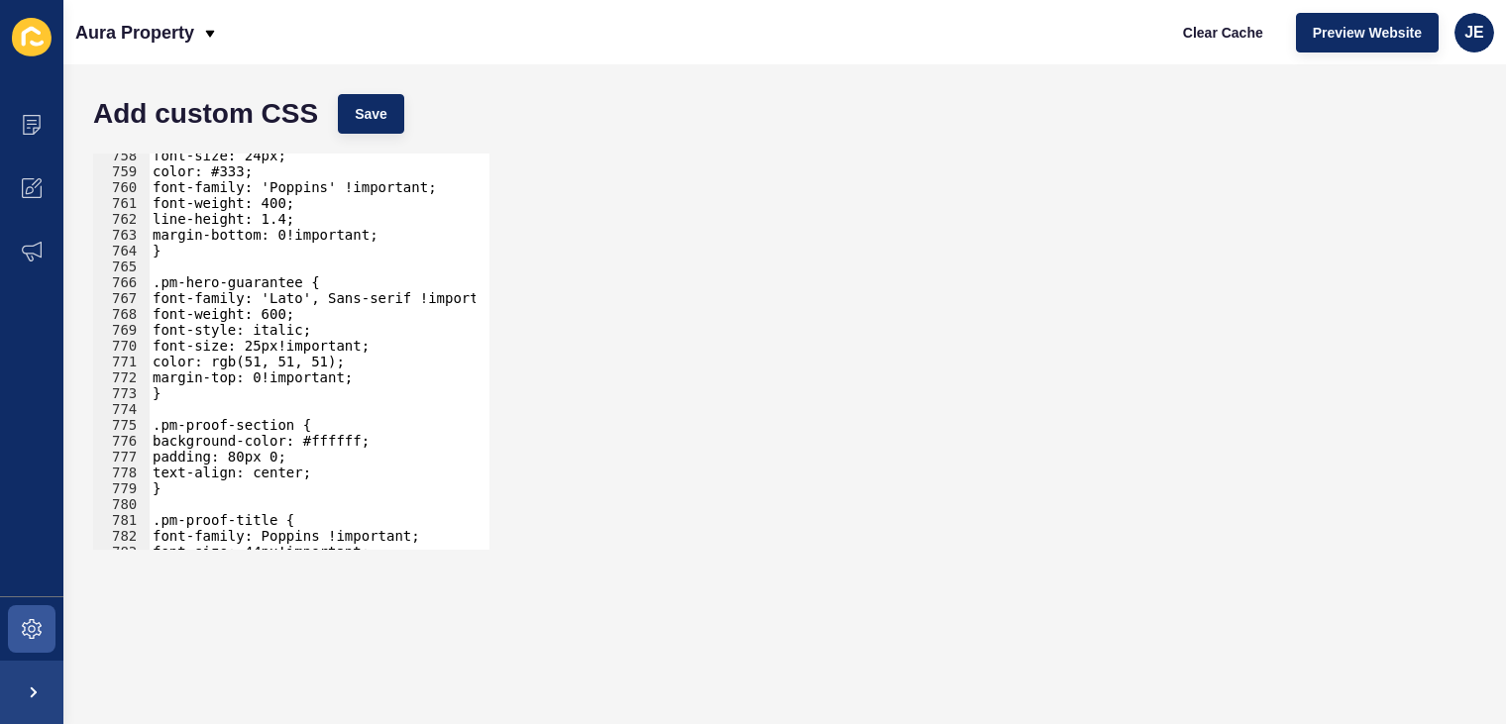
scroll to position [12006, 0]
drag, startPoint x: 279, startPoint y: 425, endPoint x: 138, endPoint y: 420, distance: 141.8
click at [138, 420] on div ".pm-proof-section { 758 759 760 761 762 763 764 765 766 767 768 769 770 771 772…" at bounding box center [291, 352] width 396 height 396
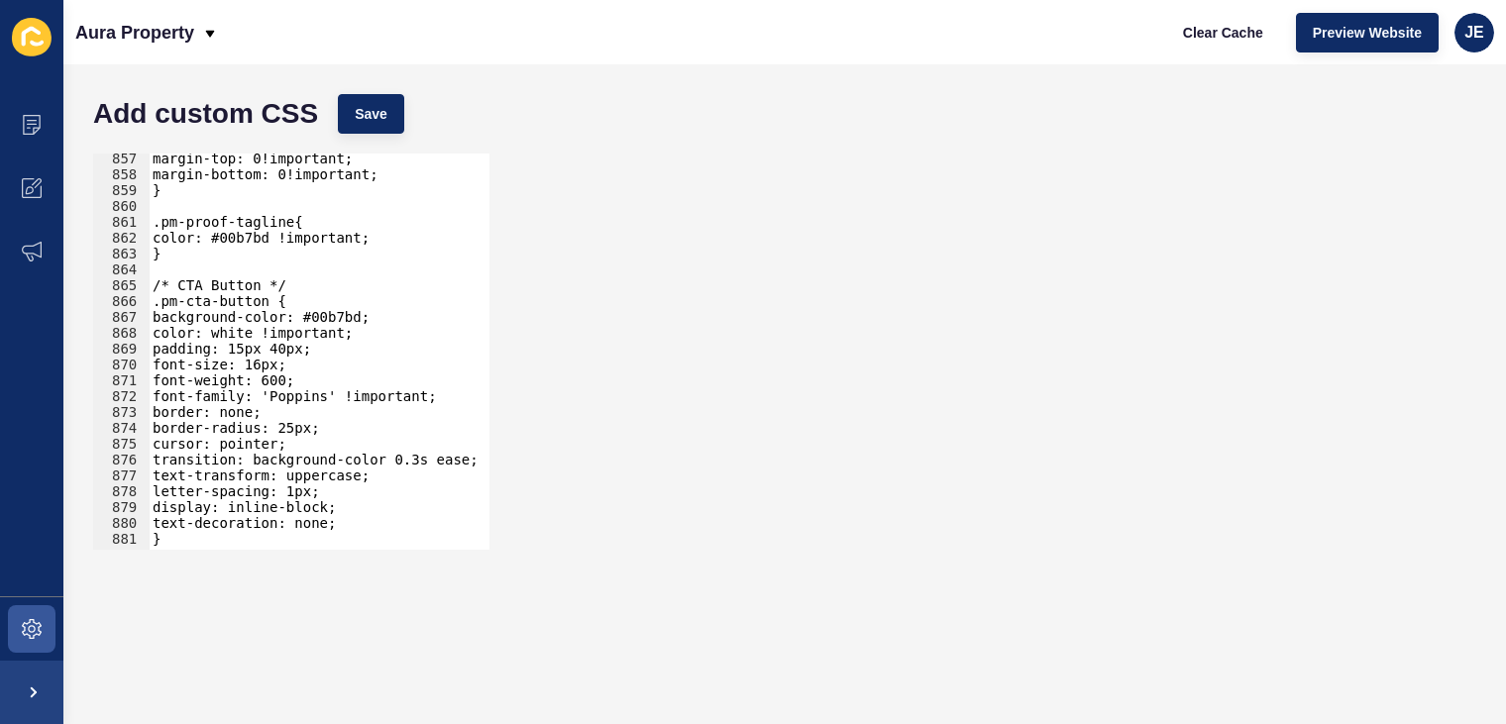
scroll to position [13572, 0]
click at [203, 256] on div "margin-top: 0!important; margin-bottom: 0!important; } .pm-proof-tagline{ color…" at bounding box center [534, 358] width 771 height 414
type textarea "}"
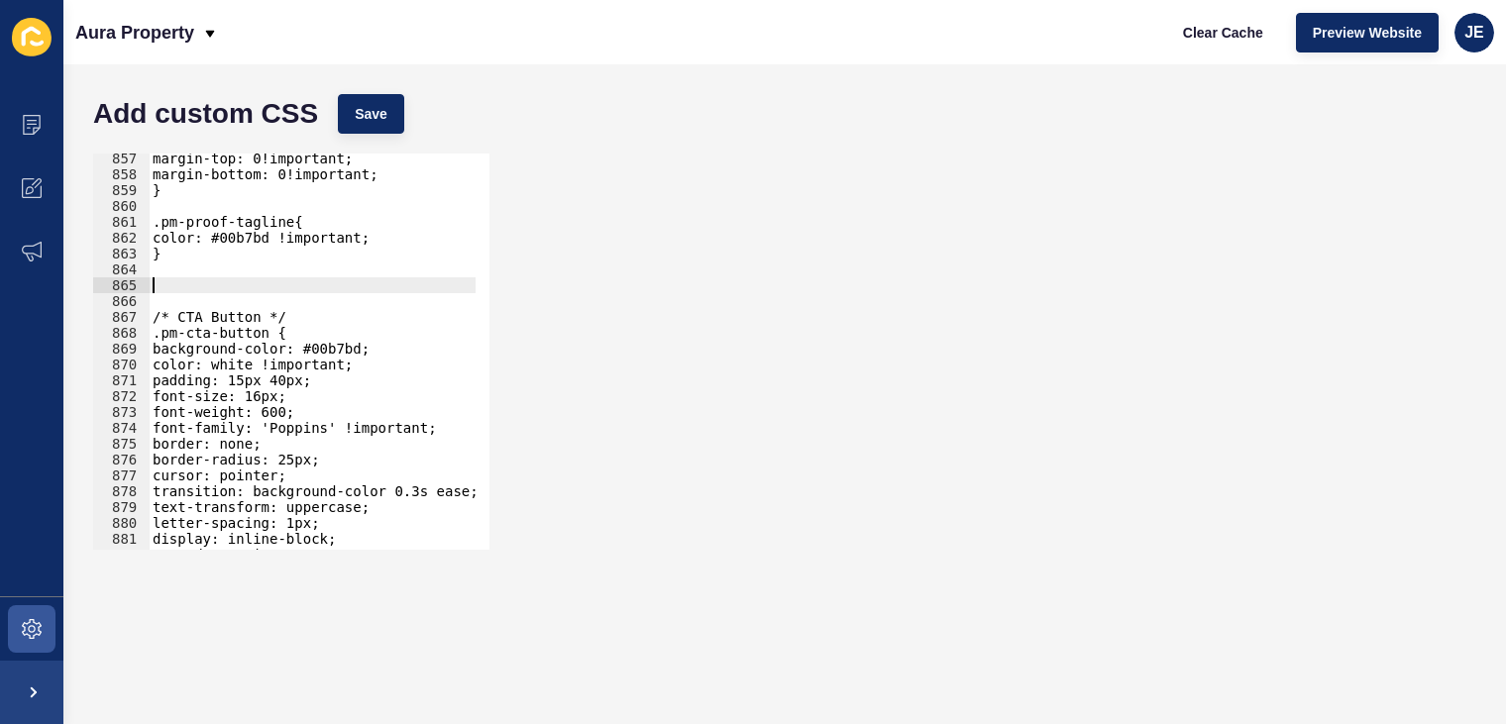
paste textarea ".pm-proof-section"
type textarea ".pm-proof-section .pm-cta-button{"
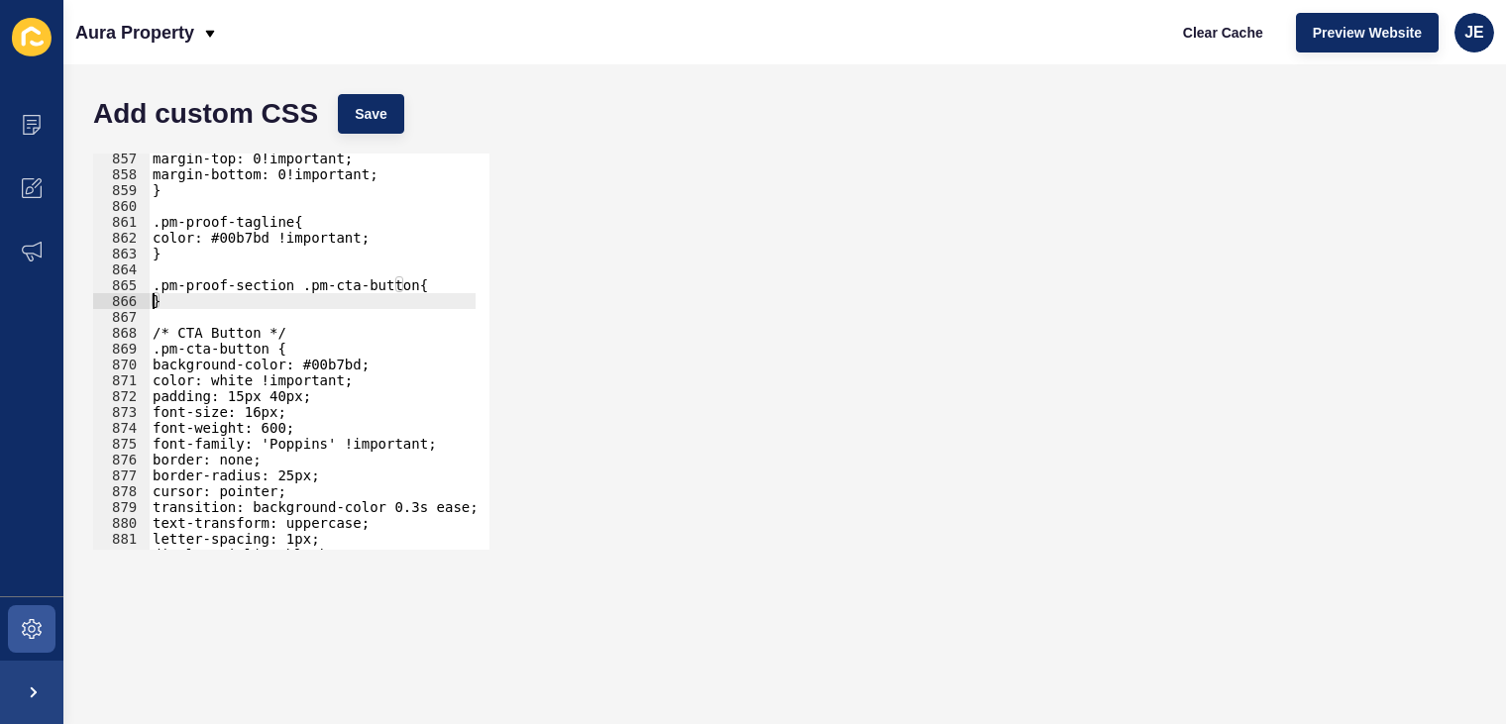
type textarea "}"
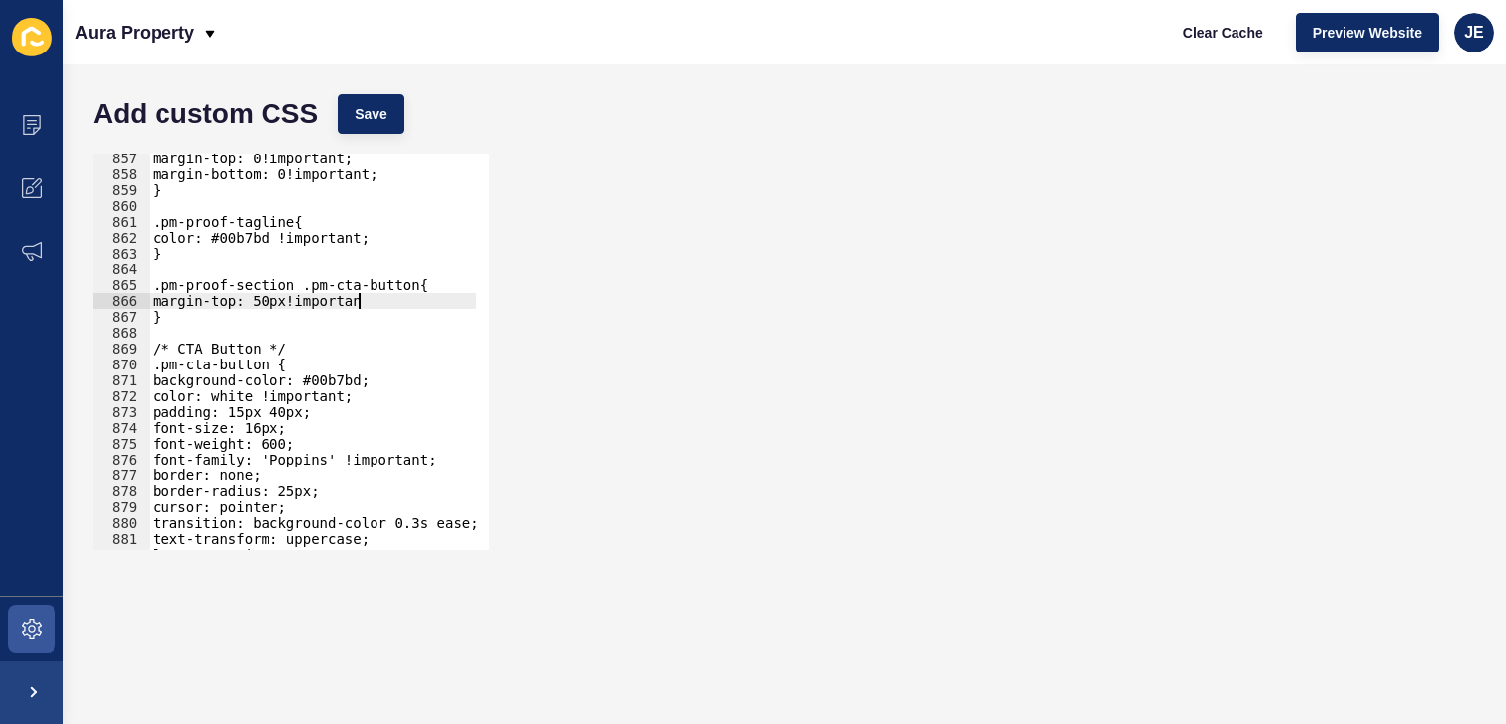
scroll to position [0, 14]
click at [367, 102] on button "Save" at bounding box center [371, 114] width 66 height 40
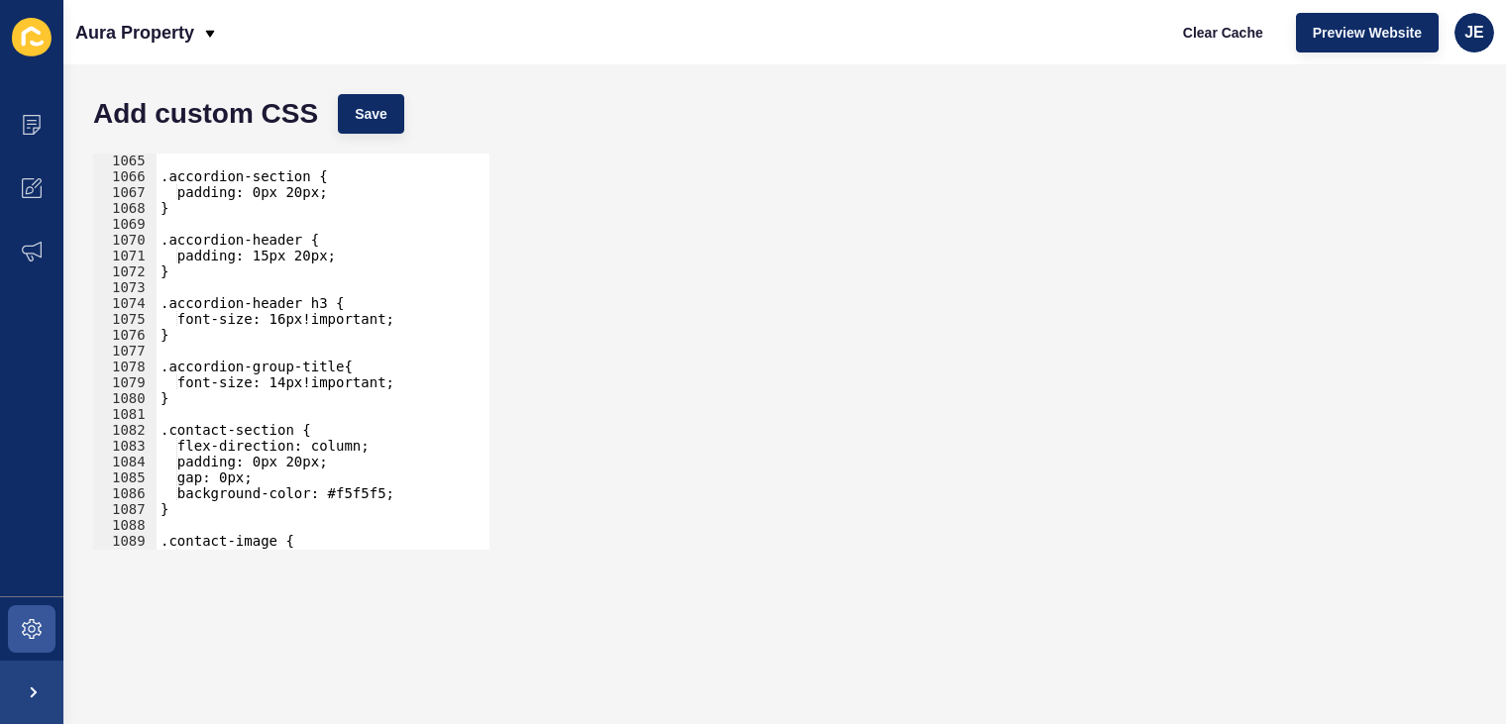
scroll to position [24900, 0]
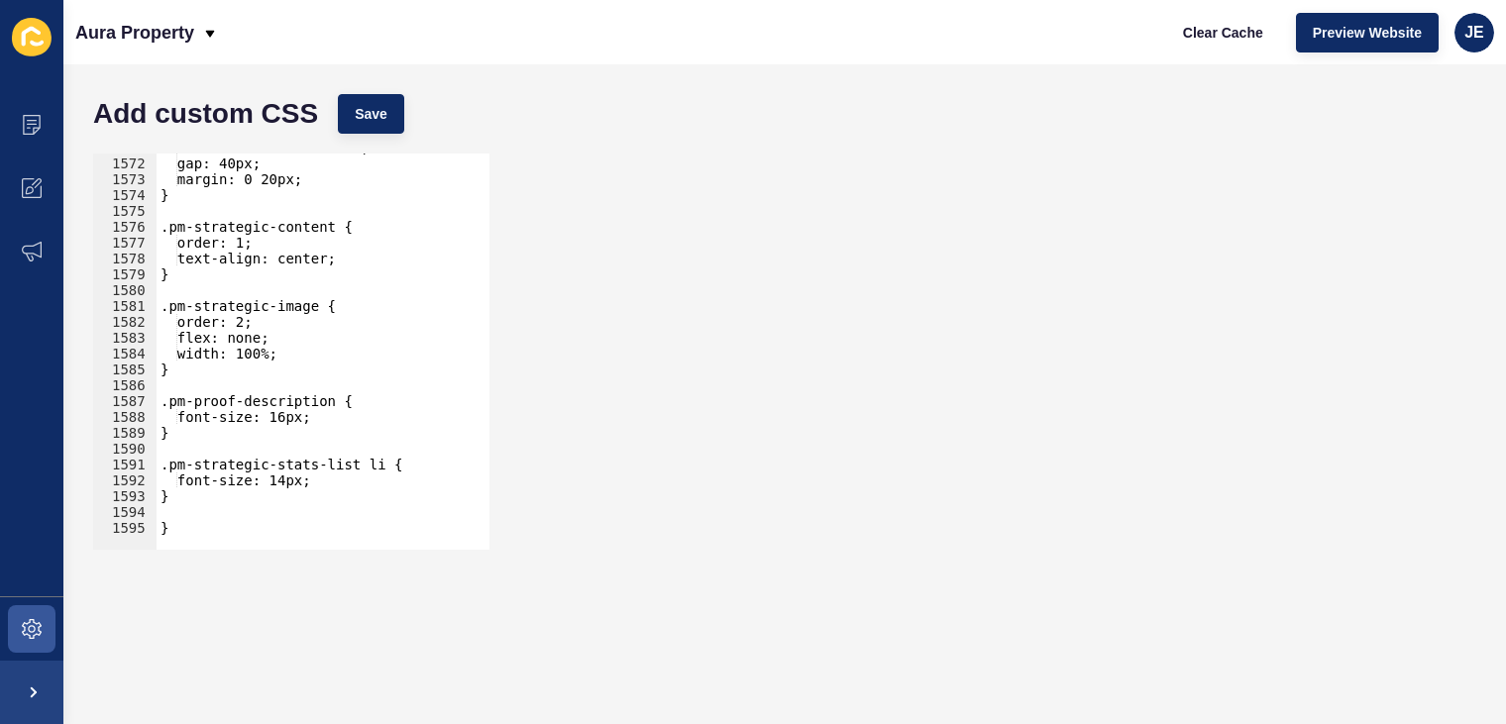
type textarea "}"
click at [288, 521] on div "flex-direction: column; gap: 40px; margin: 0 20px; } .pm-strategic-content { or…" at bounding box center [542, 347] width 771 height 414
click at [275, 510] on div "flex-direction: column; gap: 40px; margin: 0 20px; } .pm-strategic-content { or…" at bounding box center [542, 347] width 771 height 414
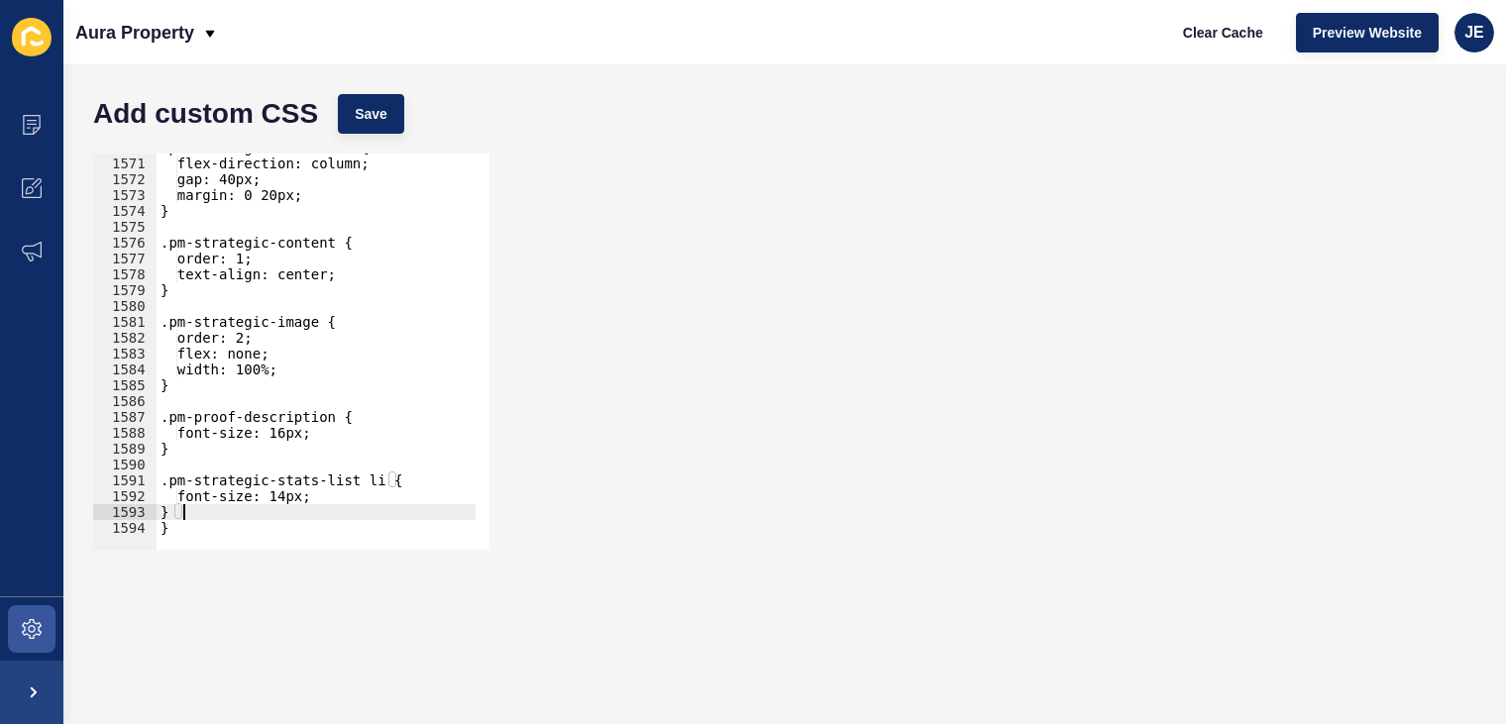
click at [253, 528] on div ".pm-strategic-container { flex-direction: column; gap: 40px; margin: 0 20px; } …" at bounding box center [542, 347] width 771 height 414
type textarea "}"
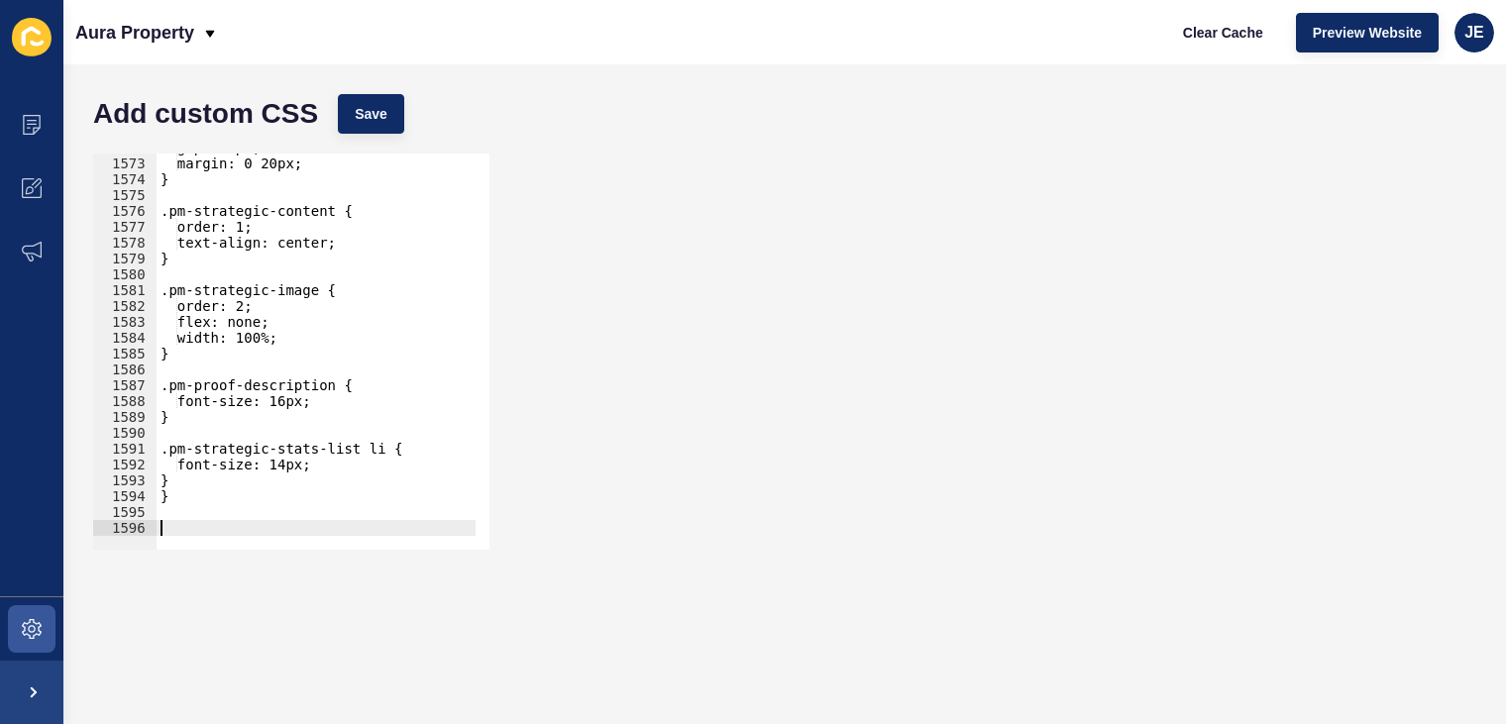
paste textarea "}"
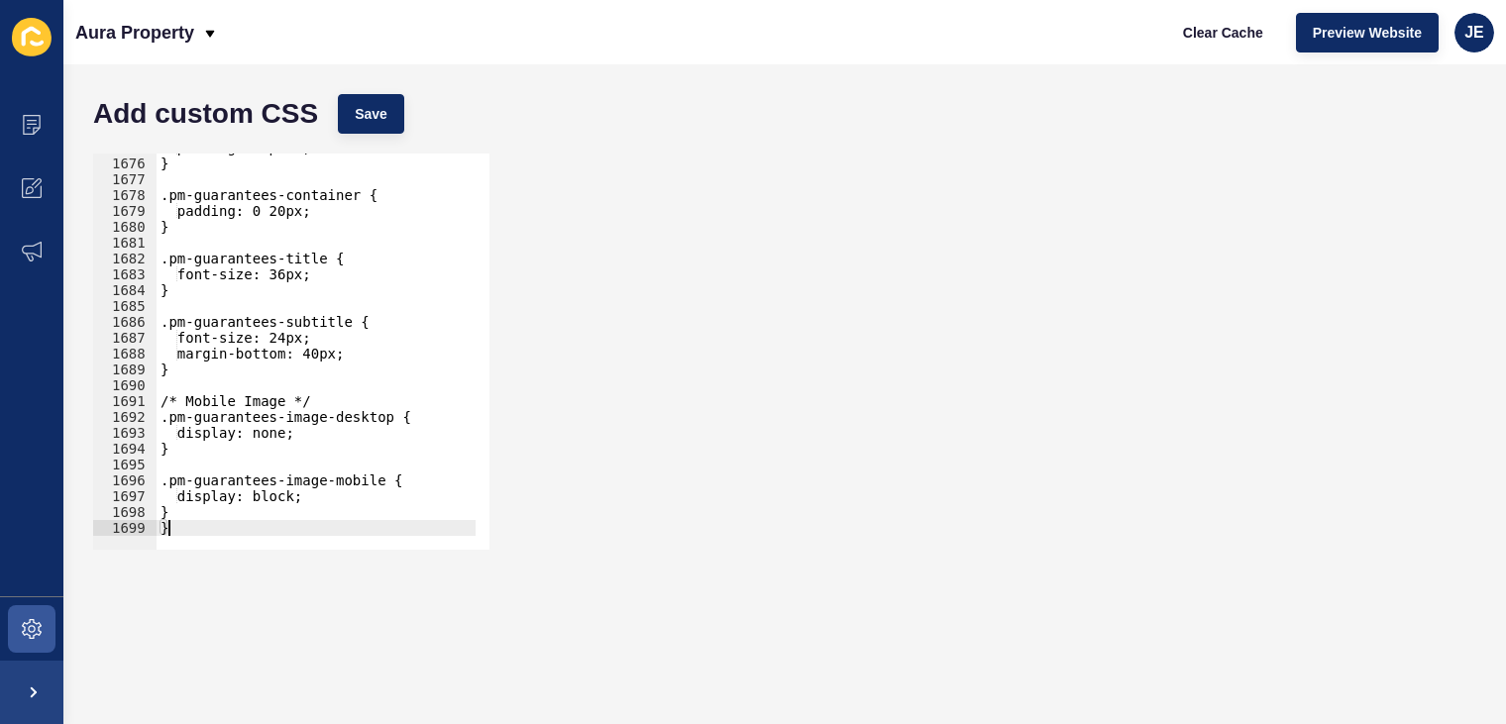
scroll to position [26549, 0]
click at [387, 105] on button "Save" at bounding box center [371, 114] width 66 height 40
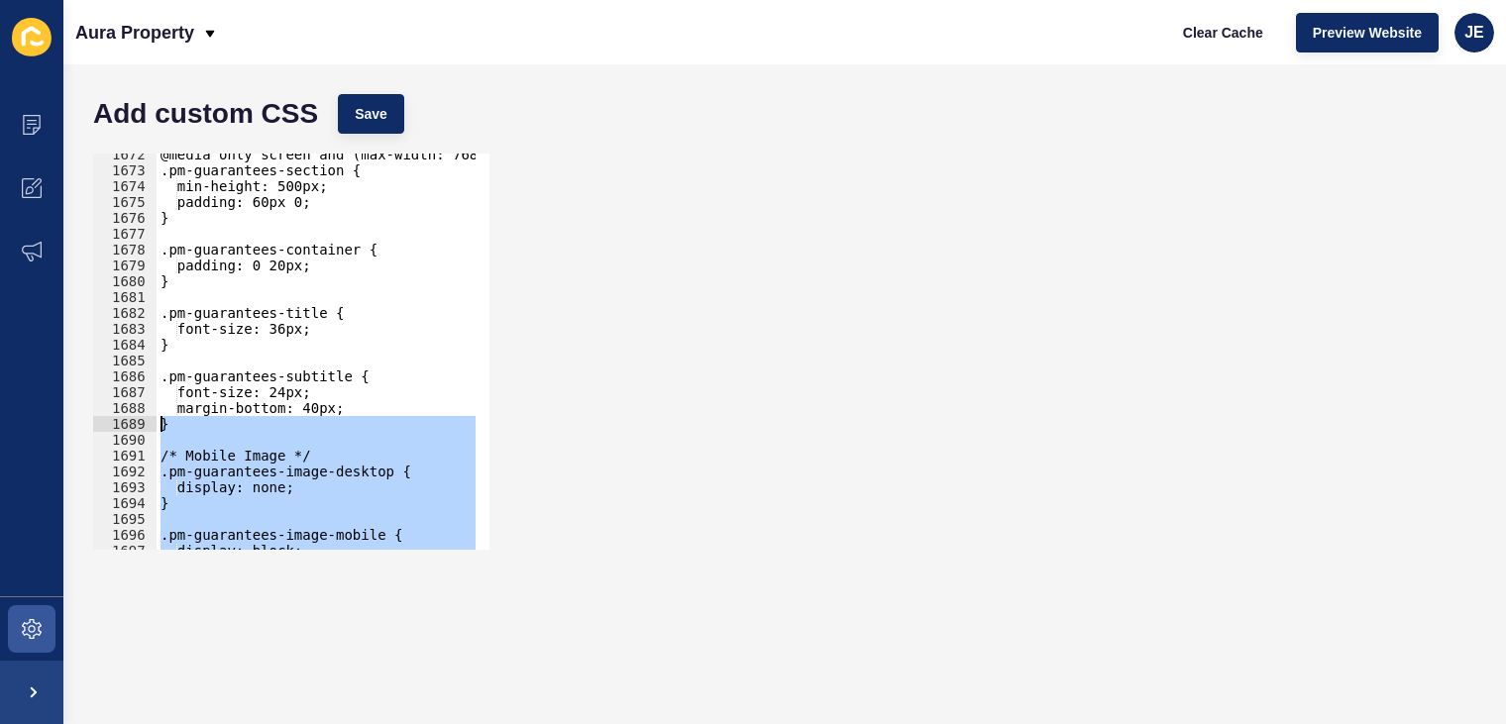
scroll to position [26334, 0]
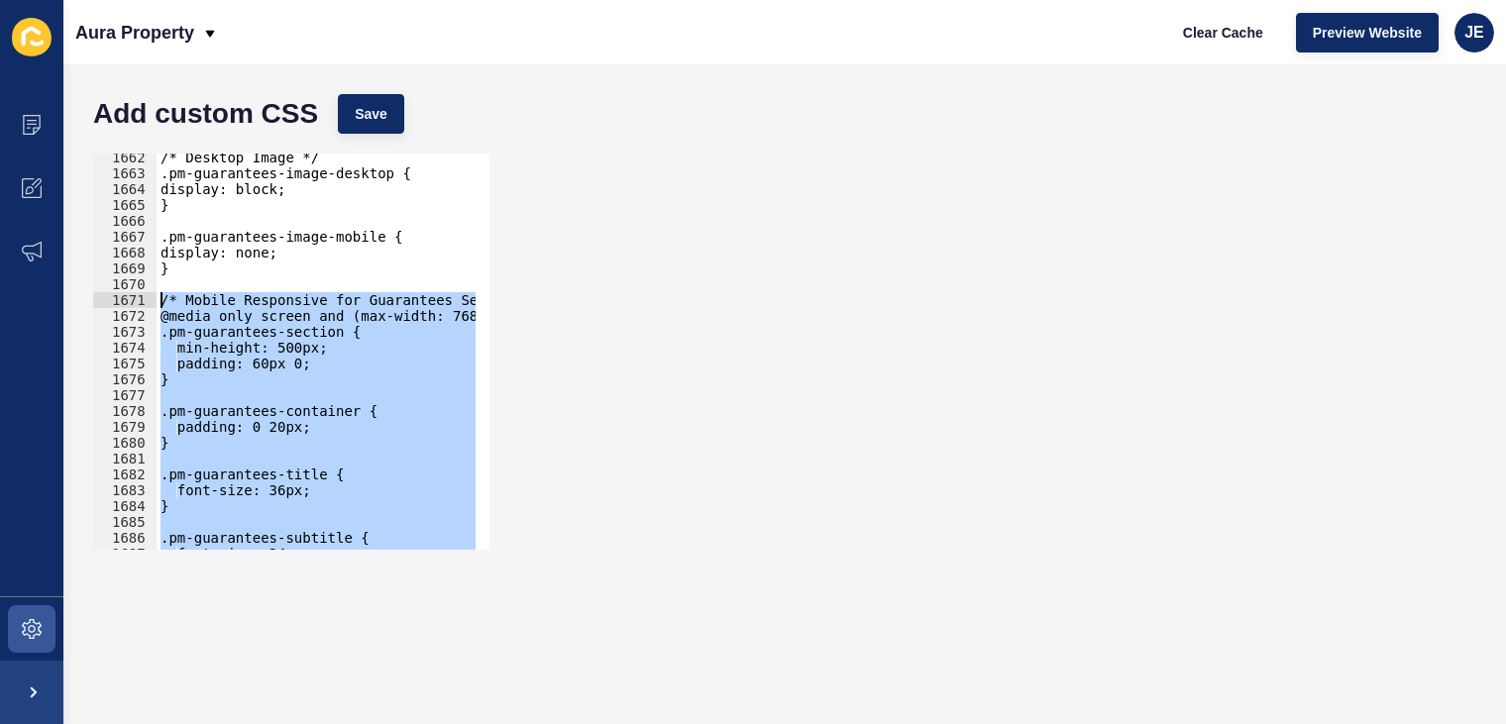
drag, startPoint x: 197, startPoint y: 520, endPoint x: 118, endPoint y: 292, distance: 241.3
click at [118, 292] on div "} 1662 1663 1664 1665 1666 1667 1668 1669 1670 1671 1672 1673 1674 1675 1676 16…" at bounding box center [291, 352] width 396 height 396
paste textarea "}"
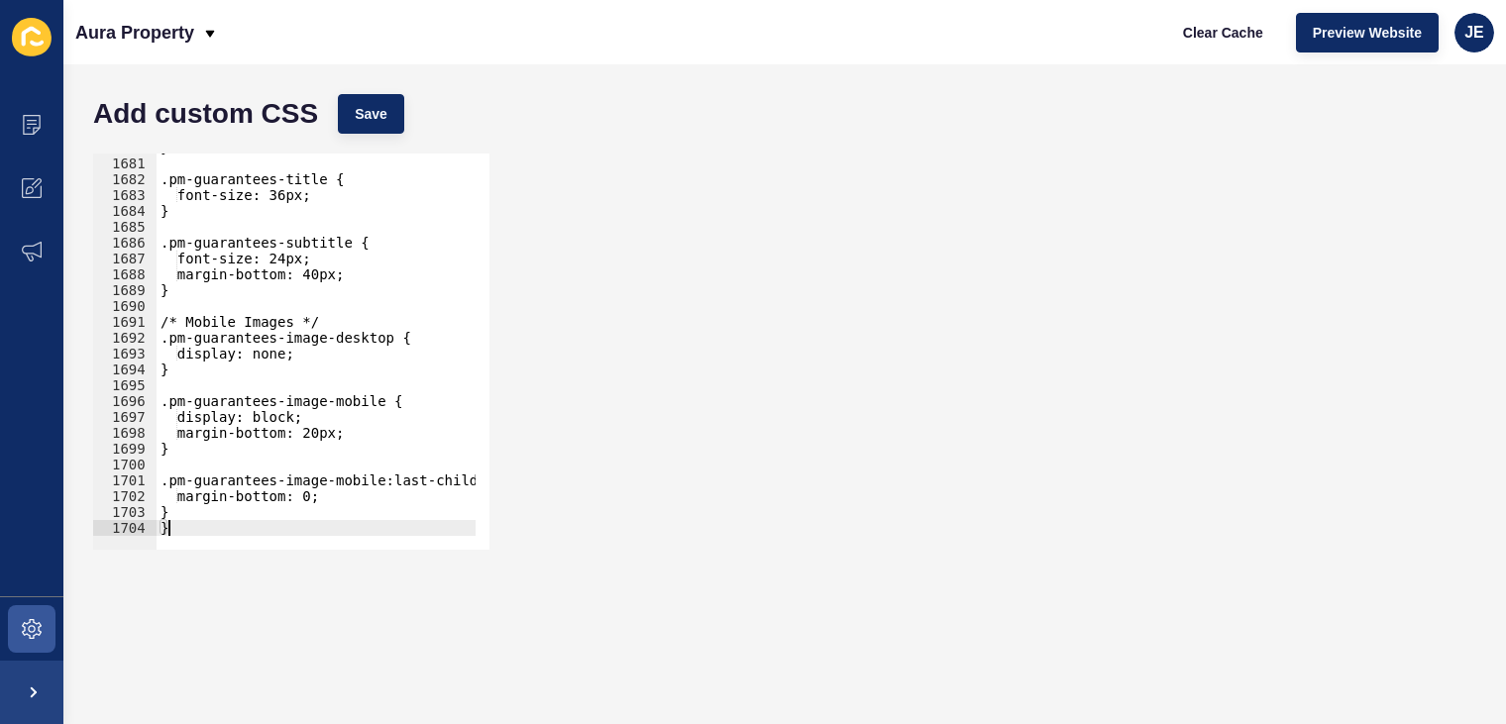
scroll to position [26628, 0]
click at [363, 110] on span "Save" at bounding box center [371, 114] width 33 height 20
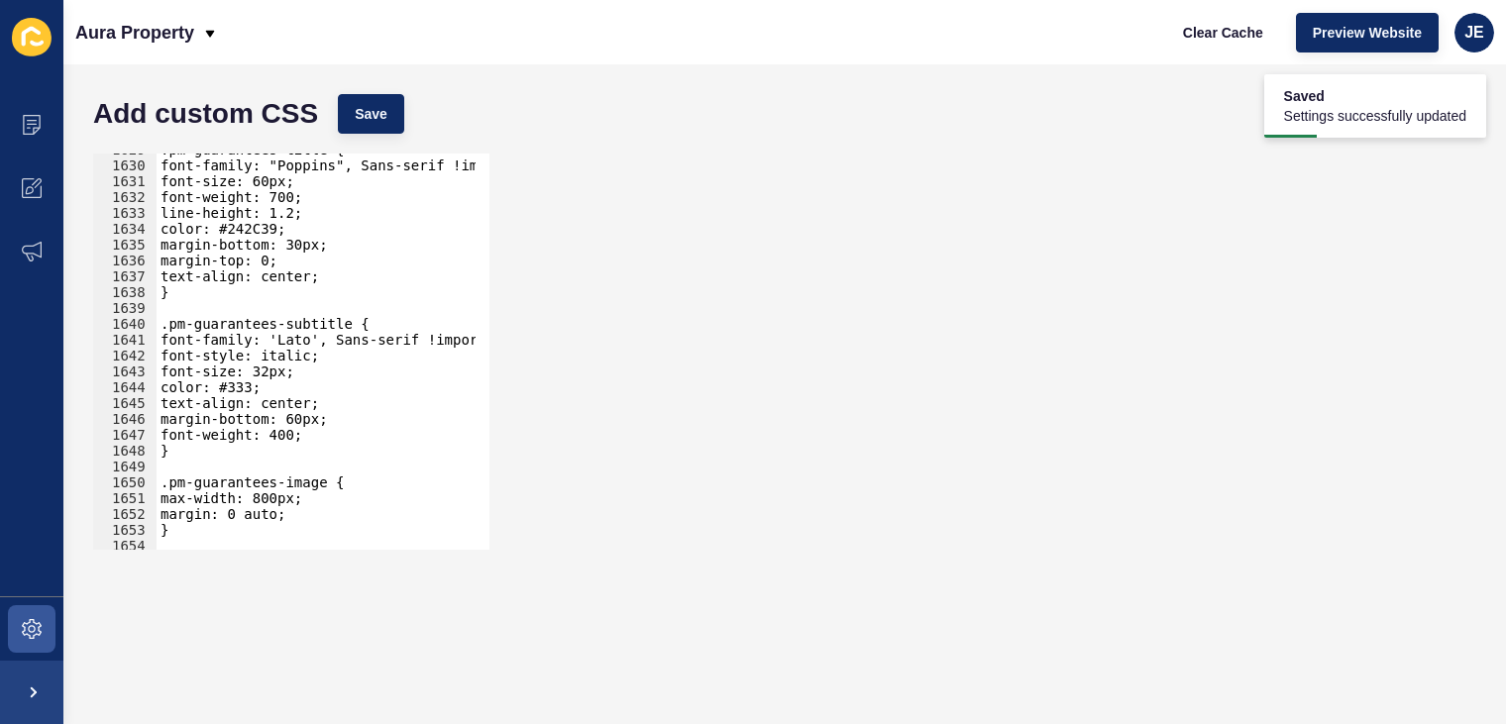
scroll to position [25711, 0]
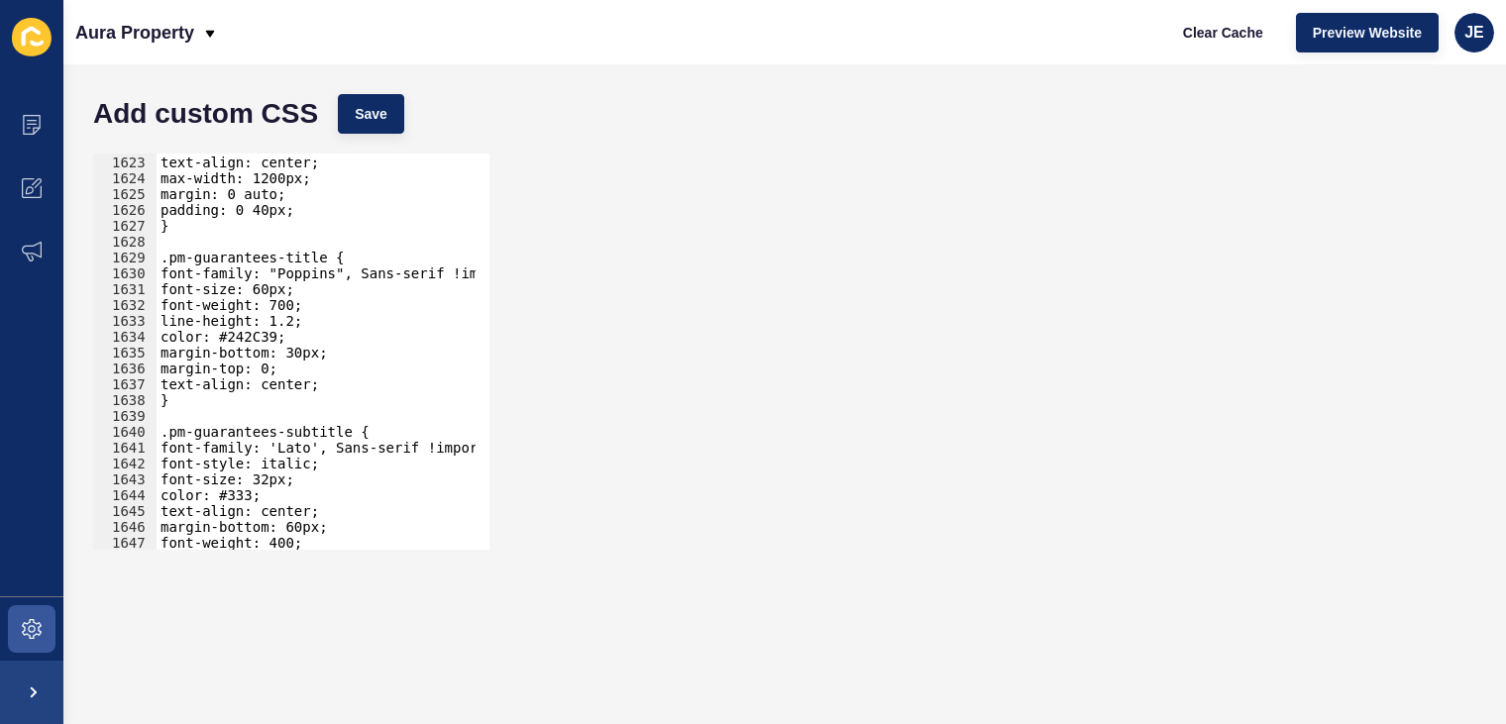
click at [269, 291] on div "z-index: 2; text-align: center; max-width: 1200px; margin: 0 auto; padding: 0 4…" at bounding box center [550, 346] width 786 height 414
click at [266, 283] on div "z-index: 2; text-align: center; max-width: 1200px; margin: 0 auto; padding: 0 4…" at bounding box center [316, 352] width 319 height 396
drag, startPoint x: 274, startPoint y: 286, endPoint x: 261, endPoint y: 287, distance: 13.9
click at [261, 287] on div "z-index: 2; text-align: center; max-width: 1200px; margin: 0 auto; padding: 0 4…" at bounding box center [550, 346] width 786 height 414
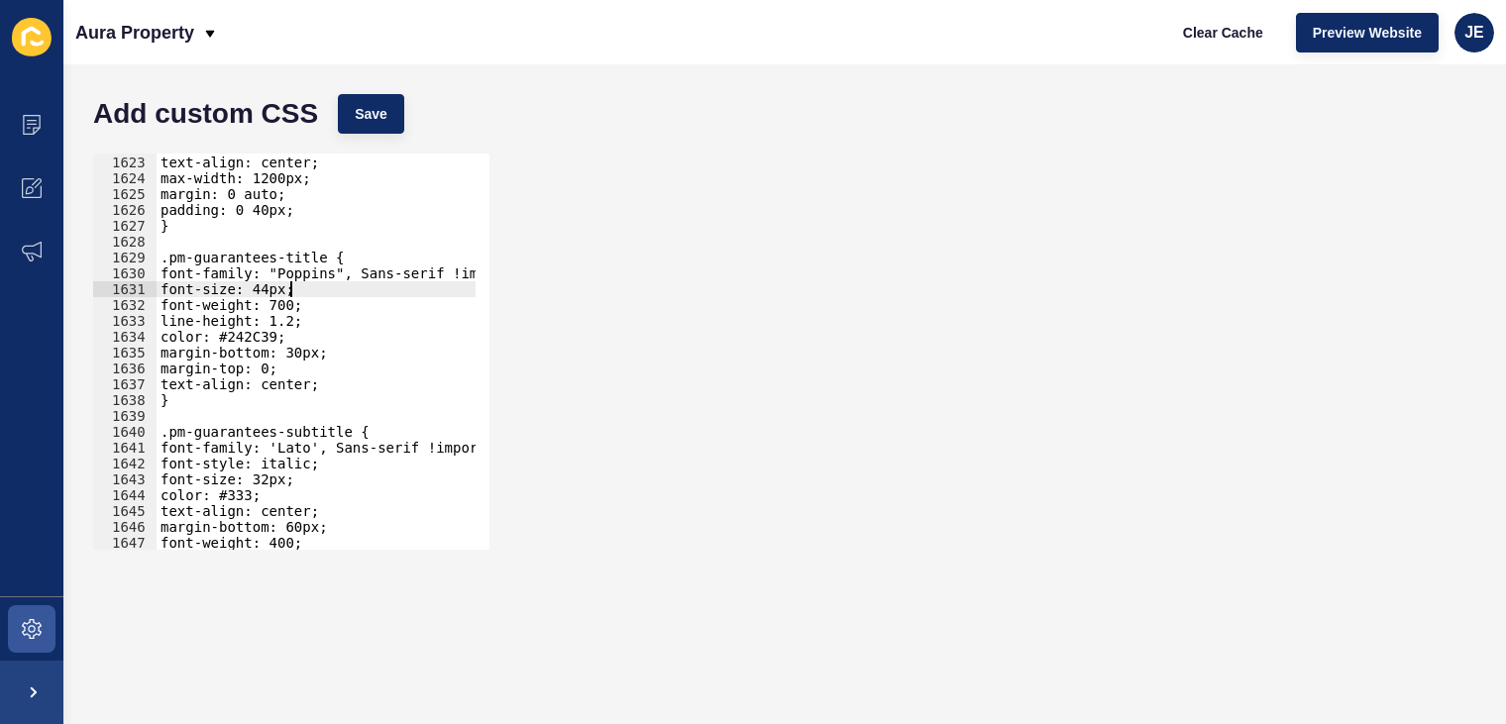
click at [290, 291] on div "z-index: 2; text-align: center; max-width: 1200px; margin: 0 auto; padding: 0 4…" at bounding box center [550, 346] width 786 height 414
click at [380, 118] on span "Save" at bounding box center [371, 114] width 33 height 20
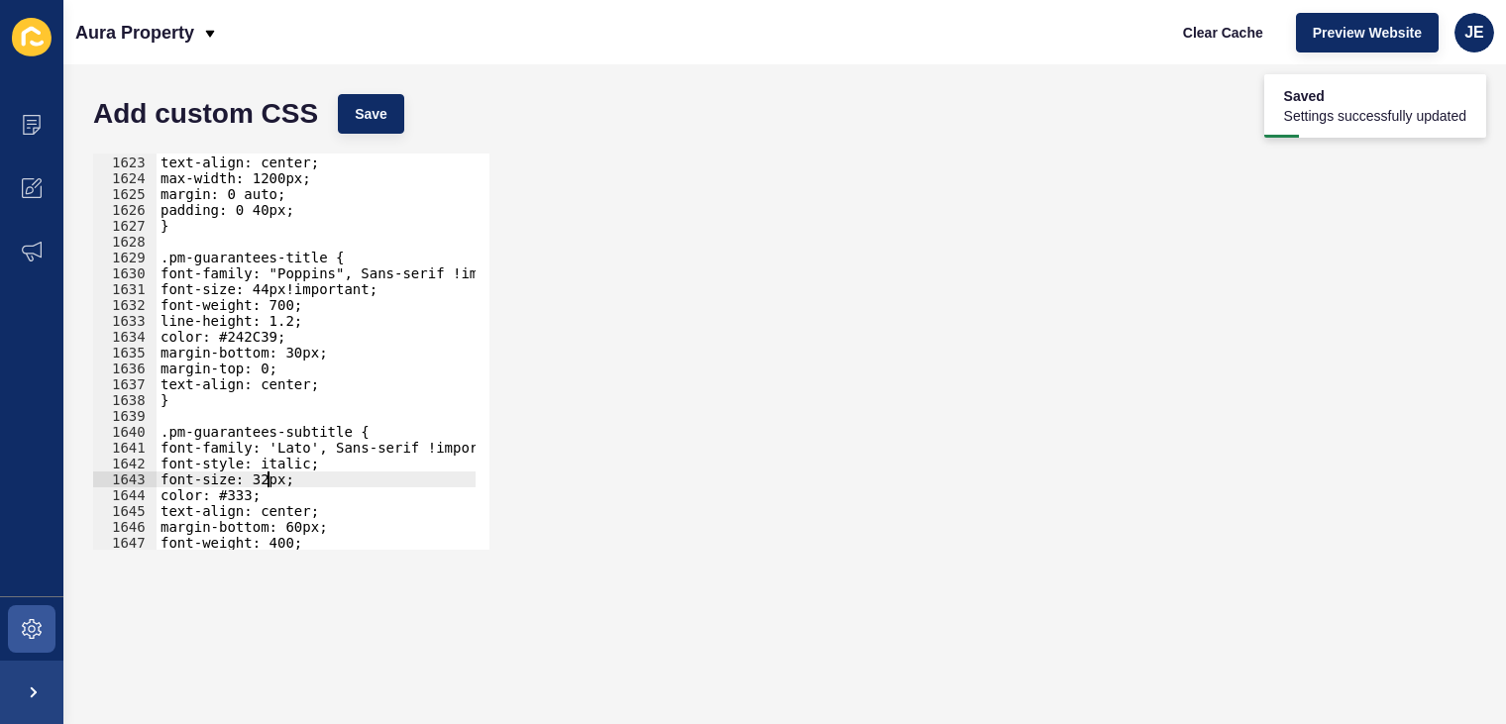
scroll to position [0, 9]
click at [266, 481] on div "z-index: 2; text-align: center; max-width: 1200px; margin: 0 auto; padding: 0 4…" at bounding box center [550, 346] width 786 height 414
click at [260, 481] on div "z-index: 2; text-align: center; max-width: 1200px; margin: 0 auto; padding: 0 4…" at bounding box center [550, 346] width 786 height 414
click at [289, 476] on div "z-index: 2; text-align: center; max-width: 1200px; margin: 0 auto; padding: 0 4…" at bounding box center [550, 346] width 786 height 414
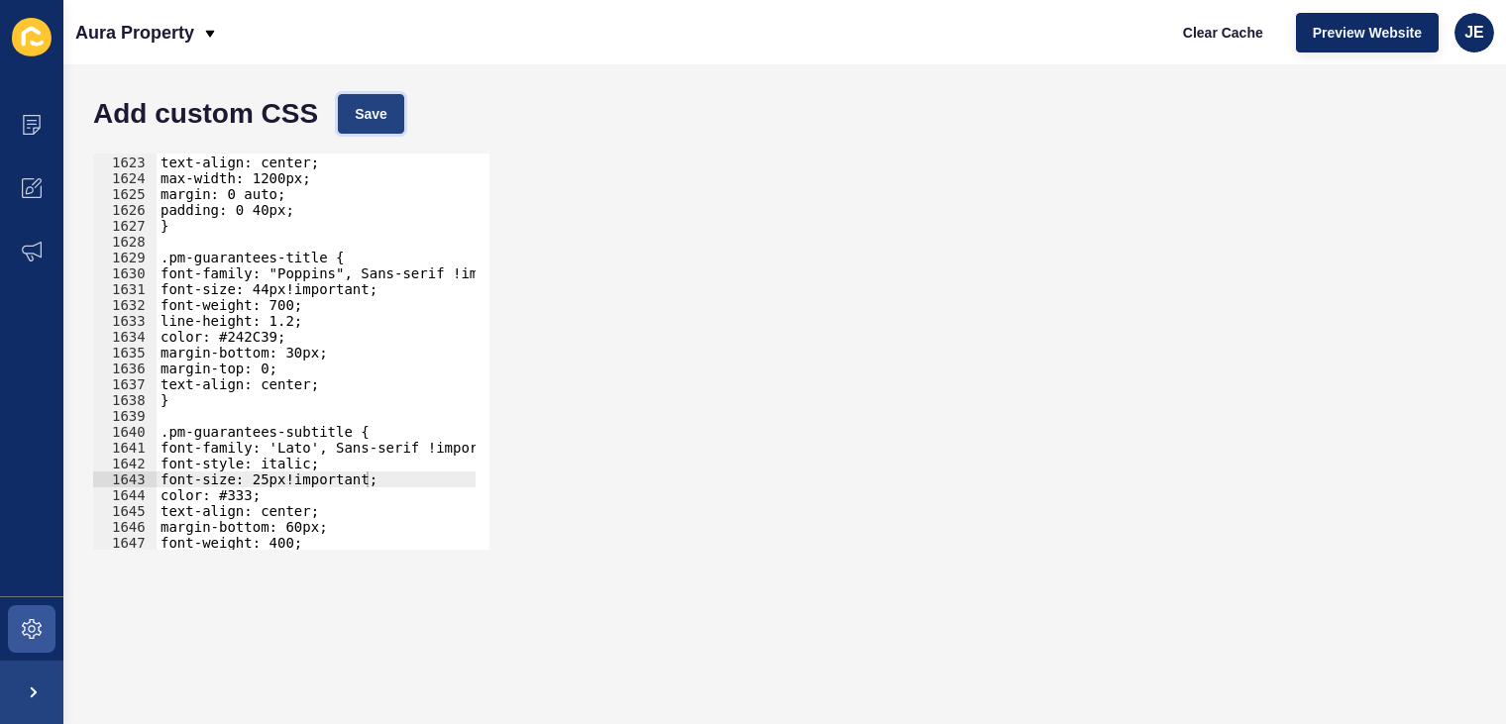
click at [386, 108] on button "Save" at bounding box center [371, 114] width 66 height 40
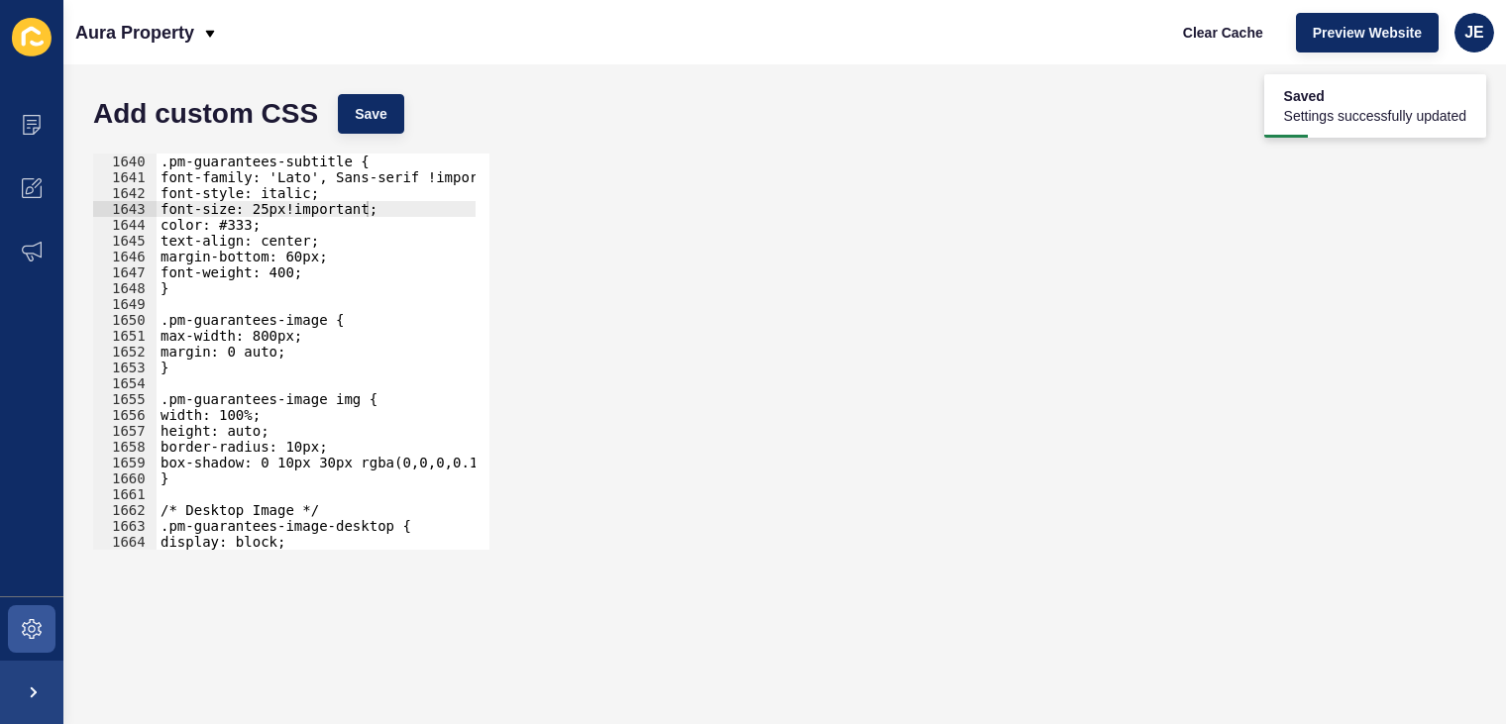
scroll to position [26035, 0]
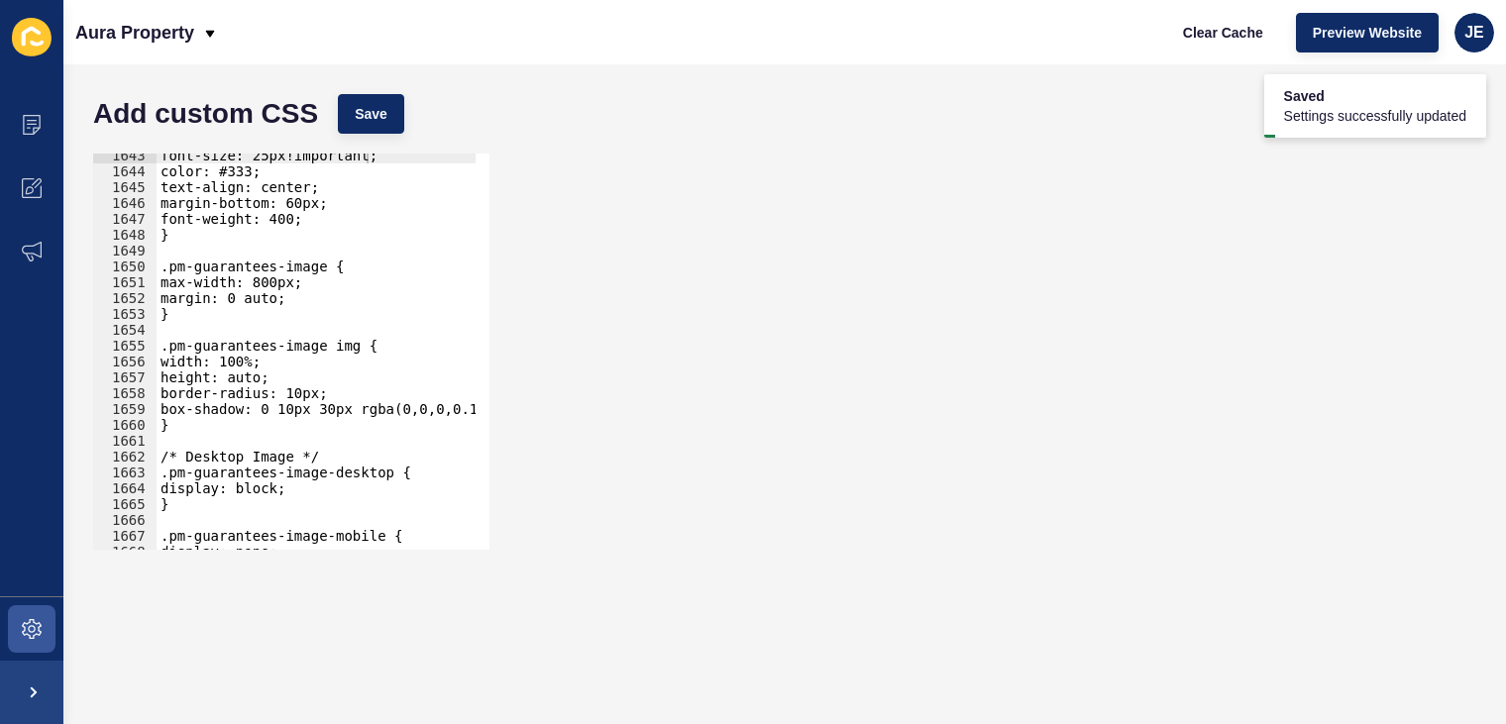
click at [299, 400] on div "font-size: 25px!important; color: #333; text-align: center; margin-bottom: 60px…" at bounding box center [550, 355] width 786 height 414
click at [291, 410] on div "font-size: 25px!important; color: #333; text-align: center; margin-bottom: 60px…" at bounding box center [550, 355] width 786 height 414
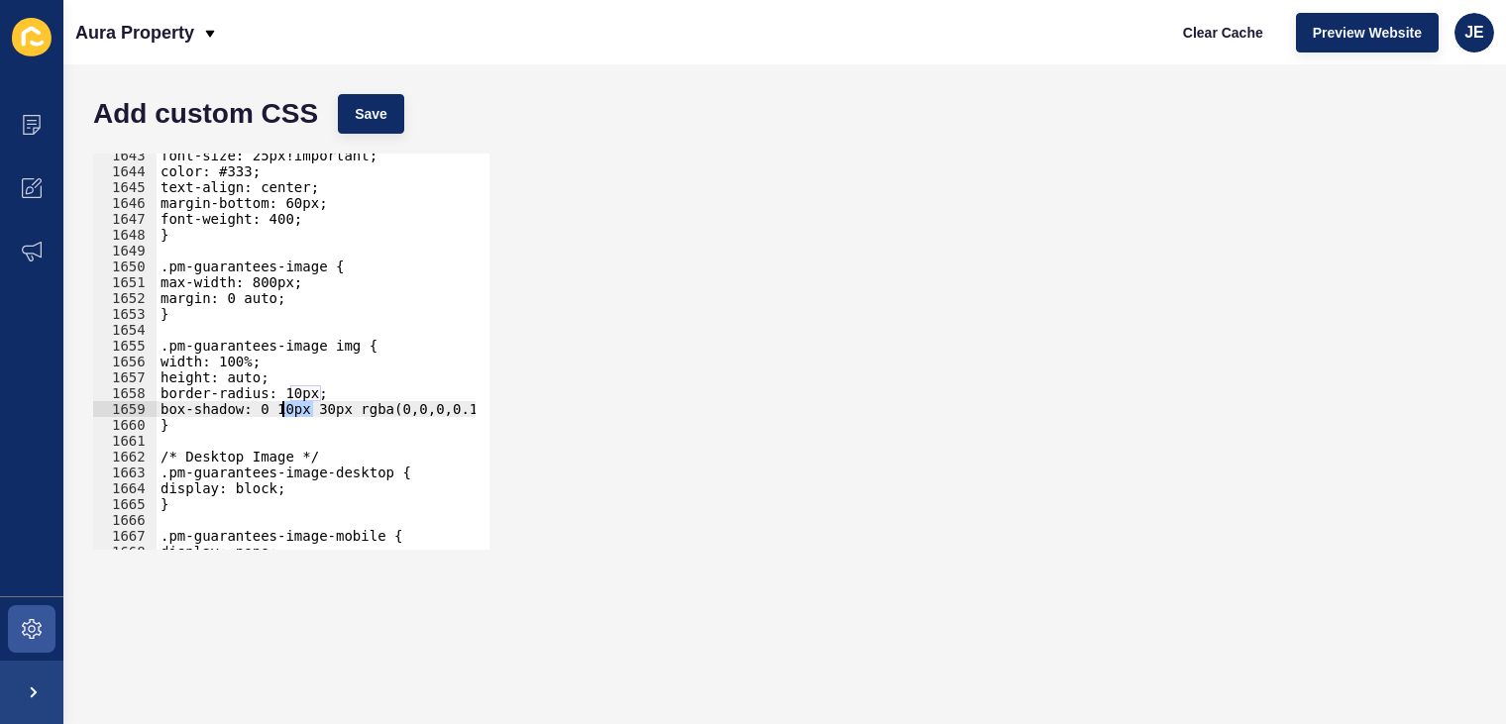
click at [291, 410] on div "font-size: 25px!important; color: #333; text-align: center; margin-bottom: 60px…" at bounding box center [550, 355] width 786 height 414
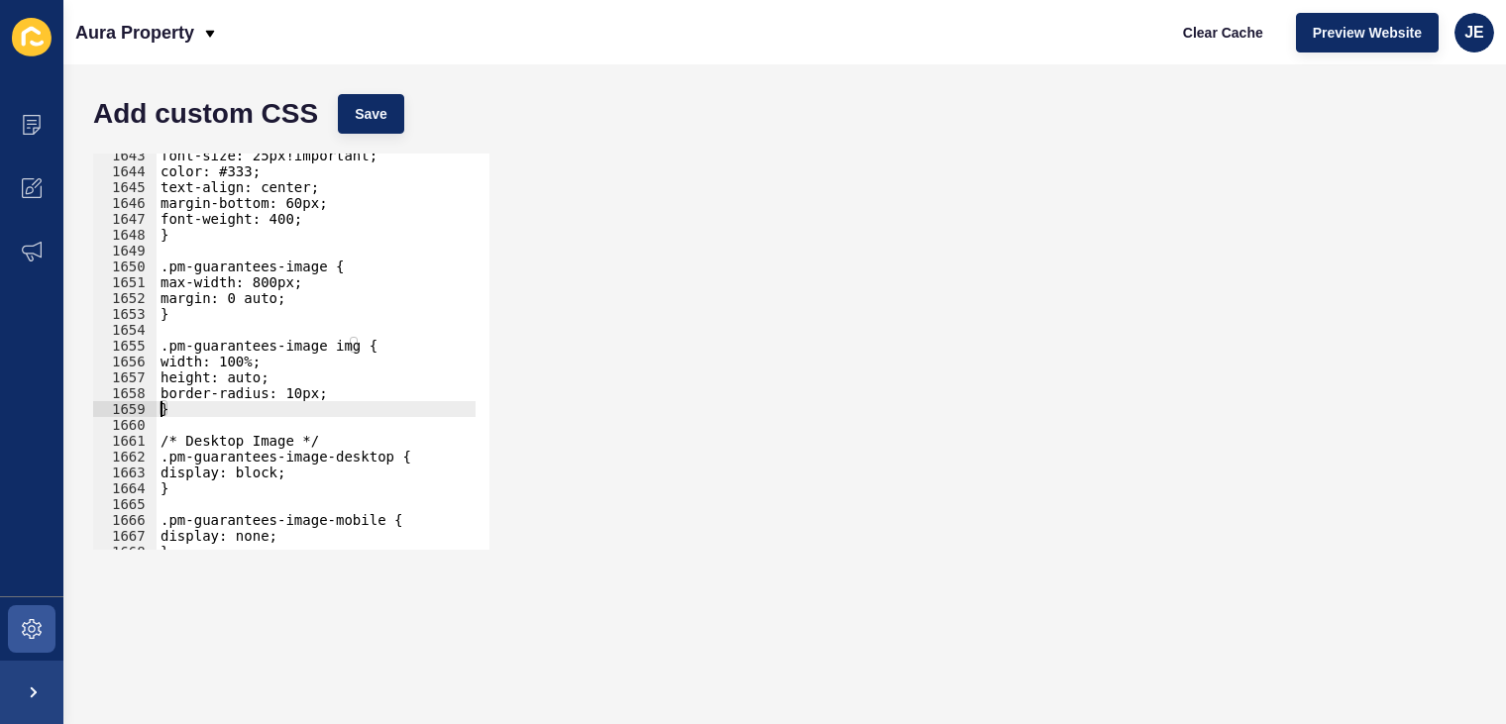
click at [291, 392] on div "font-size: 25px!important; color: #333; text-align: center; margin-bottom: 60px…" at bounding box center [550, 355] width 786 height 414
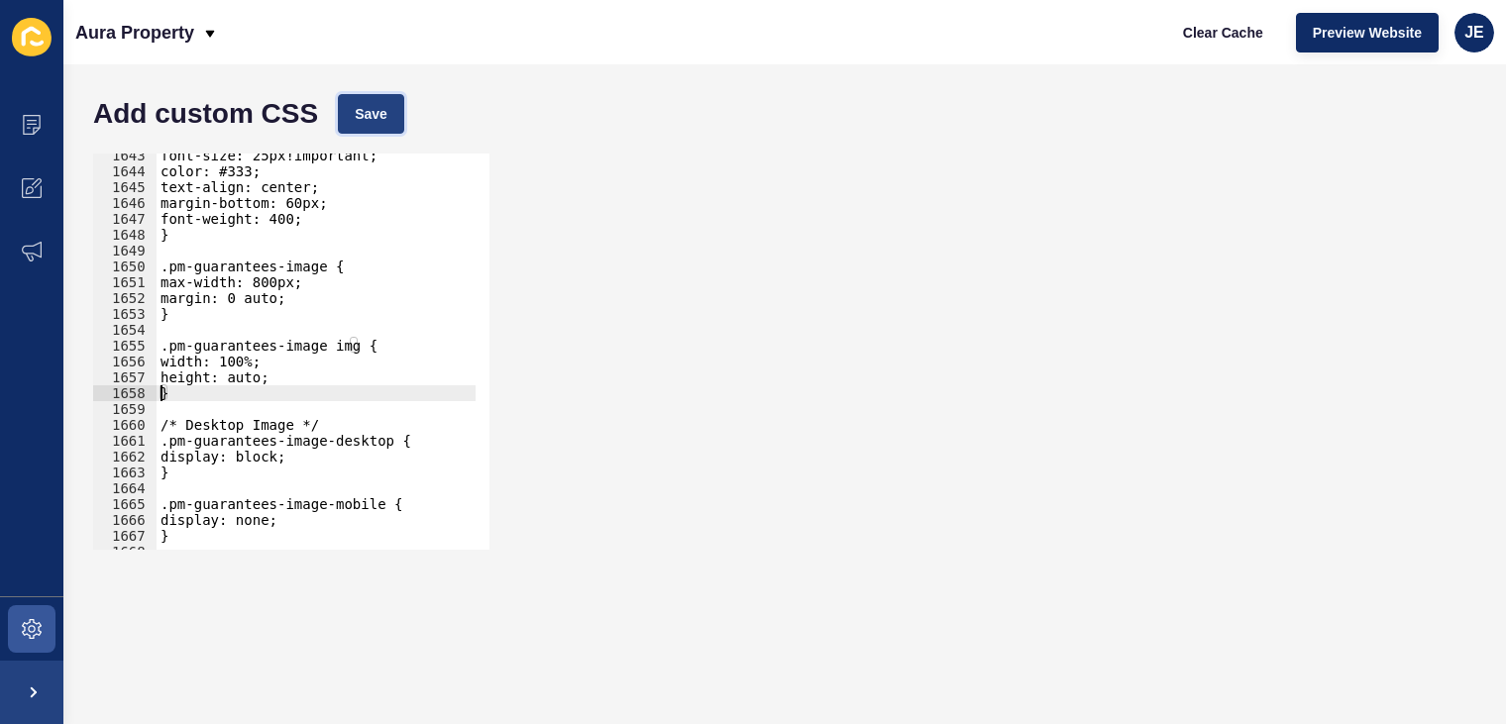
click at [377, 127] on button "Save" at bounding box center [371, 114] width 66 height 40
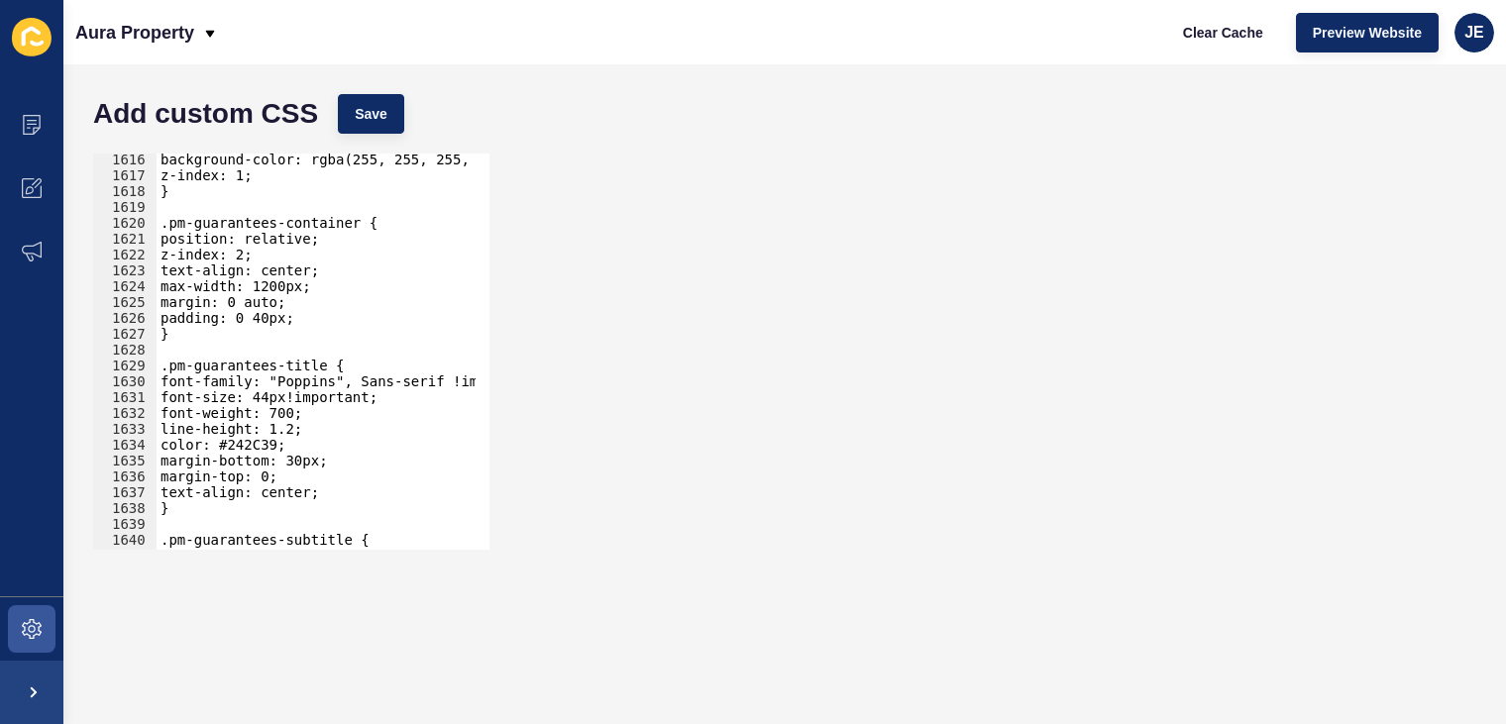
scroll to position [25441, 0]
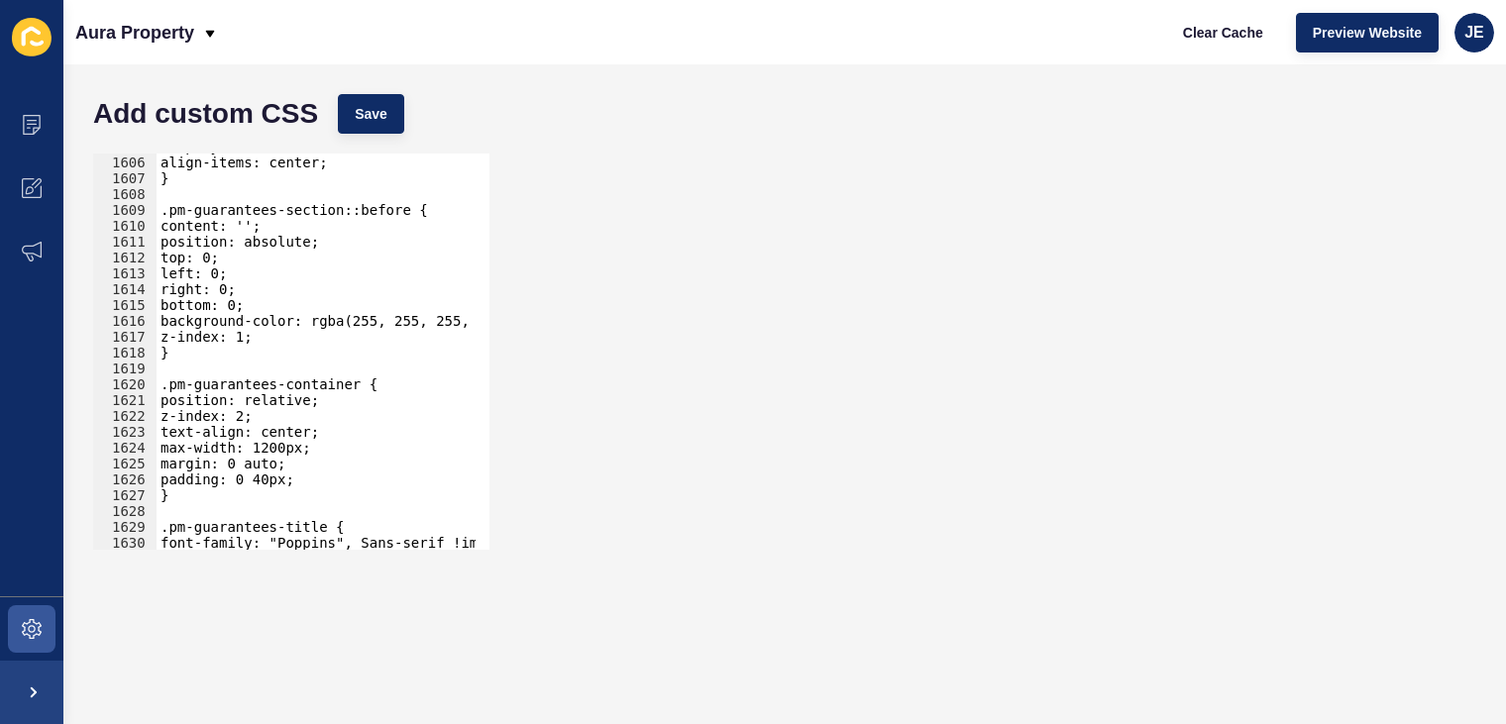
click at [273, 320] on div "display: flex; align-items: center; } .pm-guarantees-section::before { content:…" at bounding box center [550, 346] width 786 height 414
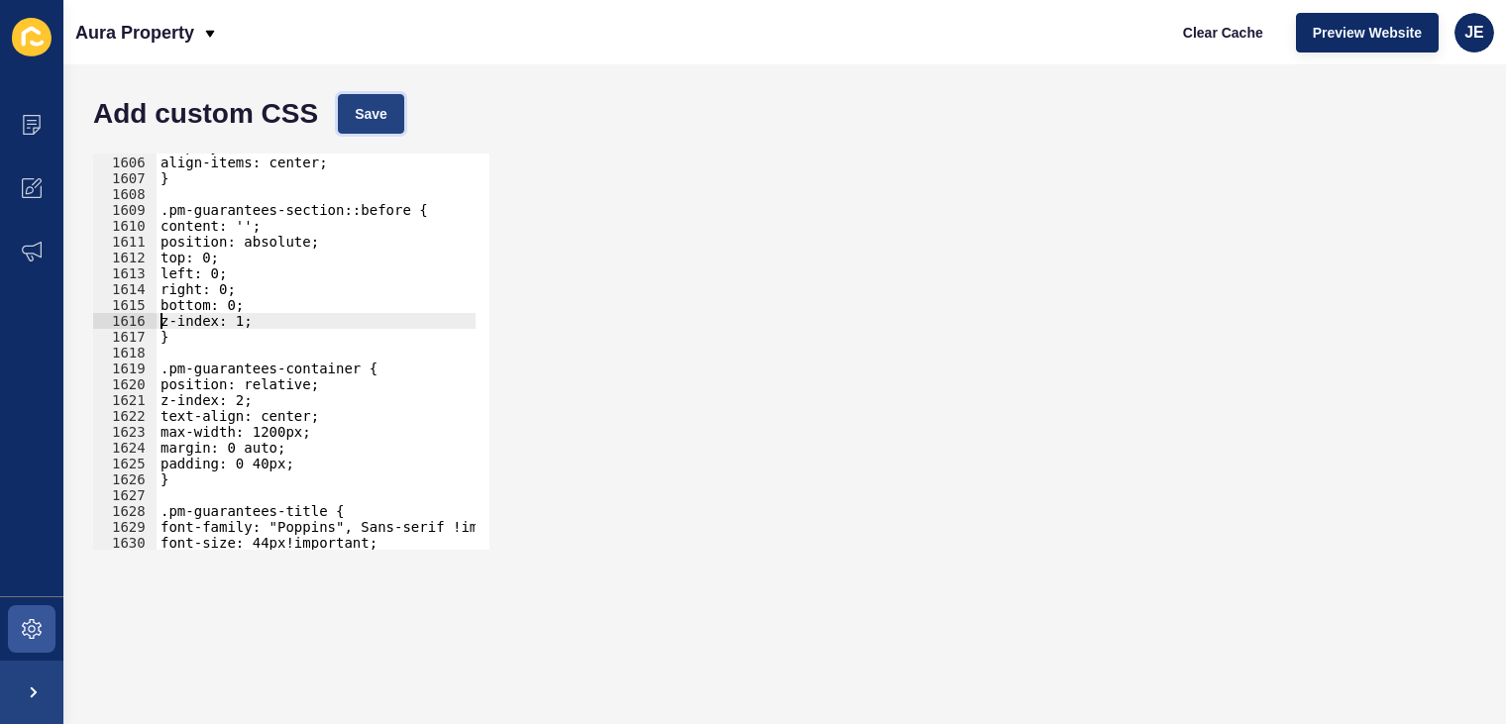
click at [372, 113] on span "Save" at bounding box center [371, 114] width 33 height 20
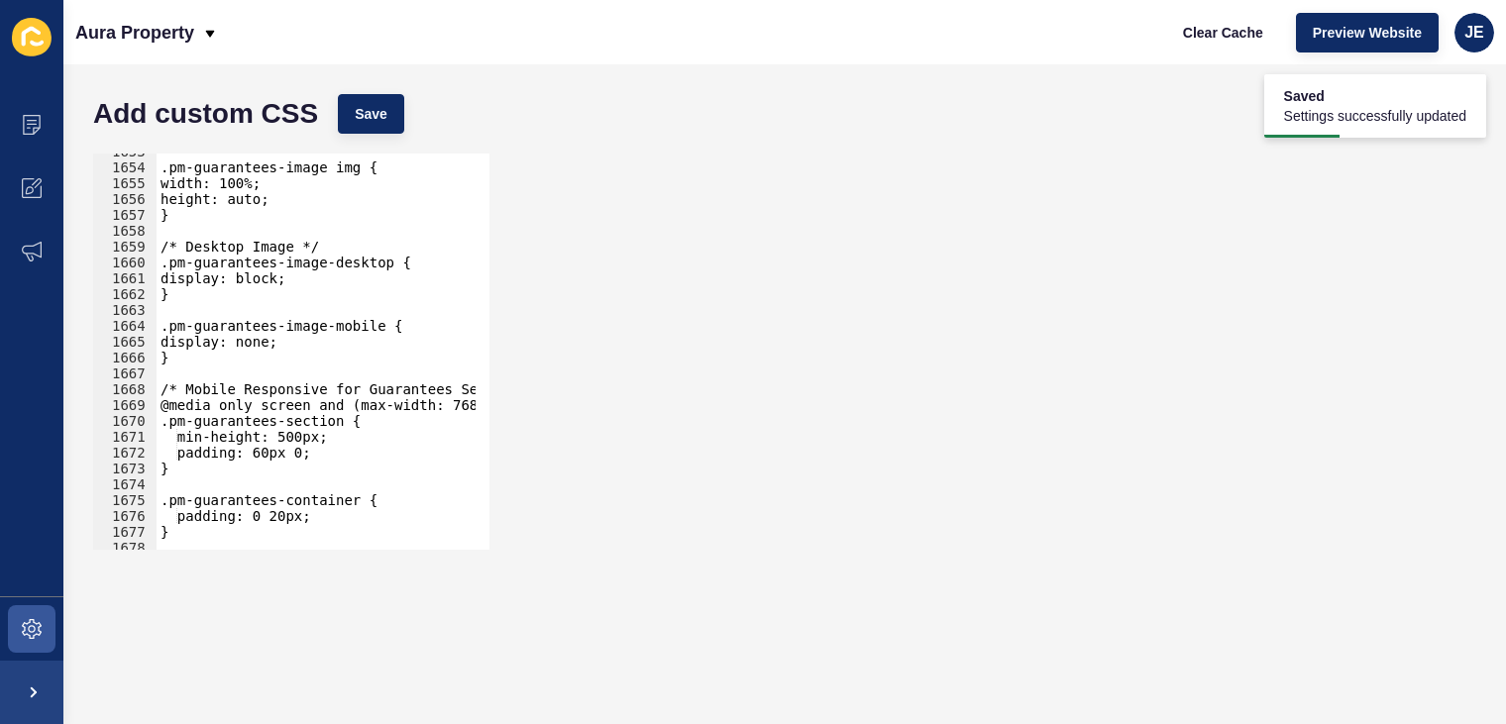
scroll to position [26304, 0]
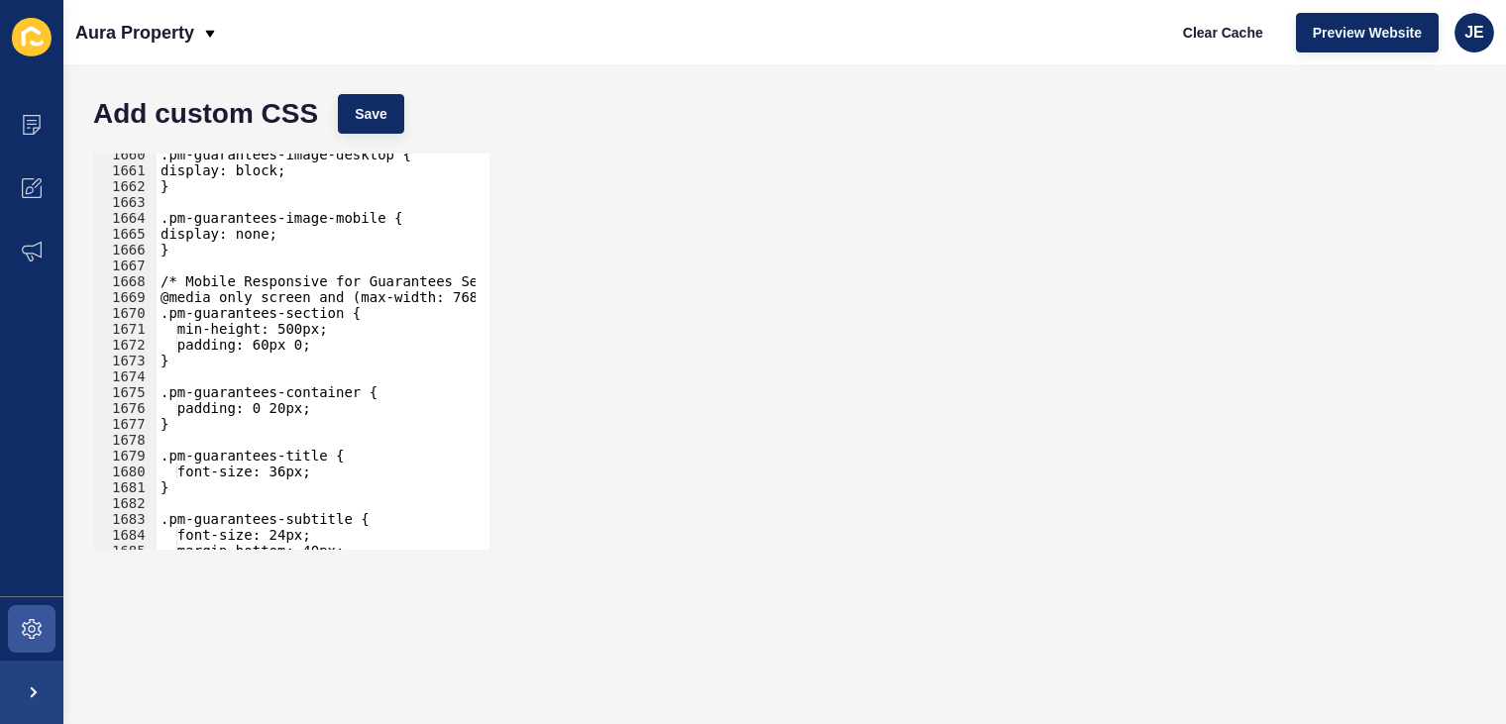
click at [305, 473] on div ".pm-guarantees-image-desktop { display: block; } .pm-guarantees-image-mobile { …" at bounding box center [550, 354] width 786 height 414
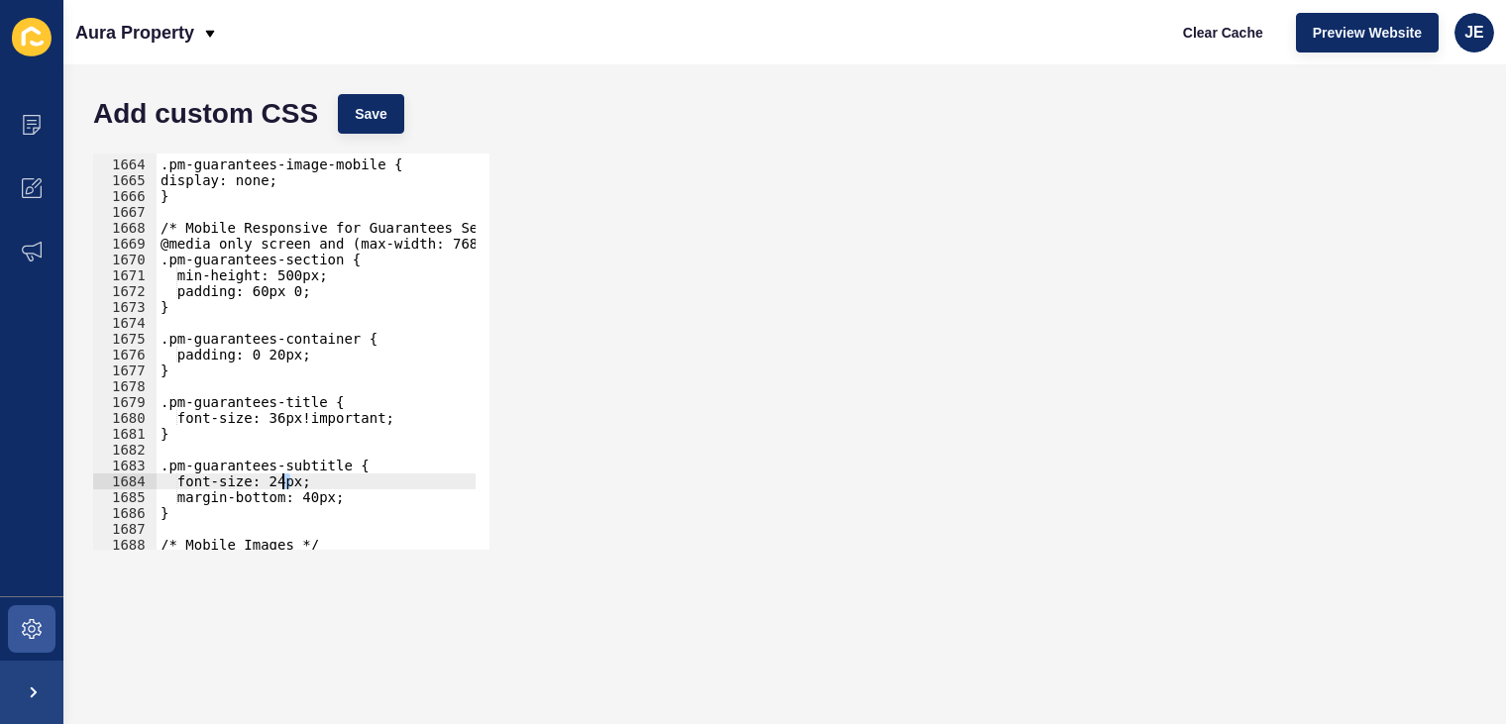
click at [281, 482] on div ".pm-guarantees-image-mobile { display: none; } /* Mobile Responsive for Guarant…" at bounding box center [550, 348] width 786 height 414
drag, startPoint x: 378, startPoint y: 417, endPoint x: 306, endPoint y: 418, distance: 72.3
click at [306, 418] on div ".pm-guarantees-image-mobile { display: none; } /* Mobile Responsive for Guarant…" at bounding box center [550, 348] width 786 height 414
click at [301, 483] on div ".pm-guarantees-image-mobile { display: none; } /* Mobile Responsive for Guarant…" at bounding box center [550, 348] width 786 height 414
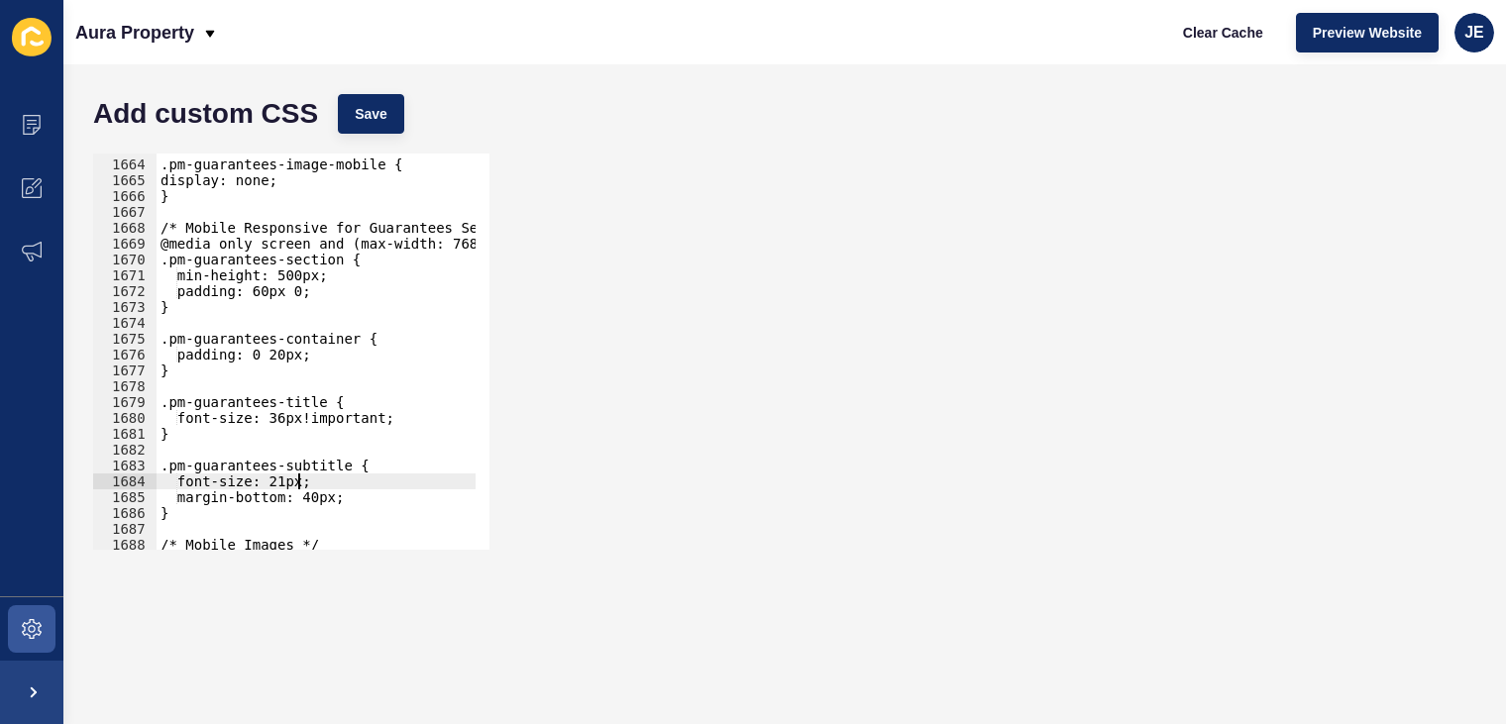
click at [304, 484] on div ".pm-guarantees-image-mobile { display: none; } /* Mobile Responsive for Guarant…" at bounding box center [550, 348] width 786 height 414
paste textarea "!important"
click at [289, 417] on div ".pm-guarantees-image-mobile { display: none; } /* Mobile Responsive for Guarant…" at bounding box center [550, 348] width 786 height 414
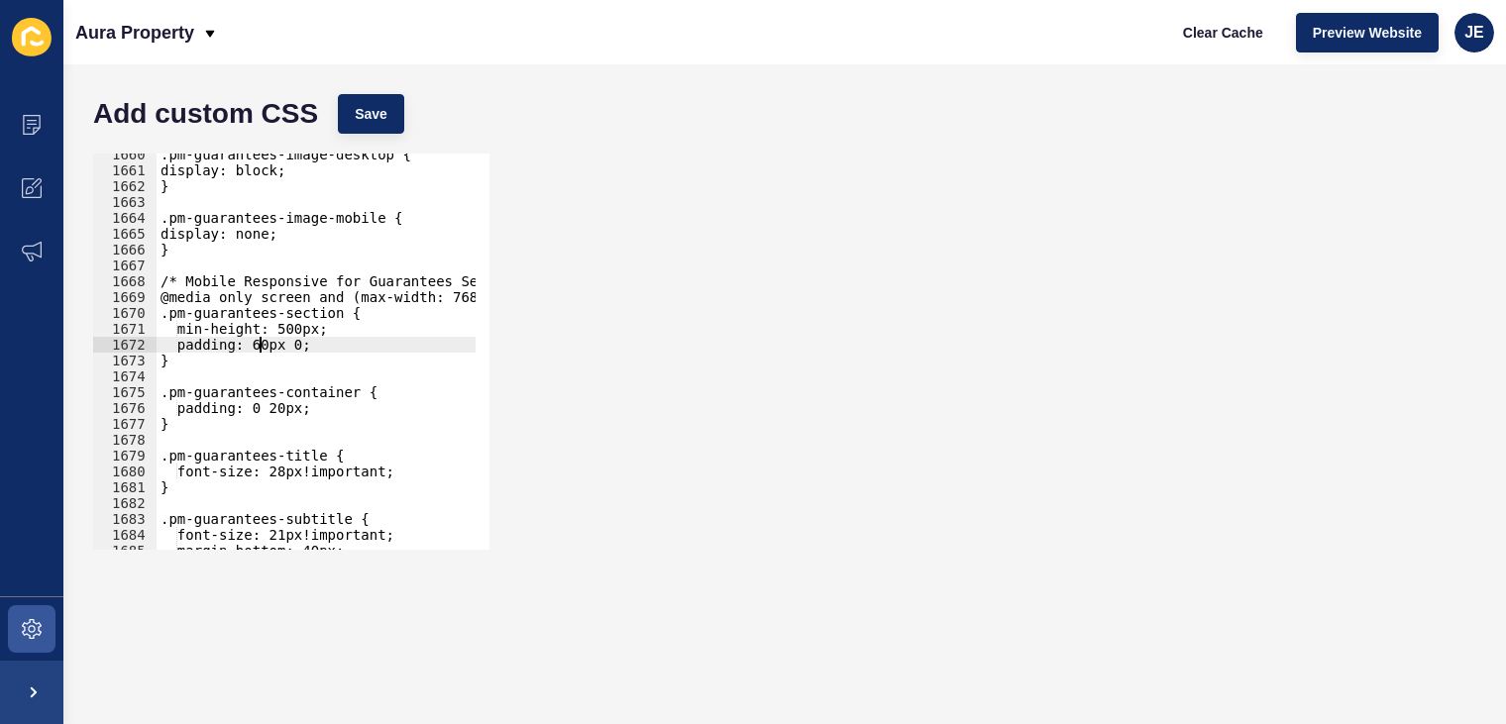
click at [261, 346] on div ".pm-guarantees-image-desktop { display: block; } .pm-guarantees-image-mobile { …" at bounding box center [550, 354] width 786 height 414
drag, startPoint x: 261, startPoint y: 346, endPoint x: 297, endPoint y: 347, distance: 36.7
click at [297, 347] on div ".pm-guarantees-image-desktop { display: block; } .pm-guarantees-image-mobile { …" at bounding box center [550, 354] width 786 height 414
click at [376, 136] on div "Add custom CSS Save" at bounding box center [784, 113] width 1403 height 59
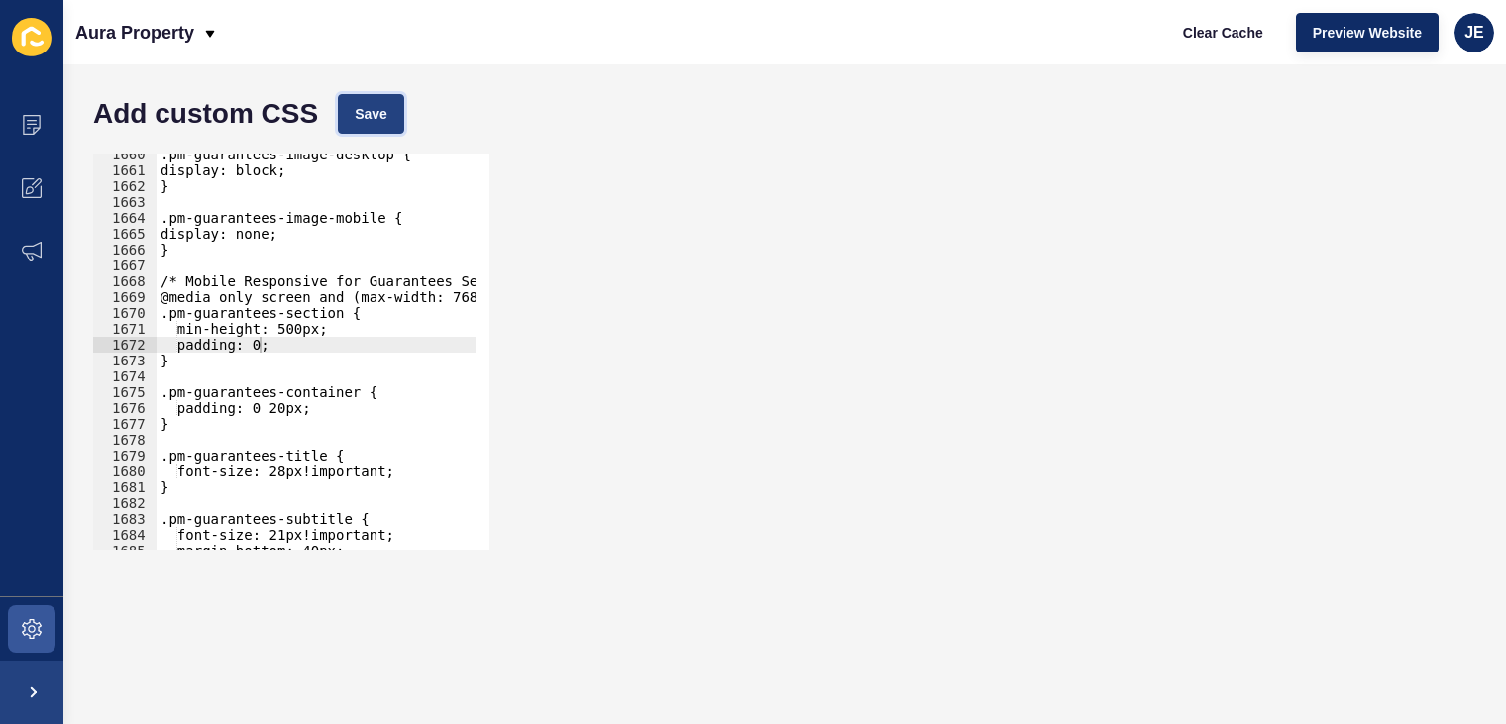
click at [381, 126] on button "Save" at bounding box center [371, 114] width 66 height 40
click at [258, 344] on div ".pm-guarantees-image-desktop { display: block; } .pm-guarantees-image-mobile { …" at bounding box center [550, 354] width 786 height 414
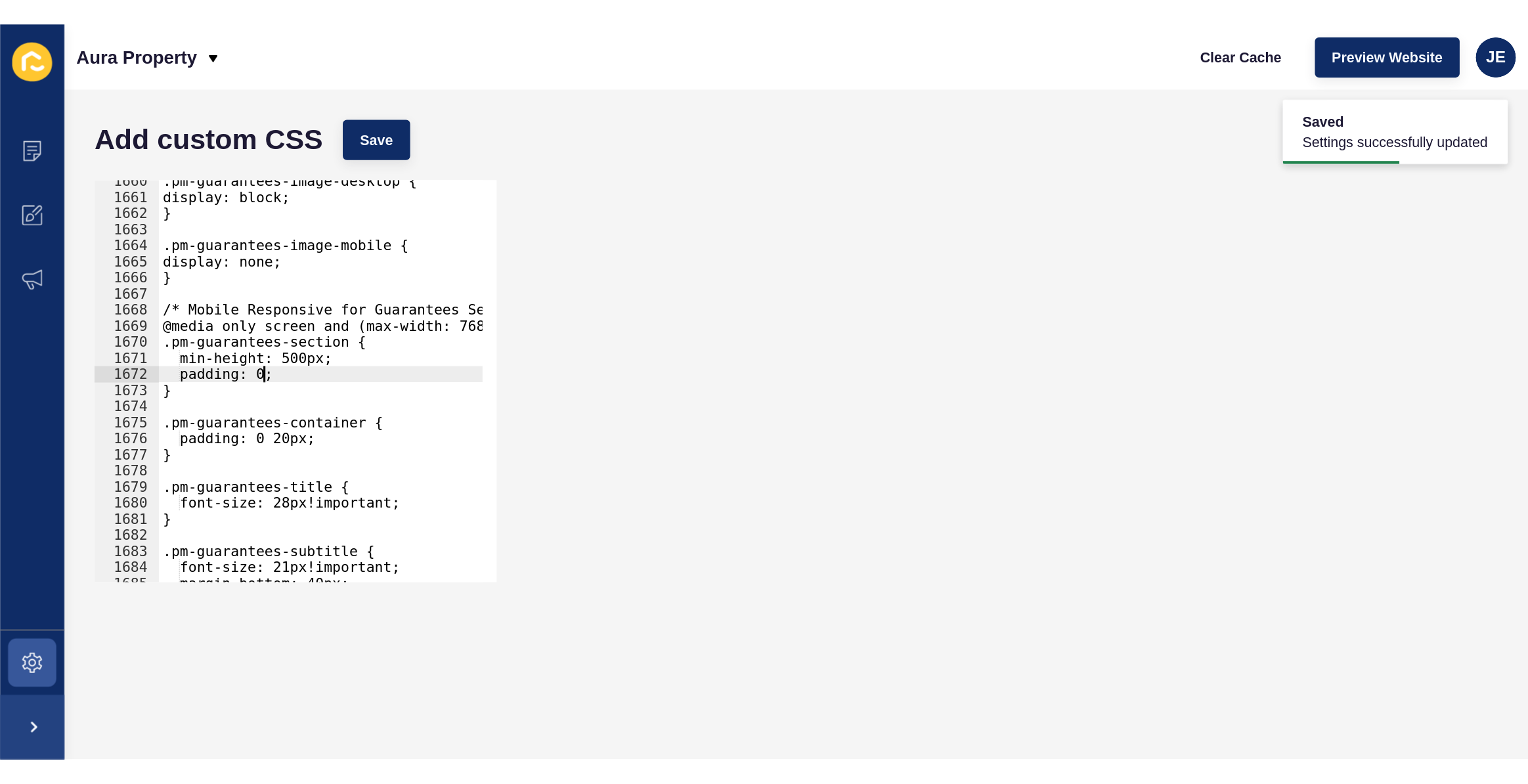
scroll to position [0, 5]
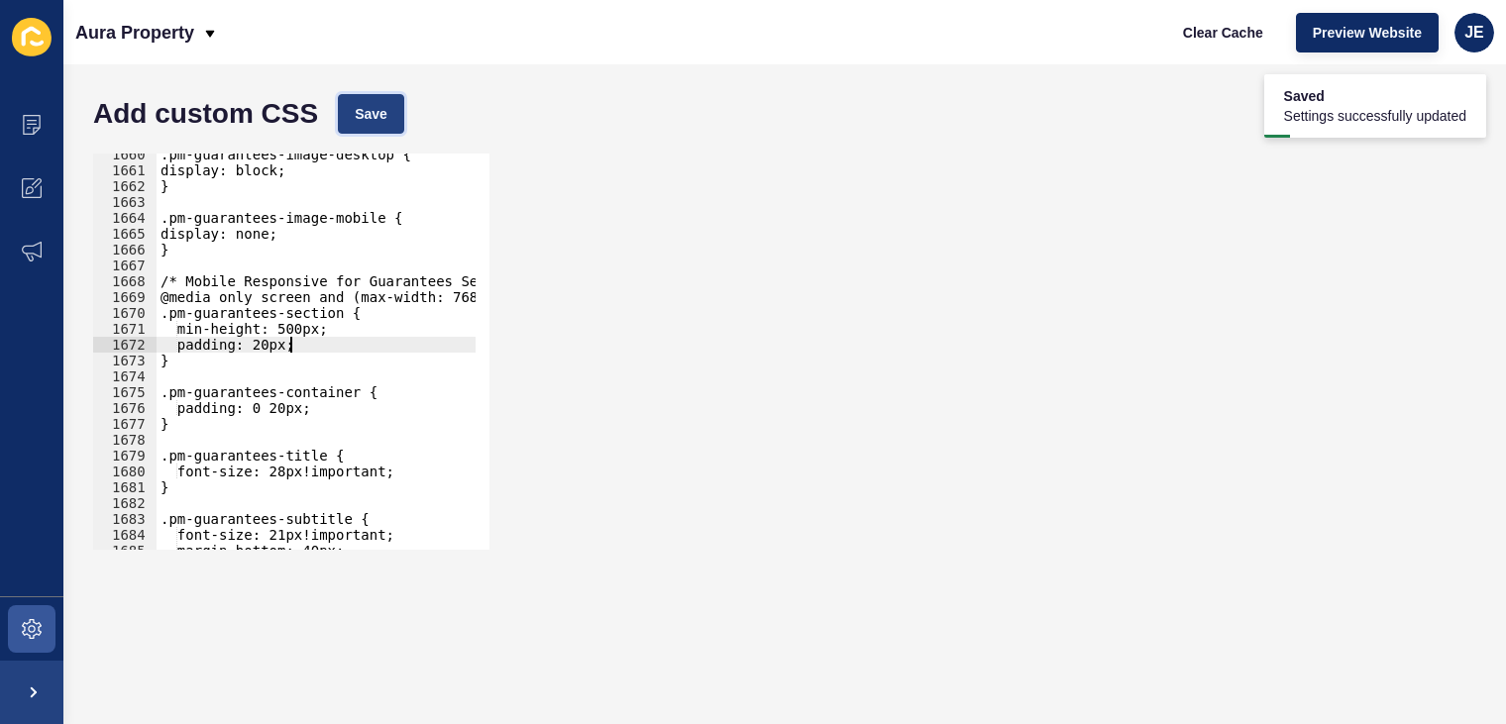
click at [377, 102] on button "Save" at bounding box center [371, 114] width 66 height 40
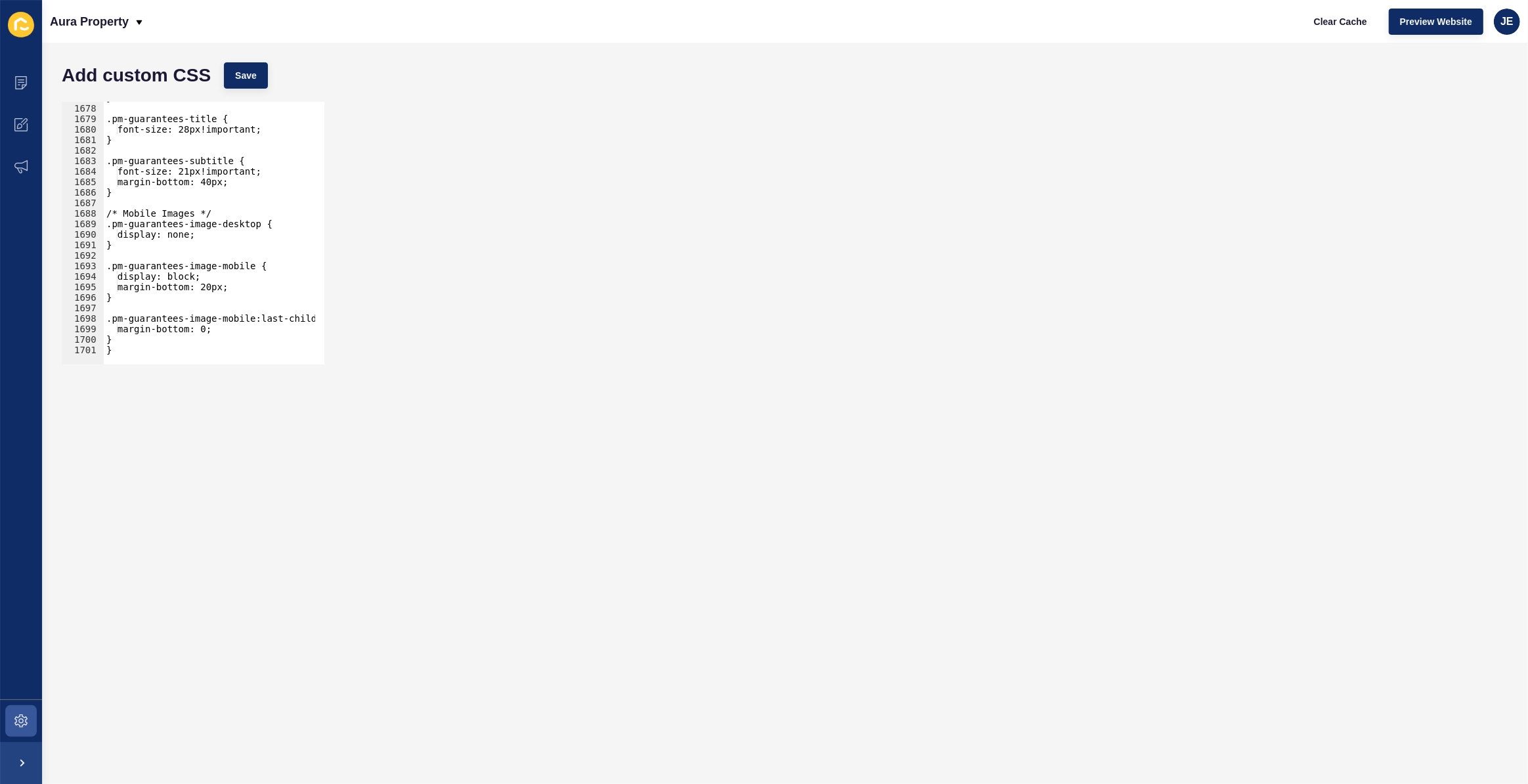
scroll to position [17616, 0]
click at [172, 354] on div at bounding box center [365, 358] width 521 height 13
click at [91, 330] on div "1699" at bounding box center [82, 329] width 42 height 11
click at [145, 328] on div "} .pm-guarantees-title { font-size: 28px!important; } .pm-guarantees-subtitle {…" at bounding box center [365, 230] width 521 height 274
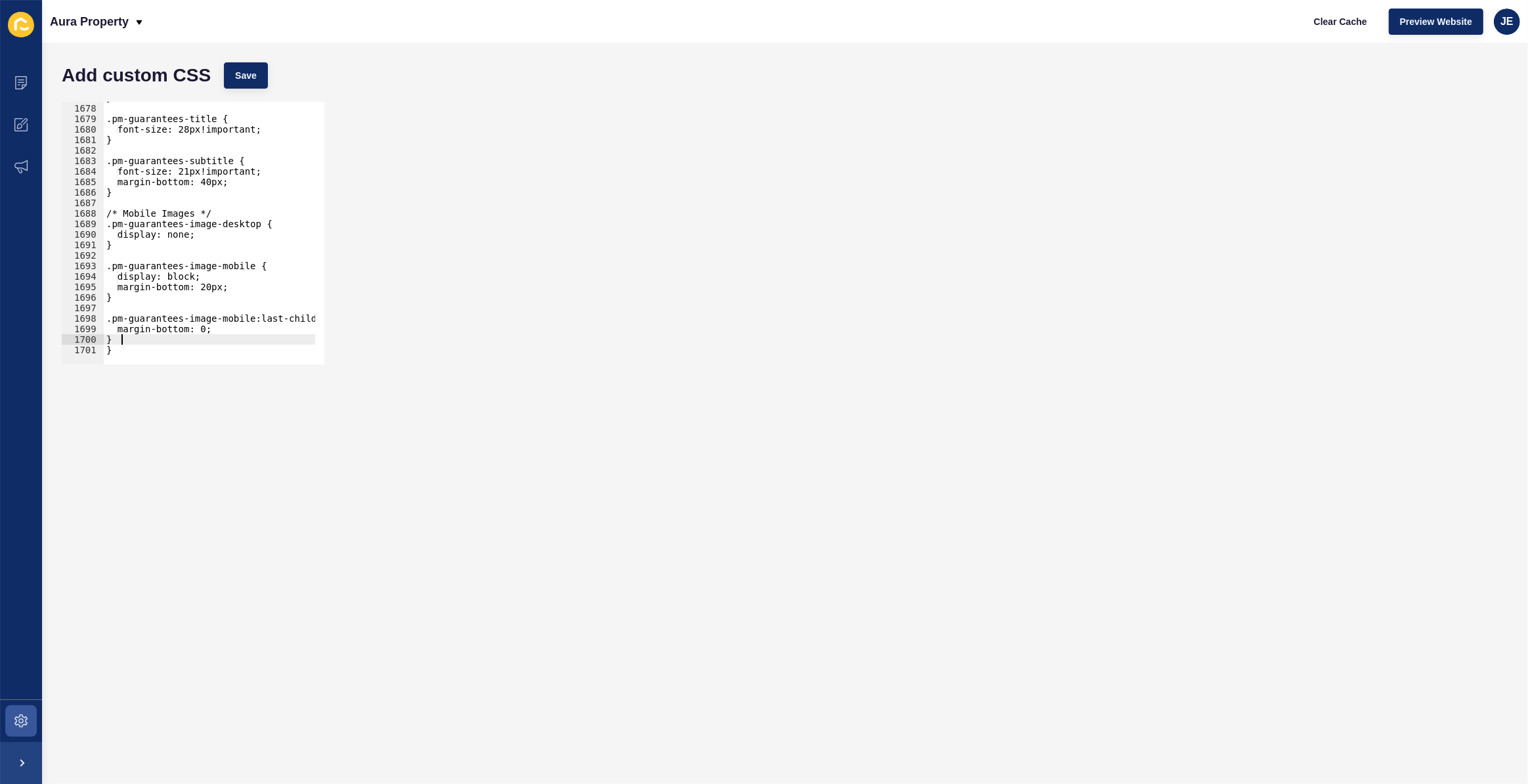
click at [137, 339] on div "} .pm-guarantees-title { font-size: 28px!important; } .pm-guarantees-subtitle {…" at bounding box center [365, 230] width 521 height 274
click at [133, 348] on div "} .pm-guarantees-title { font-size: 28px!important; } .pm-guarantees-subtitle {…" at bounding box center [365, 230] width 521 height 274
type textarea "}"
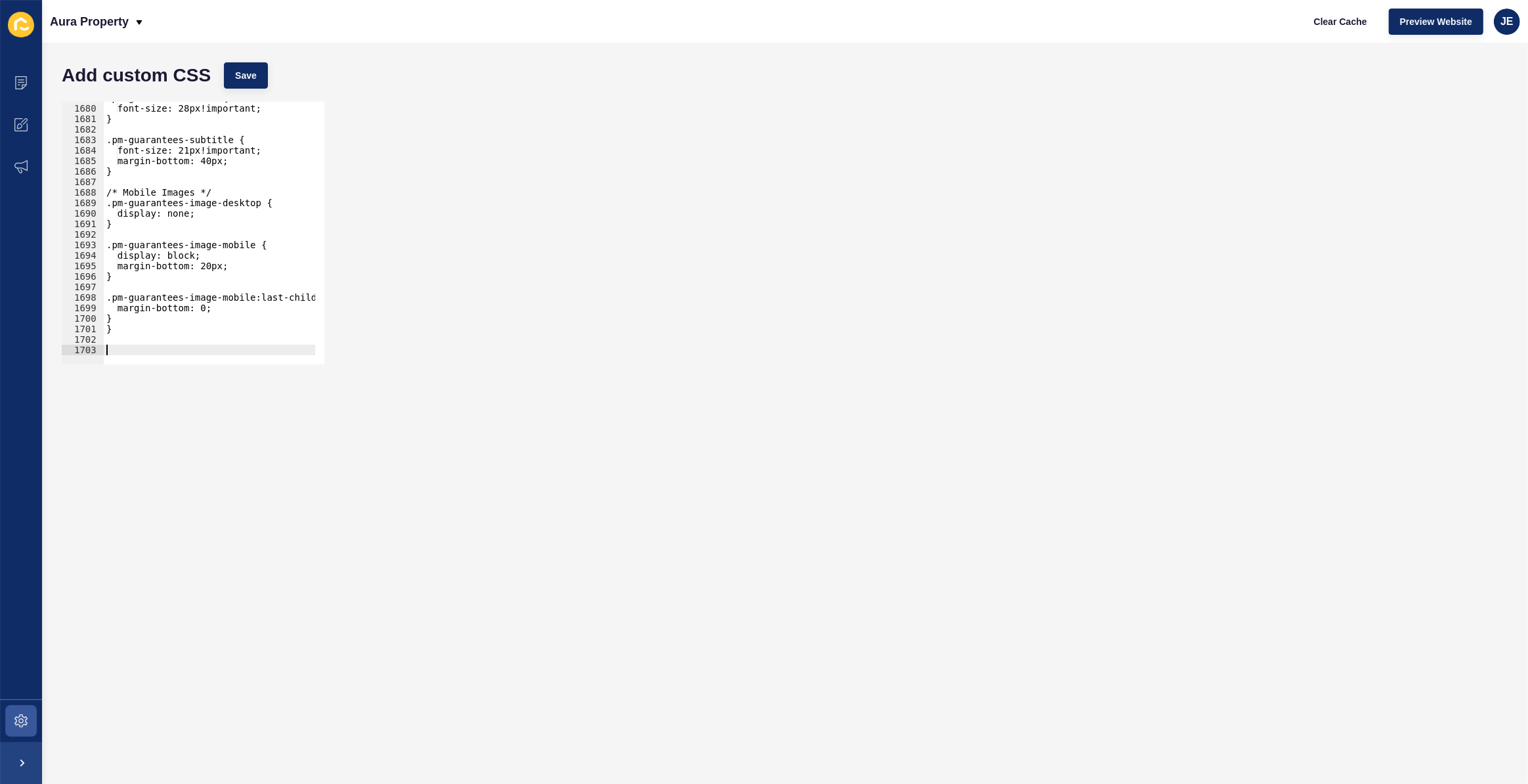
paste textarea "}"
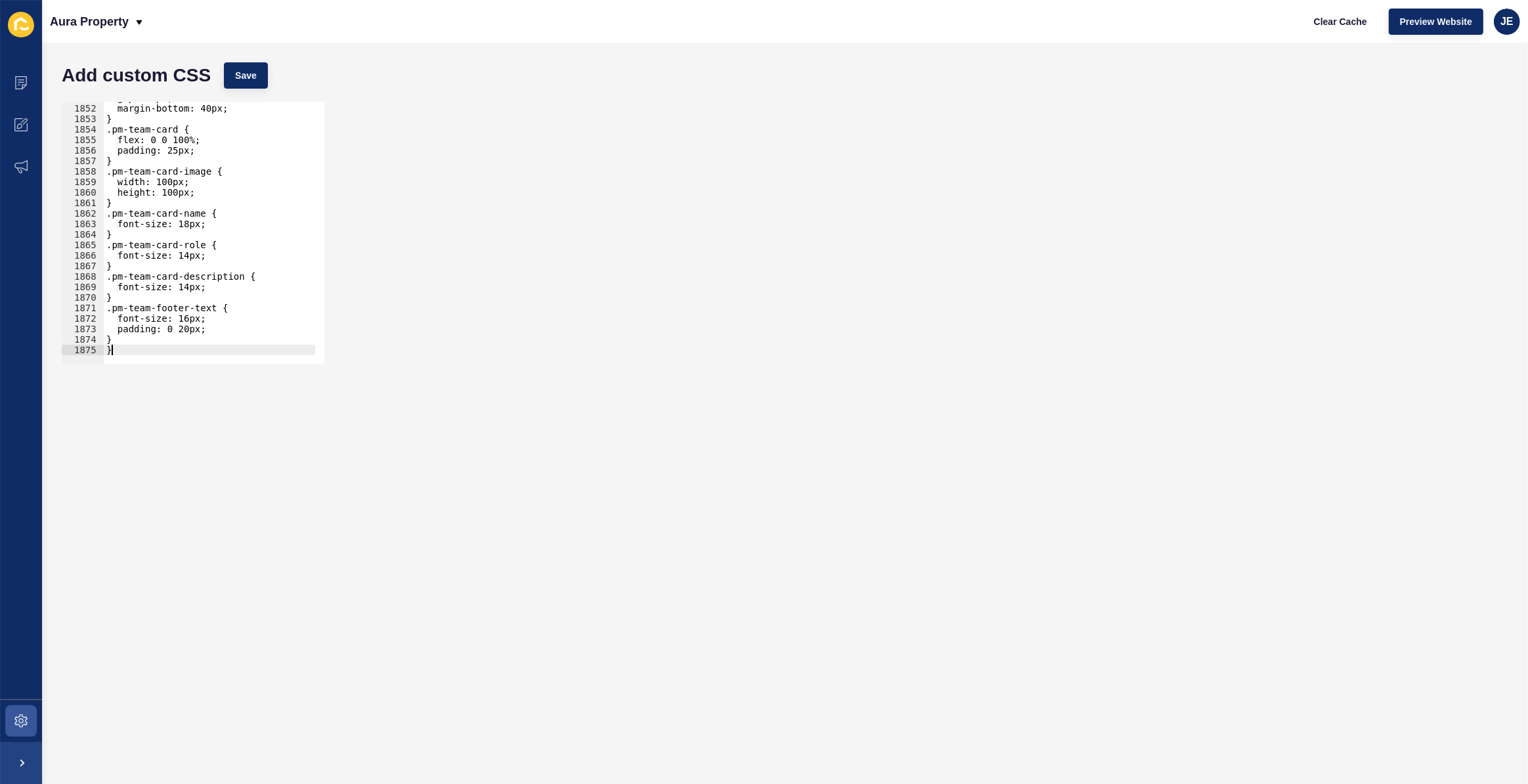
scroll to position [19444, 0]
click at [249, 78] on span "Save" at bounding box center [246, 76] width 22 height 13
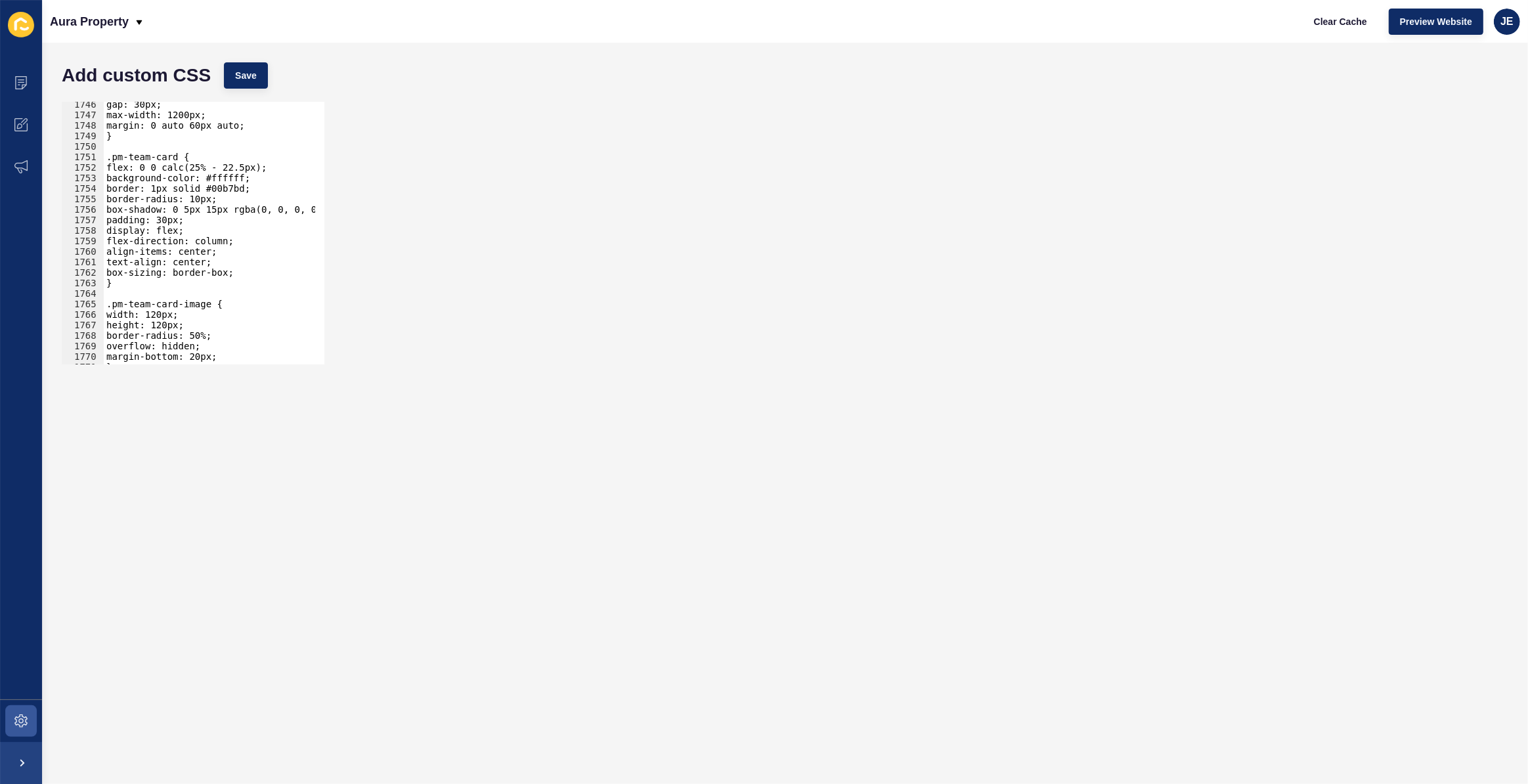
scroll to position [18299, 0]
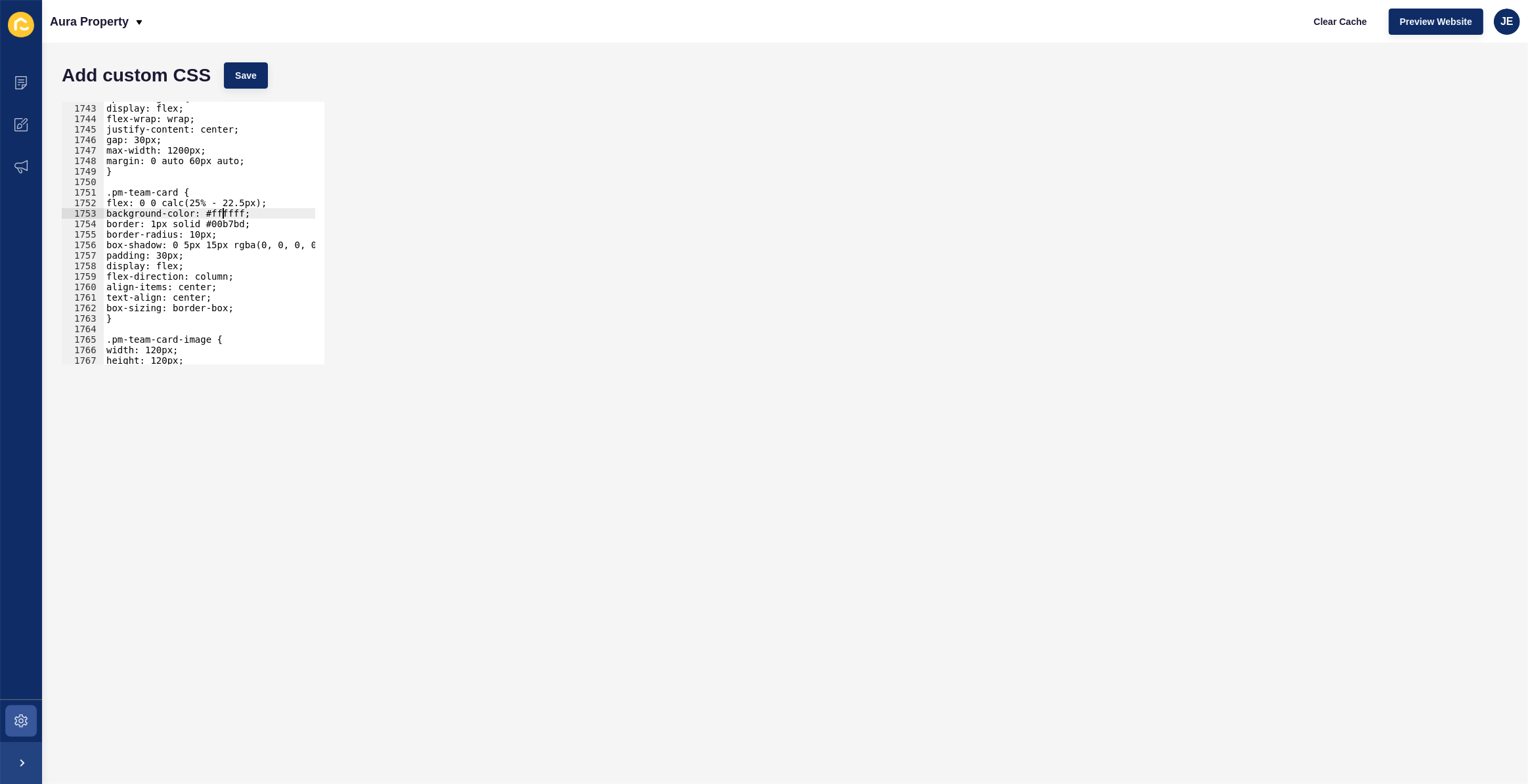
click at [222, 214] on div ".pm-team-grid { display: flex; flex-wrap: wrap; justify-content: center; gap: 3…" at bounding box center [365, 230] width 521 height 274
paste textarea "#EDF8F8"
click at [216, 213] on div ".pm-team-grid { display: flex; flex-wrap: wrap; justify-content: center; gap: 3…" at bounding box center [365, 230] width 521 height 274
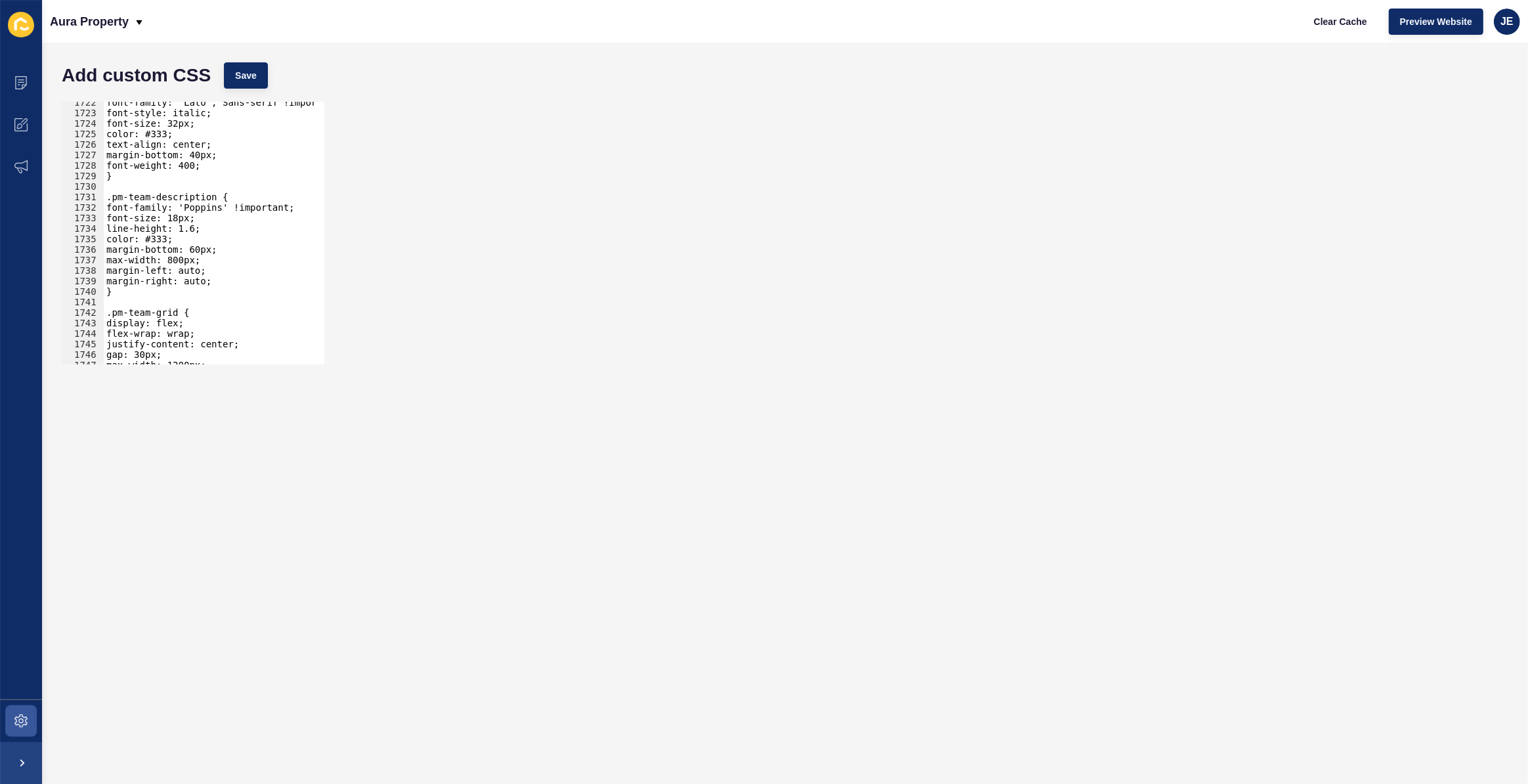
scroll to position [18012, 0]
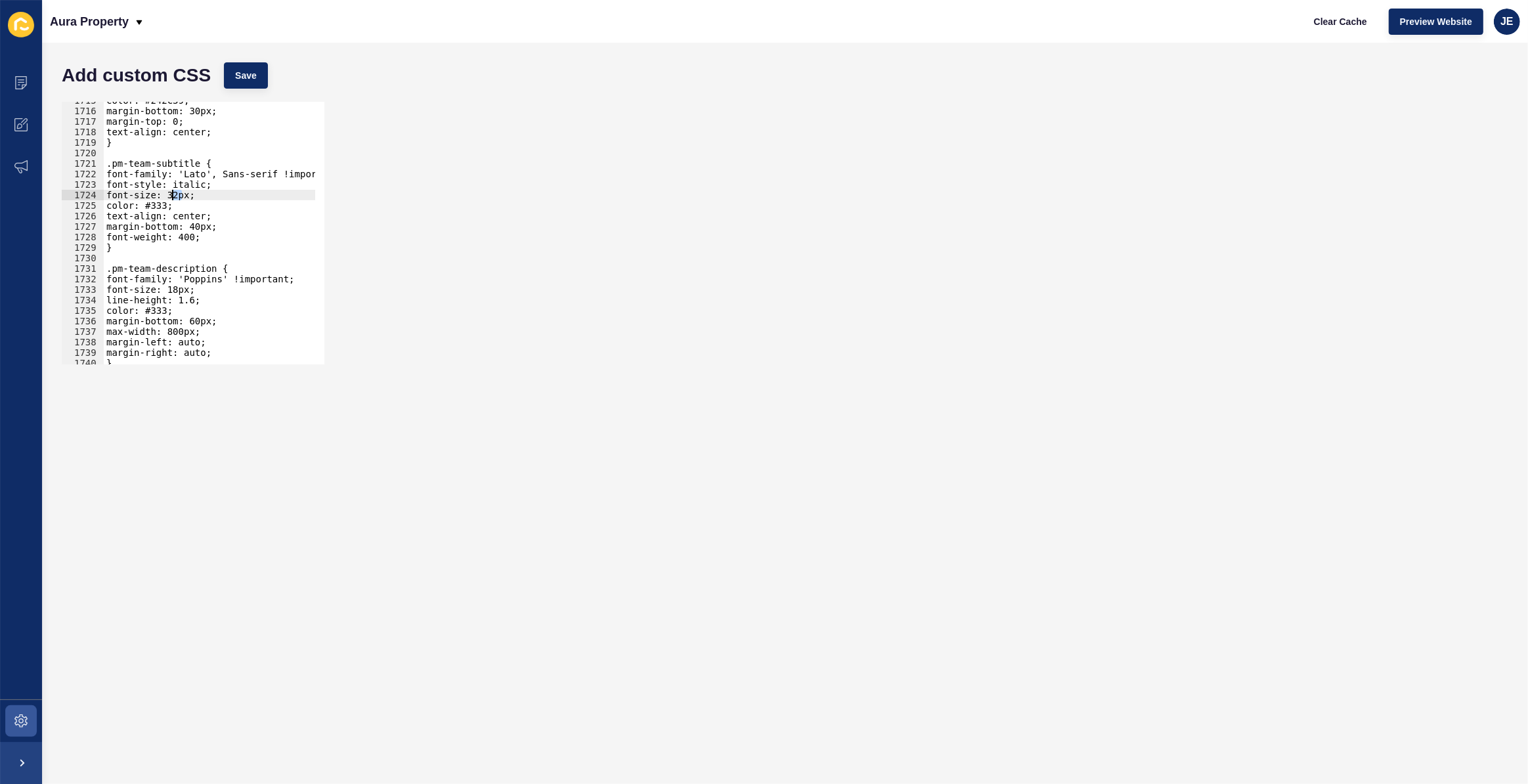
drag, startPoint x: 184, startPoint y: 196, endPoint x: 172, endPoint y: 196, distance: 12.0
click at [172, 196] on div "color: #242C39; margin-bottom: 30px; margin-top: 0; text-align: center; } .pm-t…" at bounding box center [365, 233] width 521 height 274
click at [190, 307] on div "background-color: #ffffff; padding: 80px 0; text-align: center; } .pm-team-titl…" at bounding box center [365, 235] width 521 height 274
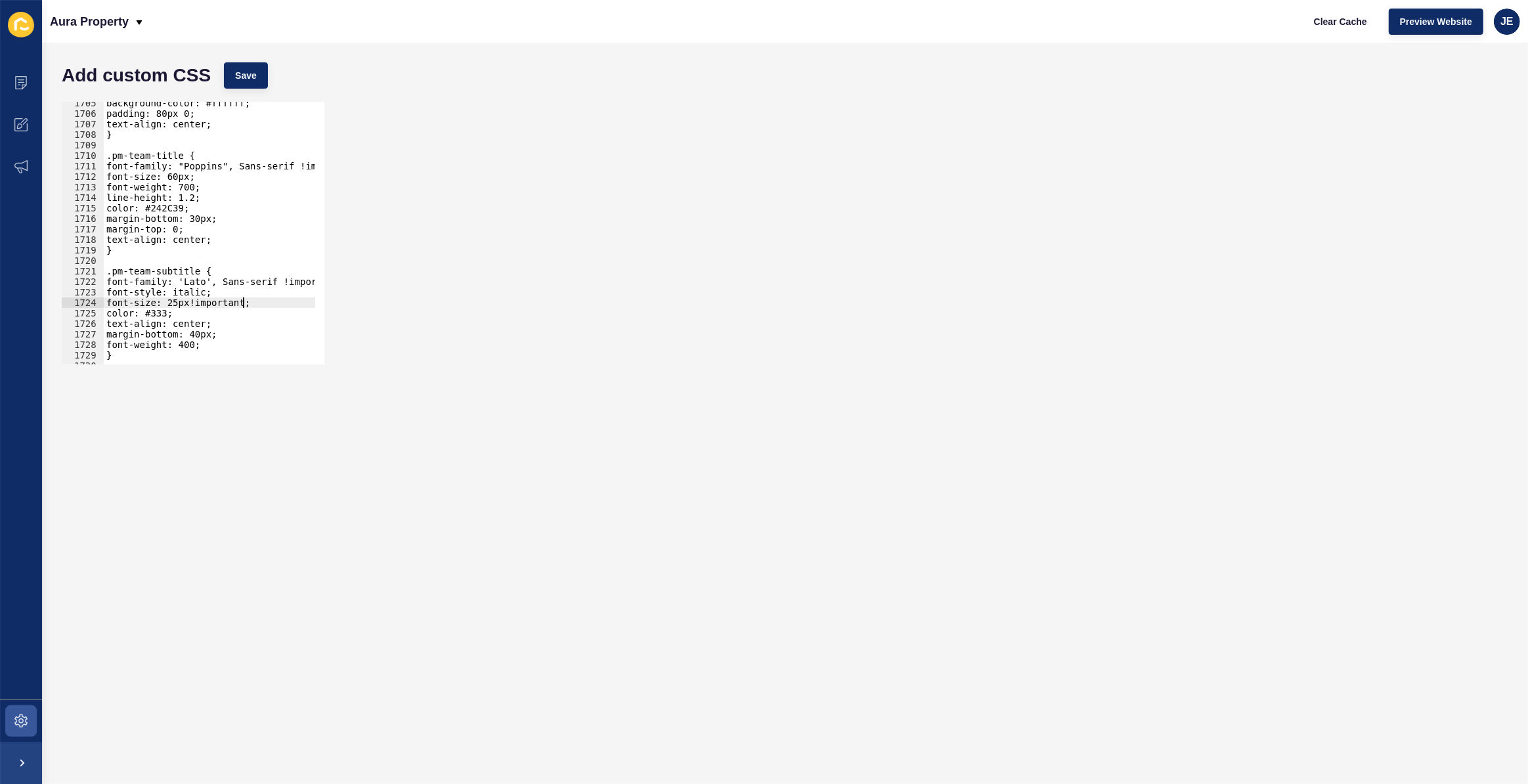
click at [177, 180] on div "background-color: #ffffff; padding: 80px 0; text-align: center; } .pm-team-titl…" at bounding box center [365, 235] width 521 height 274
click at [255, 77] on span "Save" at bounding box center [246, 76] width 22 height 13
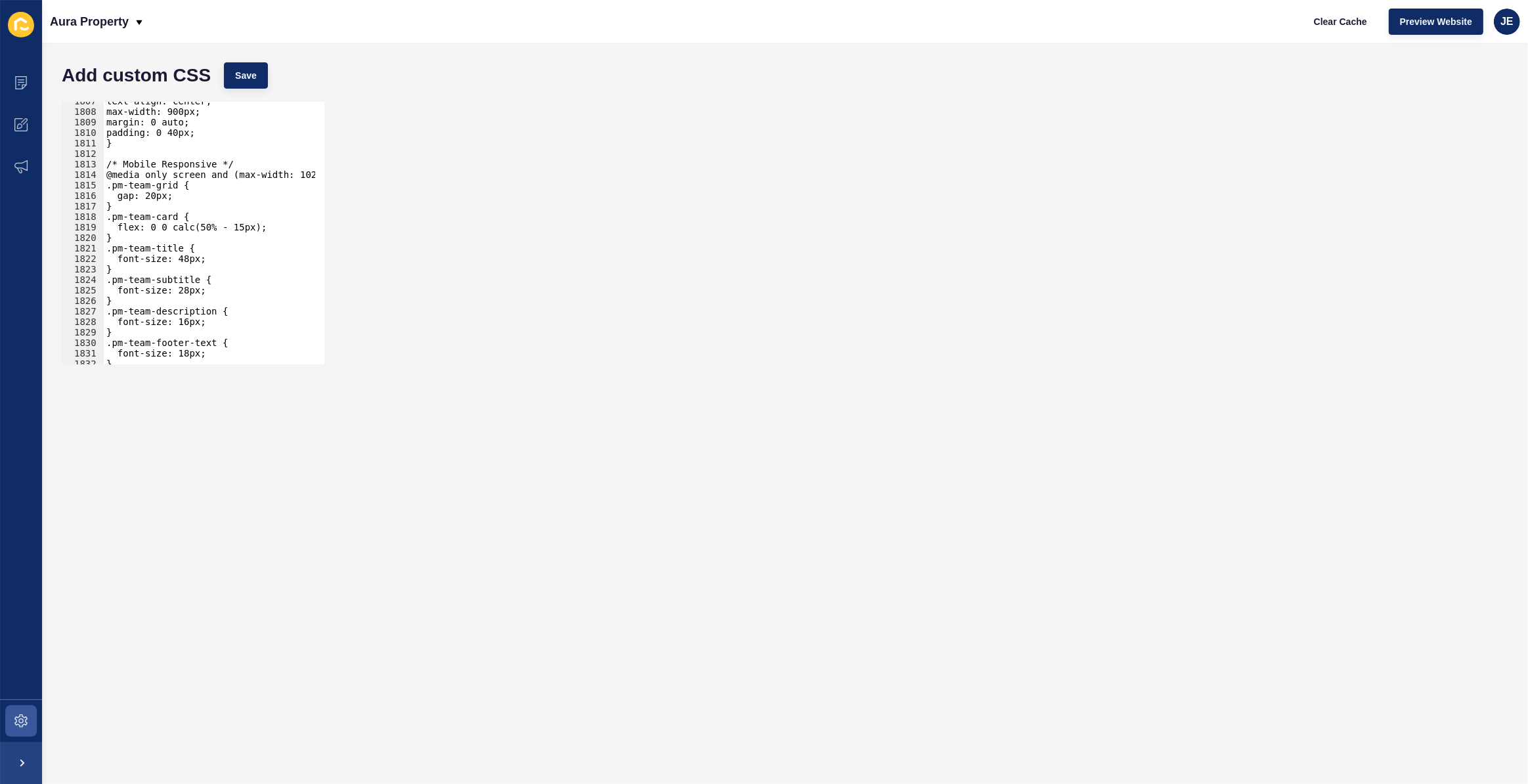
scroll to position [19158, 0]
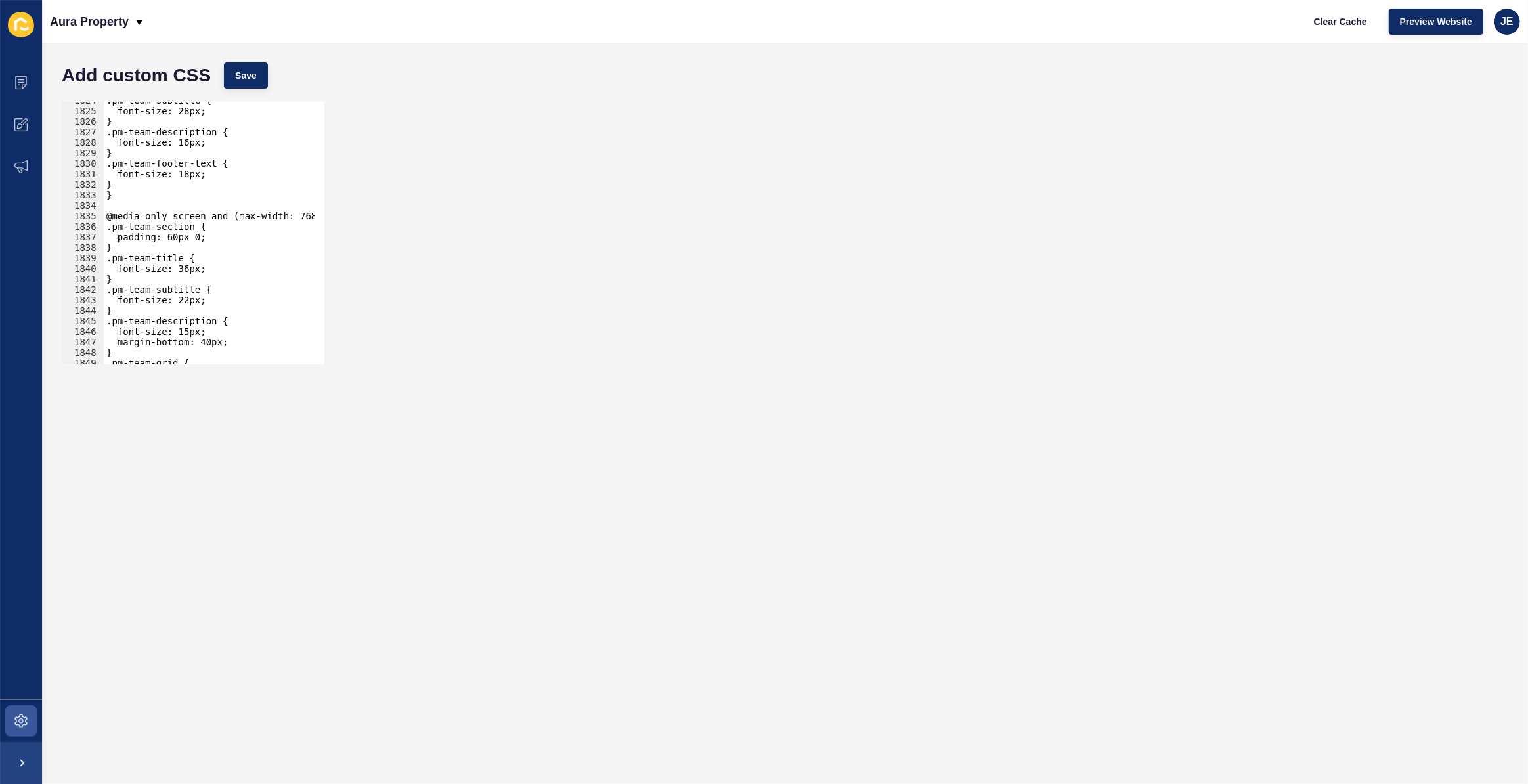
click at [192, 268] on div ".pm-team-subtitle { font-size: 28px; } .pm-team-description { font-size: 16px; …" at bounding box center [365, 233] width 521 height 274
click at [237, 267] on div ".pm-team-subtitle { font-size: 28px; } .pm-team-description { font-size: 16px; …" at bounding box center [365, 233] width 521 height 274
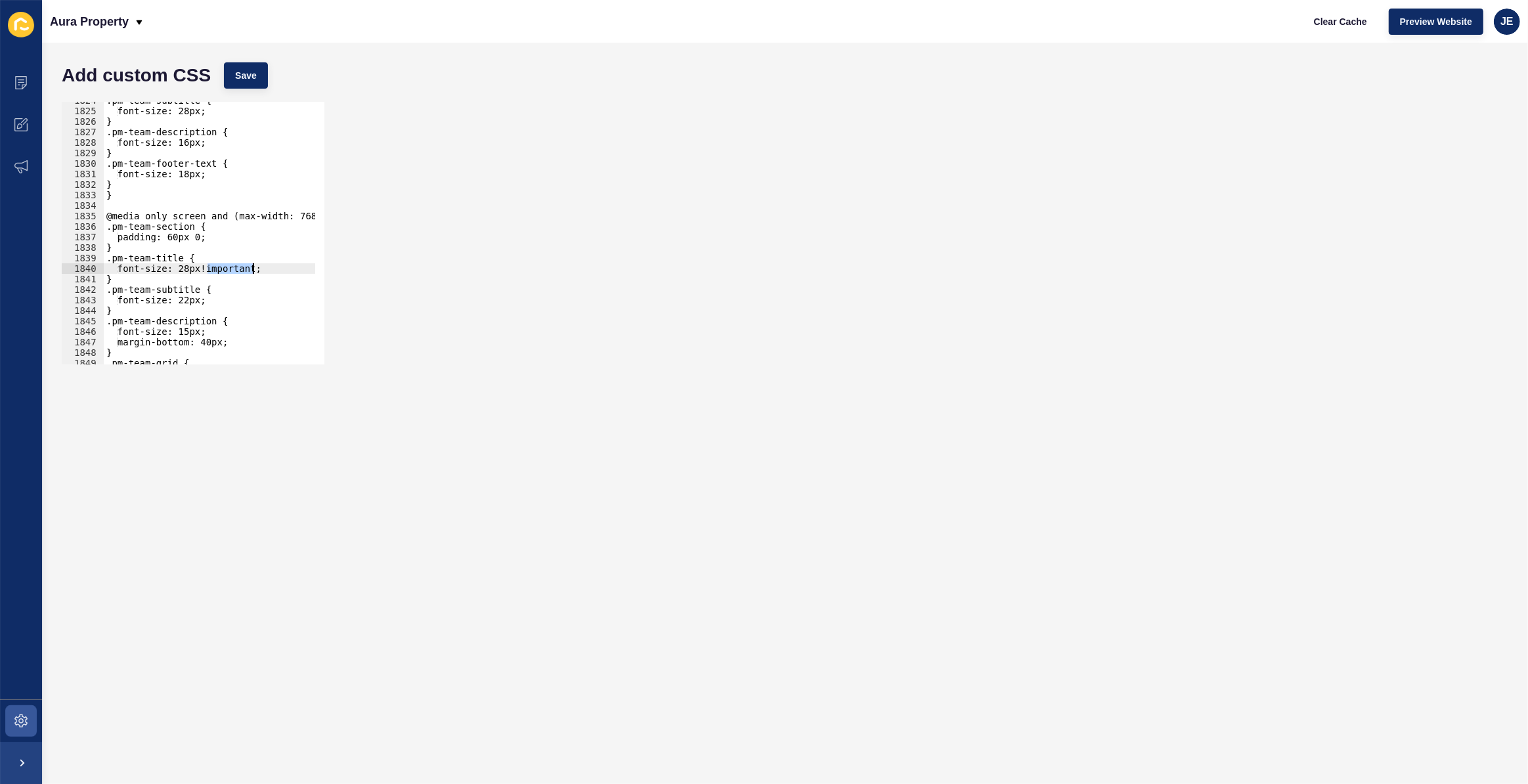
click at [237, 267] on div ".pm-team-subtitle { font-size: 28px; } .pm-team-description { font-size: 16px; …" at bounding box center [365, 233] width 521 height 274
click at [193, 300] on div ".pm-team-subtitle { font-size: 28px; } .pm-team-description { font-size: 16px; …" at bounding box center [365, 233] width 521 height 274
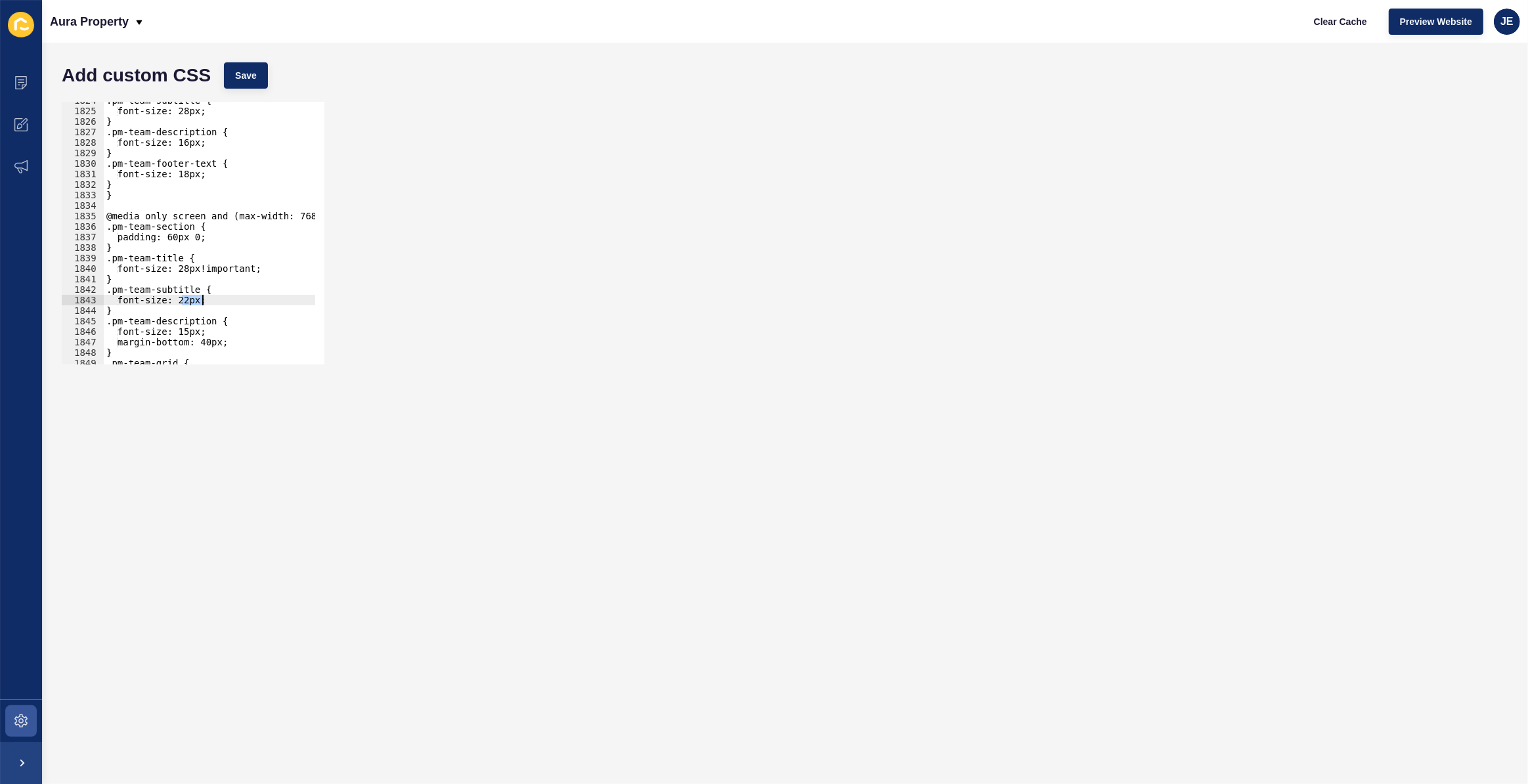
paste textarea
click at [188, 300] on div ".pm-team-subtitle { font-size: 28px; } .pm-team-description { font-size: 16px; …" at bounding box center [365, 233] width 521 height 274
click at [237, 83] on button "Save" at bounding box center [246, 76] width 44 height 27
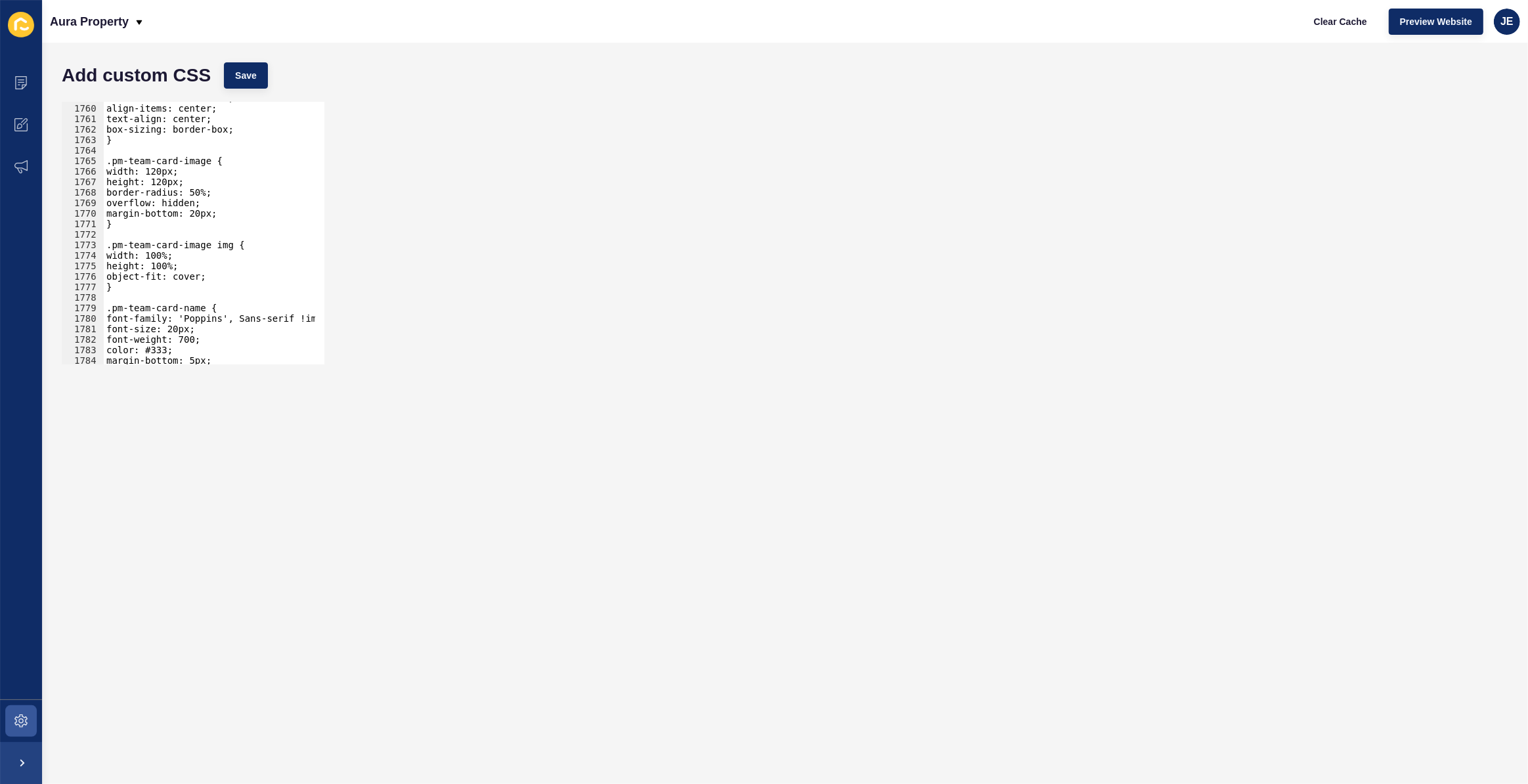
scroll to position [18477, 0]
type textarea "object-fit: cover;"
click at [217, 274] on div "flex-direction: column; align-items: center; text-align: center; box-sizing: bo…" at bounding box center [365, 230] width 521 height 274
paste textarea "-4px 0px 10px 0px rgba(0,0,0,0.5)"
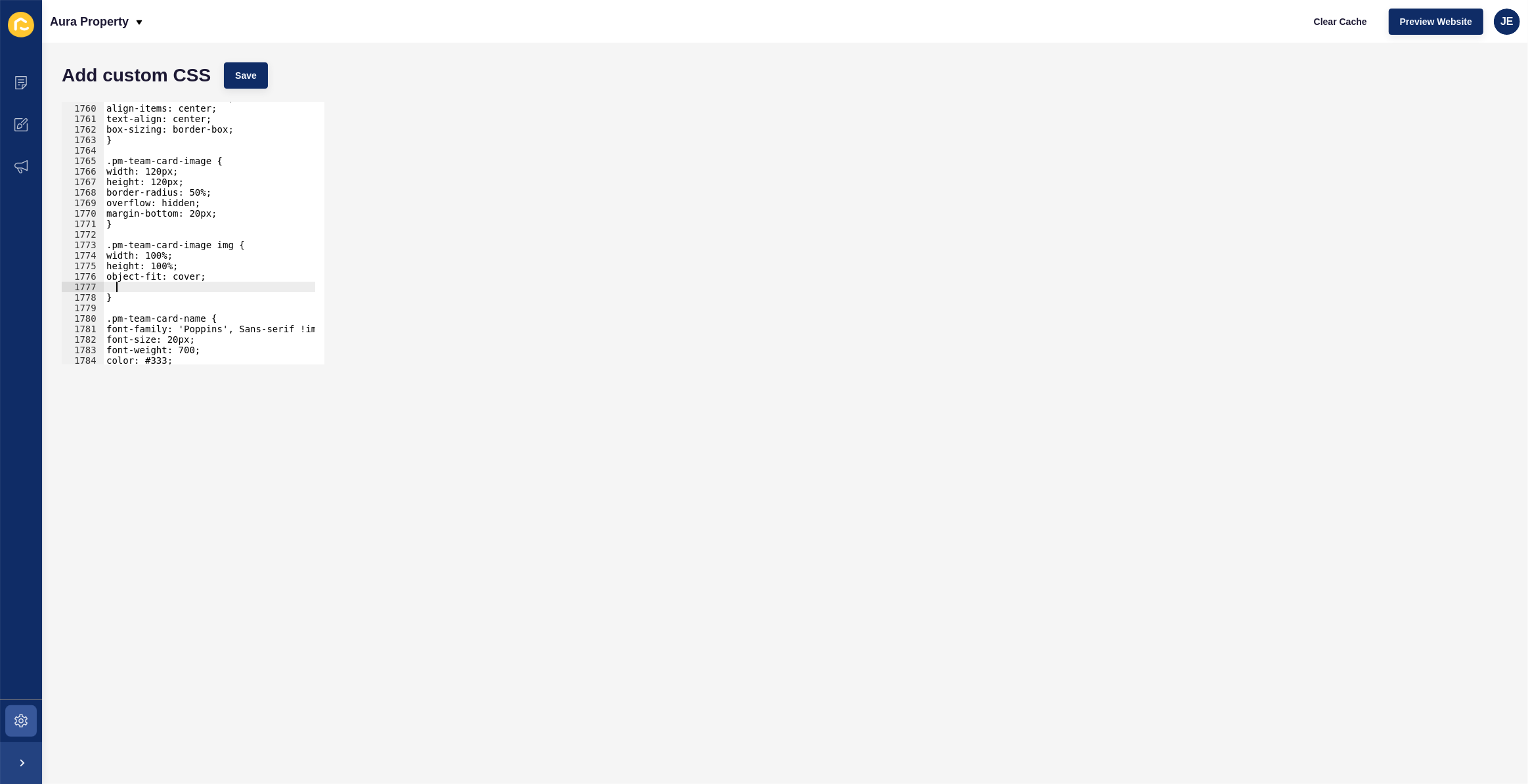
type textarea "-4px 0px 10px 0px rgba(0,0,0,0.5)"
click at [239, 208] on div "flex-direction: column; align-items: center; text-align: center; box-sizing: bo…" at bounding box center [365, 230] width 521 height 274
type textarea "margin-bottom: 20px;"
paste textarea "-4px 0px 10px 0px rgba(0,0,0,0.5)"
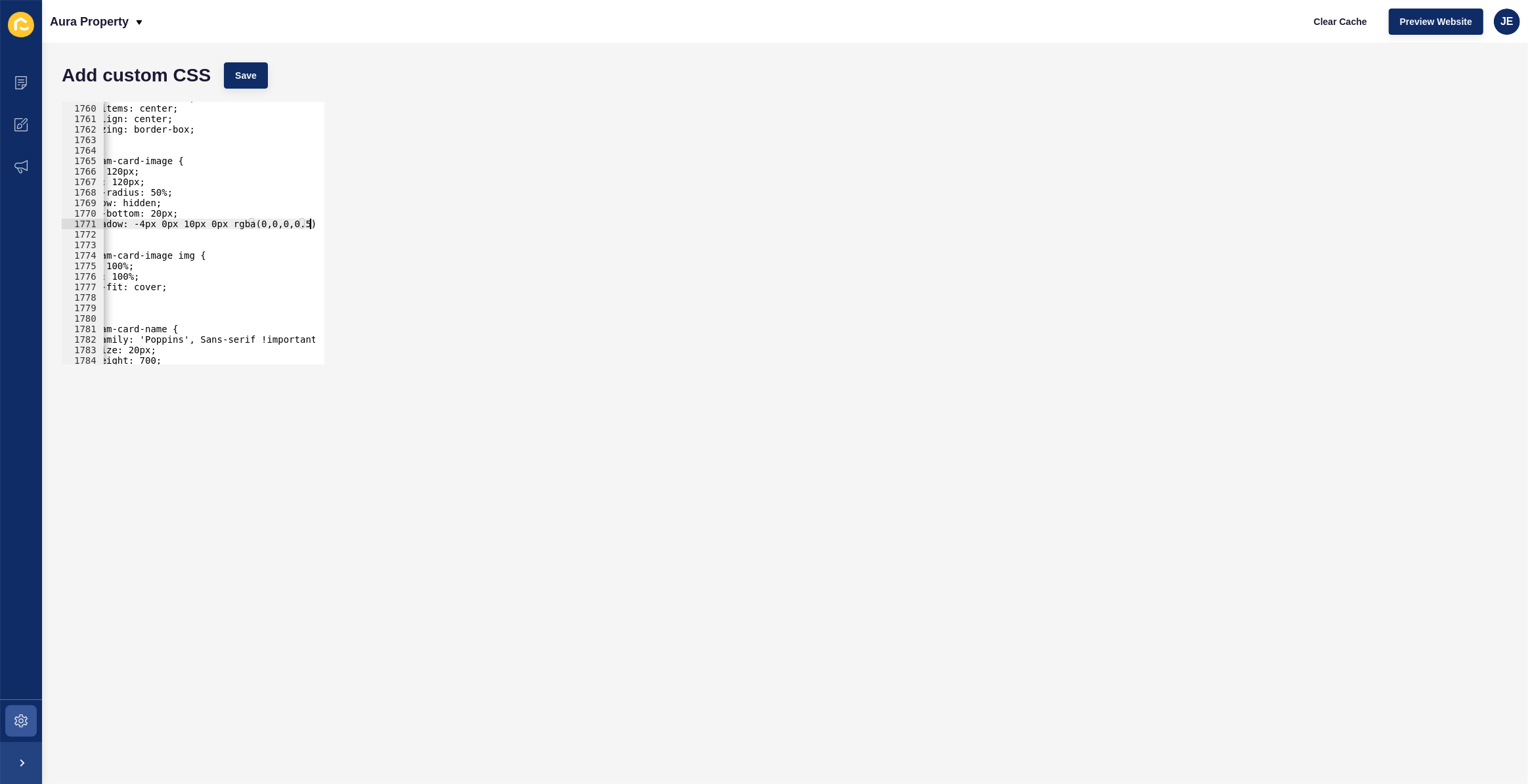
scroll to position [0, 38]
click at [249, 70] on span "Save" at bounding box center [246, 76] width 22 height 13
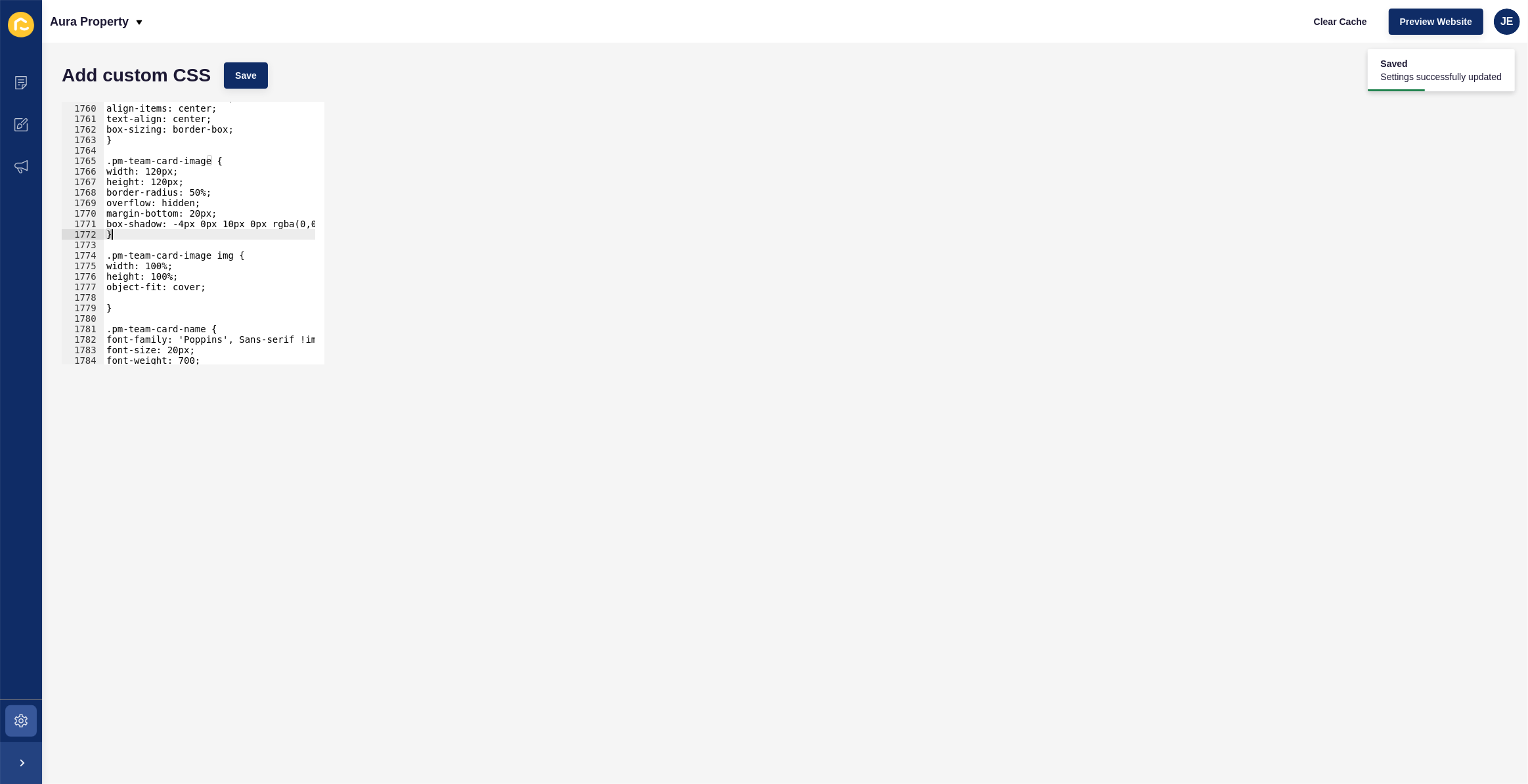
drag, startPoint x: 164, startPoint y: 239, endPoint x: 110, endPoint y: 235, distance: 54.1
click at [110, 235] on div "flex-direction: column; align-items: center; text-align: center; box-sizing: bo…" at bounding box center [365, 230] width 521 height 274
click at [220, 282] on div "flex-direction: column; align-items: center; text-align: center; box-sizing: bo…" at bounding box center [365, 230] width 521 height 274
type textarea "object-fit: cover;"
click at [211, 294] on div "flex-direction: column; align-items: center; text-align: center; box-sizing: bo…" at bounding box center [365, 230] width 521 height 274
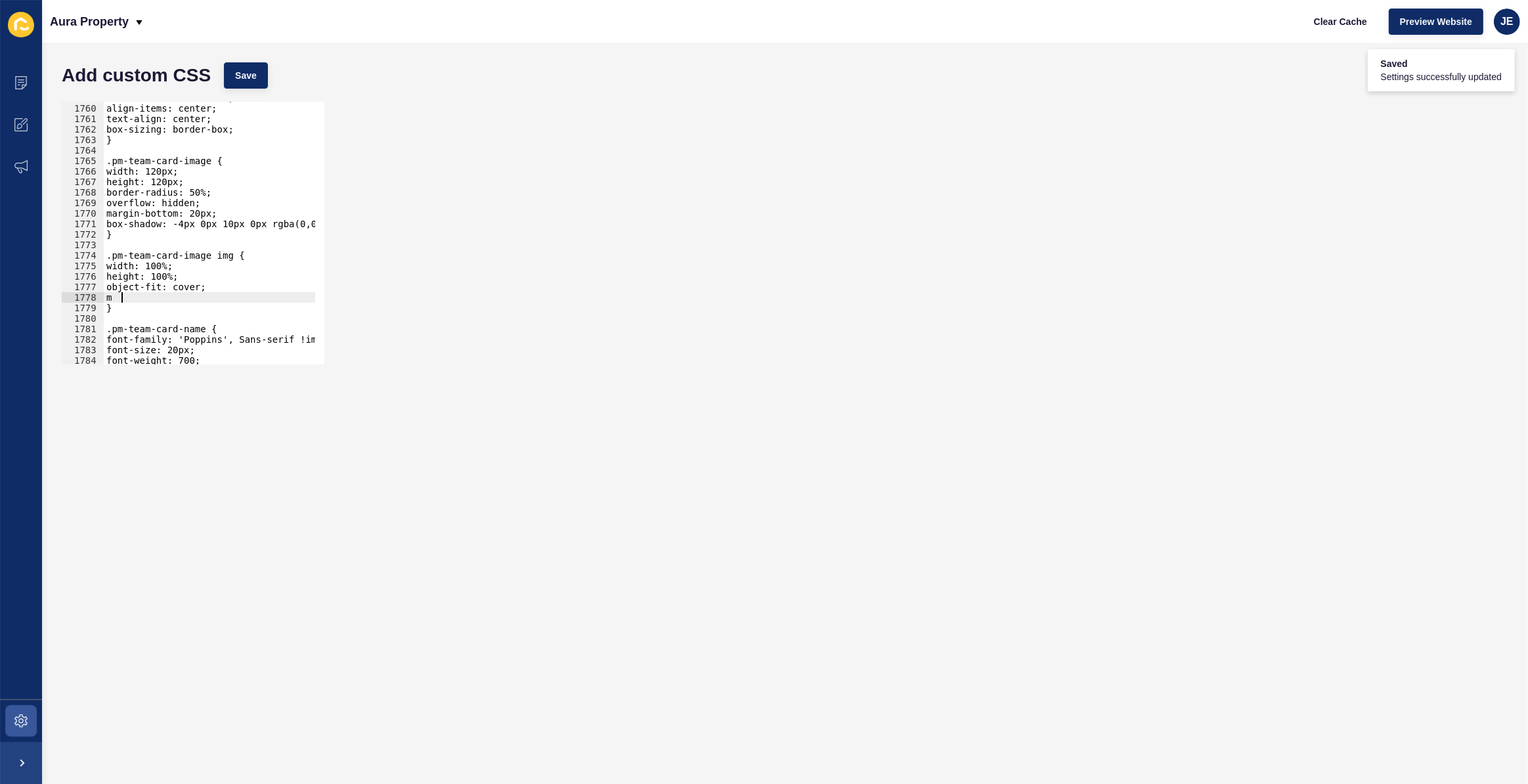
type textarea "mar"
type textarea "g"
type textarea "margin-top: 0!important;"
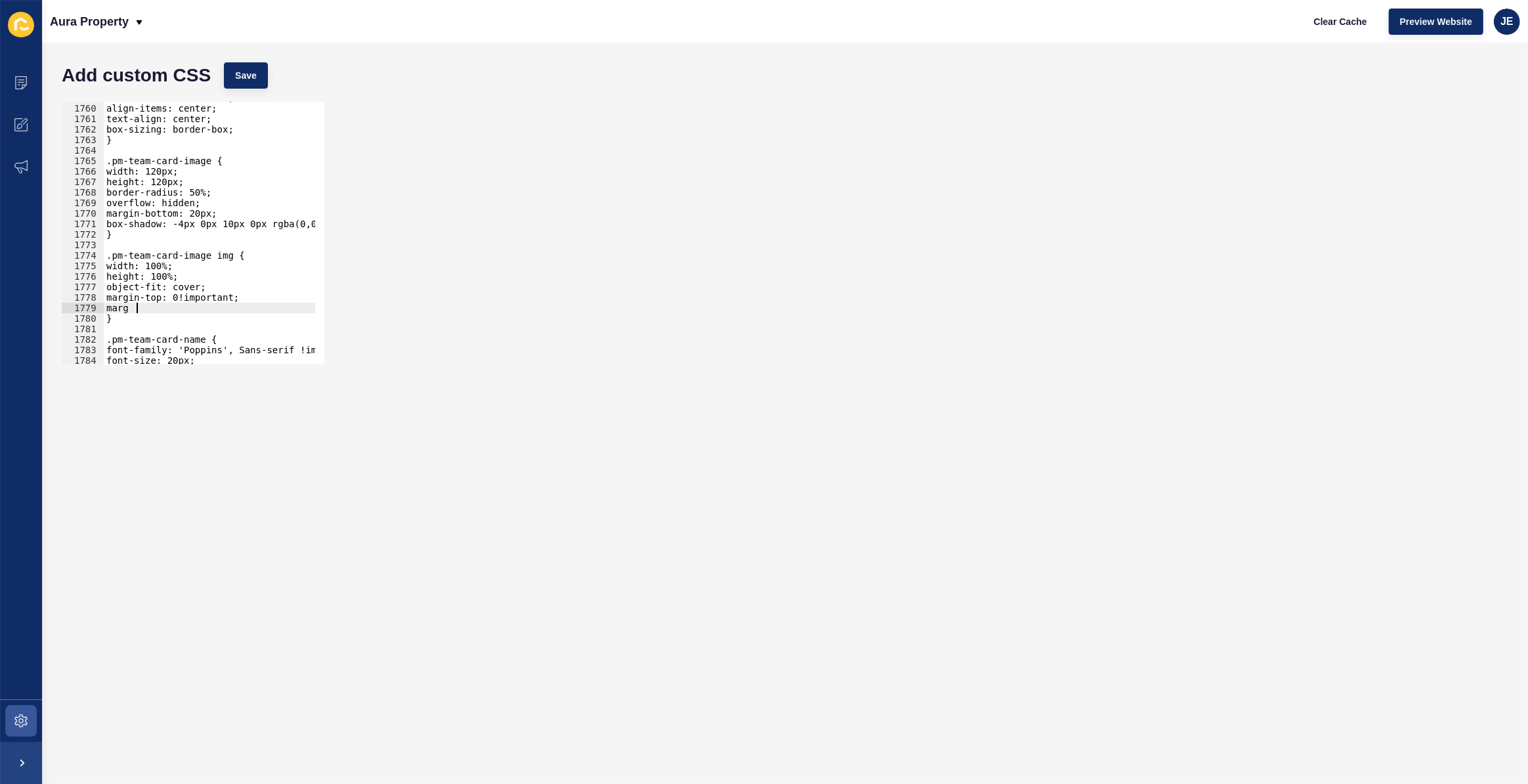
scroll to position [0, 1]
type textarea "m"
click at [247, 74] on span "Save" at bounding box center [246, 76] width 22 height 13
click at [117, 307] on div "flex-direction: column; align-items: center; text-align: center; box-sizing: bo…" at bounding box center [365, 230] width 521 height 274
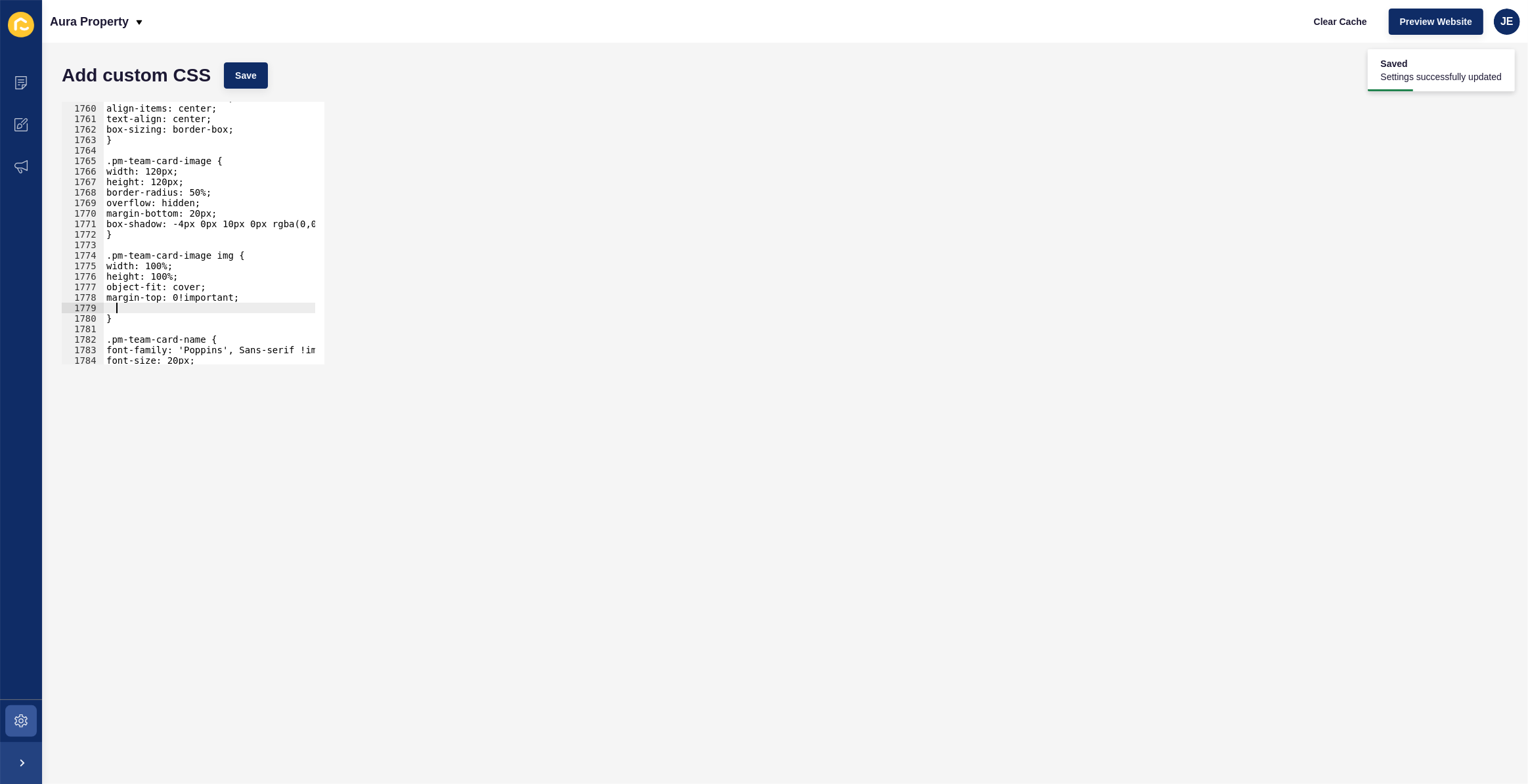
type textarea "\"
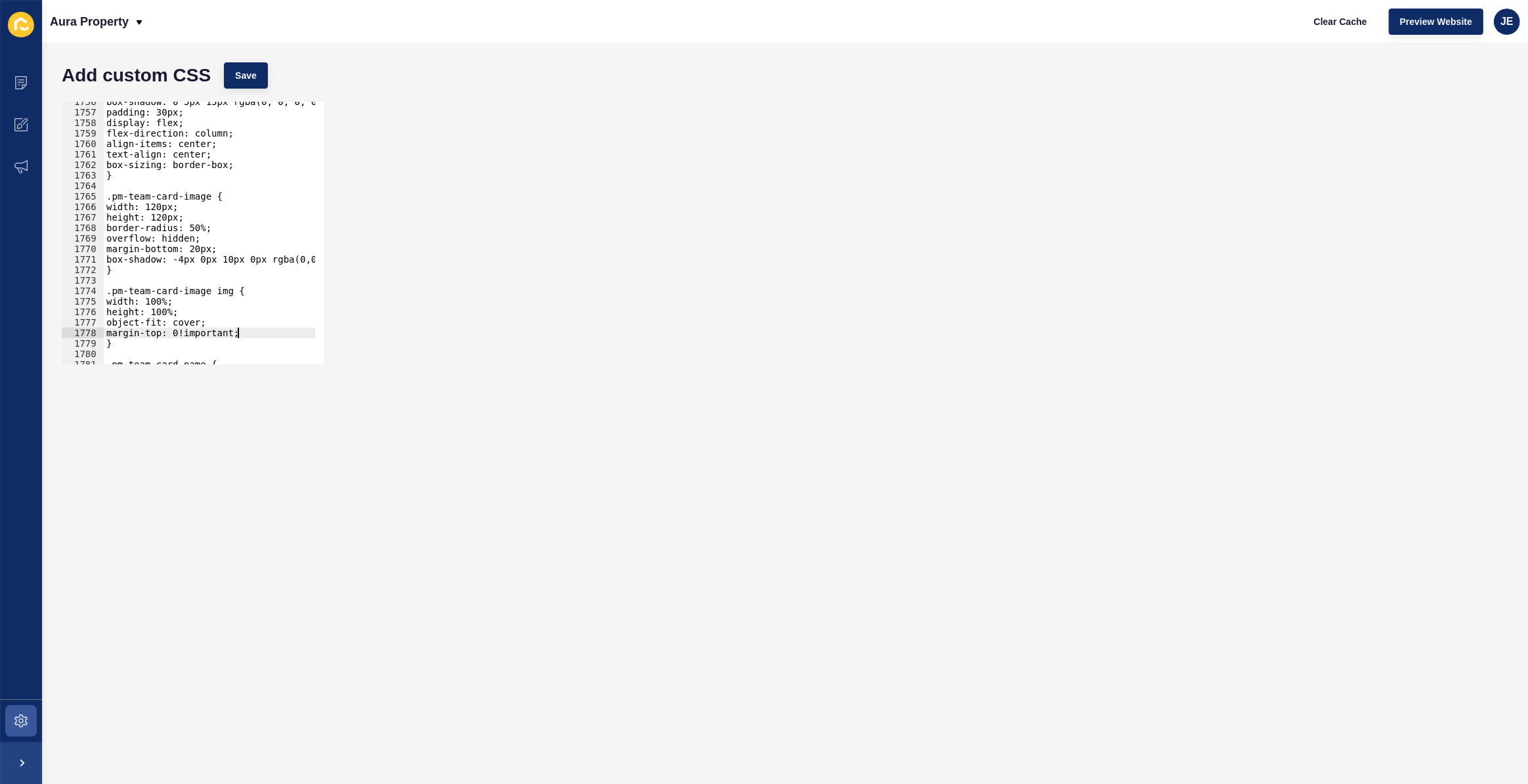
scroll to position [18477, 0]
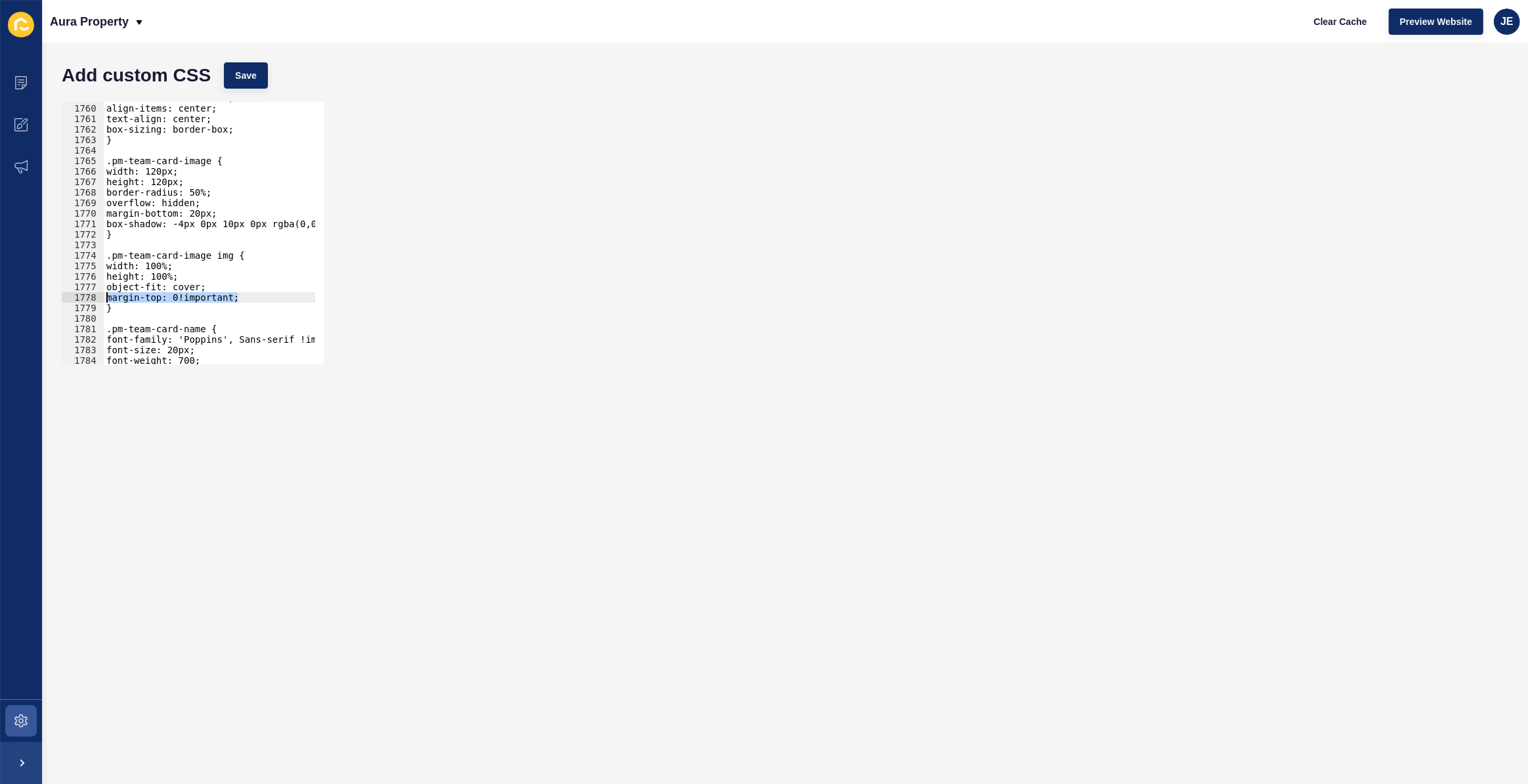
drag, startPoint x: 248, startPoint y: 297, endPoint x: 91, endPoint y: 293, distance: 157.1
click at [91, 293] on div "margin-top: 0!important; 1759 1760 1761 1762 1763 1764 1765 1766 1767 1768 1769…" at bounding box center [193, 233] width 263 height 262
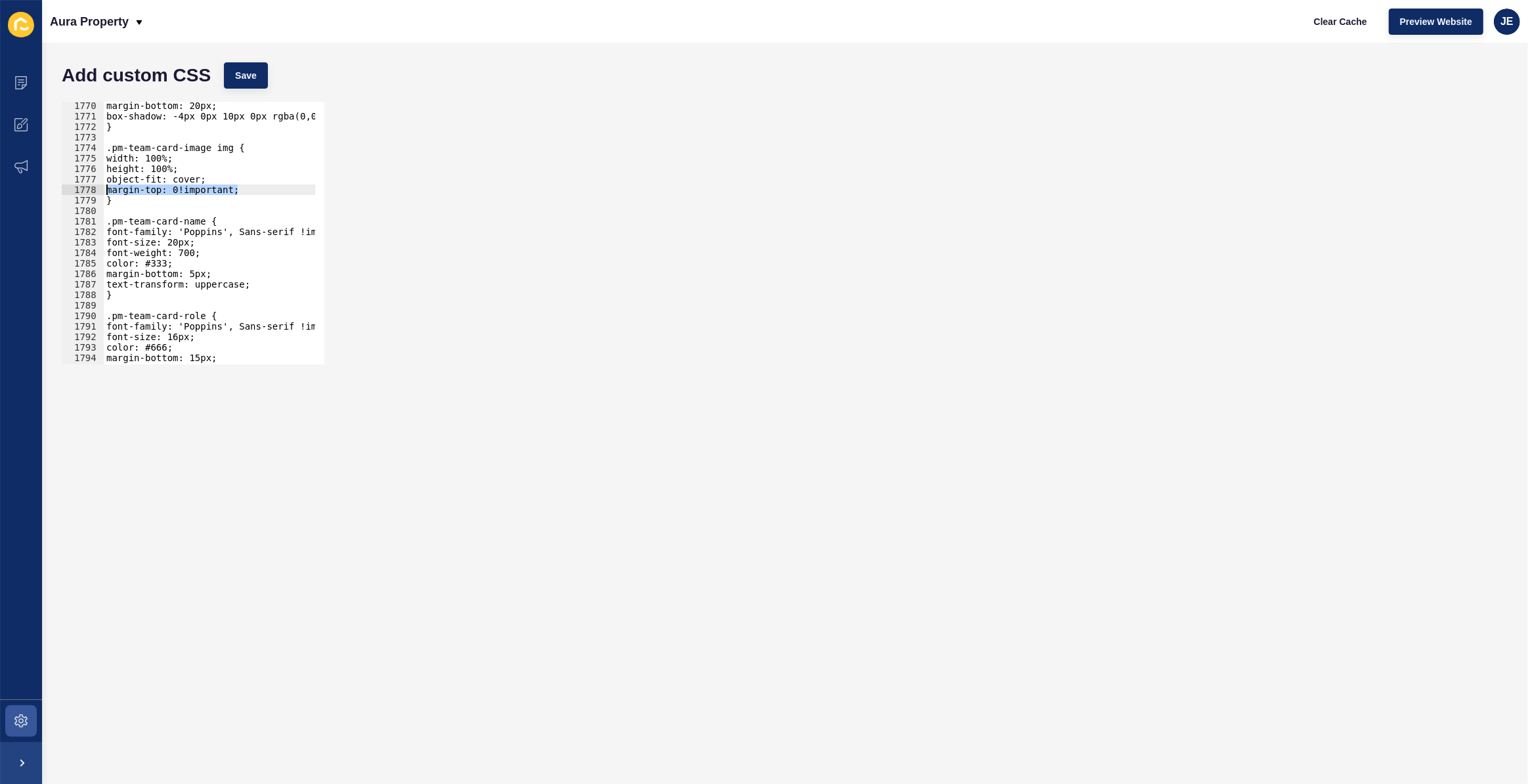
scroll to position [18585, 0]
drag, startPoint x: 224, startPoint y: 271, endPoint x: 115, endPoint y: 275, distance: 109.1
click at [115, 275] on div "margin-bottom: 20px; box-shadow: -4px 0px 10px 0px rgba(0,0,0,0.5); } .pm-team-…" at bounding box center [365, 238] width 521 height 274
click at [174, 260] on div "margin-bottom: 20px; box-shadow: -4px 0px 10px 0px rgba(0,0,0,0.5); } .pm-team-…" at bounding box center [365, 238] width 521 height 274
type textarea "color: #333;"
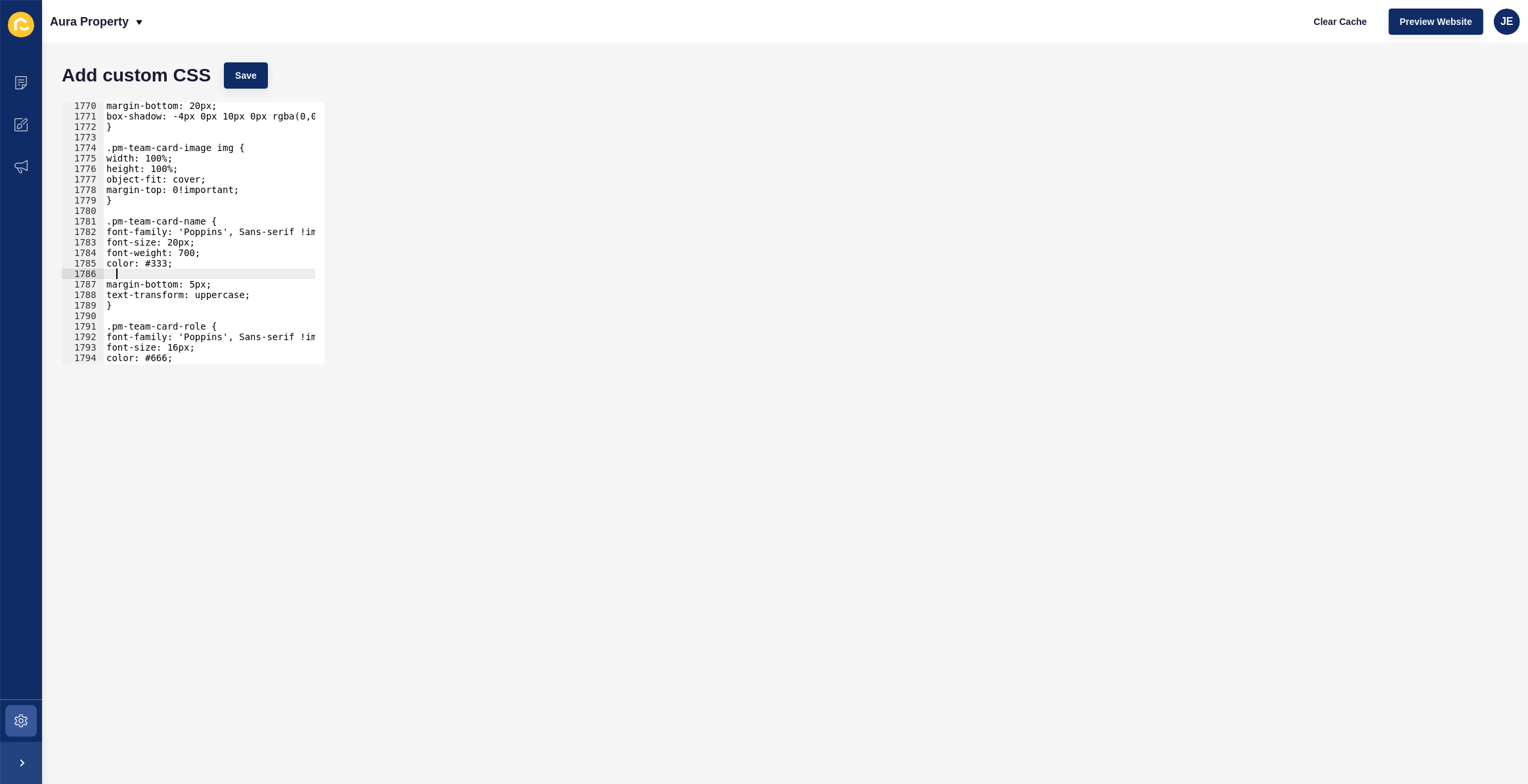
paste textarea "margin-top: 0!important;"
click at [125, 274] on div "margin-bottom: 20px; box-shadow: -4px 0px 10px 0px rgba(0,0,0,0.5); } .pm-team-…" at bounding box center [365, 238] width 521 height 274
click at [192, 241] on div "margin-bottom: 20px; box-shadow: -4px 0px 10px 0px rgba(0,0,0,0.5); } .pm-team-…" at bounding box center [365, 238] width 521 height 274
click at [179, 244] on div "margin-bottom: 20px; box-shadow: -4px 0px 10px 0px rgba(0,0,0,0.5); } .pm-team-…" at bounding box center [365, 238] width 521 height 274
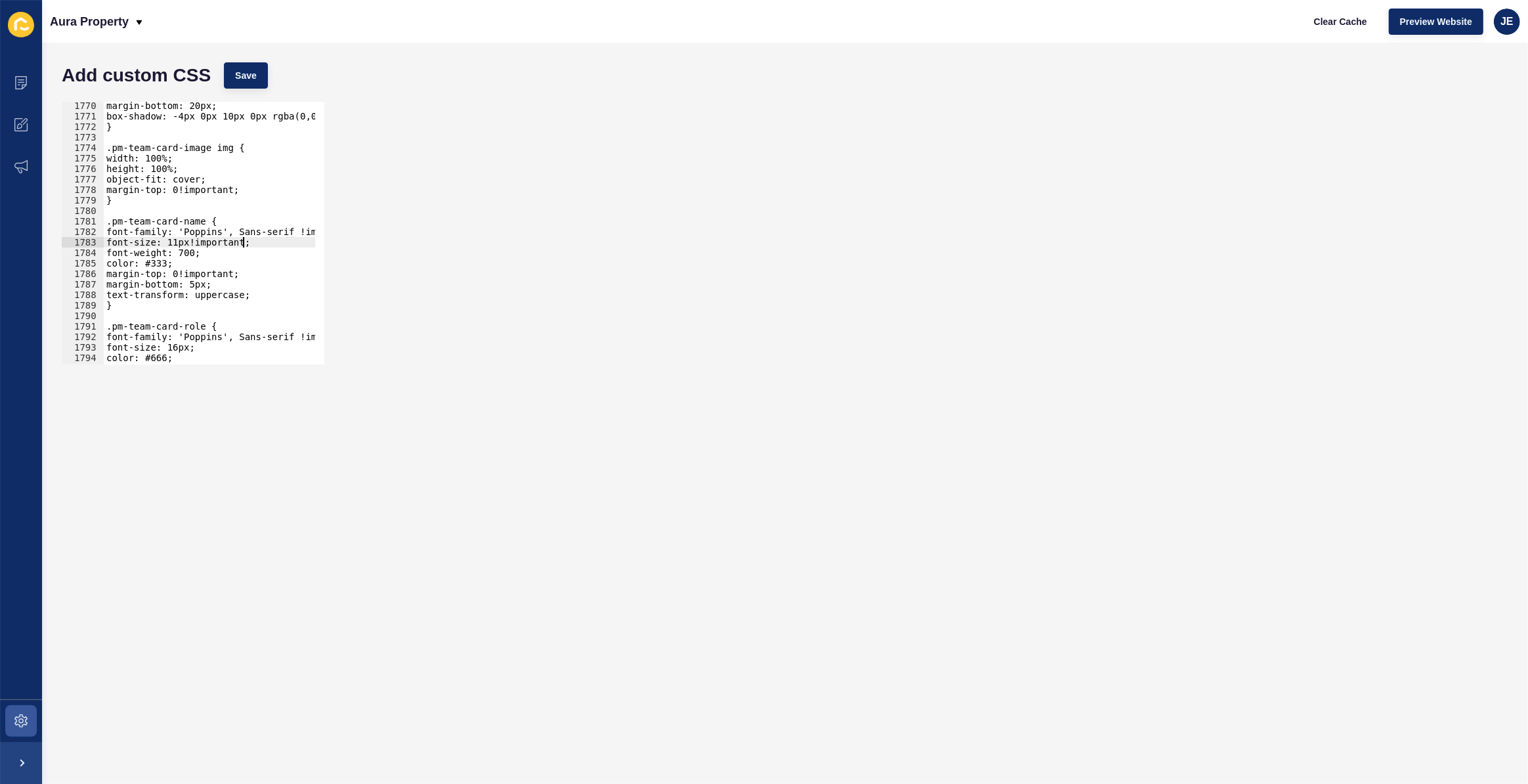
scroll to position [0, 9]
click at [252, 74] on span "Save" at bounding box center [246, 76] width 22 height 13
click at [252, 254] on div "margin-bottom: 20px; box-shadow: -4px 0px 10px 0px rgba(0,0,0,0.5); } .pm-team-…" at bounding box center [365, 238] width 521 height 274
click at [178, 274] on div "margin-bottom: 20px; box-shadow: -4px 0px 10px 0px rgba(0,0,0,0.5); } .pm-team-…" at bounding box center [365, 238] width 521 height 274
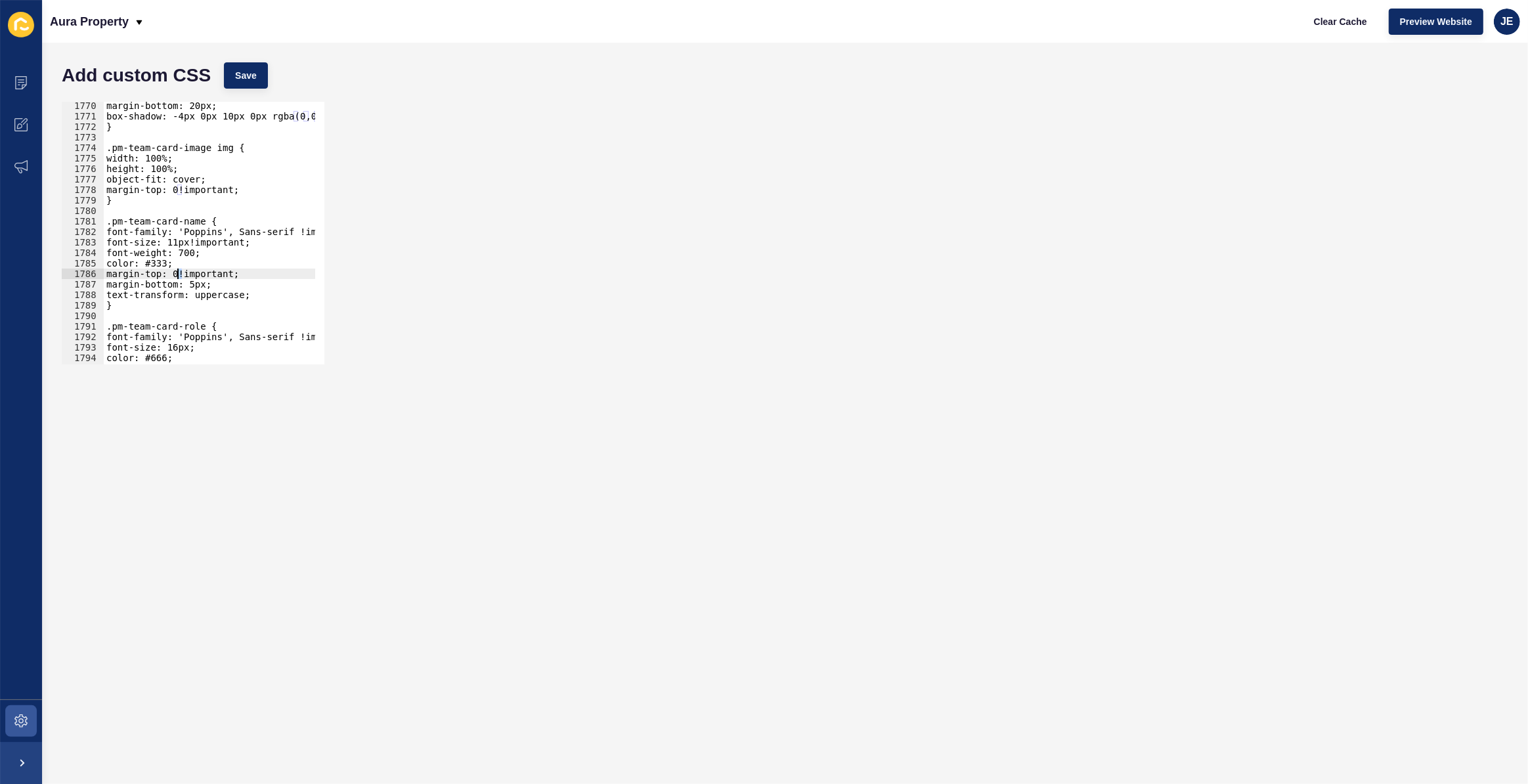
click at [178, 274] on div "margin-bottom: 20px; box-shadow: -4px 0px 10px 0px rgba(0,0,0,0.5); } .pm-team-…" at bounding box center [365, 238] width 521 height 274
drag, startPoint x: 227, startPoint y: 282, endPoint x: 116, endPoint y: 282, distance: 111.0
click at [116, 282] on div "margin-bottom: 20px; box-shadow: -4px 0px 10px 0px rgba(0,0,0,0.5); } .pm-team-…" at bounding box center [365, 238] width 521 height 274
type textarea "margin-bottom: 5px;"
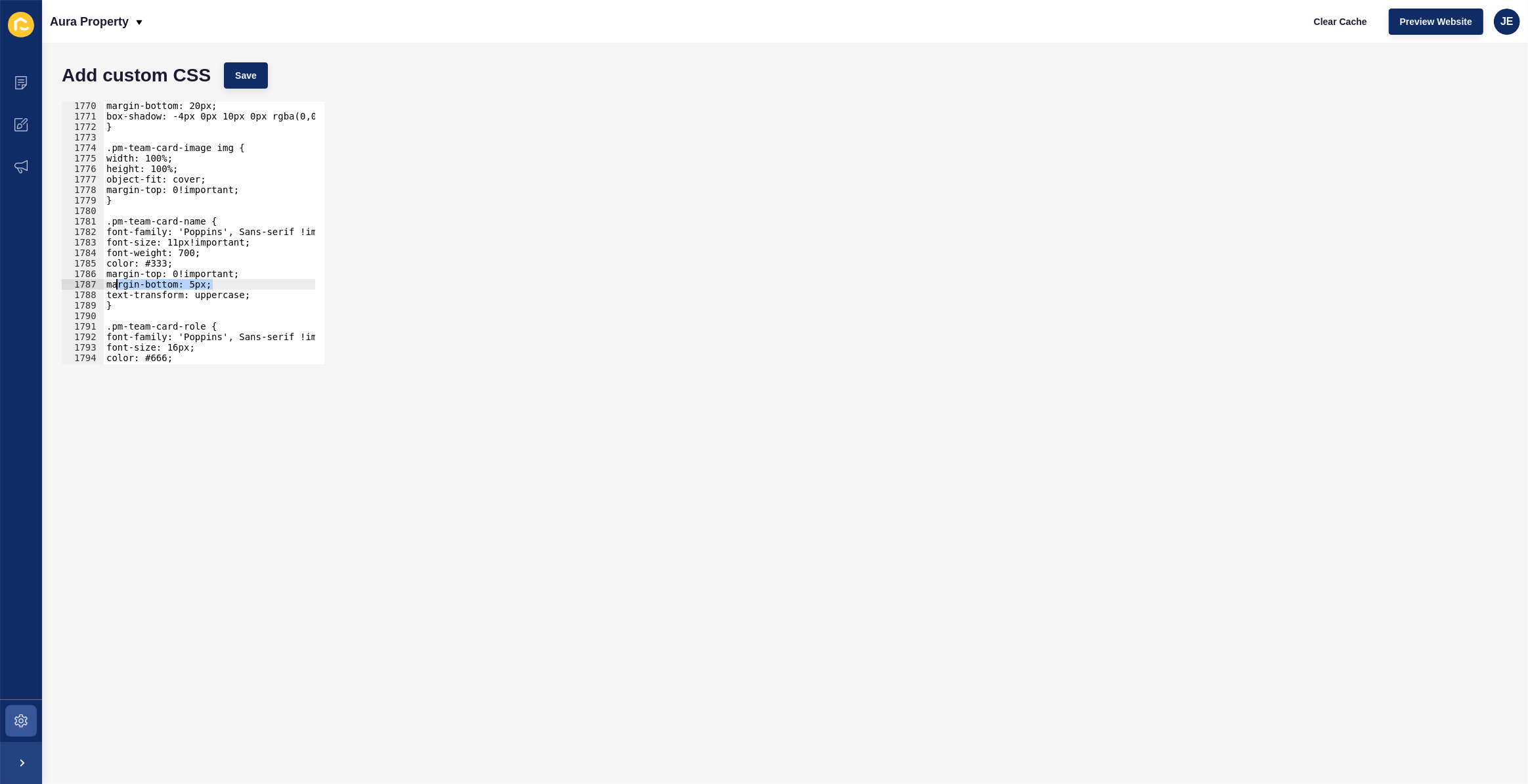
paste textarea
drag, startPoint x: 125, startPoint y: 282, endPoint x: 116, endPoint y: 282, distance: 9.0
click at [116, 282] on div "margin-bottom: 20px; box-shadow: -4px 0px 10px 0px rgba(0,0,0,0.5); } .pm-team-…" at bounding box center [365, 238] width 521 height 274
click at [159, 283] on div "margin-bottom: 20px; box-shadow: -4px 0px 10px 0px rgba(0,0,0,0.5); } .pm-team-…" at bounding box center [365, 238] width 521 height 274
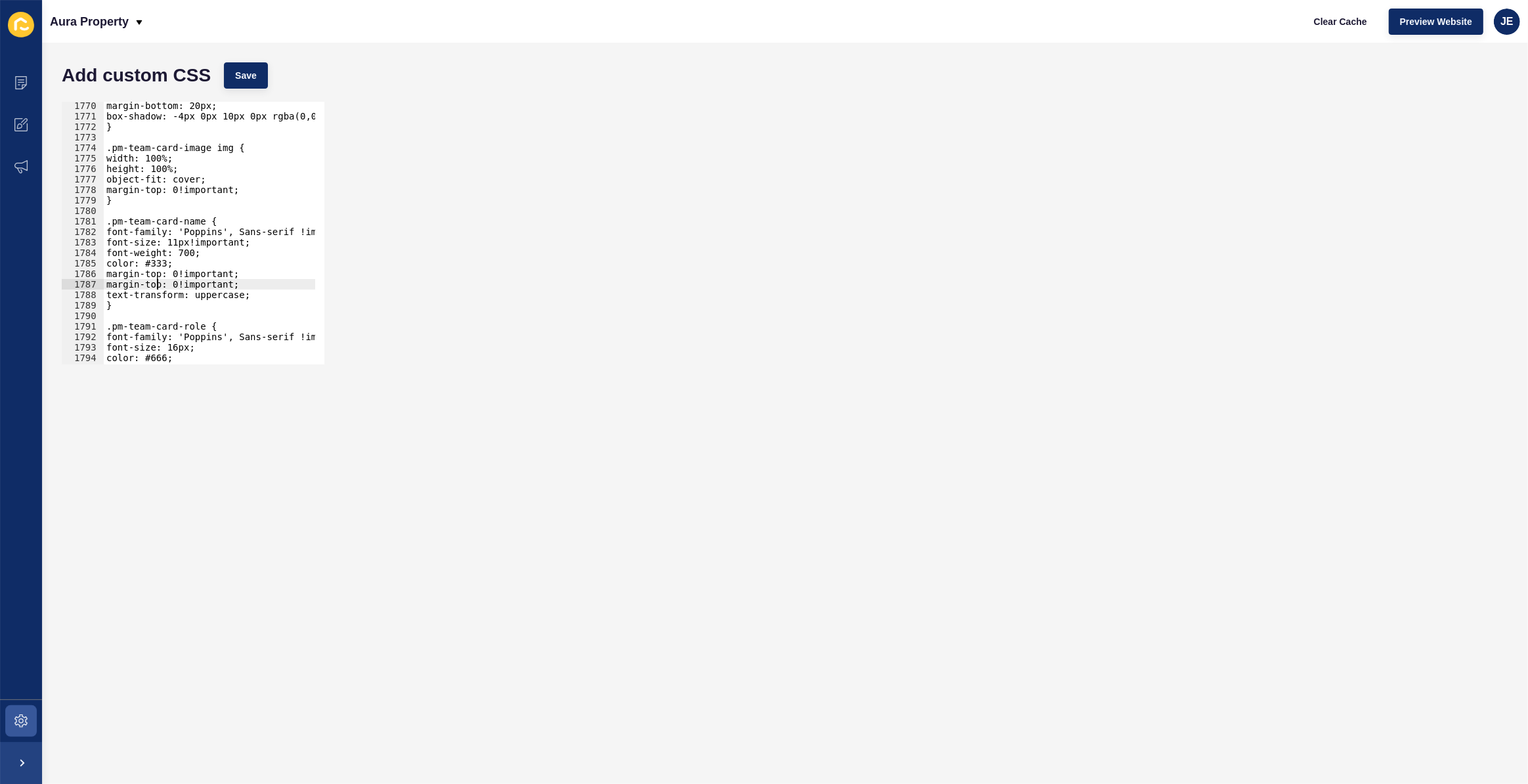
click at [159, 283] on div "margin-bottom: 20px; box-shadow: -4px 0px 10px 0px rgba(0,0,0,0.5); } .pm-team-…" at bounding box center [365, 238] width 521 height 274
click at [238, 78] on span "Save" at bounding box center [246, 76] width 22 height 13
drag, startPoint x: 182, startPoint y: 241, endPoint x: 172, endPoint y: 240, distance: 10.0
click at [172, 240] on div "margin-bottom: 20px; box-shadow: -4px 0px 10px 0px rgba(0,0,0,0.5); } .pm-team-…" at bounding box center [365, 238] width 521 height 274
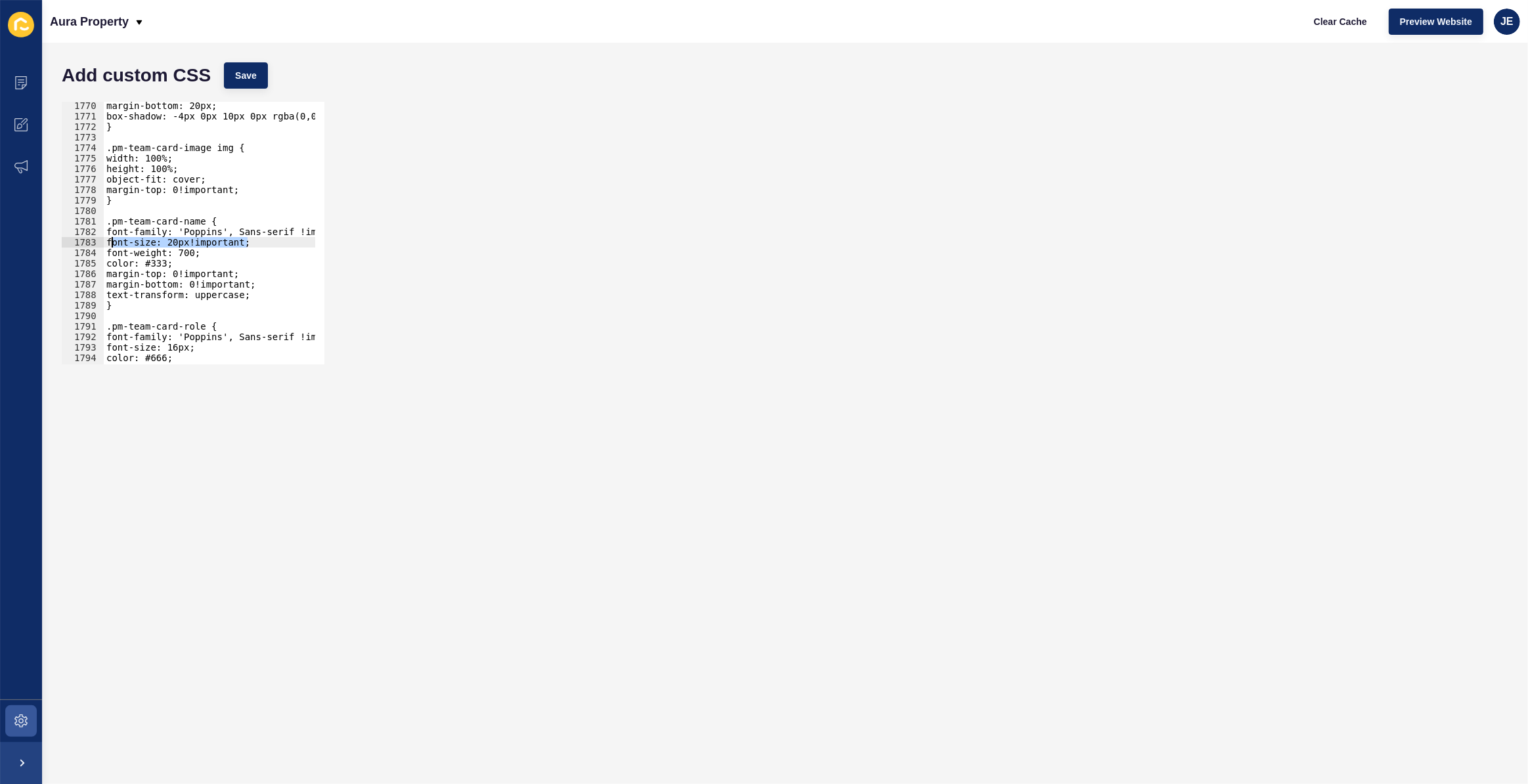
drag, startPoint x: 259, startPoint y: 243, endPoint x: 109, endPoint y: 243, distance: 150.0
click at [109, 243] on div "margin-bottom: 20px; box-shadow: -4px 0px 10px 0px rgba(0,0,0,0.5); } .pm-team-…" at bounding box center [365, 238] width 521 height 274
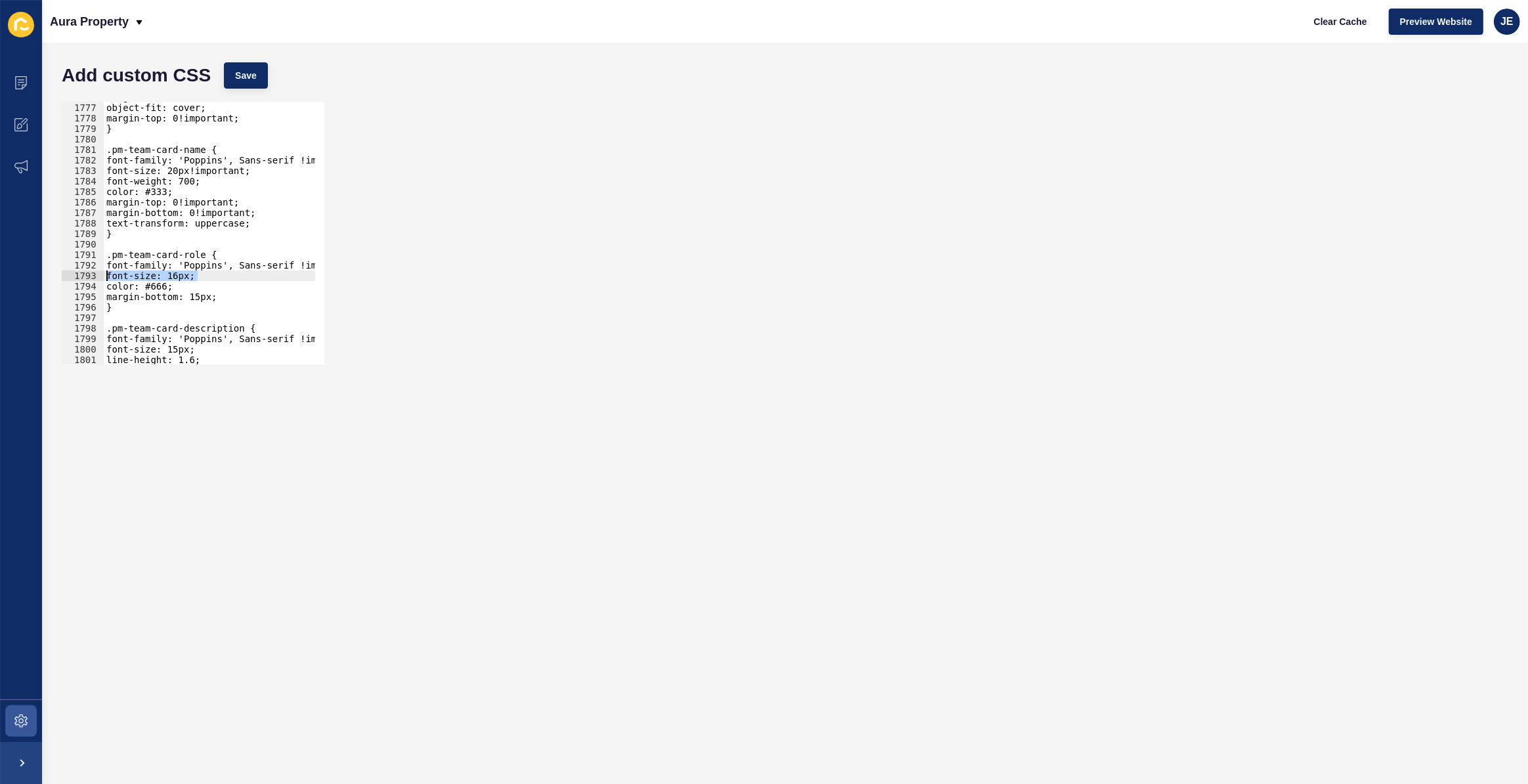
drag, startPoint x: 204, startPoint y: 274, endPoint x: 96, endPoint y: 273, distance: 108.0
click at [96, 273] on div "font-size: 20px!important; 1776 1777 1778 1779 1780 1781 1782 1783 1784 1785 17…" at bounding box center [193, 233] width 263 height 262
paste textarea "font-size: 20px!important"
click at [171, 276] on div "height: 100%; object-fit: cover; margin-top: 0!important; } .pm-team-card-name …" at bounding box center [365, 229] width 521 height 274
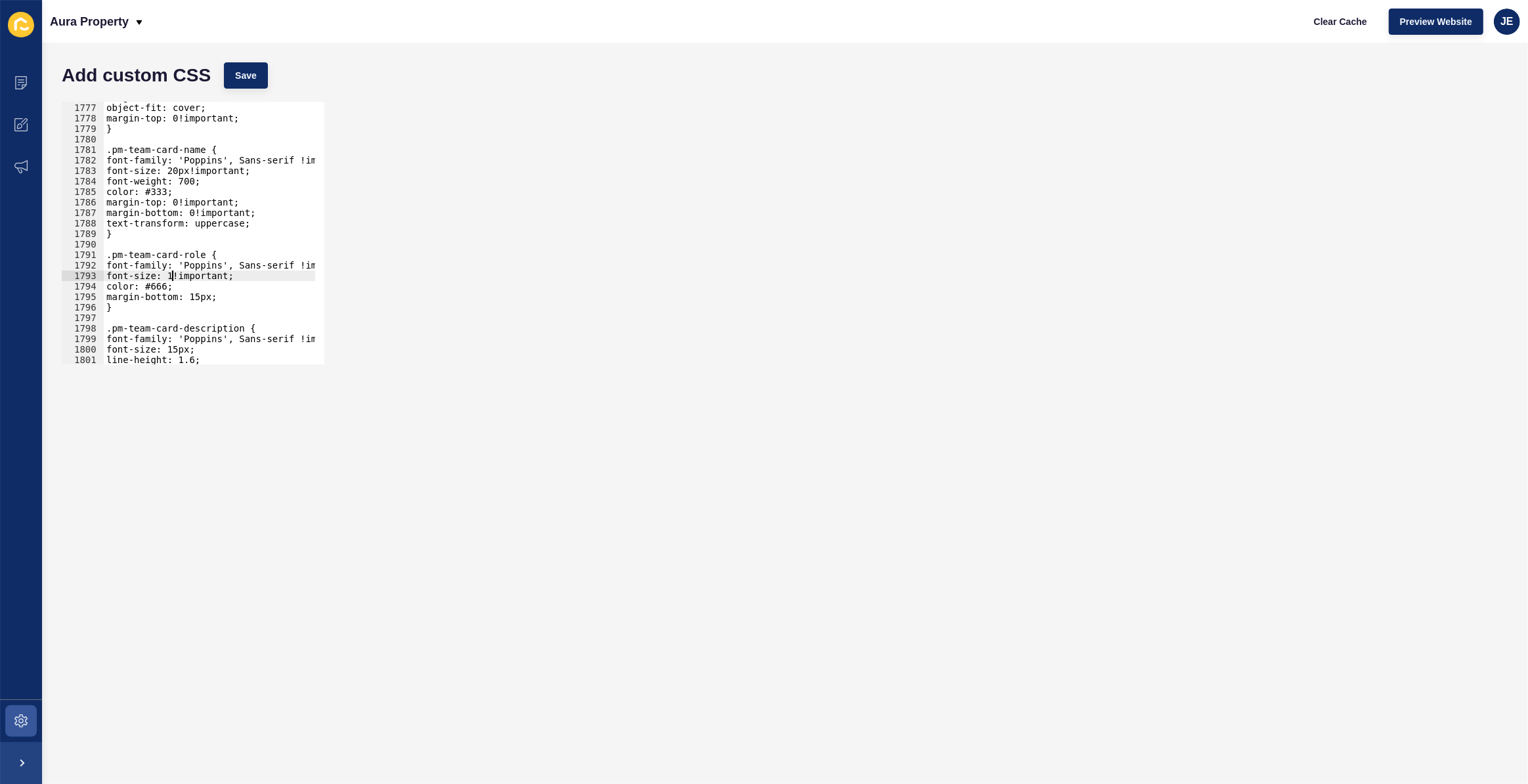
scroll to position [0, 5]
drag, startPoint x: 265, startPoint y: 206, endPoint x: 240, endPoint y: 215, distance: 26.6
click at [235, 210] on div "height: 100%; object-fit: cover; margin-top: 0!important; } .pm-team-card-name …" at bounding box center [365, 229] width 521 height 274
click at [264, 214] on div "height: 100%; object-fit: cover; margin-top: 0!important; } .pm-team-card-name …" at bounding box center [365, 229] width 521 height 274
drag, startPoint x: 266, startPoint y: 213, endPoint x: 80, endPoint y: 205, distance: 186.2
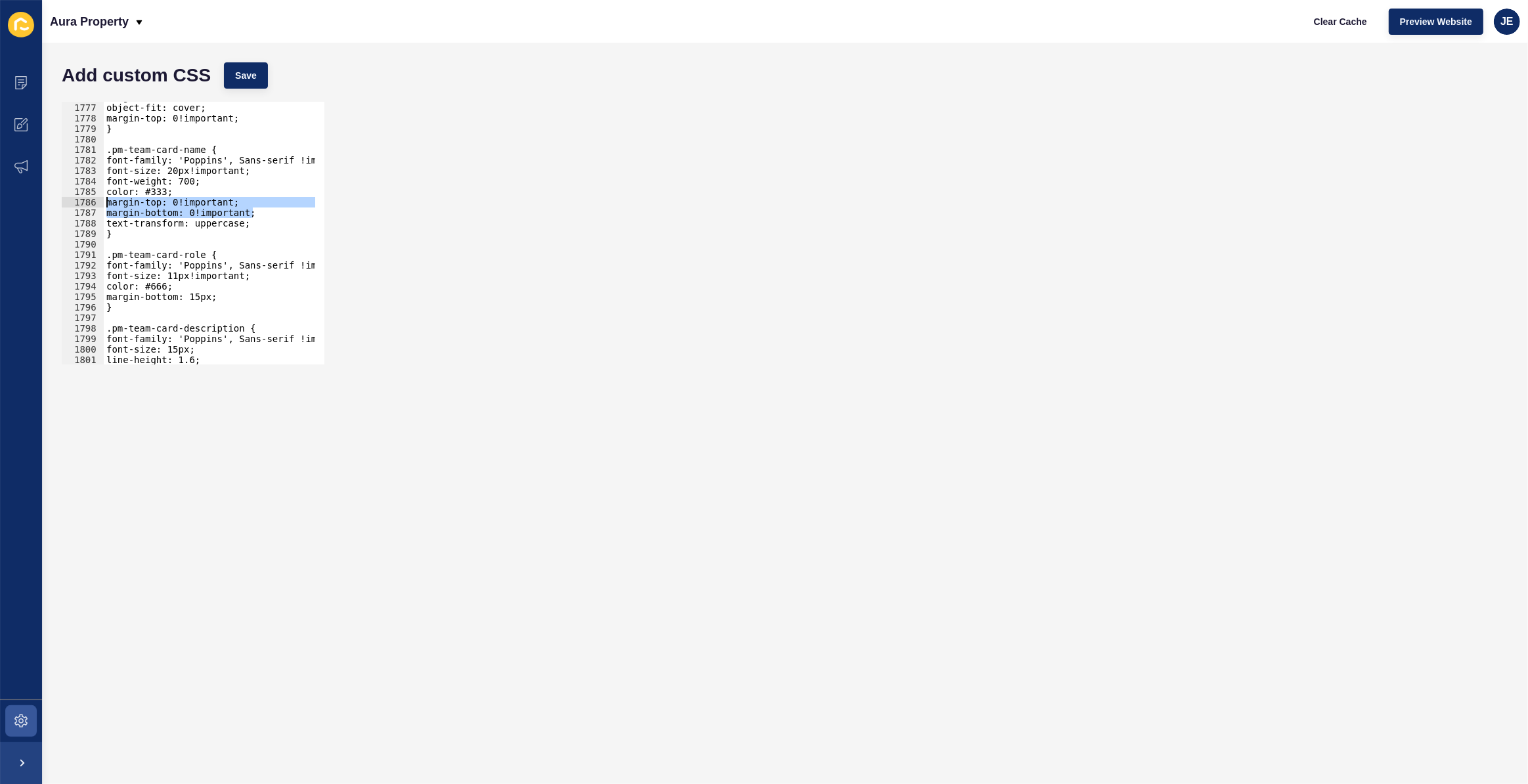
click at [80, 205] on div "margin-bottom: 0!important; 1776 1777 1778 1779 1780 1781 1782 1783 1784 1785 1…" at bounding box center [193, 233] width 263 height 262
click at [125, 201] on div "height: 100%; object-fit: cover; margin-top: 0!important; } .pm-team-card-name …" at bounding box center [209, 233] width 211 height 262
click at [125, 201] on div "height: 100%; object-fit: cover; margin-top: 0!important; } .pm-team-card-name …" at bounding box center [365, 229] width 521 height 274
drag, startPoint x: 223, startPoint y: 299, endPoint x: 101, endPoint y: 301, distance: 122.0
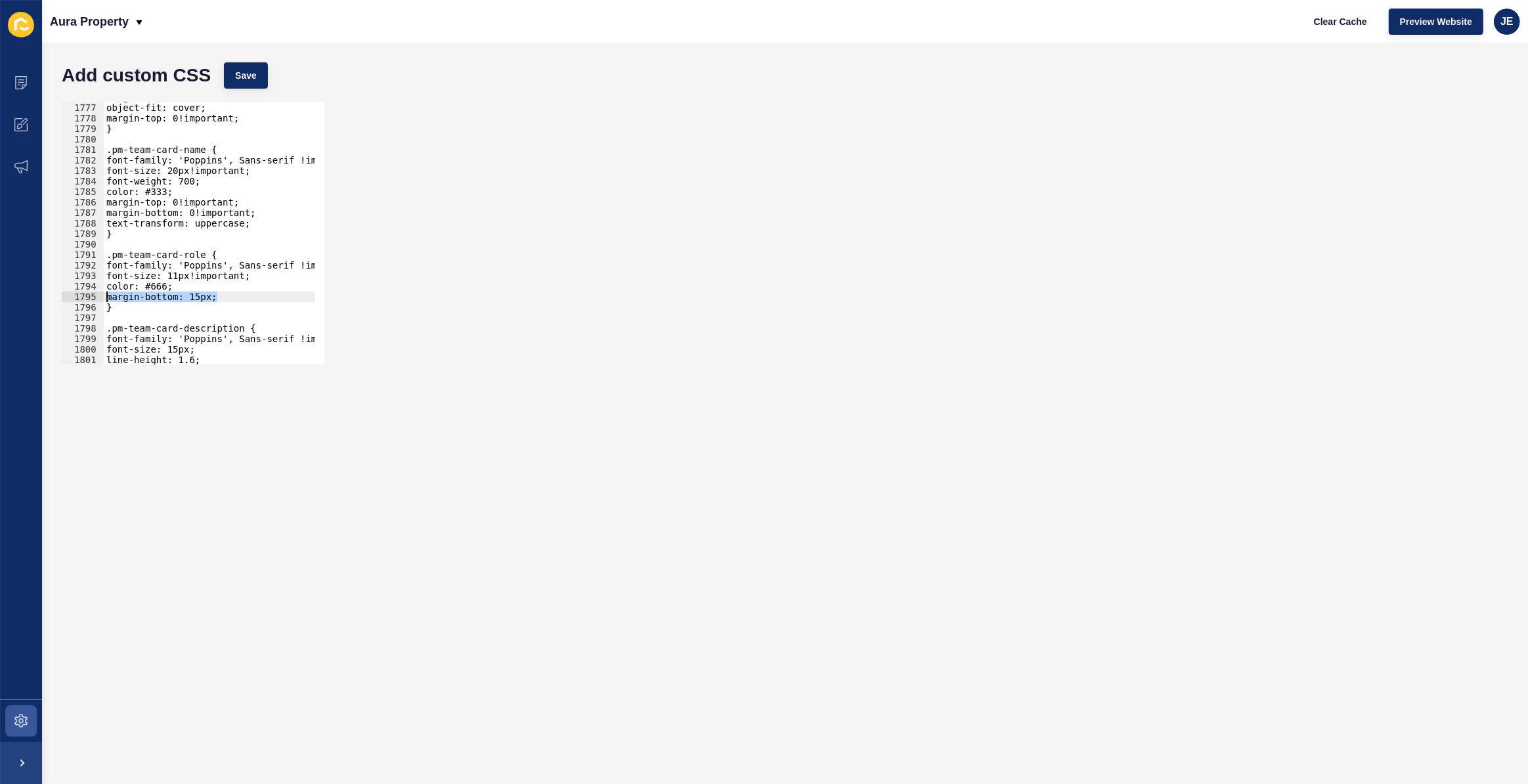
click at [101, 301] on div "margin-top: 0!important; margin-bottom: 0!important; 1776 1777 1778 1779 1780 1…" at bounding box center [193, 233] width 263 height 262
click at [188, 280] on div "height: 100%; object-fit: cover; margin-top: 0!important; } .pm-team-card-name …" at bounding box center [365, 229] width 521 height 274
click at [190, 284] on div "height: 100%; object-fit: cover; margin-top: 0!important; } .pm-team-card-name …" at bounding box center [365, 229] width 521 height 274
paste textarea
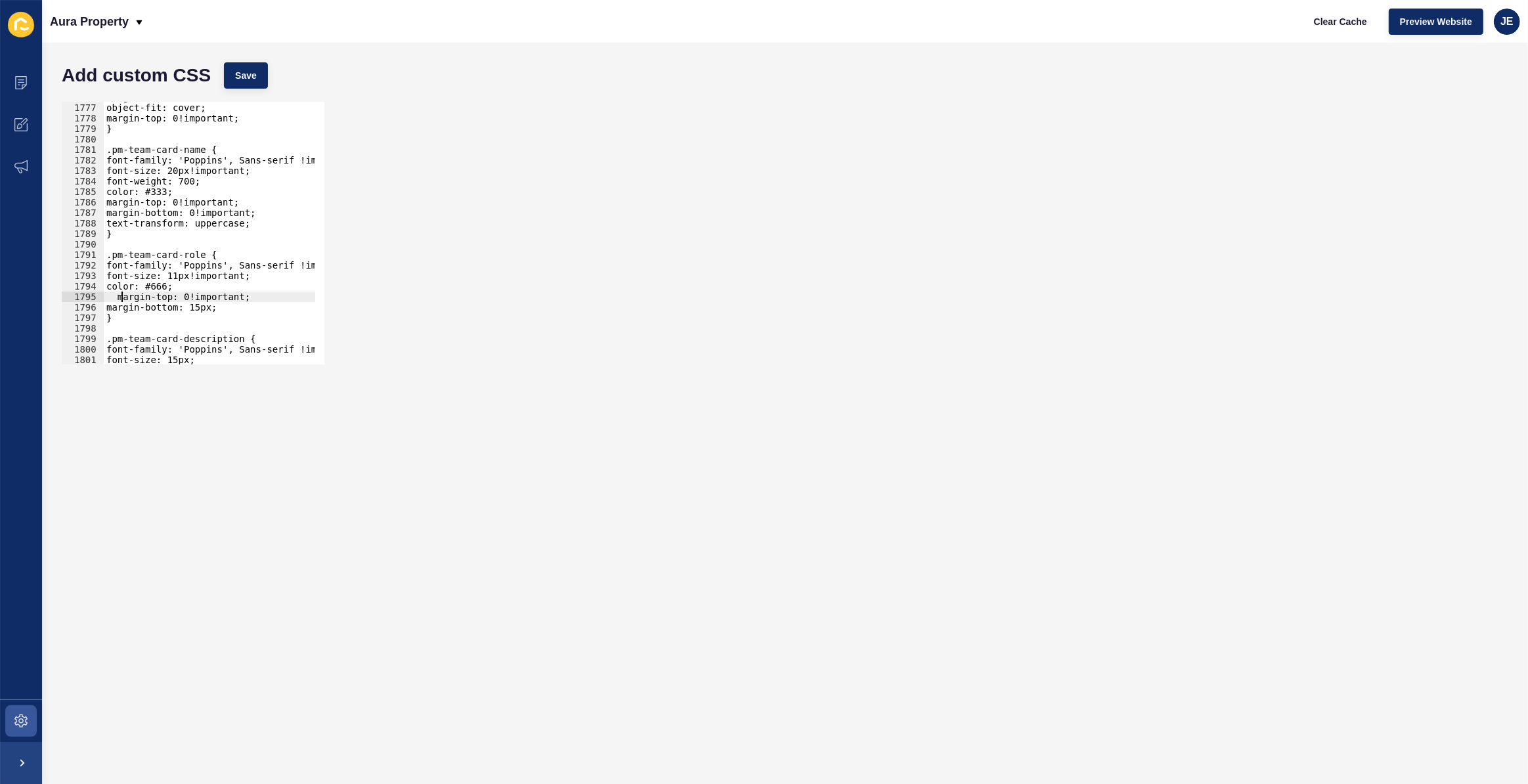
click at [124, 298] on div "height: 100%; object-fit: cover; margin-top: 0!important; } .pm-team-card-name …" at bounding box center [365, 229] width 521 height 274
click at [249, 62] on button "Save" at bounding box center [246, 76] width 44 height 27
click at [111, 271] on div "height: 100%; object-fit: cover; margin-top: 0!important; } .pm-team-card-name …" at bounding box center [365, 229] width 521 height 274
click at [264, 77] on button "Save" at bounding box center [246, 76] width 44 height 27
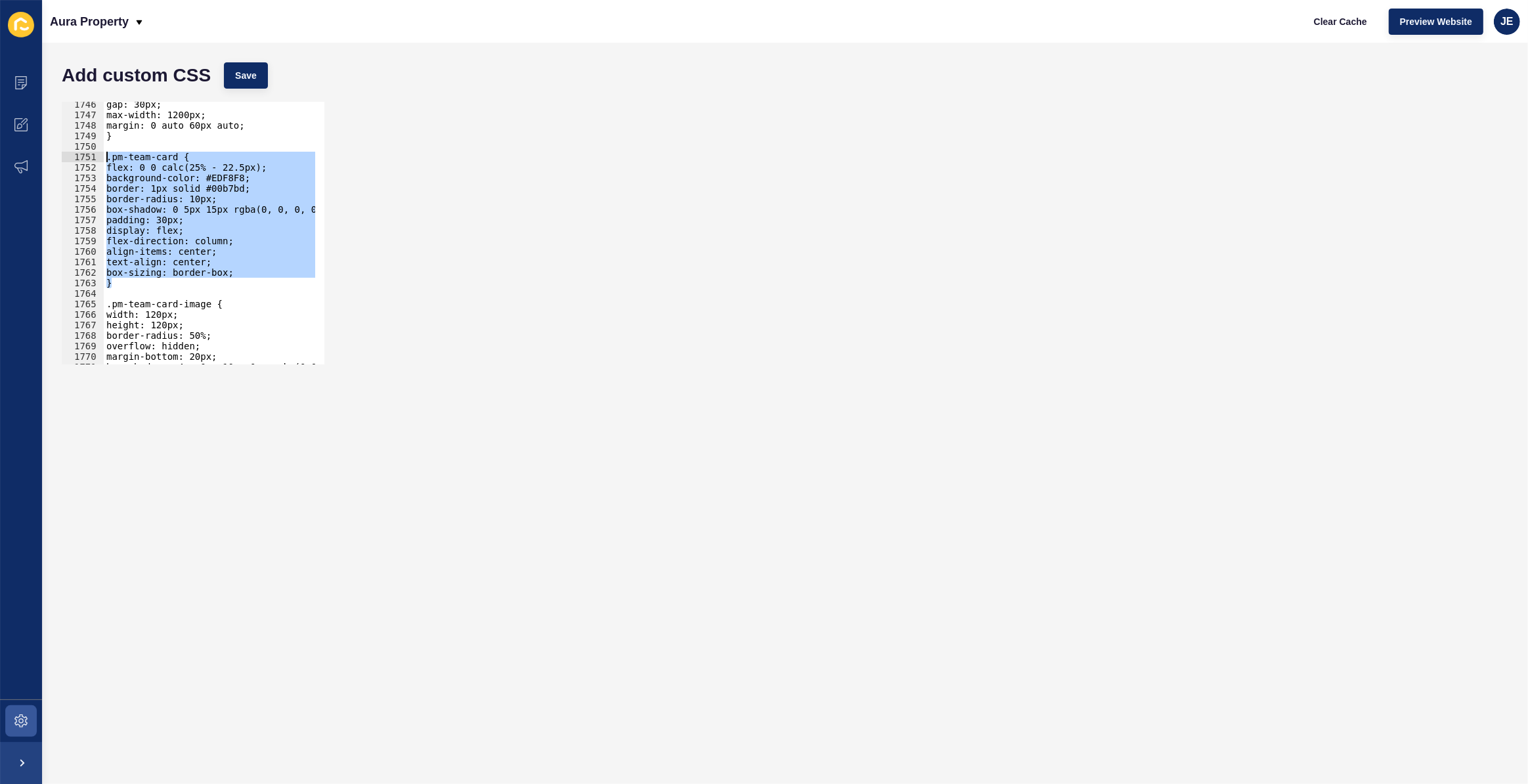
drag, startPoint x: 127, startPoint y: 282, endPoint x: 89, endPoint y: 161, distance: 126.8
click at [89, 161] on div "} 1746 1747 1748 1749 1750 1751 1752 1753 1754 1755 1756 1757 1758 1759 1760 17…" at bounding box center [193, 233] width 263 height 262
paste textarea "}"
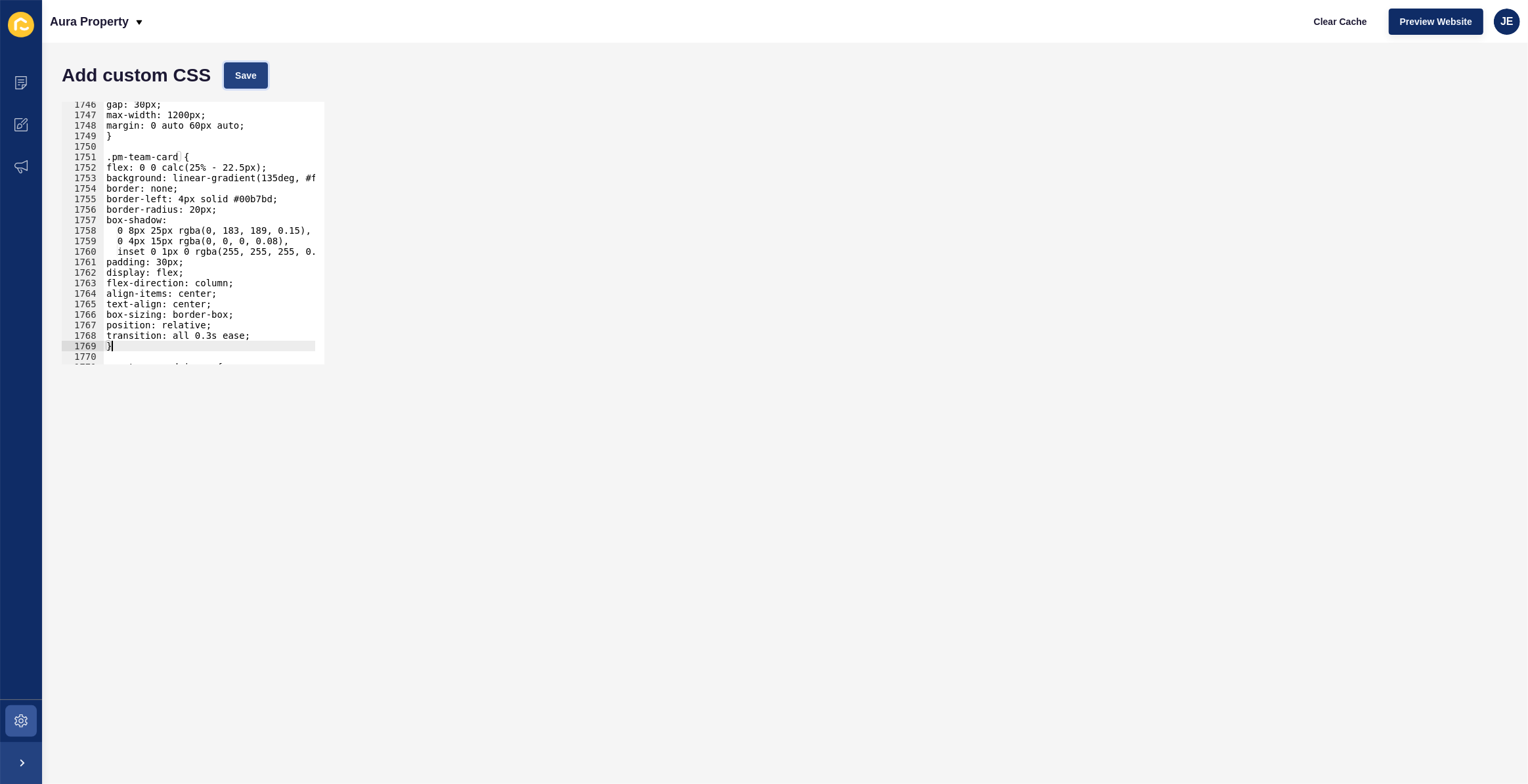
click at [263, 80] on button "Save" at bounding box center [246, 76] width 44 height 27
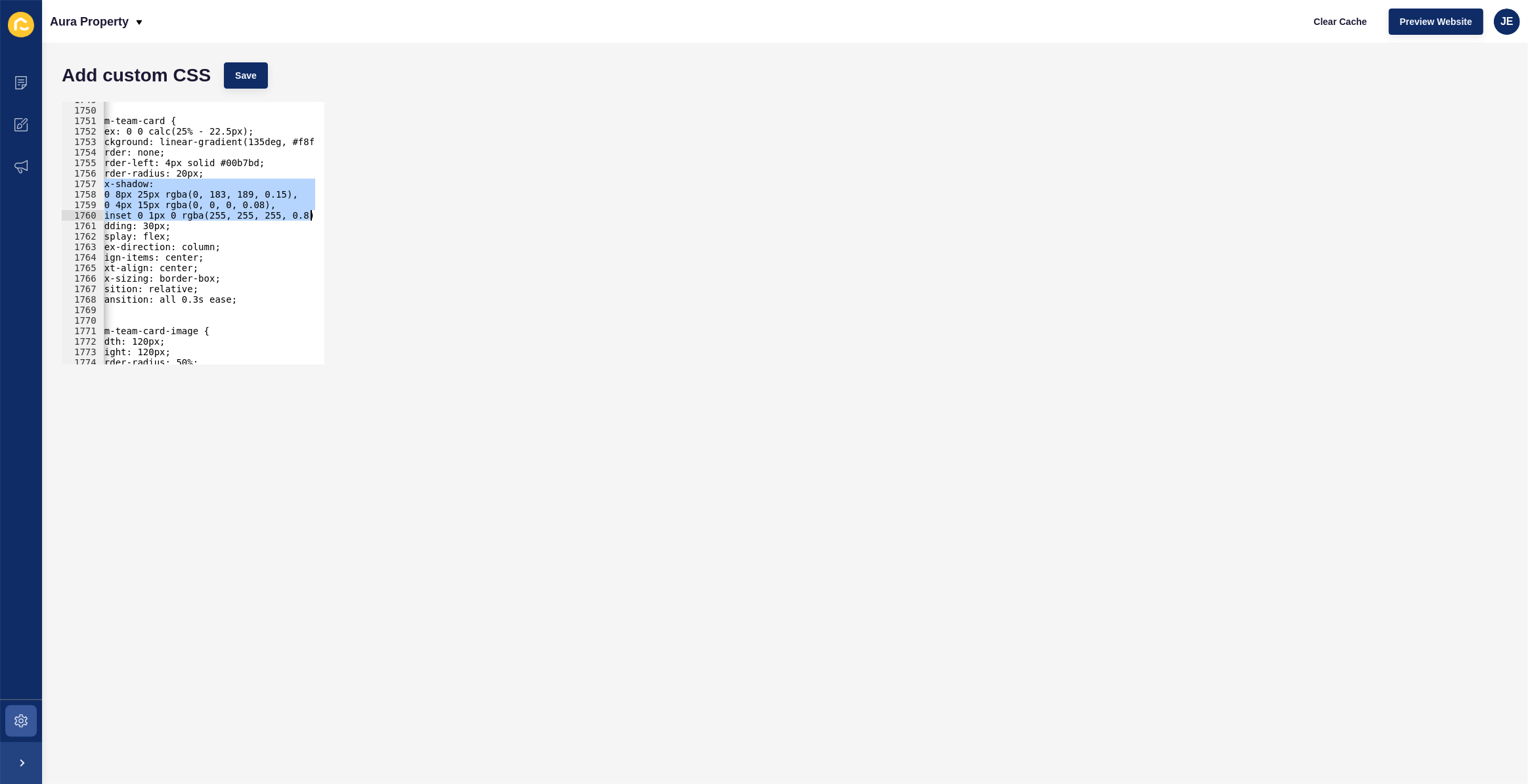
scroll to position [0, 13]
drag, startPoint x: 111, startPoint y: 180, endPoint x: 363, endPoint y: 208, distance: 253.6
click at [363, 208] on div "box-shadow: 1749 1750 1751 1752 1753 1754 1755 1756 1757 1758 1759 1760 1761 17…" at bounding box center [785, 233] width 1460 height 276
drag, startPoint x: 310, startPoint y: 217, endPoint x: 62, endPoint y: 184, distance: 250.2
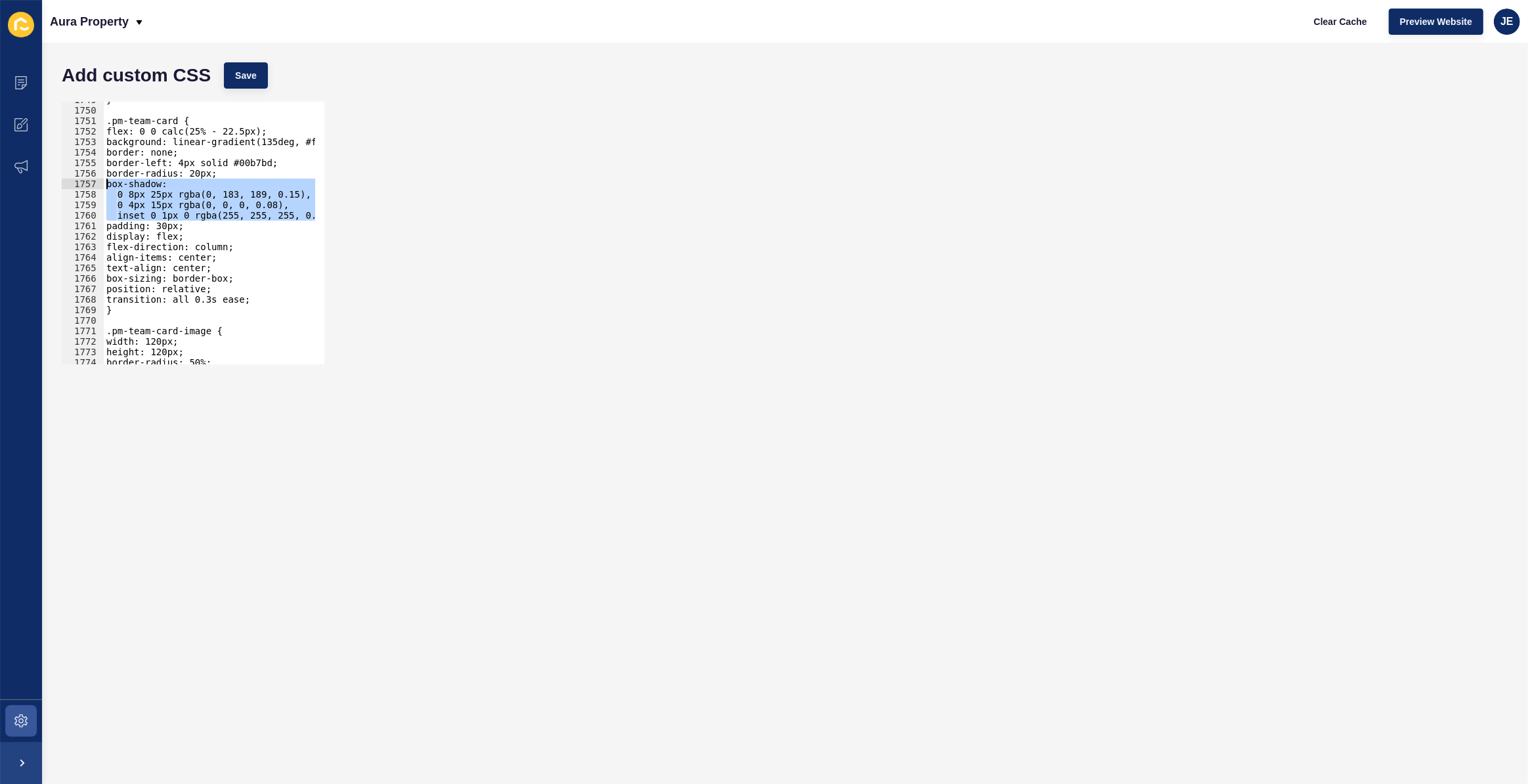
click at [62, 184] on div "0 8px 25px rgba(0, 183, 189, 0.15), 0 4px 15px rgba(0, 0, 0, 0.08), 1749 1750 1…" at bounding box center [193, 233] width 263 height 262
type textarea "box-shadow: 0 8px 25px rgba(0, 183, 189, 0.15),"
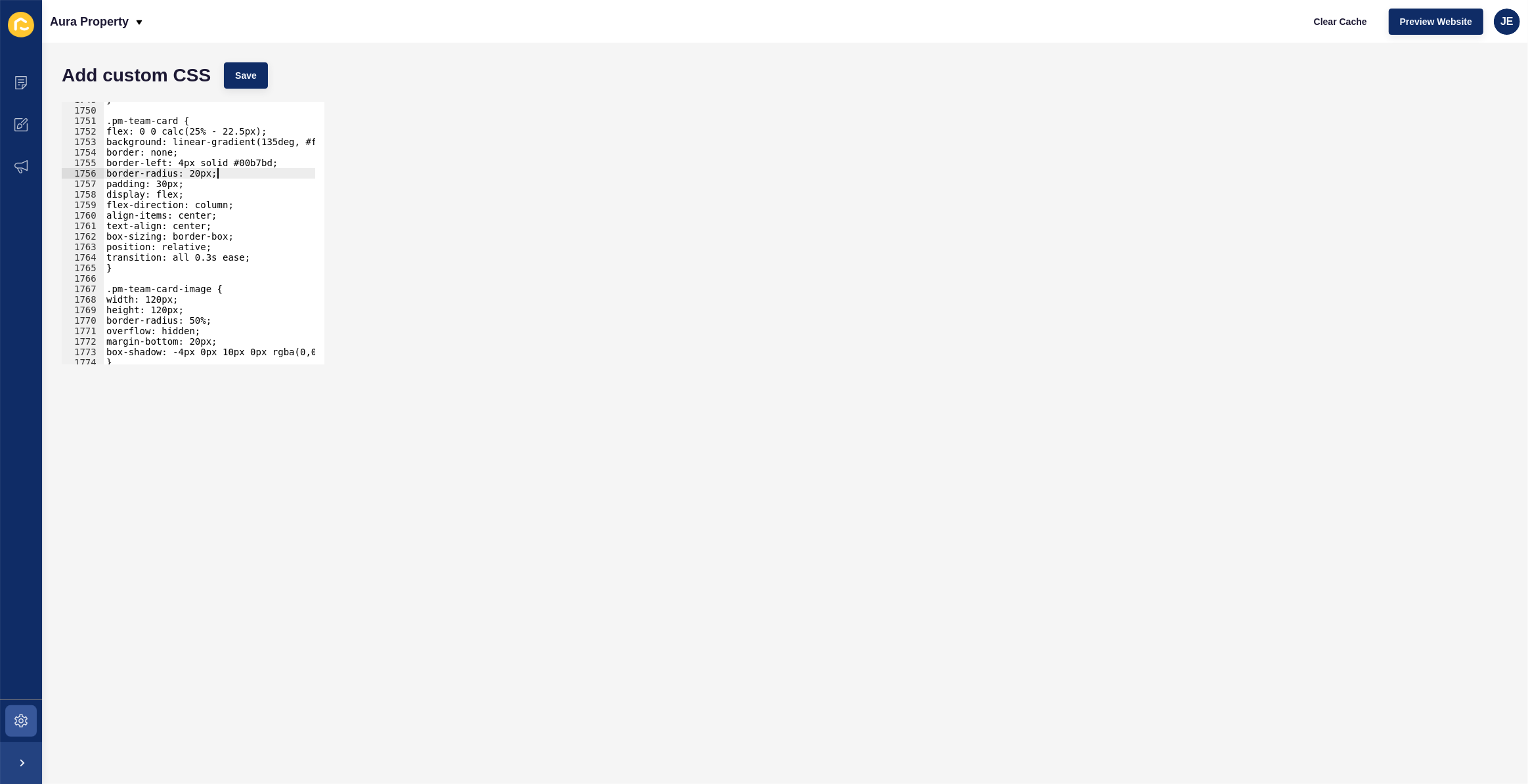
click at [209, 154] on div "} .pm-team-card { flex: 0 0 calc(25% - 22.5px); background: linear-gradient(135…" at bounding box center [365, 232] width 521 height 274
type textarea "border: none;"
click at [255, 69] on span "Save" at bounding box center [246, 76] width 22 height 13
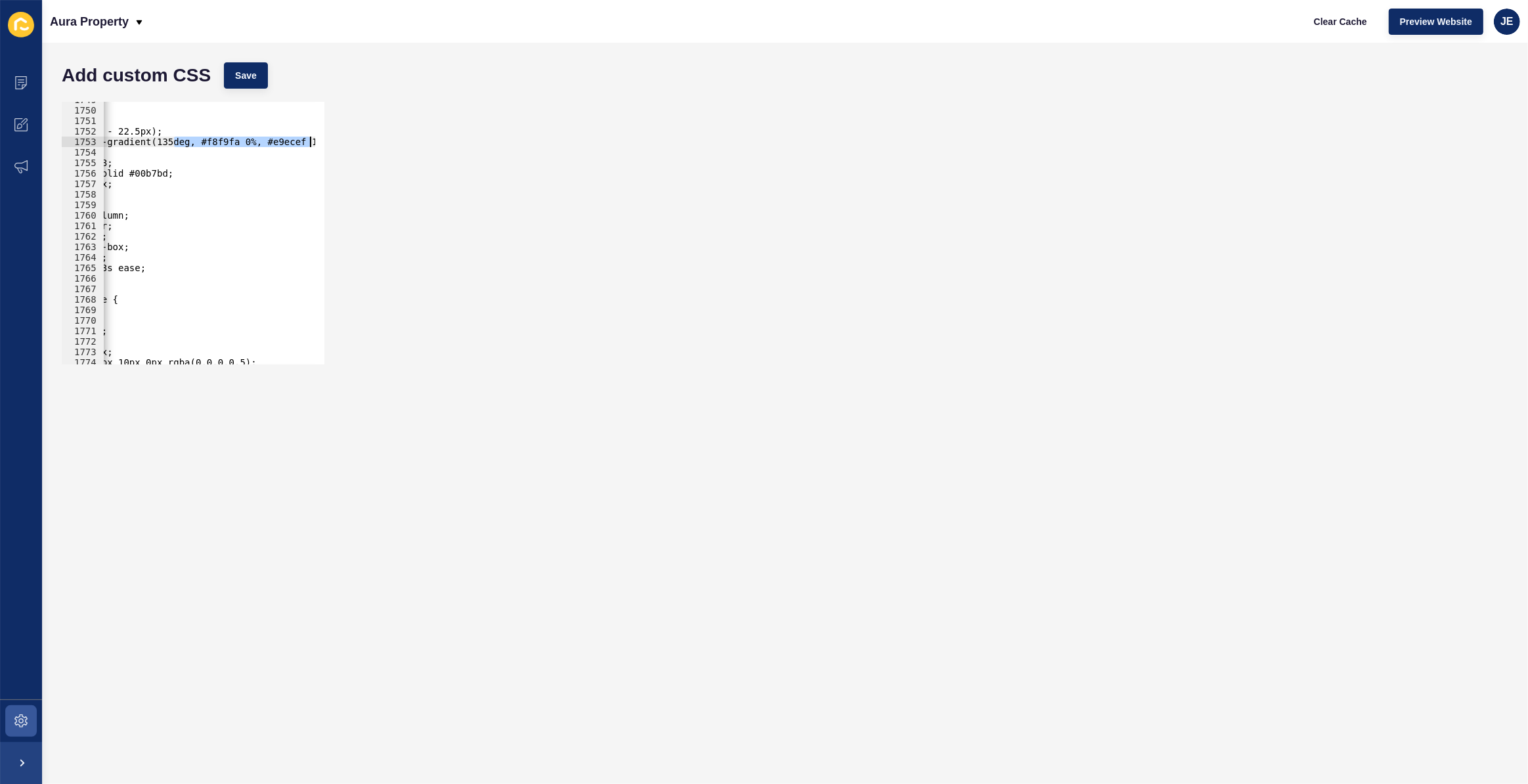
scroll to position [0, 119]
drag, startPoint x: 280, startPoint y: 142, endPoint x: 318, endPoint y: 140, distance: 38.1
click at [318, 140] on div "background: linear-gradient(135deg, #f8f9fa 0%, #e9ecef 100%); 1749 1750 1751 1…" at bounding box center [193, 233] width 263 height 262
click at [225, 138] on div "} .pm-team-card { flex: 0 0 calc(25% - 22.5px); background: linear-gradient(135…" at bounding box center [209, 233] width 211 height 262
click at [220, 140] on div "} .pm-team-card { flex: 0 0 calc(25% - 22.5px); background: linear-gradient(135…" at bounding box center [245, 232] width 521 height 274
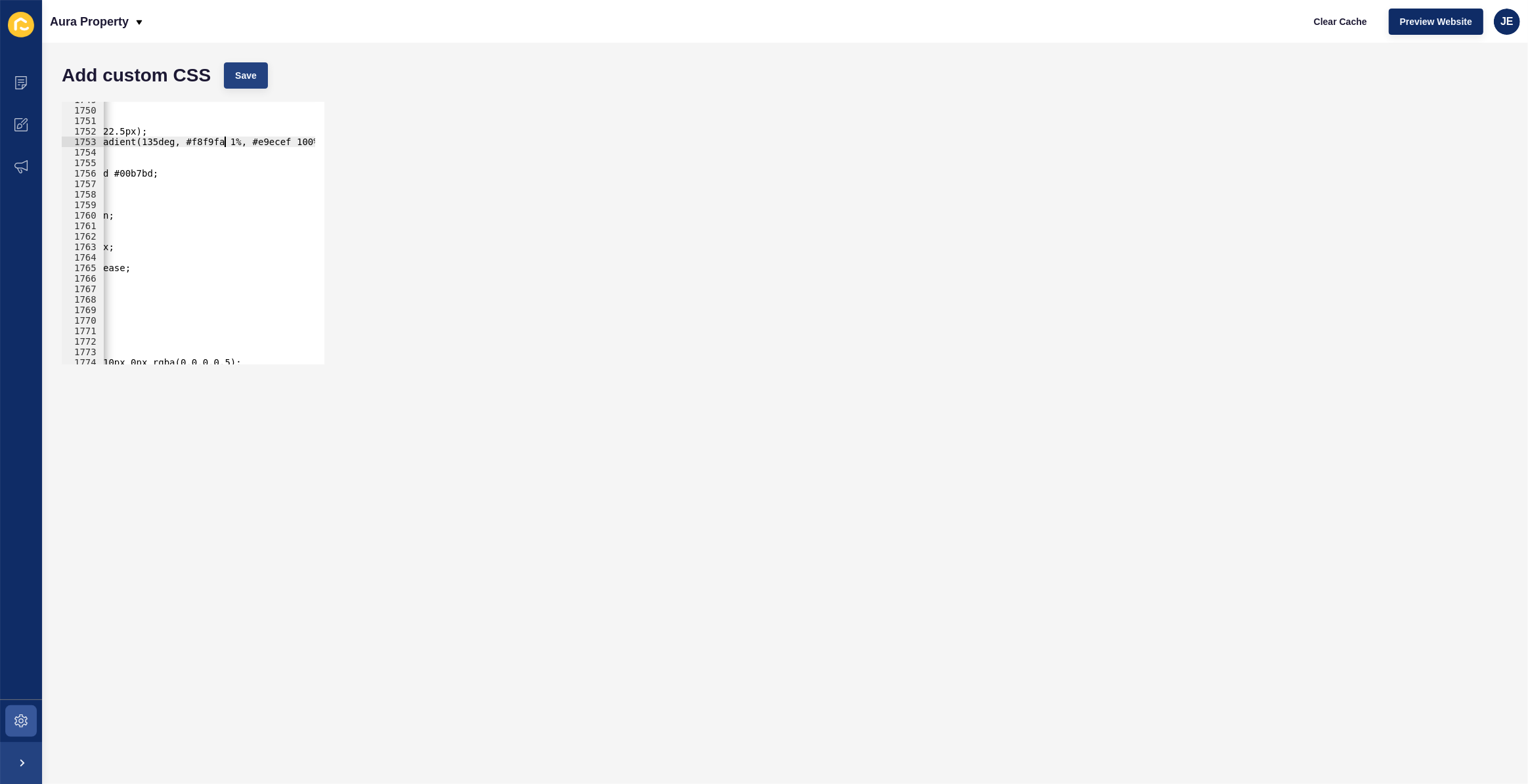
scroll to position [0, 17]
click at [253, 72] on span "Save" at bounding box center [246, 76] width 22 height 13
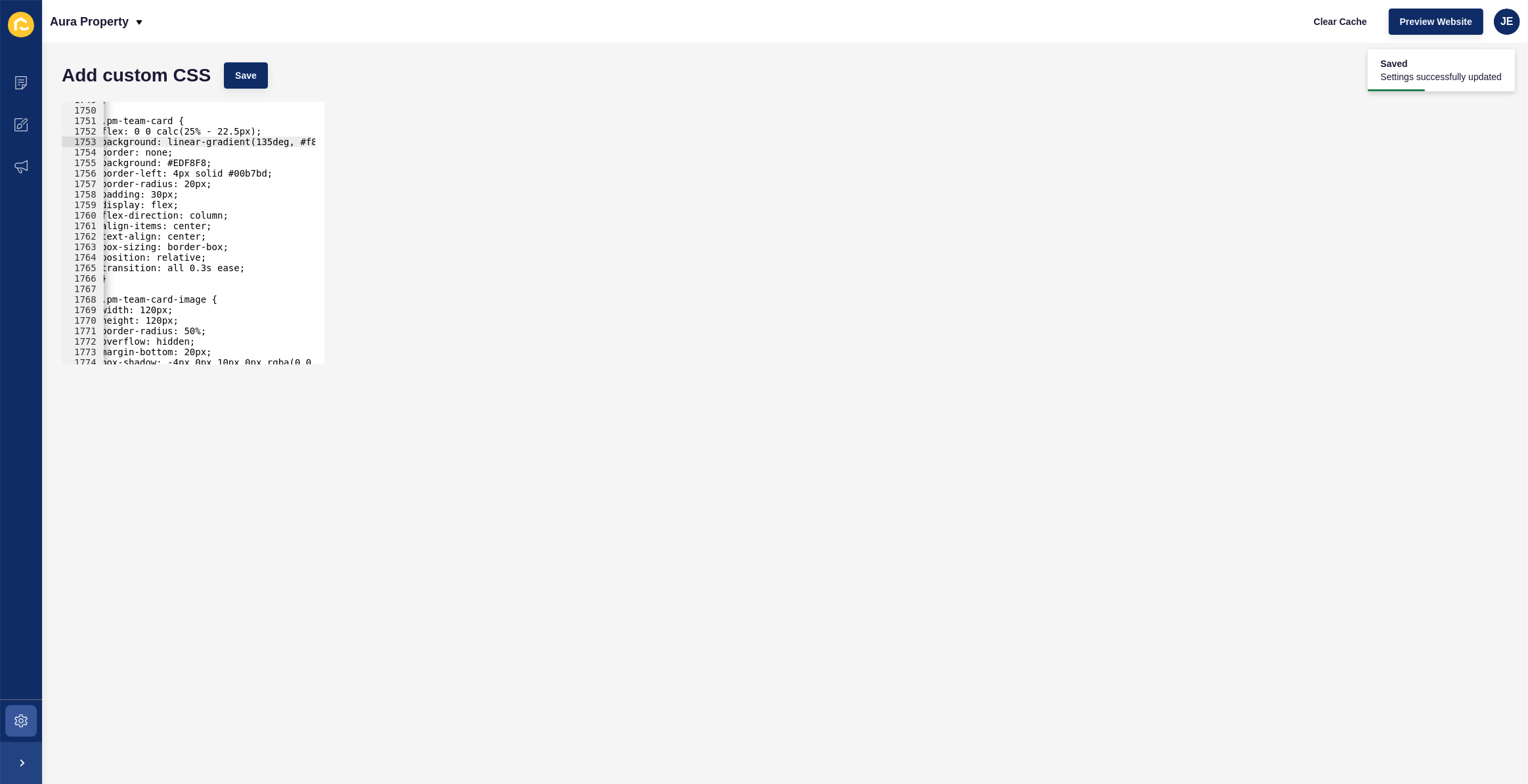
scroll to position [0, 0]
click at [280, 175] on div "} .pm-team-card { flex: 0 0 calc(25% - 22.5px); background: linear-gradient(135…" at bounding box center [365, 232] width 521 height 274
drag, startPoint x: 290, startPoint y: 170, endPoint x: 117, endPoint y: 174, distance: 173.0
click at [117, 174] on div "} .pm-team-card { flex: 0 0 calc(25% - 22.5px); background: linear-gradient(135…" at bounding box center [365, 232] width 521 height 274
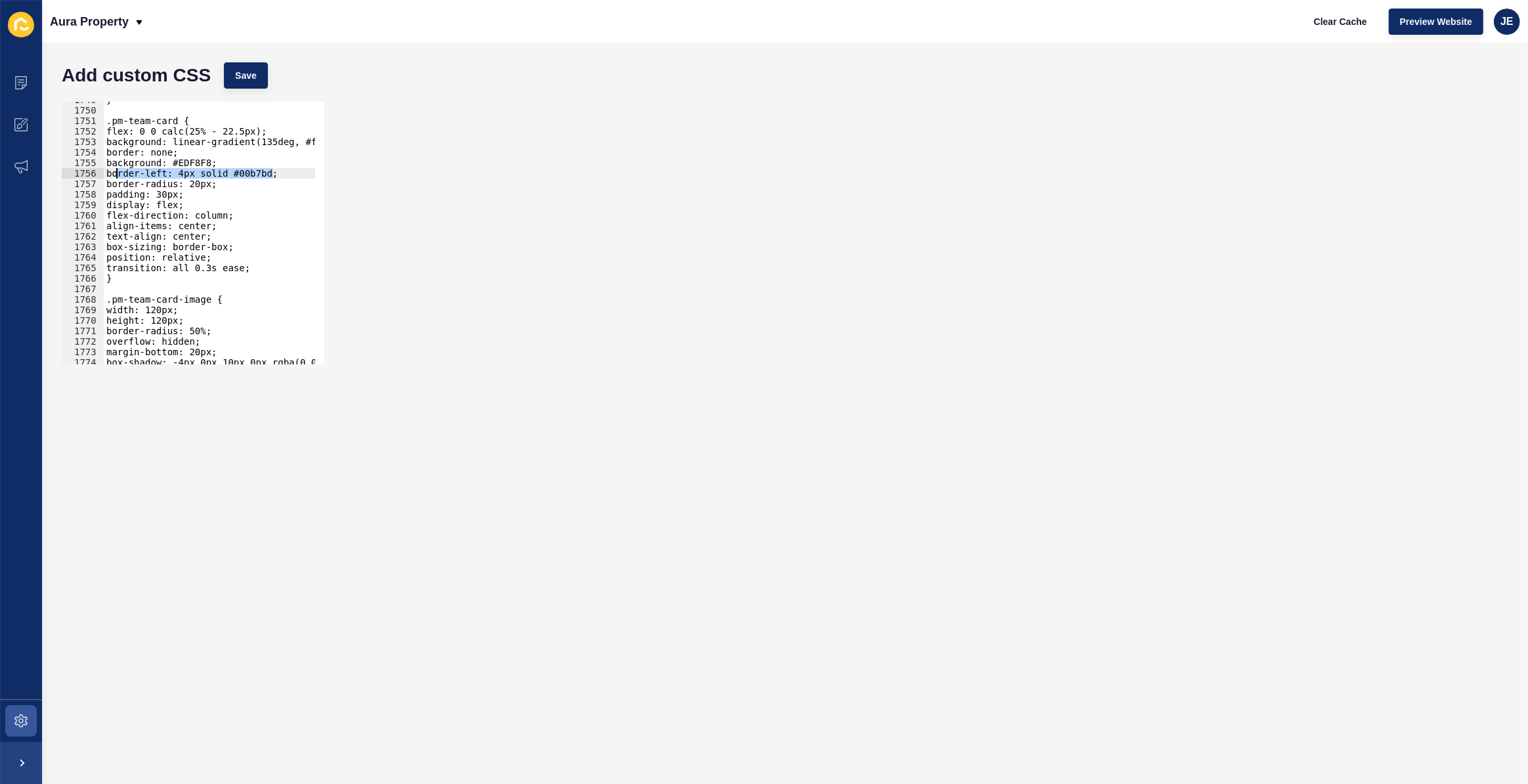
click at [279, 164] on div "} .pm-team-card { flex: 0 0 calc(25% - 22.5px); background: linear-gradient(135…" at bounding box center [365, 232] width 521 height 274
click at [278, 176] on div "} .pm-team-card { flex: 0 0 calc(25% - 22.5px); background: linear-gradient(135…" at bounding box center [365, 232] width 521 height 274
type textarea "border-left: 4px solid #00b7bd;"
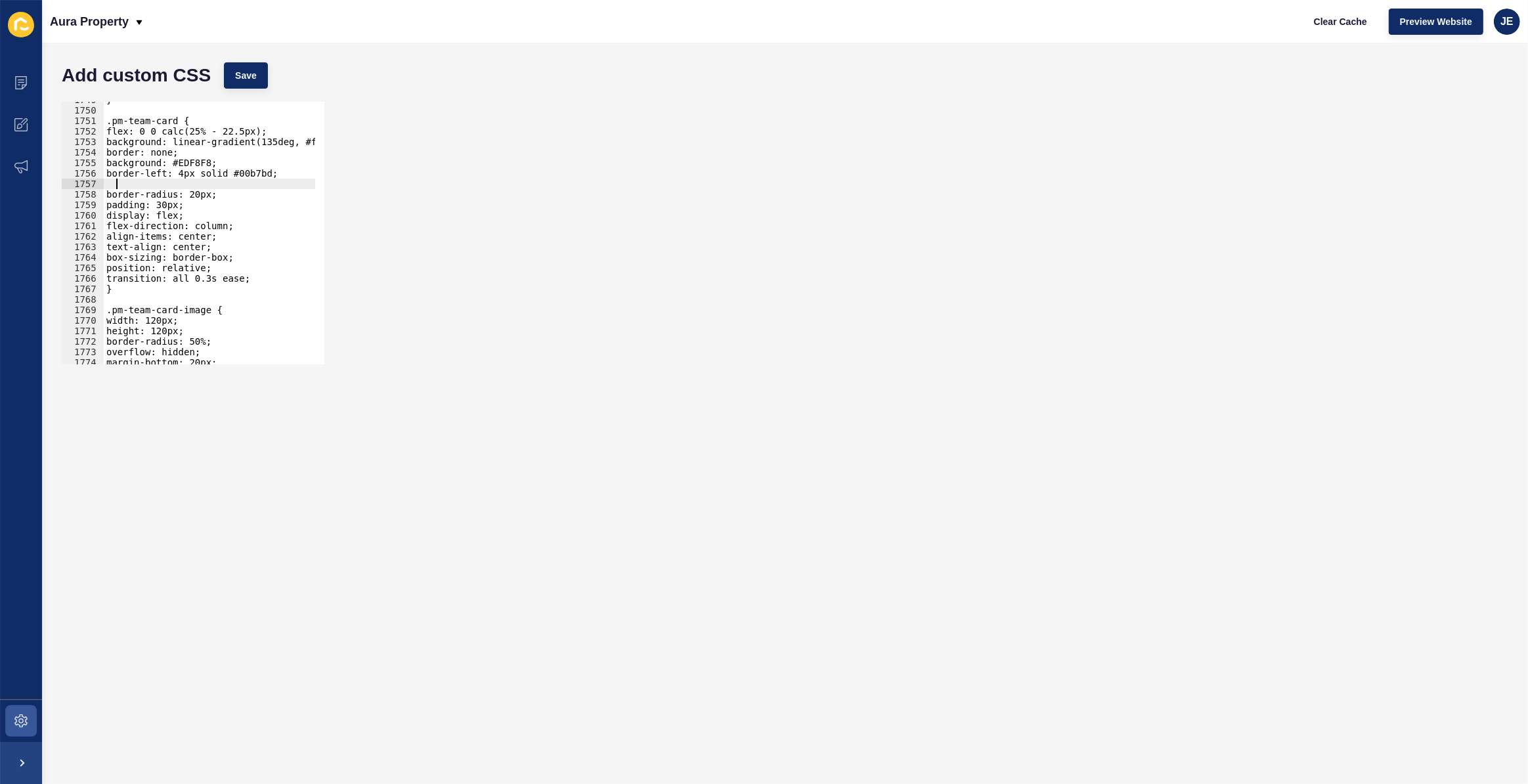
paste textarea "border-left: 4px solid #00b7bd;"
click at [162, 182] on div "} .pm-team-card { flex: 0 0 calc(25% - 22.5px); background: linear-gradient(135…" at bounding box center [365, 232] width 521 height 274
click at [162, 182] on div "} .pm-team-card { flex: 0 0 calc(25% - 22.5px); background: linear-gradient(135…" at bounding box center [365, 232] width 521 height 274
click at [254, 79] on span "Save" at bounding box center [246, 76] width 22 height 13
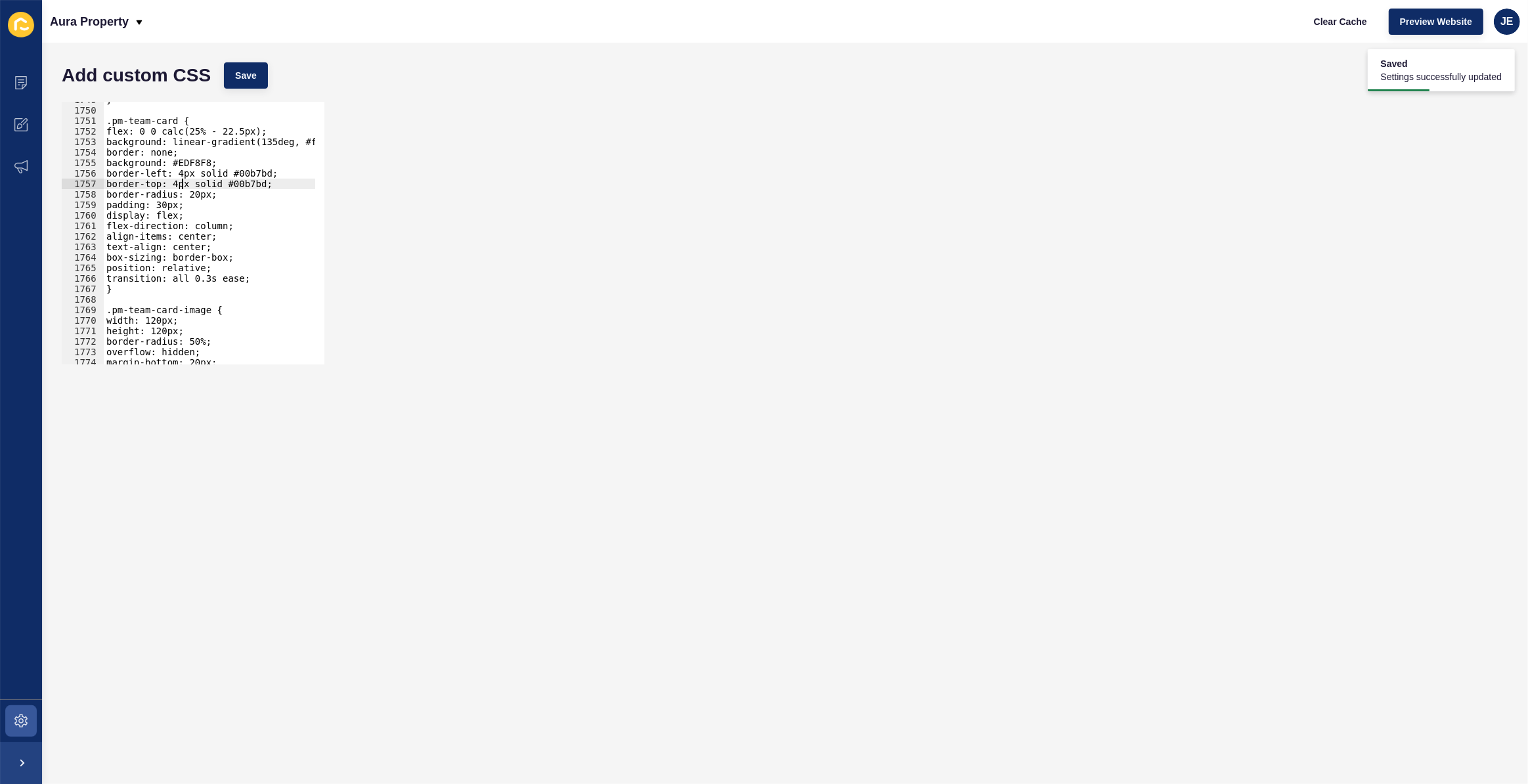
click at [177, 184] on div "} .pm-team-card { flex: 0 0 calc(25% - 22.5px); background: linear-gradient(135…" at bounding box center [365, 232] width 521 height 274
click at [238, 85] on button "Save" at bounding box center [246, 76] width 44 height 27
click at [186, 176] on div "} .pm-team-card { flex: 0 0 calc(25% - 22.5px); background: linear-gradient(135…" at bounding box center [365, 232] width 521 height 274
click at [257, 74] on button "Save" at bounding box center [246, 76] width 44 height 27
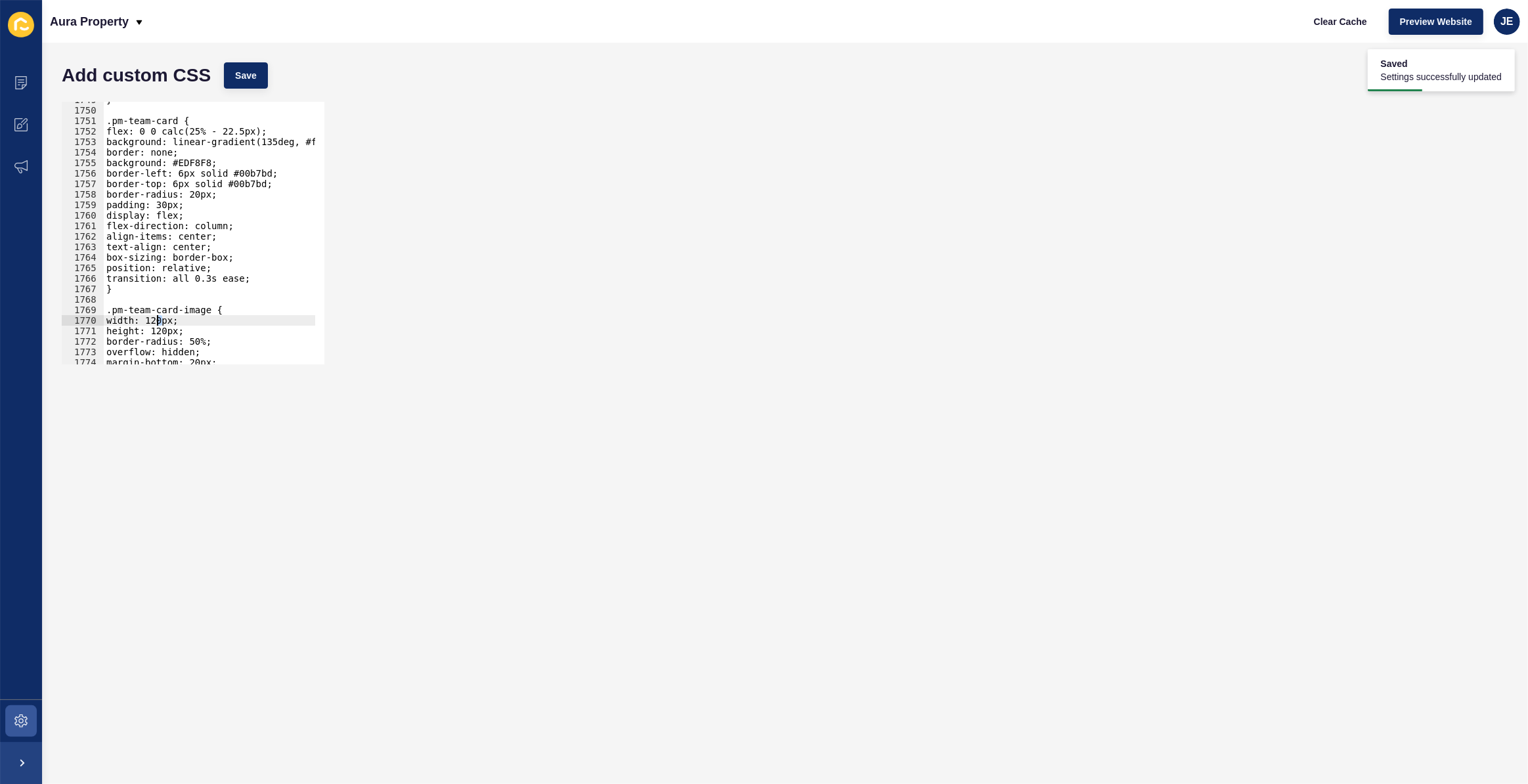
click at [157, 320] on div "} .pm-team-card { flex: 0 0 calc(25% - 22.5px); background: linear-gradient(135…" at bounding box center [365, 232] width 521 height 274
click at [243, 85] on button "Save" at bounding box center [246, 76] width 44 height 27
click at [164, 327] on div "} .pm-team-card { flex: 0 0 calc(25% - 22.5px); background: linear-gradient(135…" at bounding box center [365, 232] width 521 height 274
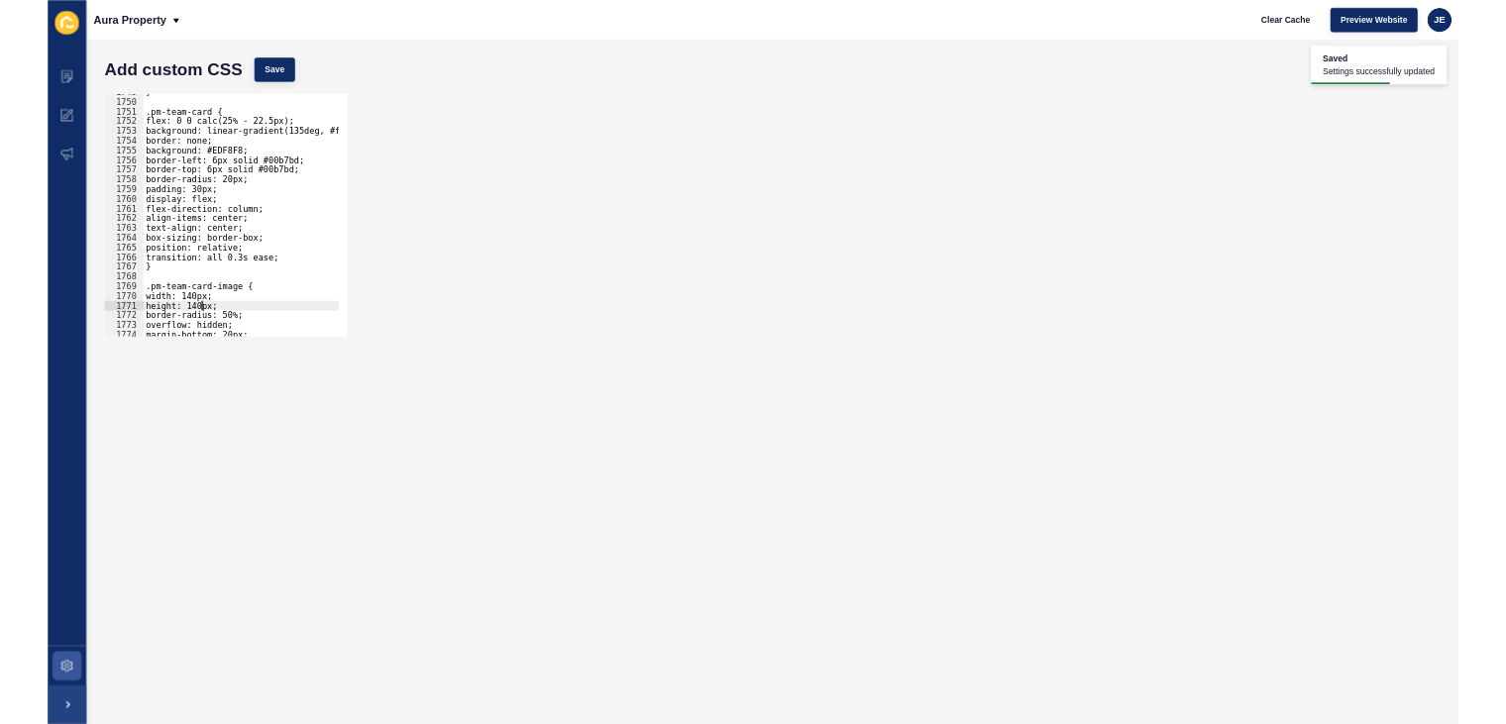
scroll to position [0, 6]
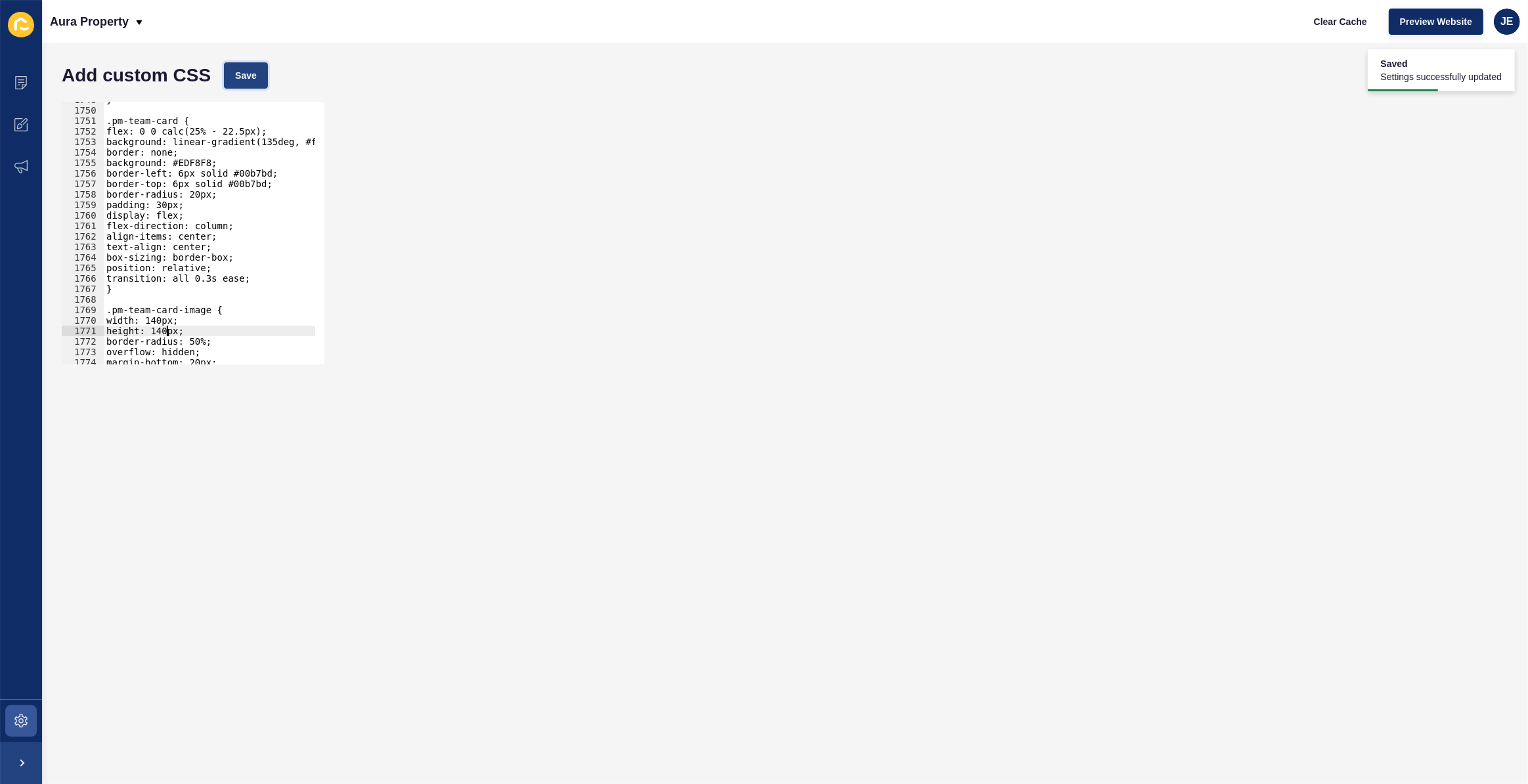
click at [255, 80] on span "Save" at bounding box center [246, 76] width 22 height 13
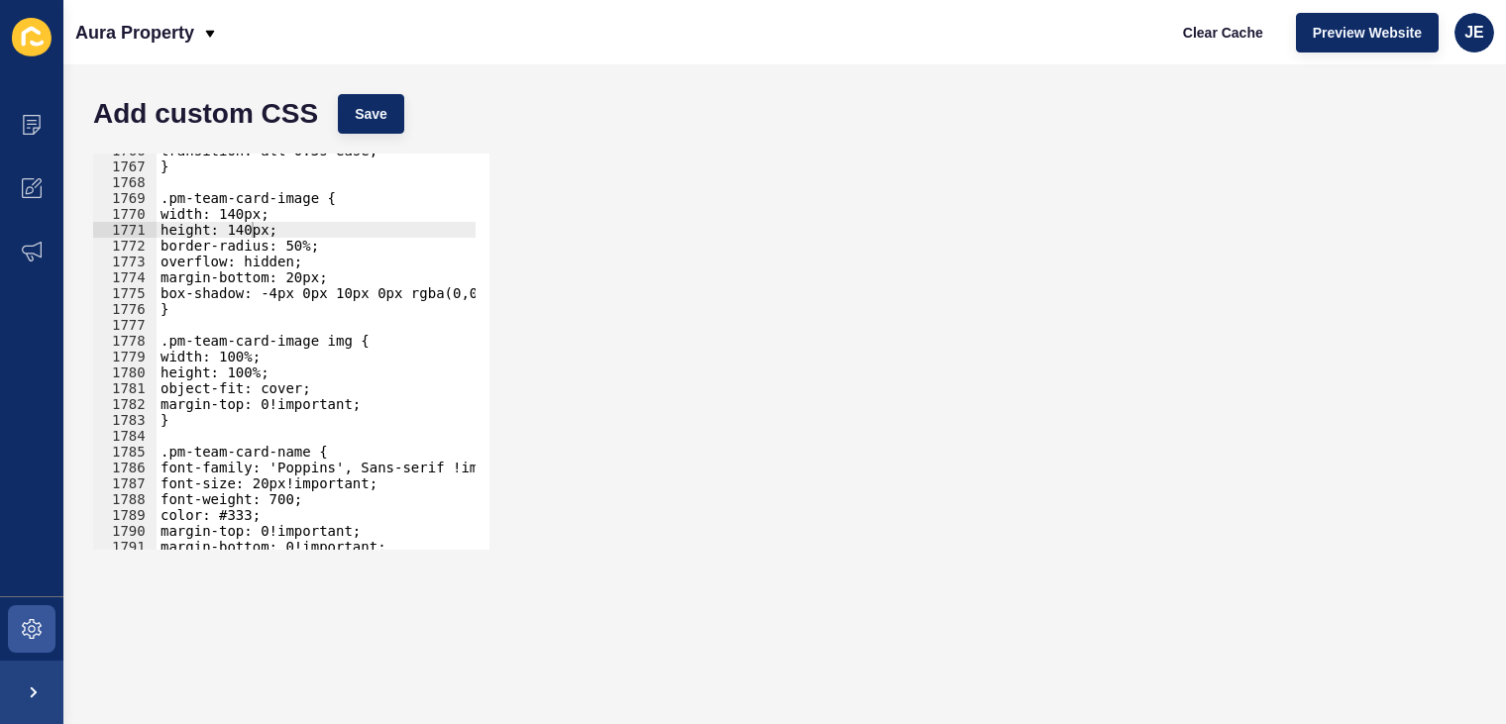
scroll to position [28097, 0]
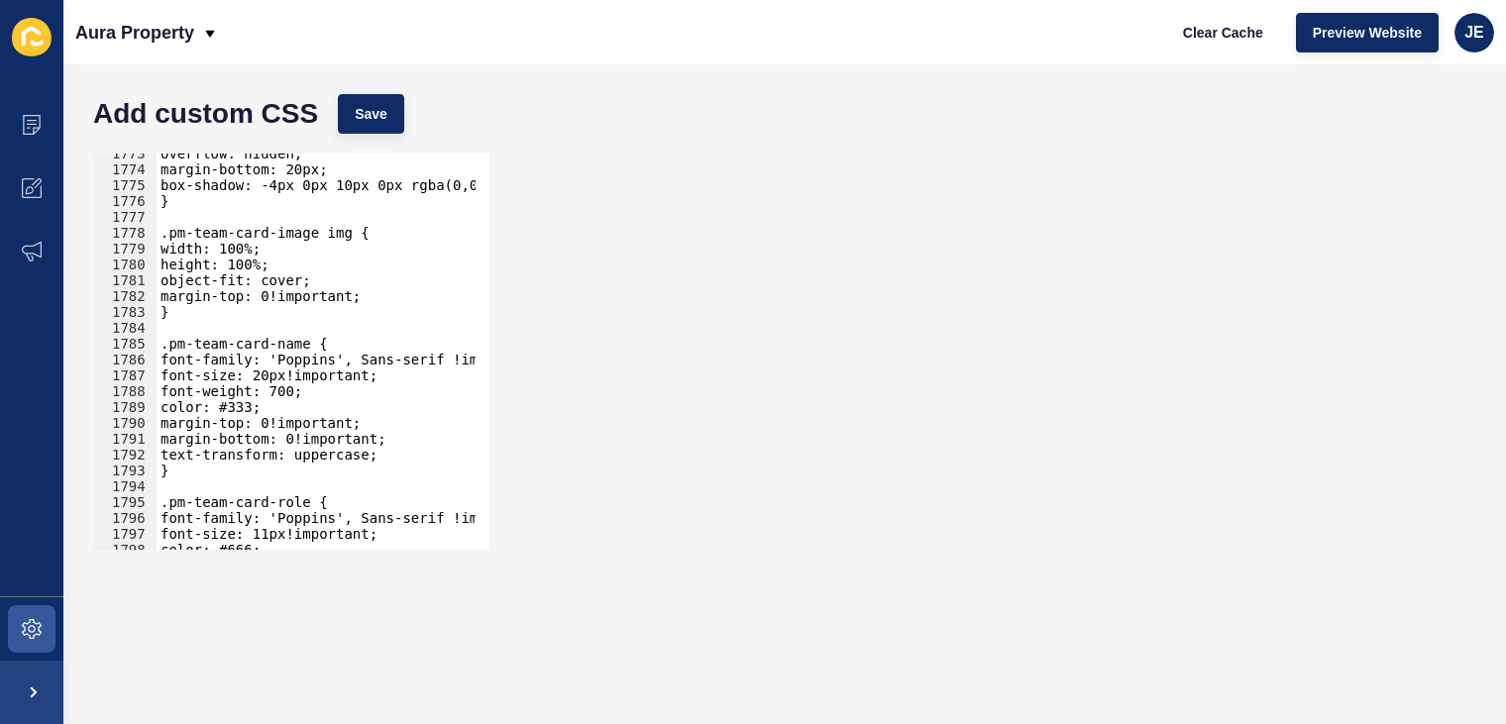
type textarea "text-transform: uppercase;"
click at [386, 449] on div "overflow: hidden; margin-bottom: 20px; box-shadow: -4px 0px 10px 0px rgba(0,0,0…" at bounding box center [550, 353] width 786 height 414
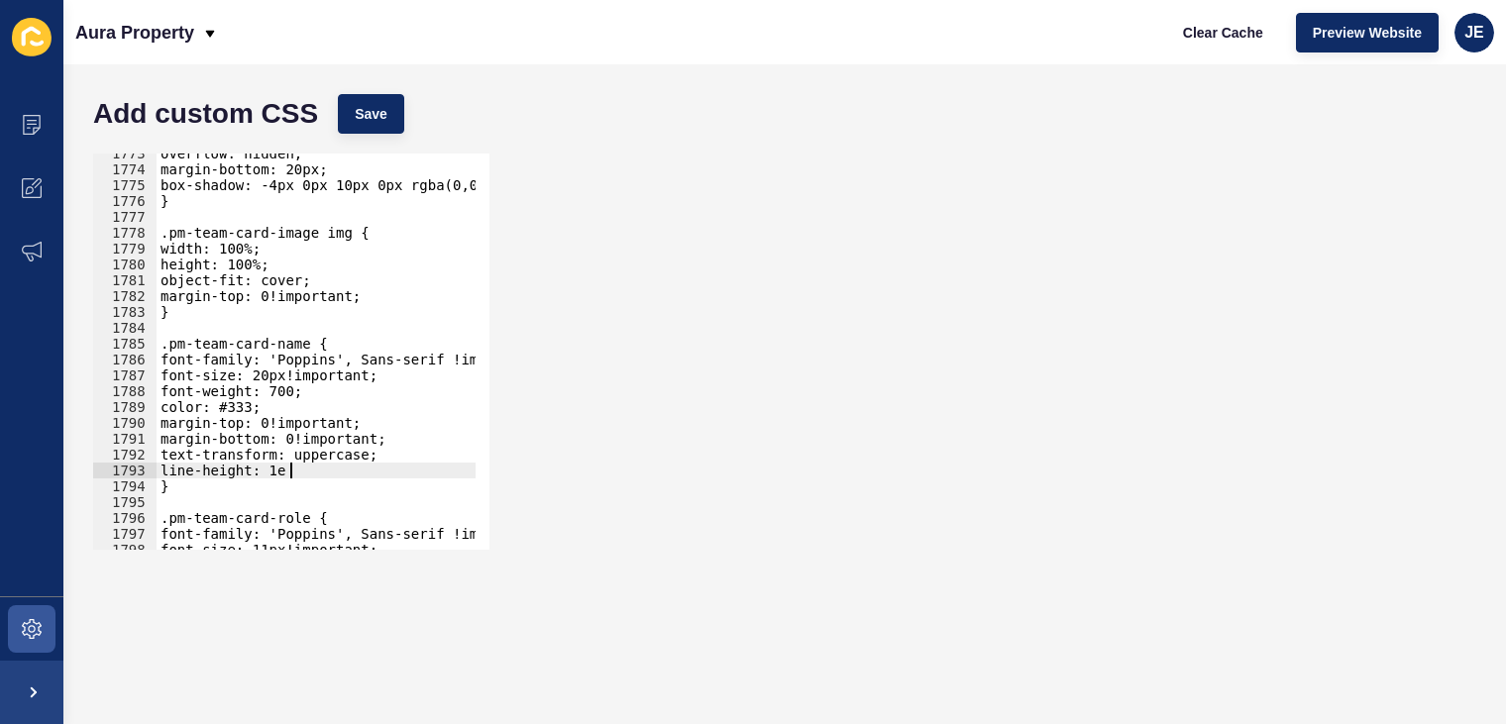
scroll to position [0, 9]
click at [374, 123] on span "Save" at bounding box center [371, 114] width 33 height 20
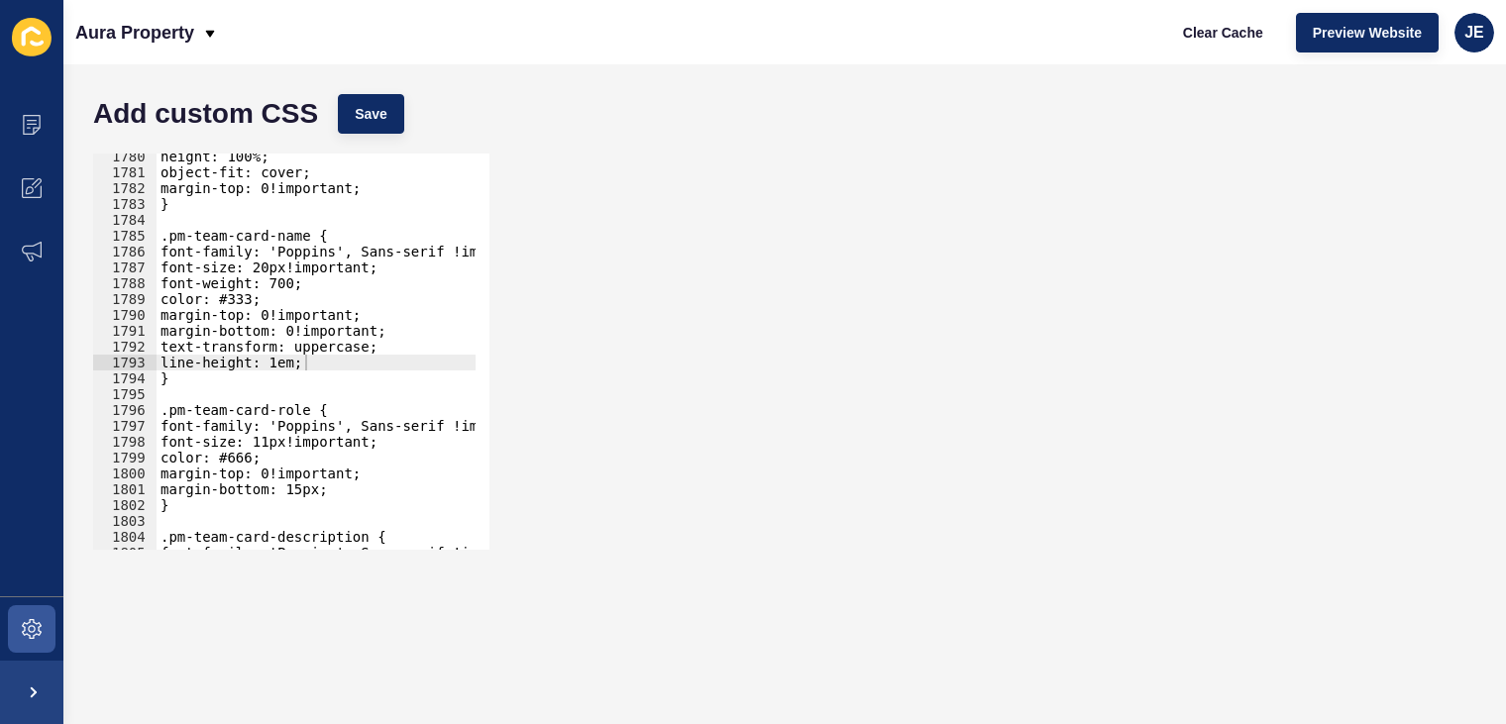
scroll to position [28205, 0]
drag, startPoint x: 305, startPoint y: 489, endPoint x: 289, endPoint y: 489, distance: 15.9
click at [289, 489] on div "height: 100%; object-fit: cover; margin-top: 0!important; } .pm-team-card-name …" at bounding box center [550, 356] width 786 height 414
click at [328, 334] on div "height: 100%; object-fit: cover; margin-top: 0!important; } .pm-team-card-name …" at bounding box center [550, 356] width 786 height 414
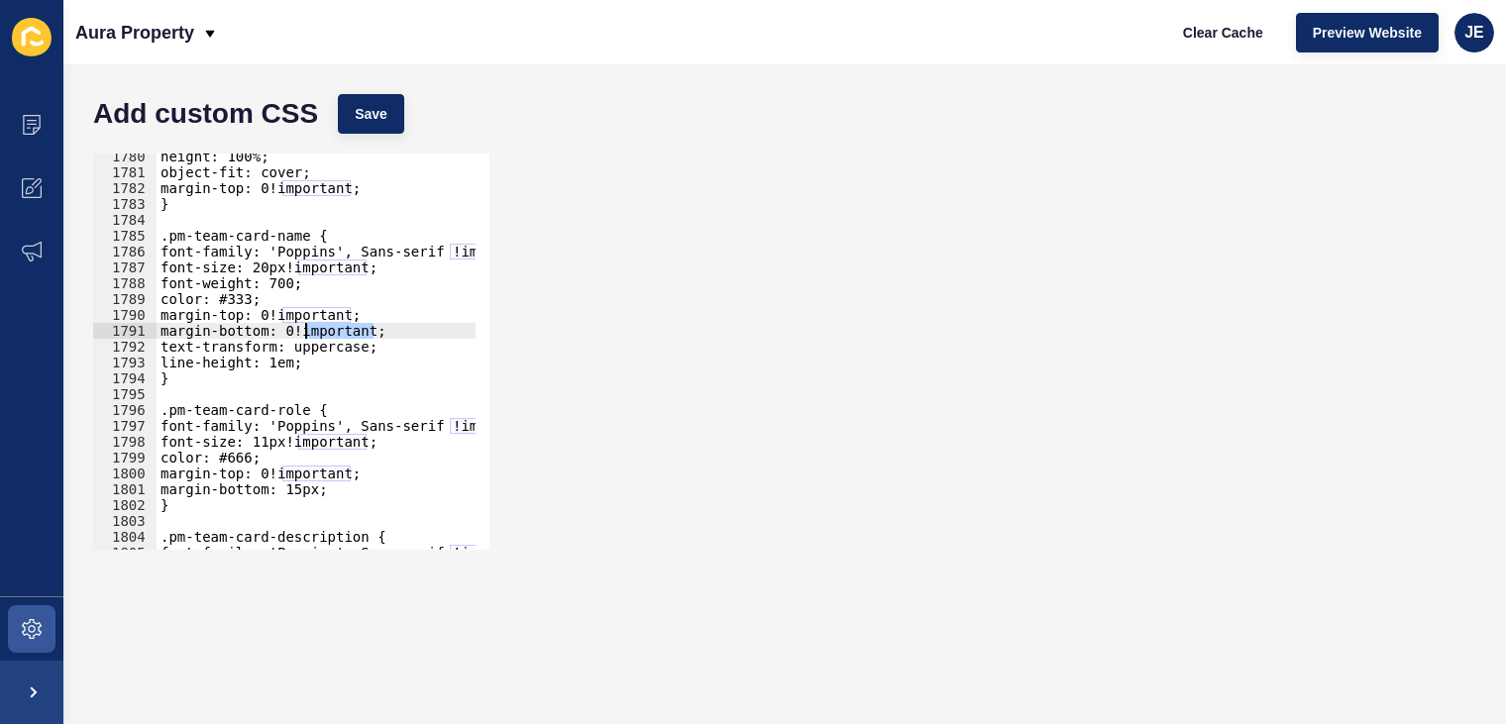
click at [328, 334] on div "height: 100%; object-fit: cover; margin-top: 0!important; } .pm-team-card-name …" at bounding box center [550, 356] width 786 height 414
click at [303, 492] on div "height: 100%; object-fit: cover; margin-top: 0!important; } .pm-team-card-name …" at bounding box center [550, 356] width 786 height 414
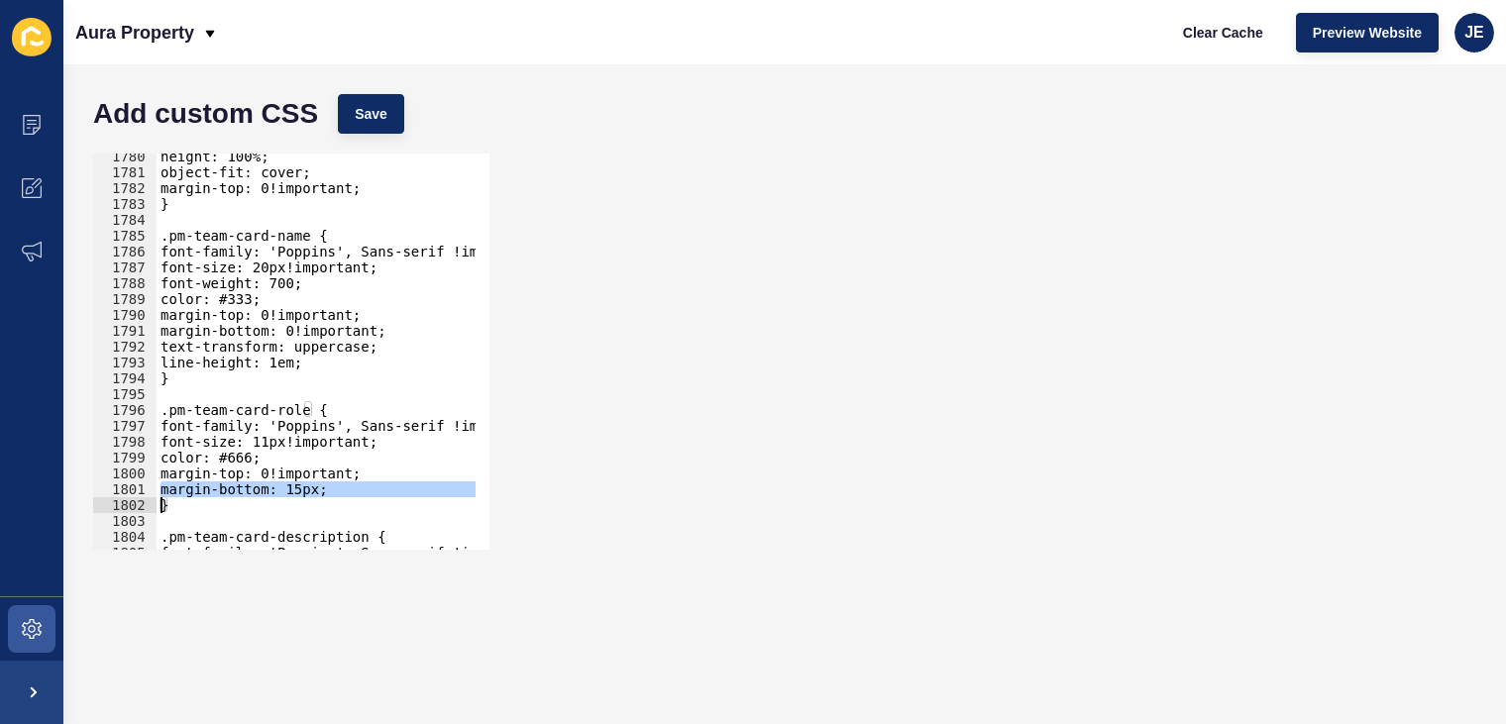
paste textarea
type textarea "}"
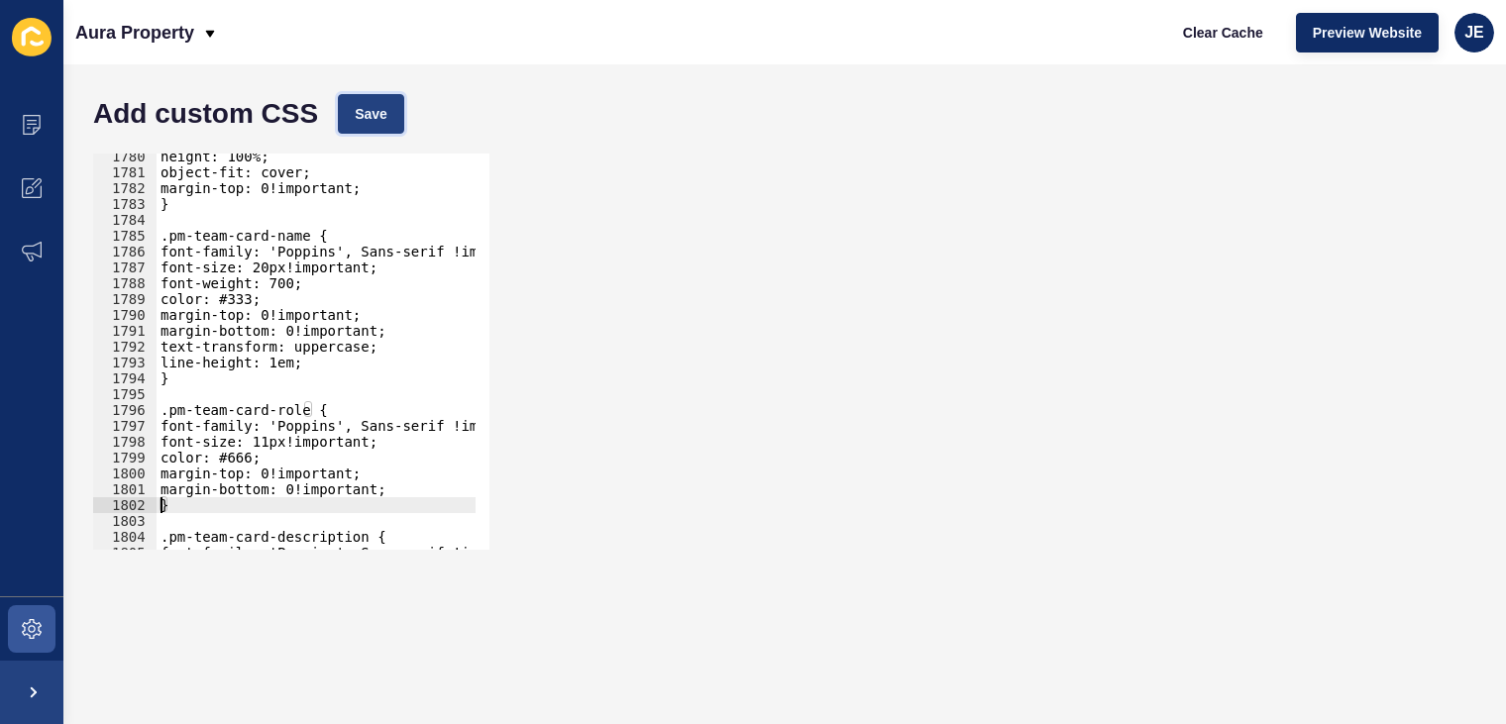
click at [377, 111] on span "Save" at bounding box center [371, 114] width 33 height 20
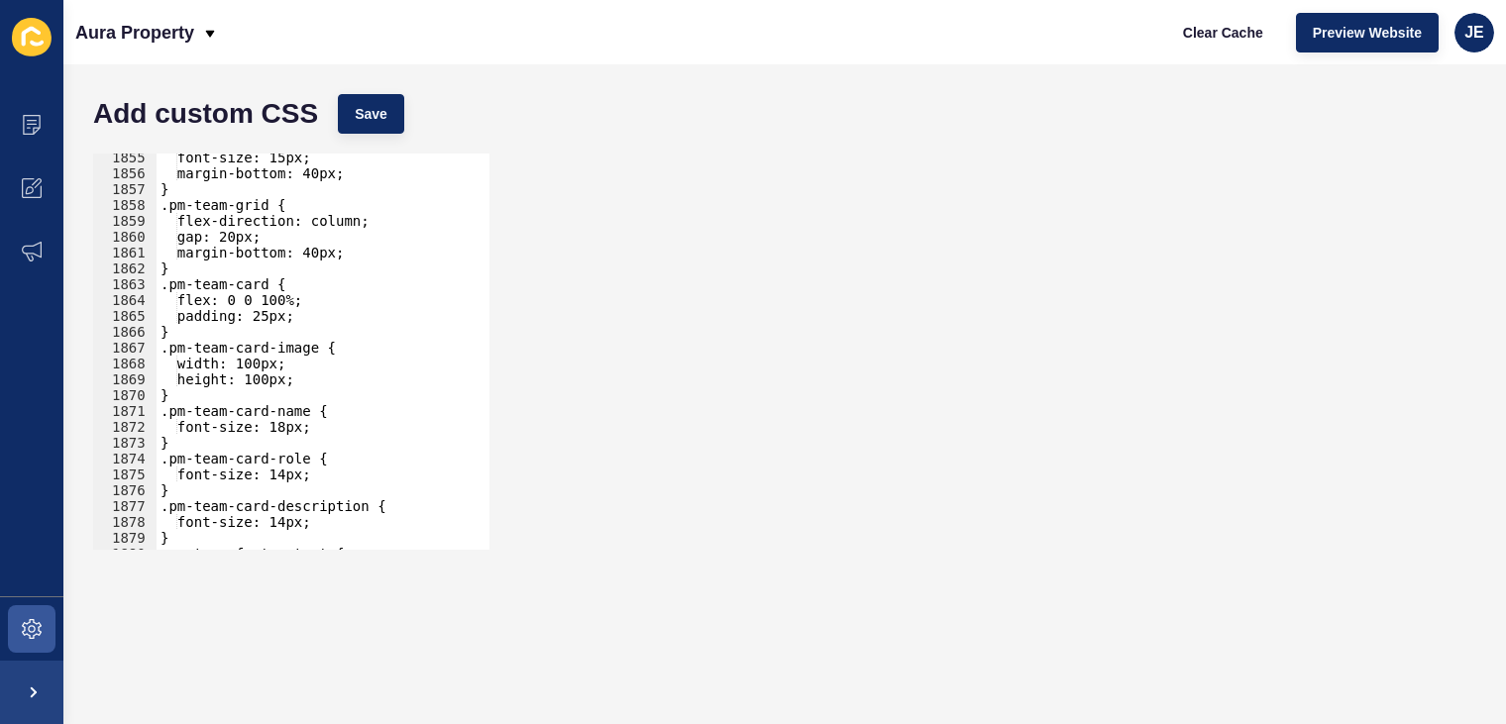
scroll to position [29481, 0]
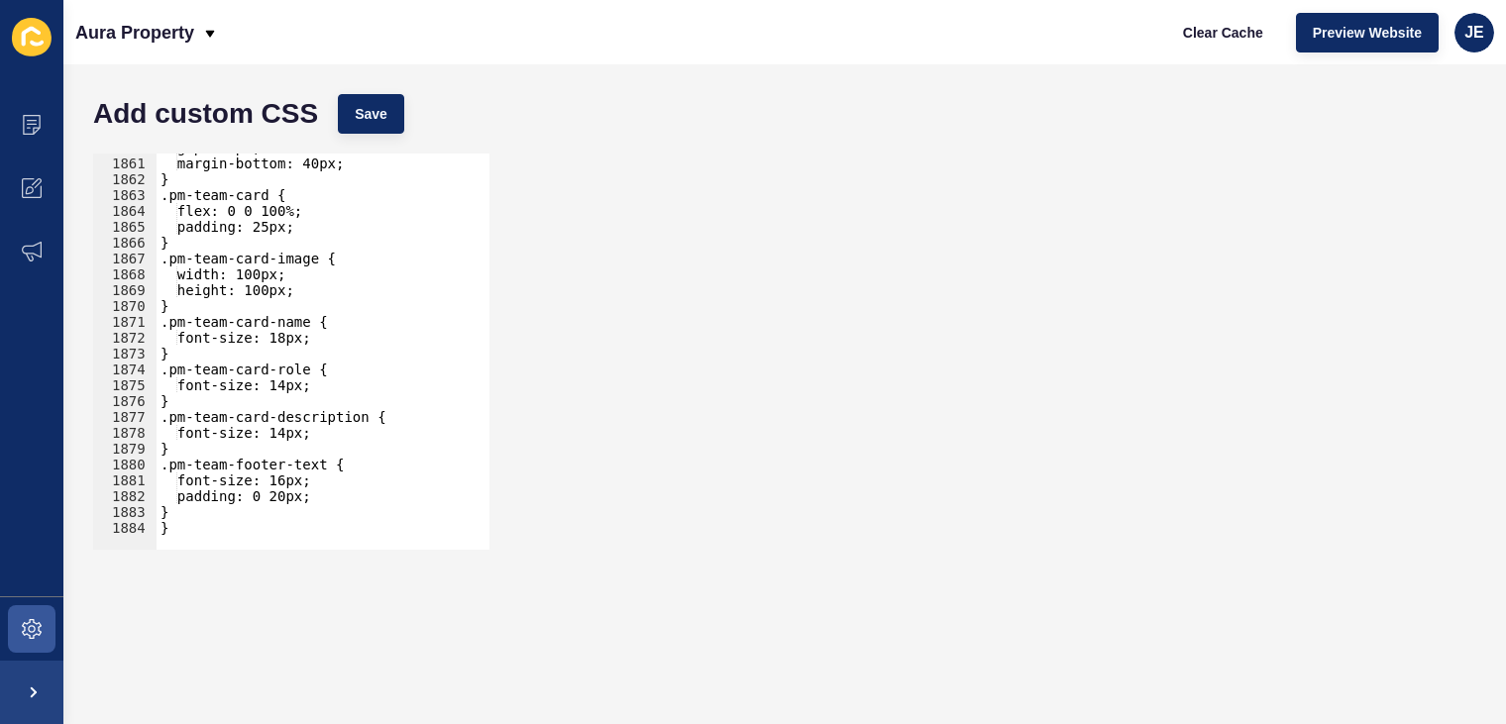
click at [212, 525] on div "gap: 20px; margin-bottom: 40px; } .pm-team-card { flex: 0 0 100%; padding: 25px…" at bounding box center [550, 347] width 786 height 414
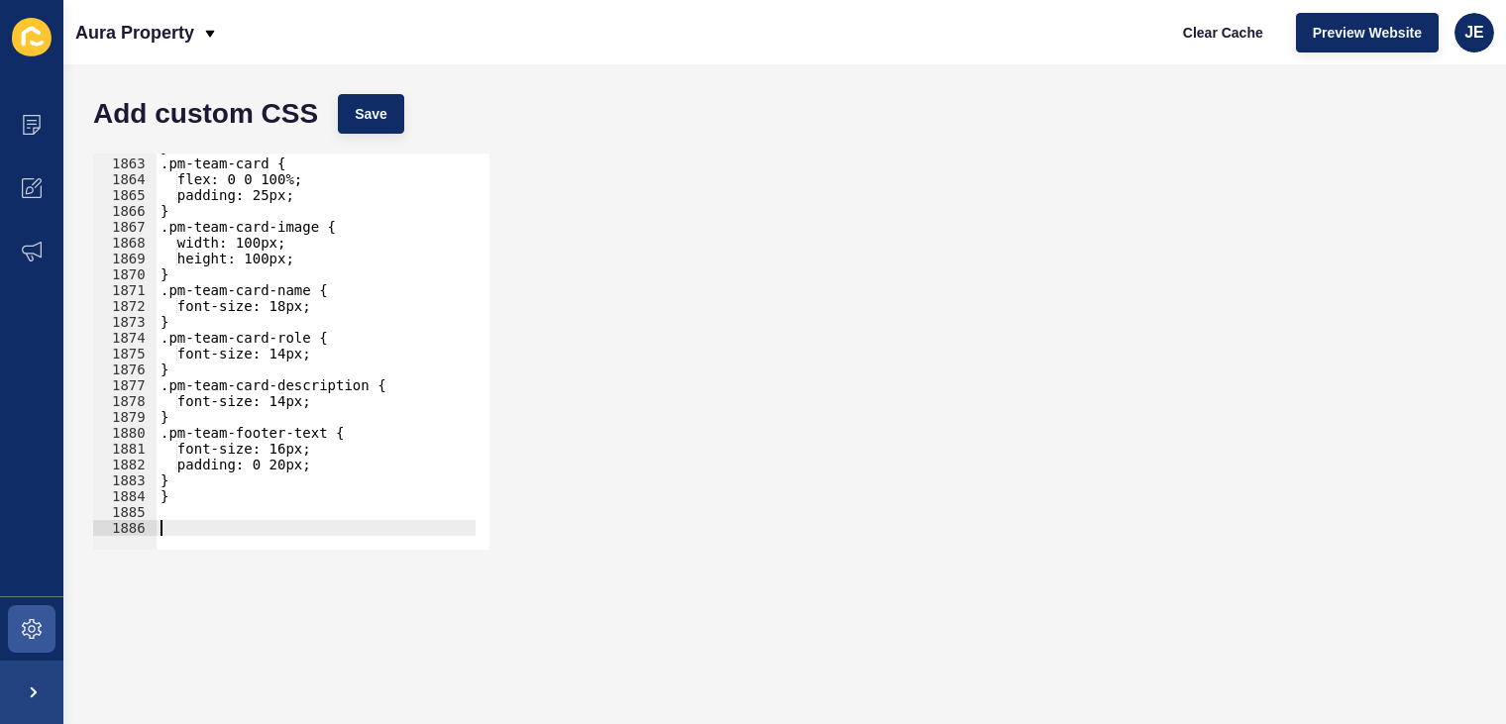
paste textarea "}"
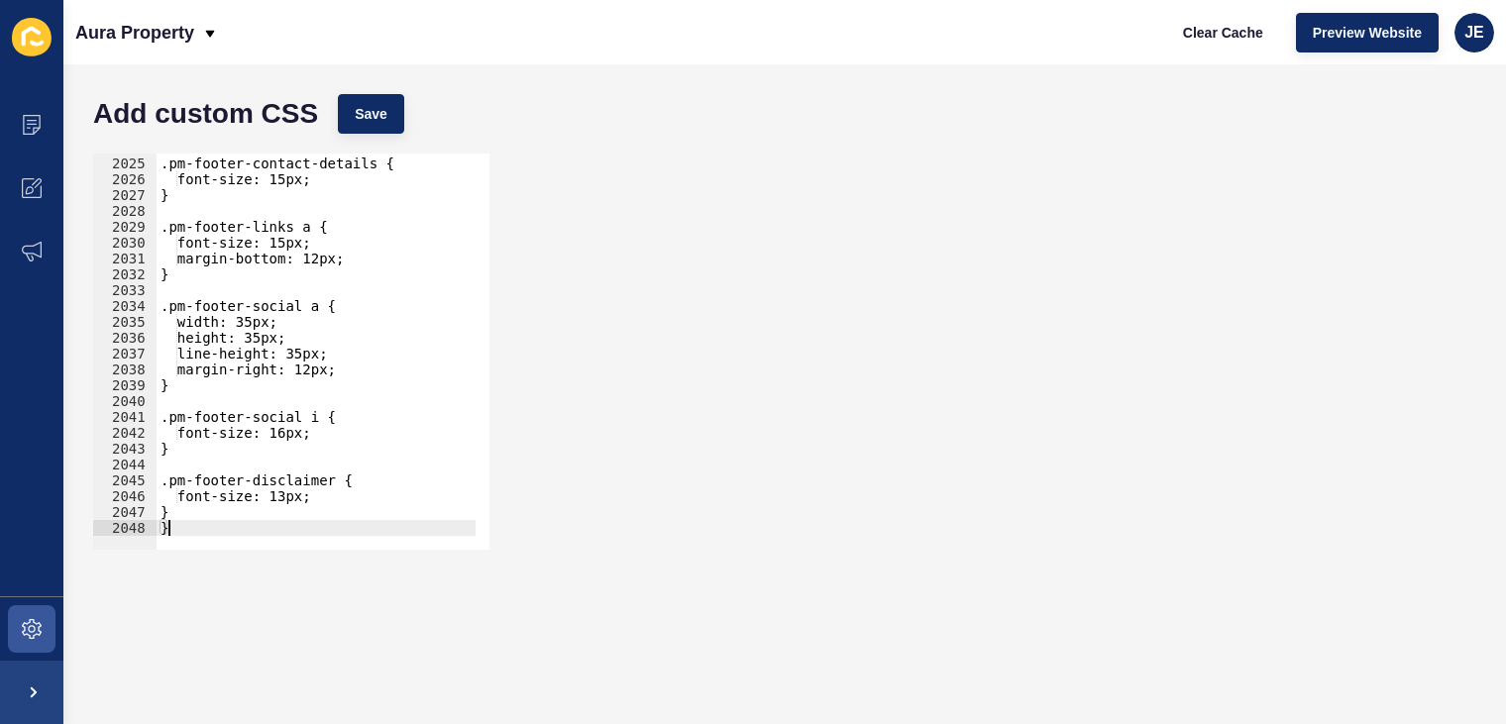
click at [379, 91] on div "Add custom CSS Save" at bounding box center [784, 113] width 1403 height 59
click at [379, 101] on button "Save" at bounding box center [371, 114] width 66 height 40
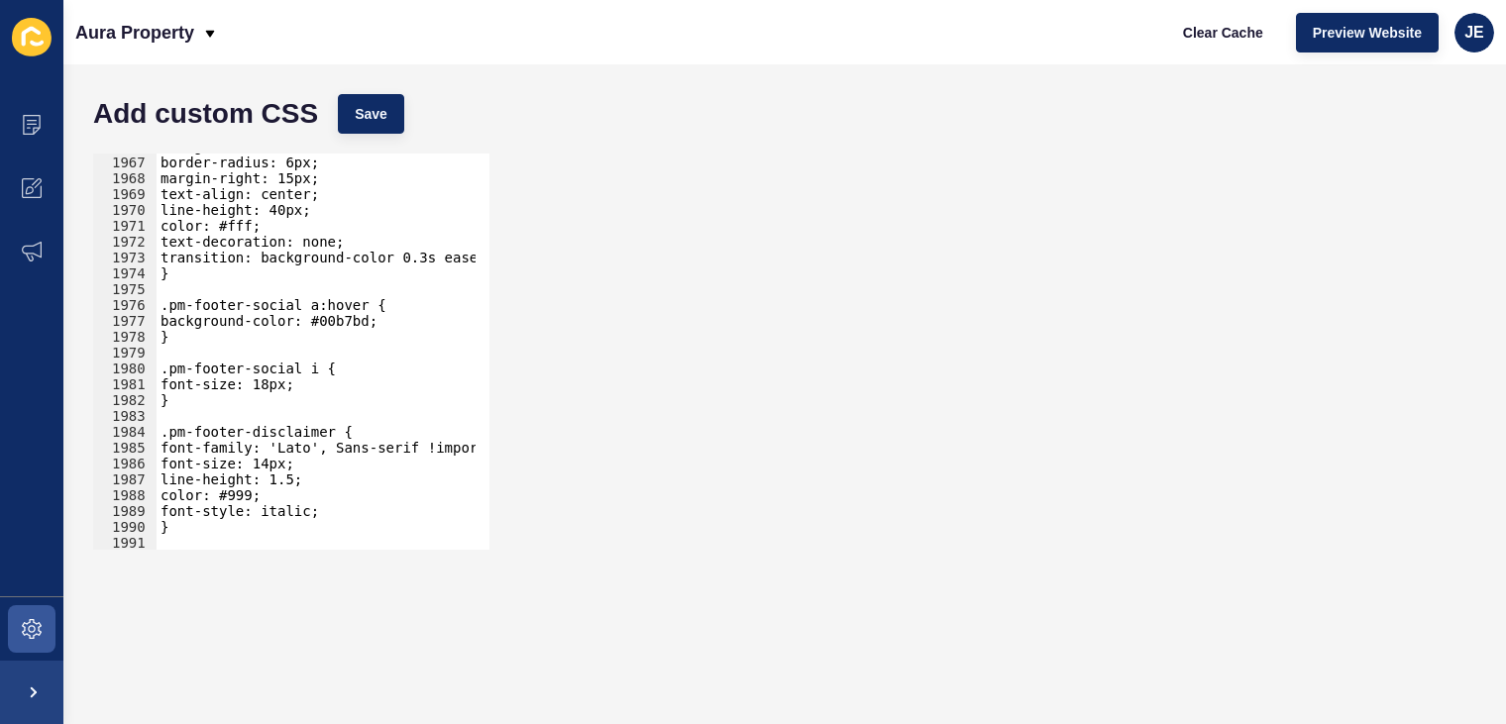
scroll to position [31056, 0]
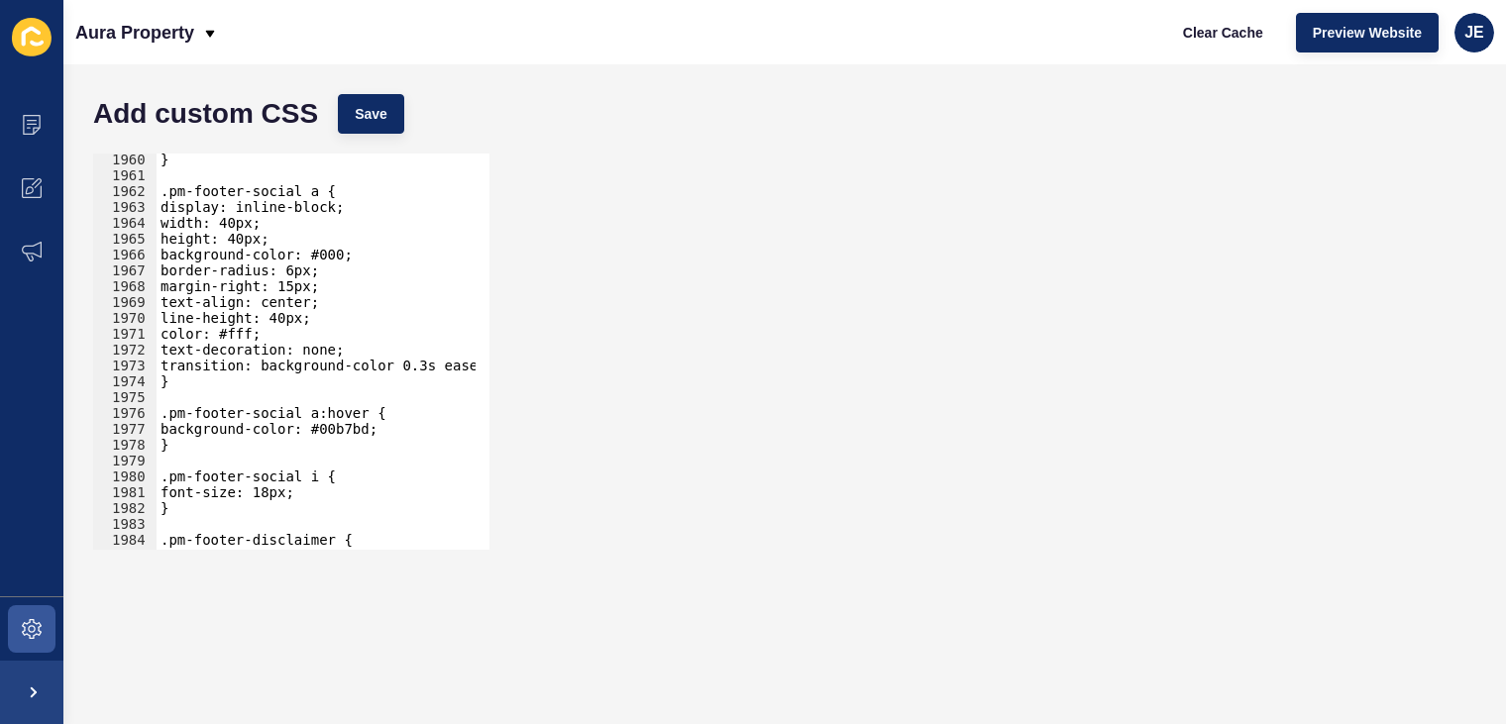
click at [255, 335] on div "} .pm-footer-social a { display: inline-block; width: 40px; height: 40px; backg…" at bounding box center [550, 359] width 786 height 414
click at [260, 338] on div "} .pm-footer-social a { display: inline-block; width: 40px; height: 40px; backg…" at bounding box center [550, 359] width 786 height 414
click at [374, 112] on span "Save" at bounding box center [371, 114] width 33 height 20
type textarea "font-size: 18px;"
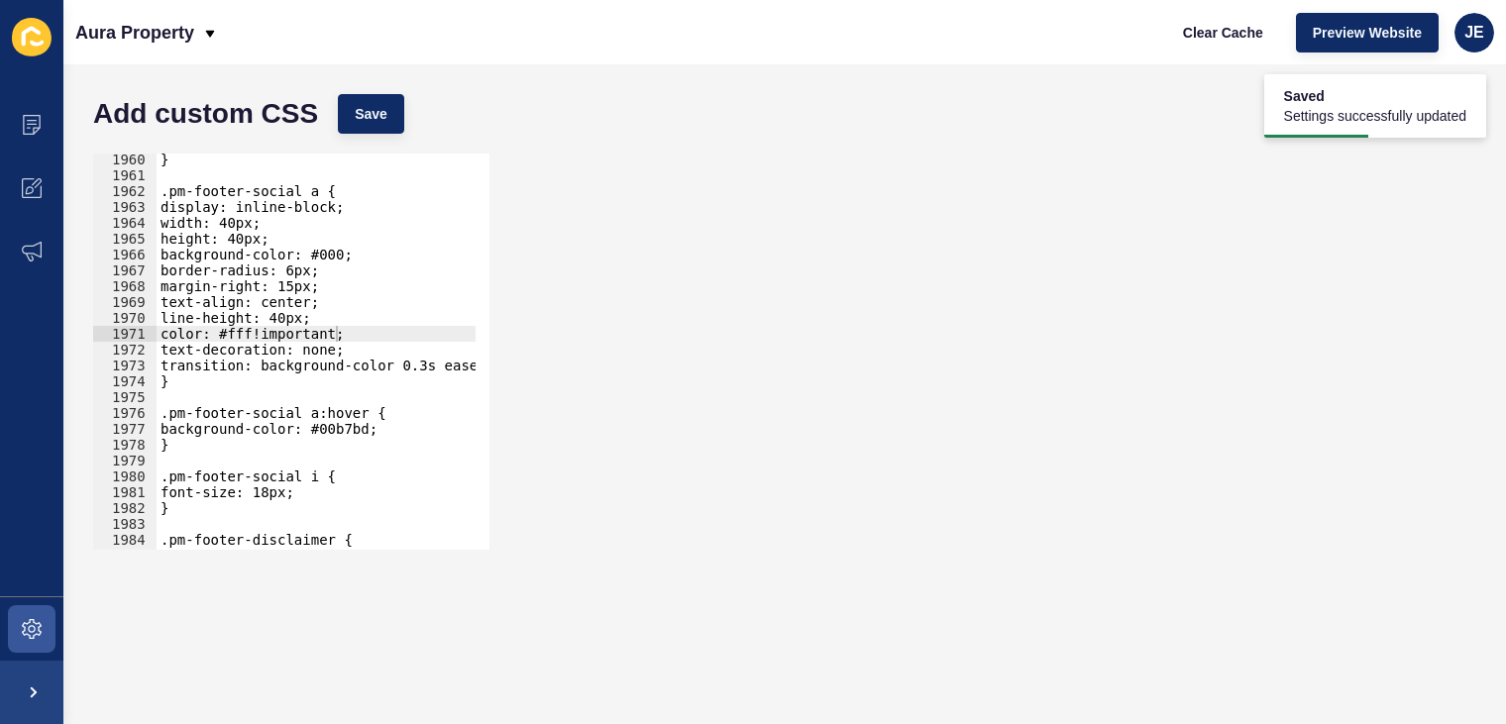
click at [302, 488] on div "} .pm-footer-social a { display: inline-block; width: 40px; height: 40px; backg…" at bounding box center [550, 359] width 786 height 414
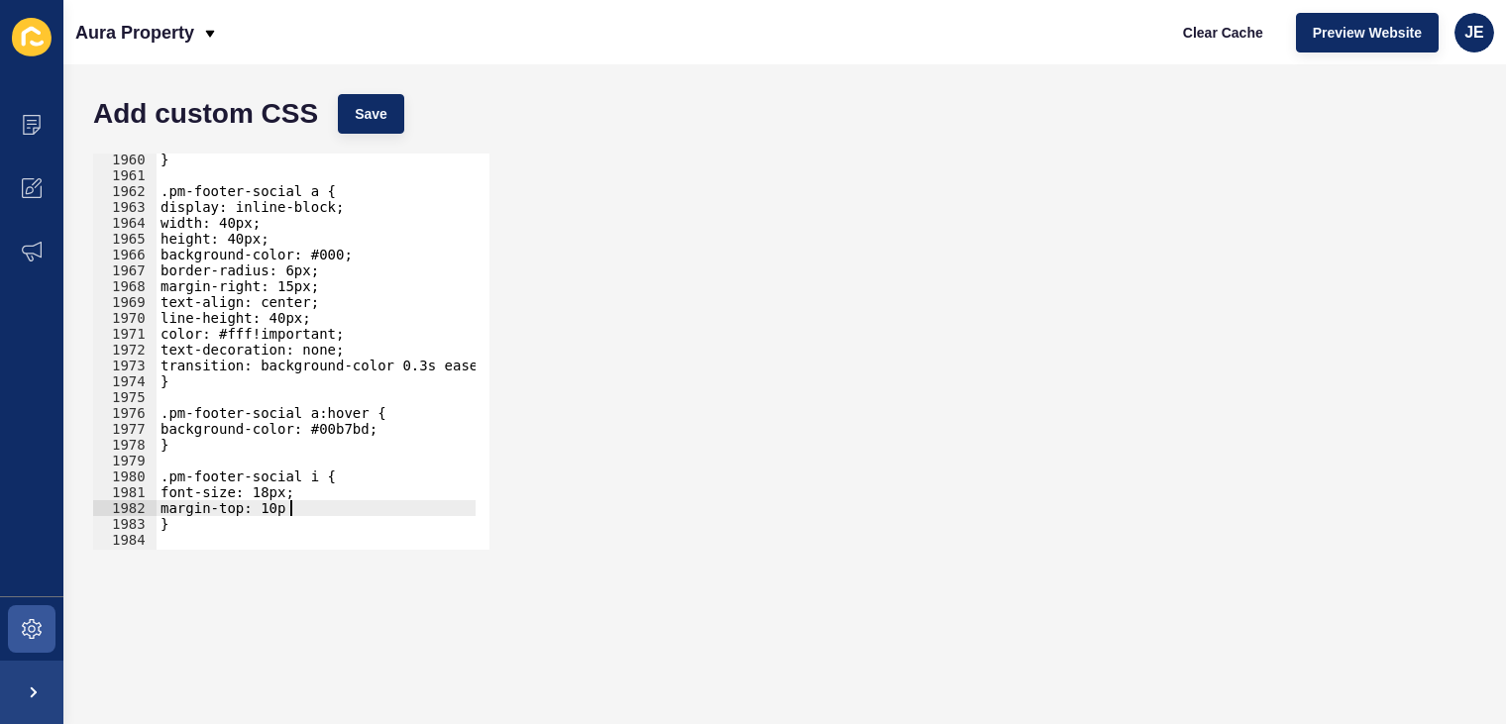
scroll to position [0, 9]
click at [358, 115] on span "Save" at bounding box center [371, 114] width 33 height 20
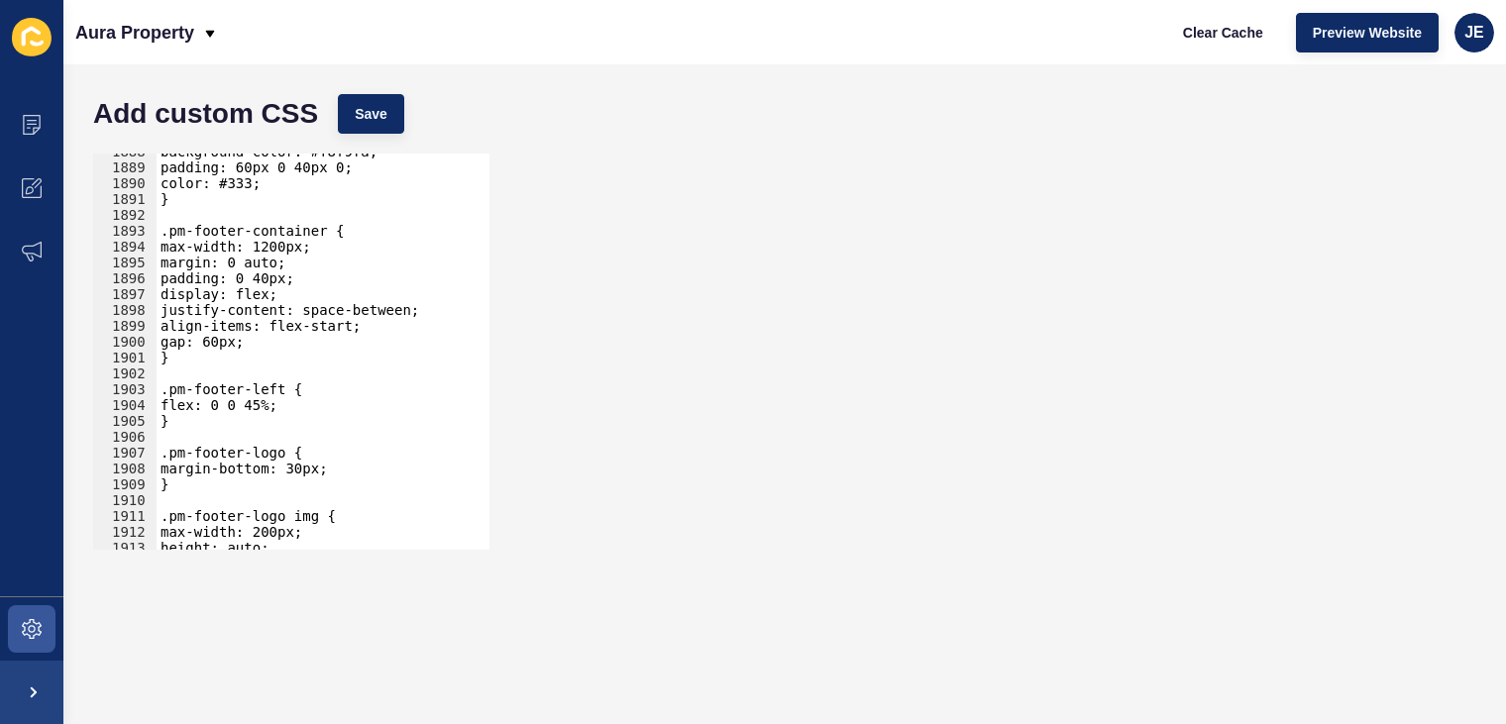
scroll to position [29799, 0]
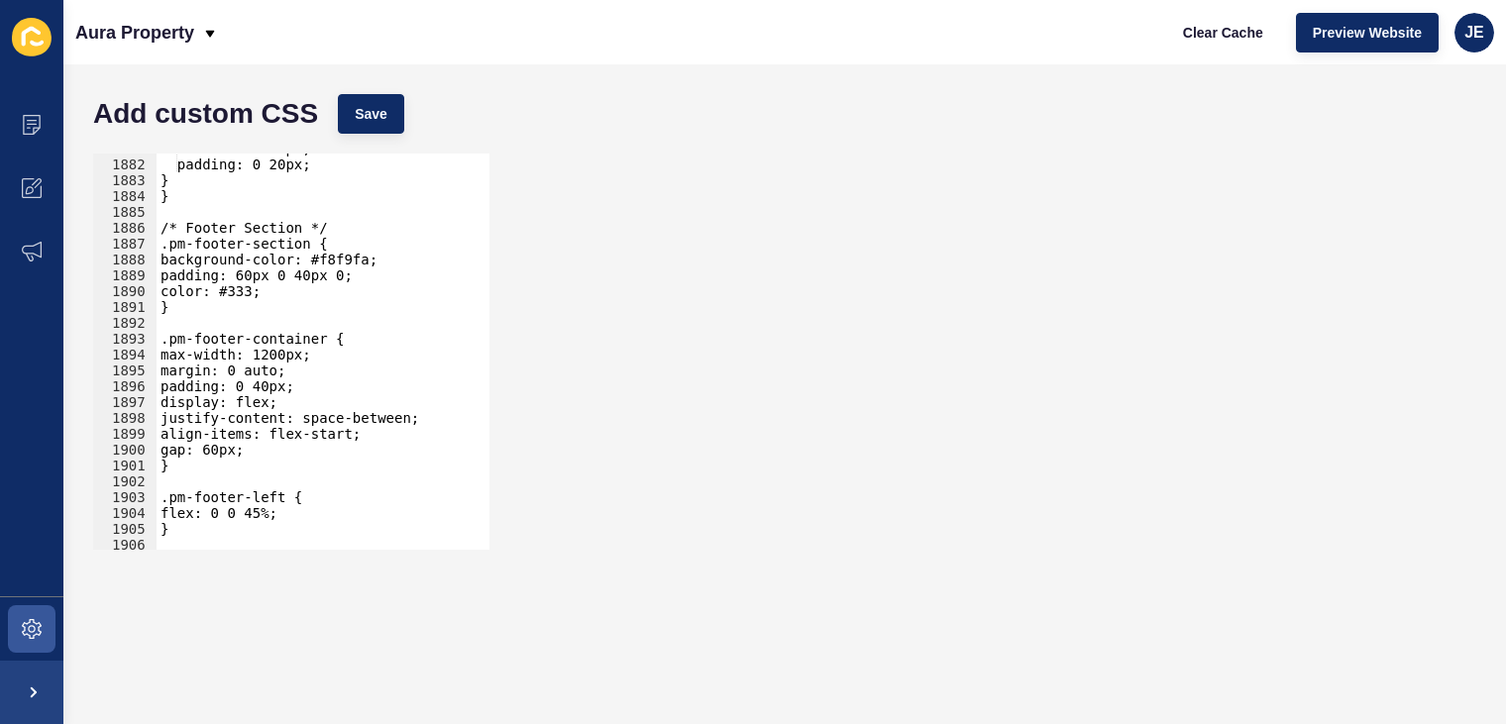
click at [340, 264] on div "font-size: 16px; padding: 0 20px; } } /* Footer Section */ .pm-footer-section {…" at bounding box center [550, 348] width 786 height 414
paste textarea "#E3EDED"
click at [375, 126] on button "Save" at bounding box center [371, 114] width 66 height 40
click at [328, 256] on div "font-size: 16px; padding: 0 20px; } } /* Footer Section */ .pm-footer-section {…" at bounding box center [550, 348] width 786 height 414
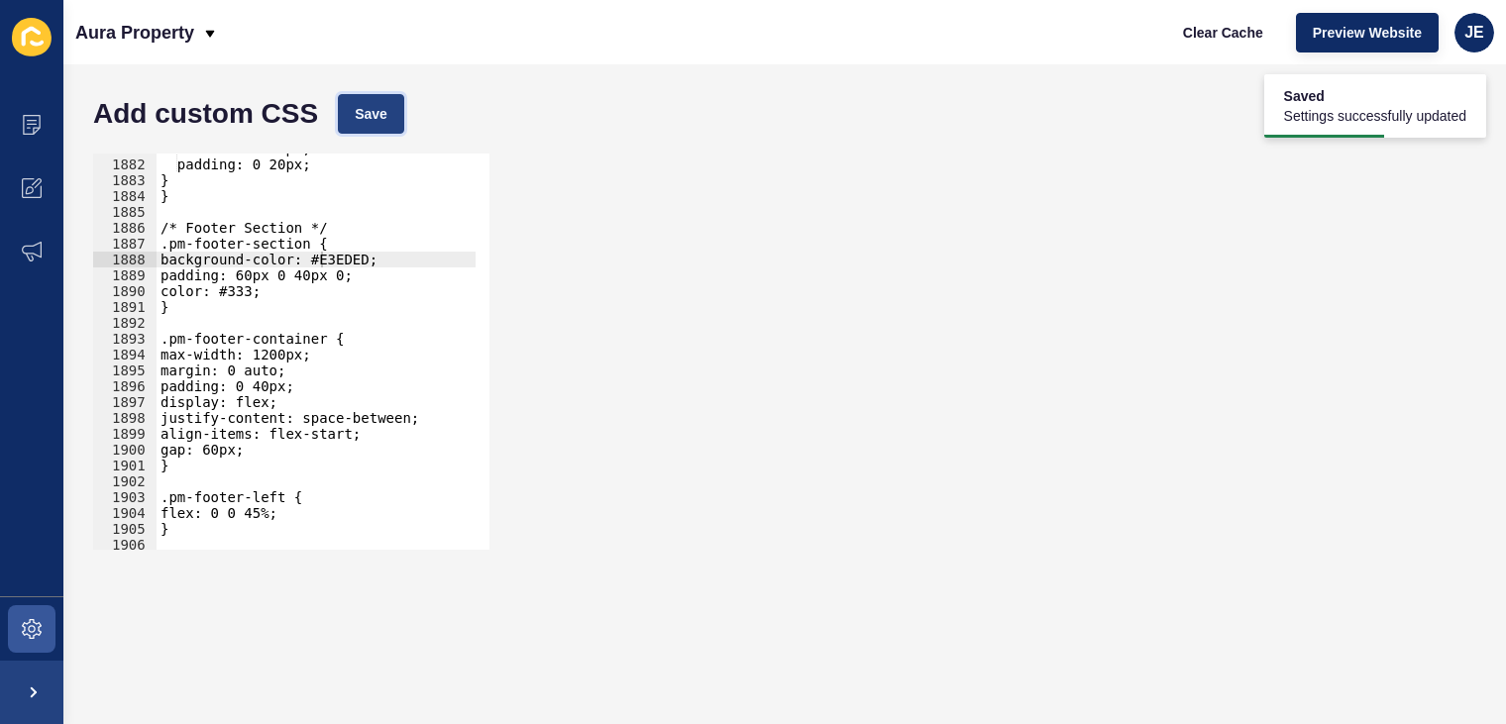
click at [394, 117] on button "Save" at bounding box center [371, 114] width 66 height 40
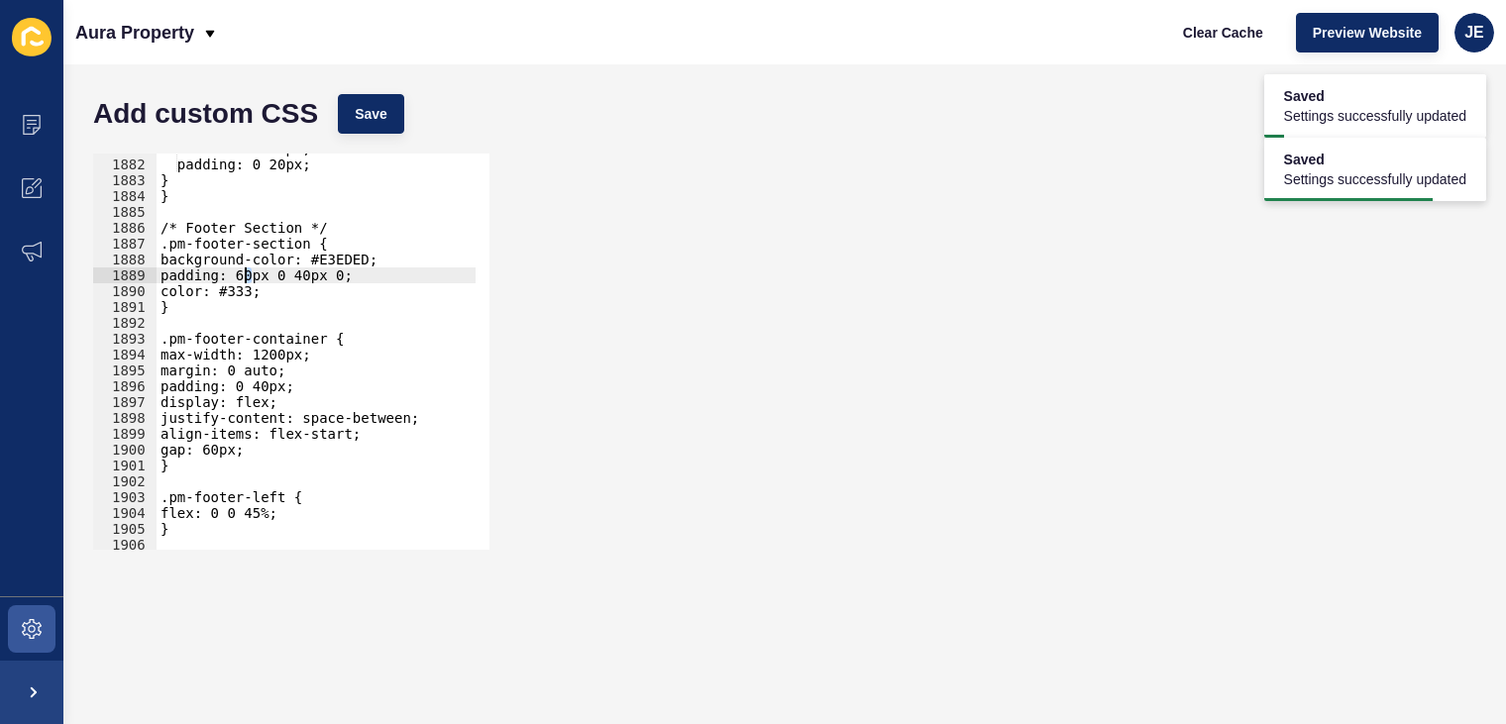
click at [246, 275] on div "font-size: 16px; padding: 0 20px; } } /* Footer Section */ .pm-footer-section {…" at bounding box center [550, 348] width 786 height 414
click at [389, 108] on button "Save" at bounding box center [371, 114] width 66 height 40
click at [249, 277] on div "font-size: 16px; padding: 0 20px; } } /* Footer Section */ .pm-footer-section {…" at bounding box center [550, 348] width 786 height 414
click at [381, 116] on span "Save" at bounding box center [371, 114] width 33 height 20
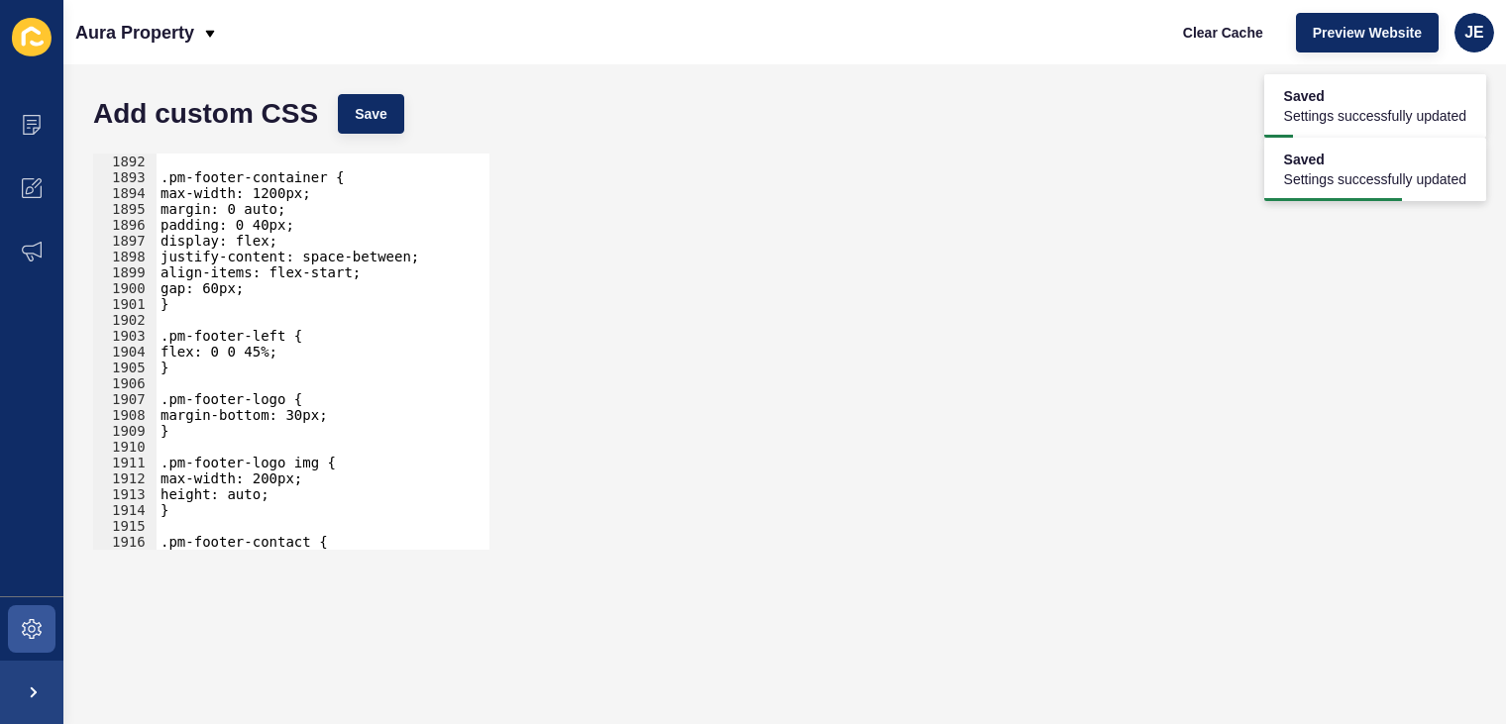
scroll to position [30015, 0]
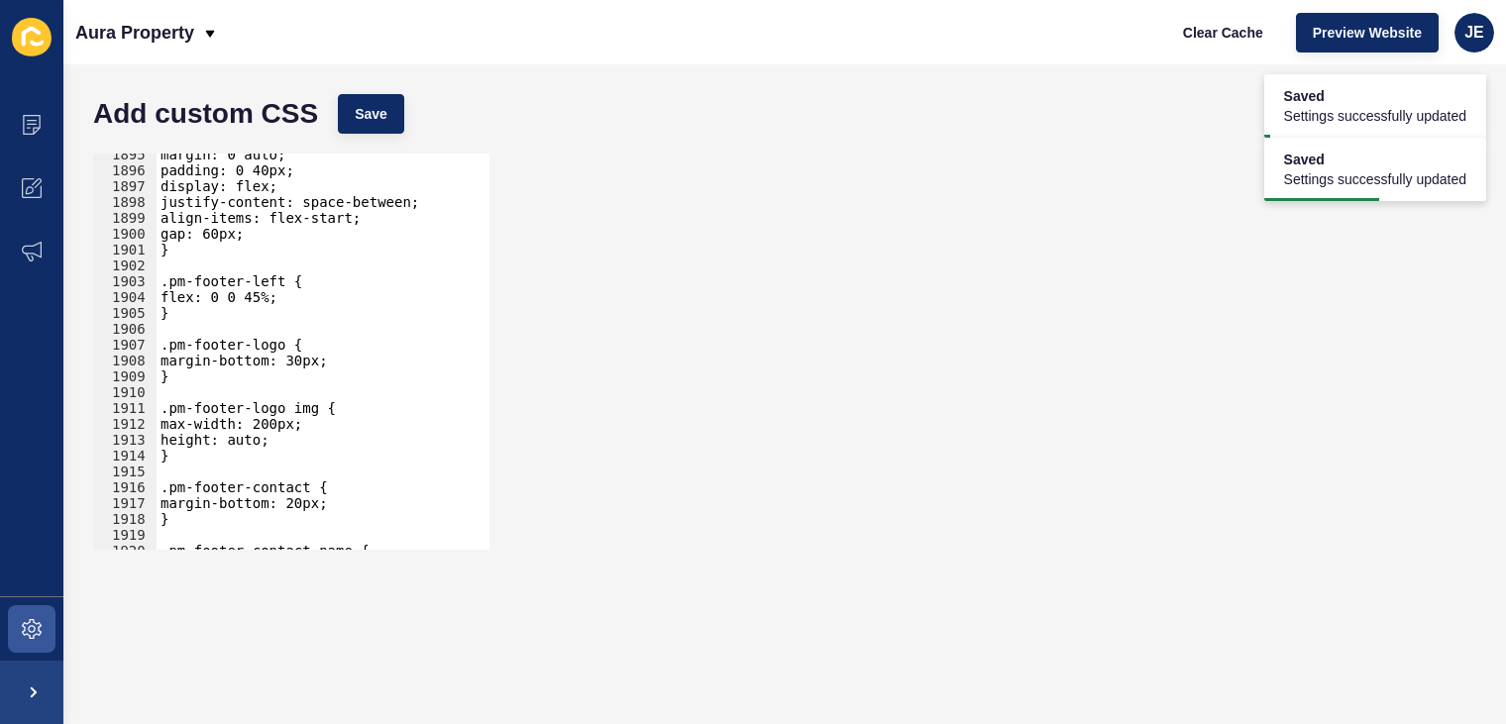
type textarea "height: auto;"
click at [297, 445] on div "margin: 0 auto; padding: 0 40px; display: flex; justify-content: space-between;…" at bounding box center [550, 354] width 786 height 414
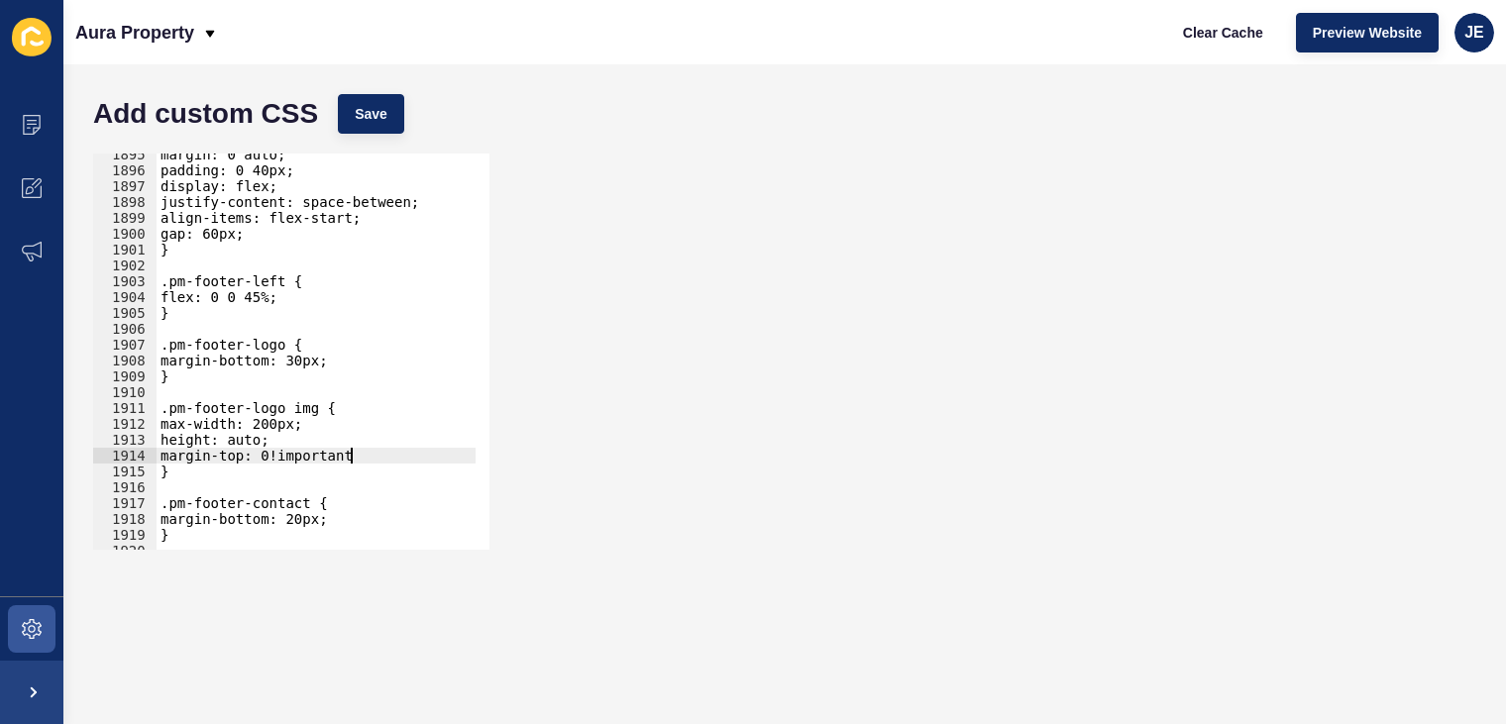
scroll to position [0, 13]
click at [396, 124] on button "Save" at bounding box center [371, 114] width 66 height 40
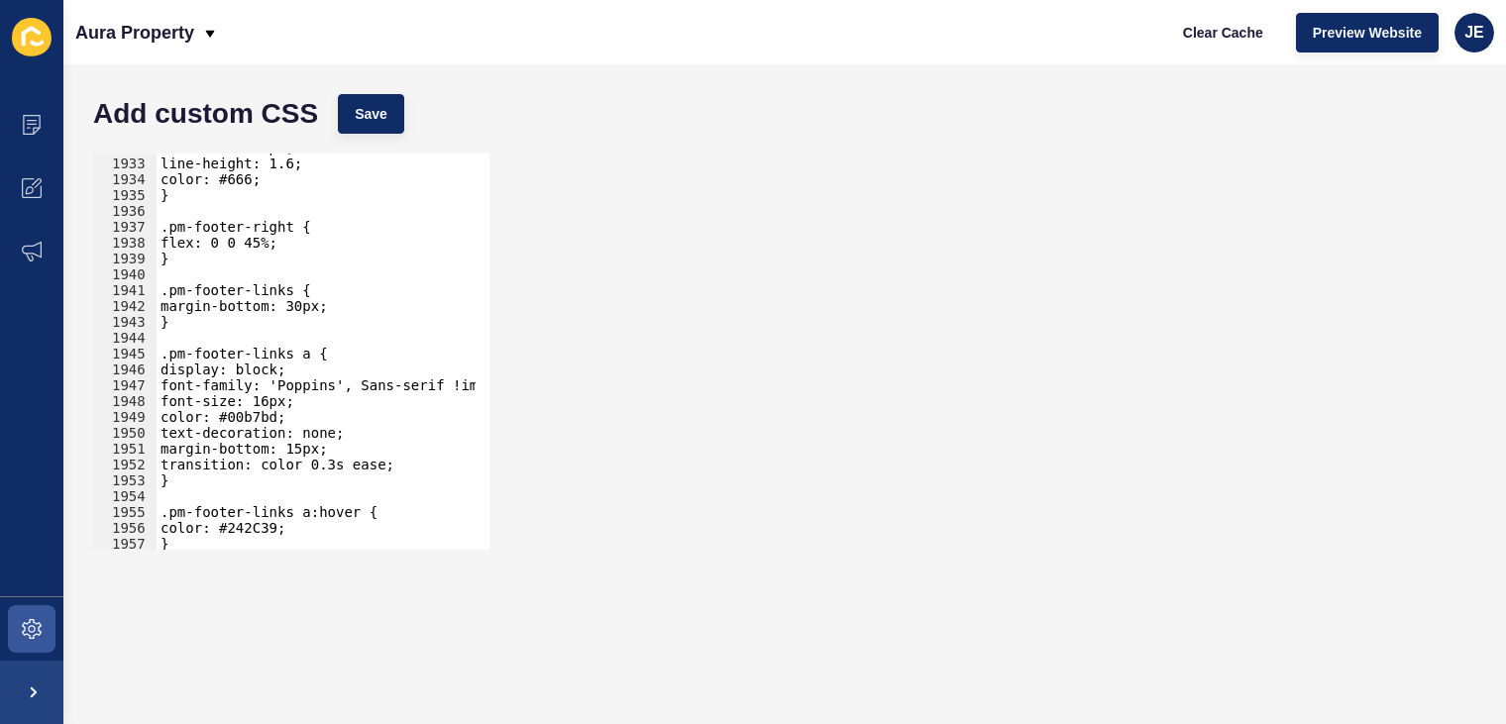
scroll to position [30594, 0]
click at [270, 417] on div "font-size: 16px; line-height: 1.6; color: #666; } .pm-footer-right { flex: 0 0 …" at bounding box center [550, 347] width 786 height 414
paste textarea "#00b9c1"
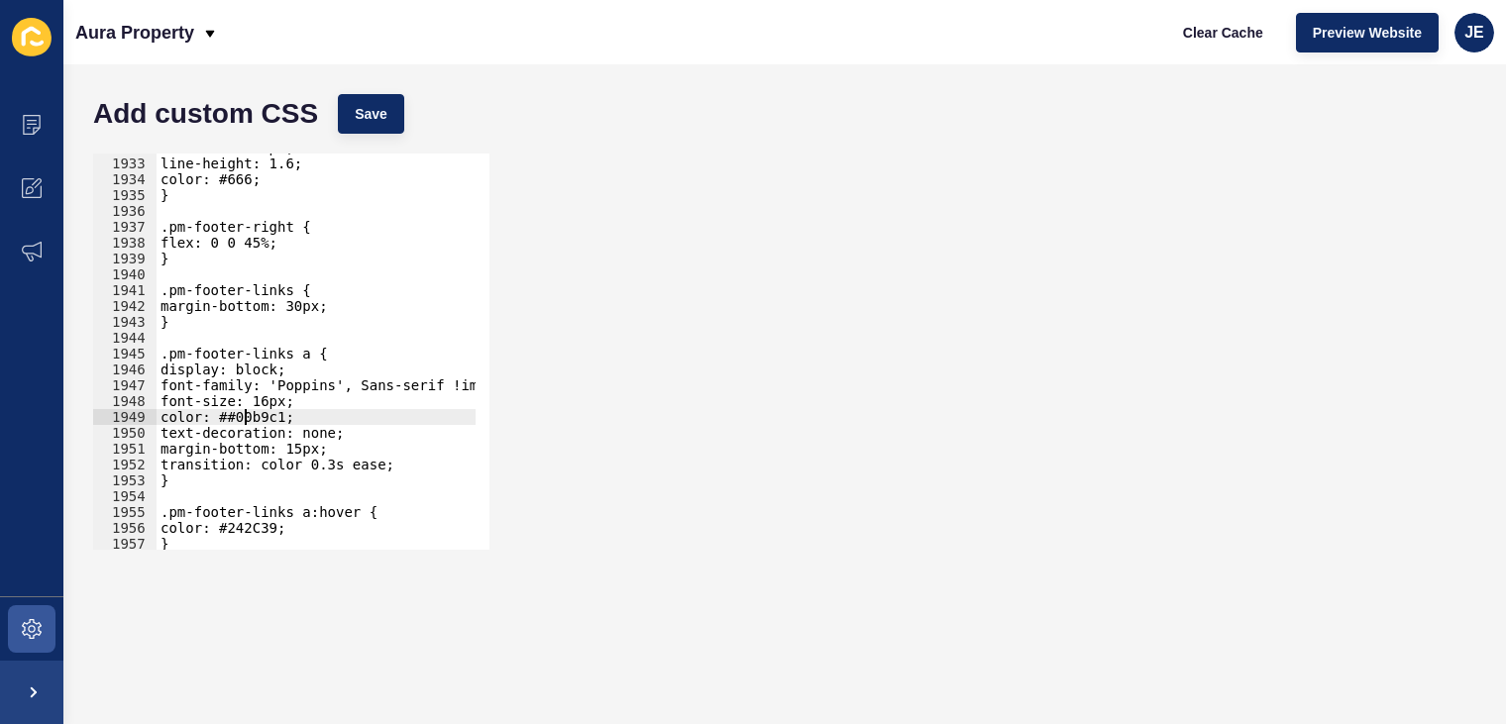
click at [247, 413] on div "font-size: 16px; line-height: 1.6; color: #666; } .pm-footer-right { flex: 0 0 …" at bounding box center [550, 347] width 786 height 414
click at [373, 117] on span "Save" at bounding box center [371, 114] width 33 height 20
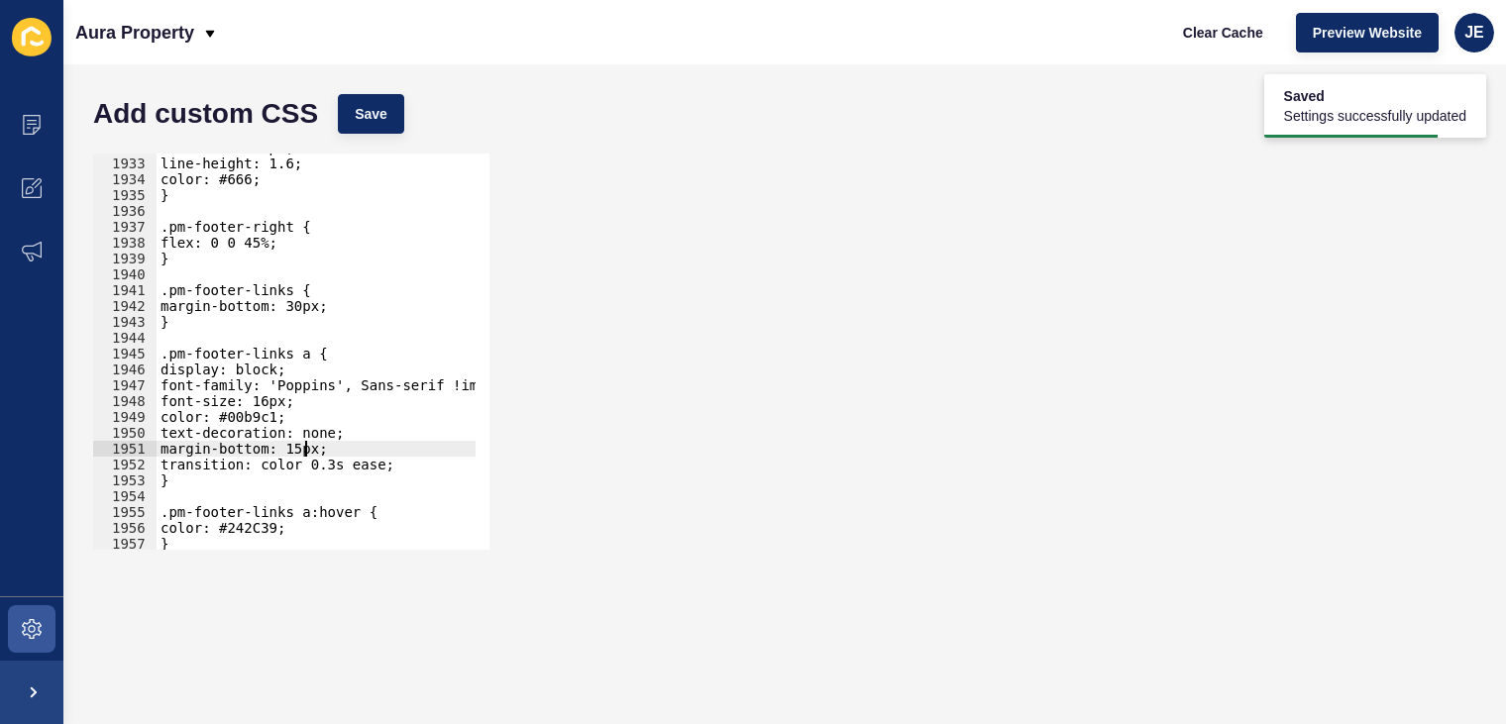
click at [306, 448] on div "font-size: 16px; line-height: 1.6; color: #666; } .pm-footer-right { flex: 0 0 …" at bounding box center [550, 347] width 786 height 414
click at [391, 123] on button "Save" at bounding box center [371, 114] width 66 height 40
click at [277, 421] on div "font-size: 16px; line-height: 1.6; color: #666; } .pm-footer-right { flex: 0 0 …" at bounding box center [550, 347] width 786 height 414
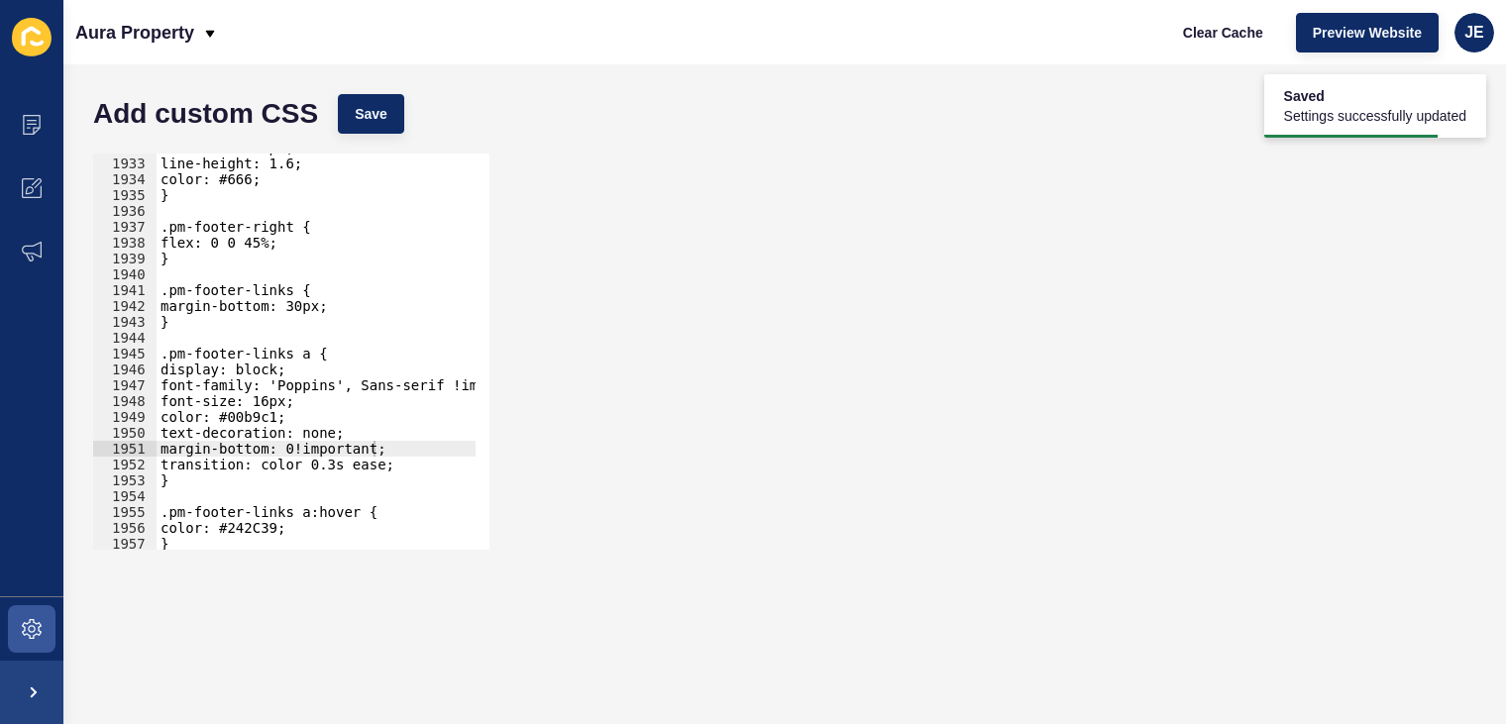
scroll to position [0, 8]
click at [281, 419] on div "font-size: 16px; line-height: 1.6; color: #666; } .pm-footer-right { flex: 0 0 …" at bounding box center [550, 347] width 786 height 414
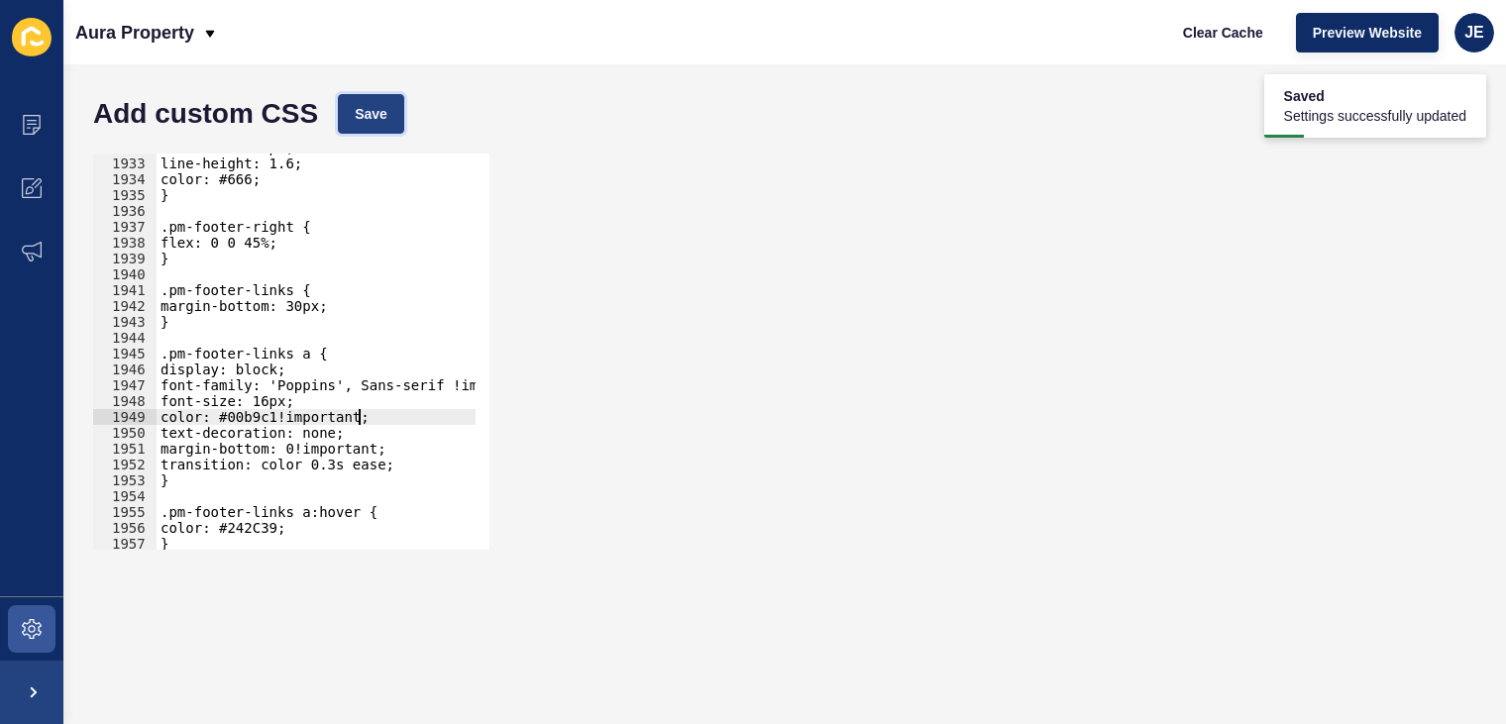
click at [402, 121] on button "Save" at bounding box center [371, 114] width 66 height 40
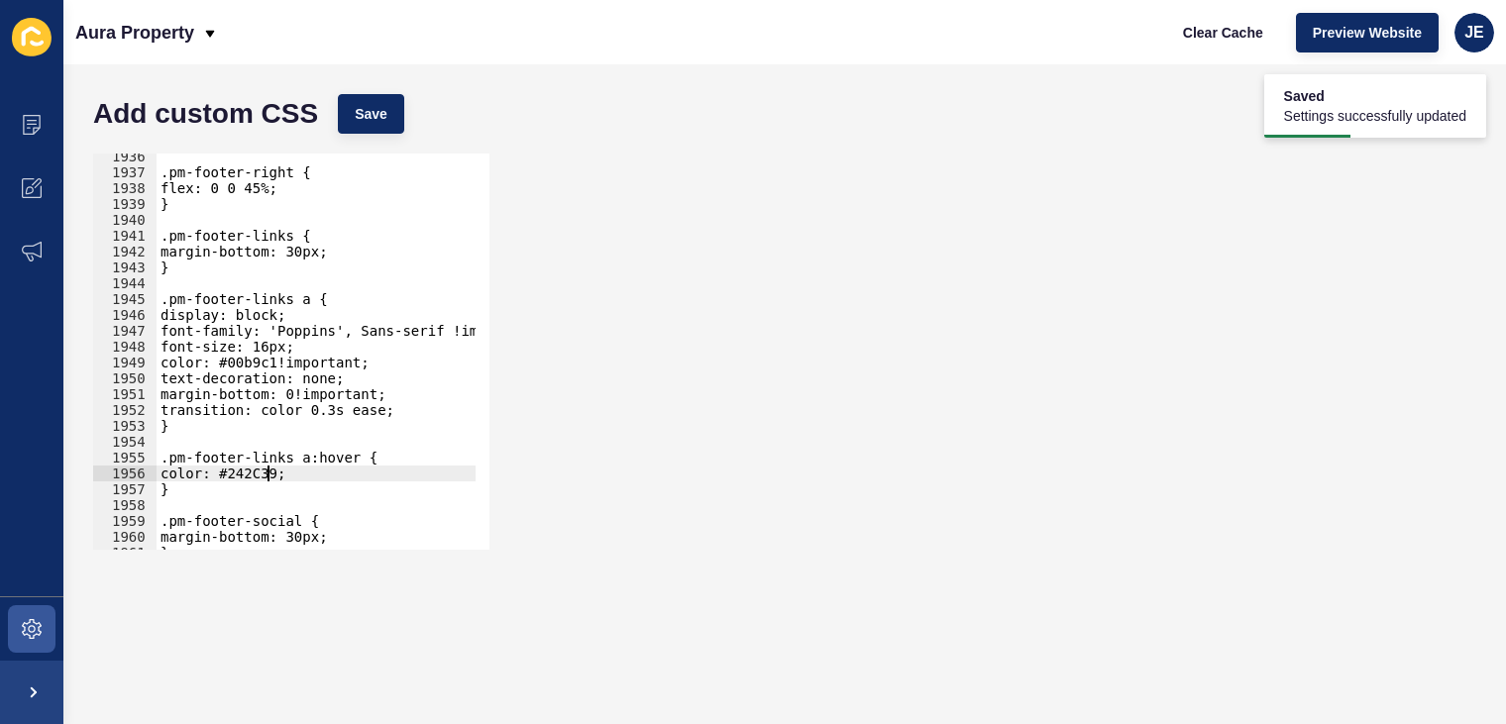
click at [270, 473] on div ".pm-footer-right { flex: 0 0 45%; } .pm-footer-links { margin-bottom: 30px; } .…" at bounding box center [550, 356] width 786 height 414
type textarea "color: #fff;"
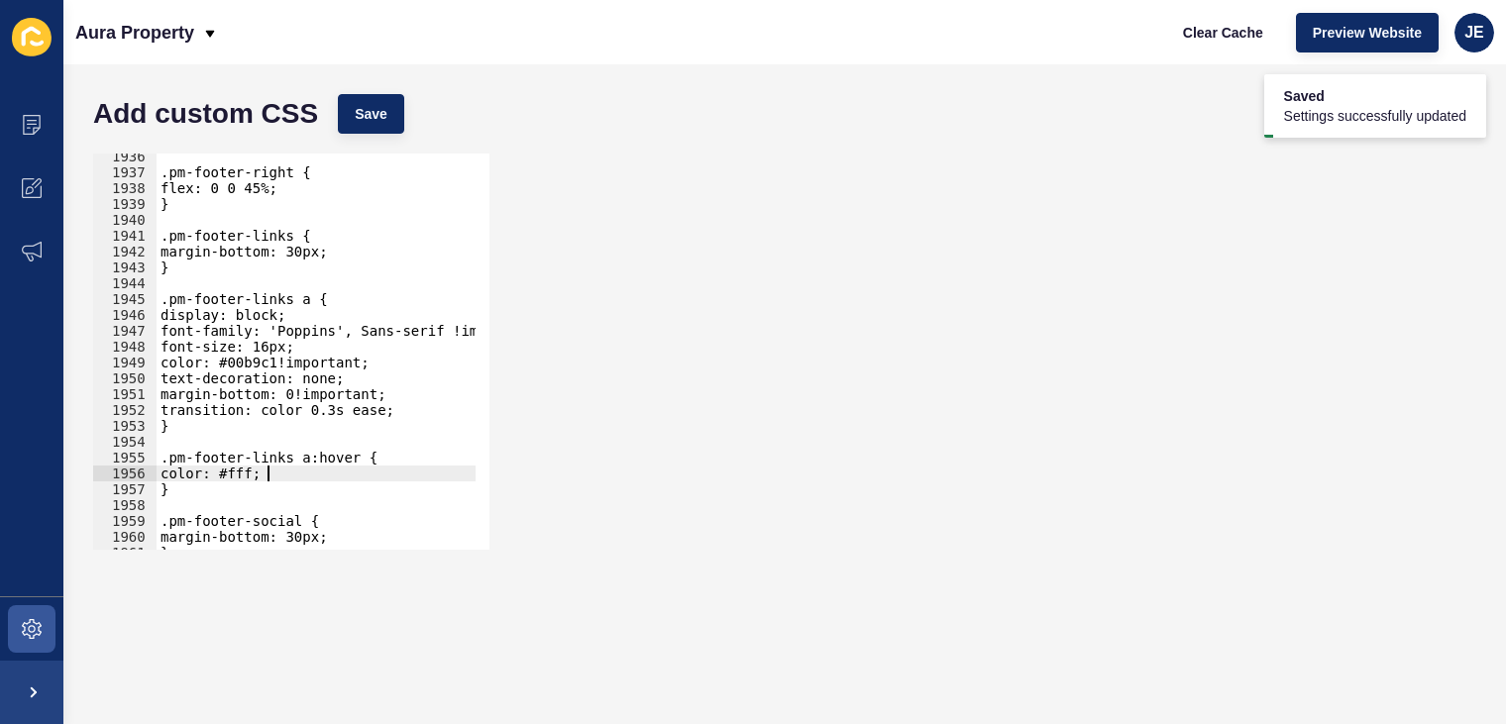
click at [277, 475] on div ".pm-footer-right { flex: 0 0 45%; } .pm-footer-links { margin-bottom: 30px; } .…" at bounding box center [550, 356] width 786 height 414
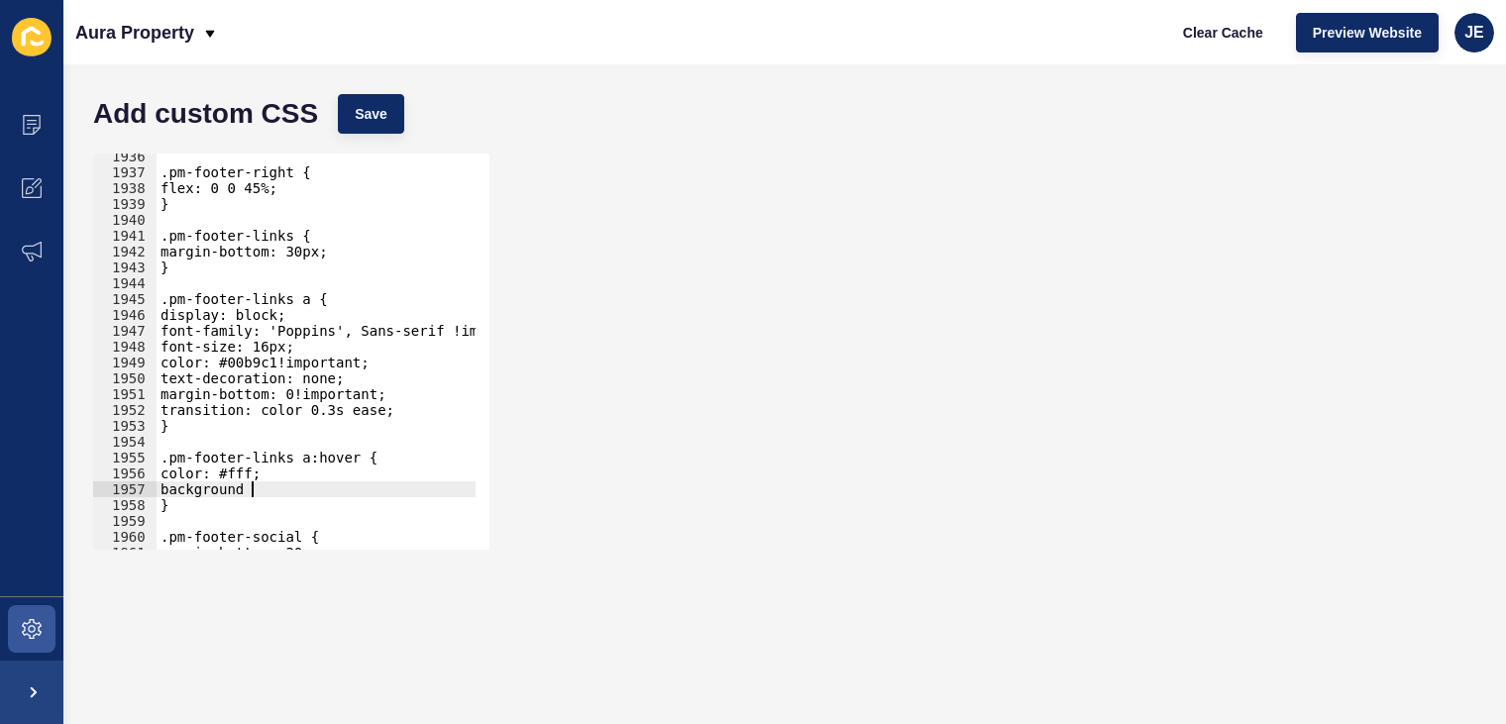
scroll to position [0, 6]
click at [332, 367] on div ".pm-footer-right { flex: 0 0 45%; } .pm-footer-links { margin-bottom: 30px; } .…" at bounding box center [550, 356] width 786 height 414
click at [256, 374] on div ".pm-footer-right { flex: 0 0 45%; } .pm-footer-links { margin-bottom: 30px; } .…" at bounding box center [550, 356] width 786 height 414
drag, startPoint x: 227, startPoint y: 359, endPoint x: 395, endPoint y: 365, distance: 168.5
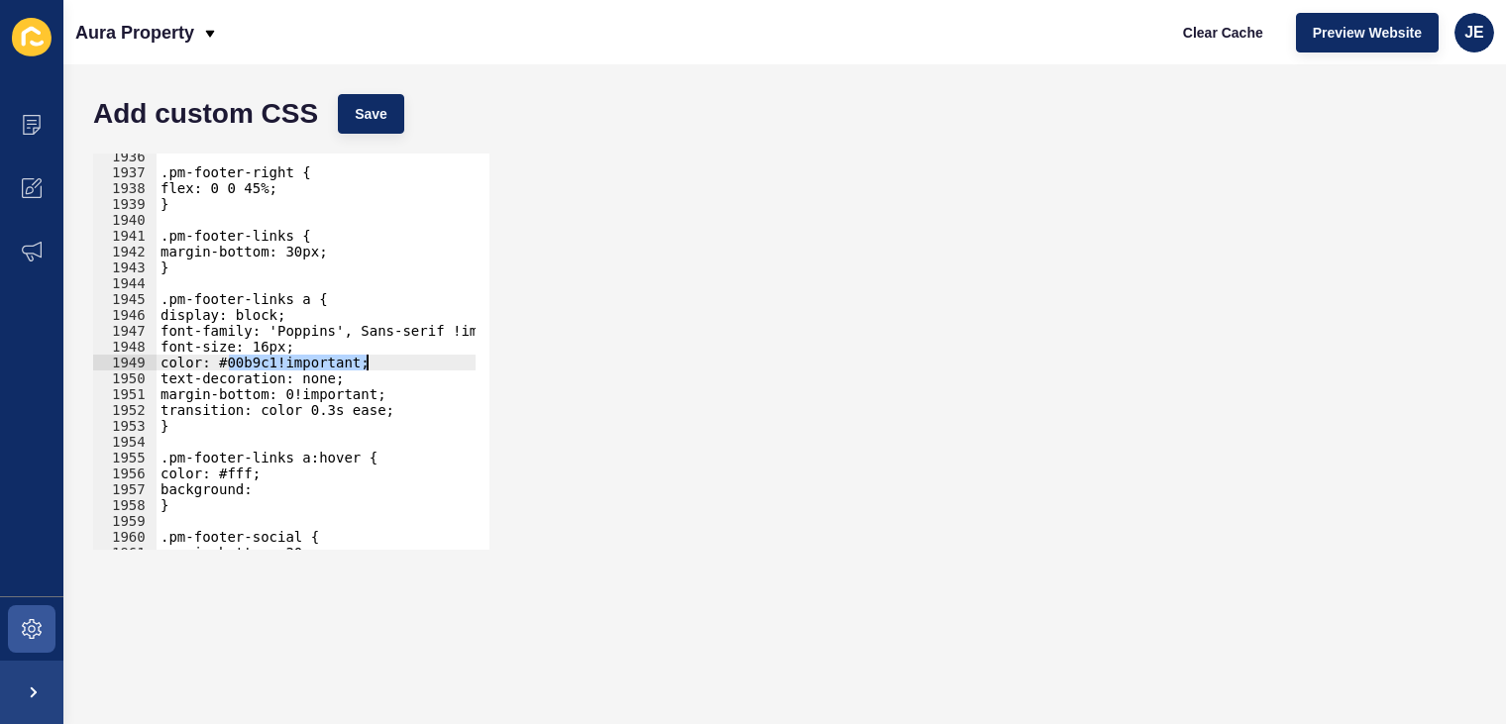
click at [395, 365] on div ".pm-footer-right { flex: 0 0 45%; } .pm-footer-links { margin-bottom: 30px; } .…" at bounding box center [550, 356] width 786 height 414
click at [274, 496] on div ".pm-footer-right { flex: 0 0 45%; } .pm-footer-links { margin-bottom: 30px; } .…" at bounding box center [550, 356] width 786 height 414
paste textarea "#00b9c1!important;"
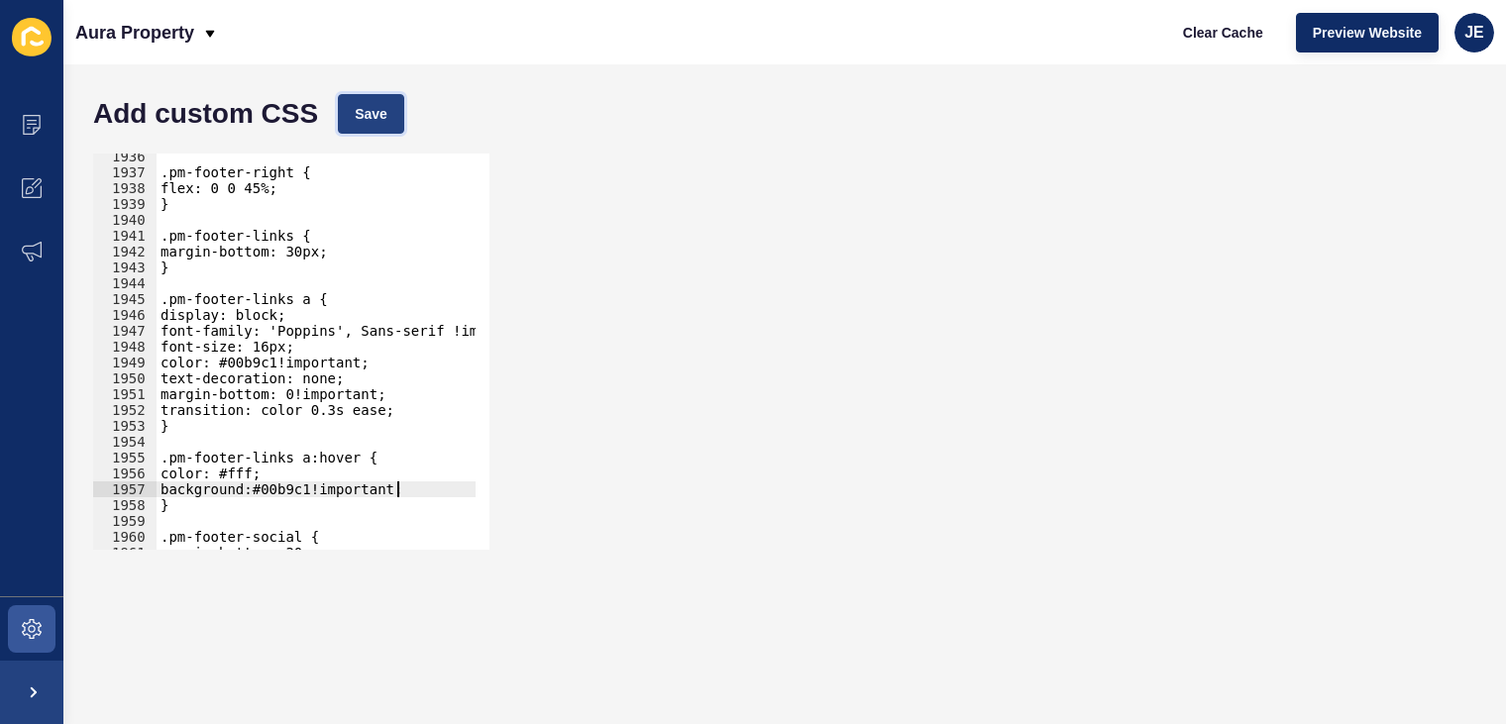
click at [374, 108] on span "Save" at bounding box center [371, 114] width 33 height 20
click at [262, 466] on div ".pm-footer-right { flex: 0 0 45%; } .pm-footer-links { margin-bottom: 30px; } .…" at bounding box center [550, 356] width 786 height 414
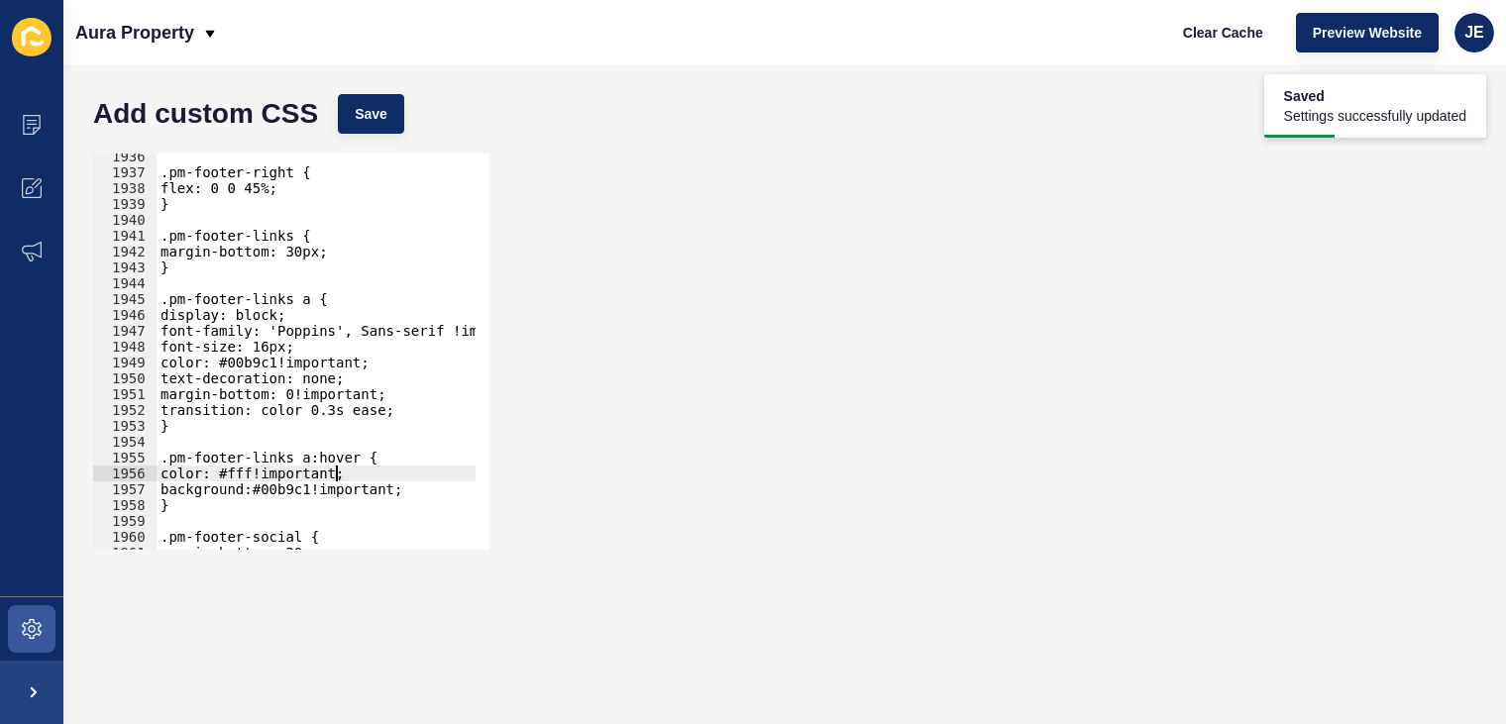
scroll to position [0, 12]
click at [378, 102] on button "Save" at bounding box center [371, 114] width 66 height 40
click at [326, 334] on div ".pm-footer-right { flex: 0 0 45%; } .pm-footer-links { margin-bottom: 30px; } .…" at bounding box center [550, 356] width 786 height 414
click at [409, 412] on div ".pm-footer-right { flex: 0 0 45%; } .pm-footer-links { margin-bottom: 30px; } .…" at bounding box center [550, 356] width 786 height 414
click at [371, 456] on div ".pm-footer-right { flex: 0 0 45%; } .pm-footer-links { margin-bottom: 30px; } .…" at bounding box center [550, 356] width 786 height 414
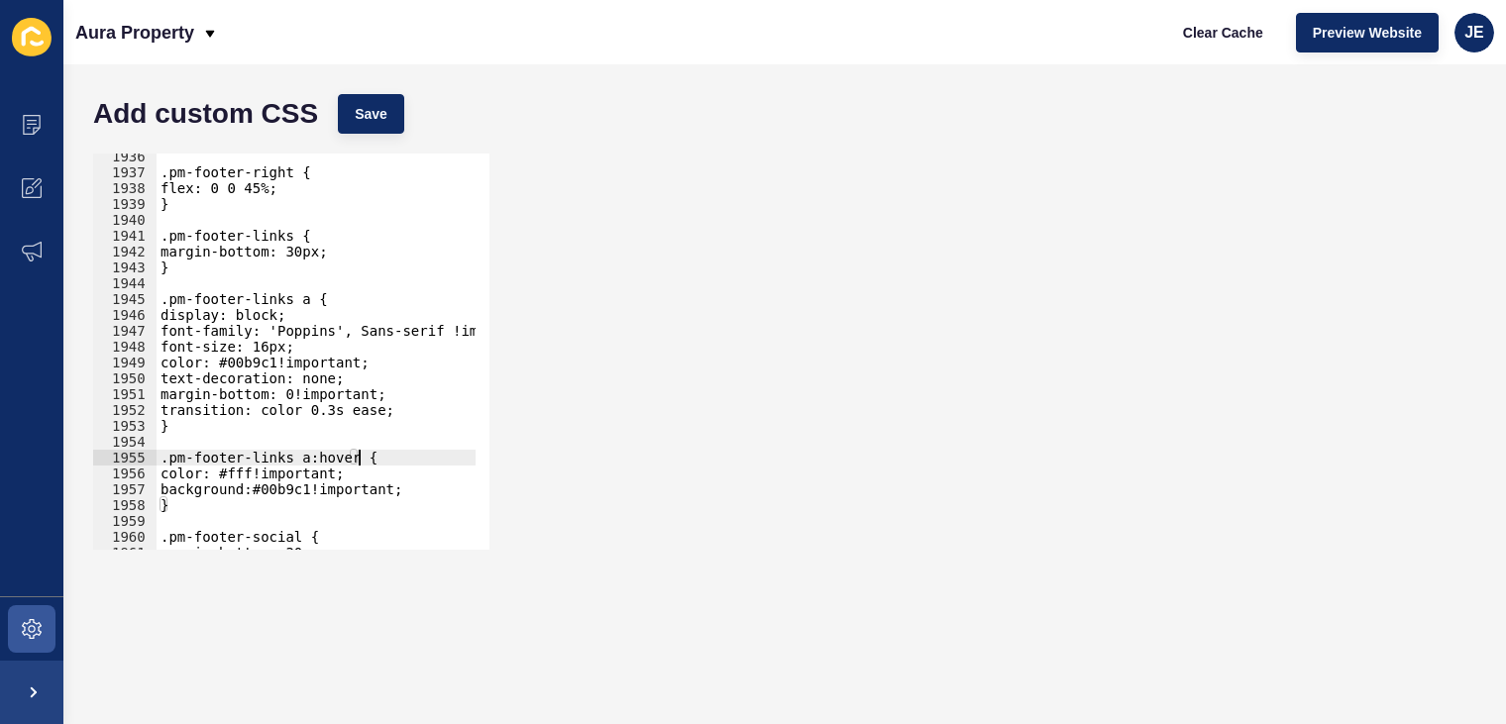
click at [385, 408] on div ".pm-footer-right { flex: 0 0 45%; } .pm-footer-links { margin-bottom: 30px; } .…" at bounding box center [550, 356] width 786 height 414
type textarea "transition: color 0.3s ease;"
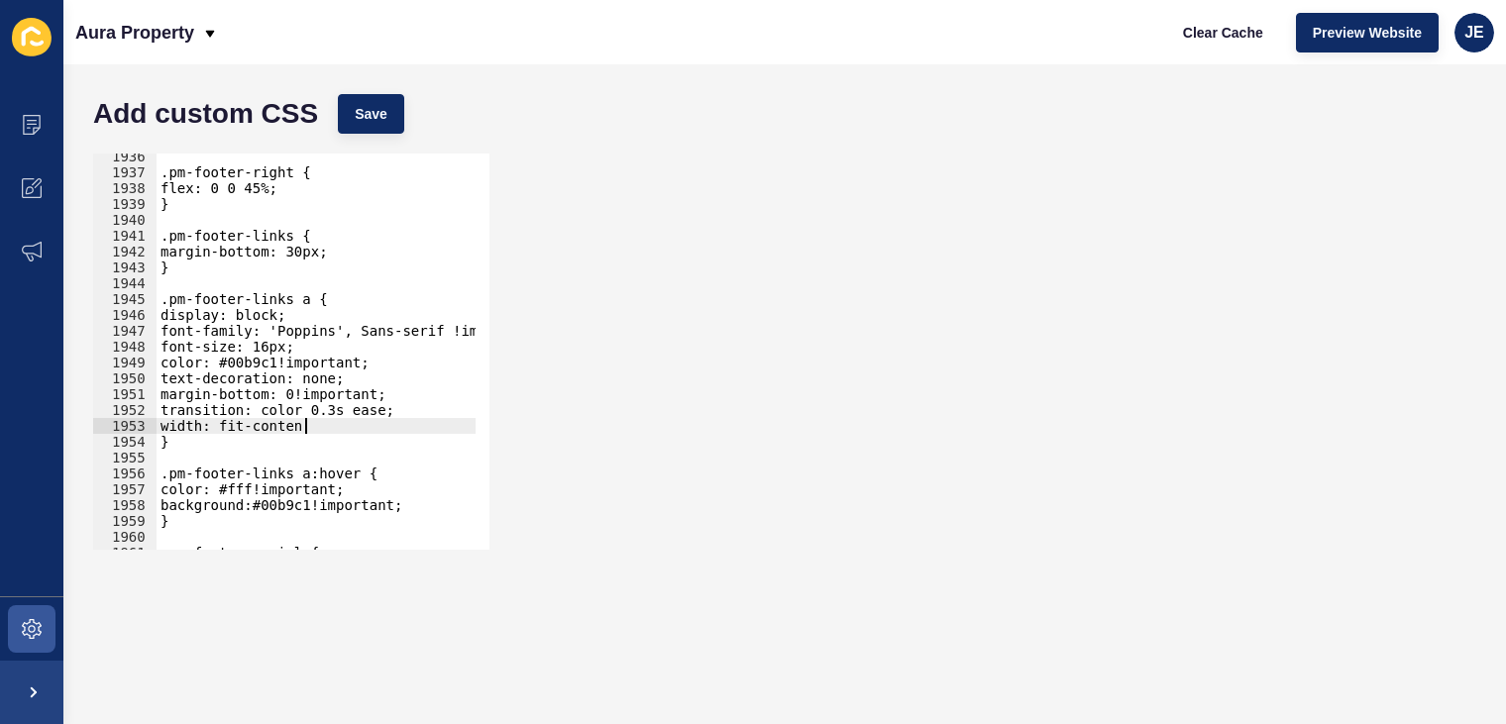
scroll to position [0, 10]
drag, startPoint x: 393, startPoint y: 85, endPoint x: 394, endPoint y: 99, distance: 13.9
click at [392, 89] on div "Add custom CSS Save" at bounding box center [784, 113] width 1403 height 59
click at [394, 108] on button "Save" at bounding box center [371, 114] width 66 height 40
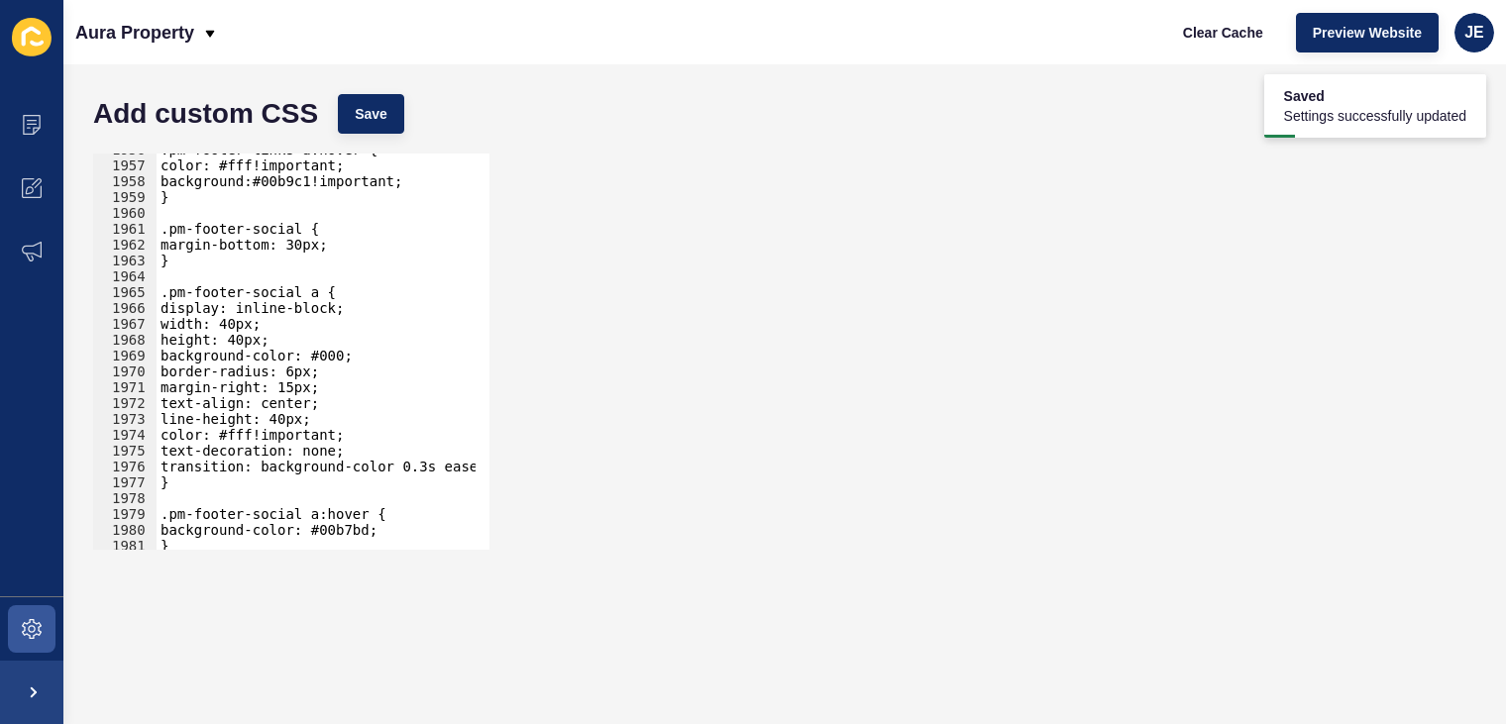
scroll to position [31050, 0]
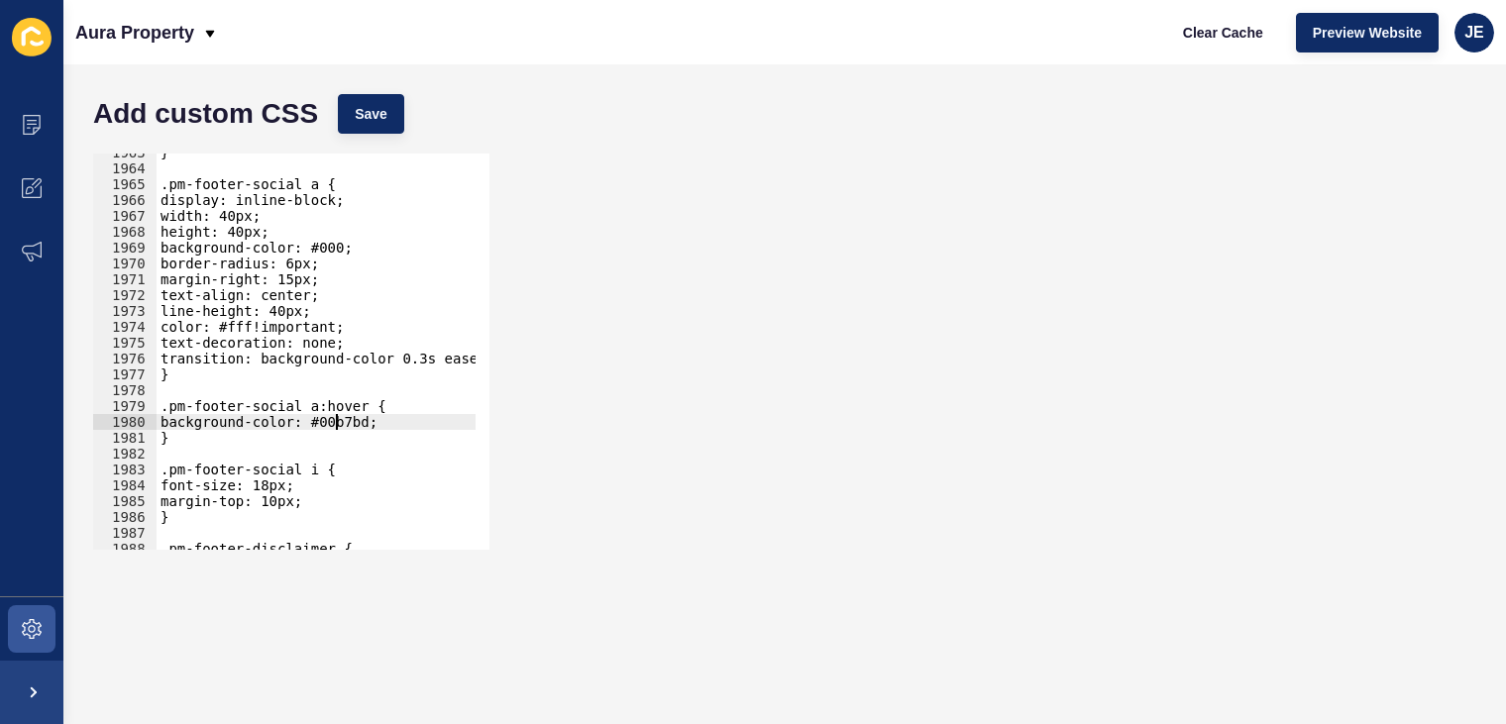
click at [337, 426] on div "} .pm-footer-social a { display: inline-block; width: 40px; height: 40px; backg…" at bounding box center [550, 352] width 786 height 414
drag, startPoint x: 289, startPoint y: 443, endPoint x: 151, endPoint y: 411, distance: 142.3
click at [151, 411] on div "background-color: #00b7bd; 1963 1964 1965 1966 1967 1968 1969 1970 1971 1972 19…" at bounding box center [291, 352] width 396 height 396
type textarea ".pm-footer-social a:hover { background-color: #00b7bd;"
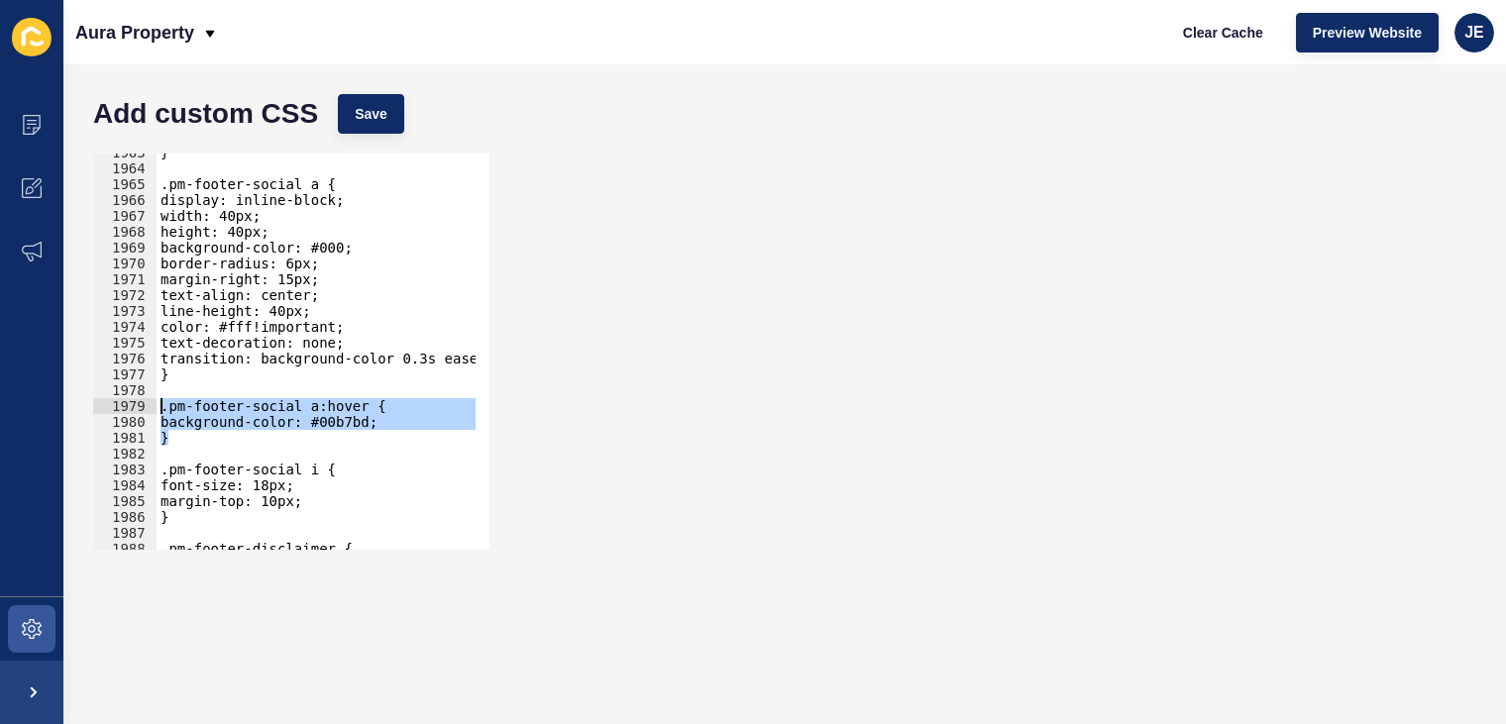
scroll to position [0, 0]
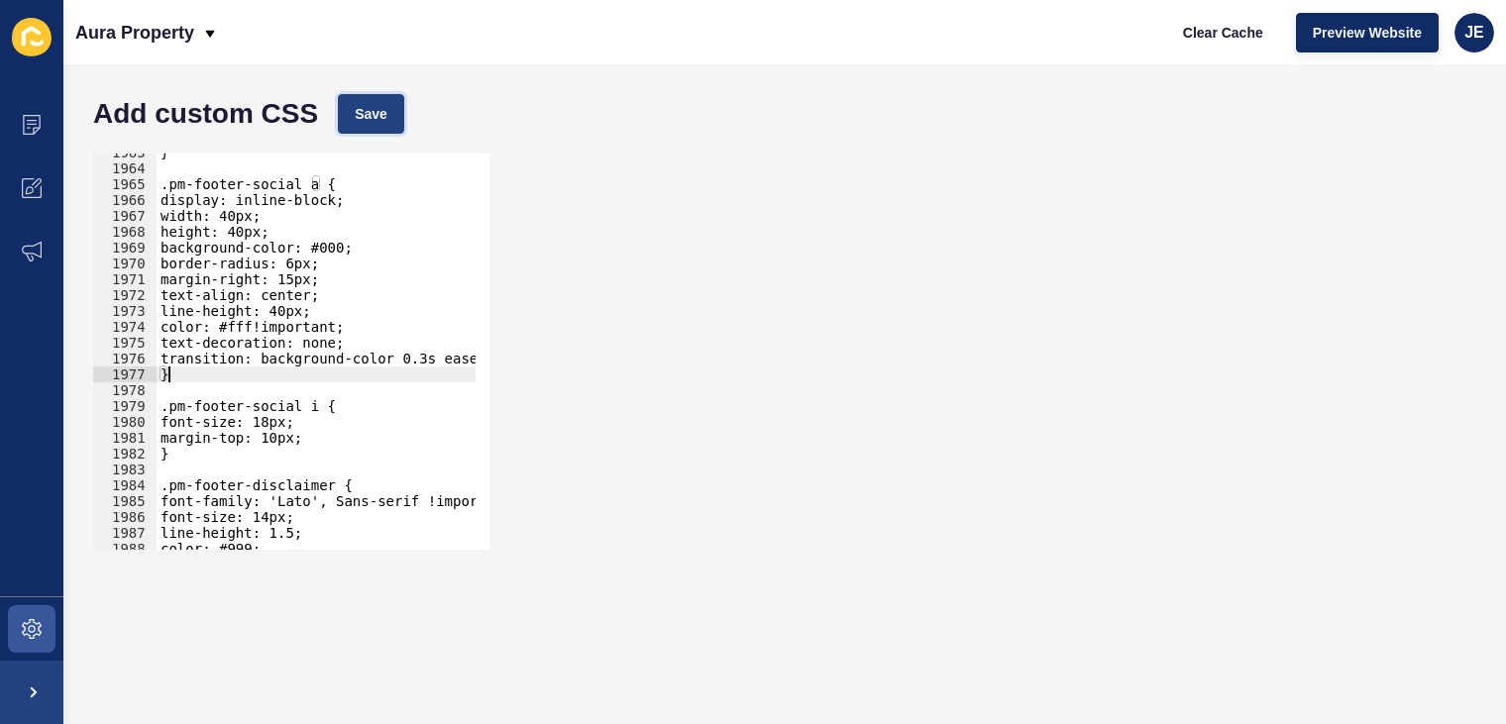
click at [369, 112] on span "Save" at bounding box center [371, 114] width 33 height 20
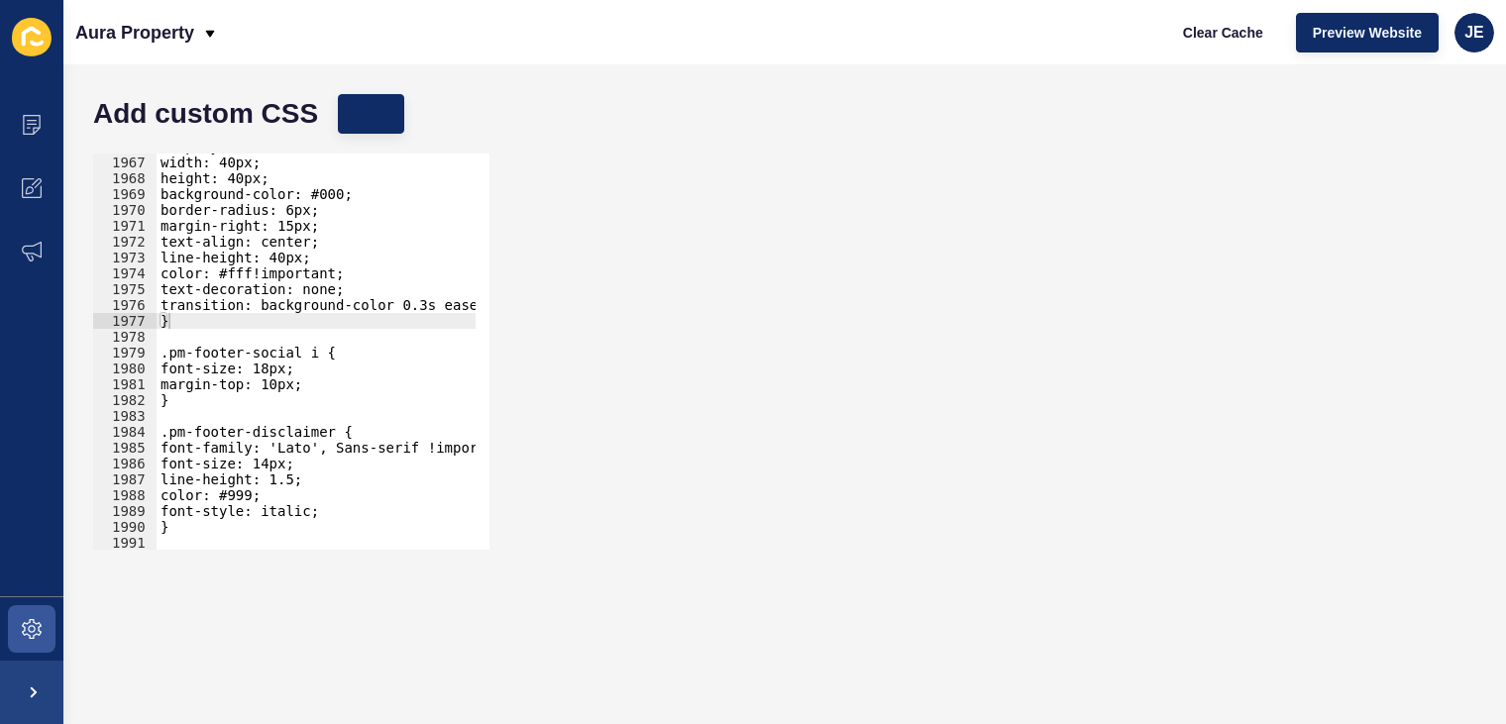
scroll to position [31218, 0]
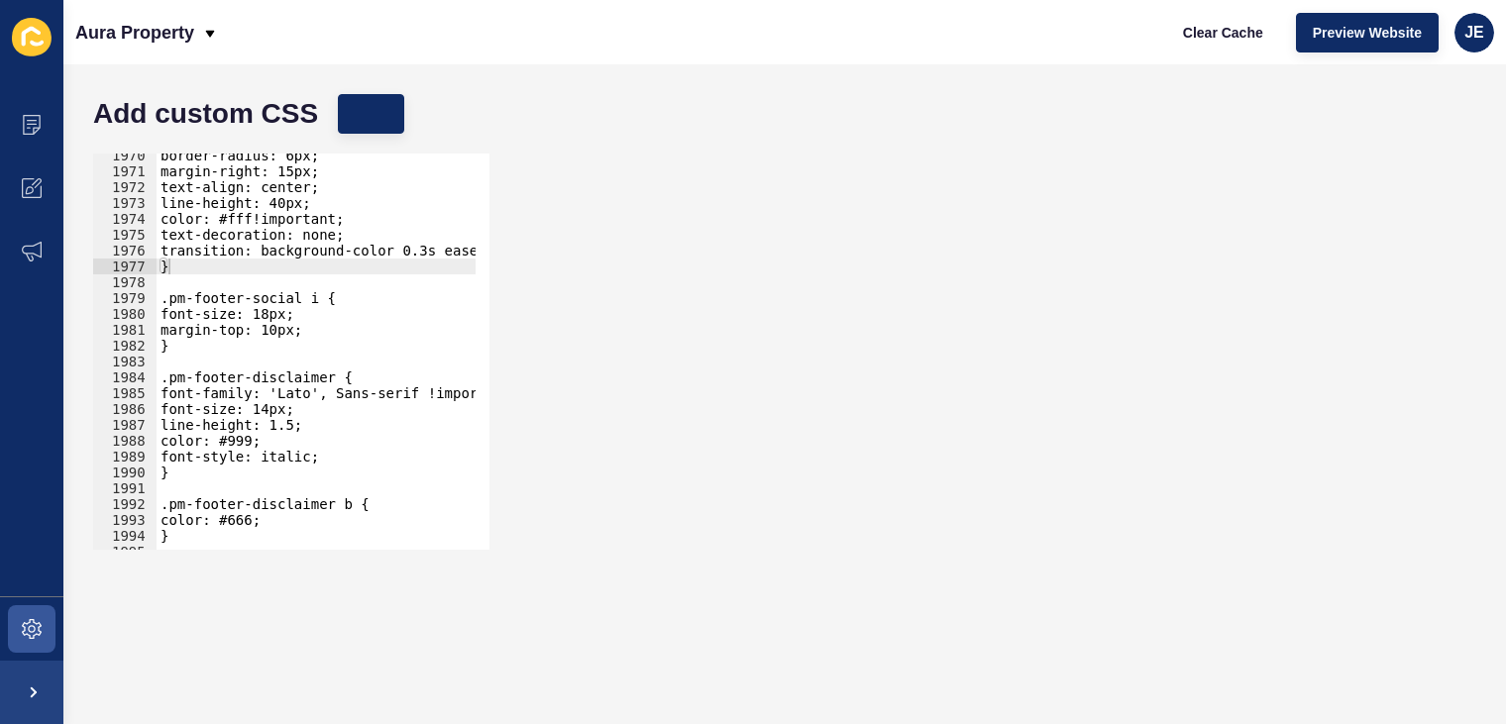
type textarea "font-style: italic;"
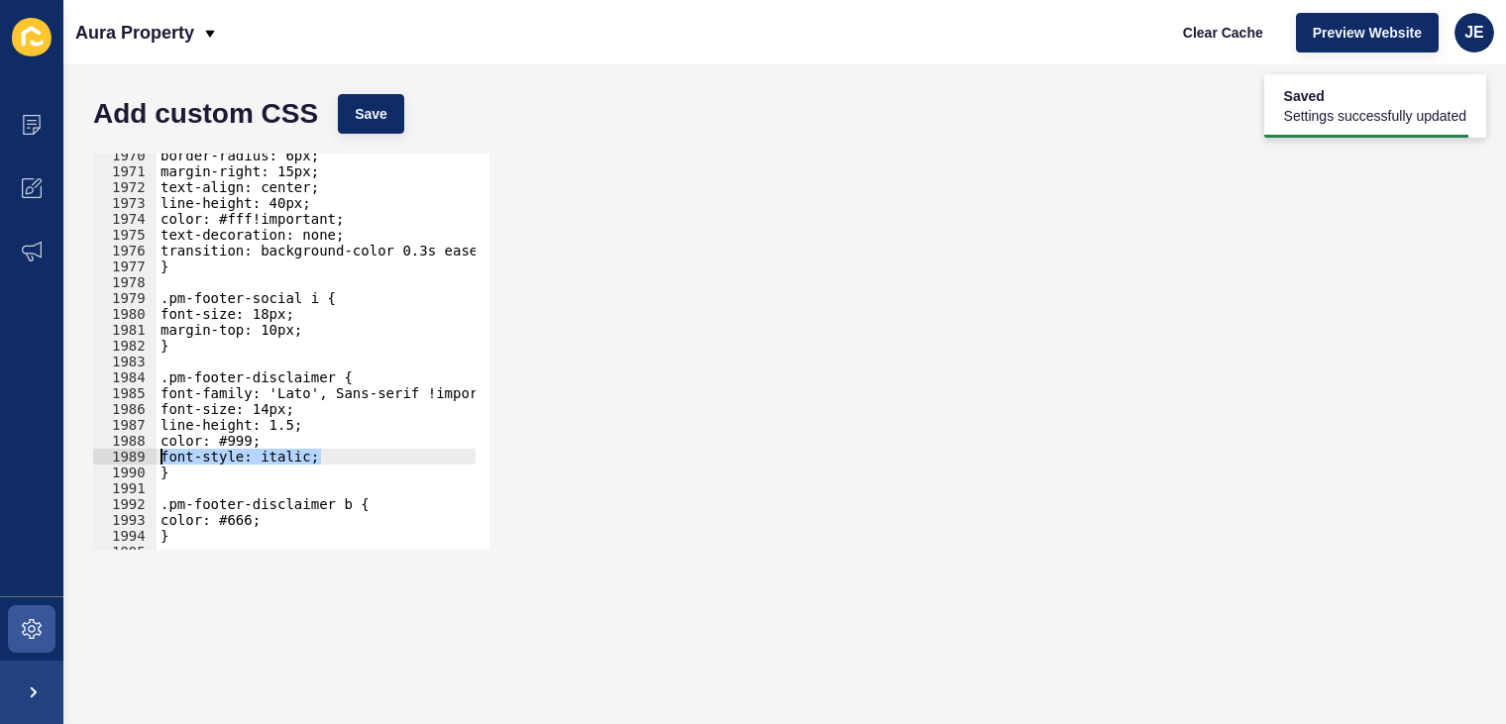
drag, startPoint x: 327, startPoint y: 456, endPoint x: 141, endPoint y: 451, distance: 186.3
click at [141, 451] on div "font-style: italic; 1970 1971 1972 1973 1974 1975 1976 1977 1978 1979 1980 1981…" at bounding box center [291, 352] width 396 height 396
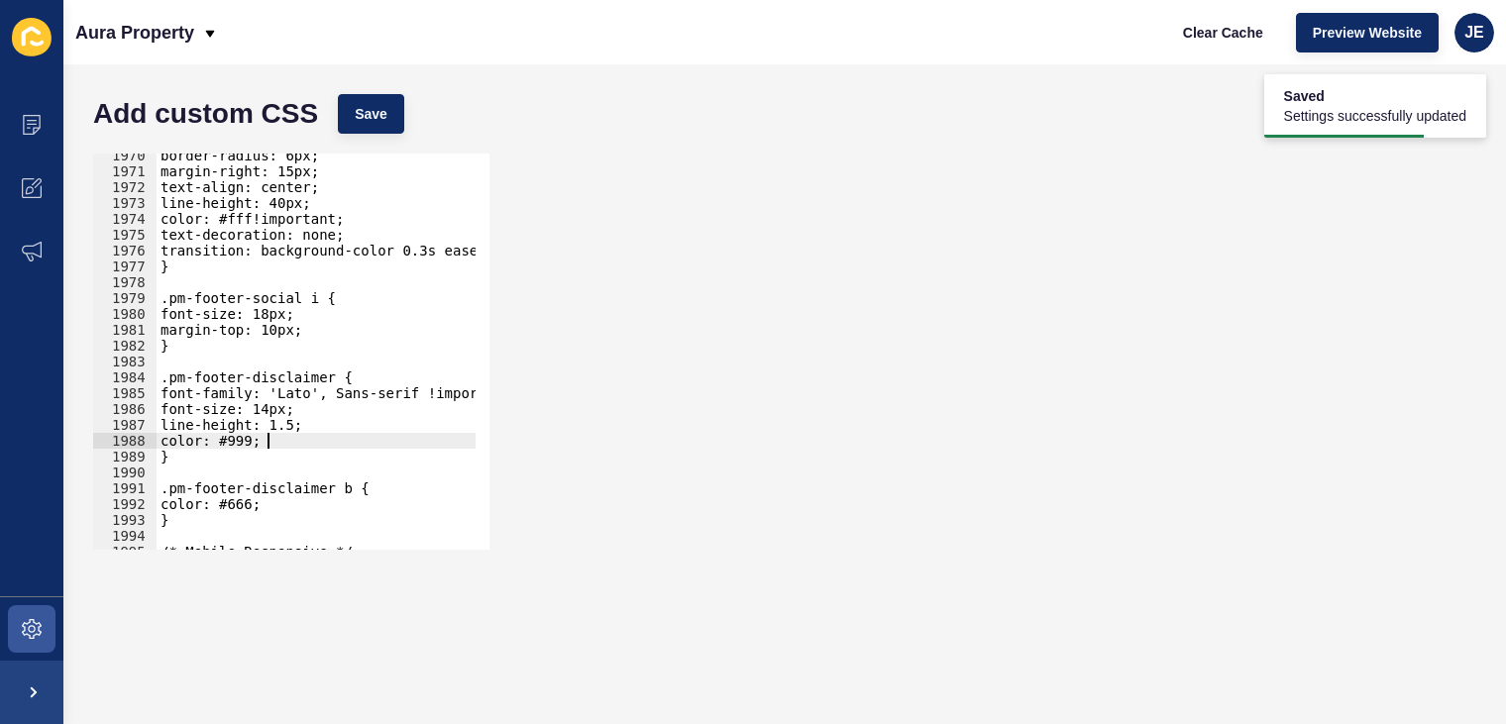
click at [291, 406] on div "border-radius: 6px; margin-right: 15px; text-align: center; line-height: 40px; …" at bounding box center [550, 355] width 786 height 414
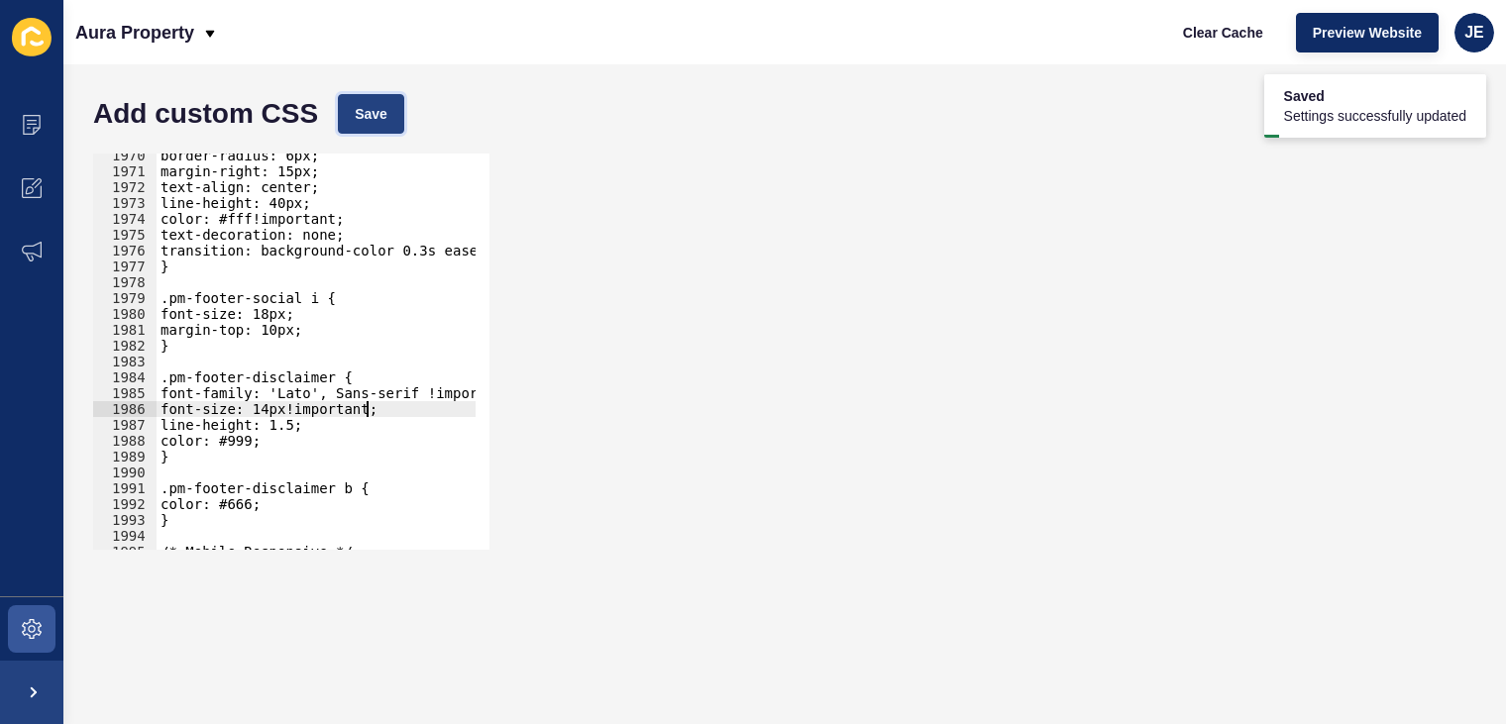
click at [382, 100] on button "Save" at bounding box center [371, 114] width 66 height 40
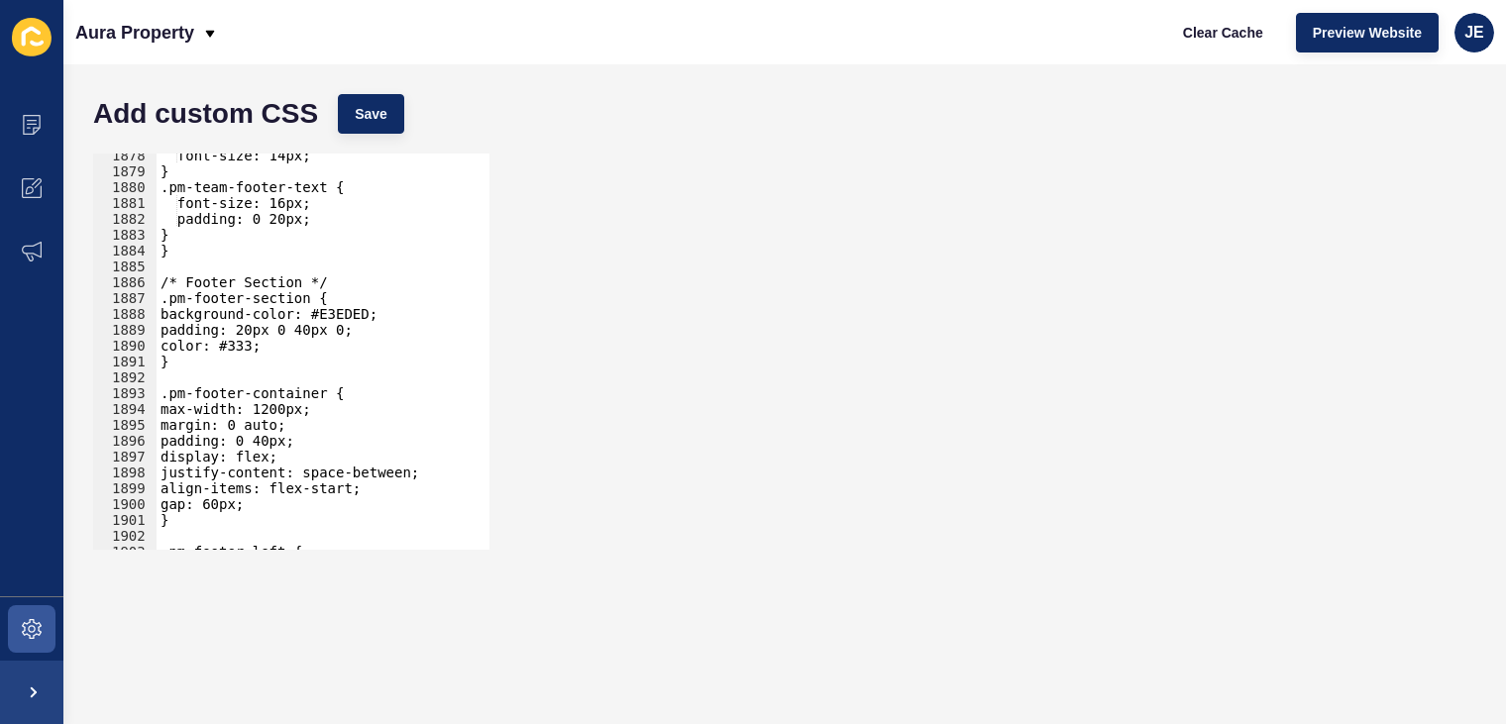
scroll to position [0, 12]
drag, startPoint x: 306, startPoint y: 331, endPoint x: 277, endPoint y: 327, distance: 29.0
click at [277, 327] on div "font-size: 14px; } .pm-team-footer-text { font-size: 16px; padding: 0 20px; } }…" at bounding box center [550, 355] width 786 height 414
click at [272, 335] on div "font-size: 14px; } .pm-team-footer-text { font-size: 16px; padding: 0 20px; } }…" at bounding box center [550, 355] width 786 height 414
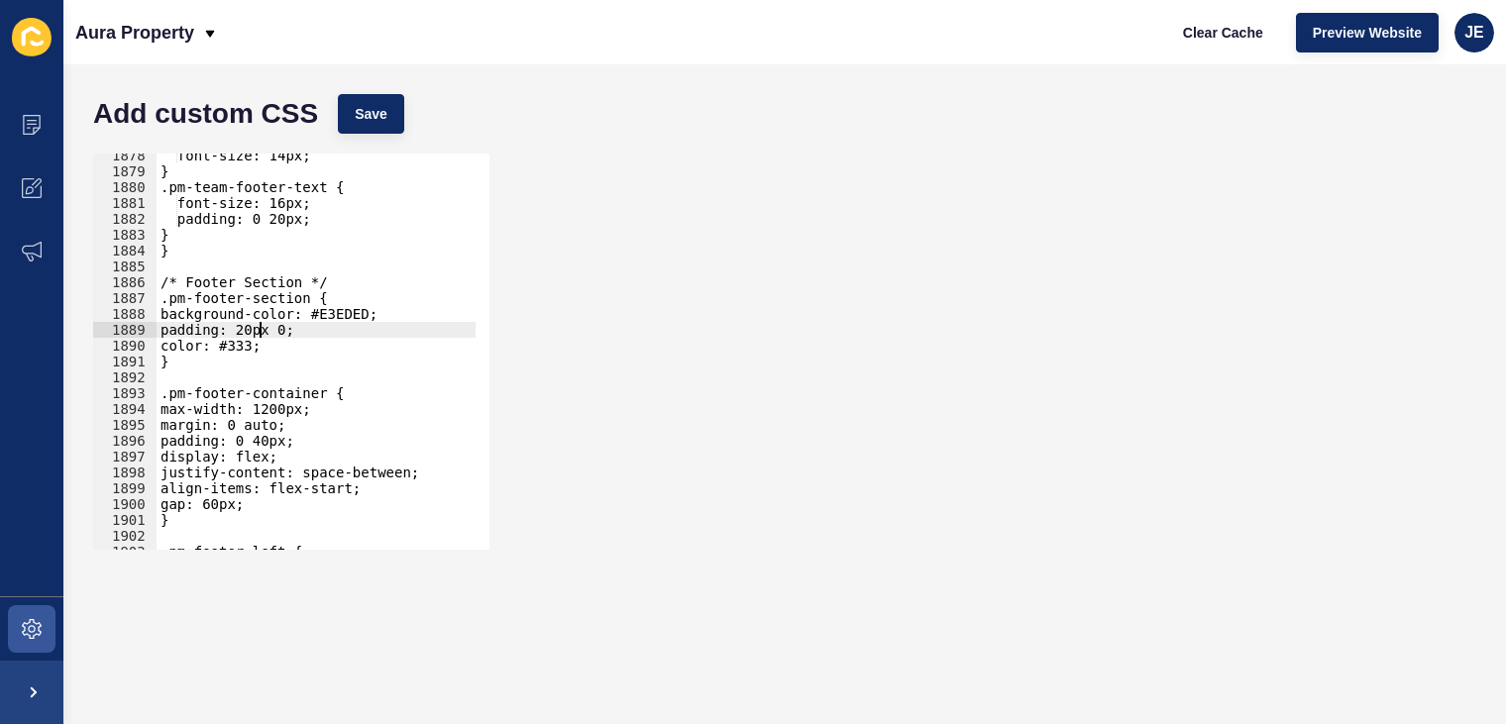
scroll to position [0, 9]
click at [379, 141] on div "Add custom CSS Save" at bounding box center [784, 113] width 1403 height 59
click at [384, 127] on button "Save" at bounding box center [371, 114] width 66 height 40
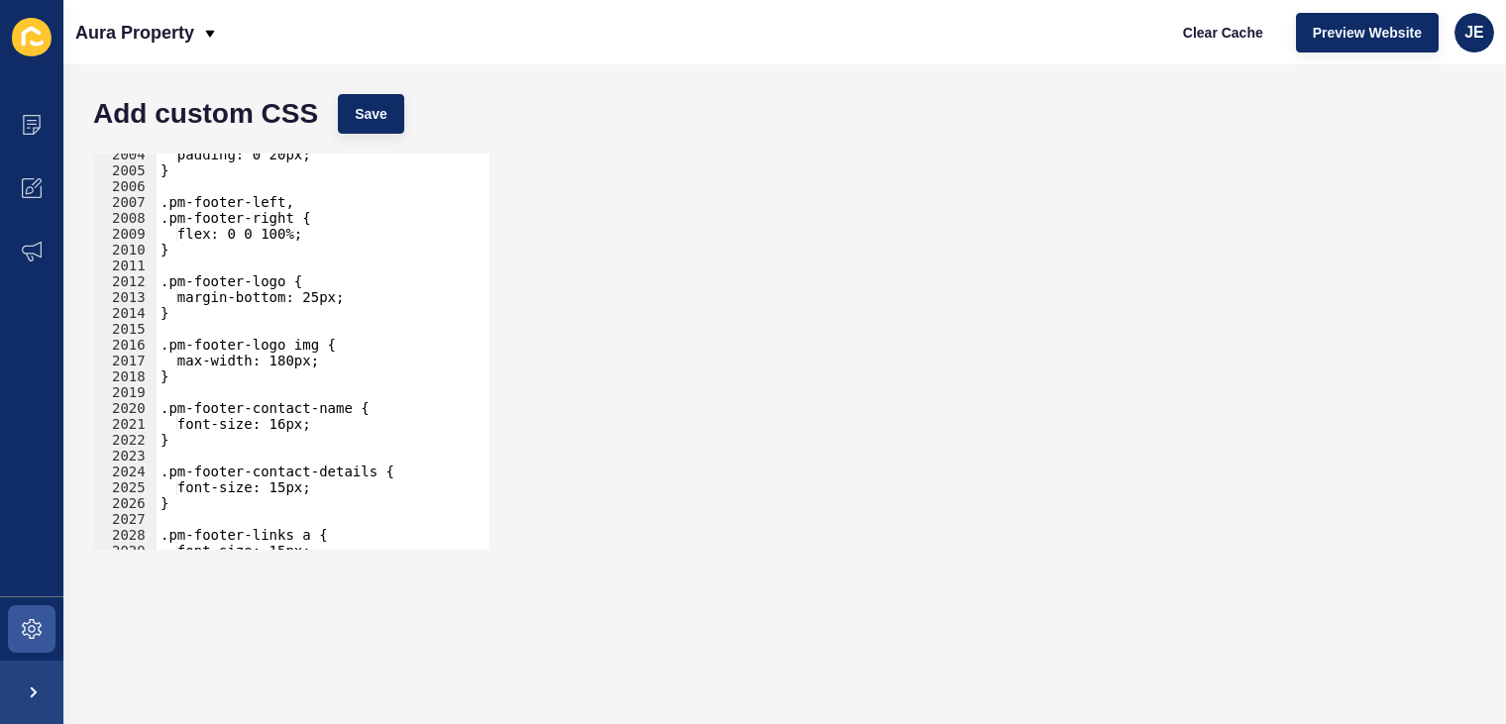
scroll to position [32065, 0]
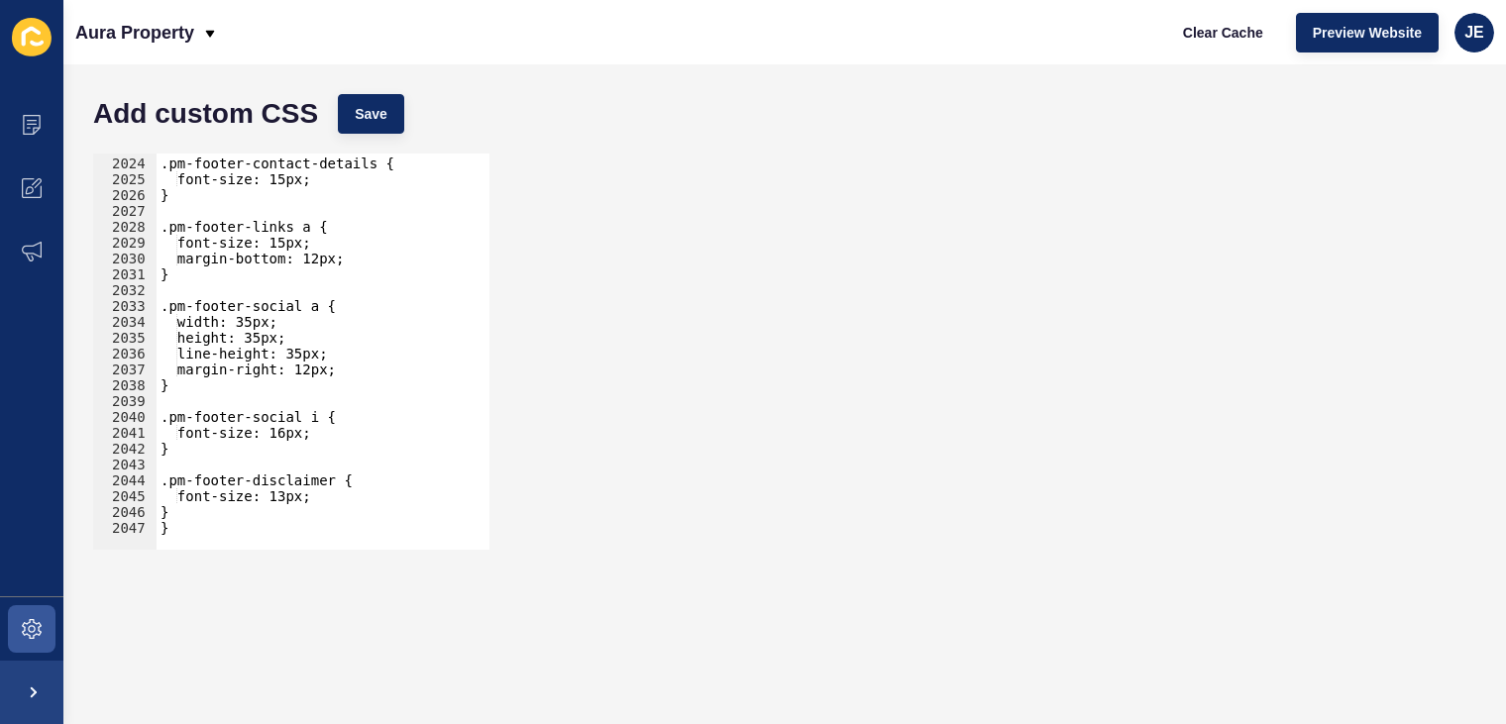
type textarea "}"
click at [262, 525] on div ".pm-footer-contact-details { font-size: 15px; } .pm-footer-links a { font-size:…" at bounding box center [550, 347] width 786 height 414
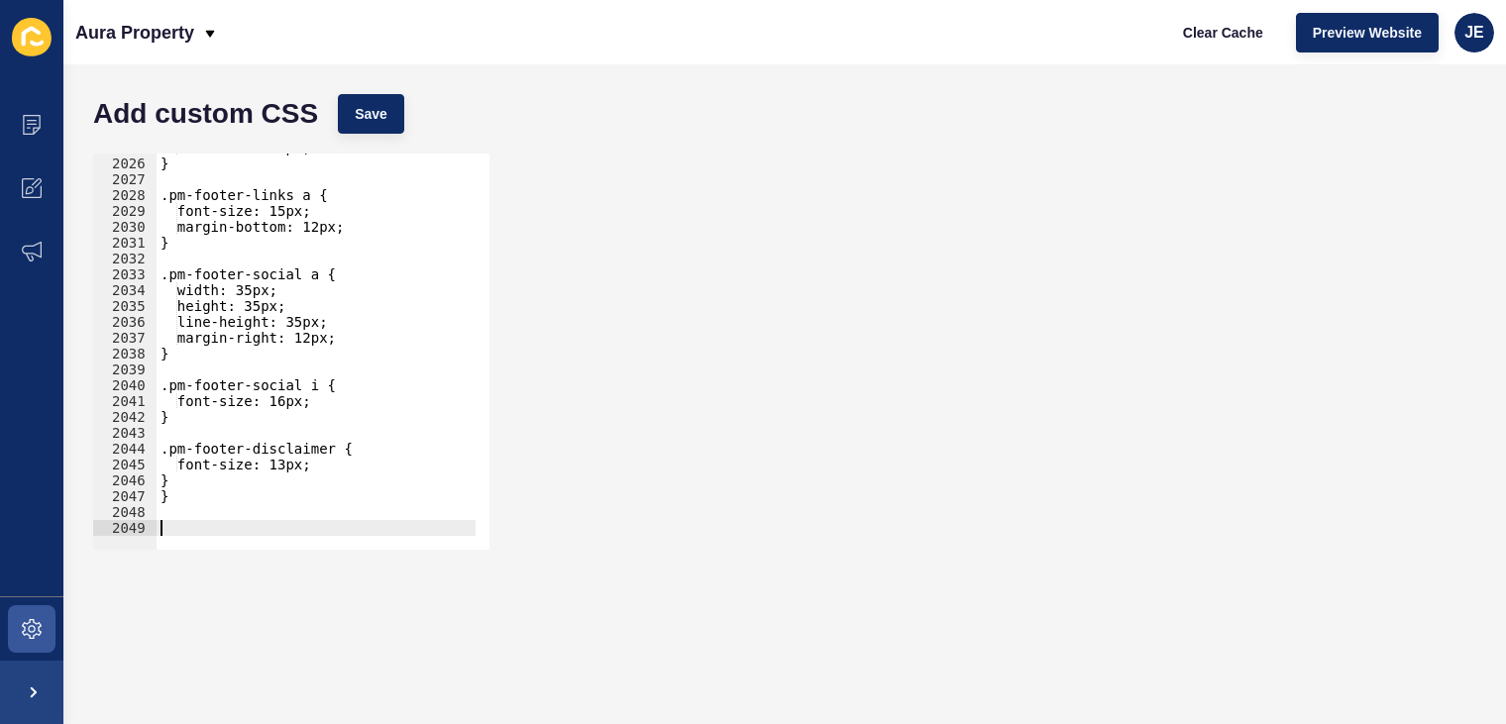
paste textarea "}"
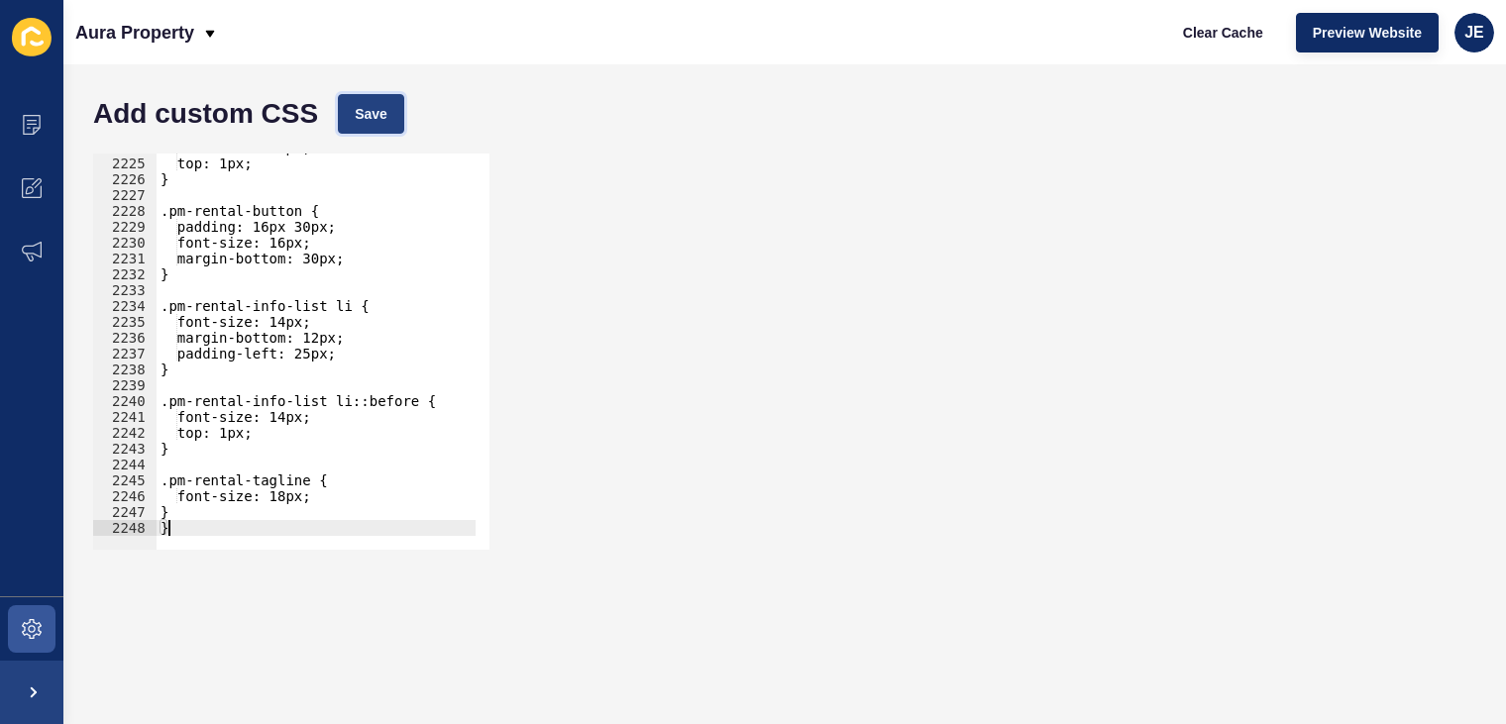
click at [379, 117] on span "Save" at bounding box center [371, 114] width 33 height 20
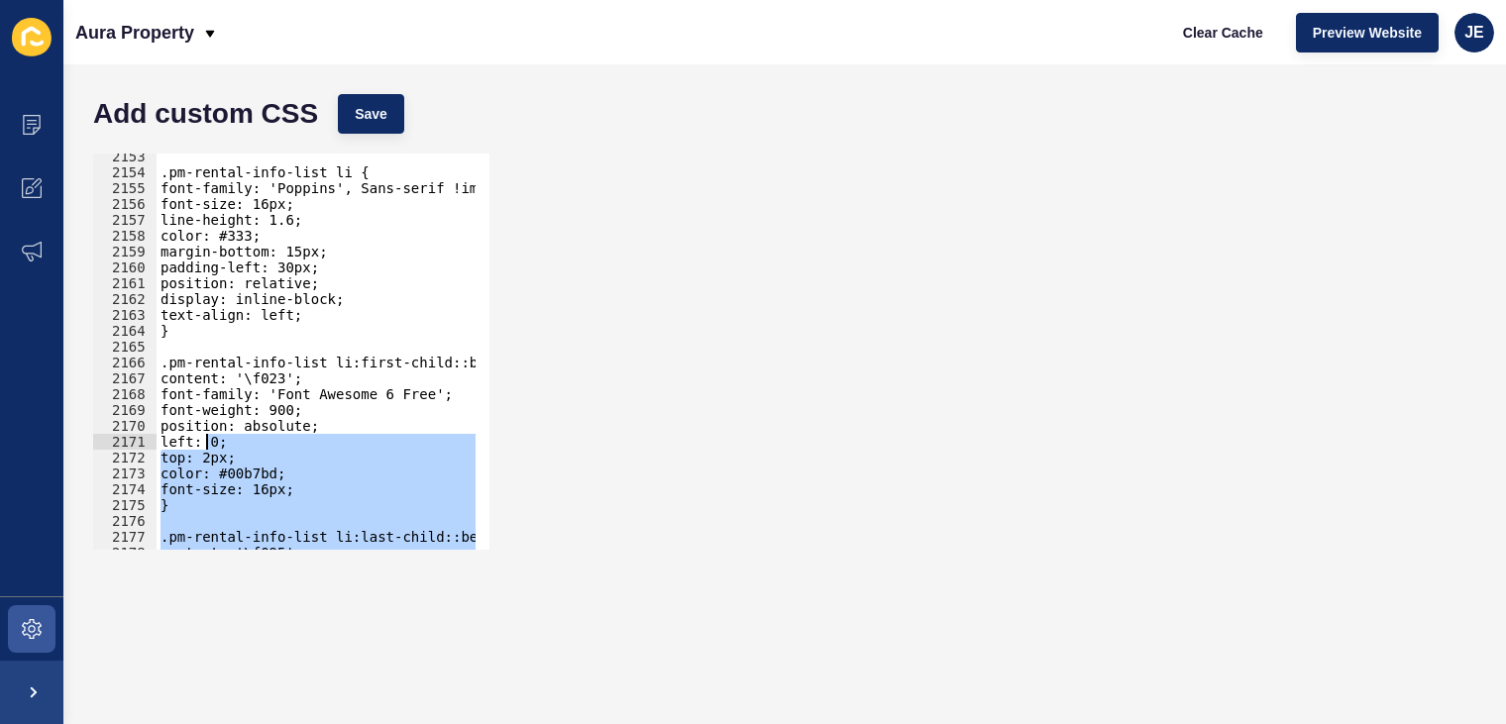
scroll to position [31033, 0]
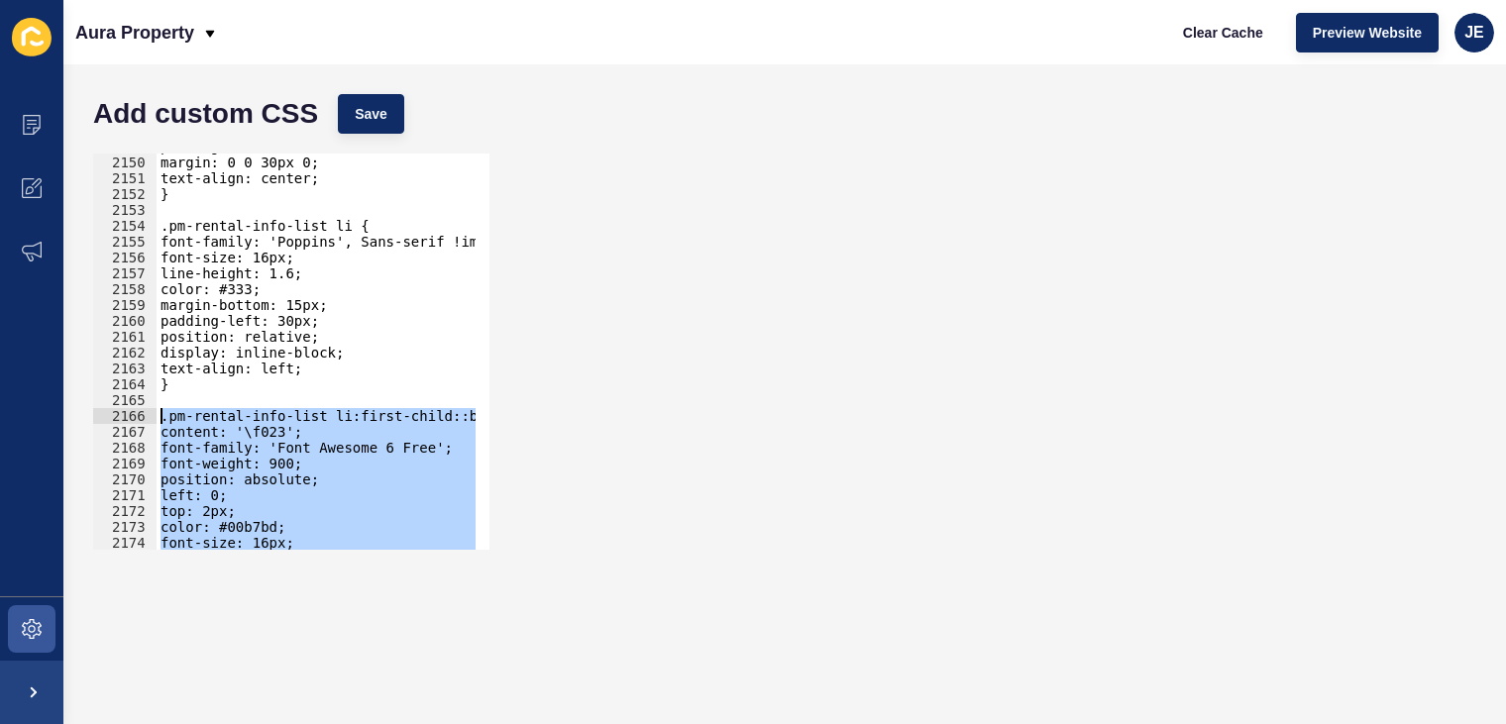
drag, startPoint x: 206, startPoint y: 467, endPoint x: 144, endPoint y: 410, distance: 84.2
click at [144, 410] on div "} 2149 2150 2151 2152 2153 2154 2155 2156 2157 2158 2159 2160 2161 2162 2163 21…" at bounding box center [291, 352] width 396 height 396
type textarea ".pm-rental-info-list li:first-child::before { content: '\f023';"
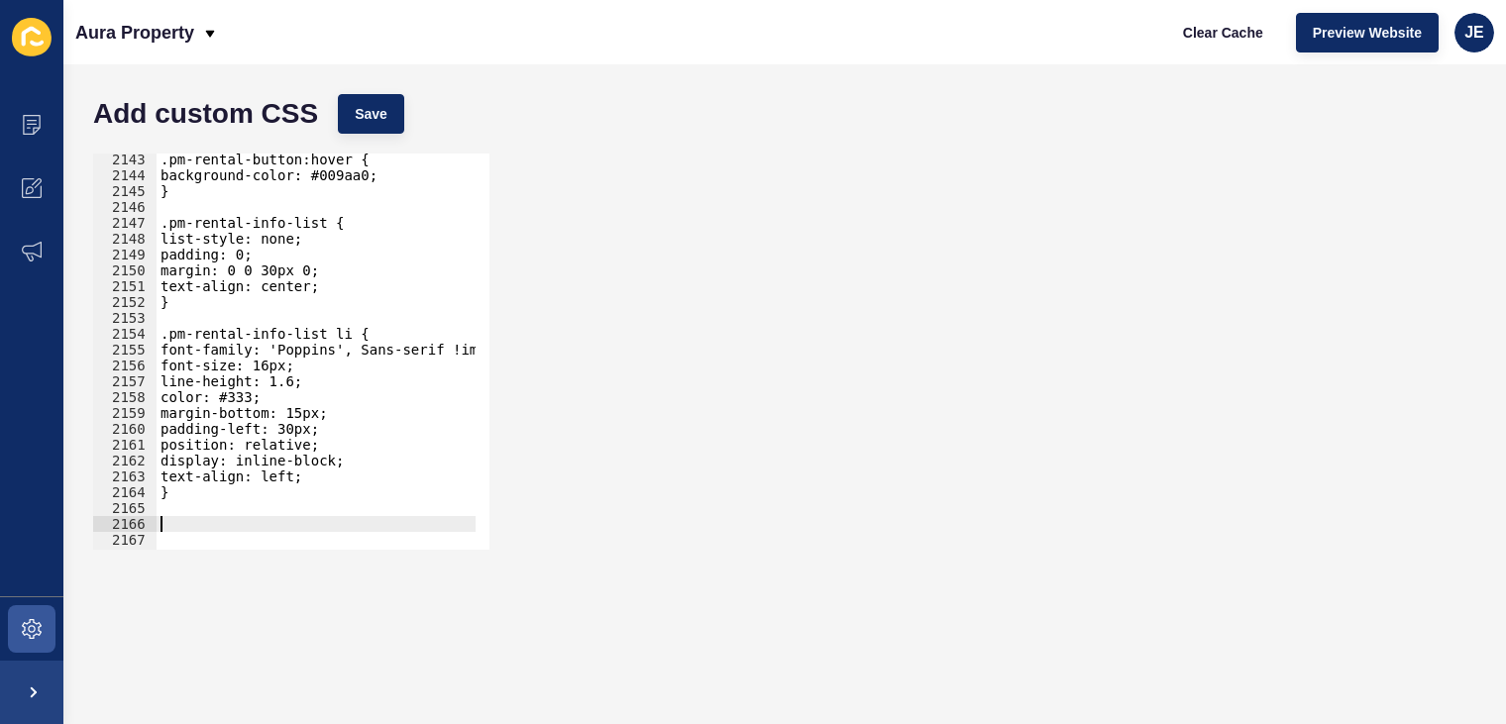
scroll to position [31263, 0]
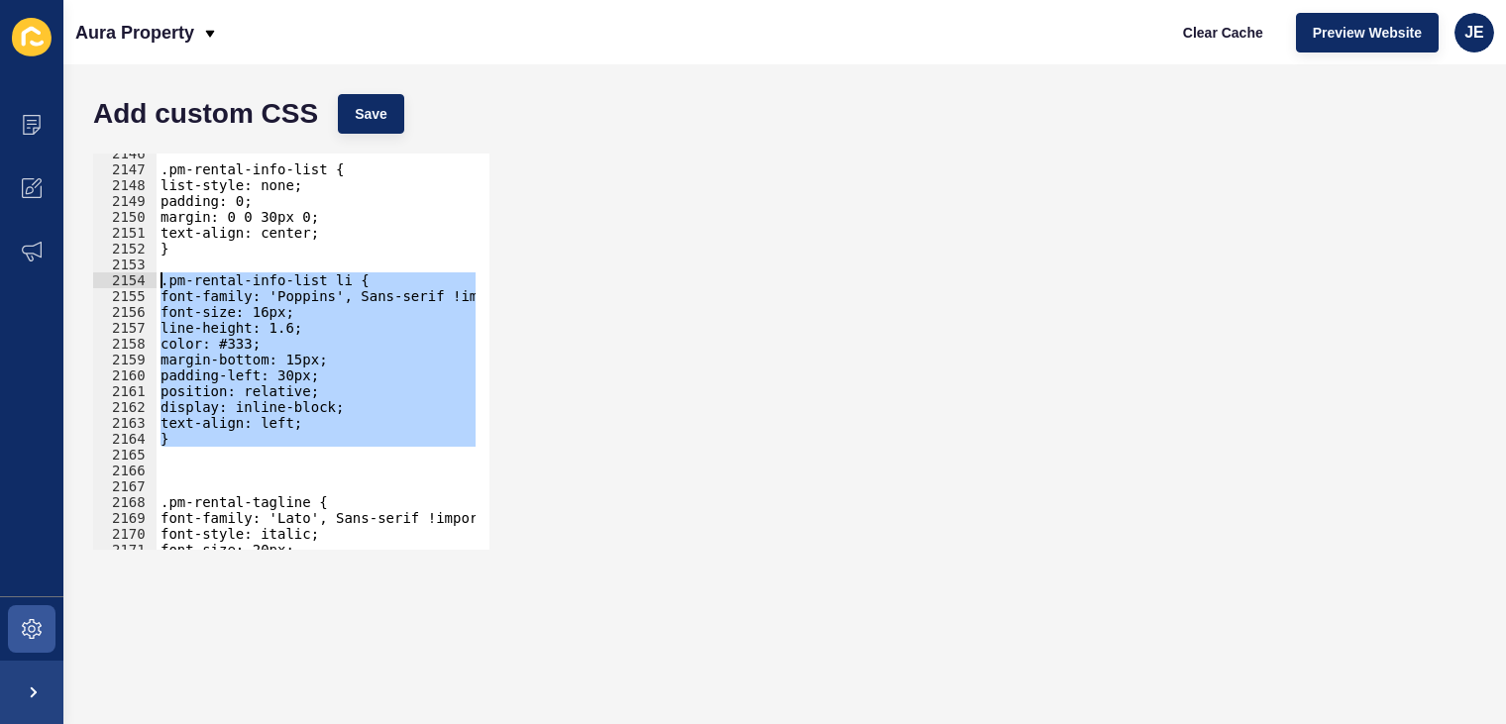
drag, startPoint x: 212, startPoint y: 451, endPoint x: 140, endPoint y: 278, distance: 186.9
click at [140, 278] on div "2146 2147 2148 2149 2150 2151 2152 2153 2154 2155 2156 2157 2158 2159 2160 2161…" at bounding box center [291, 352] width 396 height 396
type textarea ".pm-rental-info-list li { font-family: 'Poppins', Sans-serif !important;"
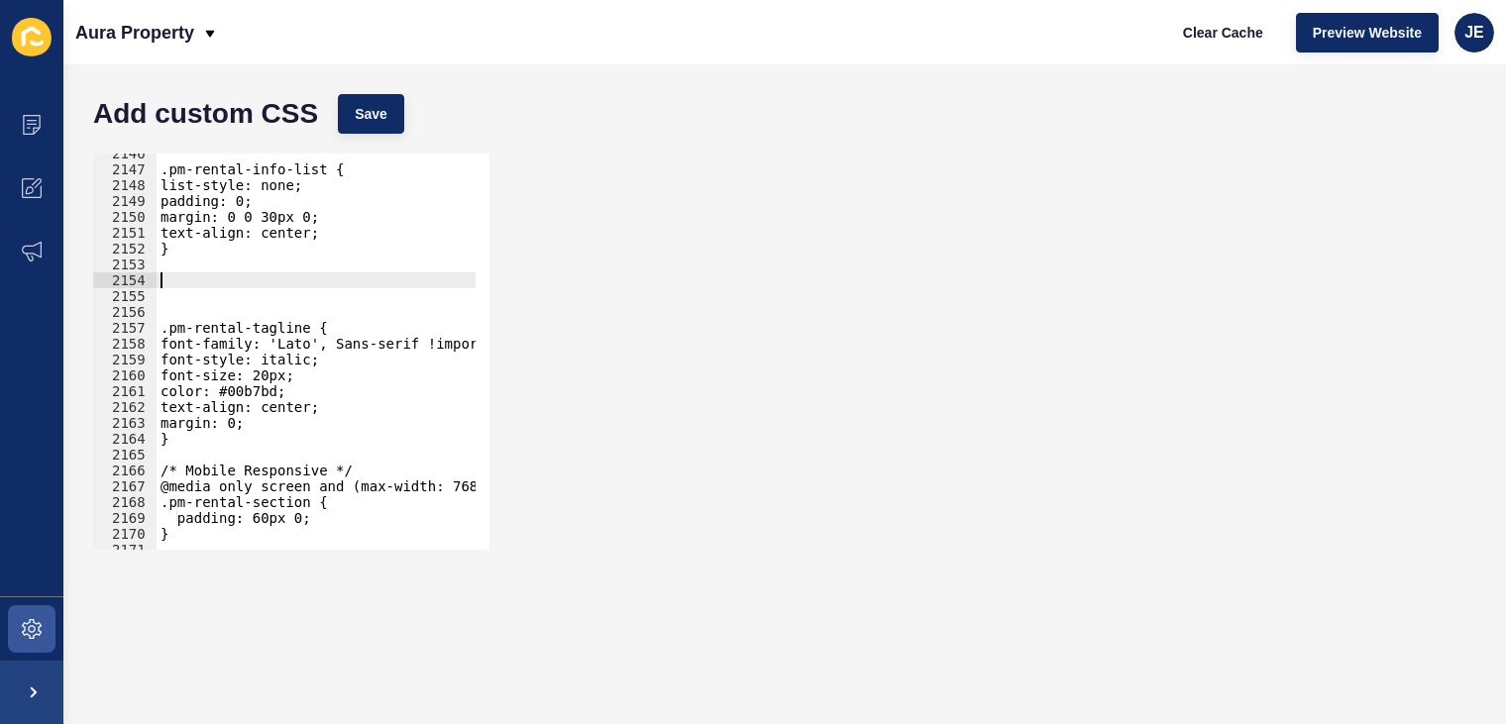
paste textarea "}"
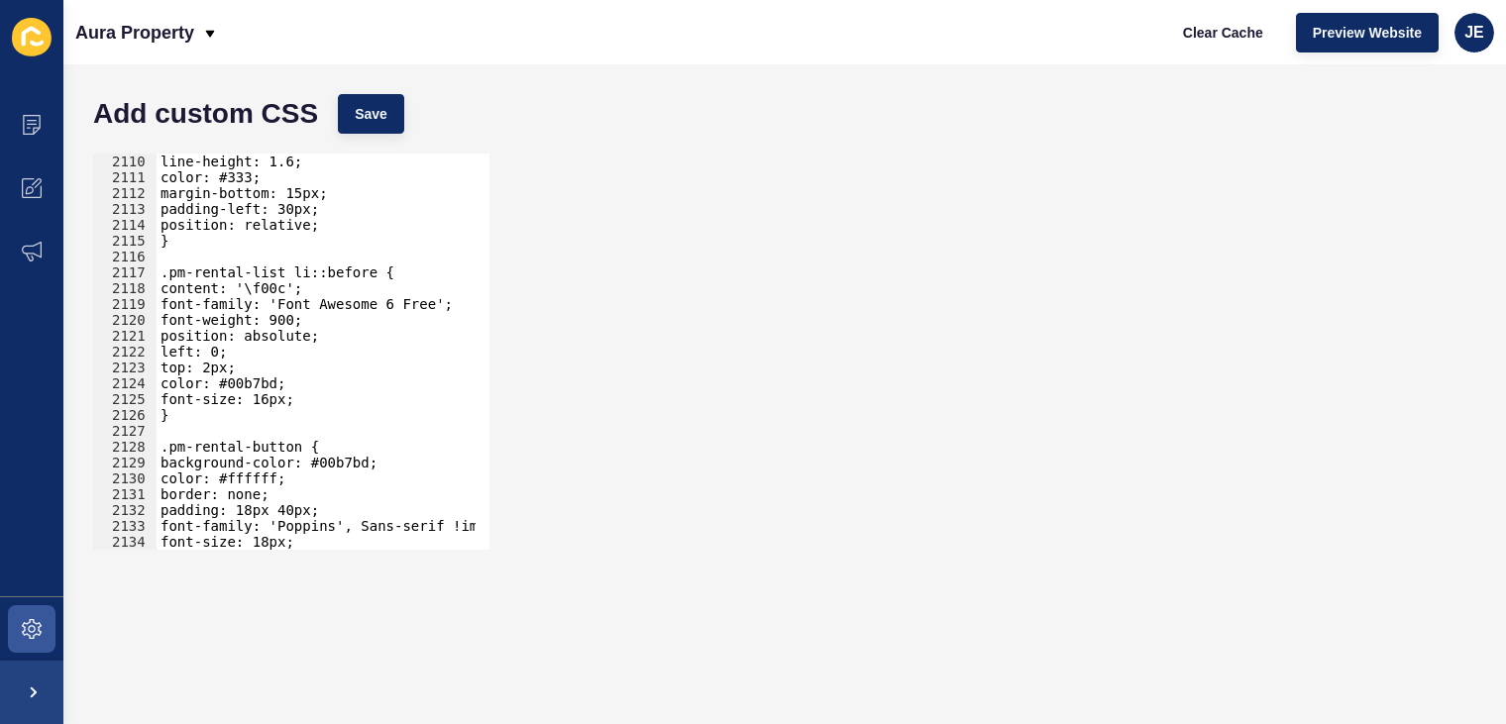
scroll to position [30556, 0]
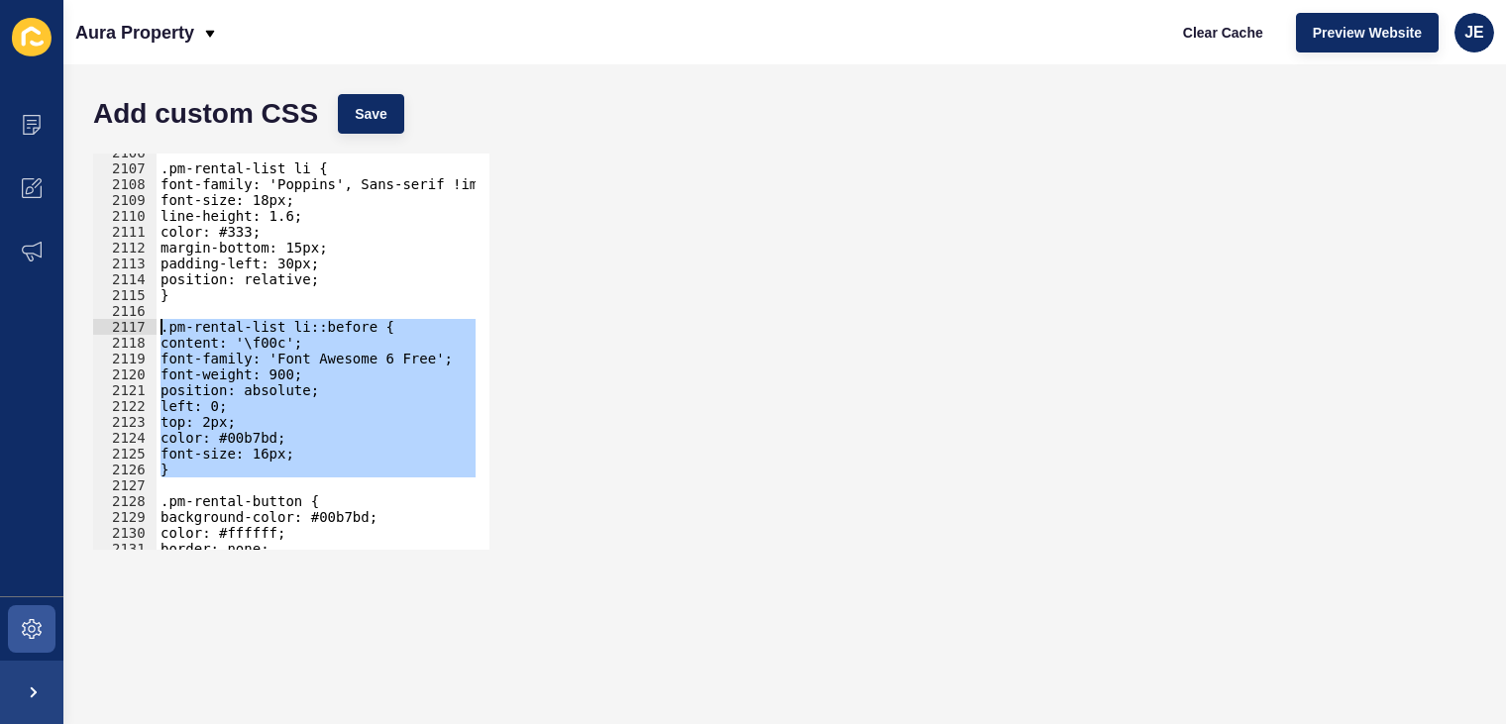
drag, startPoint x: 190, startPoint y: 480, endPoint x: 115, endPoint y: 325, distance: 171.9
click at [115, 325] on div "} 2106 2107 2108 2109 2110 2111 2112 2113 2114 2115 2116 2117 2118 2119 2120 21…" at bounding box center [291, 352] width 396 height 396
type textarea ".pm-rental-list li::before { content: '\f00c';"
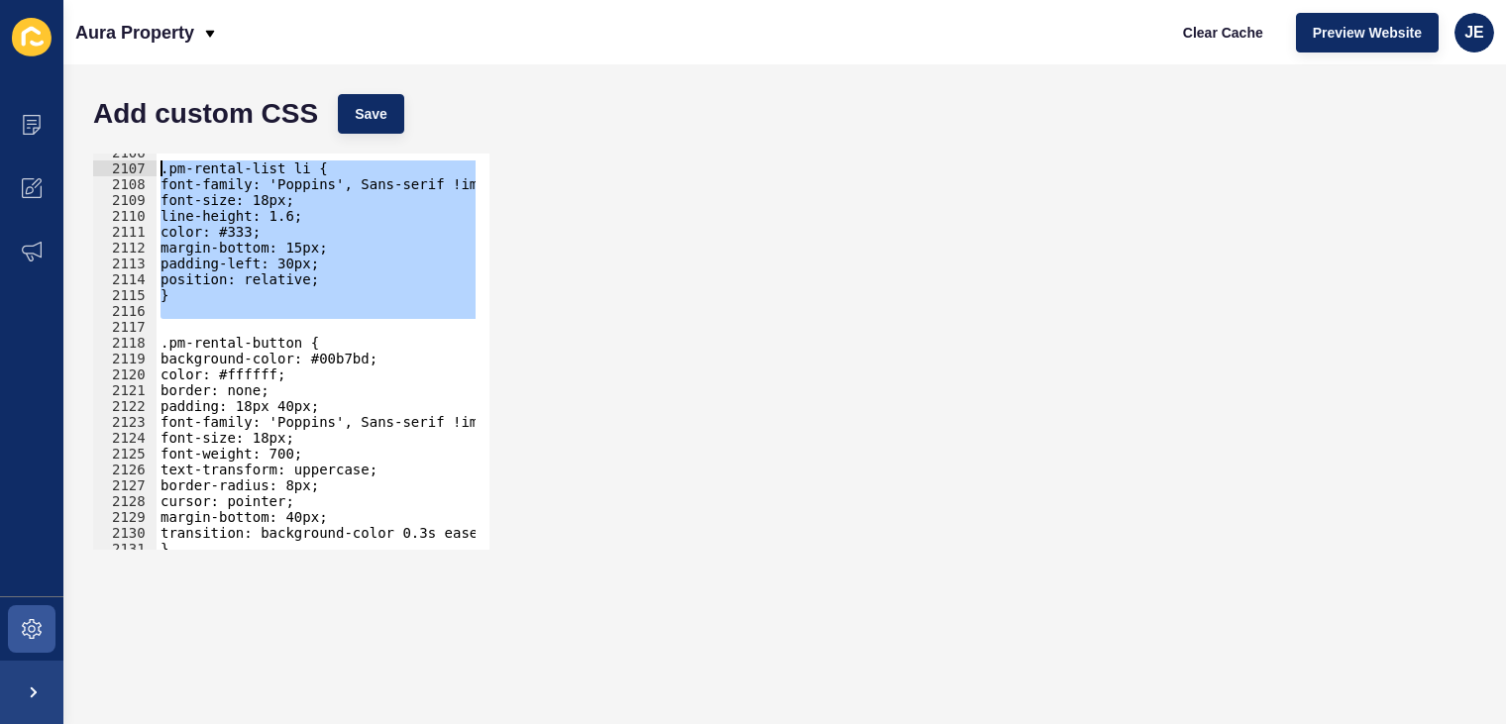
drag, startPoint x: 214, startPoint y: 319, endPoint x: 129, endPoint y: 173, distance: 168.7
click at [129, 173] on div "2106 2107 2108 2109 2110 2111 2112 2113 2114 2115 2116 2117 2118 2119 2120 2121…" at bounding box center [291, 352] width 396 height 396
type textarea ".pm-rental-list li { font-family: 'Poppins', Sans-serif !important;"
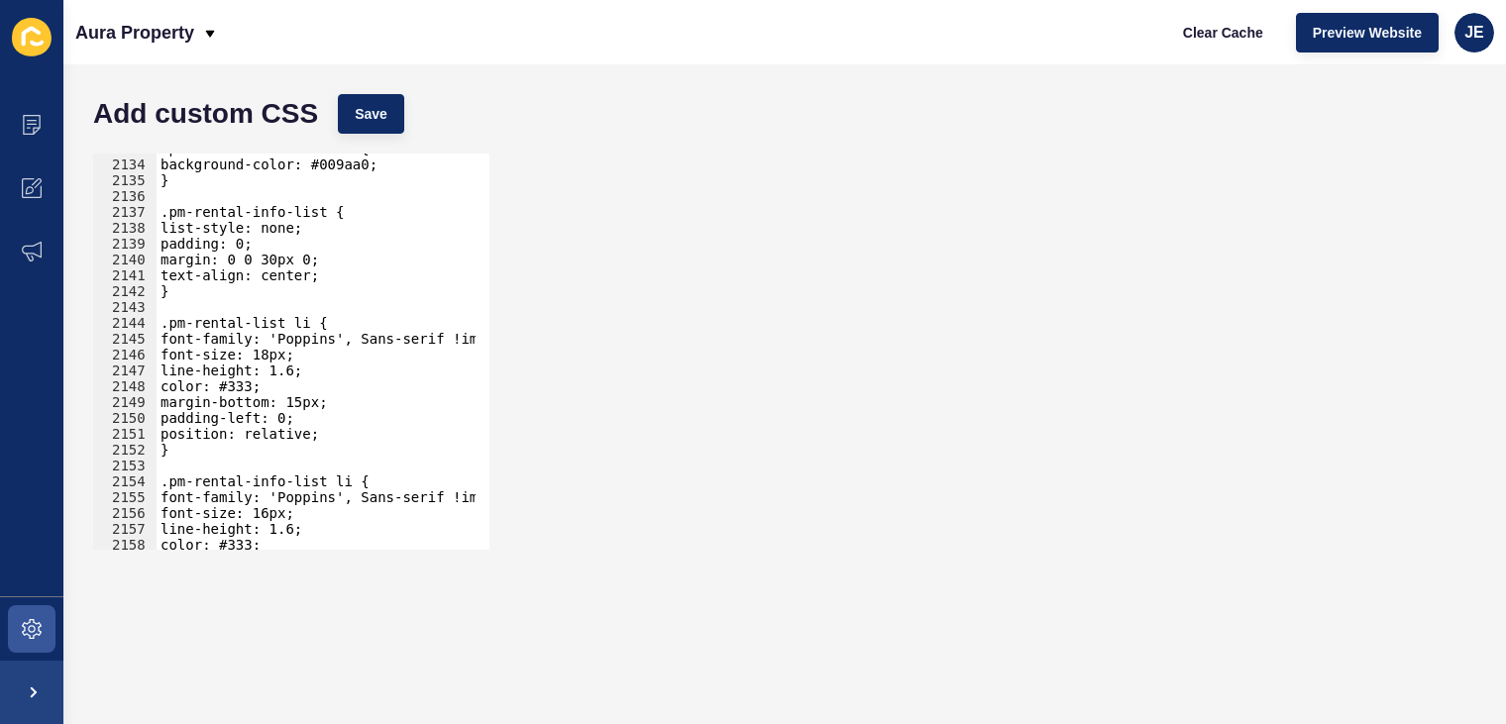
scroll to position [31190, 0]
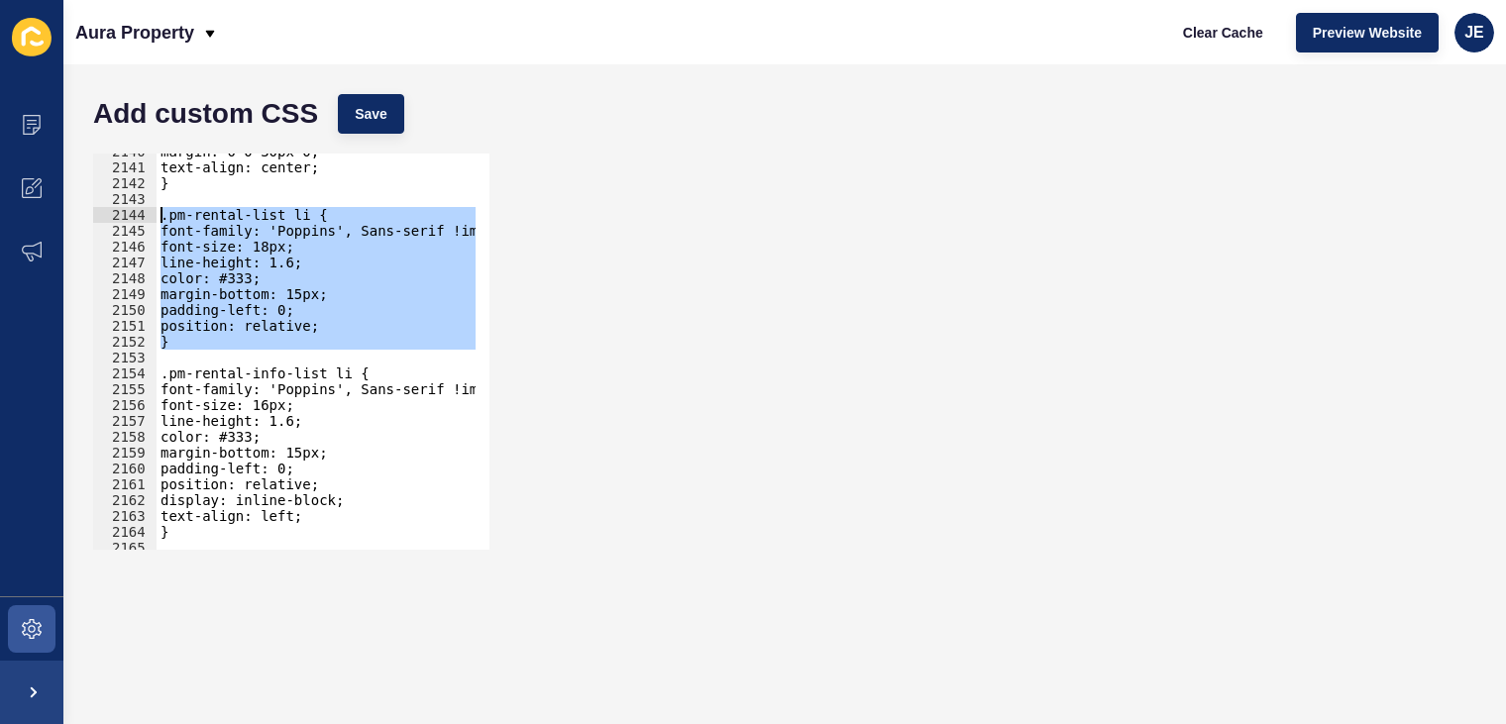
drag, startPoint x: 188, startPoint y: 355, endPoint x: 112, endPoint y: 220, distance: 154.8
click at [112, 220] on div ".pm-rental-list li { font-family: 'Poppins', Sans-serif !important; 2140 2141 2…" at bounding box center [291, 352] width 396 height 396
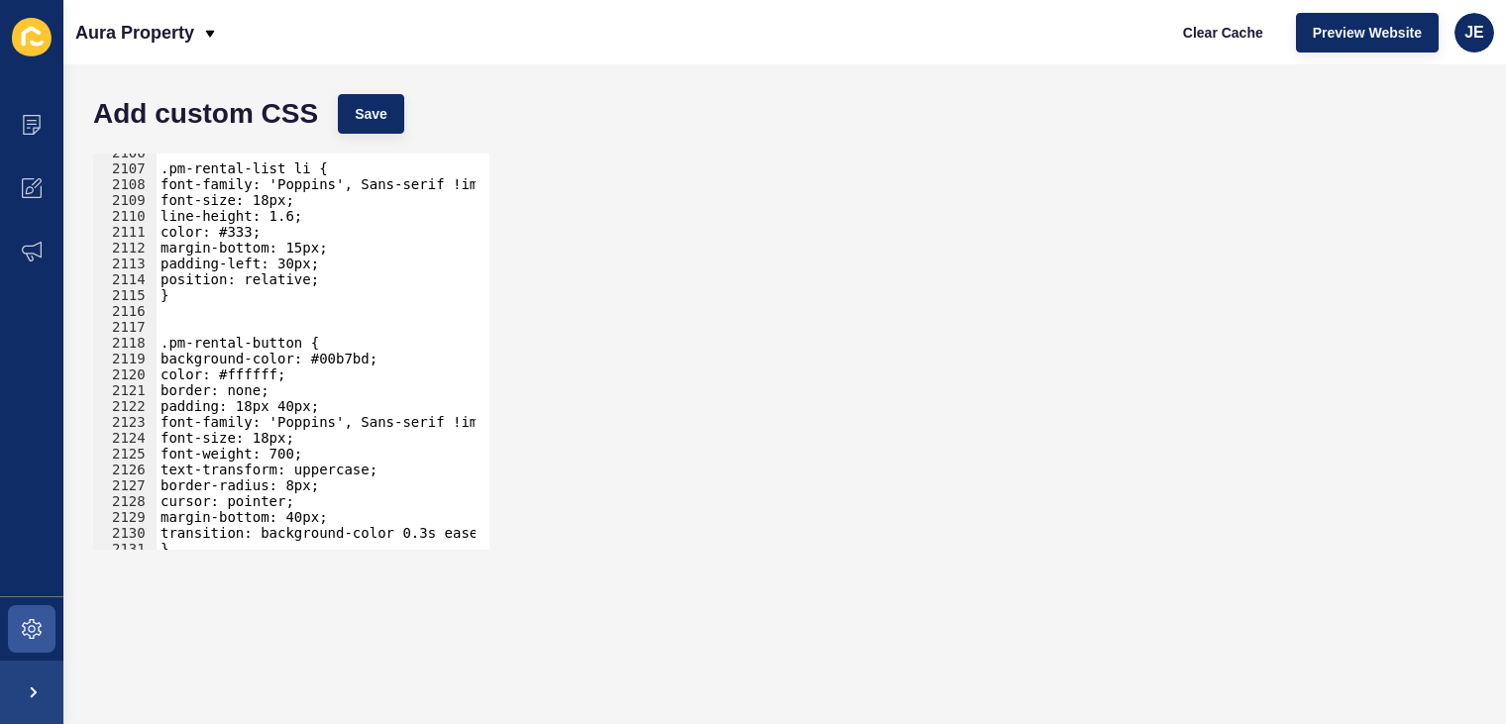
scroll to position [30683, 0]
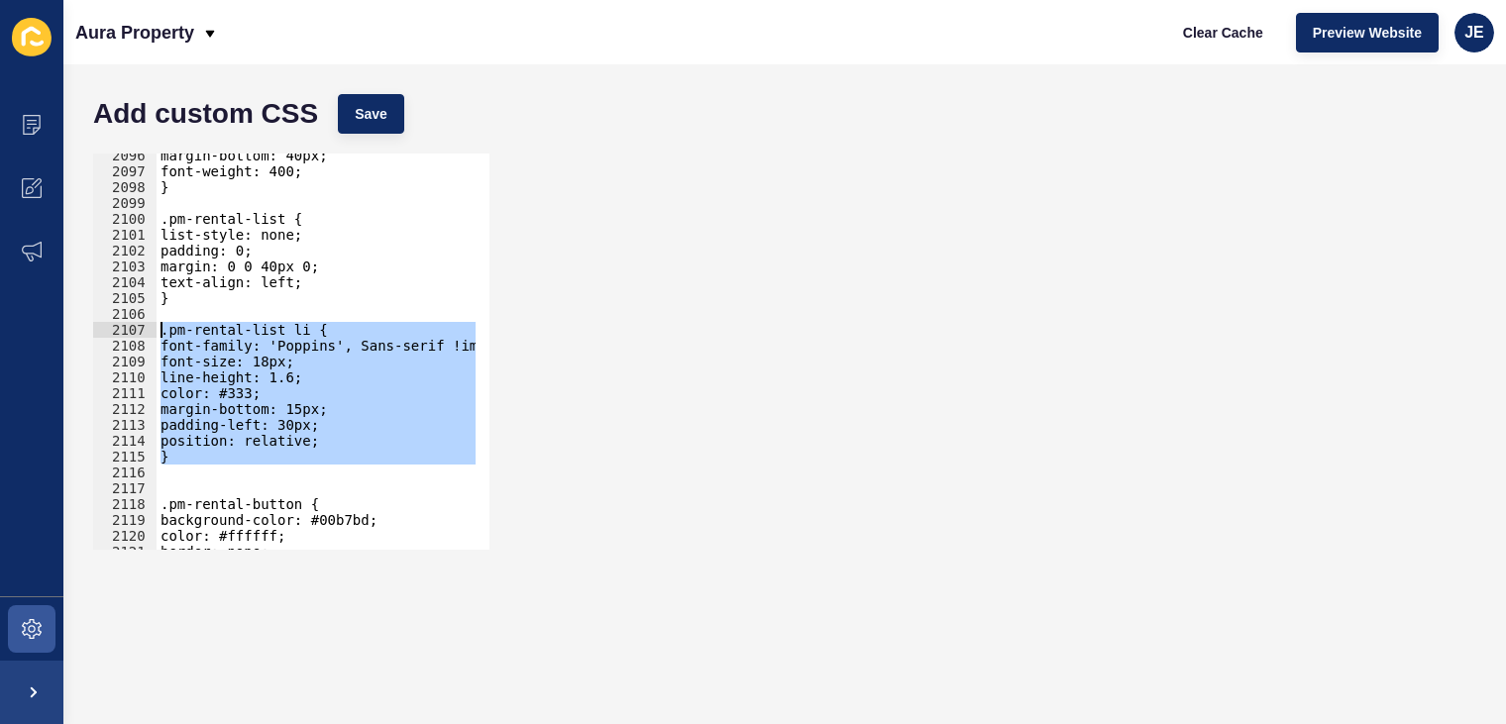
drag, startPoint x: 195, startPoint y: 467, endPoint x: 106, endPoint y: 324, distance: 168.2
click at [106, 324] on div "2096 2097 2098 2099 2100 2101 2102 2103 2104 2105 2106 2107 2108 2109 2110 2111…" at bounding box center [291, 352] width 396 height 396
type textarea ".pm-rental-list li { font-family: 'Poppins', Sans-serif !important;"
paste textarea
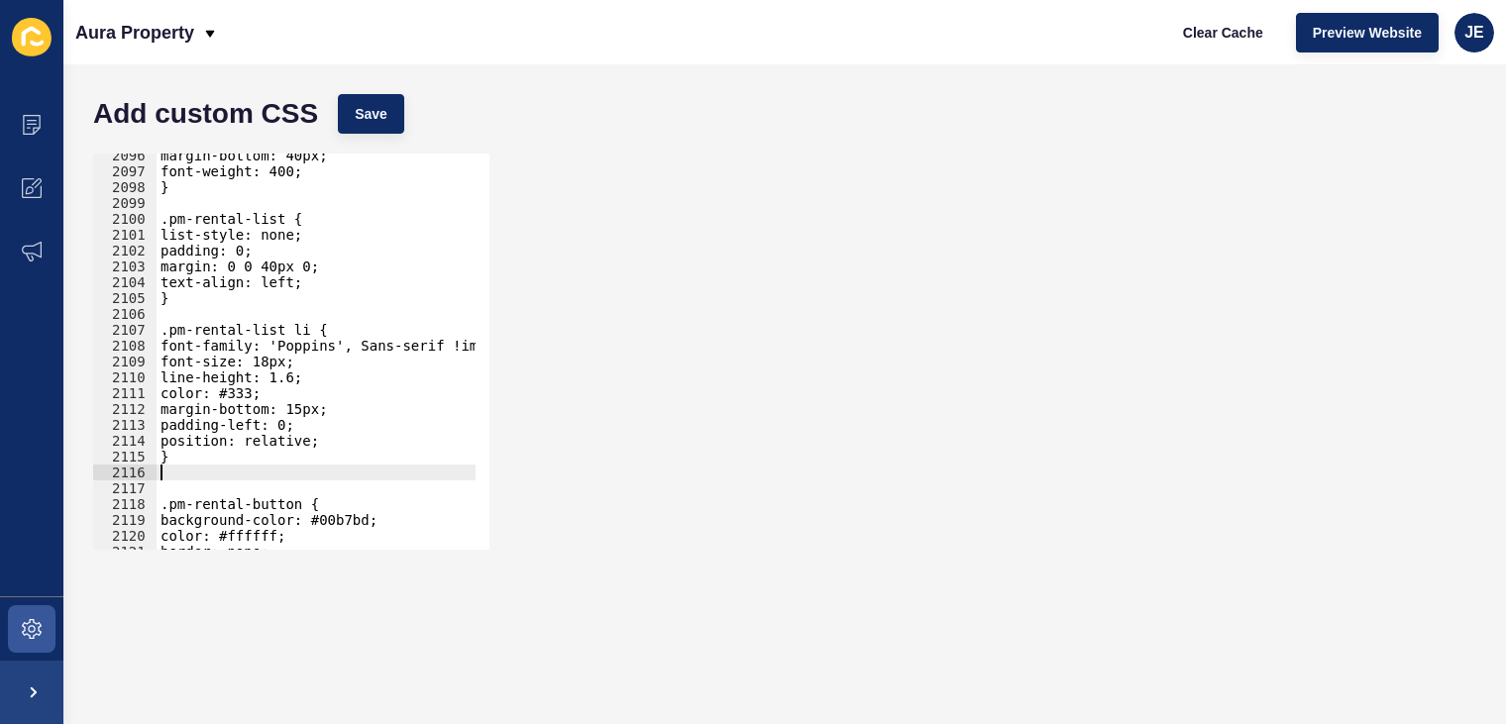
click at [188, 487] on div "margin-bottom: 40px; font-weight: 400; } .pm-rental-list { list-style: none; pa…" at bounding box center [550, 355] width 786 height 414
click at [288, 361] on div "margin-bottom: 40px; font-weight: 400; } .pm-rental-list { list-style: none; pa…" at bounding box center [550, 355] width 786 height 414
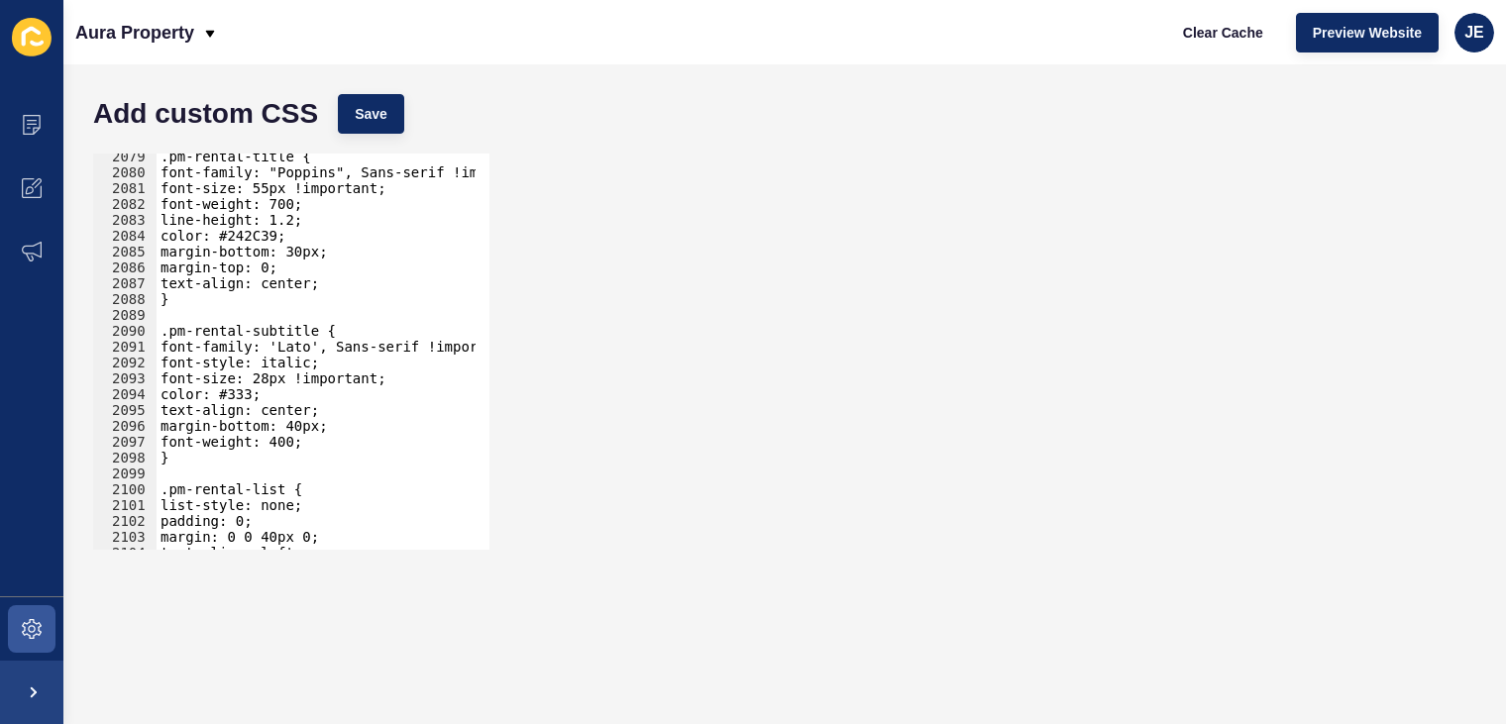
scroll to position [30397, 0]
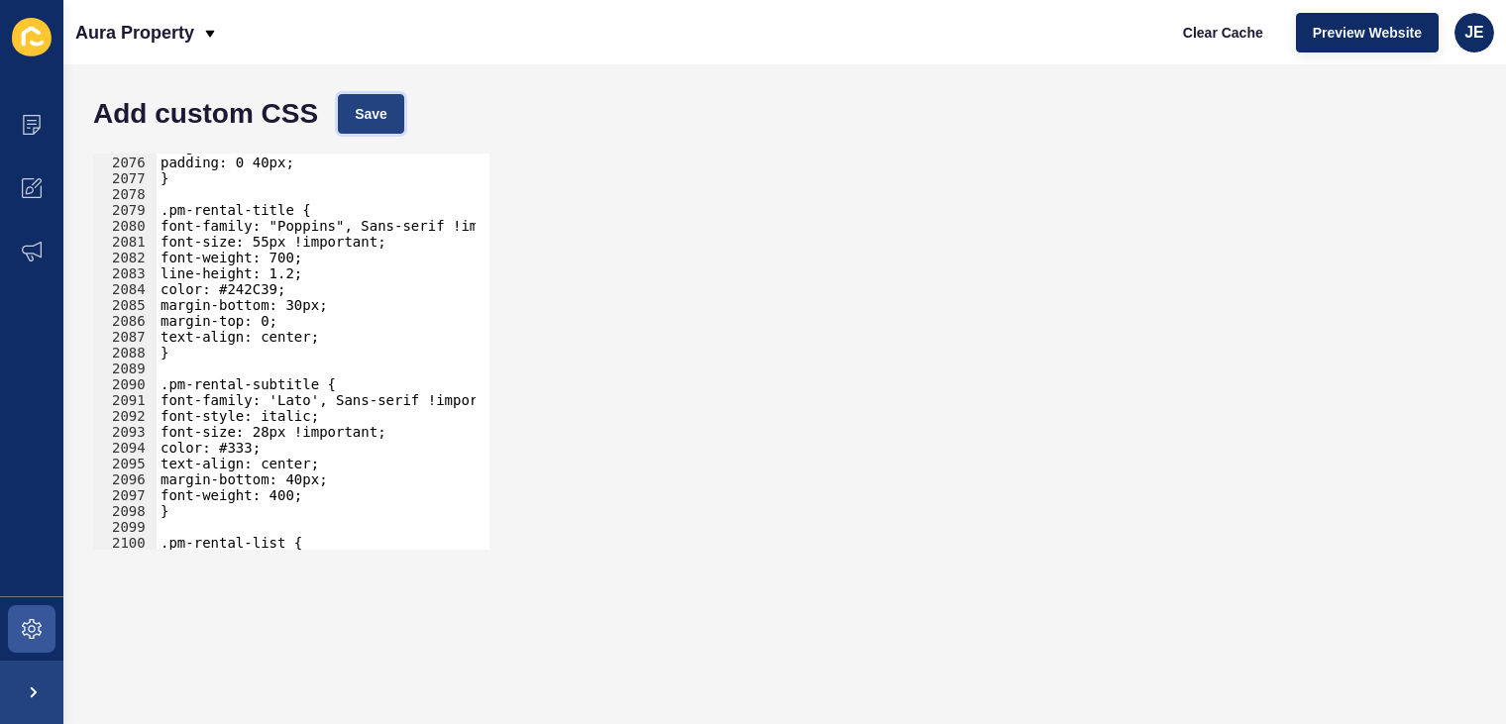
click at [376, 118] on span "Save" at bounding box center [371, 114] width 33 height 20
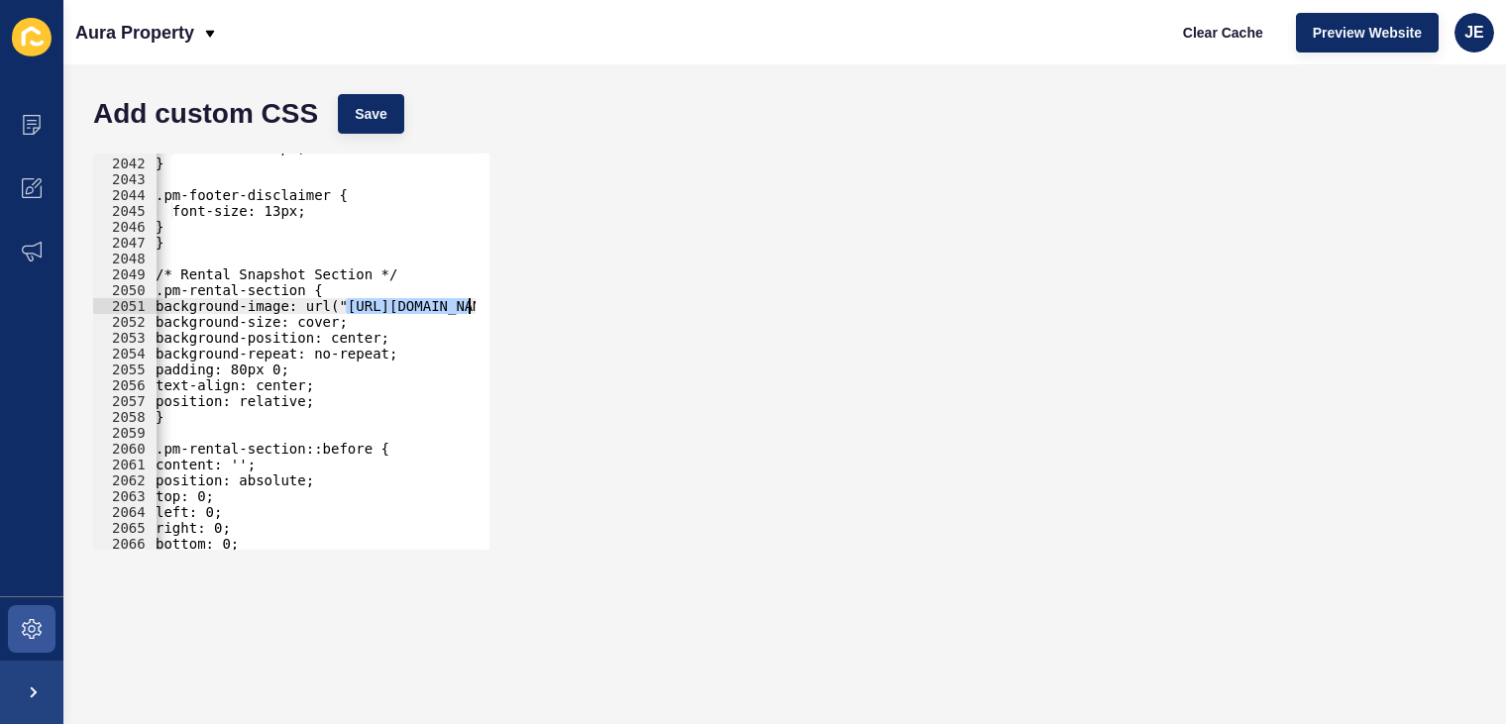
scroll to position [0, 432]
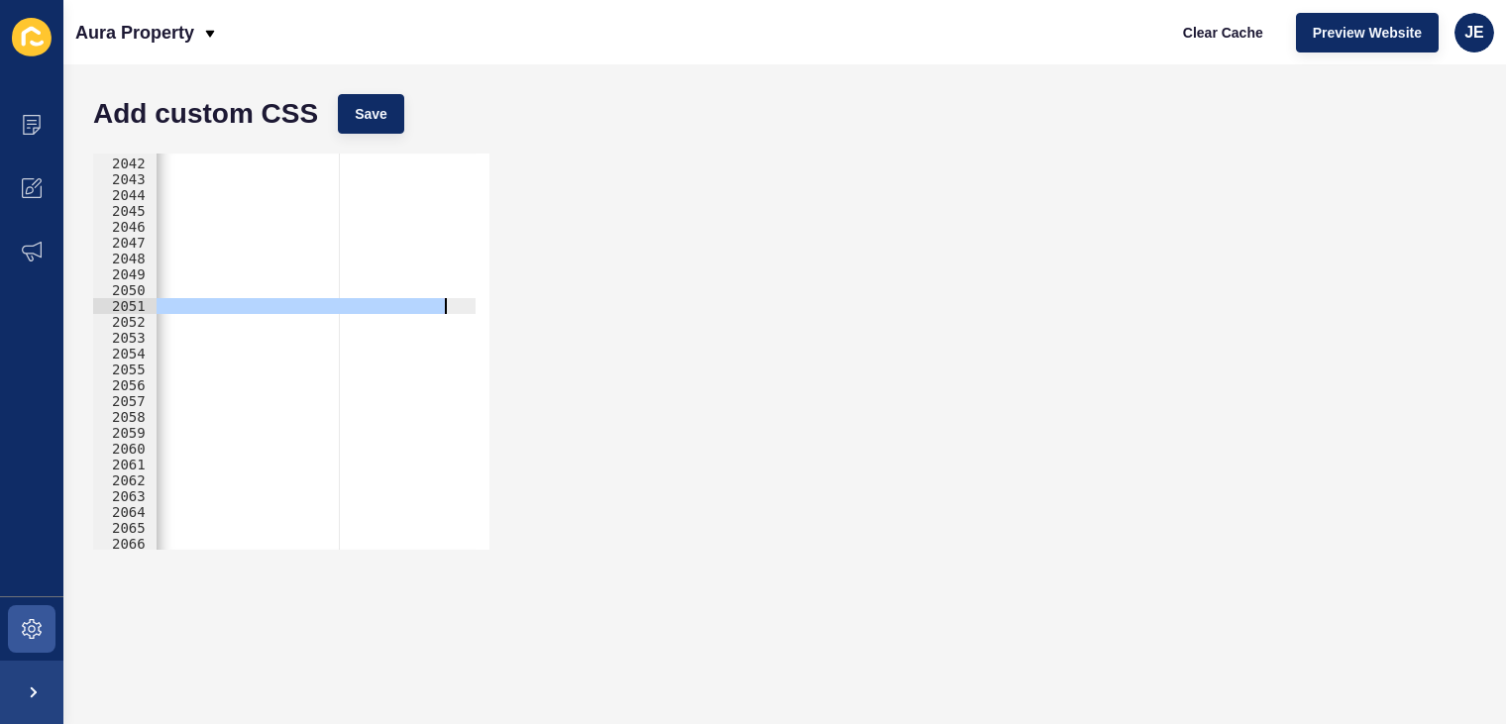
drag, startPoint x: 351, startPoint y: 307, endPoint x: 442, endPoint y: 306, distance: 91.2
click at [442, 306] on div "font-size: 16px; } .pm-footer-disclaimer { font-size: 13px; } } /* Rental Snaps…" at bounding box center [118, 347] width 786 height 414
paste textarea "3/CTA-Button-BG"
click at [374, 123] on span "Save" at bounding box center [371, 114] width 33 height 20
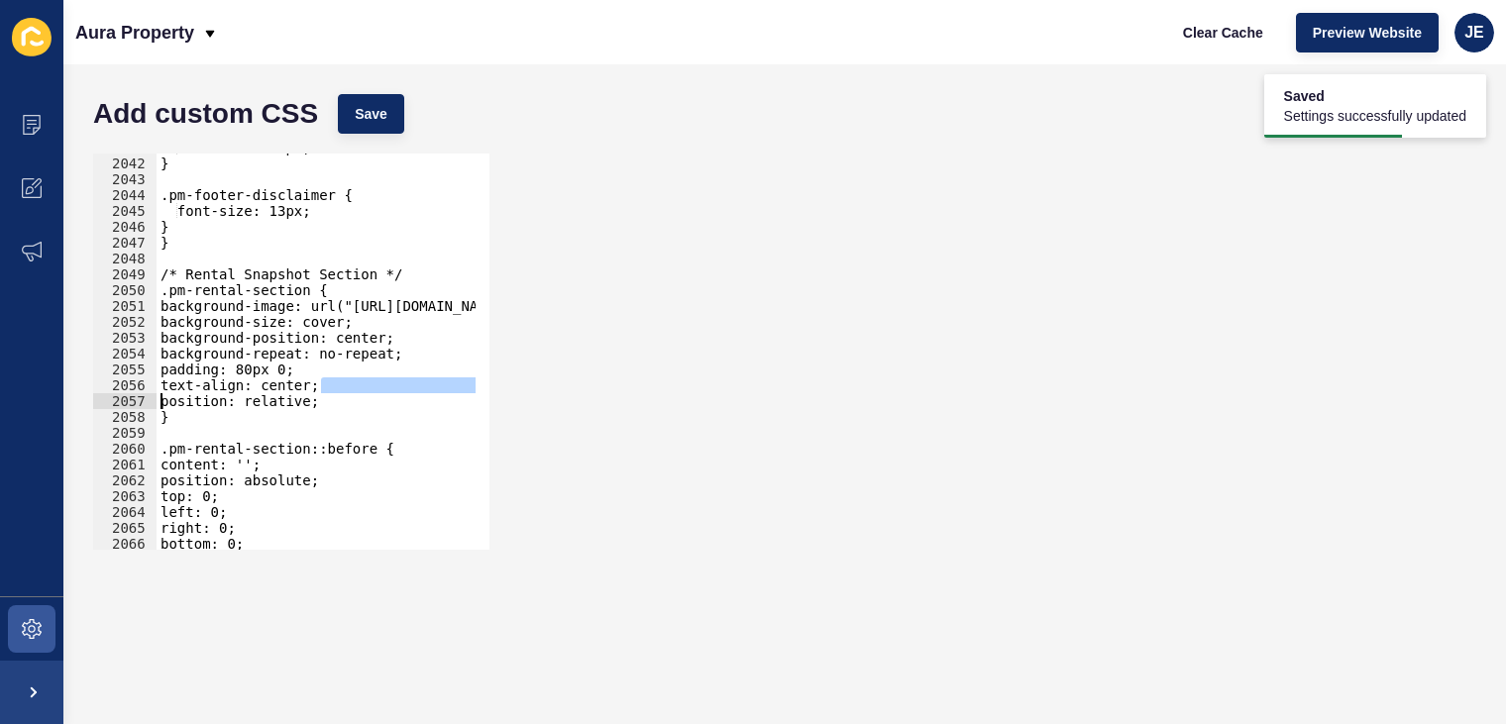
scroll to position [0, 0]
drag, startPoint x: 206, startPoint y: 389, endPoint x: 124, endPoint y: 399, distance: 82.8
click at [124, 398] on div "text-align: center; 2041 2042 2043 2044 2045 2046 2047 2048 2049 2050 2051 2052…" at bounding box center [291, 352] width 396 height 396
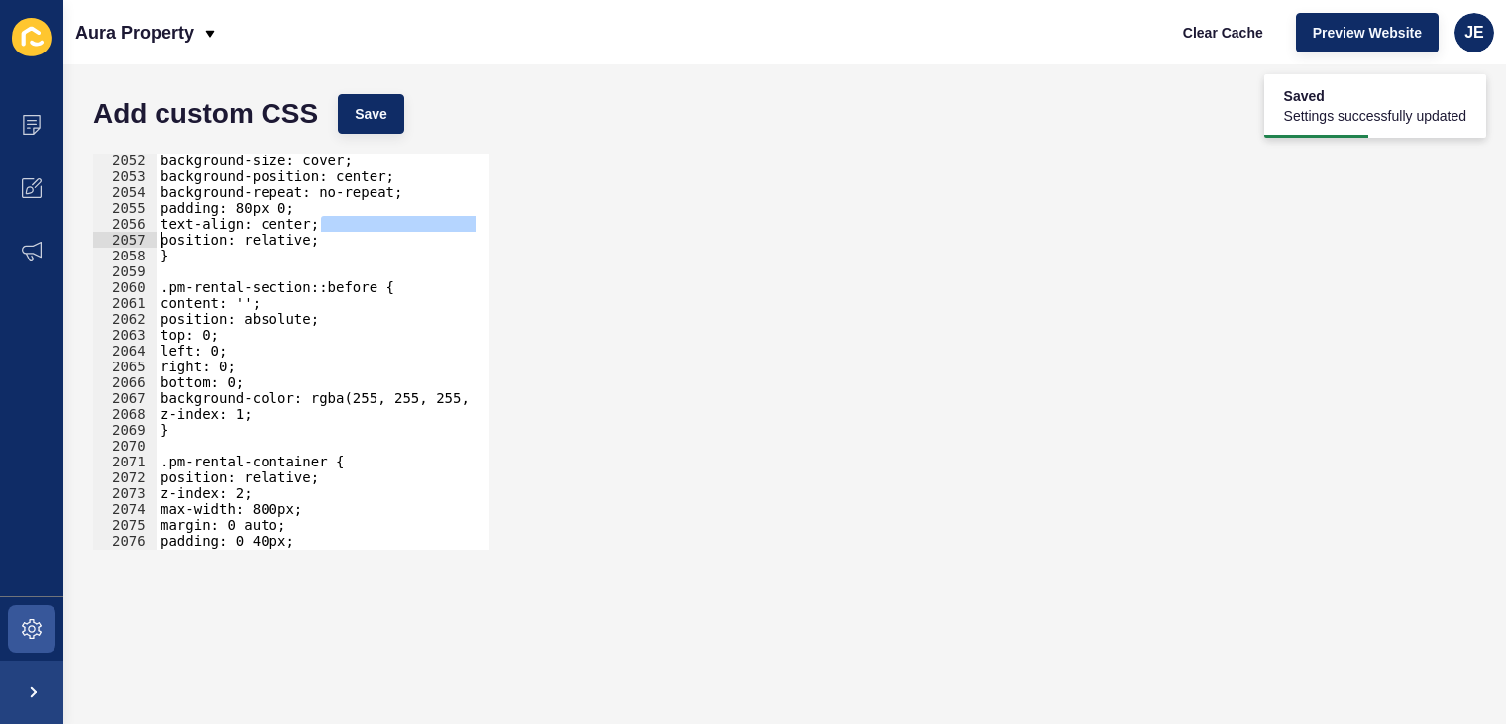
scroll to position [30048, 0]
click at [327, 402] on div "background-size: cover; background-position: center; background-repeat: no-repe…" at bounding box center [550, 360] width 786 height 414
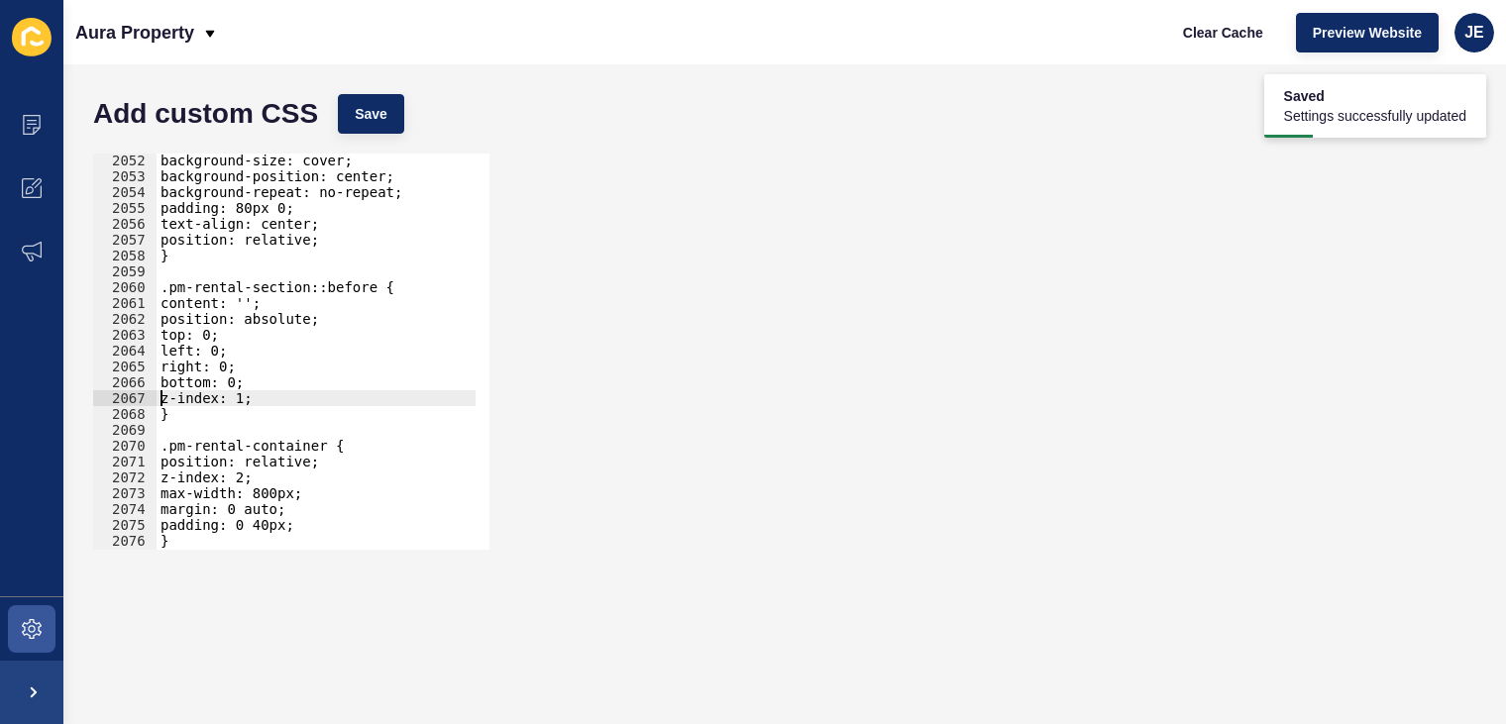
scroll to position [0, 6]
click at [368, 109] on span "Save" at bounding box center [371, 114] width 33 height 20
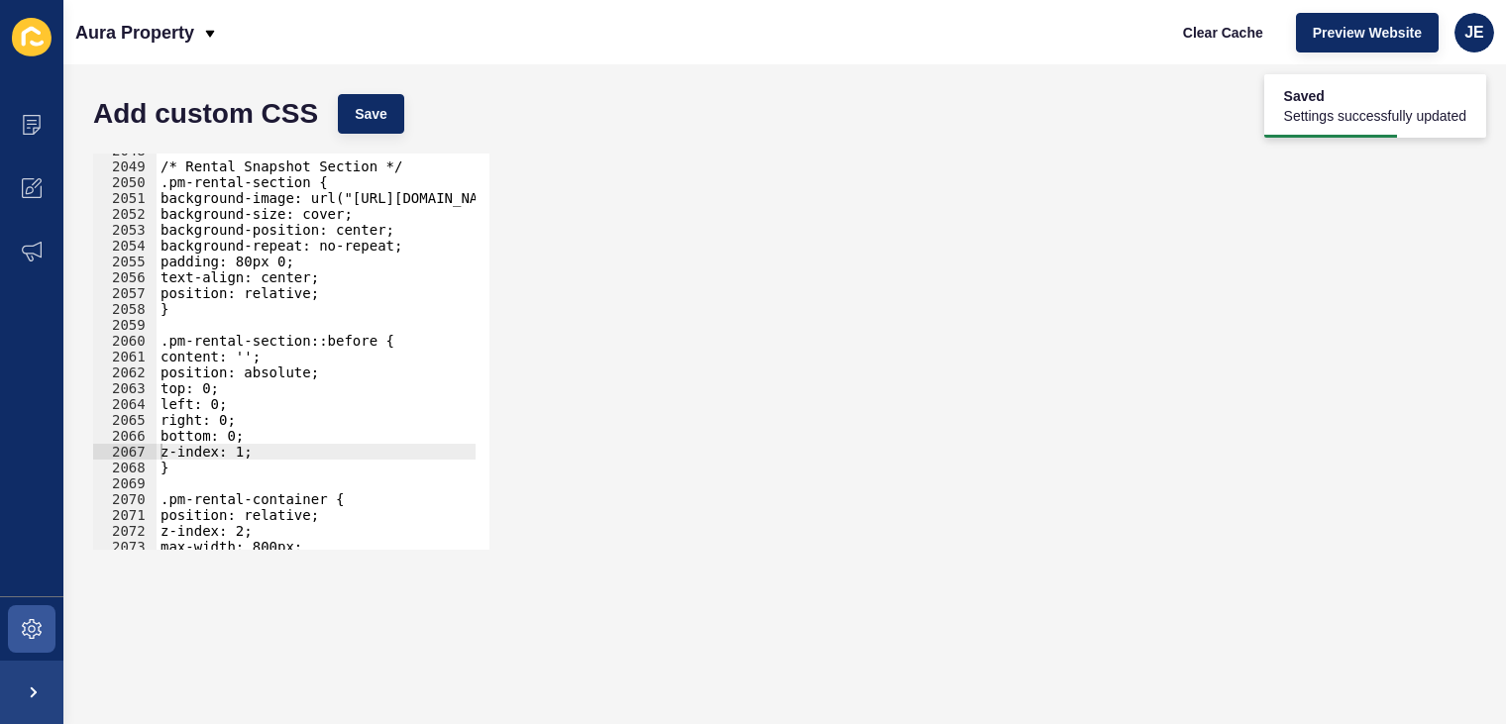
scroll to position [29962, 0]
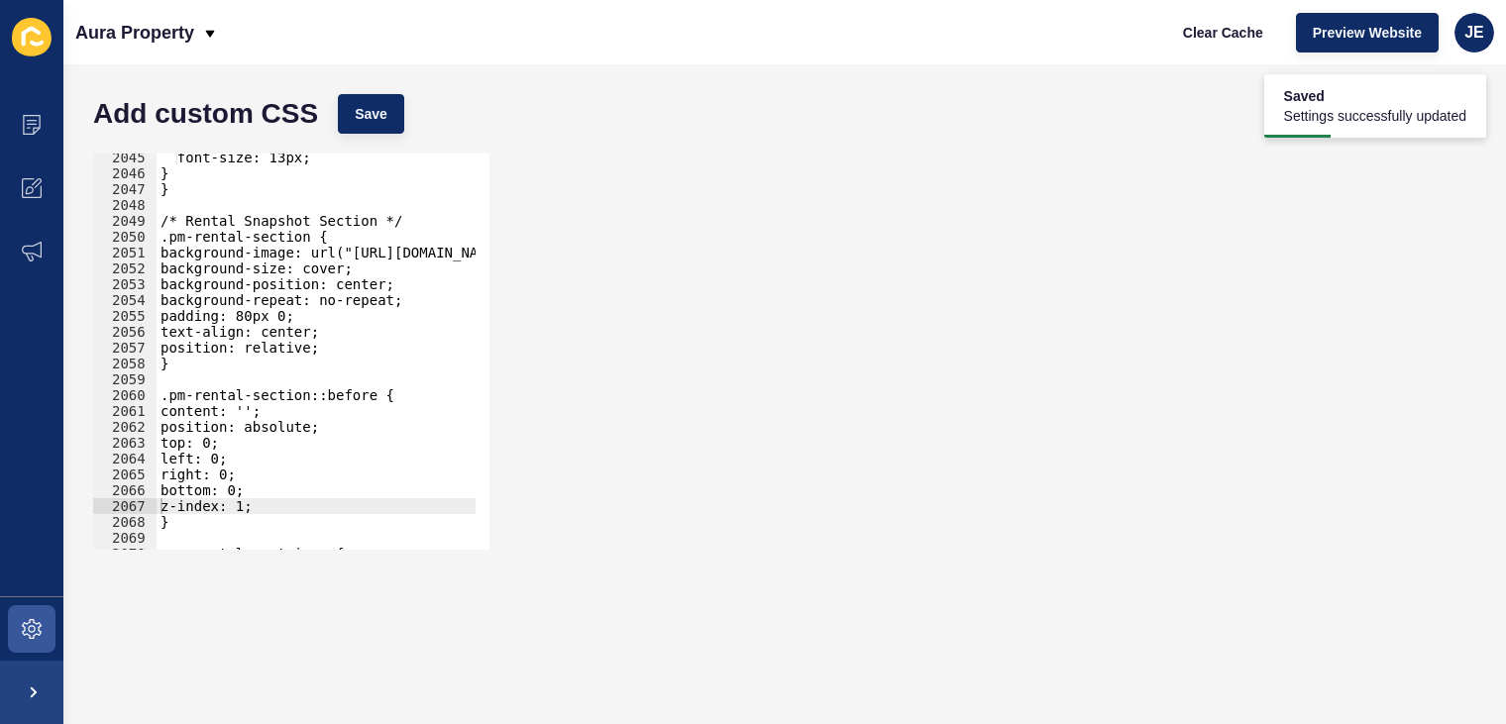
click at [355, 298] on div "font-size: 13px; } } /* Rental Snapshot Section */ .pm-rental-section { backgro…" at bounding box center [550, 357] width 786 height 414
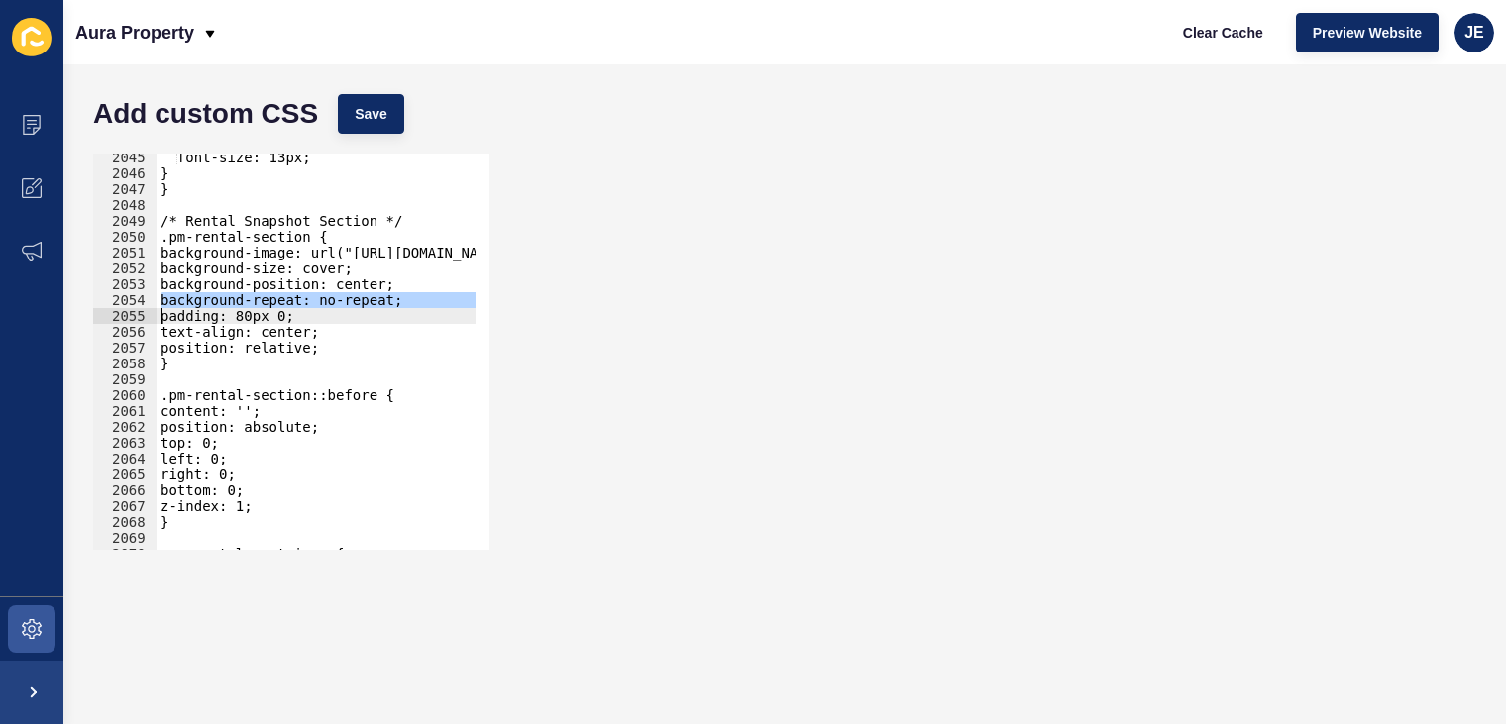
click at [368, 320] on div "font-size: 13px; } } /* Rental Snapshot Section */ .pm-rental-section { backgro…" at bounding box center [550, 357] width 786 height 414
click at [333, 298] on div "font-size: 13px; } } /* Rental Snapshot Section */ .pm-rental-section { backgro…" at bounding box center [550, 357] width 786 height 414
drag, startPoint x: 344, startPoint y: 301, endPoint x: 317, endPoint y: 301, distance: 26.7
click at [317, 301] on div "font-size: 13px; } } /* Rental Snapshot Section */ .pm-rental-section { backgro…" at bounding box center [550, 357] width 786 height 414
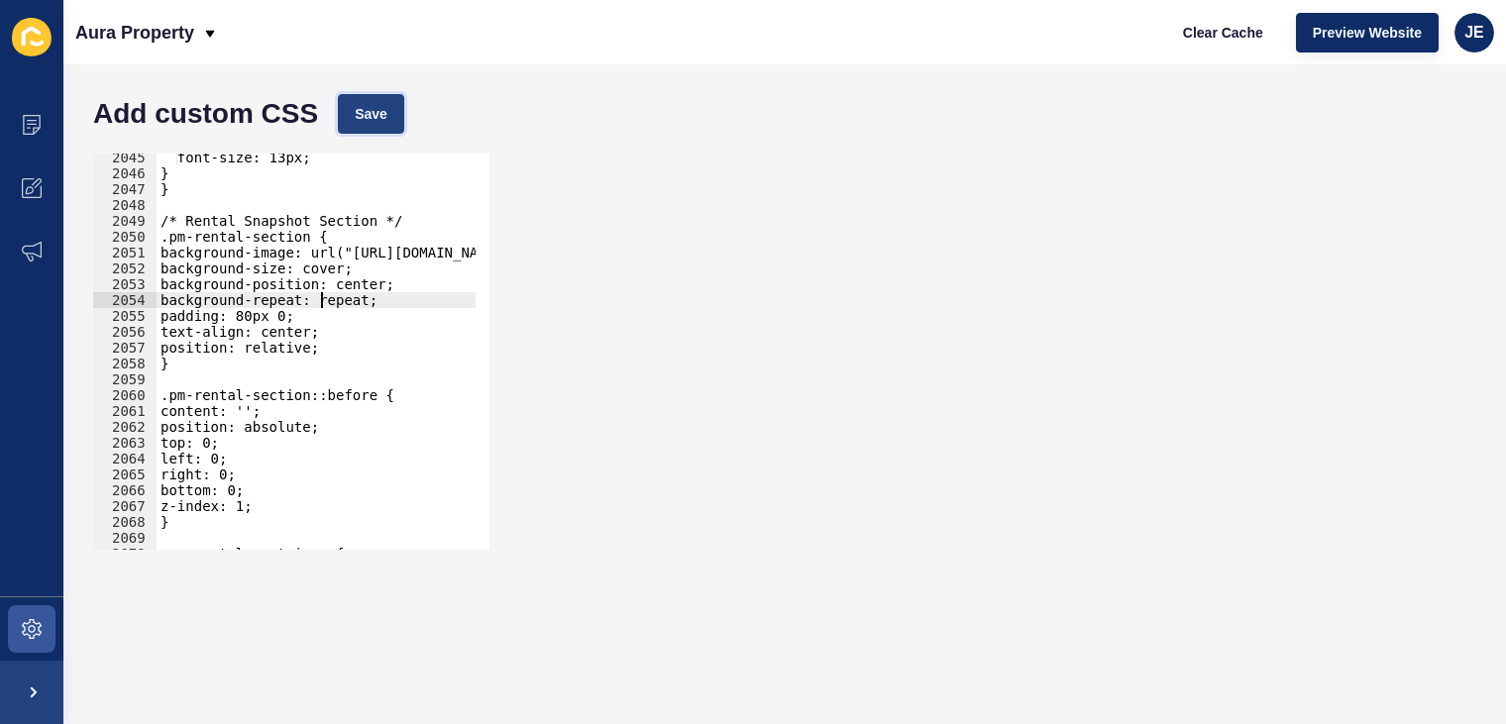
click at [374, 126] on button "Save" at bounding box center [371, 114] width 66 height 40
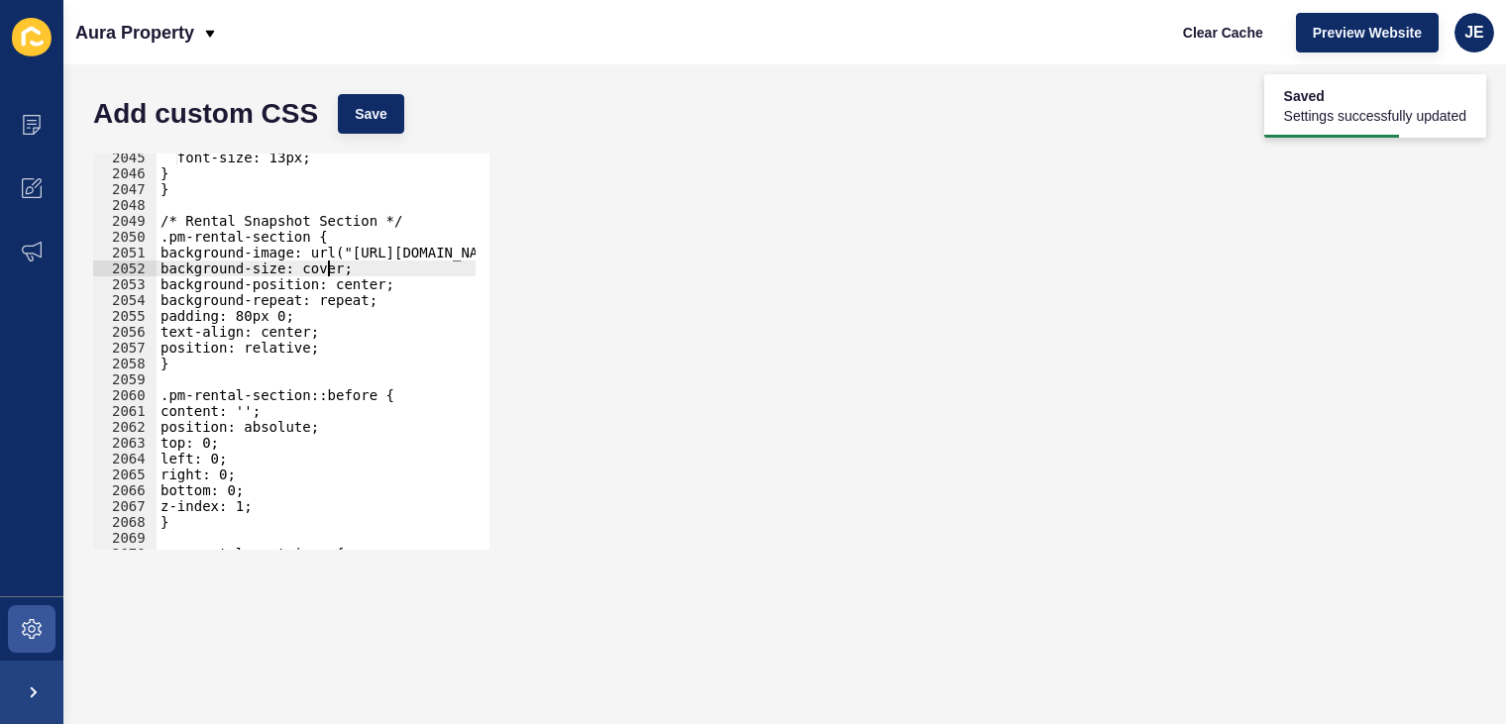
click at [329, 272] on div "font-size: 13px; } } /* Rental Snapshot Section */ .pm-rental-section { backgro…" at bounding box center [550, 357] width 786 height 414
click at [328, 272] on div "font-size: 13px; } } /* Rental Snapshot Section */ .pm-rental-section { backgro…" at bounding box center [550, 357] width 786 height 414
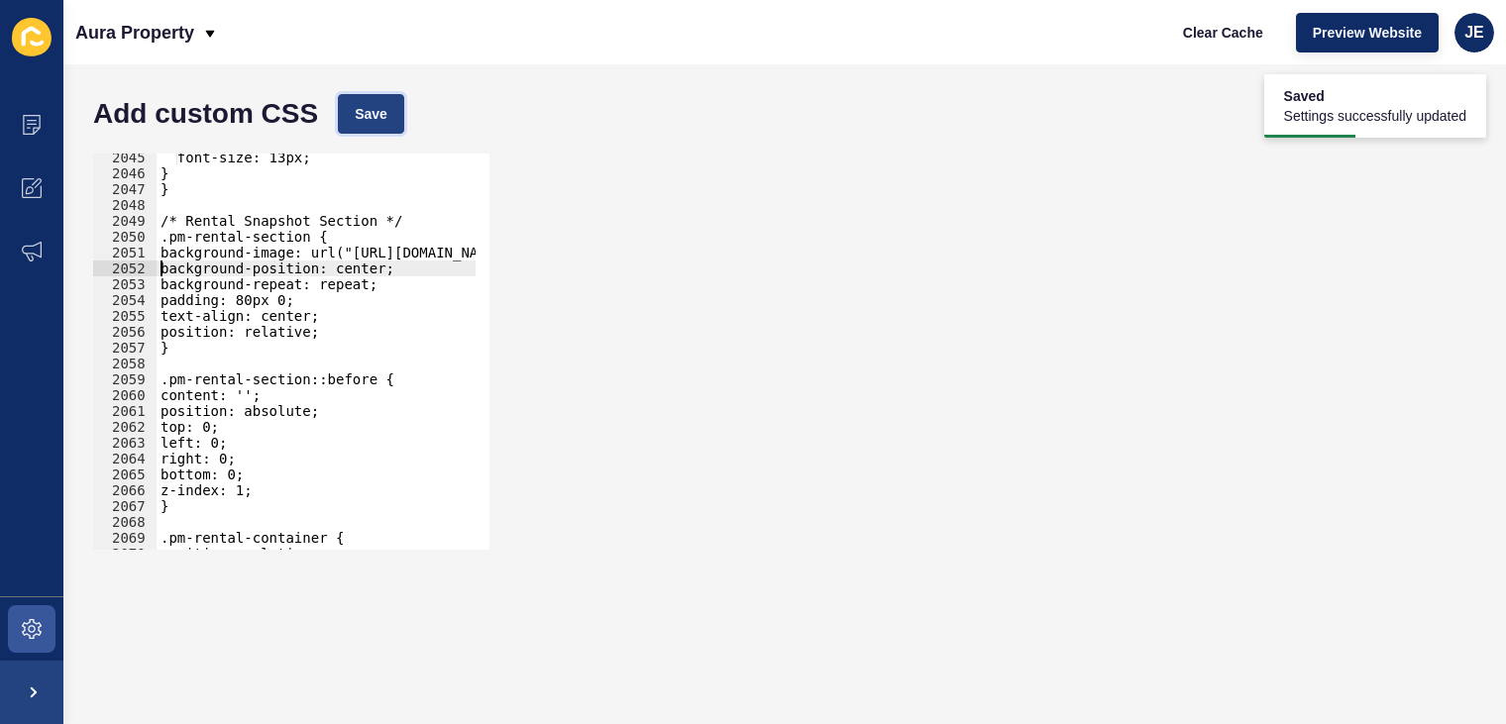
click at [379, 96] on button "Save" at bounding box center [371, 114] width 66 height 40
click at [244, 301] on div "font-size: 13px; } } /* Rental Snapshot Section */ .pm-rental-section { backgro…" at bounding box center [550, 357] width 786 height 414
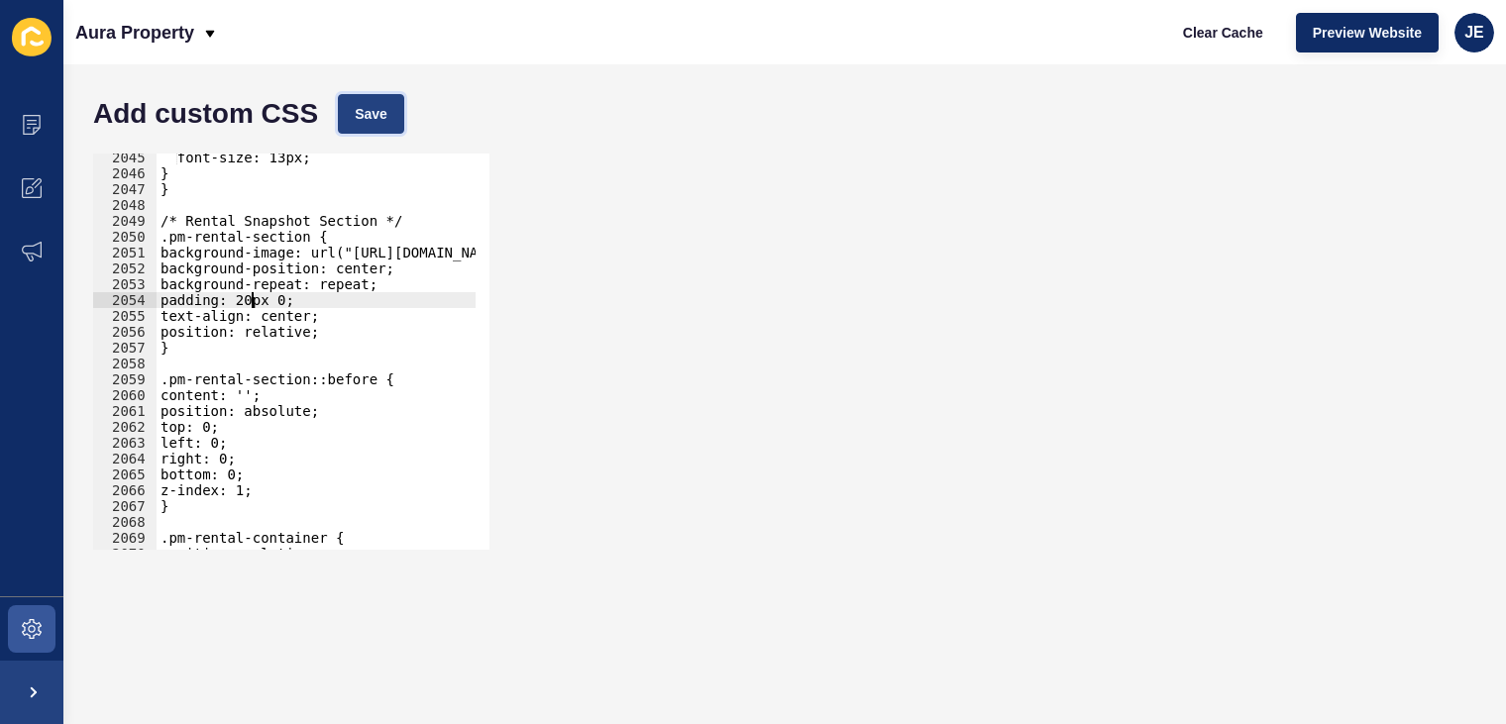
click at [369, 119] on span "Save" at bounding box center [371, 114] width 33 height 20
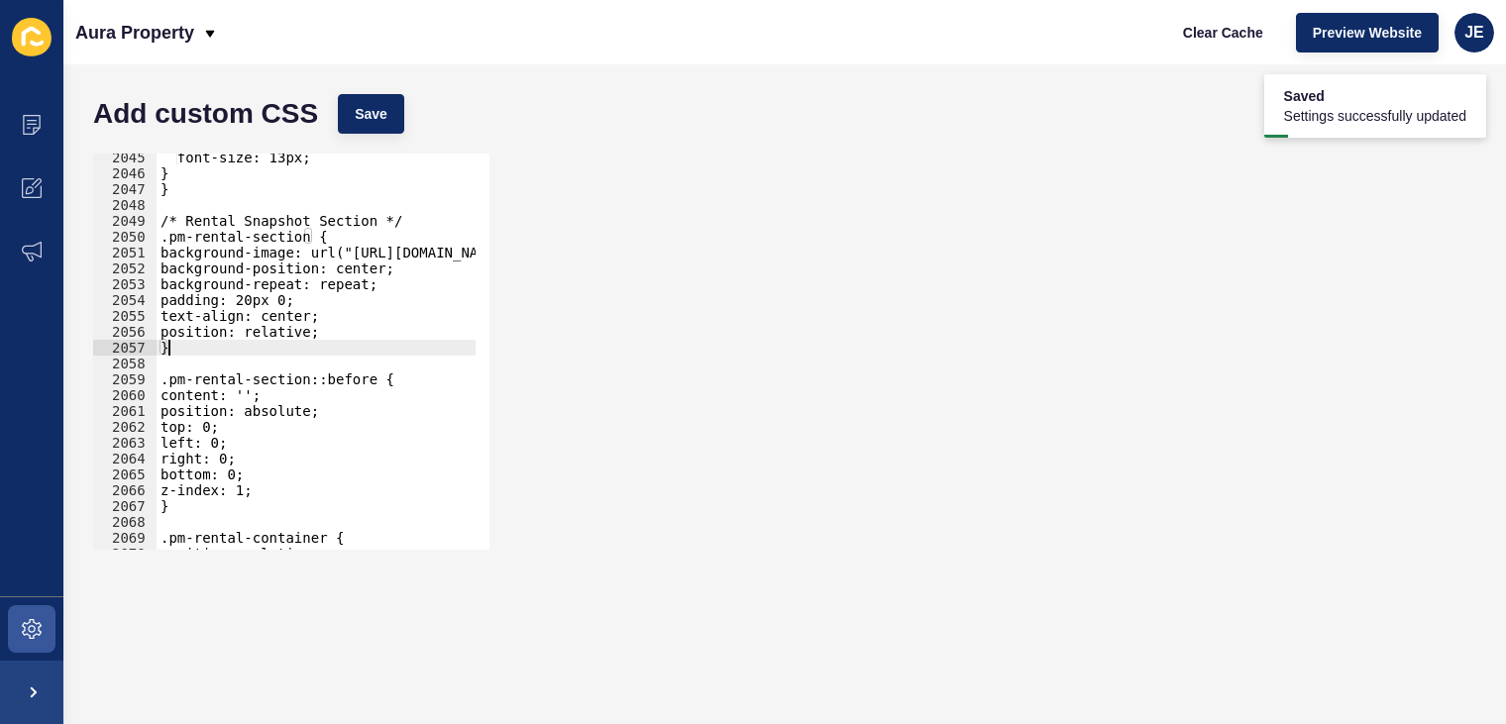
click at [234, 346] on div "font-size: 13px; } } /* Rental Snapshot Section */ .pm-rental-section { backgro…" at bounding box center [550, 357] width 786 height 414
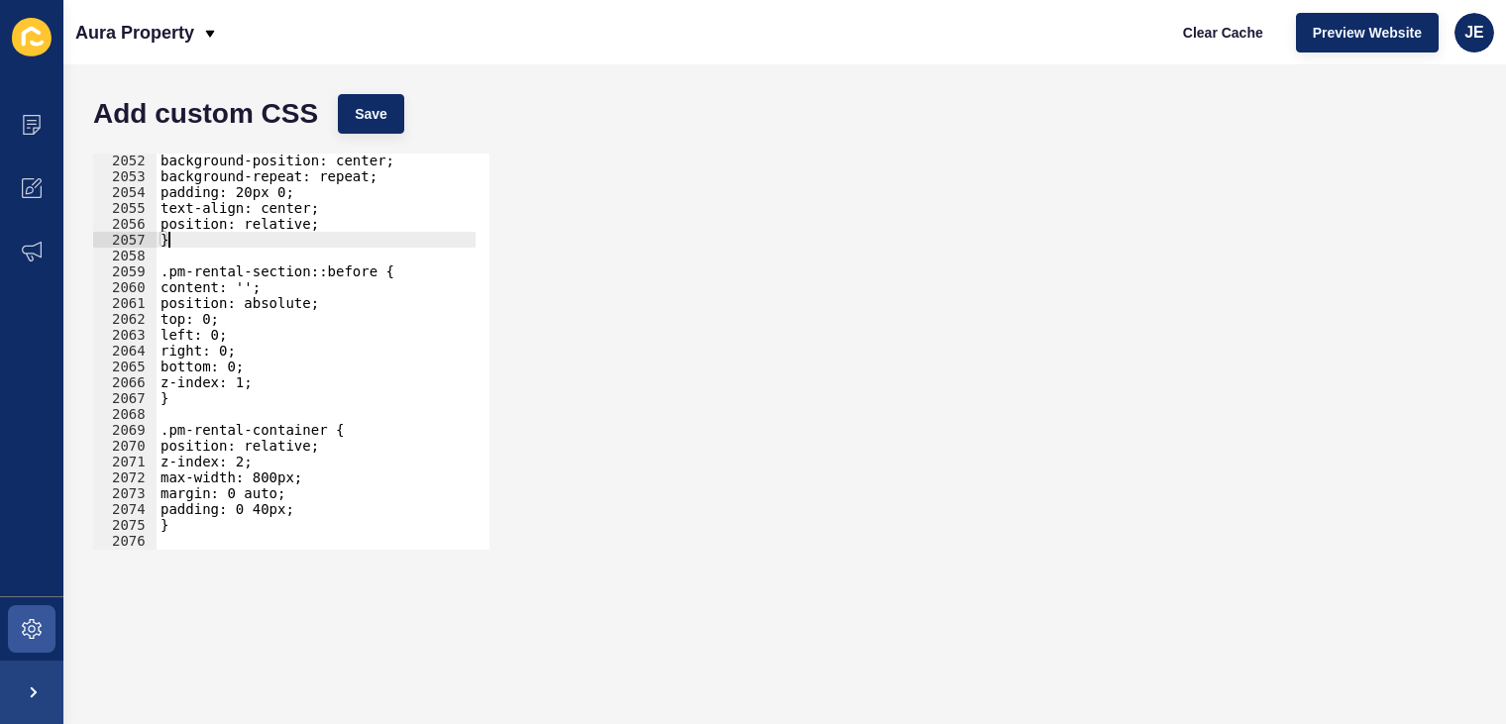
scroll to position [30176, 0]
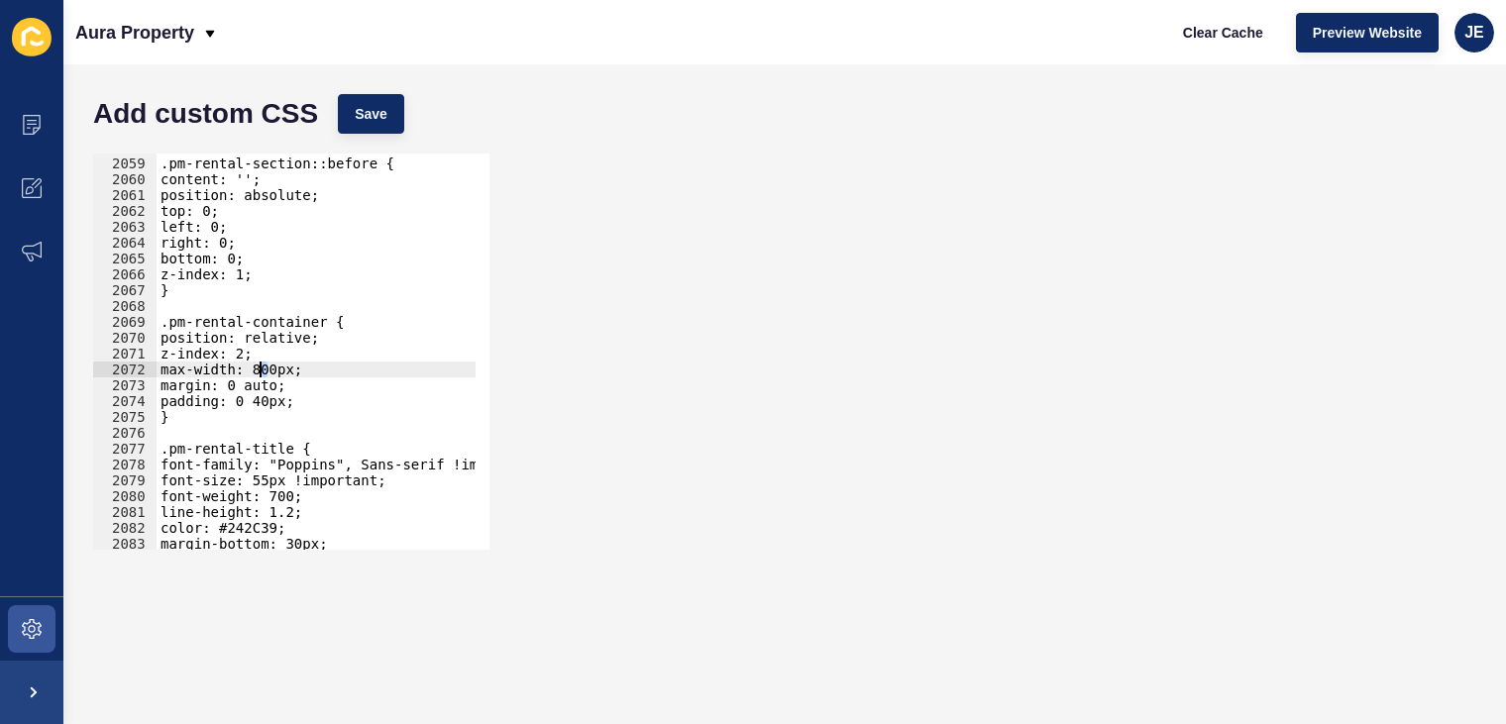
click at [260, 371] on div ".pm-rental-section::before { content: ''; position: absolute; top: 0; left: 0; …" at bounding box center [550, 347] width 786 height 414
click at [374, 111] on span "Save" at bounding box center [371, 114] width 33 height 20
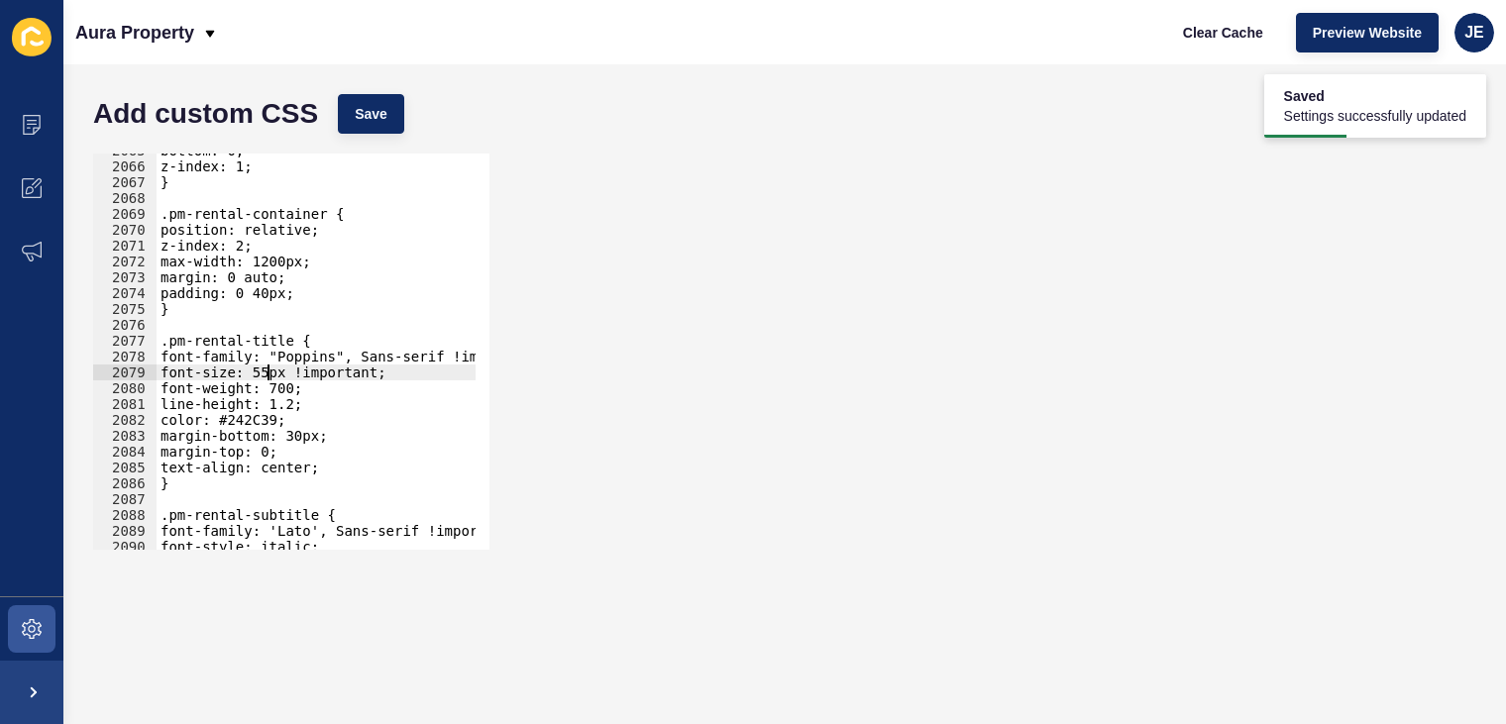
click at [269, 376] on div "bottom: 0; z-index: 1; } .pm-rental-container { position: relative; z-index: 2;…" at bounding box center [550, 350] width 786 height 414
drag, startPoint x: 275, startPoint y: 374, endPoint x: 258, endPoint y: 373, distance: 17.9
click at [258, 373] on div "bottom: 0; z-index: 1; } .pm-rental-container { position: relative; z-index: 2;…" at bounding box center [550, 350] width 786 height 414
click at [376, 113] on span "Save" at bounding box center [371, 114] width 33 height 20
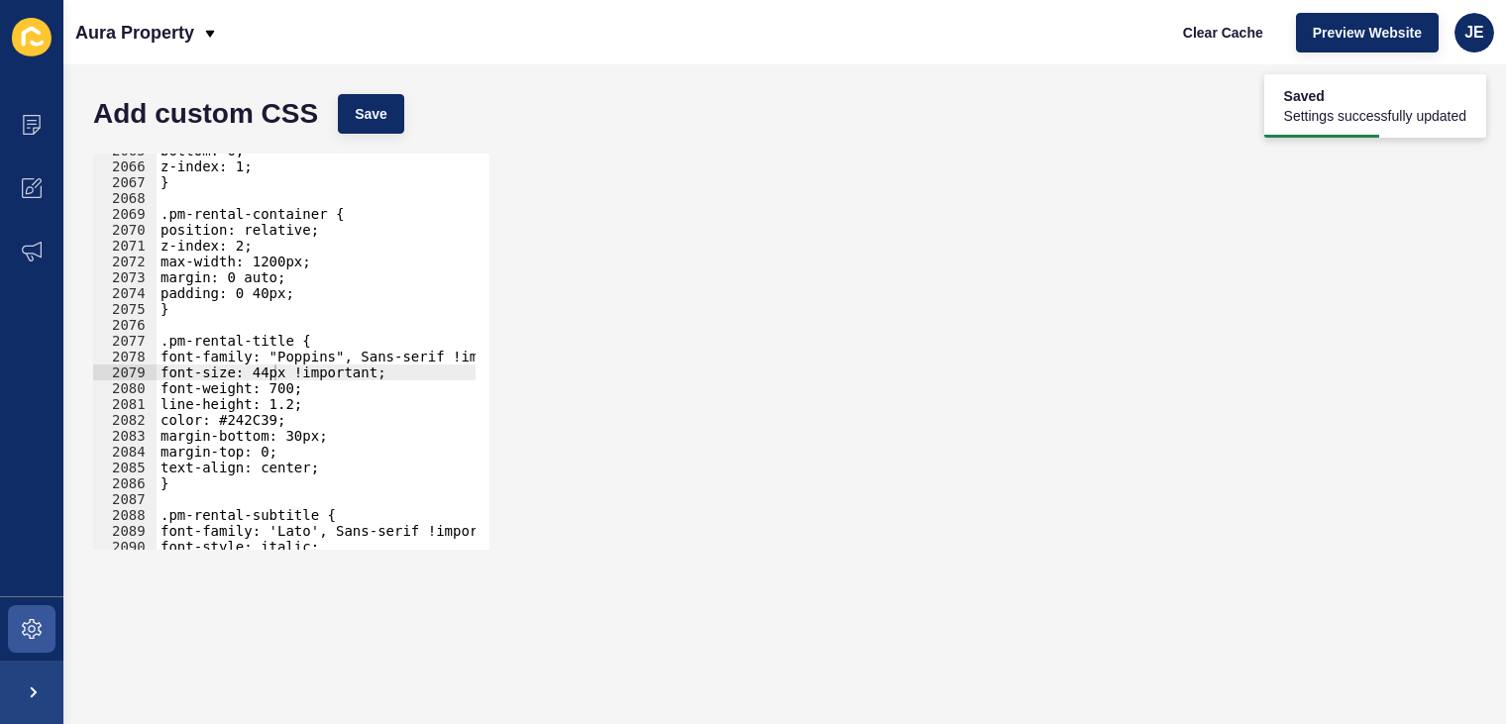
scroll to position [30375, 0]
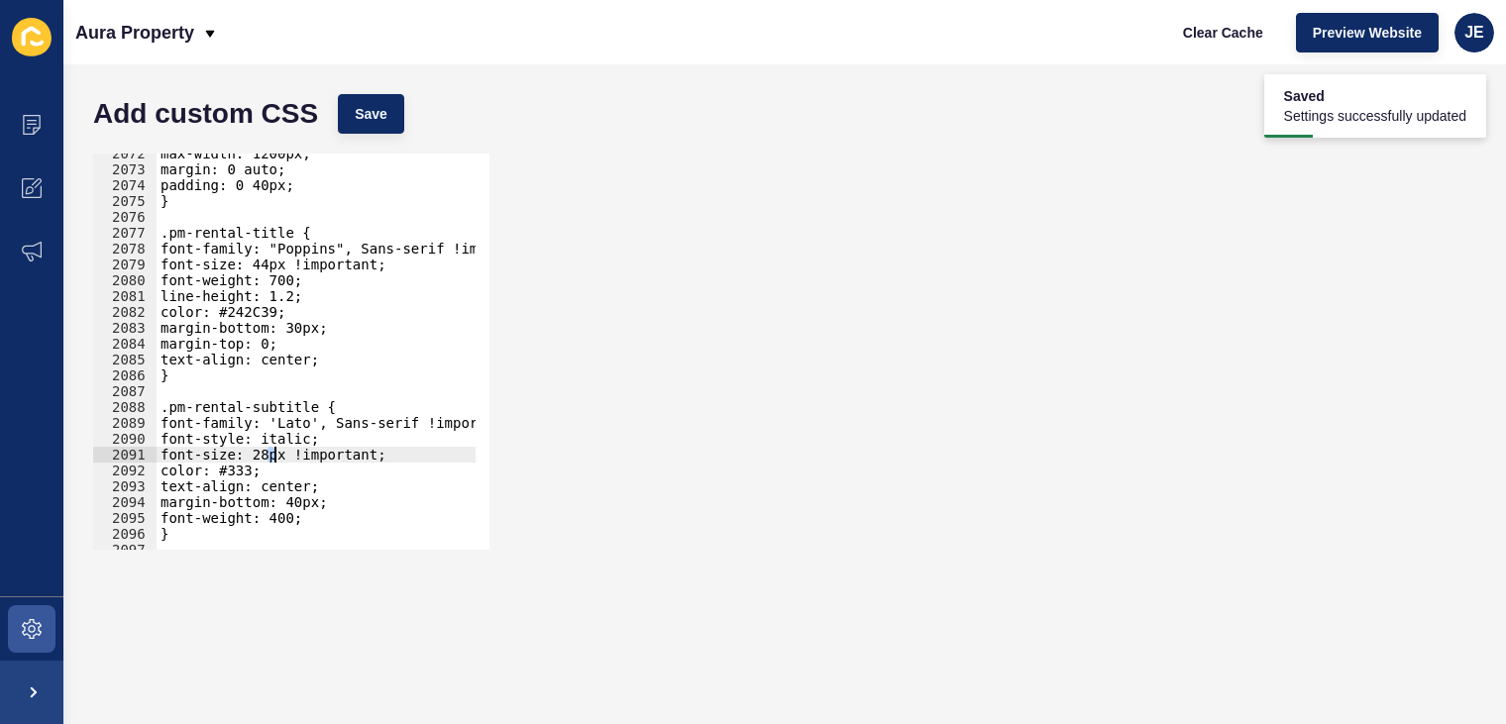
click at [274, 452] on div "max-width: 1200px; margin: 0 auto; padding: 0 40px; } .pm-rental-title { font-f…" at bounding box center [550, 353] width 786 height 414
click at [355, 107] on span "Save" at bounding box center [371, 114] width 33 height 20
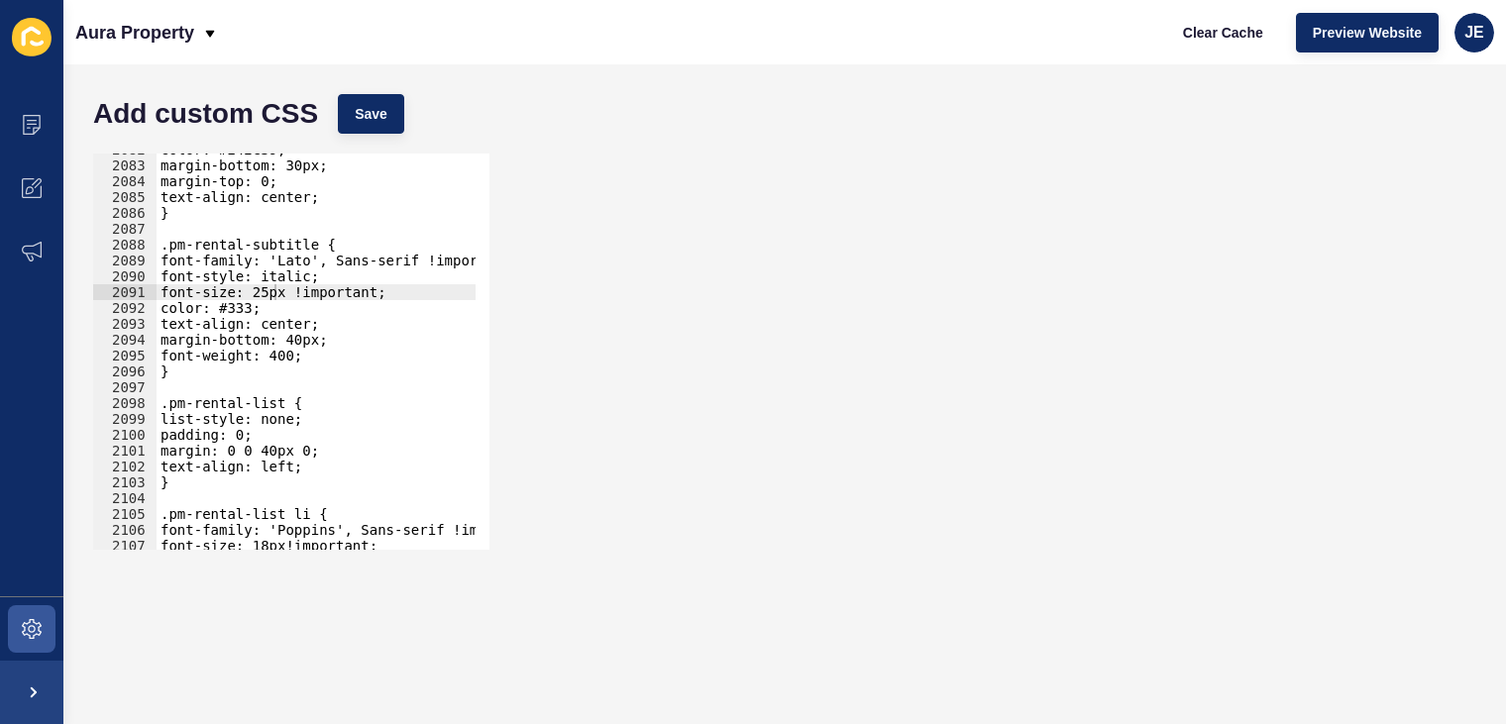
scroll to position [30574, 0]
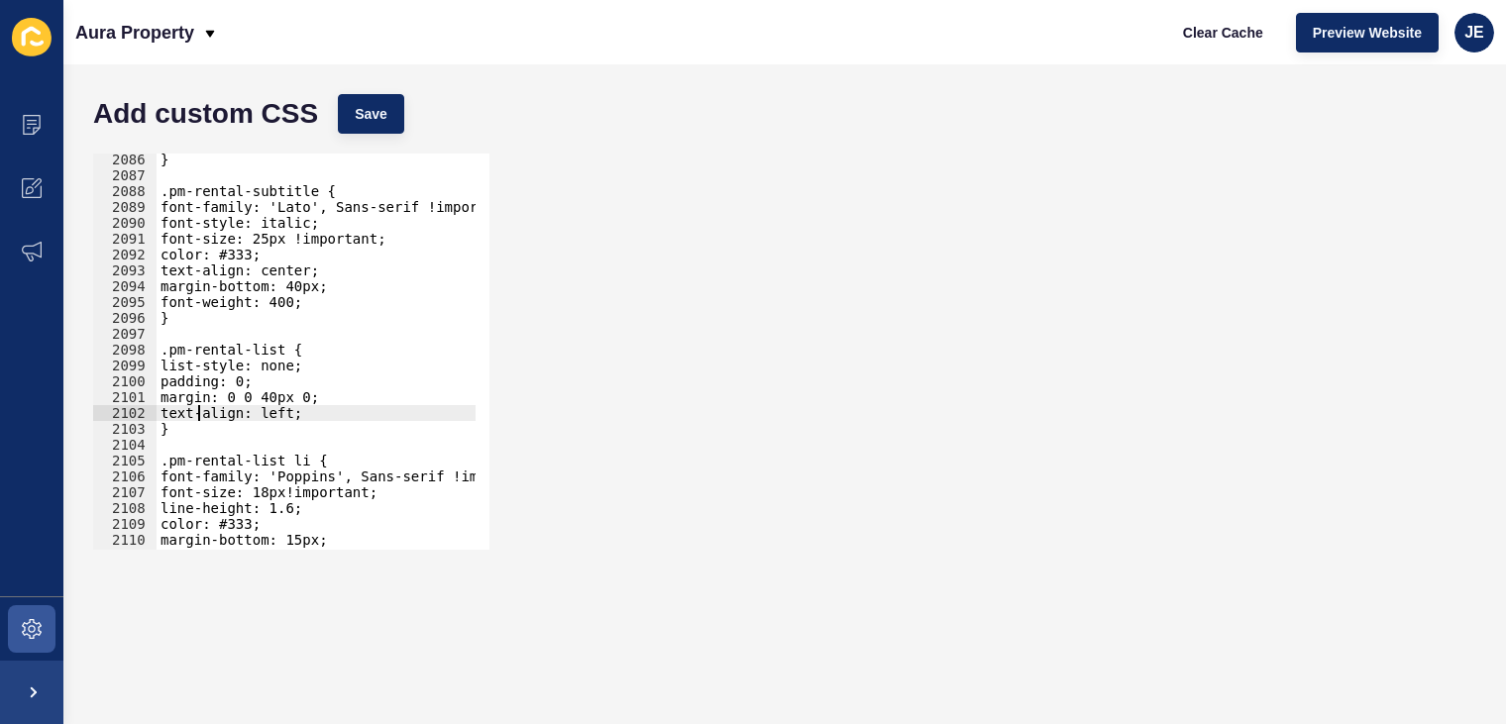
click at [195, 419] on div "} .pm-rental-subtitle { font-family: 'Lato', Sans-serif !important; font-style:…" at bounding box center [550, 359] width 786 height 414
click at [201, 421] on div "} .pm-rental-subtitle { font-family: 'Lato', Sans-serif !important; font-style:…" at bounding box center [550, 359] width 786 height 414
type textarea "}"
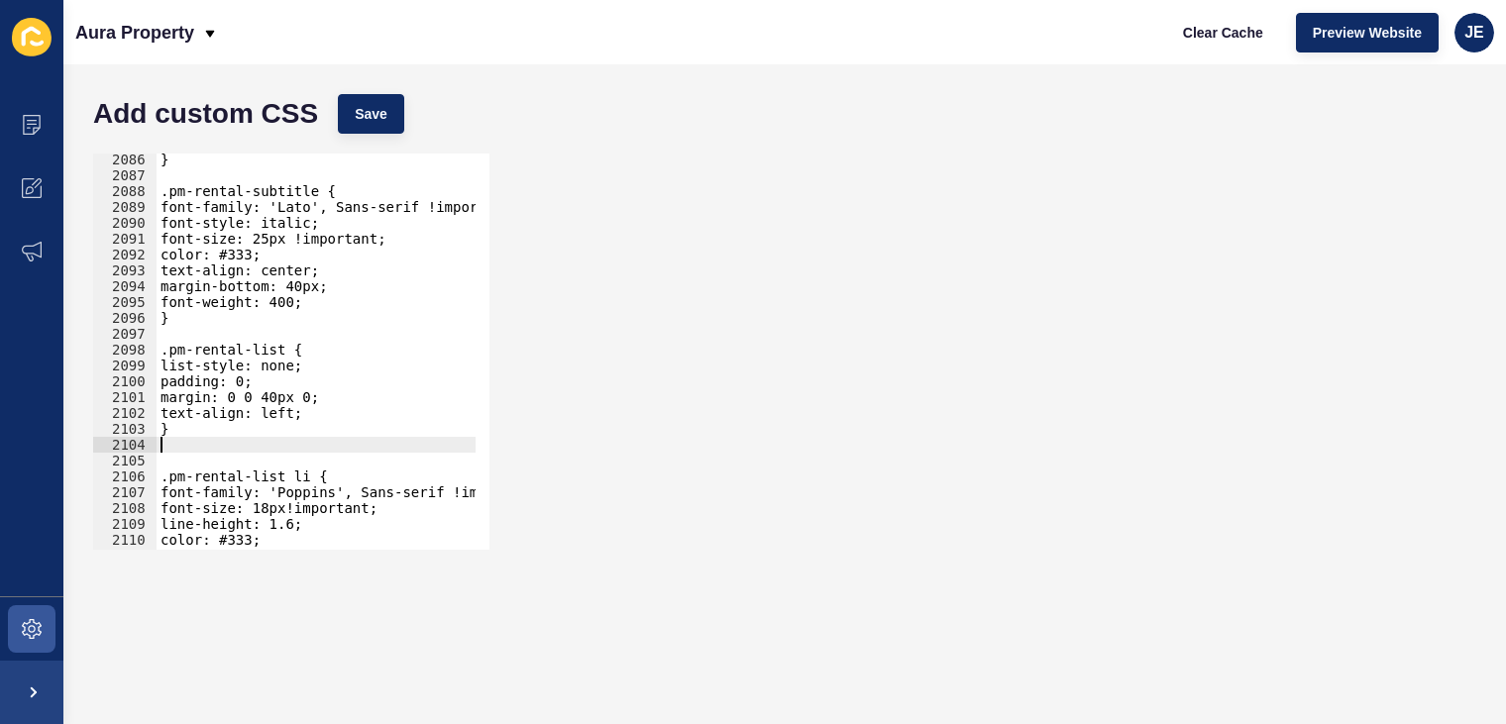
paste textarea
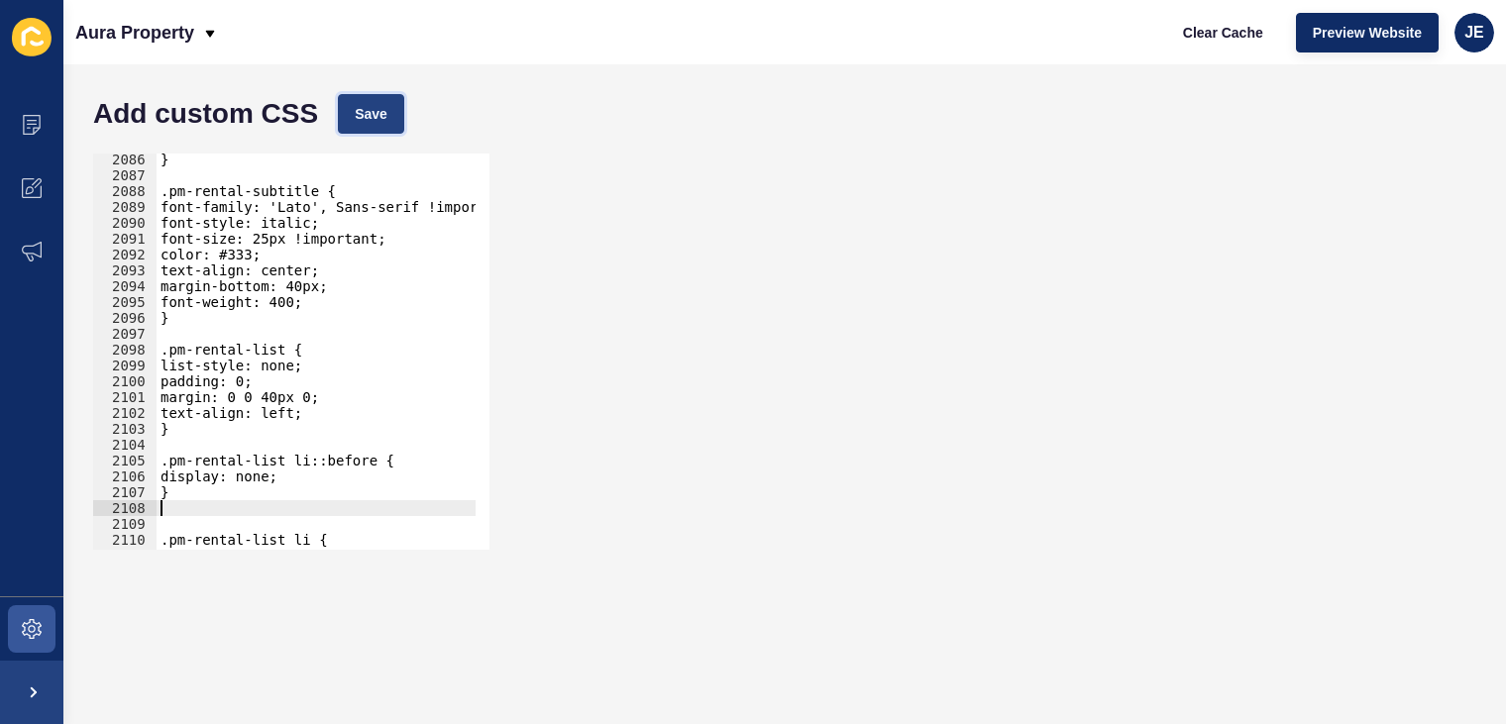
click at [380, 126] on button "Save" at bounding box center [371, 114] width 66 height 40
click at [168, 505] on div "} .pm-rental-subtitle { font-family: 'Lato', Sans-serif !important; font-style:…" at bounding box center [550, 359] width 786 height 414
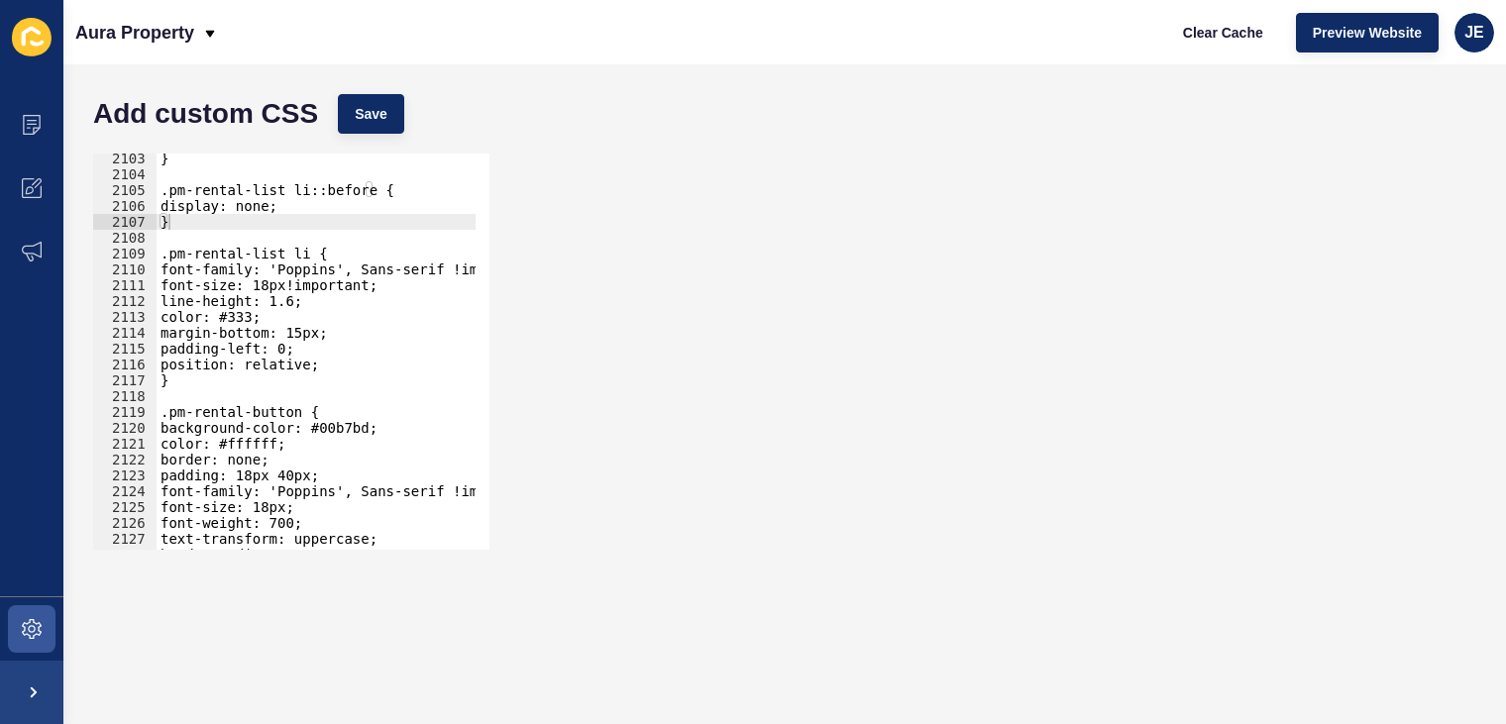
scroll to position [30819, 0]
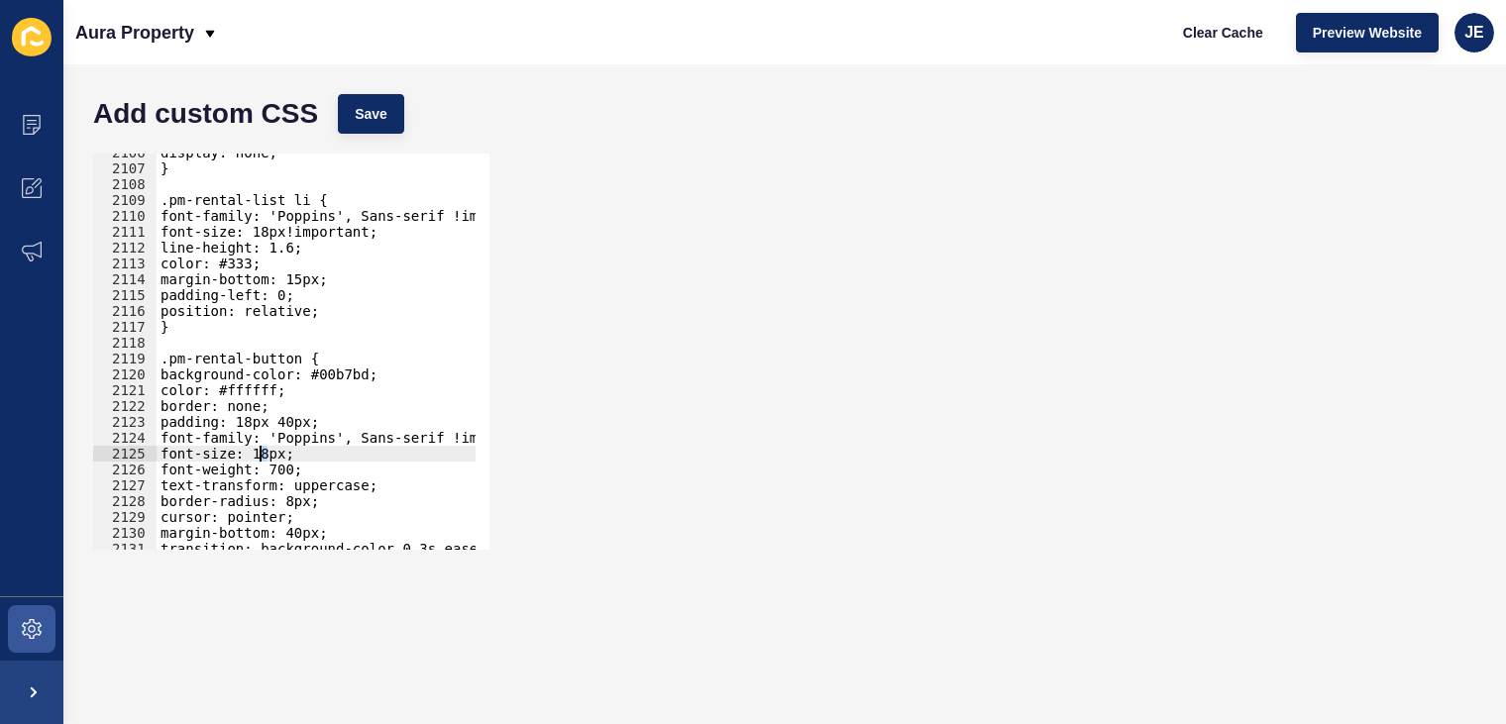
drag, startPoint x: 267, startPoint y: 455, endPoint x: 258, endPoint y: 453, distance: 10.1
click at [258, 453] on div "display: none; } .pm-rental-list li { font-family: 'Poppins', Sans-serif !impor…" at bounding box center [550, 352] width 786 height 414
click at [293, 455] on div "display: none; } .pm-rental-list li { font-family: 'Poppins', Sans-serif !impor…" at bounding box center [550, 352] width 786 height 414
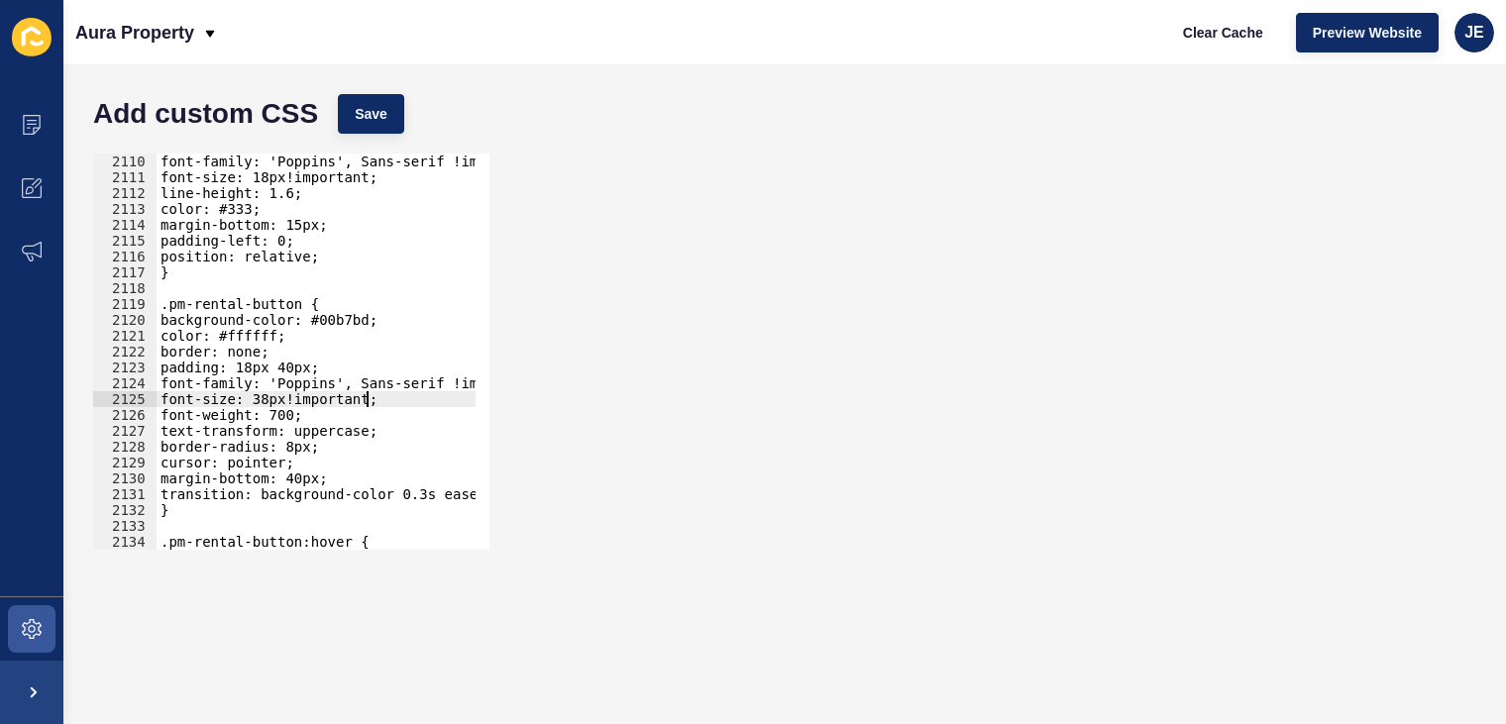
scroll to position [30868, 0]
click at [347, 475] on div "font-family: 'Poppins', Sans-serif !important; font-size: 18px!important; line-…" at bounding box center [550, 361] width 786 height 414
click at [288, 452] on div "font-family: 'Poppins', Sans-serif !important; font-size: 18px!important; line-…" at bounding box center [550, 361] width 786 height 414
click at [365, 102] on button "Save" at bounding box center [371, 114] width 66 height 40
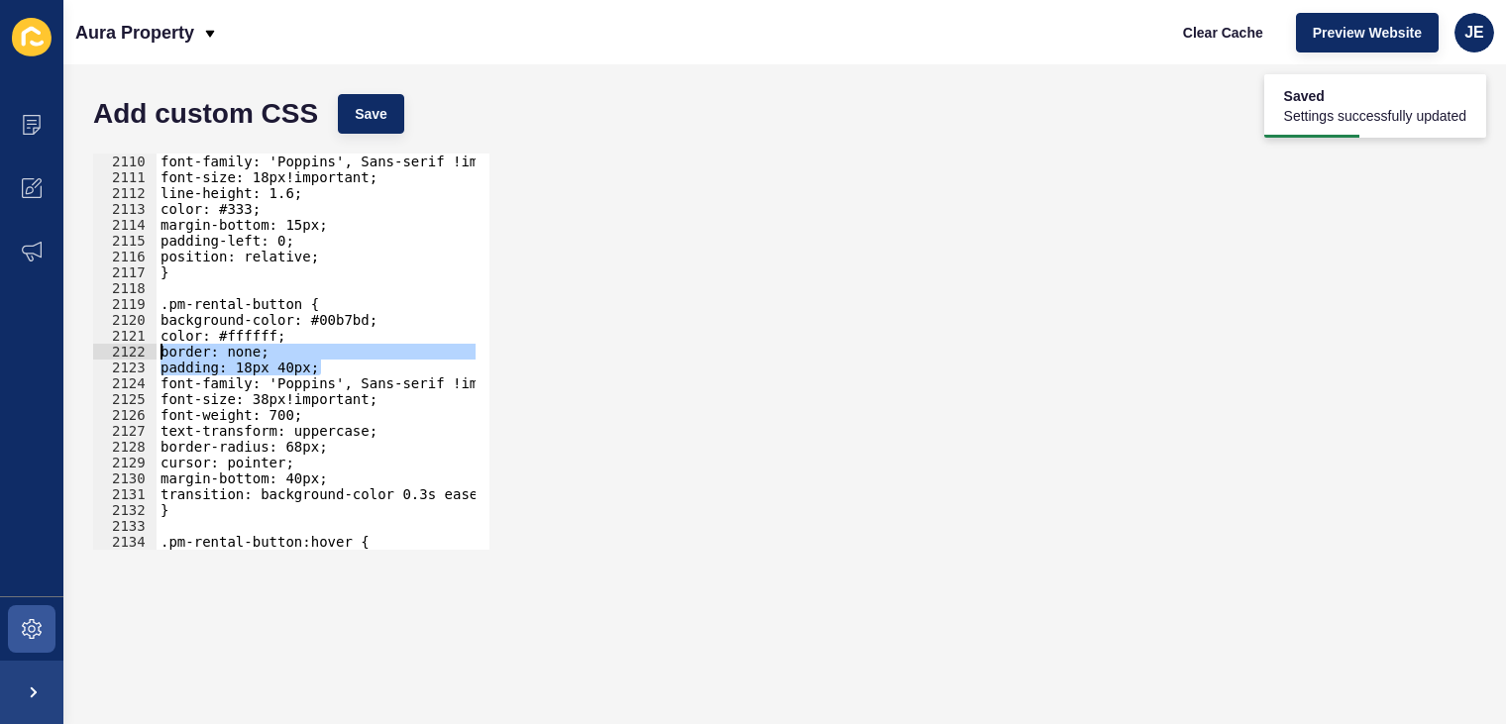
drag, startPoint x: 329, startPoint y: 368, endPoint x: 116, endPoint y: 359, distance: 213.2
click at [116, 359] on div "padding: 18px 40px; 2110 2111 2112 2113 2114 2115 2116 2117 2118 2119 2120 2121…" at bounding box center [291, 352] width 396 height 396
click at [116, 359] on div "2122" at bounding box center [124, 352] width 63 height 16
paste textarea "30px 60px 30px 60px"
drag, startPoint x: 328, startPoint y: 372, endPoint x: 151, endPoint y: 371, distance: 177.3
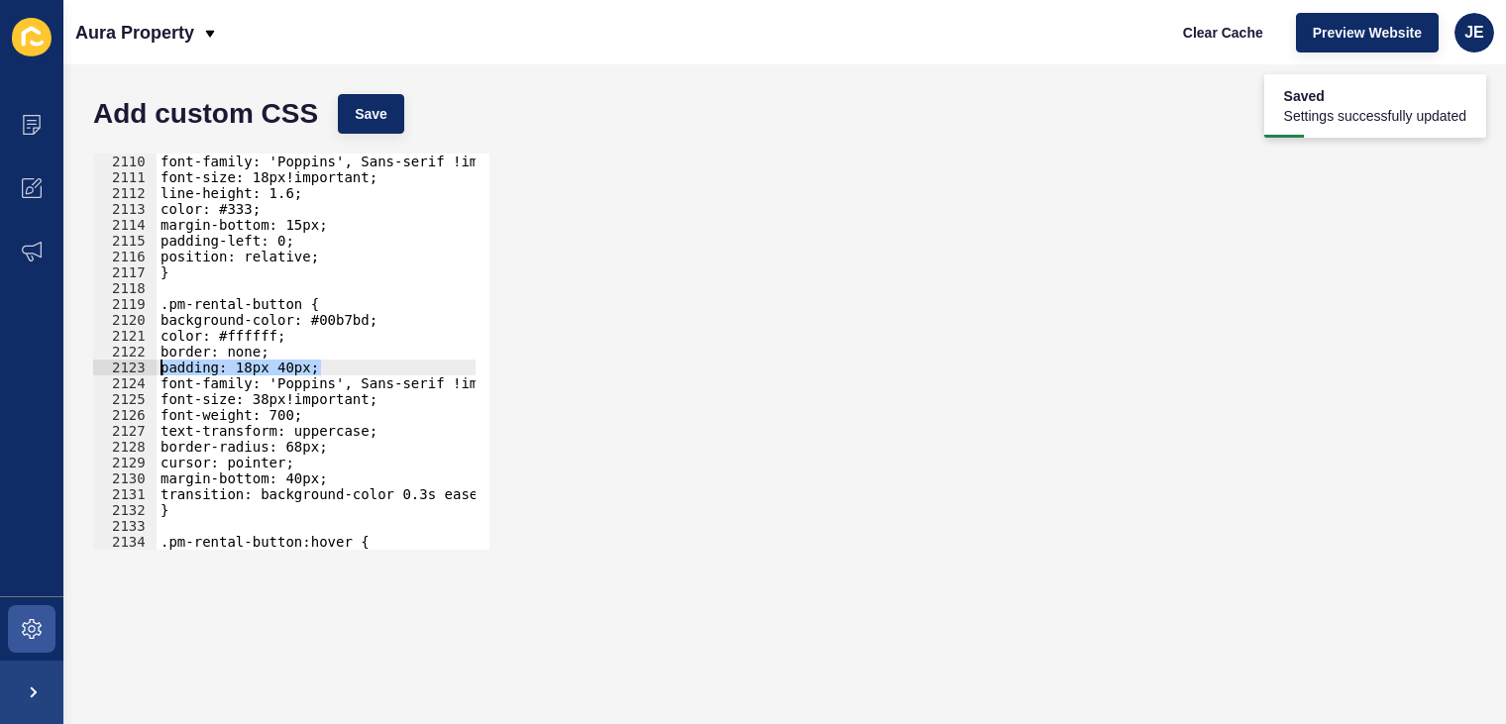
click at [151, 371] on div "border: none; padding: 18px 40px; 2110 2111 2112 2113 2114 2115 2116 2117 2118 …" at bounding box center [291, 352] width 396 height 396
click at [277, 367] on div "font-family: 'Poppins', Sans-serif !important; font-size: 18px!important; line-…" at bounding box center [316, 352] width 319 height 396
drag, startPoint x: 308, startPoint y: 372, endPoint x: 241, endPoint y: 367, distance: 67.6
click at [241, 367] on div "font-family: 'Poppins', Sans-serif !important; font-size: 18px!important; line-…" at bounding box center [550, 361] width 786 height 414
paste textarea "30px 60px 30px 6"
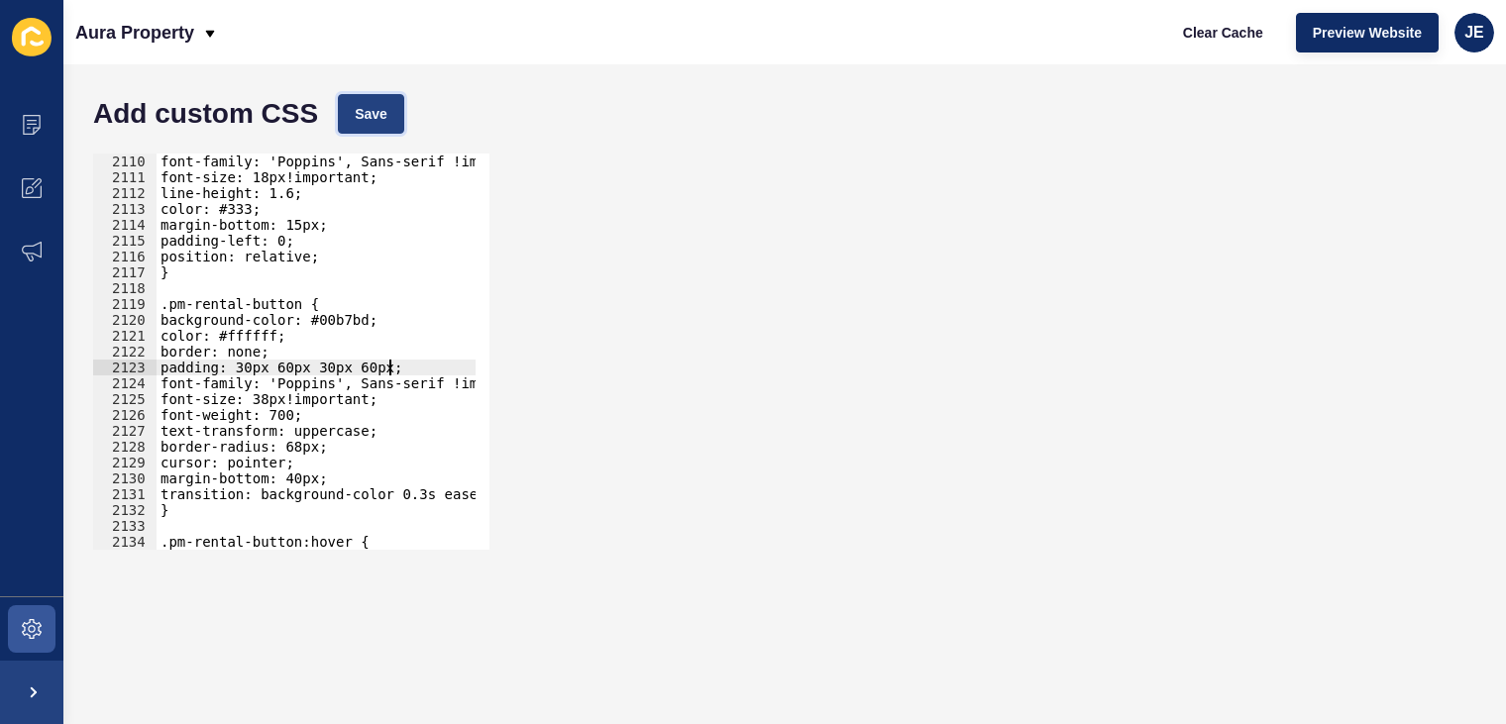
click at [380, 108] on span "Save" at bounding box center [371, 114] width 33 height 20
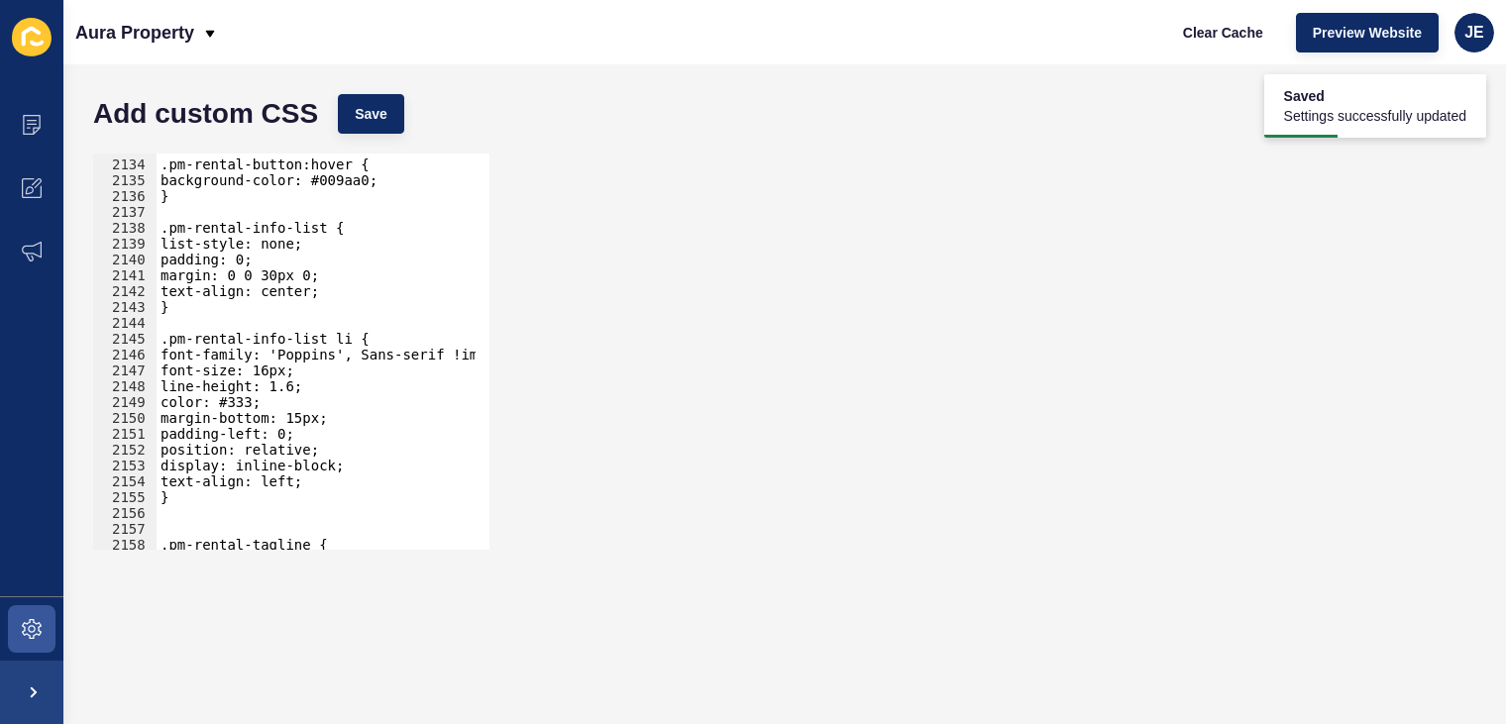
scroll to position [31268, 0]
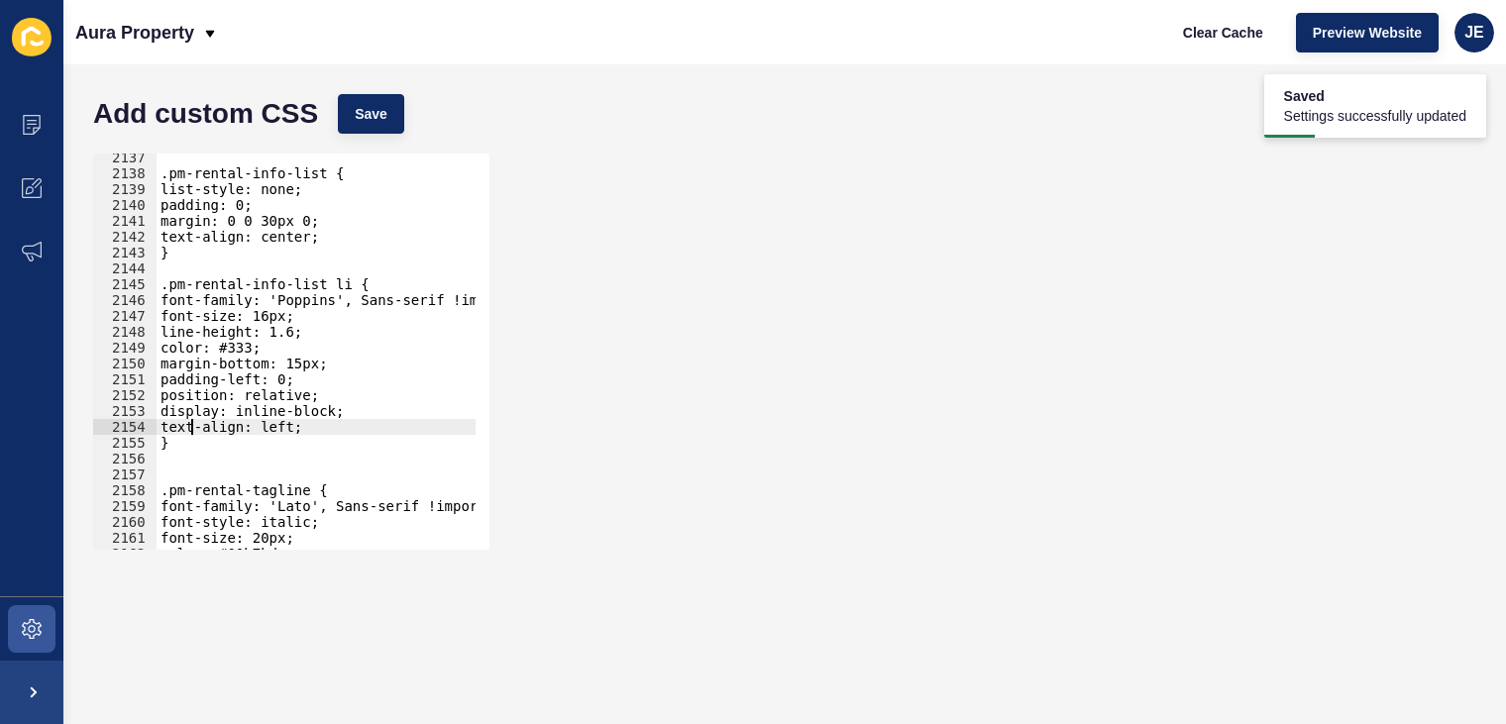
click at [194, 426] on div ".pm-rental-info-list { list-style: none; padding: 0; margin: 0 0 30px 0; text-a…" at bounding box center [550, 357] width 786 height 414
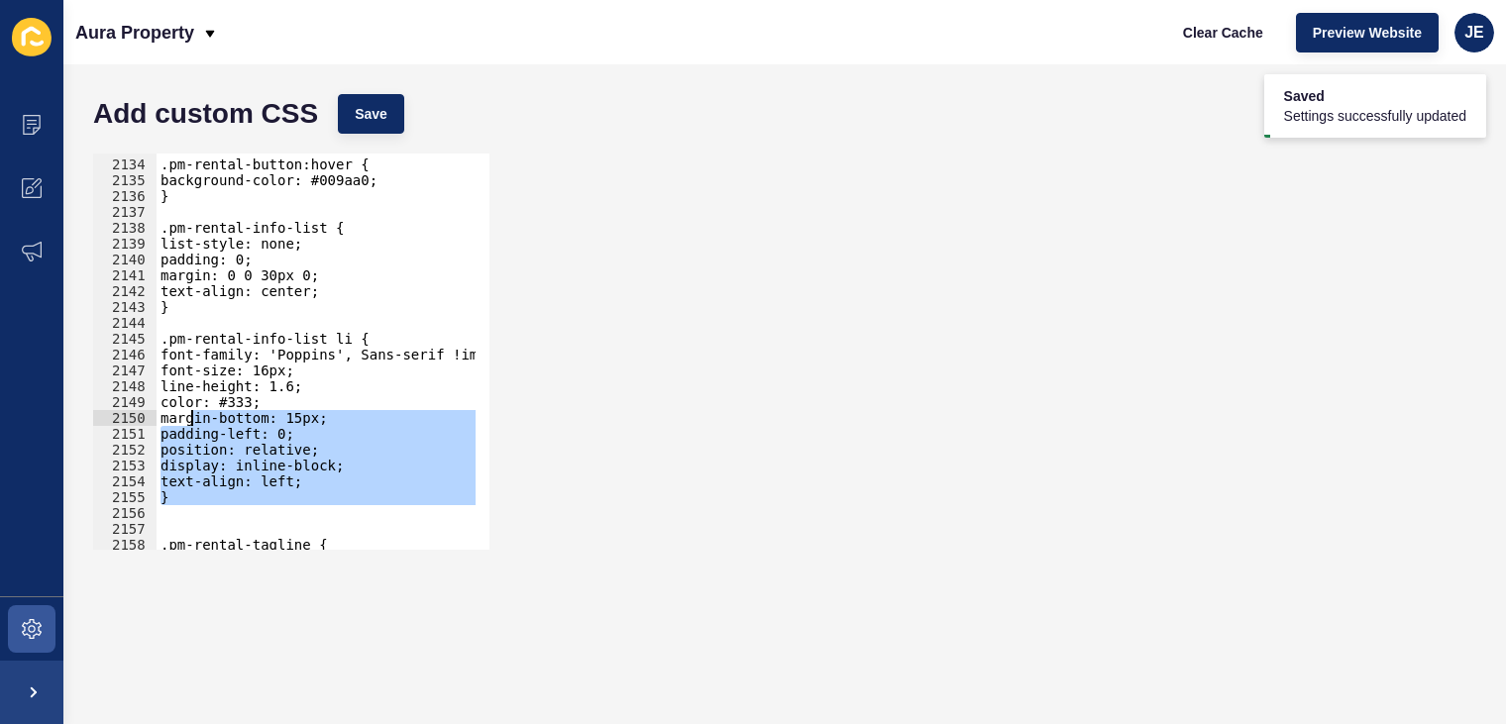
scroll to position [31169, 0]
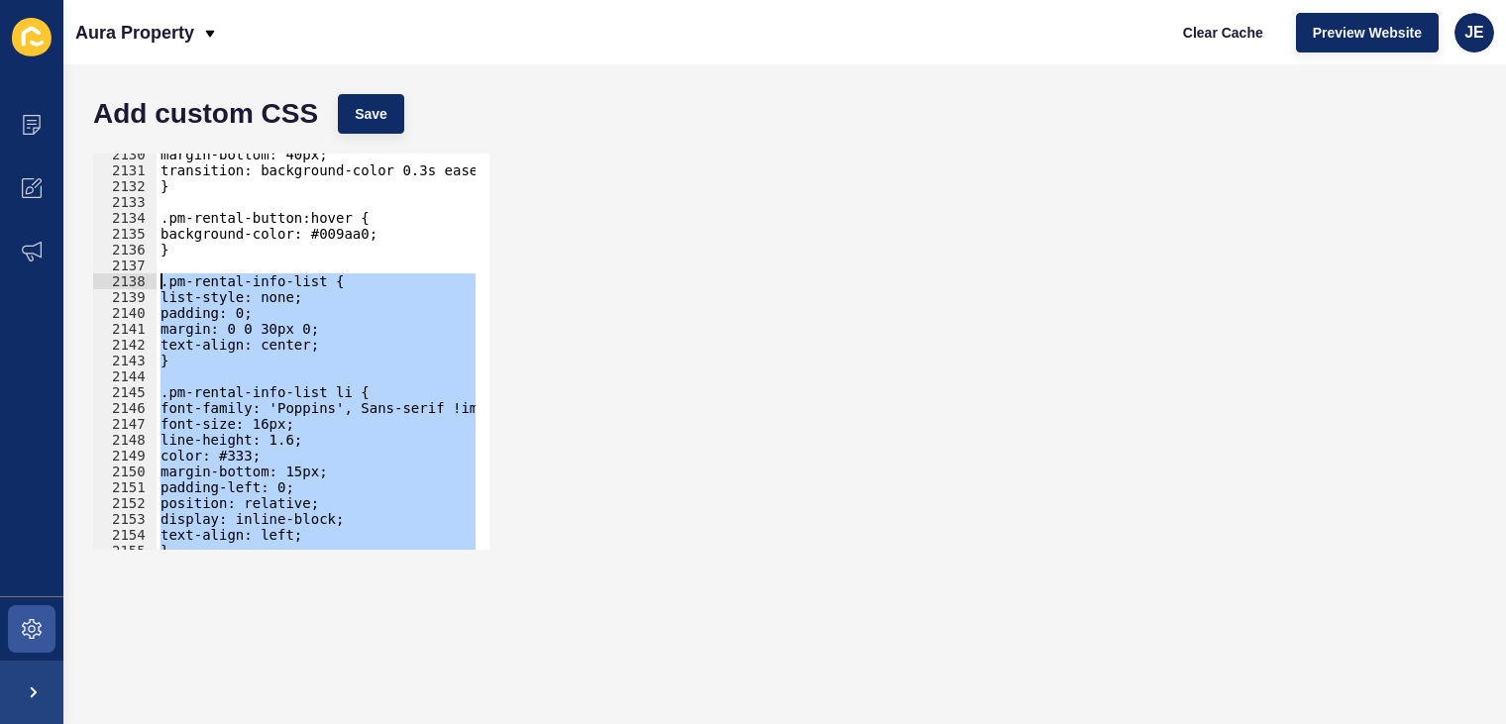
drag, startPoint x: 187, startPoint y: 464, endPoint x: 156, endPoint y: 283, distance: 183.1
click at [156, 283] on div "text-align: left; 2130 2131 2132 2133 2134 2135 2136 2137 2138 2139 2140 2141 2…" at bounding box center [291, 352] width 396 height 396
paste textarea "}"
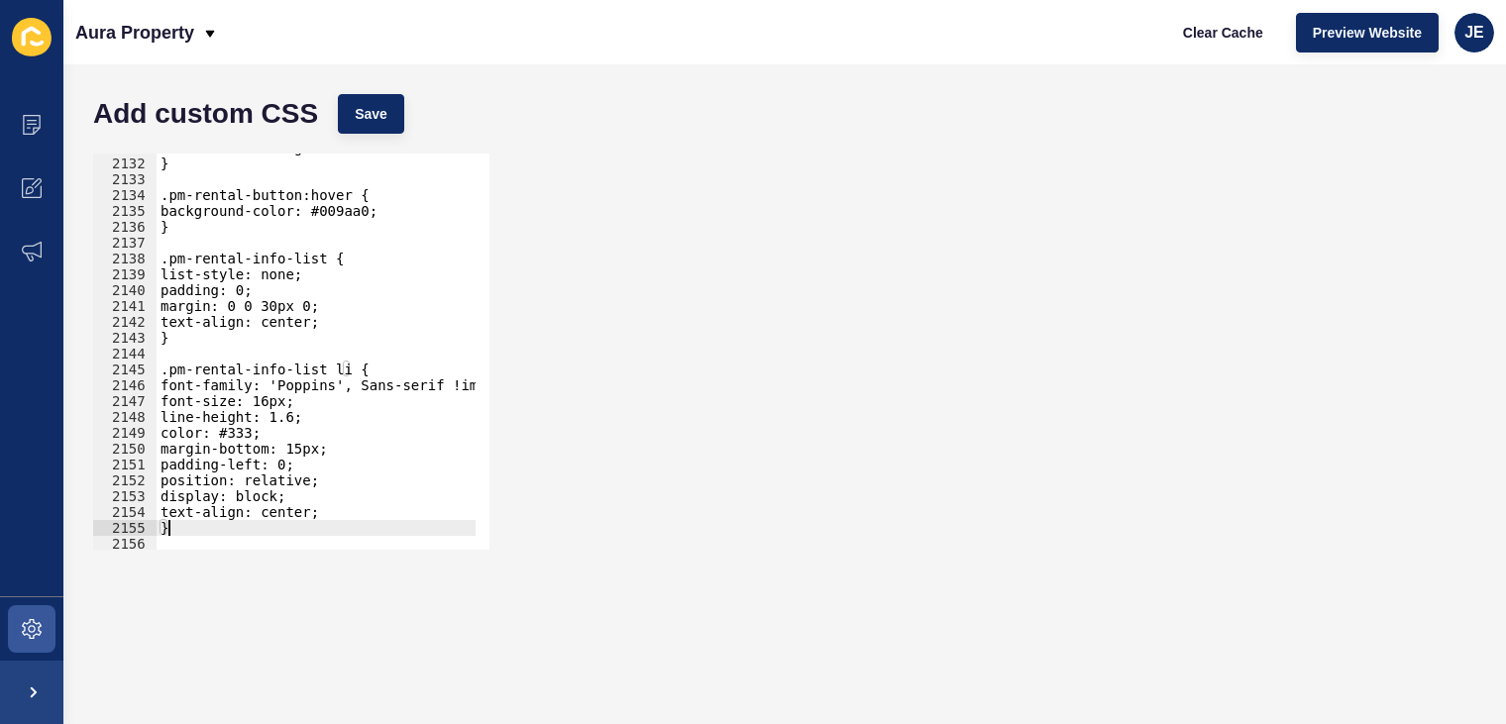
scroll to position [31253, 0]
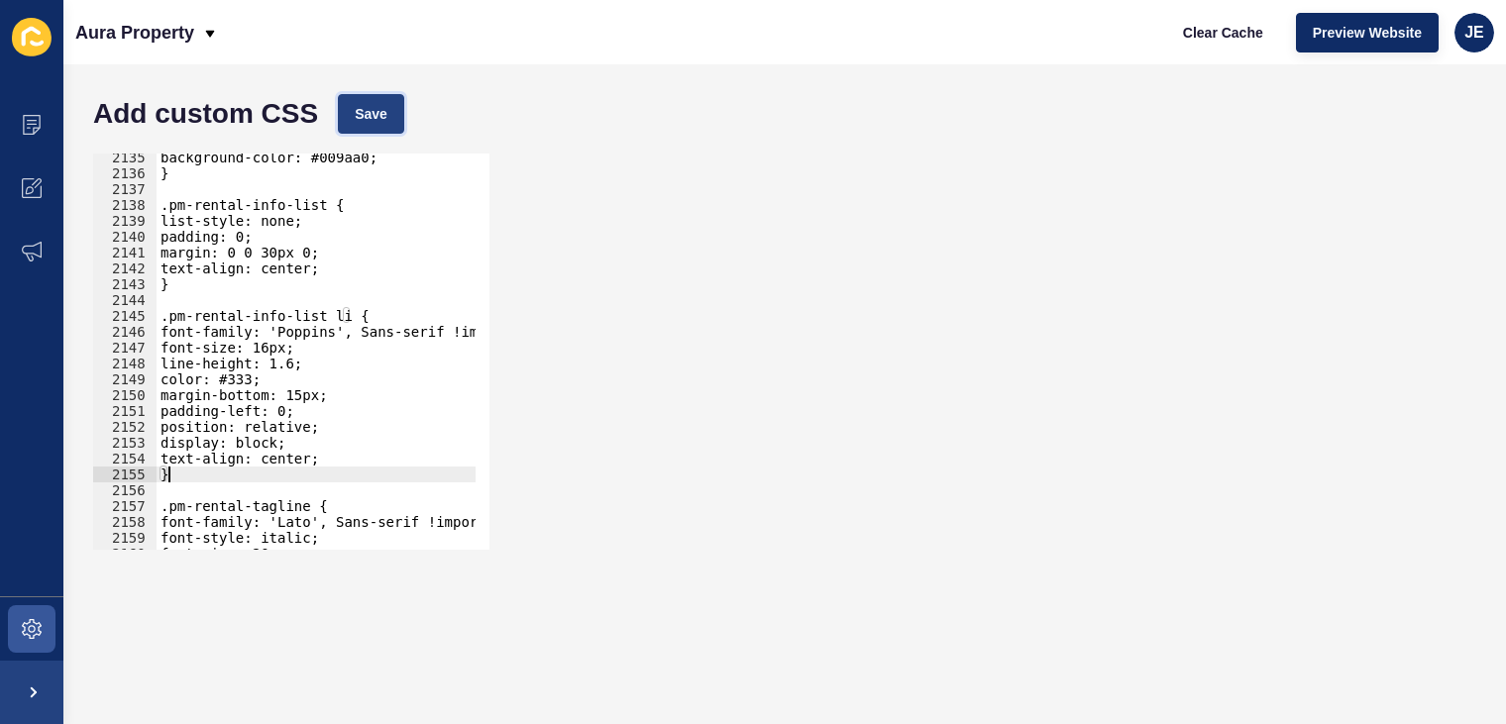
click at [367, 112] on span "Save" at bounding box center [371, 114] width 33 height 20
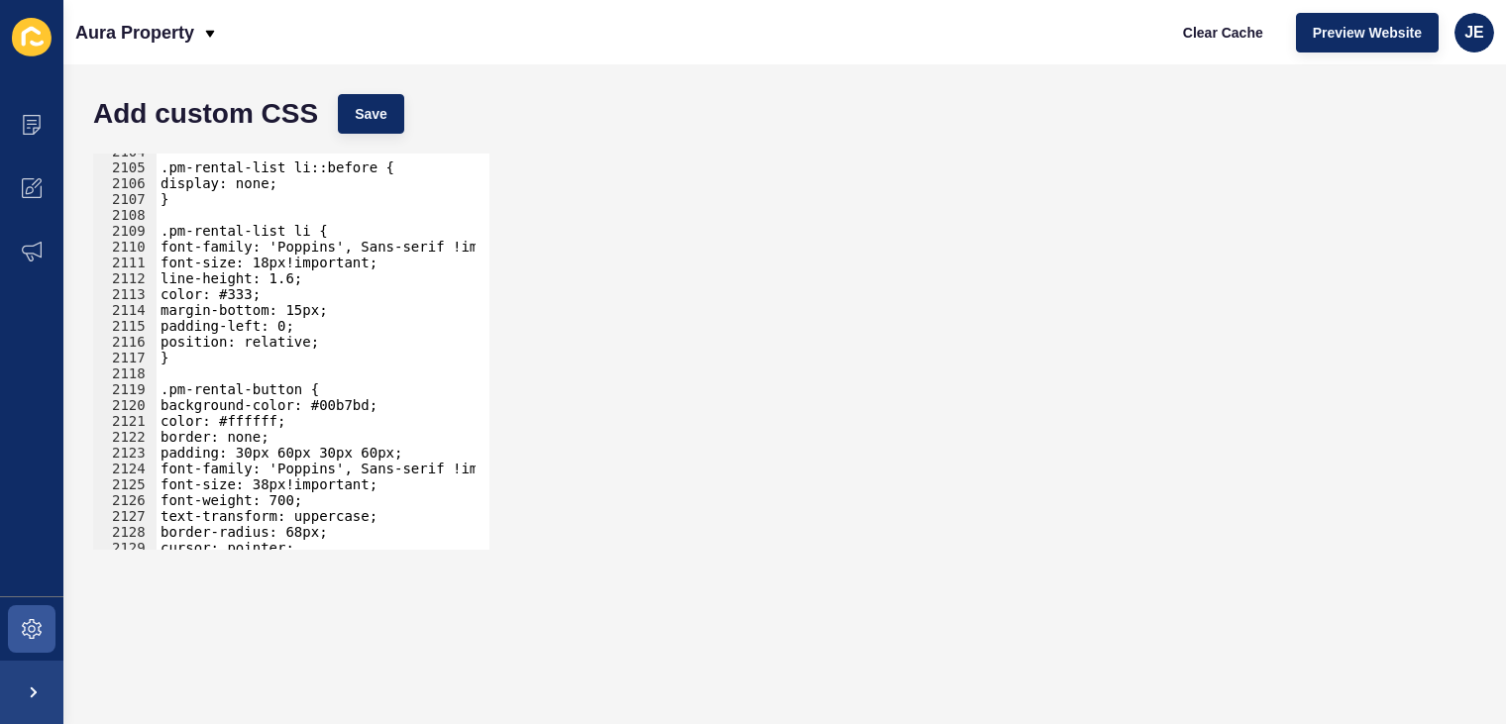
scroll to position [30754, 0]
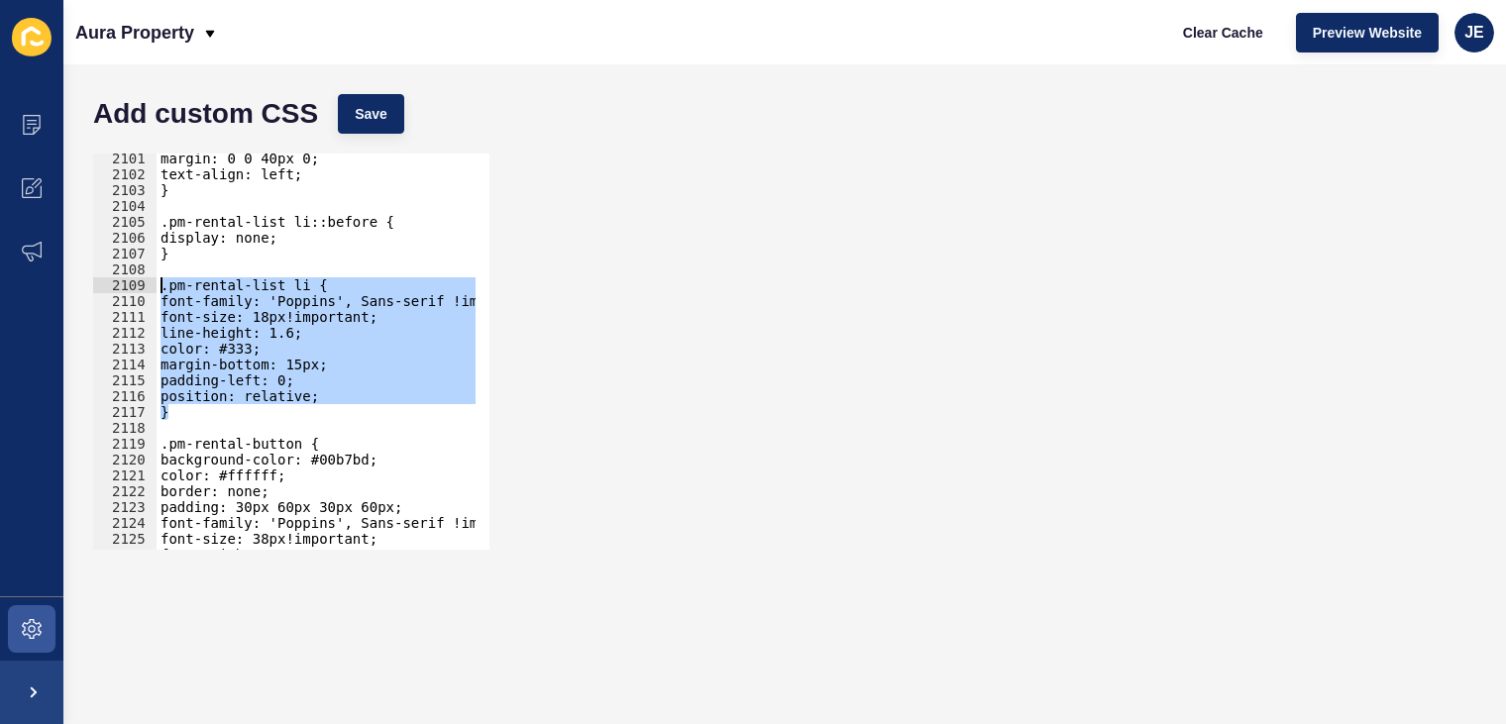
drag, startPoint x: 193, startPoint y: 419, endPoint x: 127, endPoint y: 277, distance: 156.5
click at [127, 277] on div "} 2101 2102 2103 2104 2105 2106 2107 2108 2109 2110 2111 2112 2113 2114 2115 21…" at bounding box center [291, 352] width 396 height 396
paste textarea "}"
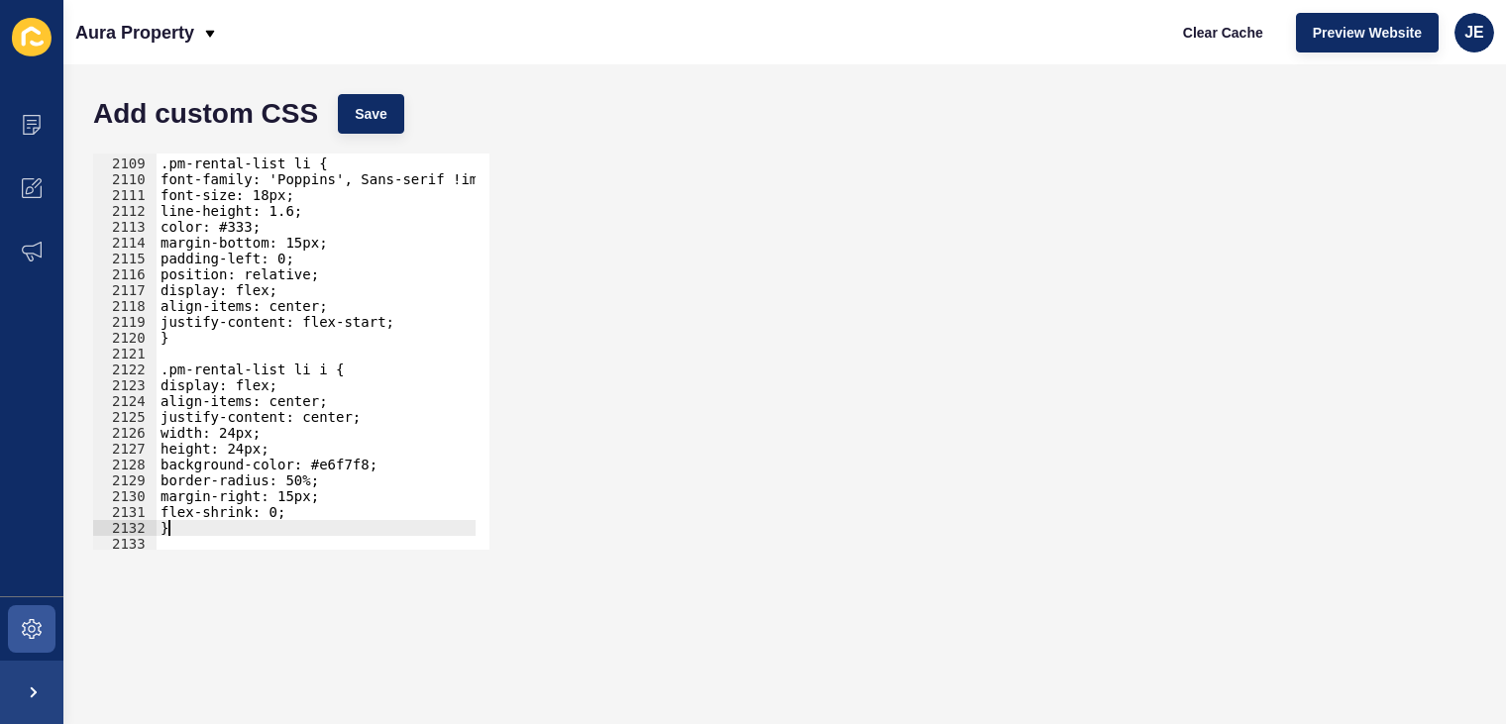
scroll to position [30658, 0]
click at [287, 193] on div ".pm-rental-list li { font-family: 'Poppins', Sans-serif !important; font-size: …" at bounding box center [550, 347] width 786 height 414
click at [390, 117] on button "Save" at bounding box center [371, 114] width 66 height 40
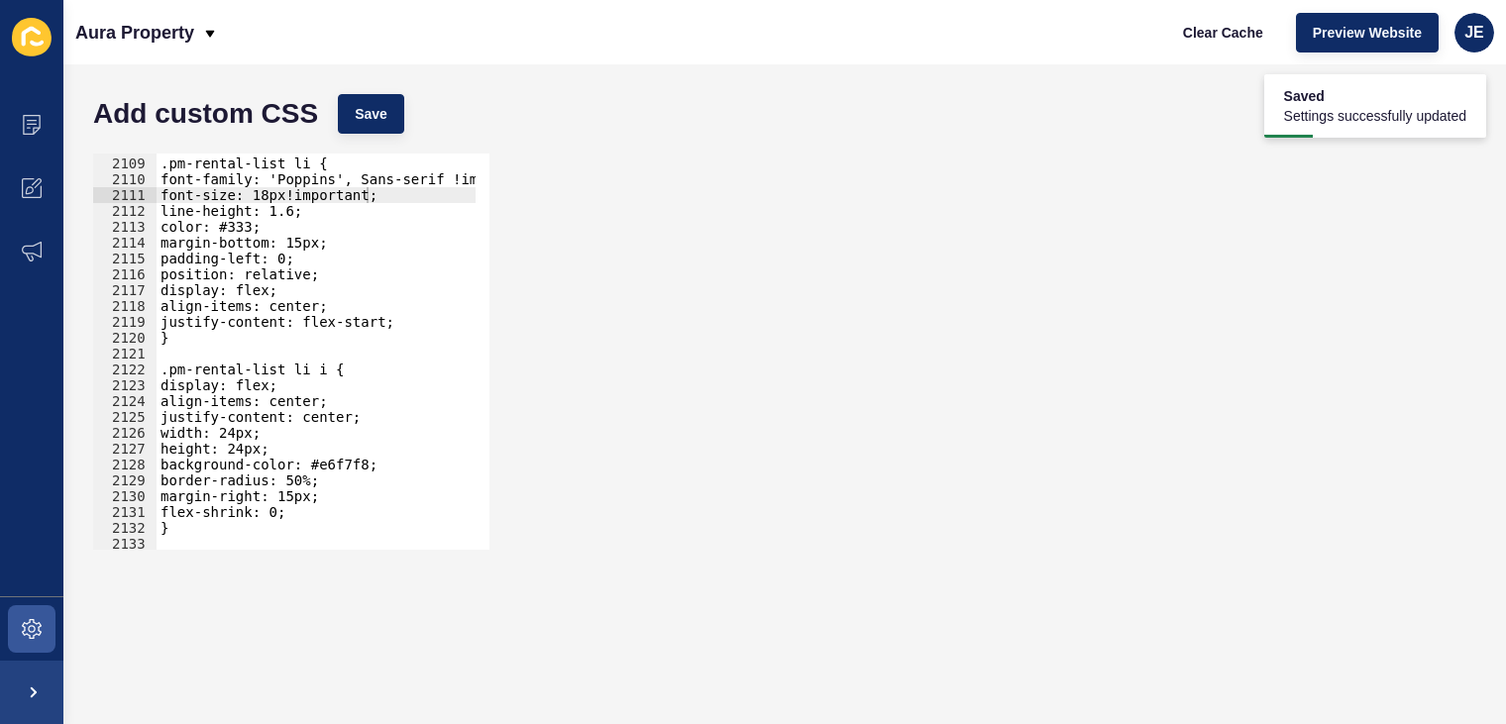
scroll to position [30757, 0]
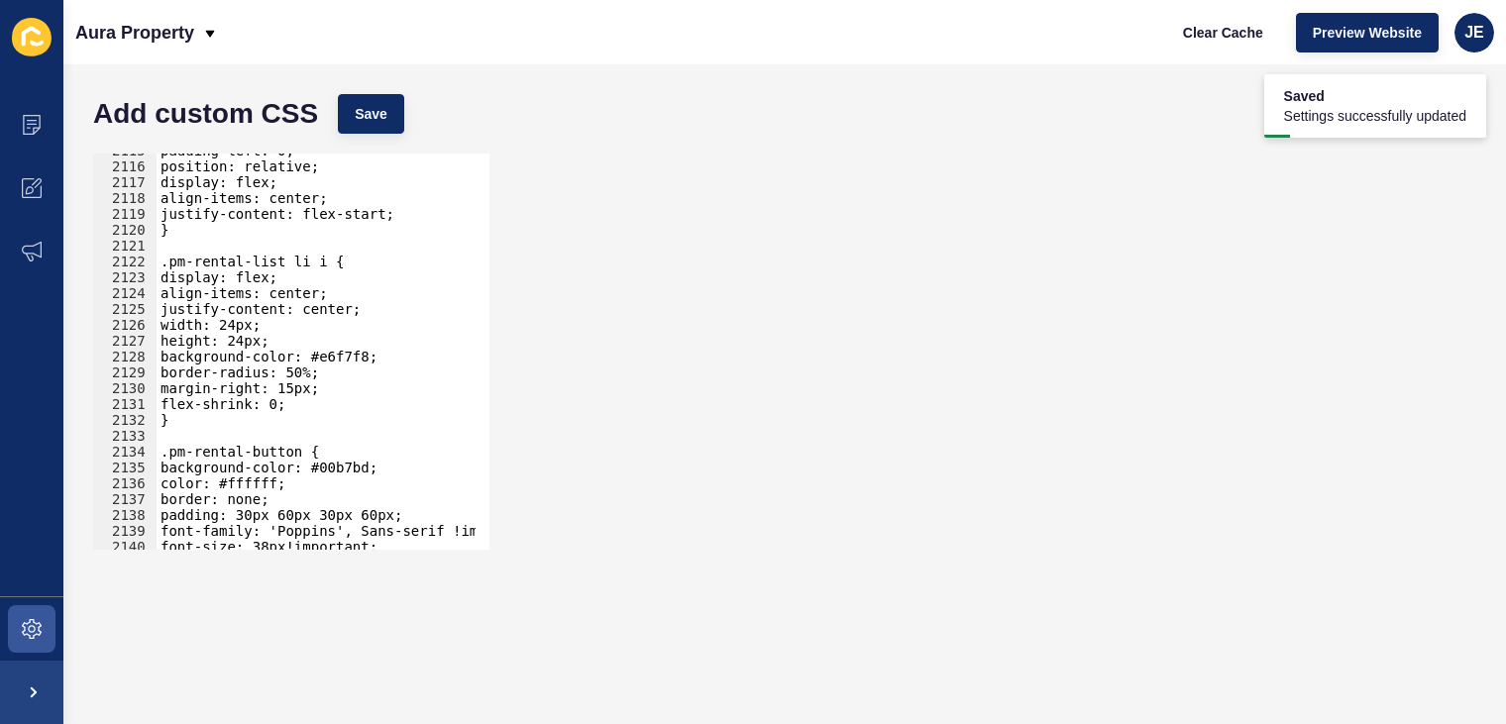
click at [227, 404] on div "padding-left: 0; position: relative; display: flex; align-items: center; justif…" at bounding box center [550, 350] width 786 height 414
type textarea "}"
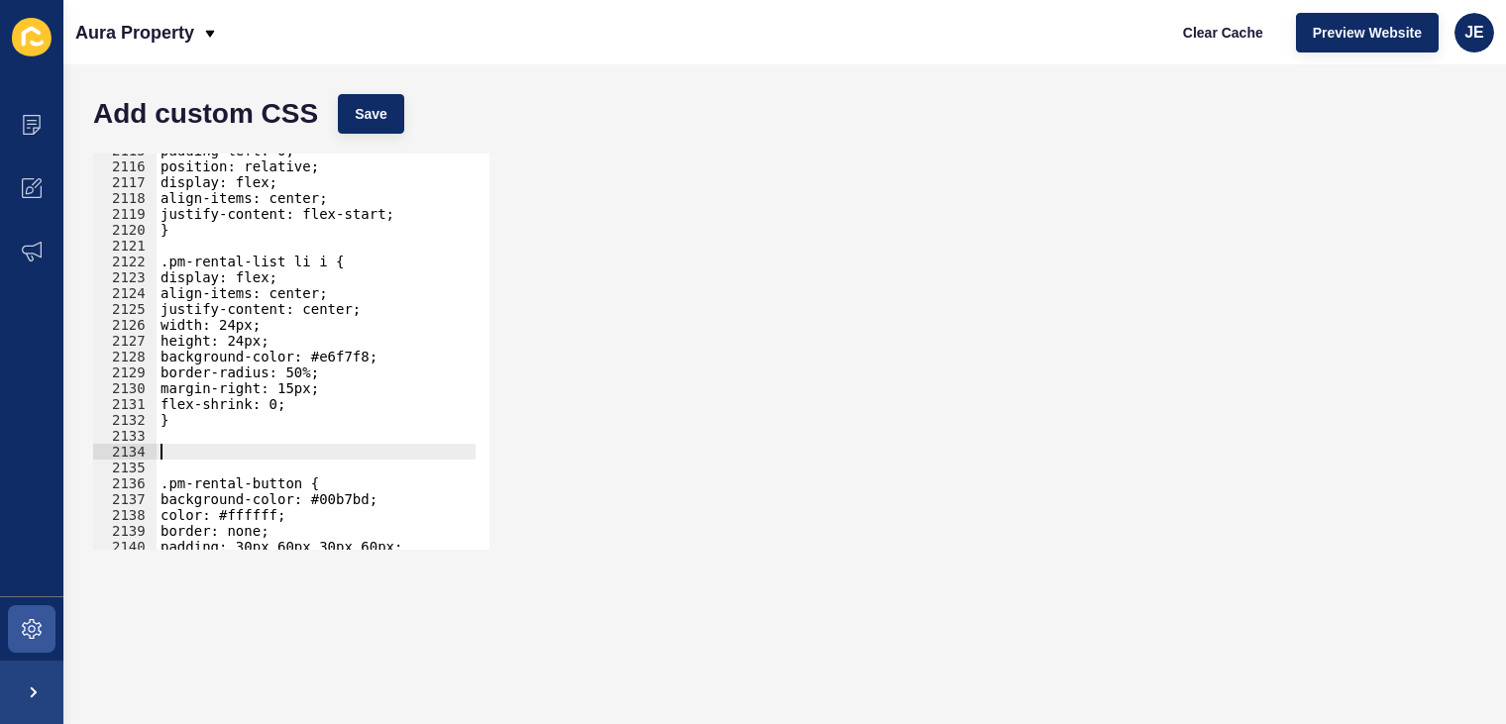
paste textarea "}"
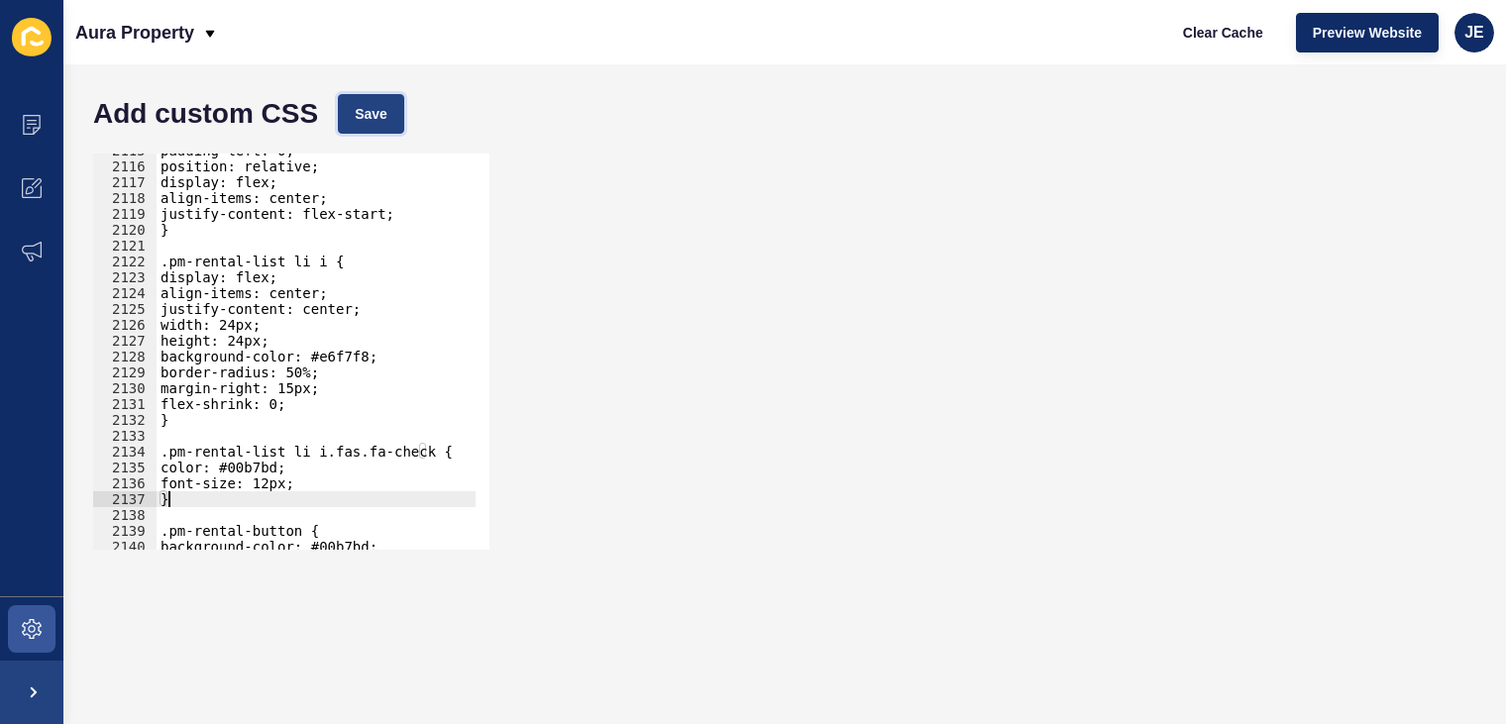
click at [375, 113] on span "Save" at bounding box center [371, 114] width 33 height 20
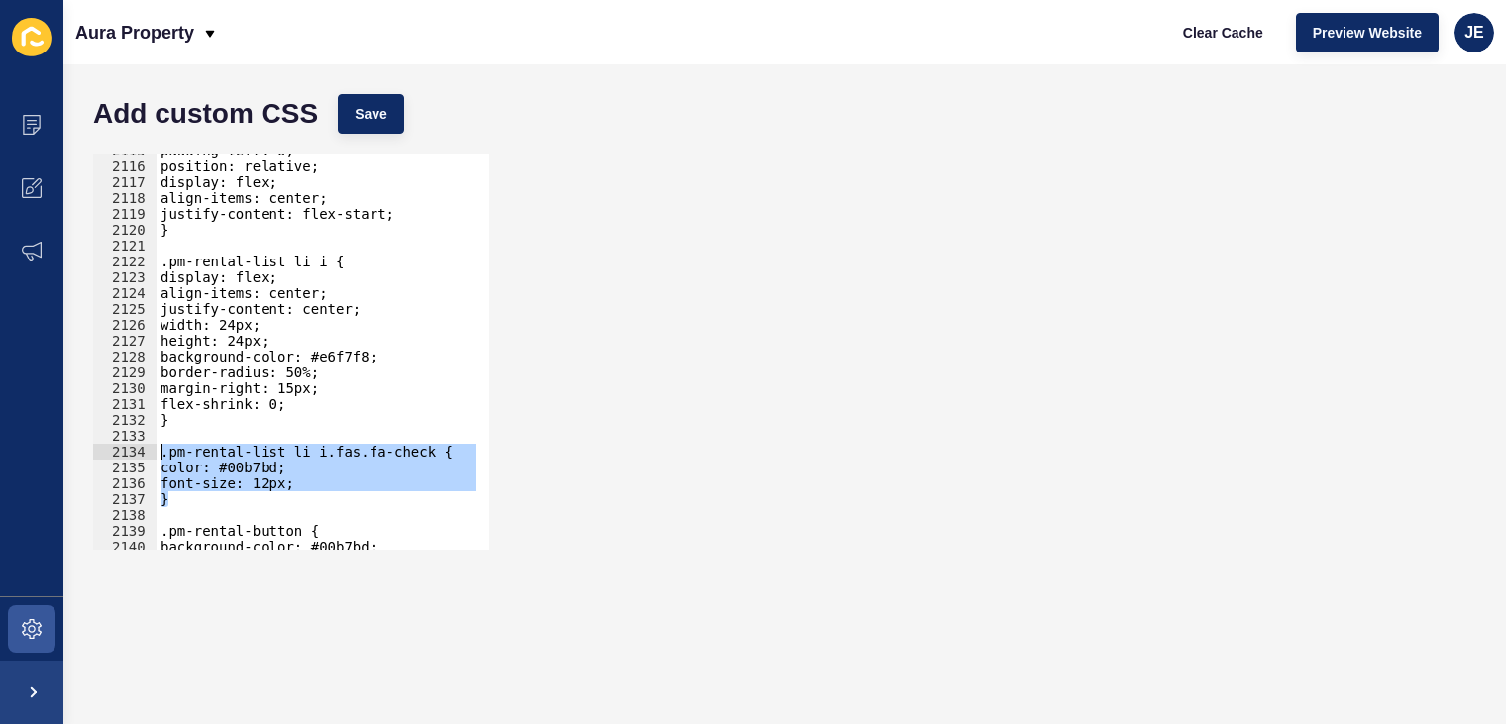
drag, startPoint x: 217, startPoint y: 504, endPoint x: 149, endPoint y: 449, distance: 88.0
click at [149, 449] on div "} 2115 2116 2117 2118 2119 2120 2121 2122 2123 2124 2125 2126 2127 2128 2129 21…" at bounding box center [291, 352] width 396 height 396
type textarea ".pm-rental-list li i.fas.fa-check { color: #00b7bd;"
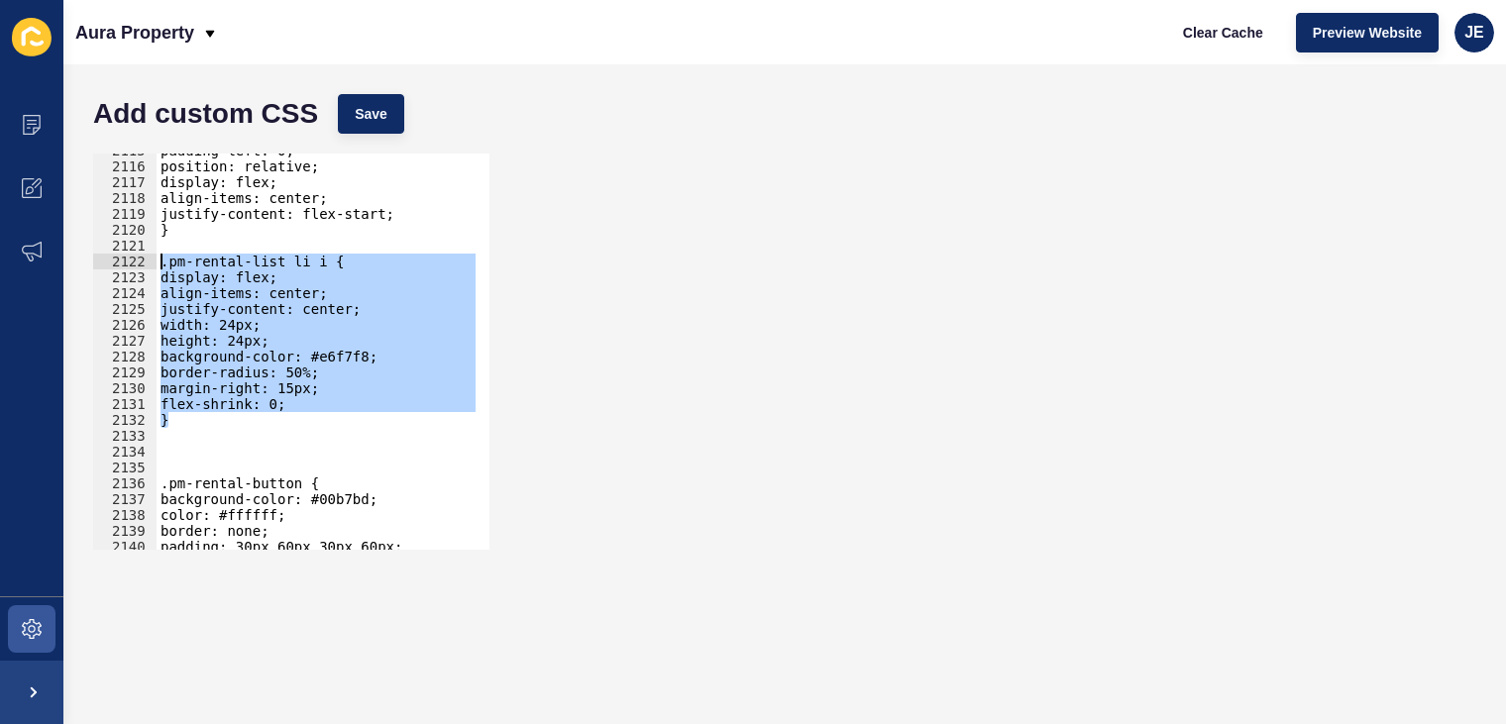
drag, startPoint x: 194, startPoint y: 419, endPoint x: 113, endPoint y: 258, distance: 180.8
click at [113, 258] on div "2115 2116 2117 2118 2119 2120 2121 2122 2123 2124 2125 2126 2127 2128 2129 2130…" at bounding box center [291, 352] width 396 height 396
type textarea ".pm-rental-list li i { display: flex;"
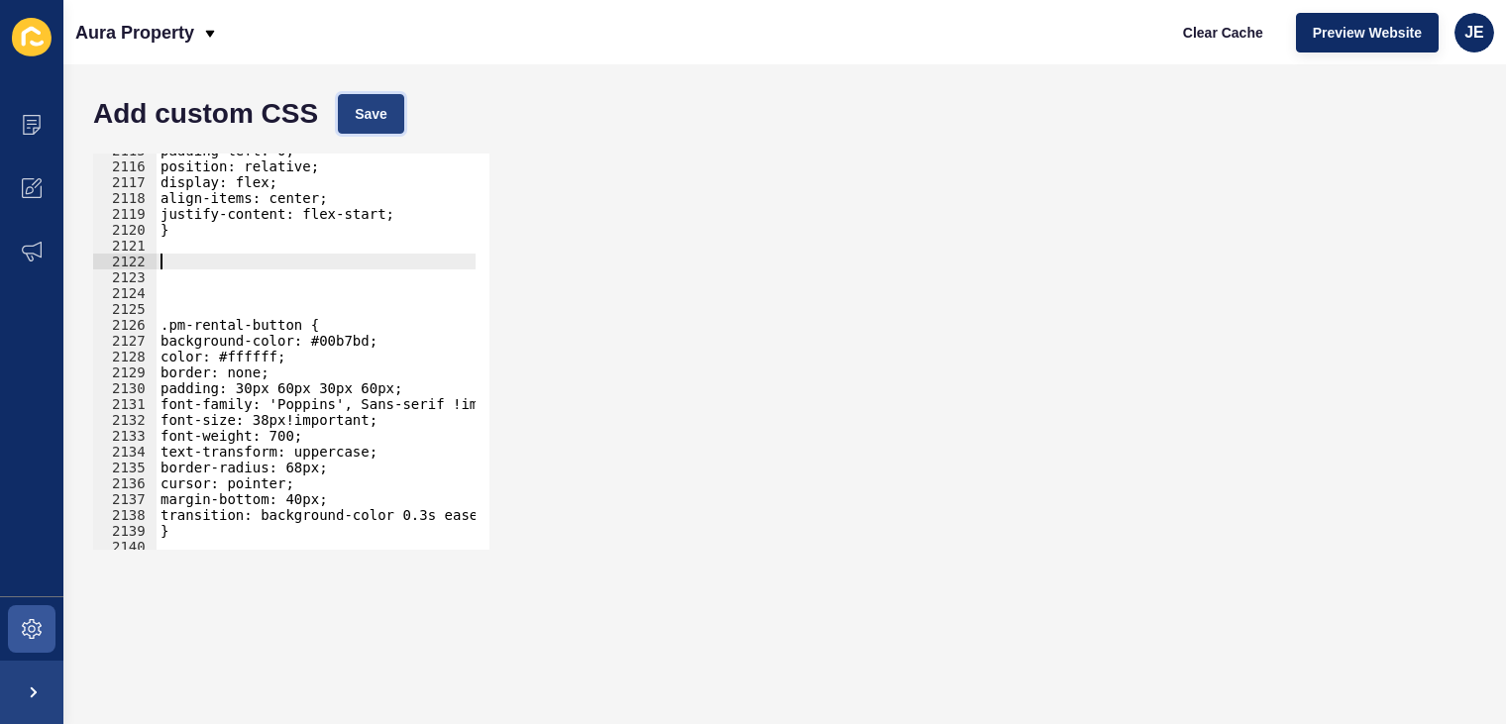
click at [378, 118] on span "Save" at bounding box center [371, 114] width 33 height 20
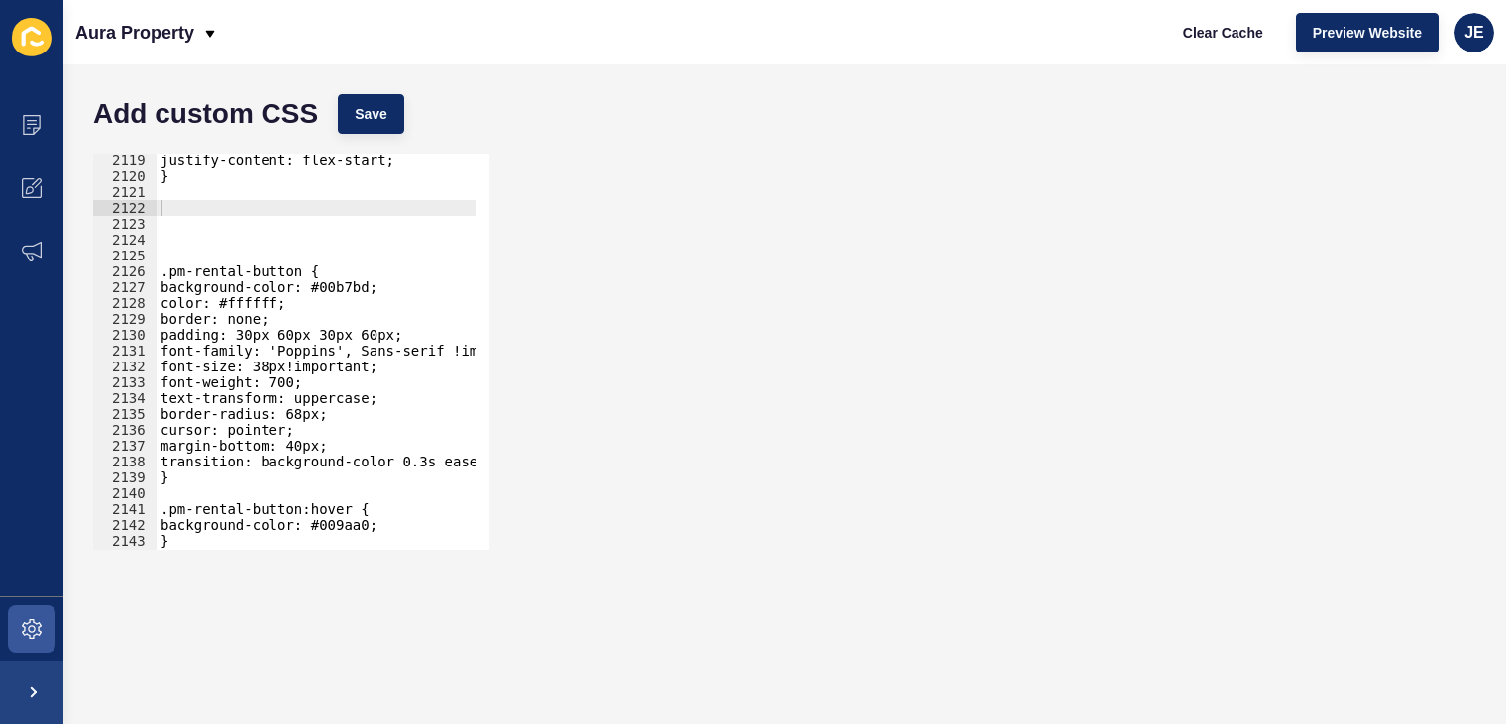
scroll to position [30918, 0]
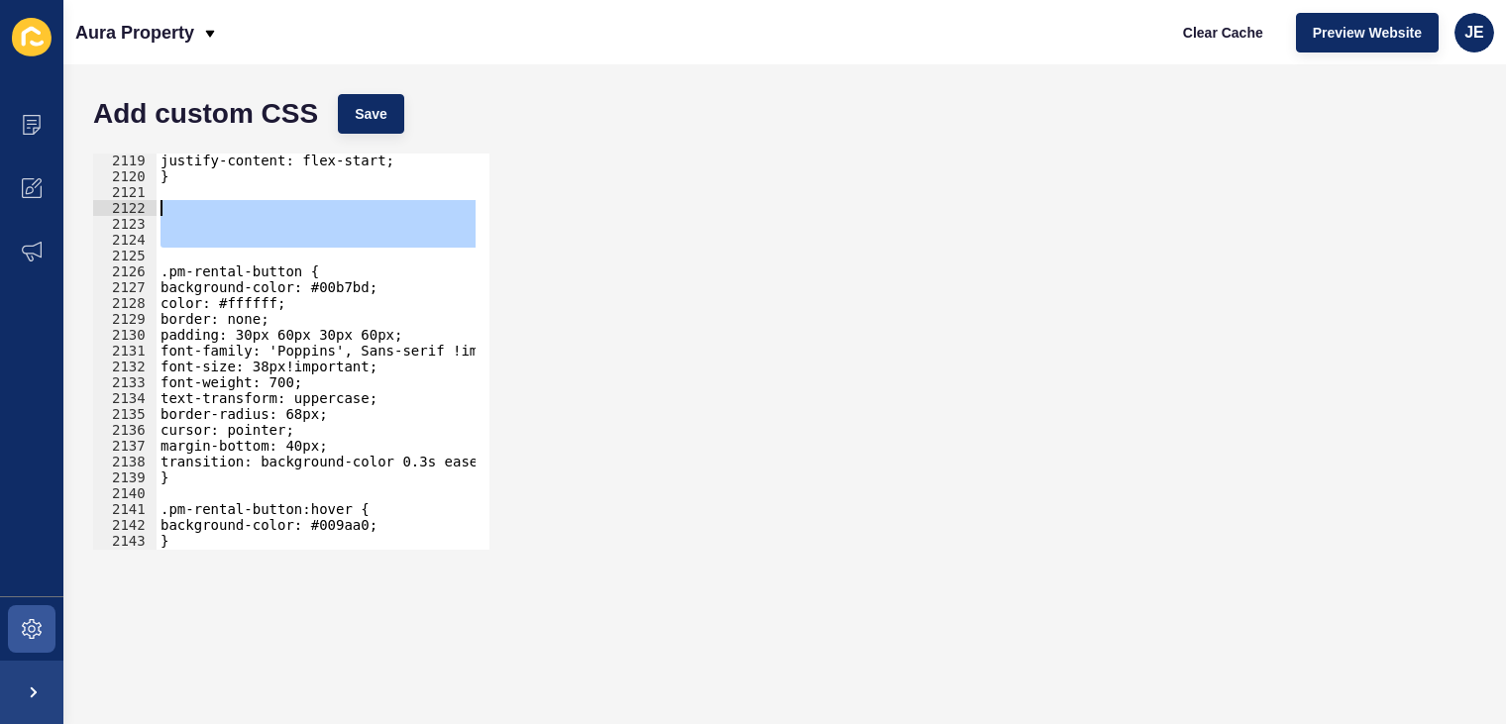
drag, startPoint x: 181, startPoint y: 231, endPoint x: 153, endPoint y: 210, distance: 35.5
click at [153, 210] on div "2119 2120 2121 2122 2123 2124 2125 2126 2127 2128 2129 2130 2131 2132 2133 2134…" at bounding box center [291, 352] width 396 height 396
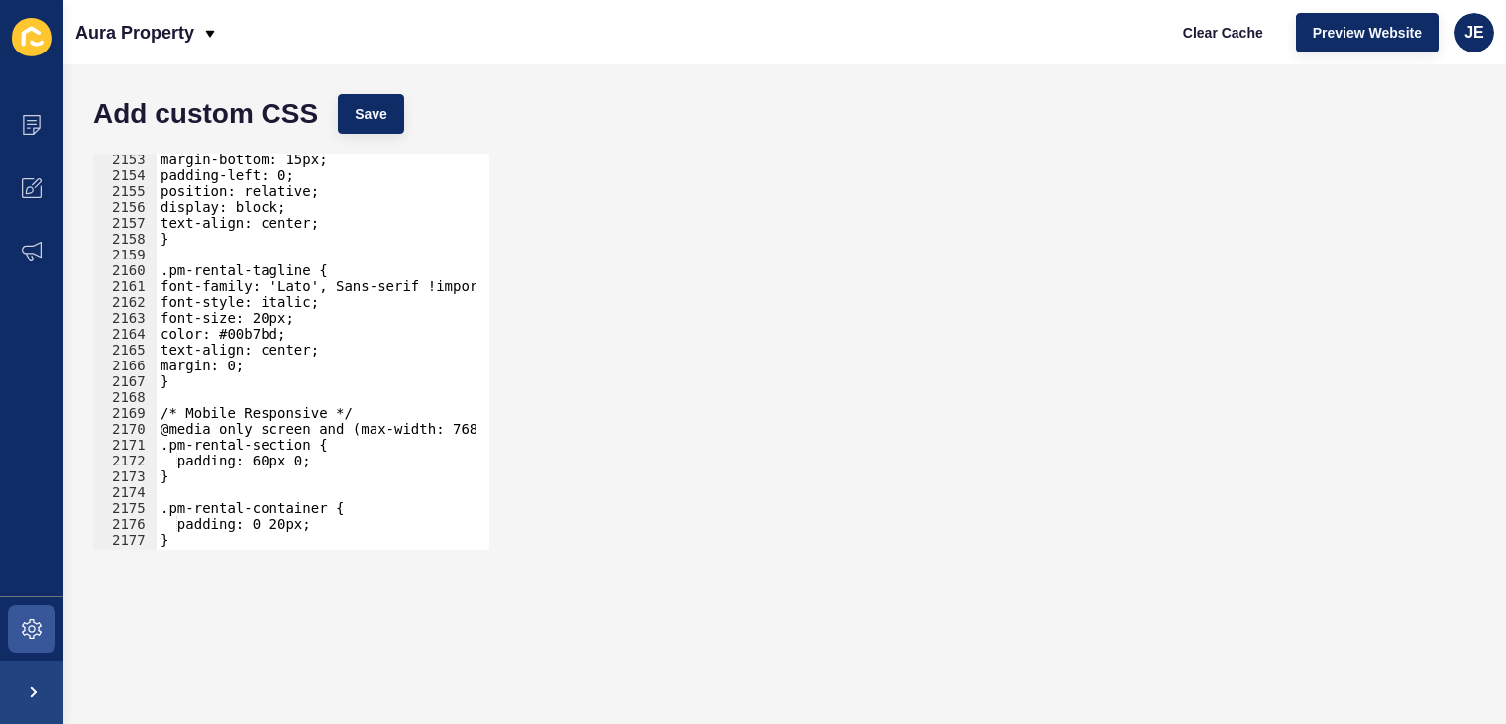
scroll to position [31522, 0]
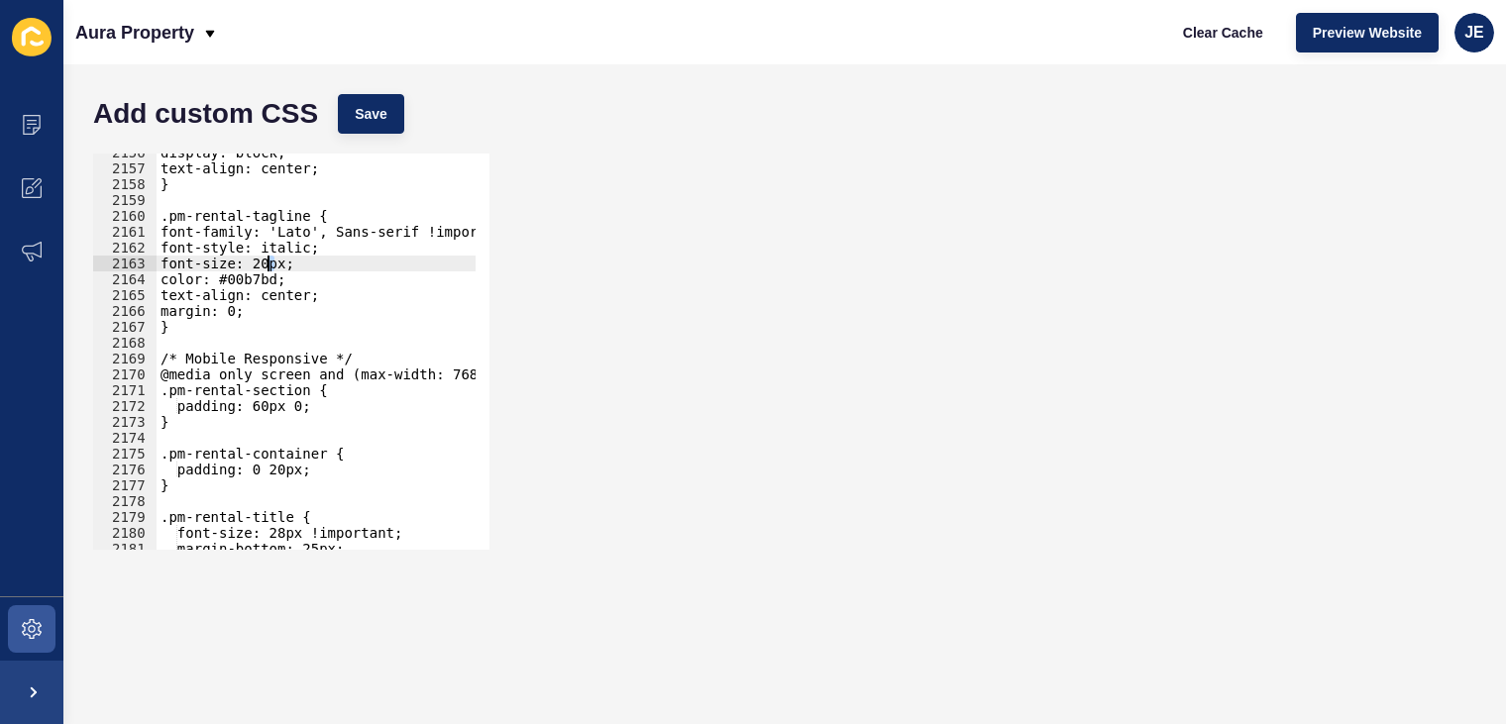
click at [267, 262] on div "display: block; text-align: center; } .pm-rental-tagline { font-family: 'Lato',…" at bounding box center [550, 352] width 786 height 414
click at [289, 263] on div "display: block; text-align: center; } .pm-rental-tagline { font-family: 'Lato',…" at bounding box center [550, 352] width 786 height 414
click at [388, 122] on button "Save" at bounding box center [371, 114] width 66 height 40
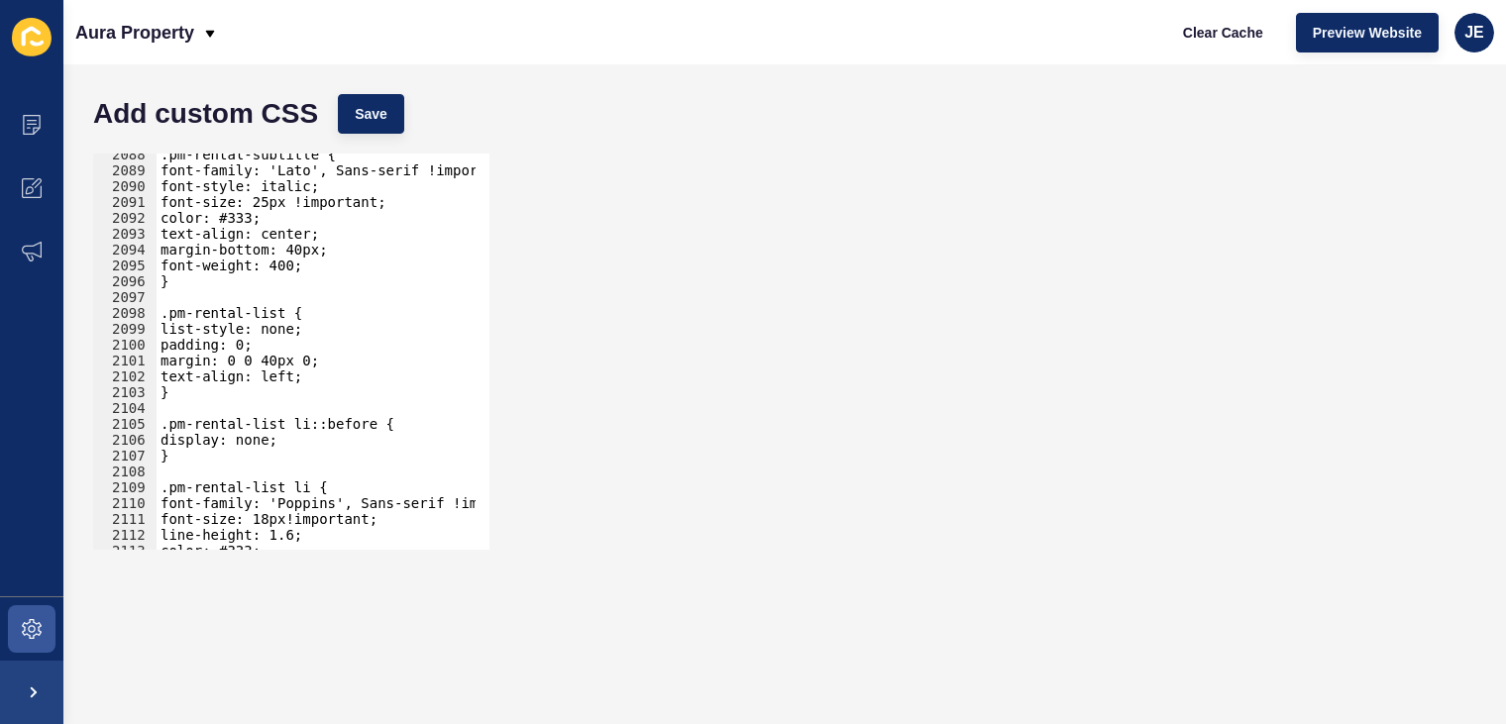
scroll to position [30525, 0]
click at [327, 377] on div ".pm-rental-subtitle { font-family: 'Lato', Sans-serif !important; font-style: i…" at bounding box center [550, 354] width 786 height 414
click at [267, 358] on div ".pm-rental-subtitle { font-family: 'Lato', Sans-serif !important; font-style: i…" at bounding box center [550, 354] width 786 height 414
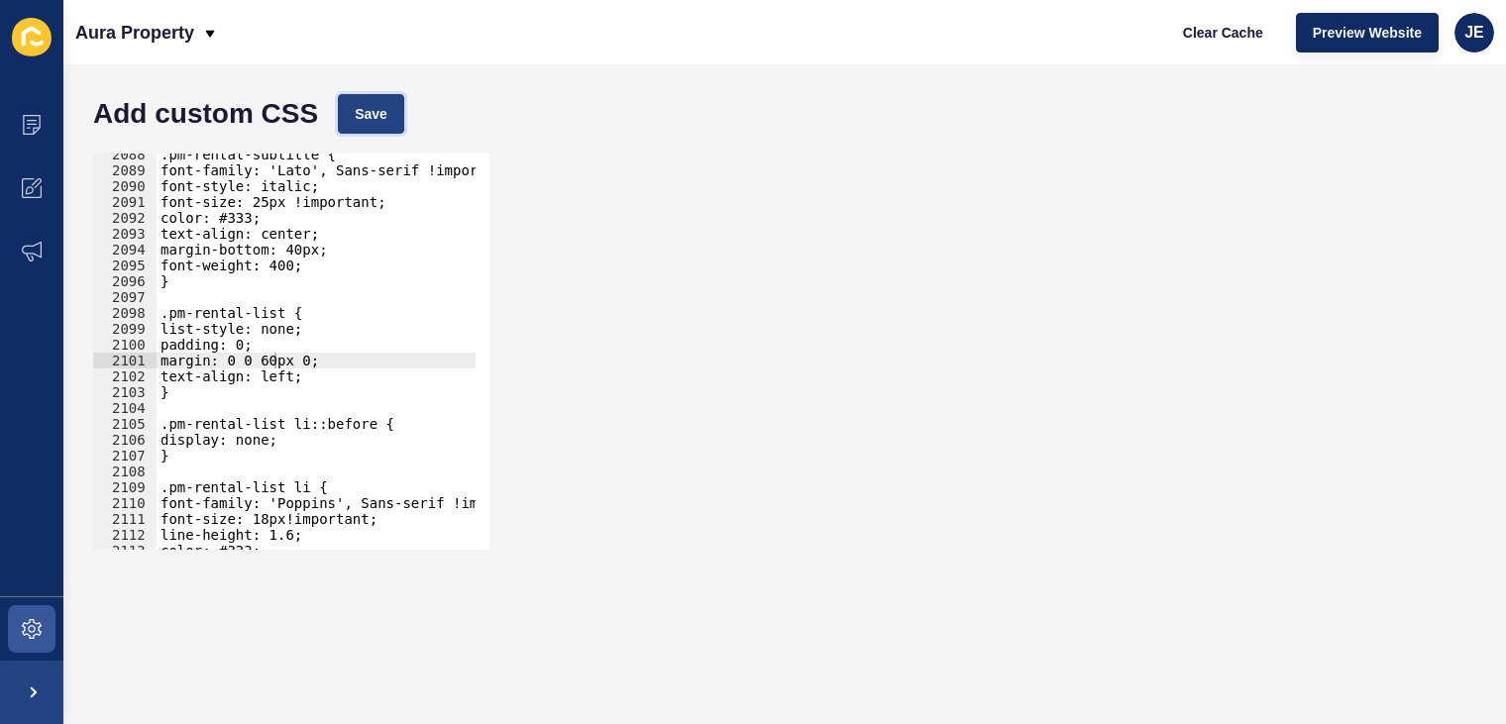
click at [358, 131] on button "Save" at bounding box center [371, 114] width 66 height 40
click at [359, 115] on span "Save" at bounding box center [371, 114] width 33 height 20
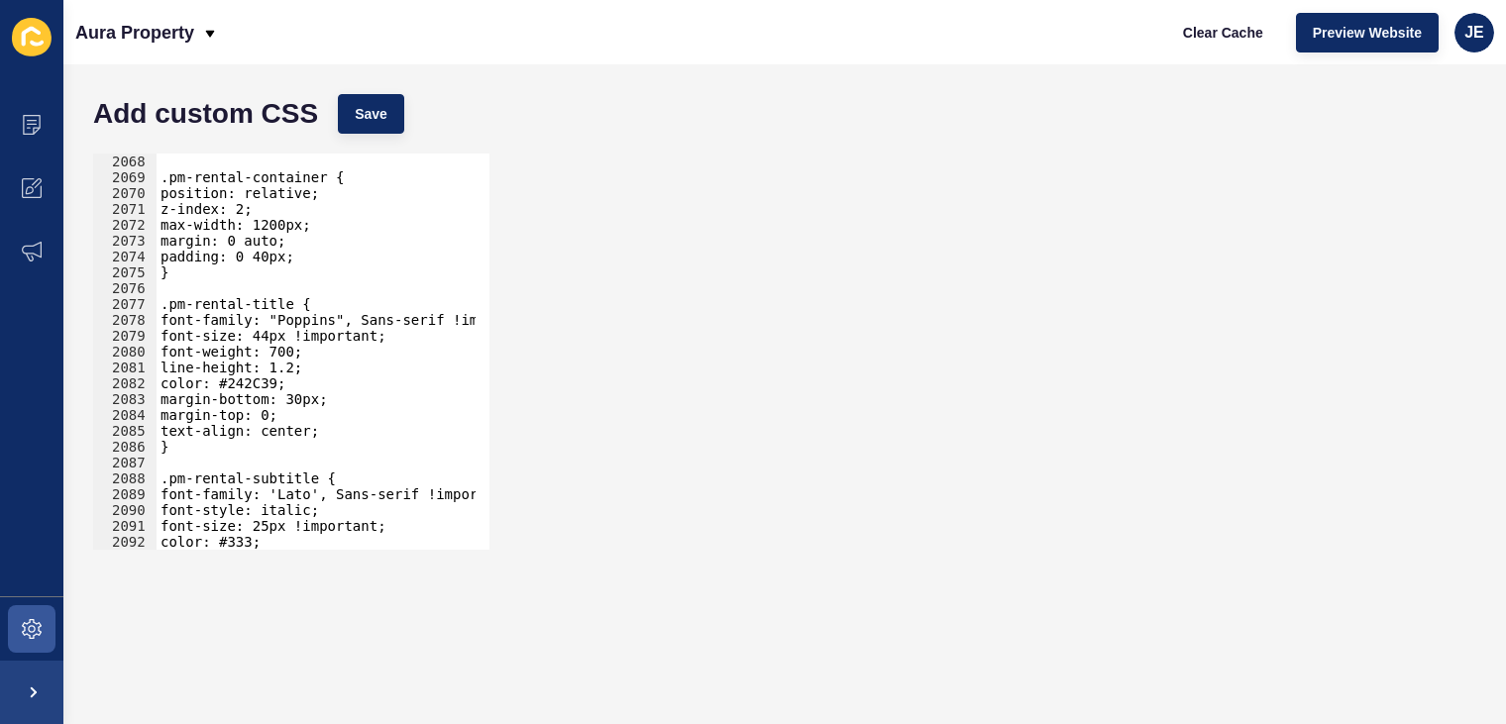
scroll to position [30327, 0]
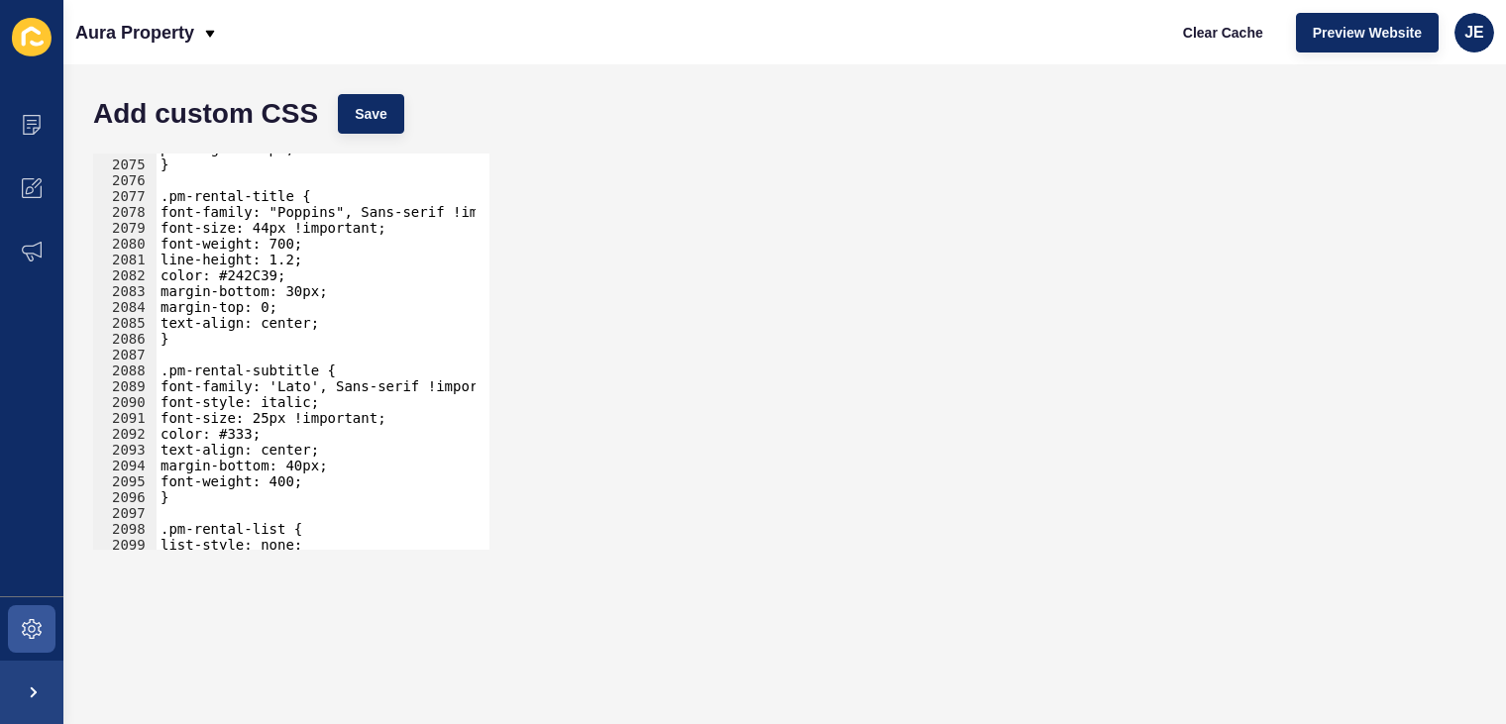
click at [301, 460] on div "padding: 0 40px; } .pm-rental-title { font-family: "Poppins", Sans-serif !impor…" at bounding box center [550, 348] width 786 height 414
click at [383, 112] on span "Save" at bounding box center [371, 114] width 33 height 20
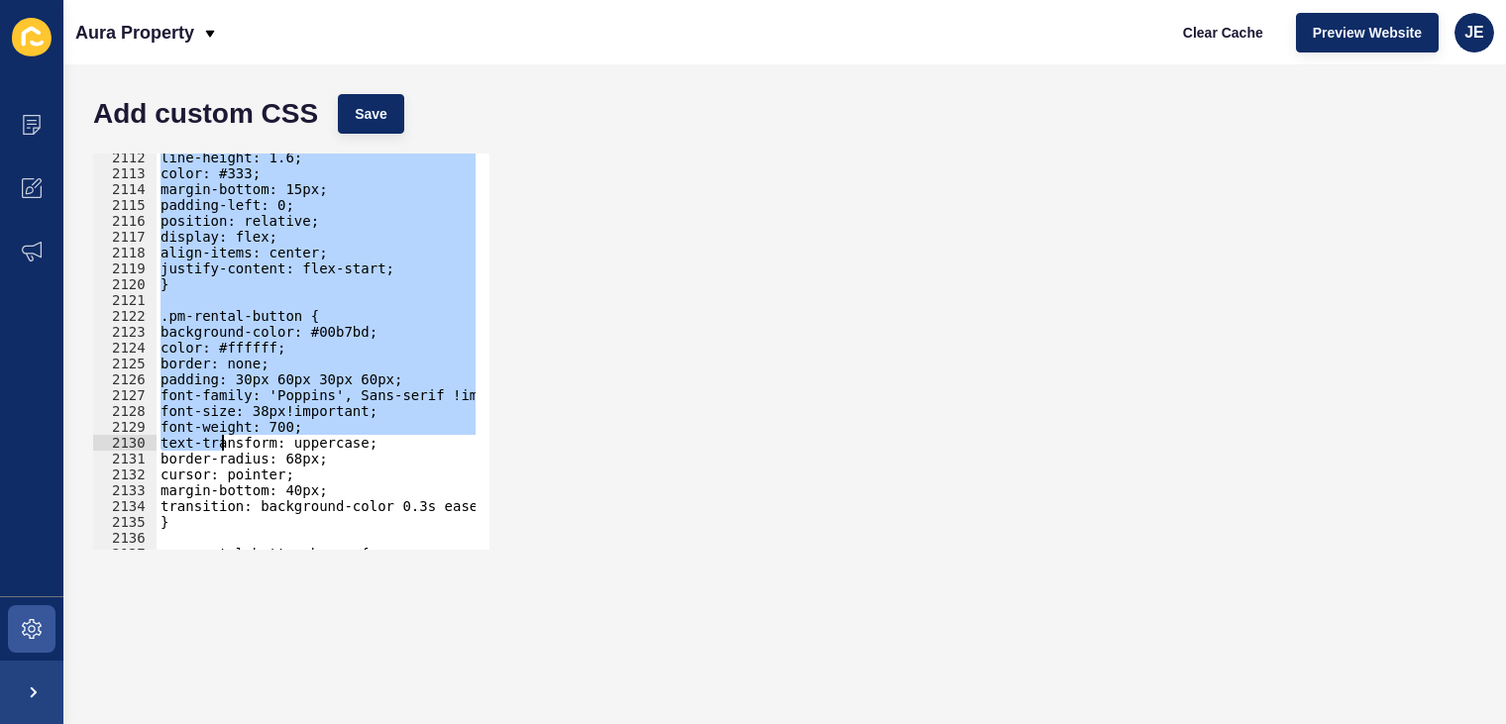
scroll to position [30874, 0]
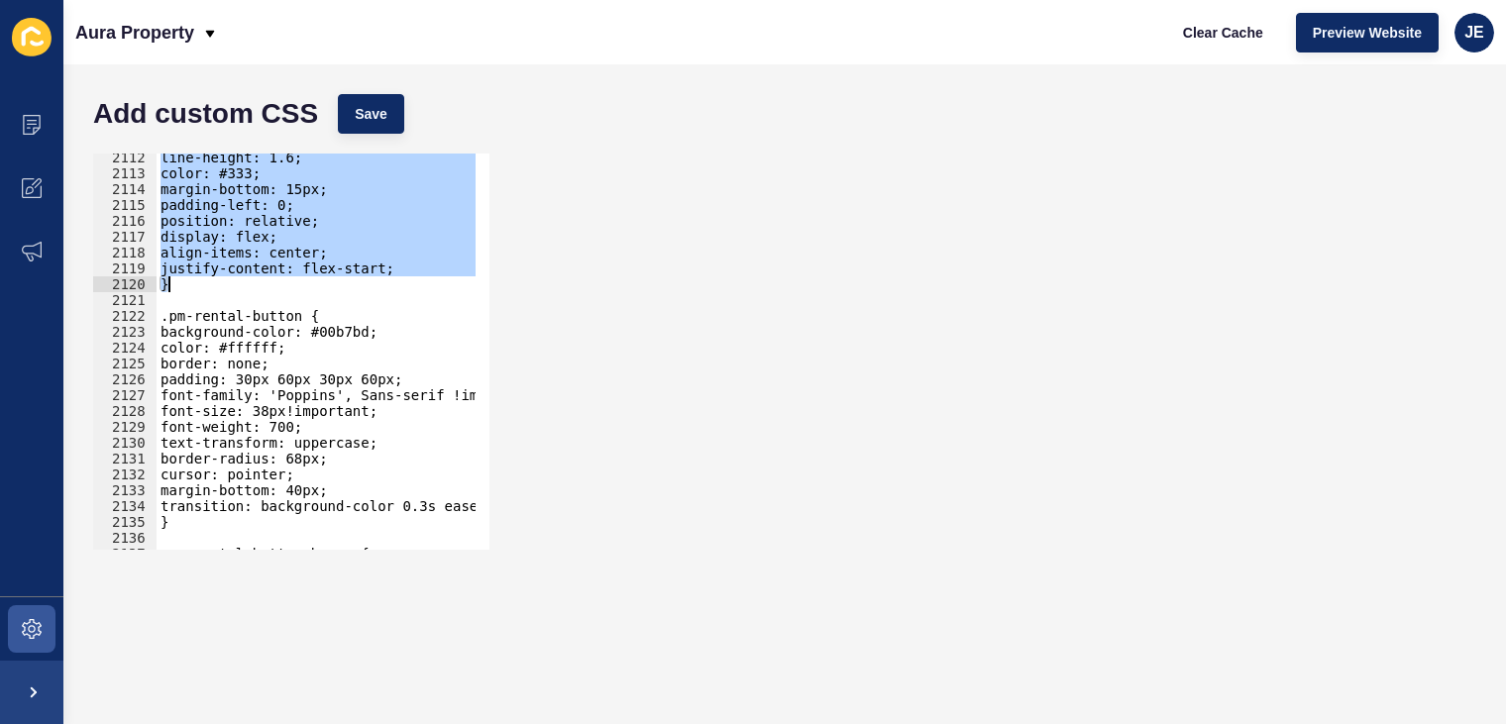
drag, startPoint x: 159, startPoint y: 253, endPoint x: 180, endPoint y: 292, distance: 45.2
click at [181, 290] on div "line-height: 1.6; color: #333; margin-bottom: 15px; padding-left: 0; position: …" at bounding box center [550, 357] width 786 height 414
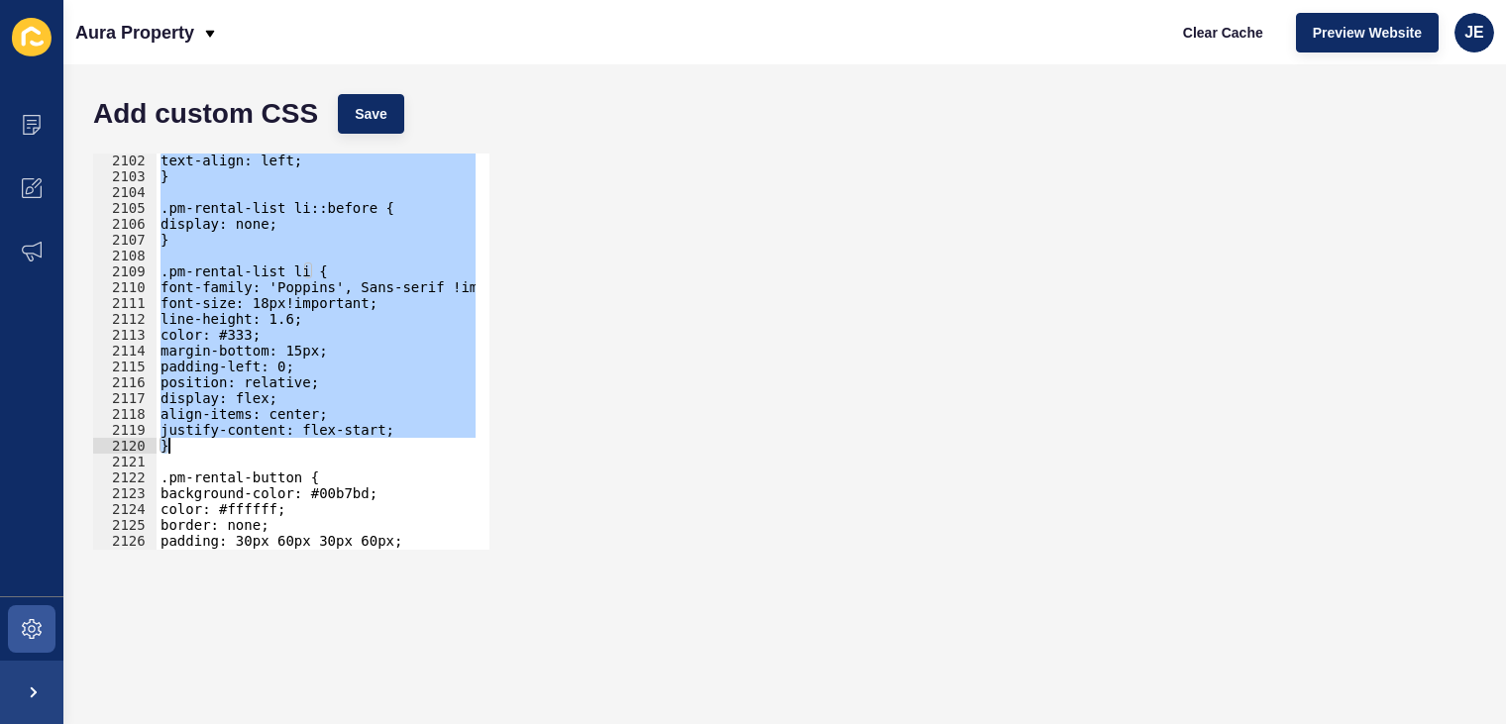
scroll to position [30725, 0]
click at [312, 375] on div "text-align: left; } .pm-rental-list li::before { display: none; } .pm-rental-li…" at bounding box center [316, 352] width 319 height 396
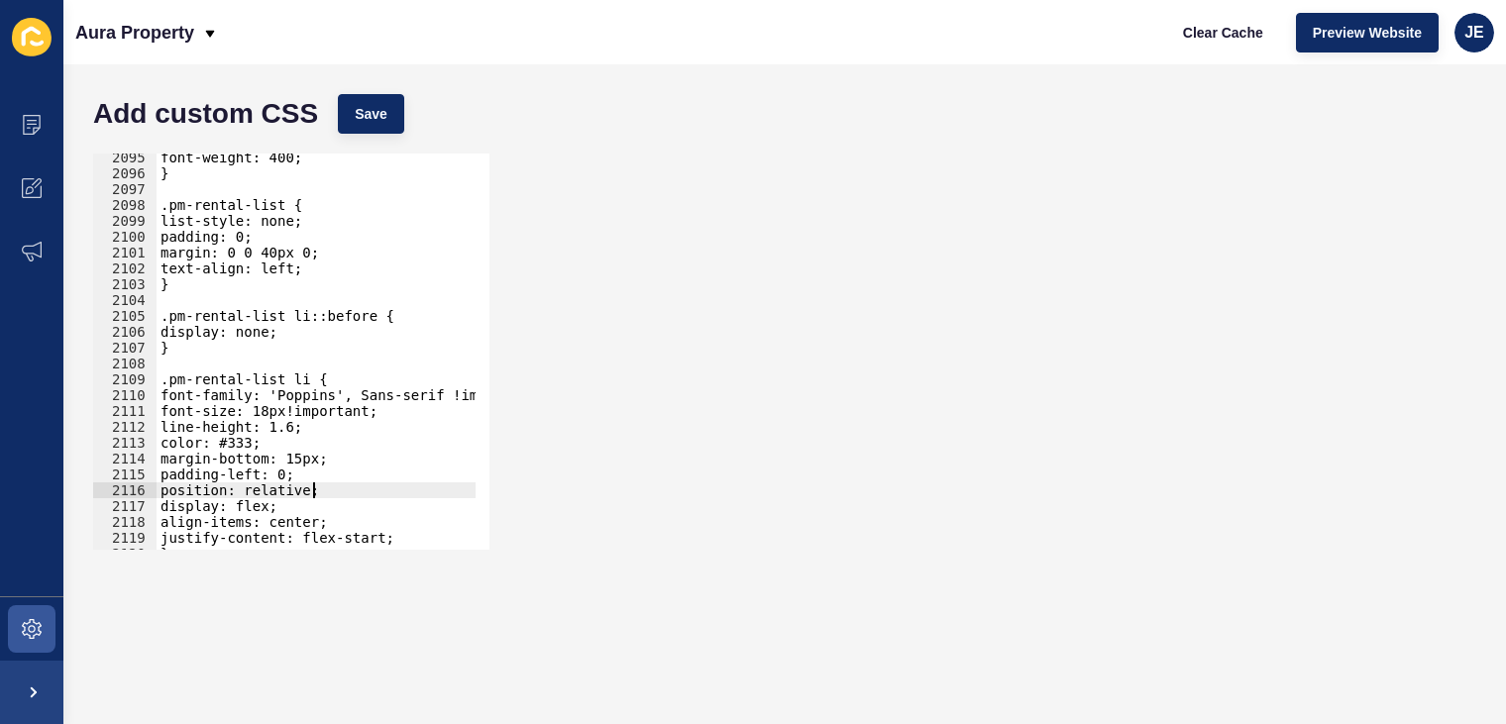
scroll to position [30575, 0]
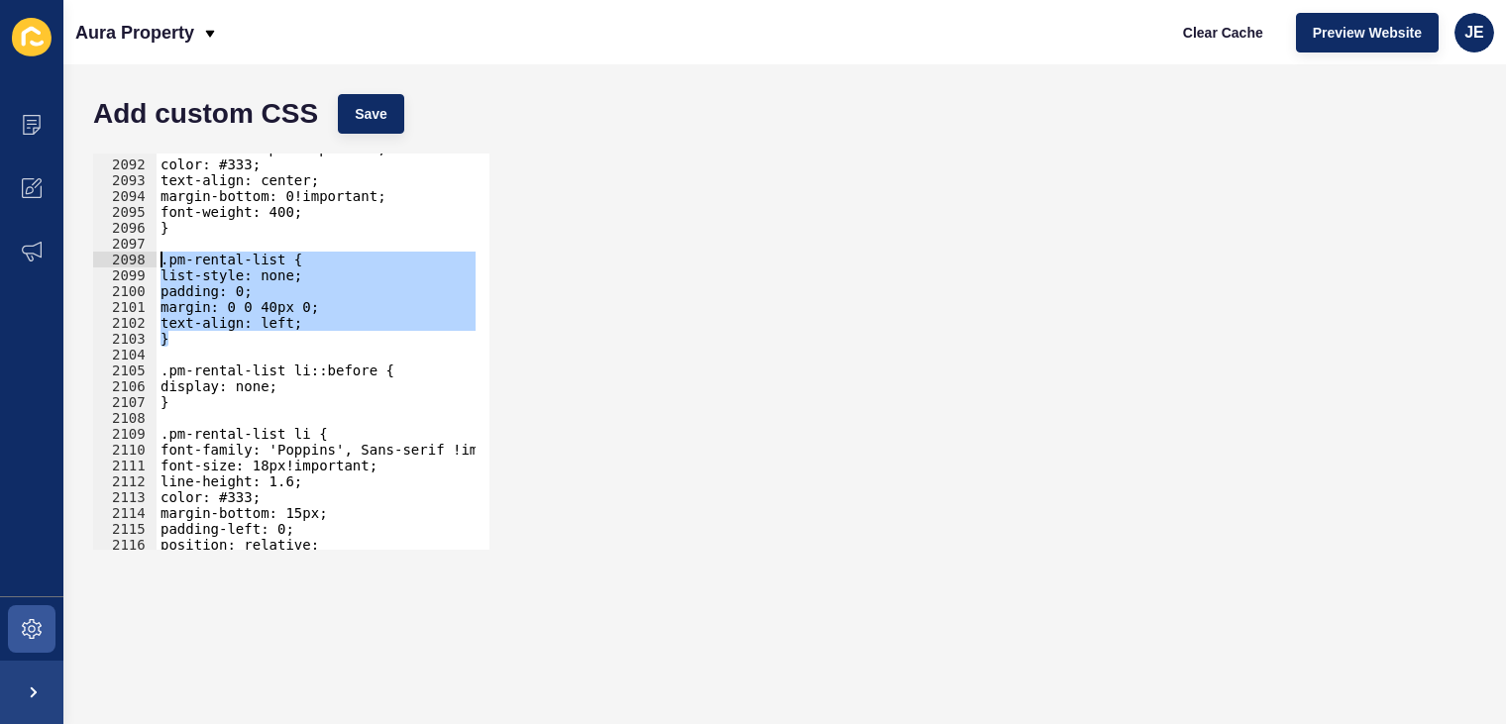
drag, startPoint x: 184, startPoint y: 333, endPoint x: 122, endPoint y: 258, distance: 97.8
click at [122, 258] on div "position: relative; 2091 2092 2093 2094 2095 2096 2097 2098 2099 2100 2101 2102…" at bounding box center [291, 352] width 396 height 396
paste textarea "}"
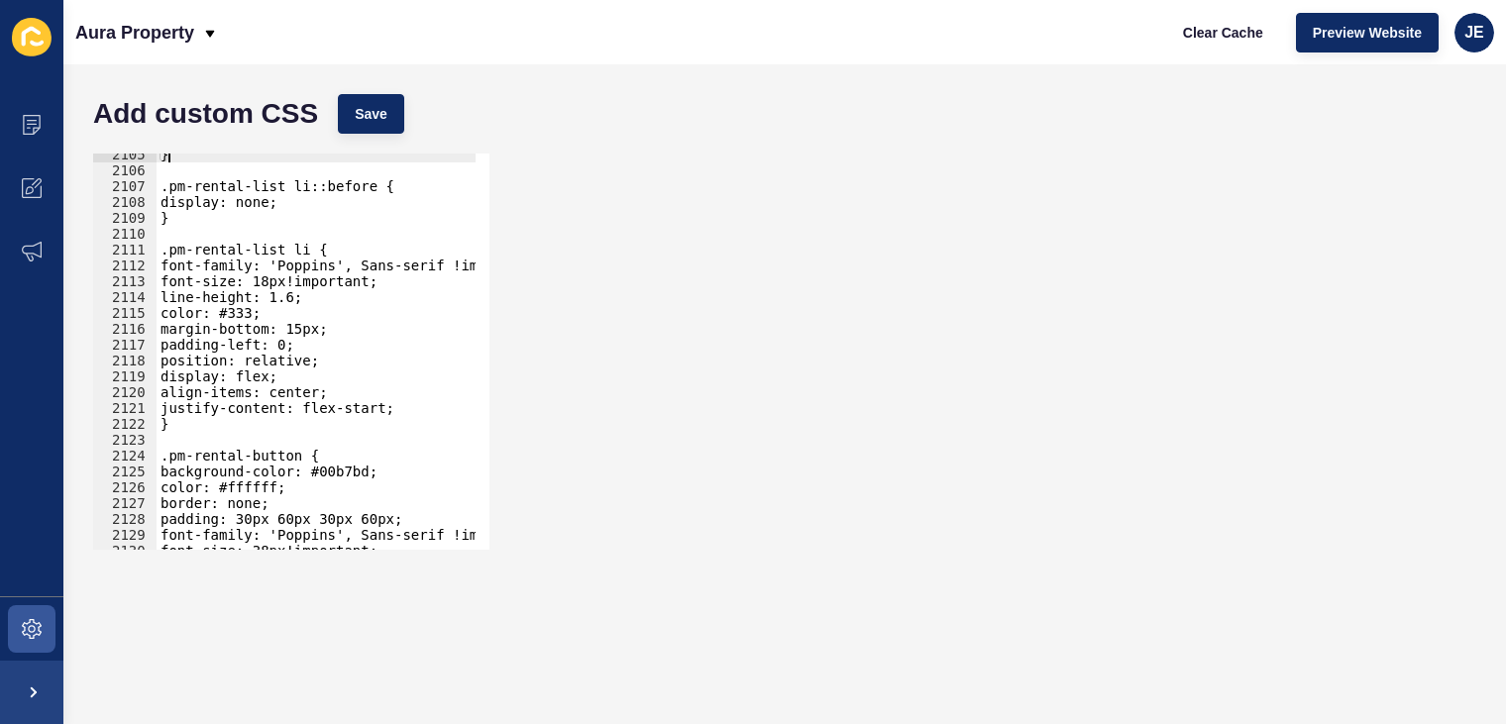
scroll to position [30747, 0]
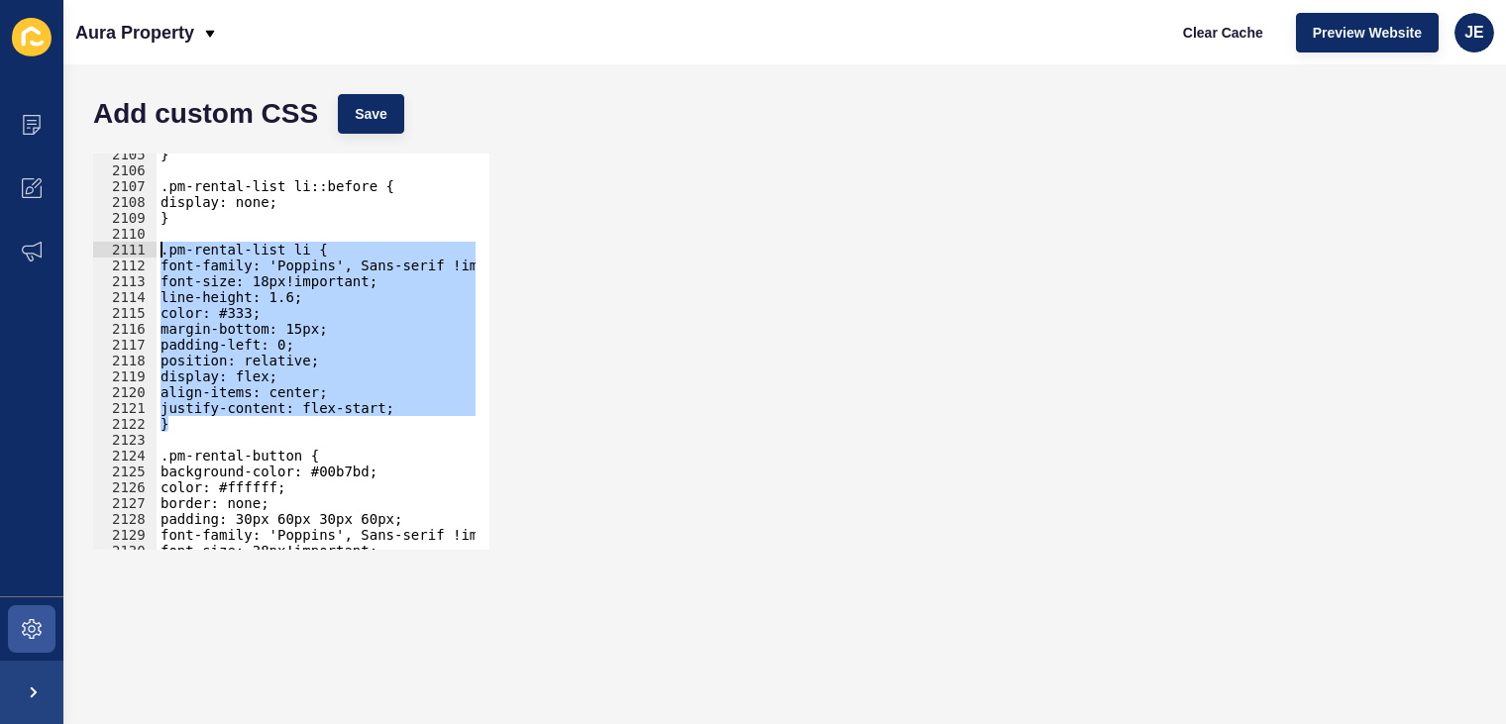
drag, startPoint x: 183, startPoint y: 424, endPoint x: 131, endPoint y: 256, distance: 176.4
click at [131, 256] on div "} 2105 2106 2107 2108 2109 2110 2111 2112 2113 2114 2115 2116 2117 2118 2119 21…" at bounding box center [291, 352] width 396 height 396
paste textarea "}"
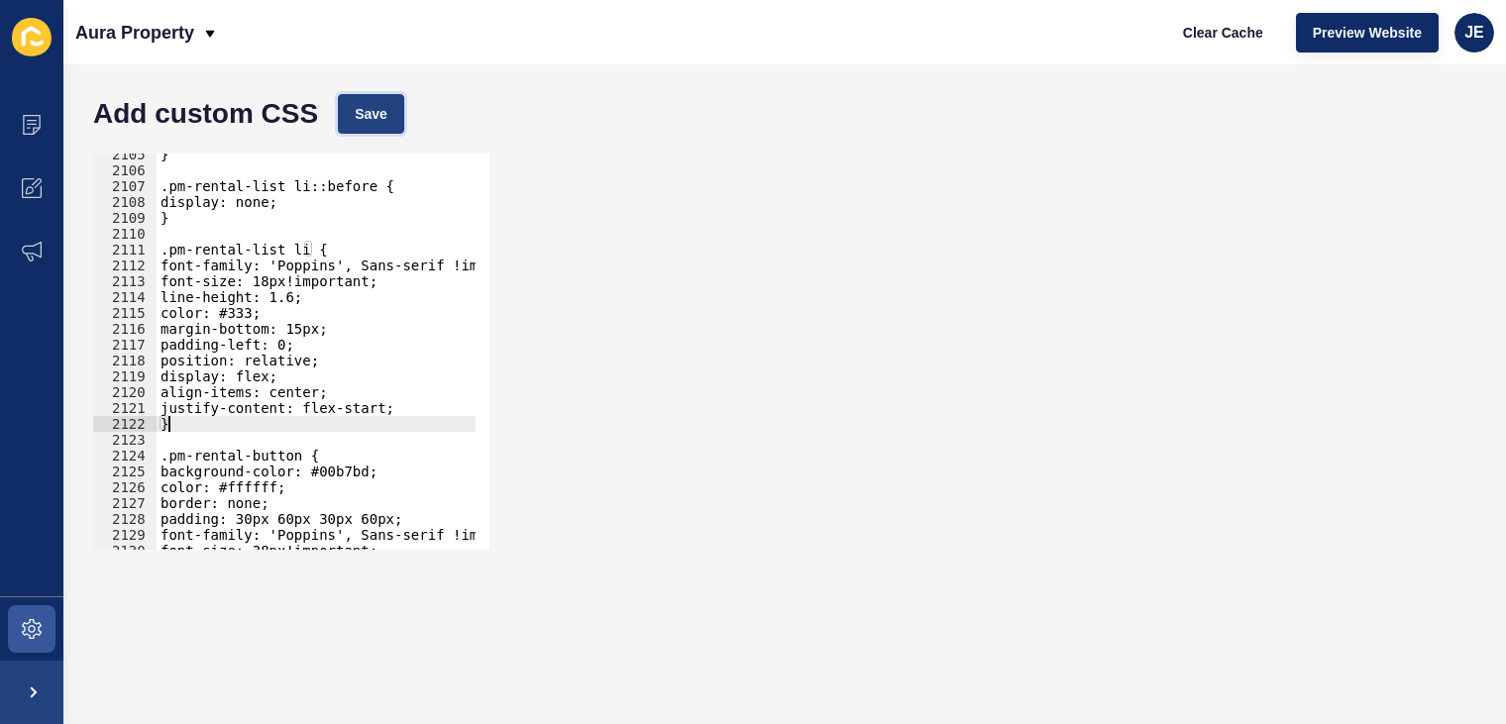
click at [349, 118] on button "Save" at bounding box center [371, 114] width 66 height 40
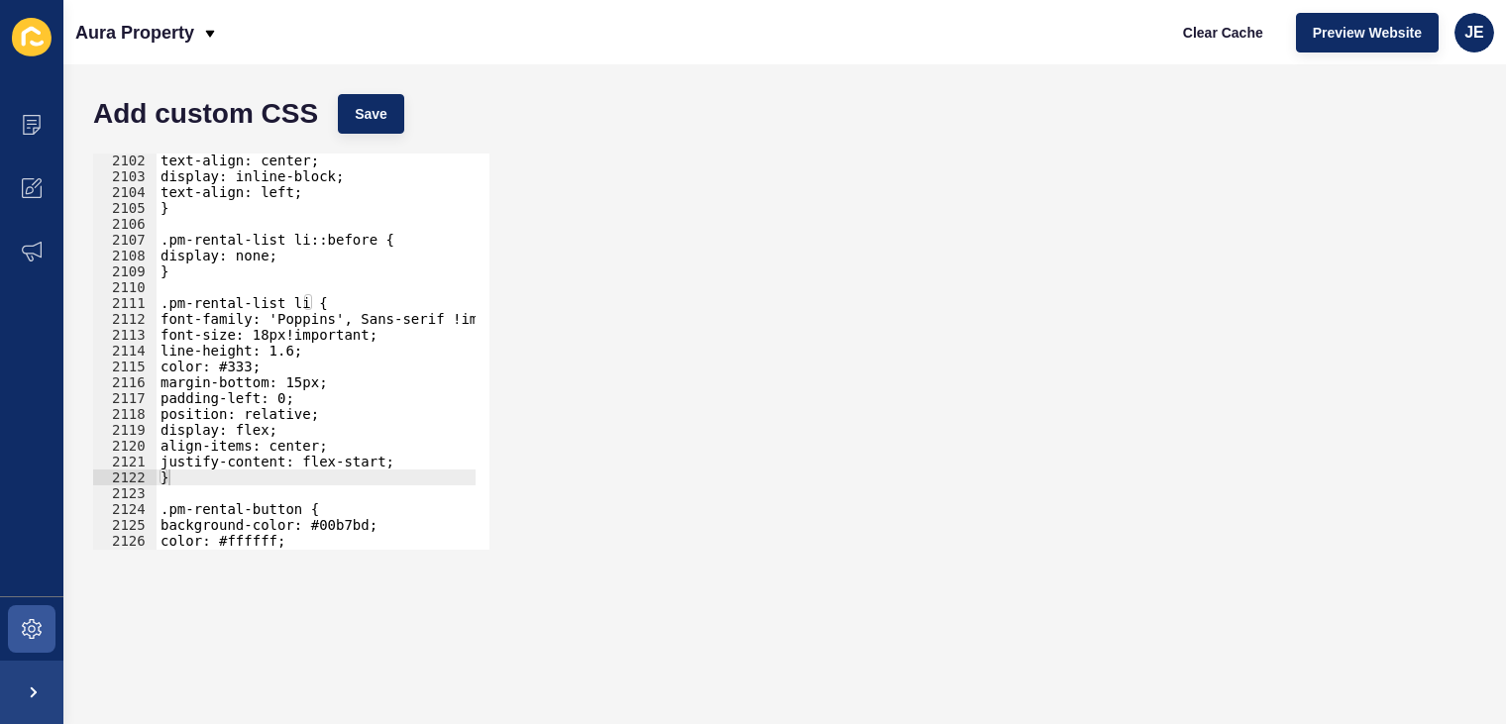
scroll to position [30547, 0]
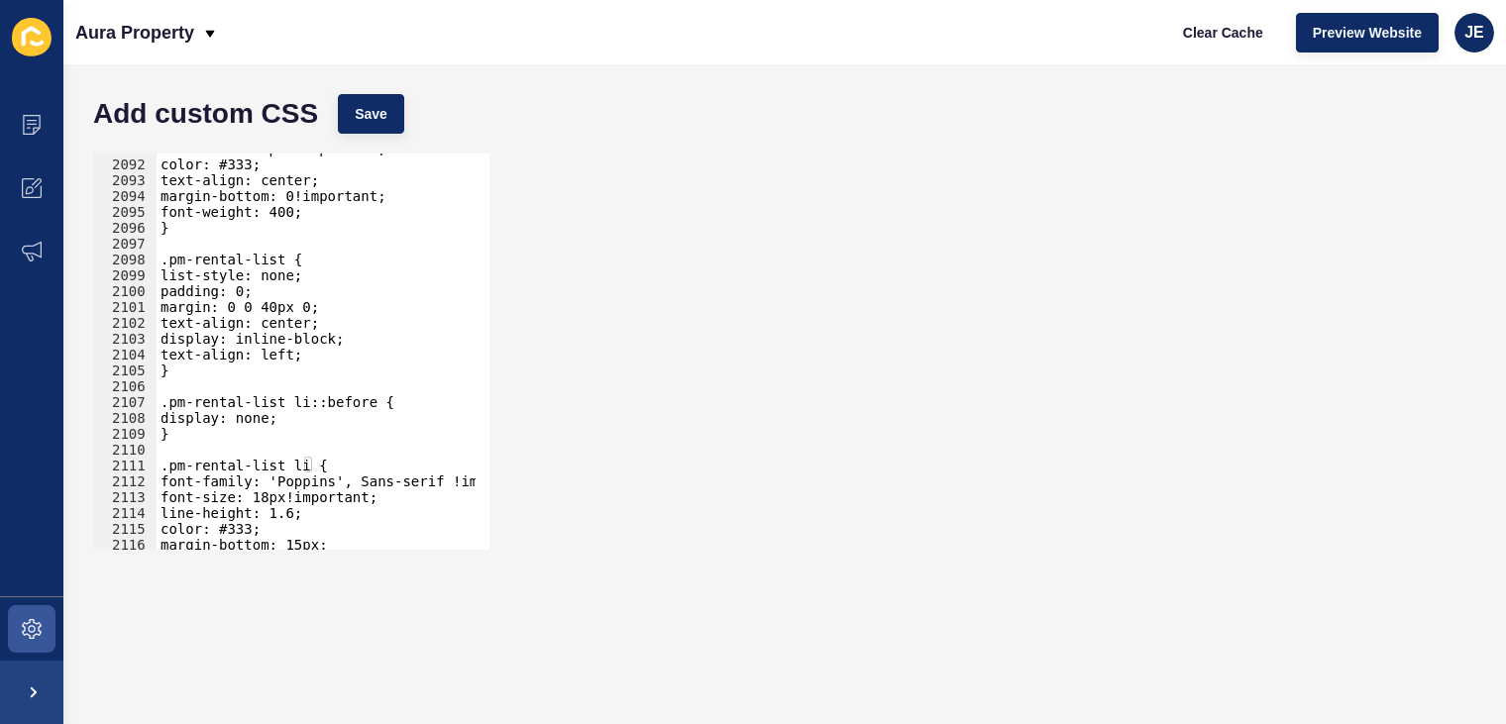
type textarea "text-align: left;"
click at [327, 353] on div "font-size: 25px !important; color: #333; text-align: center; margin-bottom: 0!i…" at bounding box center [550, 348] width 786 height 414
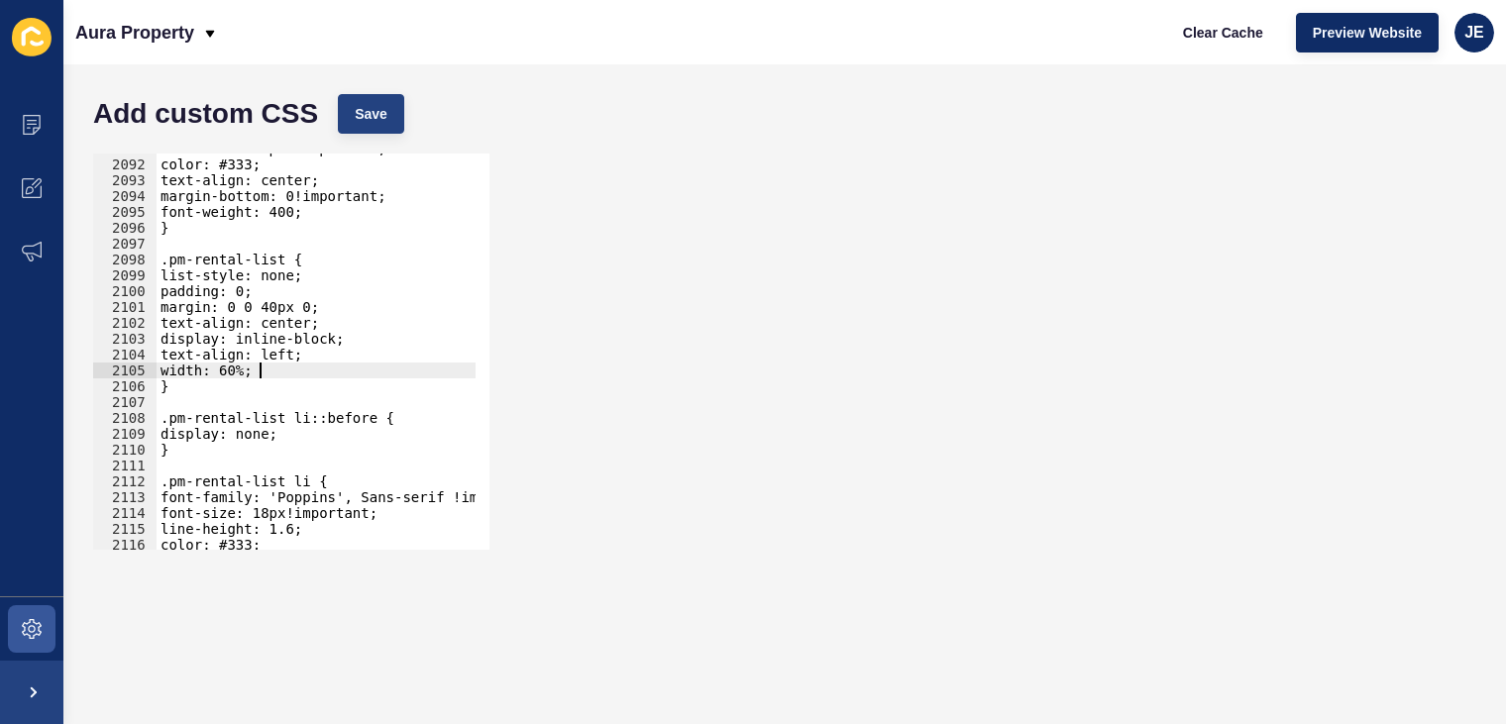
scroll to position [0, 6]
click at [375, 116] on span "Save" at bounding box center [371, 114] width 33 height 20
drag, startPoint x: 363, startPoint y: 104, endPoint x: 437, endPoint y: 66, distance: 83.3
click at [363, 105] on span "Save" at bounding box center [371, 114] width 33 height 20
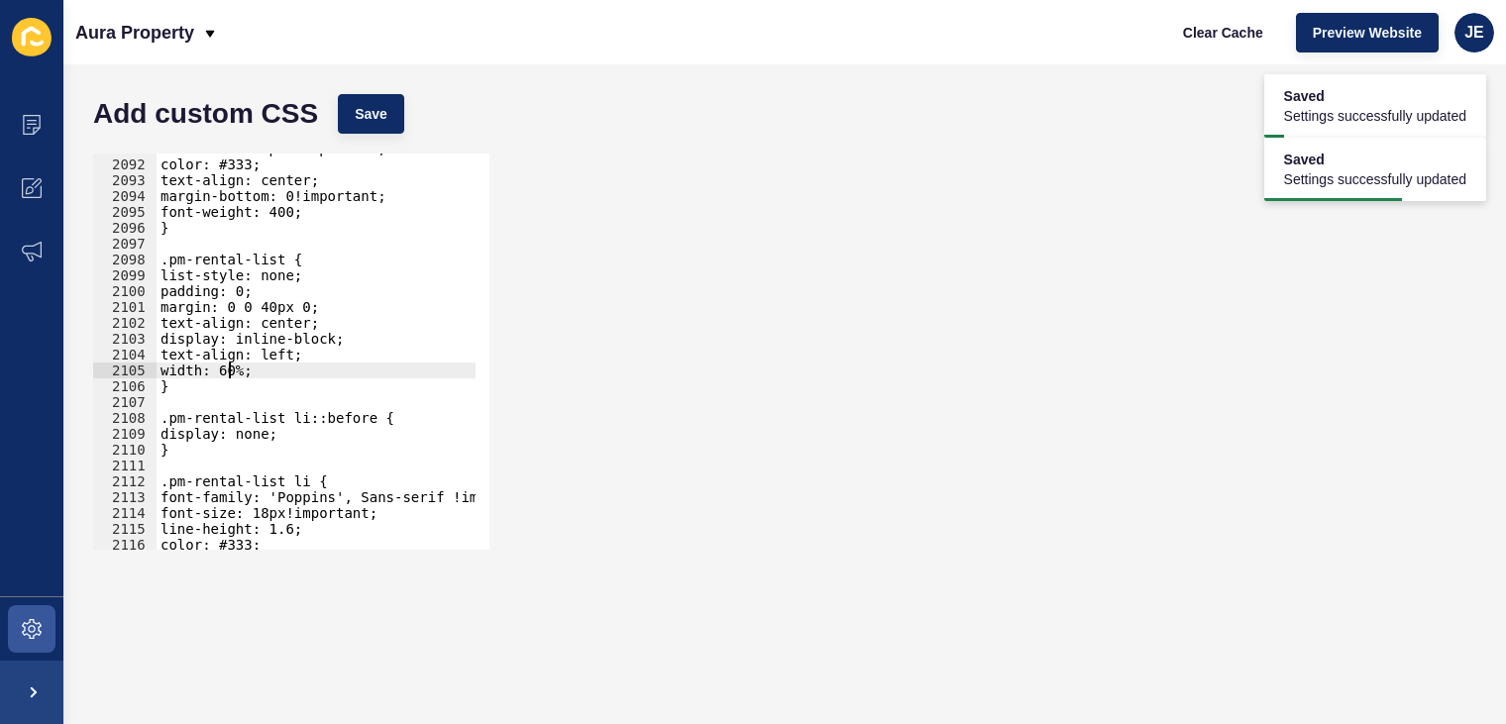
click at [232, 372] on div "font-size: 25px !important; color: #333; text-align: center; margin-bottom: 0!i…" at bounding box center [550, 348] width 786 height 414
click at [230, 371] on div "font-size: 25px !important; color: #333; text-align: center; margin-bottom: 0!i…" at bounding box center [550, 348] width 786 height 414
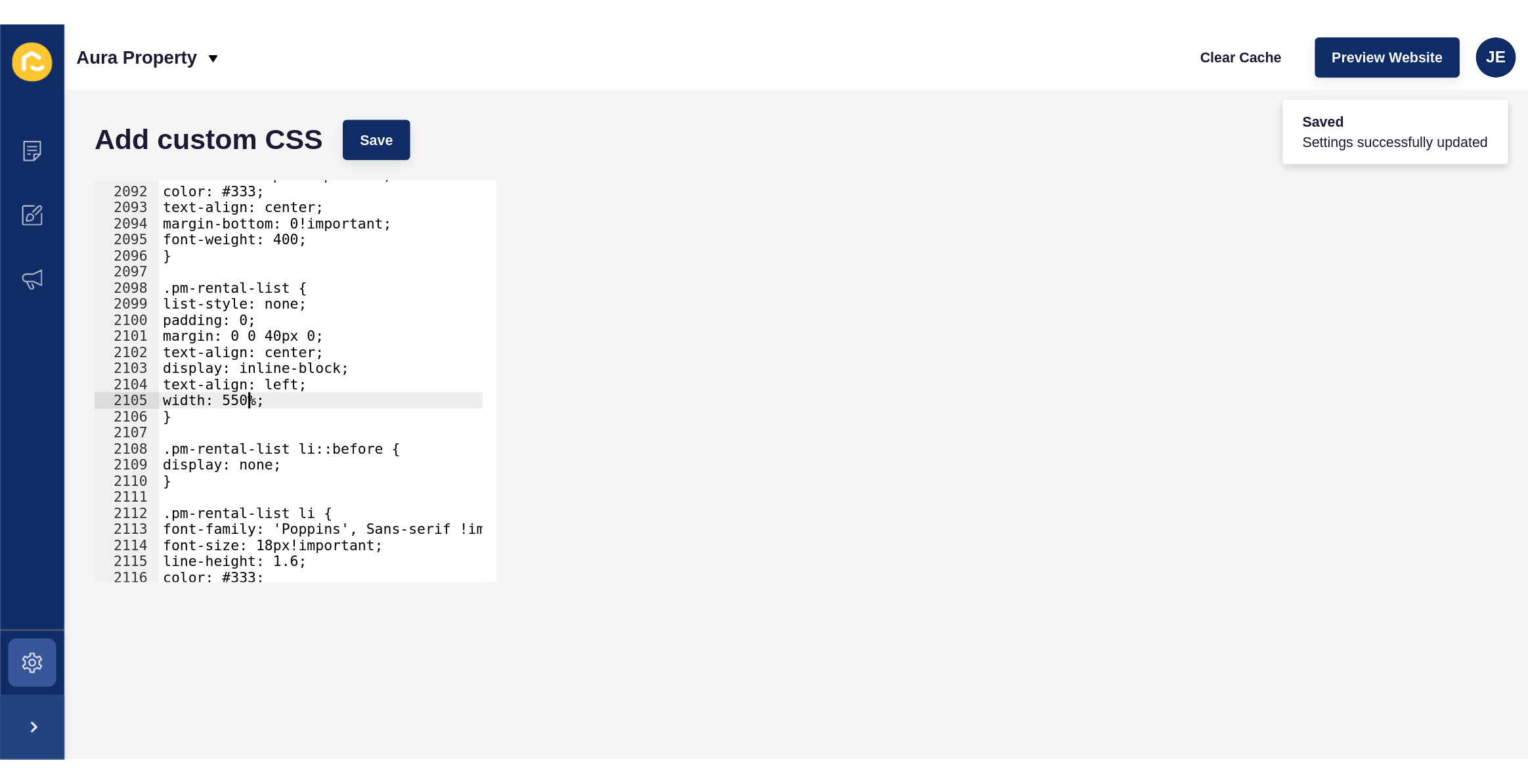
scroll to position [0, 3]
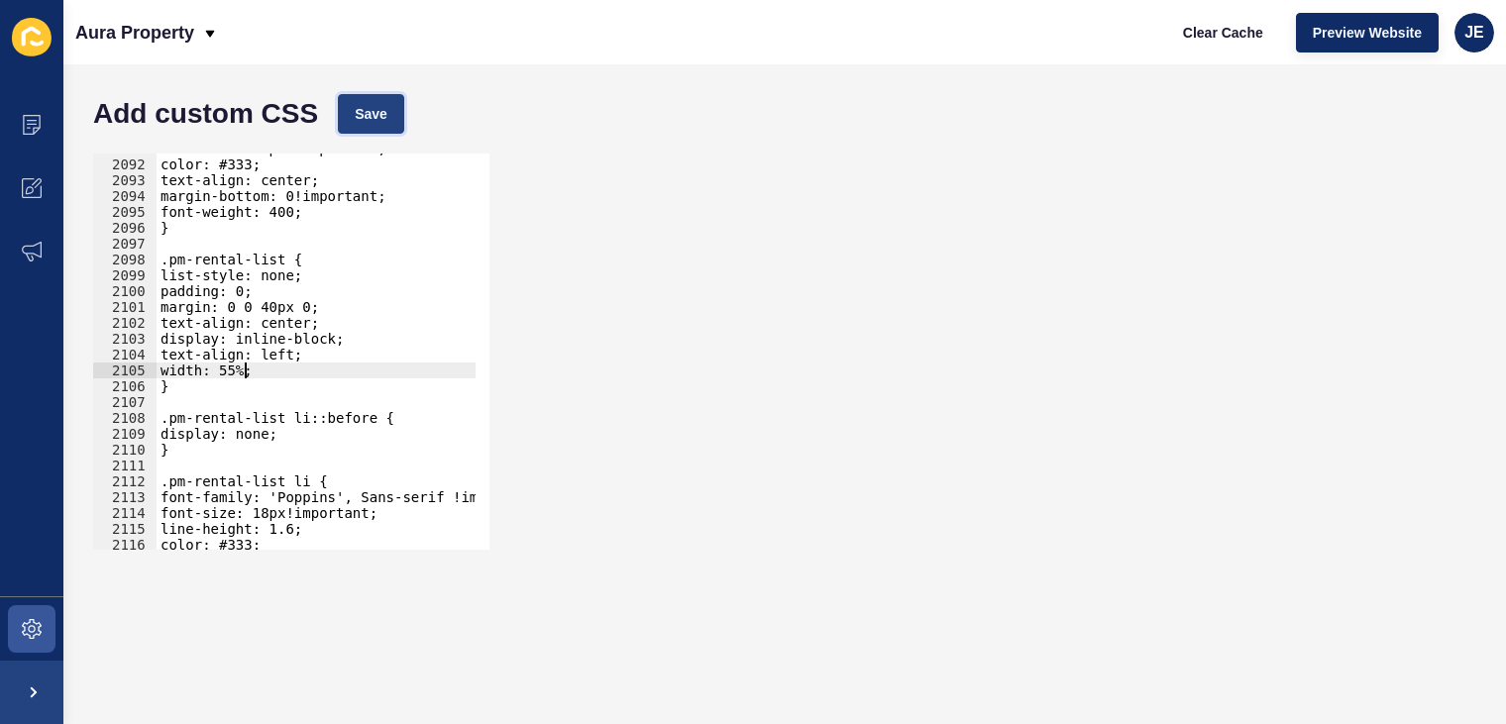
click at [379, 115] on span "Save" at bounding box center [371, 114] width 33 height 20
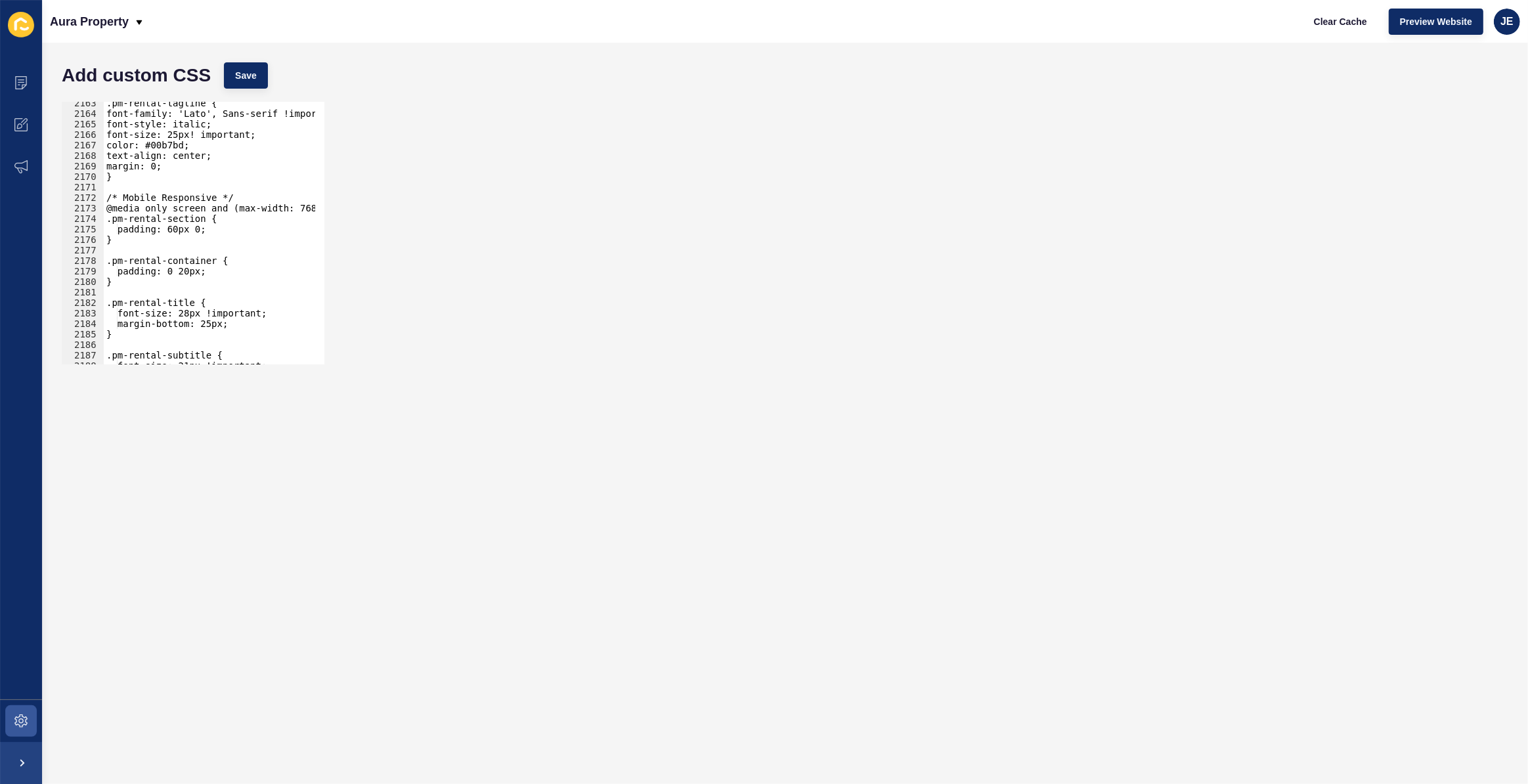
scroll to position [20928, 0]
click at [173, 230] on div ".pm-rental-tagline { font-family: 'Lato', Sans-serif !important; font-style: it…" at bounding box center [365, 235] width 521 height 274
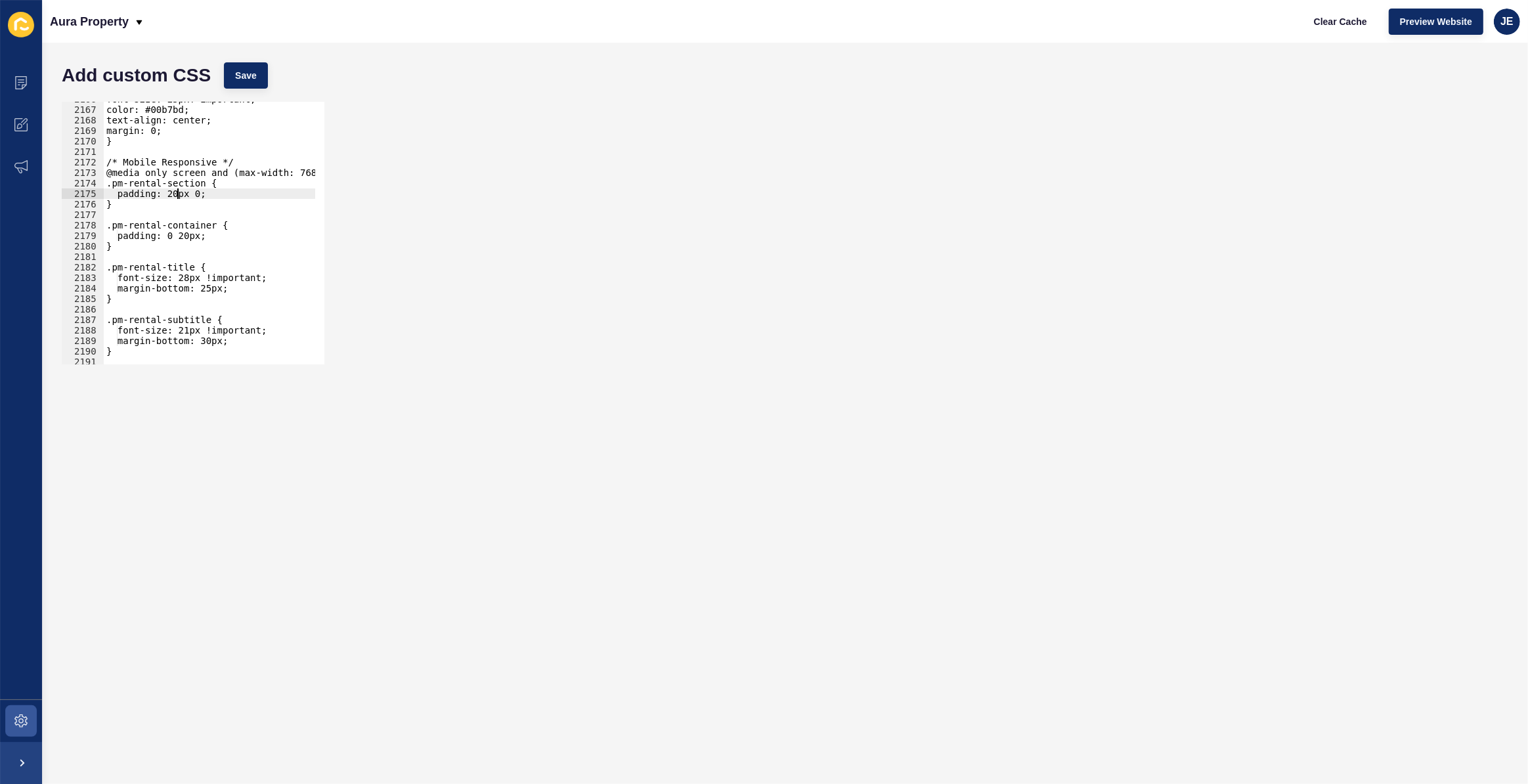
scroll to position [20961, 0]
click at [189, 277] on div "font-size: 25px! important; color: #00b7bd; text-align: center; margin: 0; } /*…" at bounding box center [365, 231] width 521 height 274
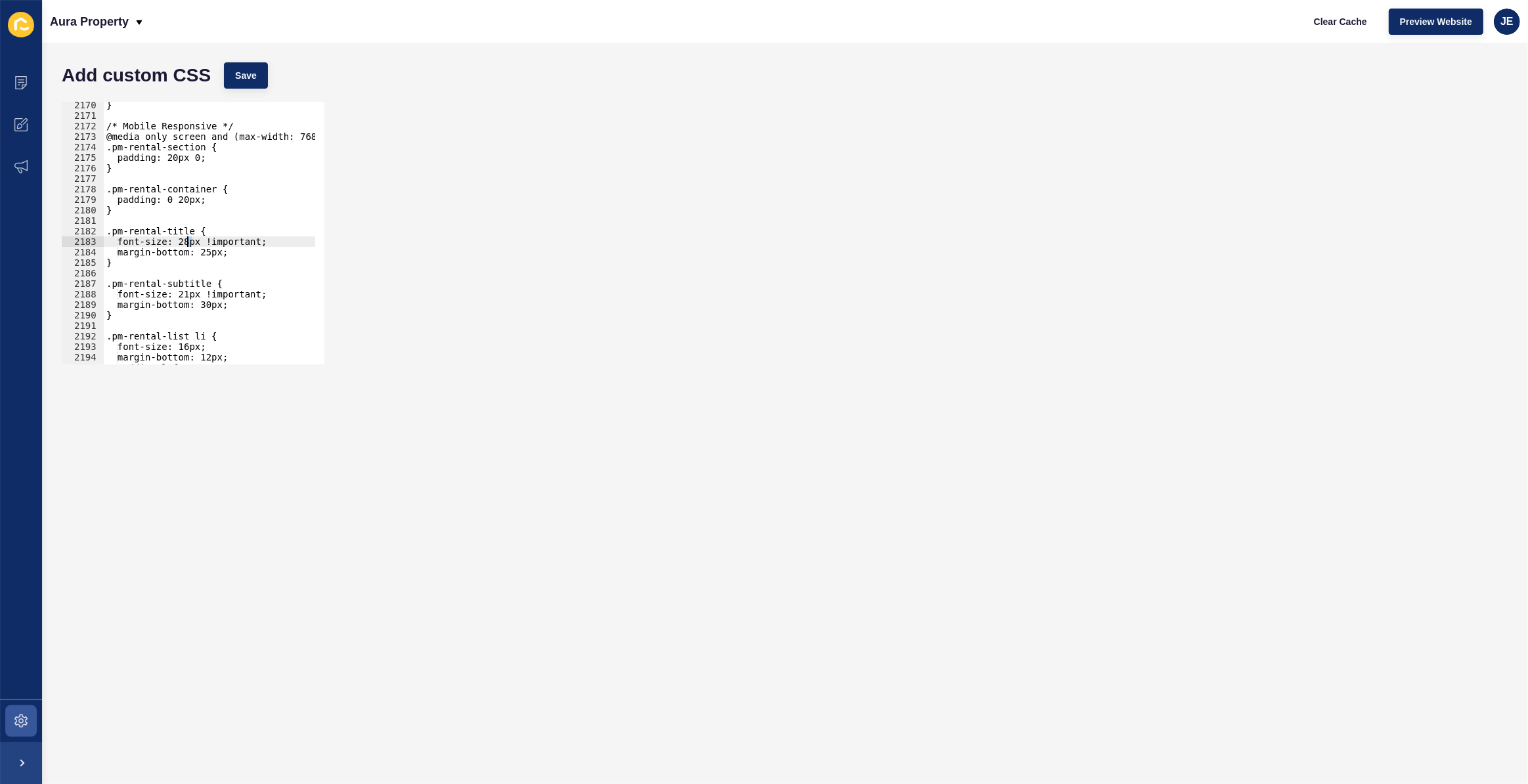
scroll to position [21026, 0]
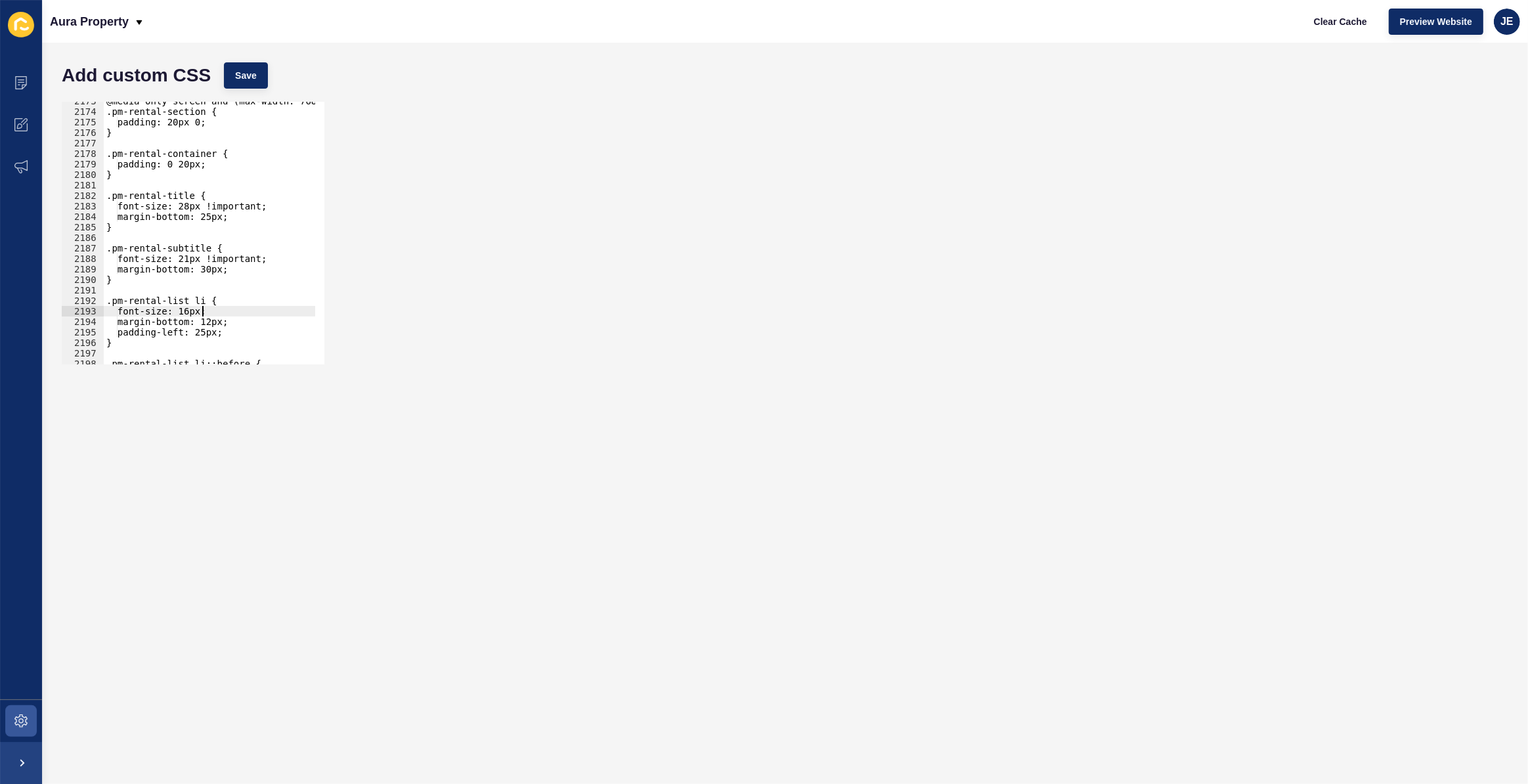
click at [202, 311] on div "@media only screen and (max-width: 768px) { .pm-rental-section { padding: 20px …" at bounding box center [365, 233] width 521 height 274
click at [188, 311] on div "@media only screen and (max-width: 768px) { .pm-rental-section { padding: 20px …" at bounding box center [365, 233] width 521 height 274
click at [206, 313] on div "@media only screen and (max-width: 768px) { .pm-rental-section { padding: 20px …" at bounding box center [365, 233] width 521 height 274
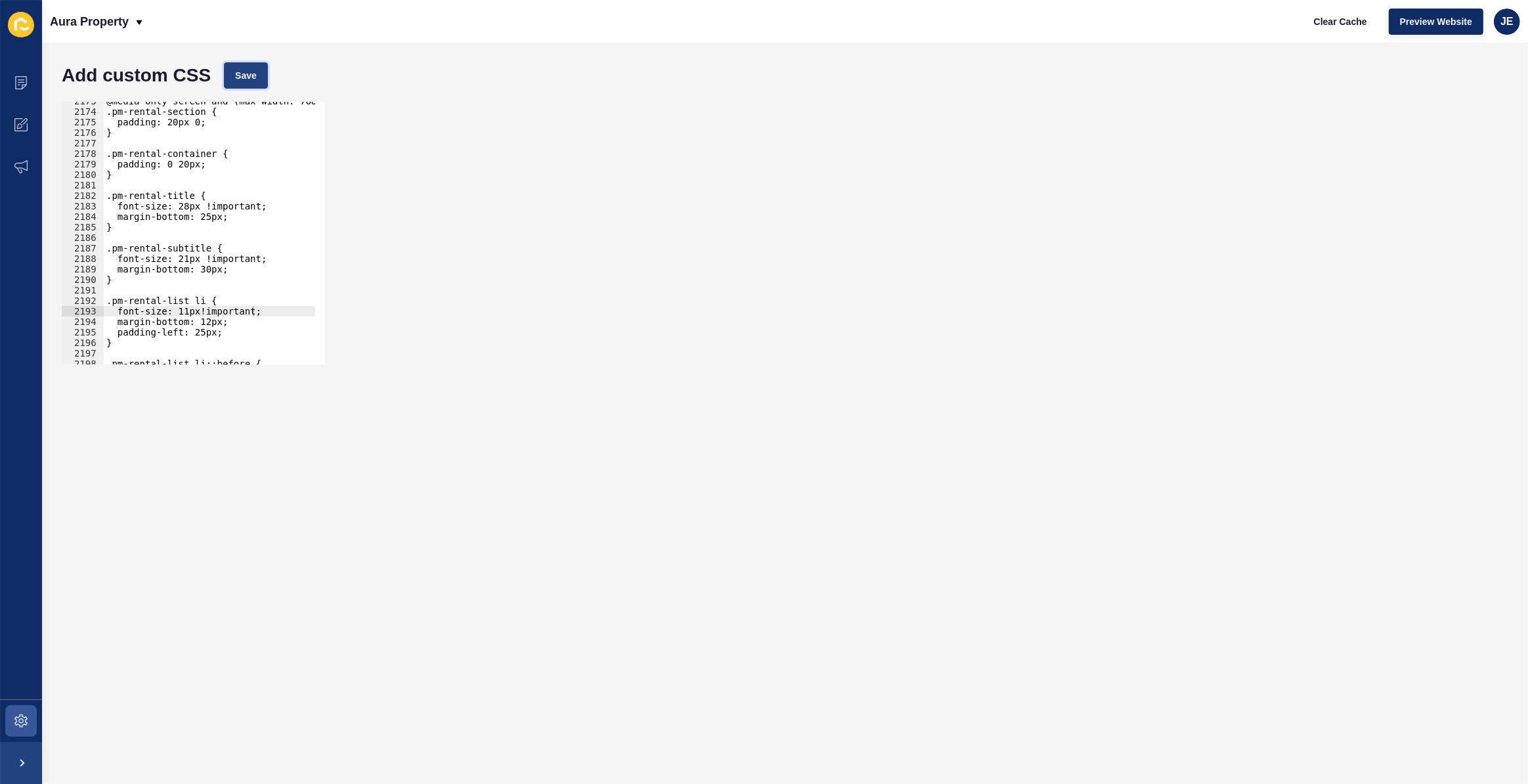
click at [243, 78] on span "Save" at bounding box center [246, 76] width 22 height 13
drag, startPoint x: 236, startPoint y: 333, endPoint x: 125, endPoint y: 321, distance: 111.6
click at [125, 321] on div "@media only screen and (max-width: 768px) { .pm-rental-section { padding: 20px …" at bounding box center [365, 233] width 521 height 274
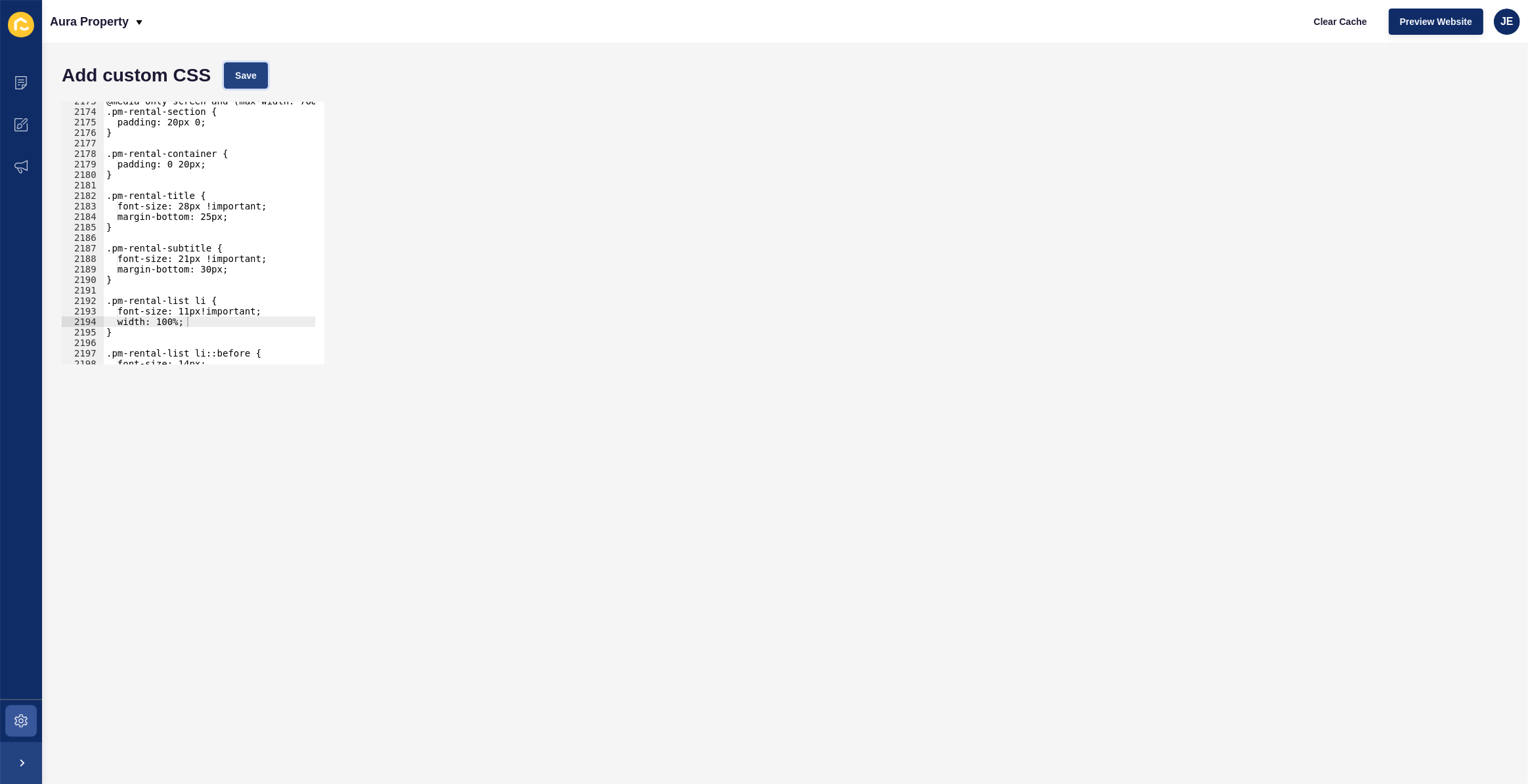
click at [240, 72] on span "Save" at bounding box center [246, 76] width 22 height 13
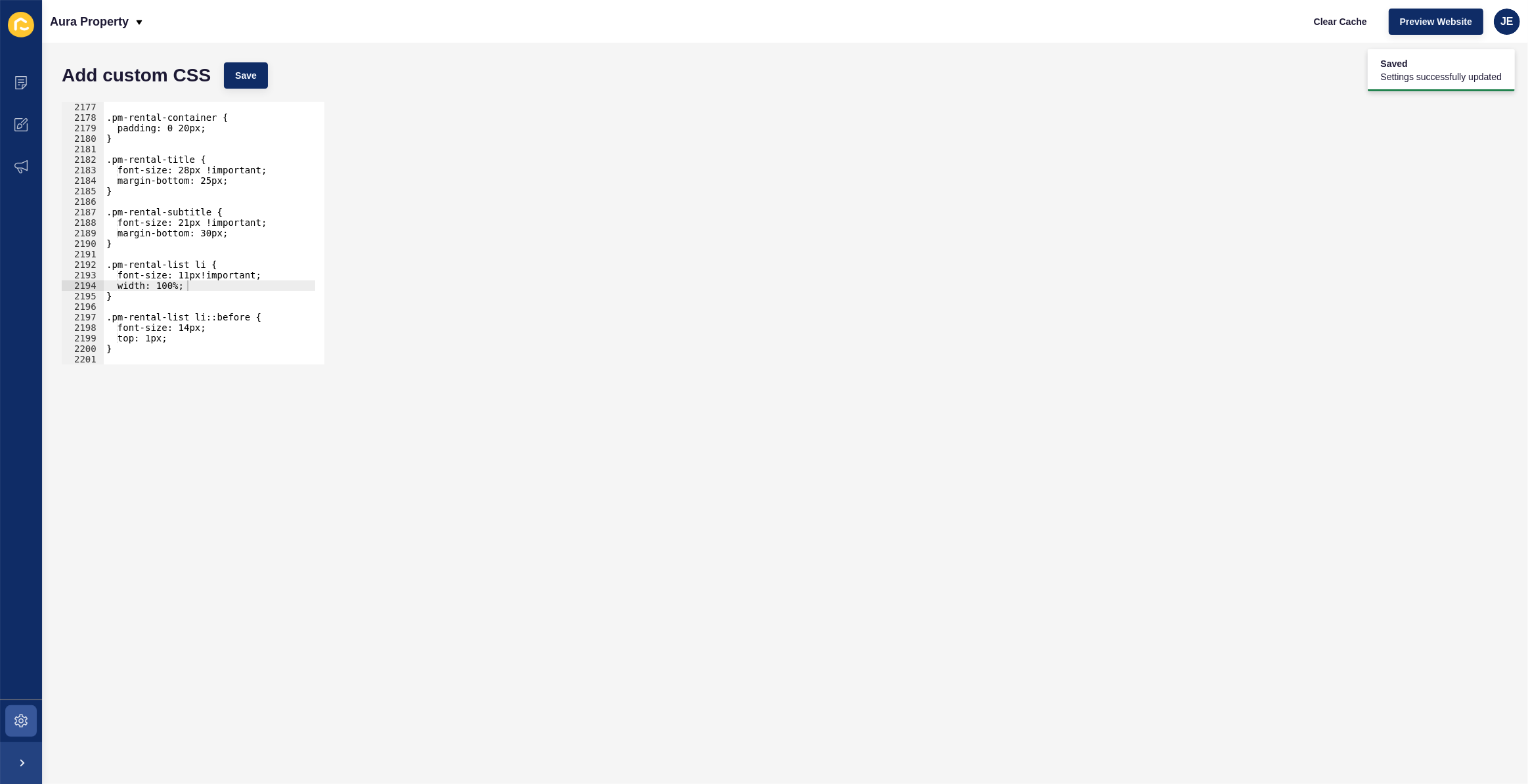
scroll to position [21136, 0]
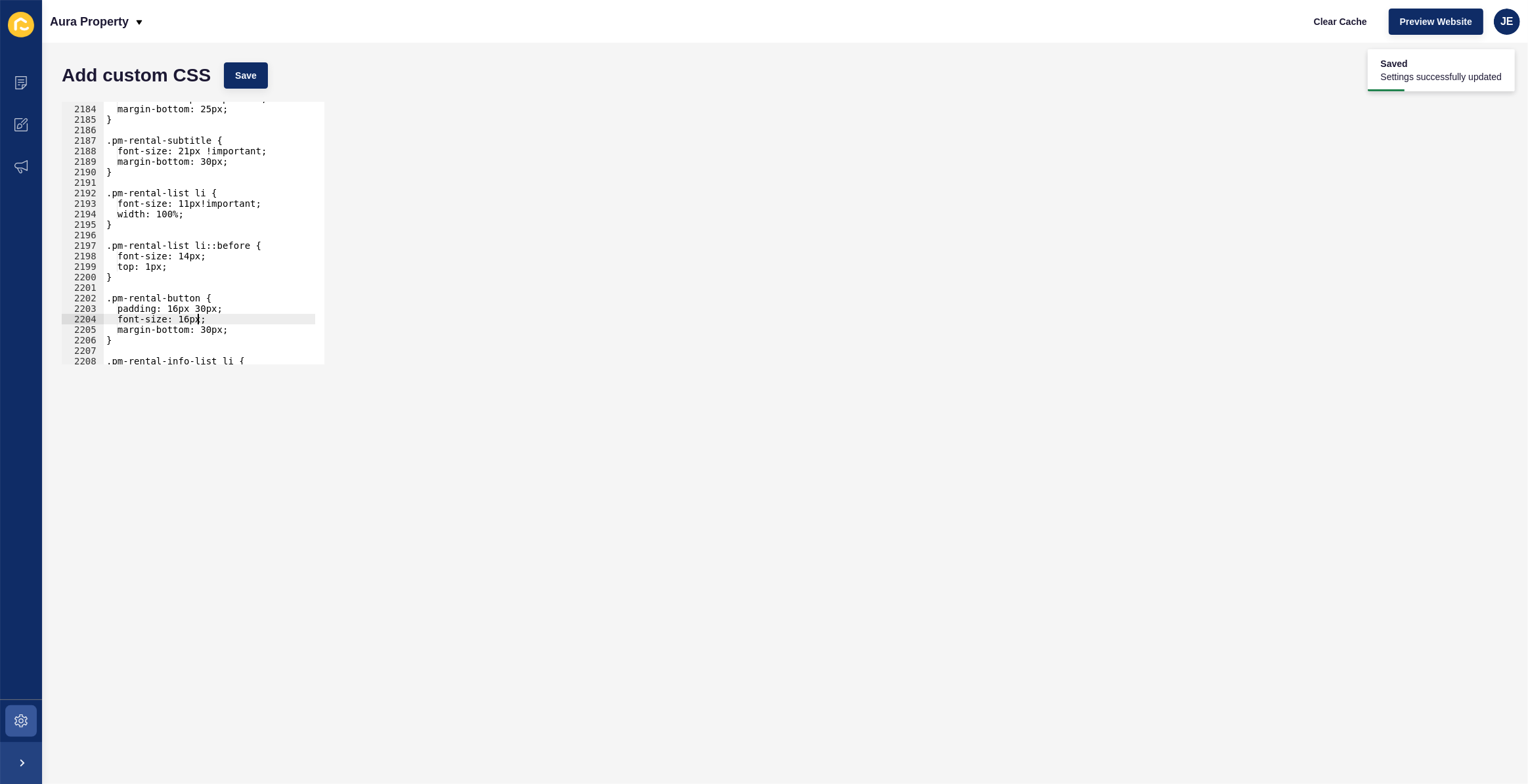
click at [200, 319] on div "font-size: 28px !important; margin-bottom: 25px; } .pm-rental-subtitle { font-s…" at bounding box center [365, 231] width 521 height 274
click at [202, 320] on div "font-size: 28px !important; margin-bottom: 25px; } .pm-rental-subtitle { font-s…" at bounding box center [365, 231] width 521 height 274
click at [243, 78] on span "Save" at bounding box center [246, 76] width 22 height 13
type textarea "width: 100%;"
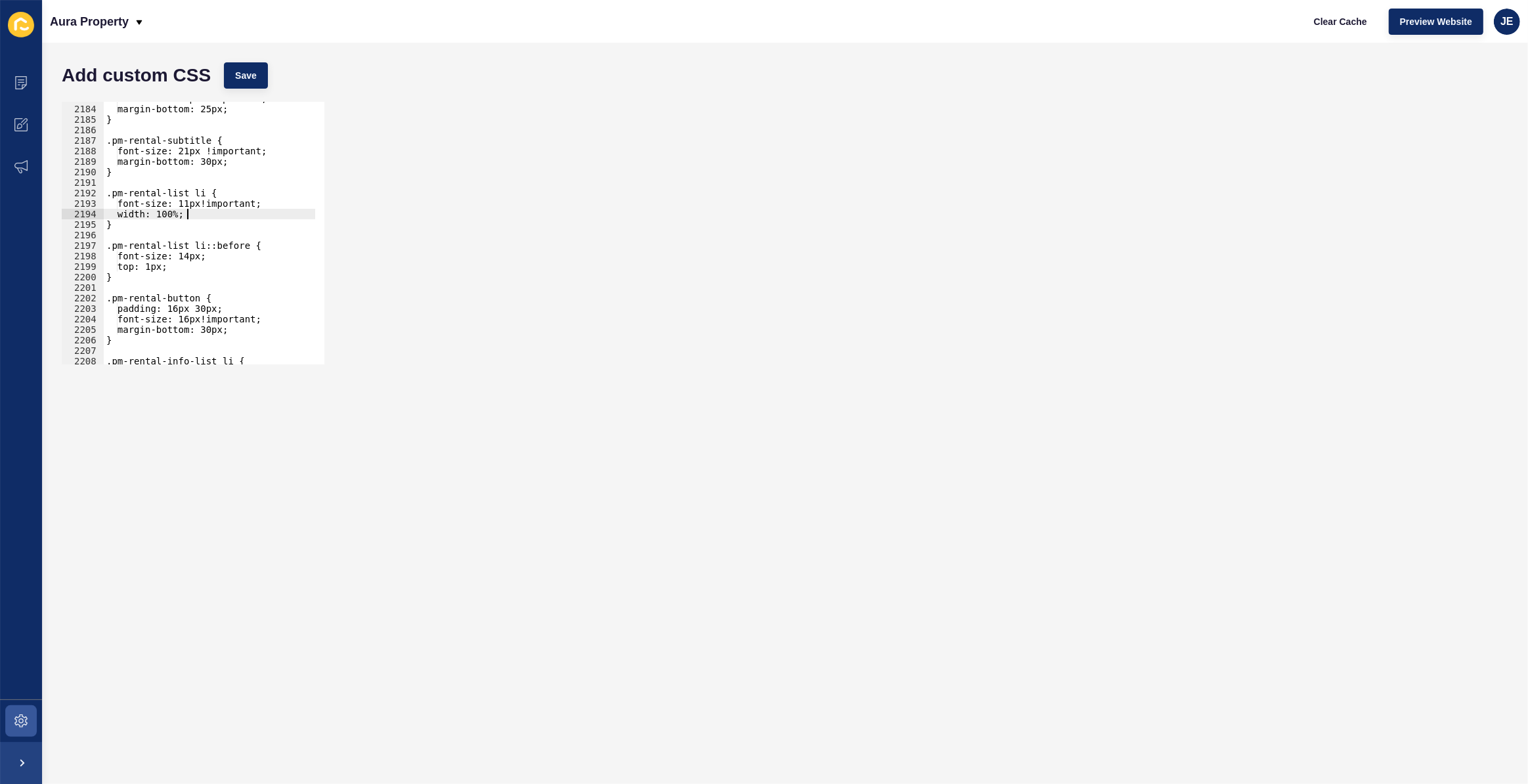
scroll to position [0, 5]
drag, startPoint x: 203, startPoint y: 211, endPoint x: 108, endPoint y: 213, distance: 95.0
click at [108, 213] on div "font-size: 28px !important; margin-bottom: 25px; } .pm-rental-subtitle { font-s…" at bounding box center [365, 231] width 521 height 274
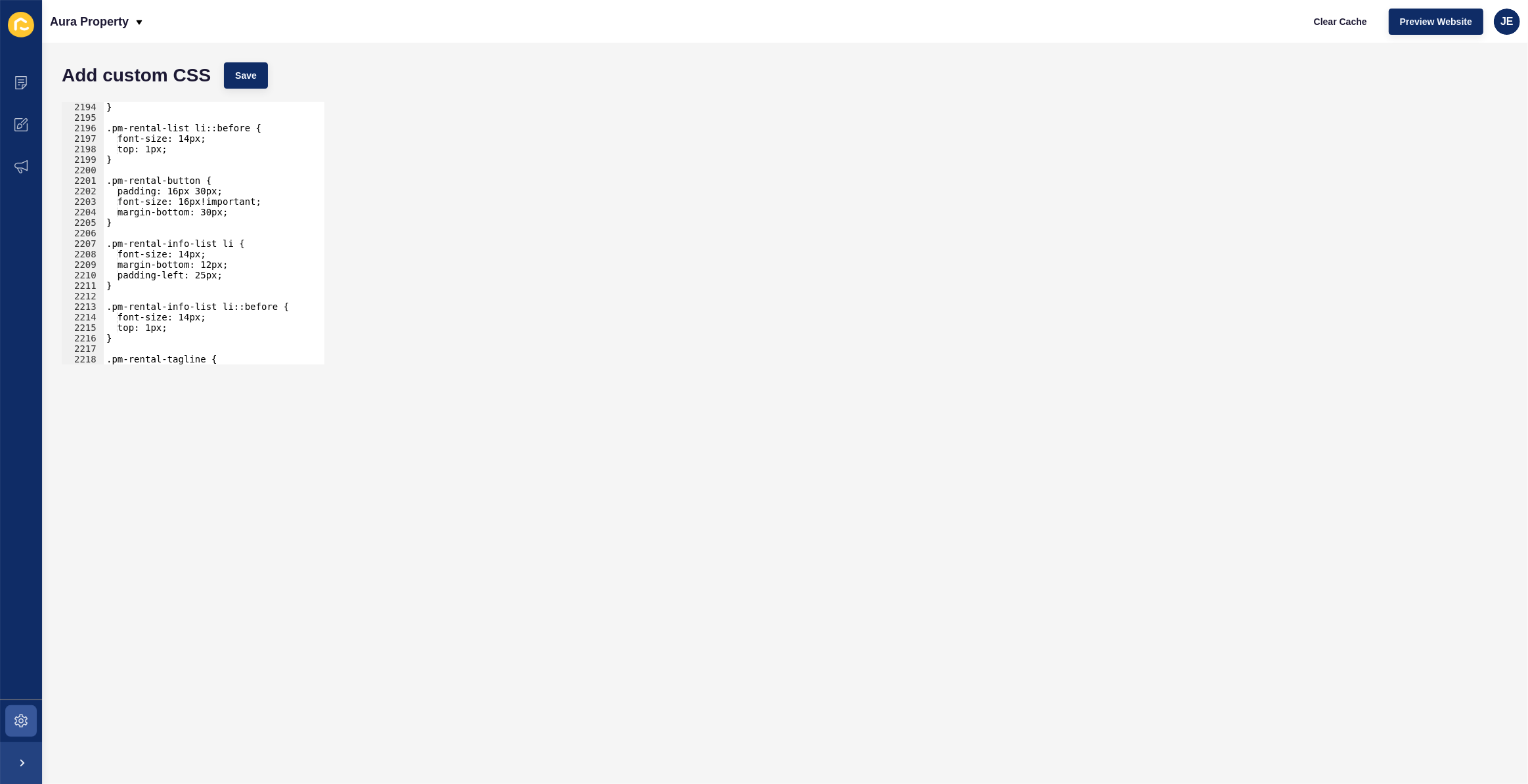
scroll to position [21145, 0]
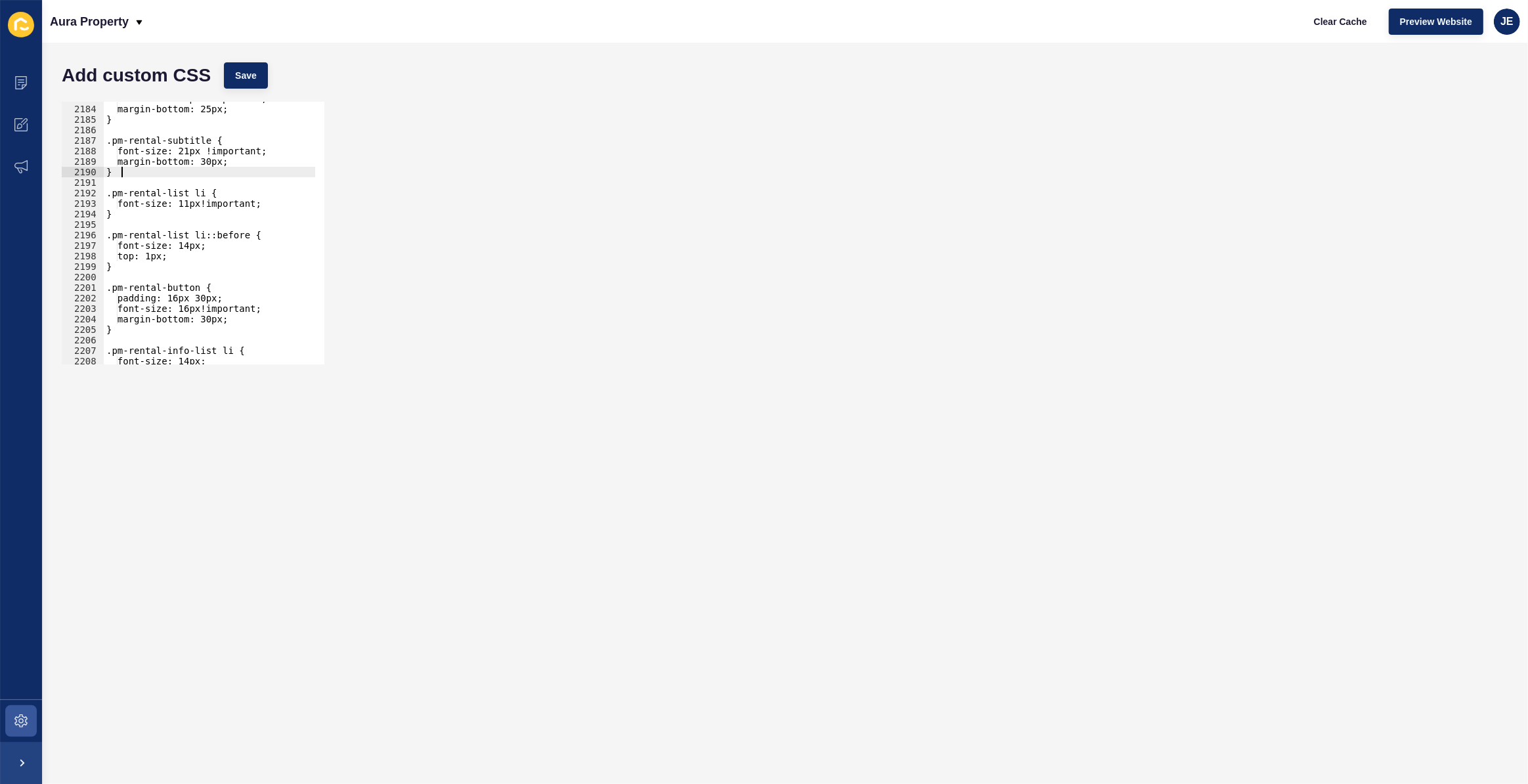
click at [157, 176] on div "font-size: 28px !important; margin-bottom: 25px; } .pm-rental-subtitle { font-s…" at bounding box center [365, 231] width 521 height 274
type textarea "}"
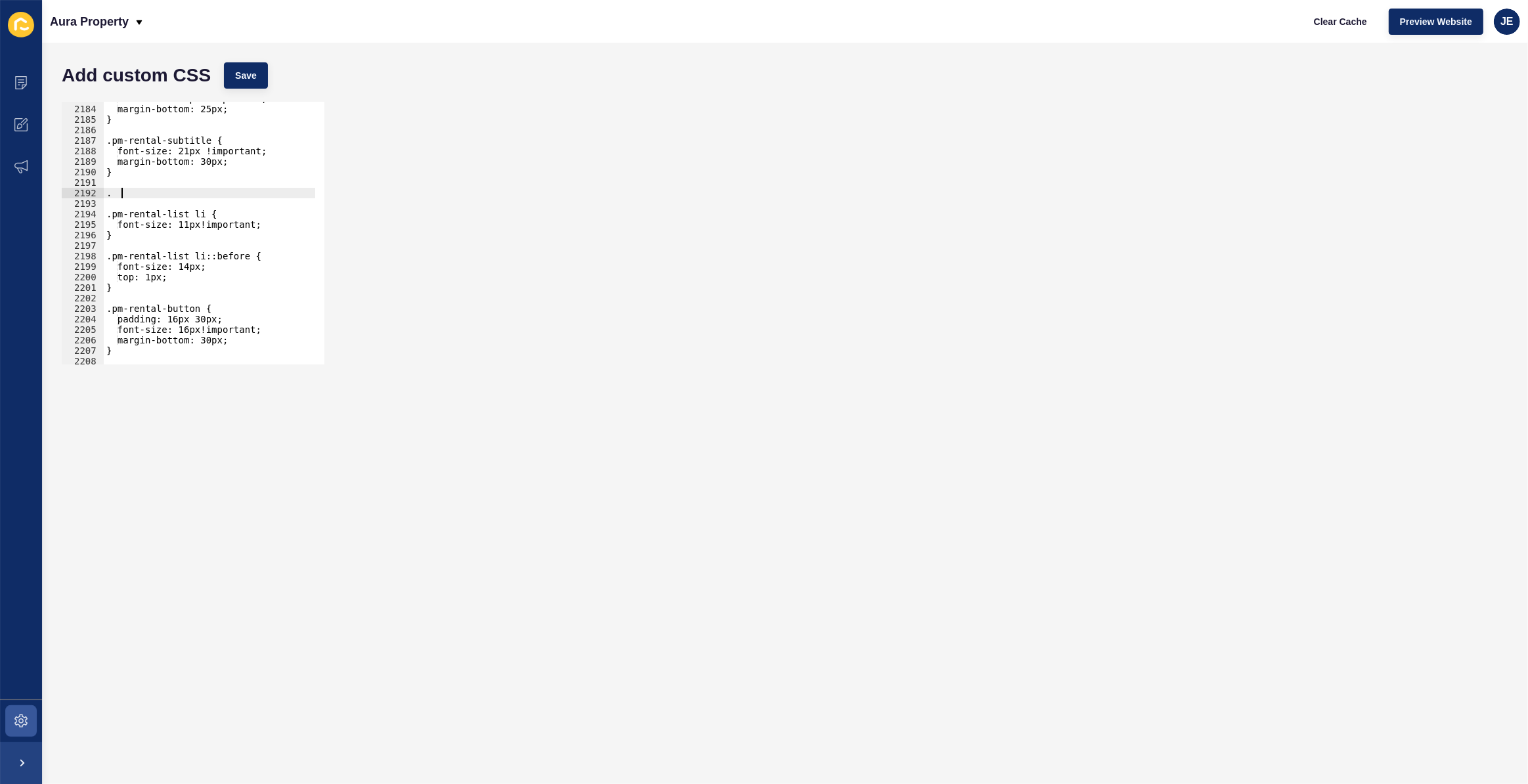
scroll to position [0, 0]
type textarea ".pm-rental-list{"
paste textarea "width: 100%;"
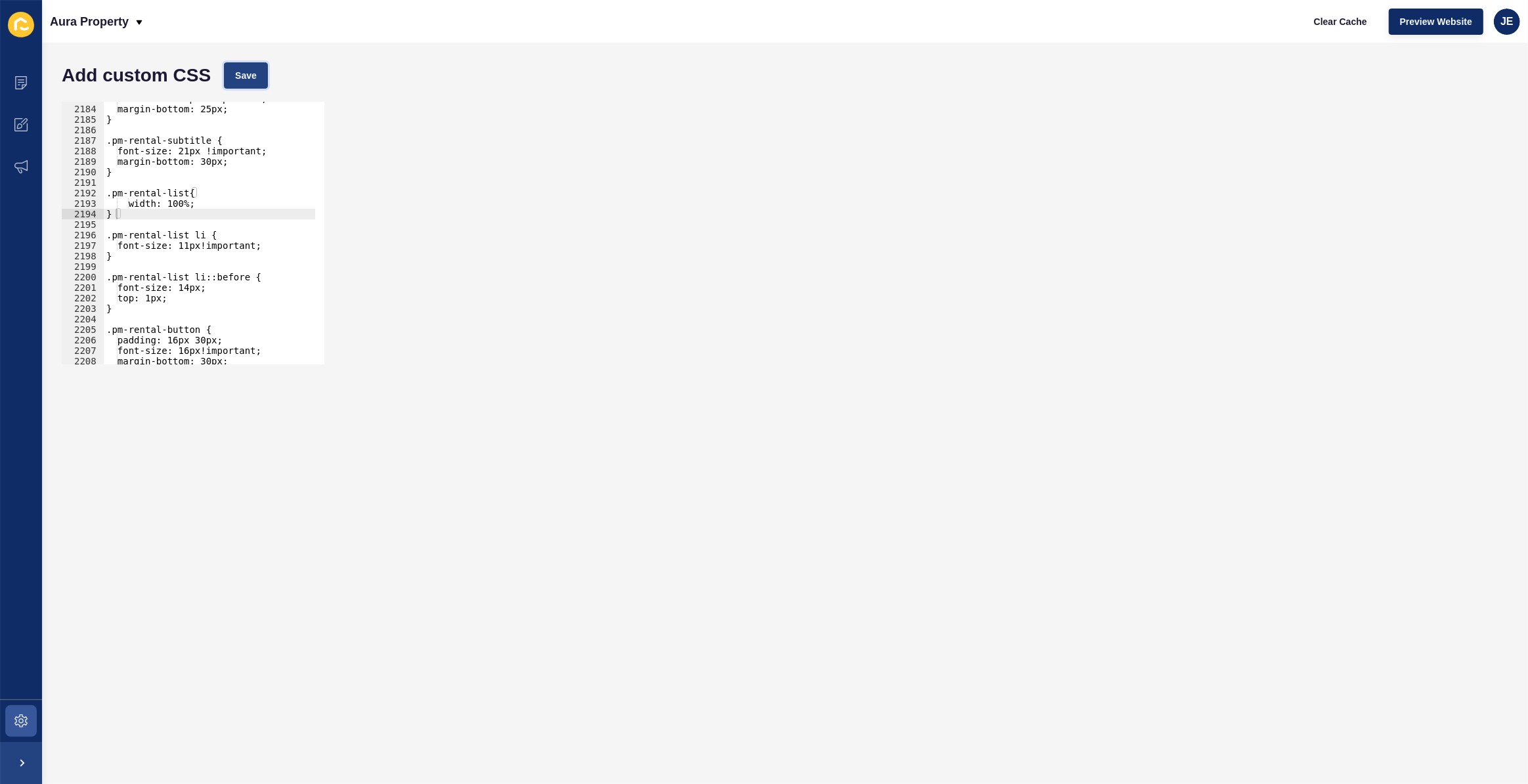
click at [251, 82] on span "Save" at bounding box center [246, 76] width 22 height 13
drag, startPoint x: 186, startPoint y: 206, endPoint x: 172, endPoint y: 201, distance: 14.9
click at [172, 201] on div "font-size: 28px !important; margin-bottom: 25px; } .pm-rental-subtitle { font-s…" at bounding box center [365, 231] width 521 height 274
click at [248, 80] on span "Save" at bounding box center [246, 76] width 22 height 13
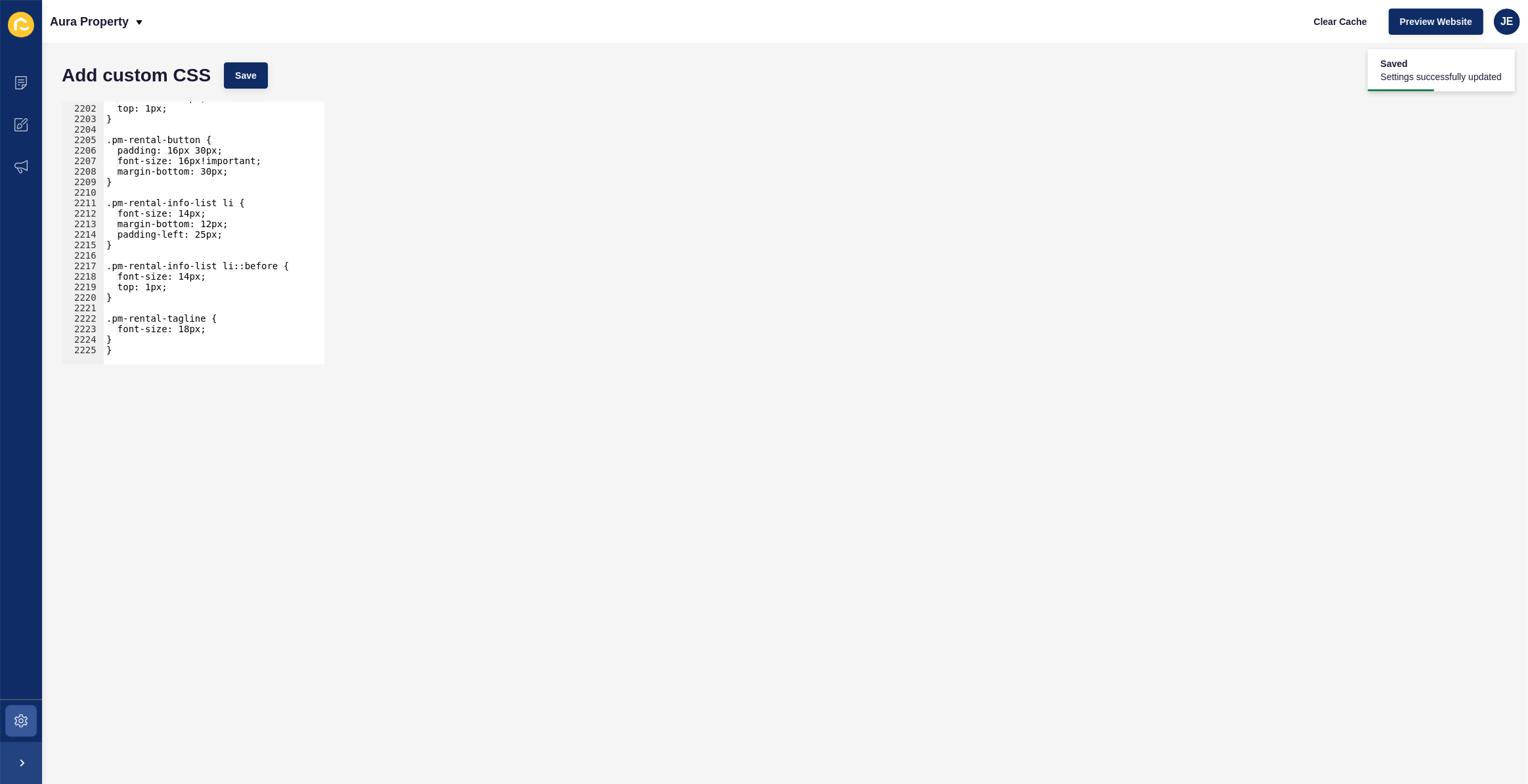
scroll to position [21261, 0]
click at [186, 330] on div "font-size: 14px; top: 1px; } .pm-rental-button { padding: 16px 30px; font-size:…" at bounding box center [365, 230] width 521 height 274
click at [204, 329] on div "font-size: 14px; top: 1px; } .pm-rental-button { padding: 16px 30px; font-size:…" at bounding box center [365, 230] width 521 height 274
click at [202, 215] on div "font-size: 14px; top: 1px; } .pm-rental-button { padding: 16px 30px; font-size:…" at bounding box center [365, 230] width 521 height 274
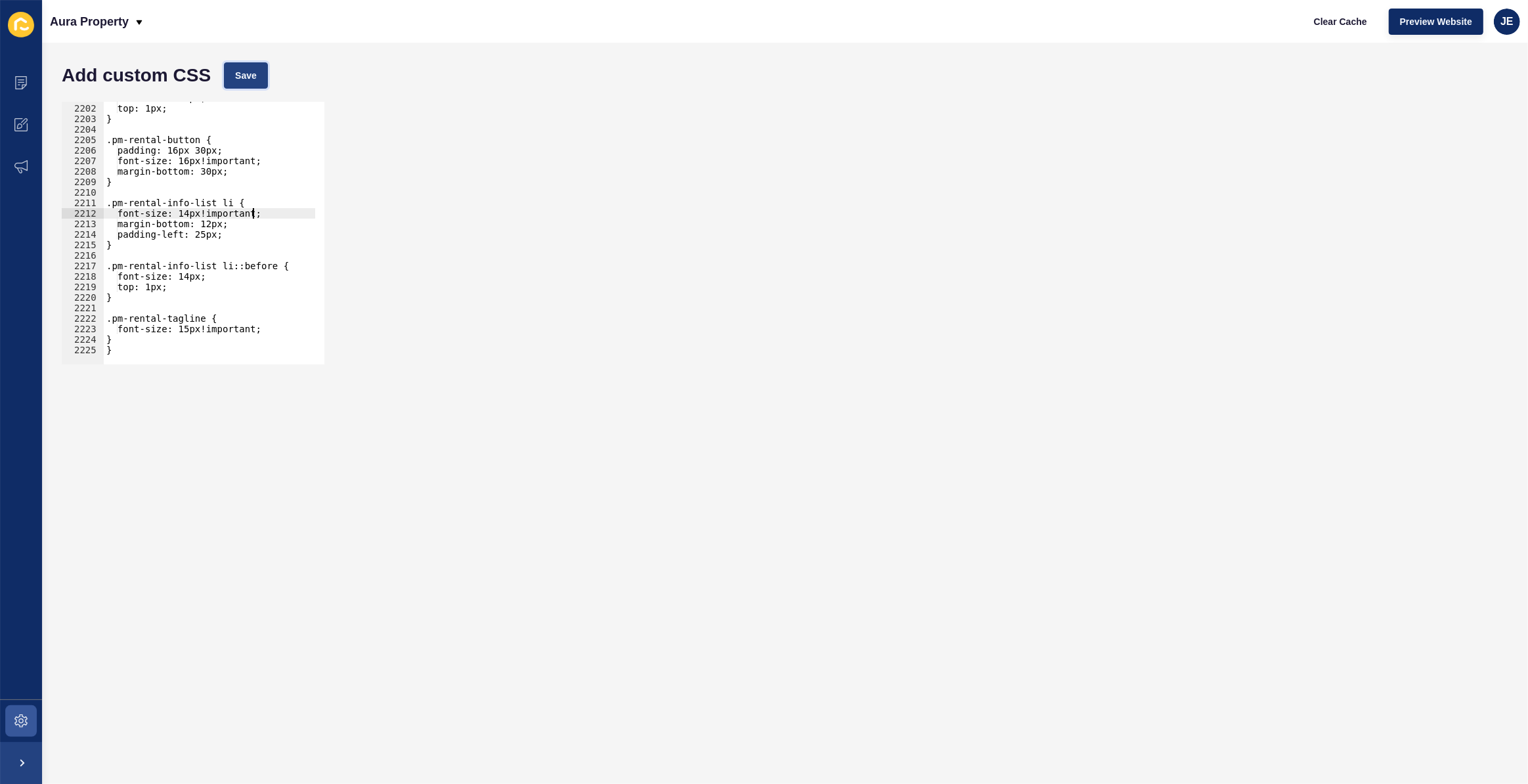
click at [228, 69] on button "Save" at bounding box center [246, 76] width 44 height 27
click at [187, 212] on div "font-size: 14px; top: 1px; } .pm-rental-button { padding: 16px 30px; font-size:…" at bounding box center [365, 230] width 521 height 274
type textarea "font-size: 10px!important;"
click at [245, 96] on div "font-size: 10px!important; 2201 2202 2203 2204 2205 2206 2207 2208 2209 2210 22…" at bounding box center [785, 233] width 1460 height 276
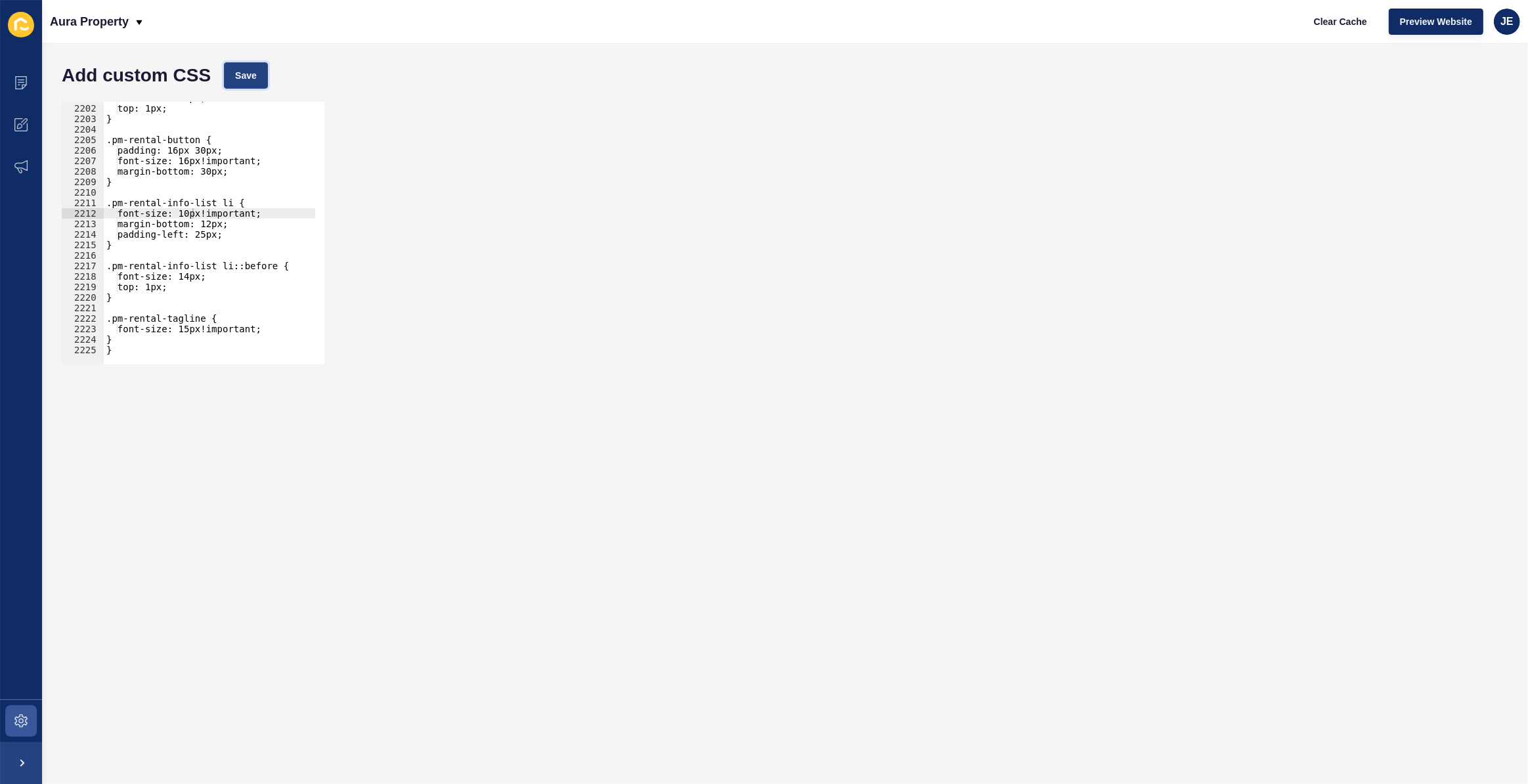
click at [253, 75] on span "Save" at bounding box center [246, 76] width 22 height 13
click at [264, 217] on div "font-size: 14px; top: 1px; } .pm-rental-button { padding: 16px 30px; font-size:…" at bounding box center [365, 230] width 521 height 274
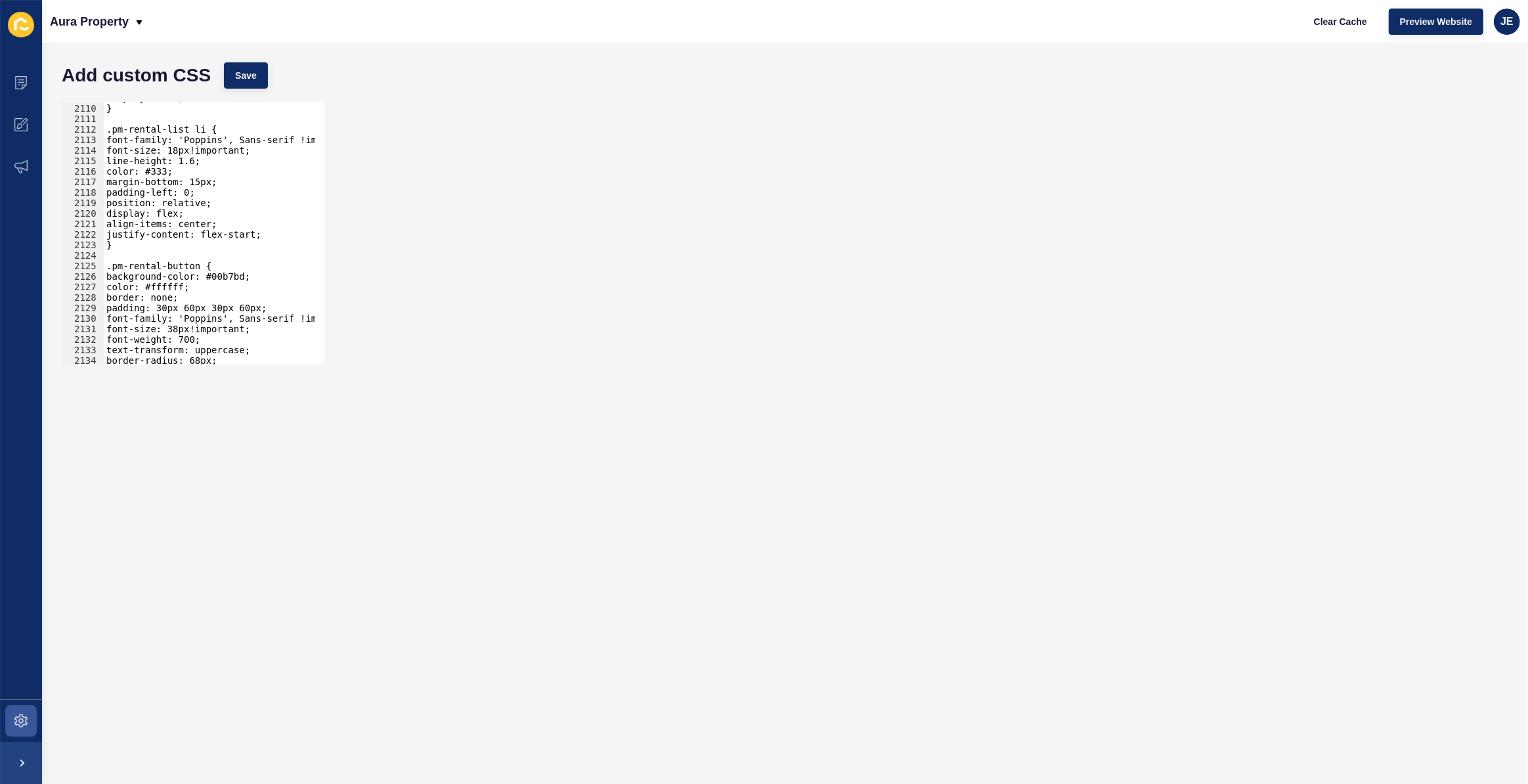
scroll to position [20350, 0]
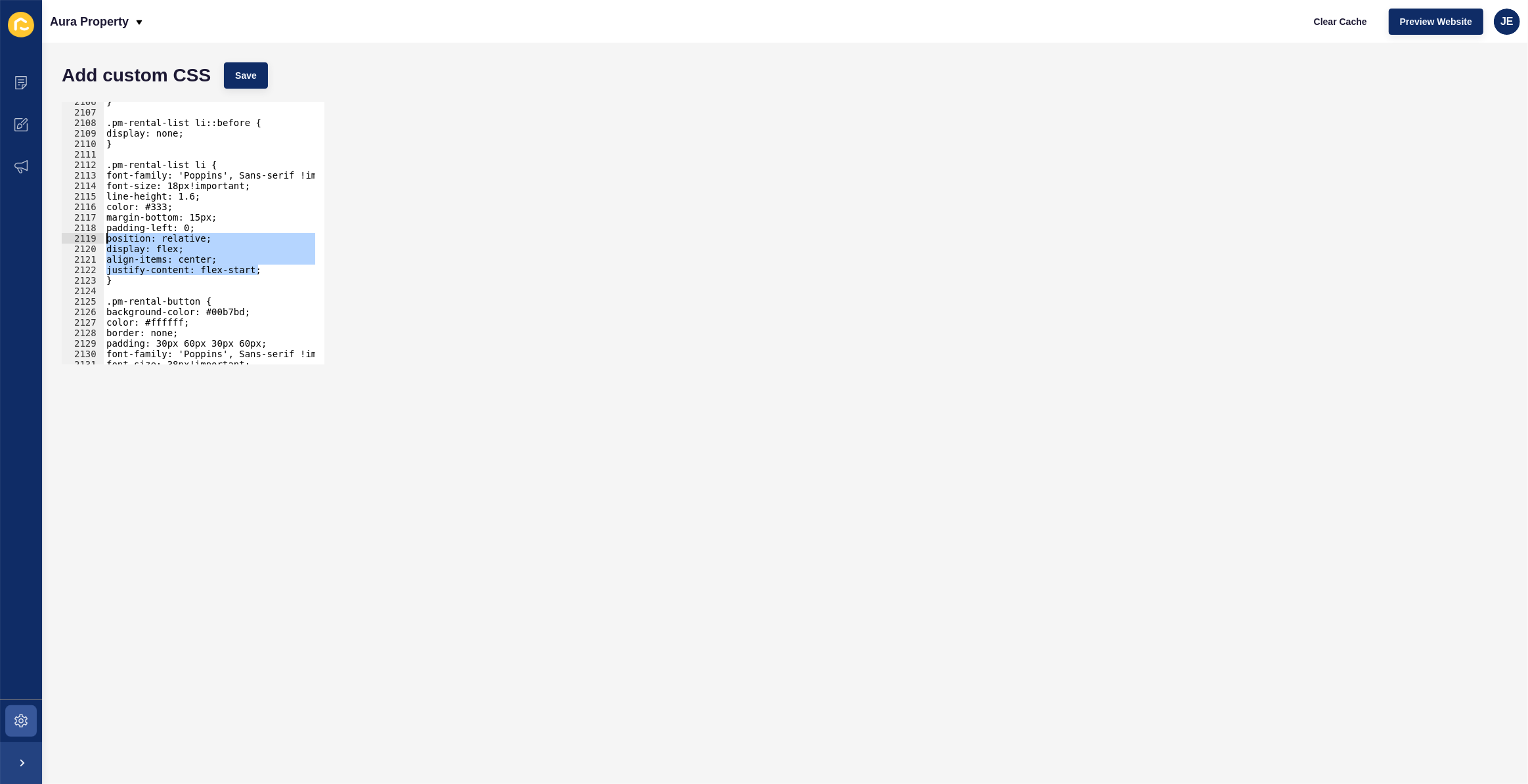
drag, startPoint x: 262, startPoint y: 267, endPoint x: 85, endPoint y: 242, distance: 178.8
click at [85, 242] on div "text-align: left; 2106 2107 2108 2109 2110 2111 2112 2113 2114 2115 2116 2117 2…" at bounding box center [193, 233] width 263 height 262
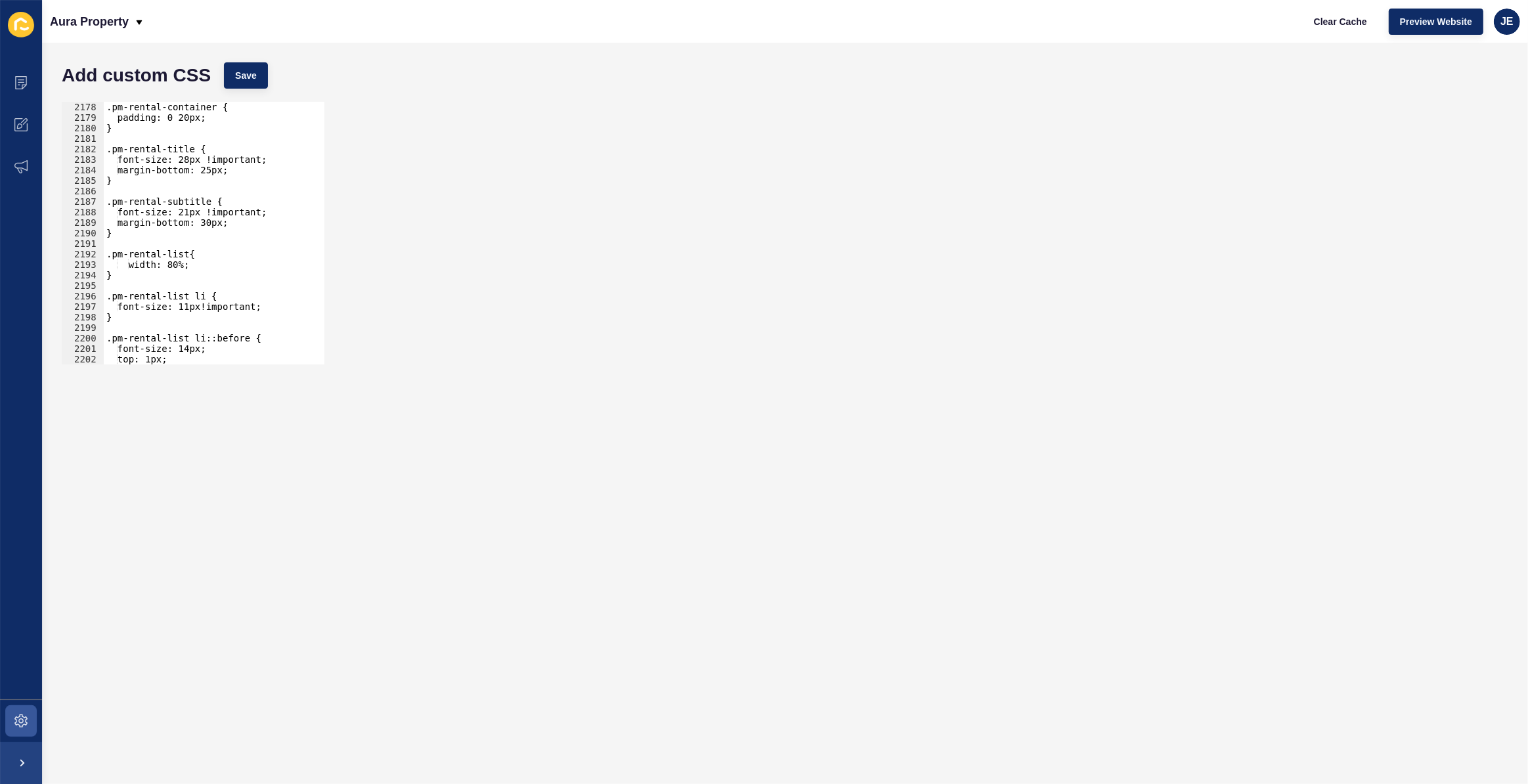
scroll to position [21261, 0]
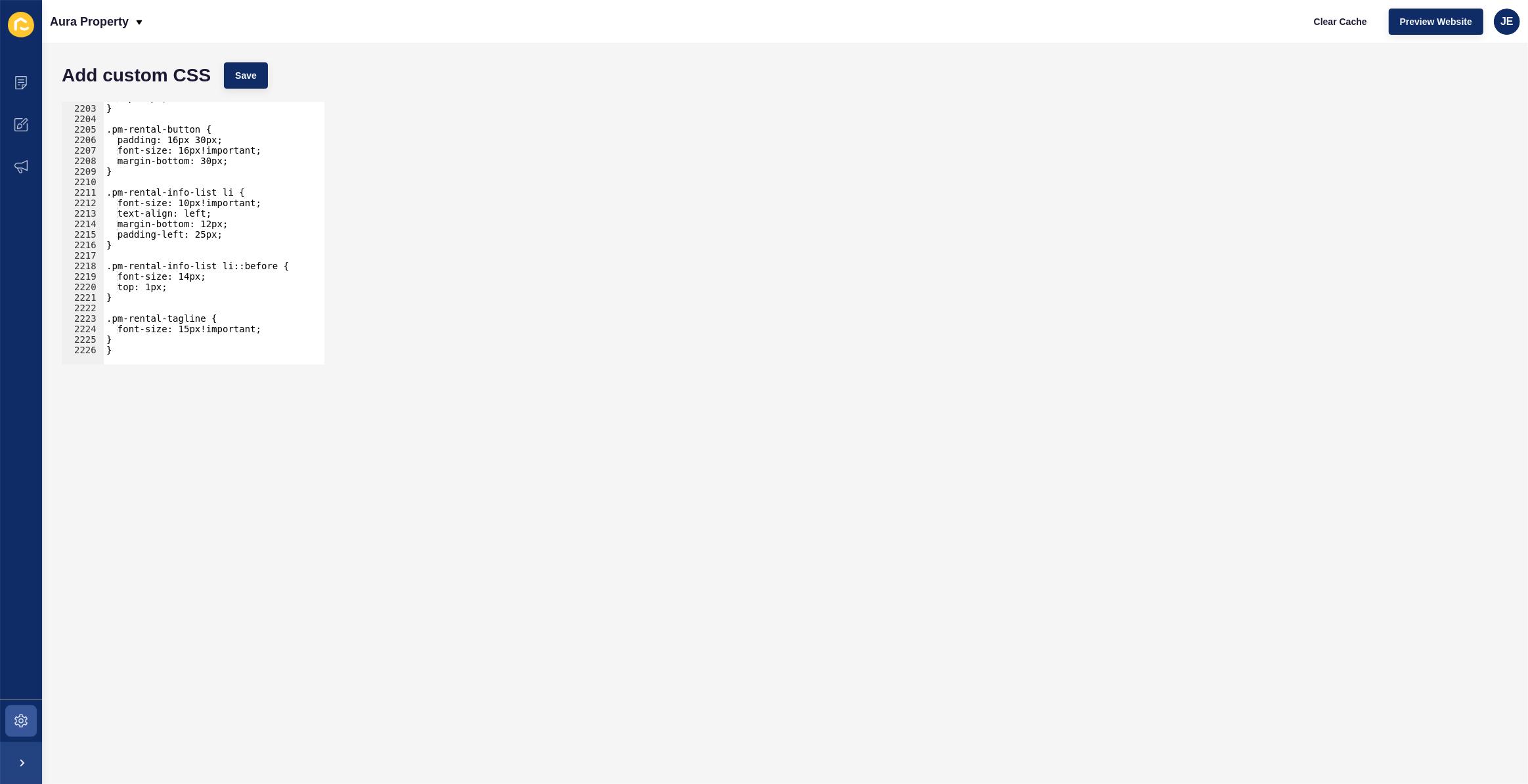
click at [236, 235] on div "top: 1px; } .pm-rental-button { padding: 16px 30px; font-size: 16px!important; …" at bounding box center [365, 230] width 521 height 274
type textarea "padding-left: 25px;"
paste textarea "justify-content: flex-start;"
click at [263, 74] on button "Save" at bounding box center [246, 76] width 44 height 27
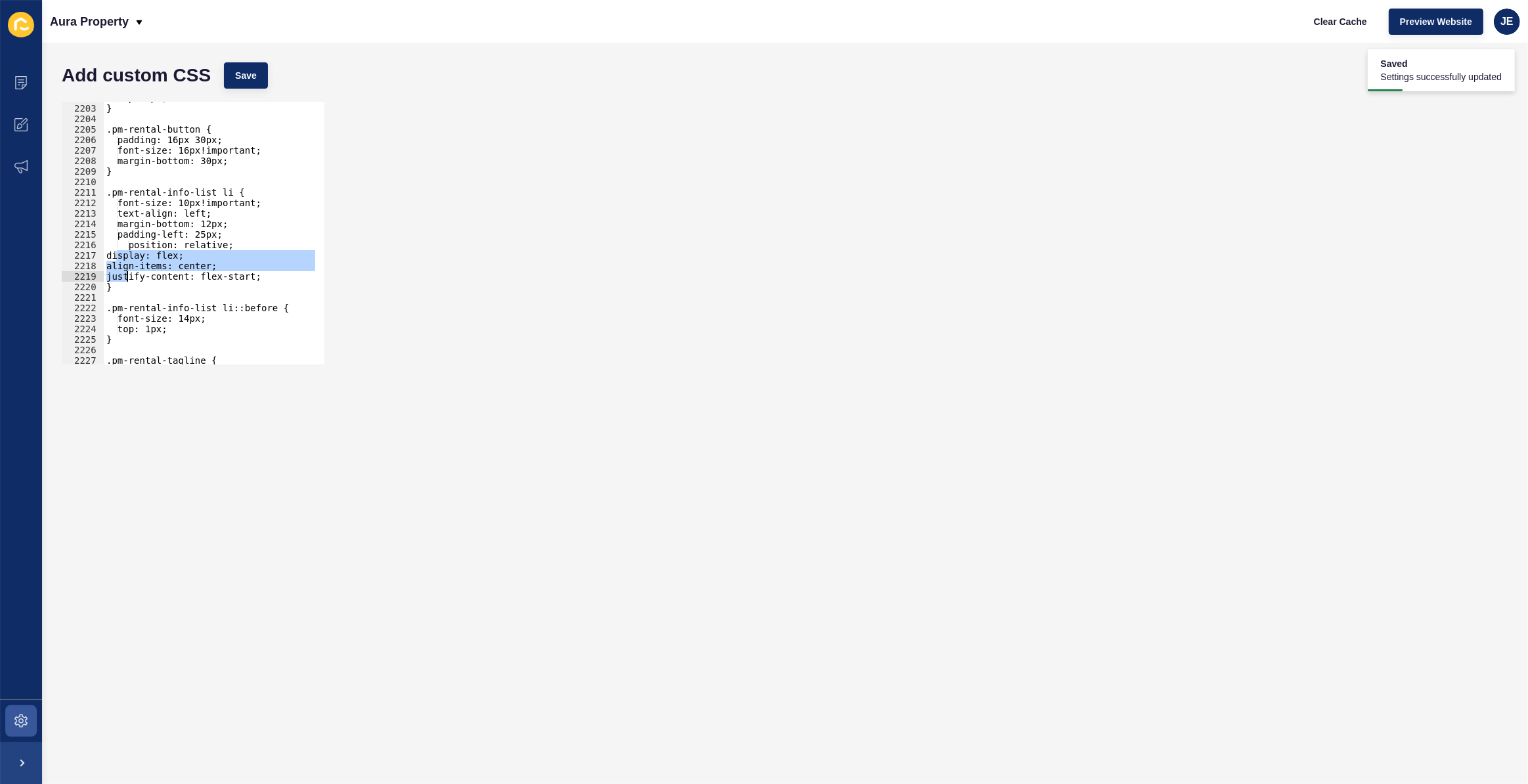
drag, startPoint x: 117, startPoint y: 255, endPoint x: 129, endPoint y: 274, distance: 22.5
click at [129, 274] on div "top: 1px; } .pm-rental-button { padding: 16px 30px; font-size: 16px!important; …" at bounding box center [365, 230] width 521 height 274
click at [138, 243] on div "top: 1px; } .pm-rental-button { padding: 16px 30px; font-size: 16px!important; …" at bounding box center [365, 230] width 521 height 274
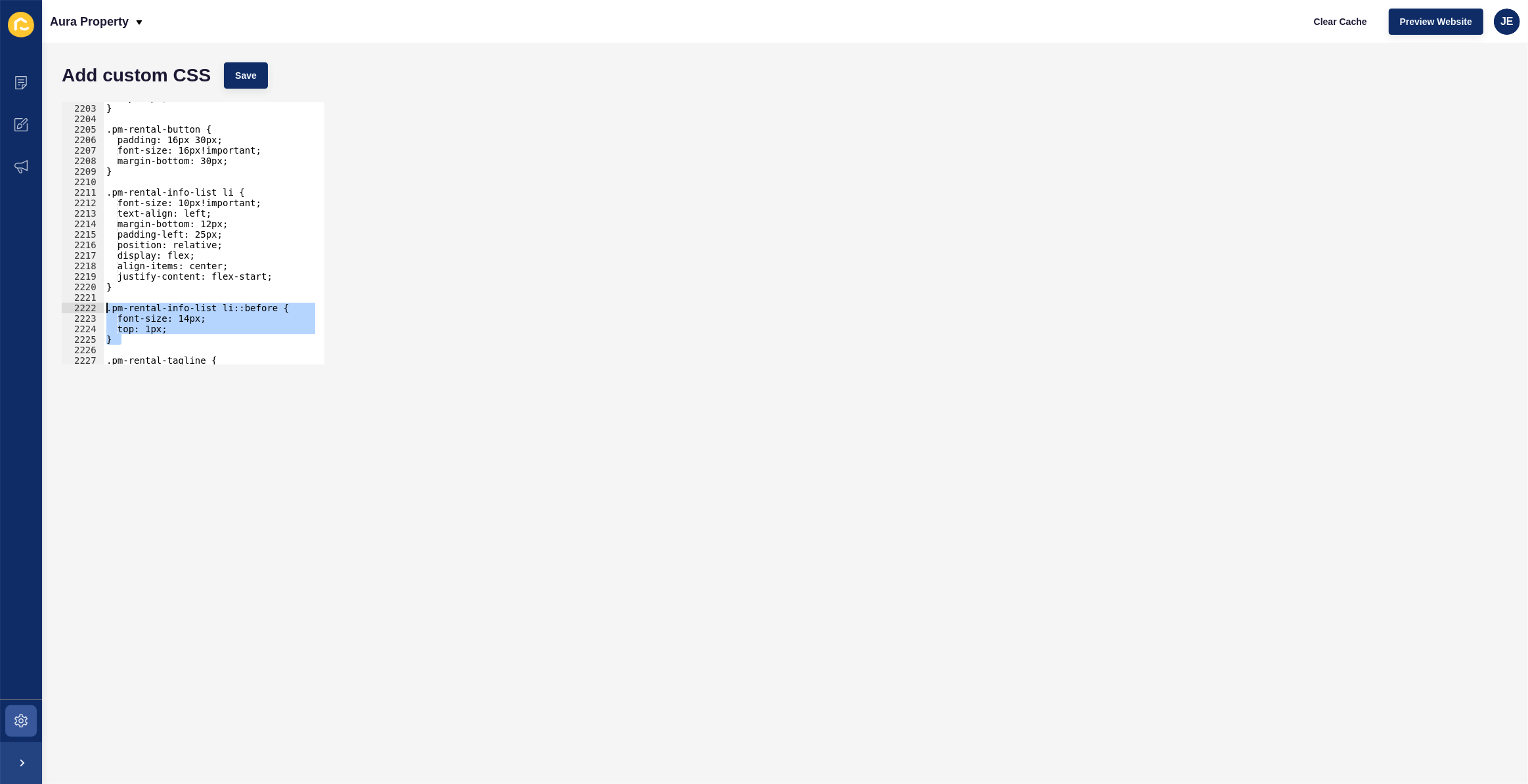
drag, startPoint x: 112, startPoint y: 319, endPoint x: 99, endPoint y: 306, distance: 18.4
click at [99, 306] on div "position: relative; 2202 2203 2204 2205 2206 2207 2208 2209 2210 2211 2212 2213…" at bounding box center [193, 233] width 263 height 262
type textarea ".pm-rental-info-list li::before { font-size: 14px;"
drag, startPoint x: 135, startPoint y: 315, endPoint x: 103, endPoint y: 304, distance: 33.8
click at [103, 304] on div "2202 2203 2204 2205 2206 2207 2208 2209 2210 2211 2212 2213 2214 2215 2216 2217…" at bounding box center [193, 233] width 263 height 262
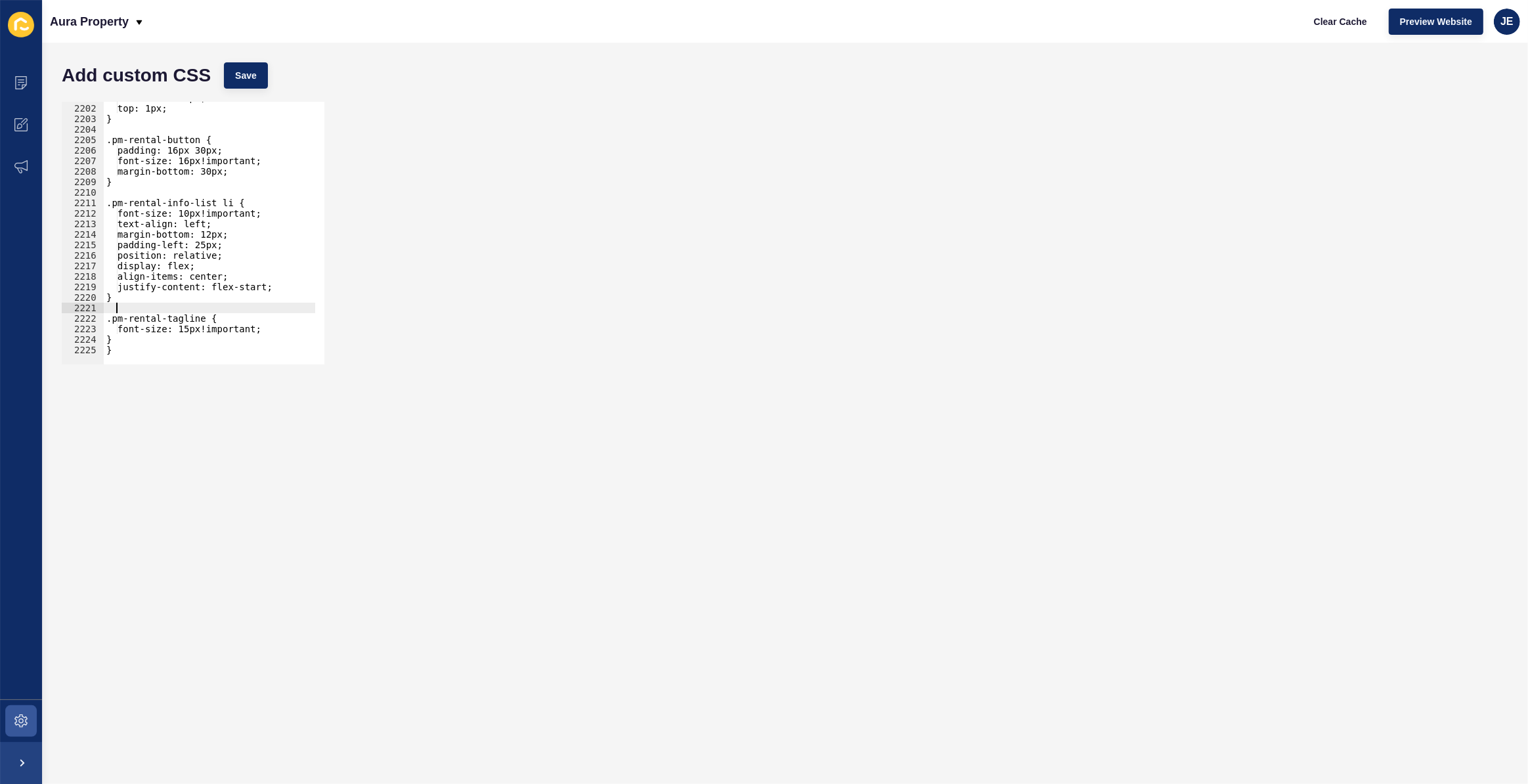
click at [256, 323] on div "font-size: 14px; top: 1px; } .pm-rental-button { padding: 16px 30px; font-size:…" at bounding box center [365, 230] width 521 height 274
click at [261, 329] on div "font-size: 14px; top: 1px; } .pm-rental-button { padding: 16px 30px; font-size:…" at bounding box center [365, 230] width 521 height 274
type textarea "font-size: 15px!important;"
click at [248, 85] on button "Save" at bounding box center [246, 76] width 44 height 27
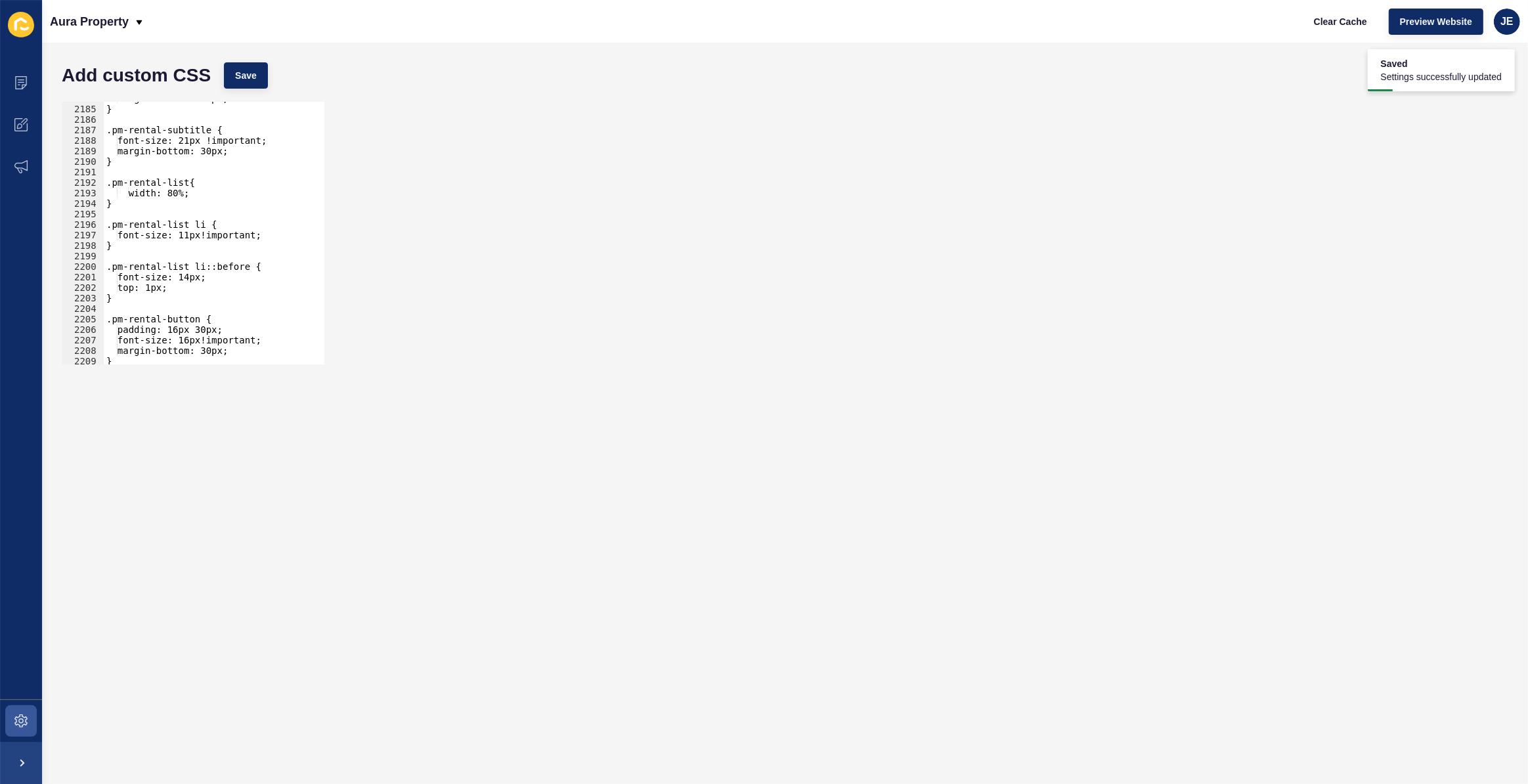
scroll to position [21041, 0]
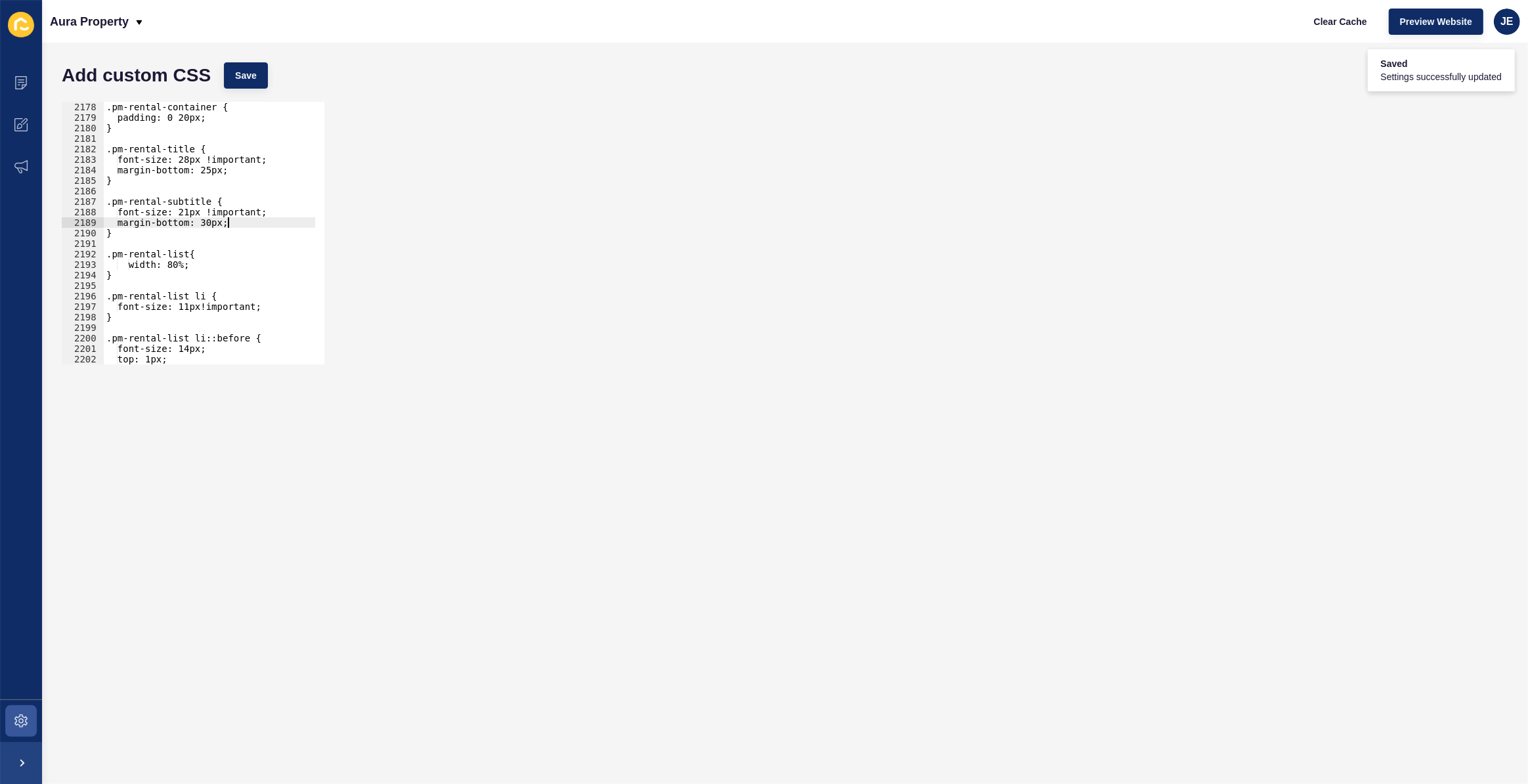
click at [234, 224] on div ".pm-rental-container { padding: 0 20px; } .pm-rental-title { font-size: 28px !i…" at bounding box center [365, 239] width 521 height 274
type textarea "margin-bottom: 30px;"
paste textarea "0px 30px 0px 30px"
click at [249, 89] on div "Add custom CSS Save" at bounding box center [785, 75] width 1460 height 39
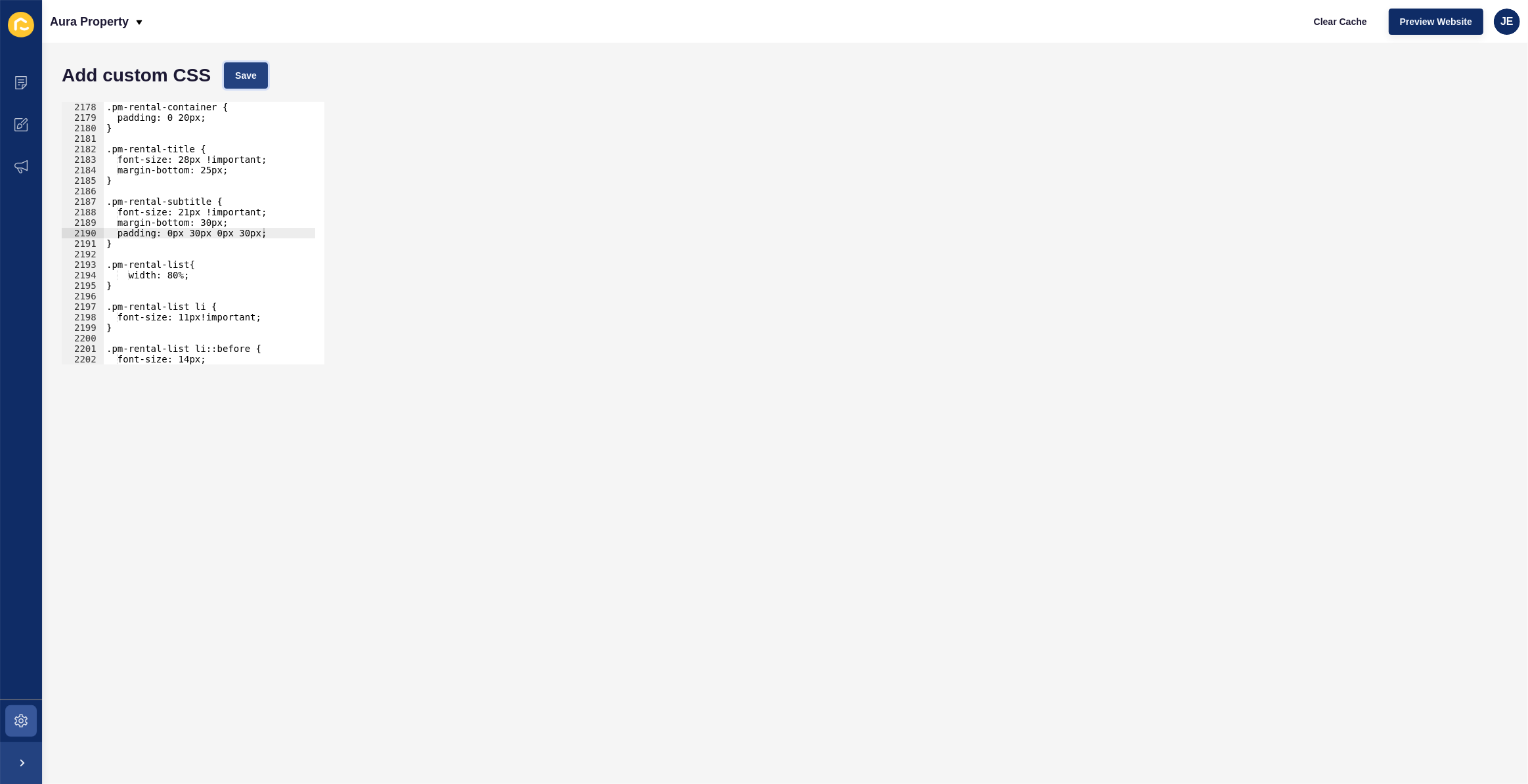
click at [259, 73] on button "Save" at bounding box center [246, 76] width 44 height 27
click at [196, 226] on div ".pm-rental-container { padding: 0 20px; } .pm-rental-title { font-size: 28px !i…" at bounding box center [365, 239] width 521 height 274
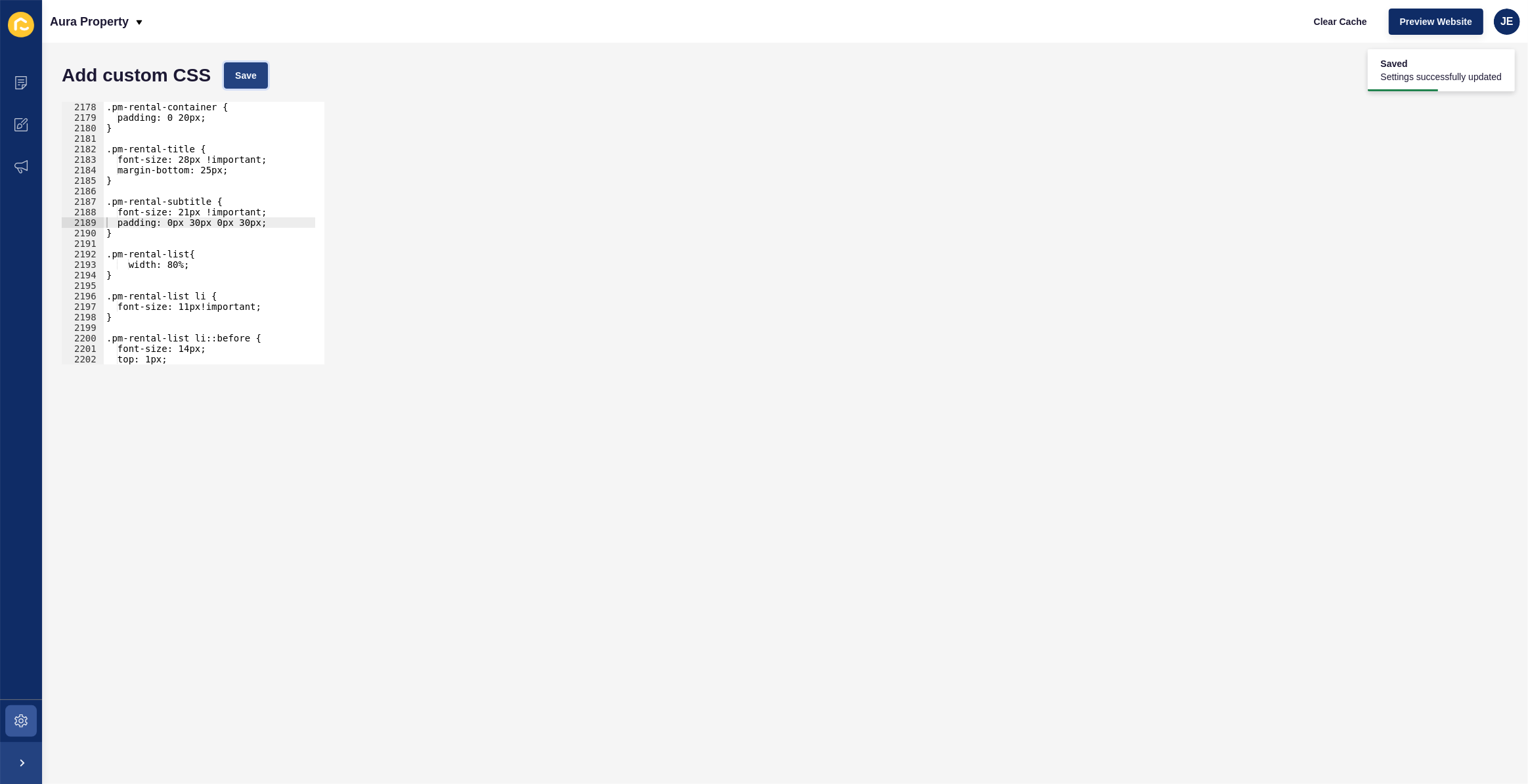
click at [245, 84] on button "Save" at bounding box center [246, 76] width 44 height 27
click at [273, 222] on div ".pm-rental-container { padding: 0 20px; } .pm-rental-title { font-size: 28px !i…" at bounding box center [365, 239] width 521 height 274
drag, startPoint x: 238, startPoint y: 169, endPoint x: 19, endPoint y: 166, distance: 219.0
click at [19, 166] on div "Content Appearance Marketing Settings Aura Property Clear Cache Preview Website…" at bounding box center [764, 392] width 1528 height 784
type textarea "margin-bottom: 25px;"
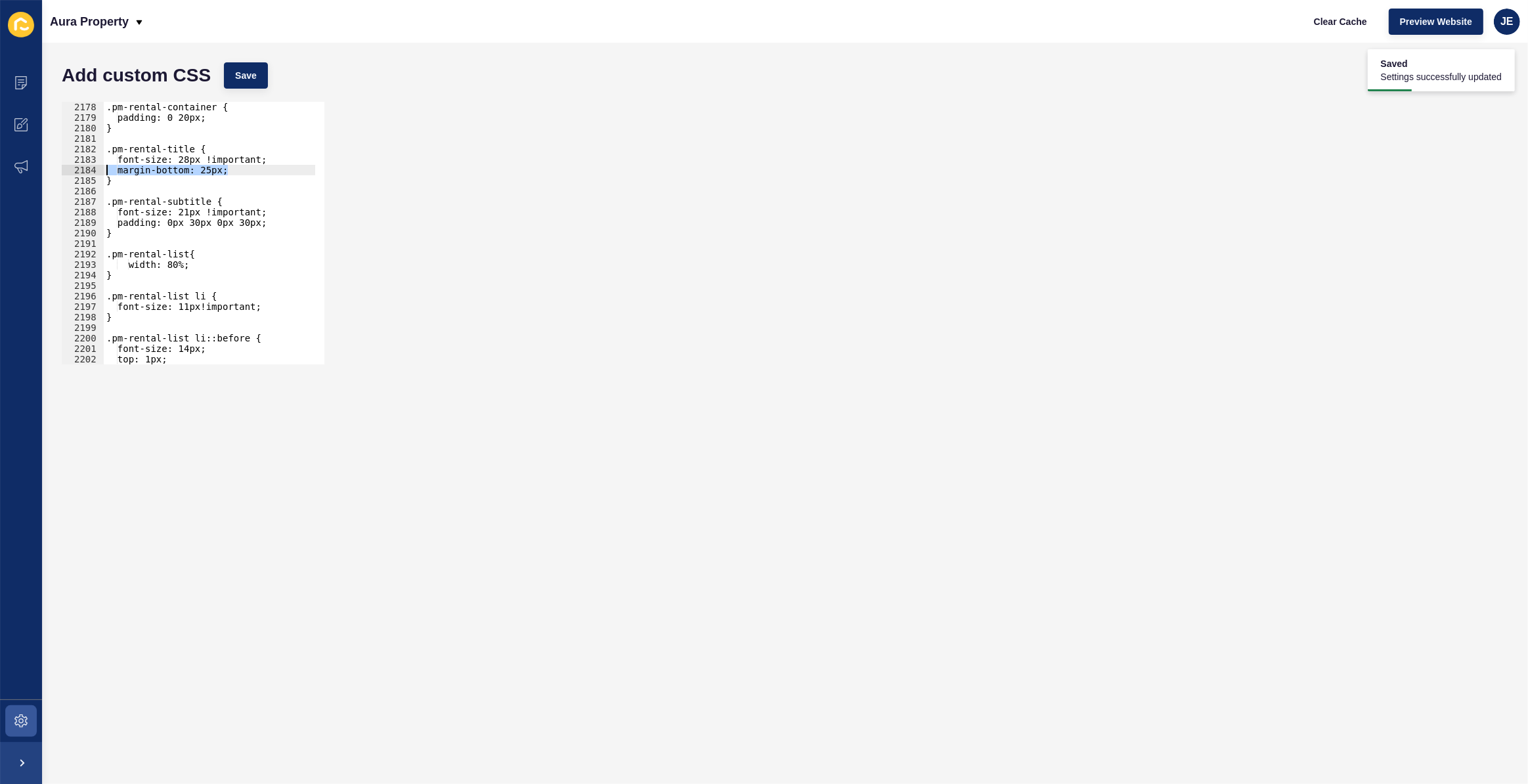
scroll to position [0, 0]
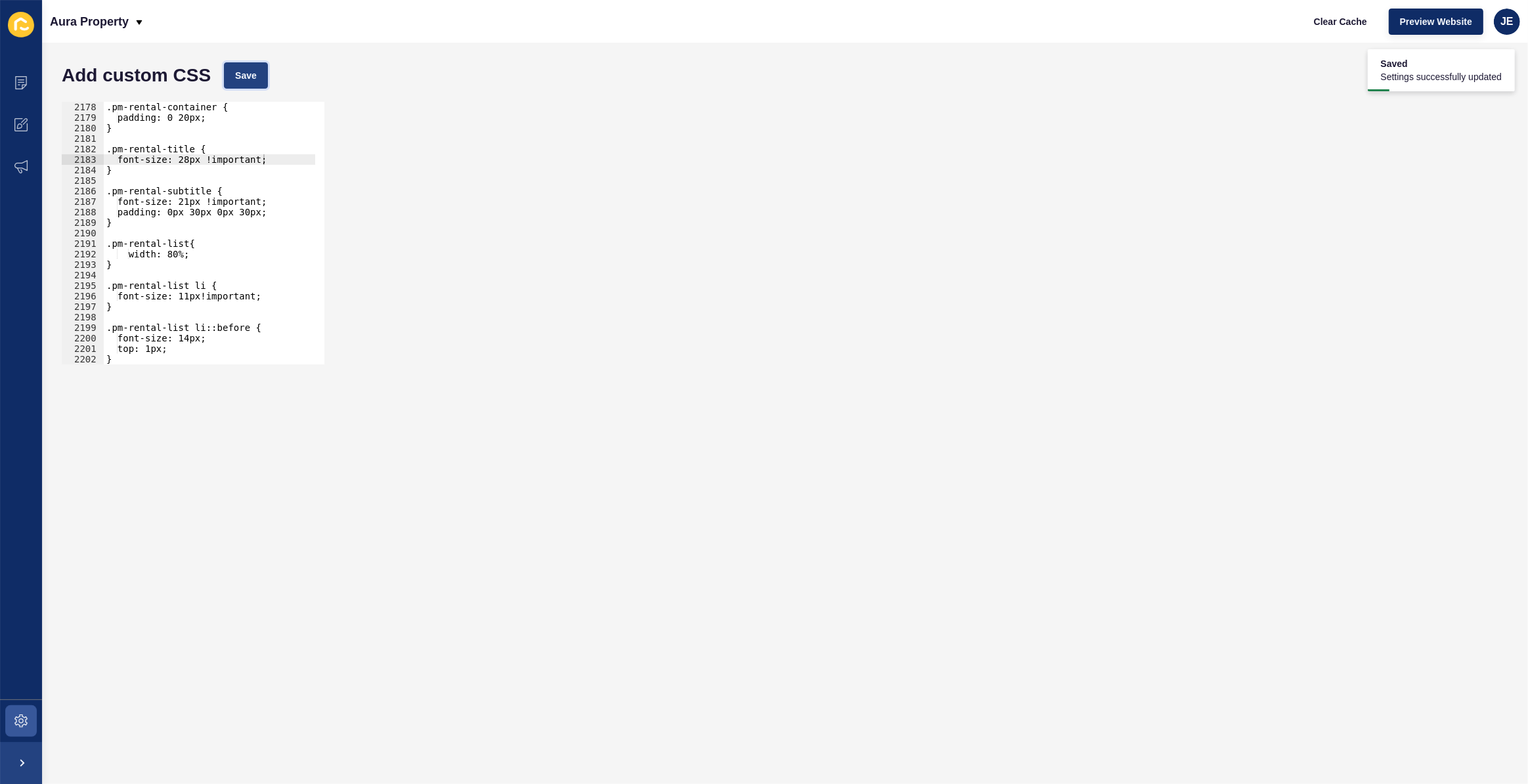
click at [247, 71] on span "Save" at bounding box center [246, 76] width 22 height 13
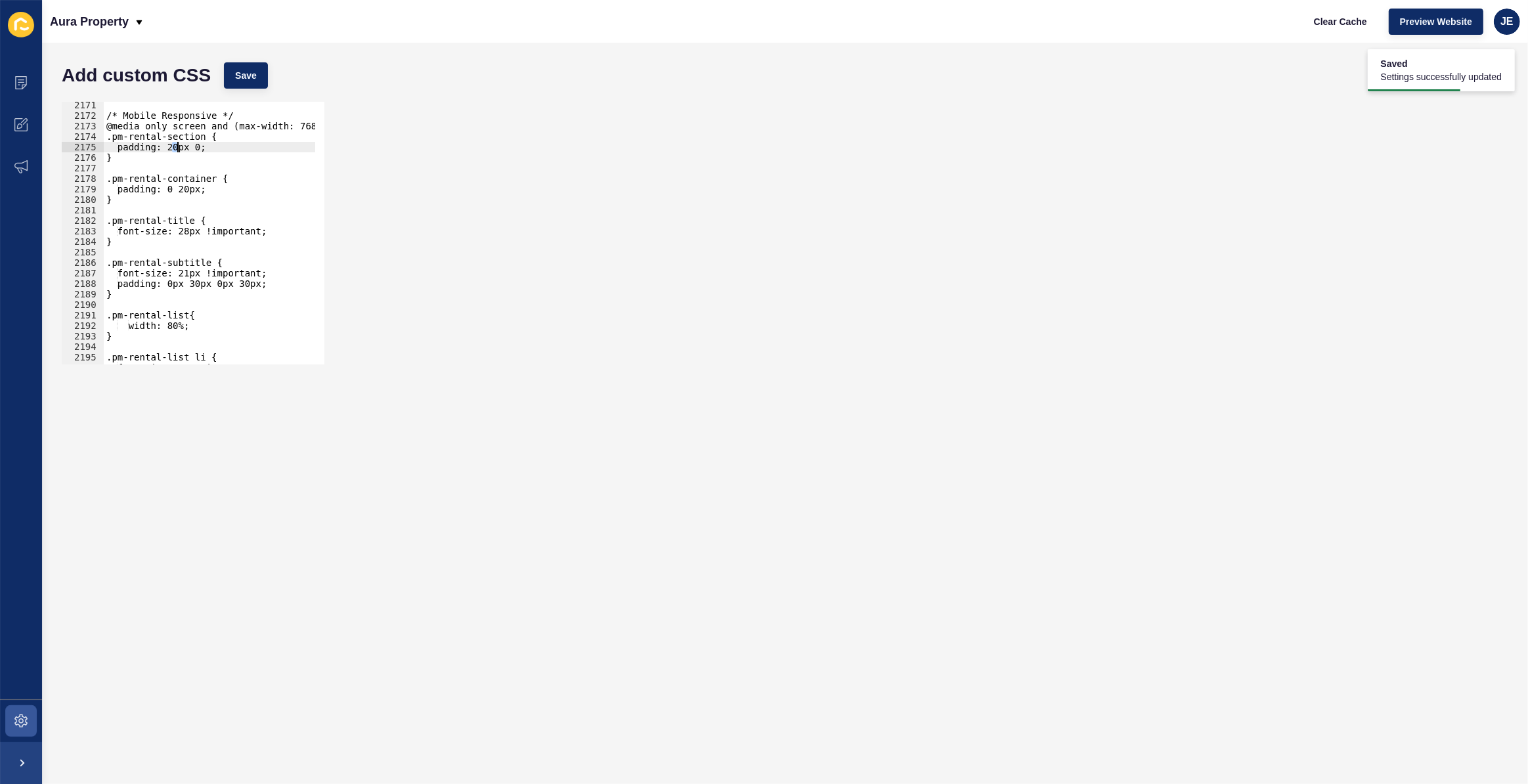
click at [176, 148] on div "/* Mobile Responsive */ @media only screen and (max-width: 768px) { .pm-rental-…" at bounding box center [365, 237] width 521 height 274
click at [237, 82] on button "Save" at bounding box center [246, 76] width 44 height 27
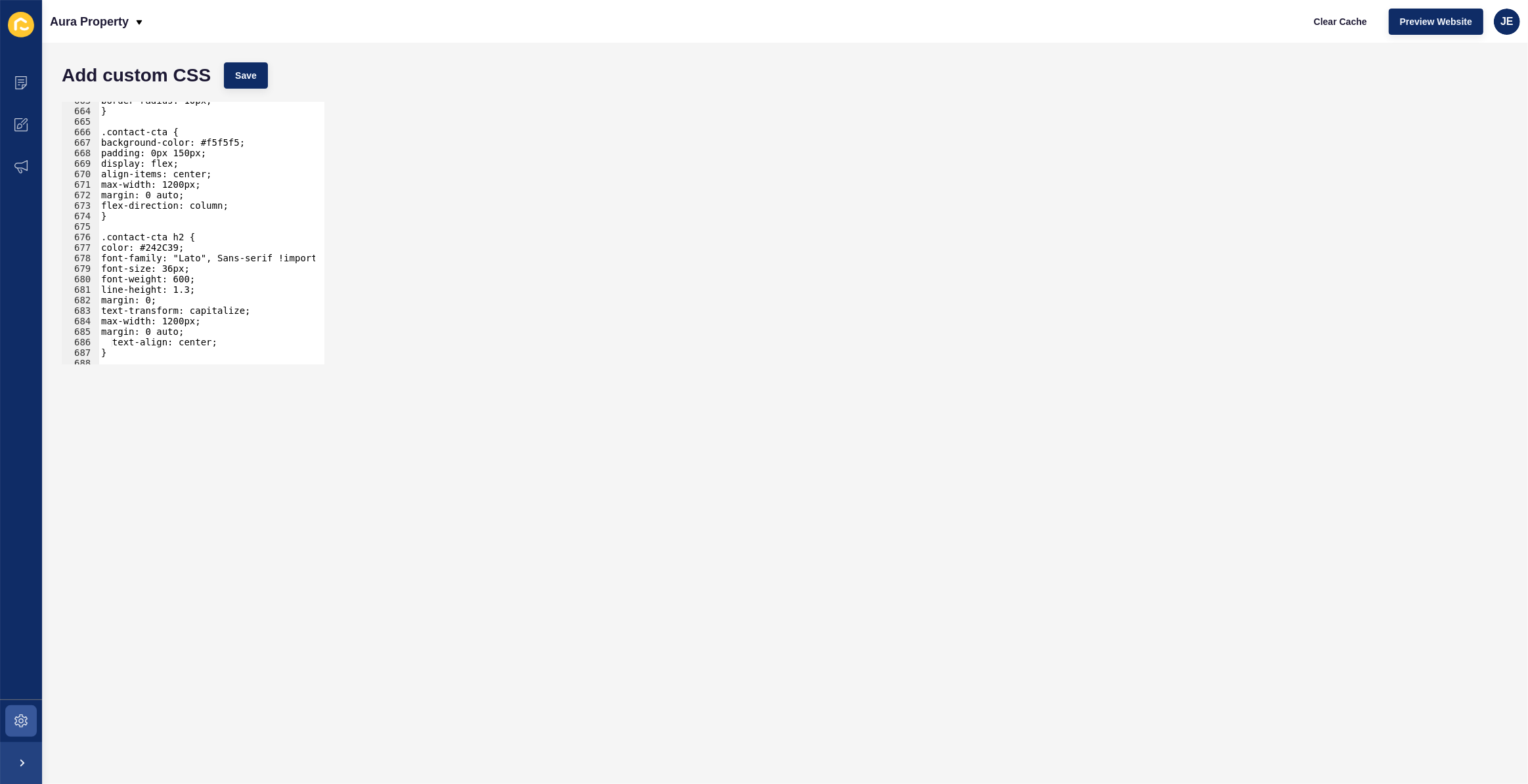
scroll to position [6572, 0]
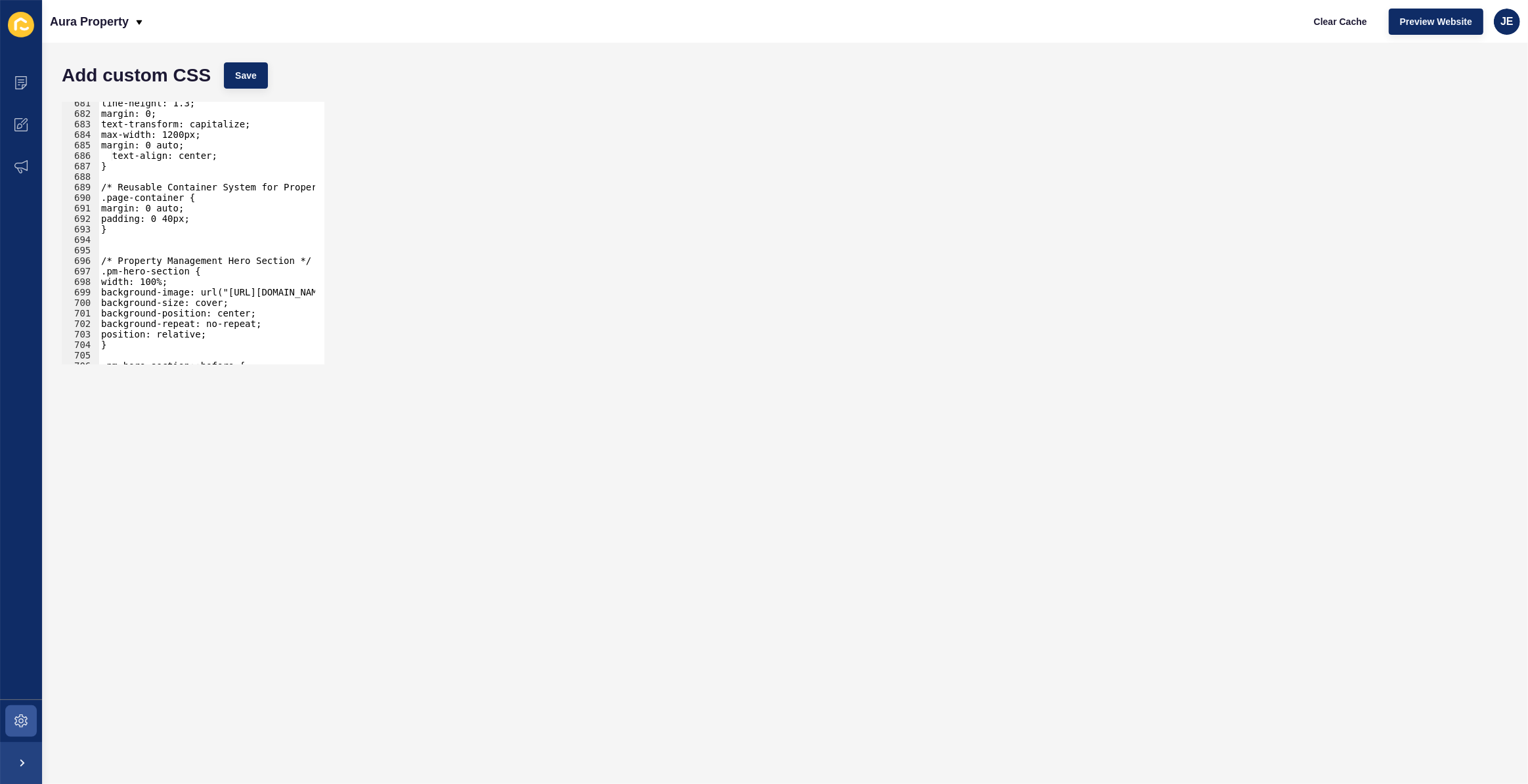
click at [218, 328] on div "line-height: 1.3; margin: 0; text-transform: capitalize; max-width: 1200px; mar…" at bounding box center [359, 235] width 521 height 274
click at [218, 331] on div "line-height: 1.3; margin: 0; text-transform: capitalize; max-width: 1200px; mar…" at bounding box center [359, 235] width 521 height 274
click at [218, 331] on div "line-height: 1.3; margin: 0; text-transform: capitalize; max-width: 1200px; mar…" at bounding box center [207, 233] width 217 height 262
type textarea "position: relative;"
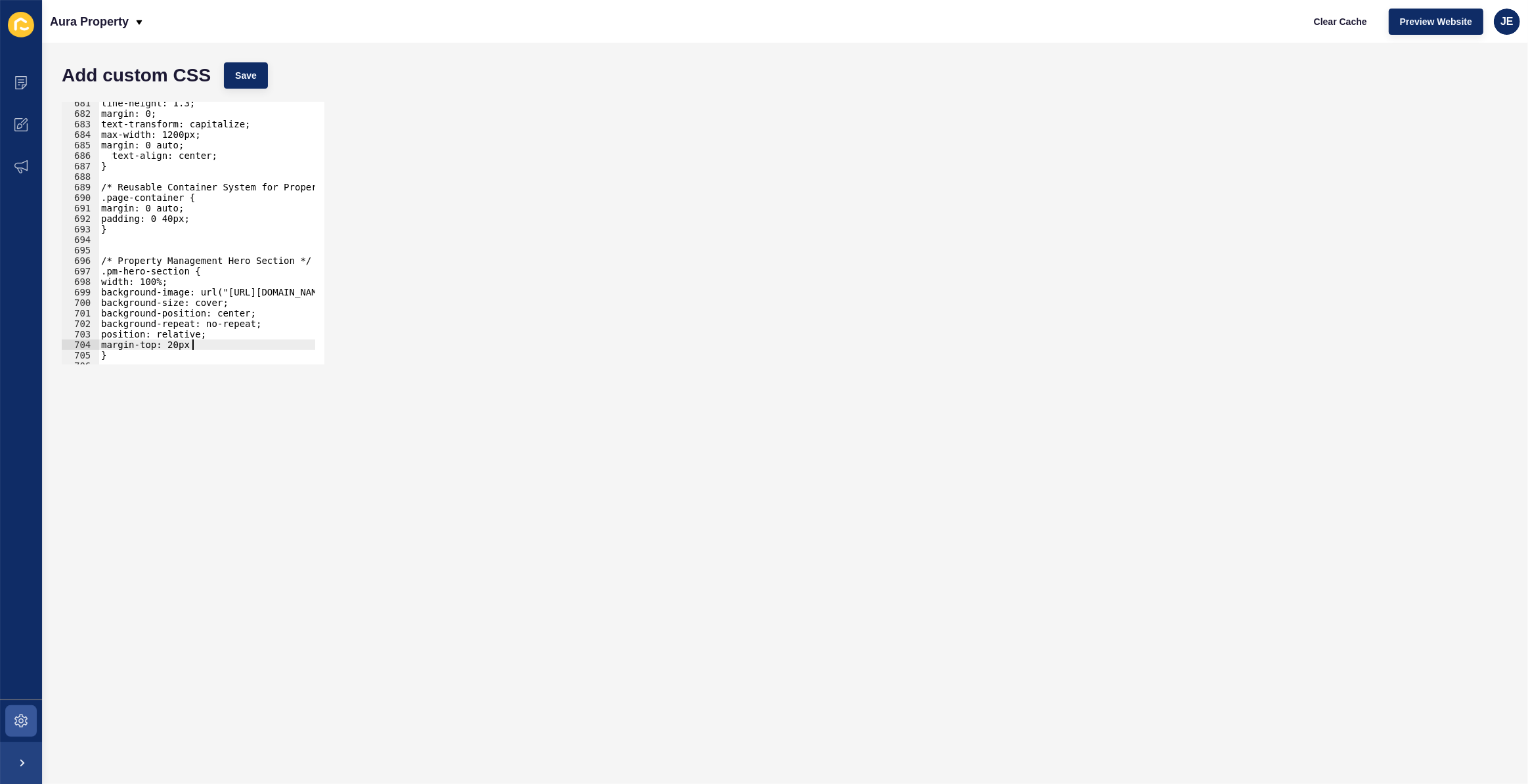
scroll to position [0, 7]
click at [257, 82] on button "Save" at bounding box center [246, 76] width 44 height 27
click at [193, 348] on div "line-height: 1.3; margin: 0; text-transform: capitalize; max-width: 1200px; mar…" at bounding box center [359, 235] width 521 height 274
click at [246, 77] on span "Save" at bounding box center [246, 76] width 22 height 13
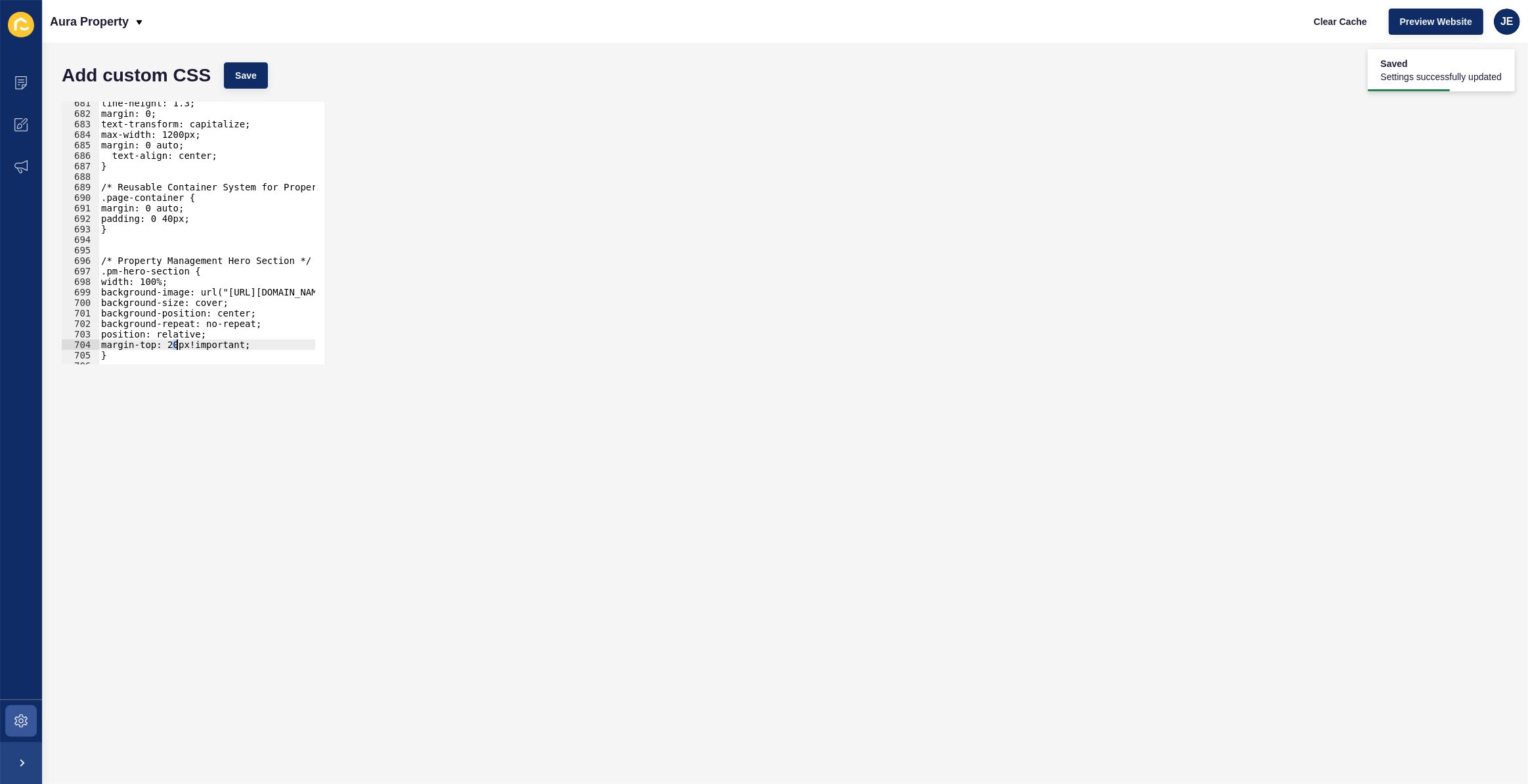
click at [175, 344] on div "line-height: 1.3; margin: 0; text-transform: capitalize; max-width: 1200px; mar…" at bounding box center [359, 235] width 521 height 274
click at [249, 76] on span "Save" at bounding box center [246, 76] width 22 height 13
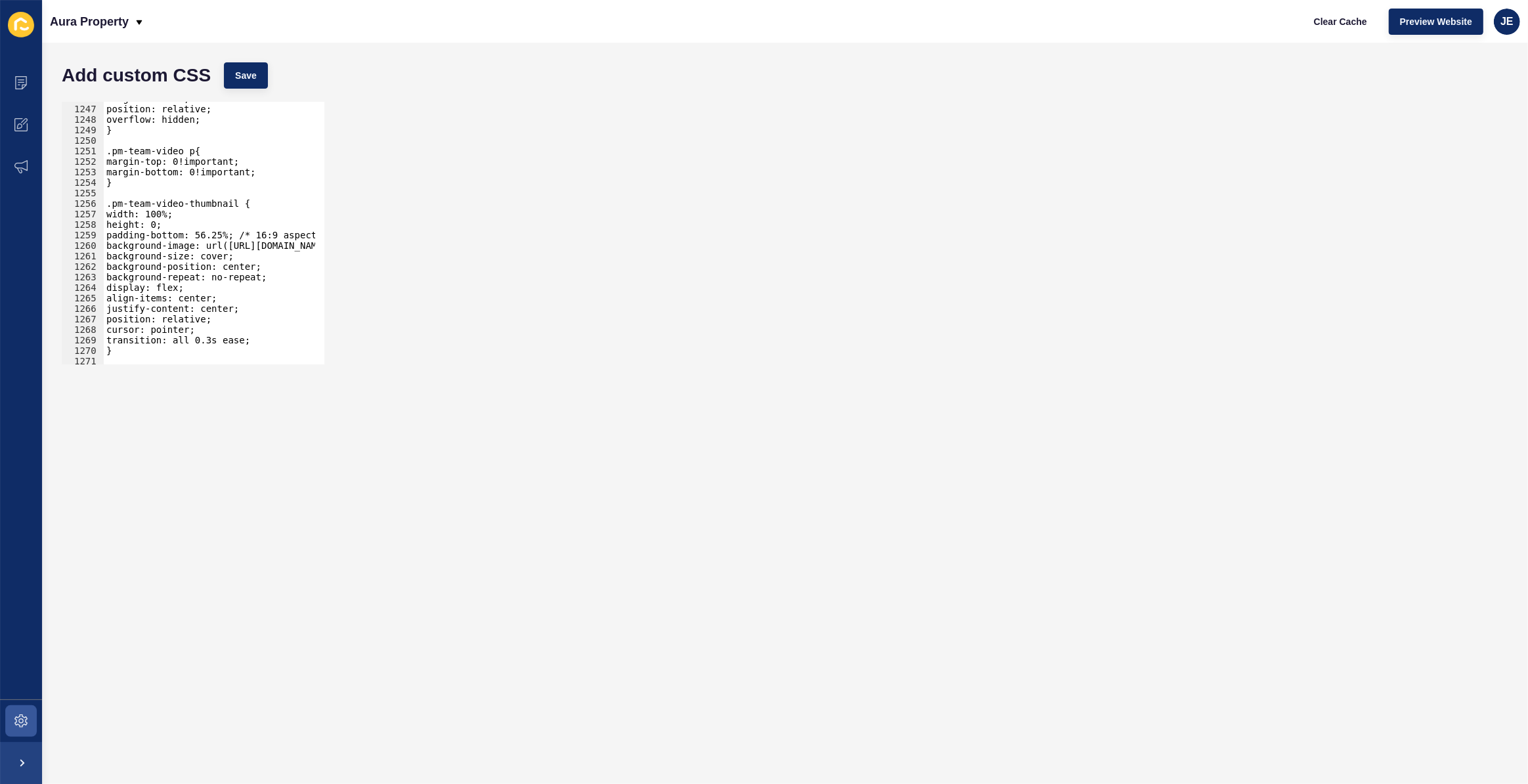
scroll to position [12041, 0]
type textarea "height: 0;"
drag, startPoint x: 170, startPoint y: 223, endPoint x: 107, endPoint y: 221, distance: 63.0
click at [107, 221] on div "margin: 0 auto; position: relative; overflow: hidden; } .pm-team-video p{ margi…" at bounding box center [365, 231] width 521 height 274
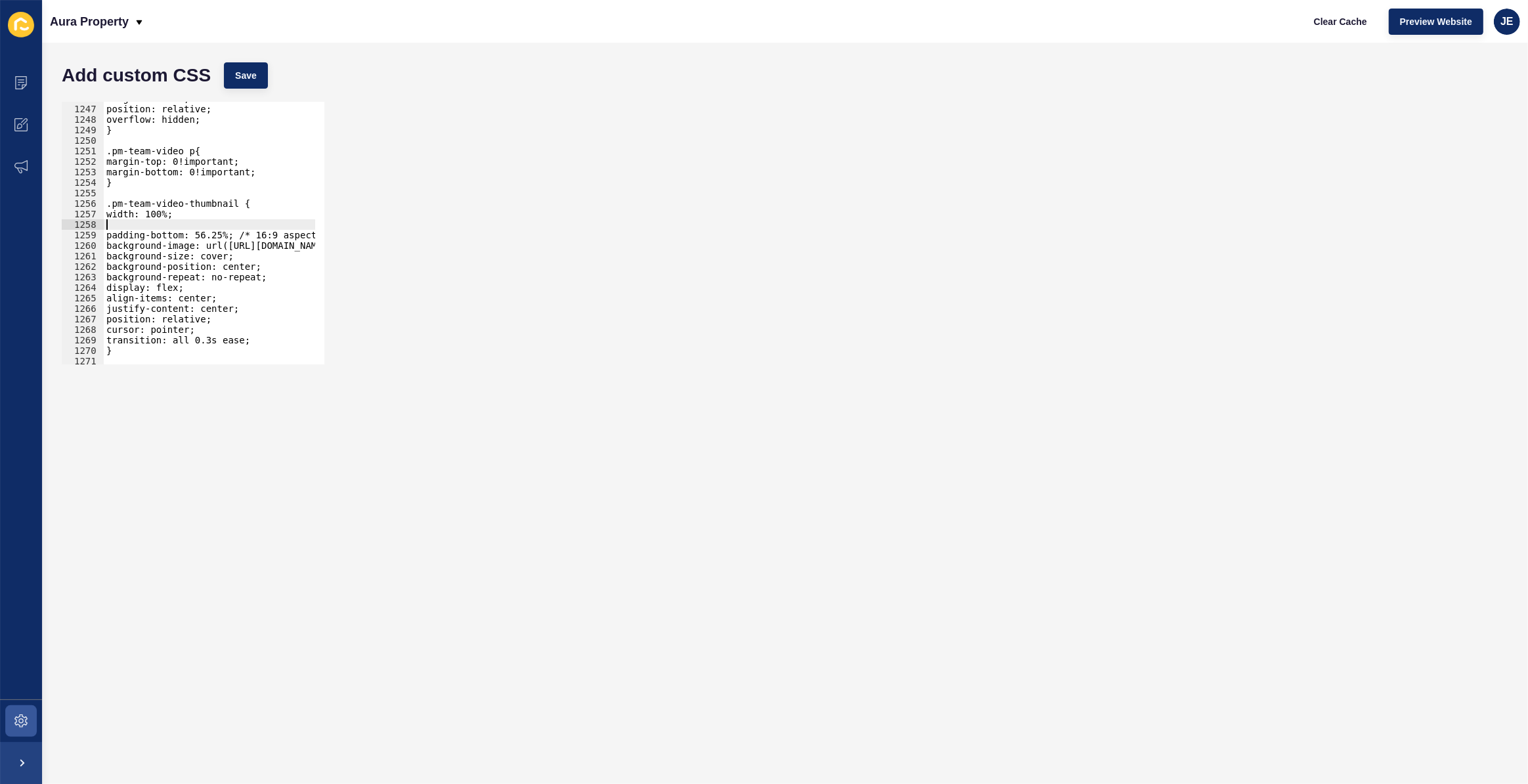
scroll to position [0, 0]
click at [243, 74] on span "Save" at bounding box center [246, 76] width 22 height 13
click at [169, 229] on div "margin: 0 auto; position: relative; overflow: hidden; } .pm-team-video p{ margi…" at bounding box center [365, 231] width 521 height 274
click at [177, 224] on div "margin: 0 auto; position: relative; overflow: hidden; } .pm-team-video p{ margi…" at bounding box center [365, 231] width 521 height 274
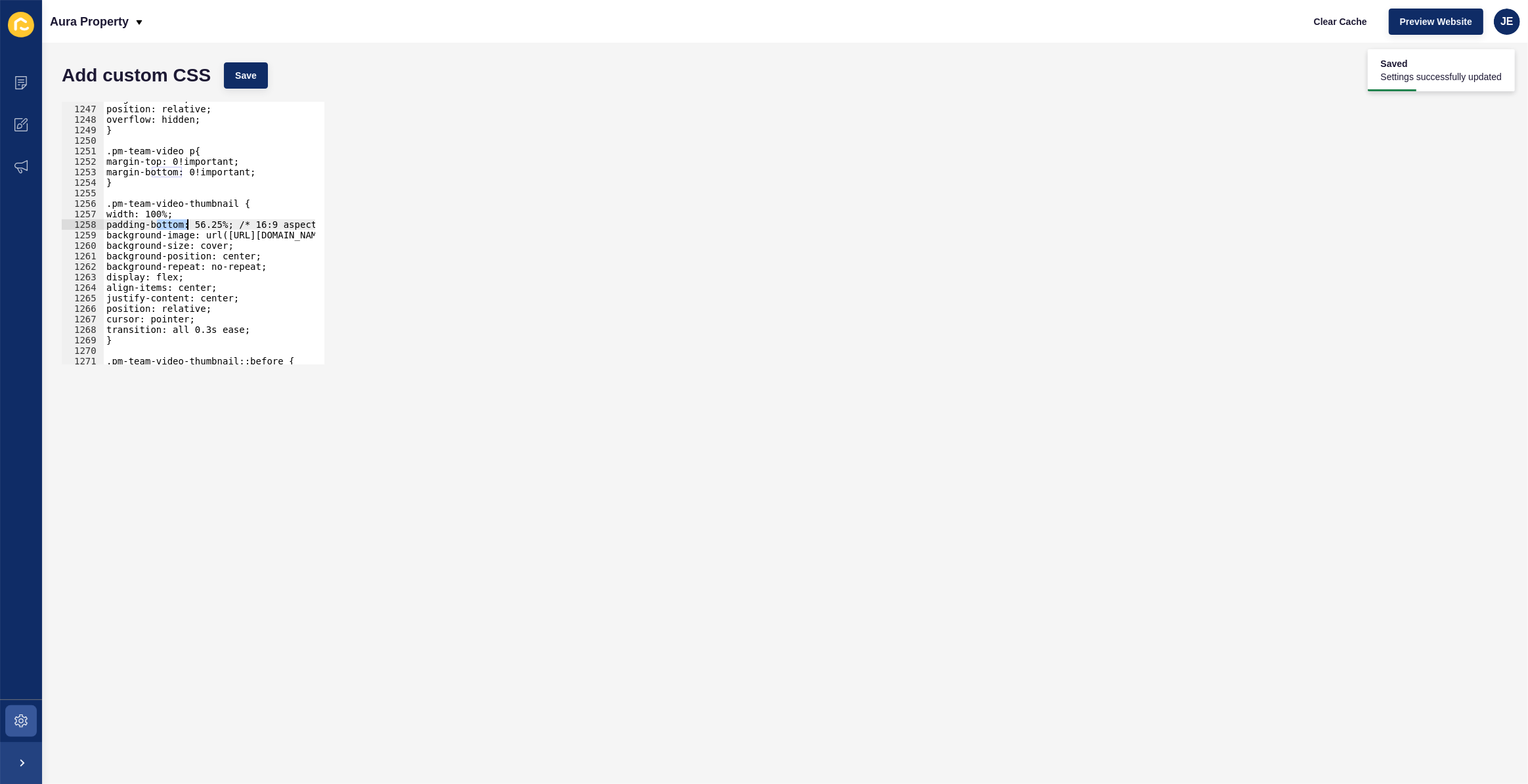
click at [177, 224] on div "margin: 0 auto; position: relative; overflow: hidden; } .pm-team-video p{ margi…" at bounding box center [365, 231] width 521 height 274
type textarea "background-image: url([URL][DOMAIN_NAME]);"
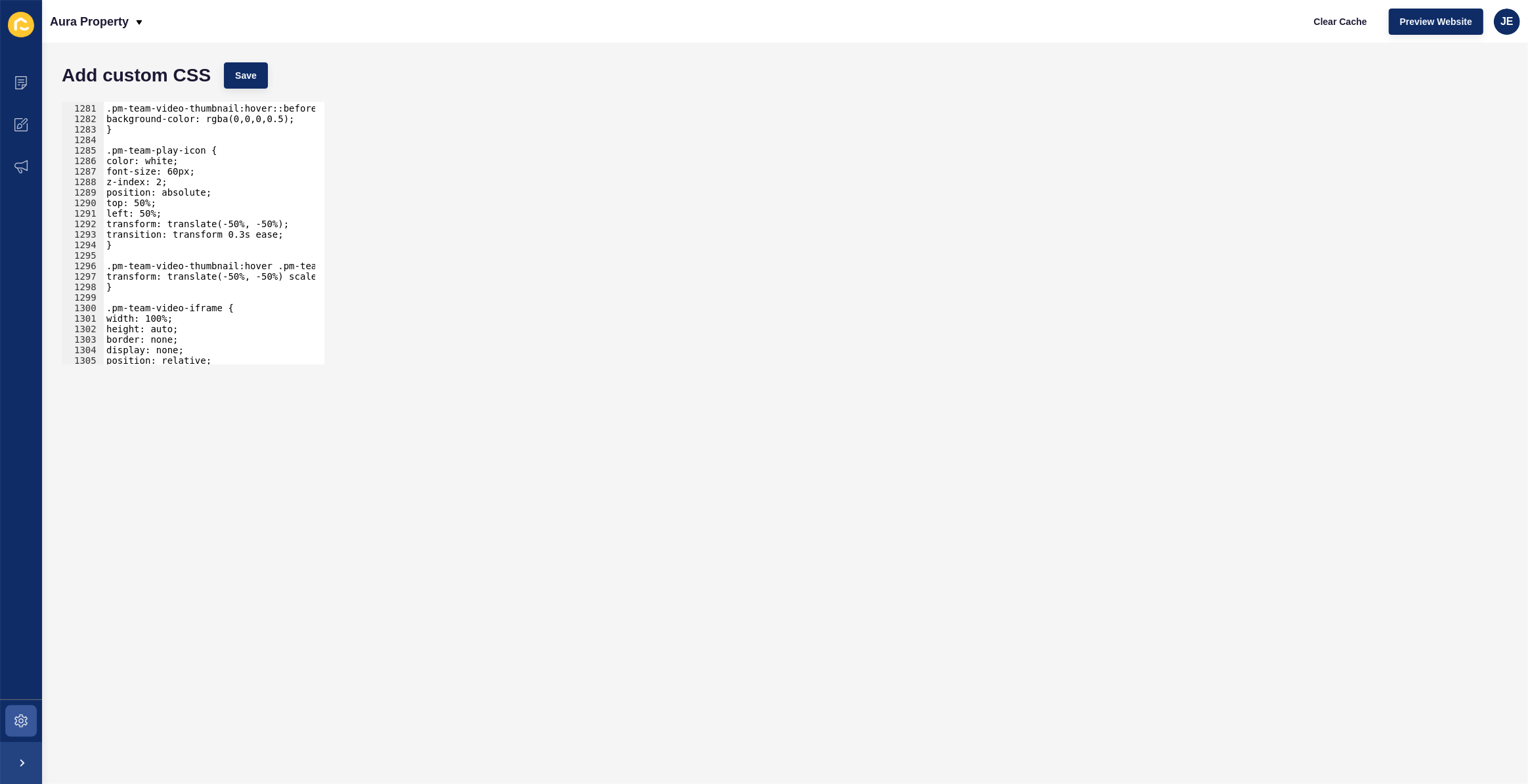
scroll to position [12447, 0]
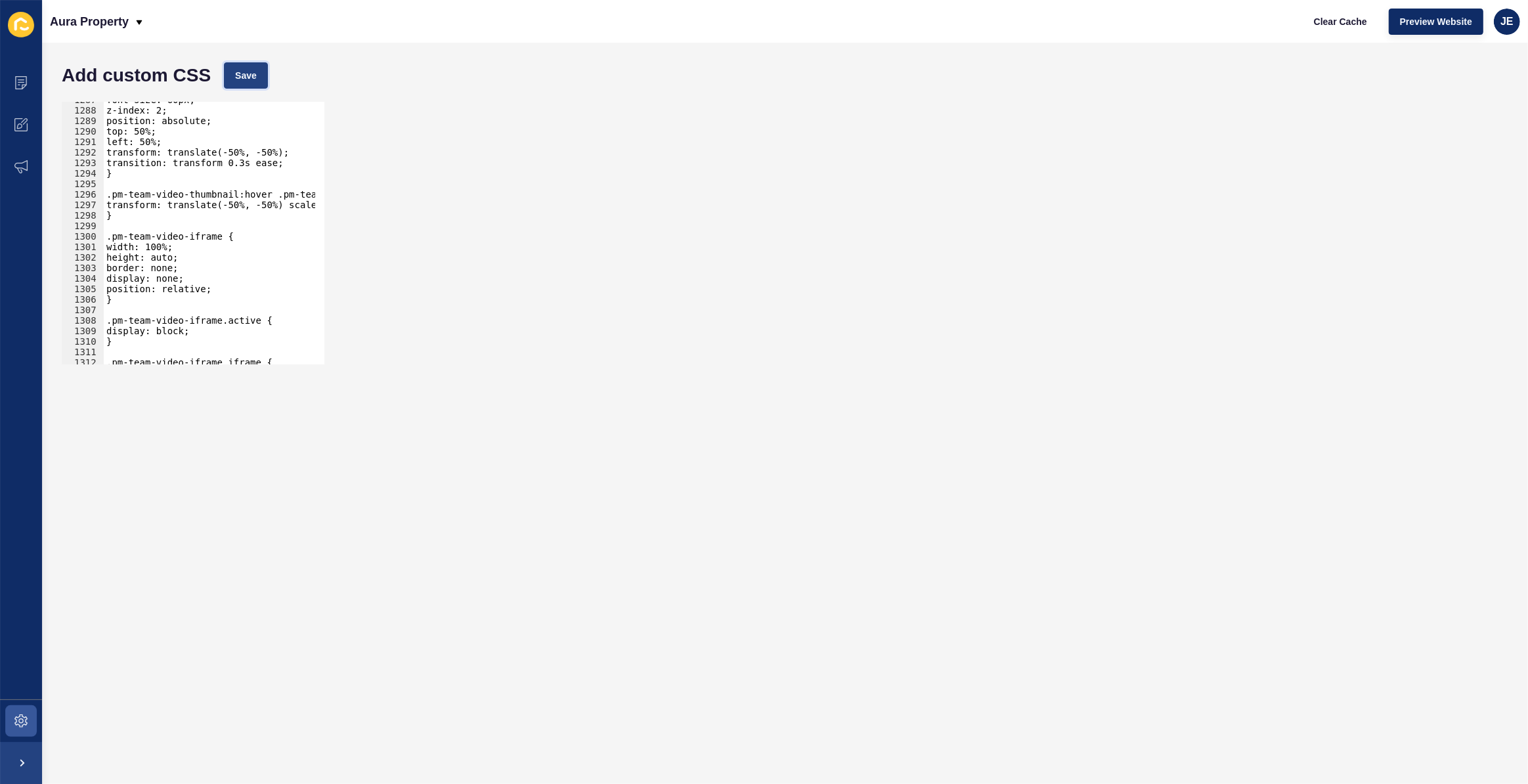
click at [245, 73] on span "Save" at bounding box center [246, 76] width 22 height 13
click at [224, 184] on div "font-size: 60px; z-index: 2; position: absolute; top: 50%; left: 50%; transform…" at bounding box center [365, 232] width 521 height 274
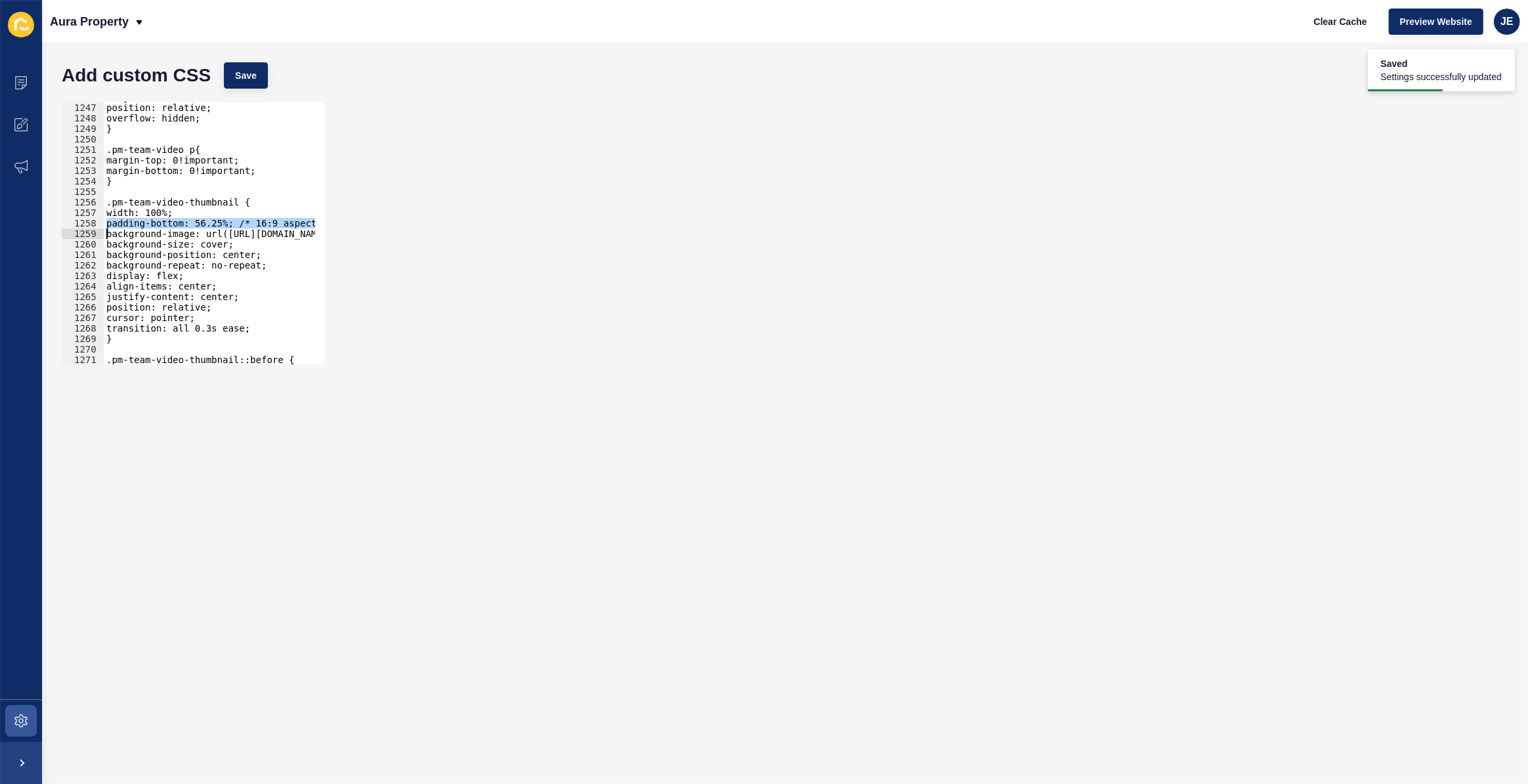
scroll to position [12048, 0]
click at [164, 226] on div "margin: 0 auto; position: relative; overflow: hidden; } .pm-team-video p{ margi…" at bounding box center [209, 233] width 211 height 262
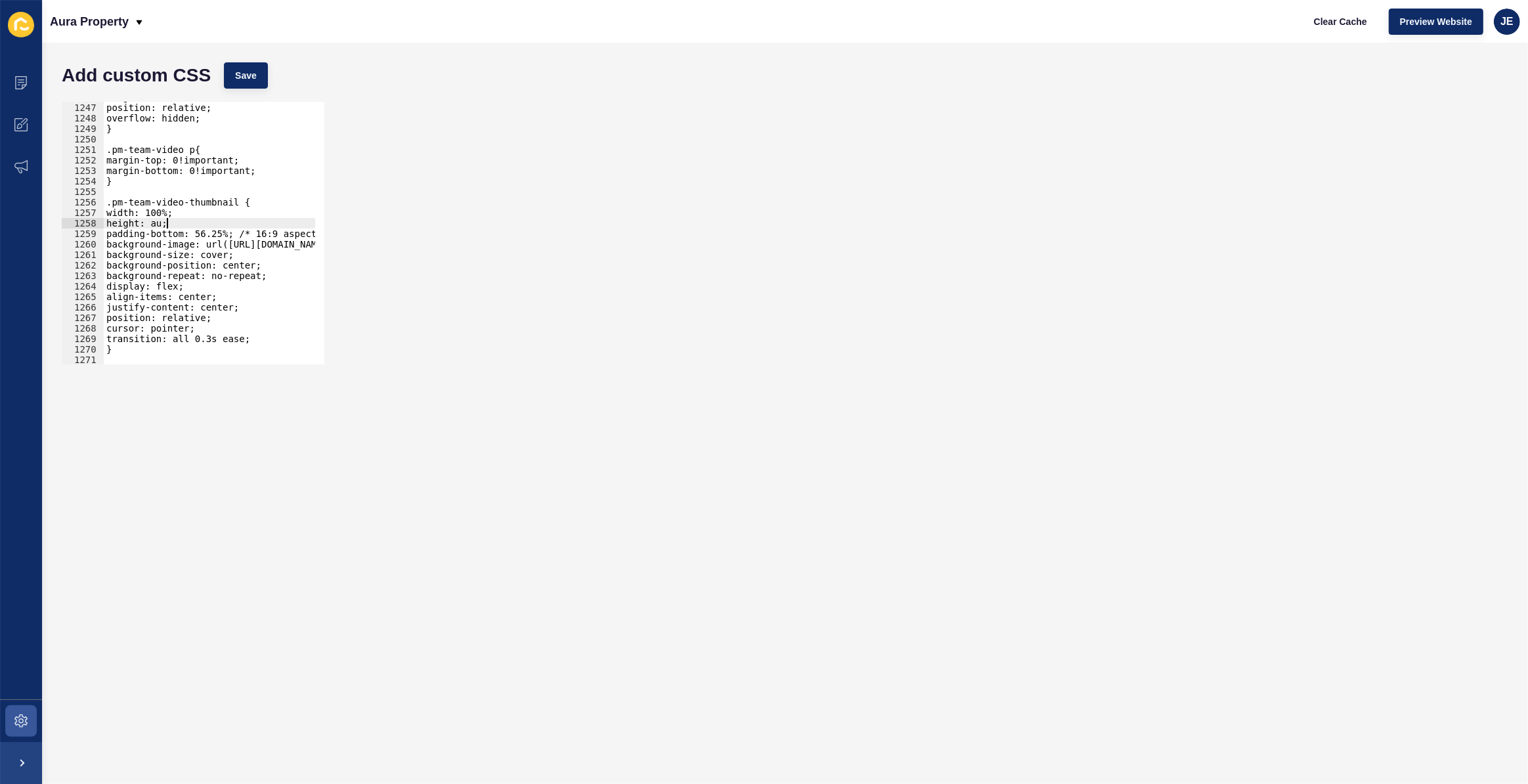
scroll to position [0, 5]
type textarea "height: auto;"
click at [263, 70] on button "Save" at bounding box center [246, 76] width 44 height 27
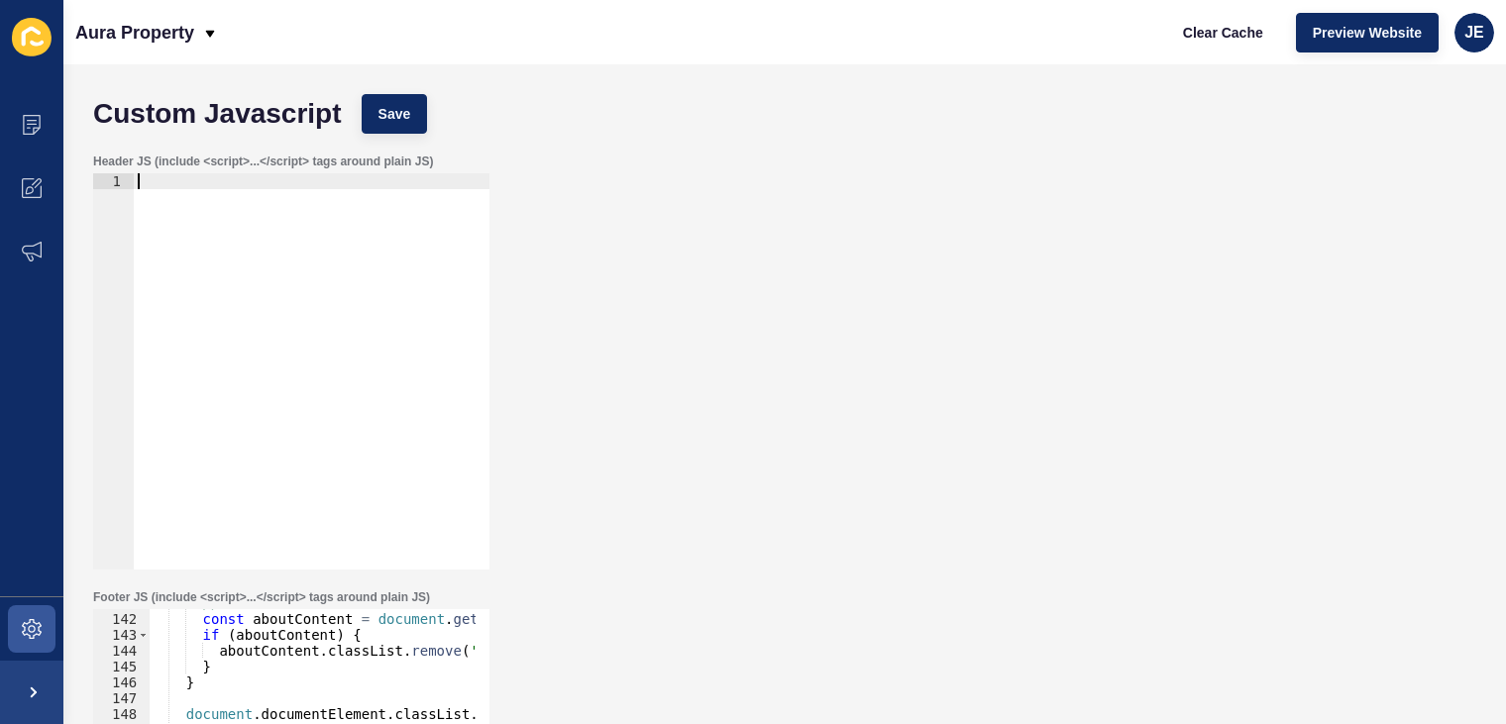
scroll to position [2232, 0]
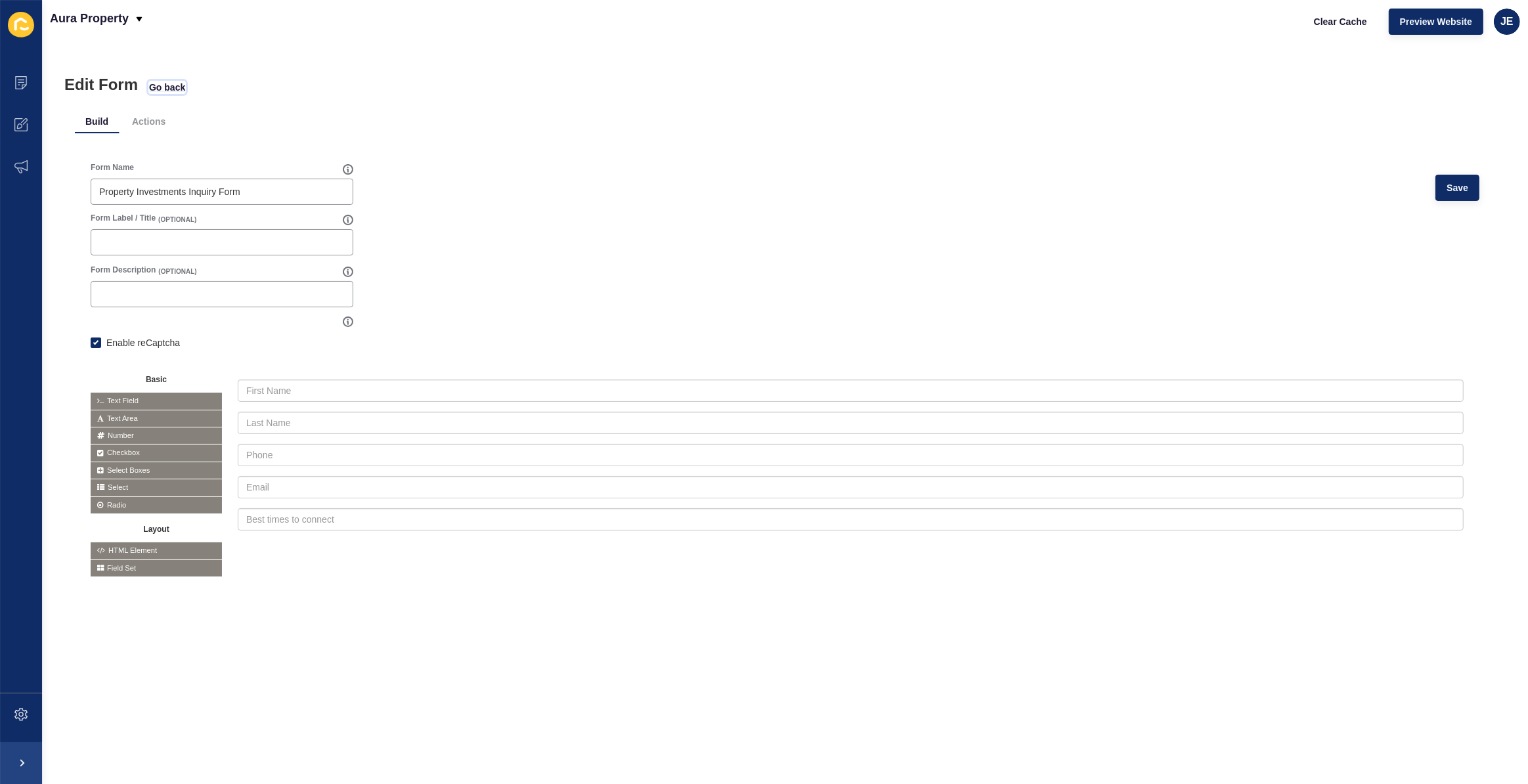
click at [161, 85] on span "Go back" at bounding box center [167, 87] width 36 height 13
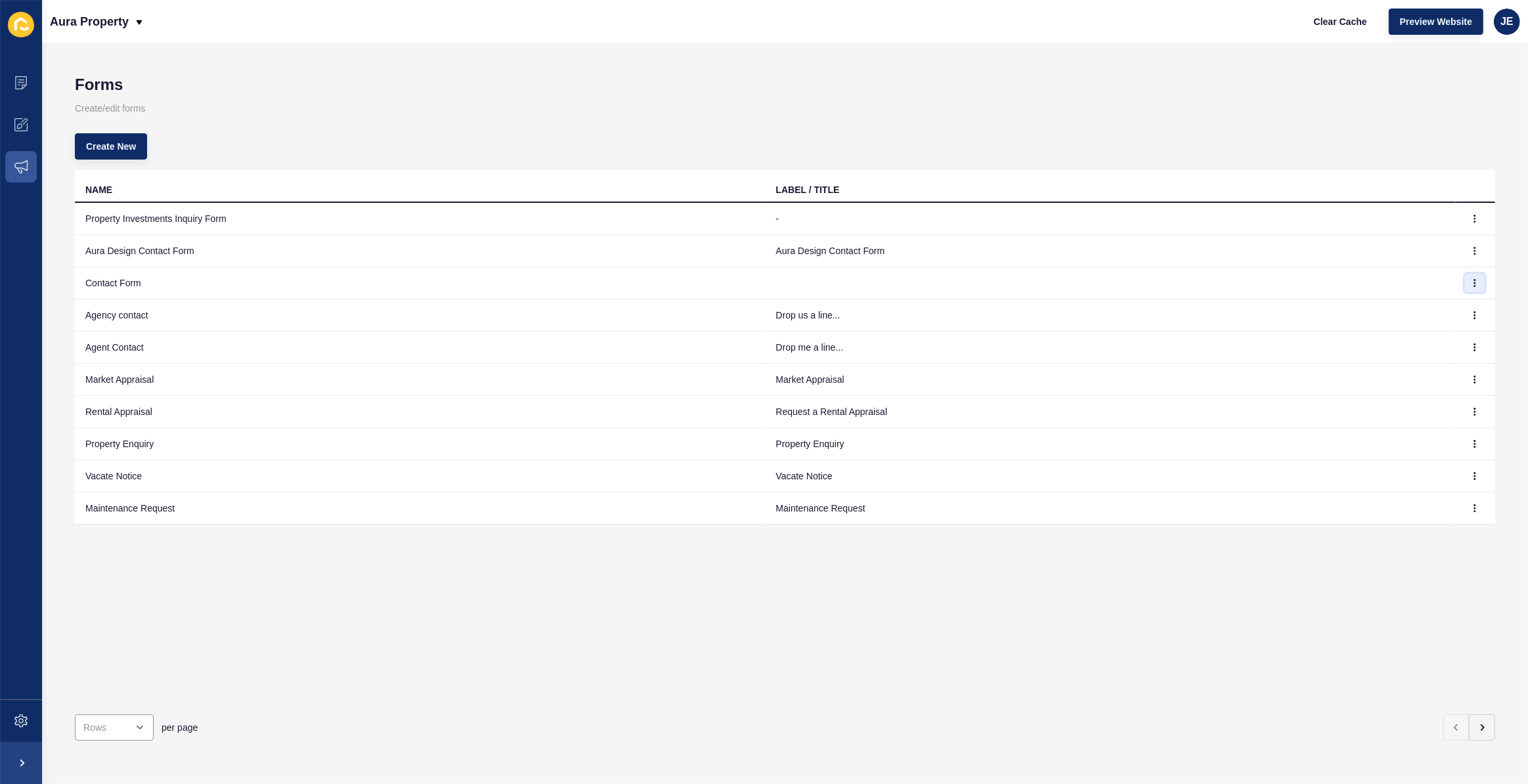
click at [1471, 280] on icon "button" at bounding box center [1475, 283] width 8 height 8
click at [1428, 303] on link "Edit" at bounding box center [1429, 309] width 92 height 29
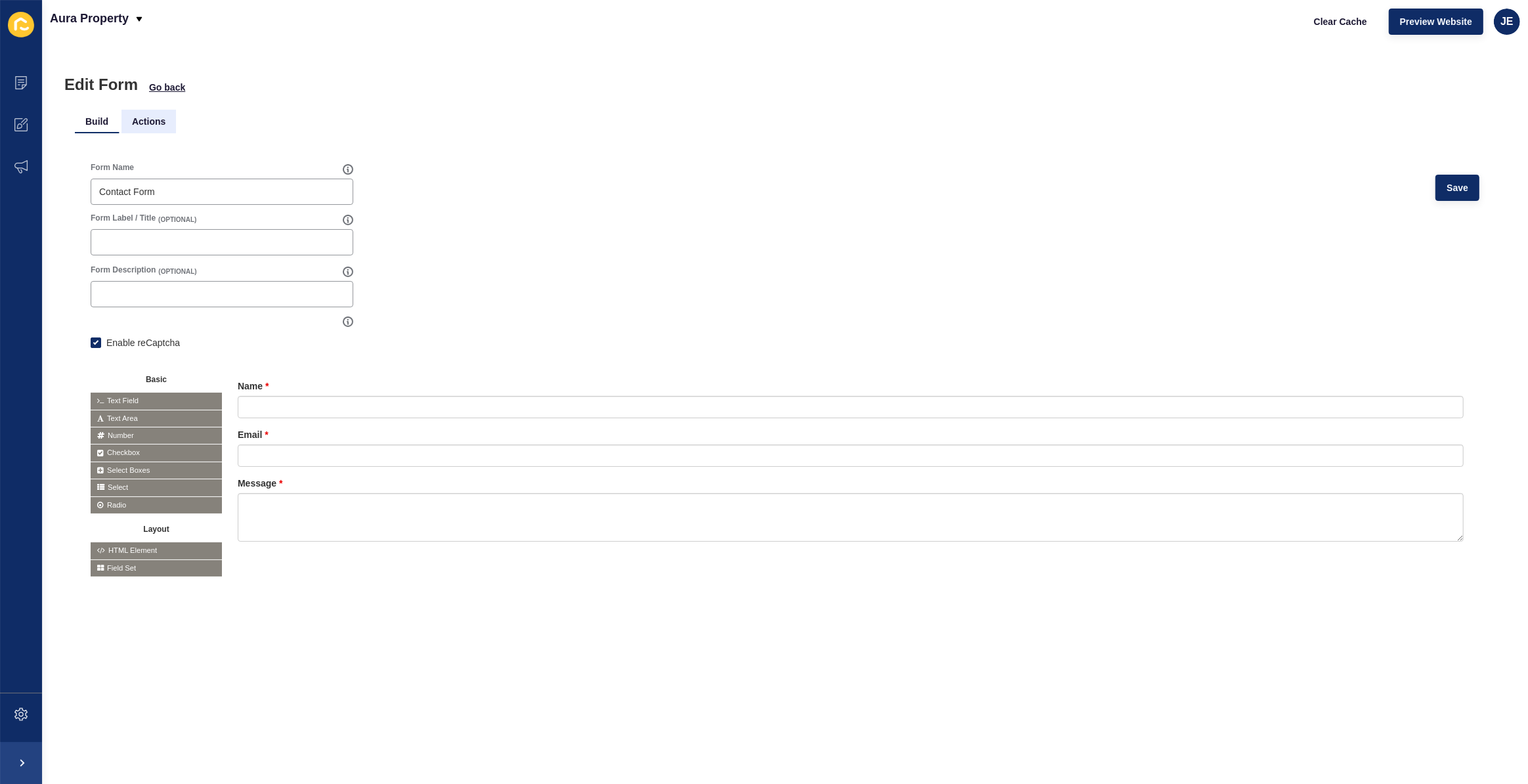
click at [156, 121] on li "Actions" at bounding box center [148, 121] width 54 height 24
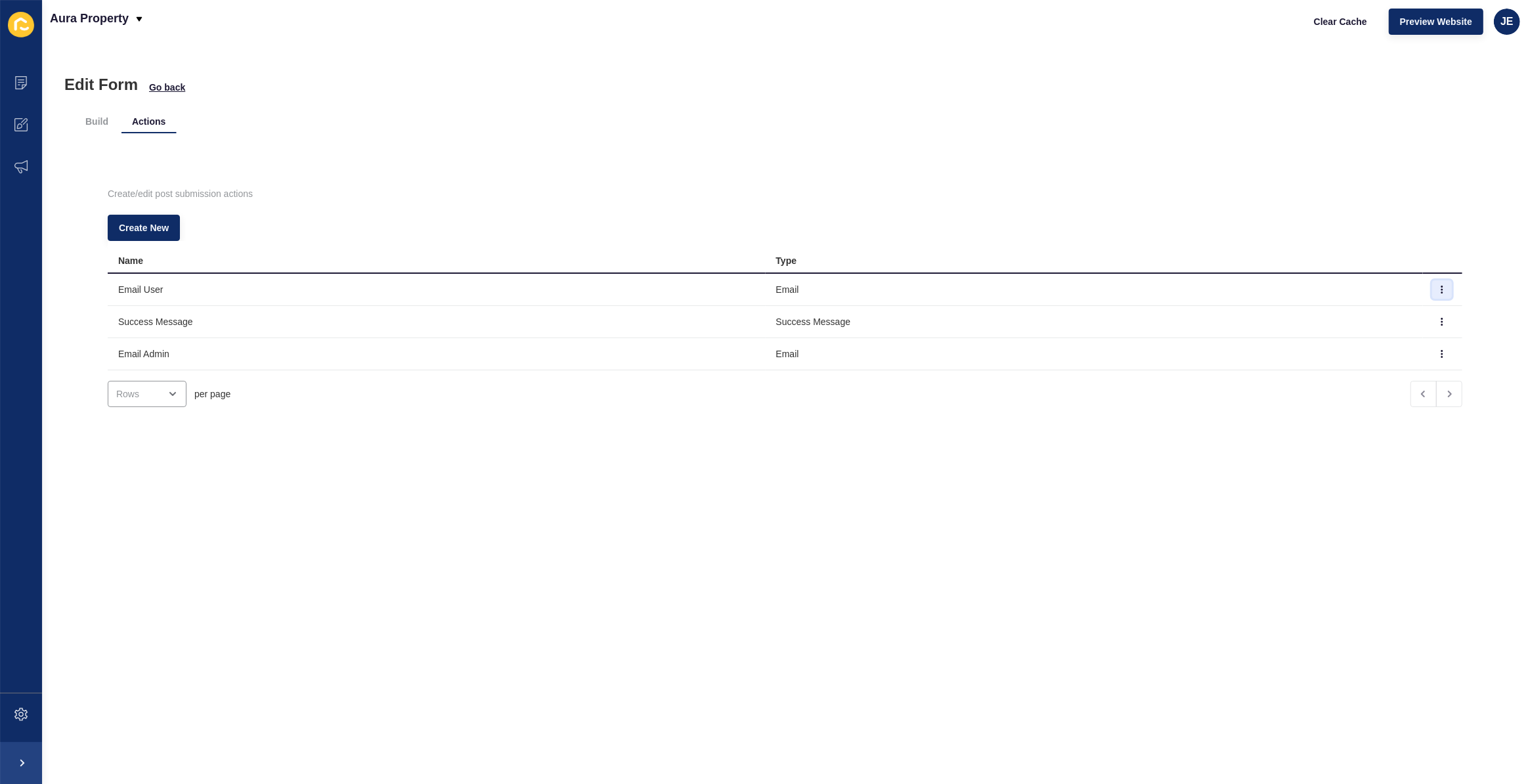
click at [1439, 292] on icon "button" at bounding box center [1442, 290] width 8 height 8
click at [1405, 314] on link "Edit" at bounding box center [1388, 316] width 92 height 29
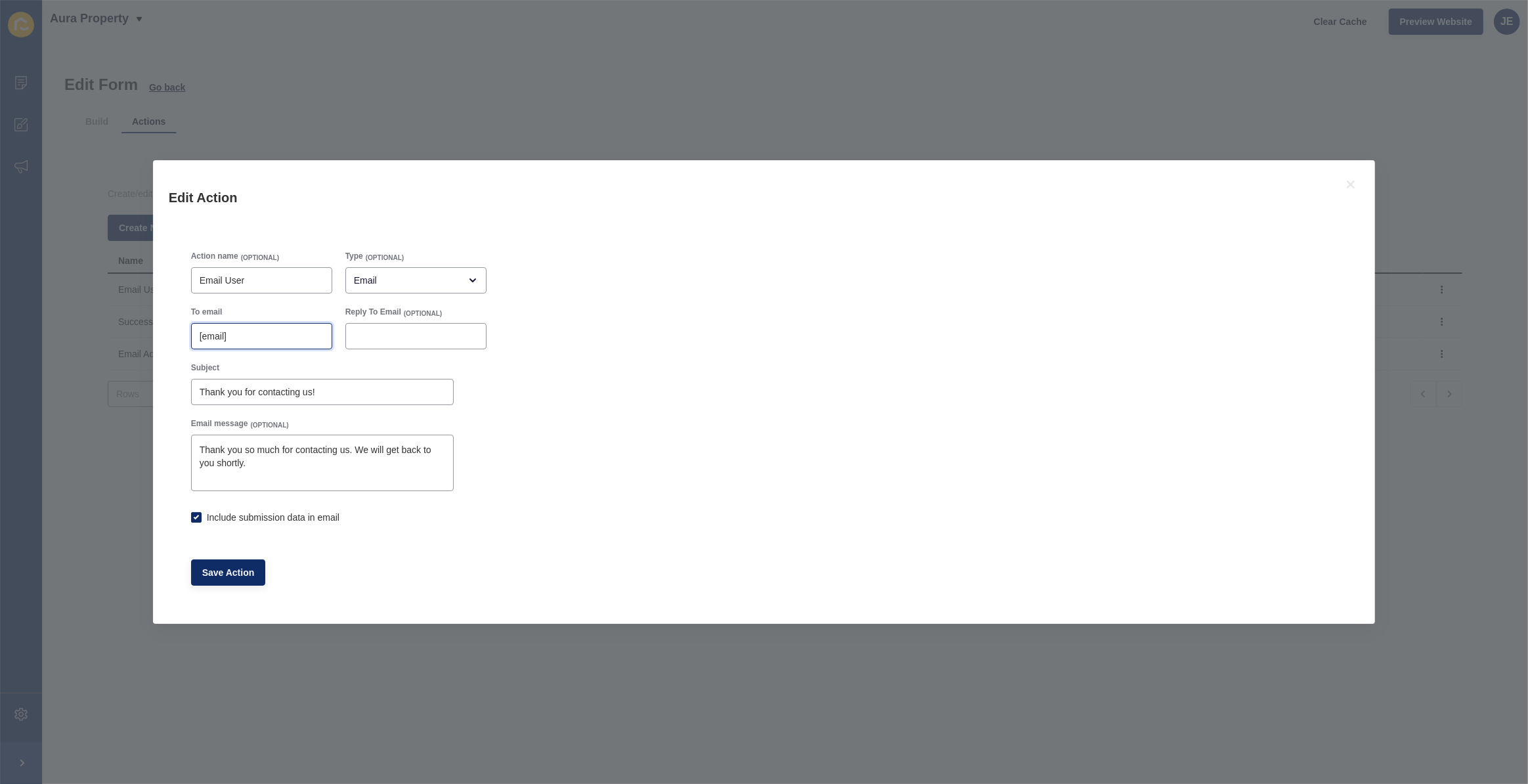
drag, startPoint x: 242, startPoint y: 338, endPoint x: 196, endPoint y: 335, distance: 46.1
click at [196, 335] on div "[email]" at bounding box center [261, 336] width 141 height 27
checkbox input "true"
click at [233, 331] on input "[email]" at bounding box center [261, 336] width 124 height 13
paste input "justine.espinosa@rexsoftware.com.au"
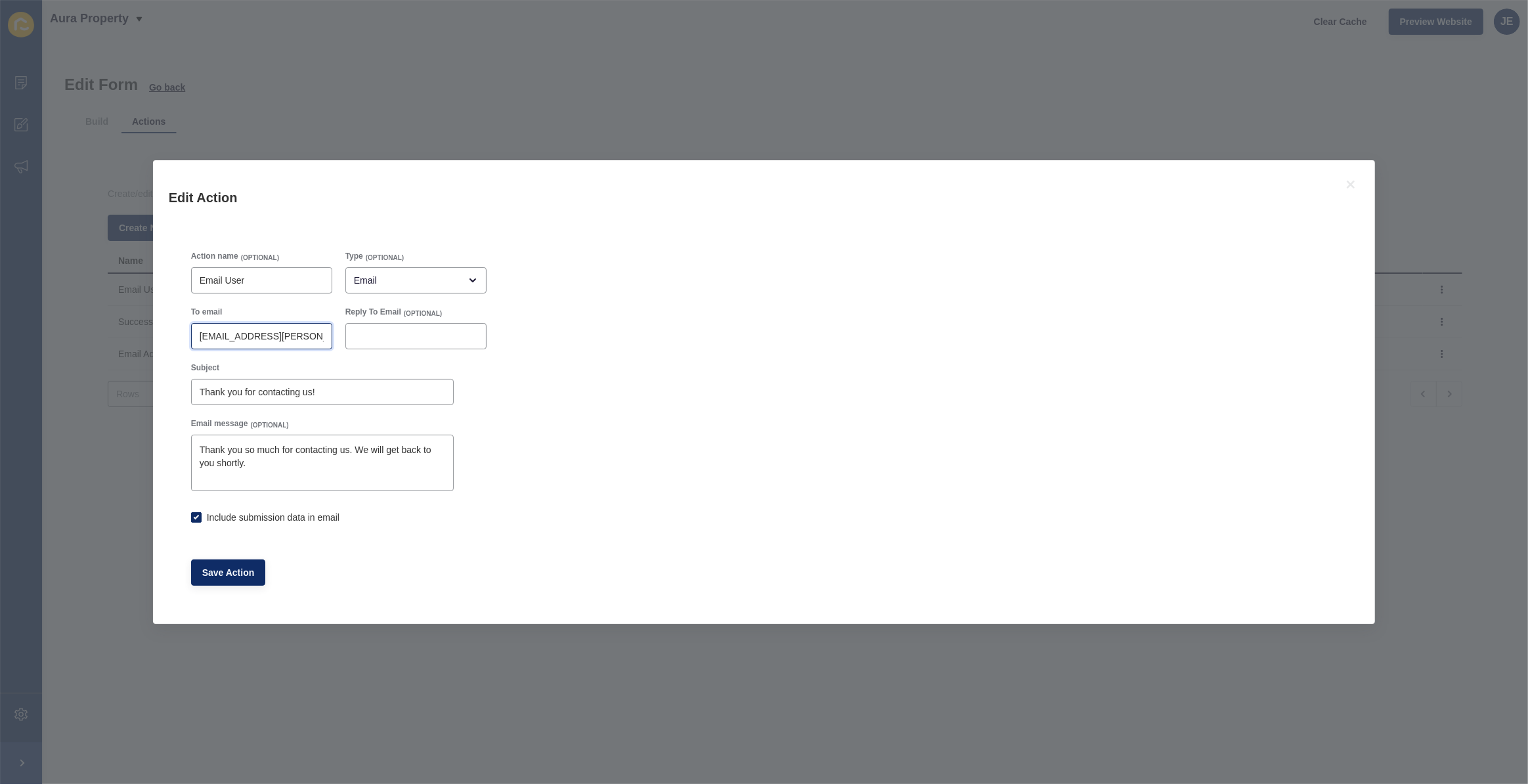
scroll to position [0, 31]
type input "justine.espinosa@rexsoftware.com.au"
click at [237, 577] on span "Save Action" at bounding box center [228, 573] width 52 height 13
checkbox input "true"
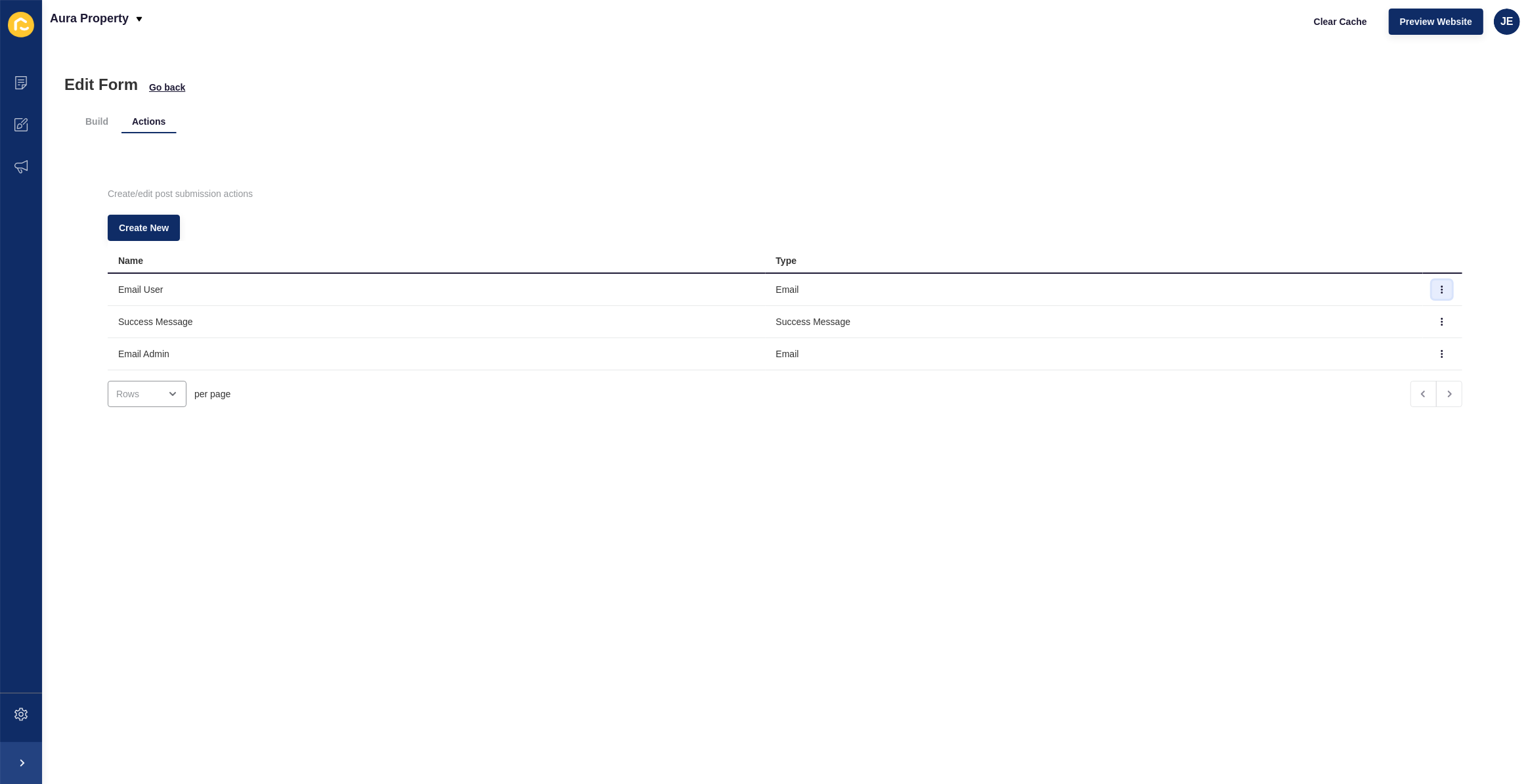
click at [1433, 288] on button "button" at bounding box center [1442, 290] width 20 height 19
click at [1397, 315] on link "Edit" at bounding box center [1388, 316] width 92 height 29
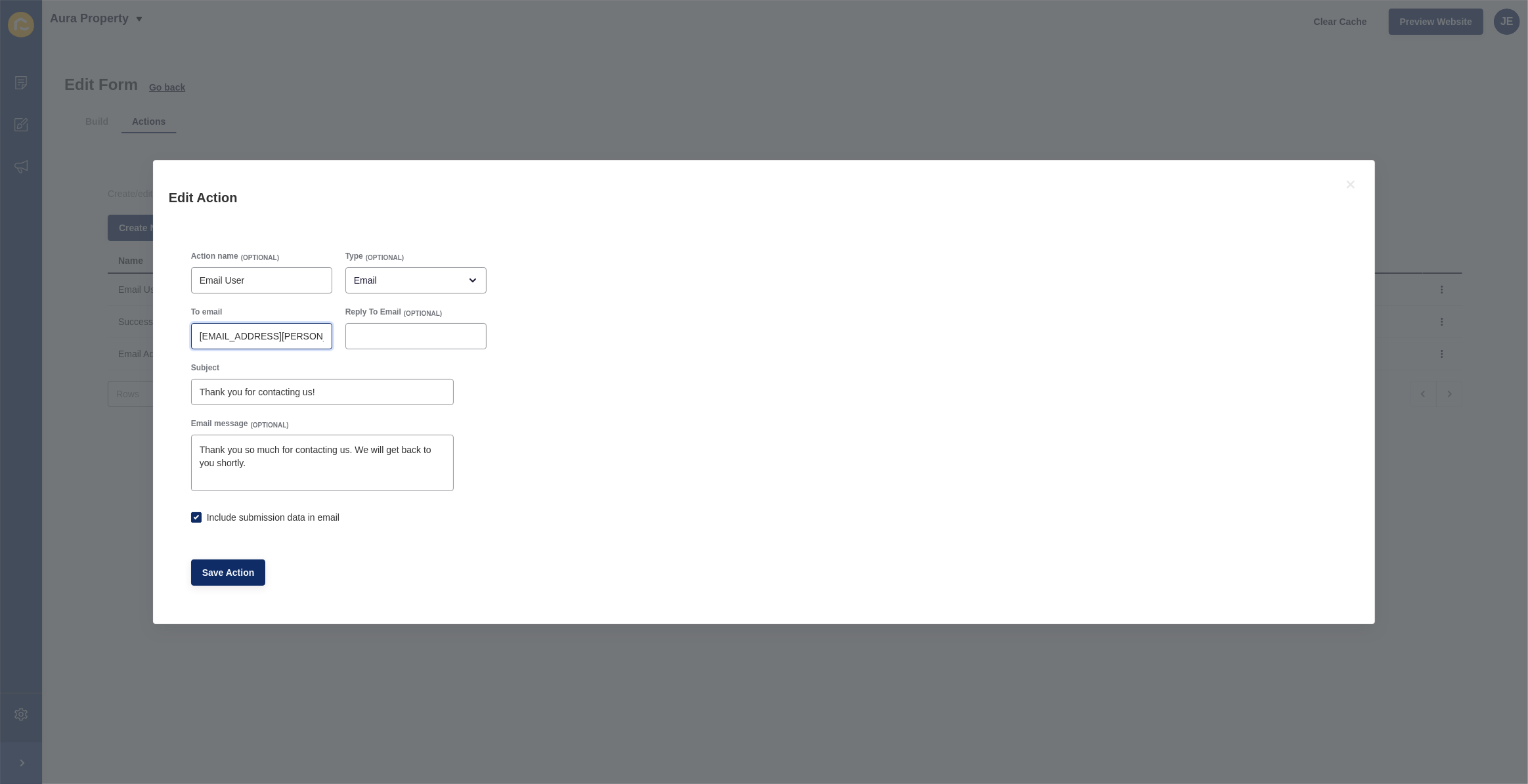
click at [214, 333] on input "justine.espinosa@rexsoftware.com.au" at bounding box center [261, 336] width 124 height 13
type input "[email]"
click at [249, 584] on button "Save Action" at bounding box center [228, 573] width 75 height 27
checkbox input "true"
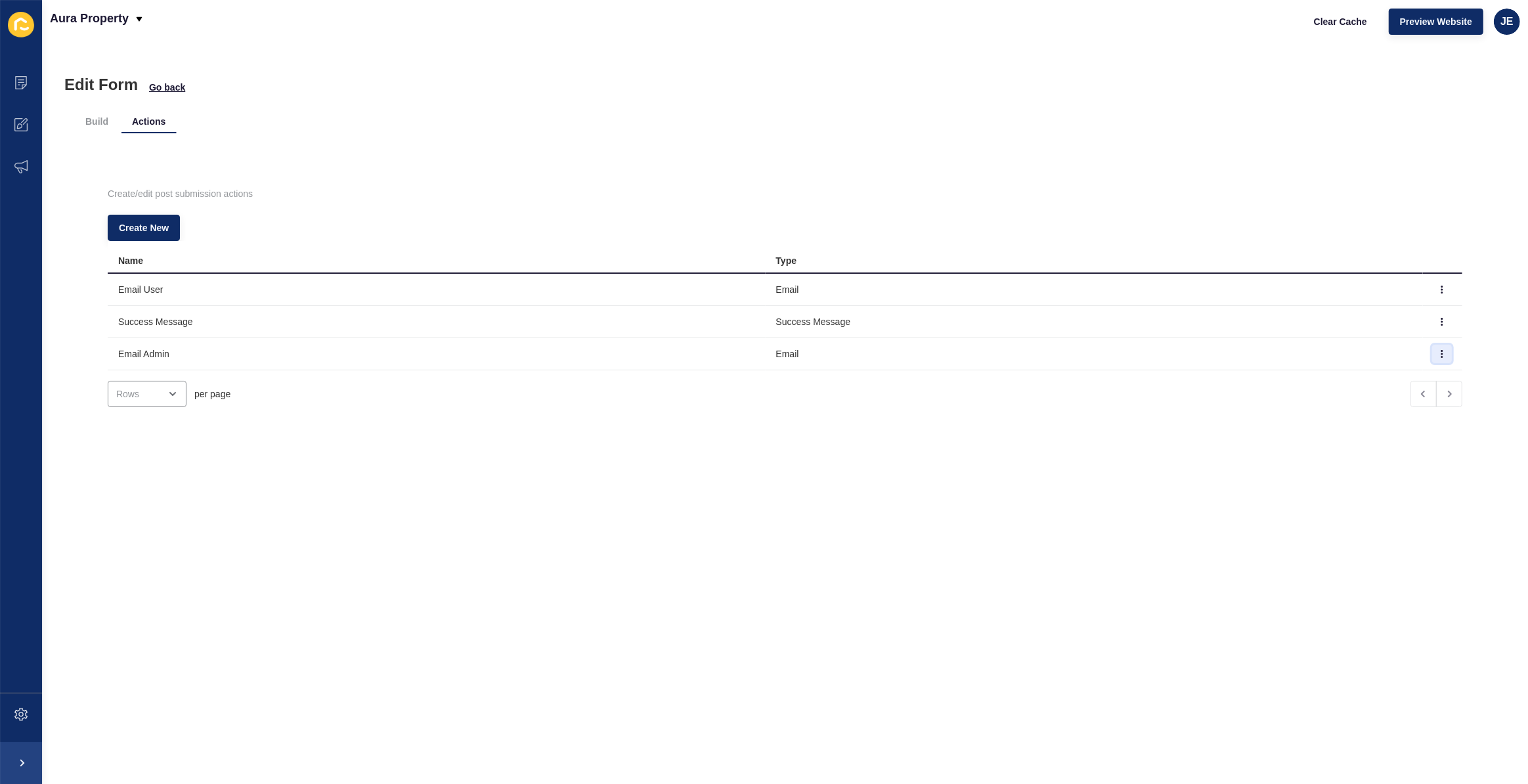
click at [1439, 356] on icon "button" at bounding box center [1442, 354] width 8 height 8
click at [1395, 378] on link "Edit" at bounding box center [1388, 380] width 92 height 29
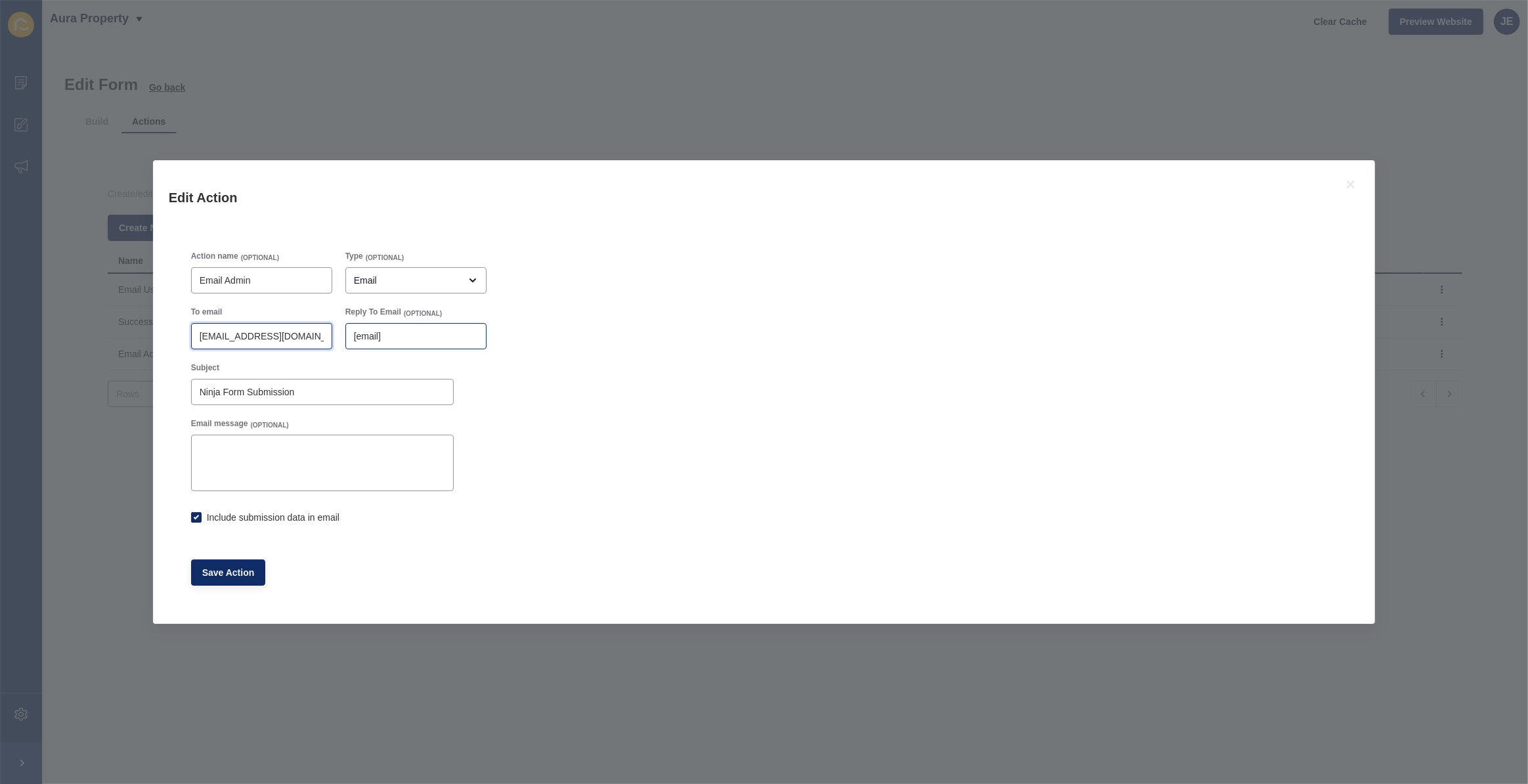
scroll to position [0, 11]
drag, startPoint x: 276, startPoint y: 339, endPoint x: 396, endPoint y: 337, distance: 120.0
click at [396, 337] on div "To email 3840@leaddrop.rexsoftware.com Reply To Email (OPTIONAL) [email]" at bounding box center [339, 328] width 309 height 56
click at [263, 339] on input "3840@leaddrop.rexsoftware.com" at bounding box center [261, 336] width 124 height 13
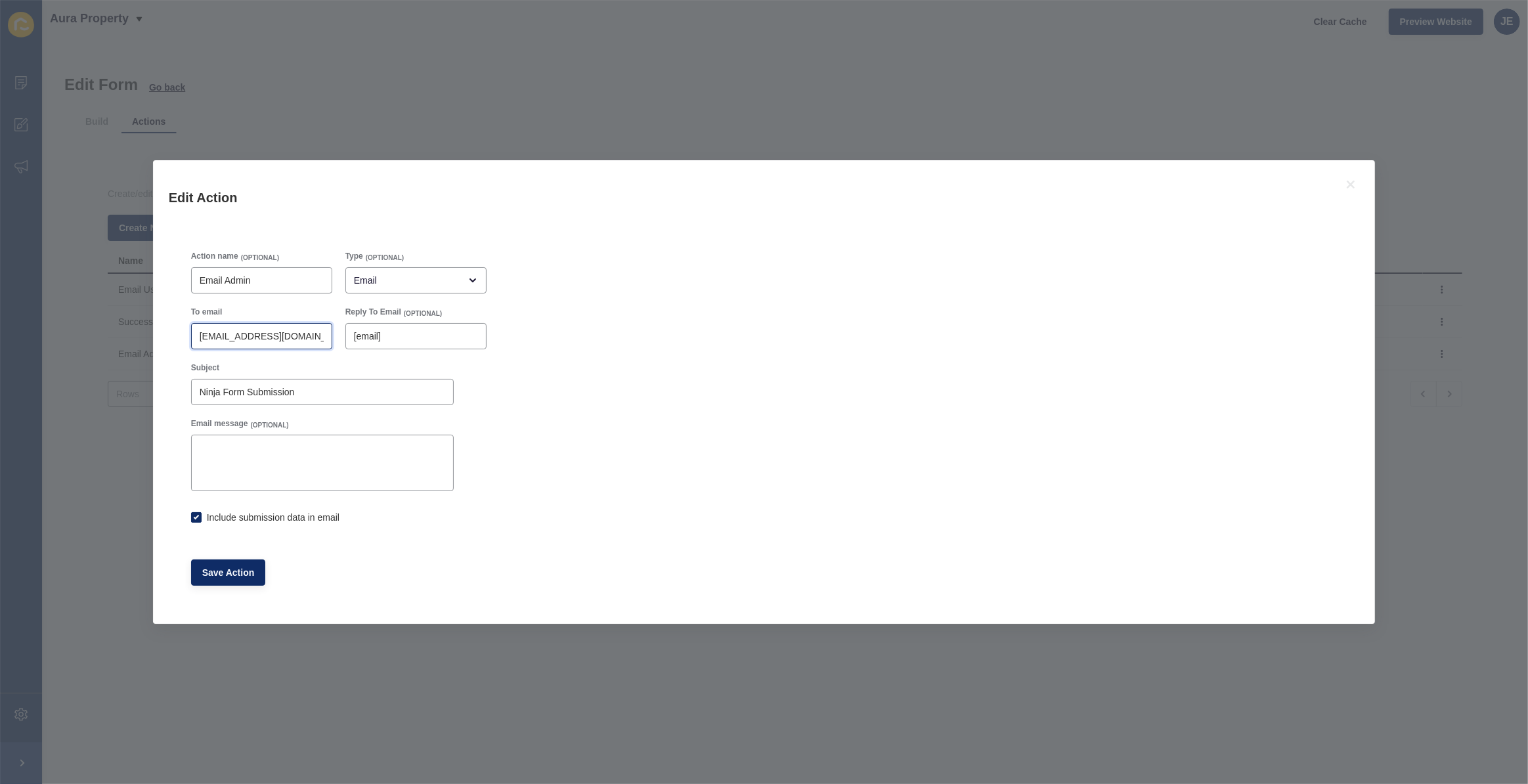
drag, startPoint x: 274, startPoint y: 335, endPoint x: 137, endPoint y: 331, distance: 137.1
click at [137, 331] on div "Edit Action Action name (OPTIONAL) Email Admin Type (OPTIONAL) Email To email 3…" at bounding box center [764, 392] width 1528 height 784
click at [264, 333] on input "3840@leaddrop.rexsoftware.com" at bounding box center [261, 336] width 124 height 13
checkbox input "true"
click at [1355, 185] on icon at bounding box center [1351, 185] width 16 height 16
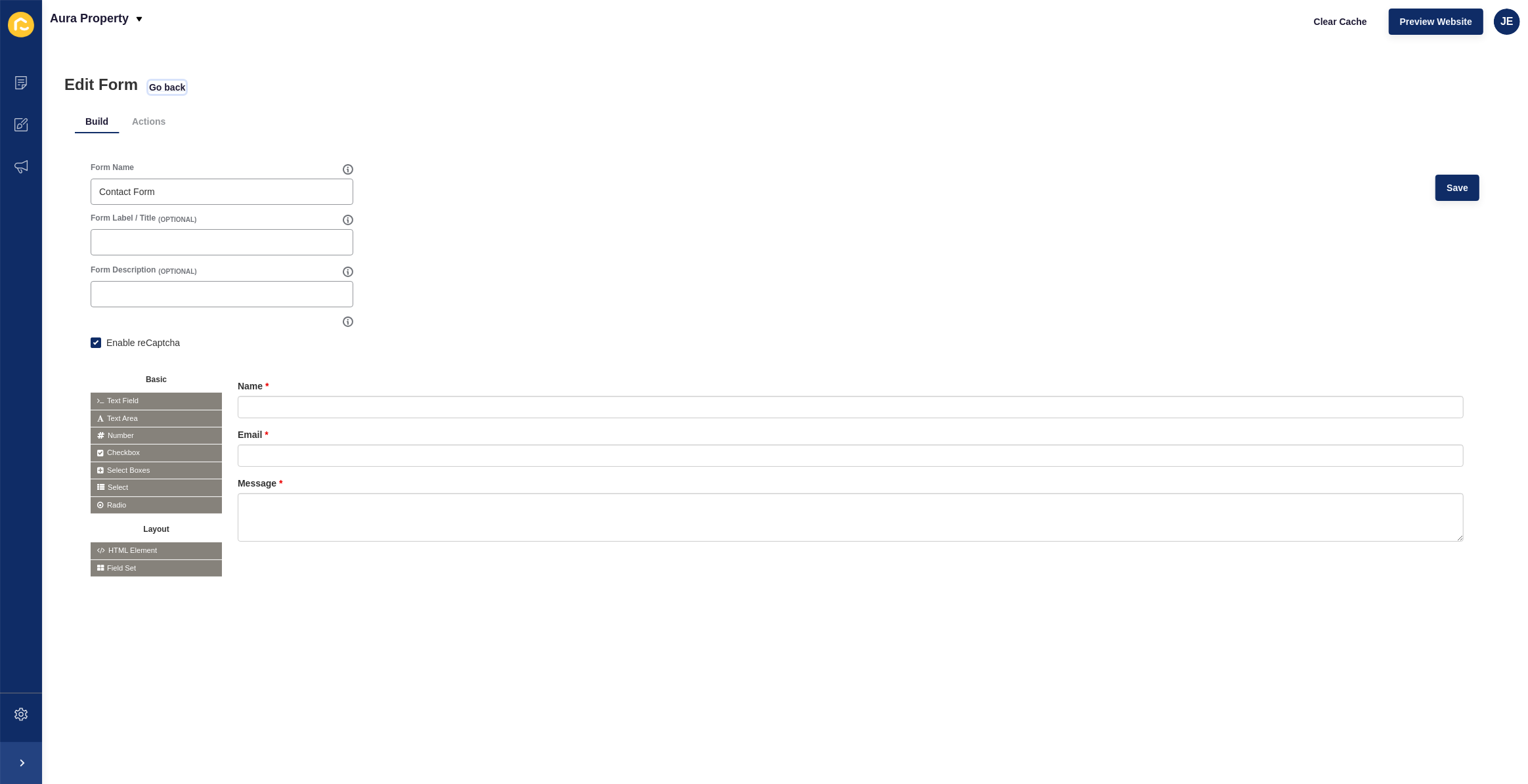
click at [158, 88] on span "Go back" at bounding box center [167, 87] width 36 height 13
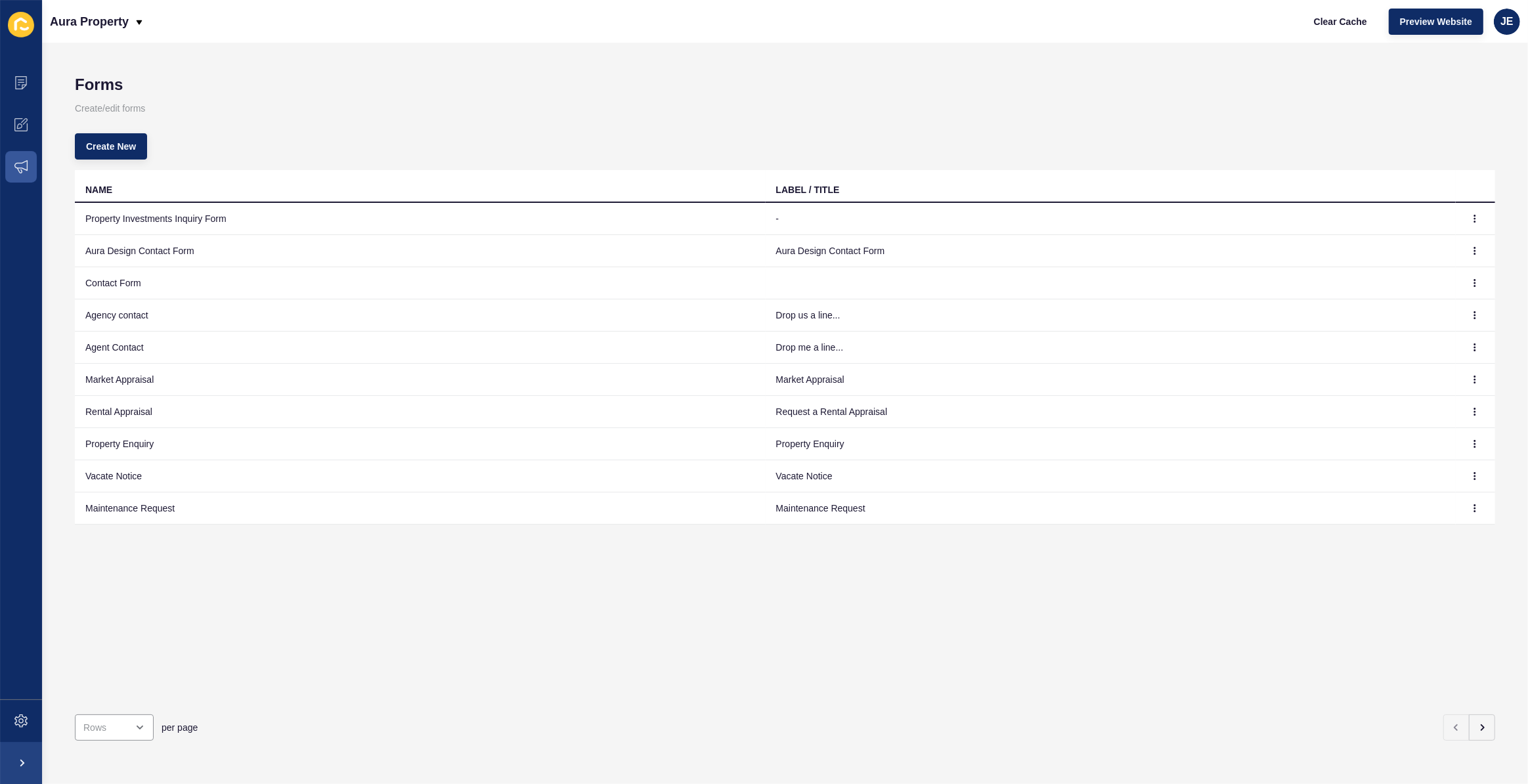
click at [135, 412] on td "Rental Appraisal" at bounding box center [420, 412] width 691 height 32
click at [1472, 413] on button "button" at bounding box center [1475, 412] width 20 height 19
click at [1445, 435] on link "Edit" at bounding box center [1429, 438] width 92 height 29
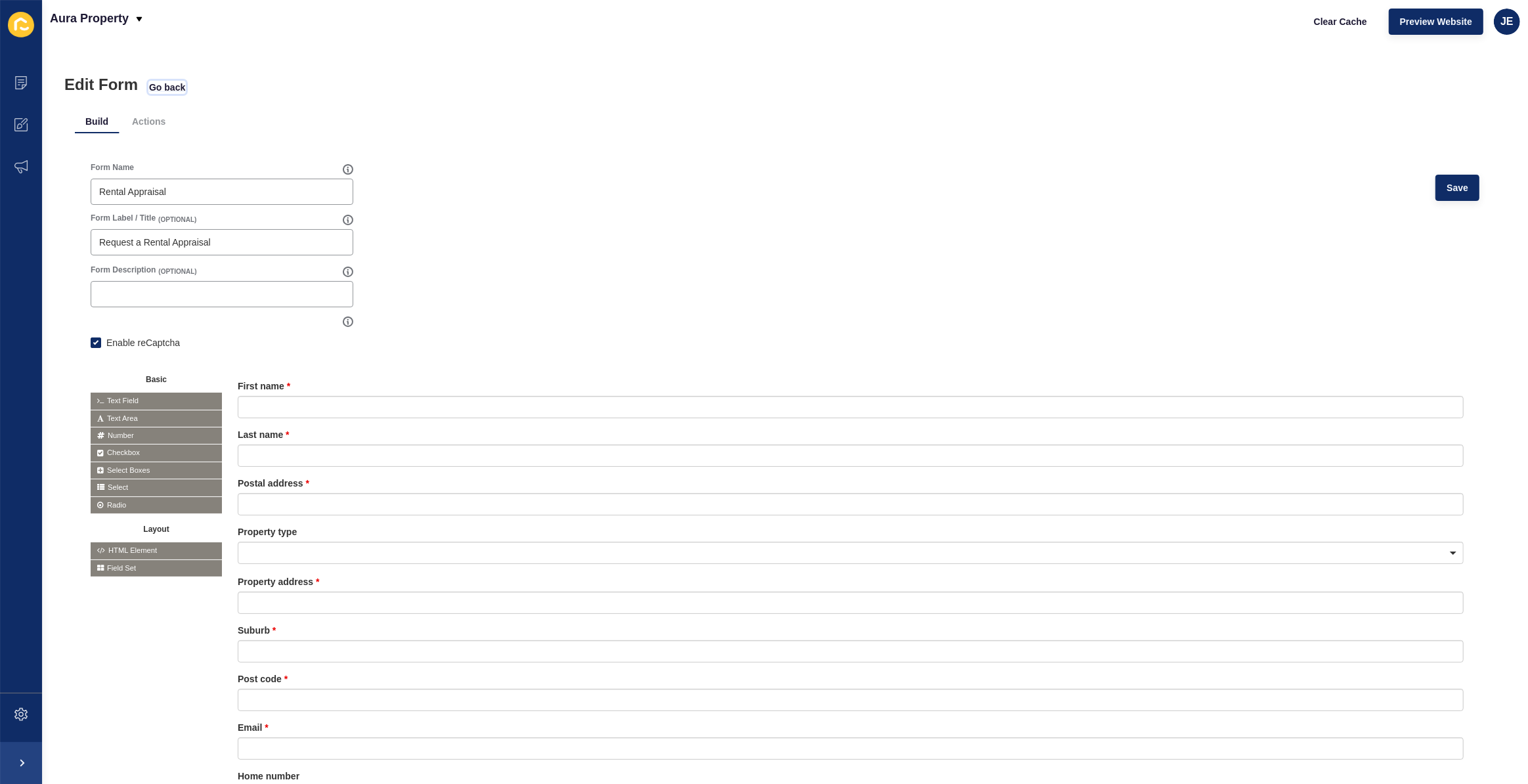
click at [178, 89] on span "Go back" at bounding box center [167, 87] width 36 height 13
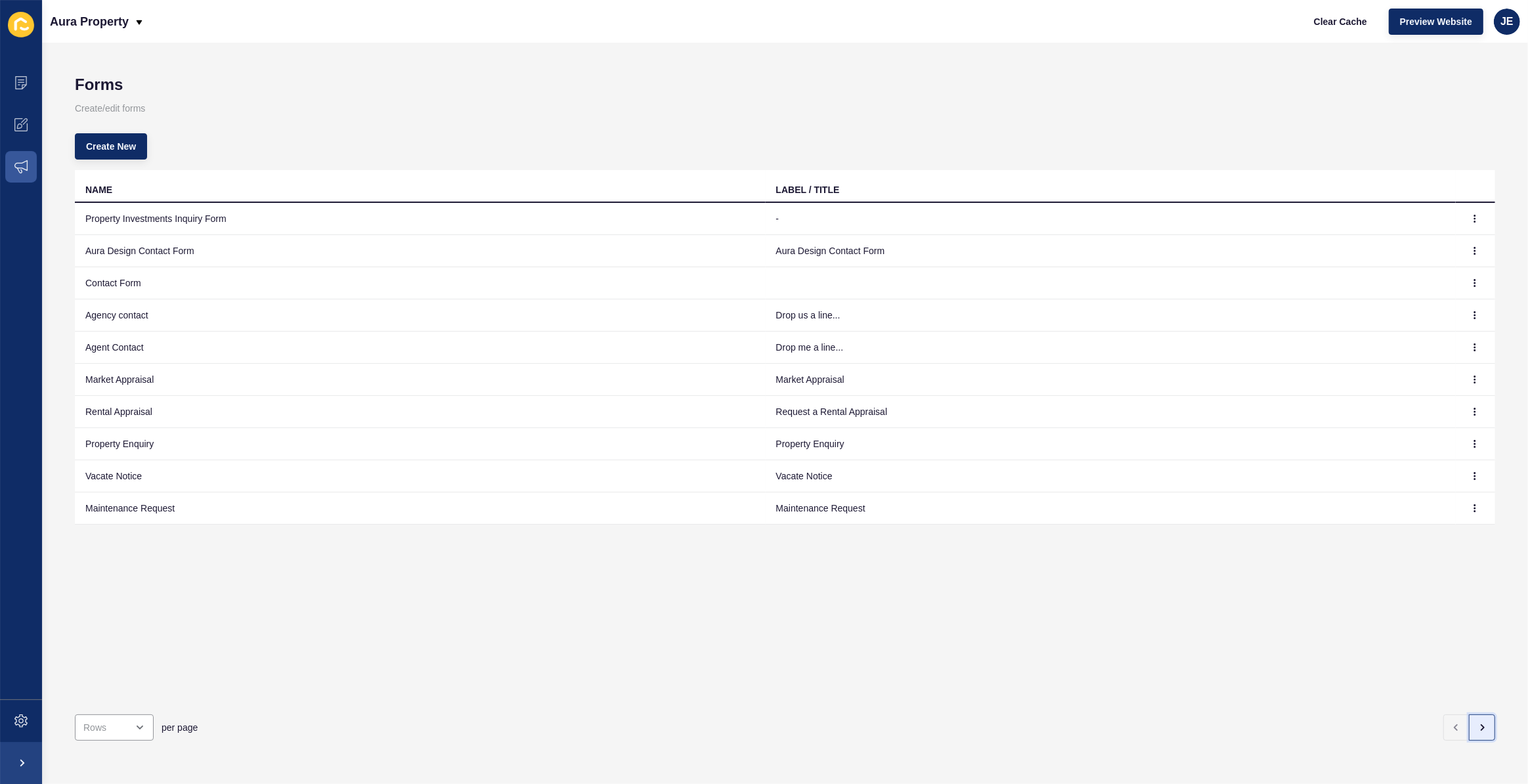
click at [1478, 720] on button "button" at bounding box center [1482, 728] width 27 height 27
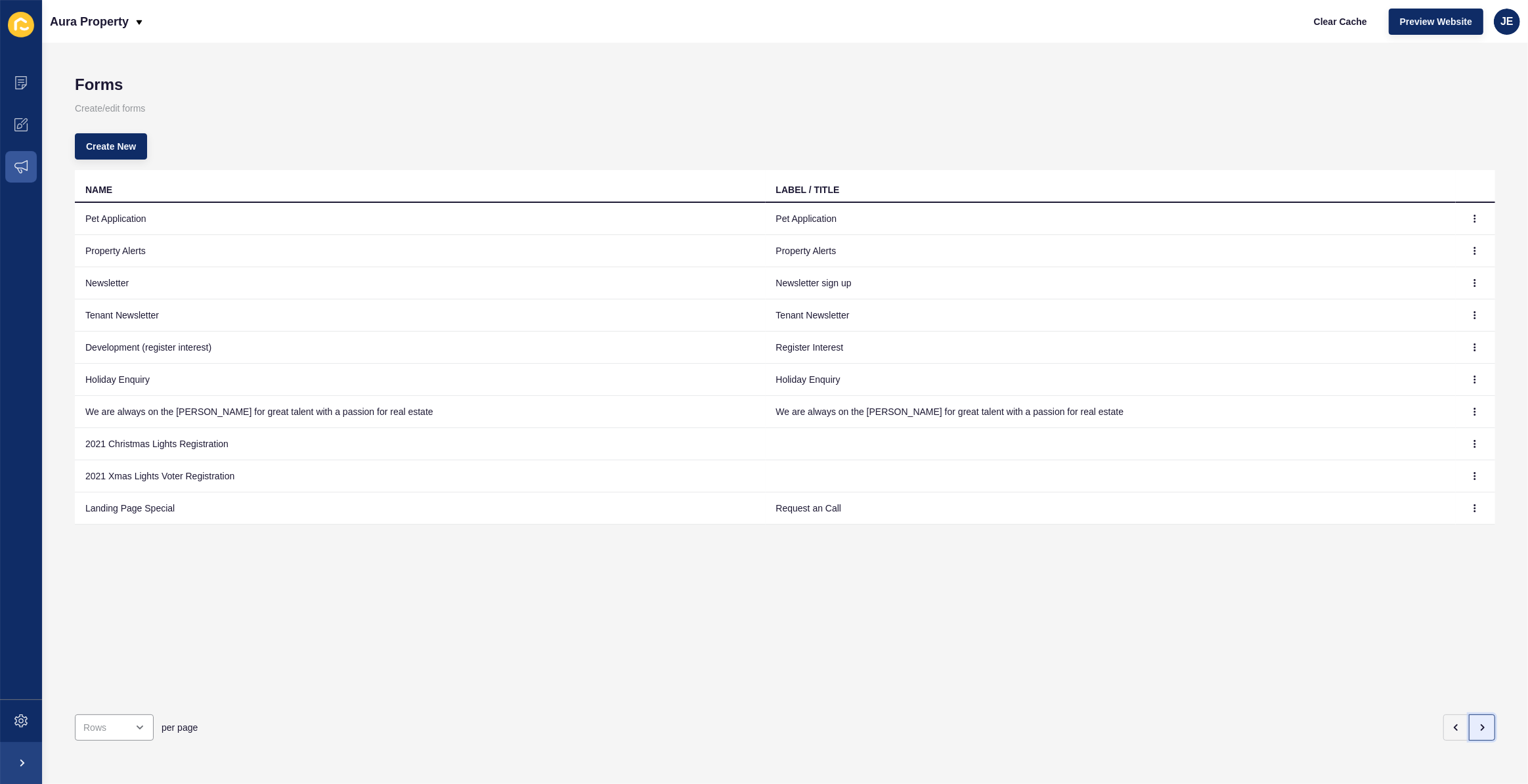
click at [1478, 720] on button "button" at bounding box center [1482, 728] width 27 height 27
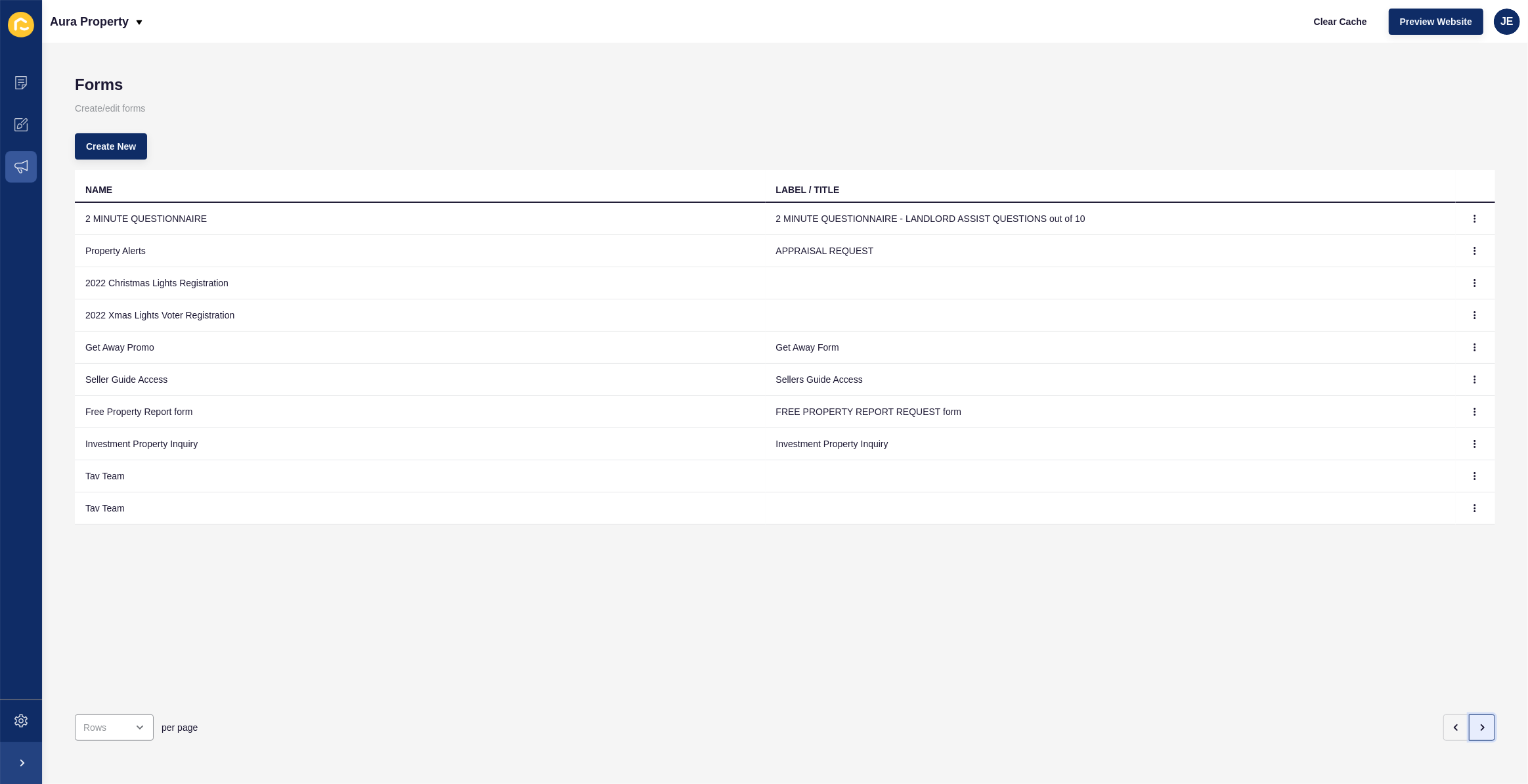
click at [1478, 720] on button "button" at bounding box center [1482, 728] width 27 height 27
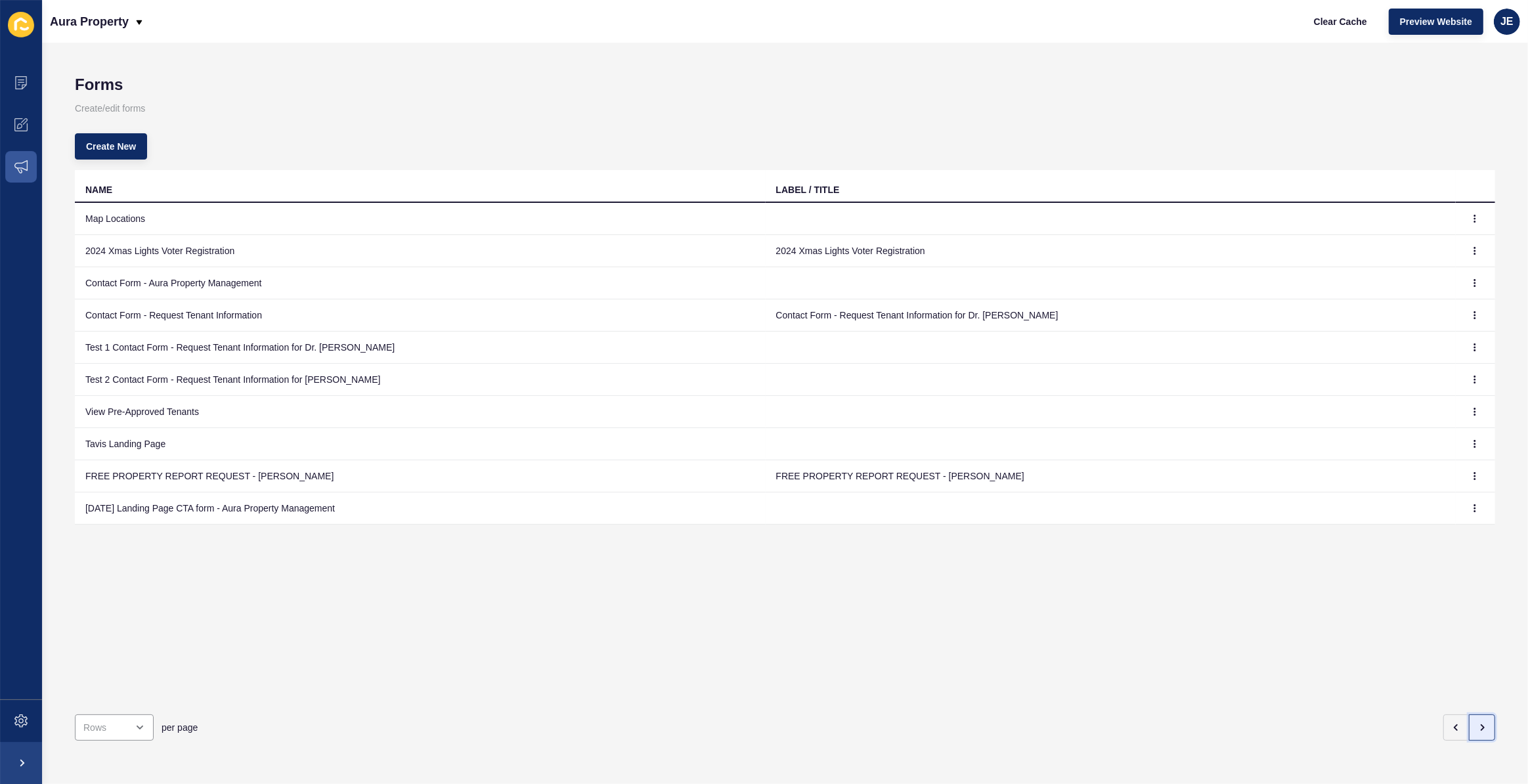
click at [1478, 720] on button "button" at bounding box center [1482, 728] width 27 height 27
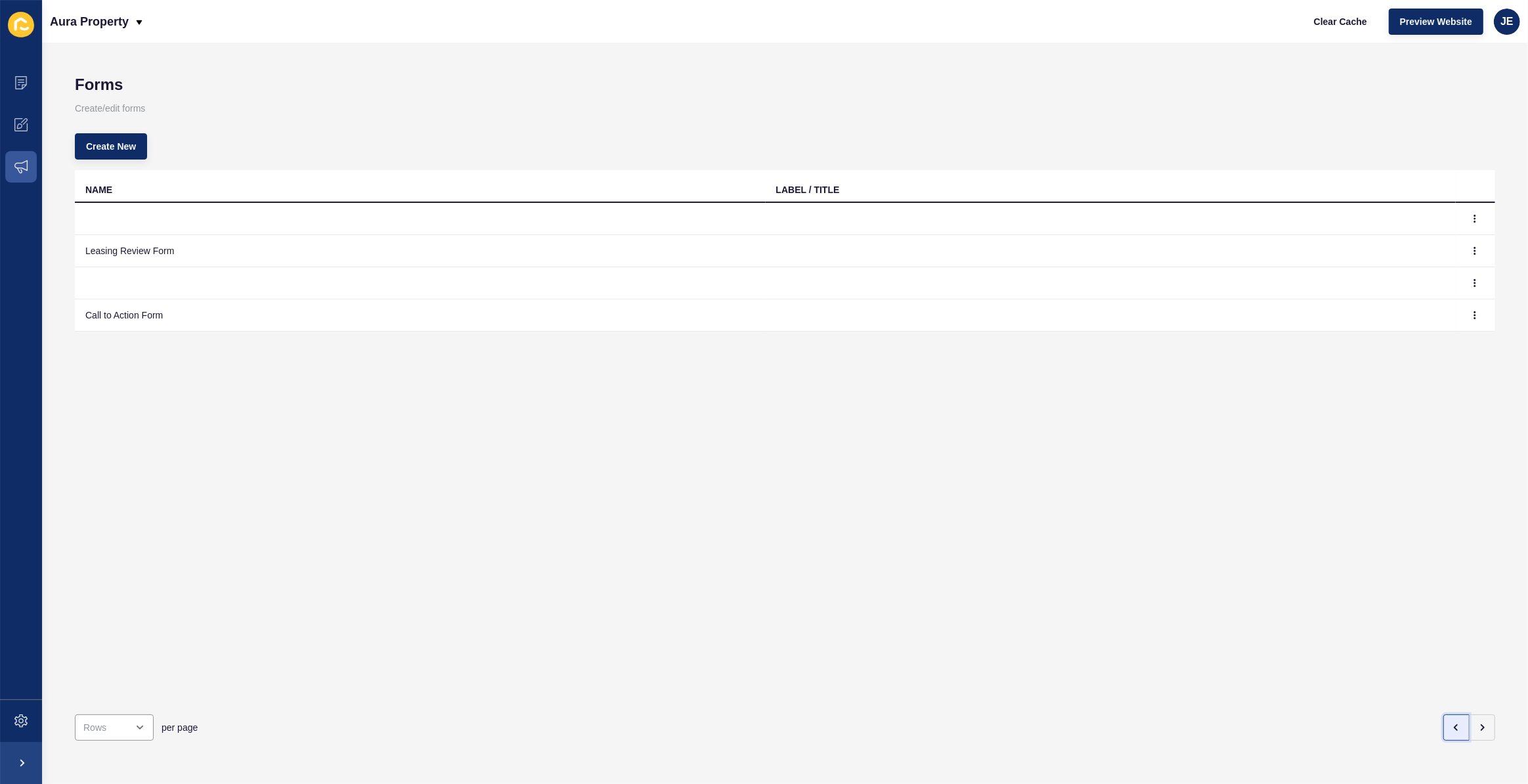
click at [1452, 722] on icon "button" at bounding box center [1457, 728] width 11 height 11
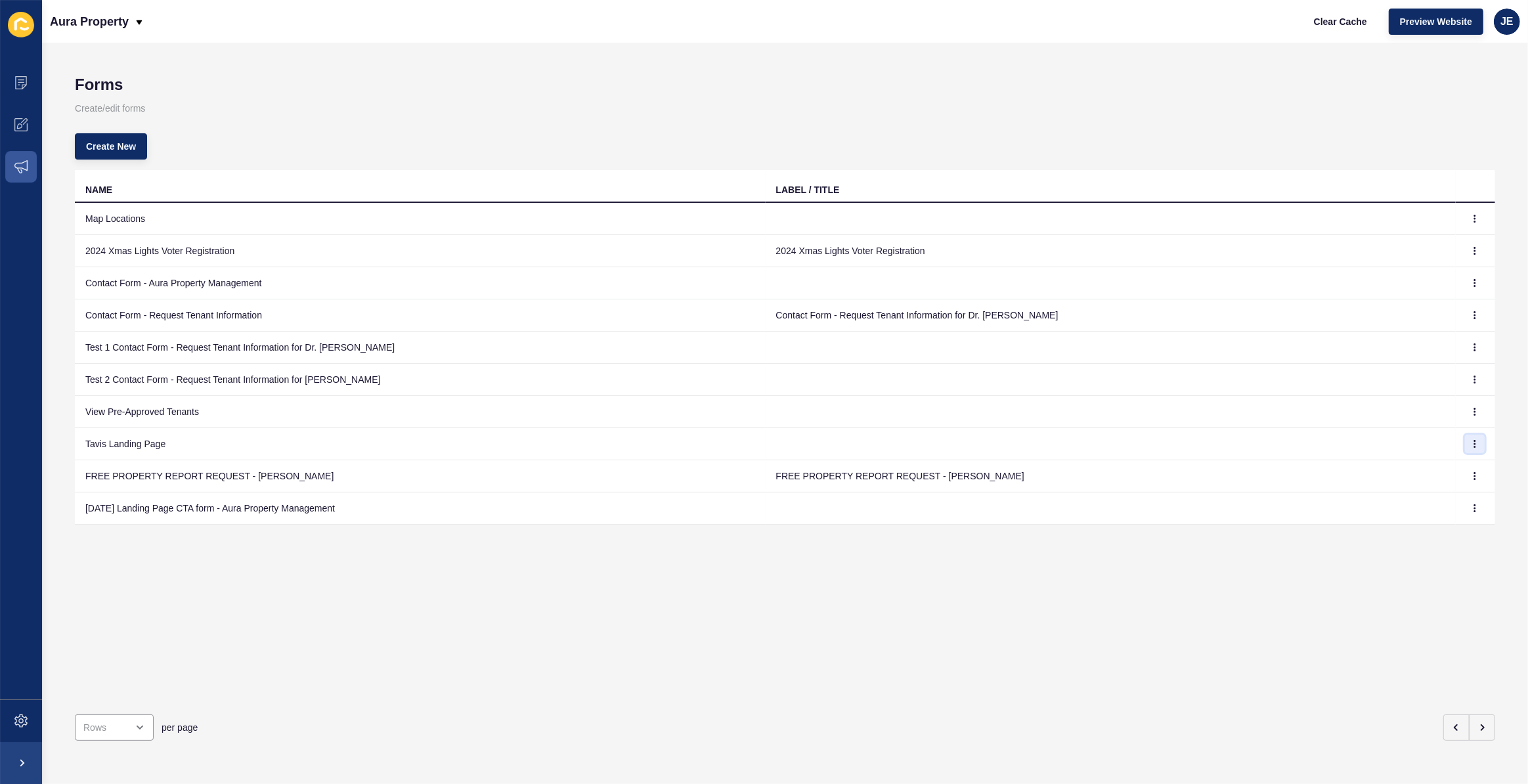
click at [1471, 445] on icon "button" at bounding box center [1475, 444] width 8 height 8
click at [1438, 464] on link "Edit" at bounding box center [1429, 470] width 92 height 29
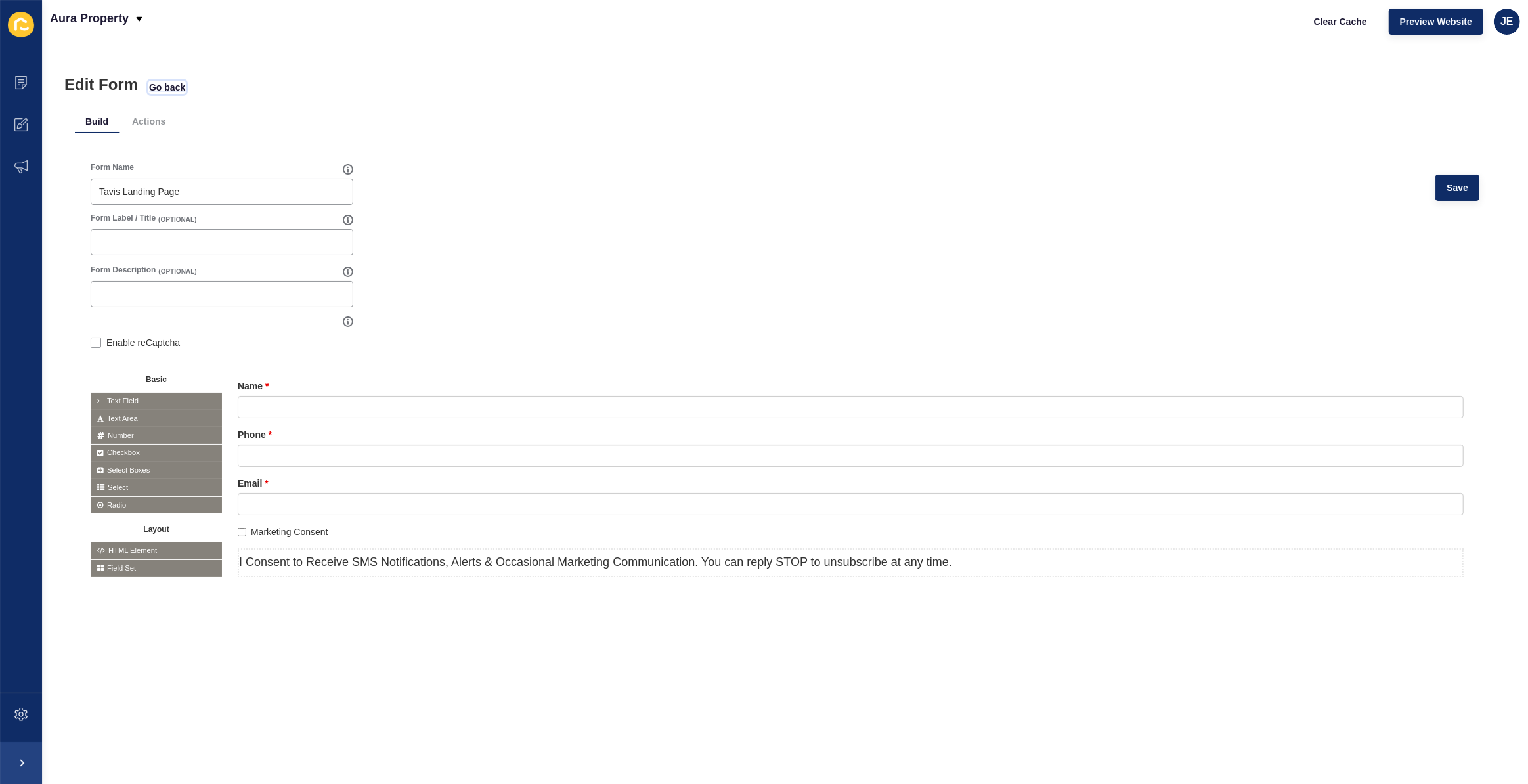
click at [162, 85] on span "Go back" at bounding box center [167, 87] width 36 height 13
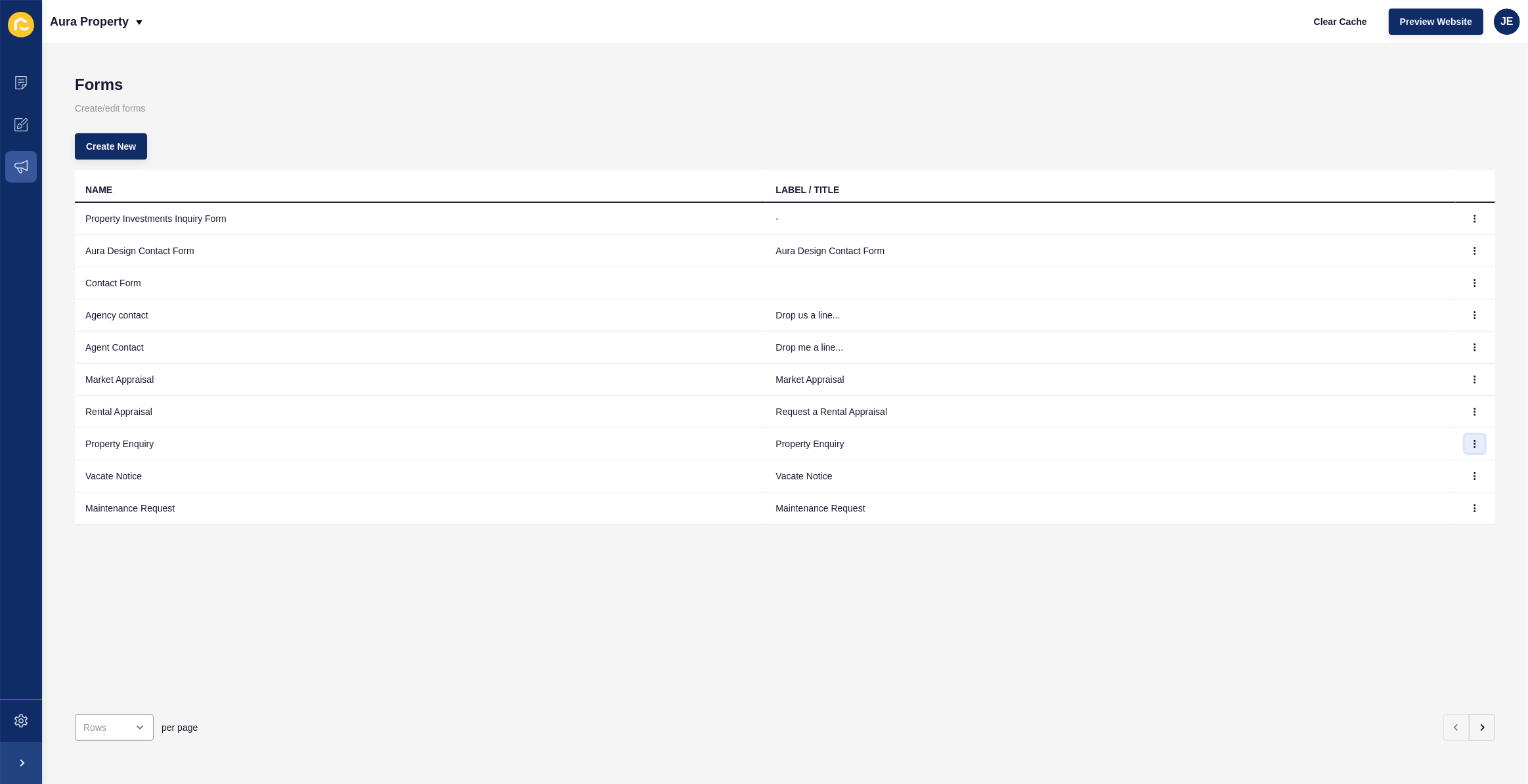
click at [1475, 441] on icon "button" at bounding box center [1475, 444] width 1 height 7
click at [1443, 458] on link "Edit" at bounding box center [1429, 470] width 92 height 29
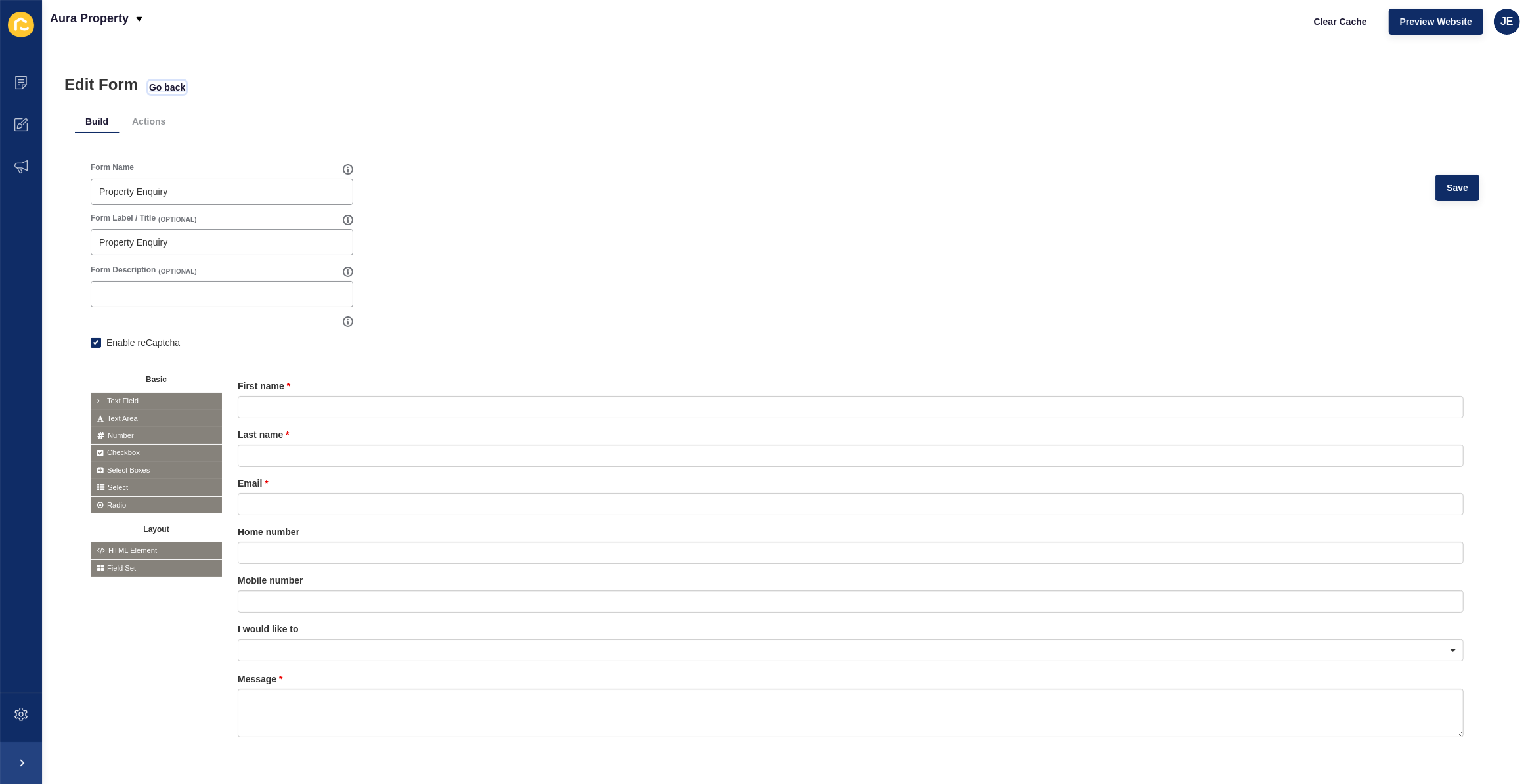
click at [169, 90] on span "Go back" at bounding box center [167, 87] width 36 height 13
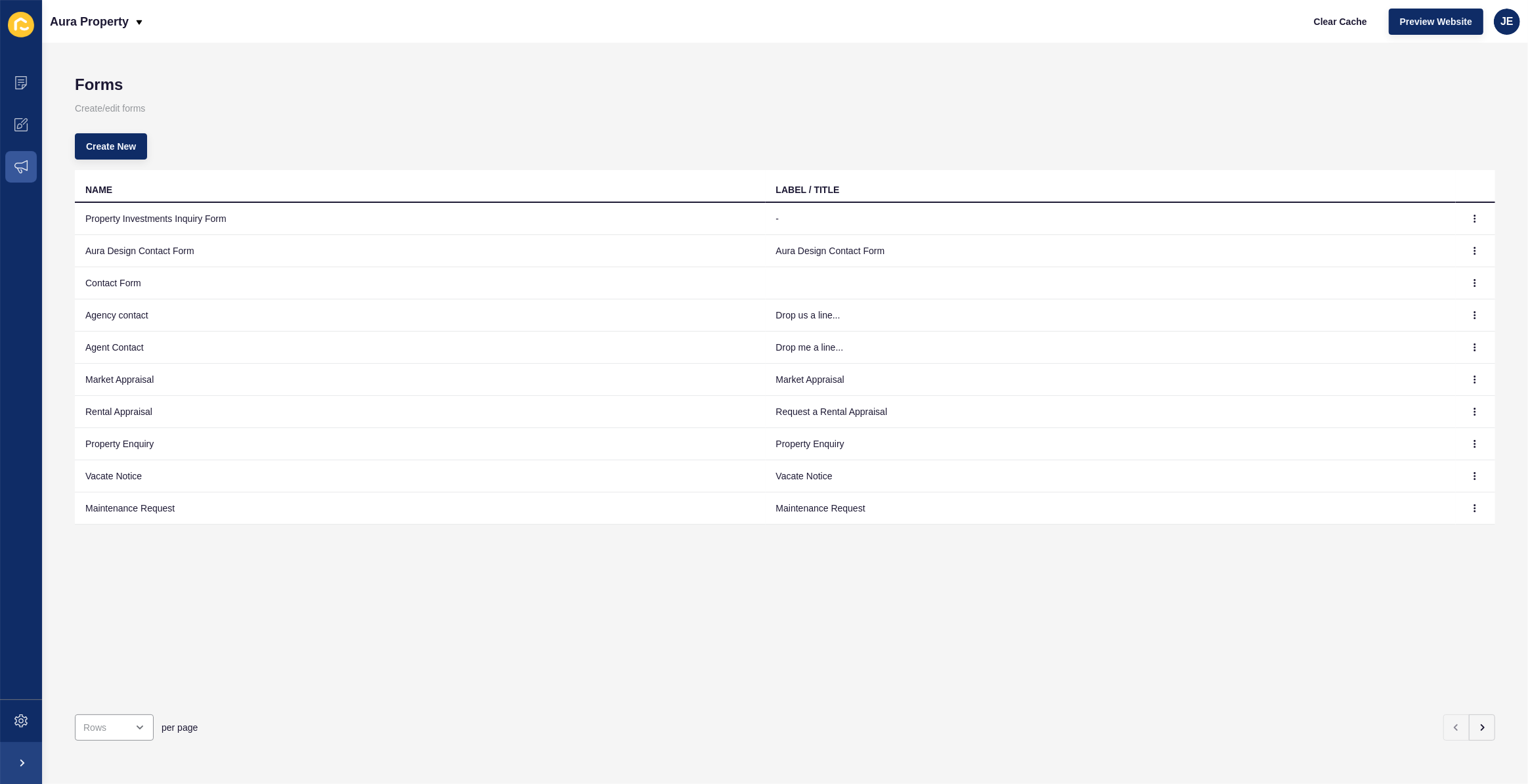
click at [160, 413] on td "Rental Appraisal" at bounding box center [420, 412] width 691 height 32
click at [1465, 406] on button "button" at bounding box center [1475, 412] width 20 height 19
click at [1451, 427] on link "Edit" at bounding box center [1429, 438] width 92 height 29
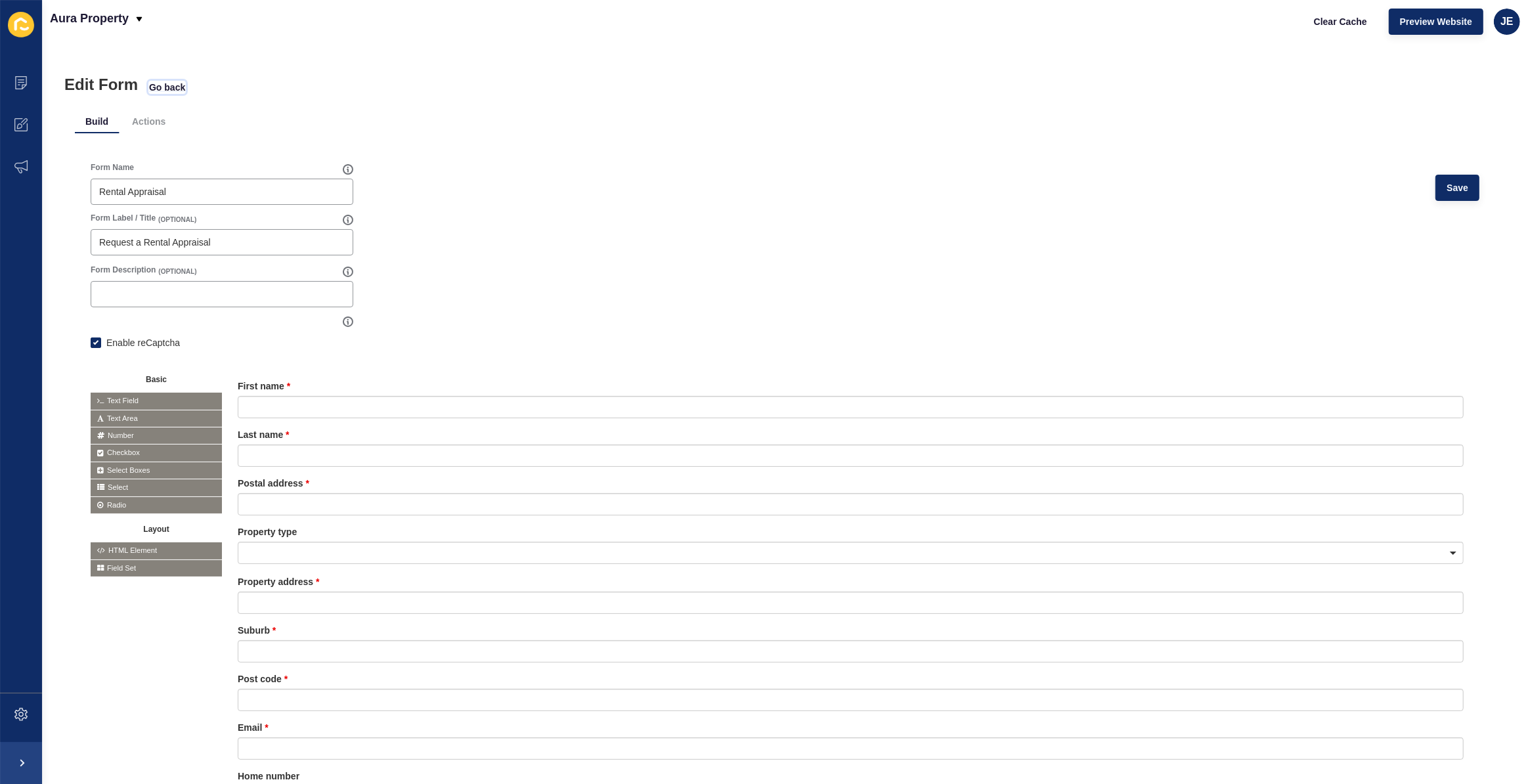
click at [174, 84] on span "Go back" at bounding box center [167, 87] width 36 height 13
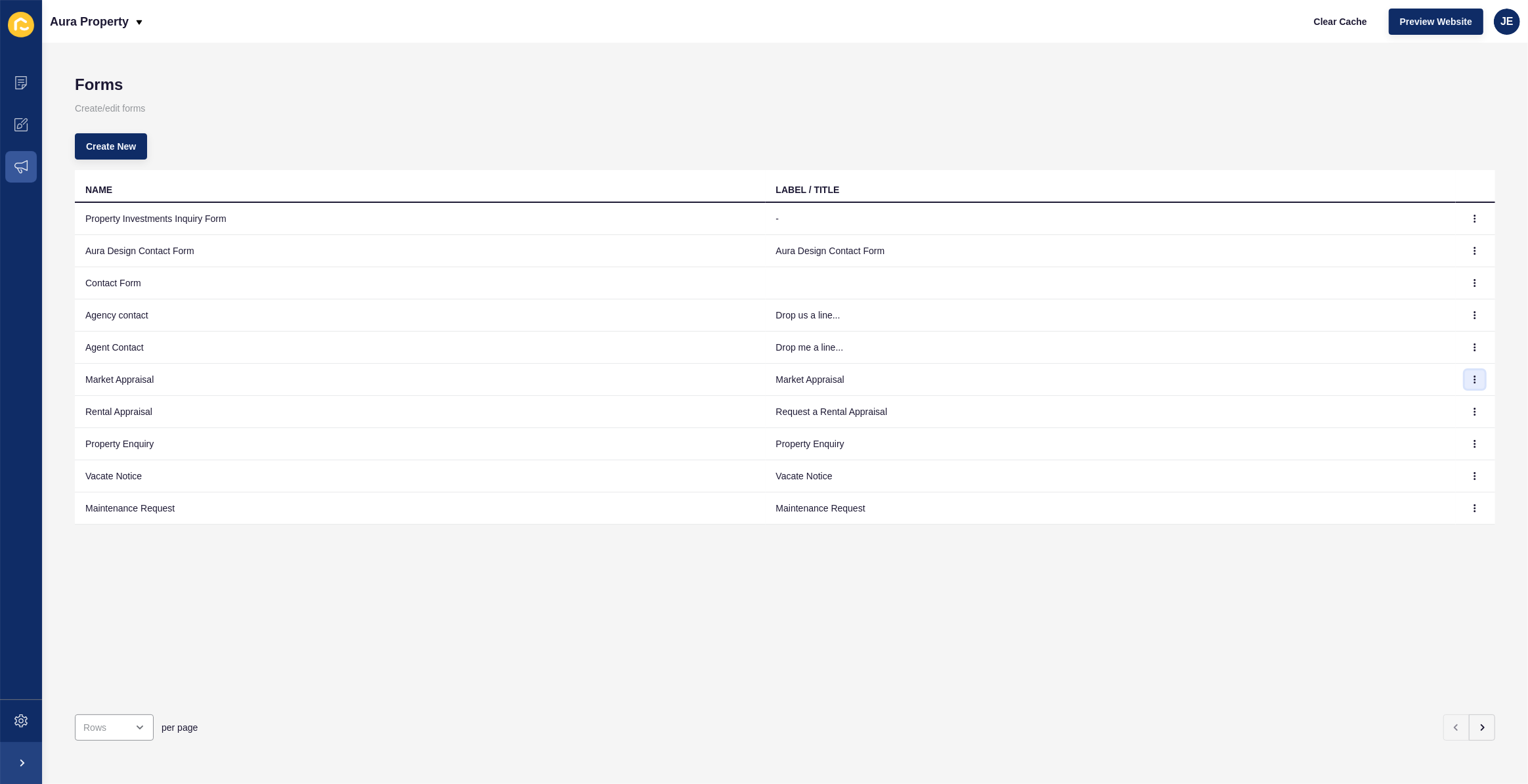
click at [1465, 382] on button "button" at bounding box center [1475, 380] width 20 height 19
click at [1452, 402] on link "Edit" at bounding box center [1429, 405] width 92 height 29
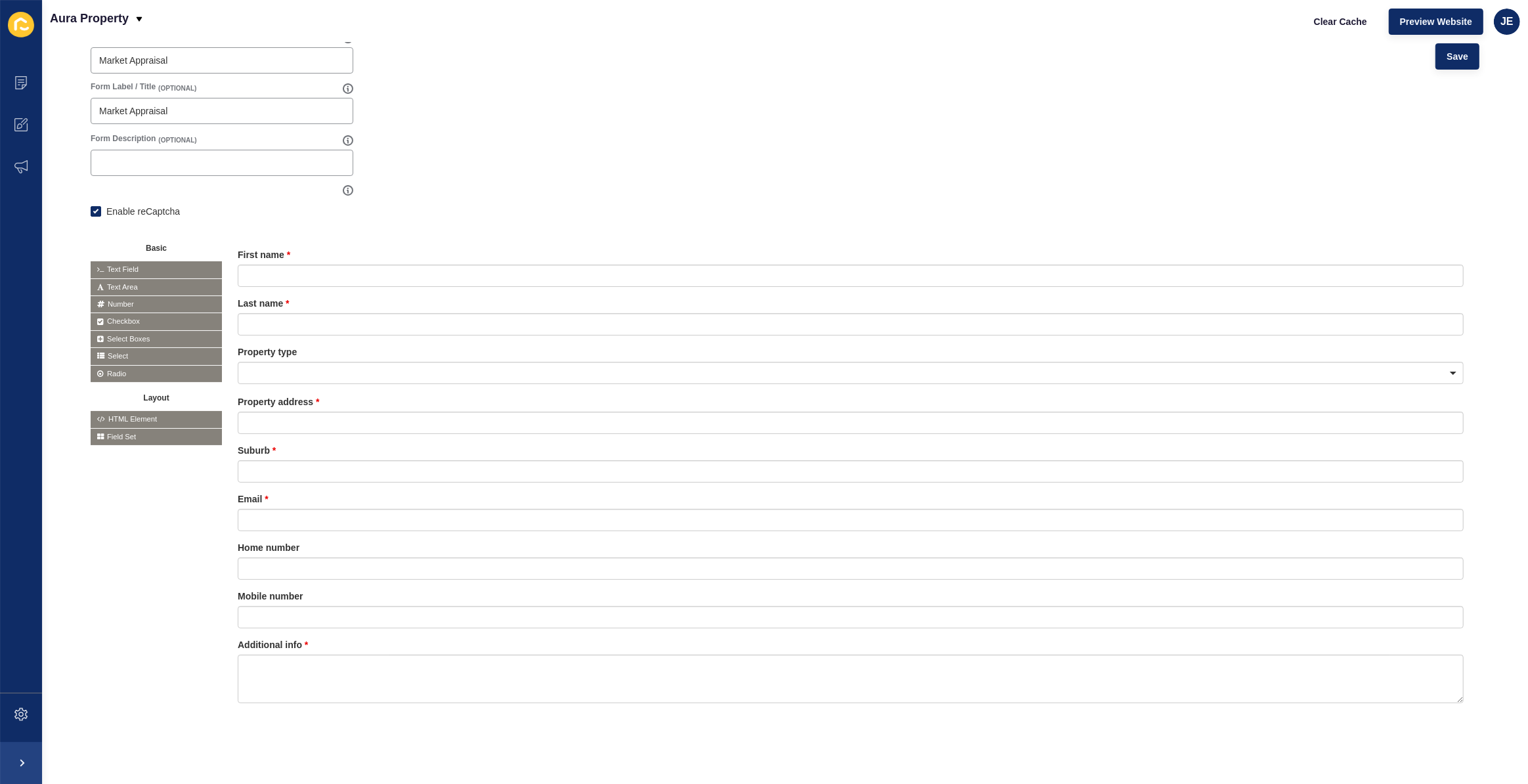
scroll to position [74, 0]
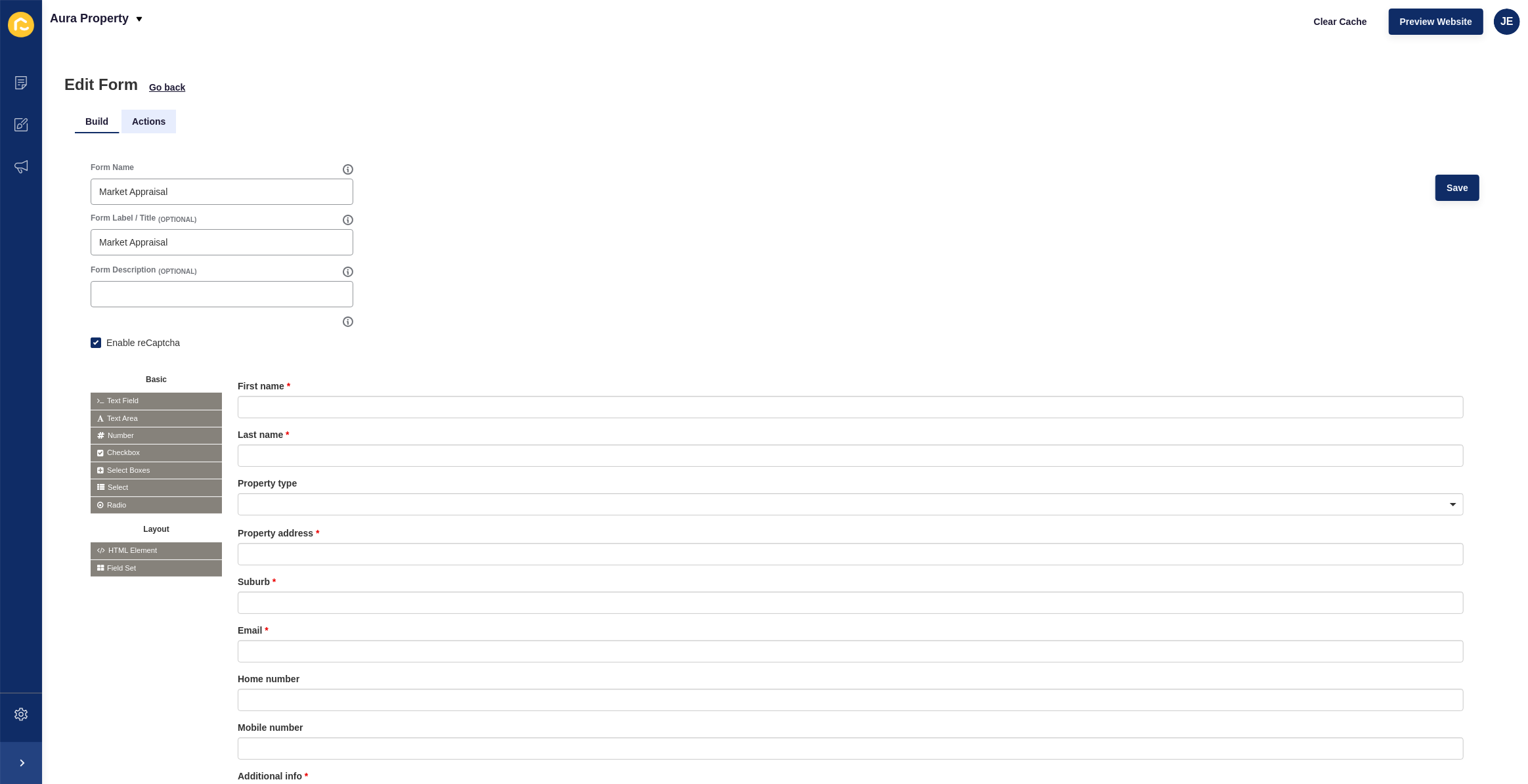
click at [160, 119] on li "Actions" at bounding box center [148, 121] width 54 height 24
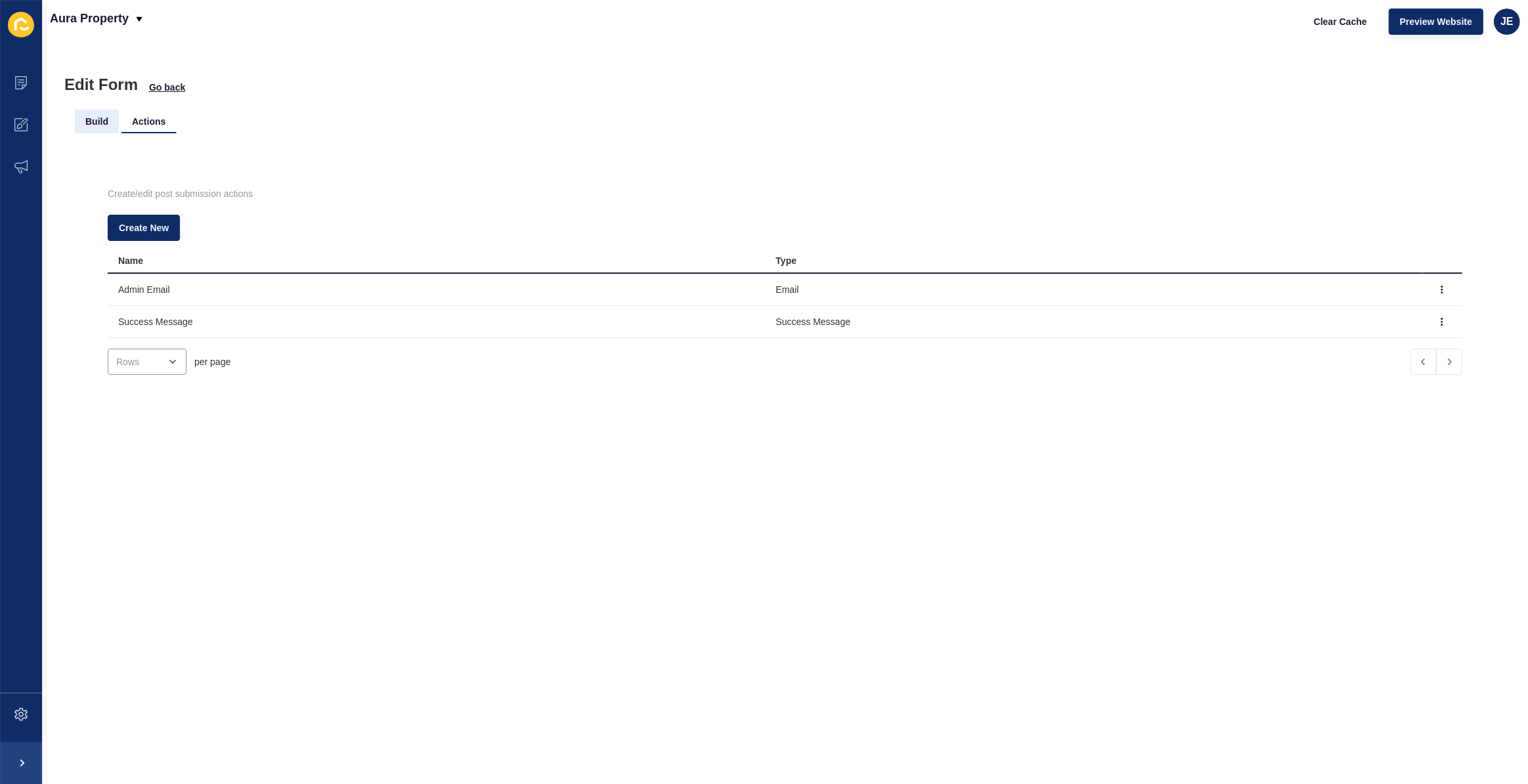
click at [99, 127] on li "Build" at bounding box center [97, 121] width 44 height 24
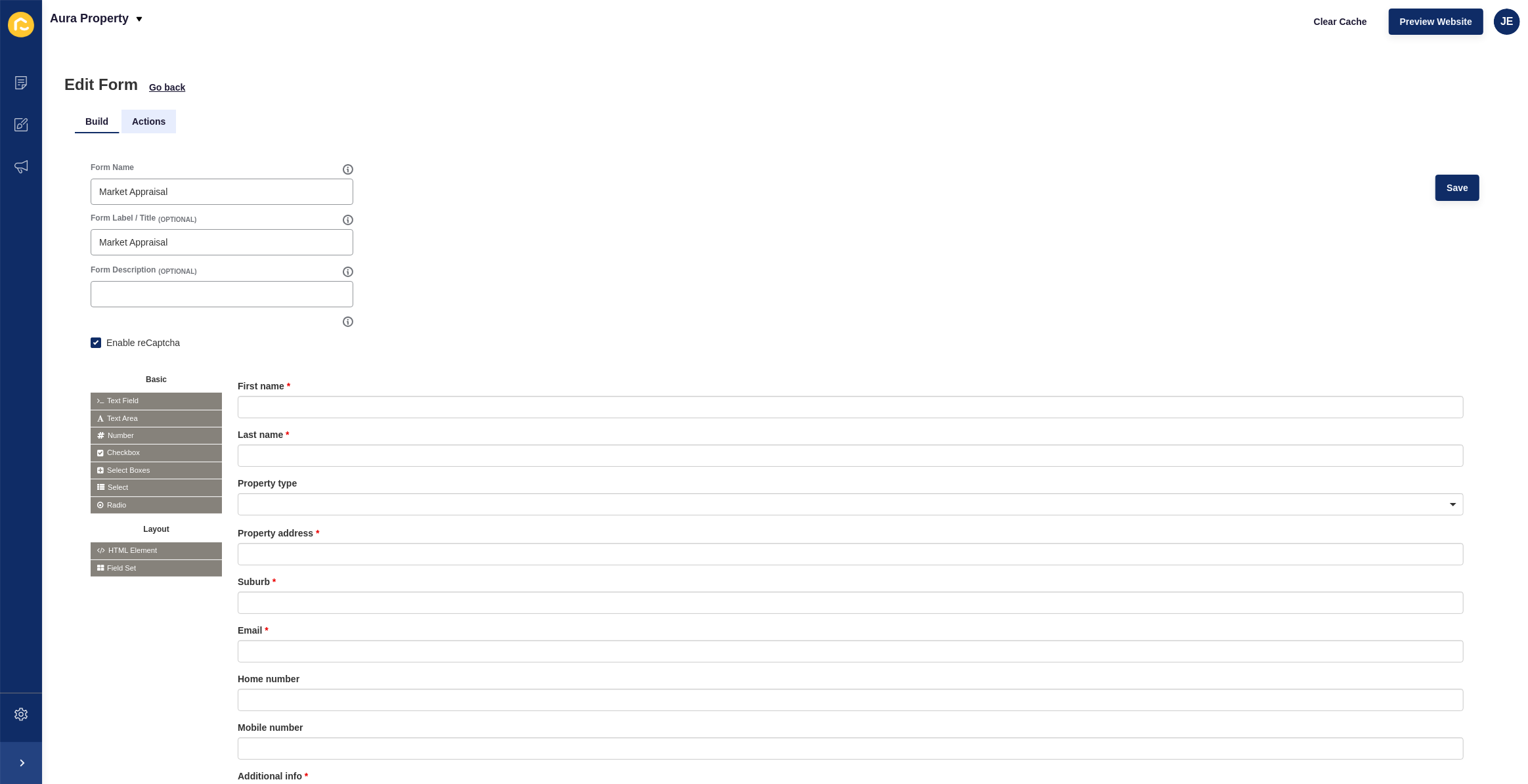
click at [156, 122] on li "Actions" at bounding box center [148, 121] width 54 height 24
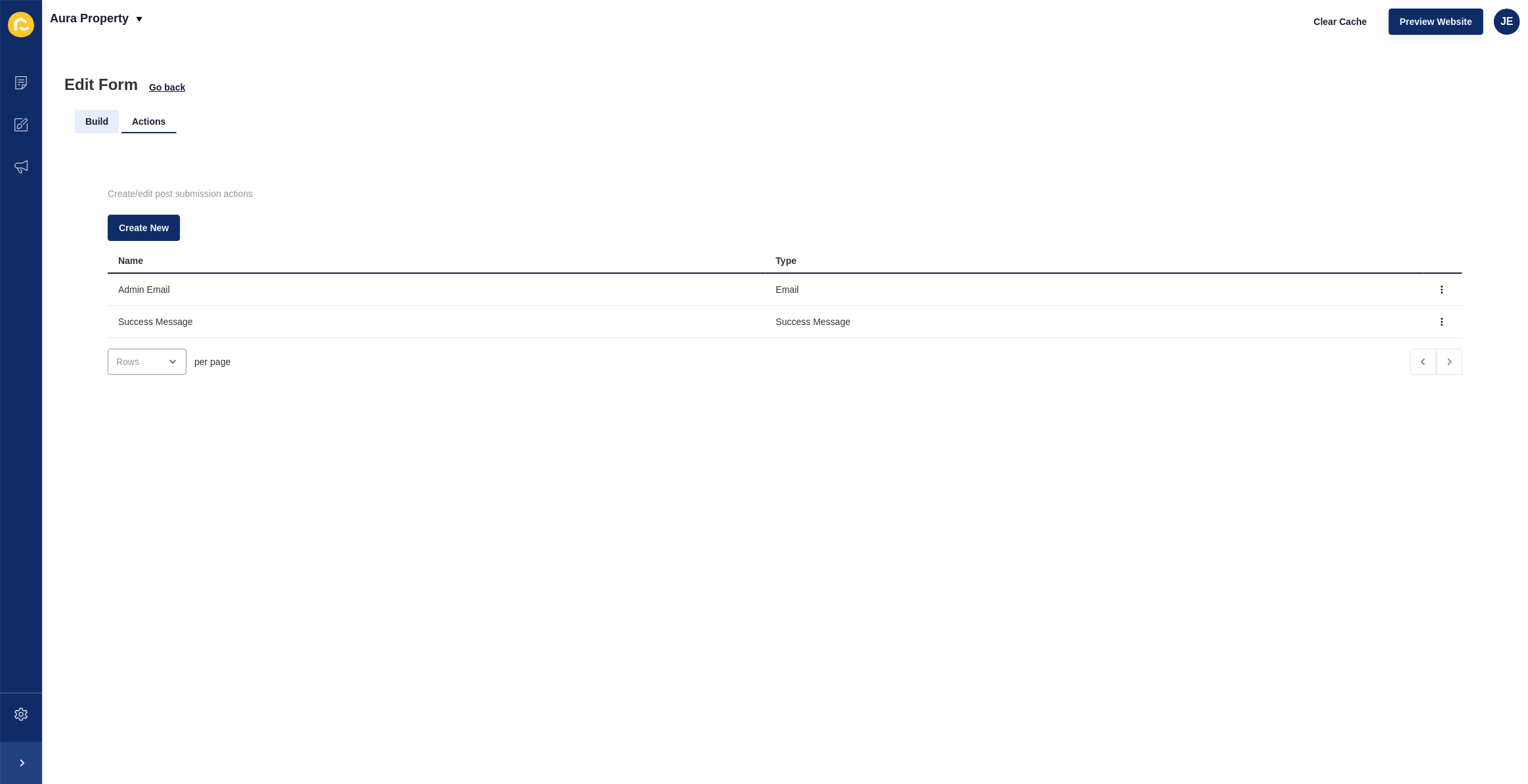
click at [92, 121] on li "Build" at bounding box center [97, 121] width 44 height 24
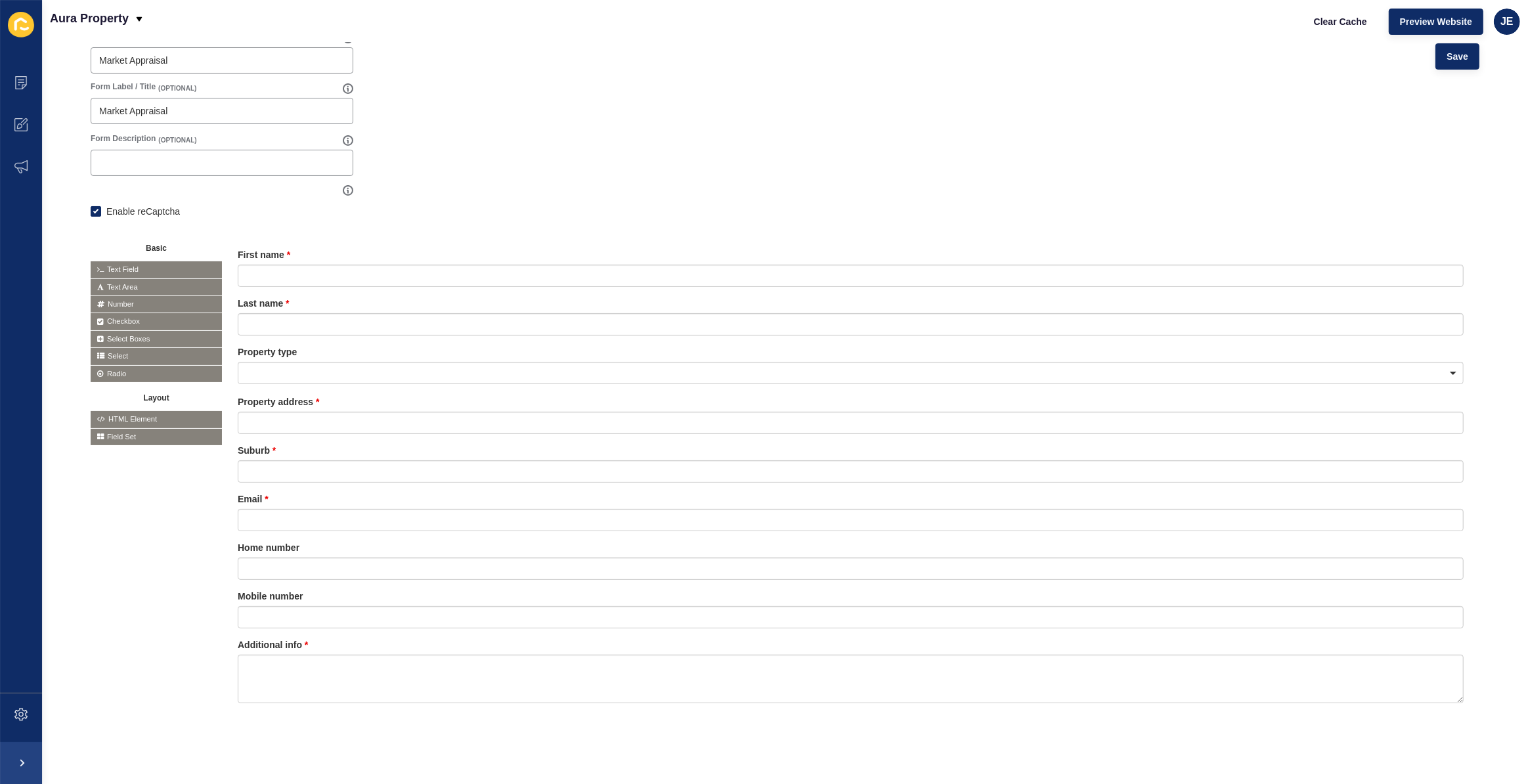
scroll to position [20, 0]
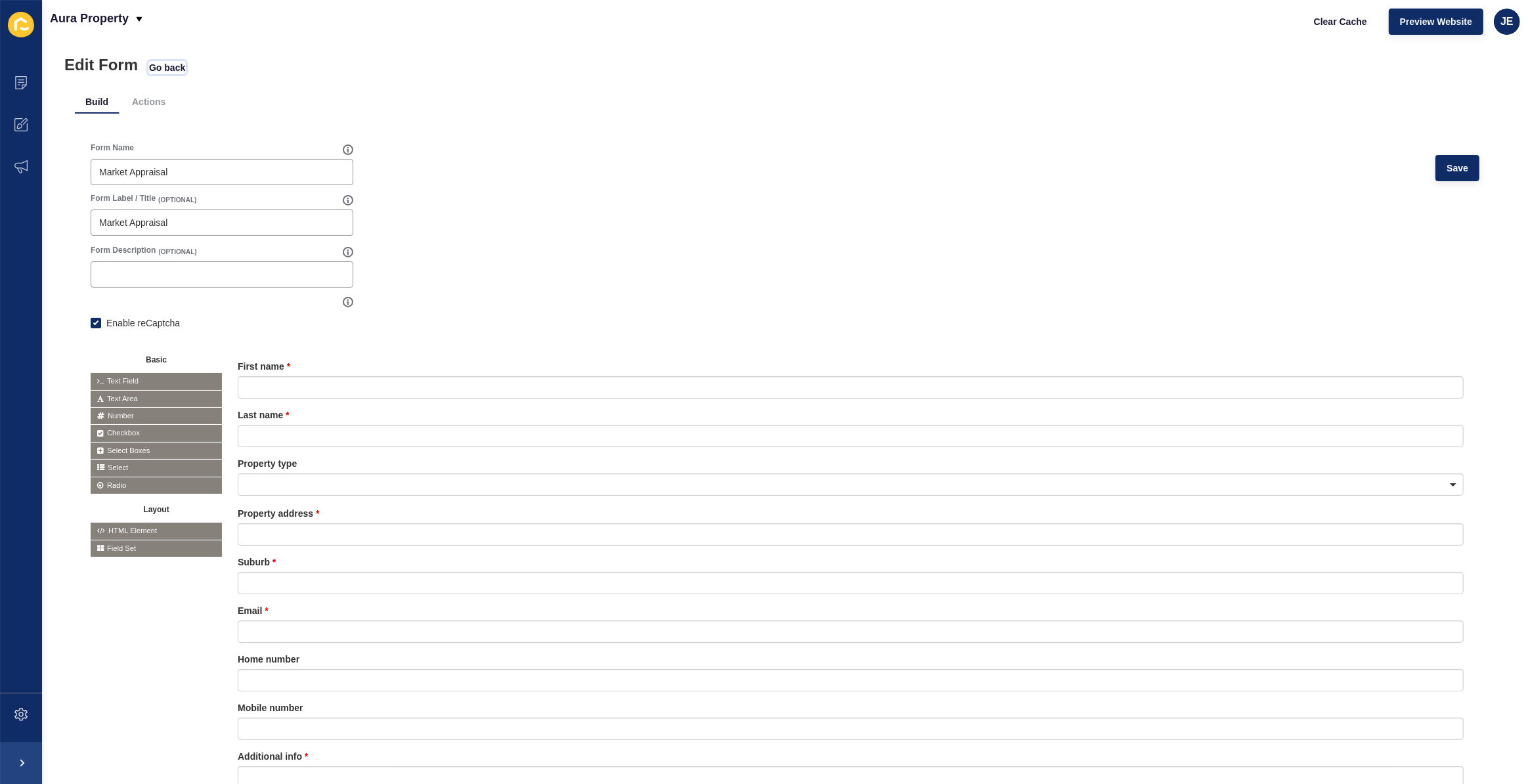
click at [168, 70] on span "Go back" at bounding box center [167, 68] width 36 height 13
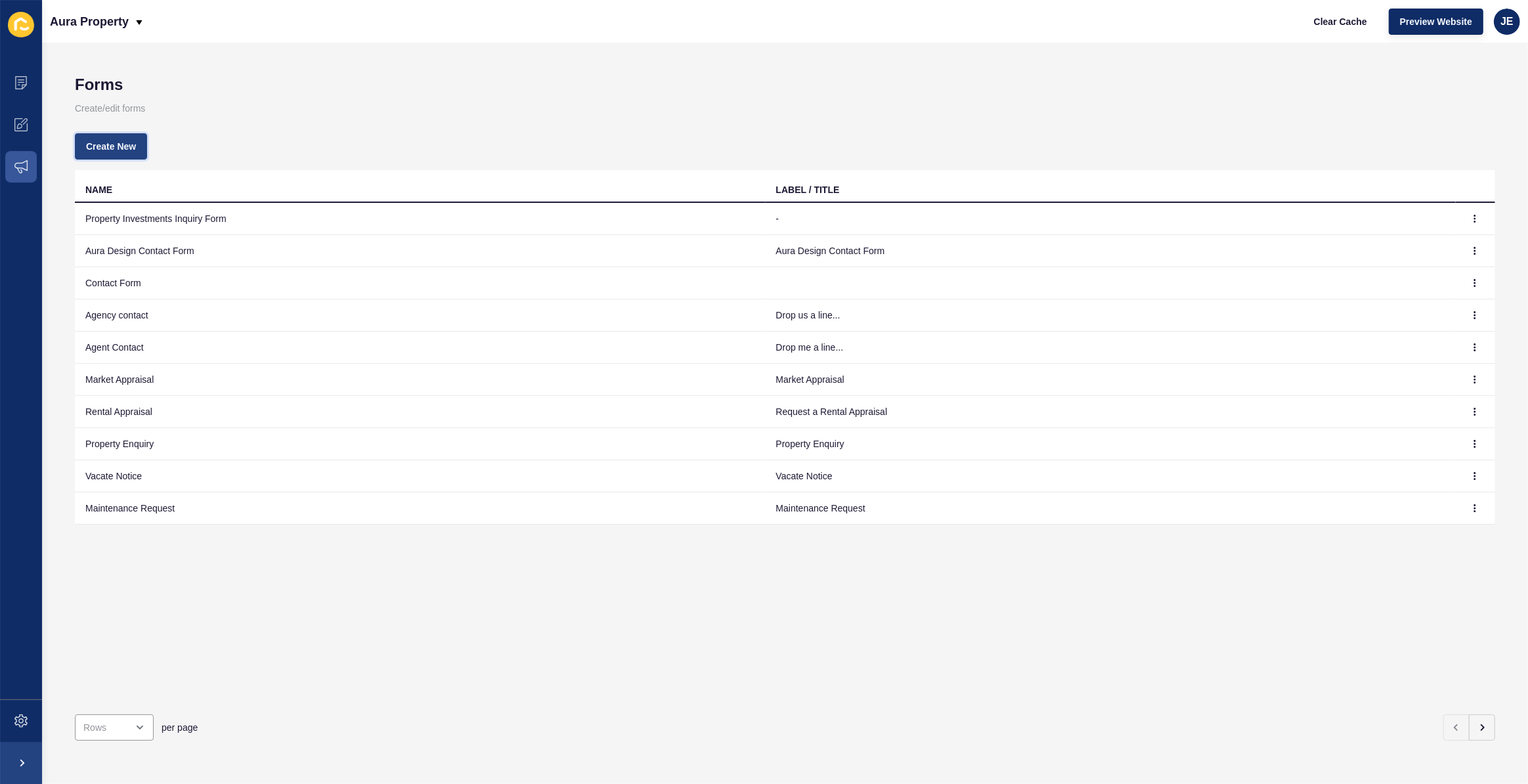
click at [137, 154] on button "Create New" at bounding box center [111, 146] width 72 height 27
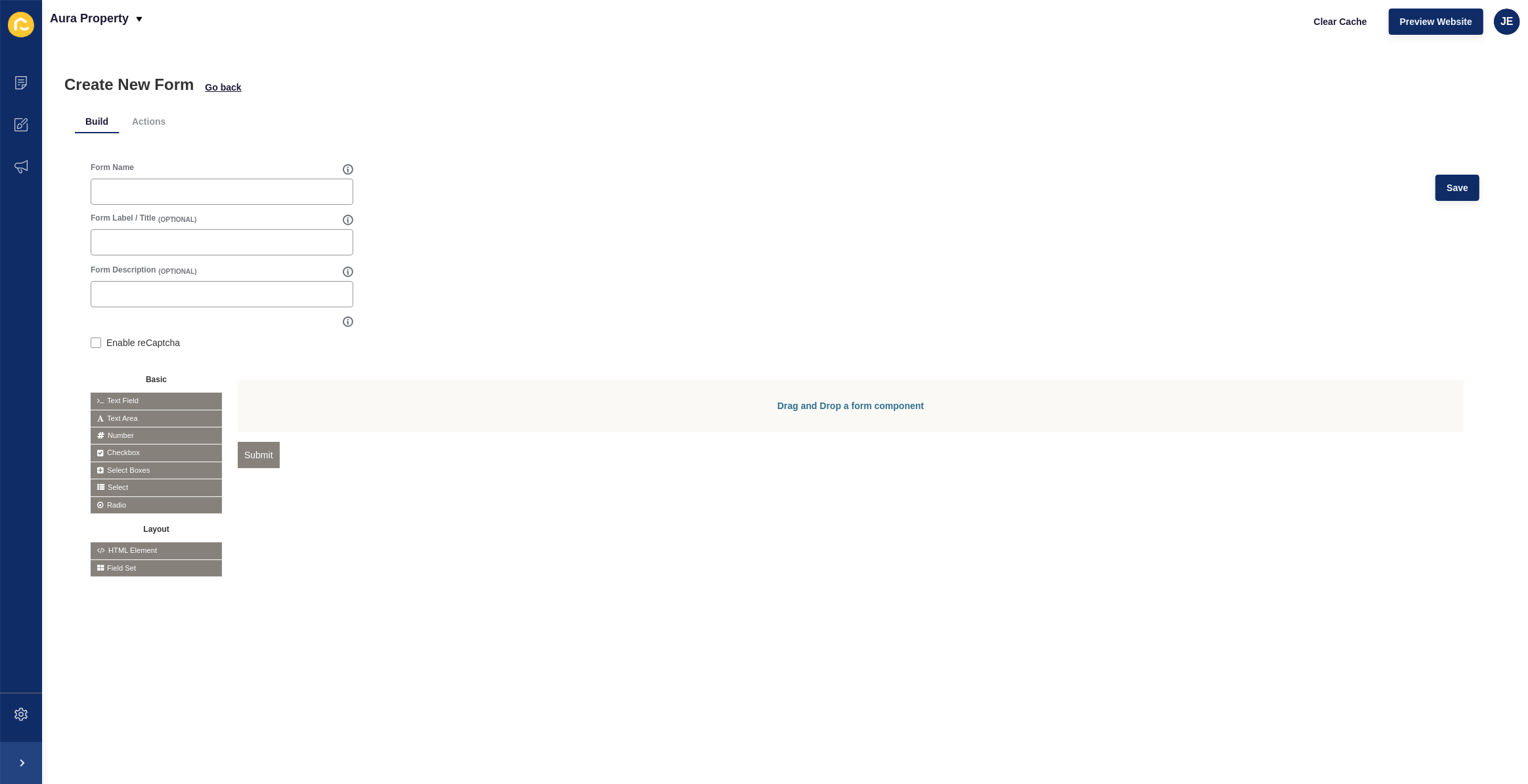
click at [143, 545] on span "HTML Element" at bounding box center [156, 550] width 131 height 17
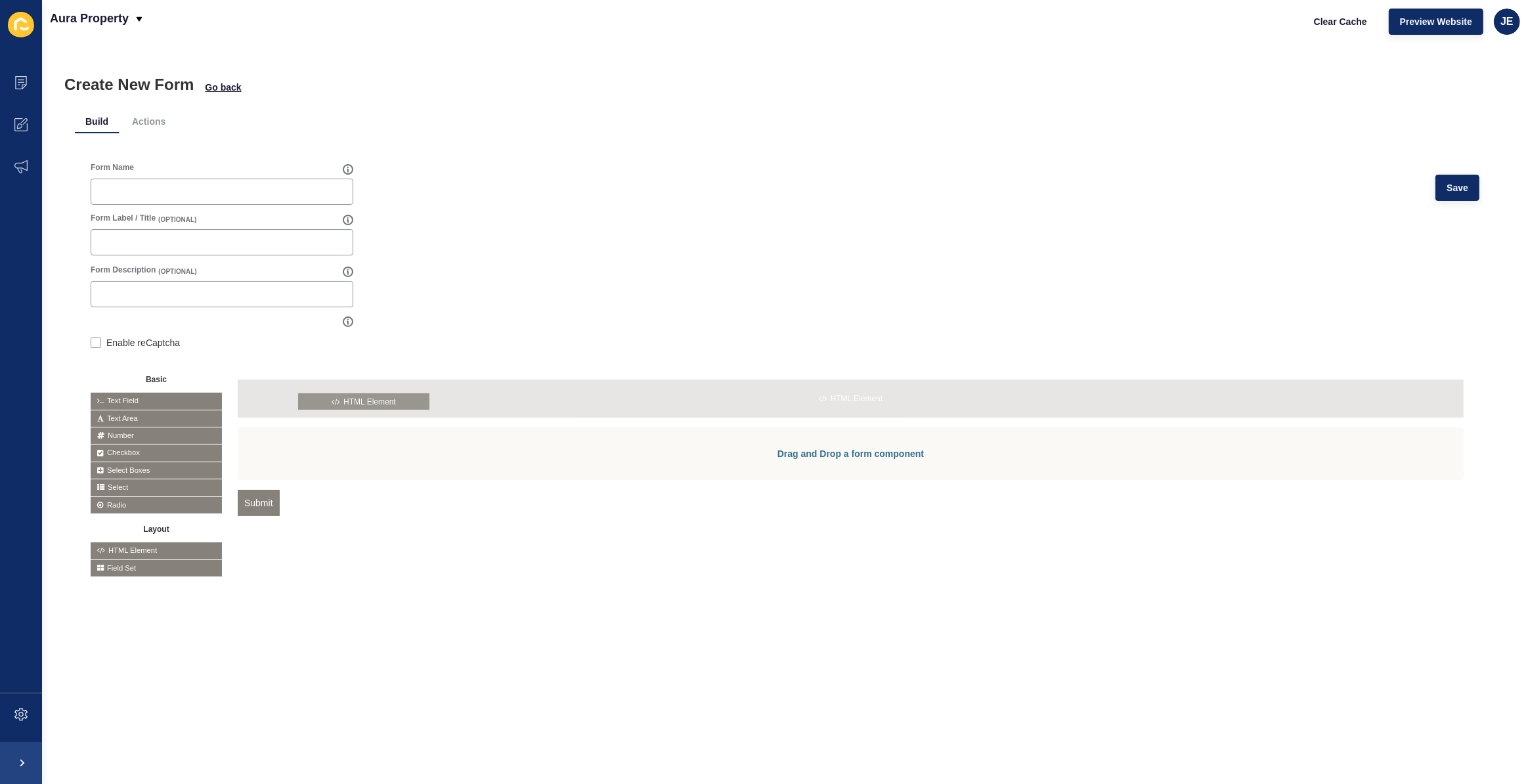
drag, startPoint x: 143, startPoint y: 545, endPoint x: 351, endPoint y: 396, distance: 255.9
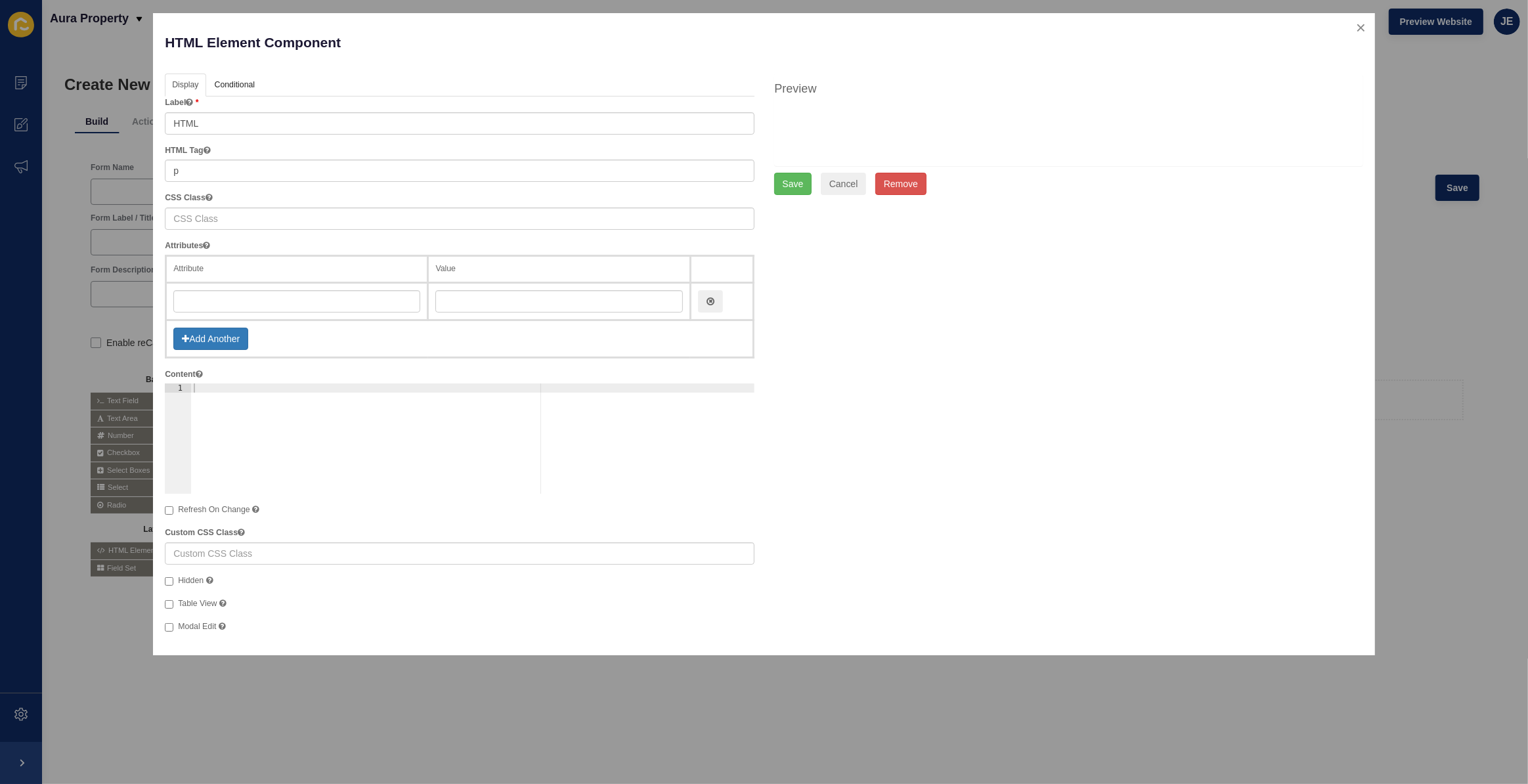
click at [196, 624] on span "Modal Edit" at bounding box center [196, 626] width 38 height 9
click at [174, 624] on input "Modal Edit" at bounding box center [169, 627] width 9 height 9
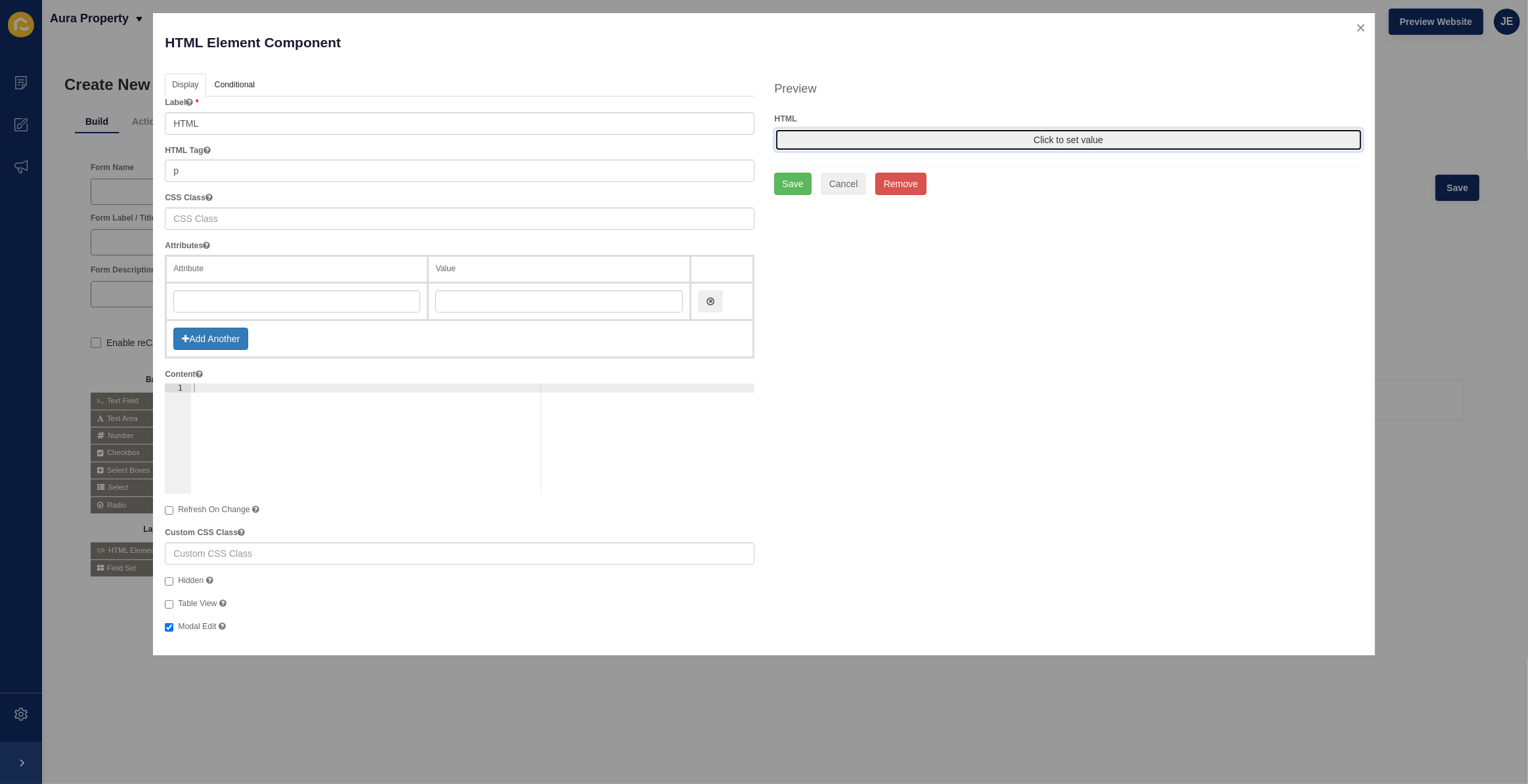
click at [975, 138] on button "Click to set value" at bounding box center [1069, 140] width 588 height 23
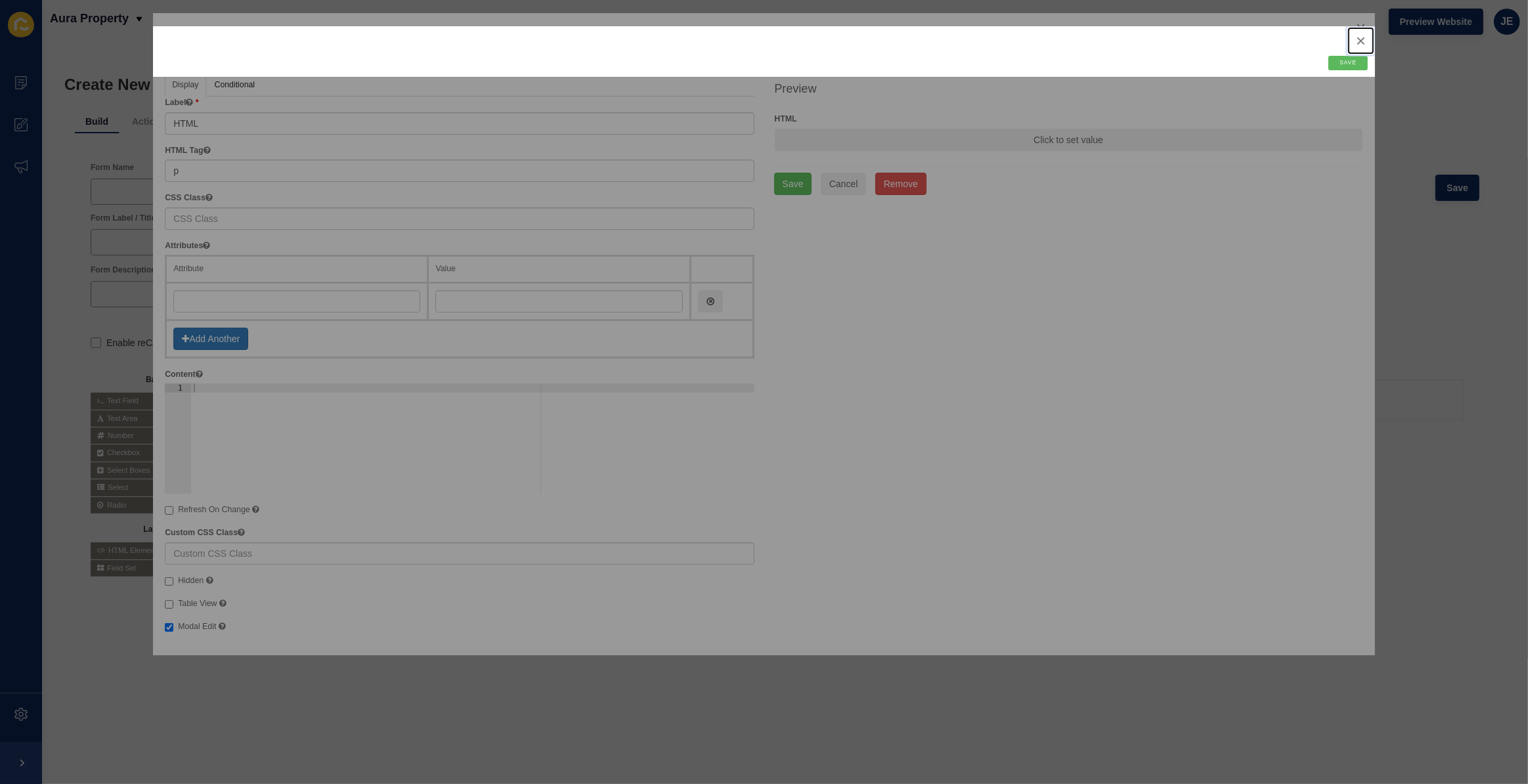
click at [1360, 40] on button "close" at bounding box center [1361, 41] width 27 height 28
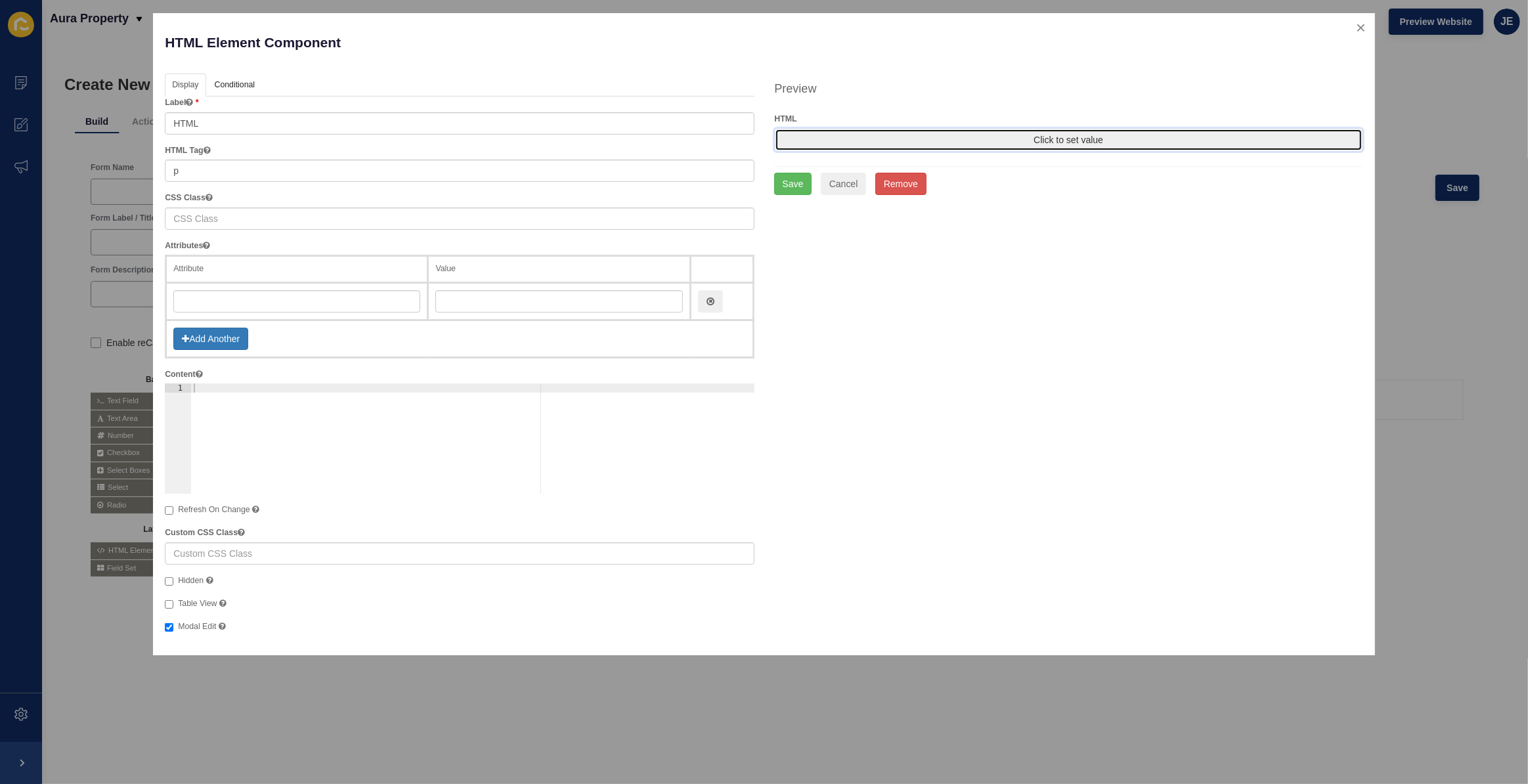
click at [1047, 141] on button "Click to set value" at bounding box center [1069, 140] width 588 height 23
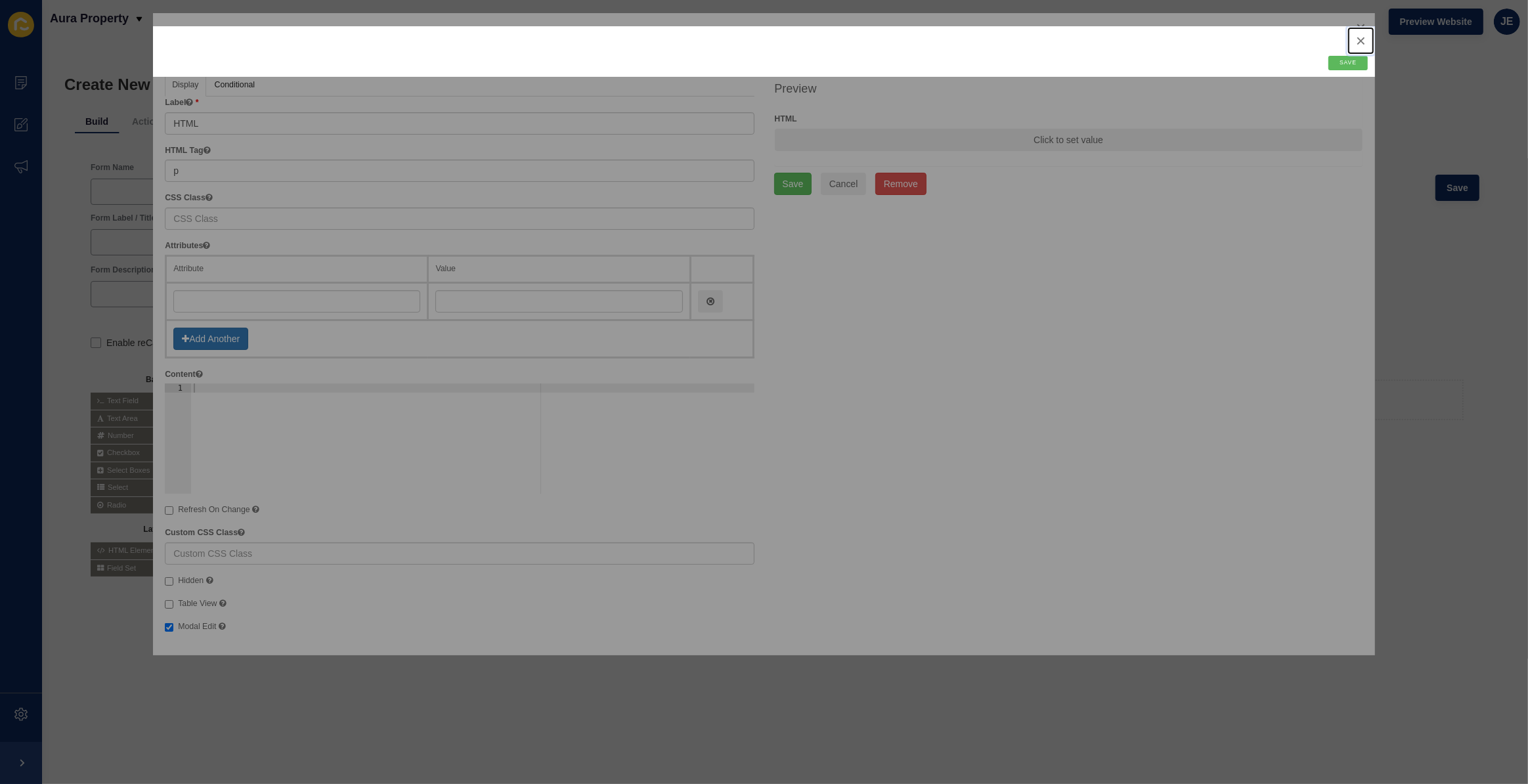
click at [1362, 38] on button "close" at bounding box center [1361, 41] width 27 height 28
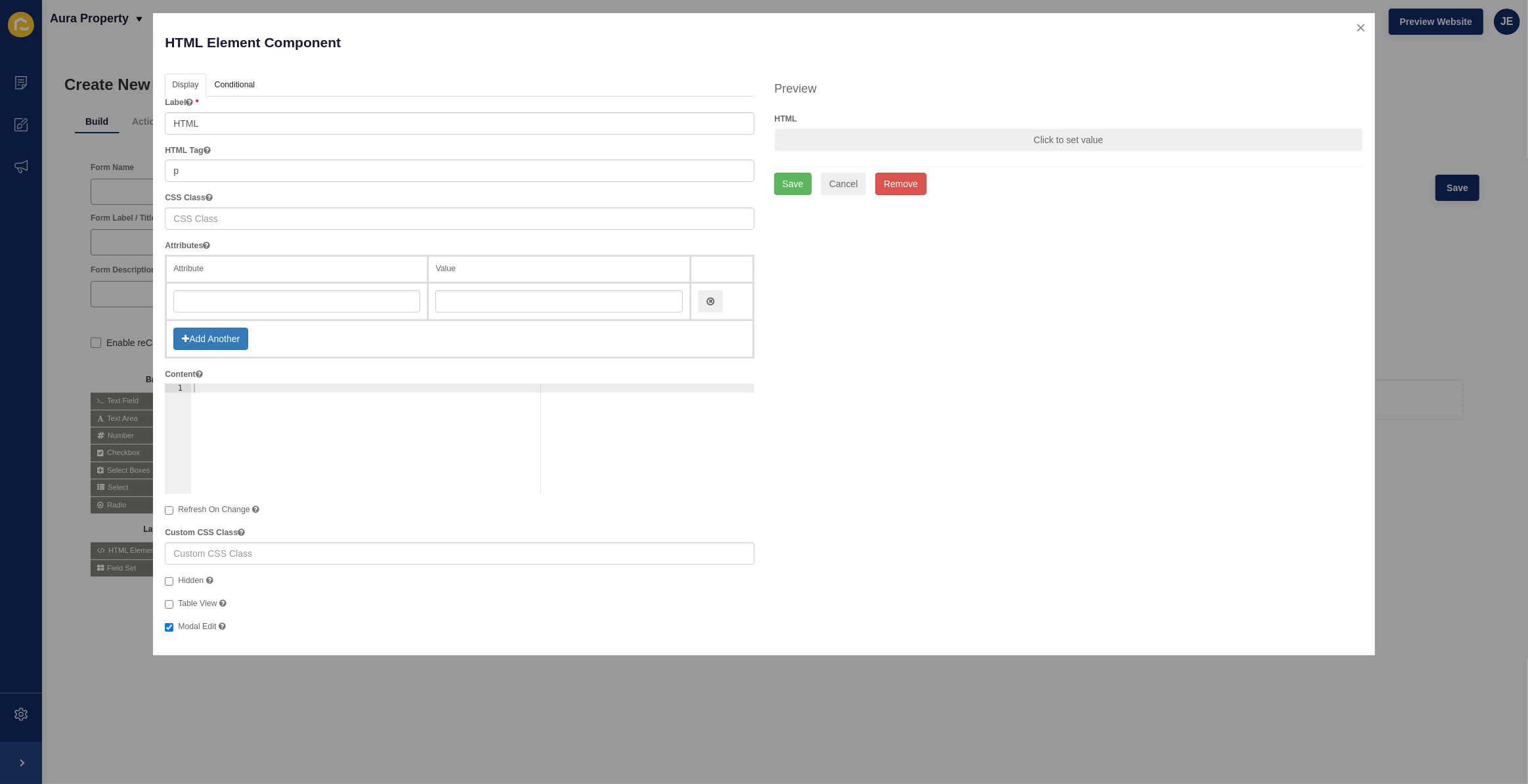
click at [796, 111] on div "Preview HTML Click to set value Save" at bounding box center [1069, 120] width 589 height 93
click at [795, 111] on div "Preview HTML Click to set value Save" at bounding box center [1069, 120] width 589 height 93
click at [790, 115] on label "HTML" at bounding box center [786, 119] width 23 height 12
click at [174, 623] on input "Modal Edit" at bounding box center [169, 627] width 9 height 9
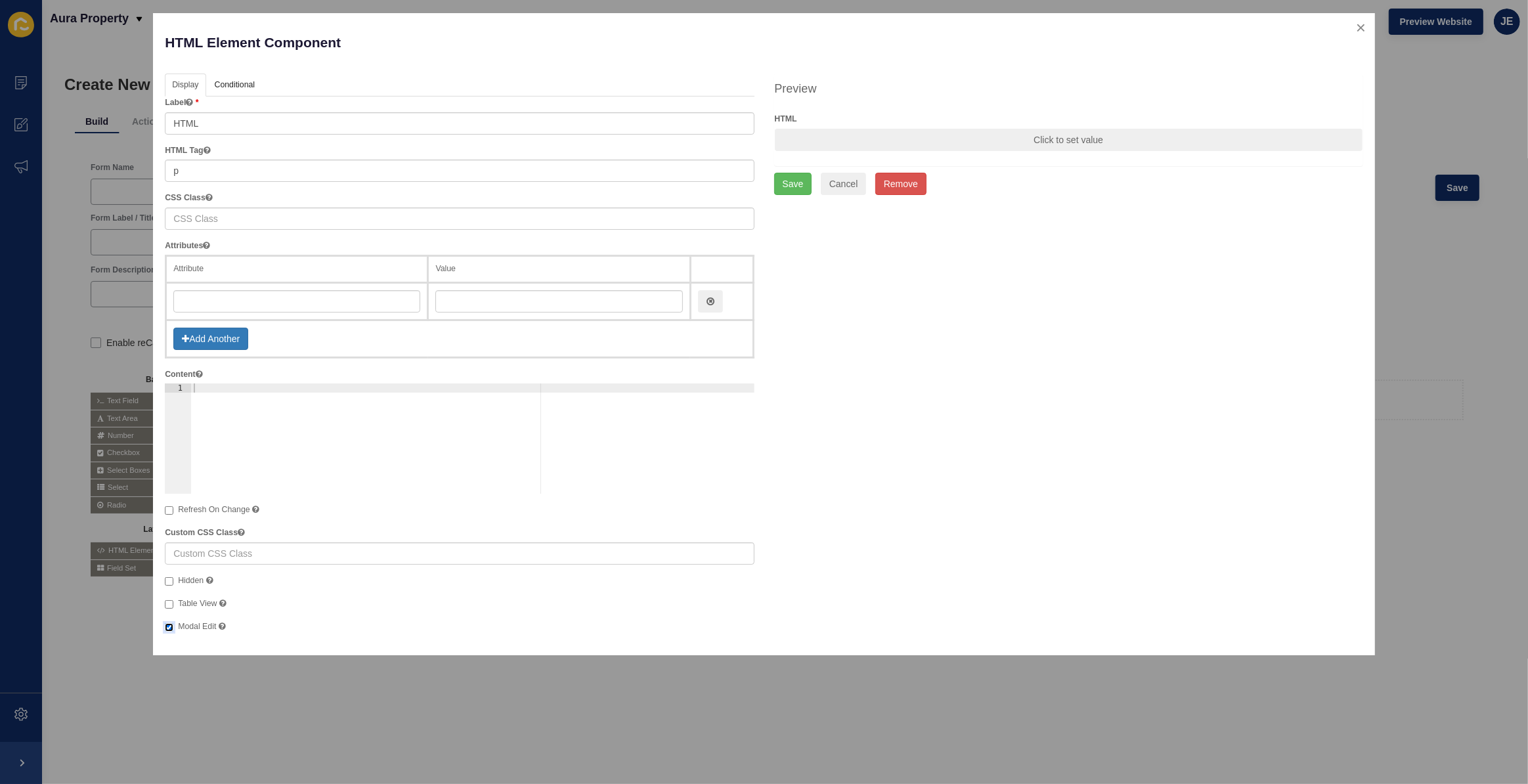
checkbox input "false"
click at [1364, 26] on button "close" at bounding box center [1361, 28] width 27 height 28
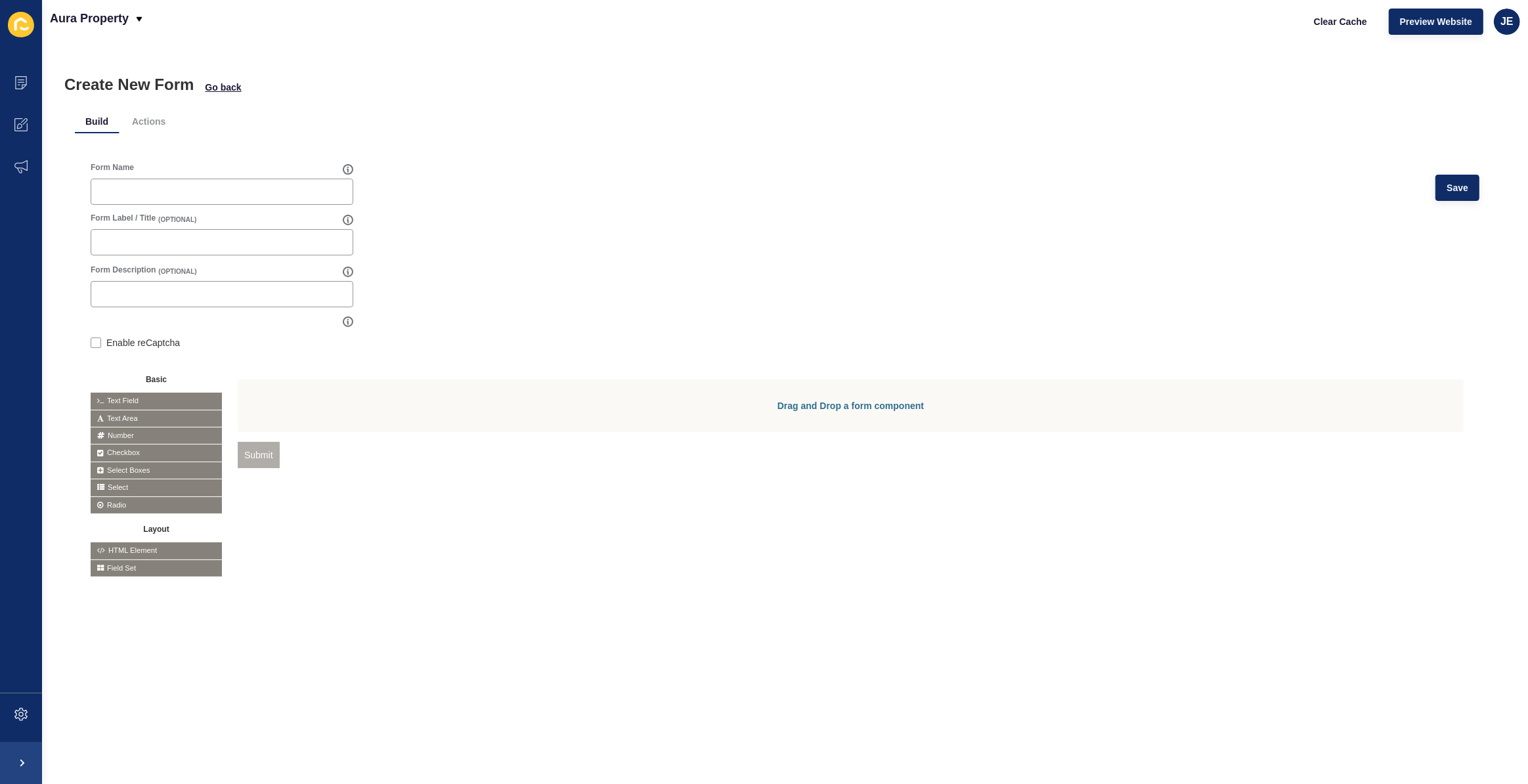
click at [137, 399] on span "Text Field" at bounding box center [156, 400] width 131 height 17
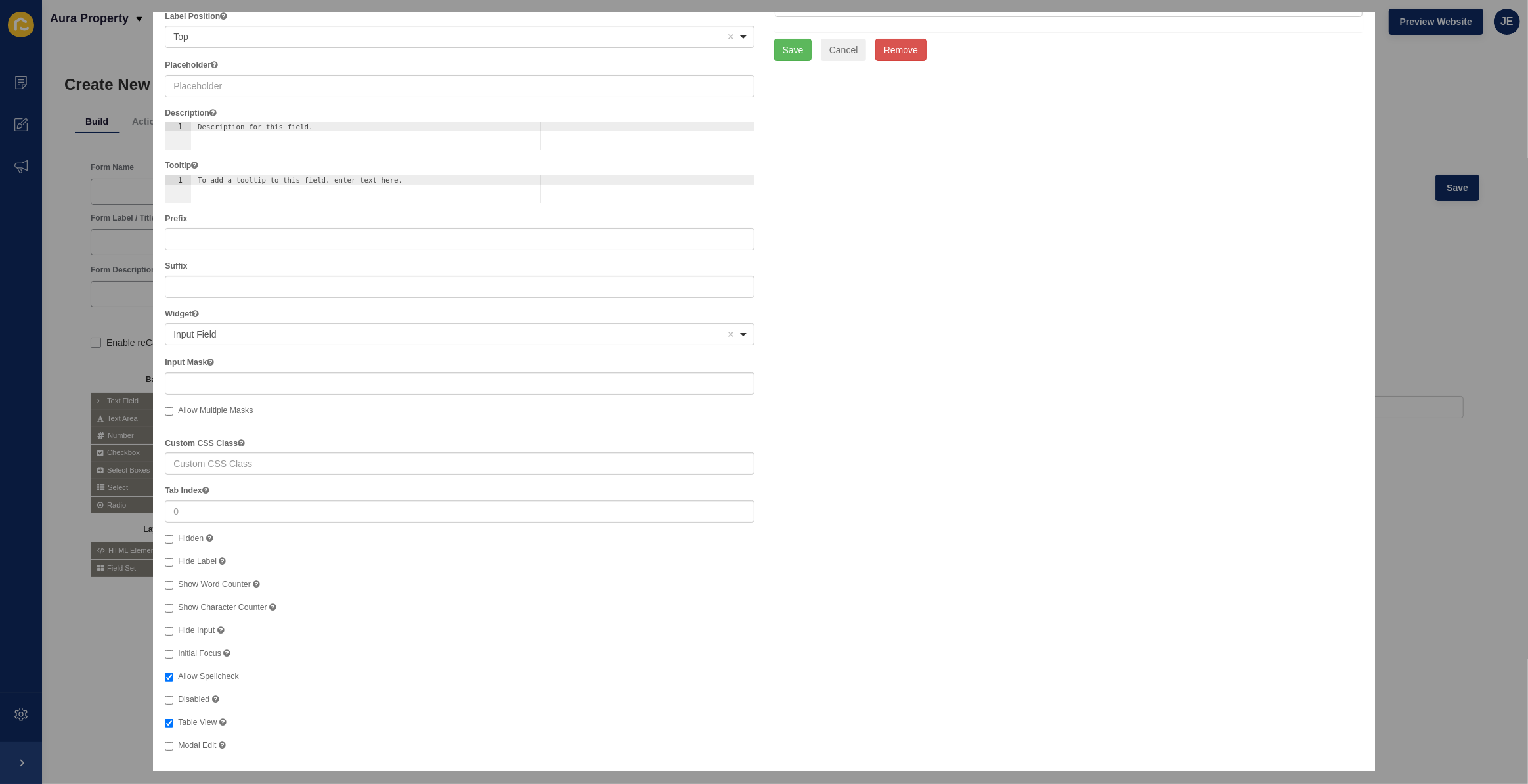
scroll to position [137, 0]
click at [171, 740] on input "Modal Edit" at bounding box center [169, 743] width 9 height 9
click at [223, 742] on icon at bounding box center [222, 742] width 7 height 8
click at [174, 742] on input "Modal Edit Opens up a modal to edit the value of this component." at bounding box center [169, 743] width 9 height 9
checkbox input "false"
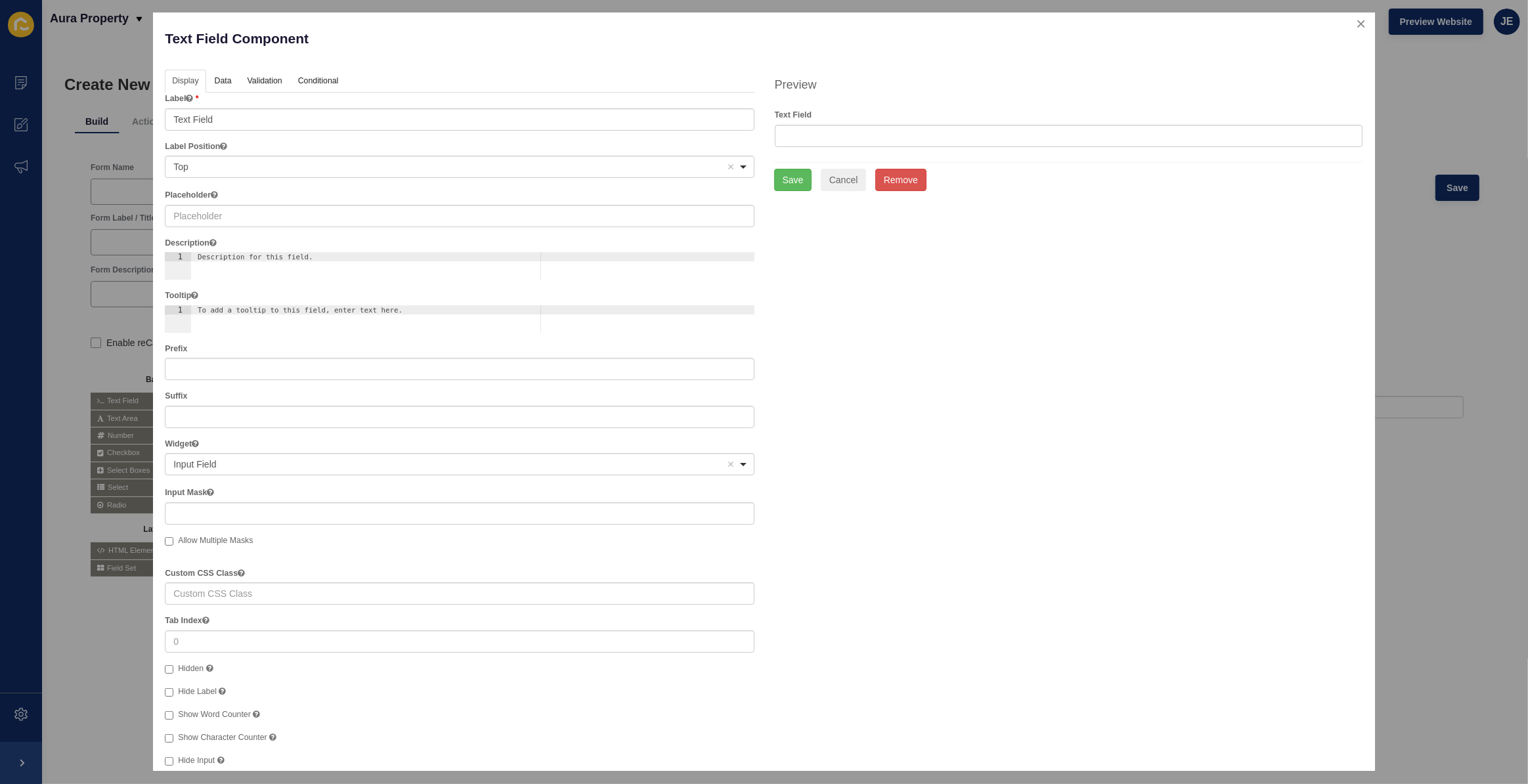
scroll to position [0, 0]
click at [1356, 34] on button "close" at bounding box center [1361, 28] width 27 height 28
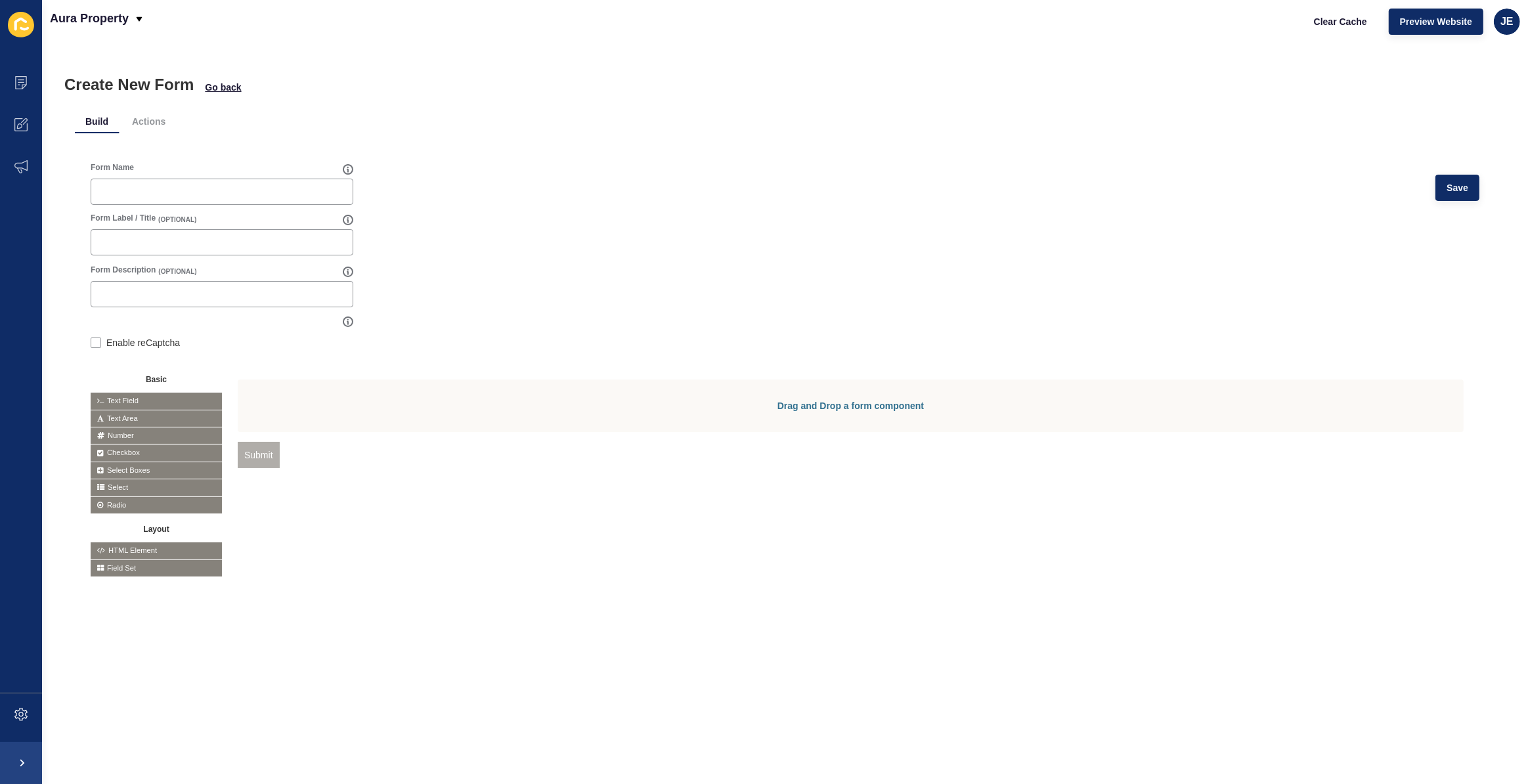
click at [467, 504] on div "Drag and Drop a form component Submit" at bounding box center [851, 471] width 1226 height 182
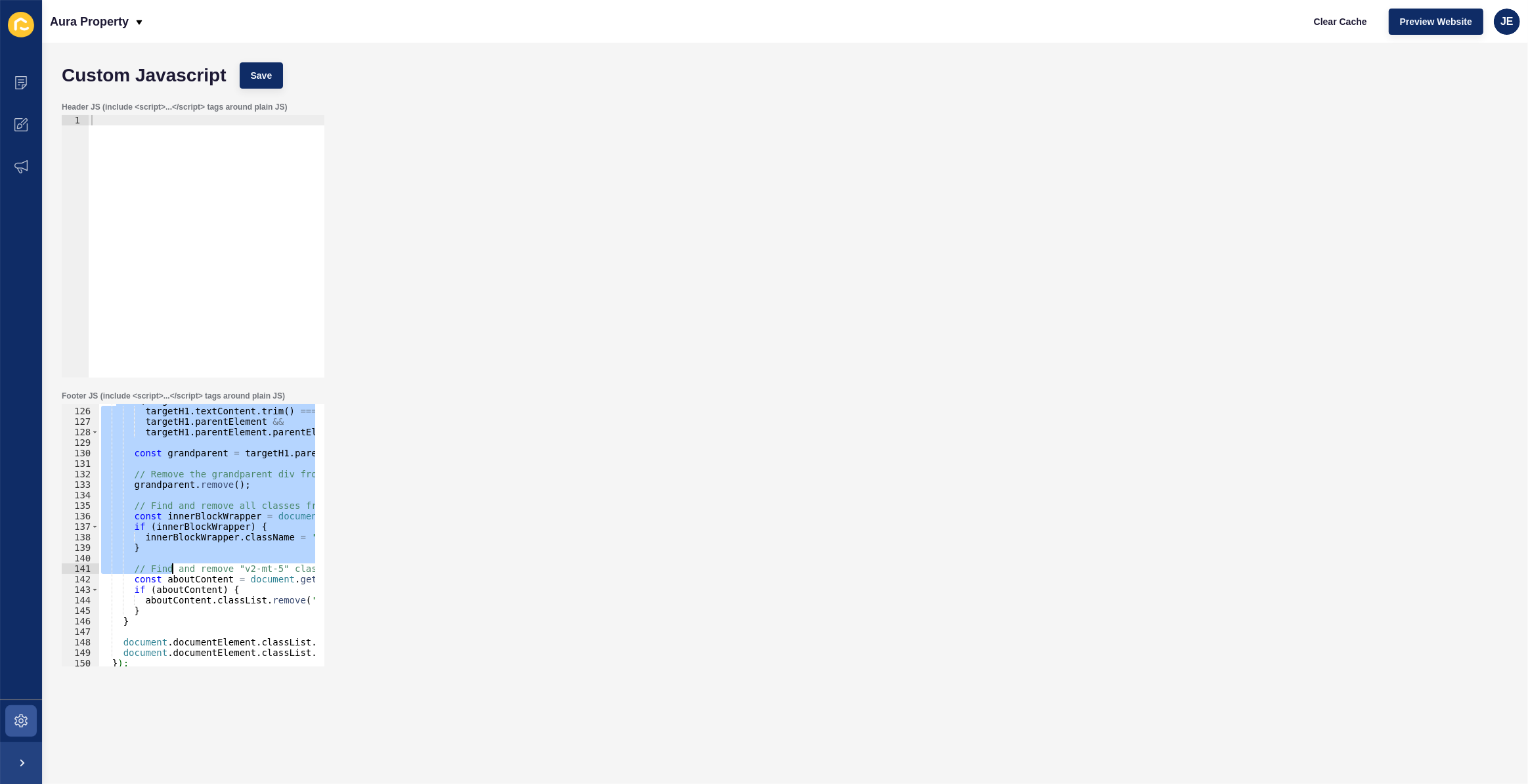
scroll to position [1347, 0]
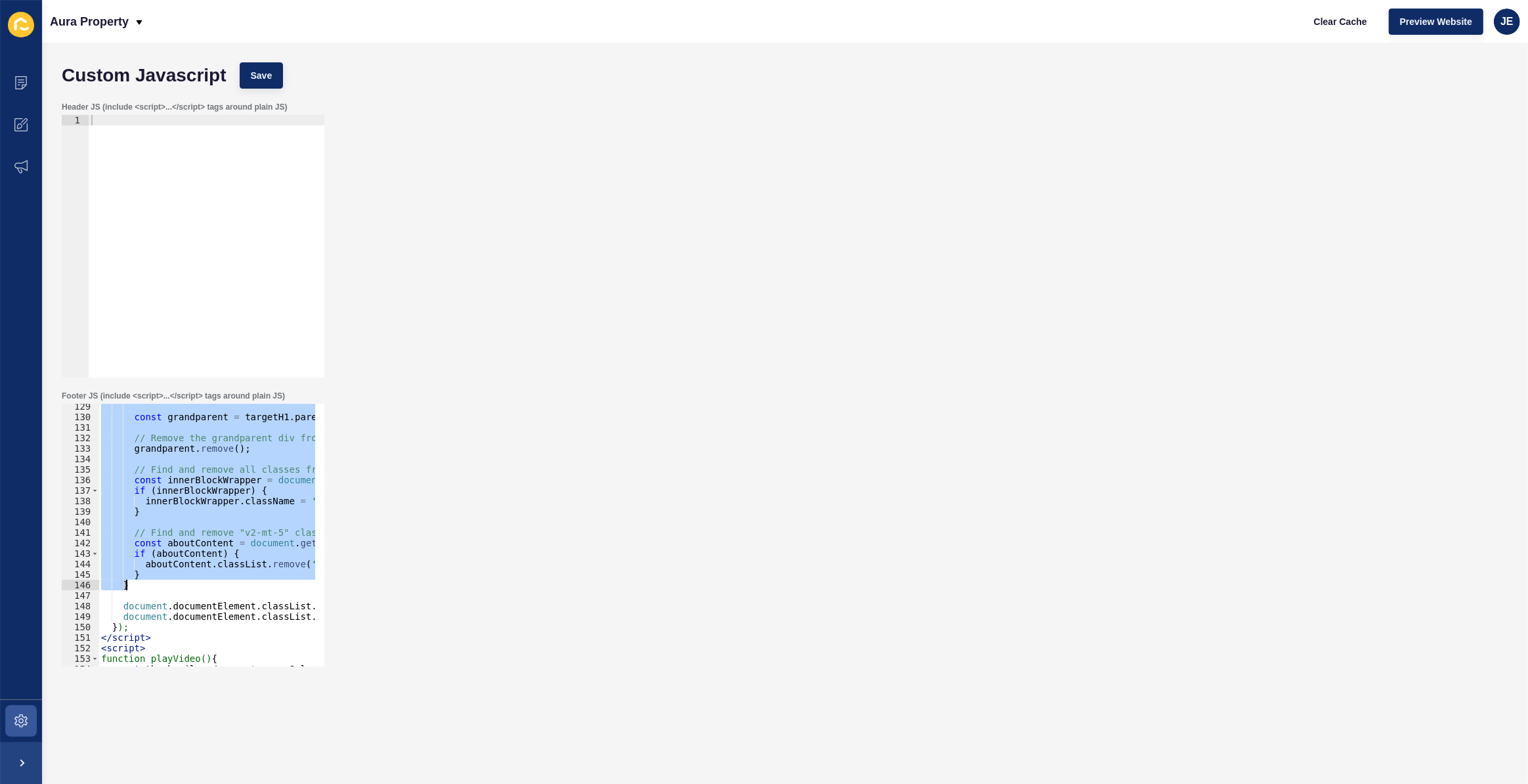
drag, startPoint x: 118, startPoint y: 503, endPoint x: 171, endPoint y: 590, distance: 101.9
click at [171, 590] on div "const grandparent = targetH1 . parentElement . parentElement ; // Remove the gr…" at bounding box center [503, 538] width 809 height 274
click at [140, 586] on div "const grandparent = targetH1 . parentElement . parentElement ; // Remove the gr…" at bounding box center [207, 535] width 217 height 262
type textarea "}"
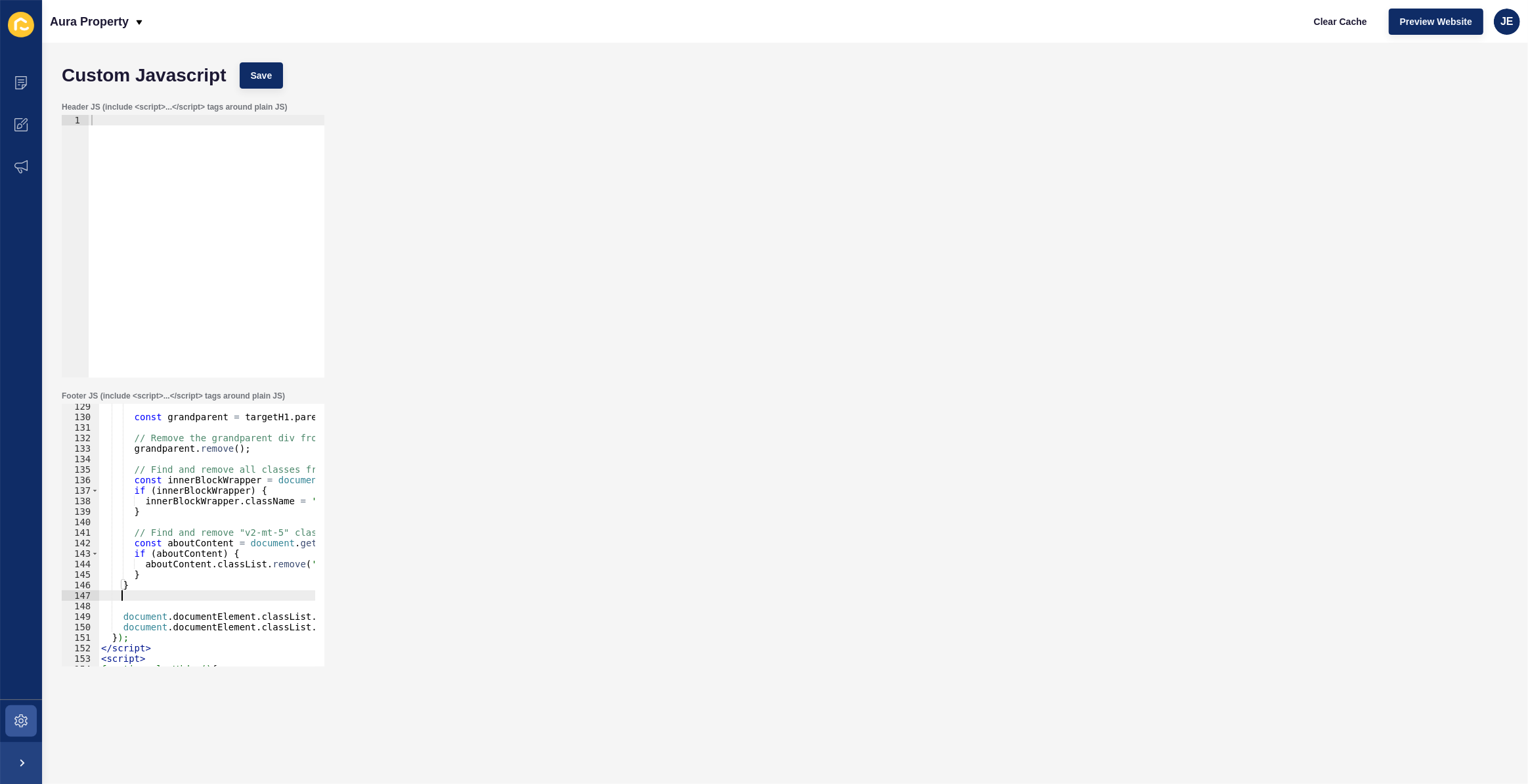
scroll to position [0, 1]
paste textarea "}"
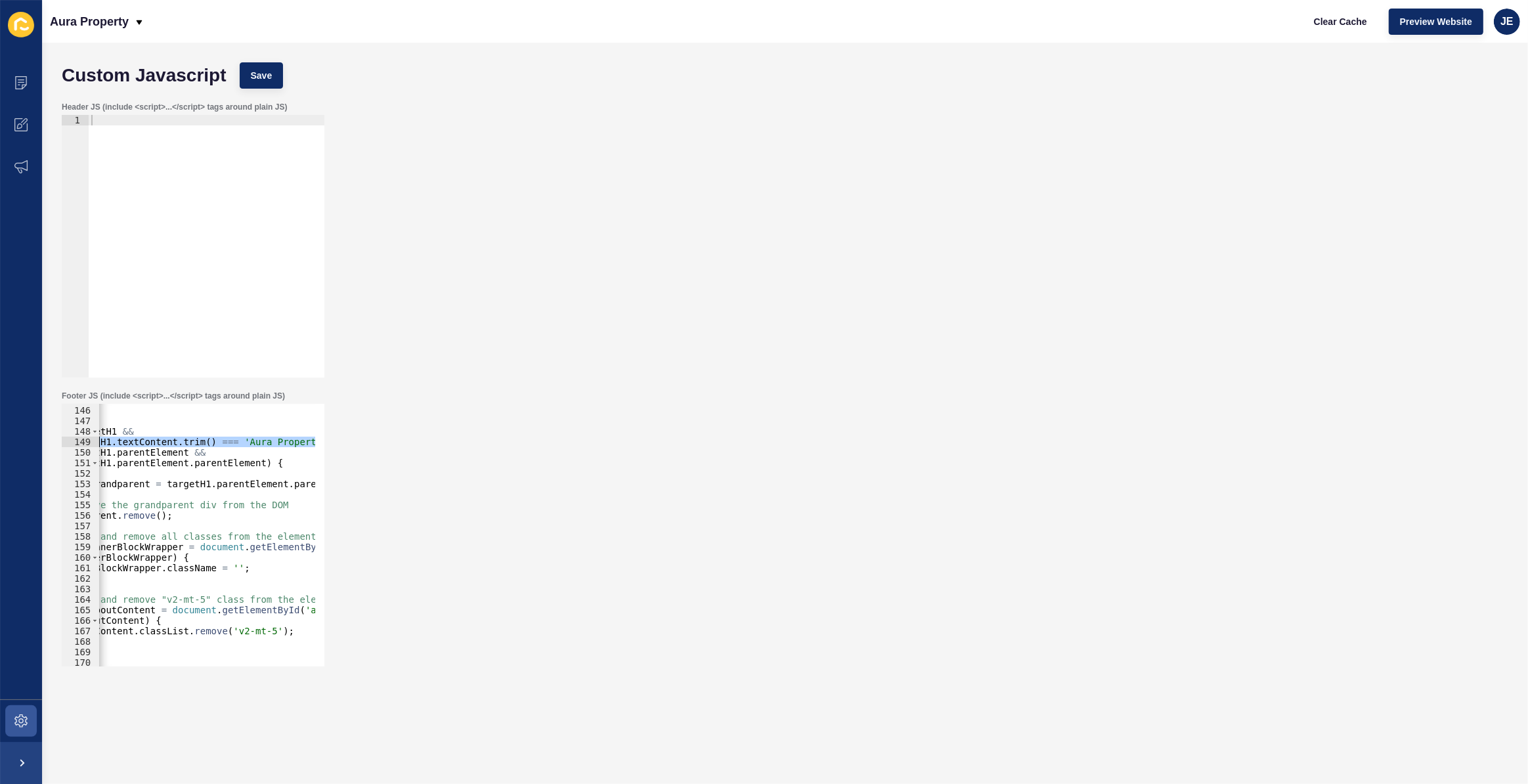
scroll to position [0, 0]
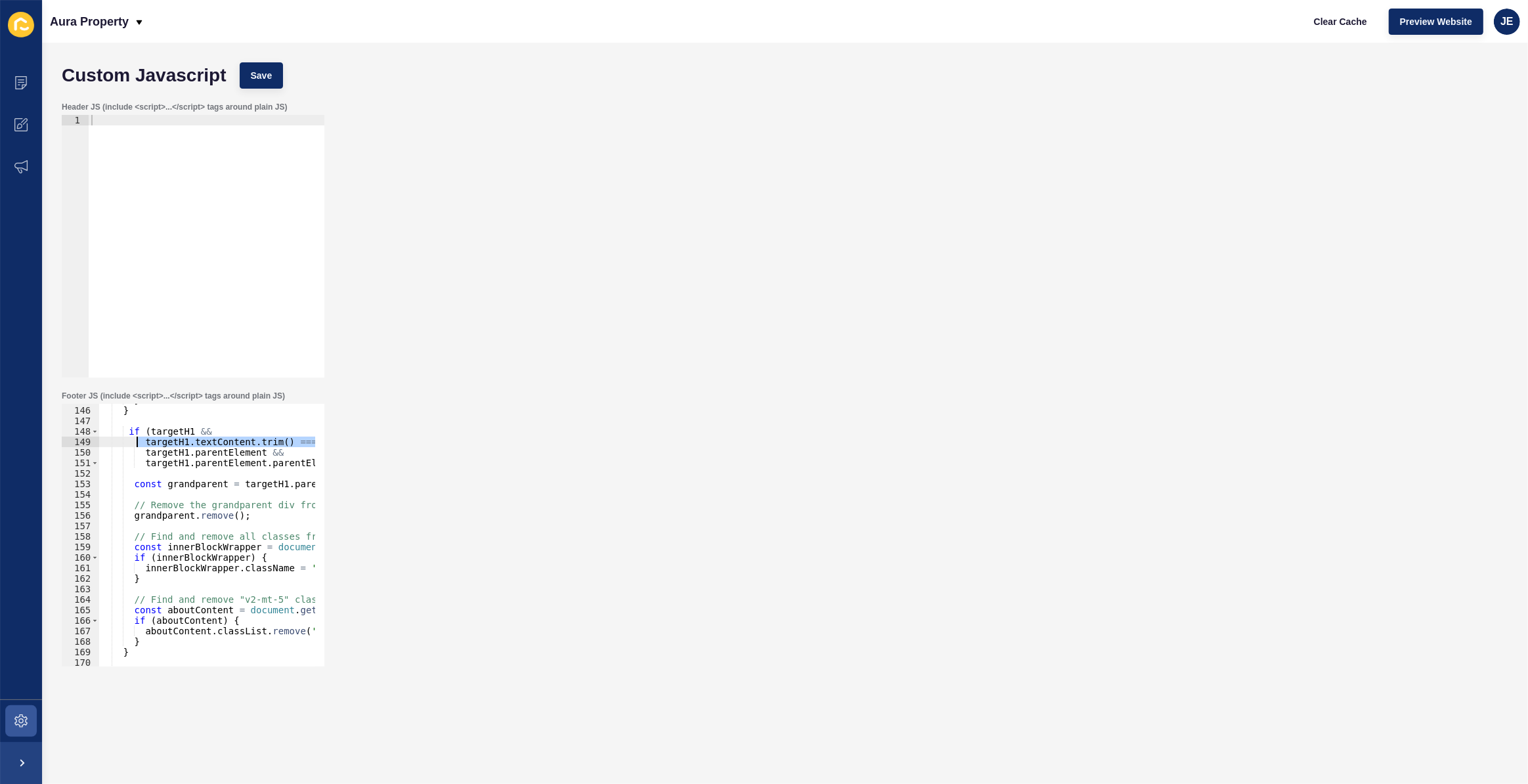
drag, startPoint x: 263, startPoint y: 441, endPoint x: 137, endPoint y: 440, distance: 126.0
click at [137, 440] on div "} } if ( targetH1 && targetH1 . textContent . trim ( ) === 'Aura Property Inves…" at bounding box center [503, 532] width 809 height 274
click at [147, 444] on div "} } if ( targetH1 && targetH1 . textContent . trim ( ) === 'Aura Property Manag…" at bounding box center [503, 532] width 809 height 274
click at [184, 483] on div "} } if ( targetH1 && targetH1 . textContent . trim ( ) === 'Aura Property Manag…" at bounding box center [503, 532] width 809 height 274
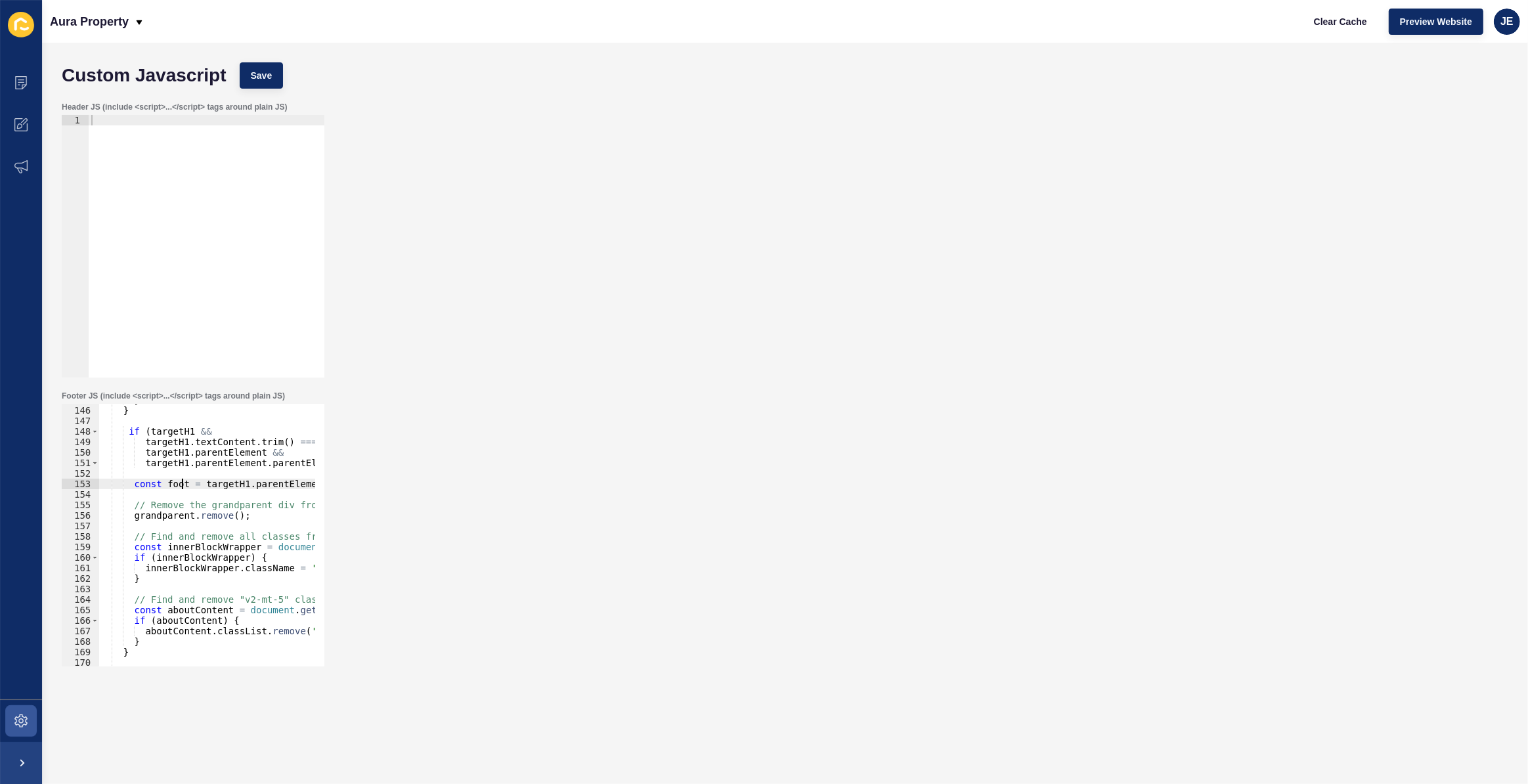
scroll to position [0, 6]
click at [126, 610] on div "} } if ( targetH1 && targetH1 . textContent . trim ( ) === 'Aura Property Manag…" at bounding box center [503, 532] width 809 height 274
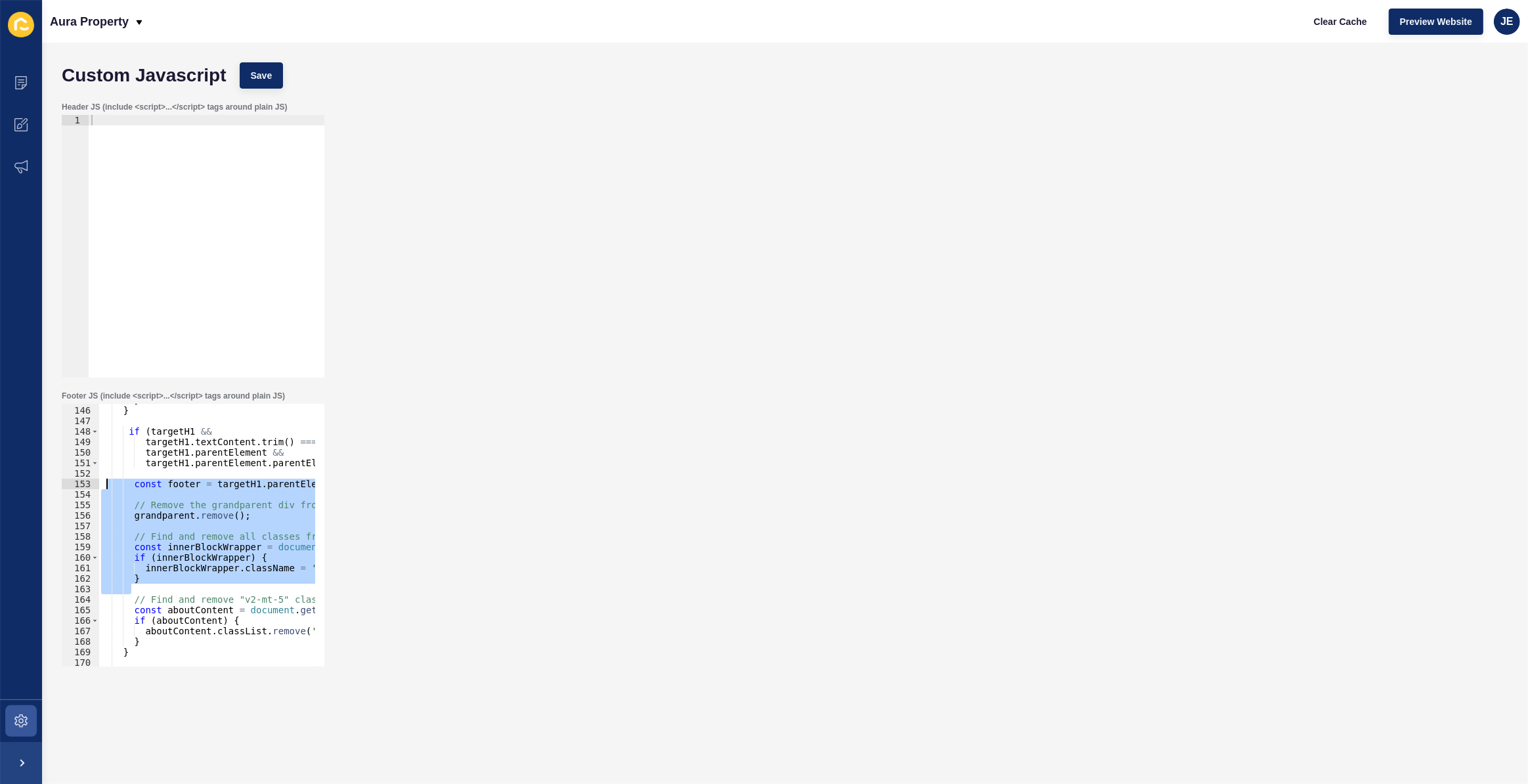
drag, startPoint x: 148, startPoint y: 588, endPoint x: 107, endPoint y: 484, distance: 111.8
click at [107, 484] on div "} } if ( targetH1 && targetH1 . textContent . trim ( ) === 'Aura Property Manag…" at bounding box center [503, 532] width 809 height 274
type textarea "const footer = targetH1.parentElement.parentElement;"
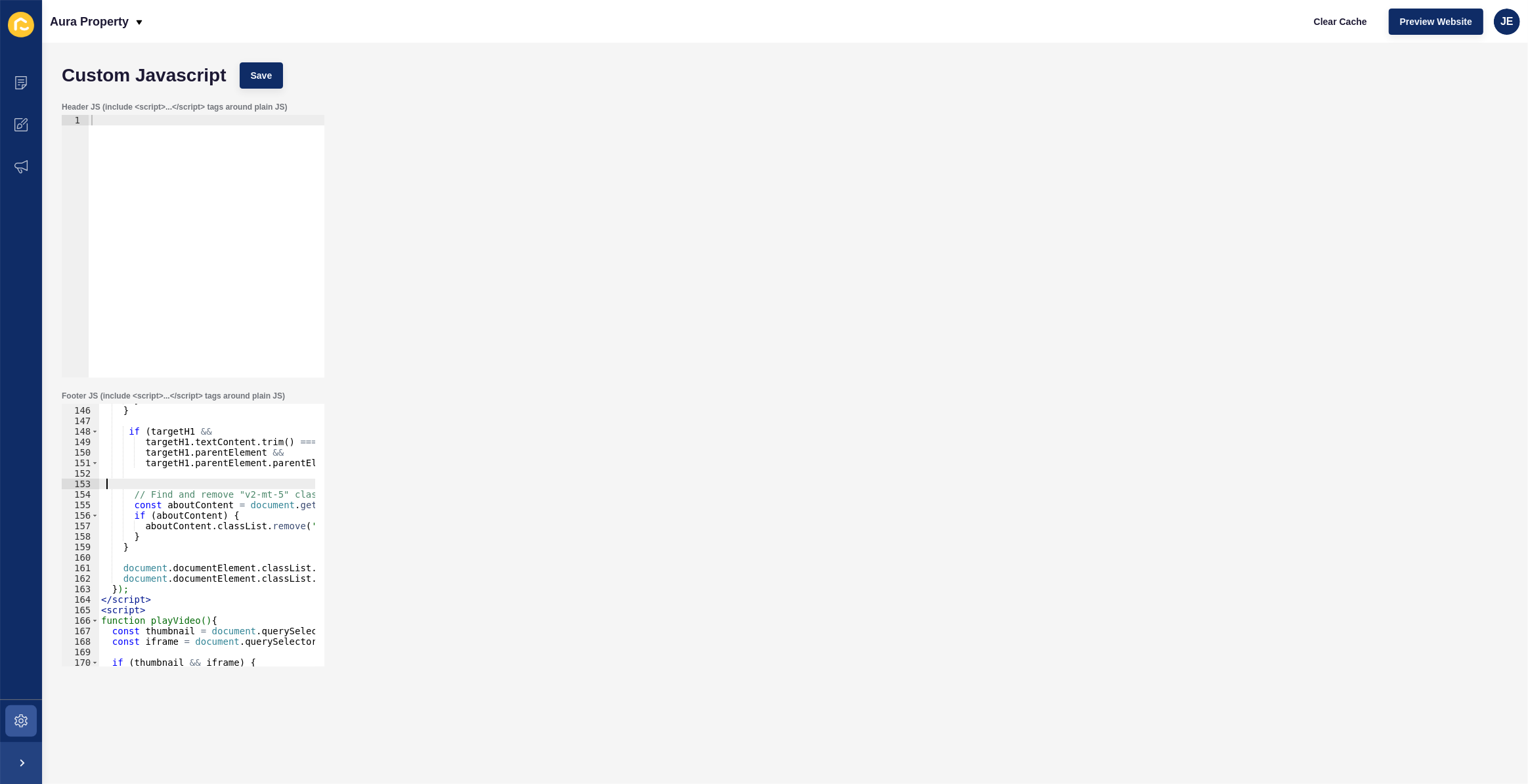
click at [190, 508] on div "} } if ( targetH1 && targetH1 . textContent . trim ( ) === 'Aura Property Manag…" at bounding box center [503, 532] width 809 height 274
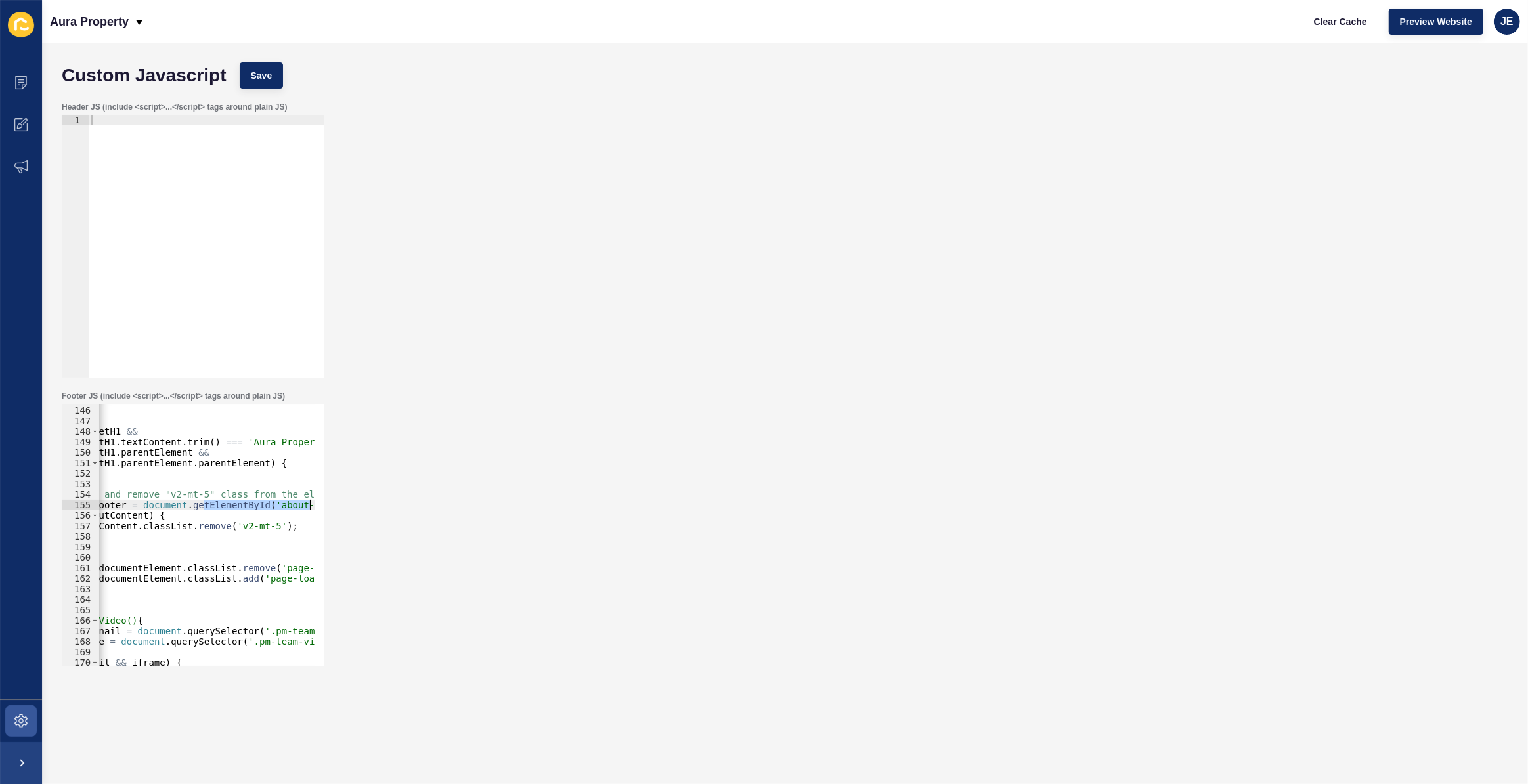
scroll to position [0, 105]
drag, startPoint x: 276, startPoint y: 505, endPoint x: 324, endPoint y: 506, distance: 48.0
click at [324, 506] on div "Footer JS (include <script>...</script> tags around plain JS) const footer = do…" at bounding box center [193, 529] width 265 height 278
click at [196, 502] on div "} } if ( targetH1 && targetH1 . textContent . trim ( ) === 'Aura Property Manag…" at bounding box center [207, 535] width 217 height 262
click at [196, 502] on div "} } if ( targetH1 && targetH1 . textContent . trim ( ) === 'Aura Property Manag…" at bounding box center [398, 532] width 809 height 274
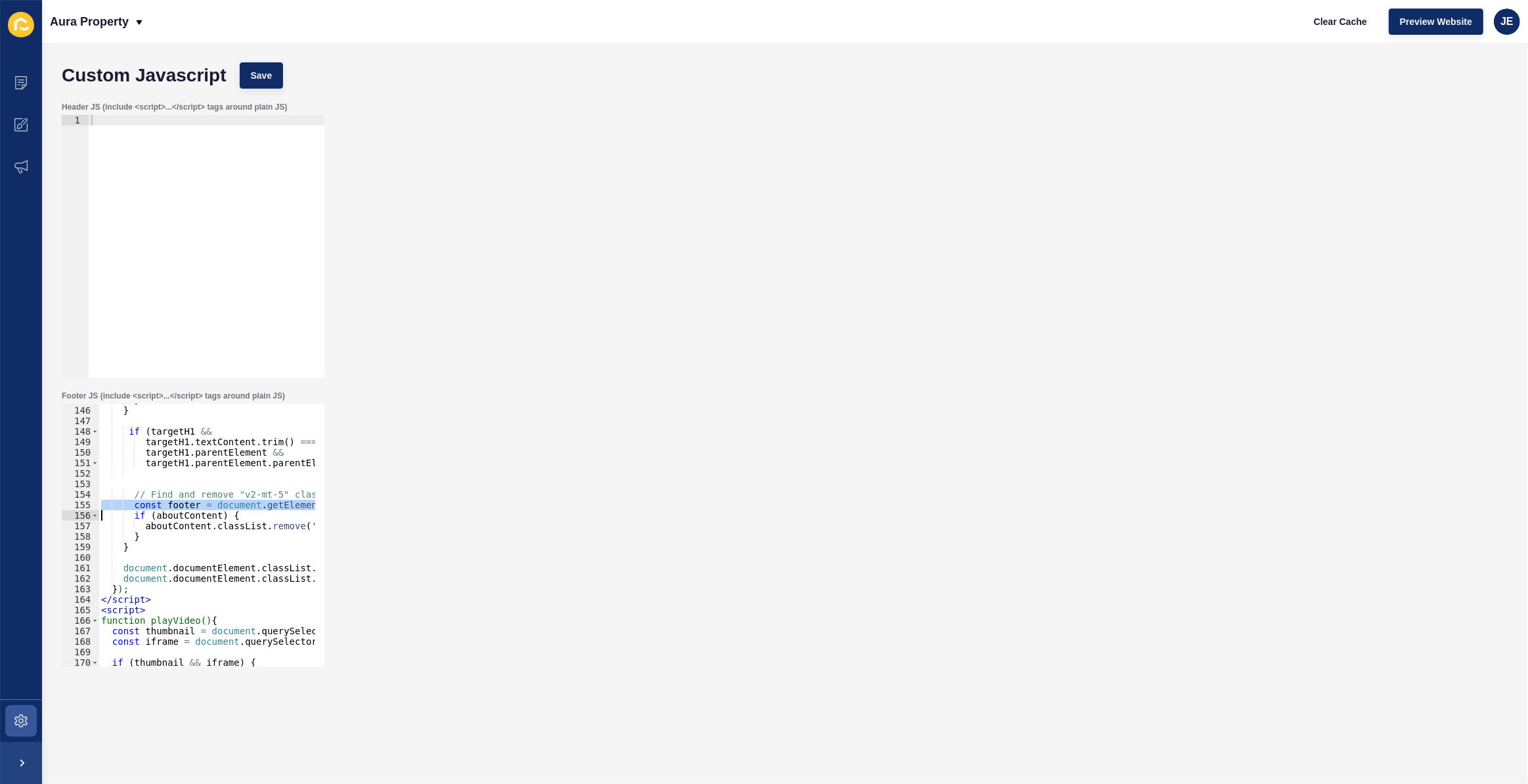
click at [196, 502] on div "} } if ( targetH1 && targetH1 . textContent . trim ( ) === 'Aura Property Manag…" at bounding box center [503, 532] width 809 height 274
paste textarea "const footerElement = document.querySelector('footer');"
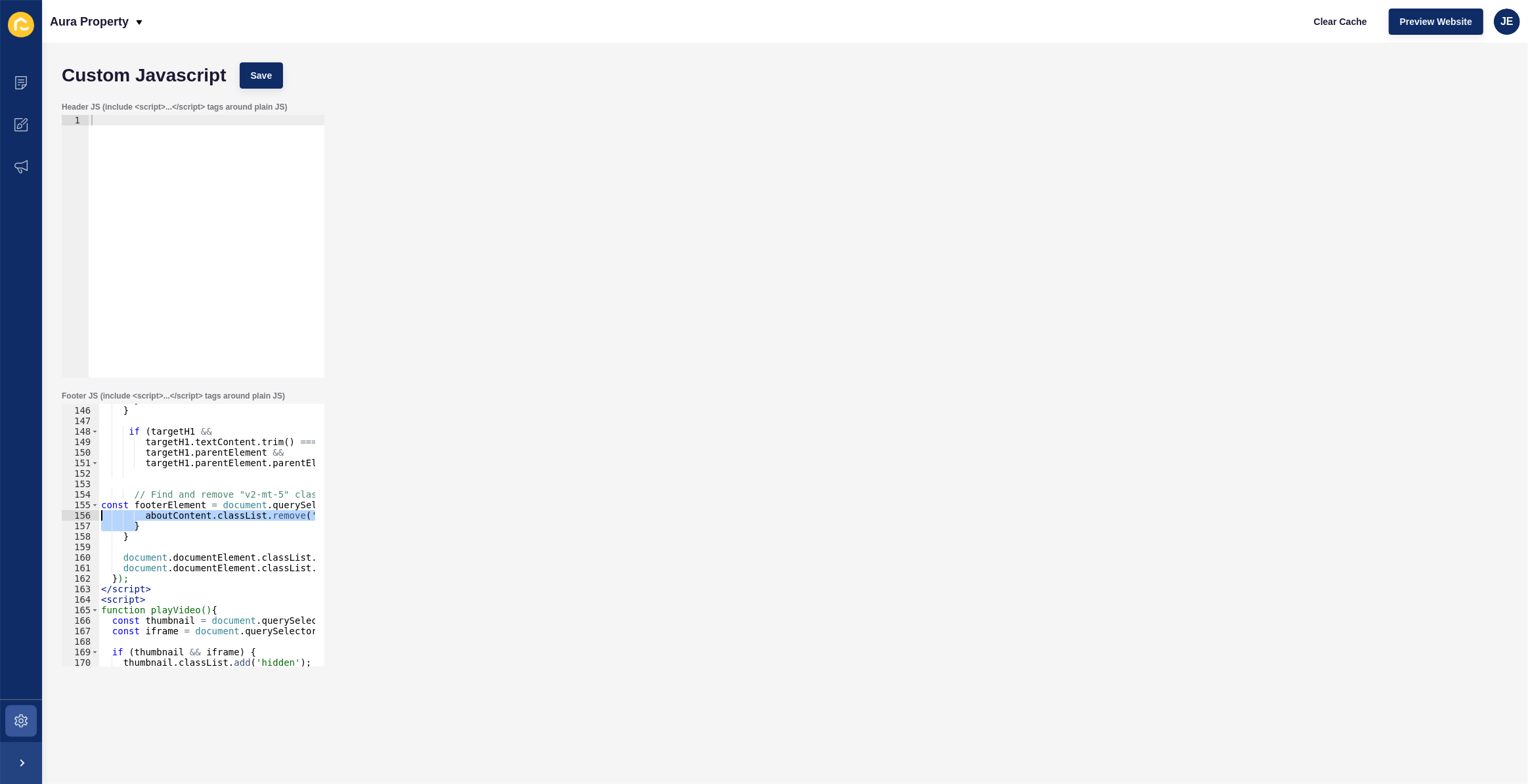
drag, startPoint x: 174, startPoint y: 521, endPoint x: 78, endPoint y: 519, distance: 96.0
click at [78, 519] on div "const footerElement = document.querySelector('footer'); if (aboutContent) { 145…" at bounding box center [193, 535] width 263 height 262
click at [200, 518] on div "} } if ( targetH1 && targetH1 . textContent . trim ( ) === 'Aura Property Manag…" at bounding box center [207, 535] width 217 height 262
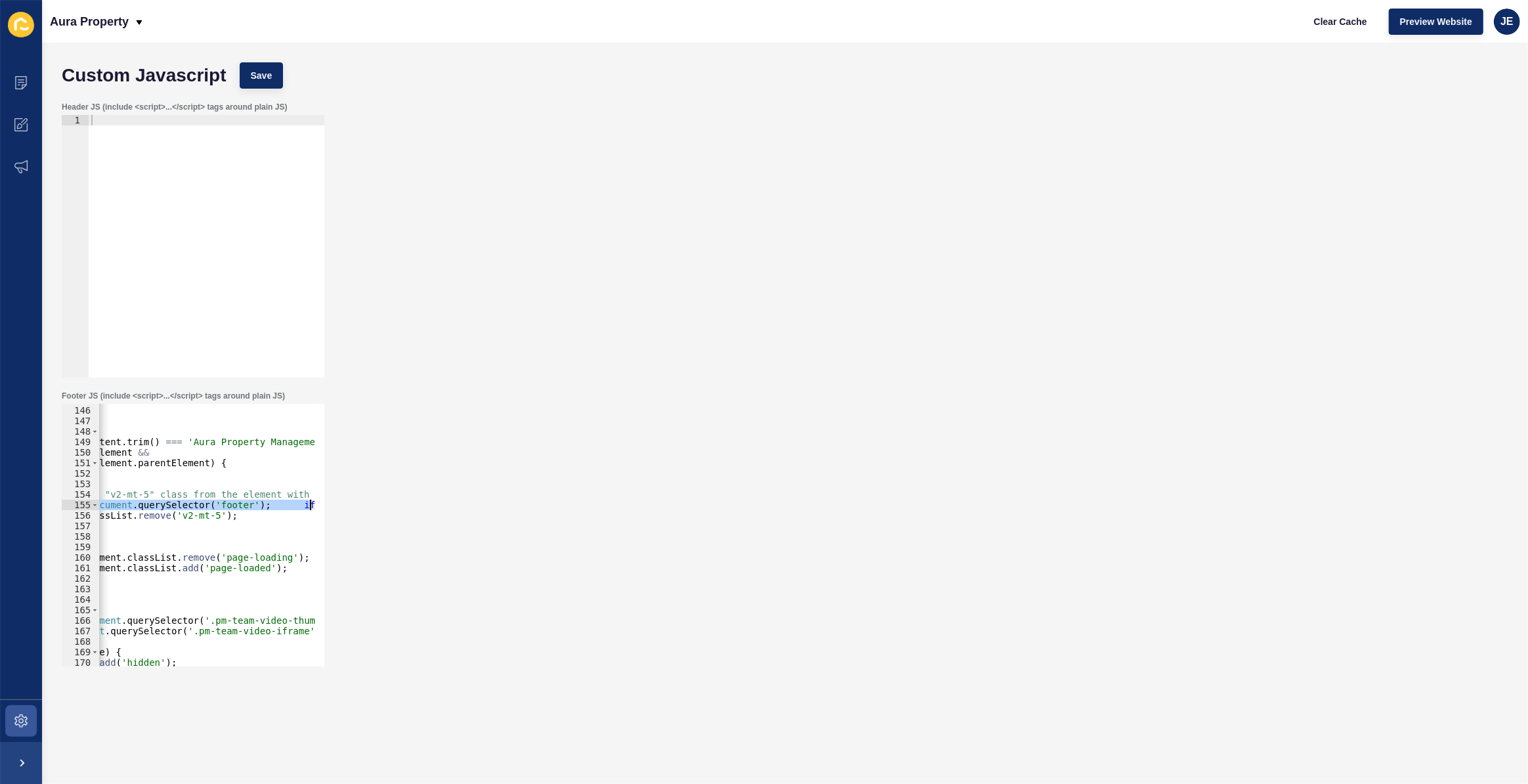
scroll to position [0, 195]
drag, startPoint x: 234, startPoint y: 508, endPoint x: 334, endPoint y: 502, distance: 100.2
click at [334, 502] on div "Footer JS (include <script>...</script> tags around plain JS) aboutContent.clas…" at bounding box center [785, 529] width 1460 height 289
click at [216, 503] on div "} } if ( targetH1 && targetH1 . textContent . trim ( ) === 'Aura Property Manag…" at bounding box center [207, 535] width 217 height 262
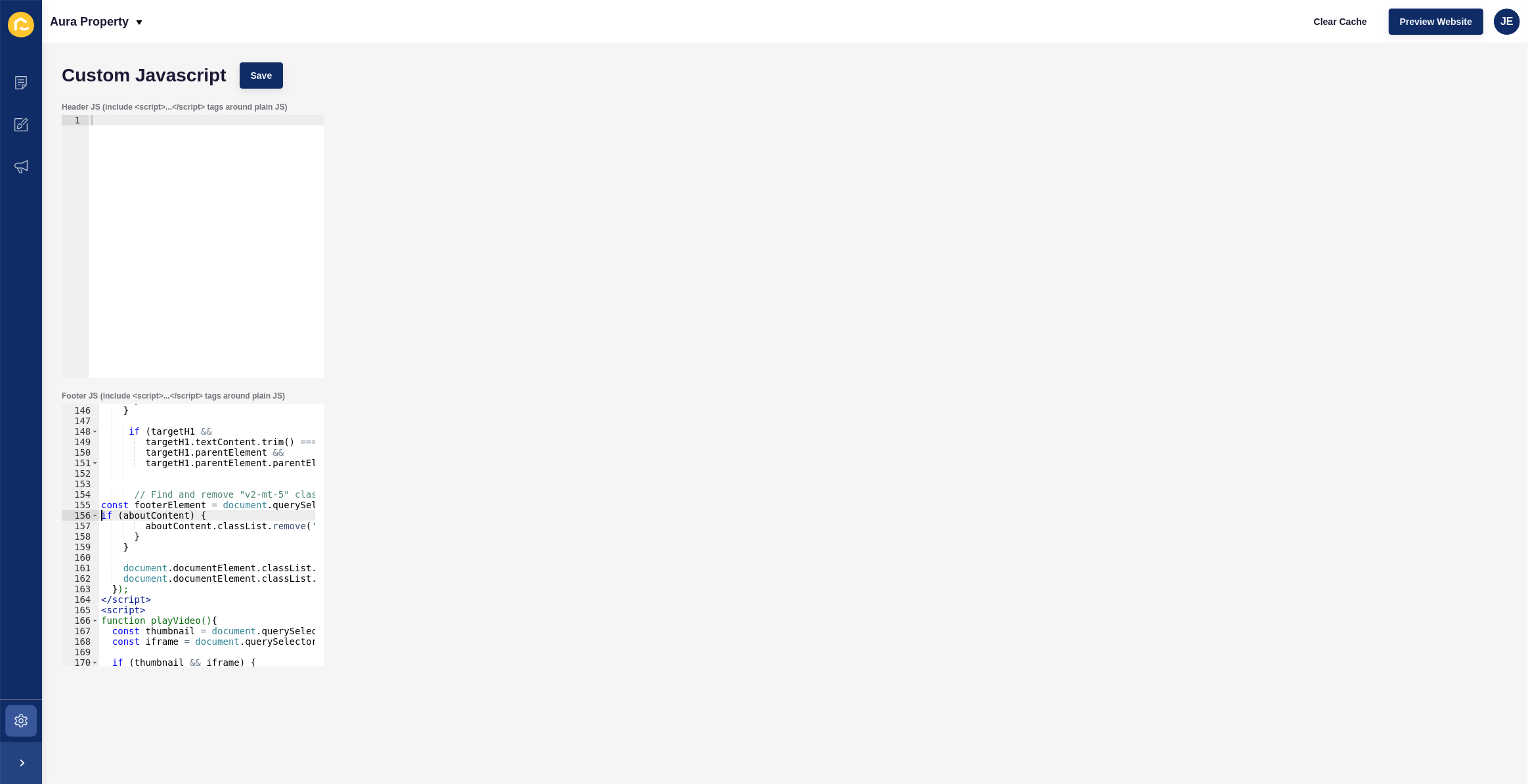
scroll to position [0, 0]
drag, startPoint x: 101, startPoint y: 508, endPoint x: 107, endPoint y: 514, distance: 8.5
click at [107, 514] on div "} } if ( targetH1 && targetH1 . textContent . trim ( ) === 'Aura Property Manag…" at bounding box center [503, 532] width 809 height 274
drag, startPoint x: 212, startPoint y: 569, endPoint x: 211, endPoint y: 539, distance: 30.0
click at [211, 569] on div "} } if ( targetH1 && targetH1 . textContent . trim ( ) === 'Aura Property Manag…" at bounding box center [503, 532] width 809 height 274
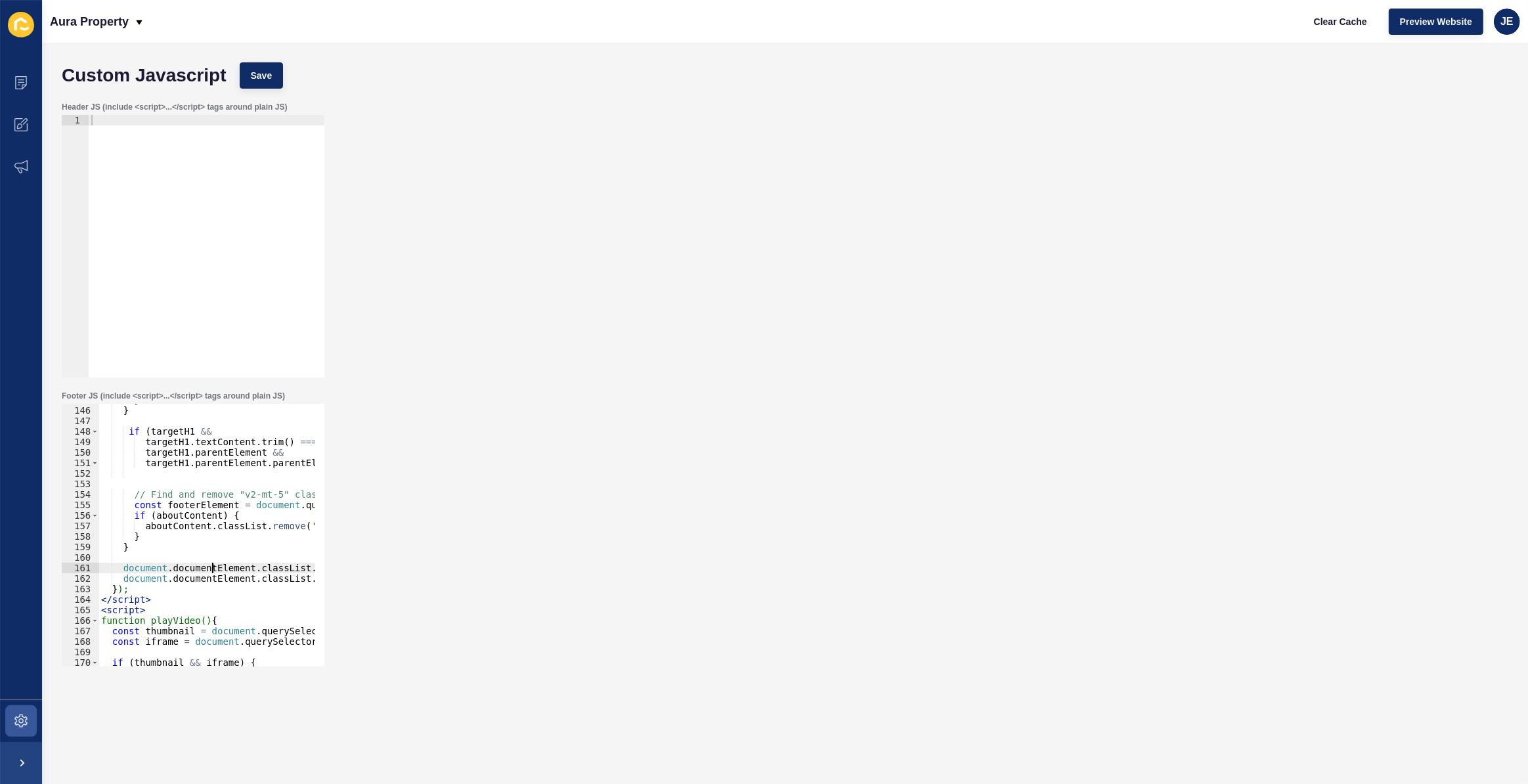
click at [206, 502] on div "} } if ( targetH1 && targetH1 . textContent . trim ( ) === 'Aura Property Manag…" at bounding box center [503, 532] width 809 height 274
click at [198, 512] on div "} } if ( targetH1 && targetH1 . textContent . trim ( ) === 'Aura Property Manag…" at bounding box center [503, 532] width 809 height 274
paste textarea "footerElem"
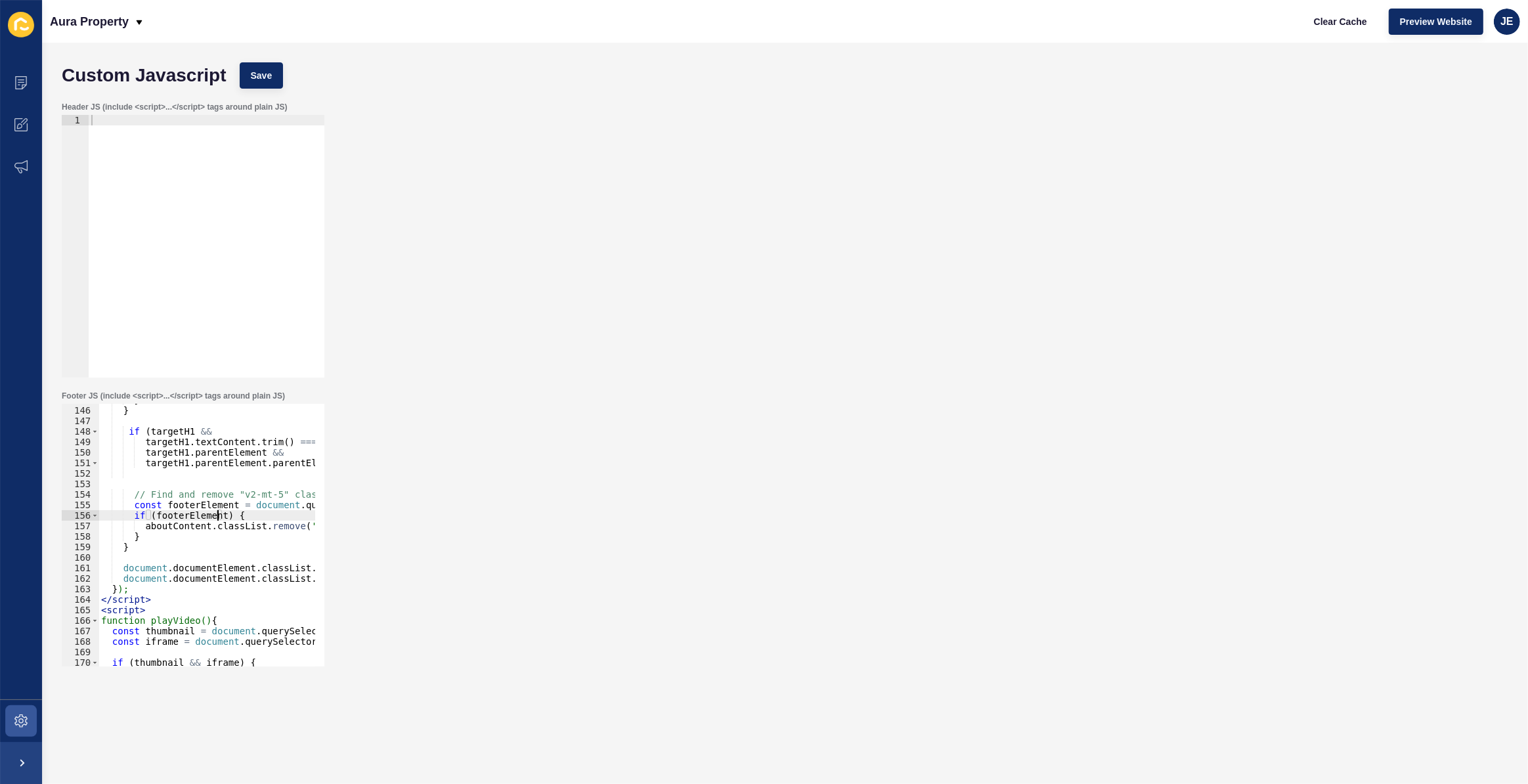
click at [184, 527] on div "} } if ( targetH1 && targetH1 . textContent . trim ( ) === 'Aura Property Manag…" at bounding box center [503, 532] width 809 height 274
click at [249, 529] on div "} } if ( targetH1 && targetH1 . textContent . trim ( ) === 'Aura Property Manag…" at bounding box center [503, 532] width 809 height 274
click at [204, 515] on div "} } if ( targetH1 && targetH1 . textContent . trim ( ) === 'Aura Property Manag…" at bounding box center [503, 532] width 809 height 274
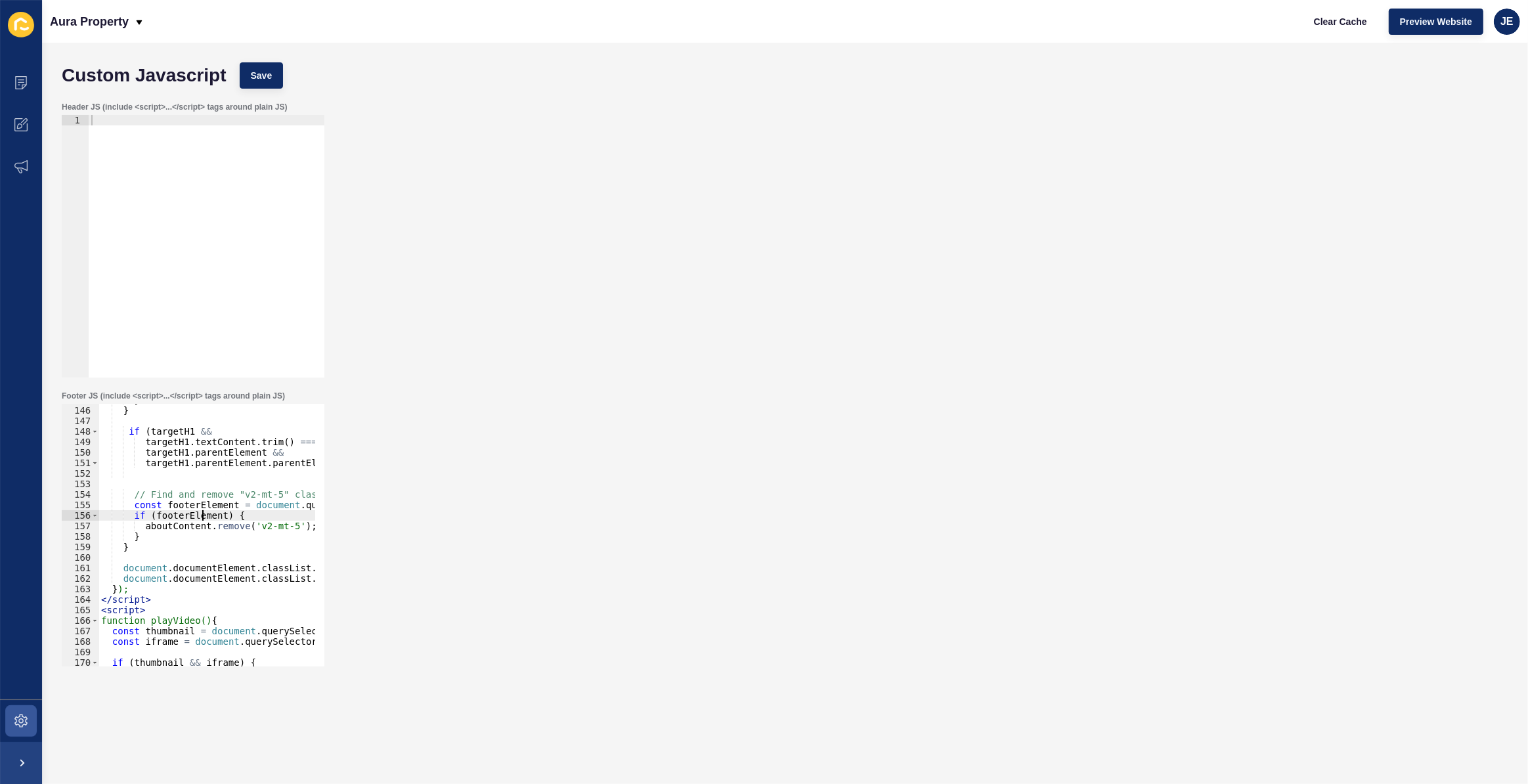
click at [204, 515] on div "} } if ( targetH1 && targetH1 . textContent . trim ( ) === 'Aura Property Manag…" at bounding box center [503, 532] width 809 height 274
click at [192, 522] on div "} } if ( targetH1 && targetH1 . textContent . trim ( ) === 'Aura Property Manag…" at bounding box center [503, 532] width 809 height 274
paste textarea "footerElem"
drag, startPoint x: 286, startPoint y: 527, endPoint x: 253, endPoint y: 522, distance: 33.4
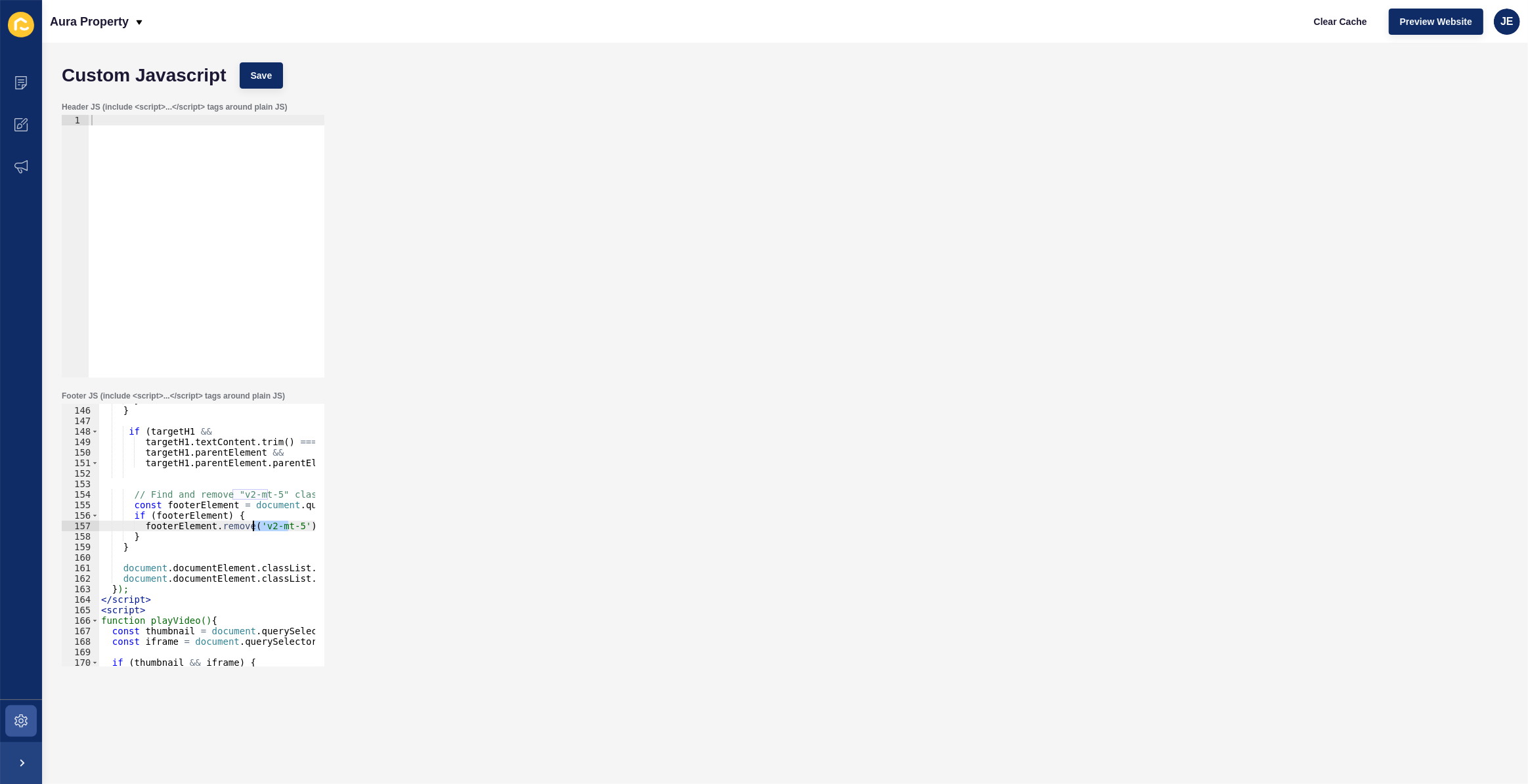
click at [253, 522] on div "} } if ( targetH1 && targetH1 . textContent . trim ( ) === 'Aura Property Manag…" at bounding box center [503, 532] width 809 height 274
click at [271, 69] on span "Save" at bounding box center [261, 76] width 22 height 13
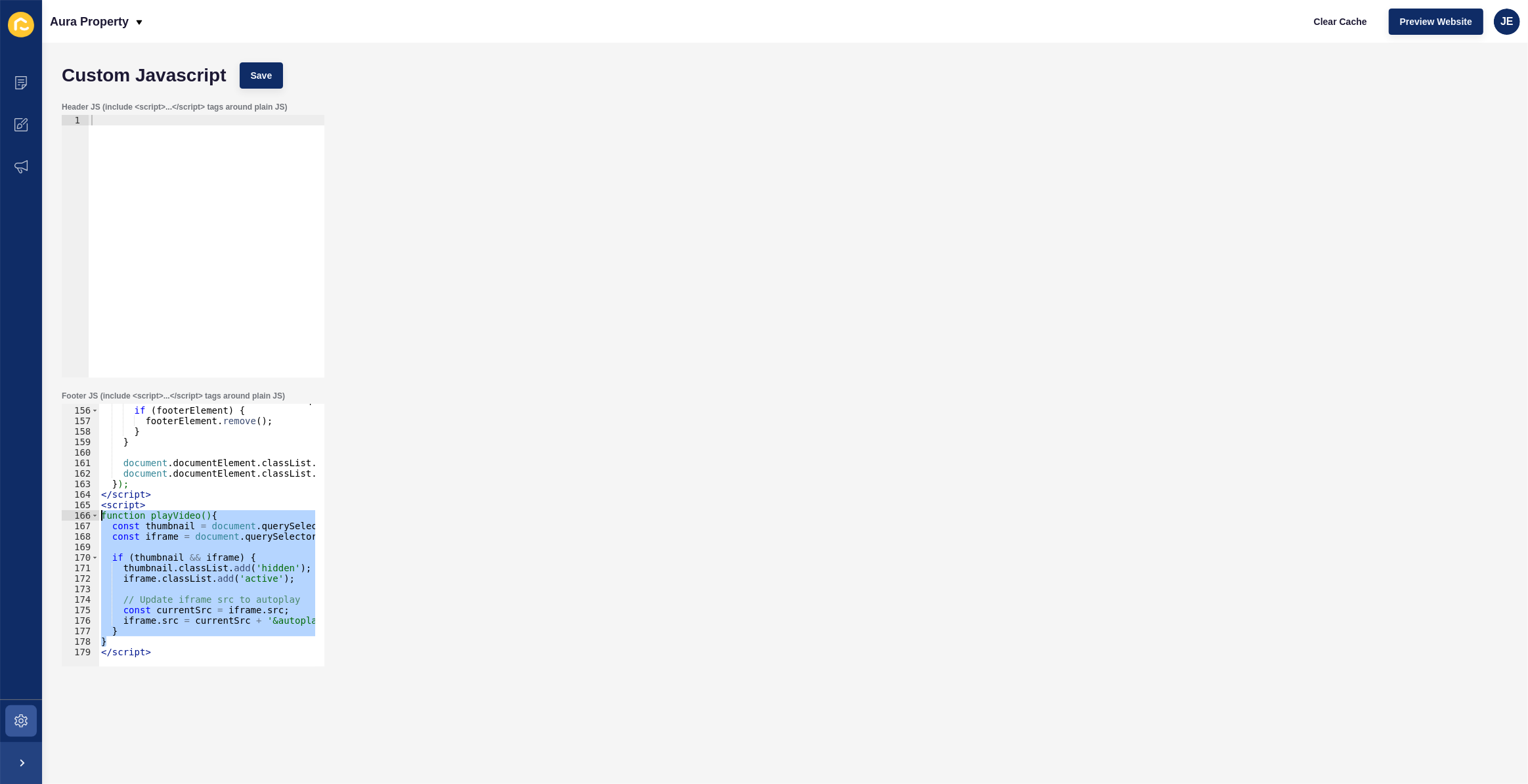
drag, startPoint x: 115, startPoint y: 641, endPoint x: 81, endPoint y: 516, distance: 129.5
click at [81, 516] on div "} 155 156 157 158 159 160 161 162 163 164 165 166 167 168 169 170 171 172 173 1…" at bounding box center [193, 535] width 263 height 262
paste textarea "}"
type textarea "}"
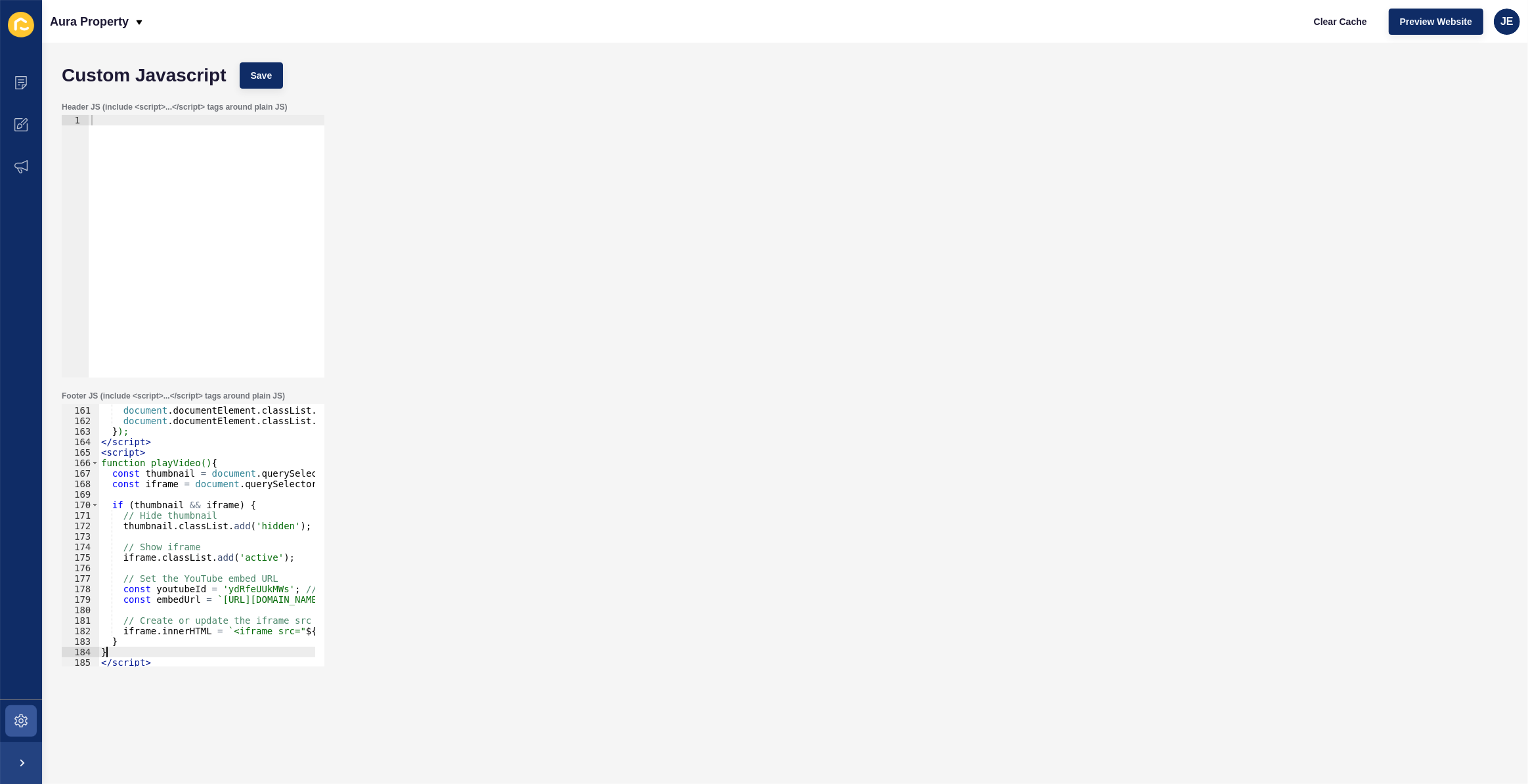
scroll to position [1679, 0]
click at [257, 72] on span "Save" at bounding box center [261, 76] width 22 height 13
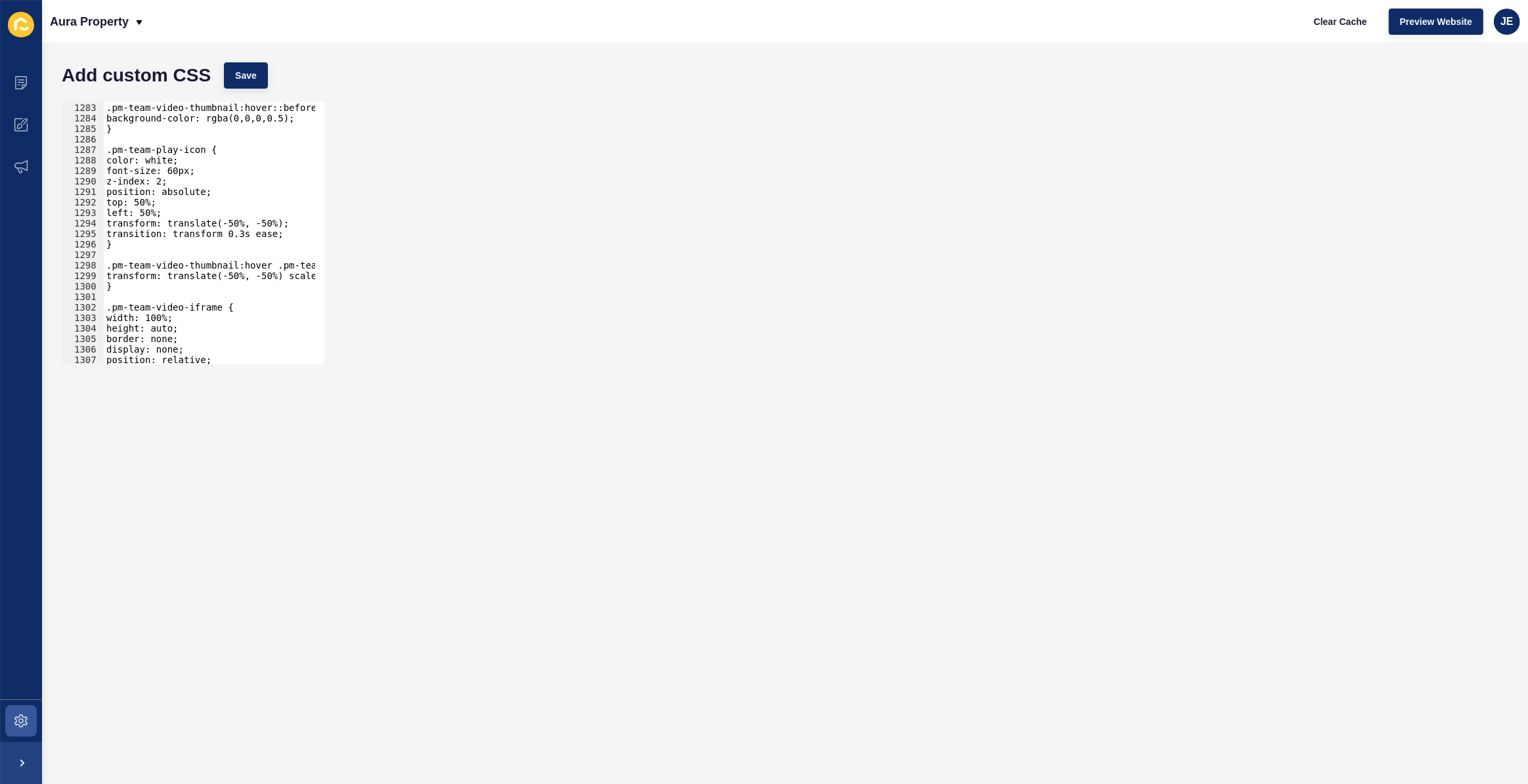
scroll to position [12390, 0]
click at [171, 327] on div ".pm-team-video-thumbnail:hover::before { background-color: rgba(0,0,0,0.5); } .…" at bounding box center [365, 229] width 521 height 274
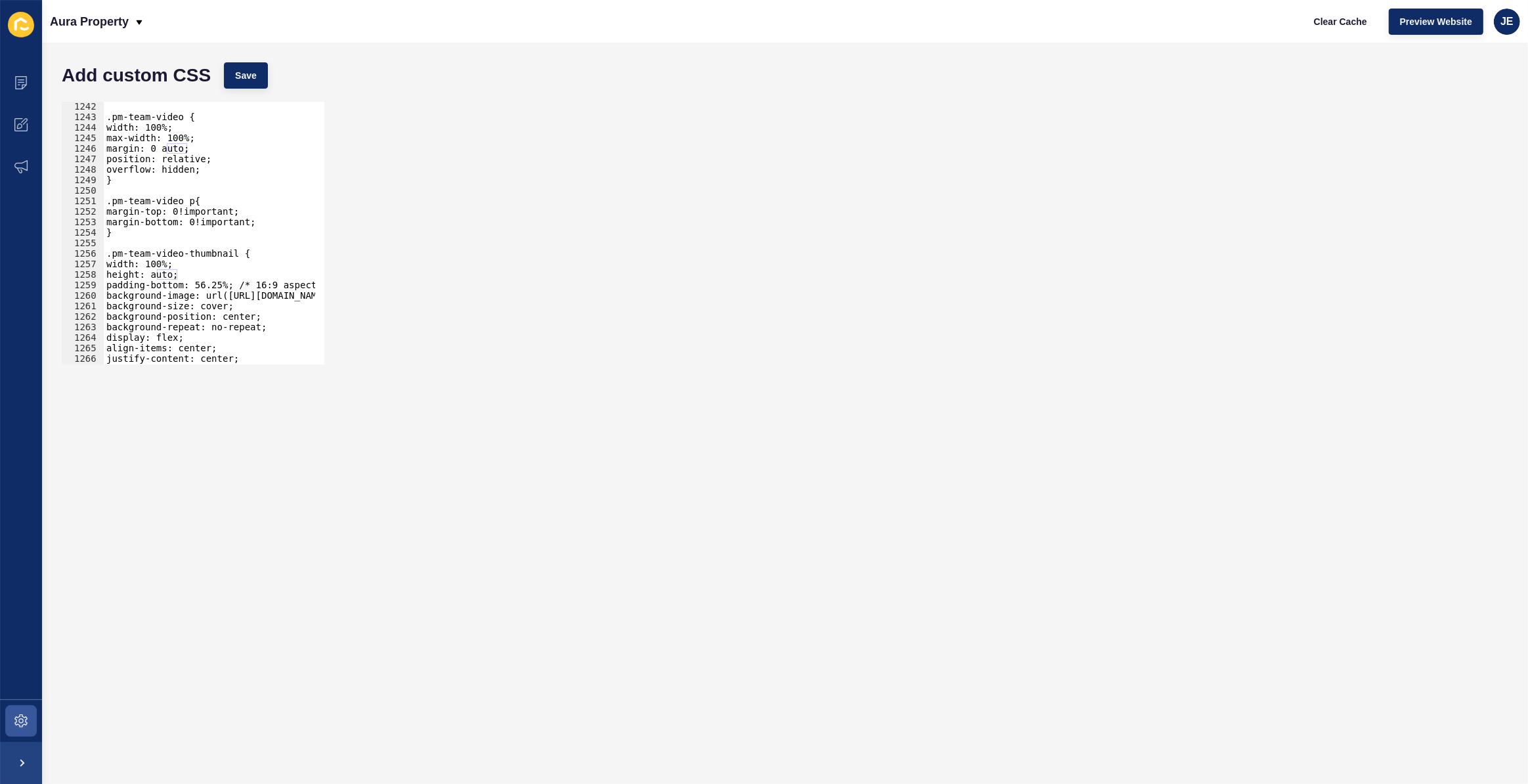
scroll to position [11930, 0]
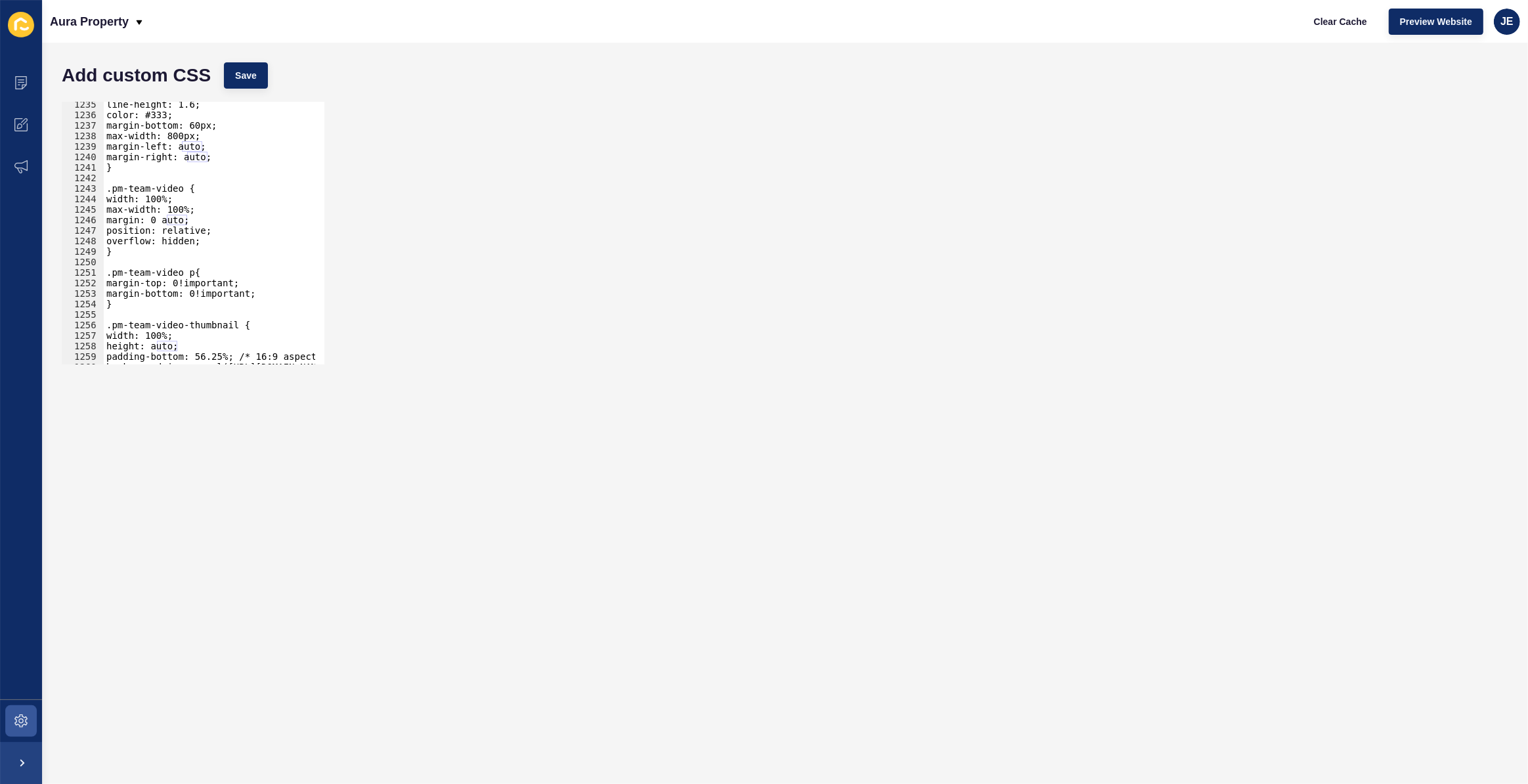
click at [176, 196] on div "line-height: 1.6; color: #333; margin-bottom: 60px; max-width: 800px; margin-le…" at bounding box center [365, 237] width 521 height 274
click at [231, 244] on div "line-height: 1.6; color: #333; margin-bottom: 60px; max-width: 800px; margin-le…" at bounding box center [365, 237] width 521 height 274
type textarea "overflow: hidden;"
paste textarea "min-height: 400px;"
drag, startPoint x: 135, startPoint y: 251, endPoint x: 115, endPoint y: 248, distance: 20.2
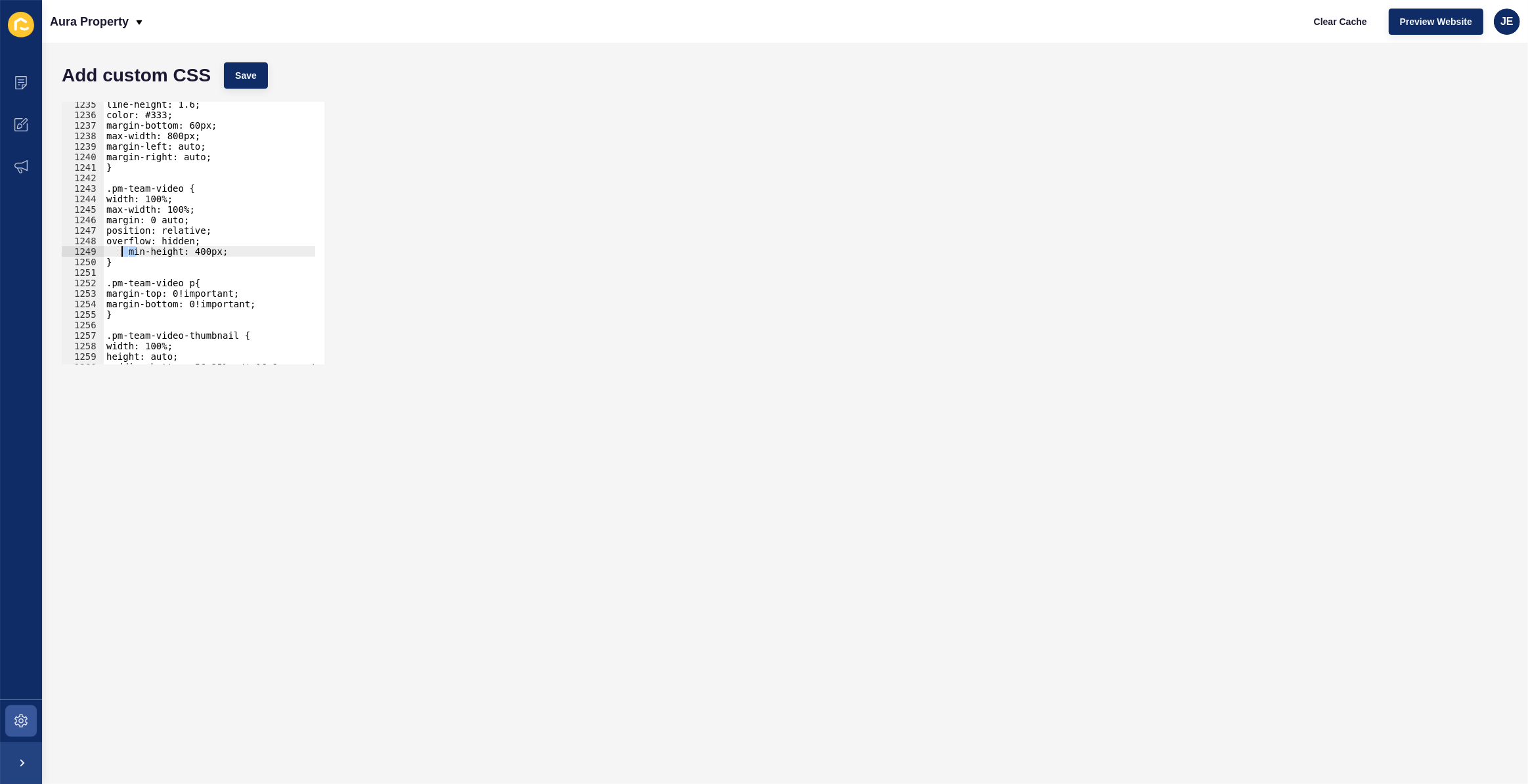
click at [115, 248] on div "line-height: 1.6; color: #333; margin-bottom: 60px; max-width: 800px; margin-le…" at bounding box center [365, 237] width 521 height 274
type textarea "min-height: 400px;"
click at [257, 65] on button "Save" at bounding box center [246, 76] width 44 height 27
drag, startPoint x: 217, startPoint y: 251, endPoint x: 52, endPoint y: 253, distance: 165.0
click at [52, 253] on div "Add custom CSS Save min-height: 400px; 1235 1236 1237 1238 1239 1240 1241 1242 …" at bounding box center [785, 413] width 1486 height 742
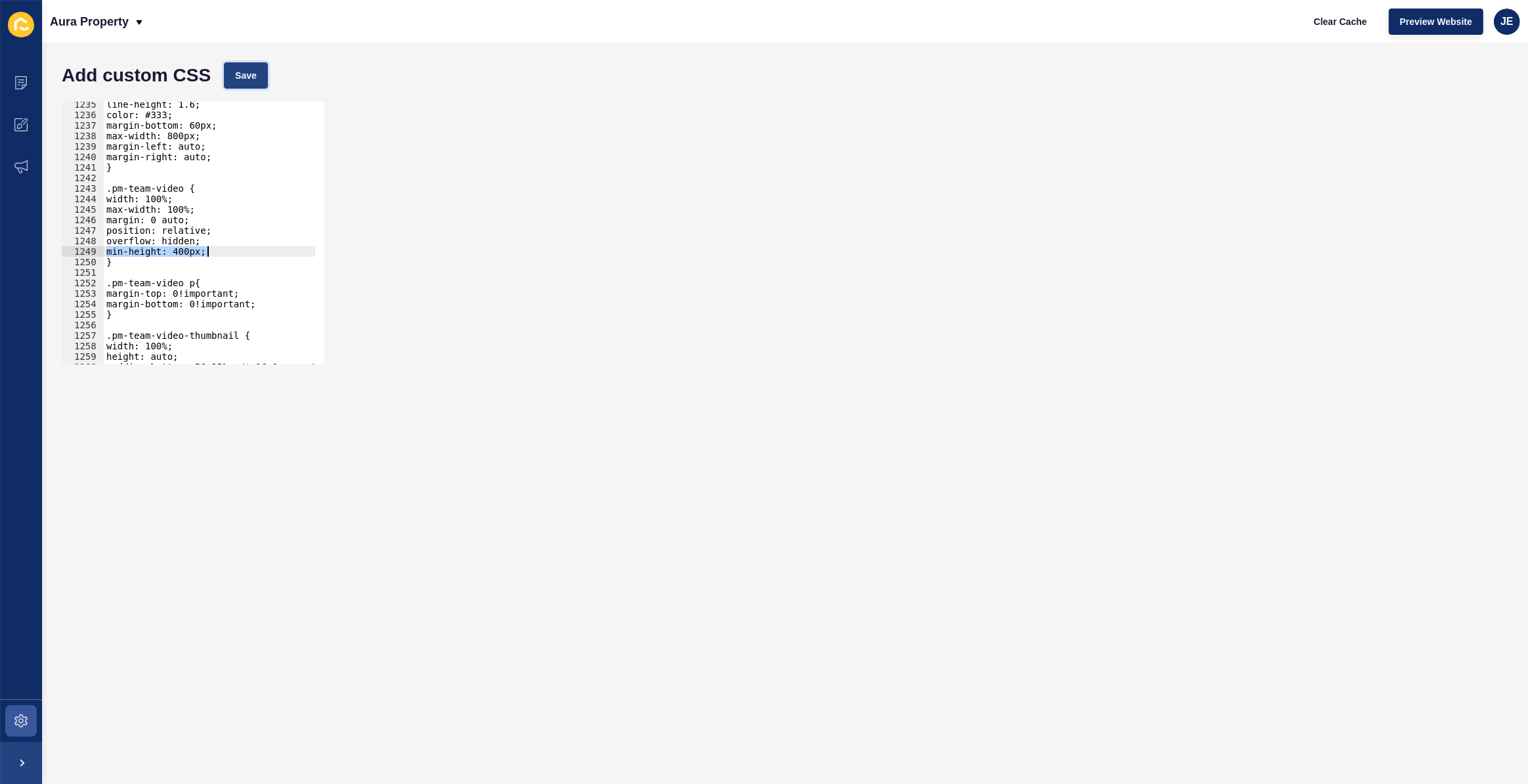
click at [243, 77] on span "Save" at bounding box center [246, 76] width 22 height 13
click at [196, 247] on div "line-height: 1.6; color: #333; margin-bottom: 60px; max-width: 800px; margin-le…" at bounding box center [365, 237] width 521 height 274
drag, startPoint x: 221, startPoint y: 253, endPoint x: 74, endPoint y: 255, distance: 147.0
click at [74, 255] on div "overflow: hidden; 1235 1236 1237 1238 1239 1240 1241 1242 1243 1244 1245 1246 1…" at bounding box center [193, 233] width 263 height 262
click at [182, 238] on div "line-height: 1.6; color: #333; margin-bottom: 60px; max-width: 800px; margin-le…" at bounding box center [365, 237] width 521 height 274
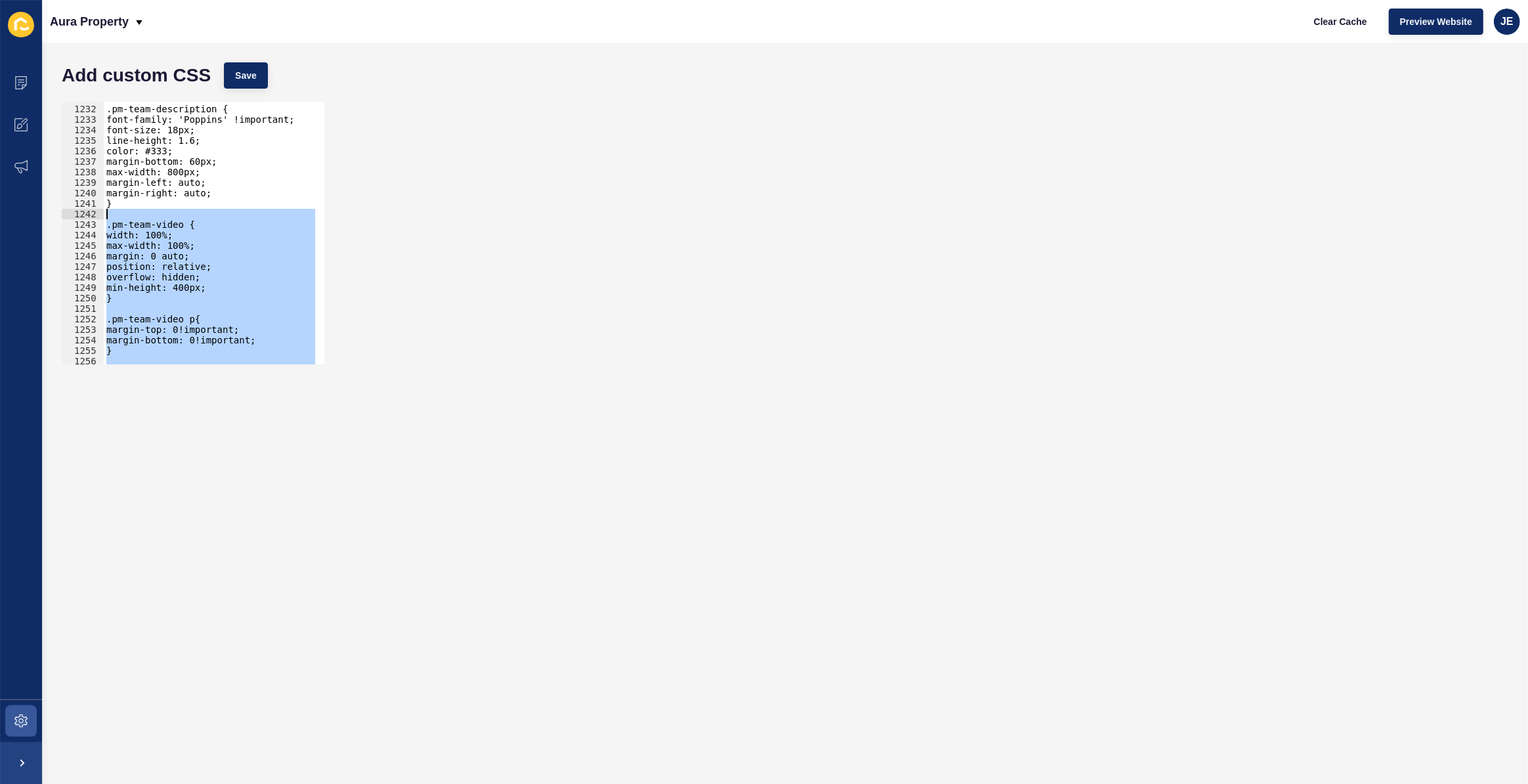
scroll to position [11891, 0]
drag, startPoint x: 144, startPoint y: 300, endPoint x: 107, endPoint y: 222, distance: 86.3
click at [107, 222] on div ".pm-team-description { font-family: 'Poppins' !important; font-size: 18px; line…" at bounding box center [365, 231] width 521 height 274
click at [184, 241] on div ".pm-team-description { font-family: 'Poppins' !important; font-size: 18px; line…" at bounding box center [209, 233] width 211 height 262
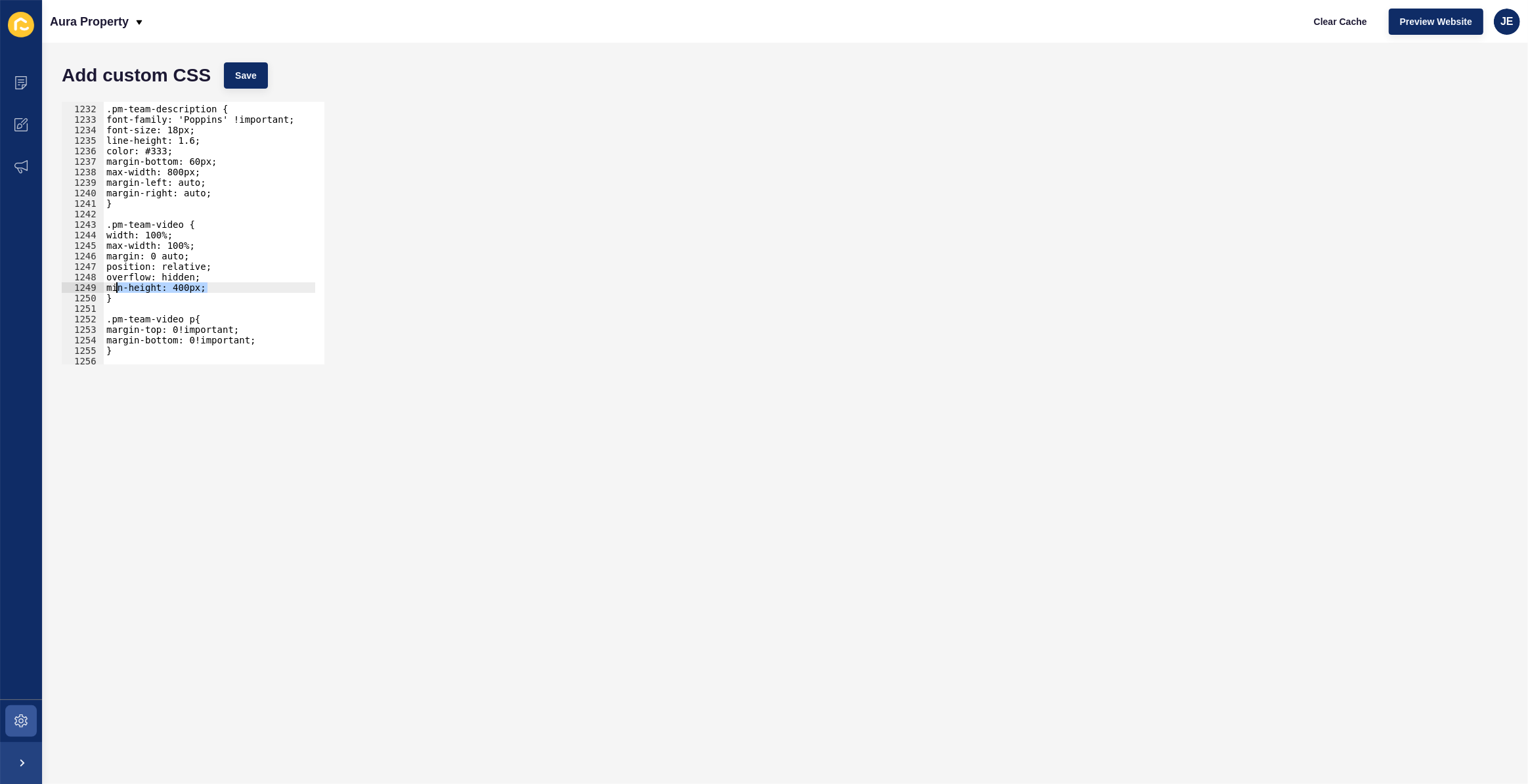
drag, startPoint x: 204, startPoint y: 287, endPoint x: 110, endPoint y: 284, distance: 94.0
click at [110, 284] on div ".pm-team-description { font-family: 'Poppins' !important; font-size: 18px; line…" at bounding box center [365, 231] width 521 height 274
type textarea "min-height: 400px;"
click at [262, 68] on button "Save" at bounding box center [246, 76] width 44 height 27
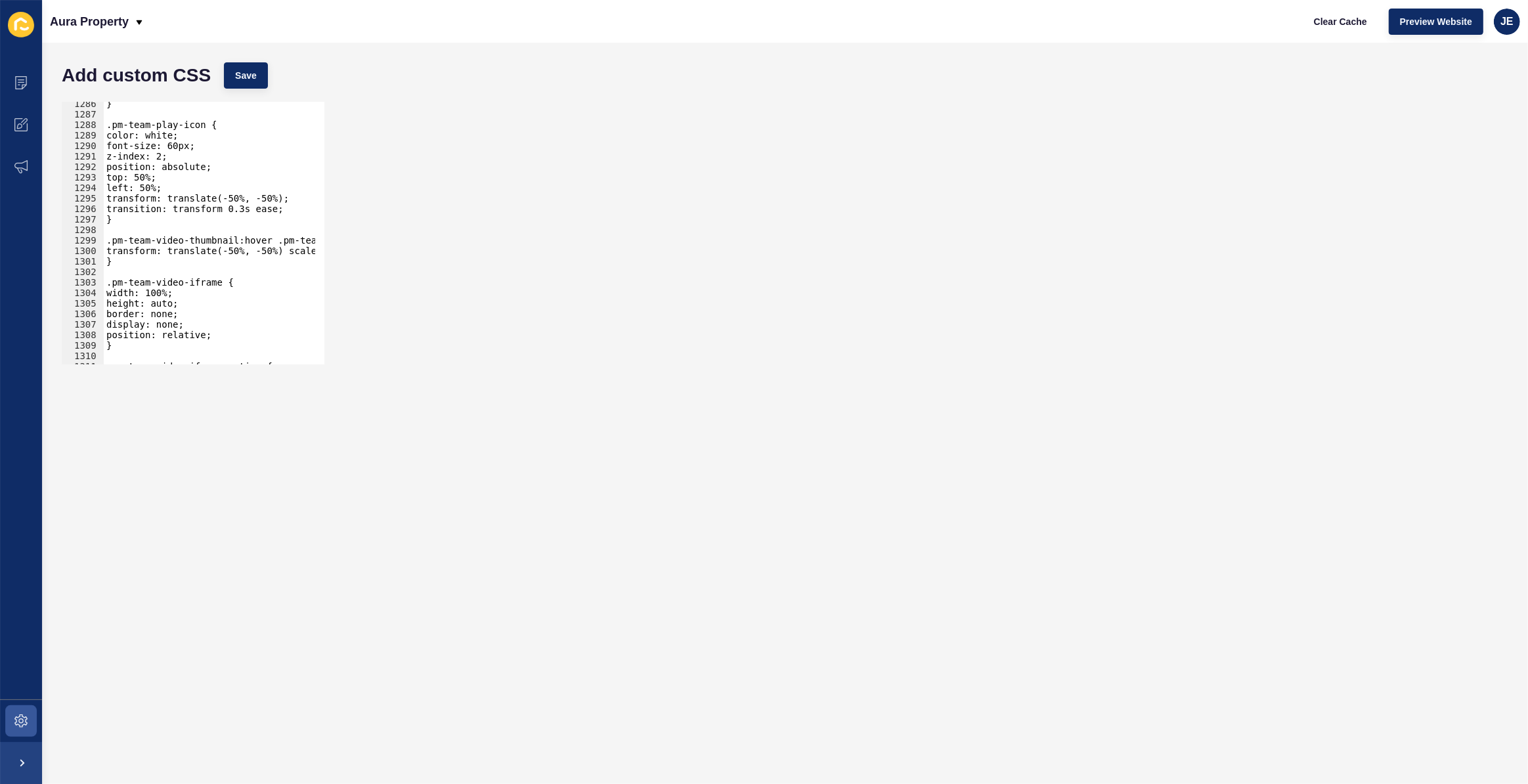
scroll to position [12450, 0]
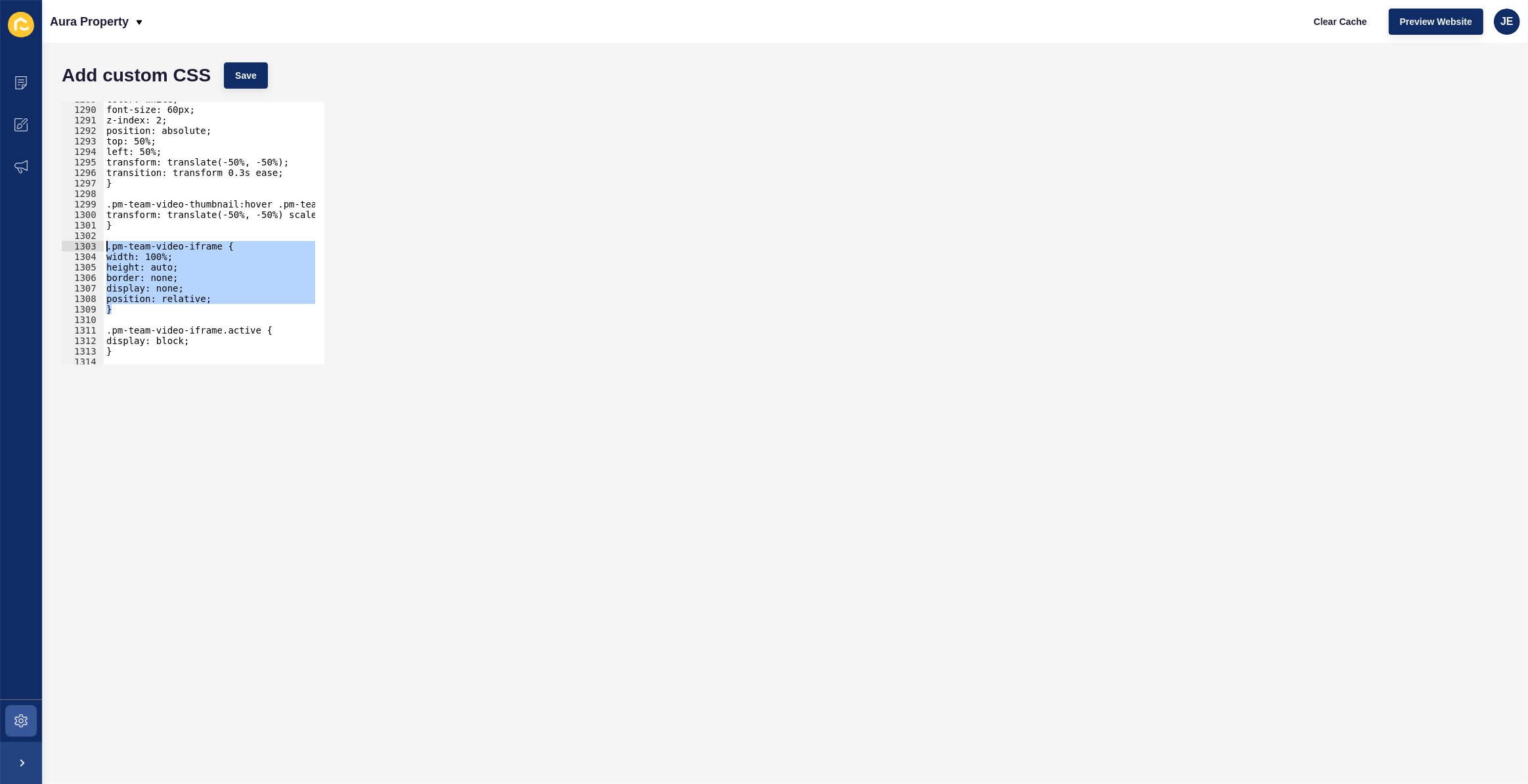
drag, startPoint x: 123, startPoint y: 306, endPoint x: 87, endPoint y: 244, distance: 71.7
click at [87, 244] on div "} 1289 1290 1291 1292 1293 1294 1295 1296 1297 1298 1299 1300 1301 1302 1303 13…" at bounding box center [193, 233] width 263 height 262
type textarea ".pm-team-video-iframe { width: 100%;"
paste textarea
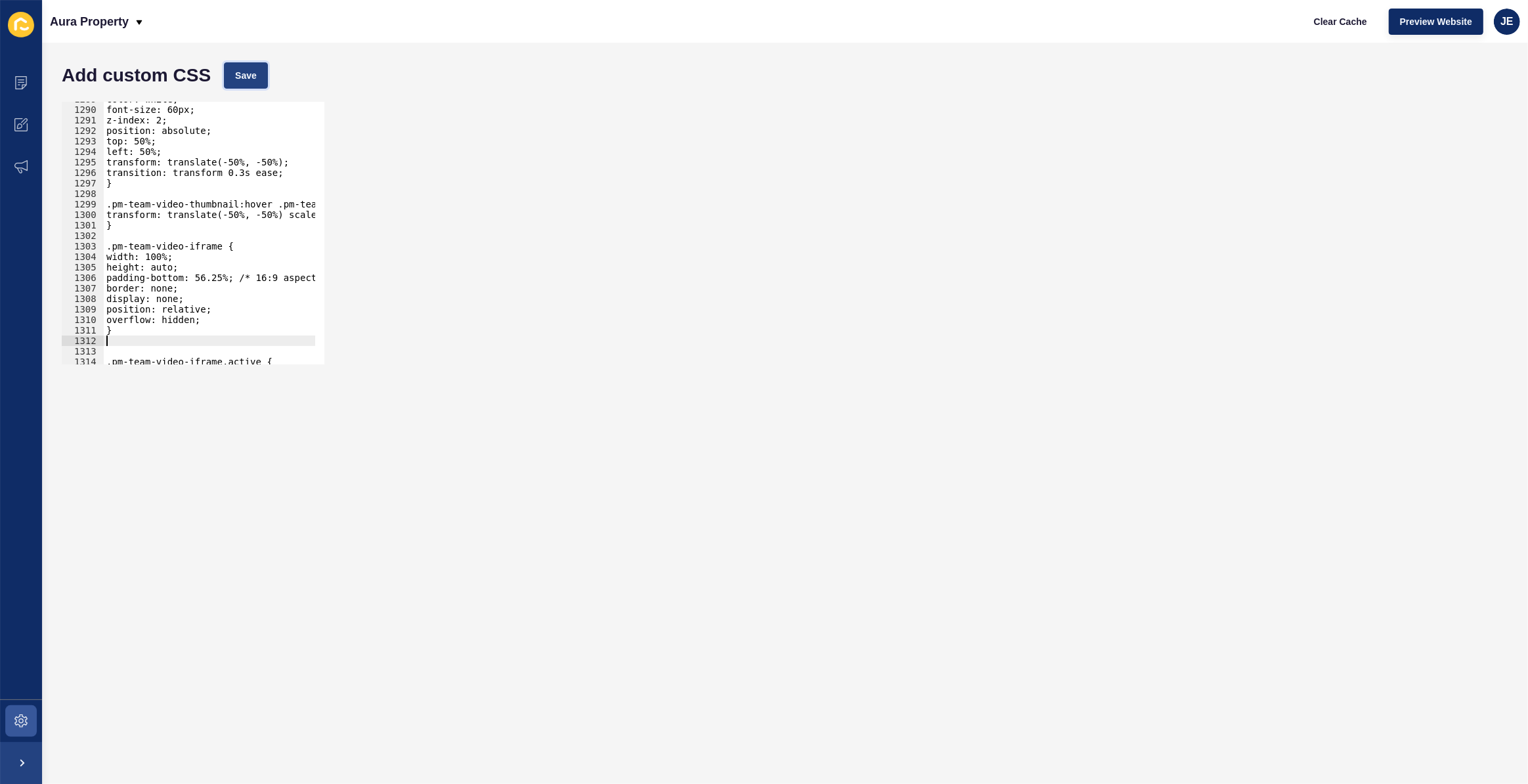
click at [251, 78] on span "Save" at bounding box center [246, 76] width 22 height 13
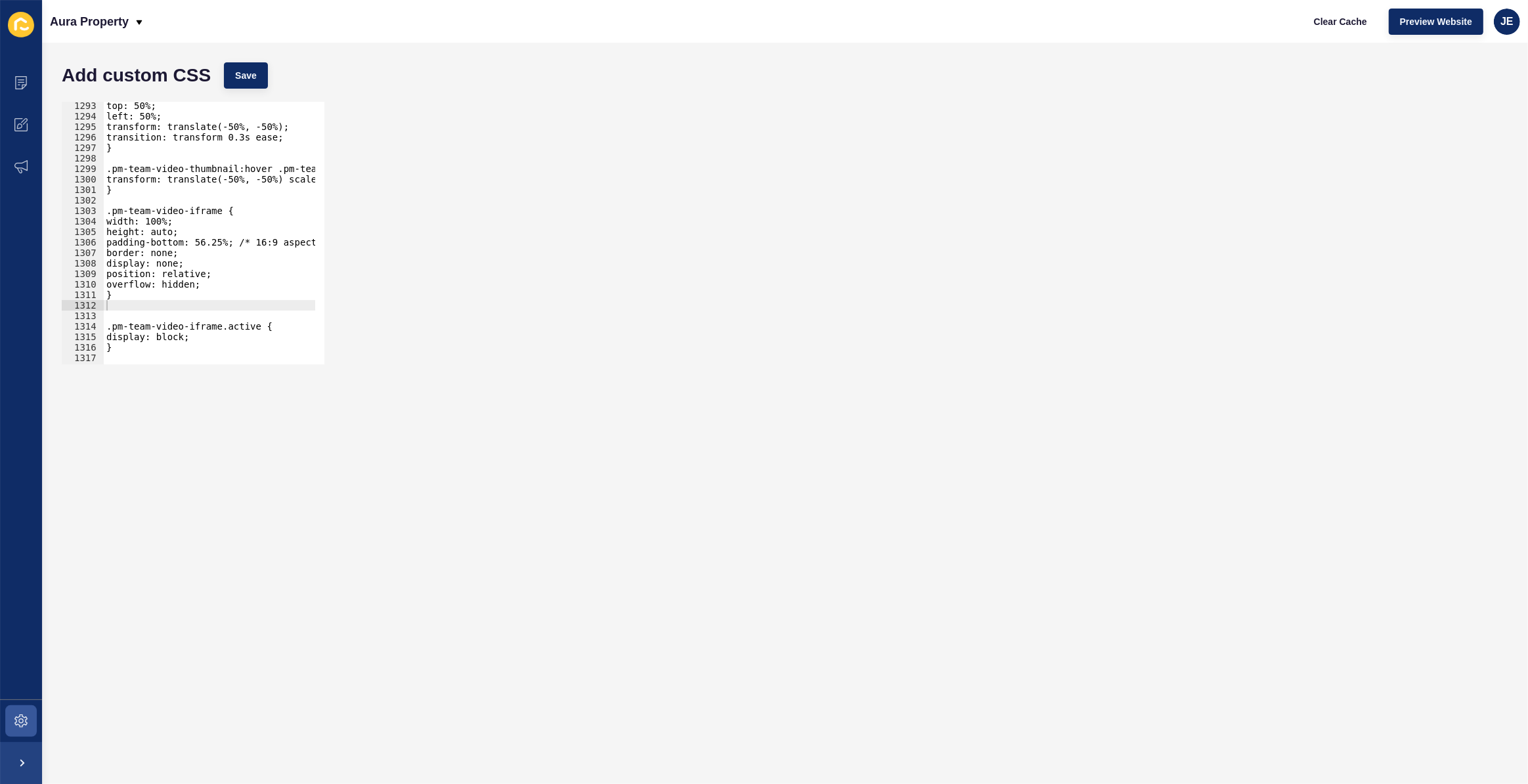
scroll to position [12466, 0]
click at [202, 304] on div "top: 50%; left: 50%; transform: translate(-50%, -50%); transition: transform 0.…" at bounding box center [365, 238] width 521 height 274
paste textarea "}"
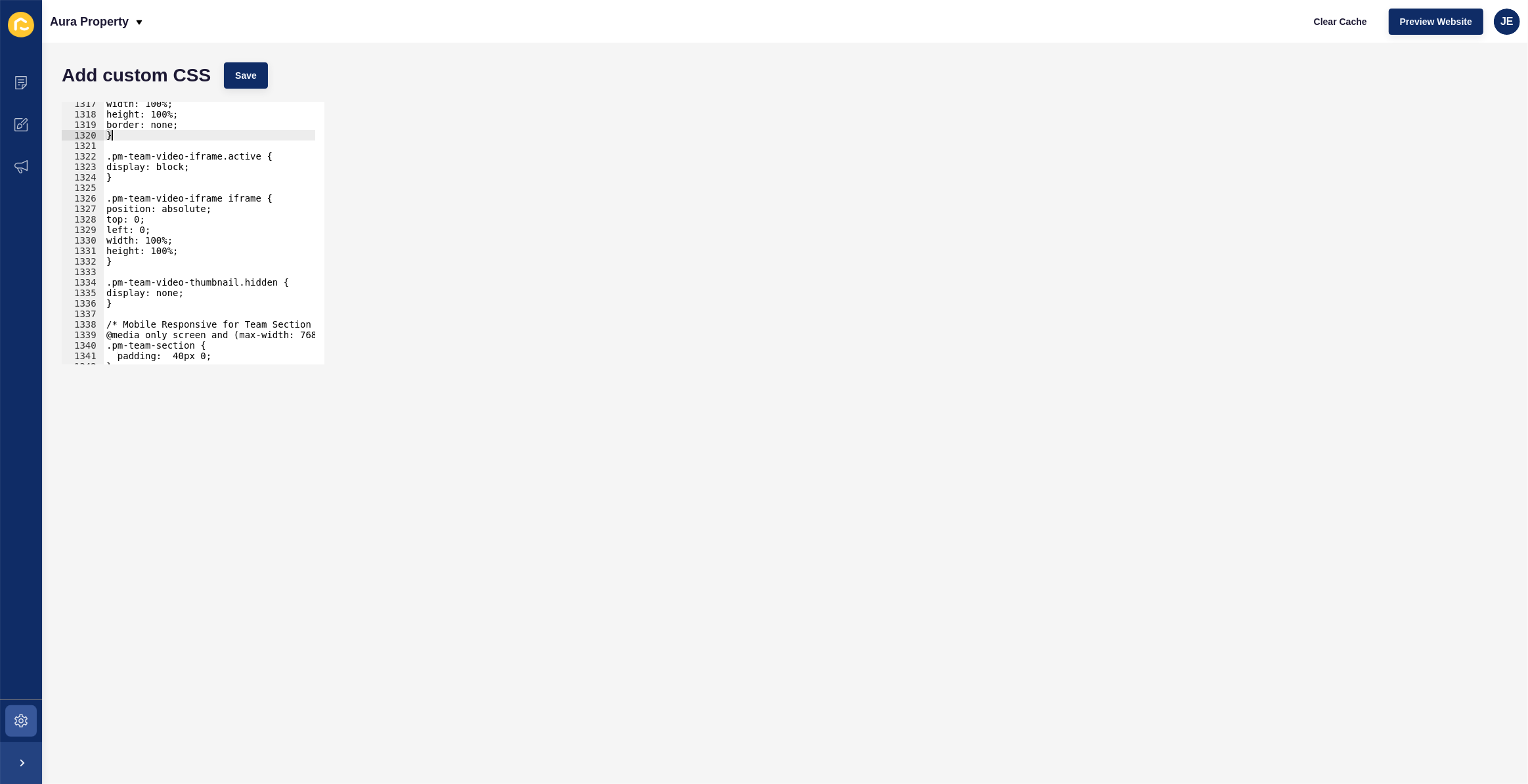
scroll to position [12654, 0]
type textarea "}"
click at [240, 73] on span "Save" at bounding box center [246, 76] width 22 height 13
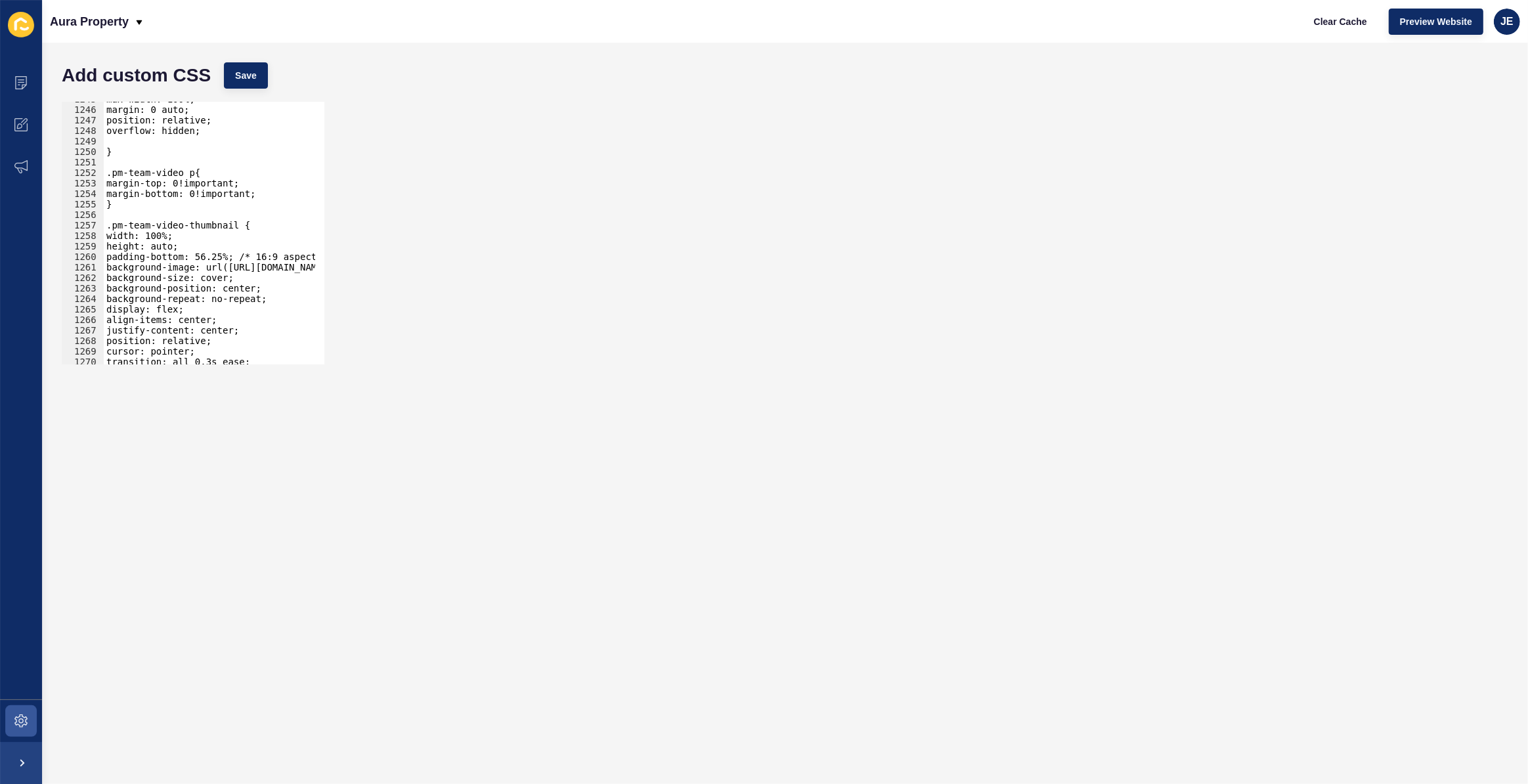
scroll to position [11900, 0]
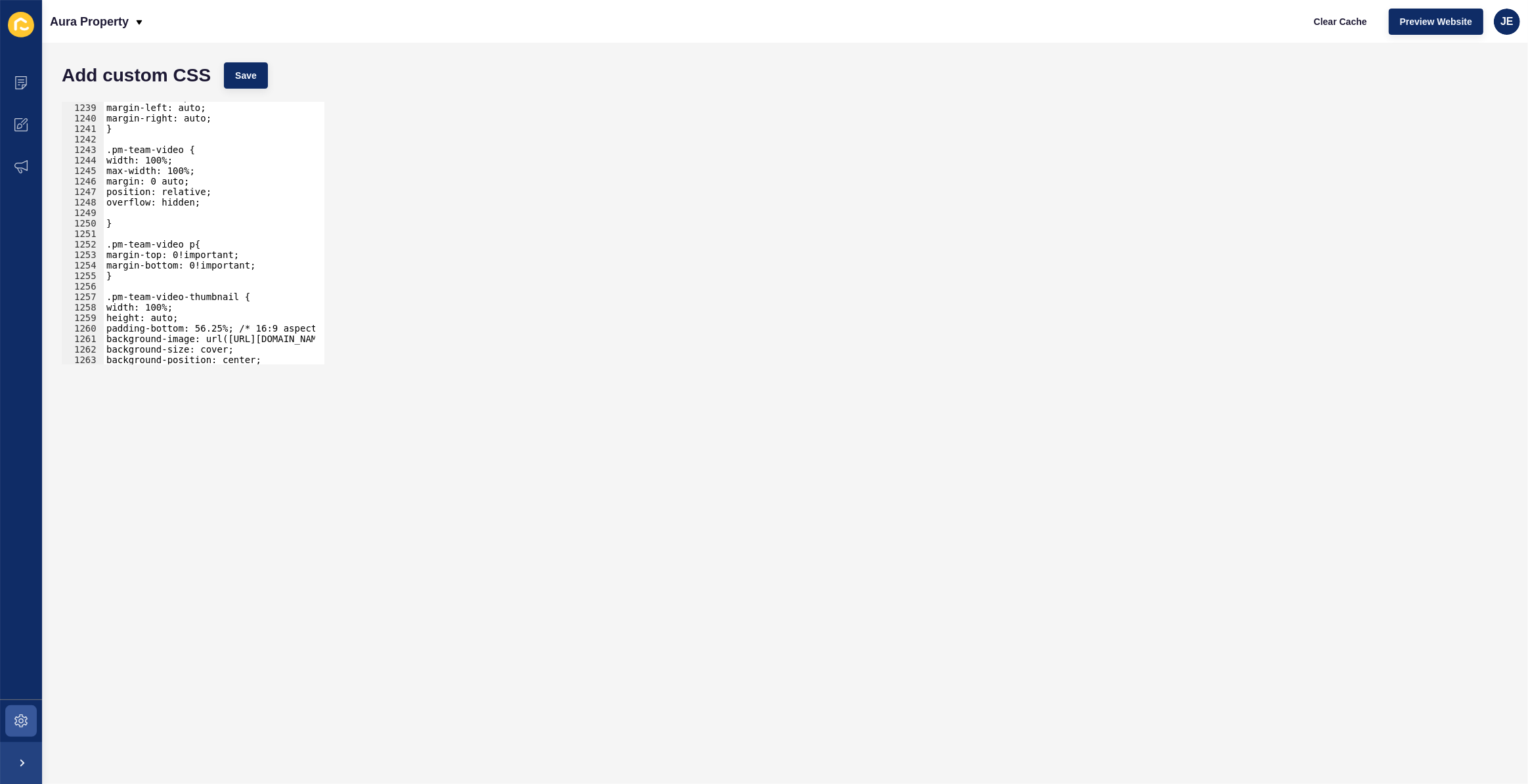
click at [216, 211] on div "max-width: 800px; margin-left: auto; margin-right: auto; } .pm-team-video { wid…" at bounding box center [365, 229] width 521 height 274
type textarea "min-width: 400px;"
click at [272, 92] on div "Add custom CSS Save" at bounding box center [785, 75] width 1460 height 39
click at [276, 80] on div "Add custom CSS Save" at bounding box center [785, 75] width 1460 height 39
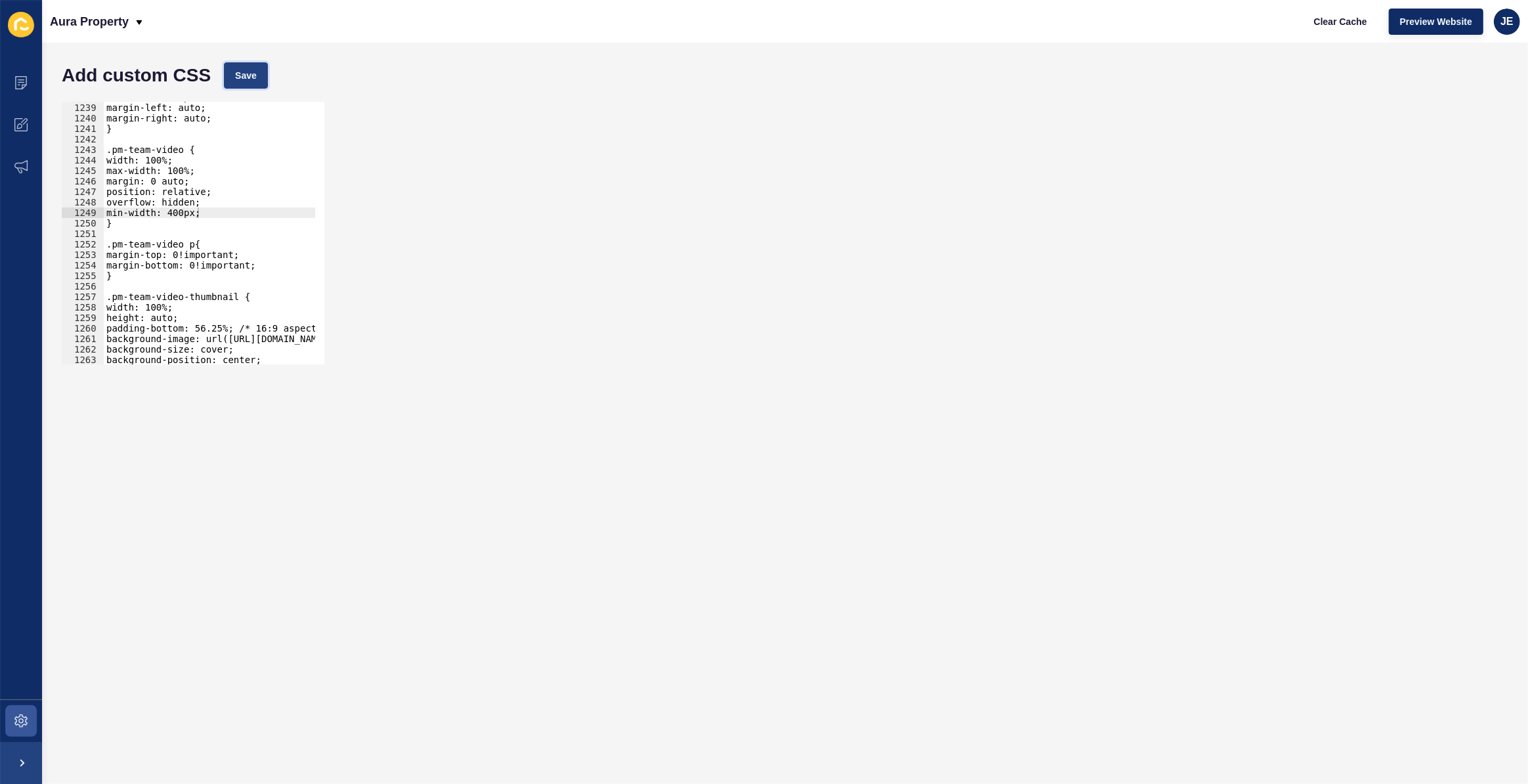
click at [262, 80] on button "Save" at bounding box center [246, 76] width 44 height 27
click at [195, 230] on div "max-width: 800px; margin-left: auto; margin-right: auto; } .pm-team-video { wid…" at bounding box center [365, 229] width 521 height 274
type textarea "min-widtg:"
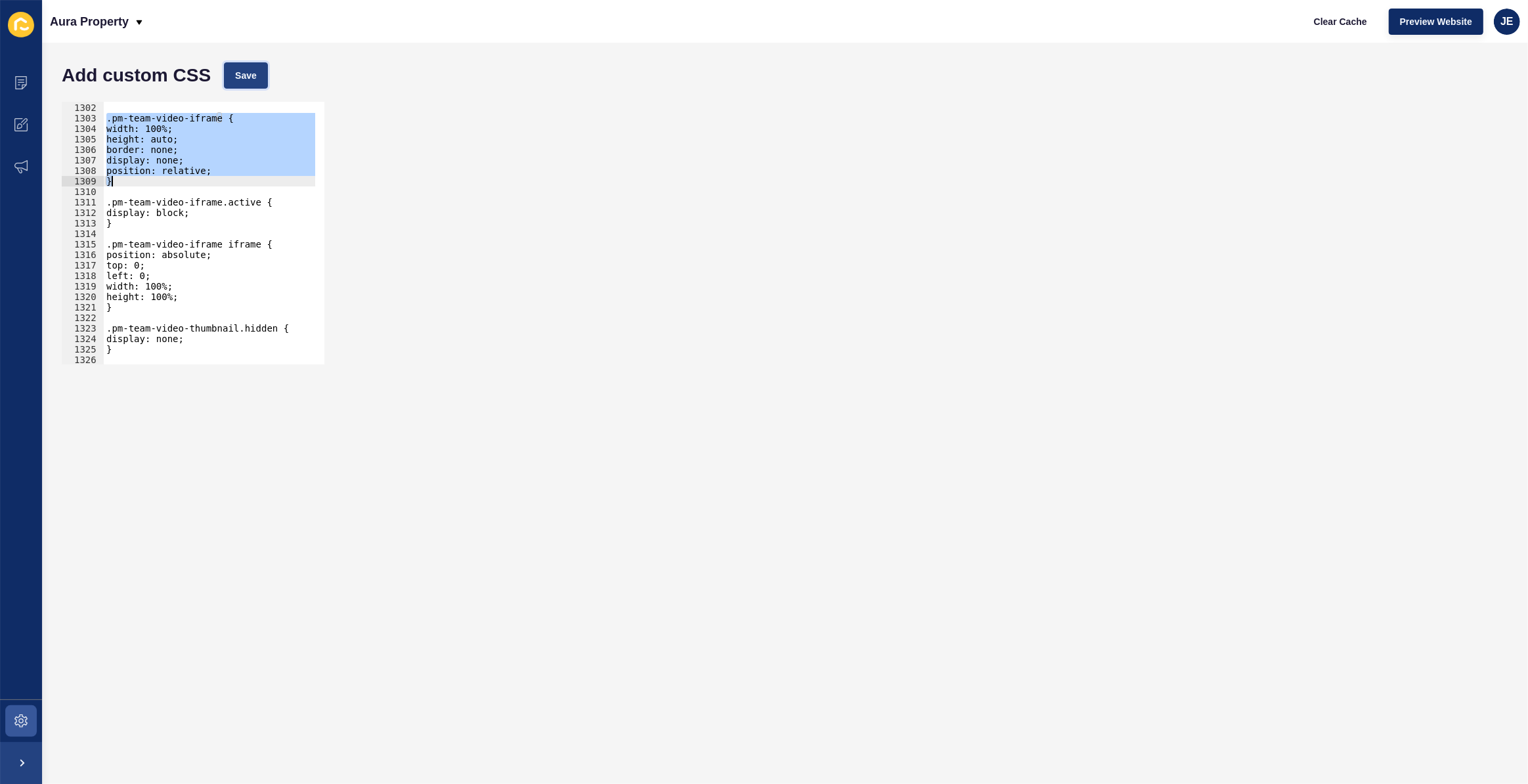
click at [249, 70] on span "Save" at bounding box center [246, 76] width 22 height 13
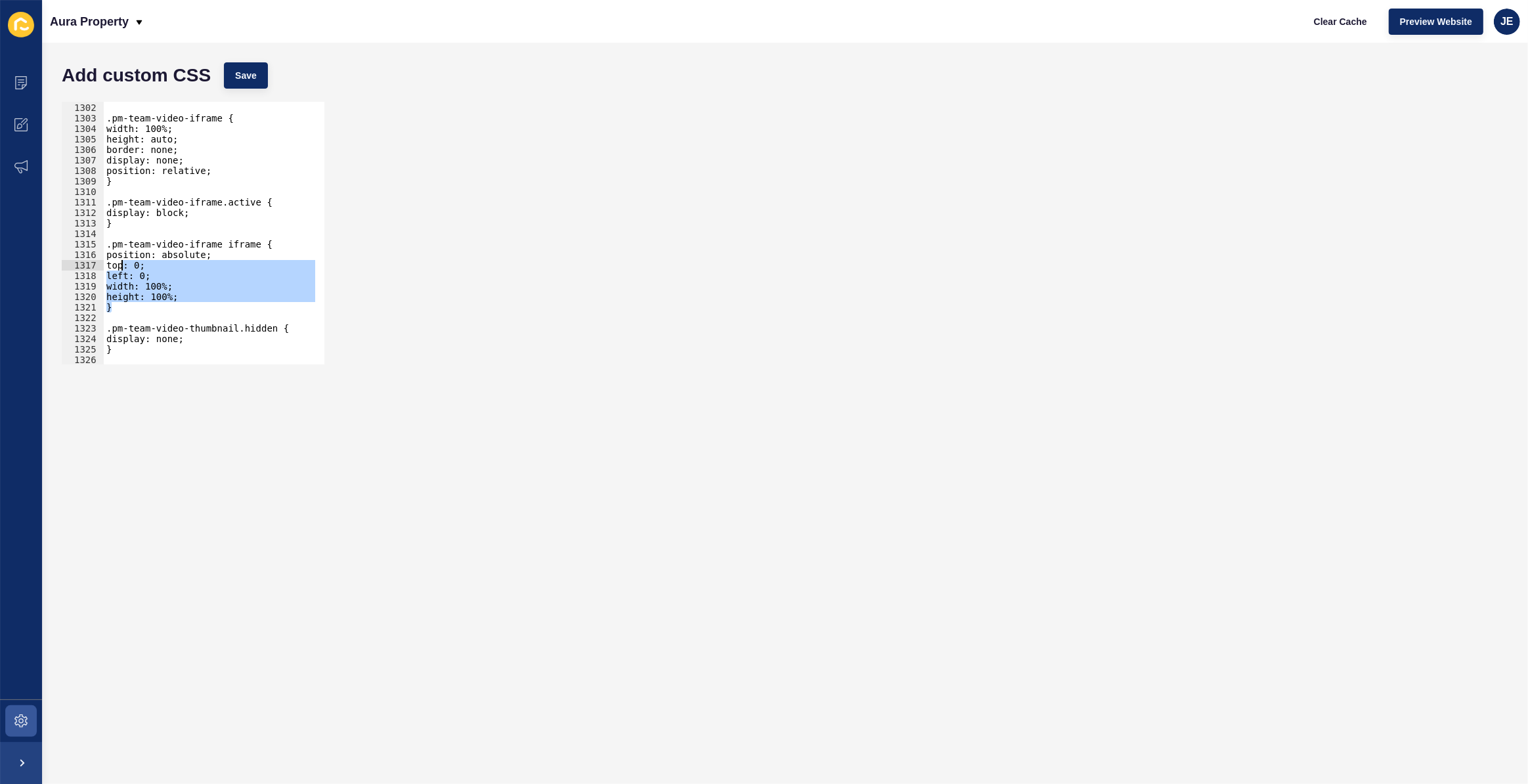
scroll to position [12502, 0]
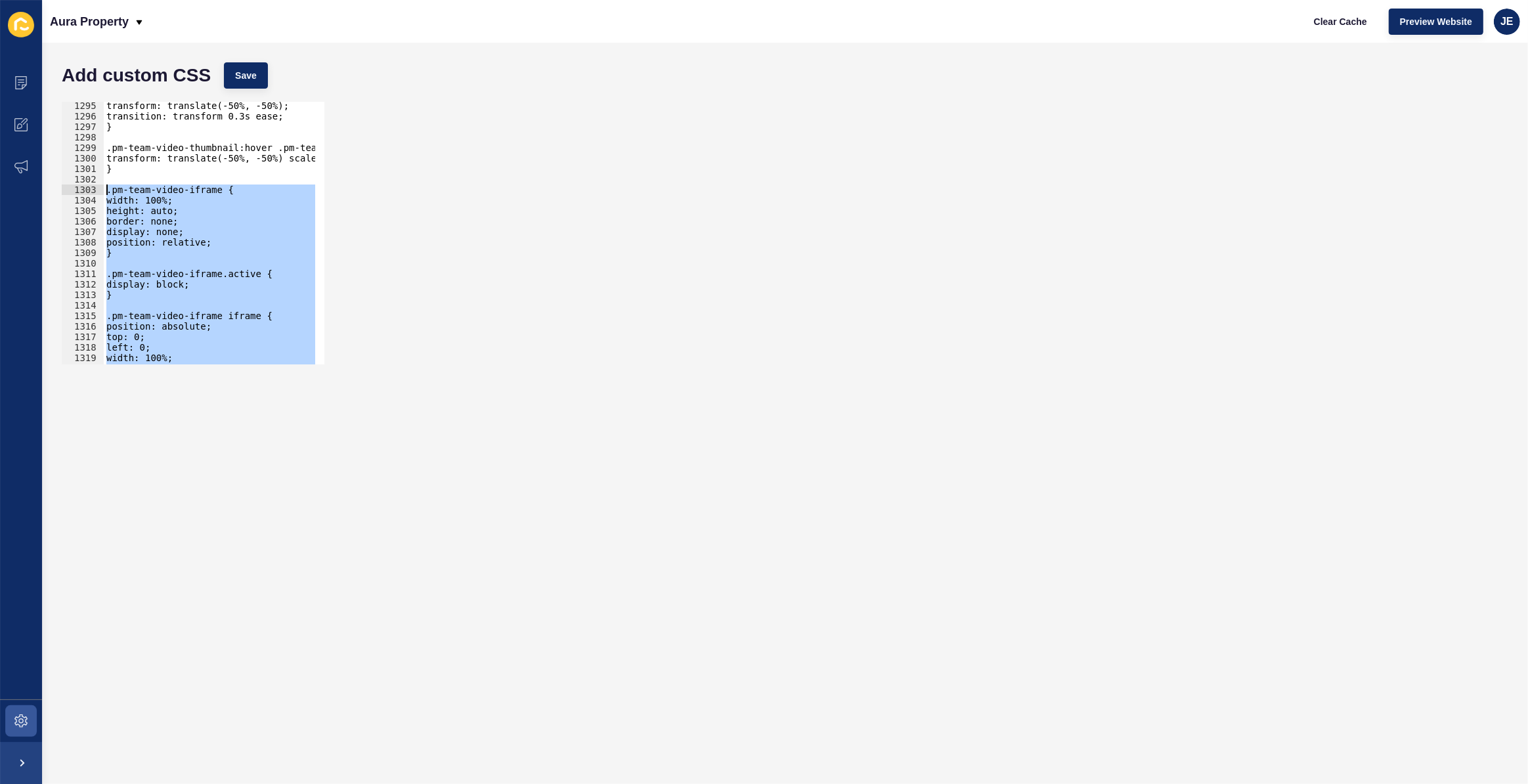
drag, startPoint x: 125, startPoint y: 306, endPoint x: 99, endPoint y: 192, distance: 116.9
click at [99, 192] on div "} 1295 1296 1297 1298 1299 1300 1301 1302 1303 1304 1305 1306 1307 1308 1309 13…" at bounding box center [193, 233] width 263 height 262
paste textarea "}"
type textarea "}"
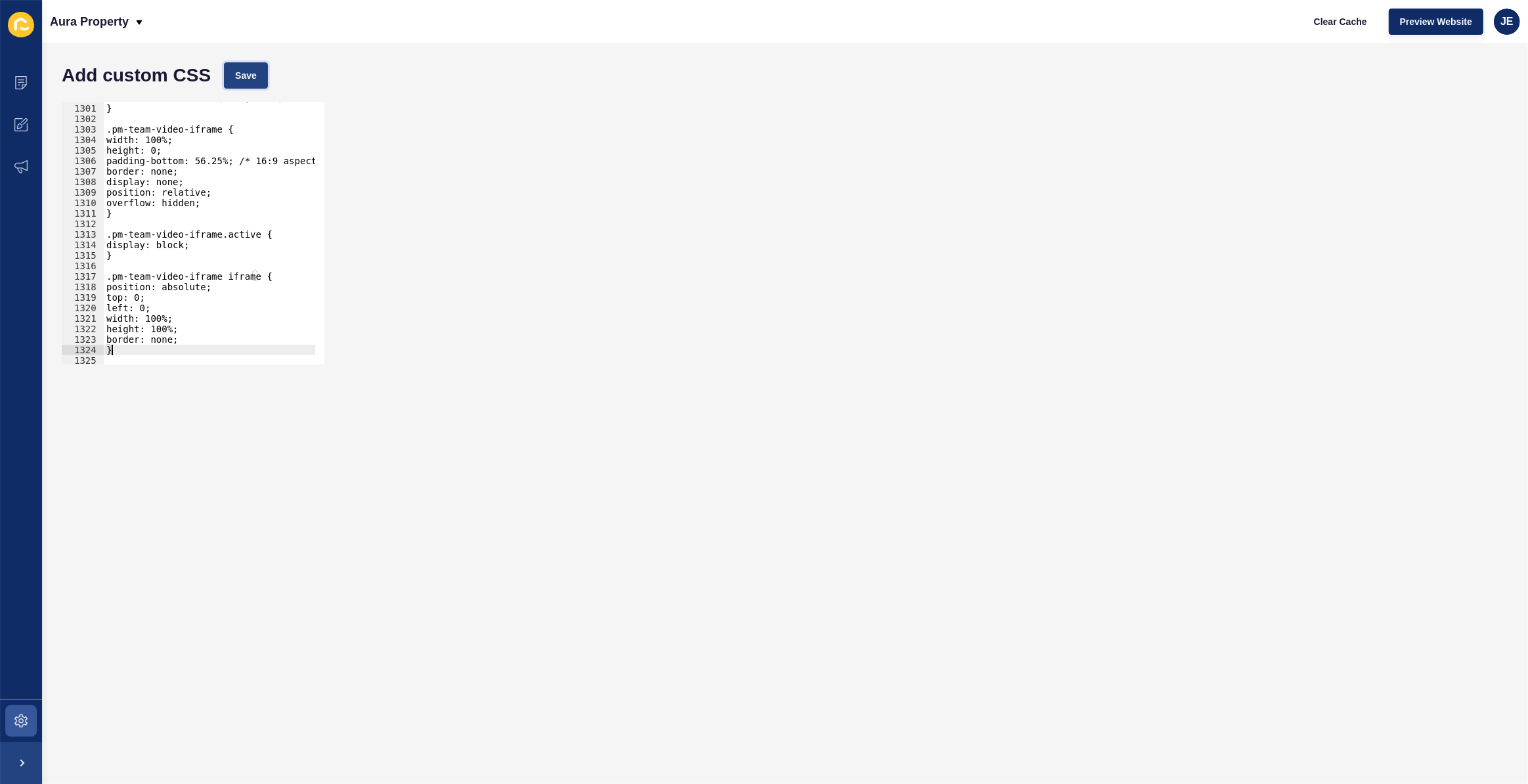
click at [261, 64] on button "Save" at bounding box center [246, 76] width 44 height 27
